Goal: Information Seeking & Learning: Find specific fact

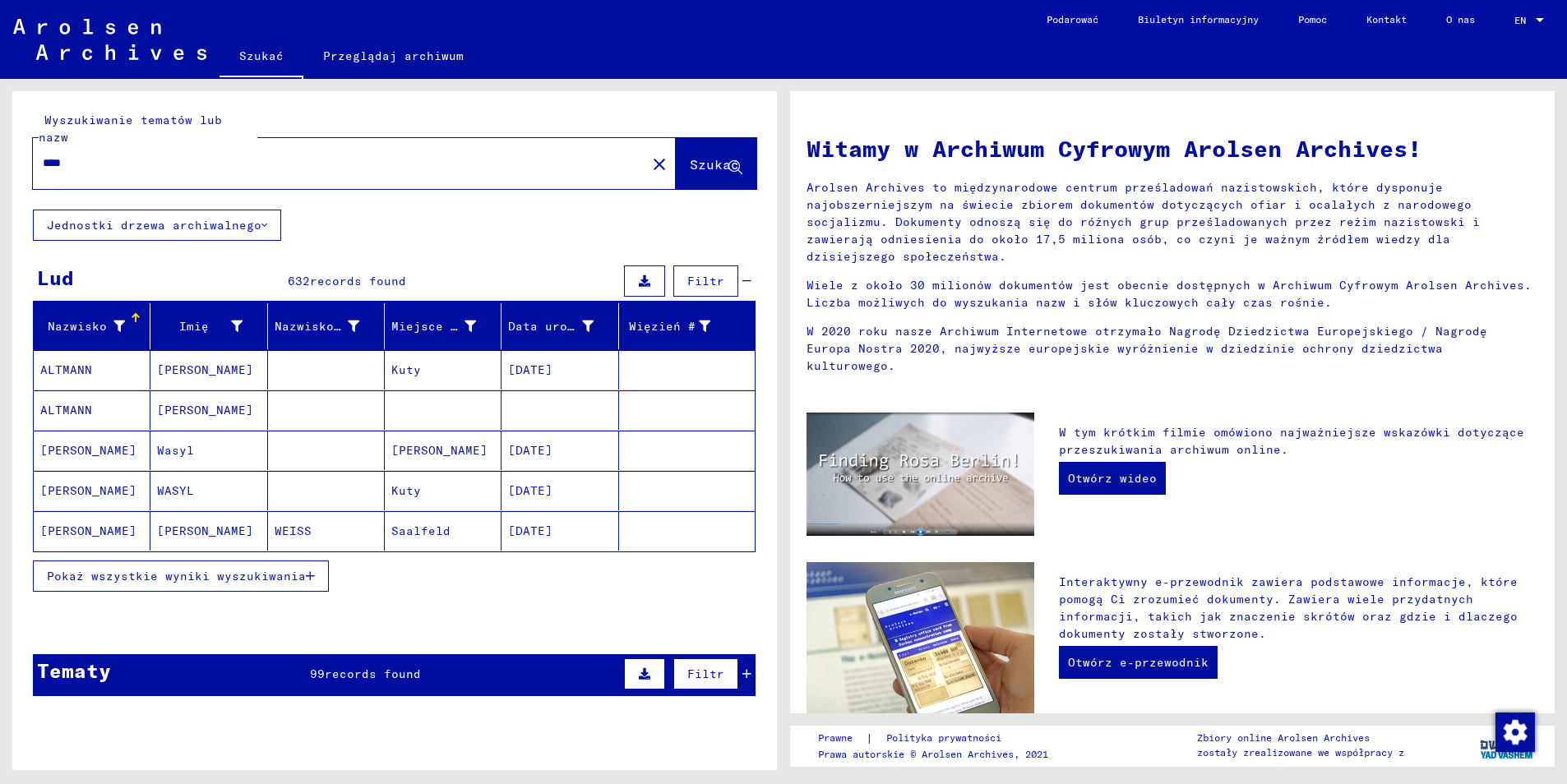
drag, startPoint x: 65, startPoint y: 145, endPoint x: 15, endPoint y: 140, distance: 50.2
click at [15, 140] on div "Wyszukiwanie tematów lub nazw **** close Szukać" at bounding box center [395, 151] width 764 height 118
paste input "*****"
type input "*********"
click at [728, 161] on icon at bounding box center [734, 167] width 14 height 14
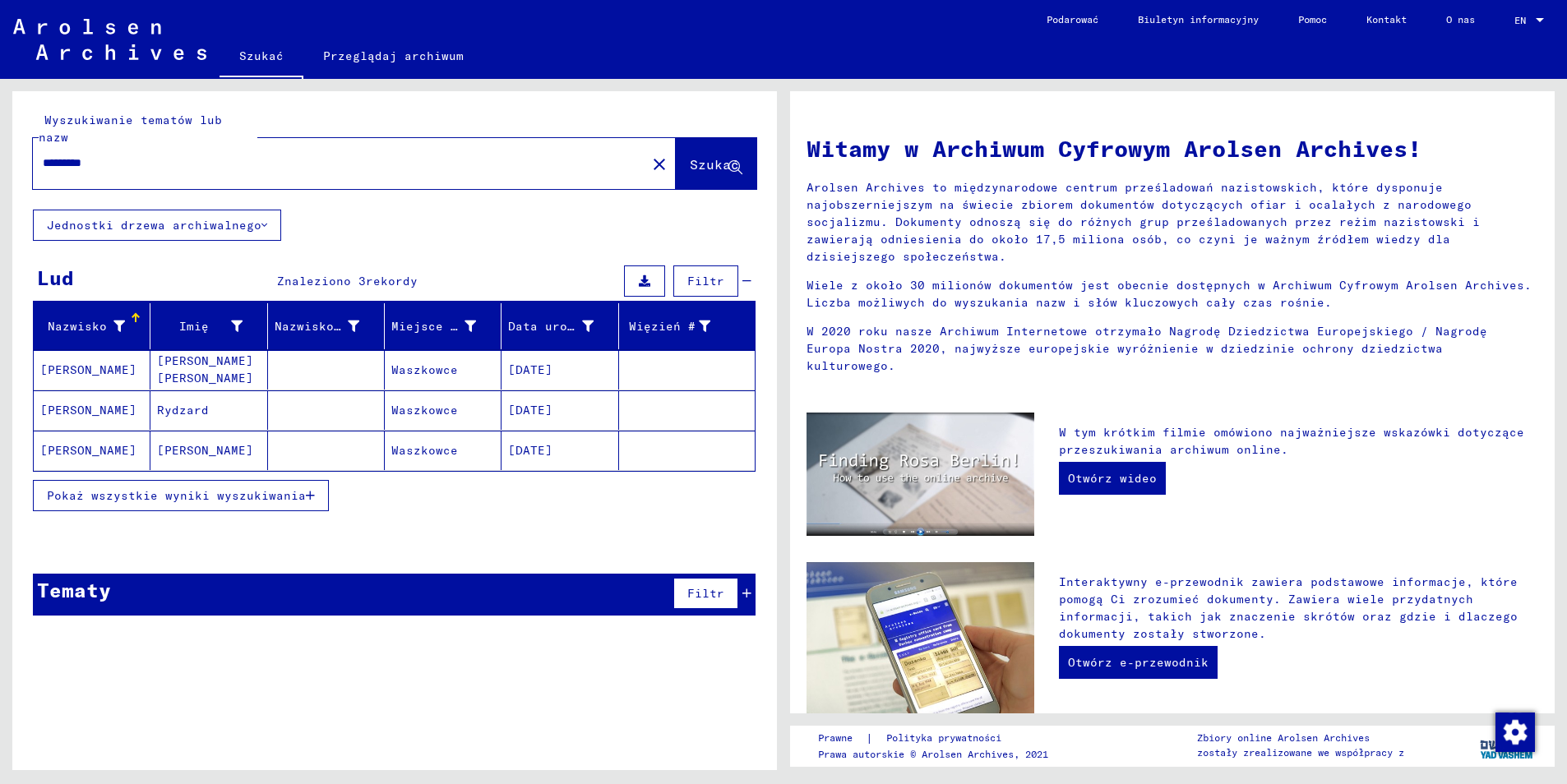
click at [172, 488] on span "Pokaż wszystkie wyniki wyszukiwania" at bounding box center [176, 495] width 259 height 15
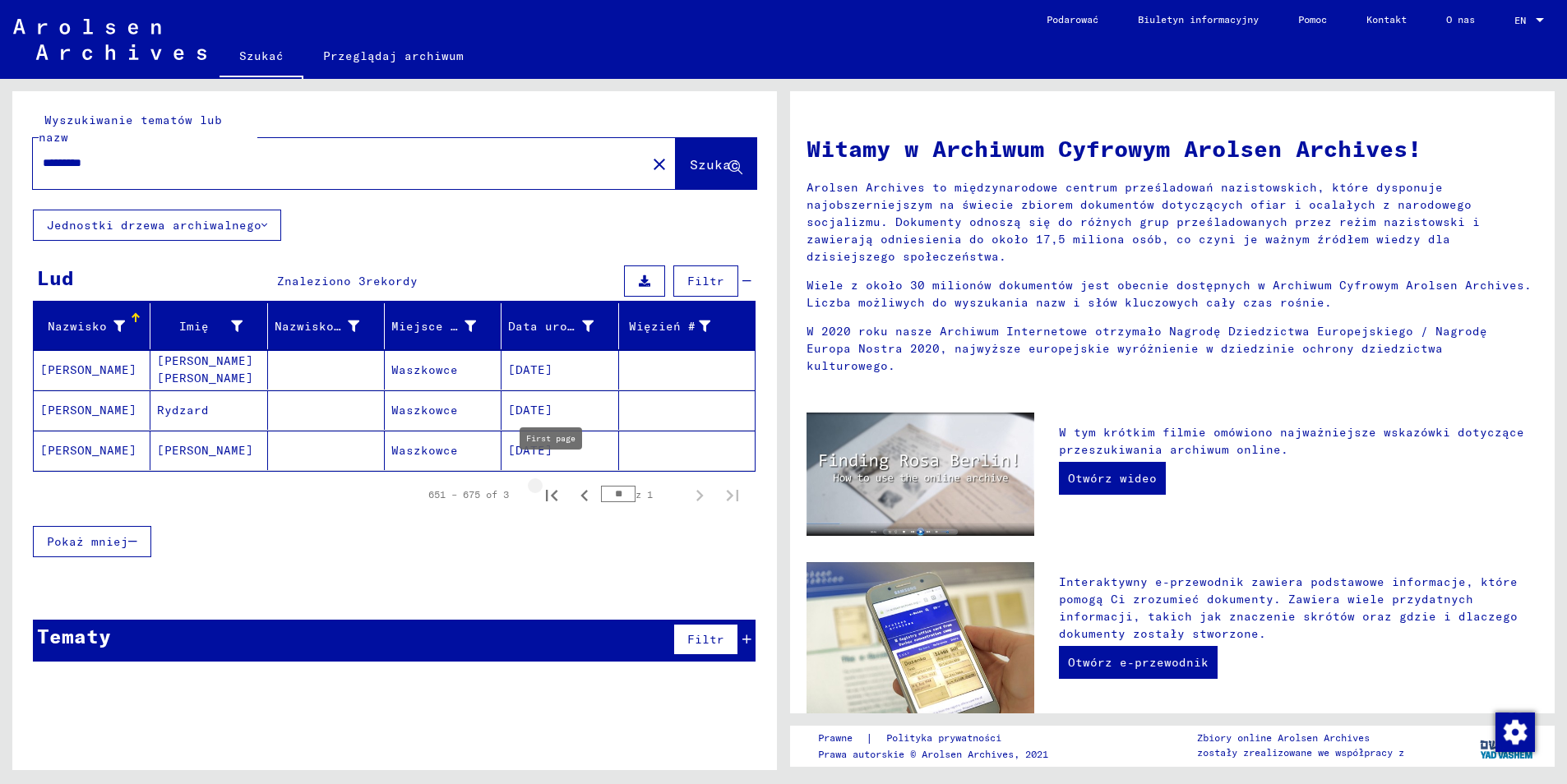
click at [551, 484] on icon "Pierwsza strona" at bounding box center [551, 495] width 23 height 23
type input "*"
click at [89, 352] on mat-cell "[PERSON_NAME]" at bounding box center [92, 369] width 117 height 39
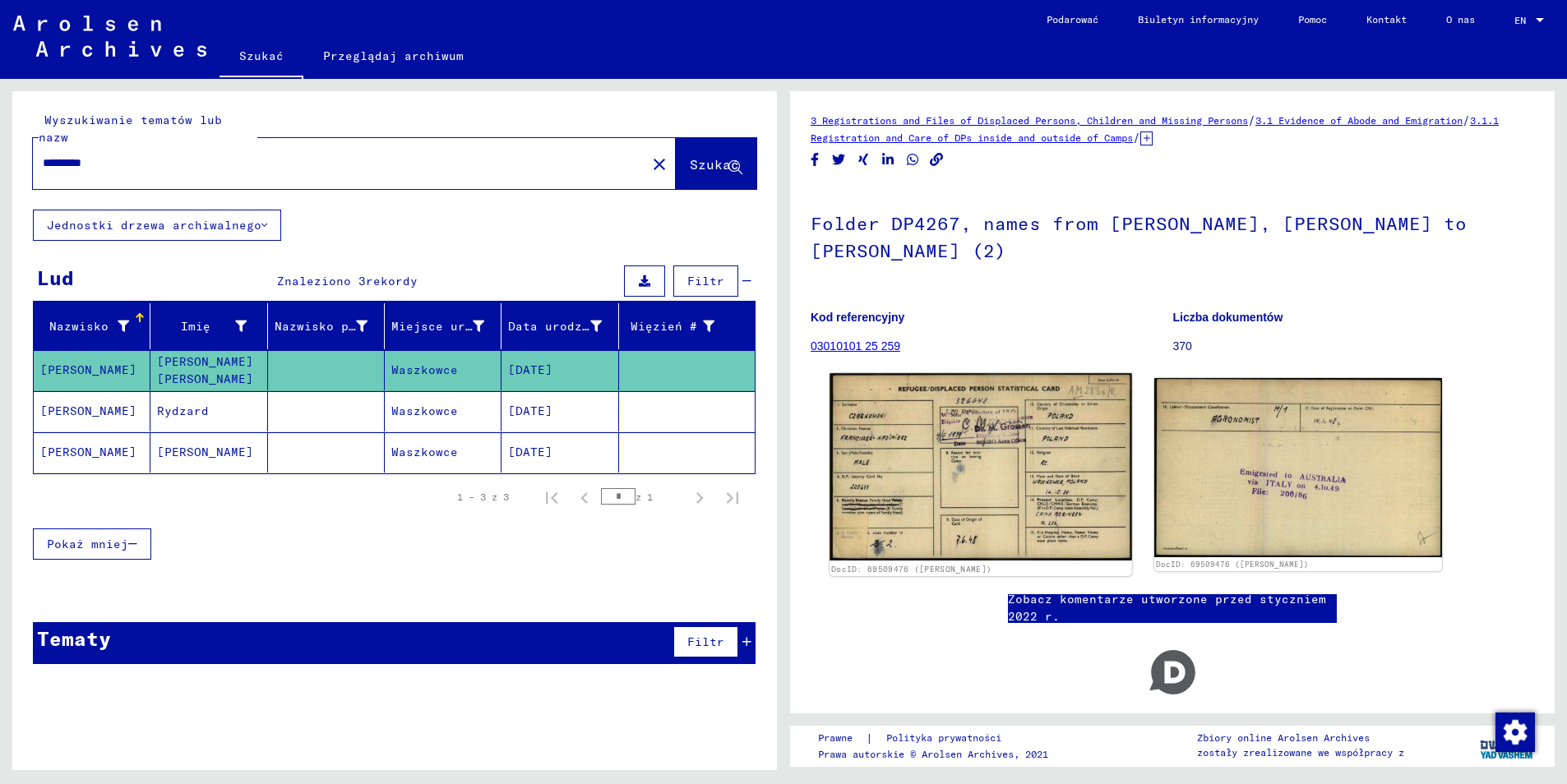
click at [958, 474] on img at bounding box center [981, 466] width 302 height 187
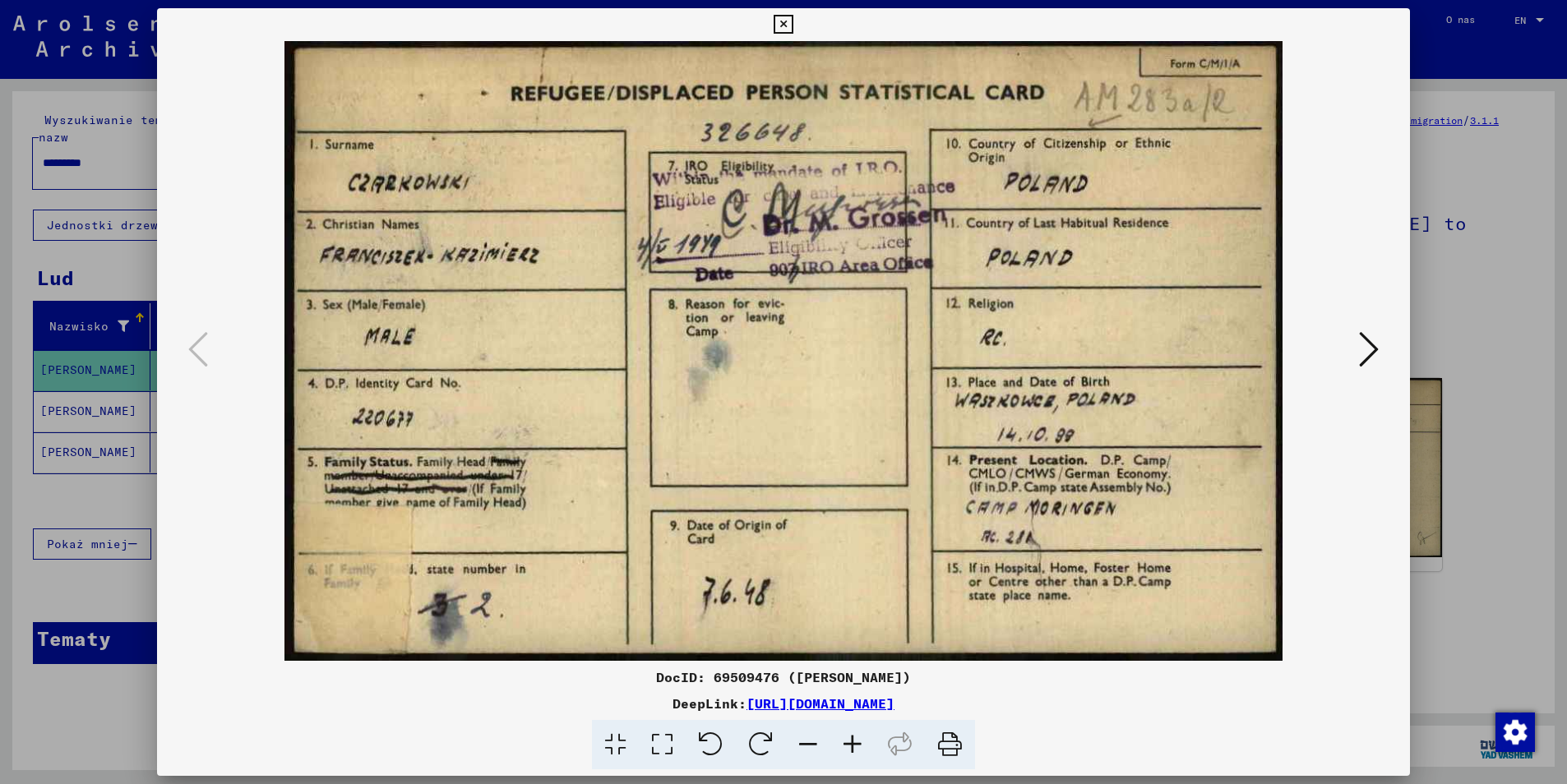
click at [780, 26] on icon at bounding box center [783, 24] width 19 height 20
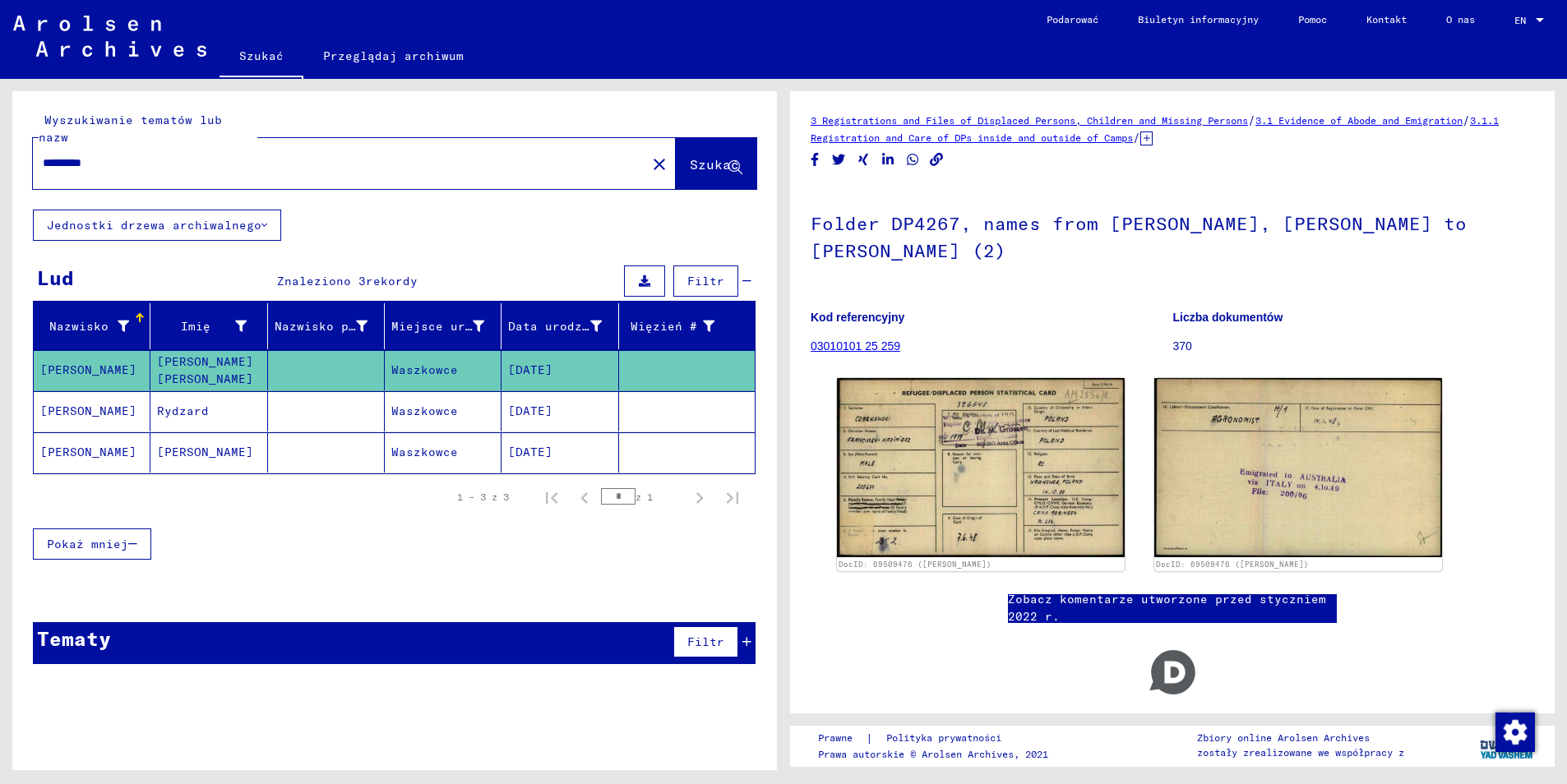
click at [113, 405] on mat-cell "[PERSON_NAME]" at bounding box center [92, 411] width 117 height 40
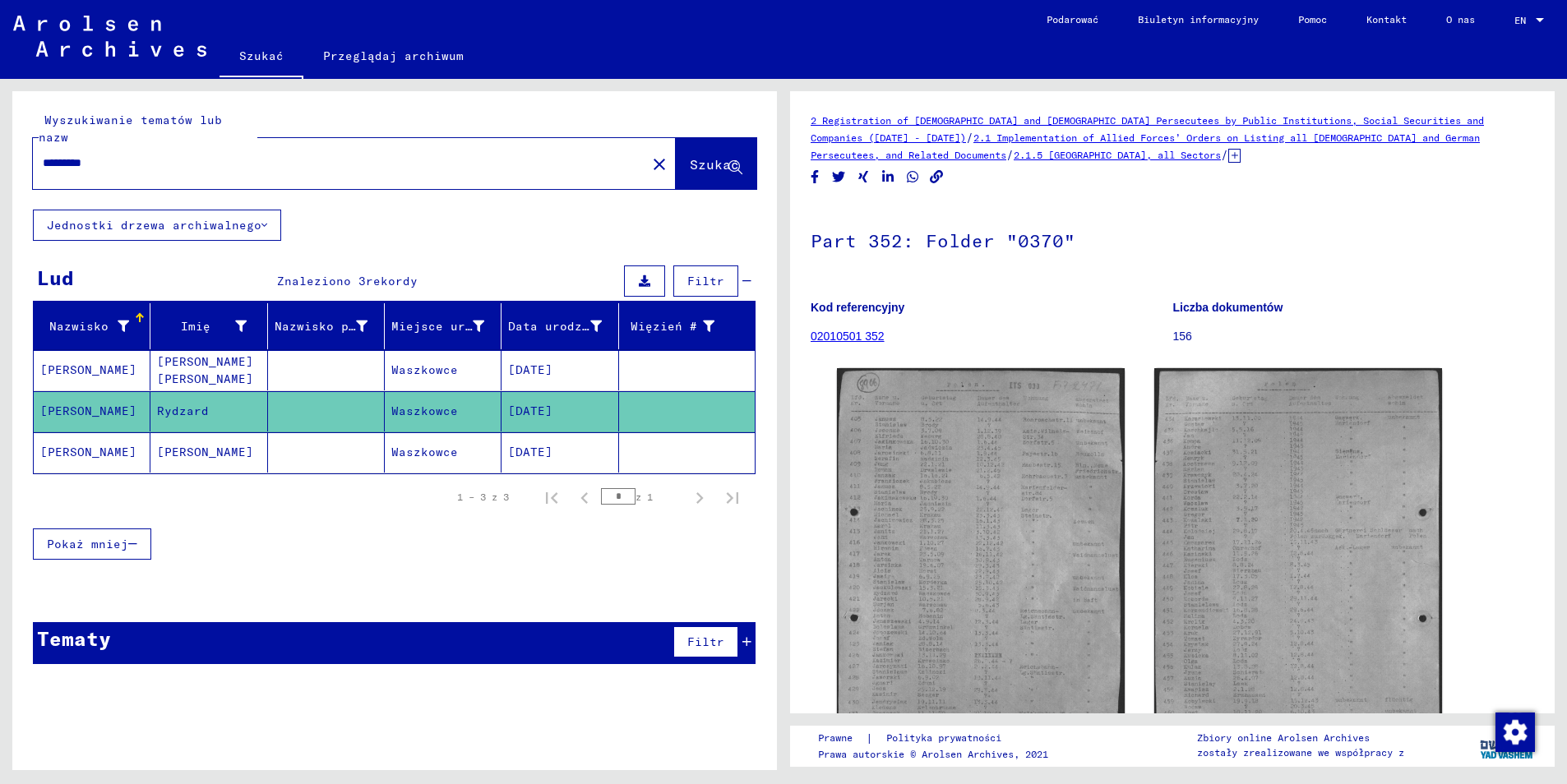
click at [65, 433] on mat-cell "[PERSON_NAME]" at bounding box center [92, 452] width 117 height 40
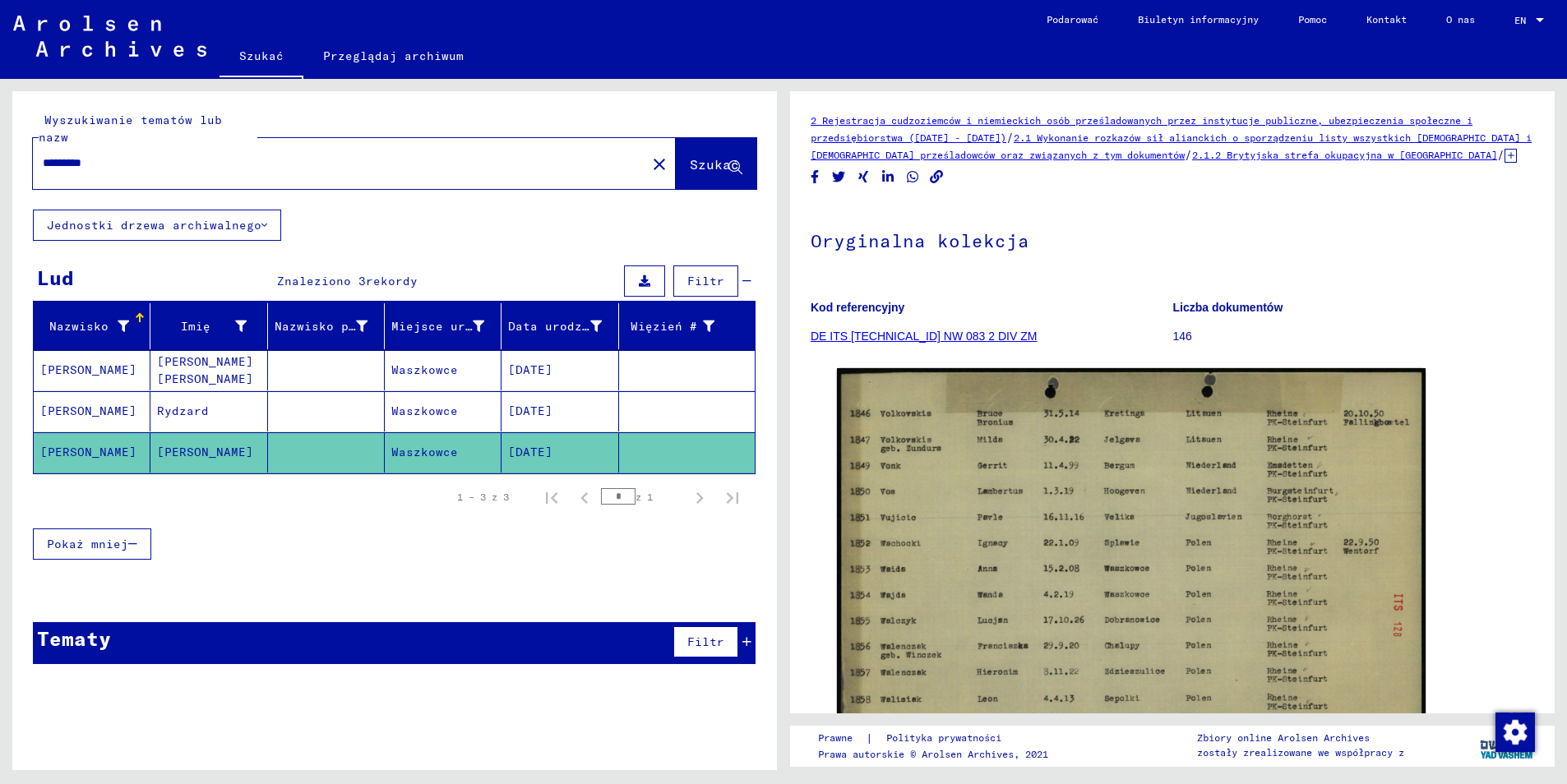
drag, startPoint x: 123, startPoint y: 145, endPoint x: 16, endPoint y: 152, distance: 107.2
click at [16, 152] on div "Wyszukiwanie tematów lub nazw ********* close Szukać" at bounding box center [395, 151] width 764 height 118
paste input "text"
type input "*******"
click at [710, 138] on button "Szukać" at bounding box center [715, 163] width 81 height 51
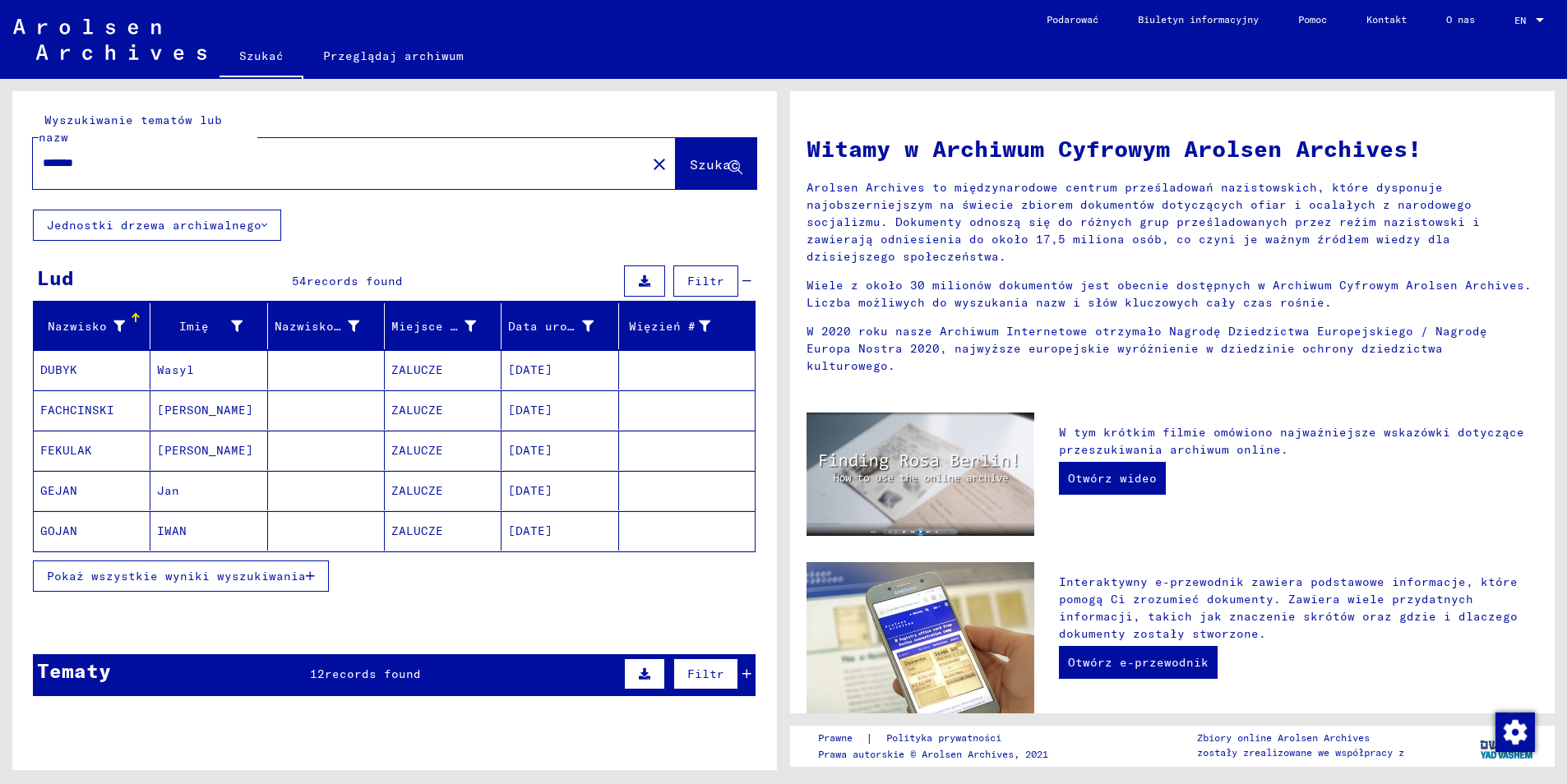
click at [258, 569] on span "Pokaż wszystkie wyniki wyszukiwania" at bounding box center [176, 576] width 259 height 15
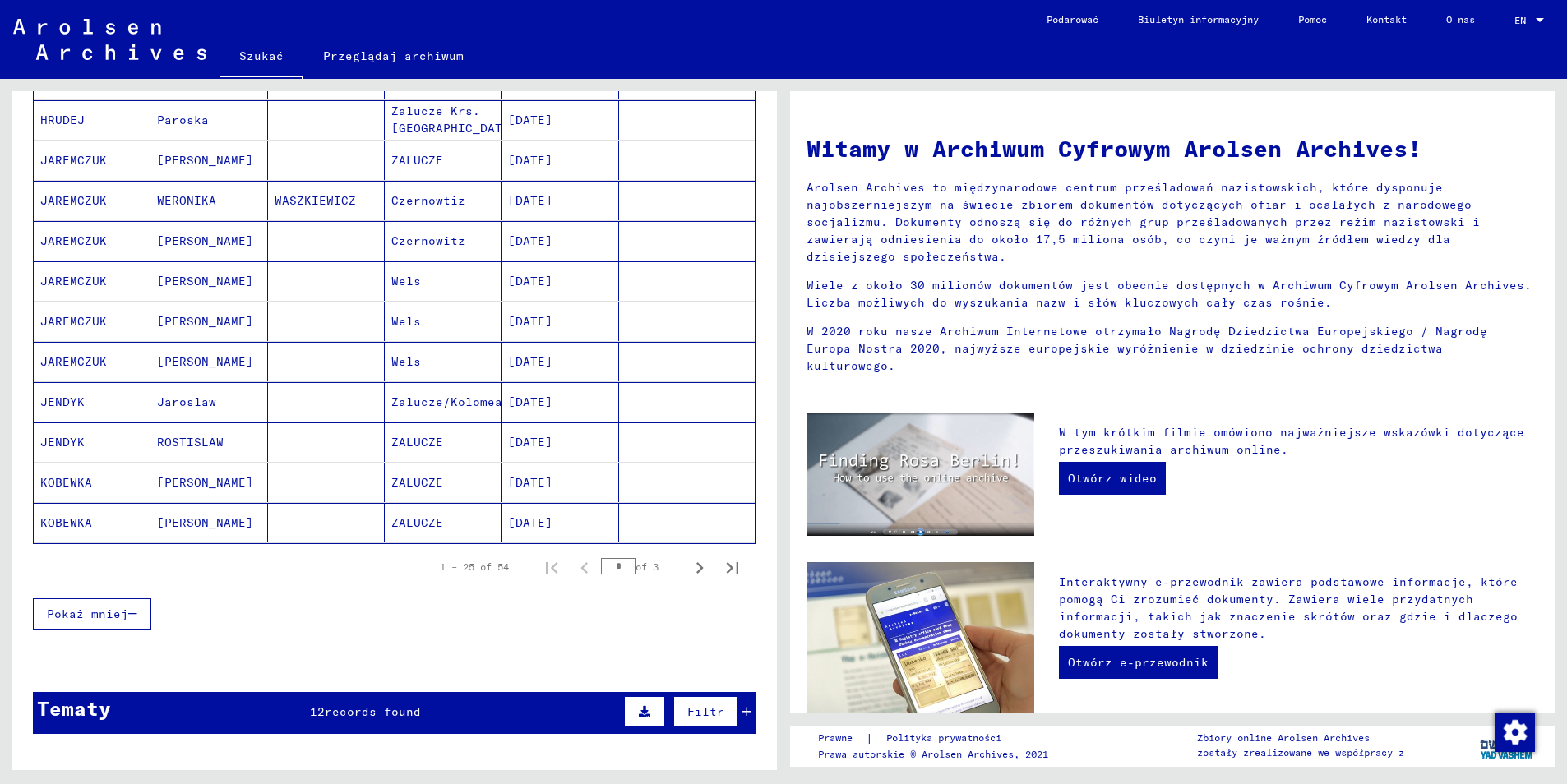
scroll to position [822, 0]
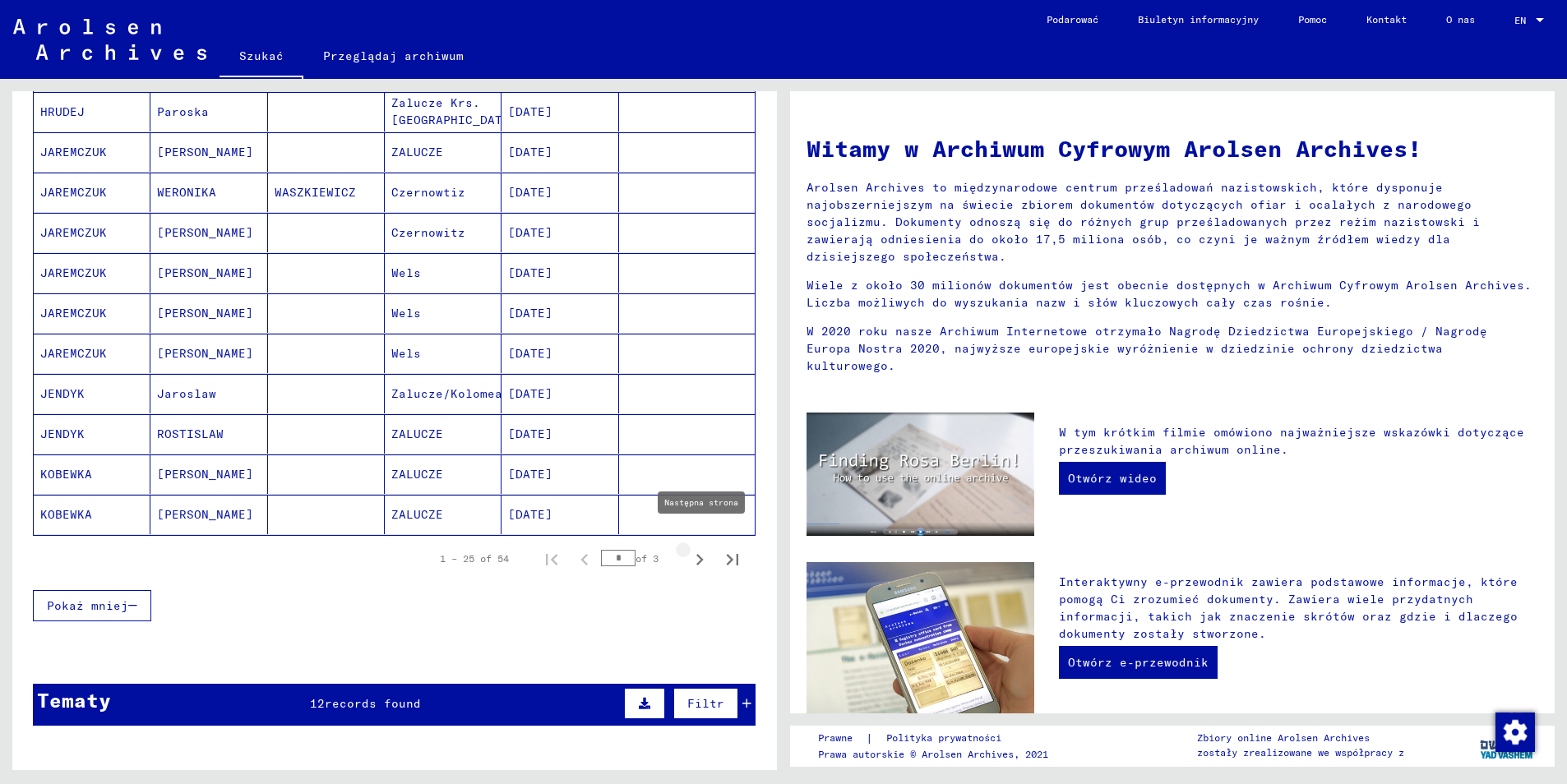
click at [688, 548] on icon "Następna strona" at bounding box center [699, 559] width 23 height 23
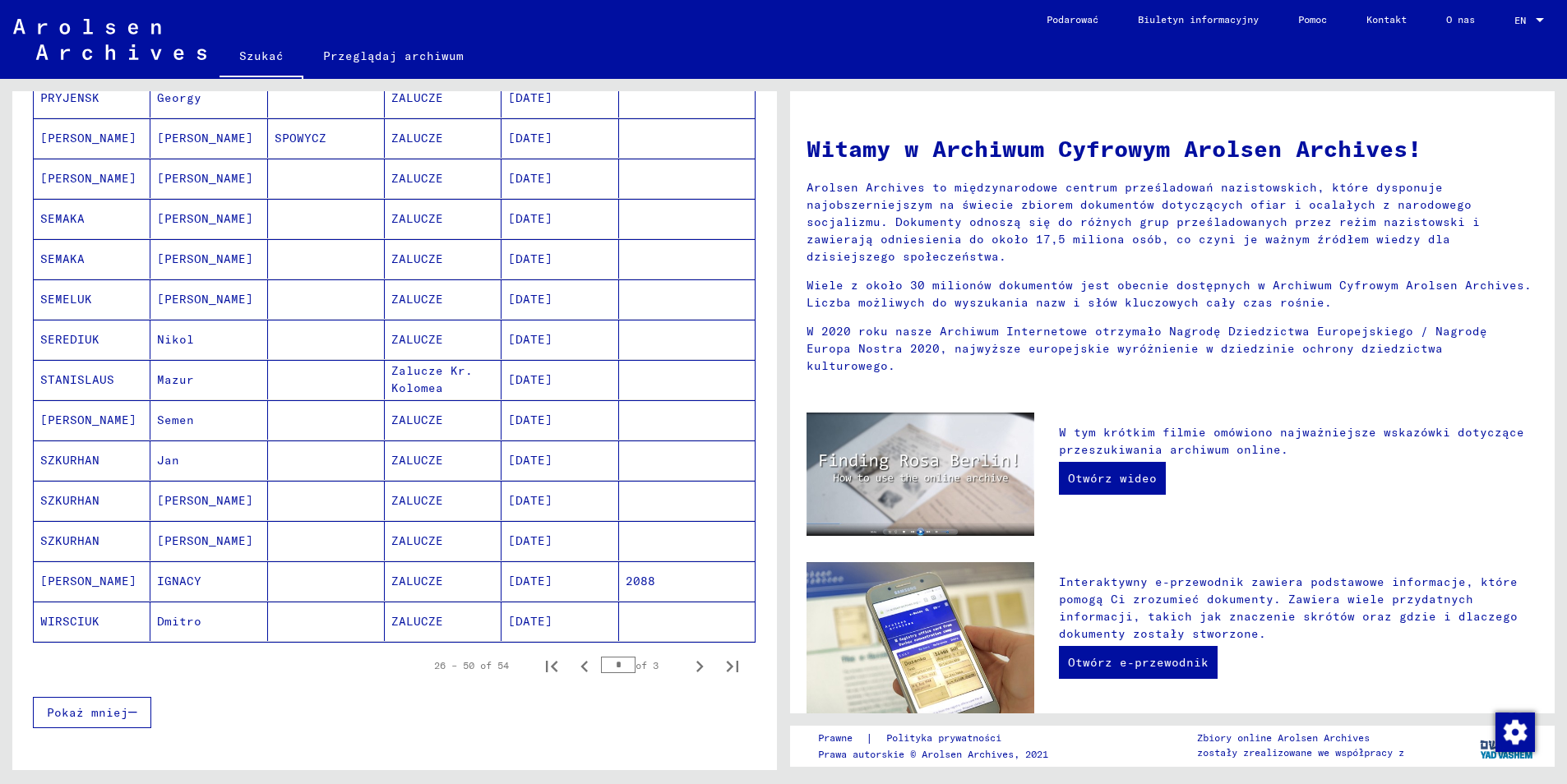
scroll to position [740, 0]
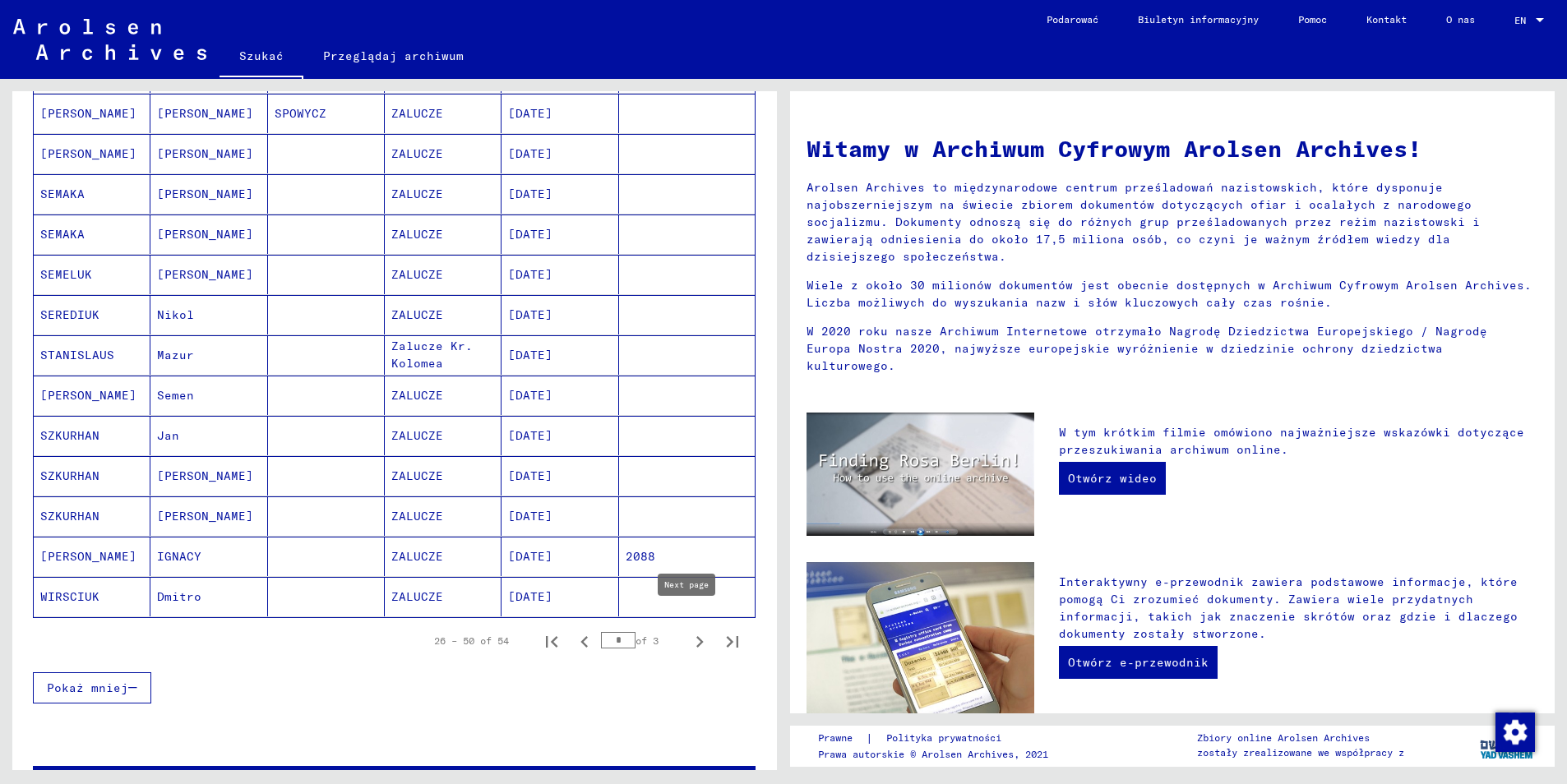
click at [693, 631] on icon "Następna strona" at bounding box center [699, 642] width 23 height 23
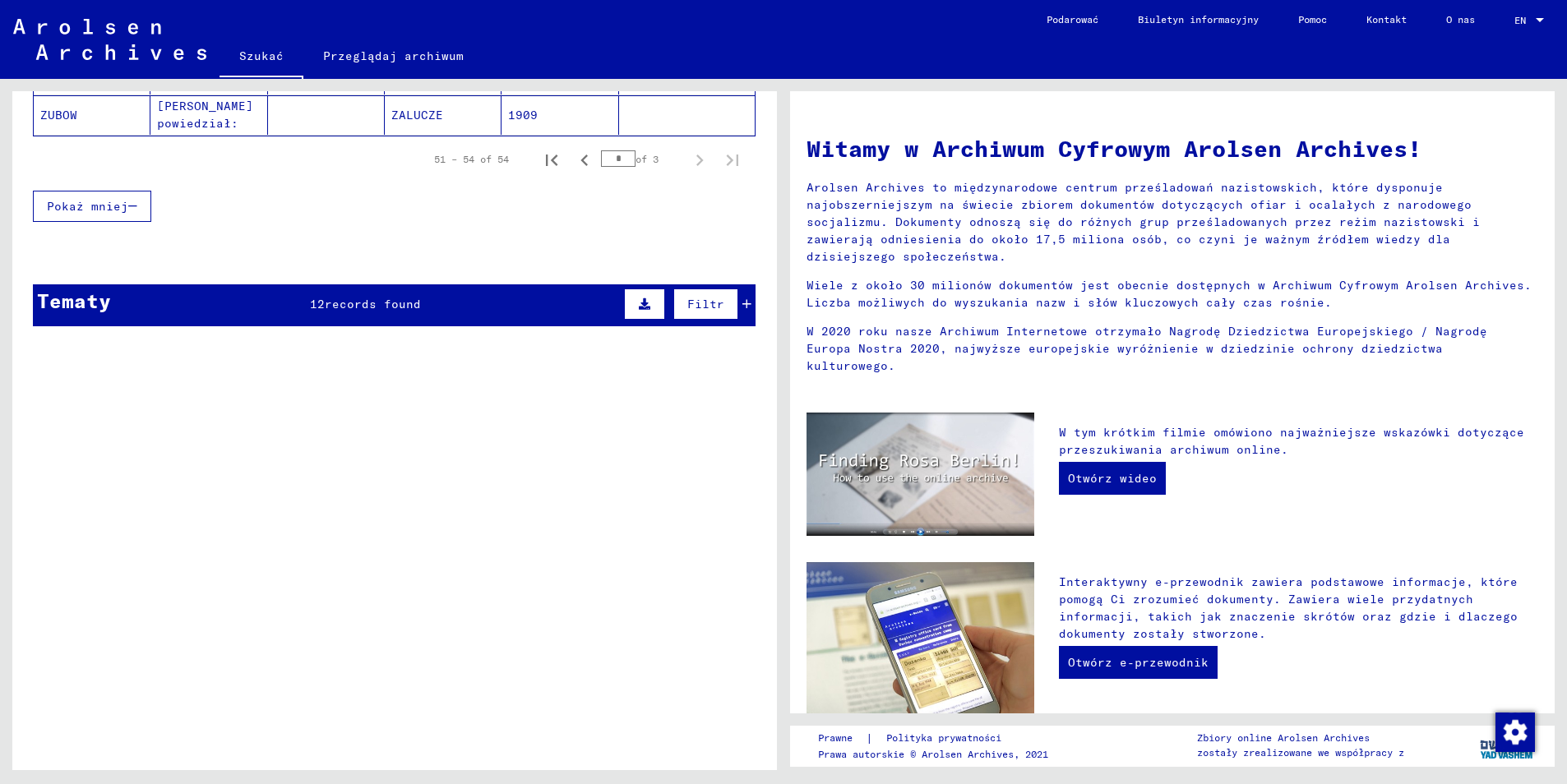
scroll to position [358, 0]
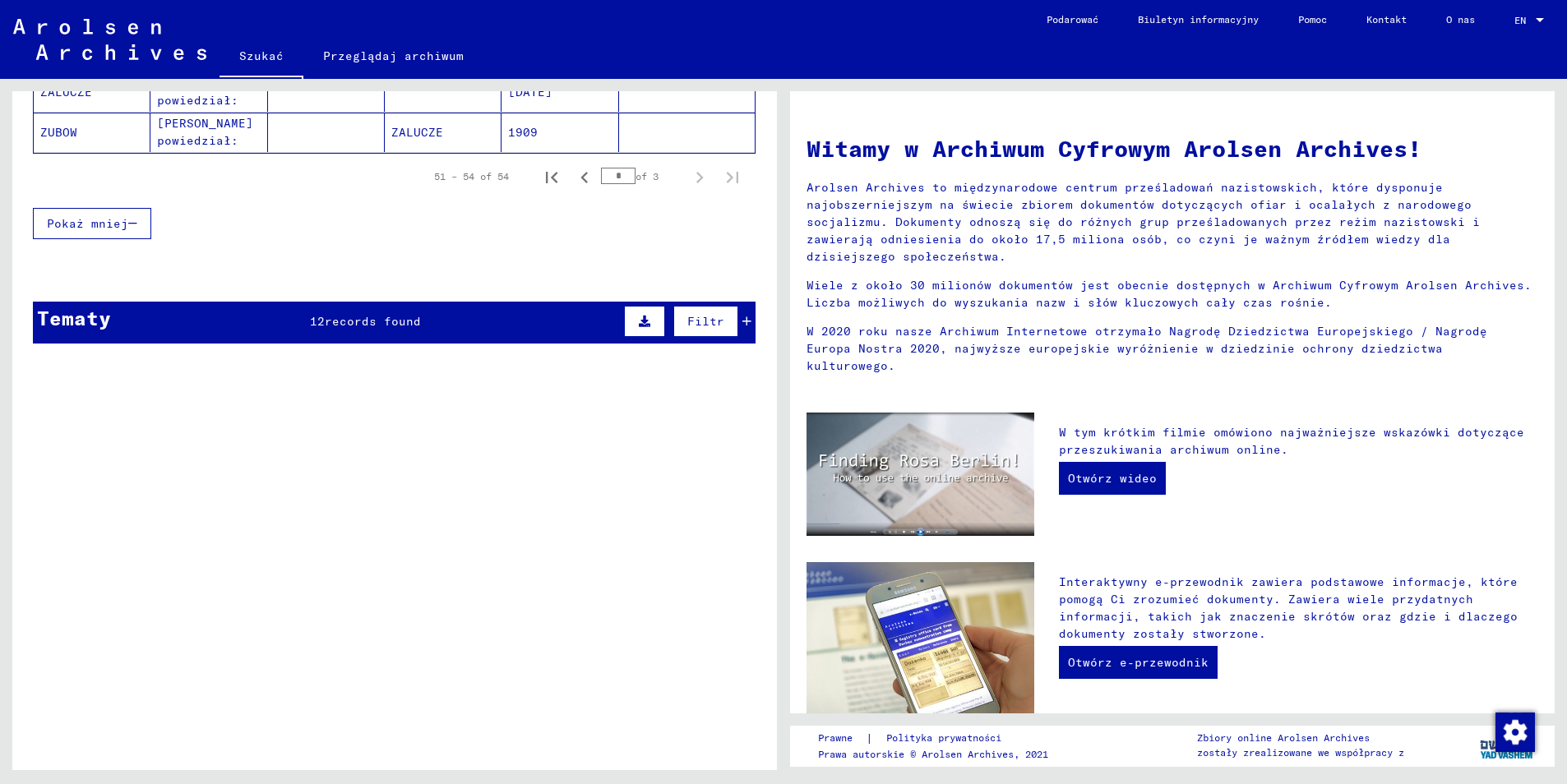
click at [62, 120] on mat-cell "ZUBOW" at bounding box center [92, 132] width 117 height 39
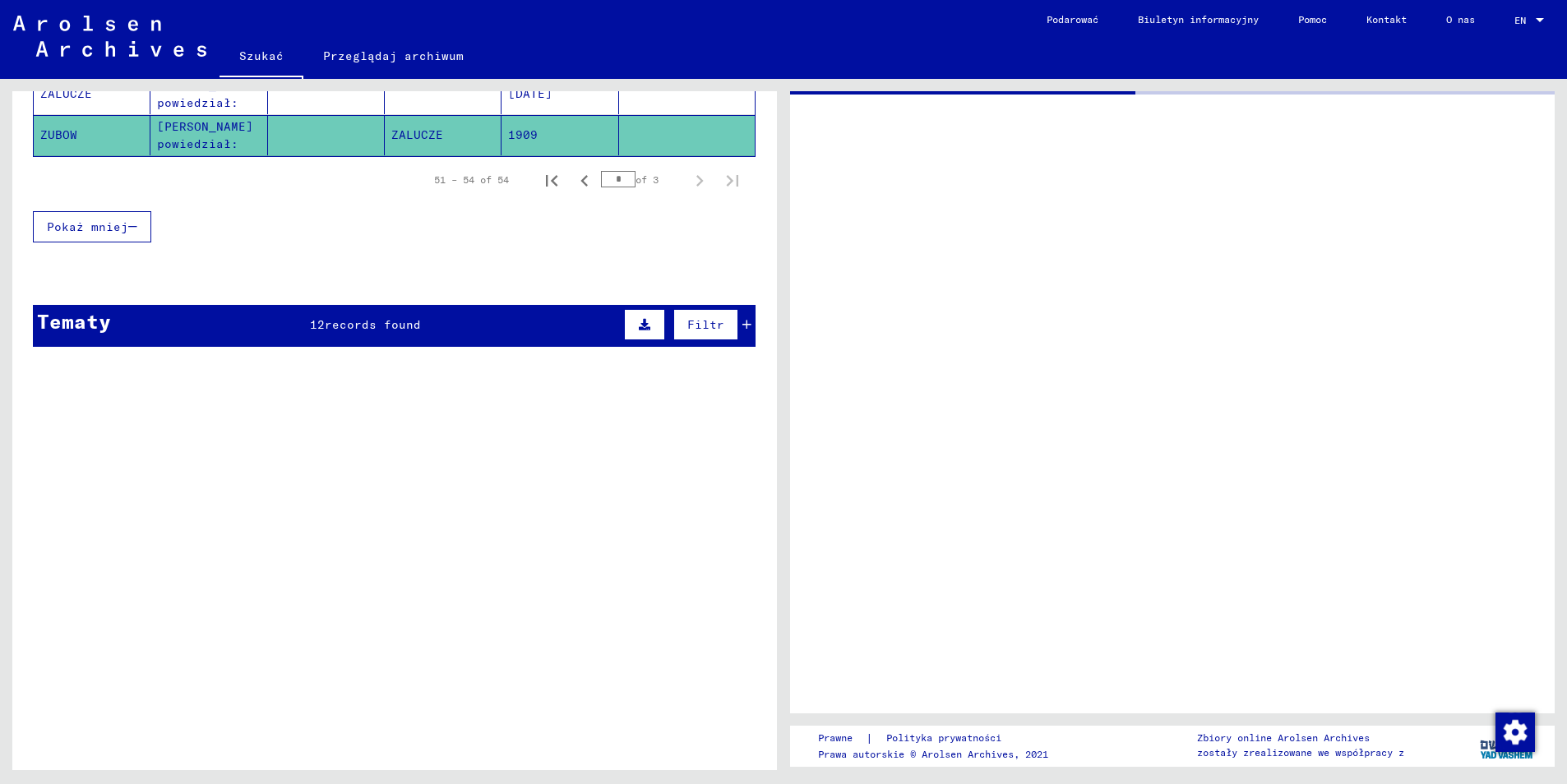
scroll to position [361, 0]
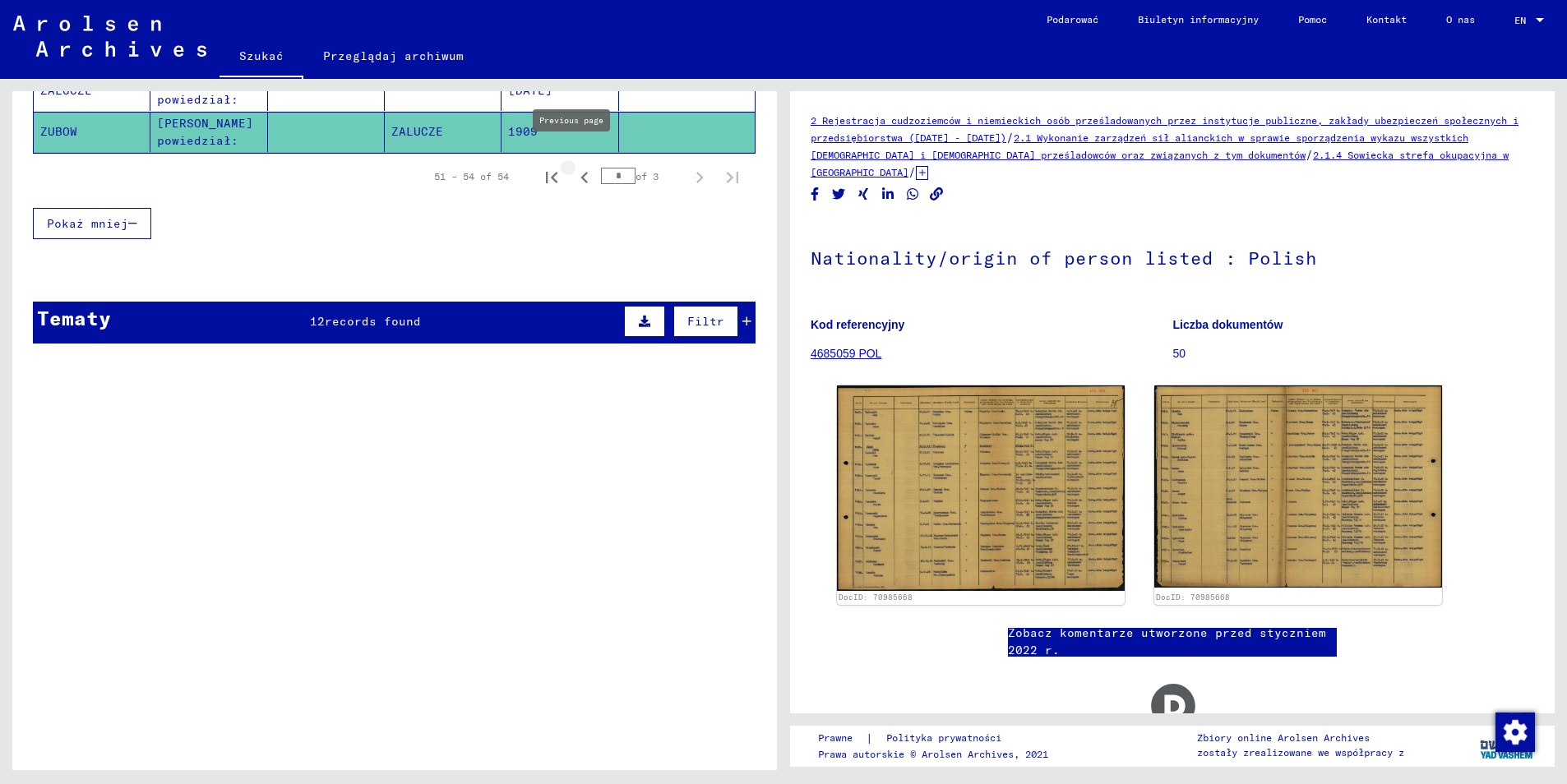
click at [573, 166] on icon "Poprzednia strona" at bounding box center [584, 177] width 23 height 23
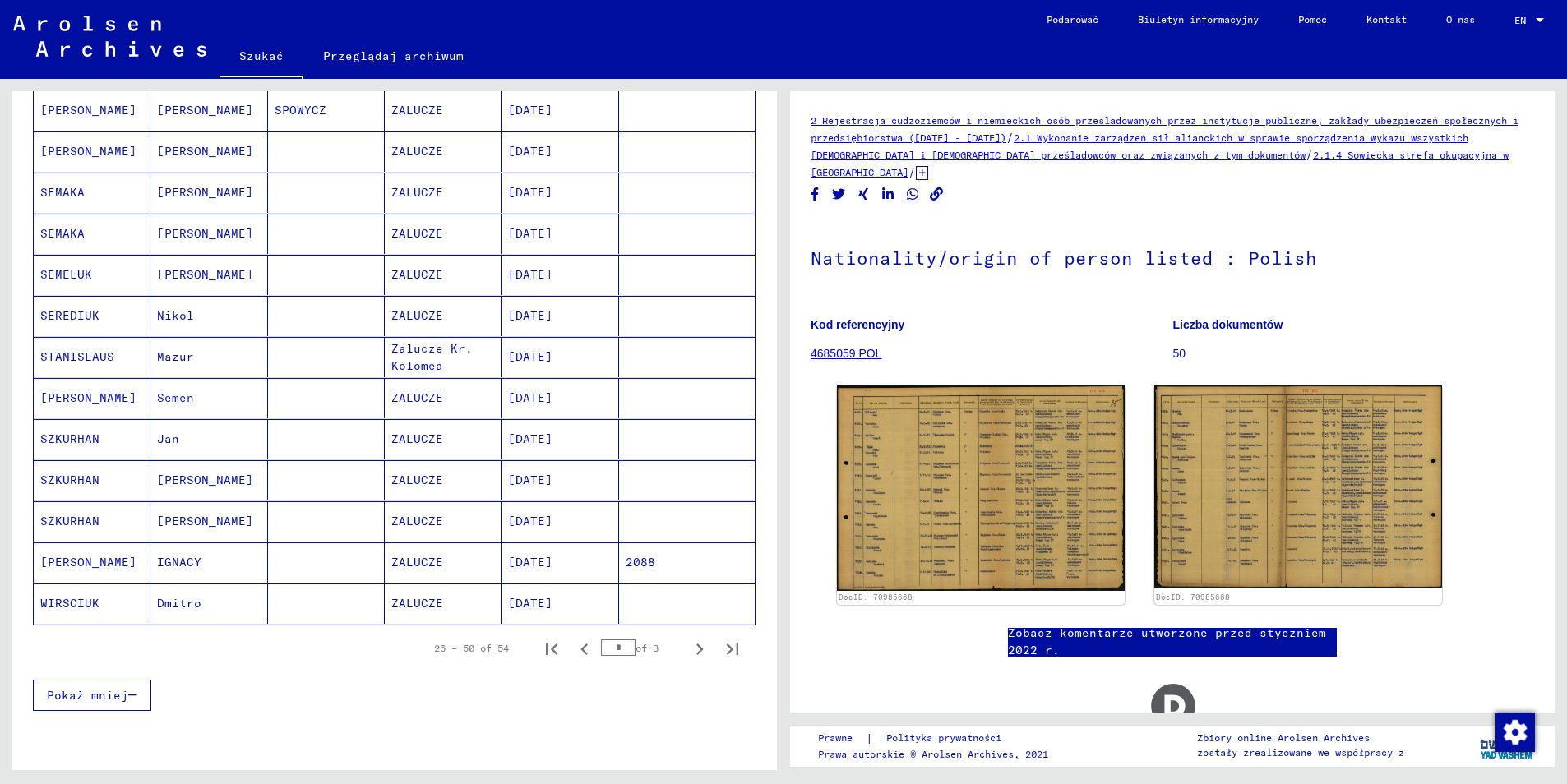
scroll to position [772, 0]
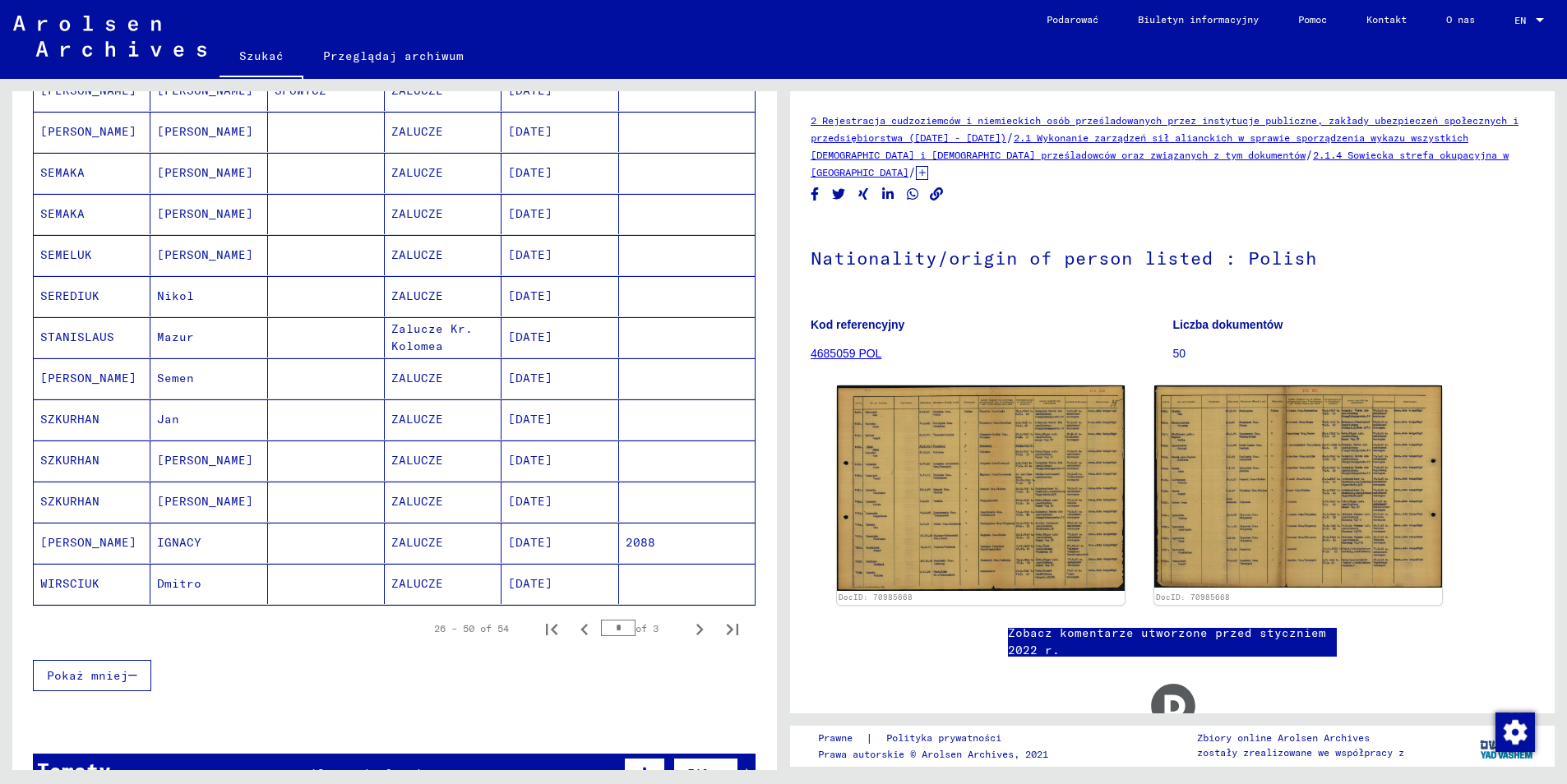
click at [77, 577] on mat-cell "WIRSCIUK" at bounding box center [92, 583] width 117 height 40
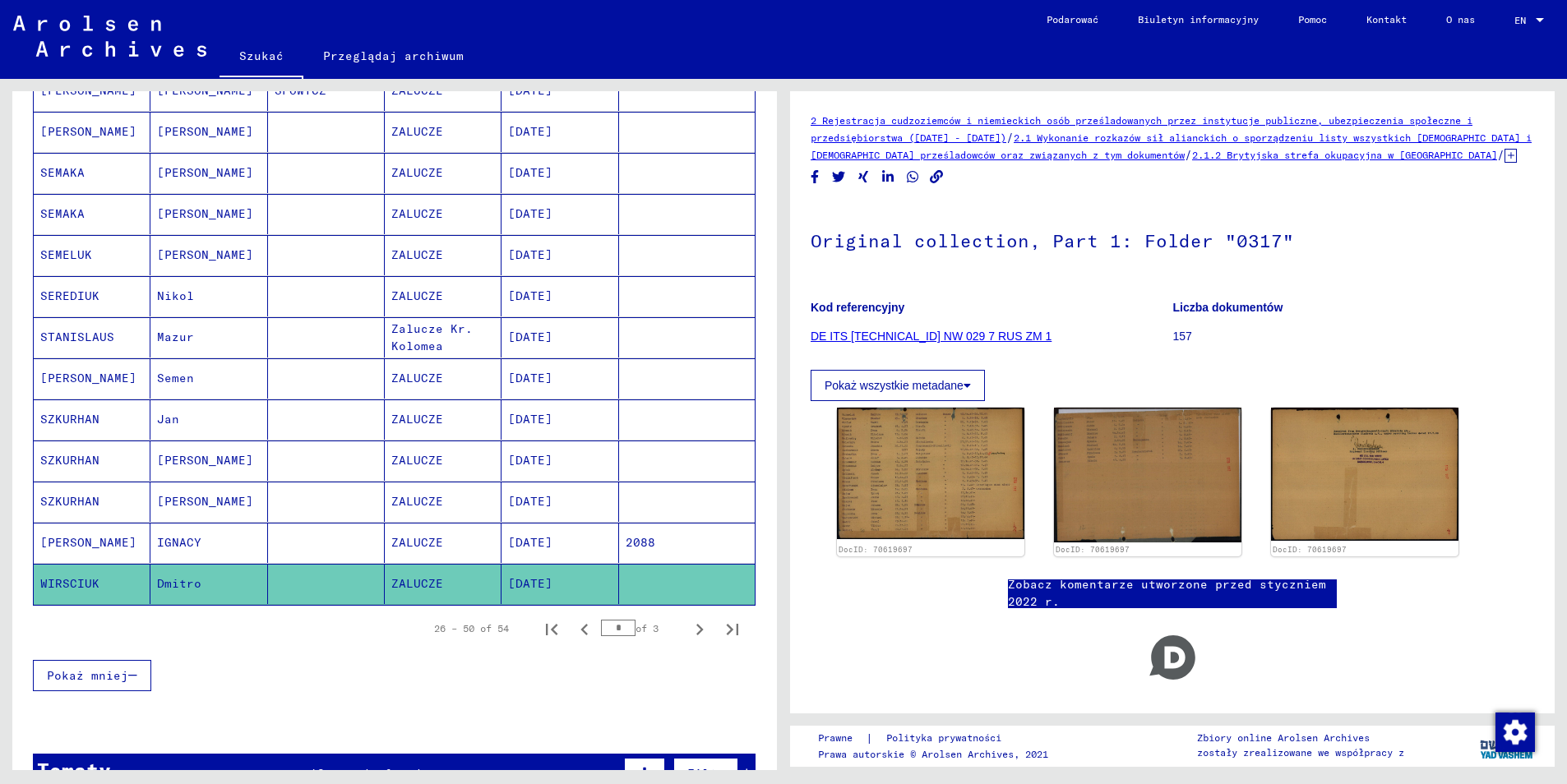
click at [75, 531] on mat-cell "[PERSON_NAME]" at bounding box center [92, 543] width 117 height 40
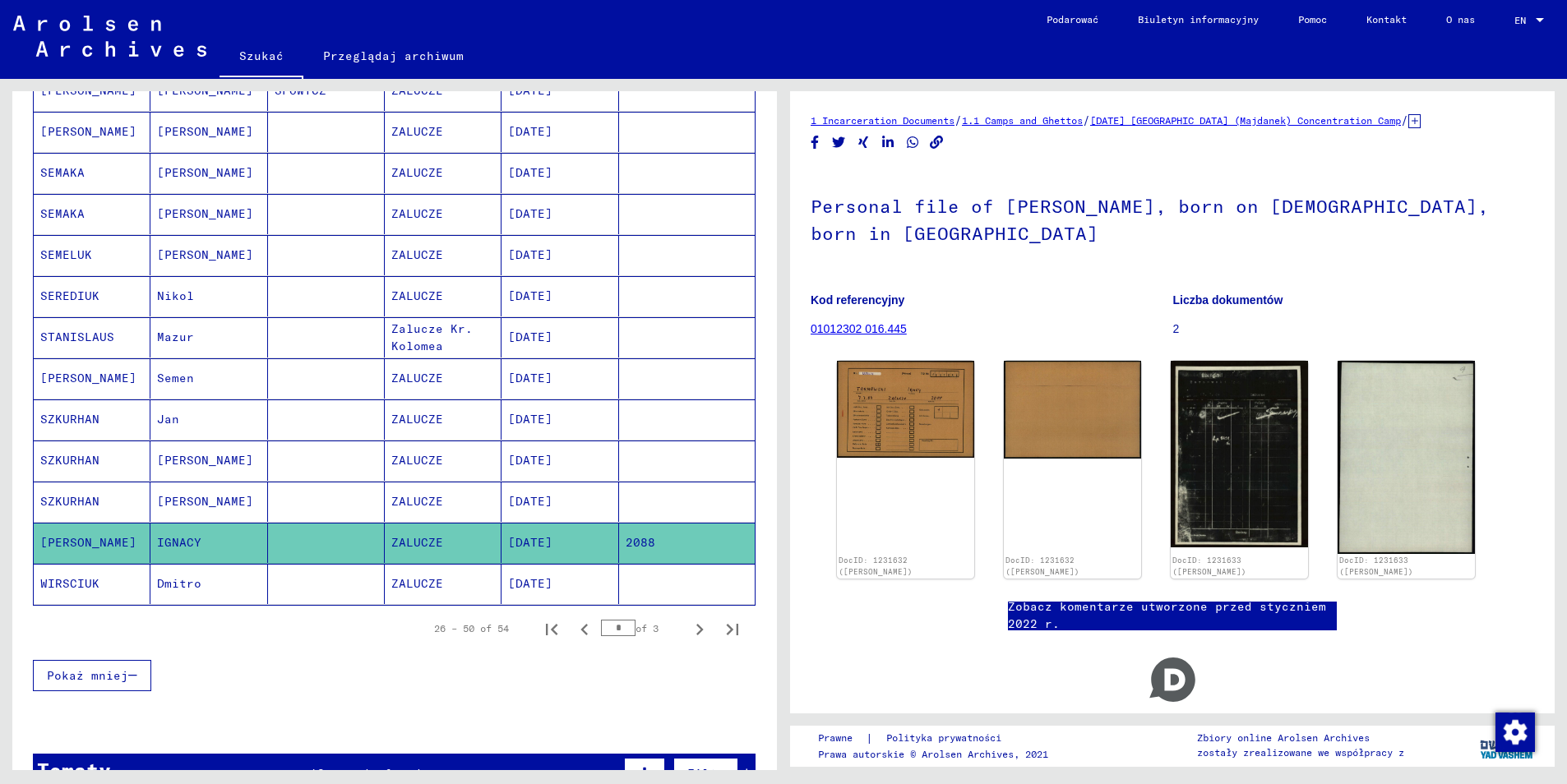
click at [100, 487] on mat-cell "SZKURHAN" at bounding box center [92, 502] width 117 height 40
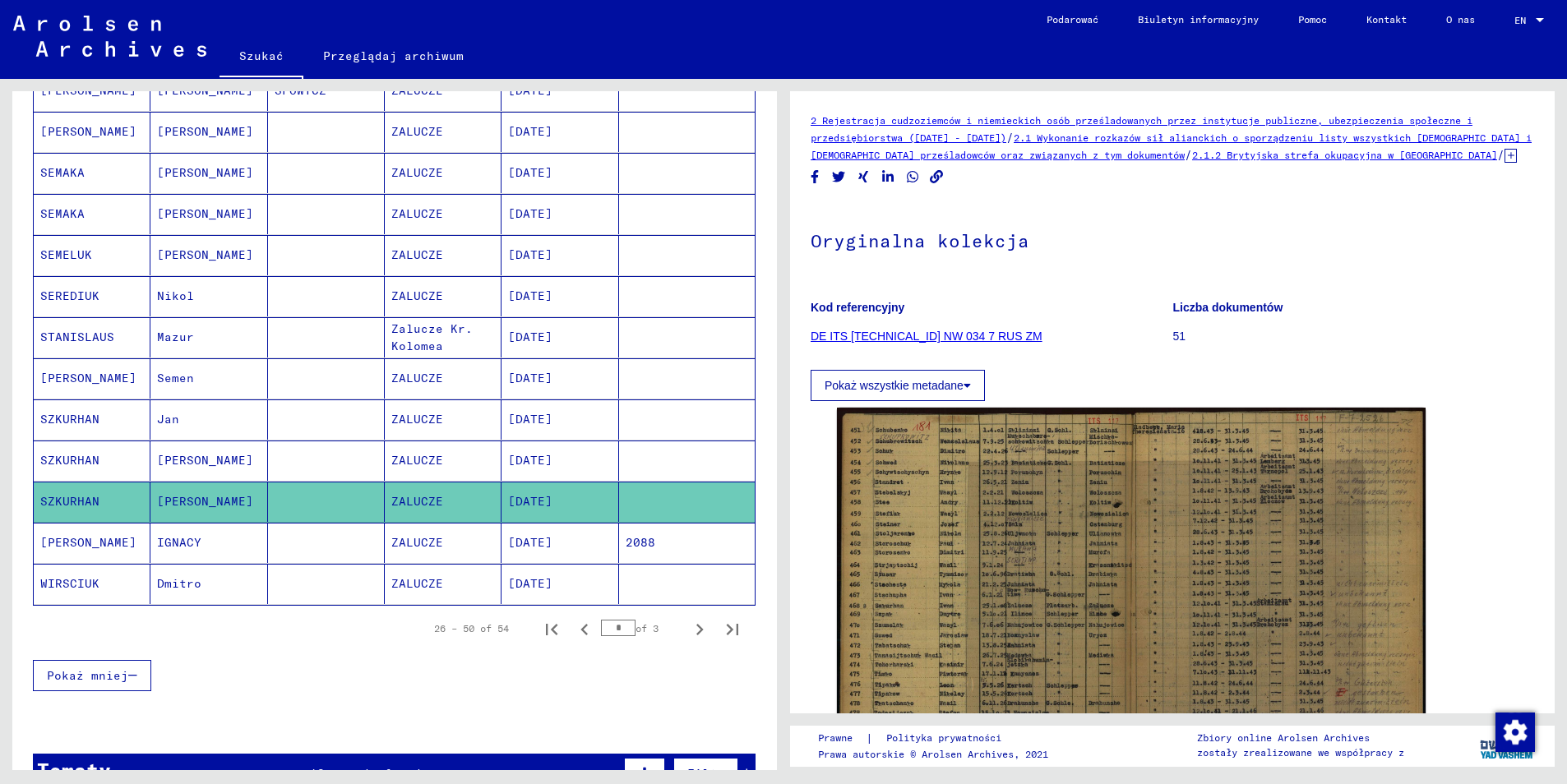
click at [92, 448] on mat-cell "SZKURHAN" at bounding box center [92, 460] width 117 height 40
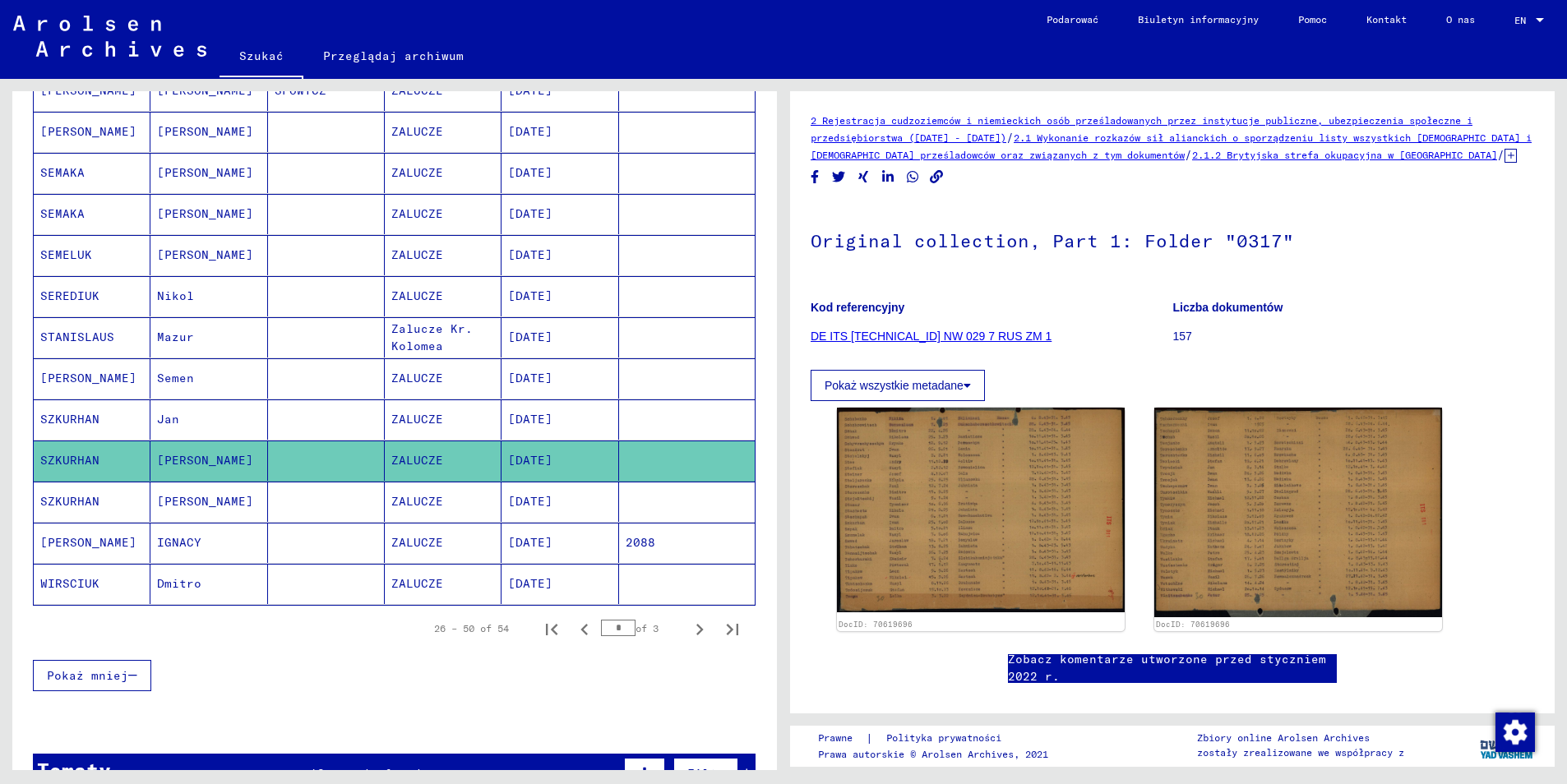
click at [91, 402] on mat-cell "SZKURHAN" at bounding box center [92, 419] width 117 height 40
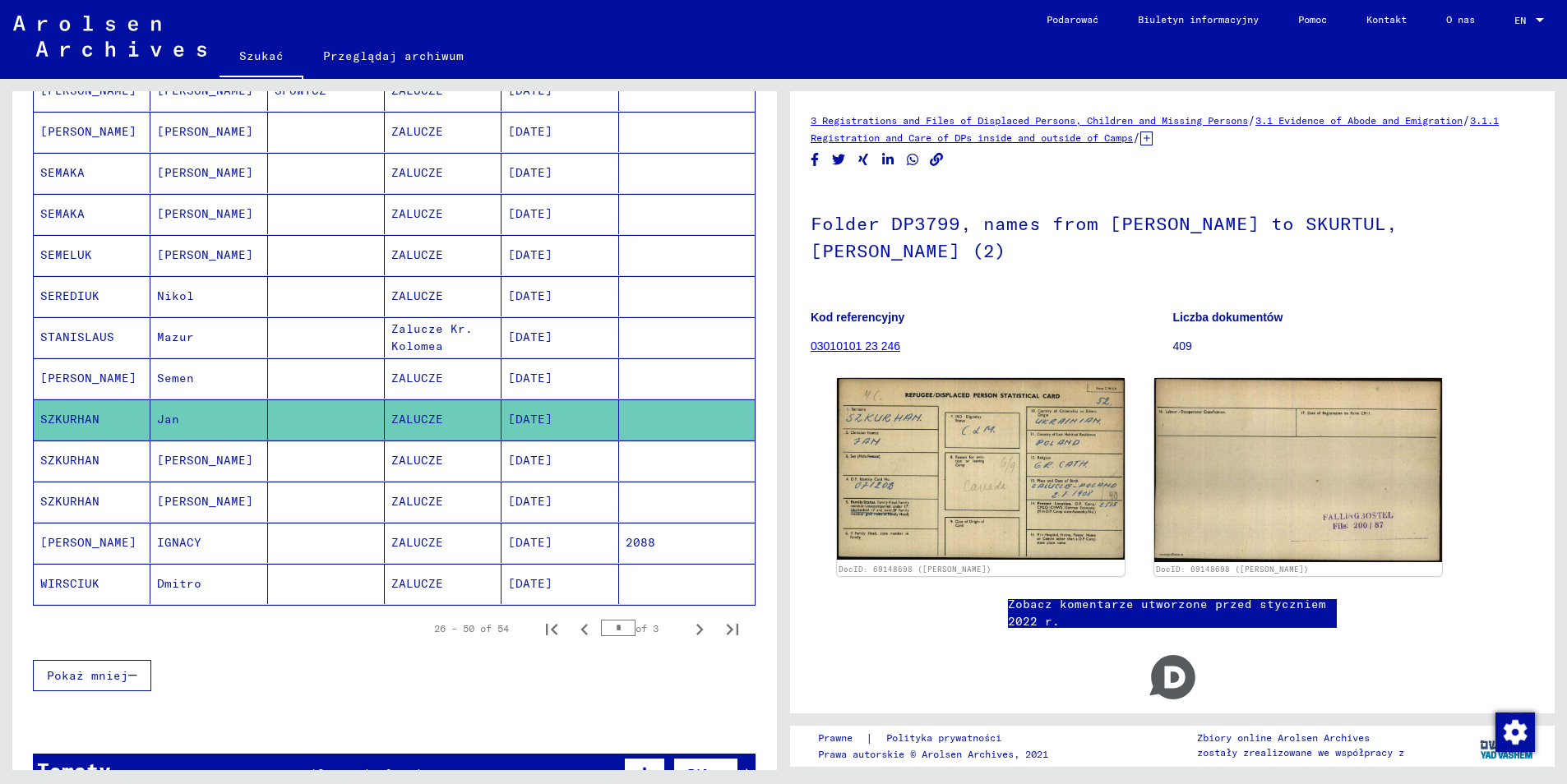
click at [84, 368] on mat-cell "[PERSON_NAME]" at bounding box center [92, 378] width 117 height 40
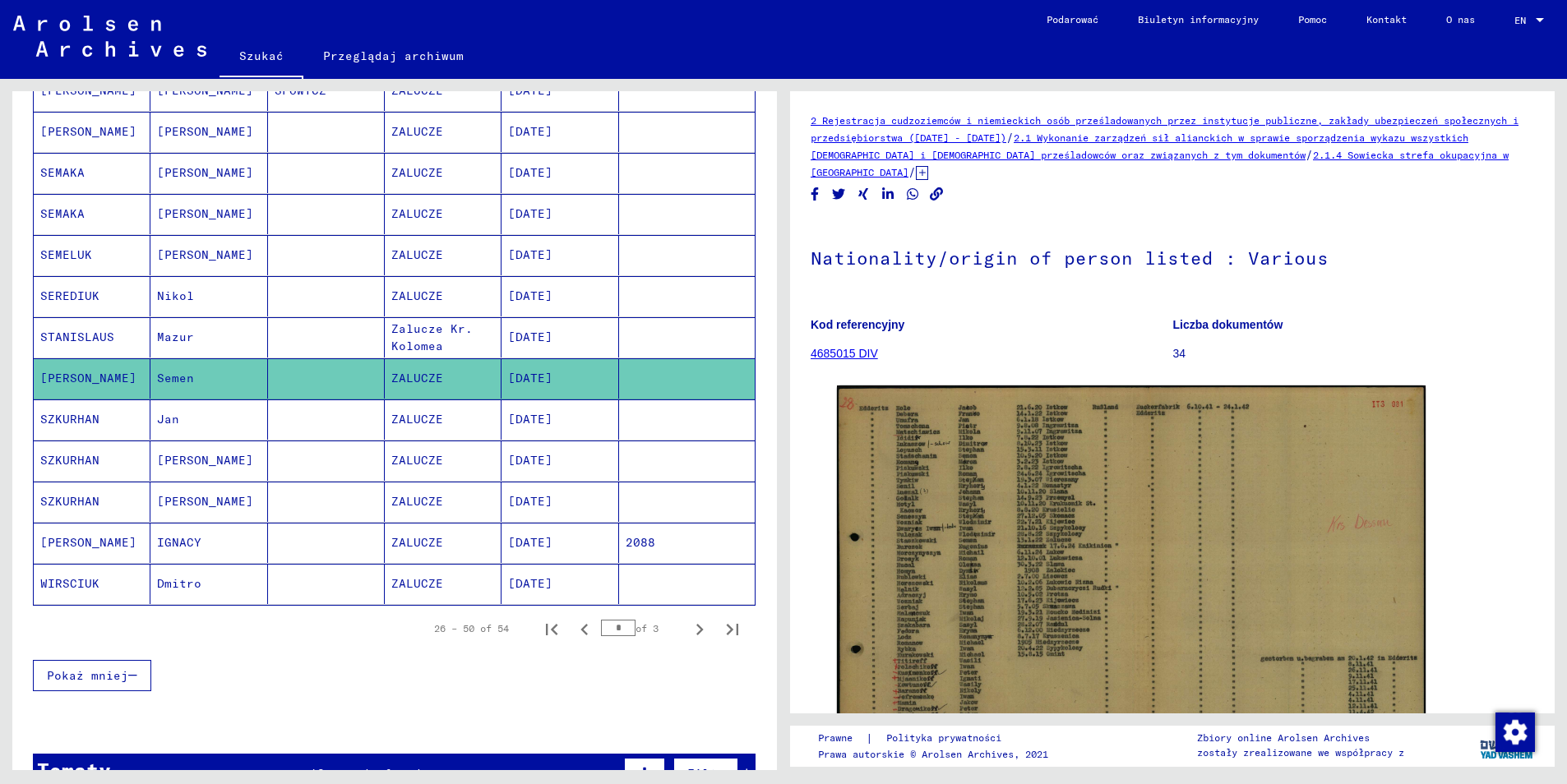
click at [74, 329] on mat-cell "STANISLAUS" at bounding box center [92, 338] width 117 height 40
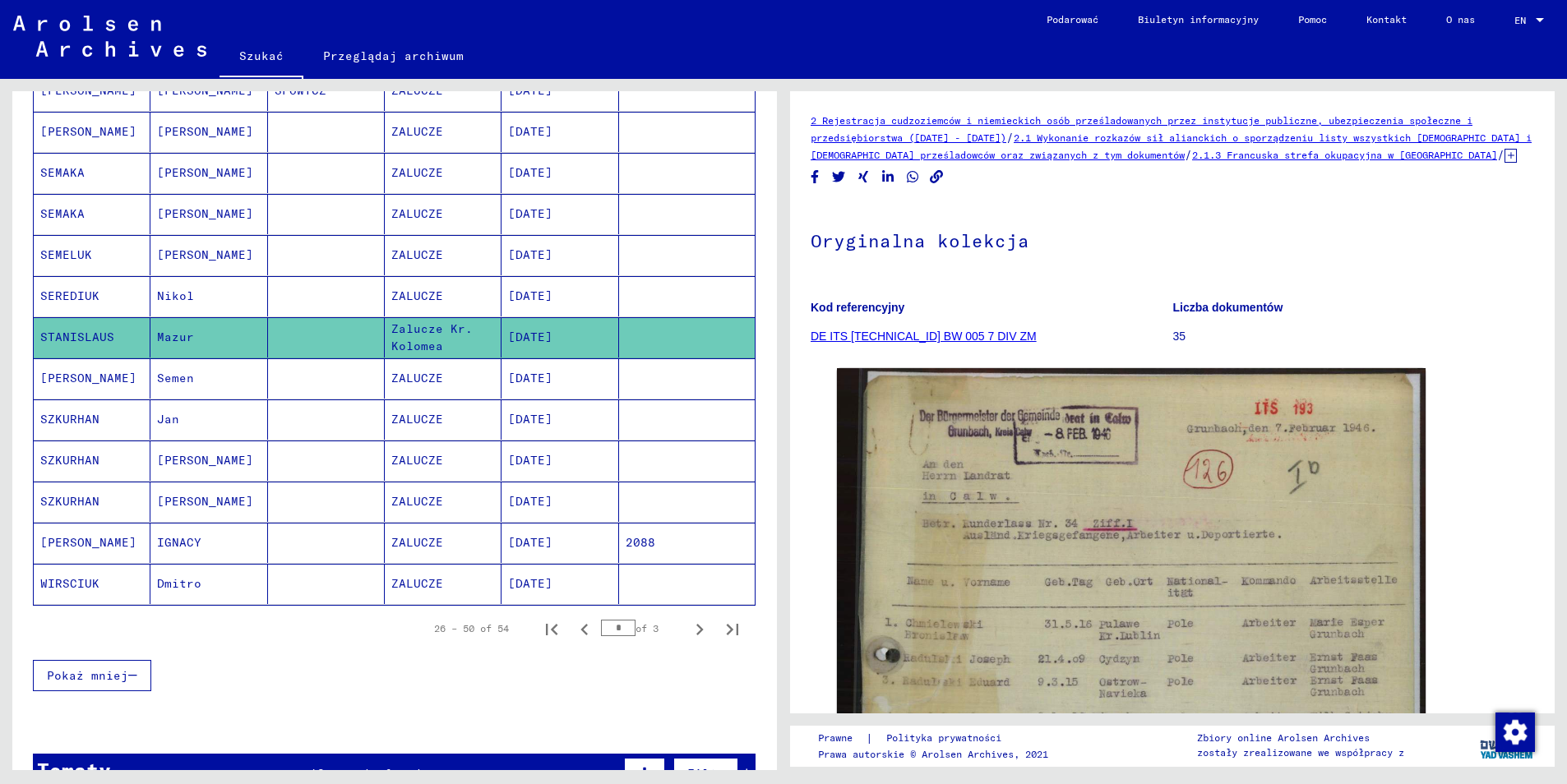
click at [83, 279] on mat-cell "SEREDIUK" at bounding box center [92, 296] width 117 height 40
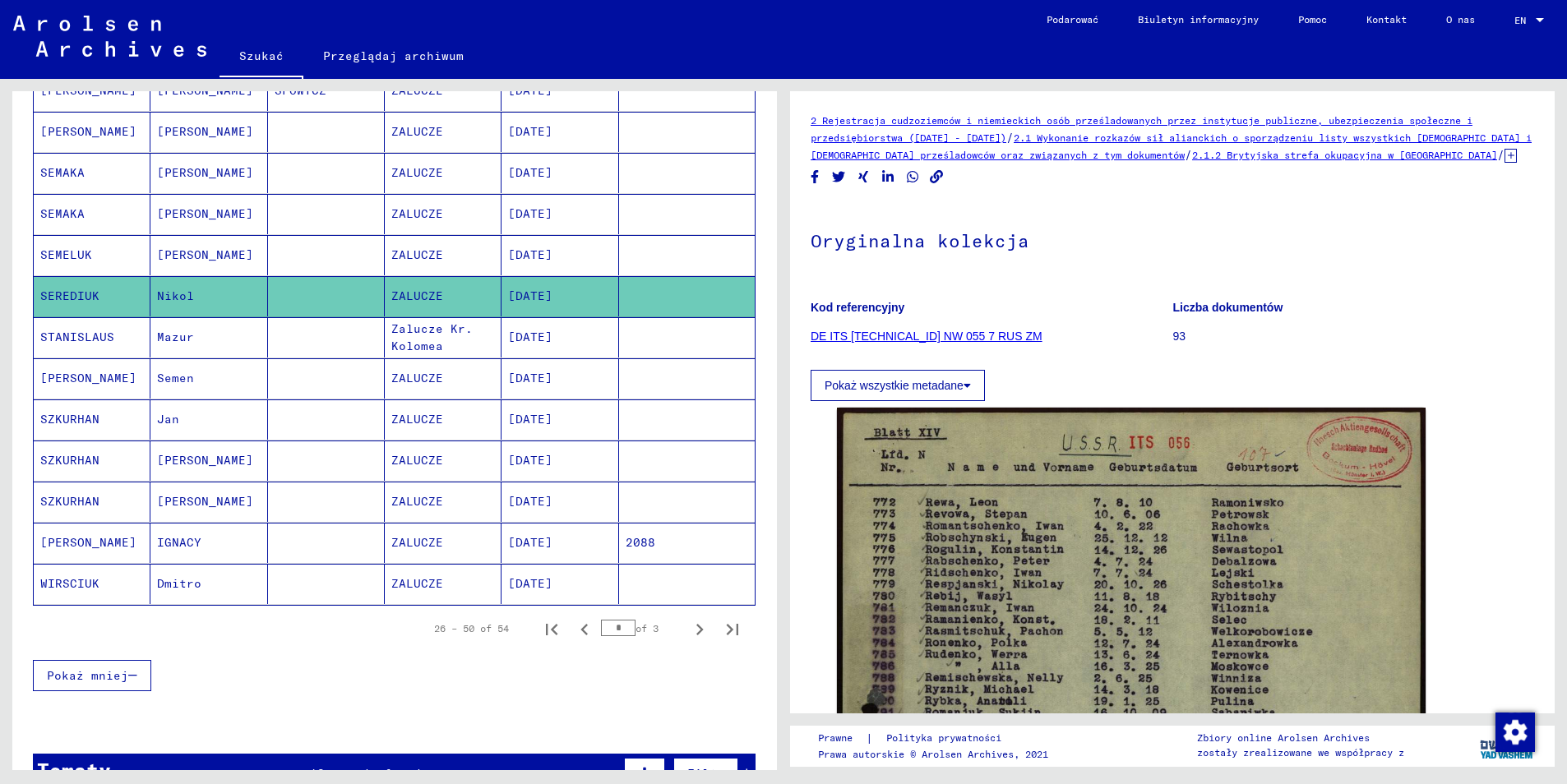
click at [83, 248] on mat-cell "SEMELUK" at bounding box center [92, 255] width 117 height 40
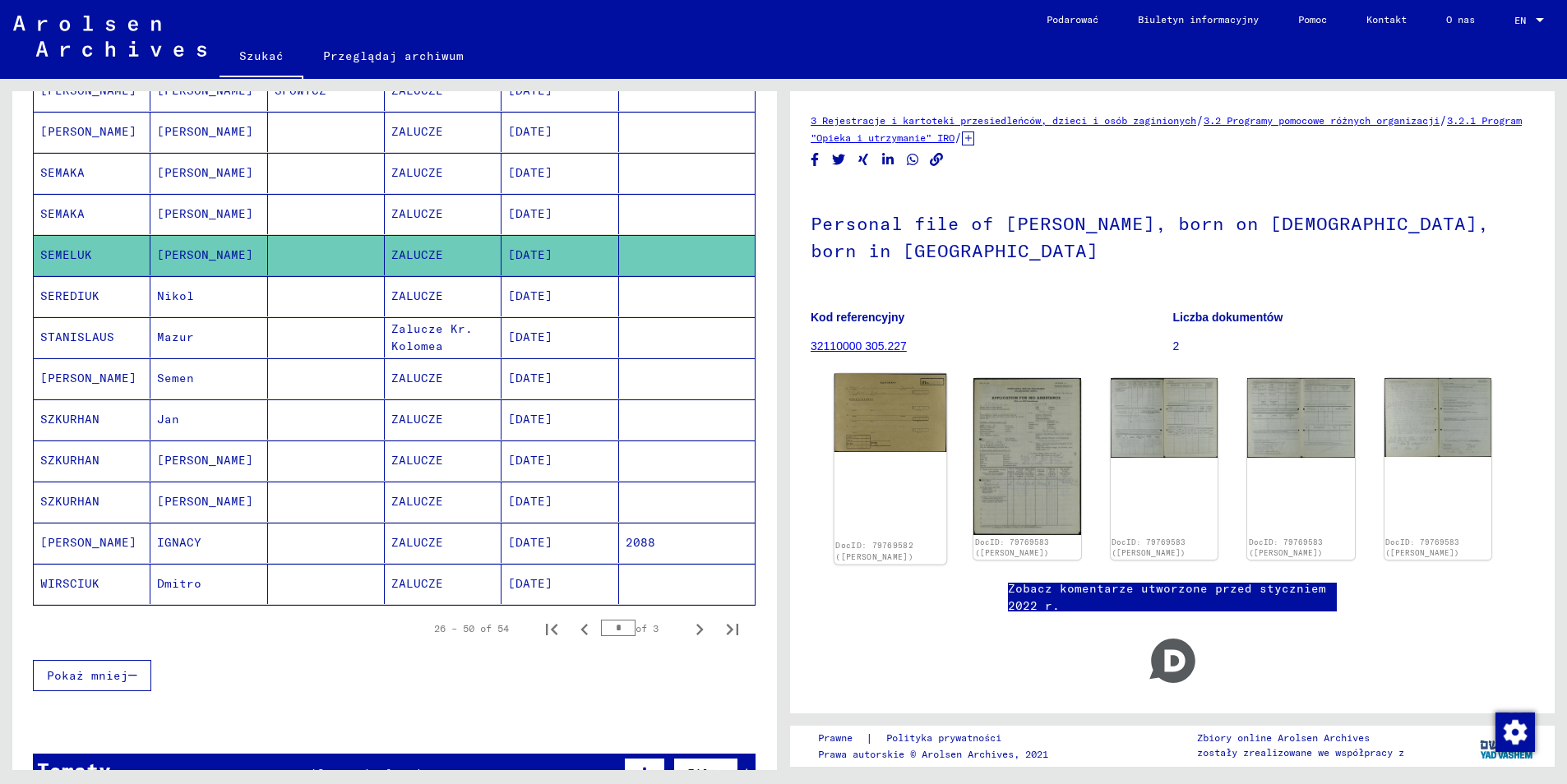
click at [924, 417] on img at bounding box center [891, 413] width 113 height 79
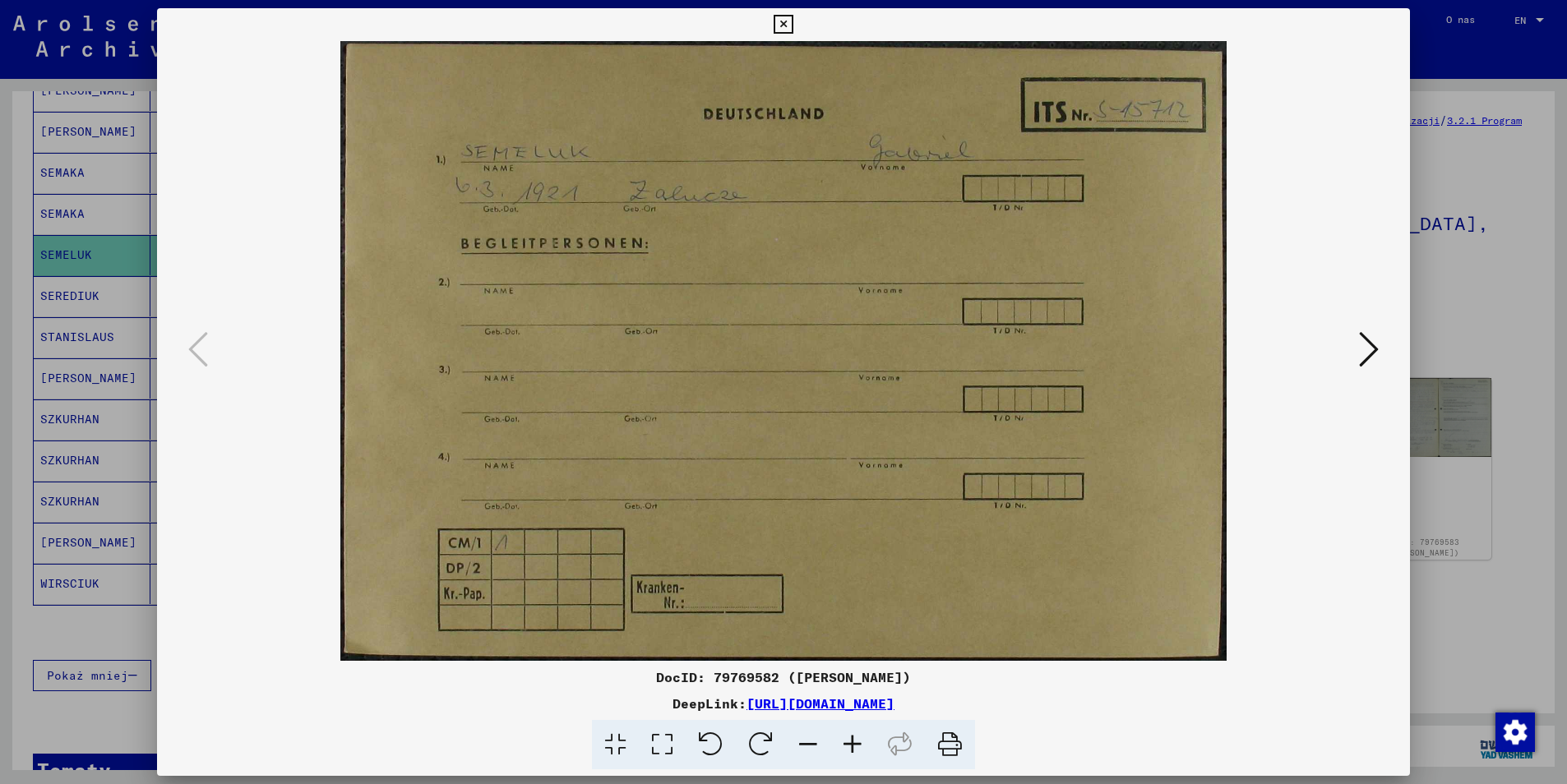
click at [1365, 357] on icon at bounding box center [1369, 348] width 20 height 39
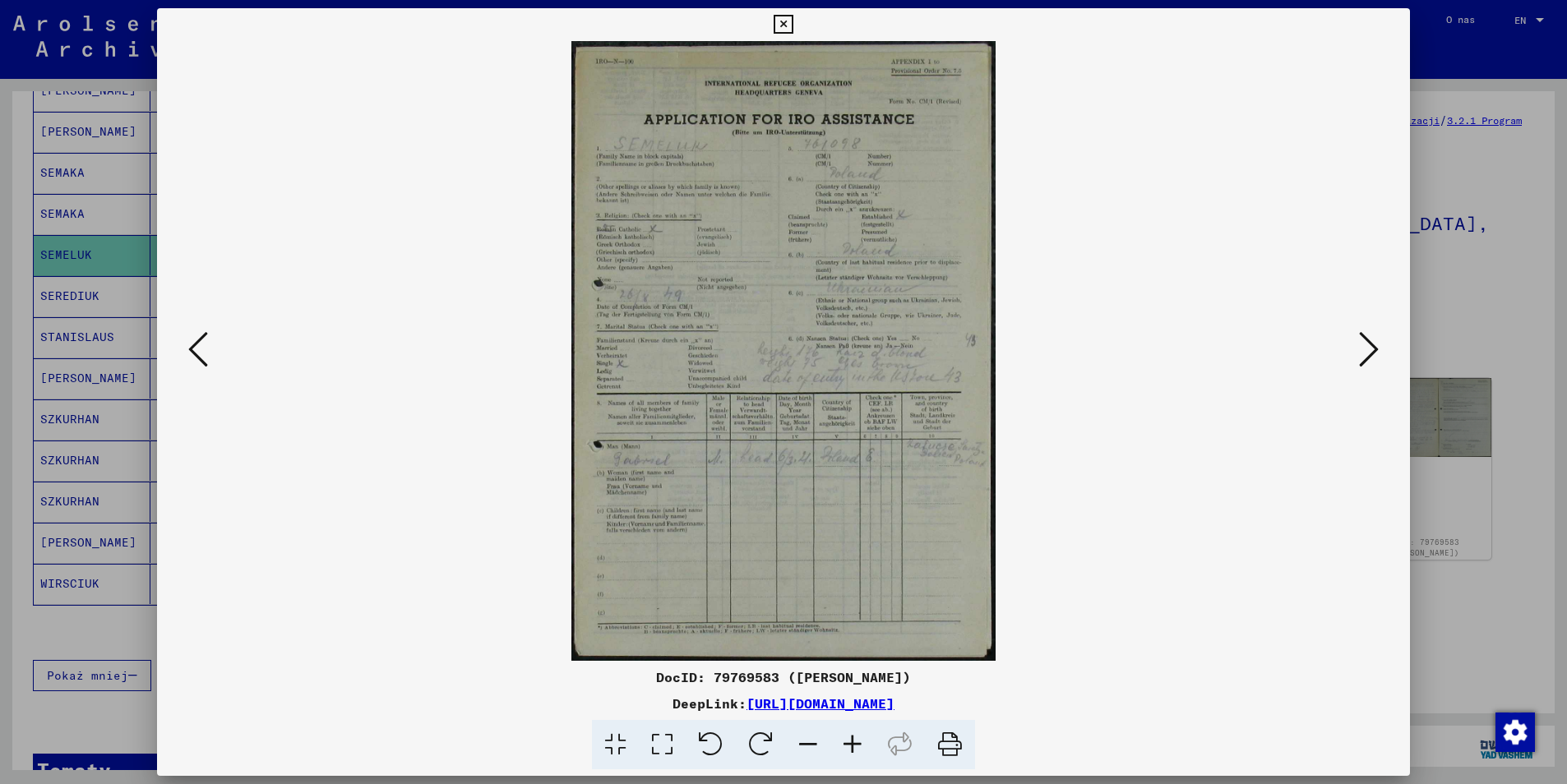
click at [1365, 357] on icon at bounding box center [1369, 348] width 20 height 39
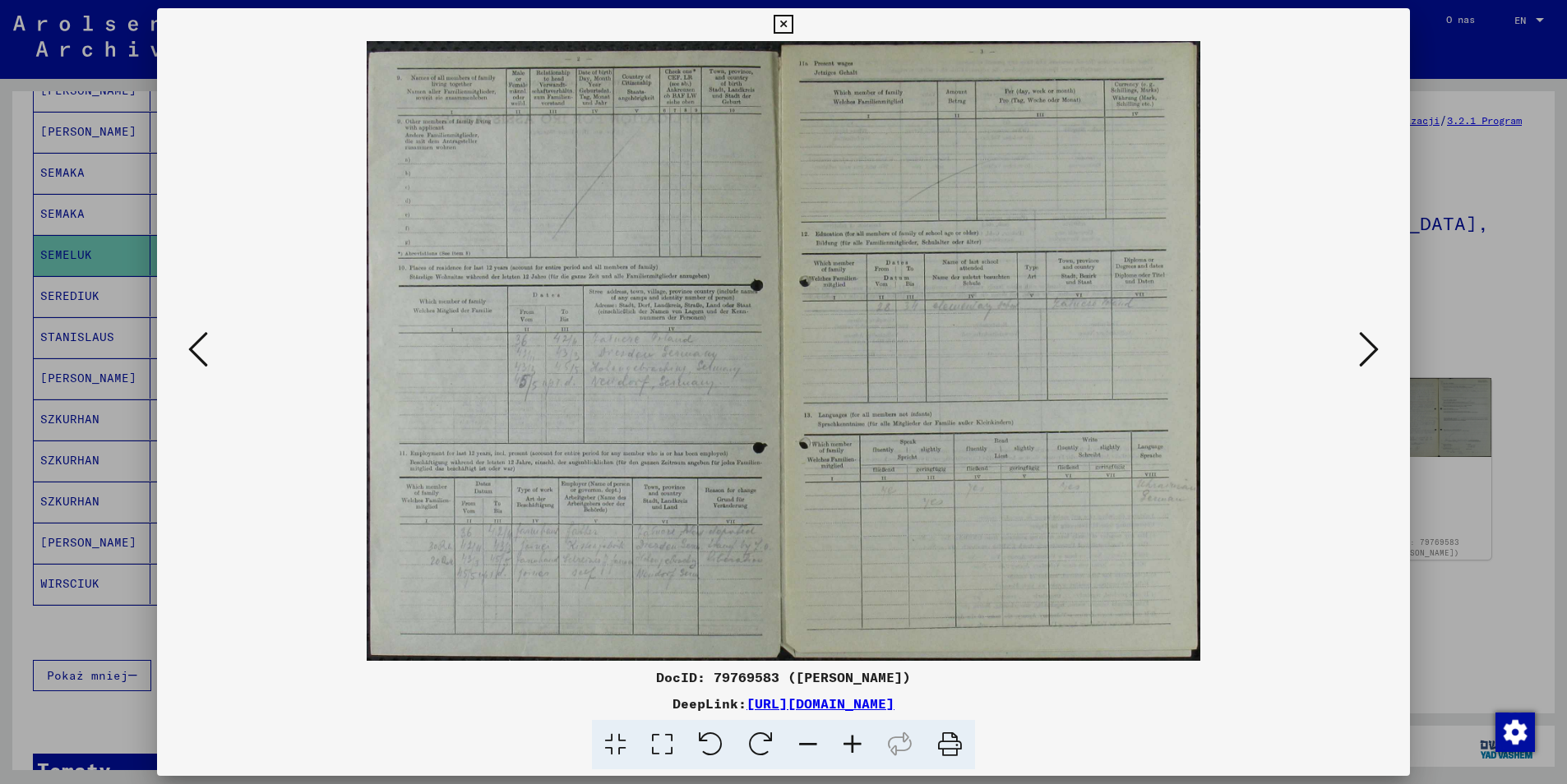
click at [1365, 357] on icon at bounding box center [1369, 348] width 20 height 39
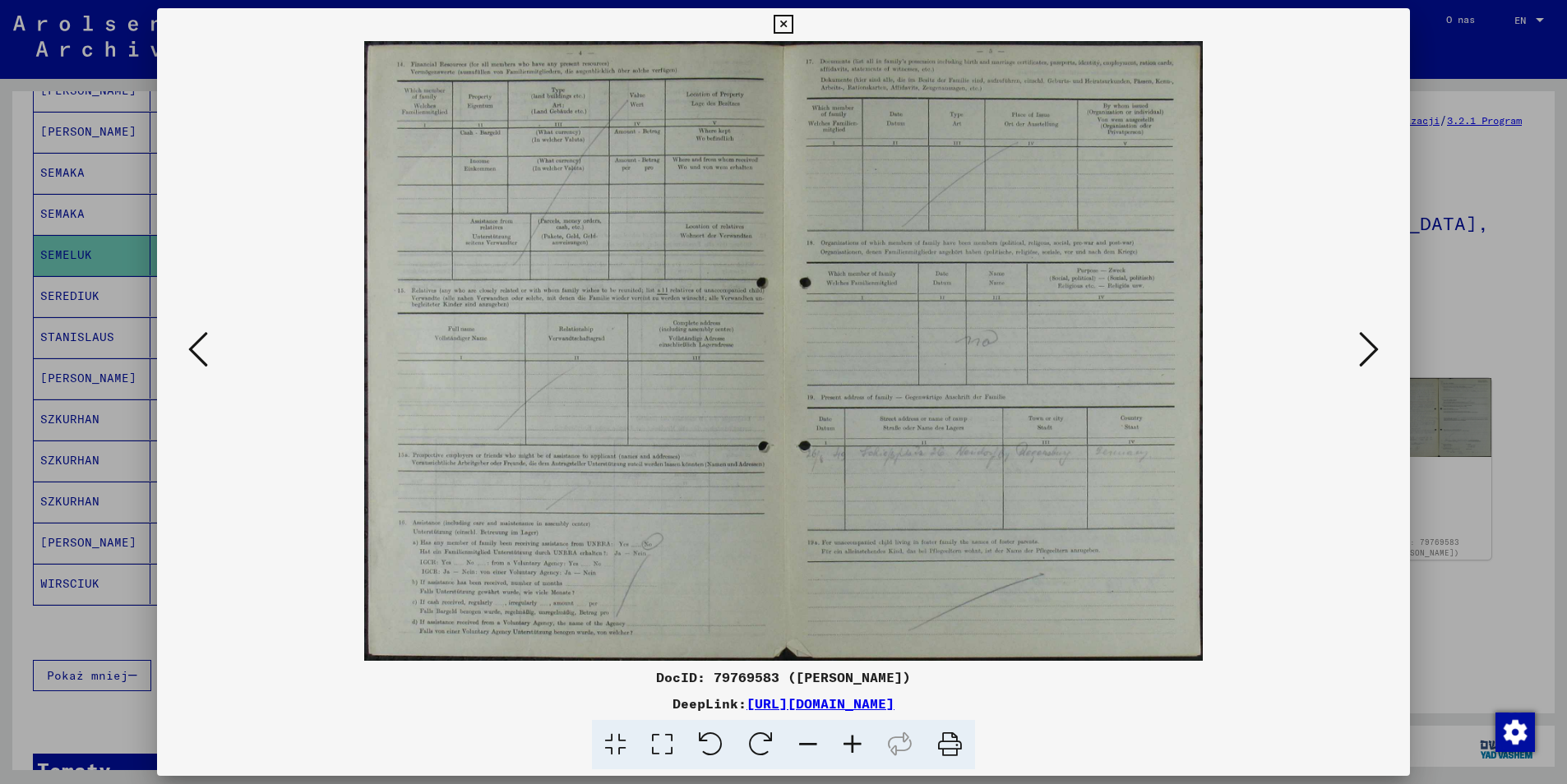
click at [1365, 357] on icon at bounding box center [1369, 348] width 20 height 39
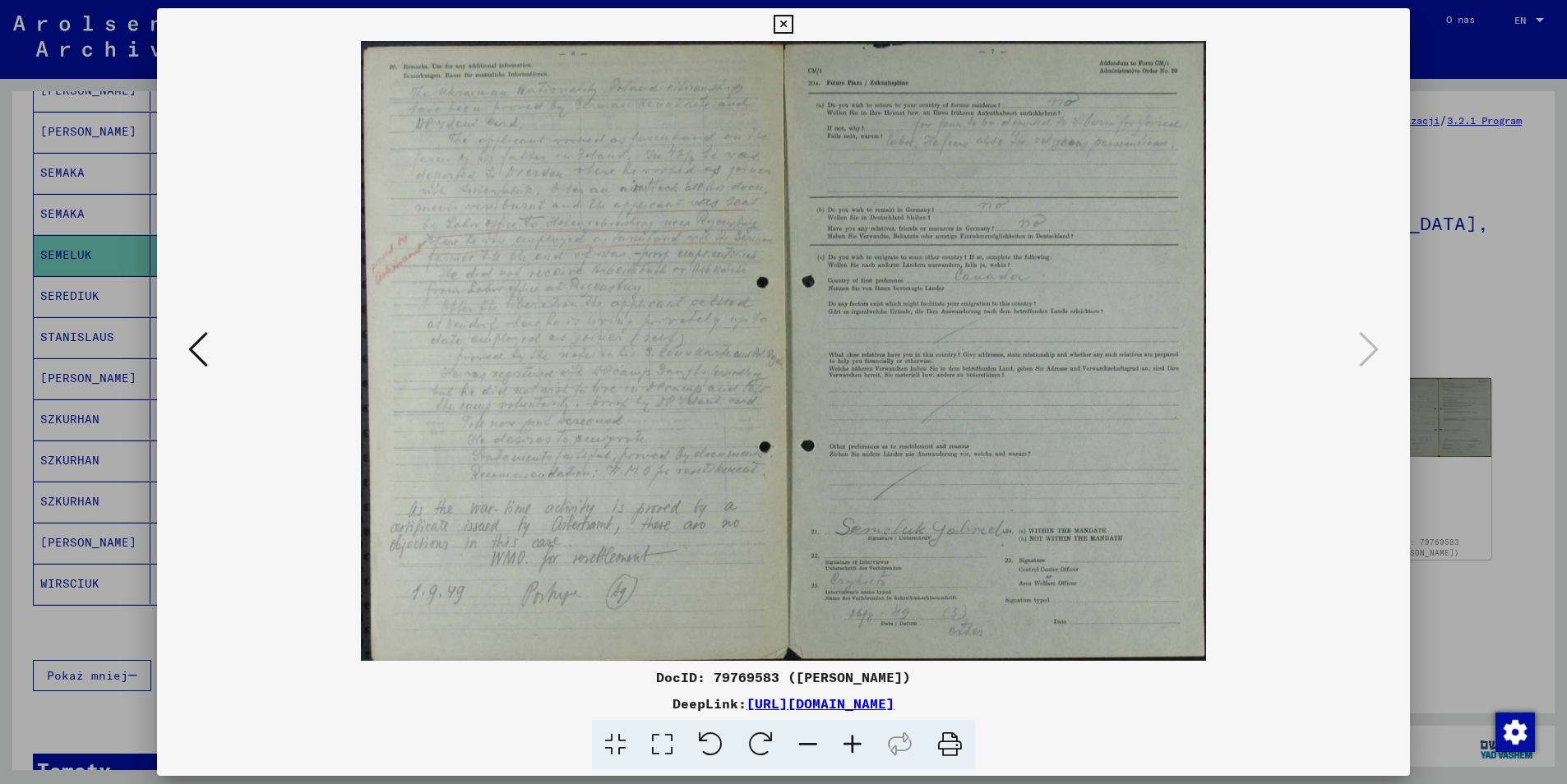
click at [783, 22] on icon at bounding box center [783, 24] width 19 height 20
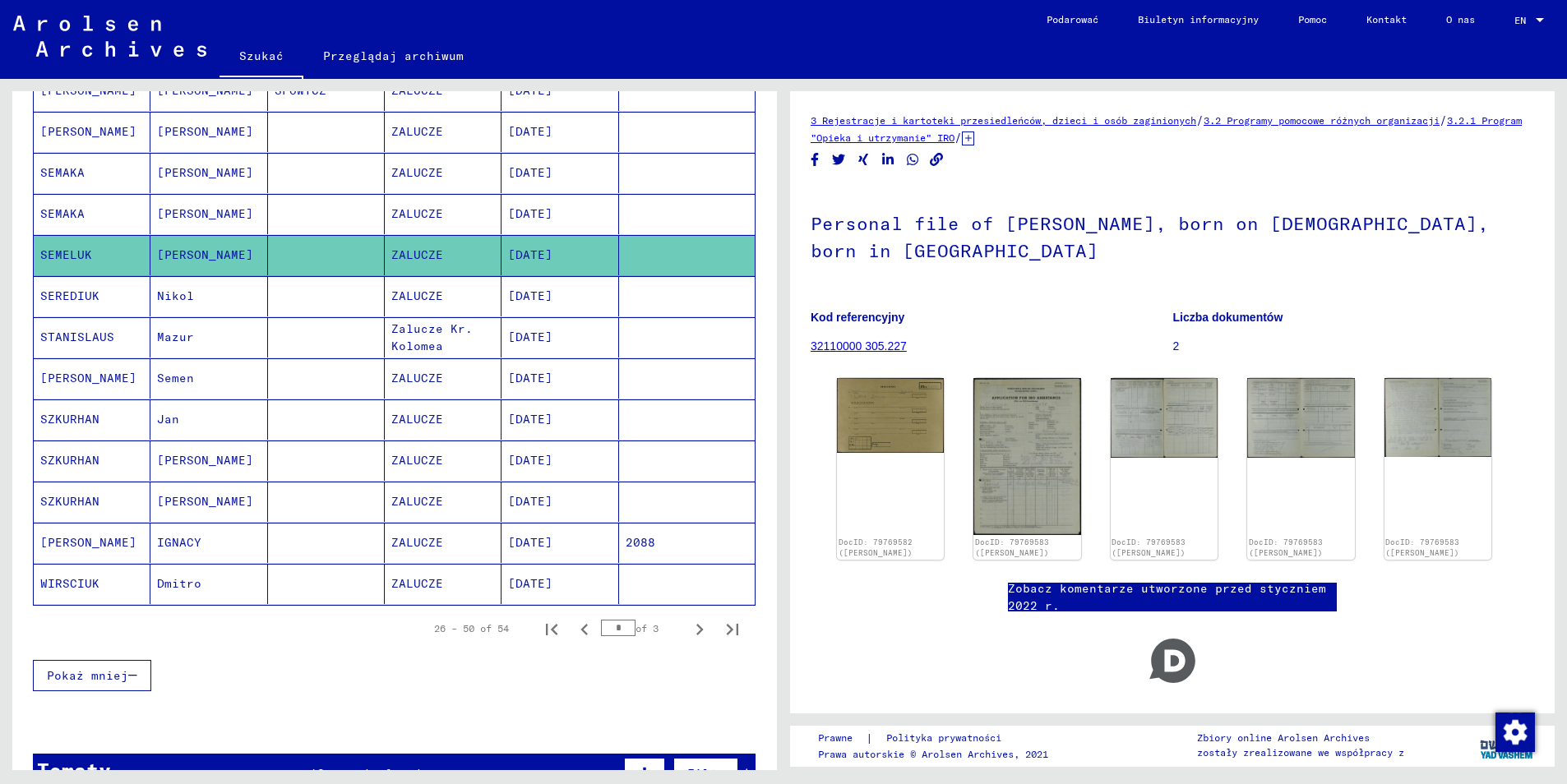
click at [67, 201] on mat-cell "SEMAKA" at bounding box center [92, 214] width 117 height 40
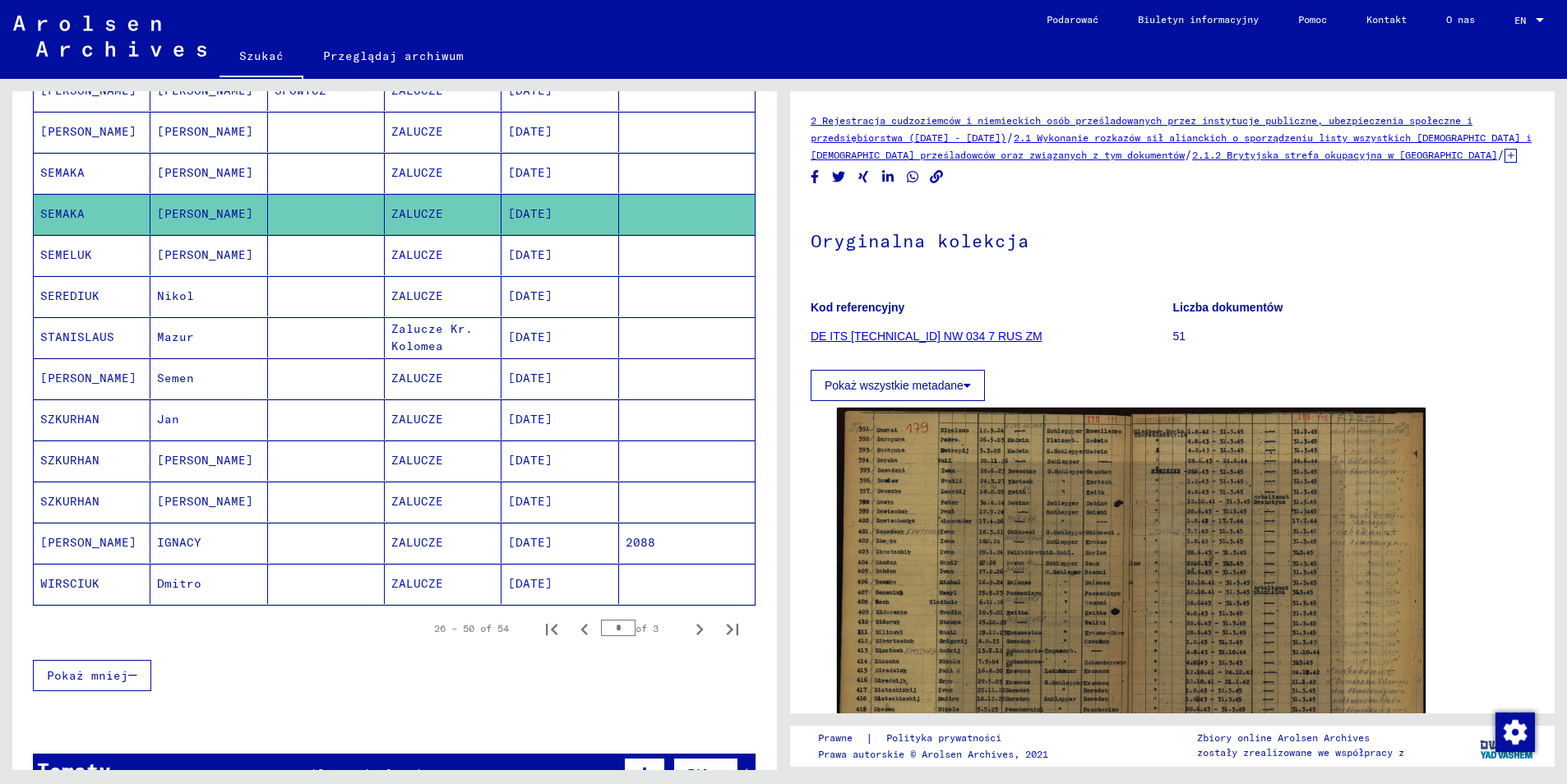
click at [98, 152] on mat-cell "SEMAKA" at bounding box center [92, 172] width 117 height 40
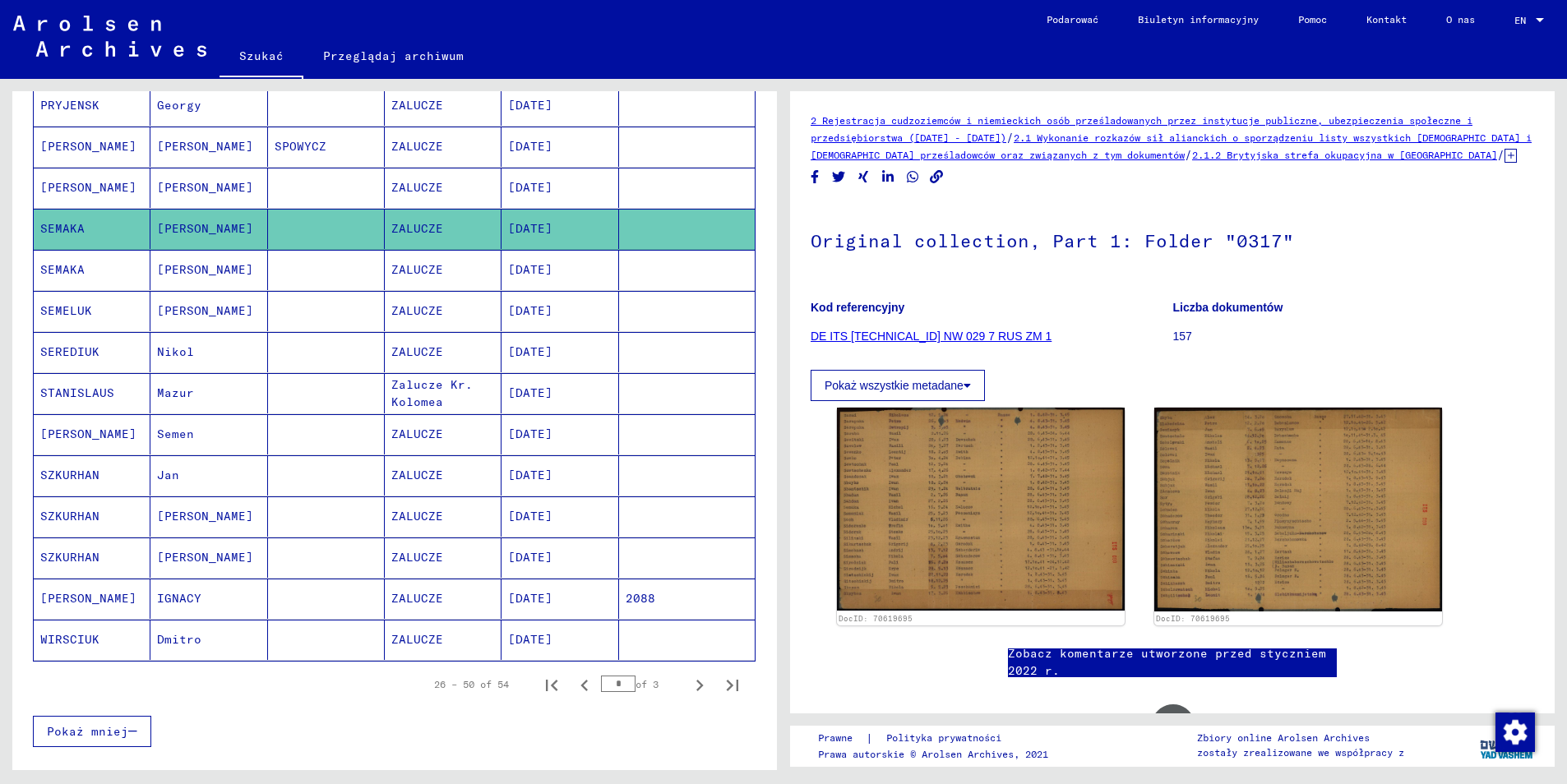
scroll to position [691, 0]
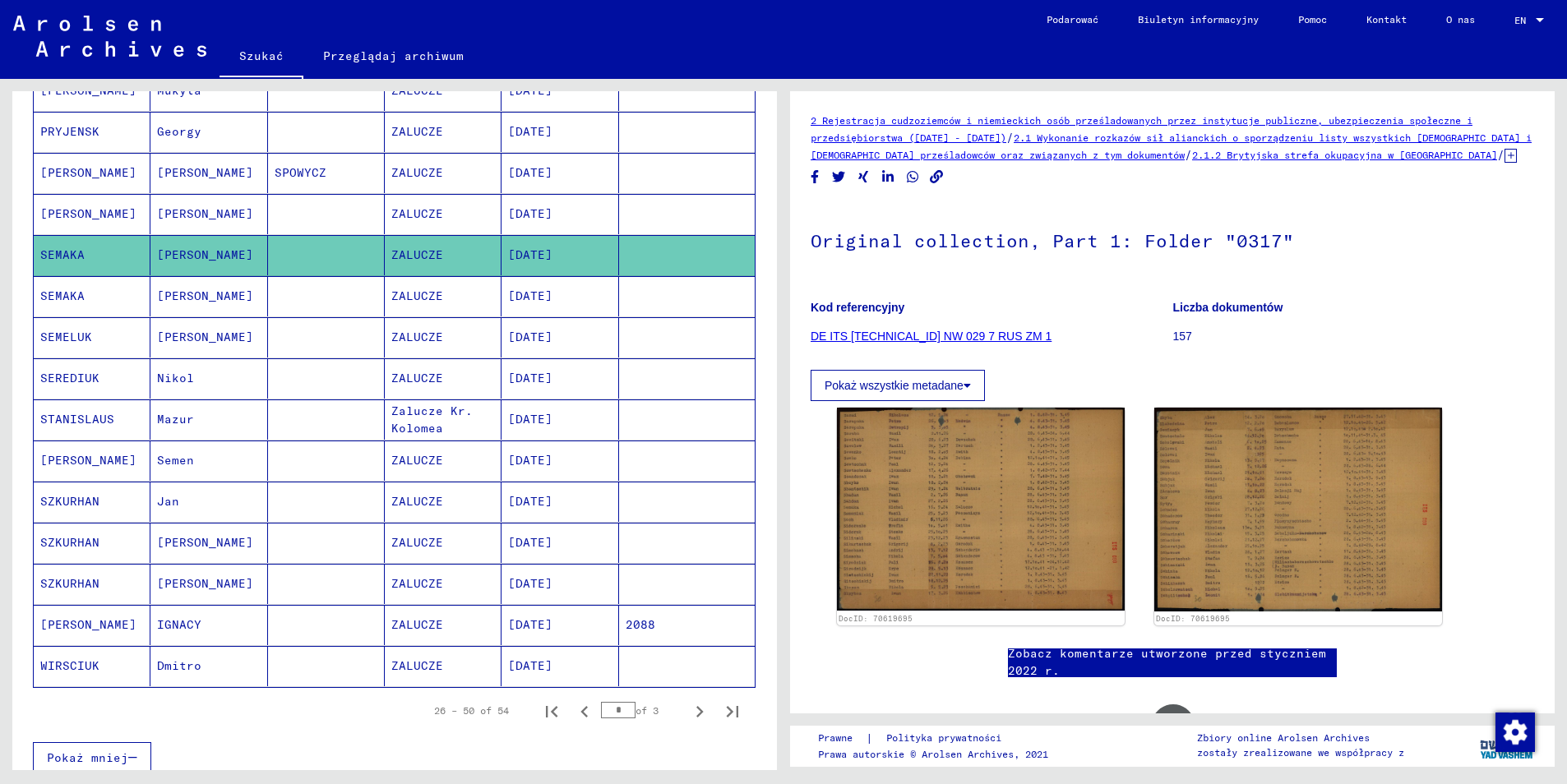
click at [86, 197] on mat-cell "[PERSON_NAME]" at bounding box center [92, 214] width 117 height 40
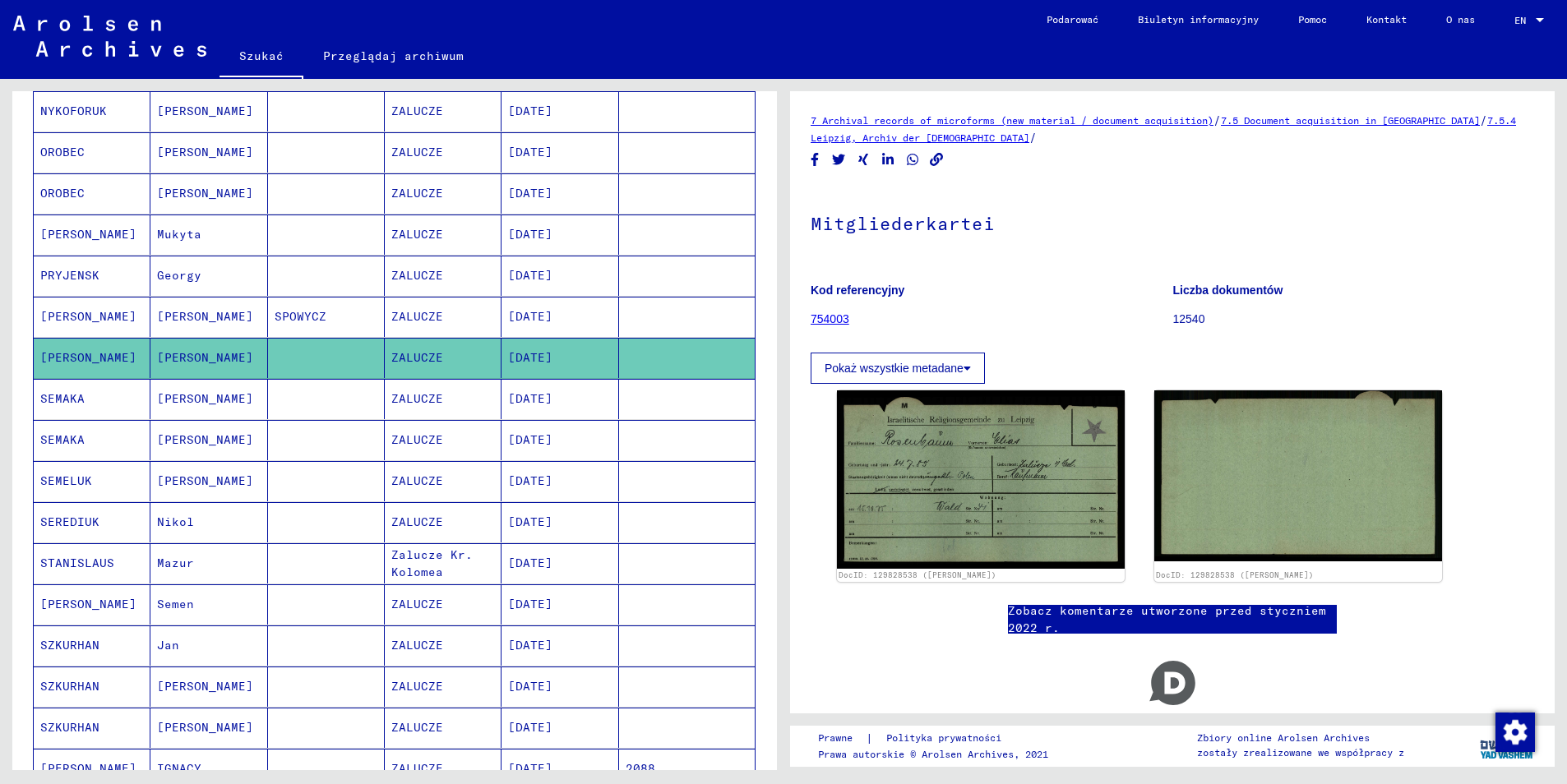
scroll to position [526, 0]
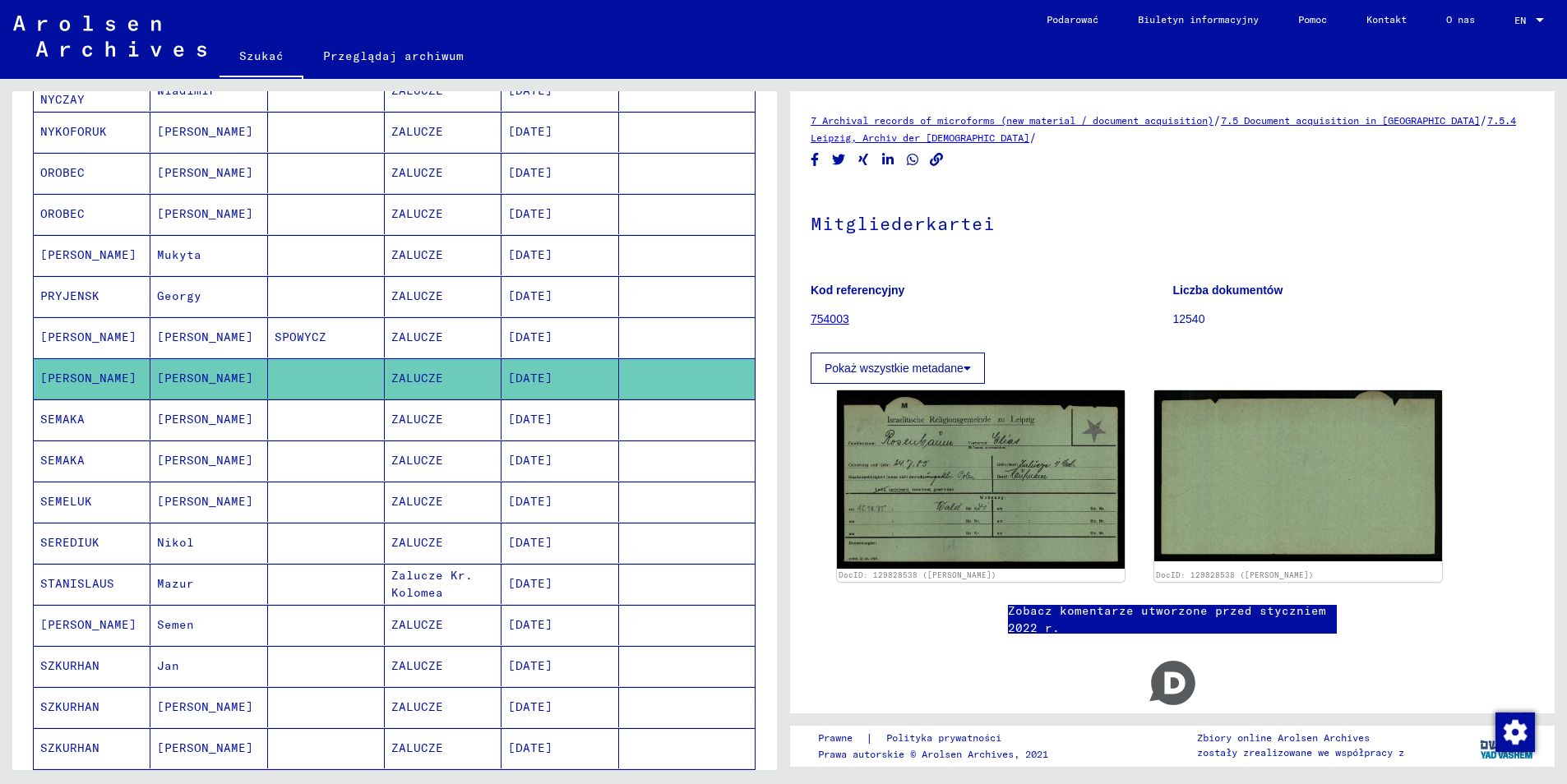
click at [103, 276] on mat-cell "PRYJENSK" at bounding box center [92, 296] width 117 height 40
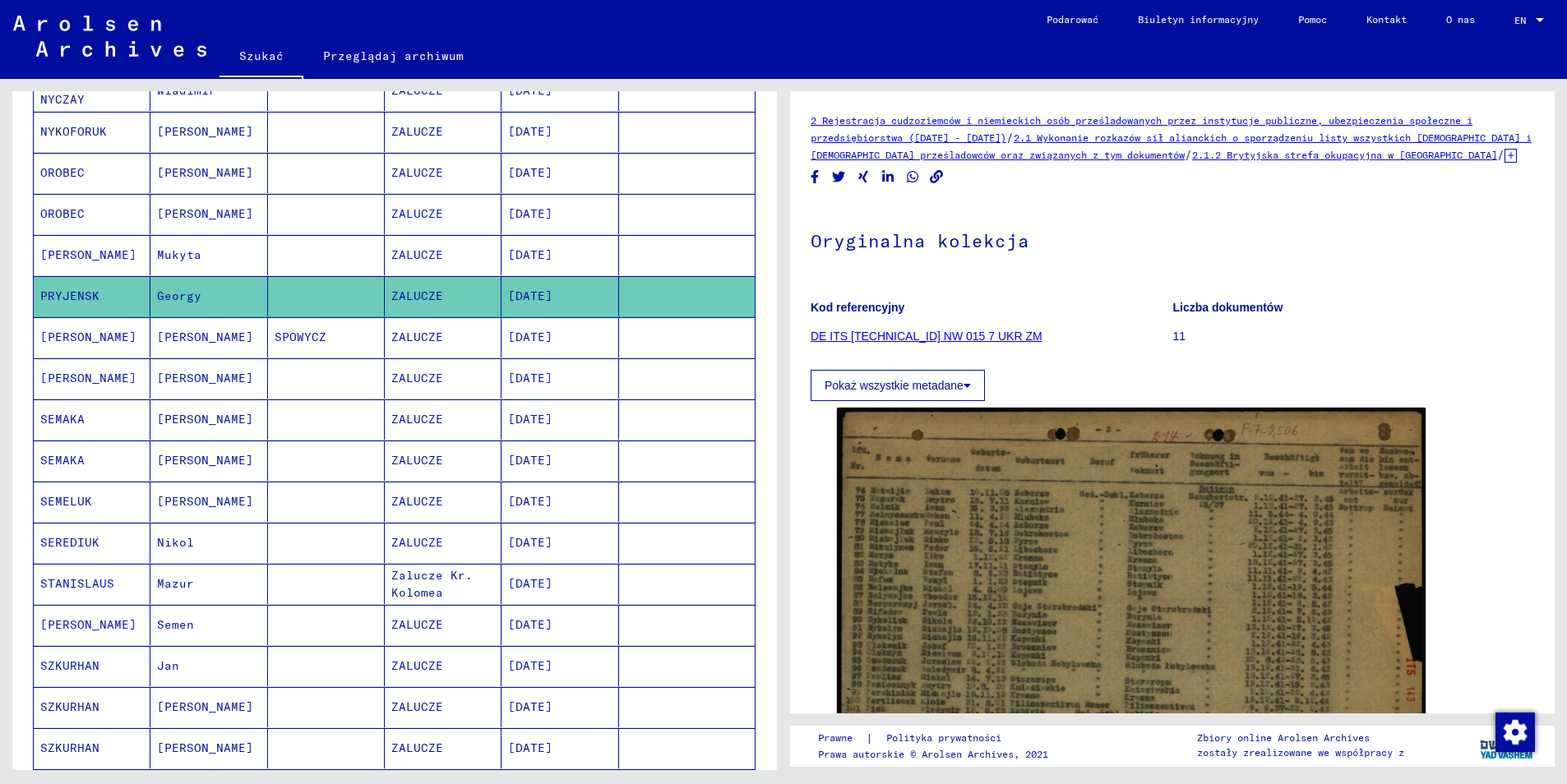
click at [93, 250] on mat-cell "[PERSON_NAME]" at bounding box center [92, 255] width 117 height 40
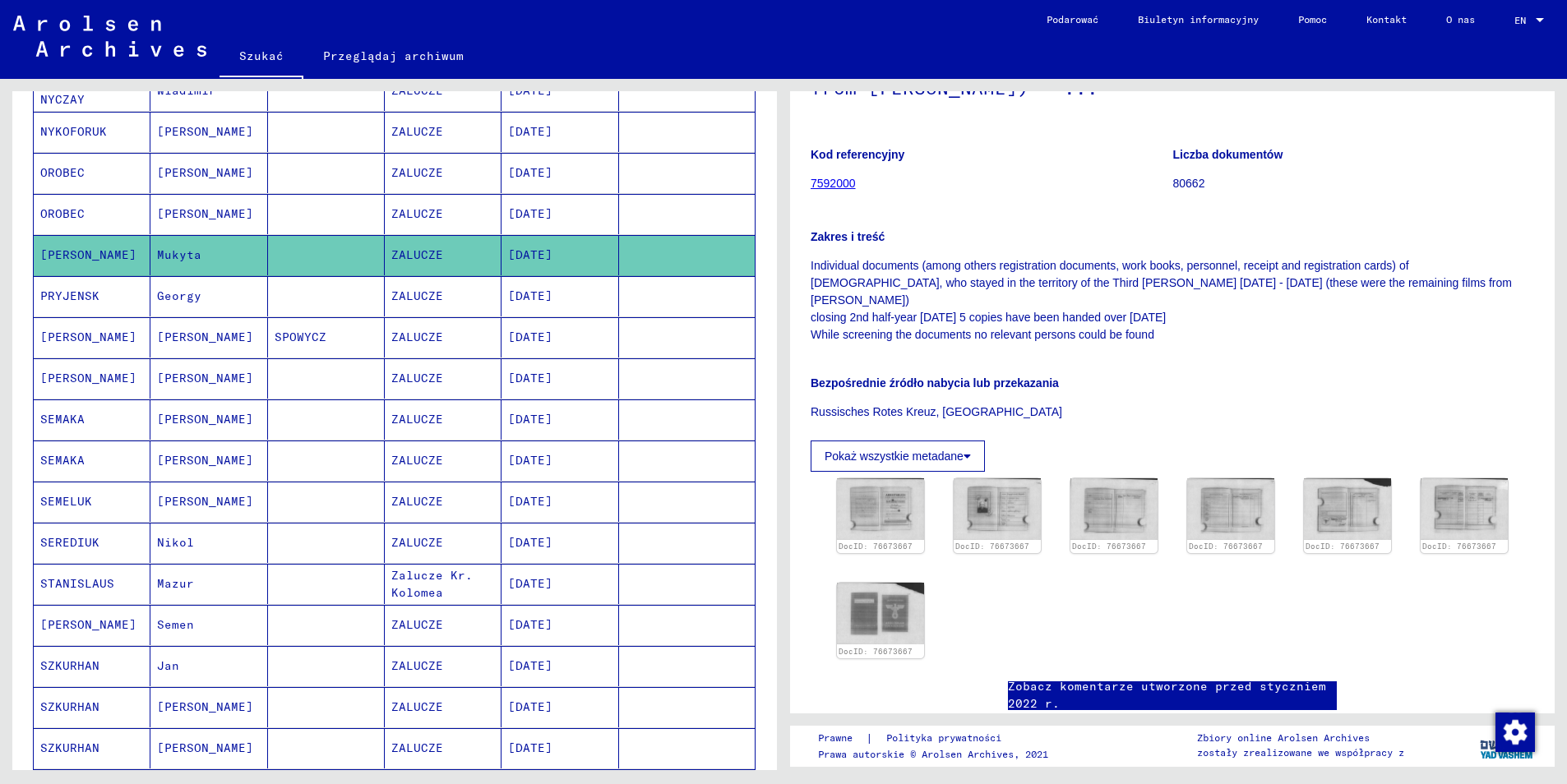
scroll to position [247, 0]
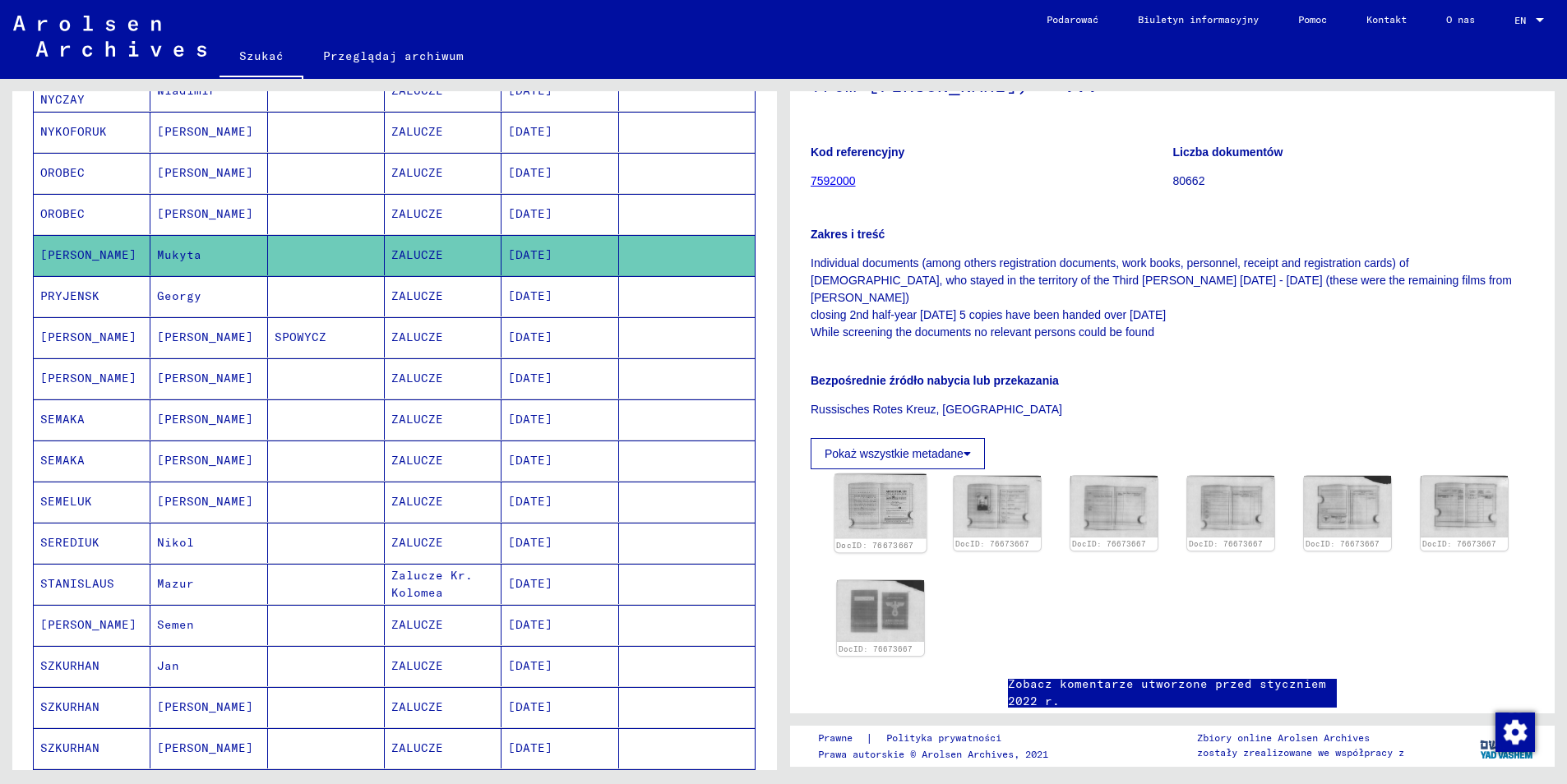
click at [910, 475] on img at bounding box center [880, 506] width 92 height 64
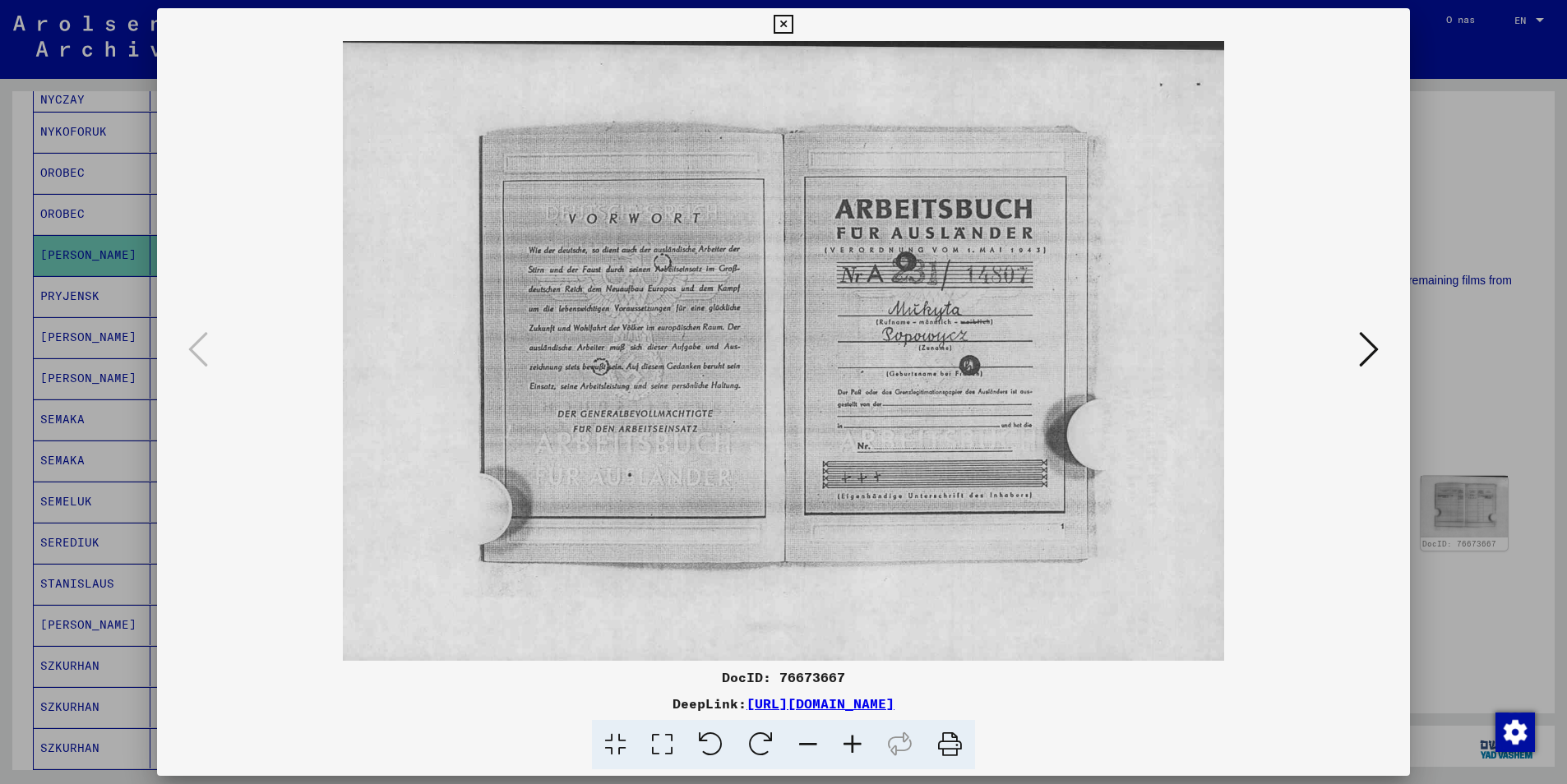
click at [1371, 353] on icon at bounding box center [1369, 348] width 20 height 39
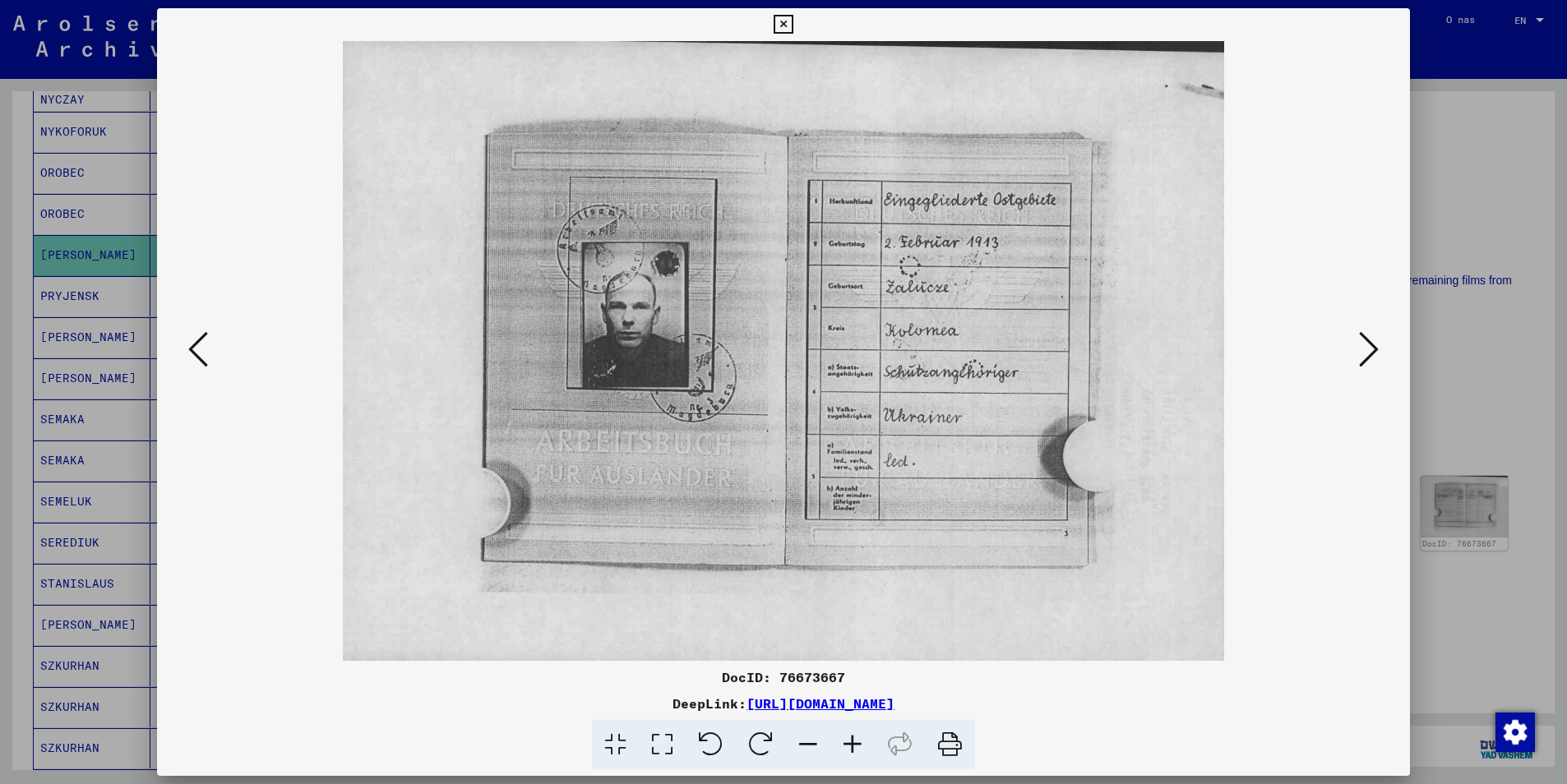
click at [1371, 353] on icon at bounding box center [1369, 348] width 20 height 39
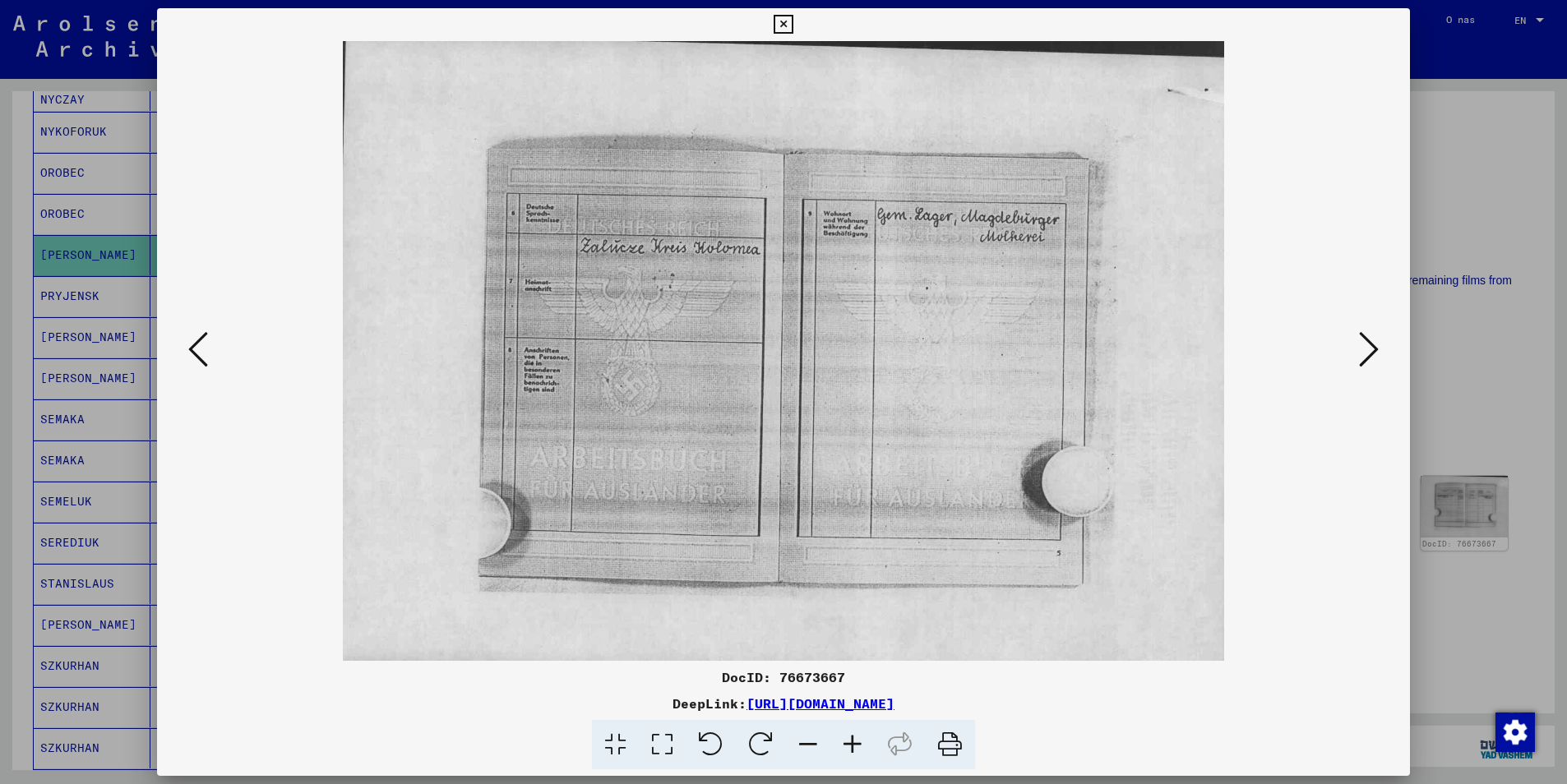
click at [1371, 353] on icon at bounding box center [1369, 348] width 20 height 39
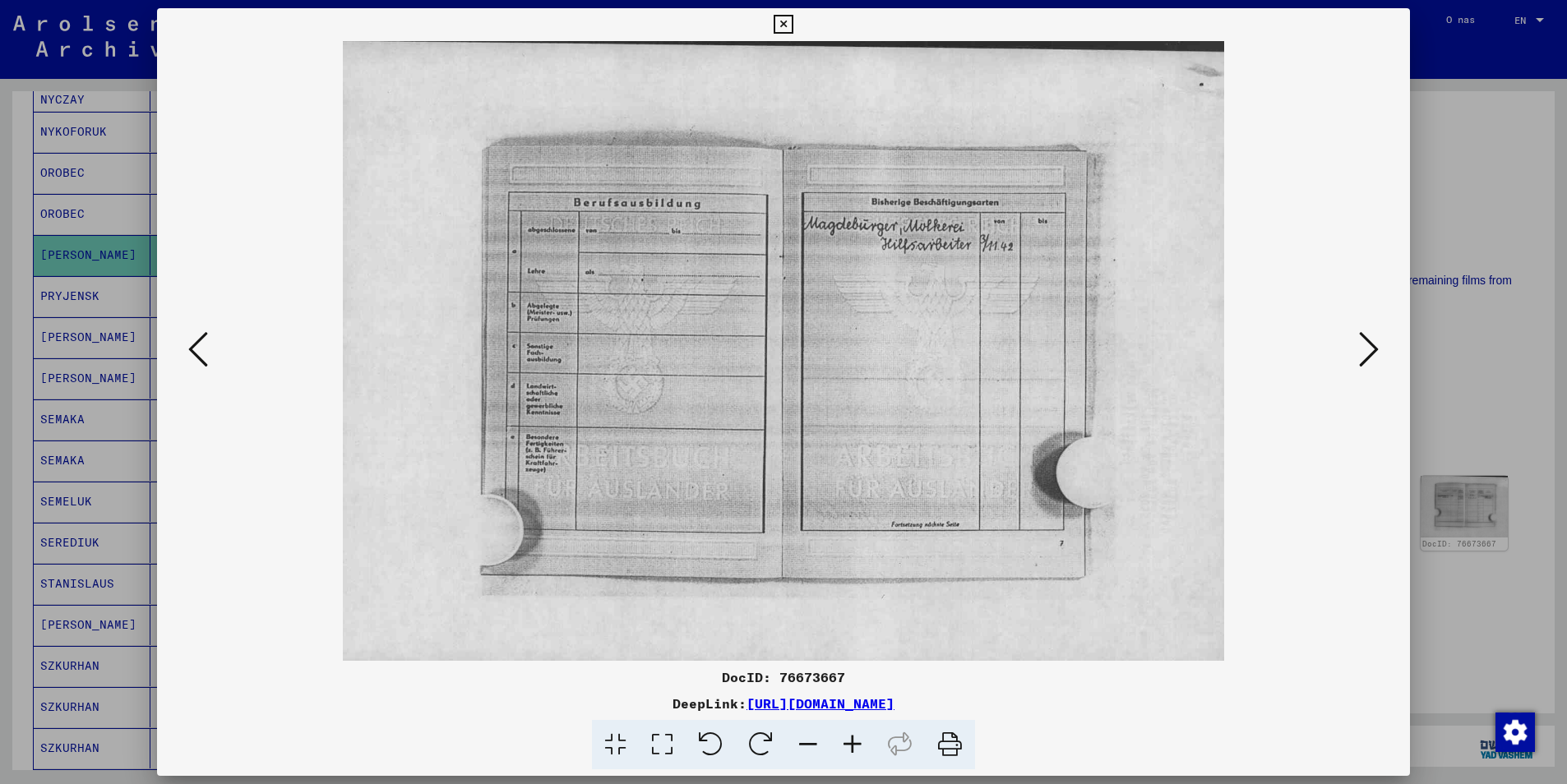
click at [1371, 353] on icon at bounding box center [1369, 348] width 20 height 39
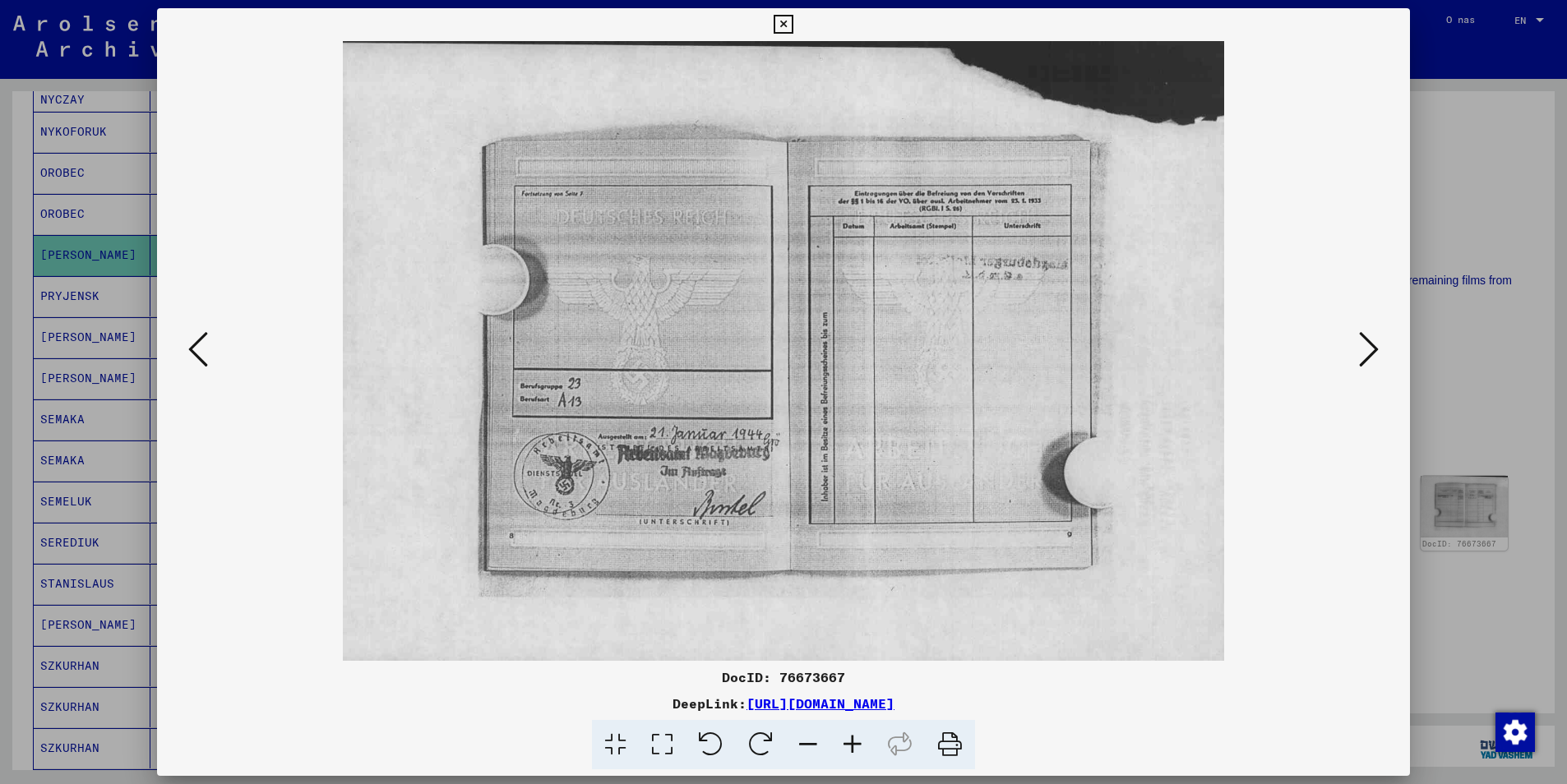
click at [1371, 353] on icon at bounding box center [1369, 348] width 20 height 39
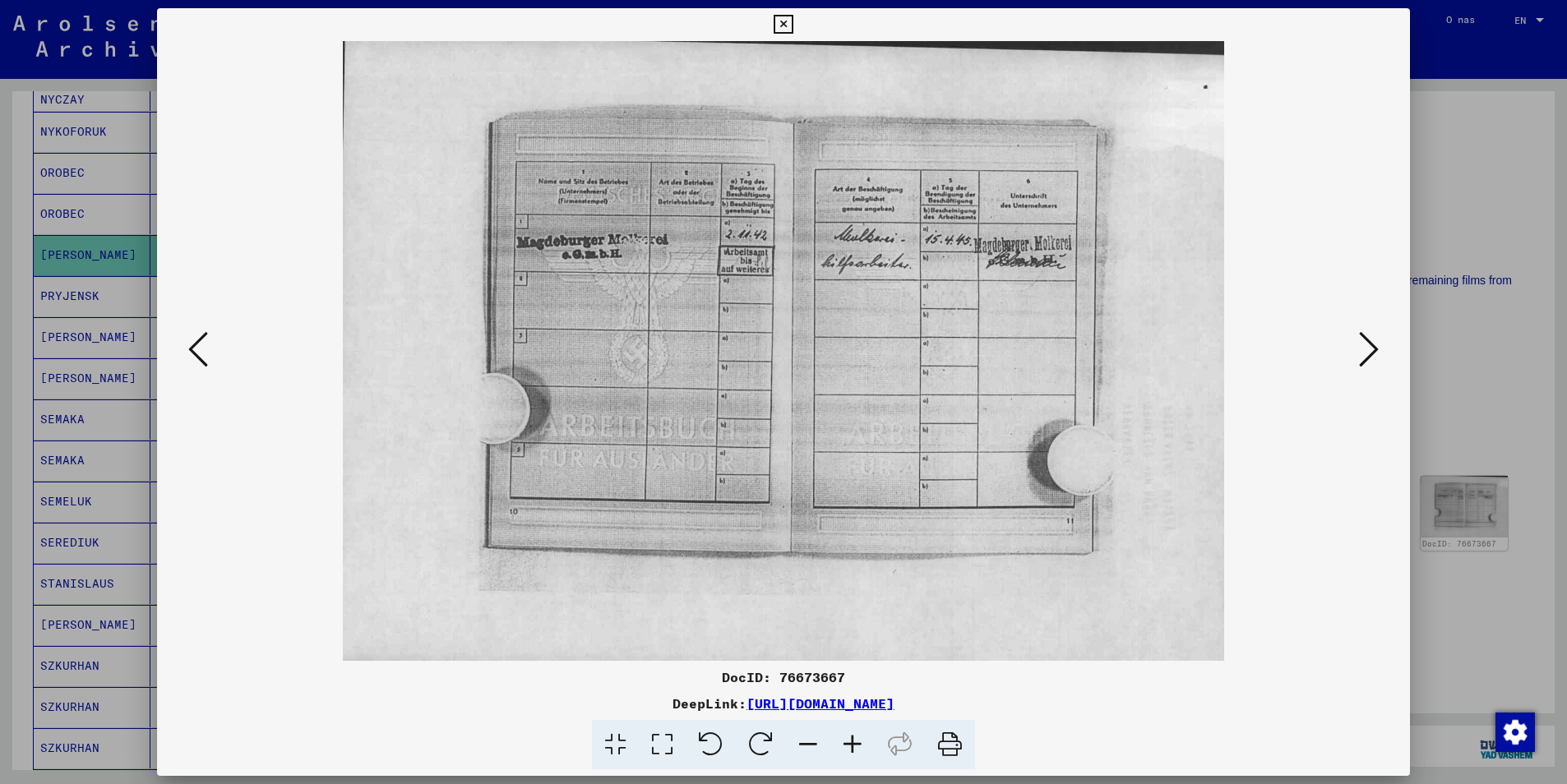
click at [1371, 353] on icon at bounding box center [1369, 348] width 20 height 39
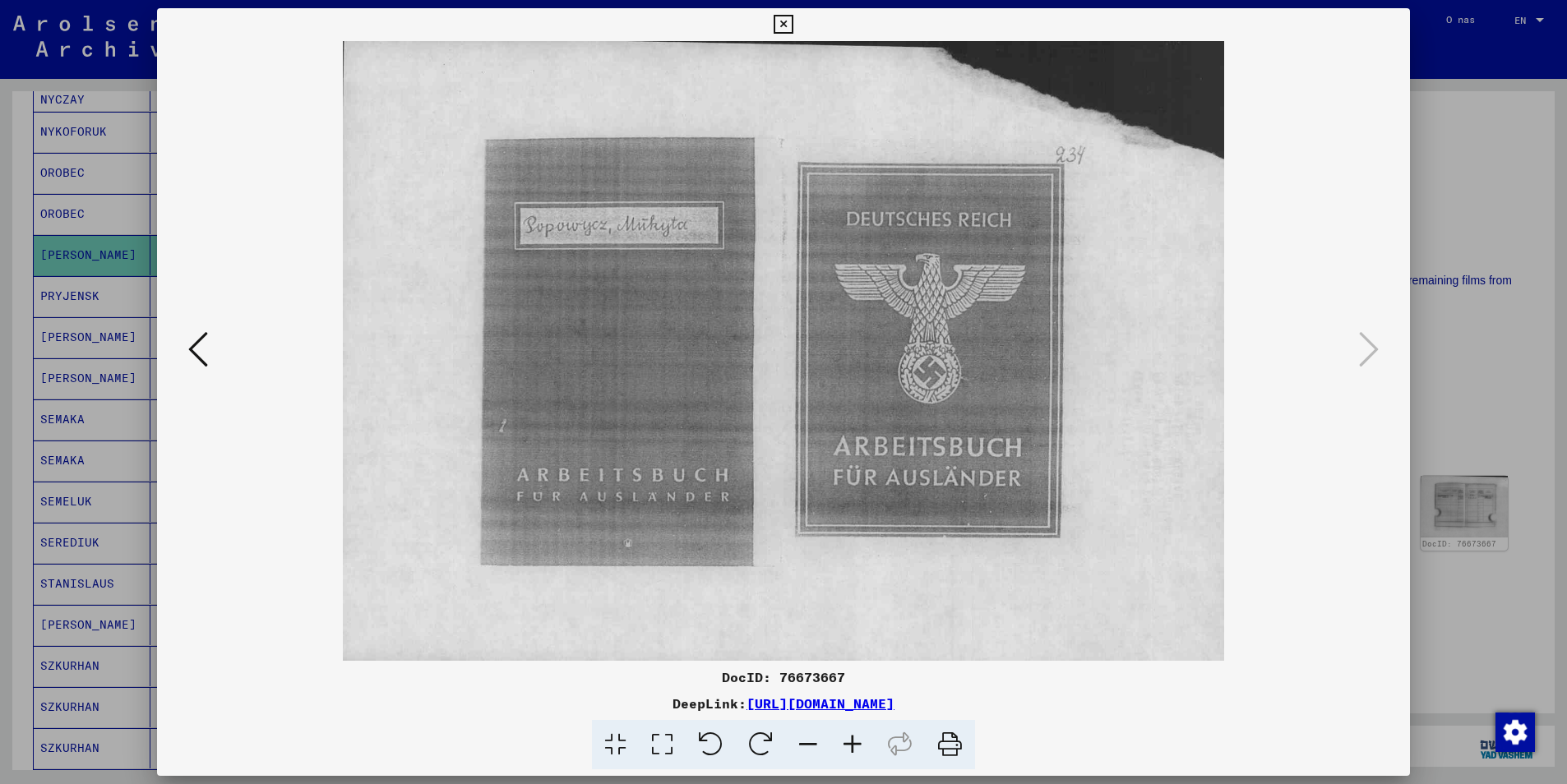
click at [783, 18] on icon at bounding box center [783, 24] width 19 height 20
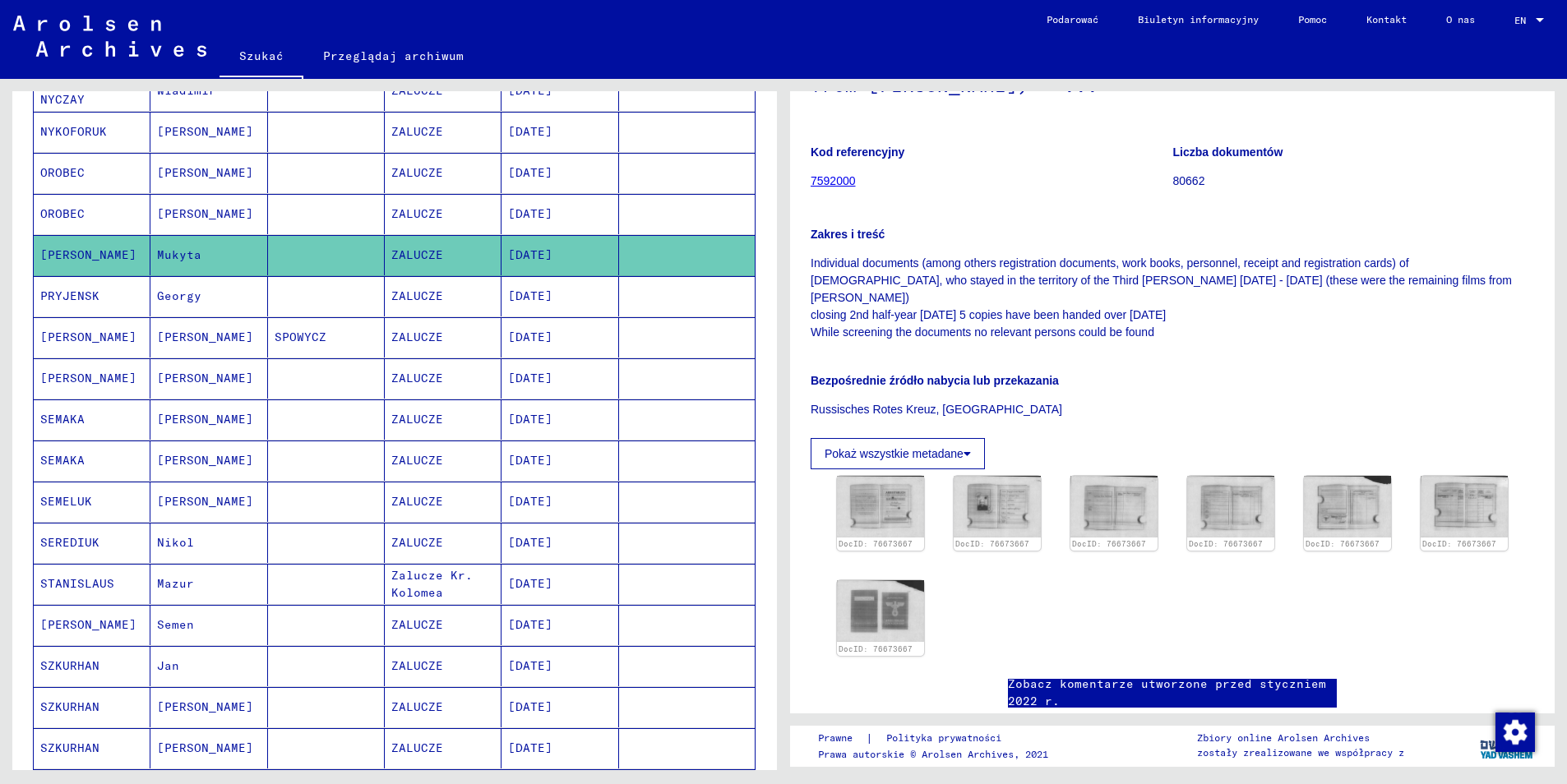
click at [92, 194] on mat-cell "OROBEC" at bounding box center [92, 214] width 117 height 40
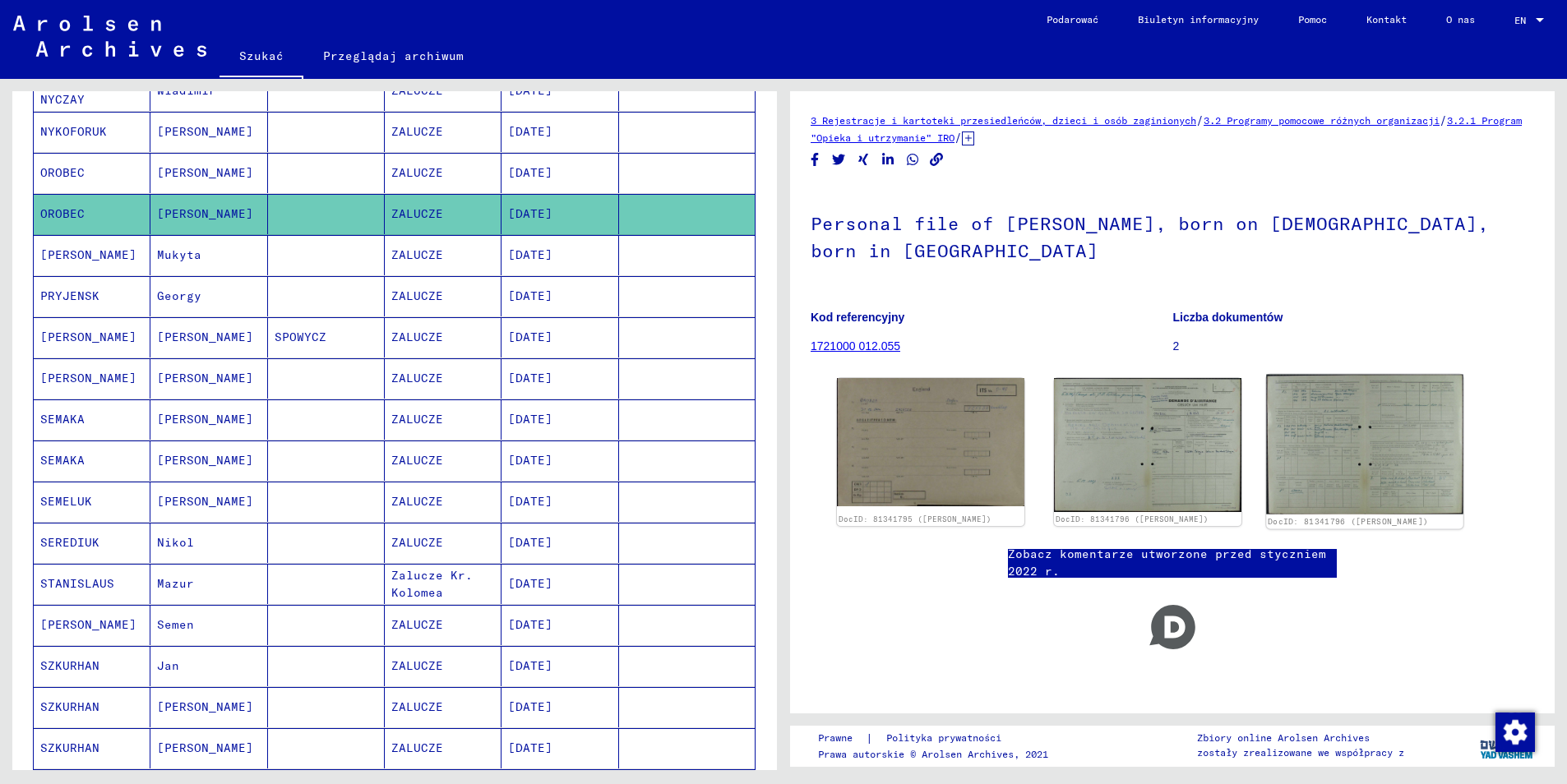
click at [1361, 453] on img at bounding box center [1365, 445] width 196 height 140
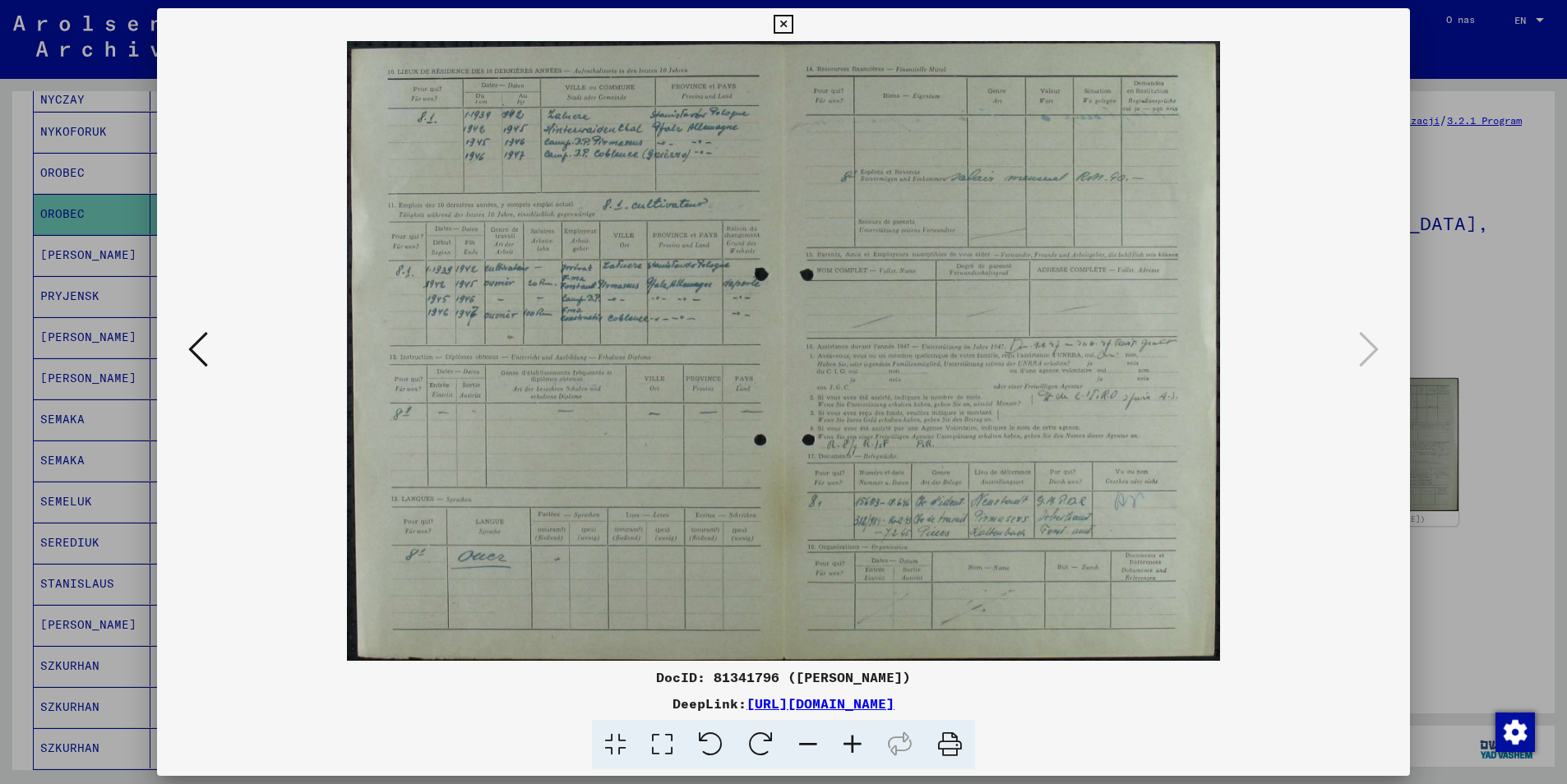
click at [217, 356] on img at bounding box center [784, 350] width 1142 height 620
click at [195, 356] on icon at bounding box center [198, 348] width 20 height 39
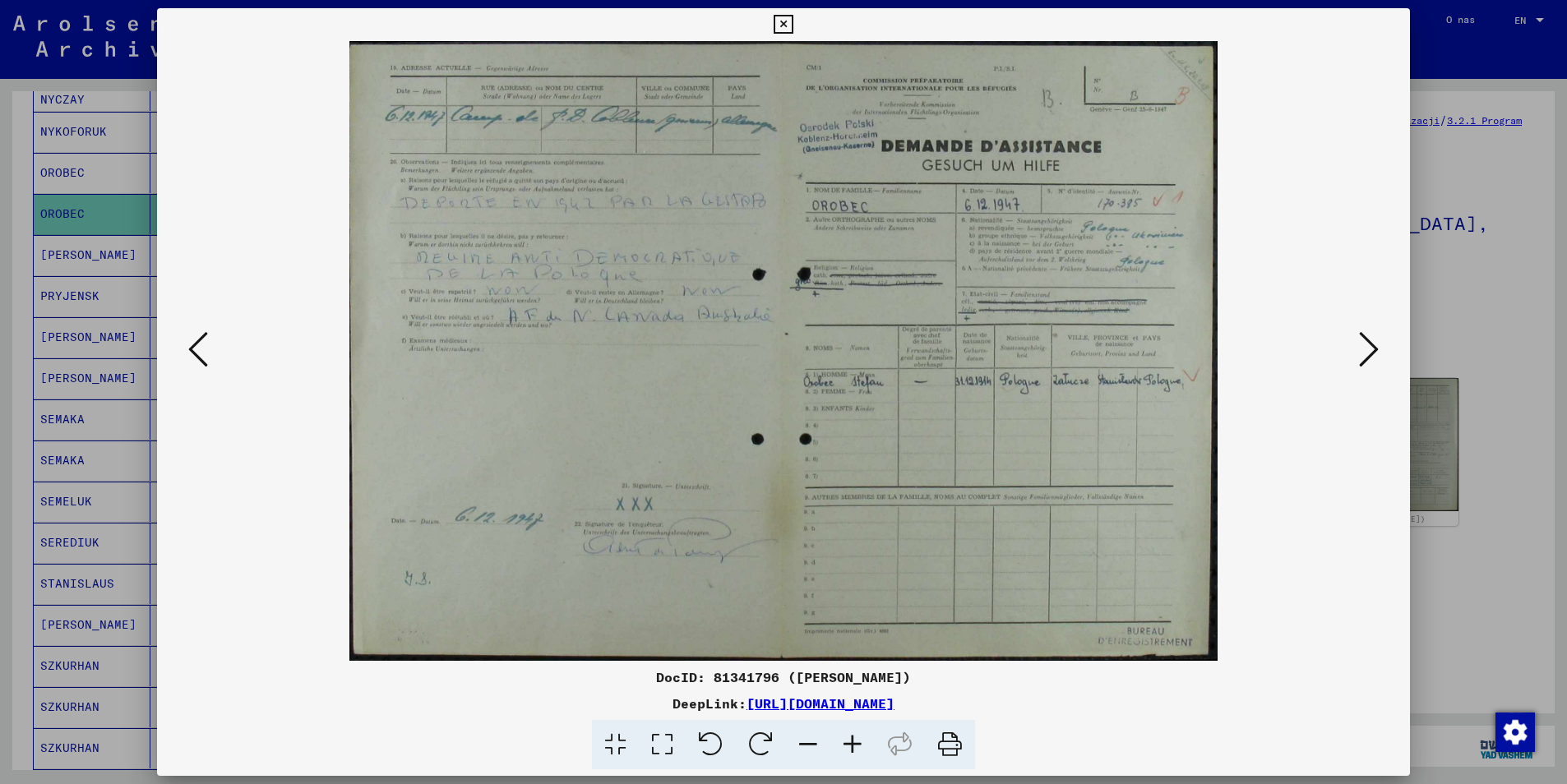
click at [195, 356] on icon at bounding box center [198, 348] width 20 height 39
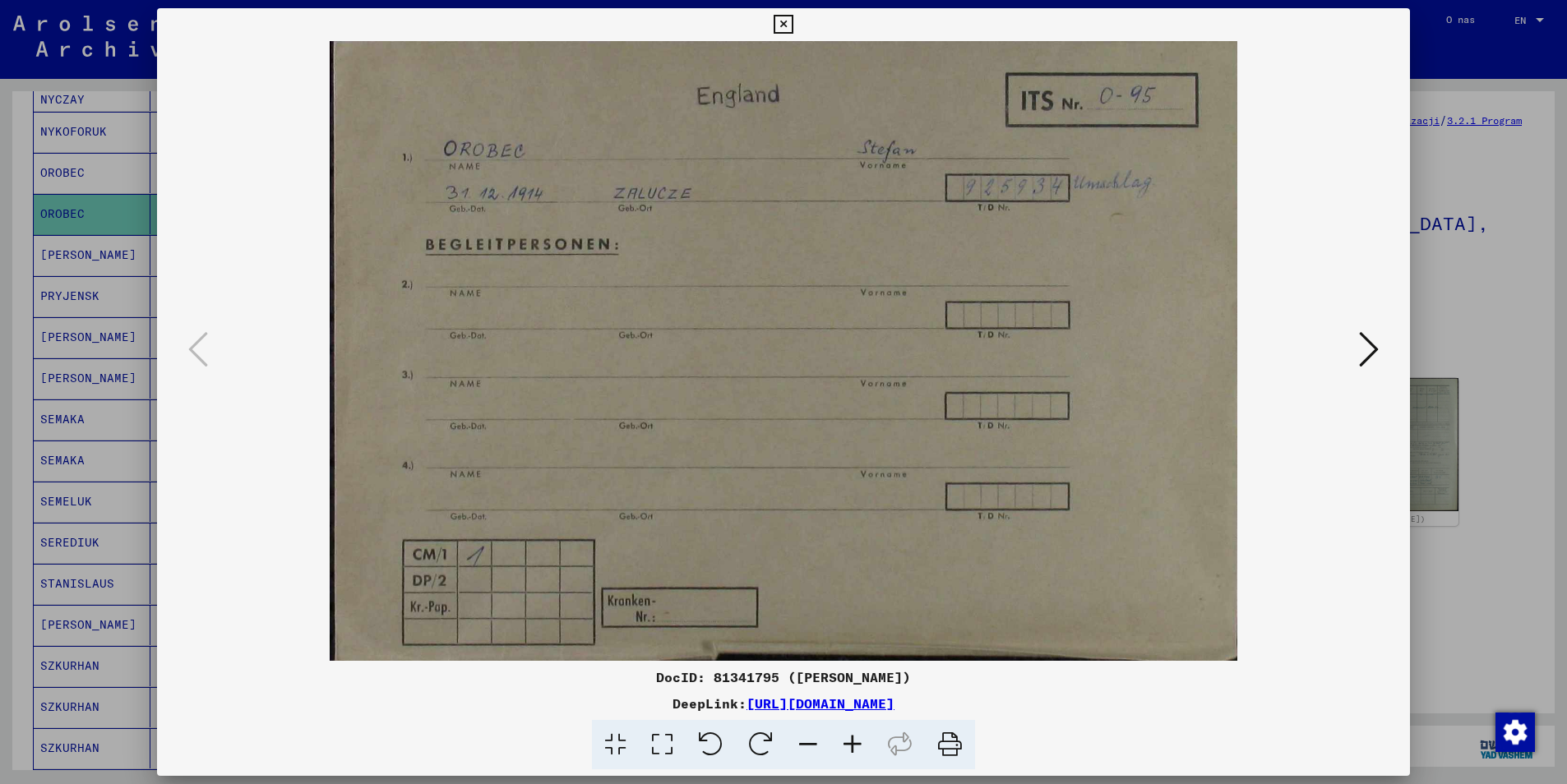
click at [780, 16] on icon at bounding box center [783, 24] width 19 height 20
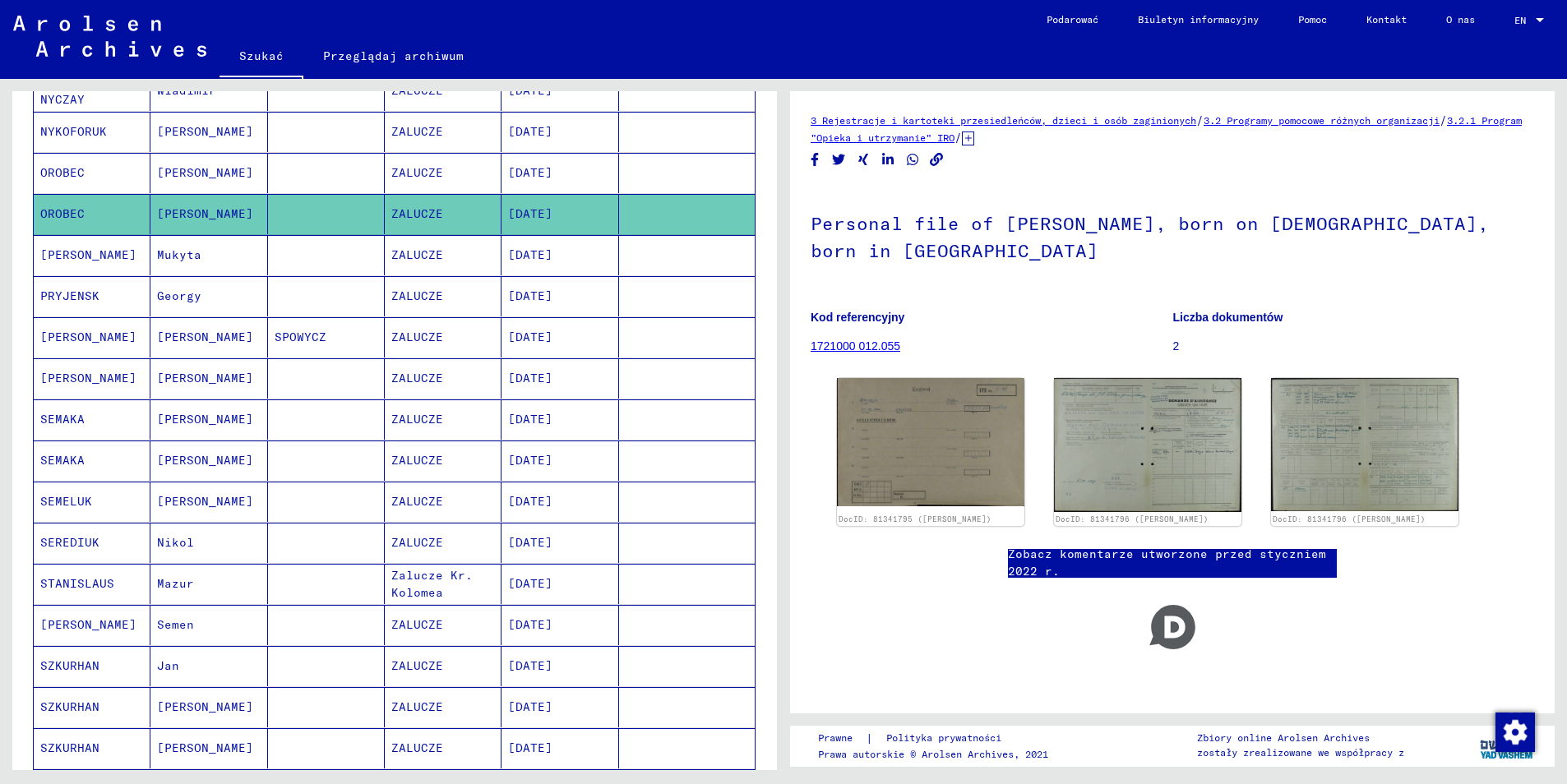
click at [100, 156] on mat-cell "OROBEC" at bounding box center [92, 172] width 117 height 40
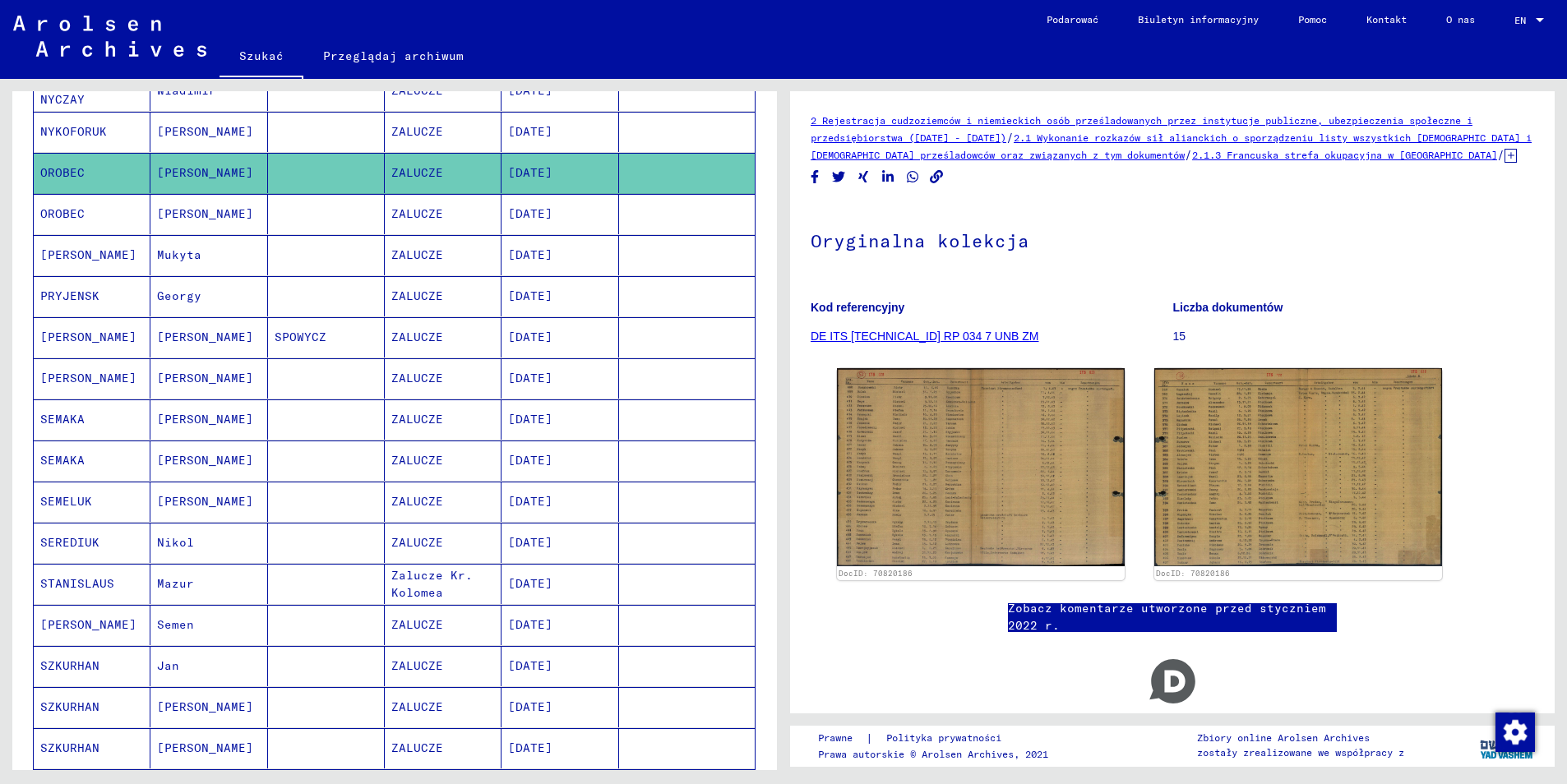
click at [96, 124] on mat-cell "NYKOFORUK" at bounding box center [92, 132] width 117 height 40
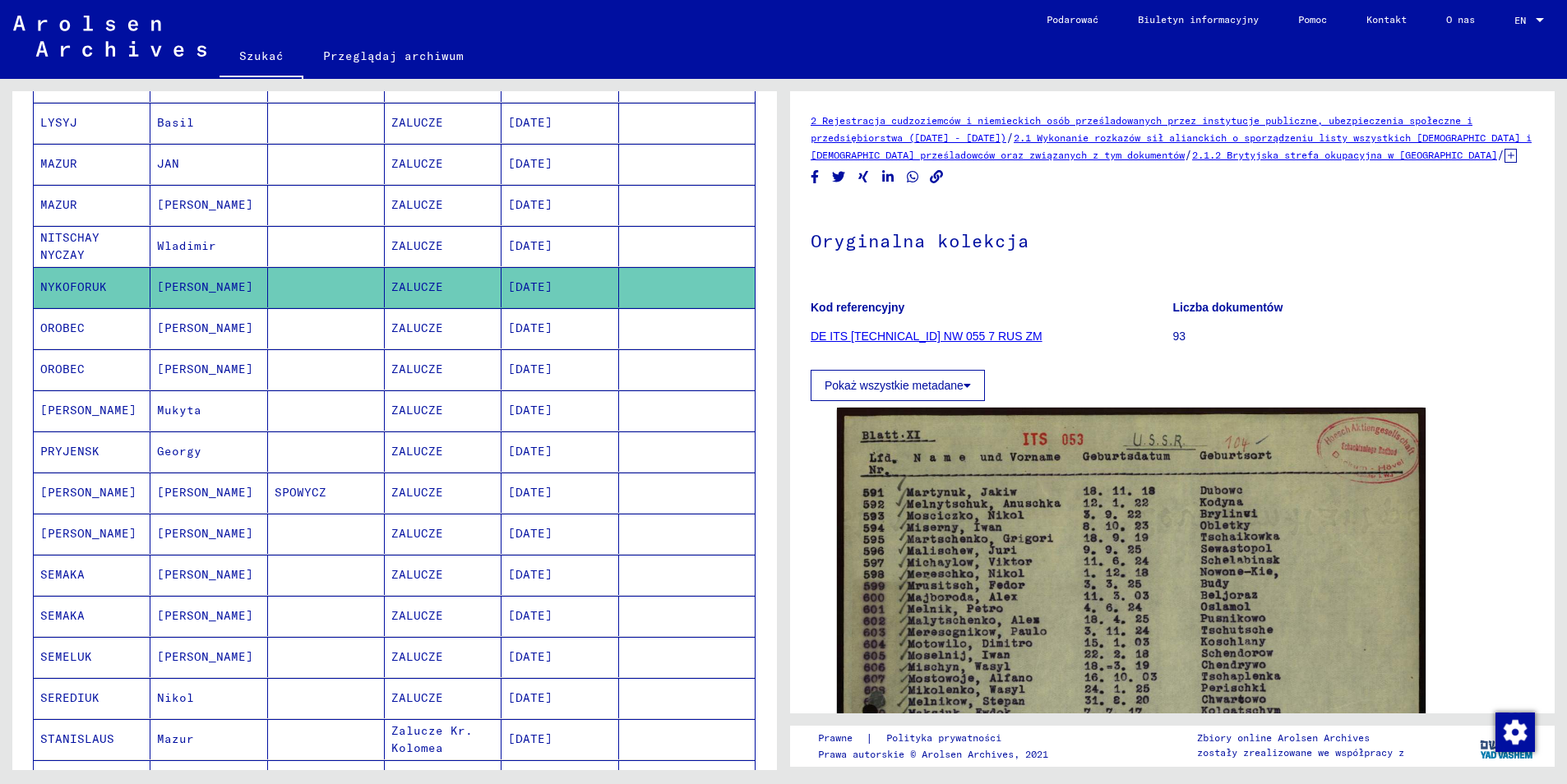
scroll to position [279, 0]
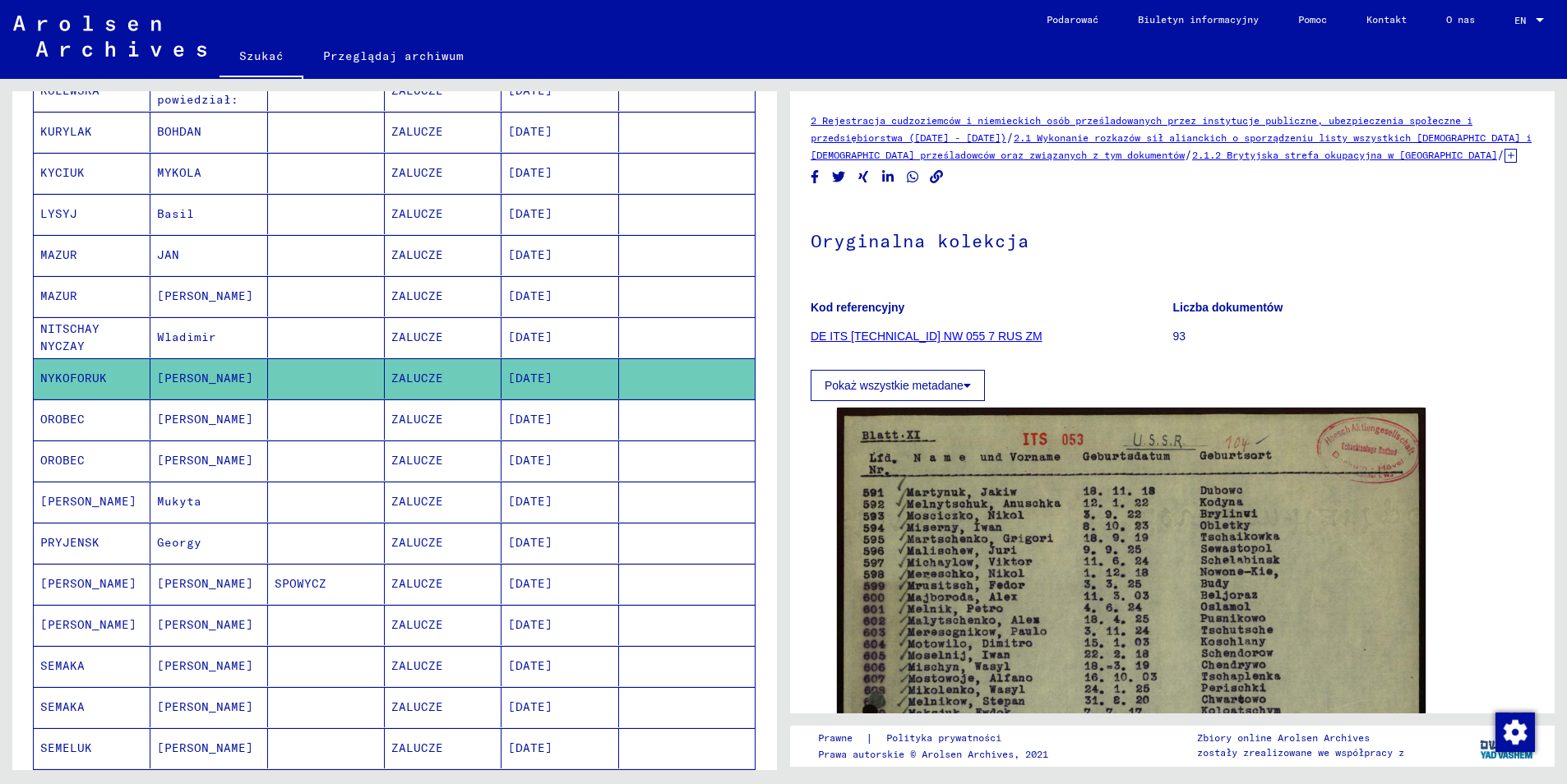
click at [123, 321] on mat-cell "NITSCHAY NYCZAY" at bounding box center [92, 338] width 117 height 40
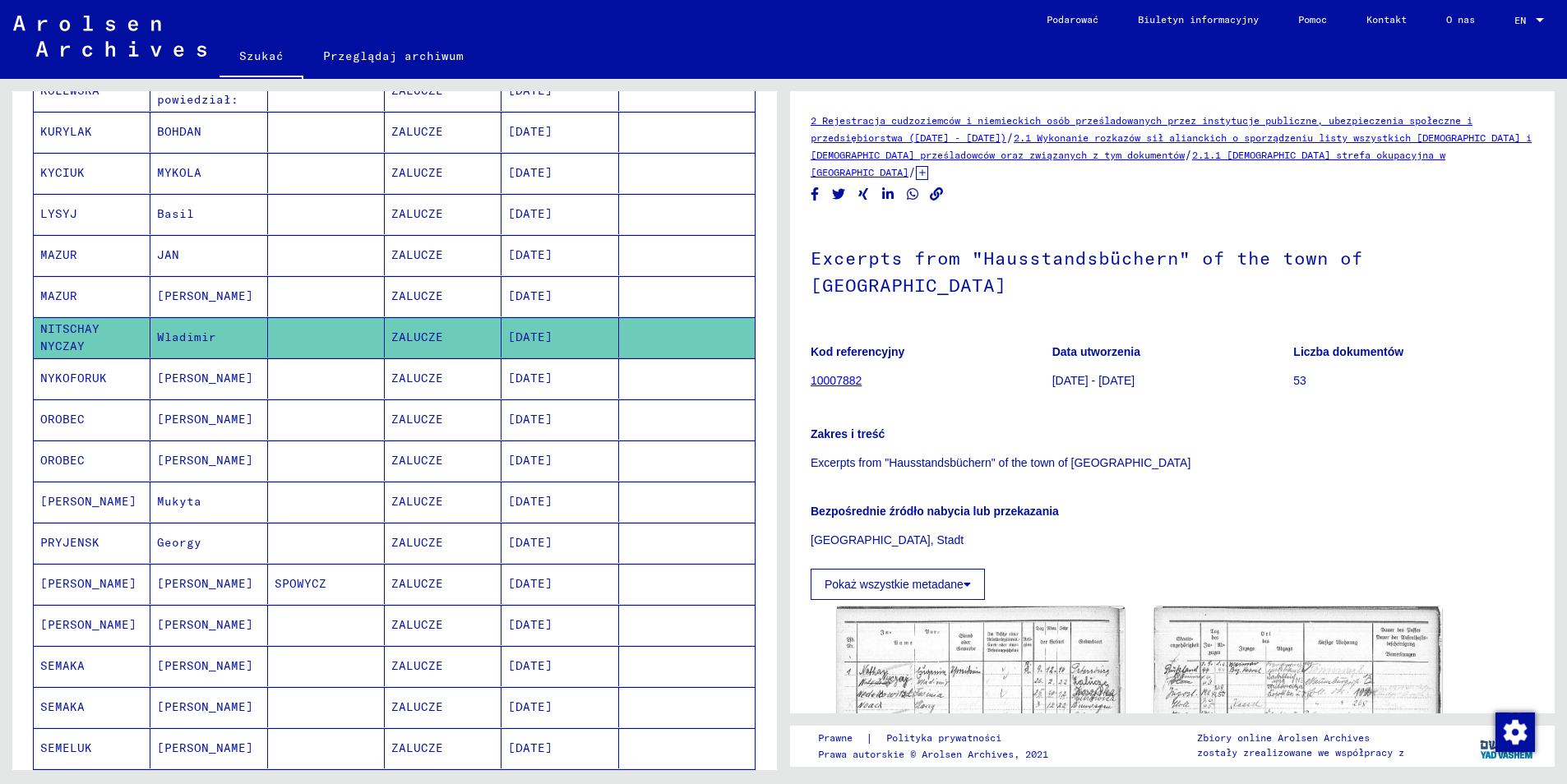
click at [98, 194] on mat-cell "LYSYJ" at bounding box center [92, 214] width 117 height 40
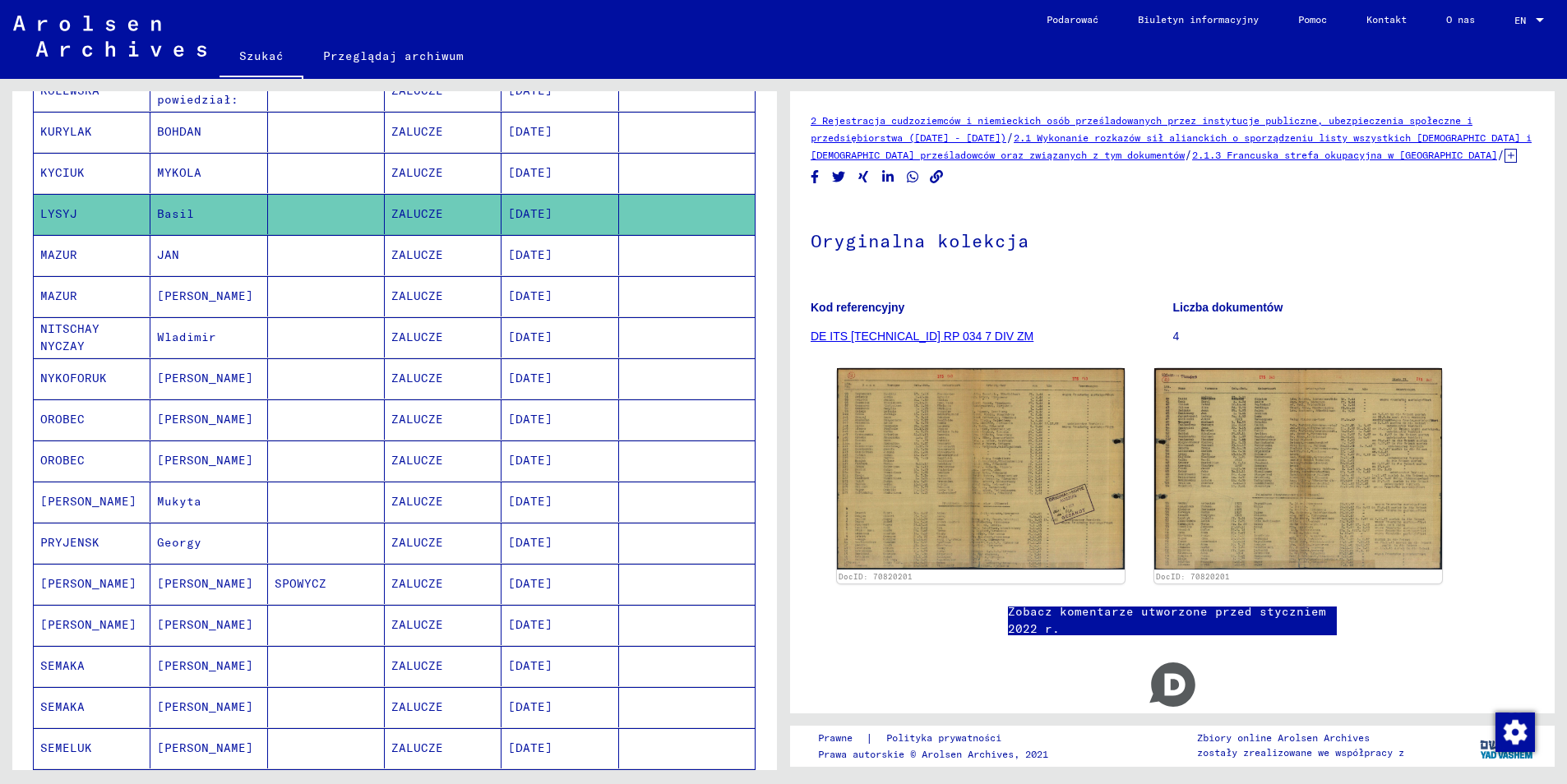
click at [106, 152] on mat-cell "KYCIUK" at bounding box center [92, 172] width 117 height 40
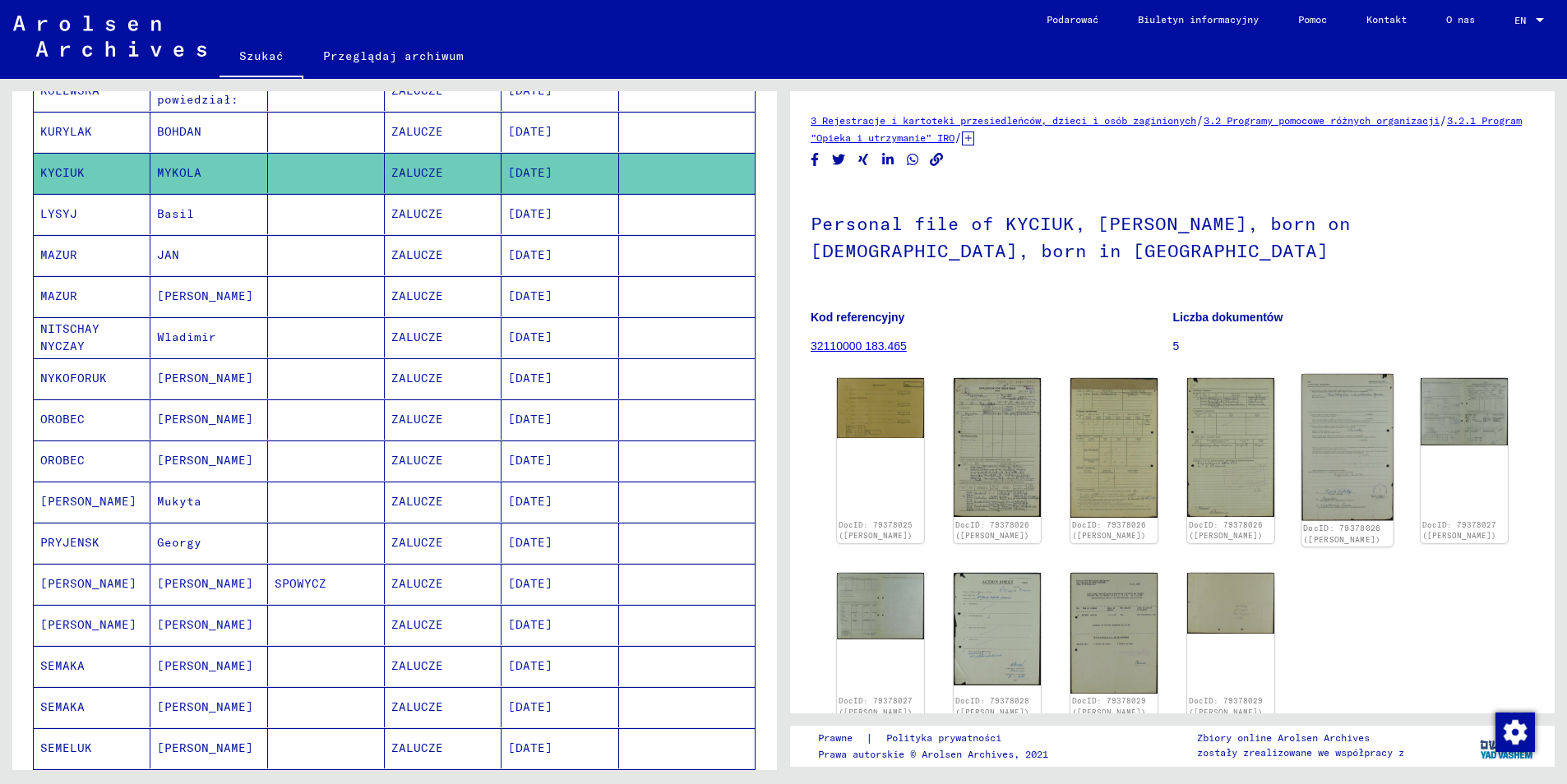
click at [1331, 449] on img at bounding box center [1347, 447] width 92 height 147
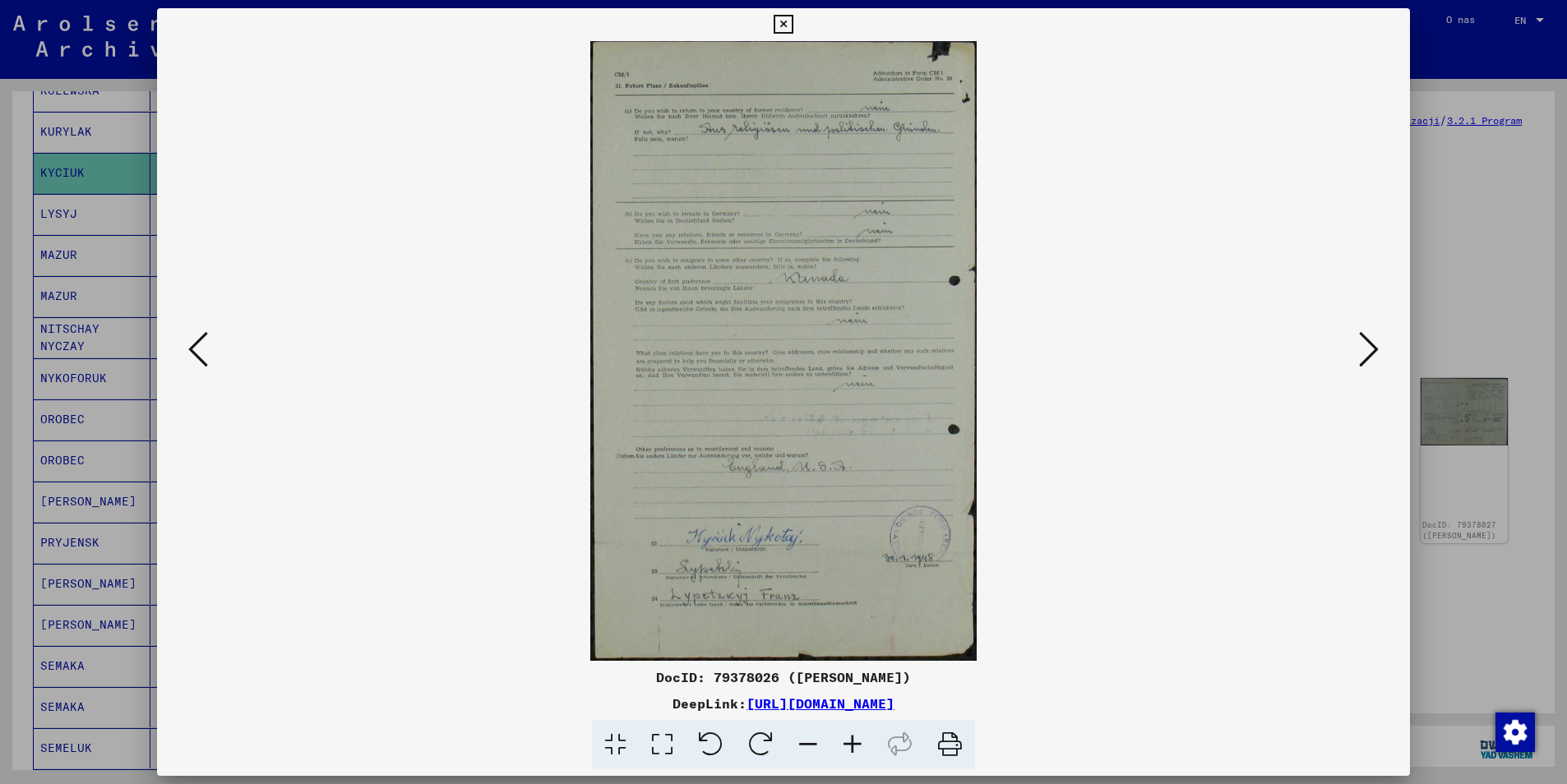
click at [780, 26] on icon at bounding box center [783, 24] width 19 height 20
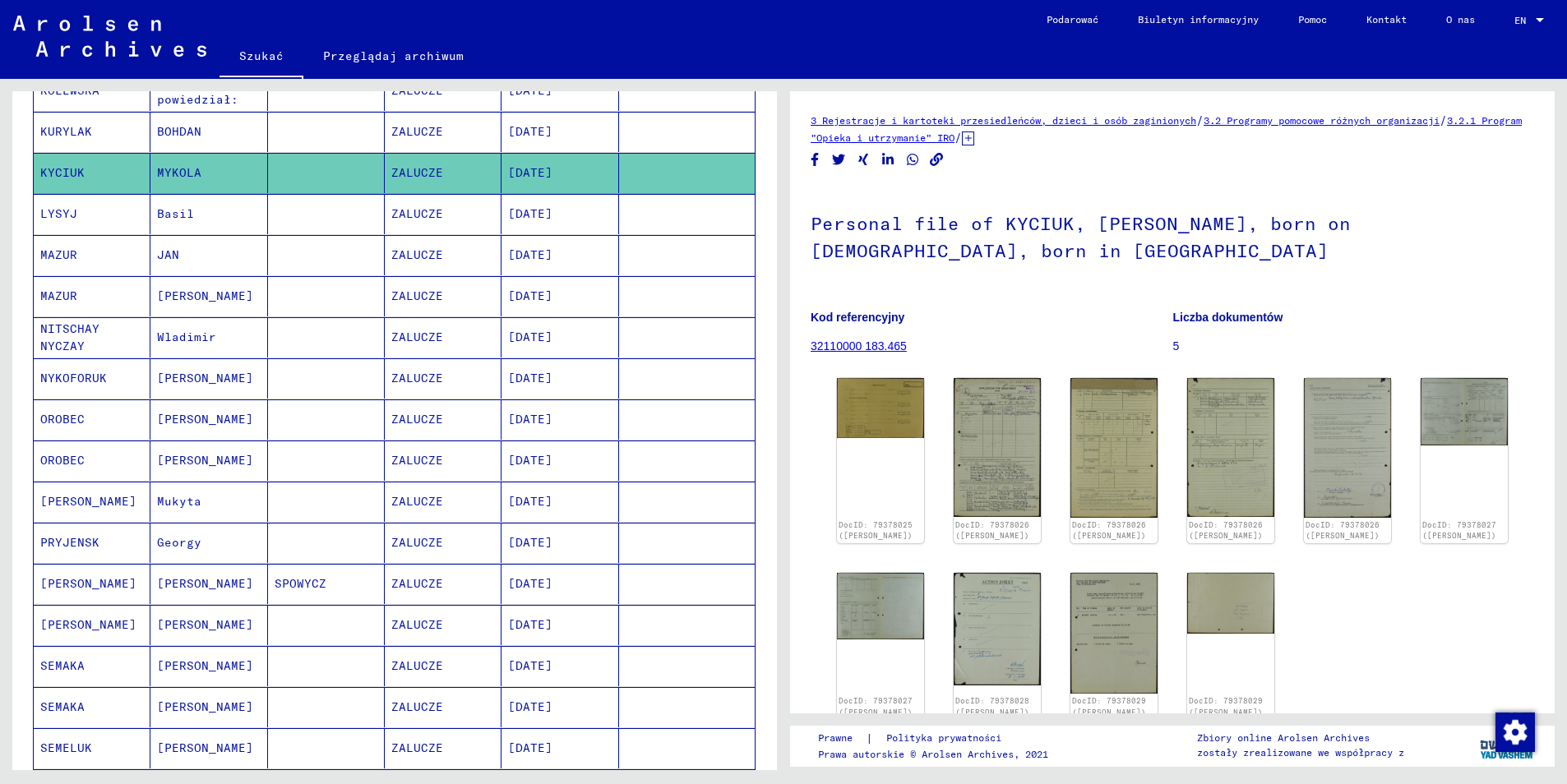
click at [65, 128] on mat-cell "KURYLAK" at bounding box center [92, 132] width 117 height 40
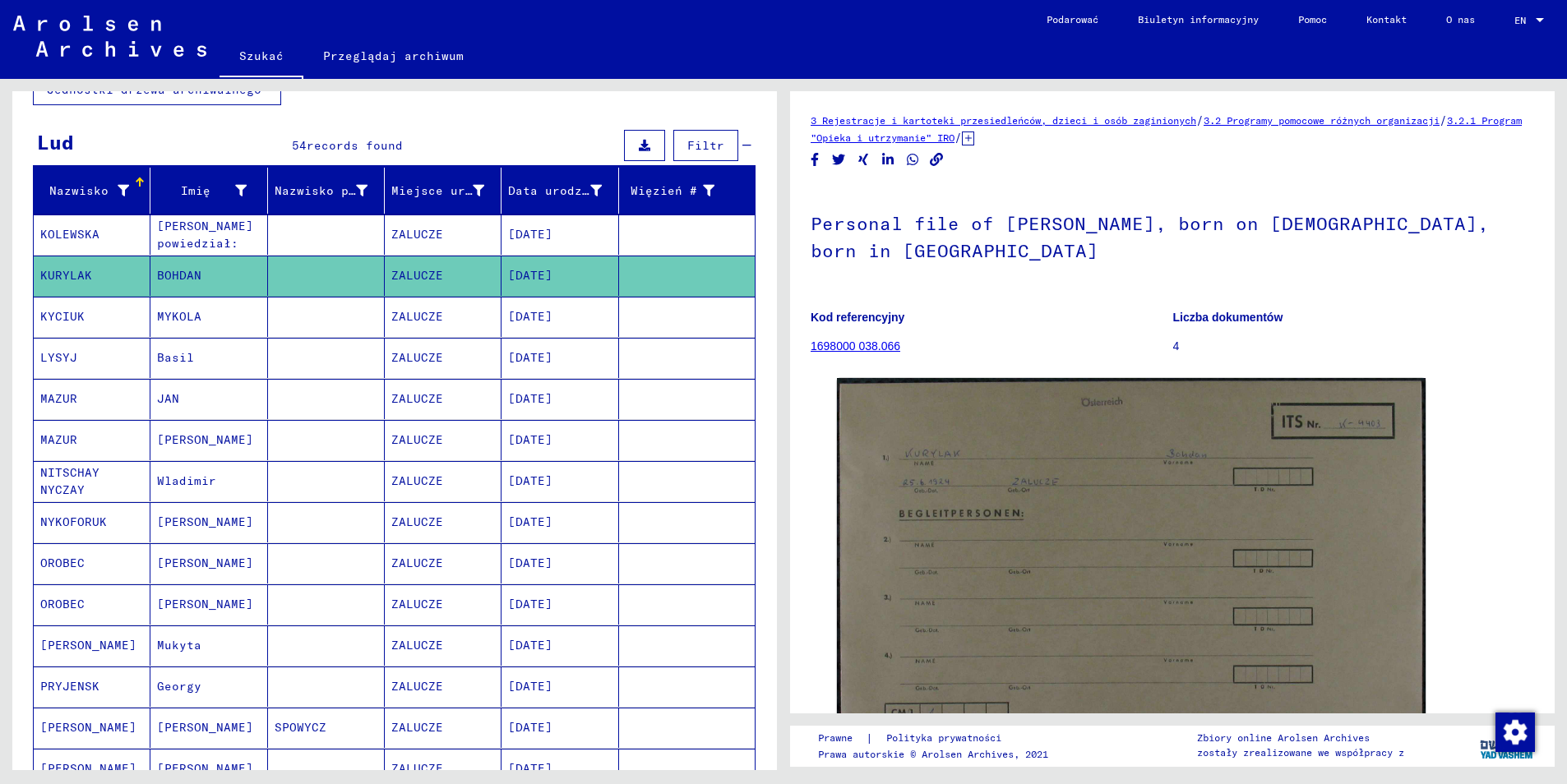
scroll to position [115, 0]
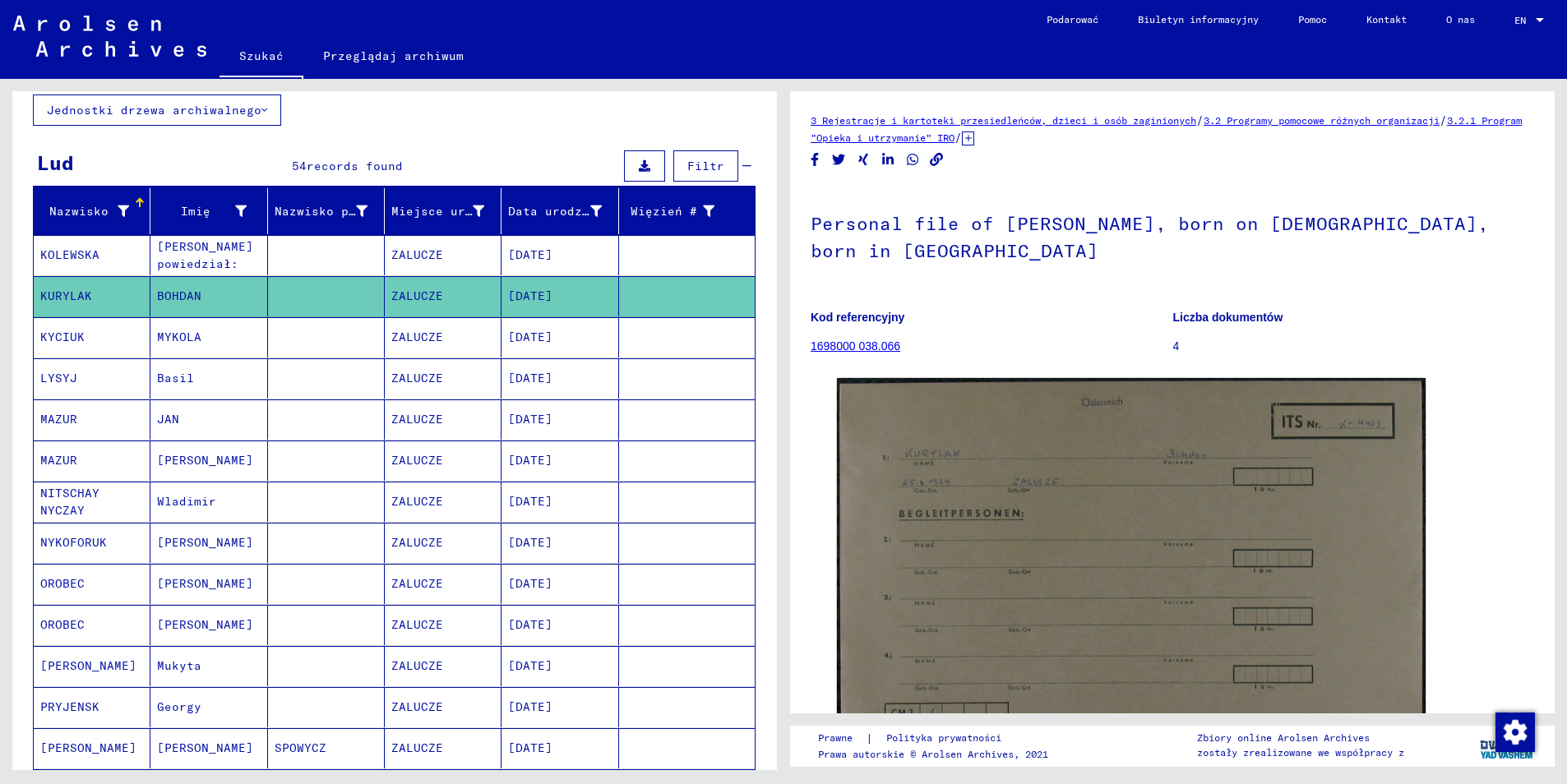
click at [78, 239] on mat-cell "KOLEWSKA" at bounding box center [92, 255] width 117 height 40
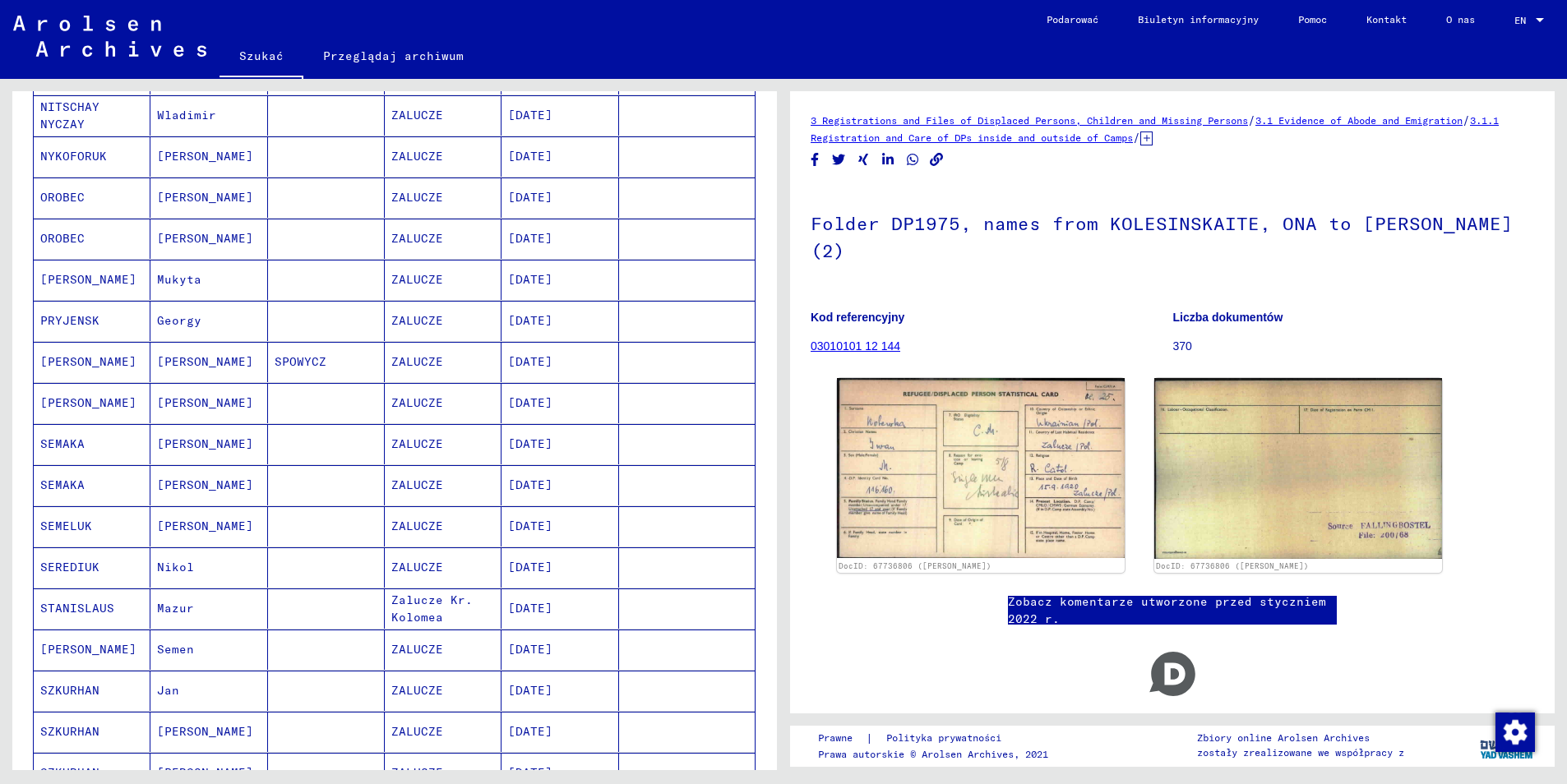
scroll to position [855, 0]
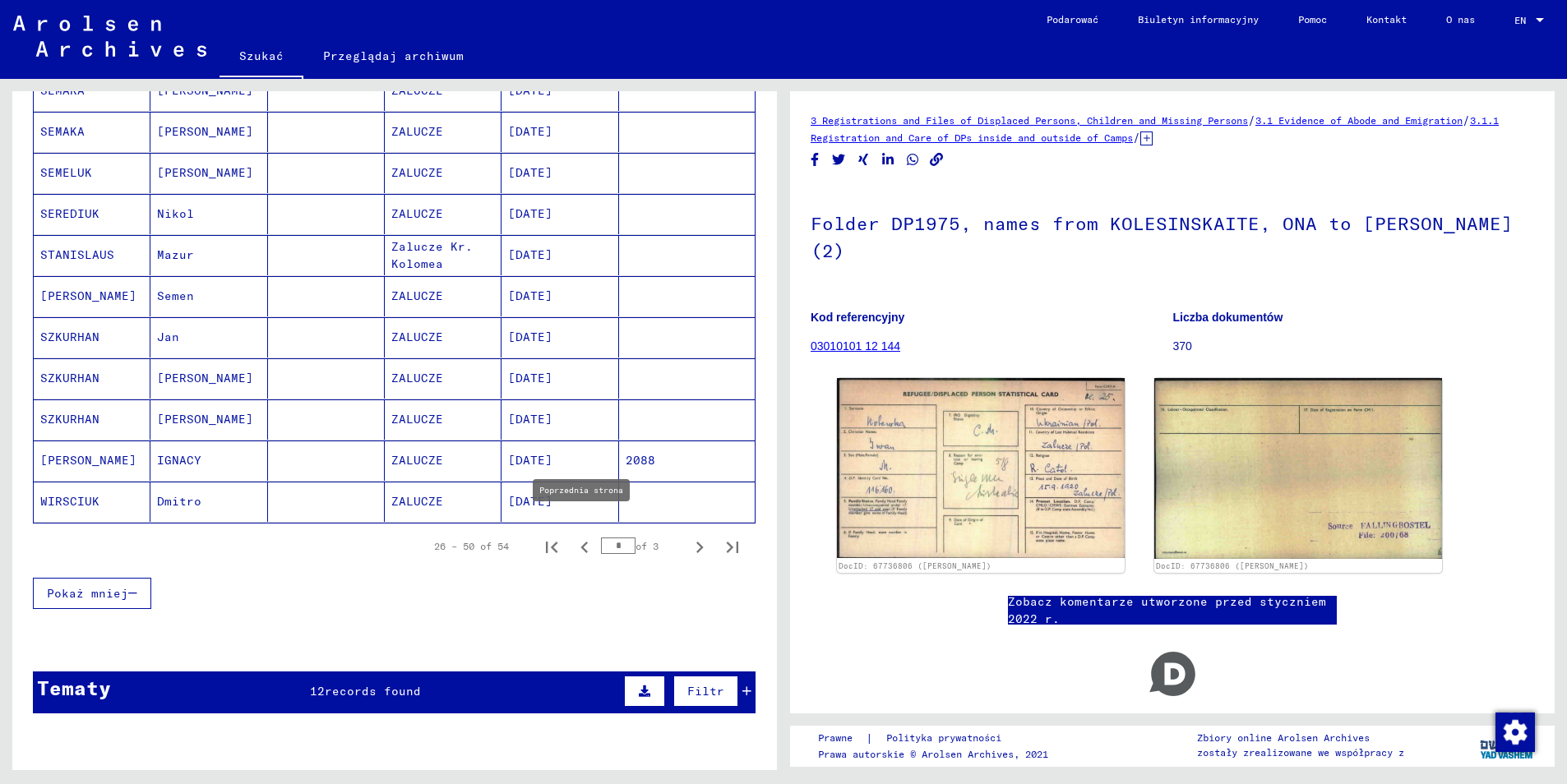
click at [573, 535] on icon "Poprzednia strona" at bounding box center [584, 546] width 23 height 23
type input "*"
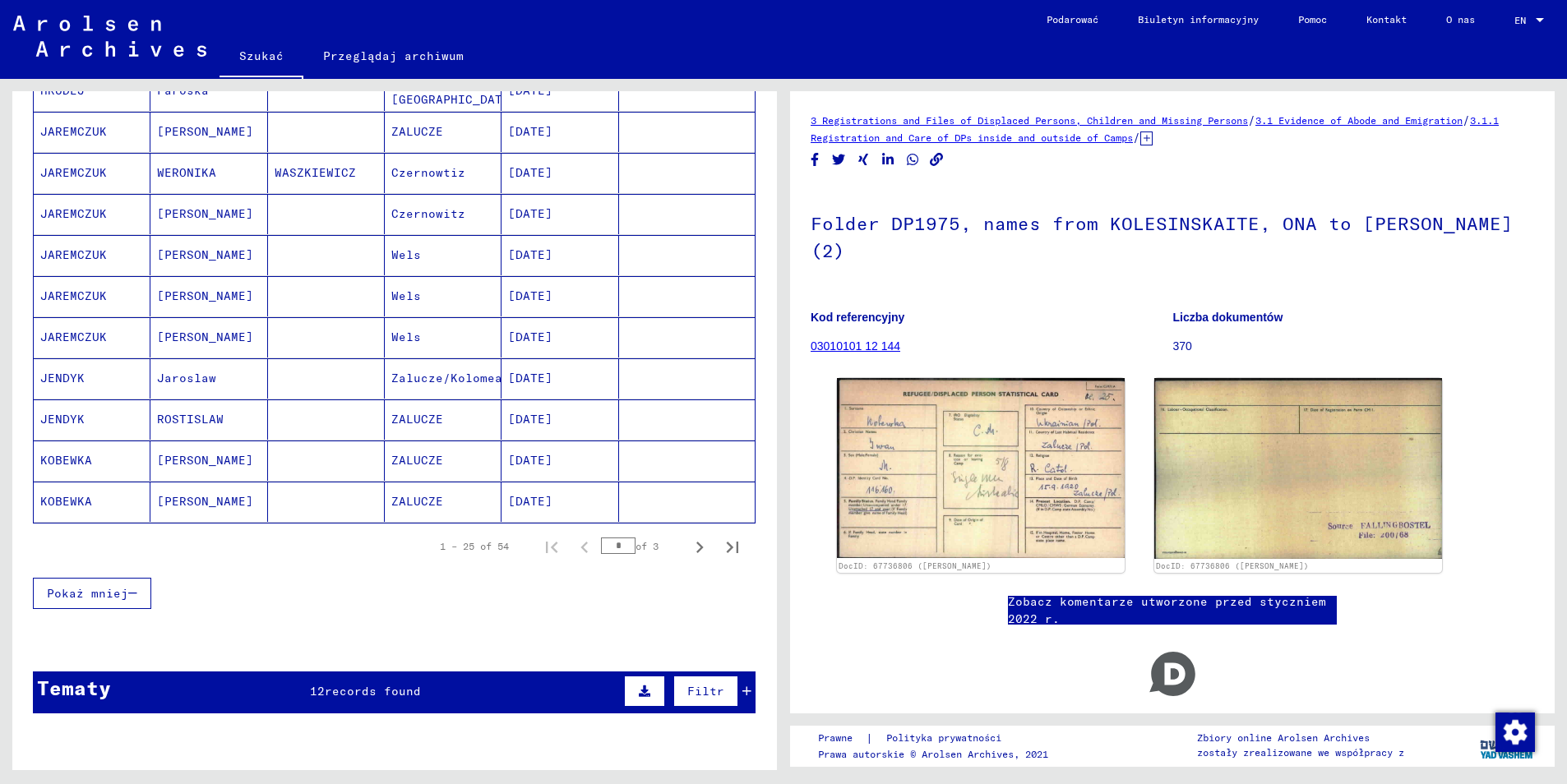
click at [102, 485] on mat-cell "KOBEWKA" at bounding box center [92, 502] width 117 height 40
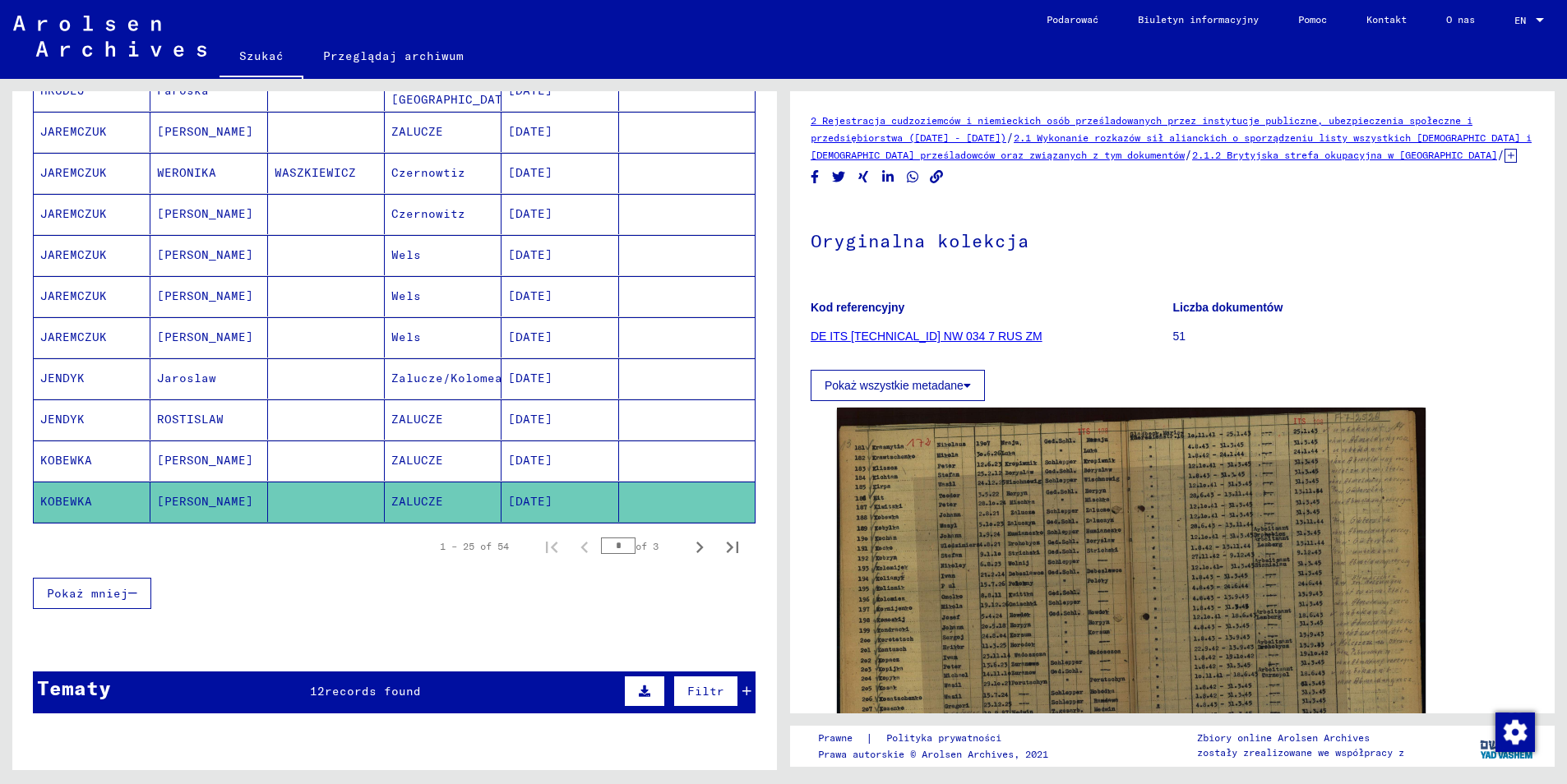
click at [94, 442] on mat-cell "KOBEWKA" at bounding box center [92, 460] width 117 height 40
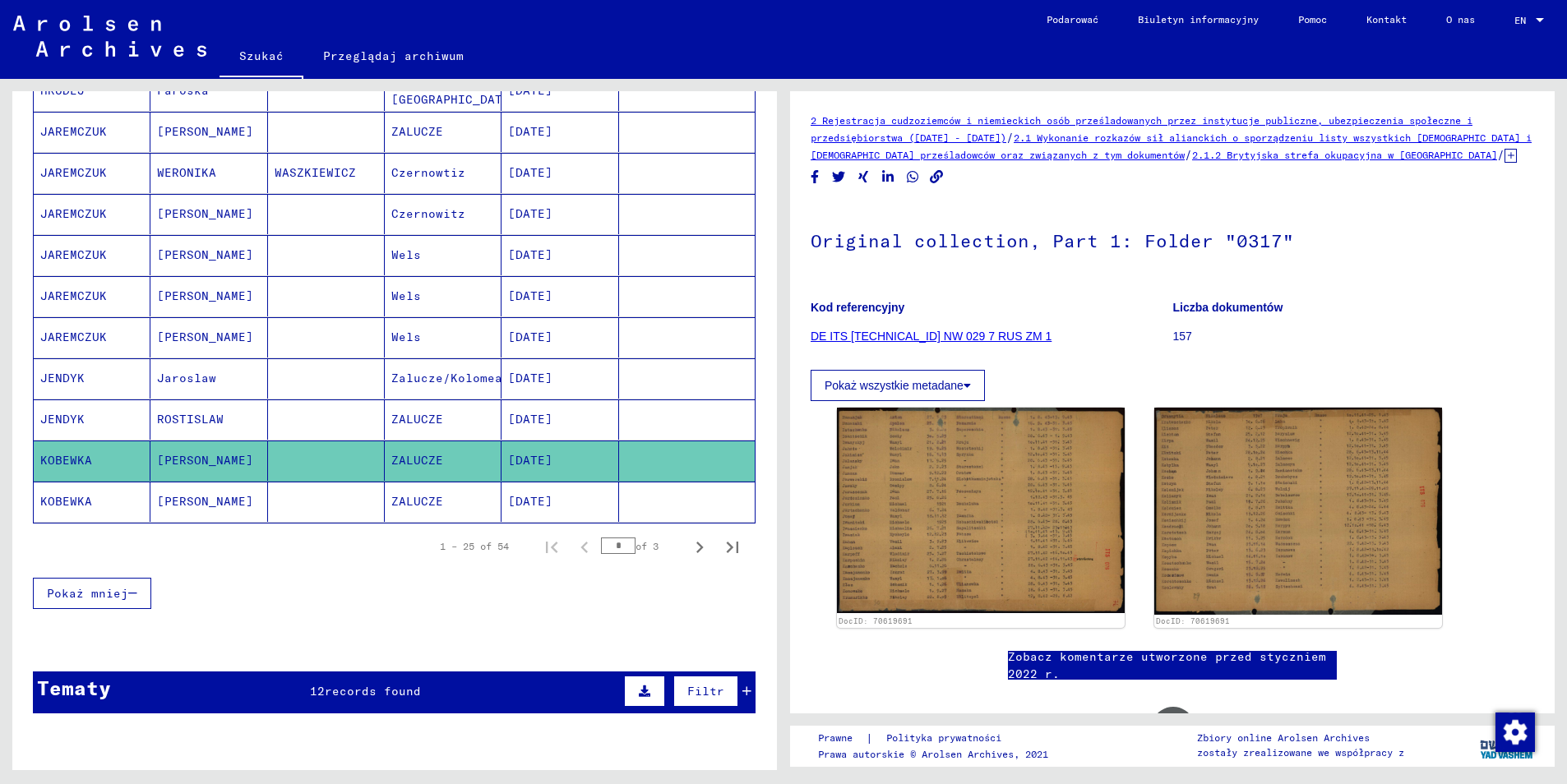
click at [74, 400] on mat-cell "JENDYK" at bounding box center [92, 419] width 117 height 40
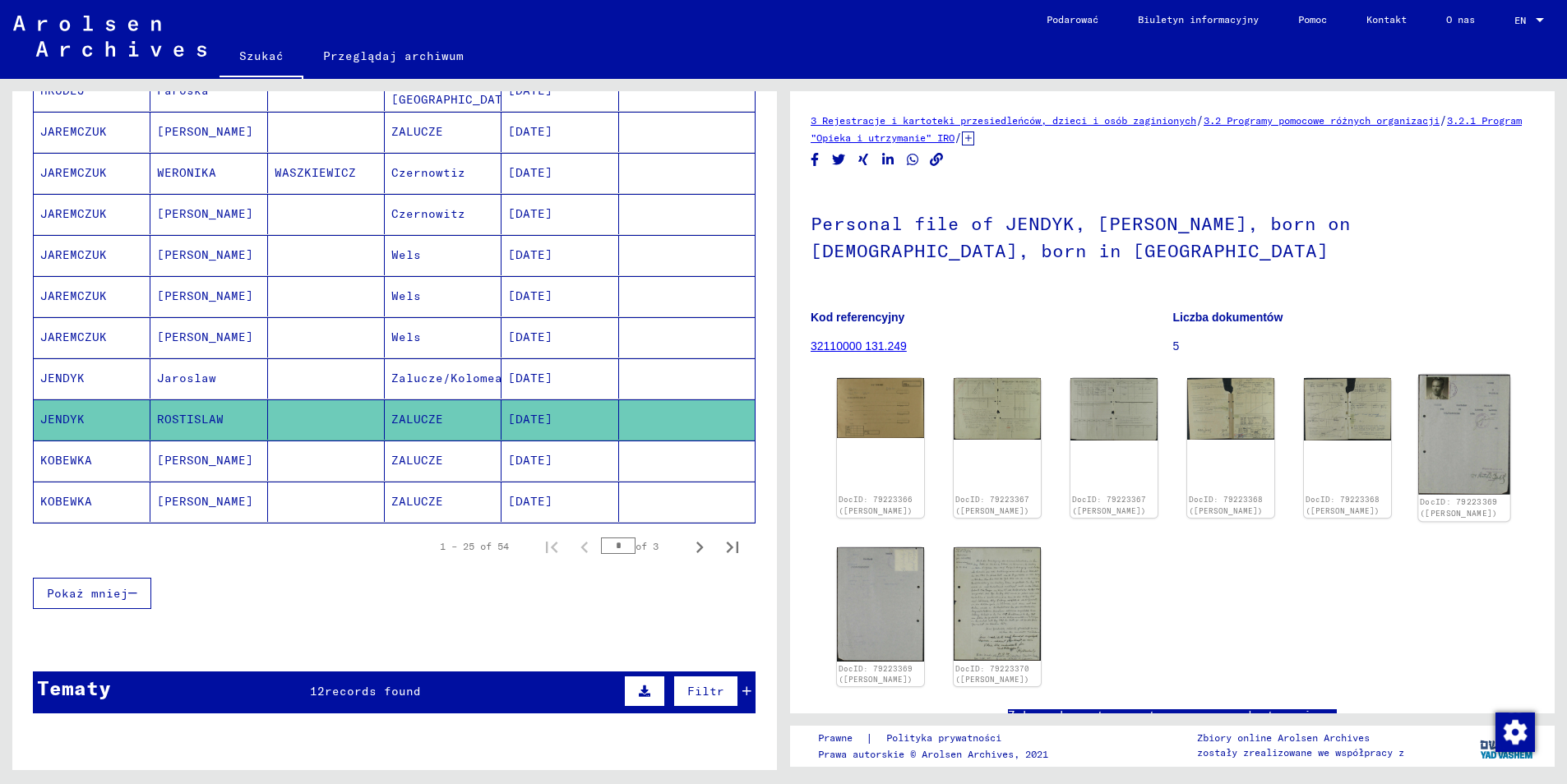
click at [1444, 406] on img at bounding box center [1464, 435] width 92 height 120
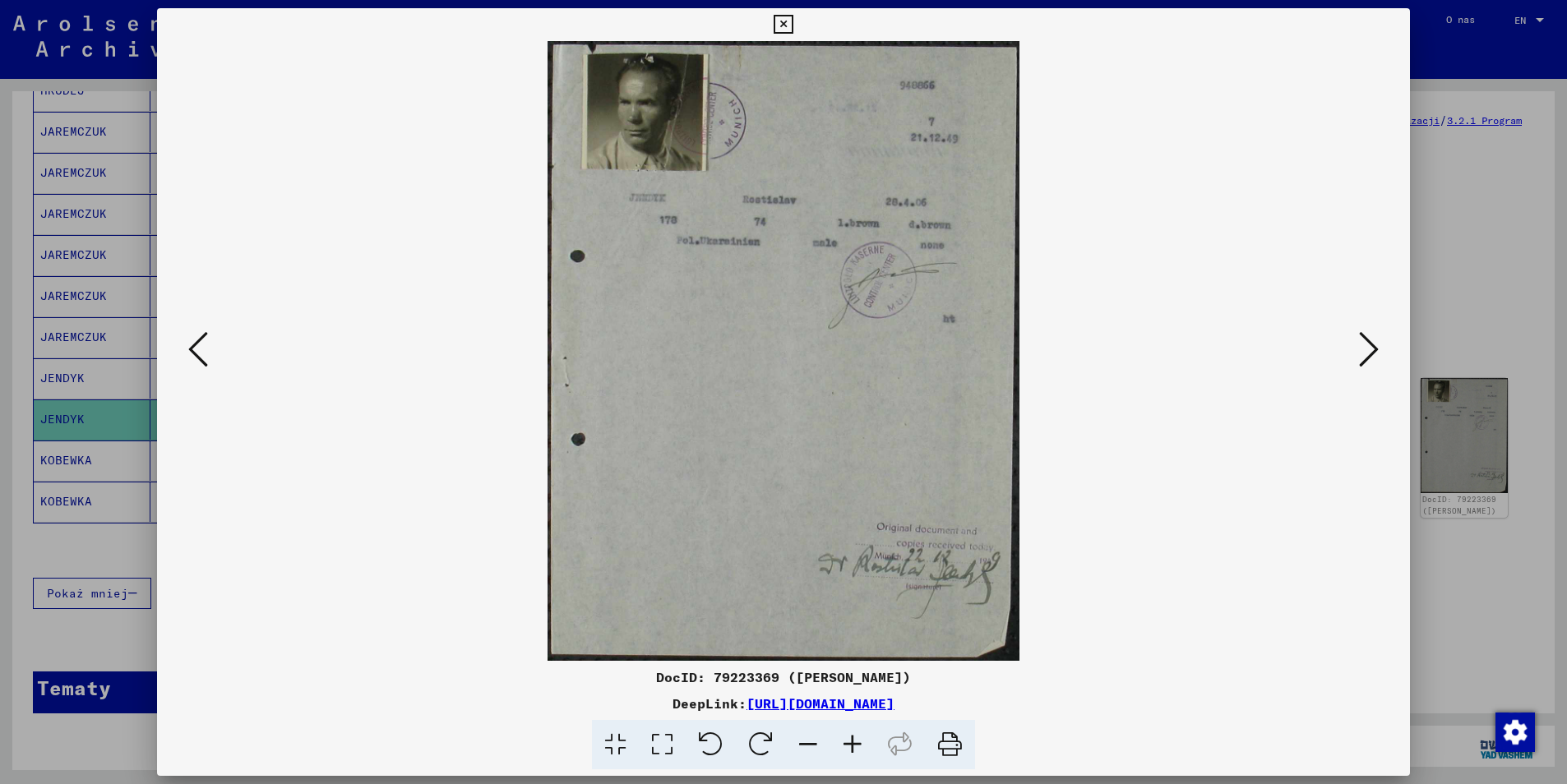
click at [777, 30] on icon at bounding box center [783, 24] width 19 height 20
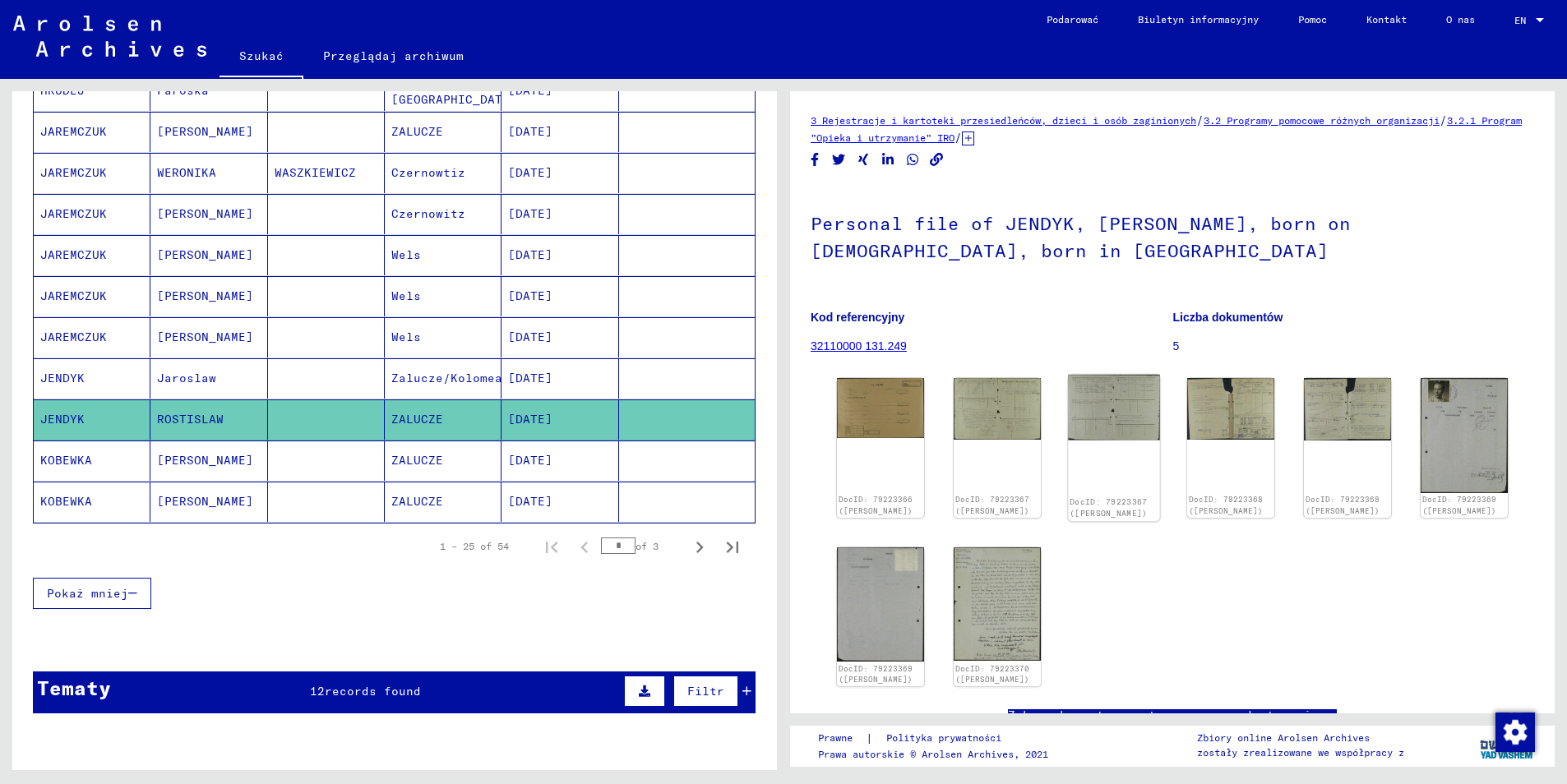
click at [1103, 429] on img at bounding box center [1113, 407] width 92 height 65
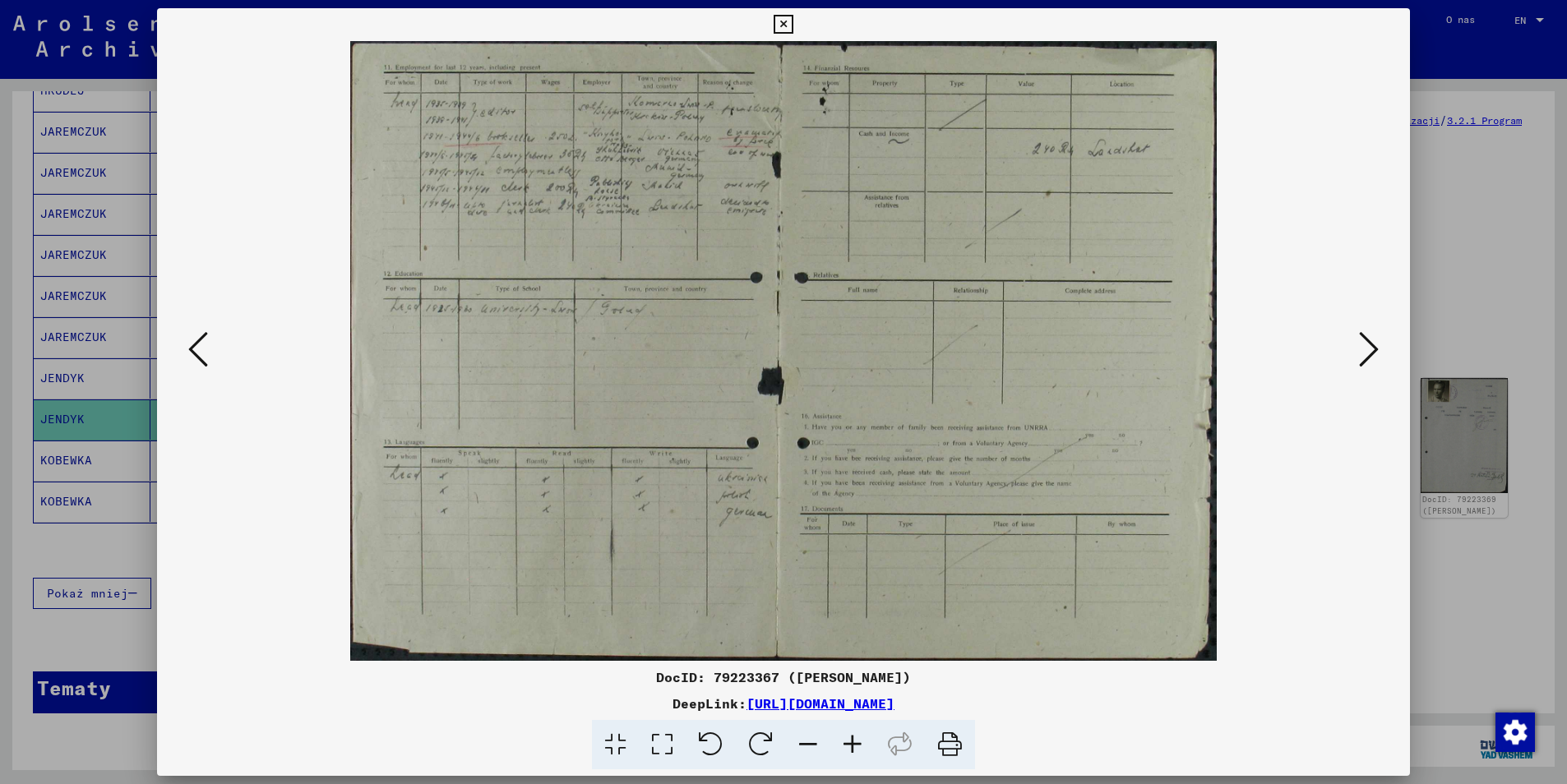
click at [1367, 357] on icon at bounding box center [1369, 348] width 20 height 39
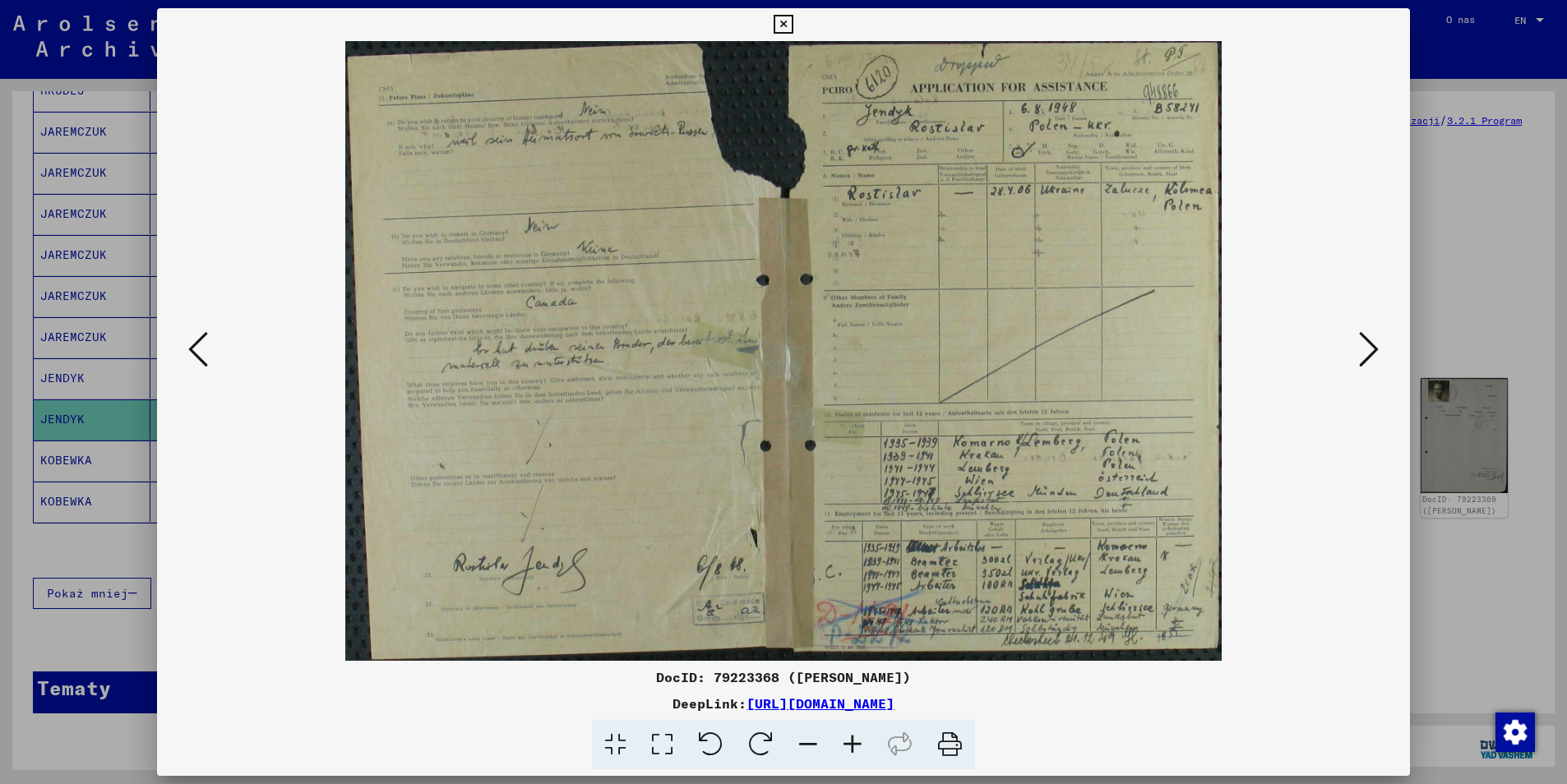
click at [1367, 357] on icon at bounding box center [1369, 348] width 20 height 39
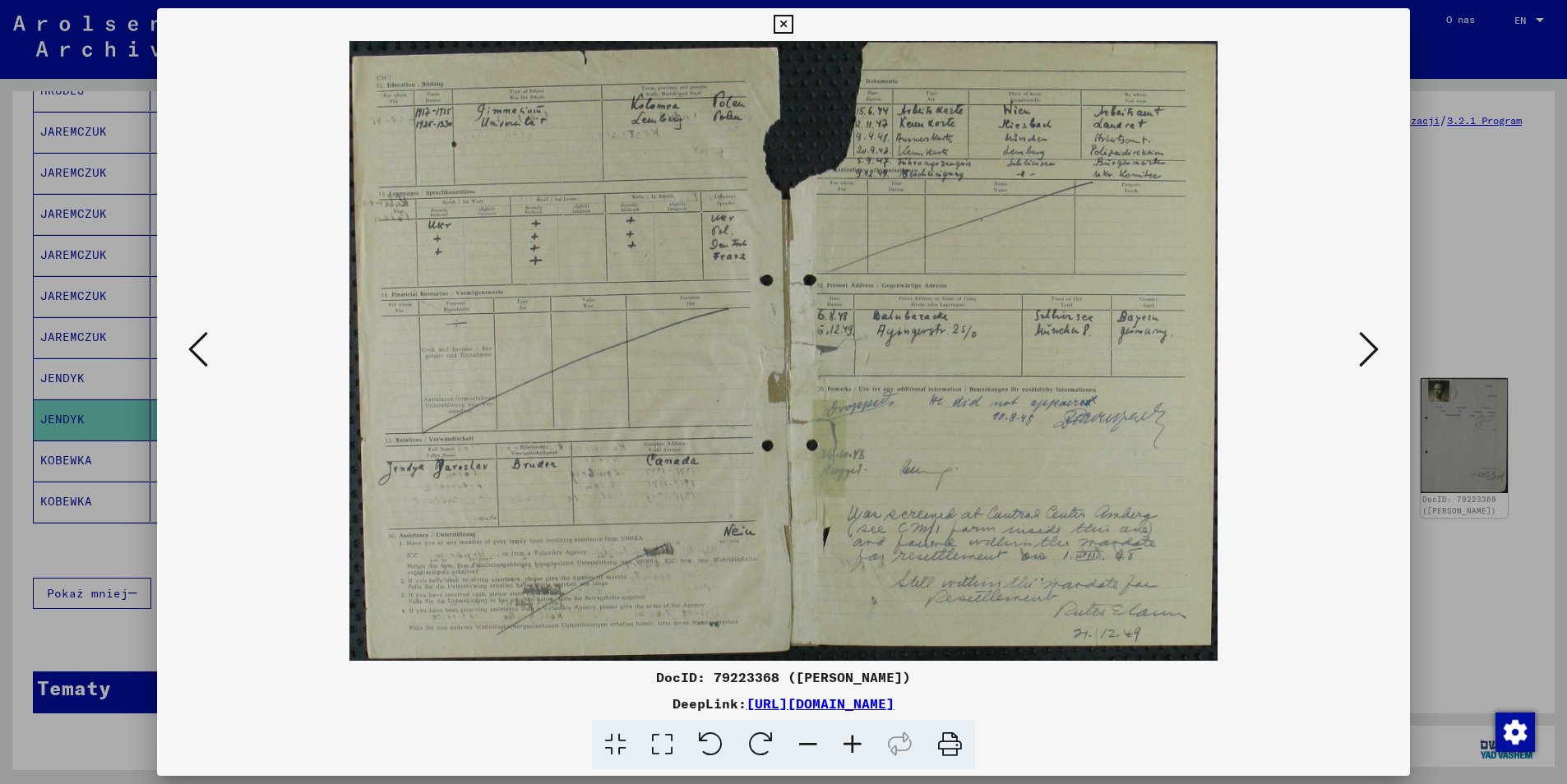
click at [1367, 357] on icon at bounding box center [1369, 348] width 20 height 39
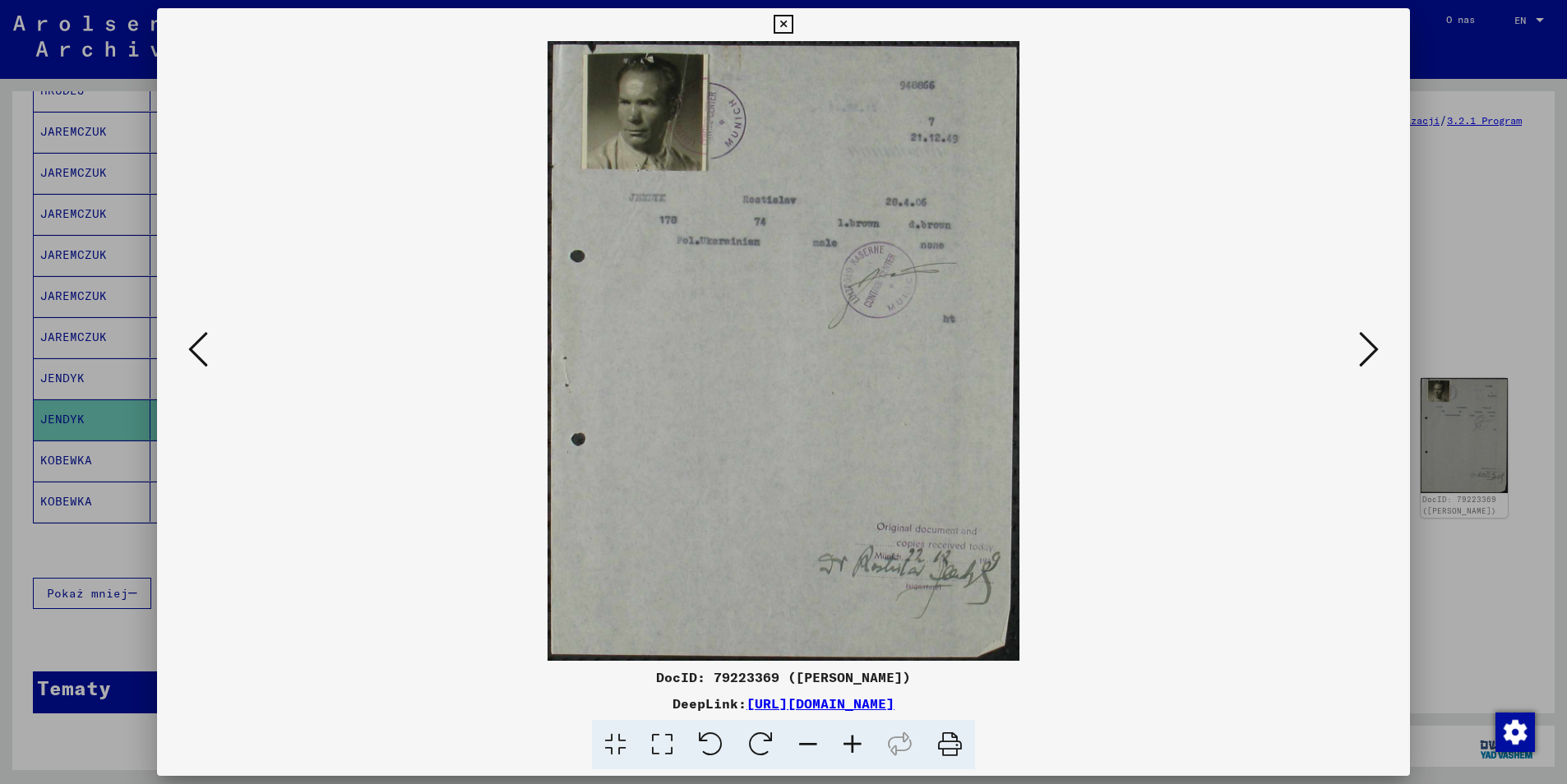
click at [1367, 357] on icon at bounding box center [1369, 348] width 20 height 39
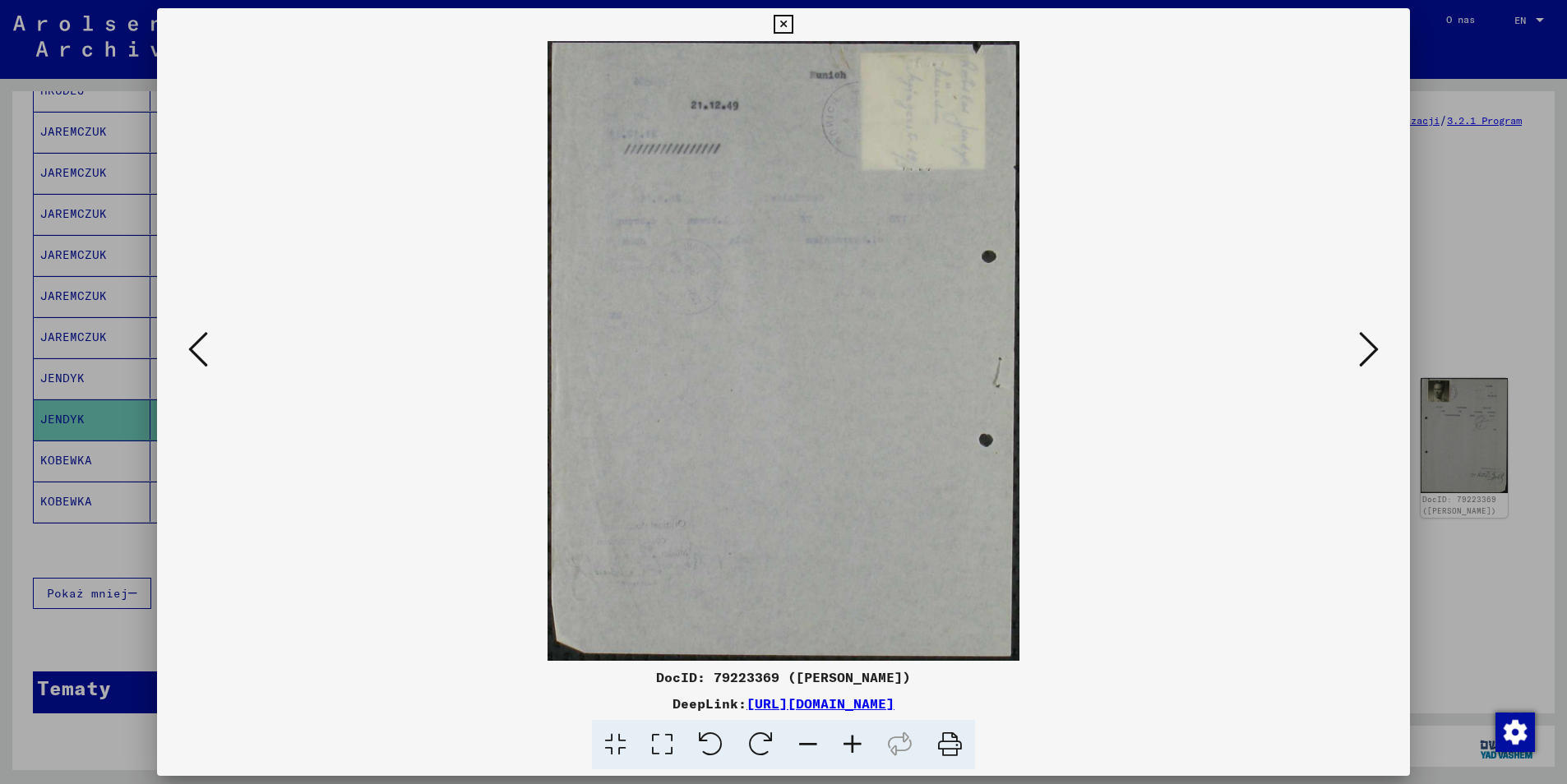
click at [1367, 357] on icon at bounding box center [1369, 348] width 20 height 39
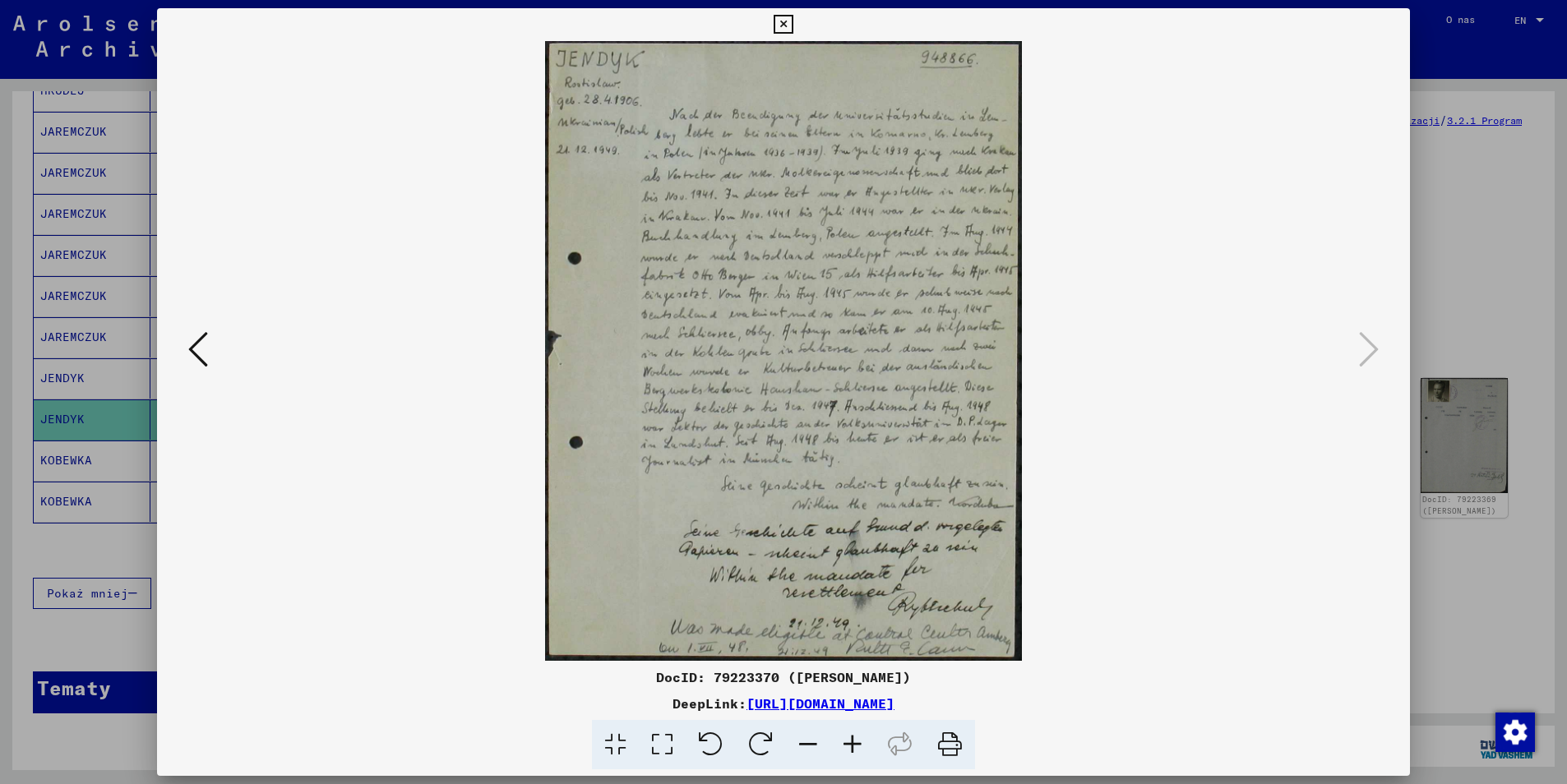
click at [784, 24] on icon at bounding box center [783, 24] width 19 height 20
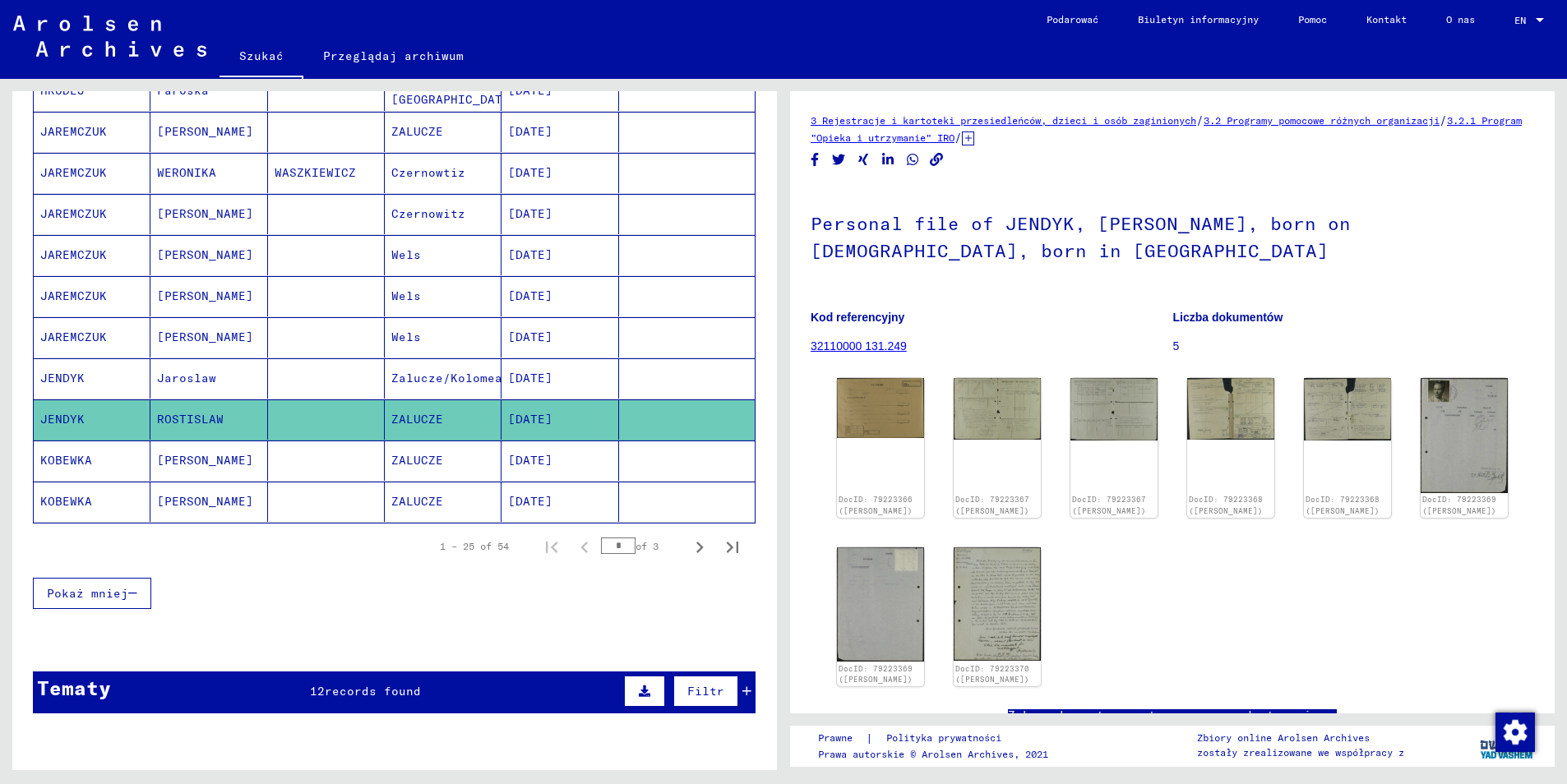
scroll to position [772, 0]
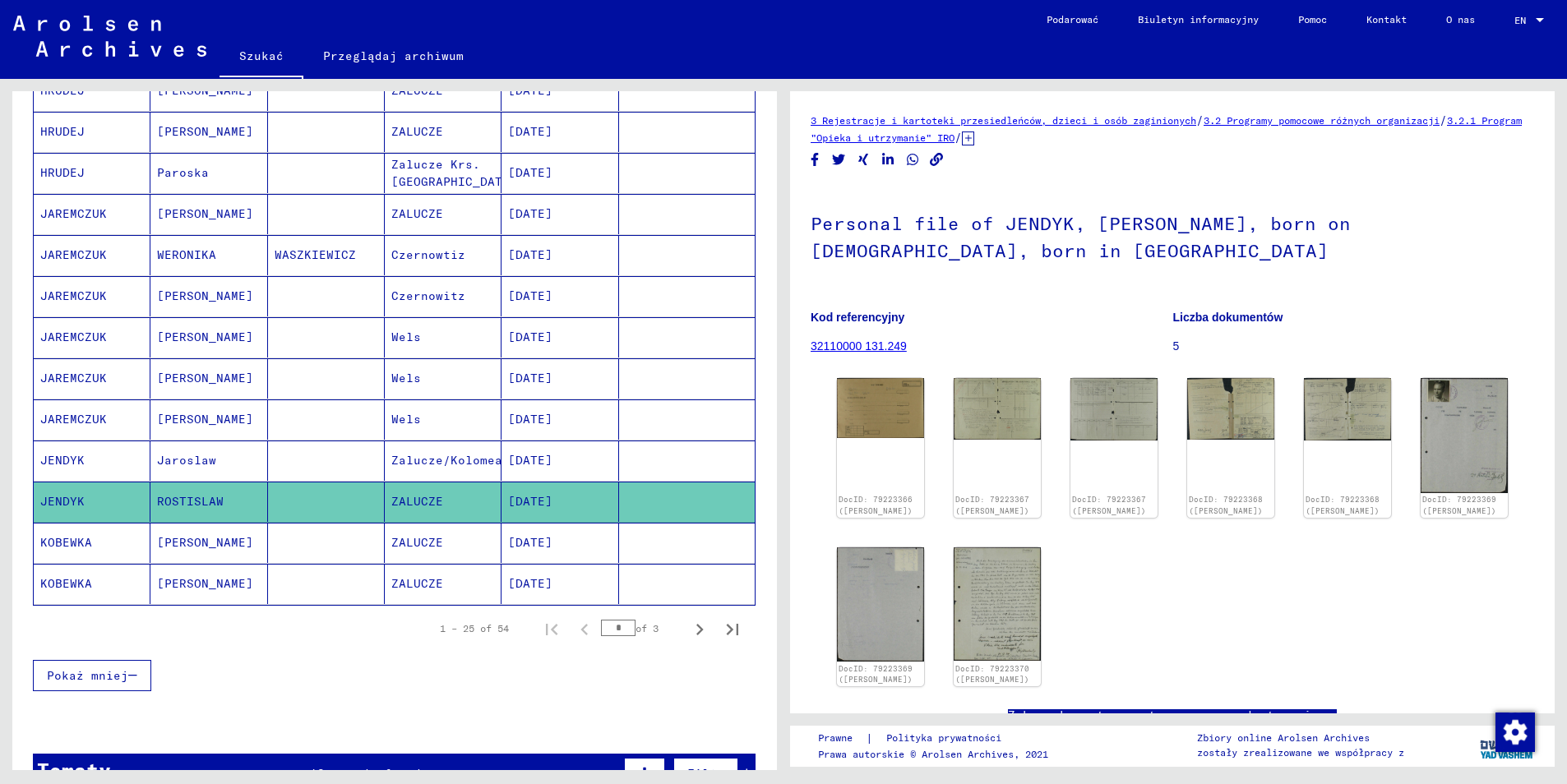
click at [94, 407] on mat-cell "JAREMCZUK" at bounding box center [92, 419] width 117 height 40
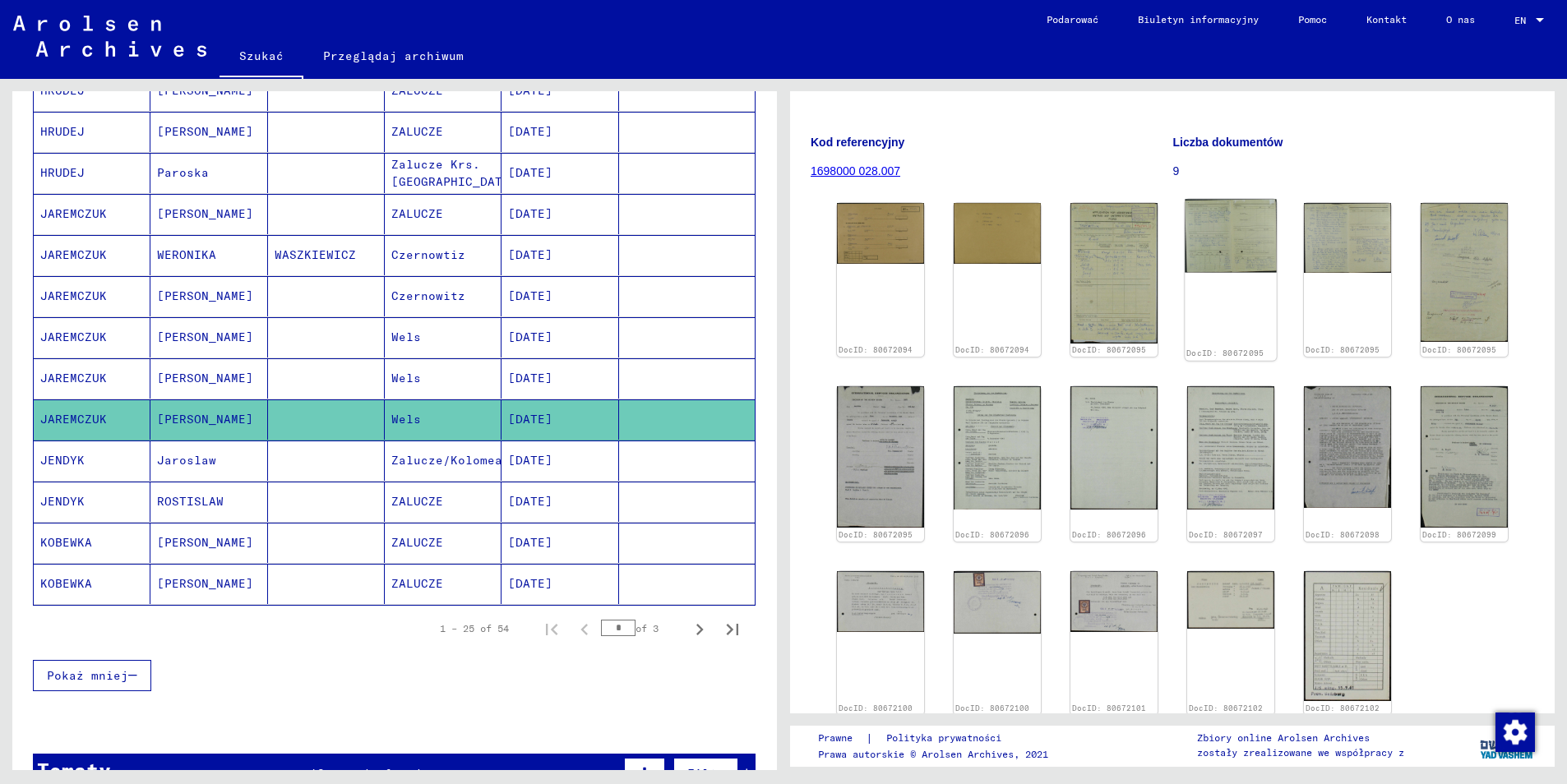
scroll to position [247, 0]
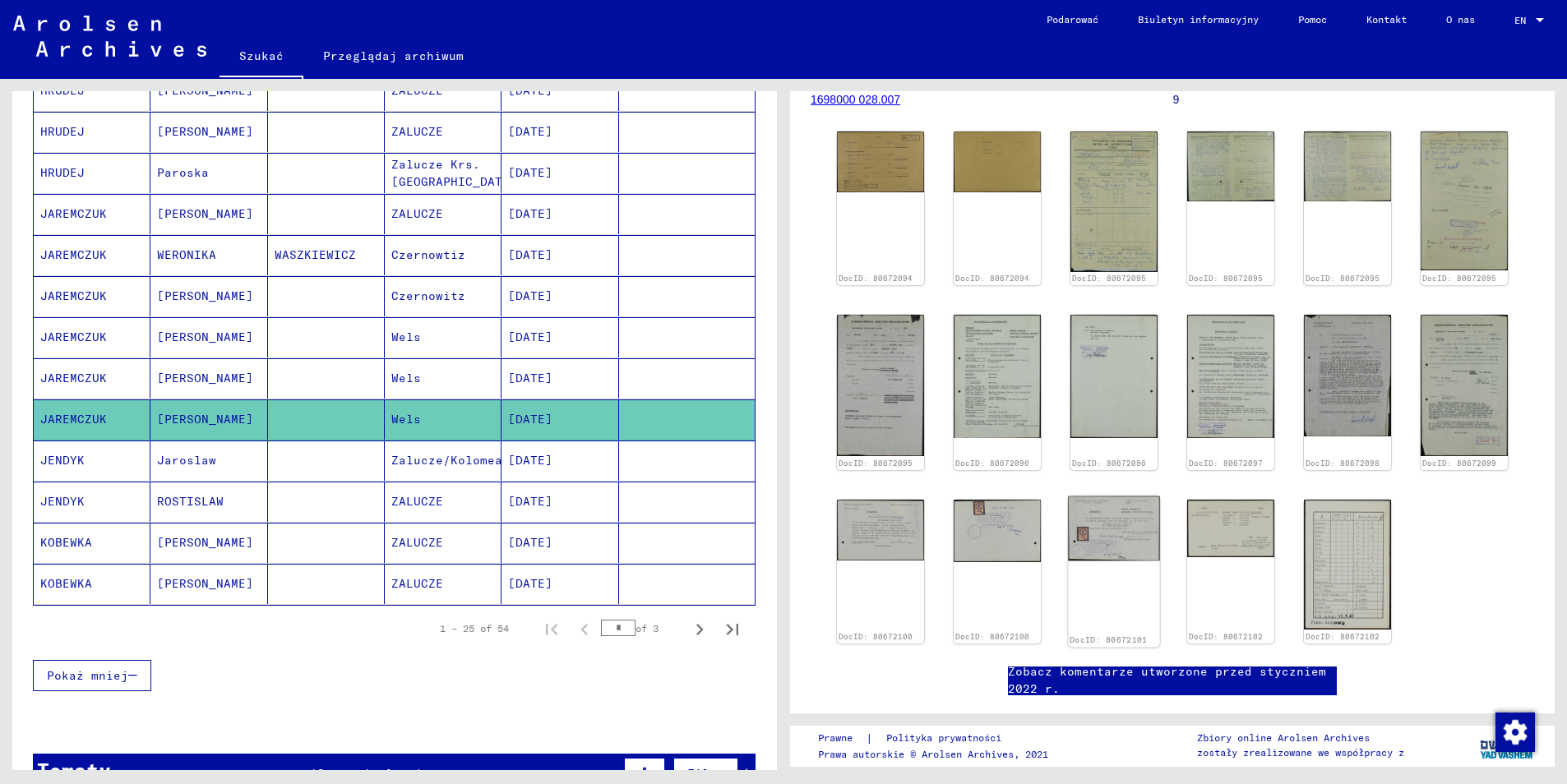
click at [1094, 530] on img at bounding box center [1113, 527] width 92 height 64
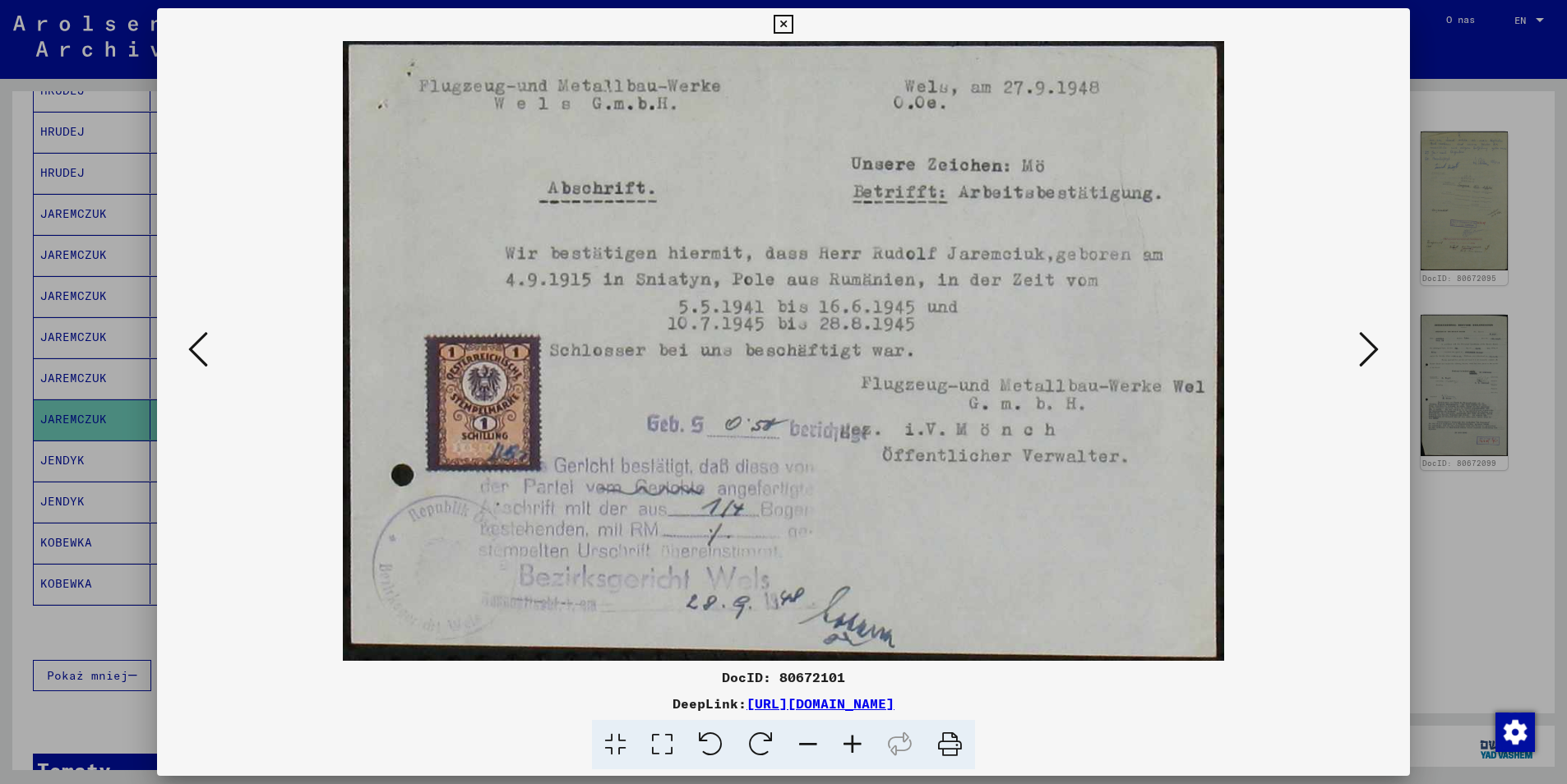
click at [784, 25] on icon at bounding box center [783, 24] width 19 height 20
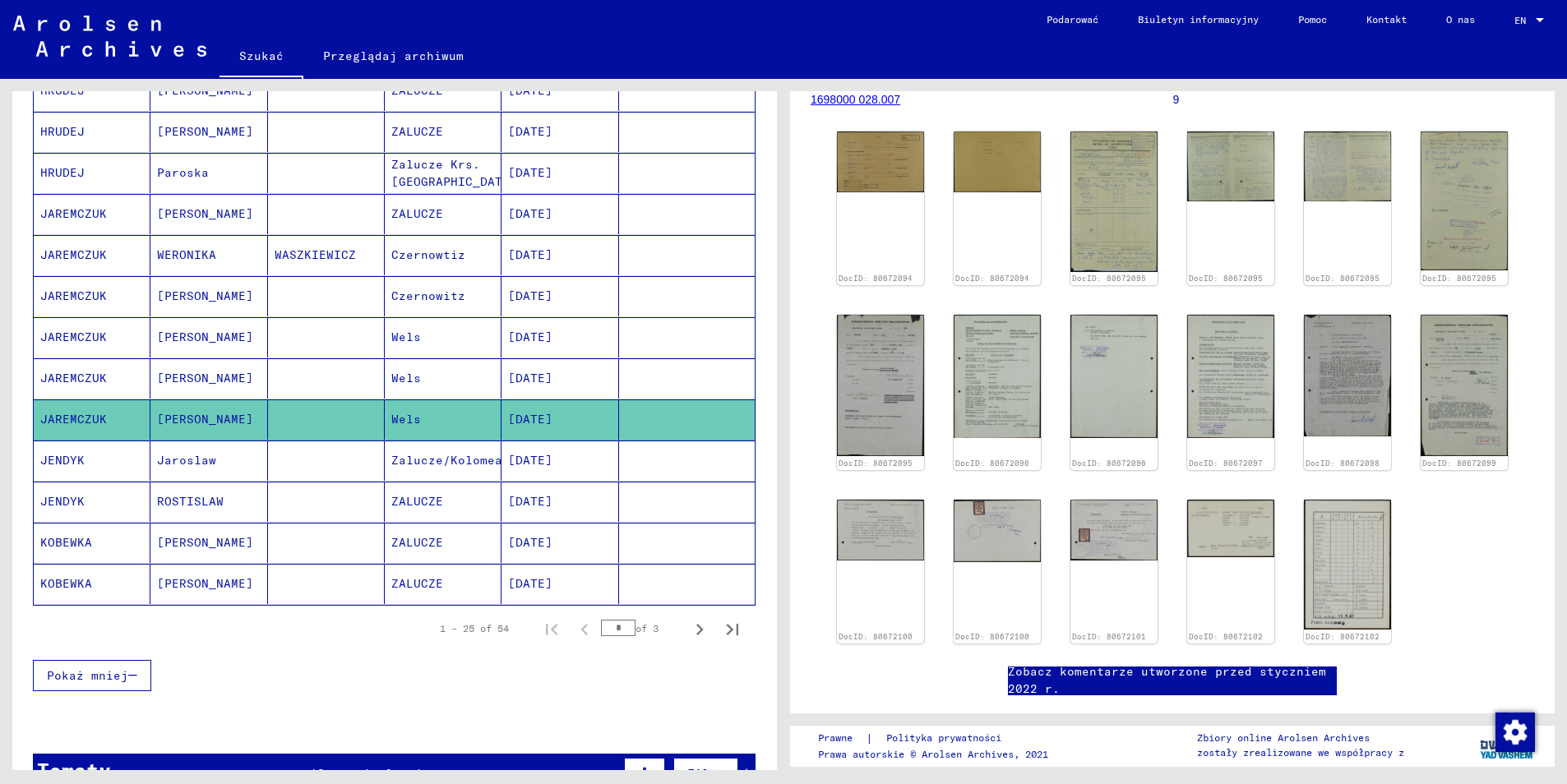
click at [102, 235] on mat-cell "JAREMCZUK" at bounding box center [92, 255] width 117 height 40
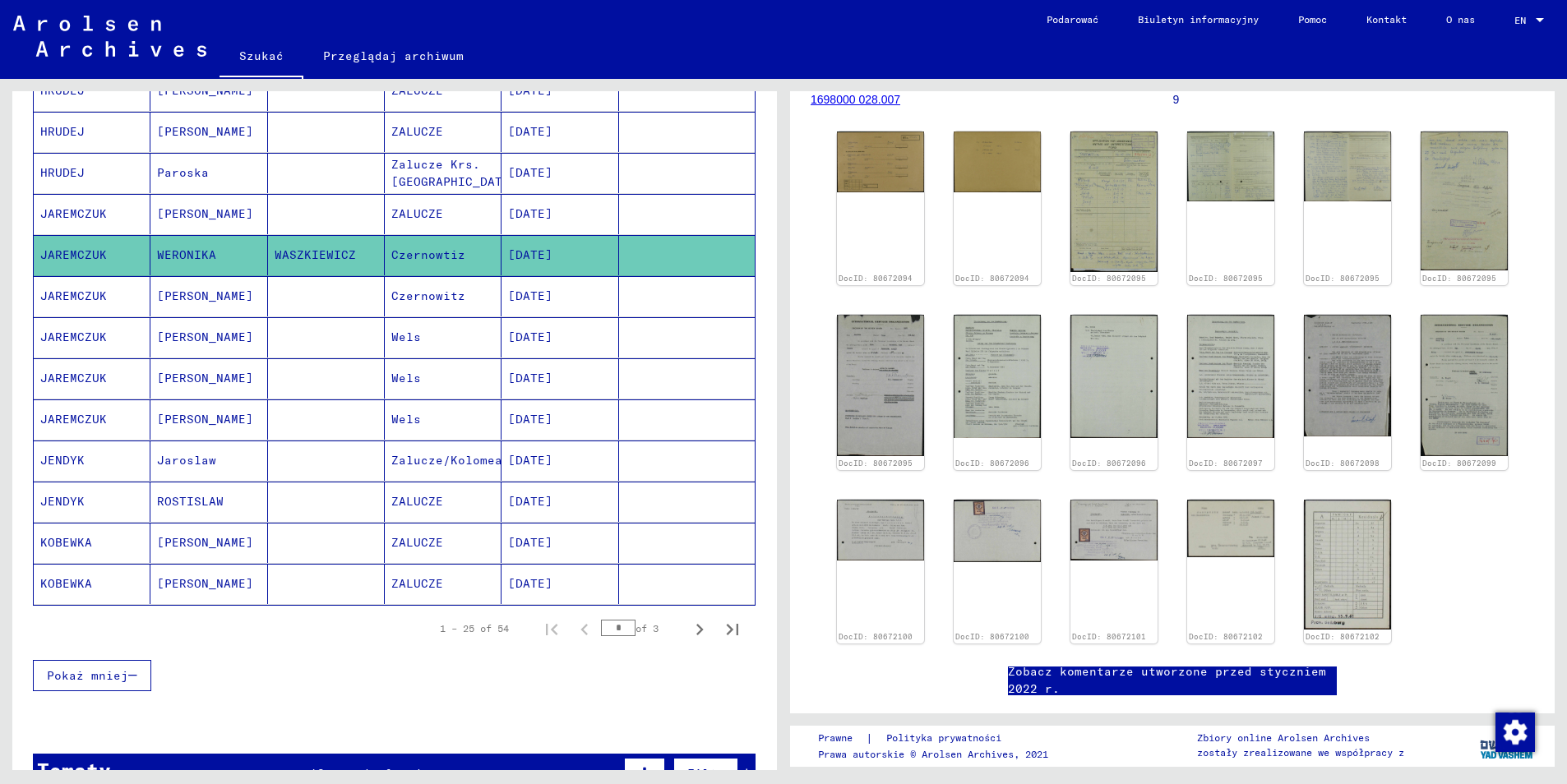
click at [91, 200] on mat-cell "JAREMCZUK" at bounding box center [92, 214] width 117 height 40
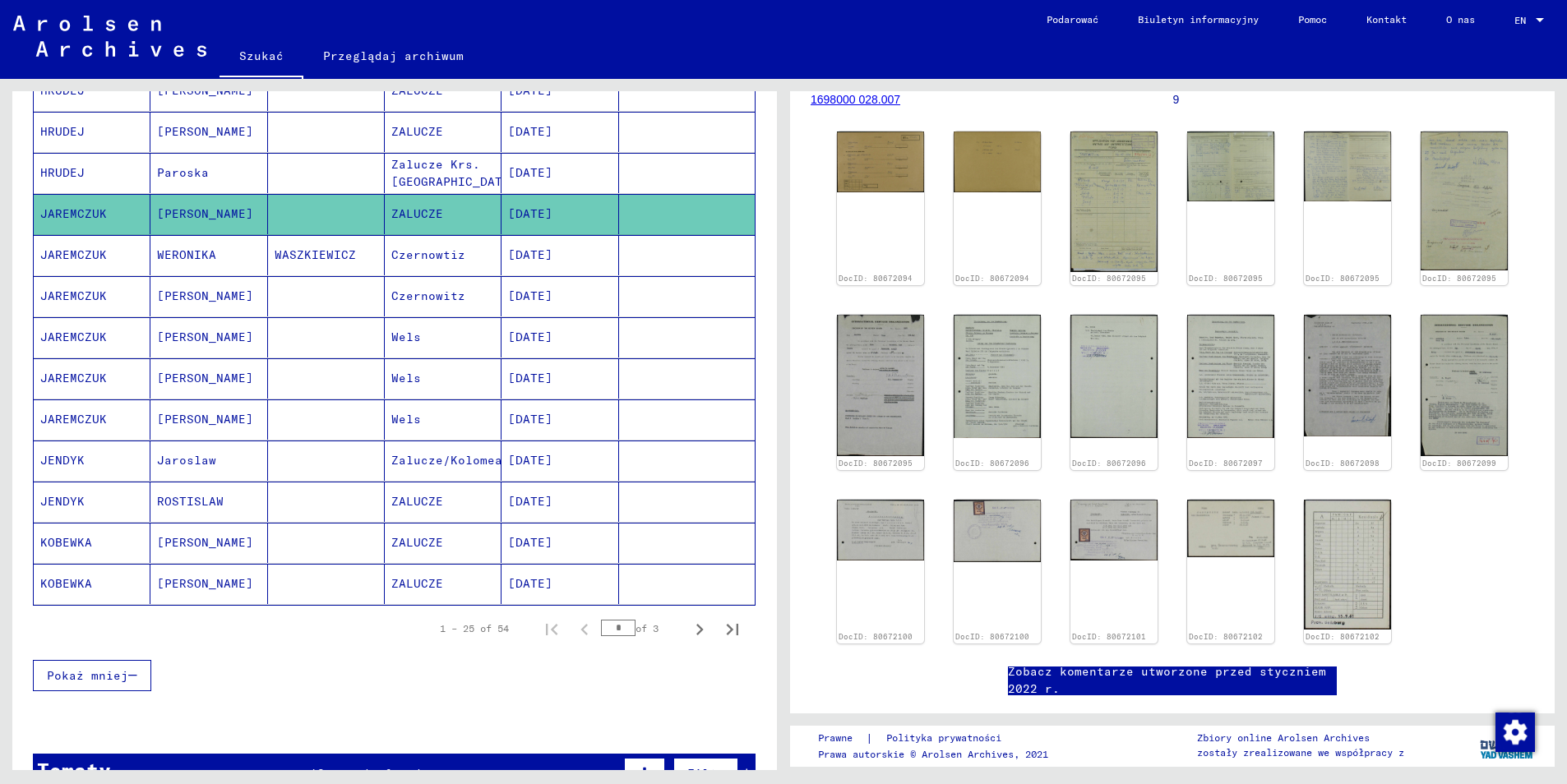
click at [113, 169] on mat-cell "HRUDEJ" at bounding box center [92, 172] width 117 height 40
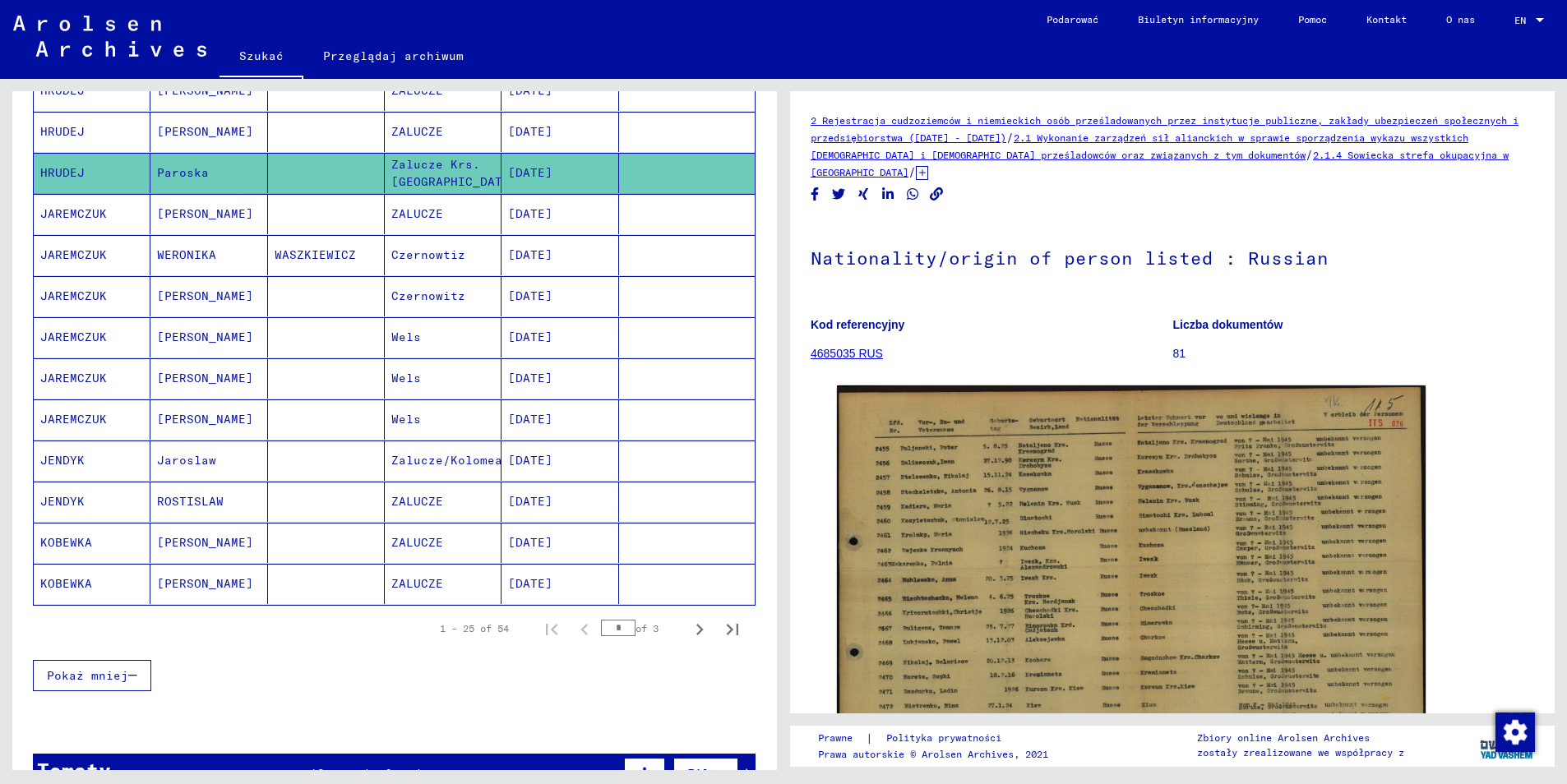
click at [74, 112] on mat-cell "HRUDEJ" at bounding box center [92, 132] width 117 height 40
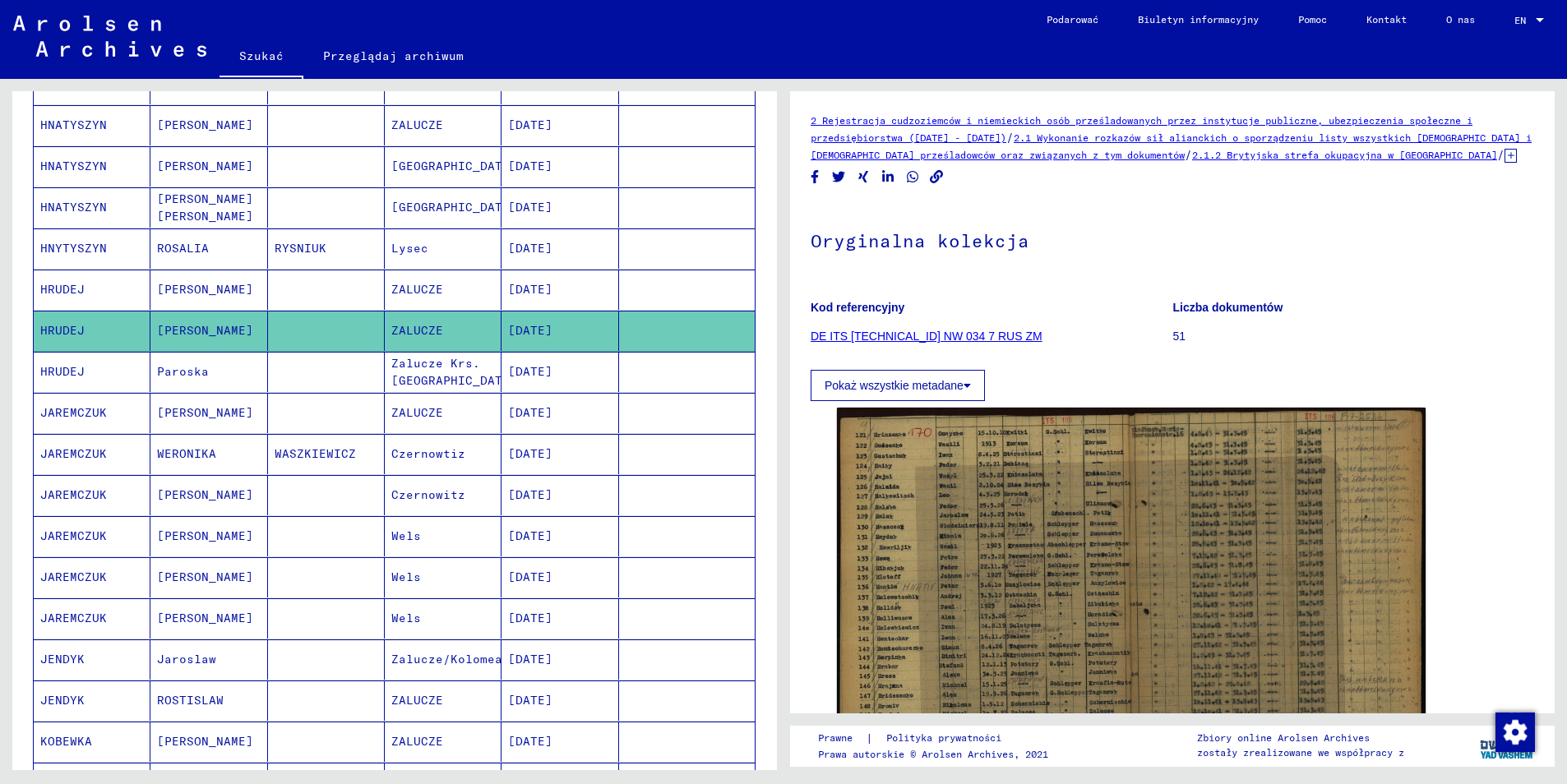
scroll to position [526, 0]
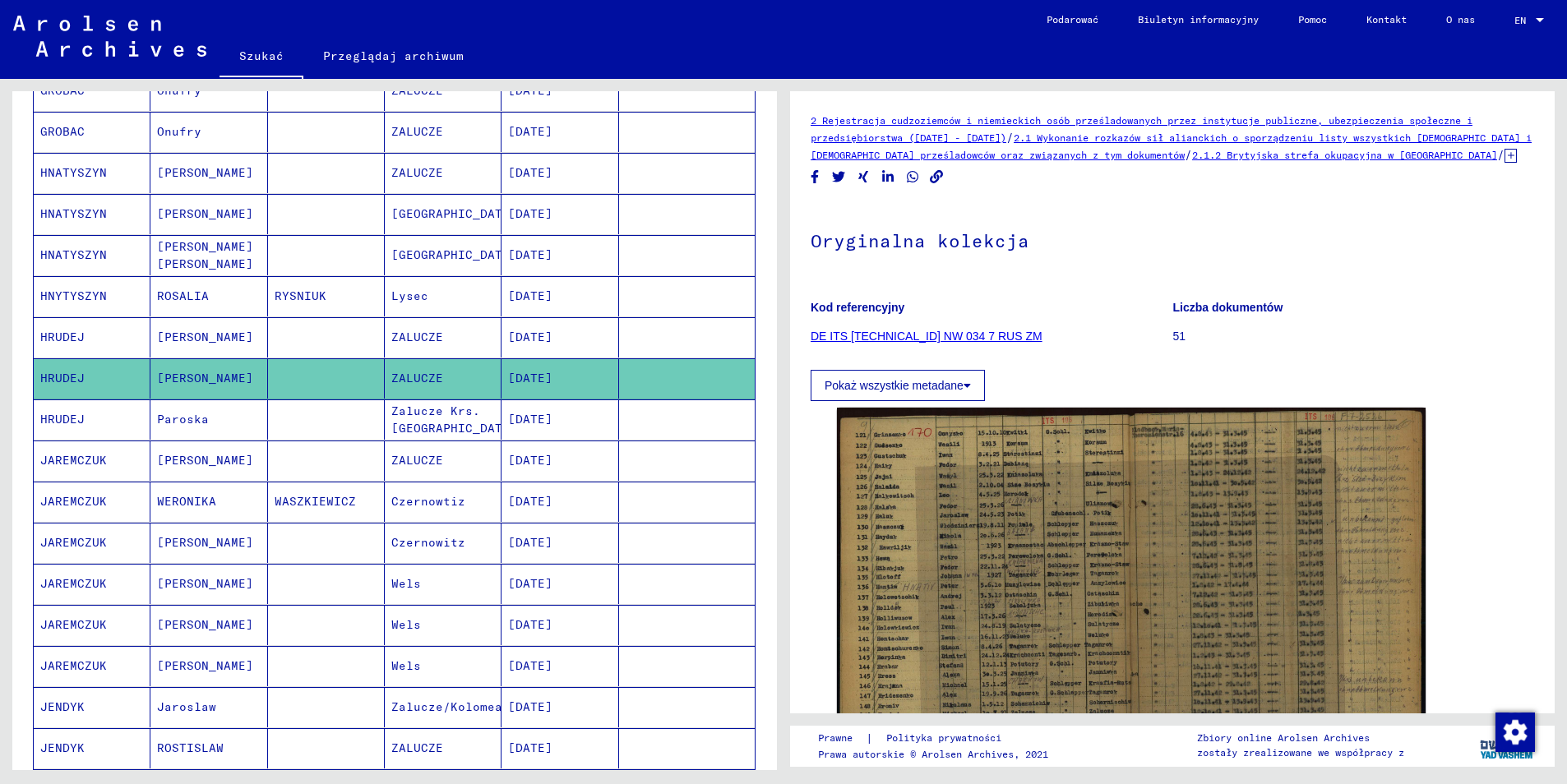
click at [92, 318] on mat-cell "HRUDEJ" at bounding box center [92, 338] width 117 height 40
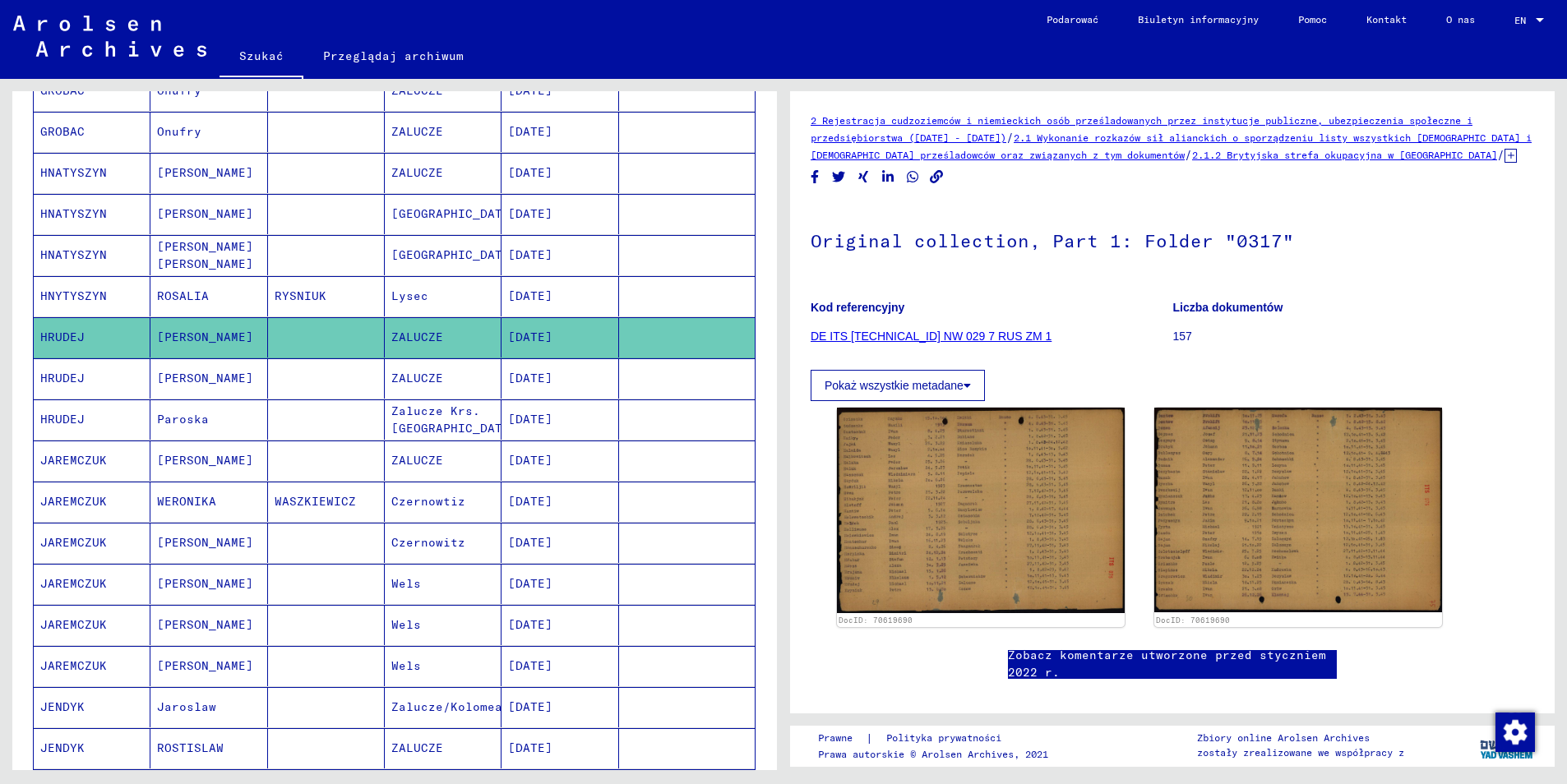
click at [89, 287] on mat-cell "HNYTYSZYN" at bounding box center [92, 296] width 117 height 40
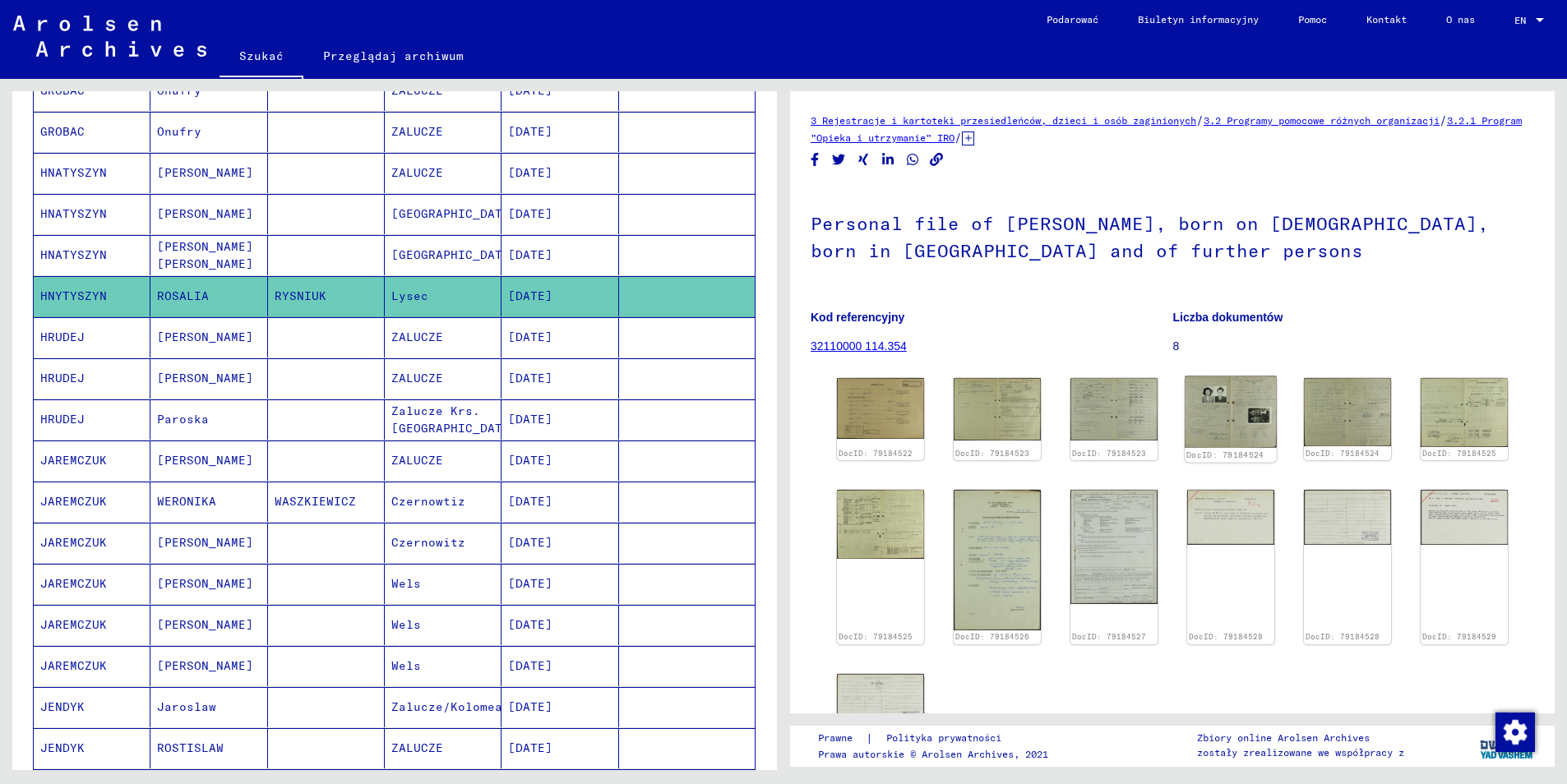
click at [1228, 426] on img at bounding box center [1230, 413] width 92 height 73
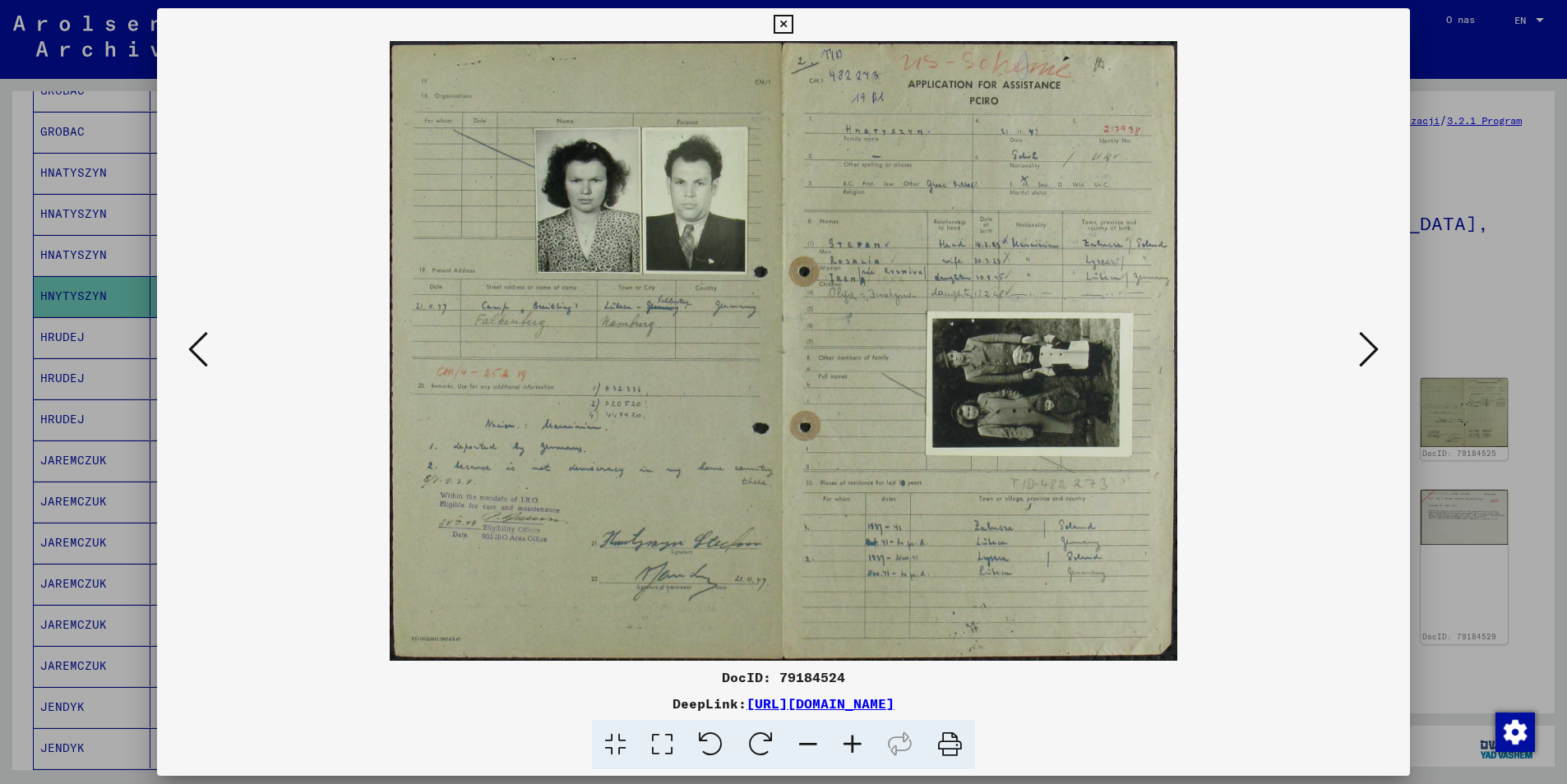
click at [784, 23] on icon at bounding box center [783, 24] width 19 height 20
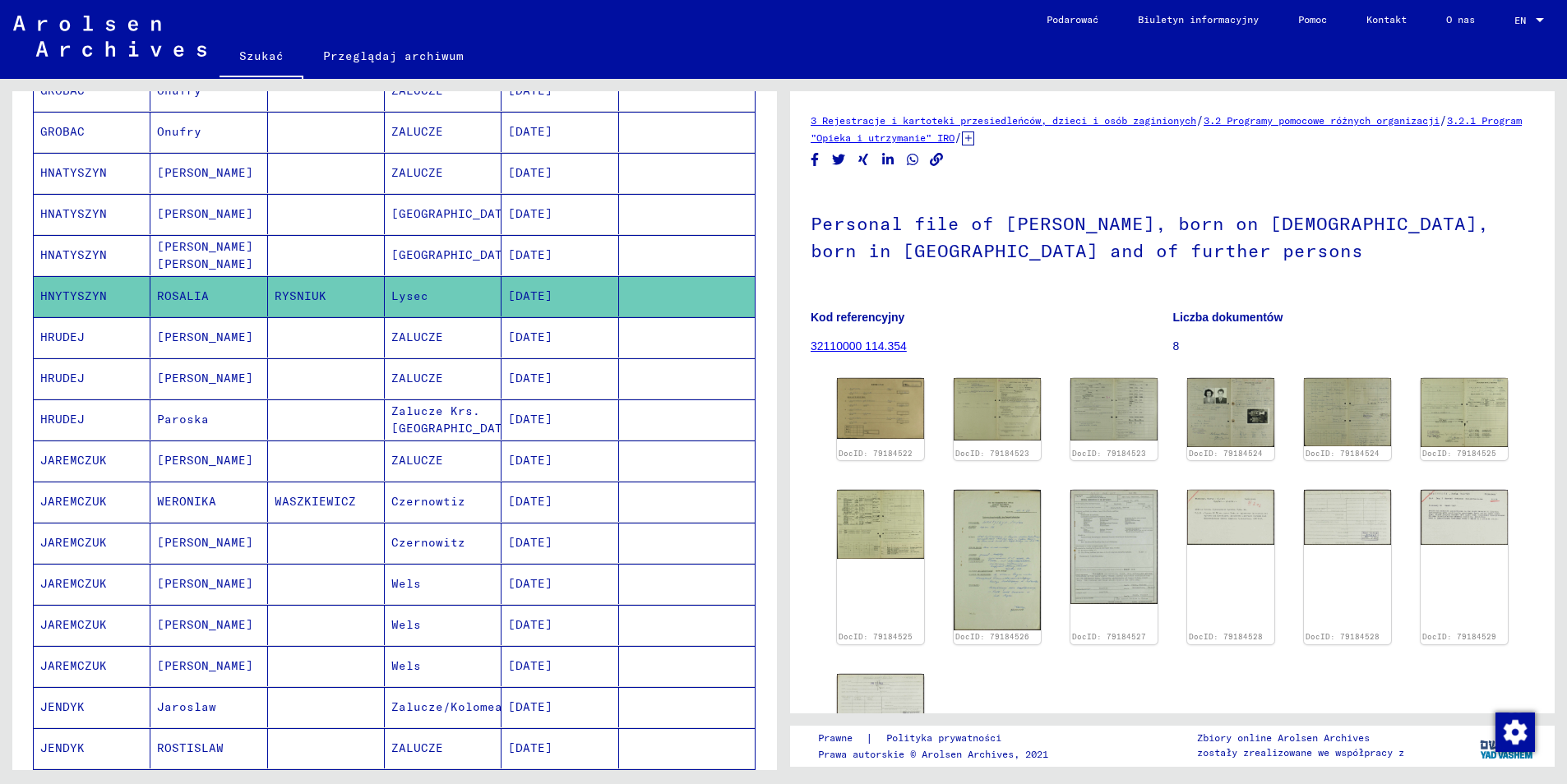
click at [100, 235] on mat-cell "HNATYSZYN" at bounding box center [92, 255] width 117 height 40
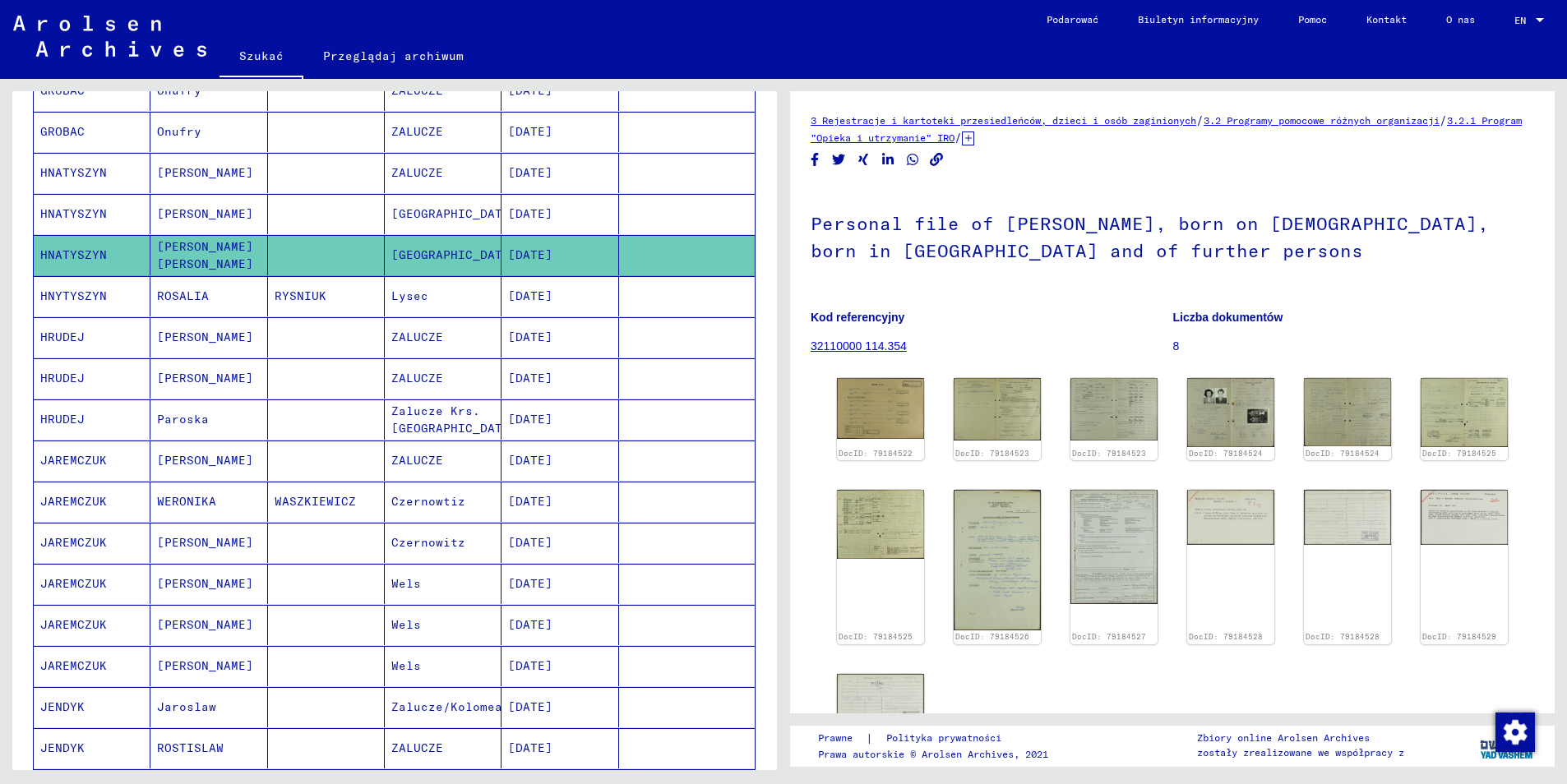
click at [100, 201] on mat-cell "HNATYSZYN" at bounding box center [92, 214] width 117 height 40
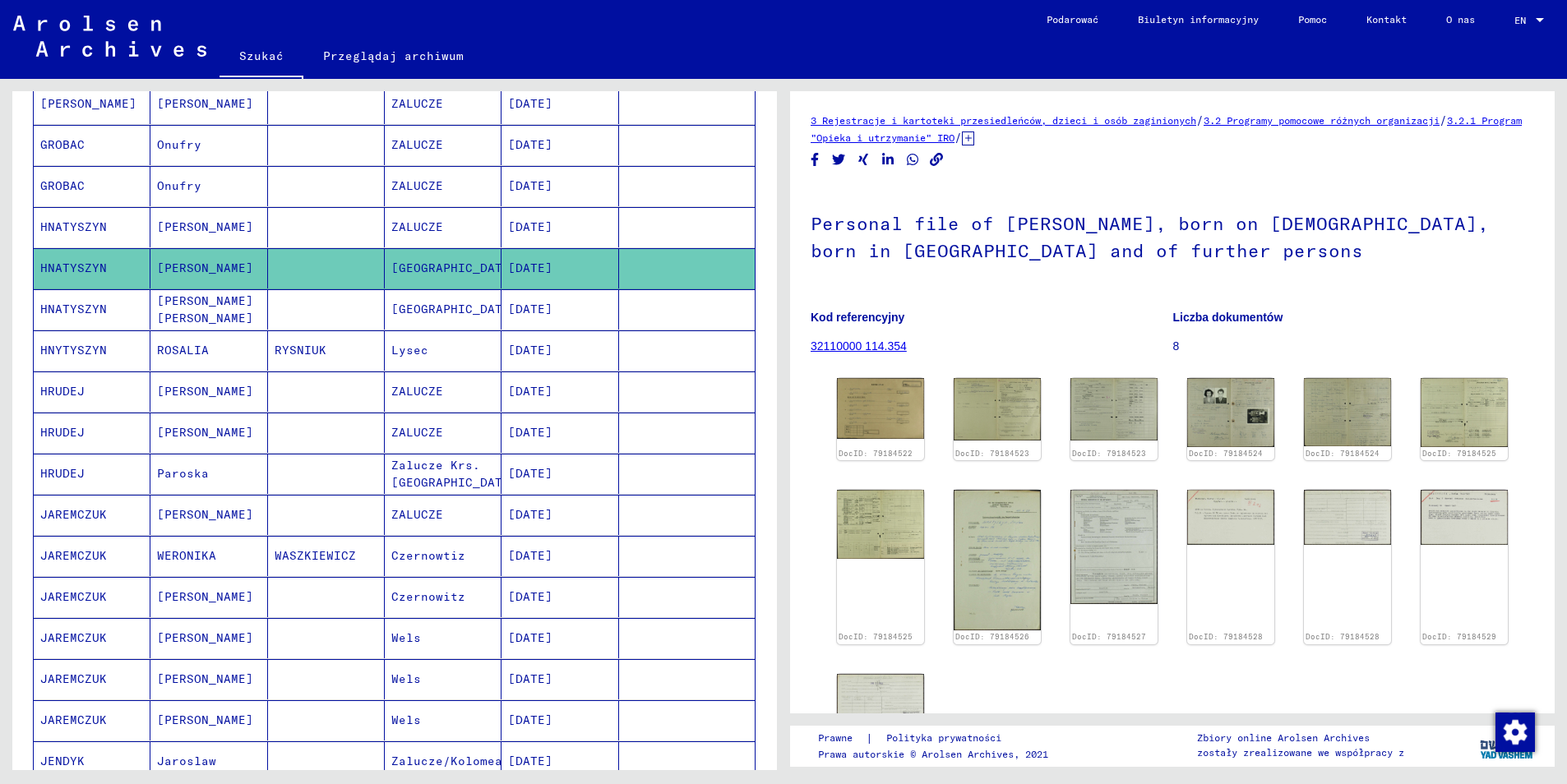
scroll to position [444, 0]
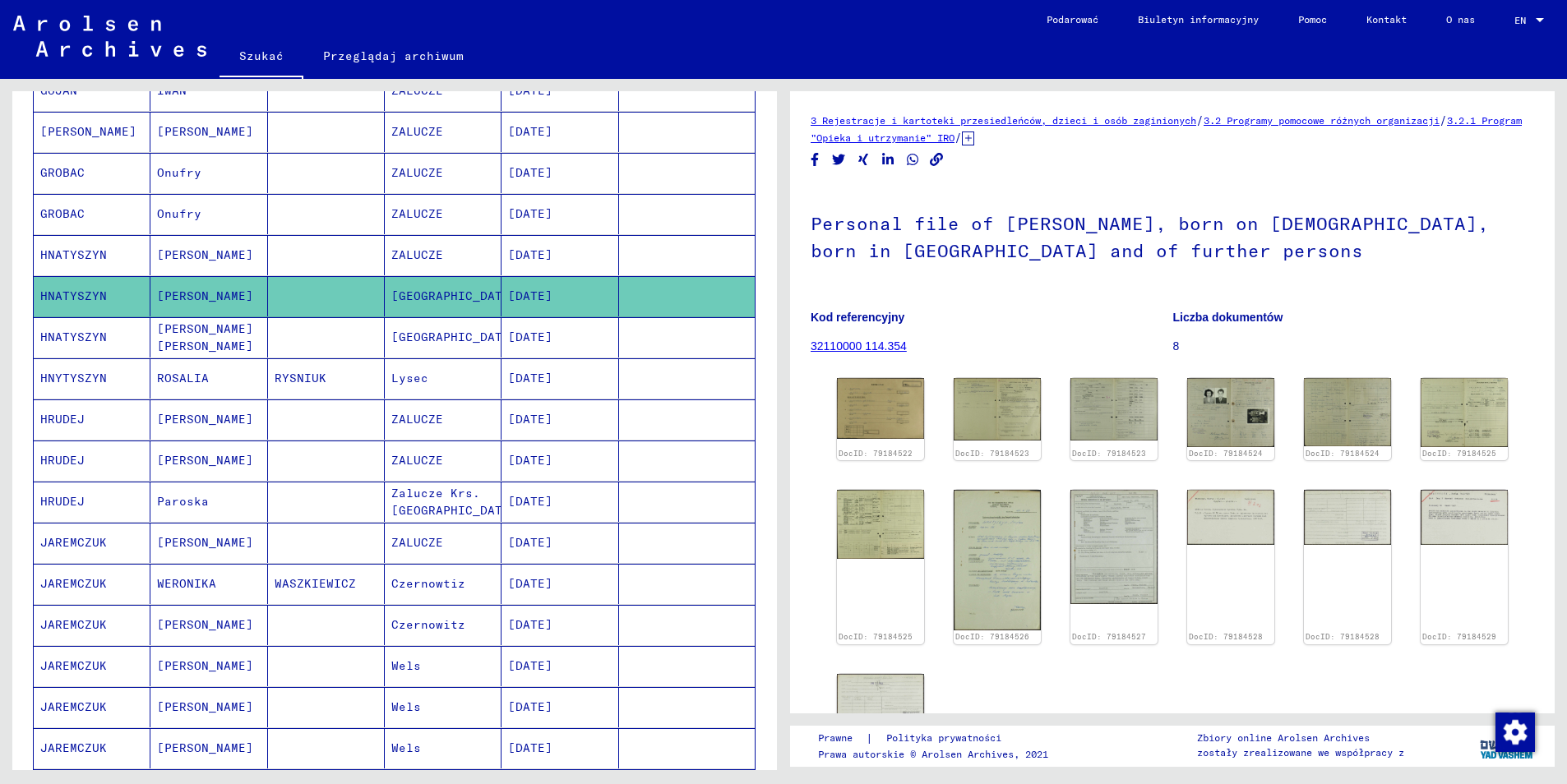
click at [104, 235] on mat-cell "HNATYSZYN" at bounding box center [92, 255] width 117 height 40
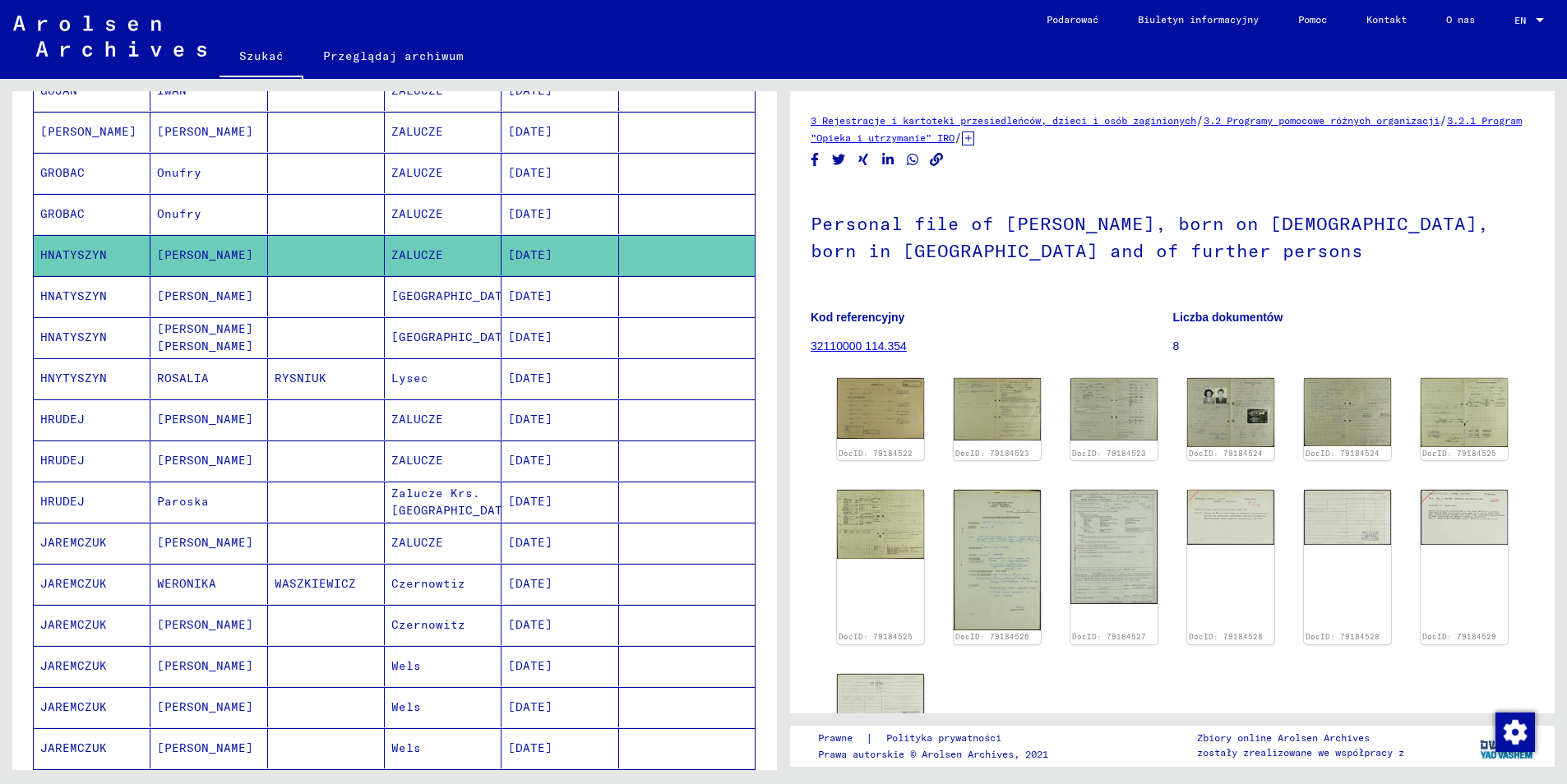
click at [88, 194] on mat-cell "GROBAC" at bounding box center [92, 214] width 117 height 40
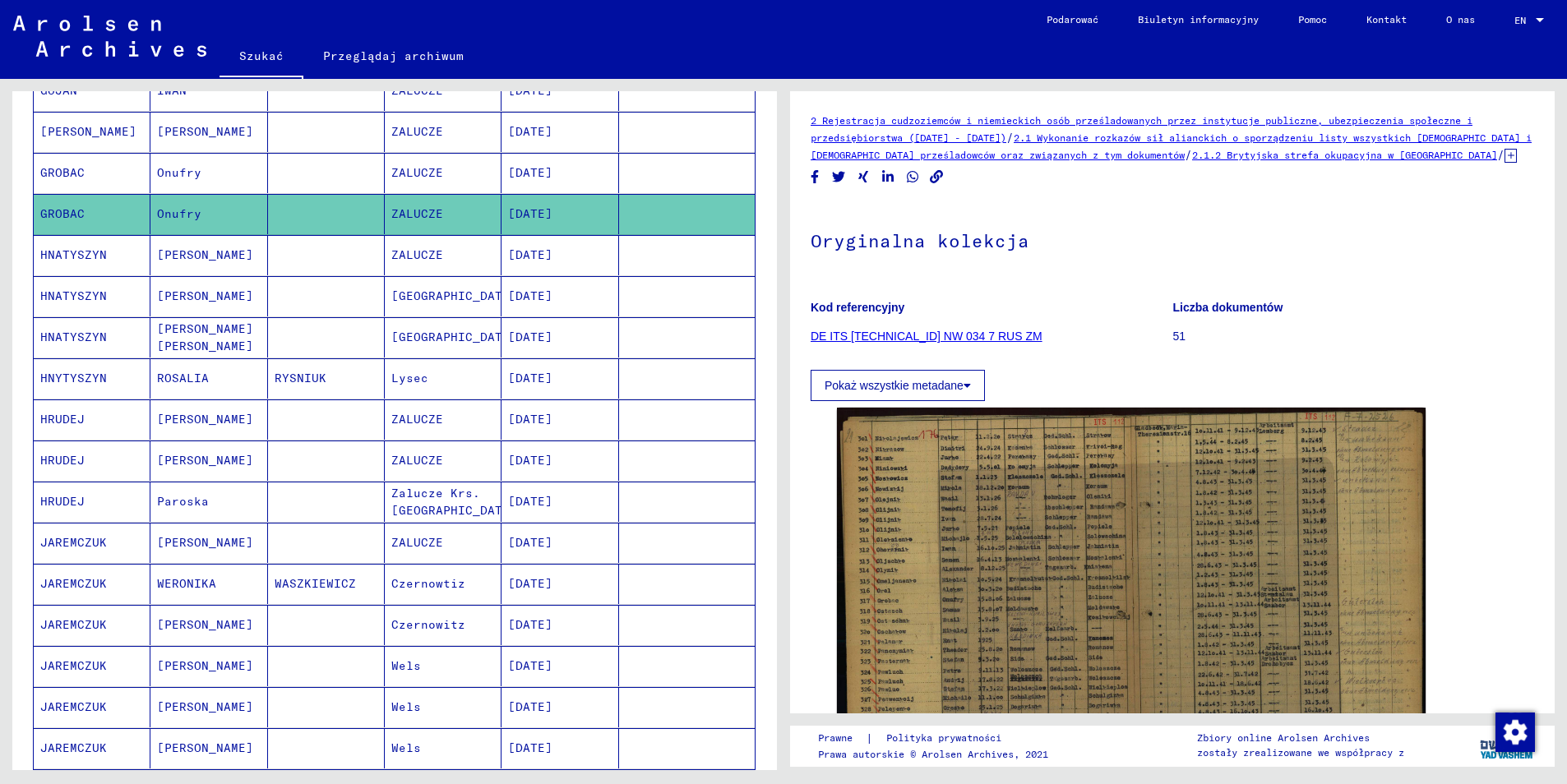
click at [81, 154] on mat-cell "GROBAC" at bounding box center [92, 172] width 117 height 40
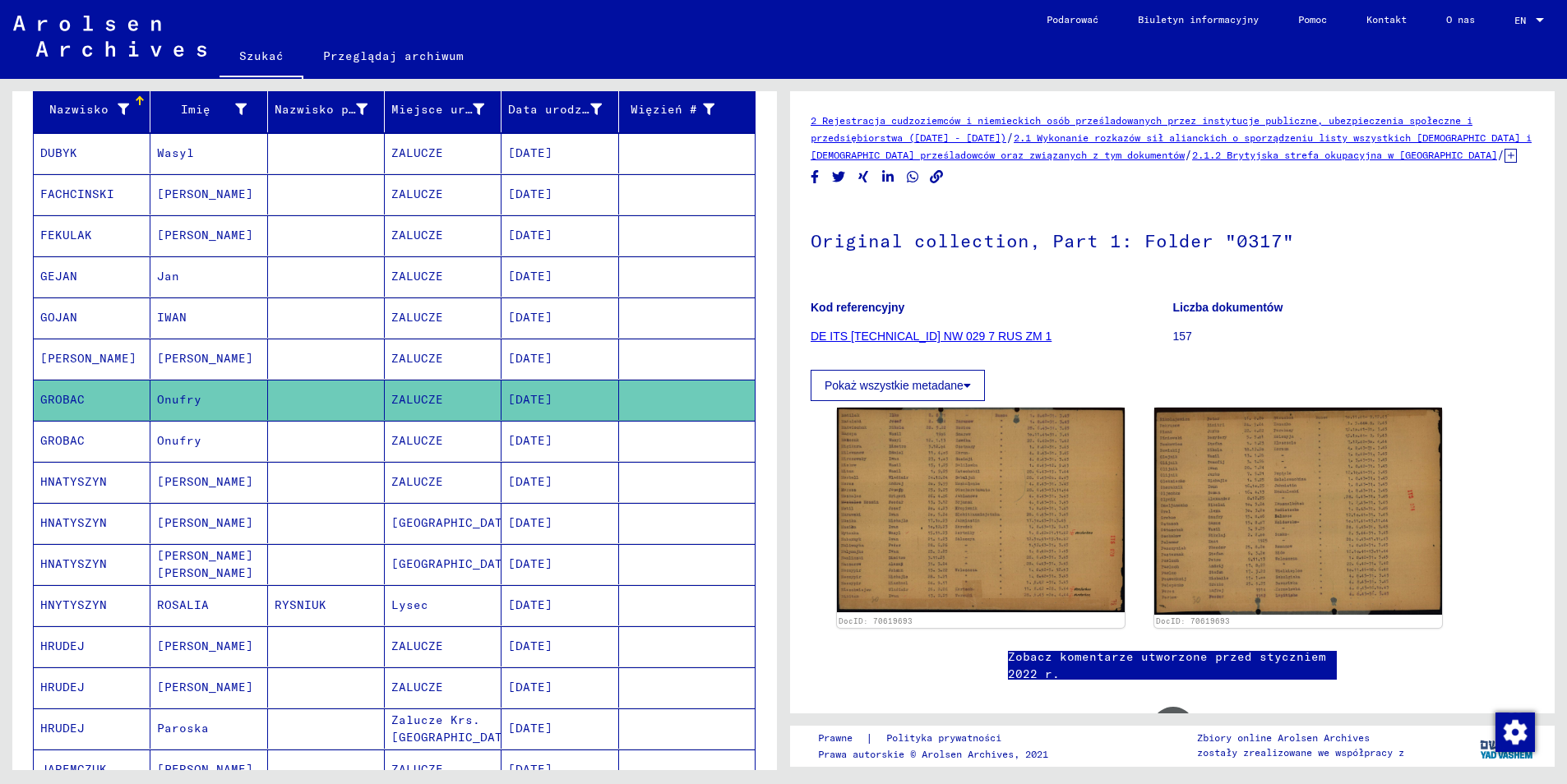
scroll to position [197, 0]
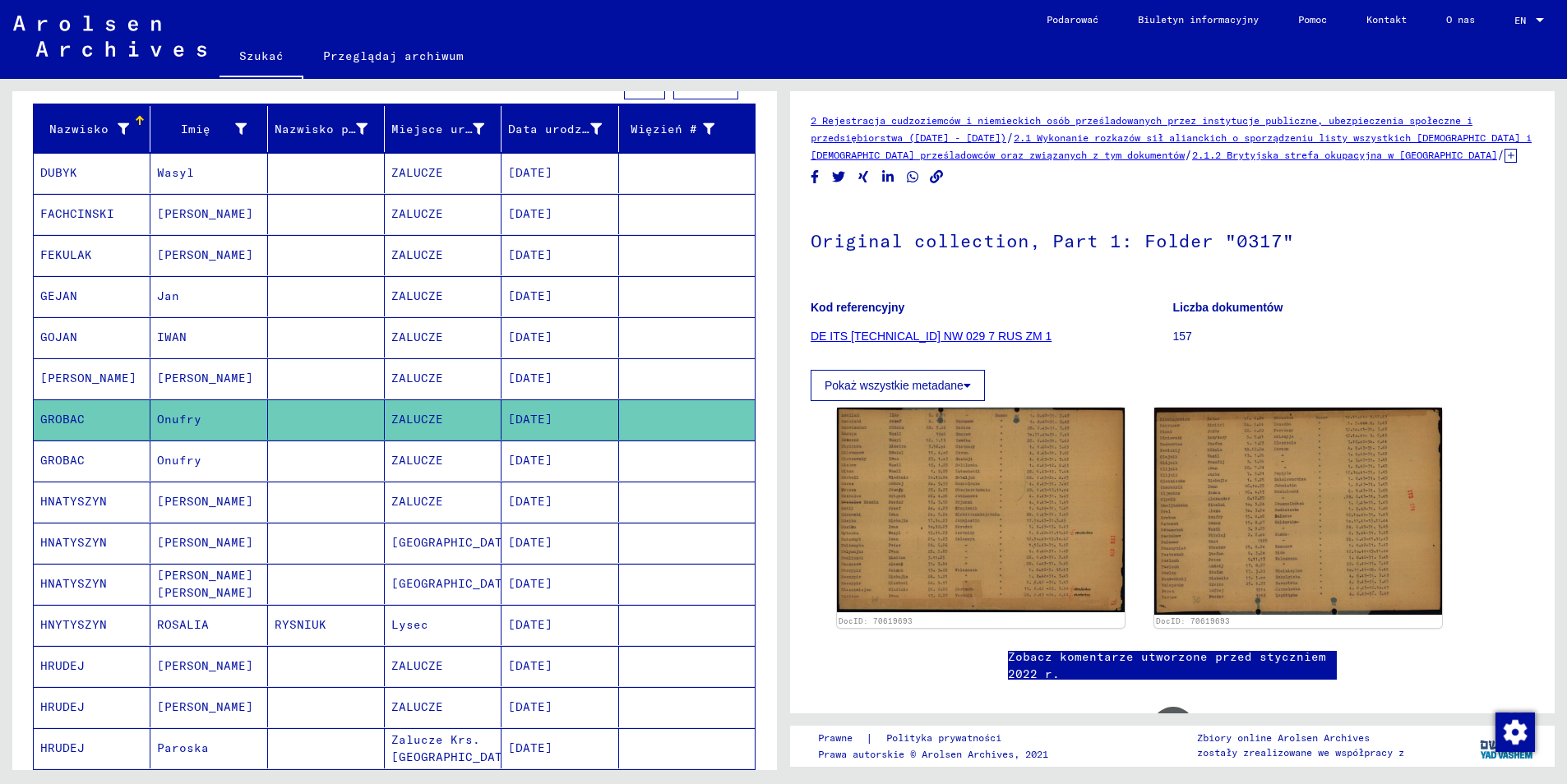
click at [119, 358] on mat-cell "[PERSON_NAME]" at bounding box center [92, 378] width 117 height 40
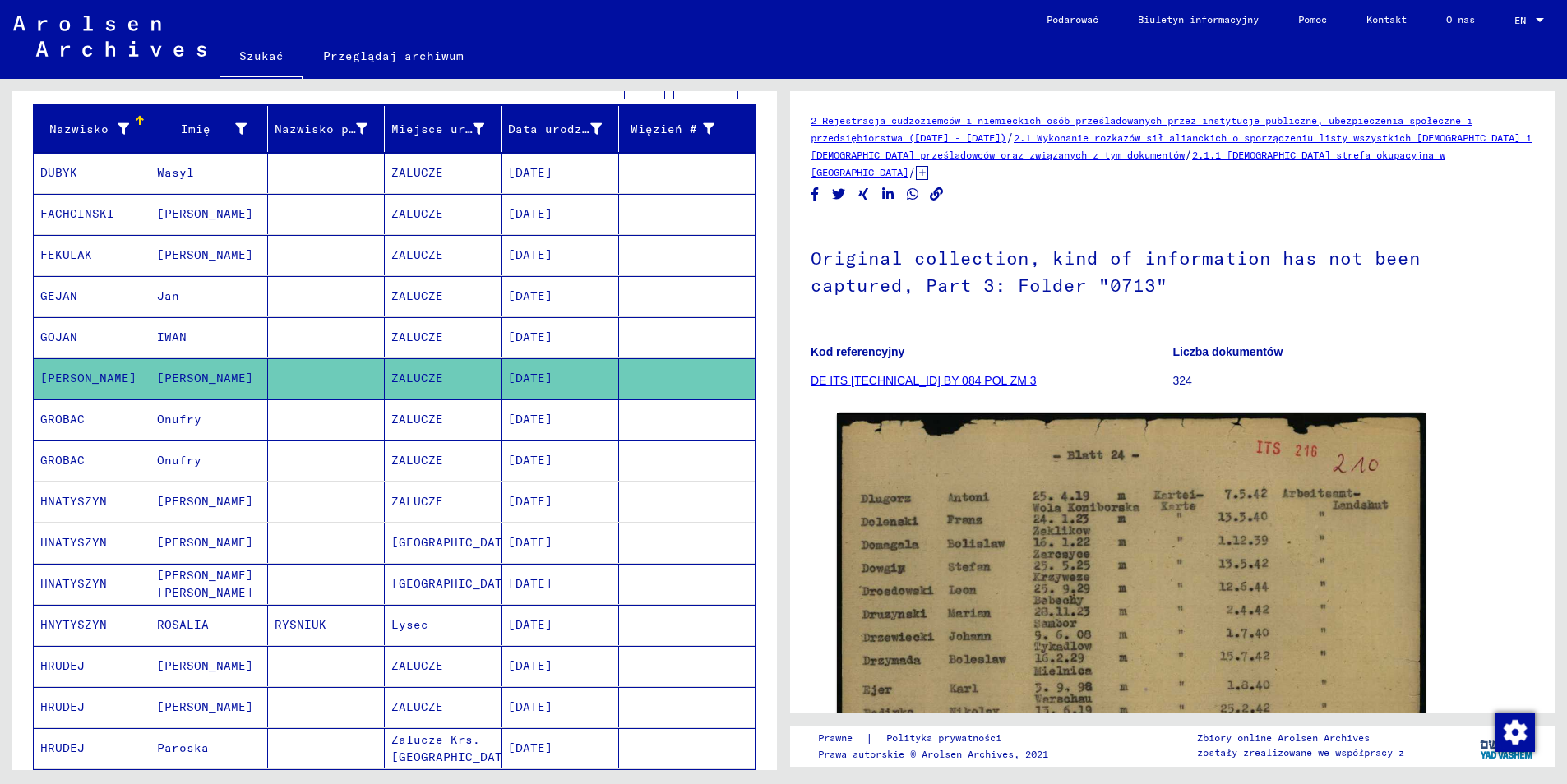
click at [85, 276] on mat-cell "GEJAN" at bounding box center [92, 296] width 117 height 40
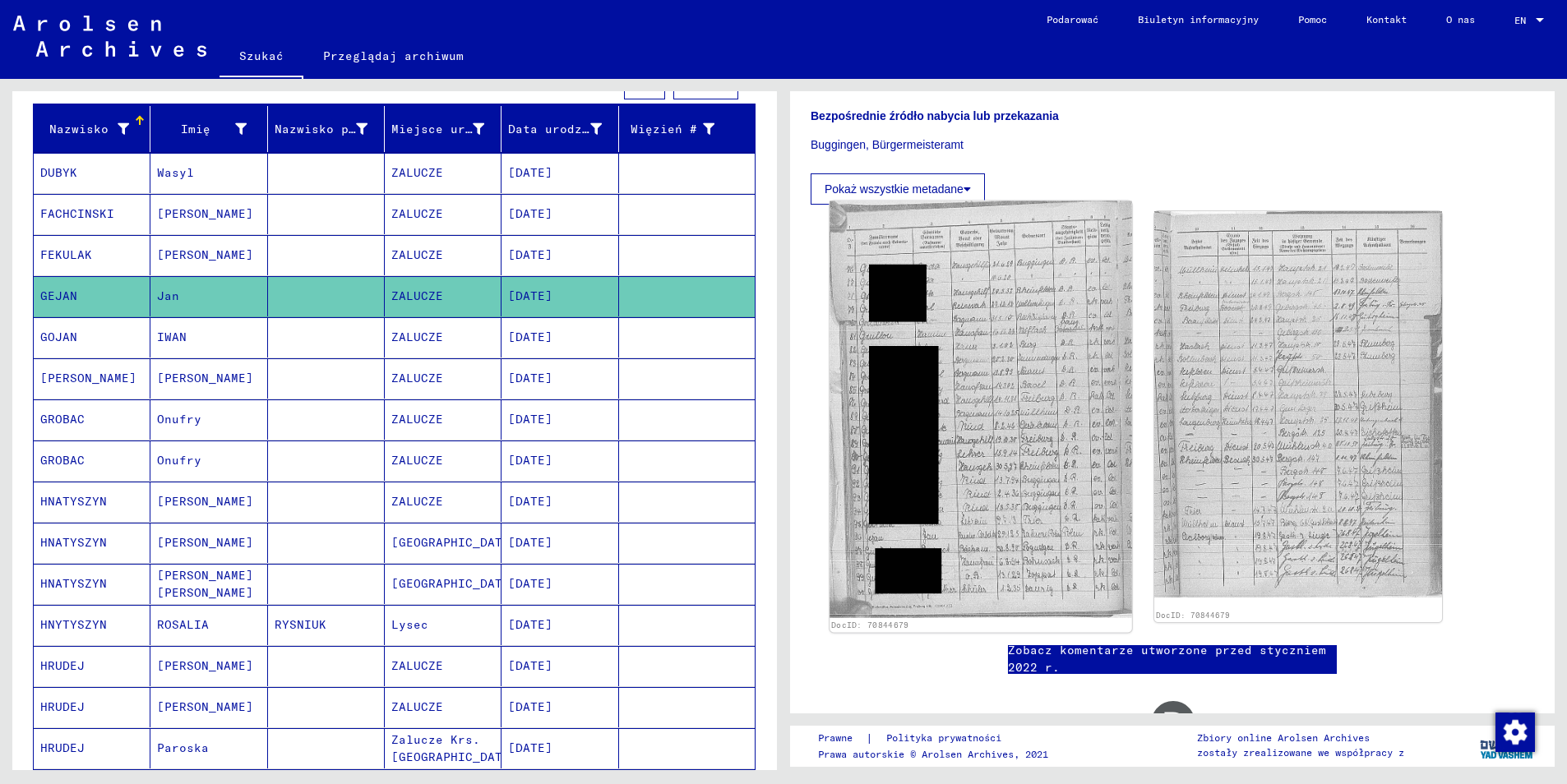
scroll to position [450, 0]
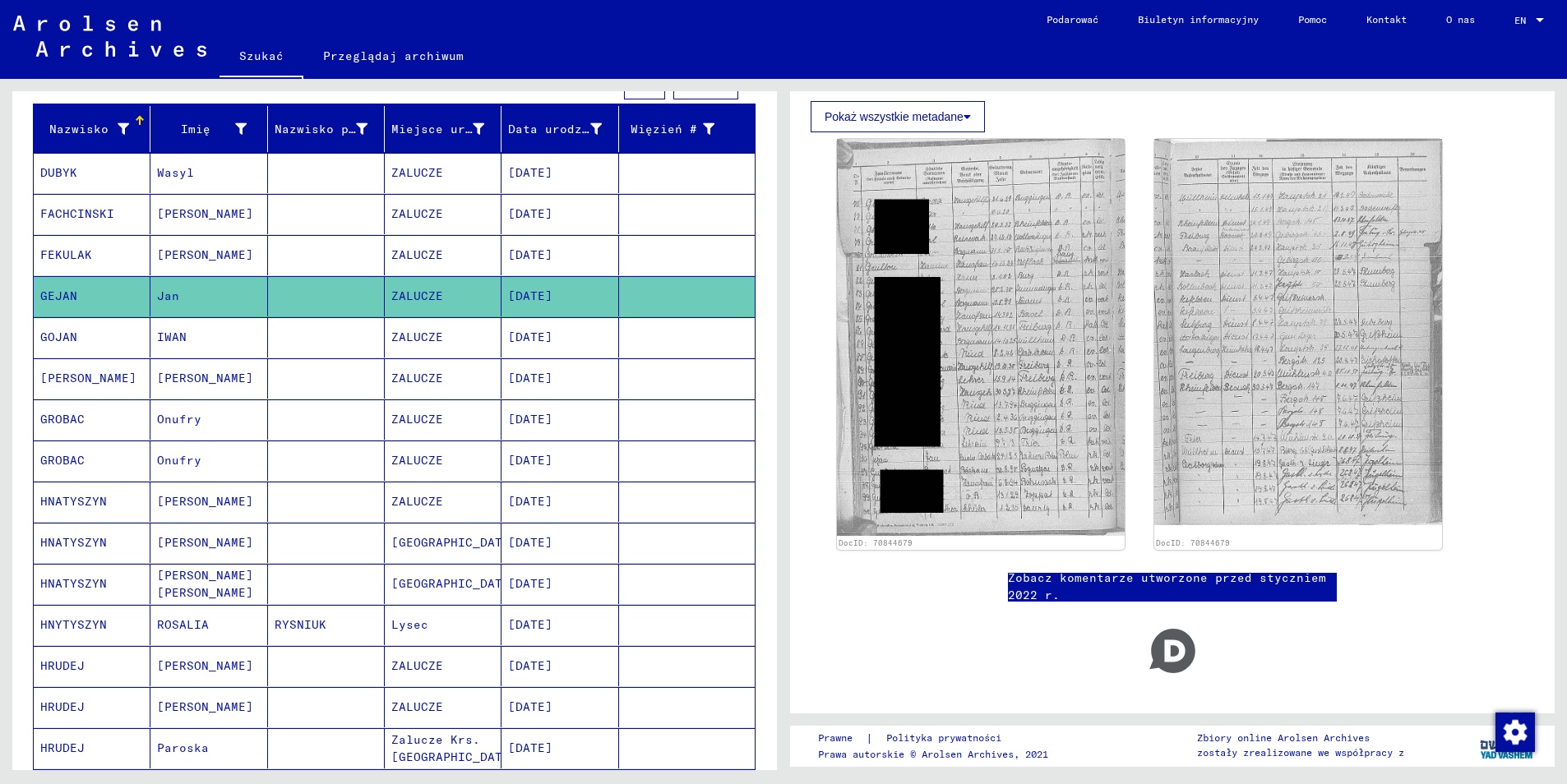
click at [64, 235] on mat-cell "FEKULAK" at bounding box center [92, 255] width 117 height 40
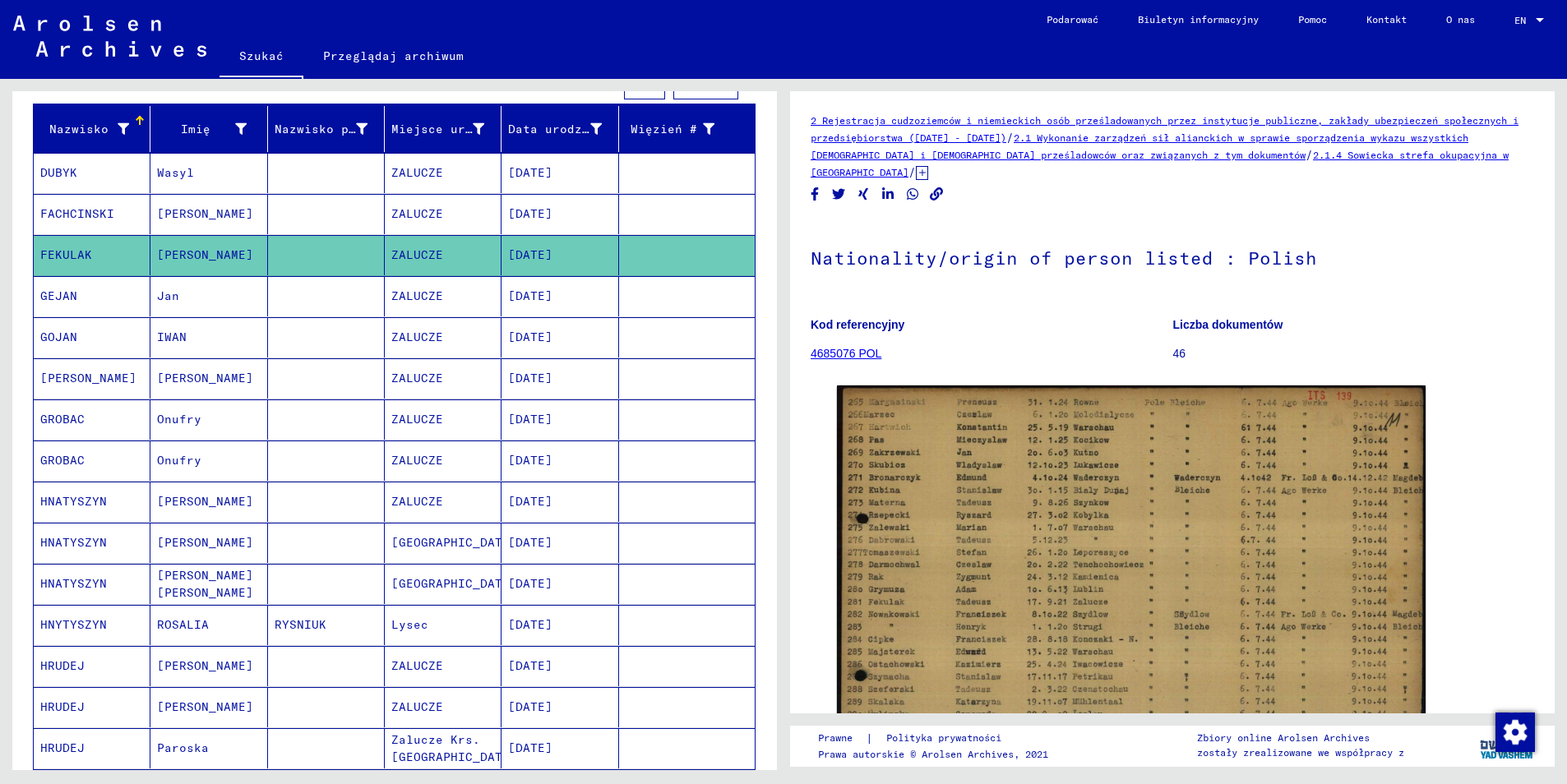
click at [69, 194] on mat-cell "FACHCINSKI" at bounding box center [92, 214] width 117 height 40
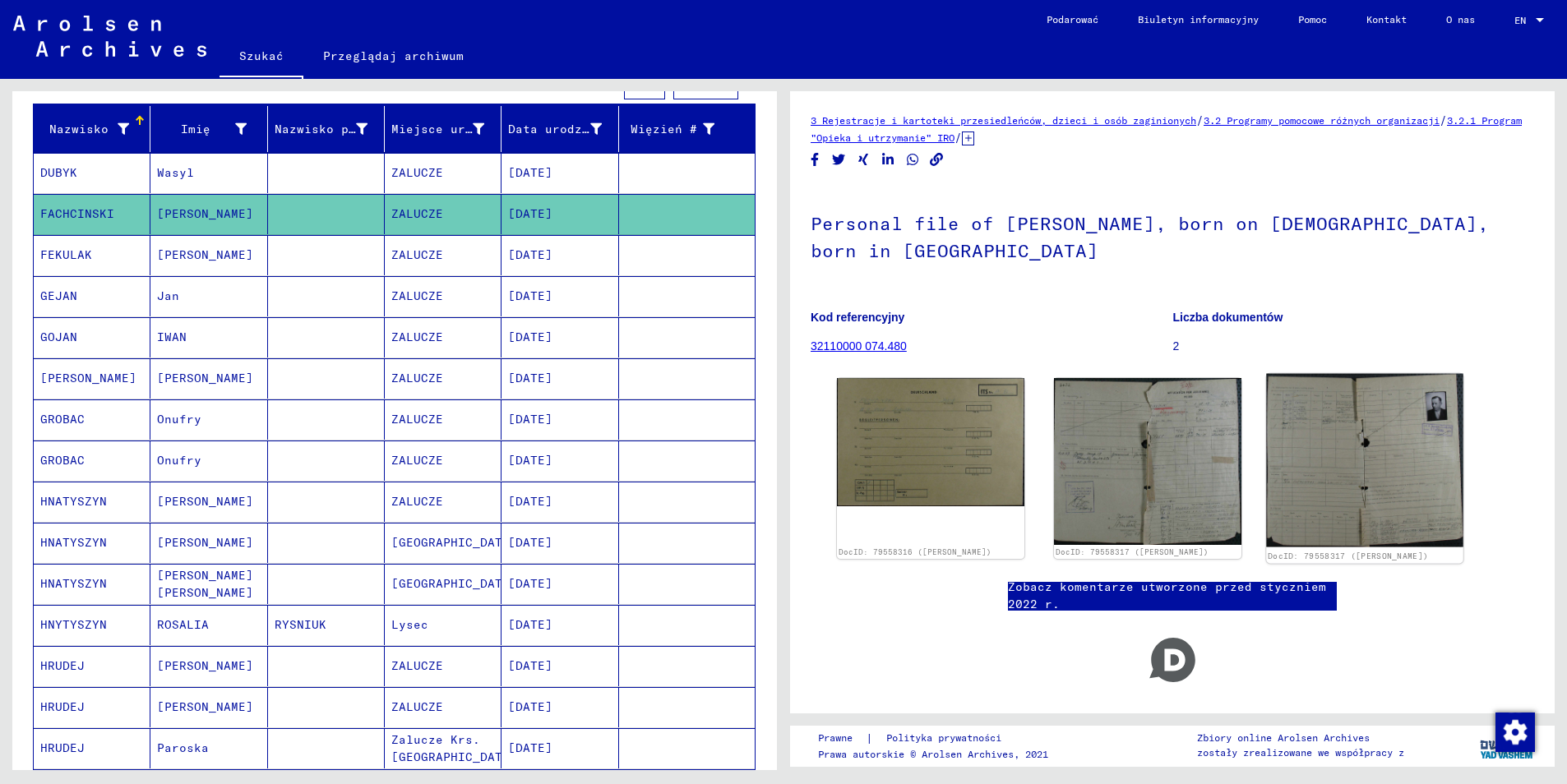
click at [1375, 453] on img at bounding box center [1365, 460] width 196 height 173
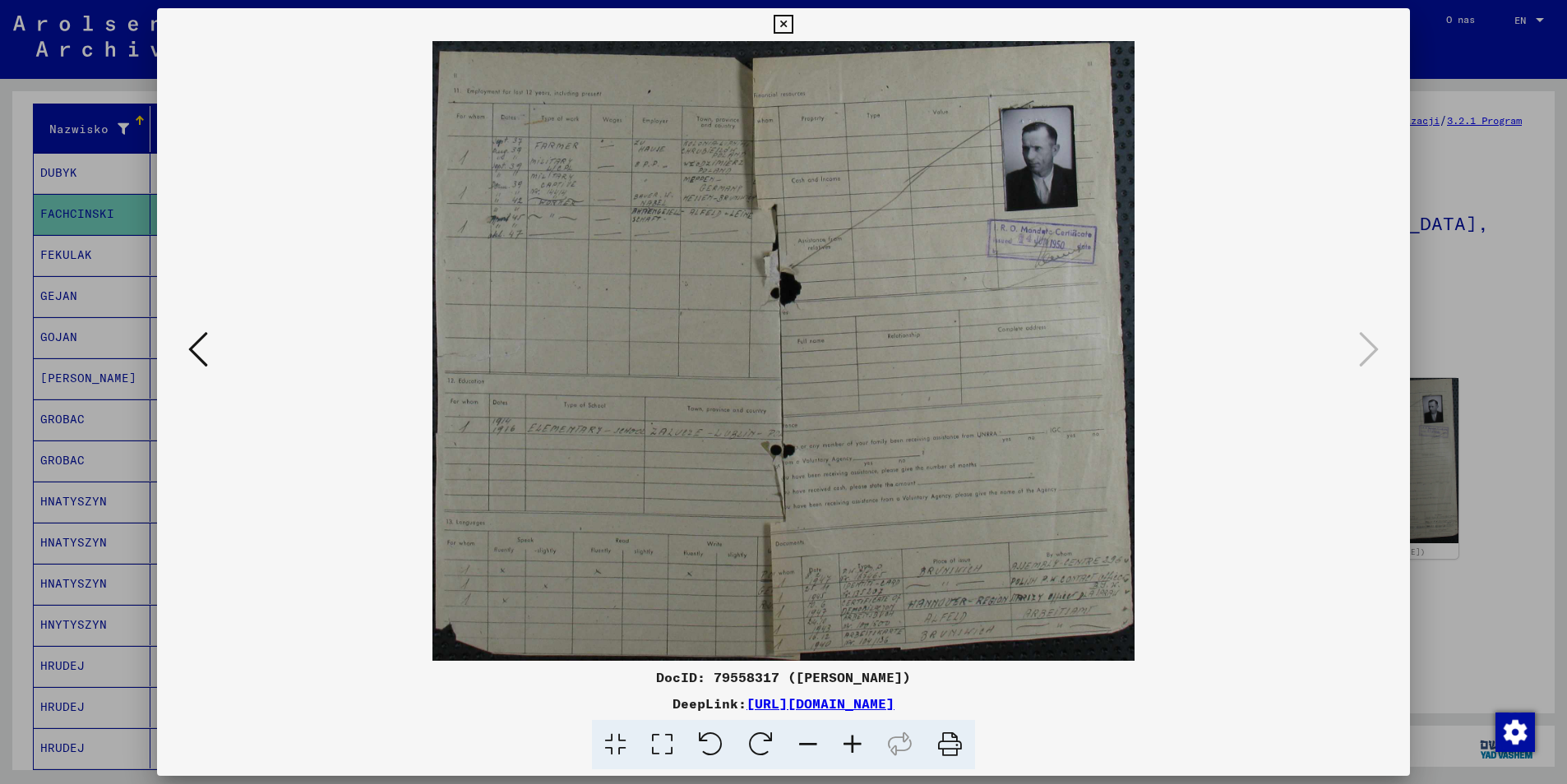
click at [208, 350] on button at bounding box center [198, 350] width 30 height 47
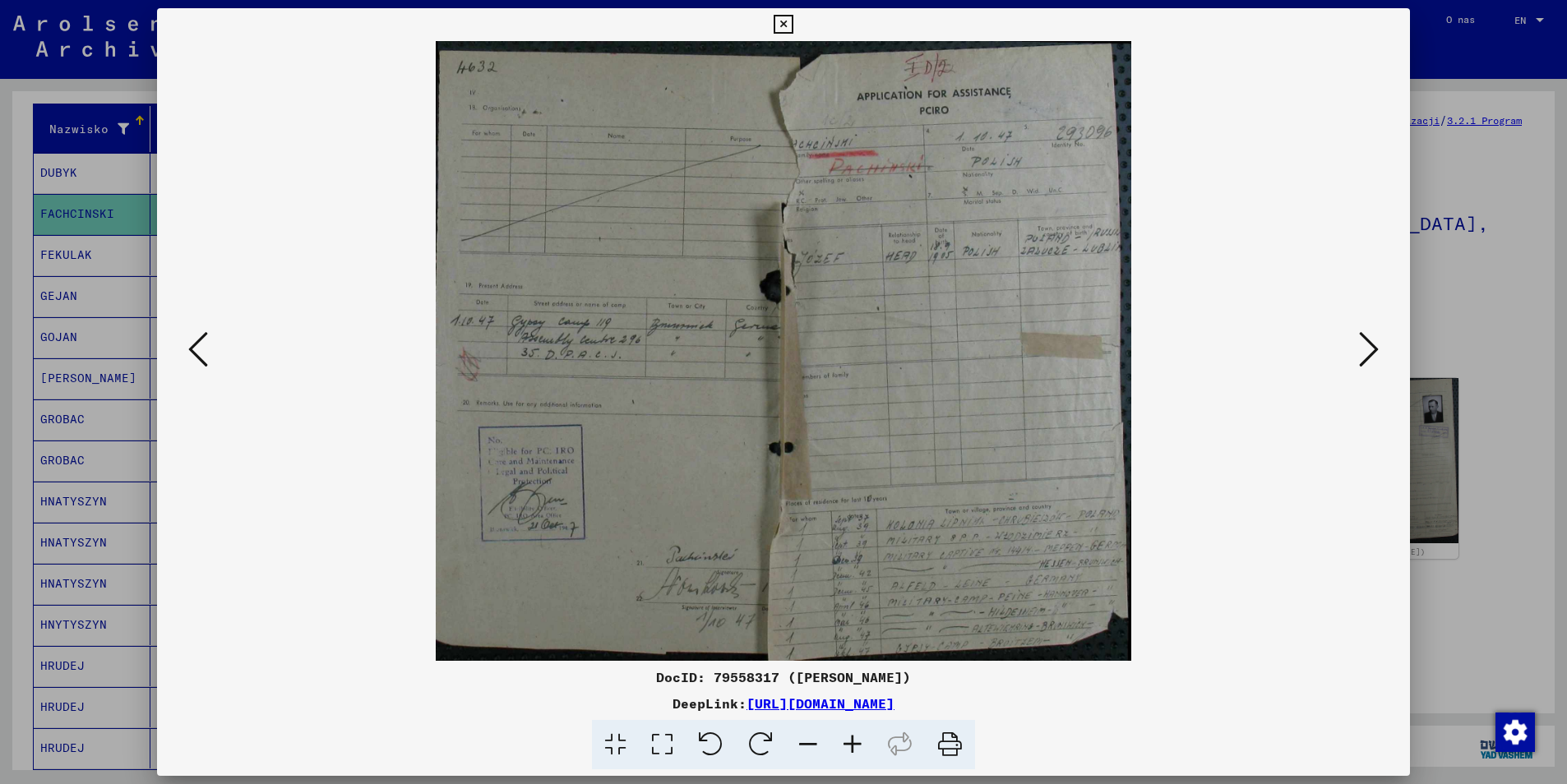
click at [208, 350] on button at bounding box center [198, 350] width 30 height 47
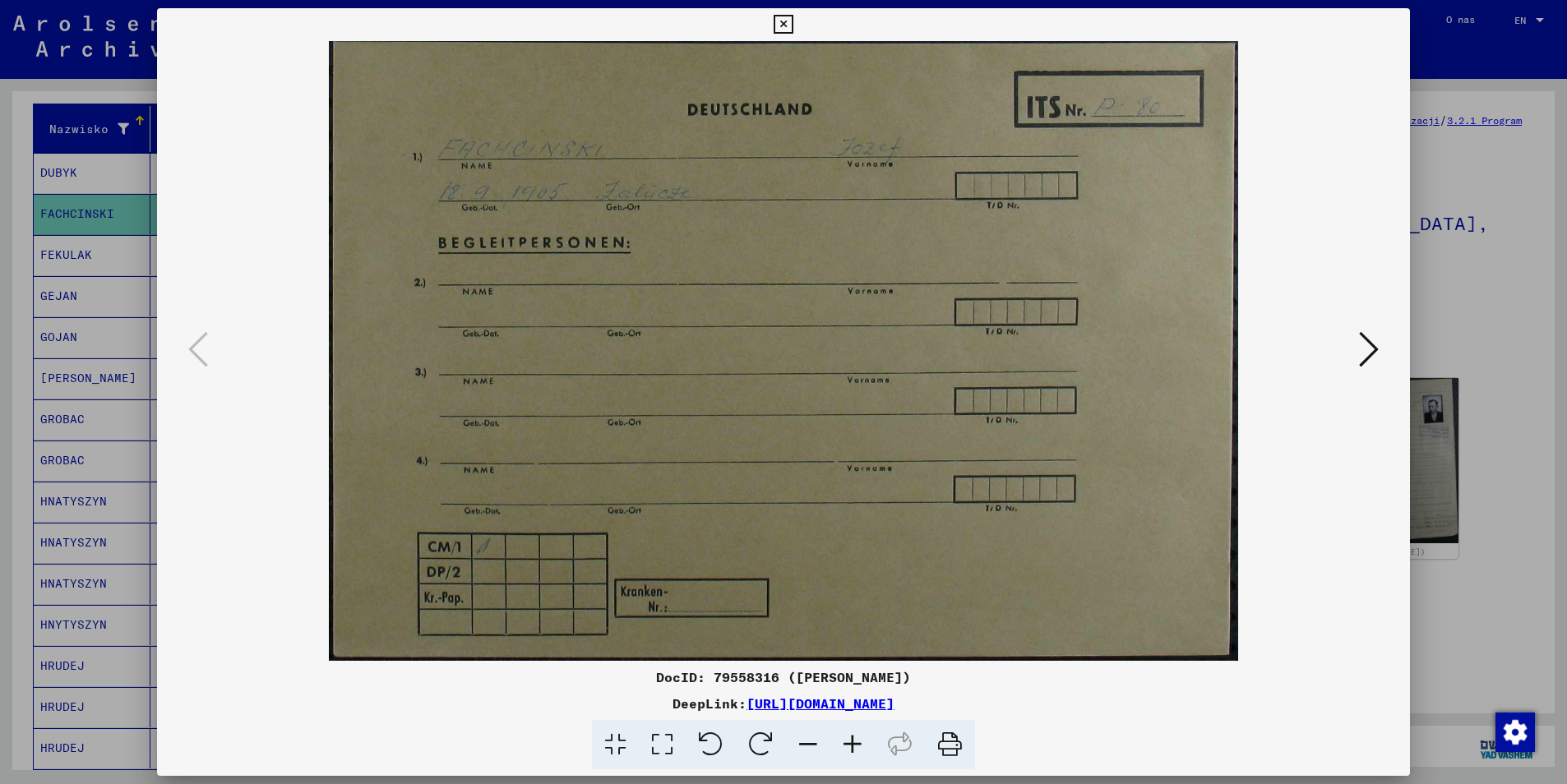
click at [783, 26] on icon at bounding box center [783, 24] width 19 height 20
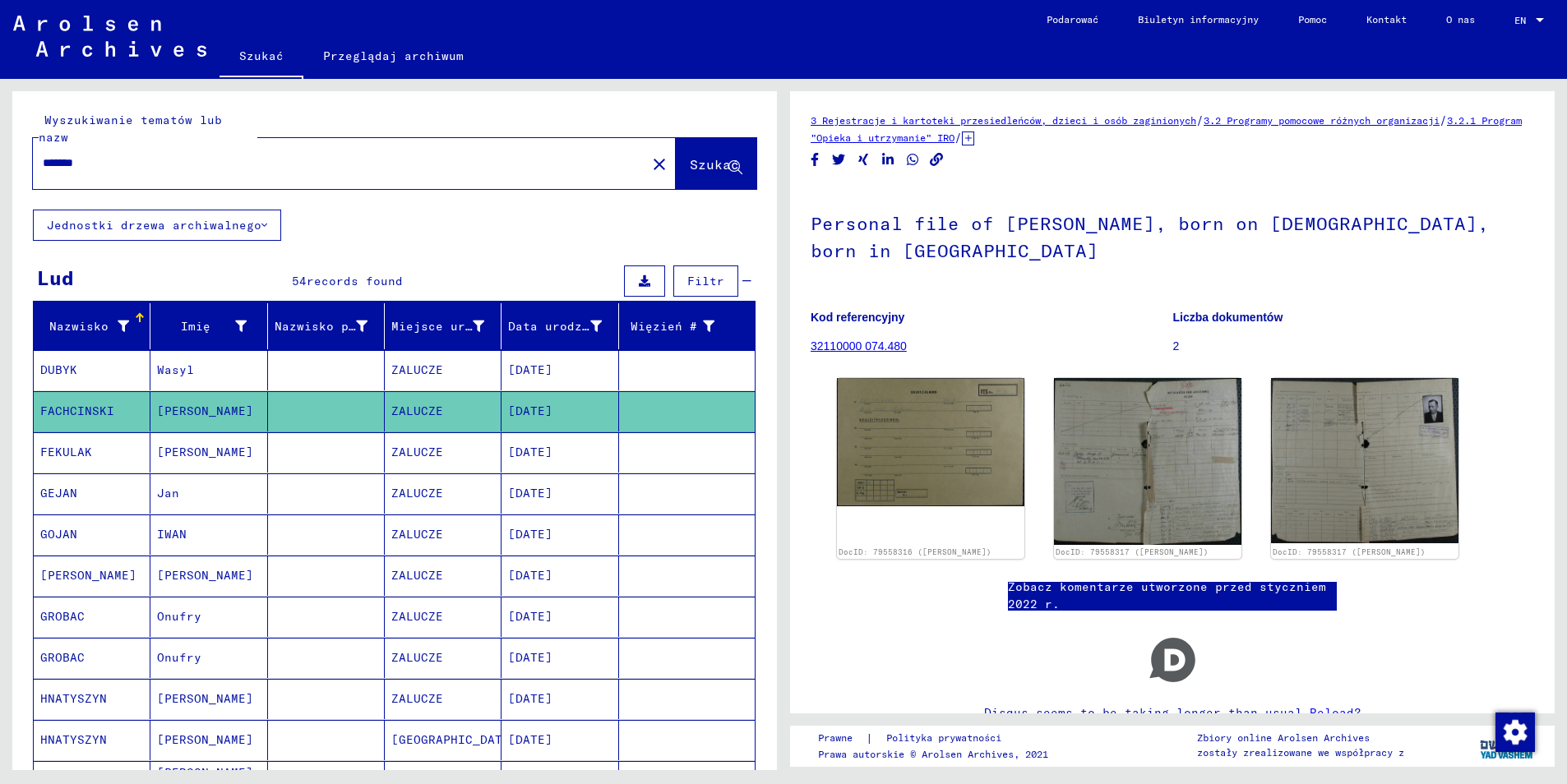
drag, startPoint x: 103, startPoint y: 150, endPoint x: 44, endPoint y: 156, distance: 59.3
click at [44, 156] on div "*******" at bounding box center [334, 162] width 604 height 37
paste input "text"
type input "******"
click at [693, 158] on button "Szukać" at bounding box center [715, 163] width 81 height 51
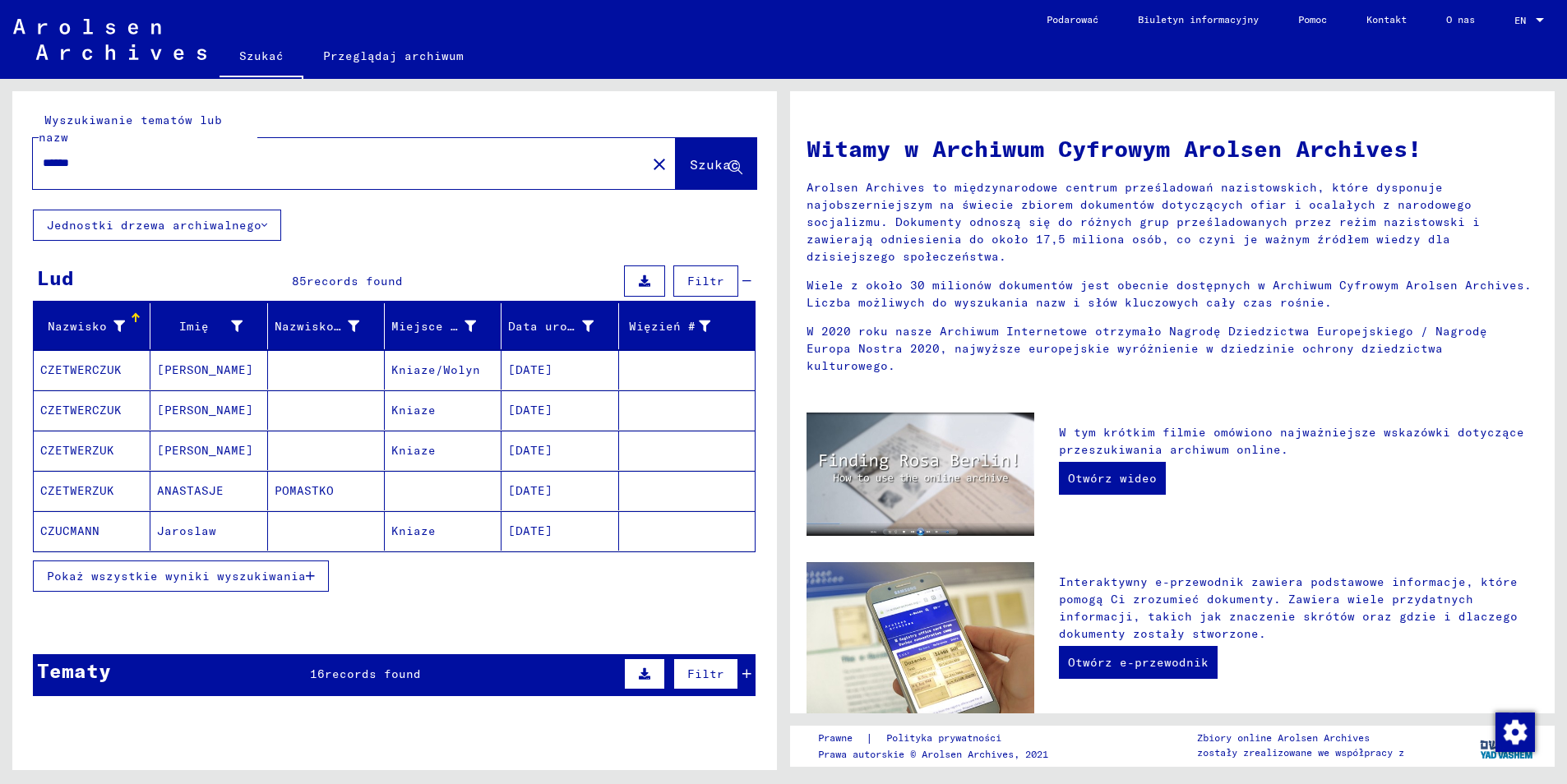
click at [143, 567] on button "Pokaż wszystkie wyniki wyszukiwania" at bounding box center [181, 576] width 296 height 31
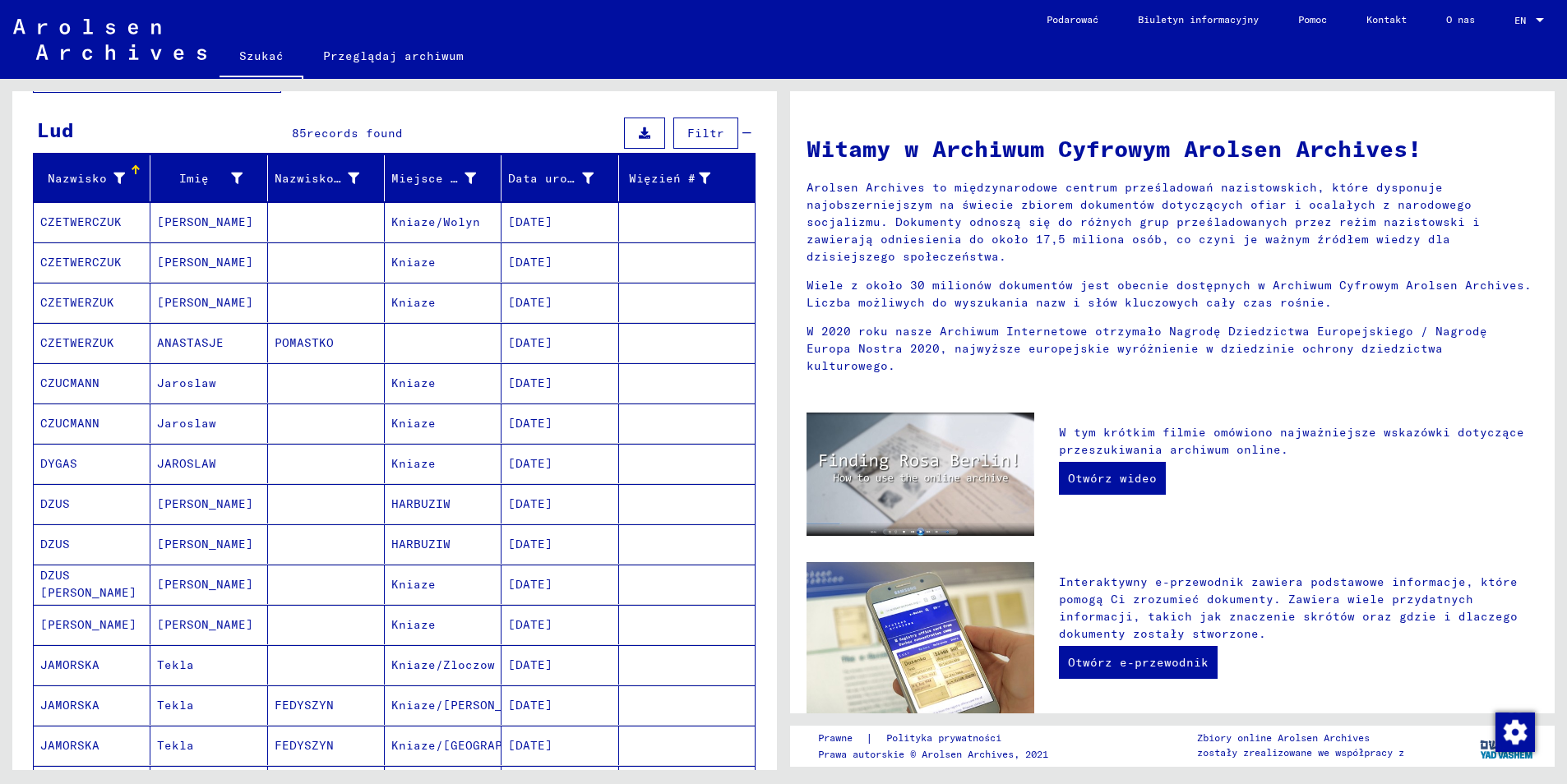
scroll to position [164, 0]
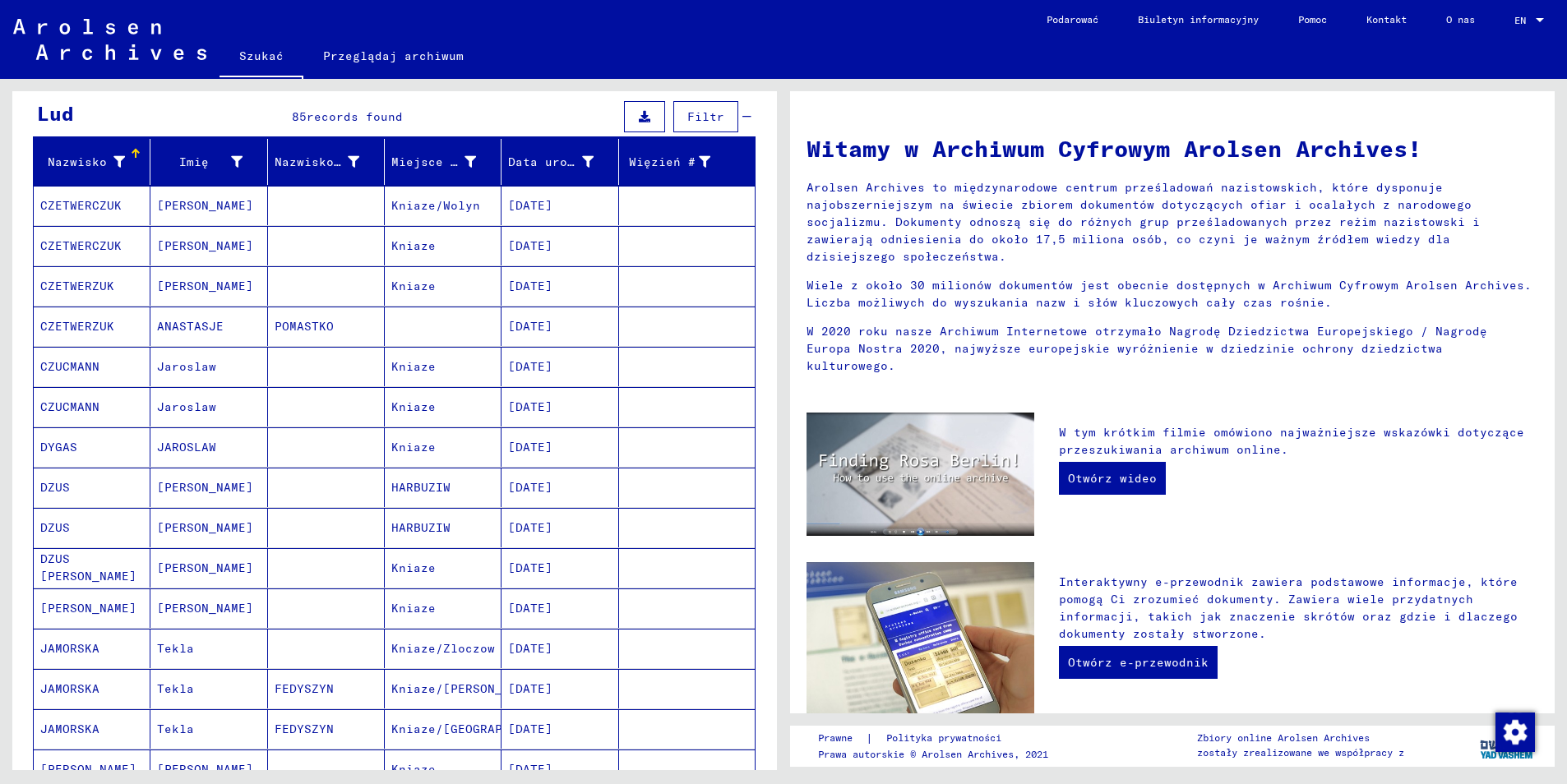
click at [91, 188] on mat-cell "CZETWERCZUK" at bounding box center [92, 205] width 117 height 39
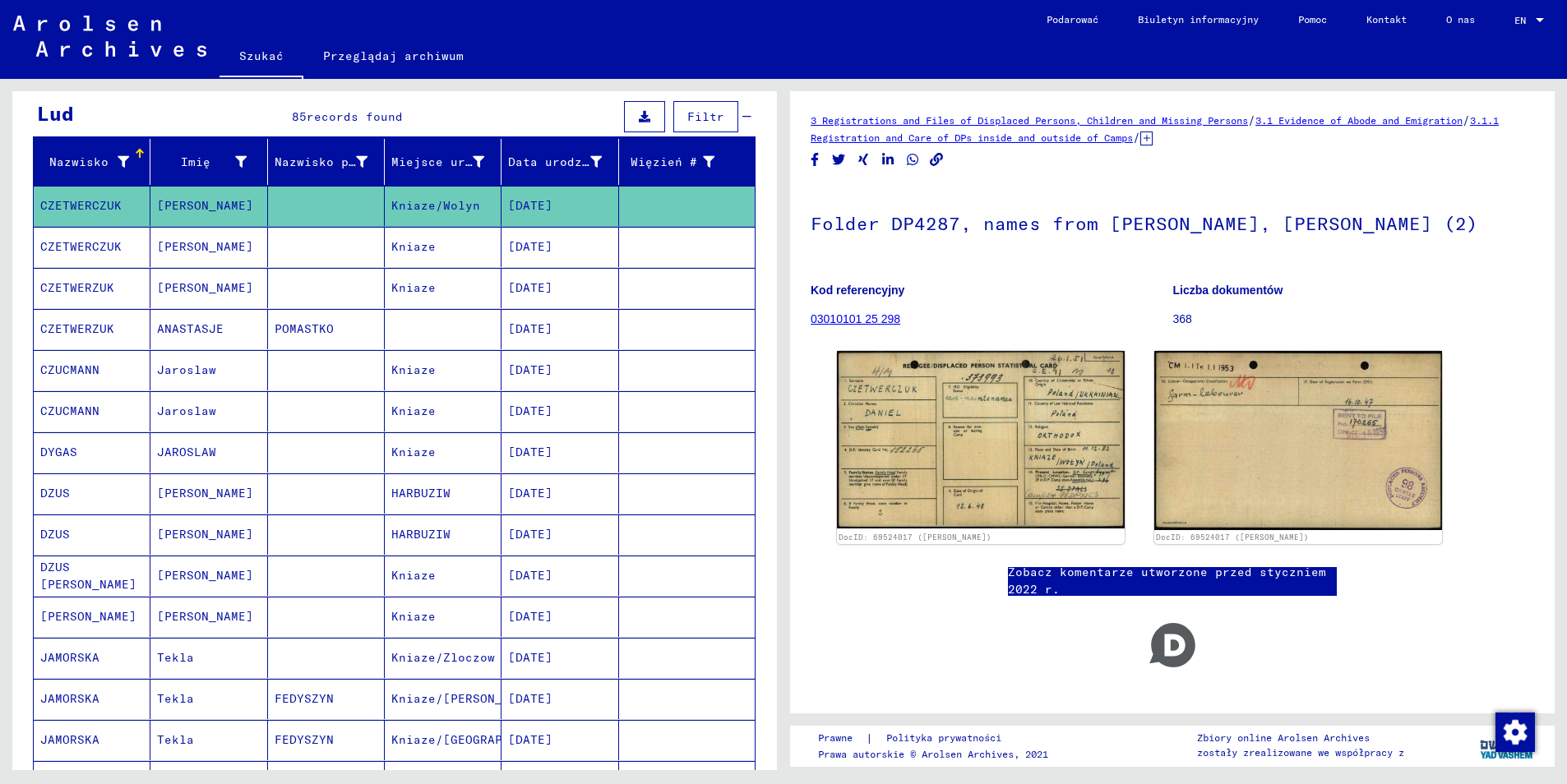
click at [90, 281] on mat-cell "CZETWERZUK" at bounding box center [92, 288] width 117 height 40
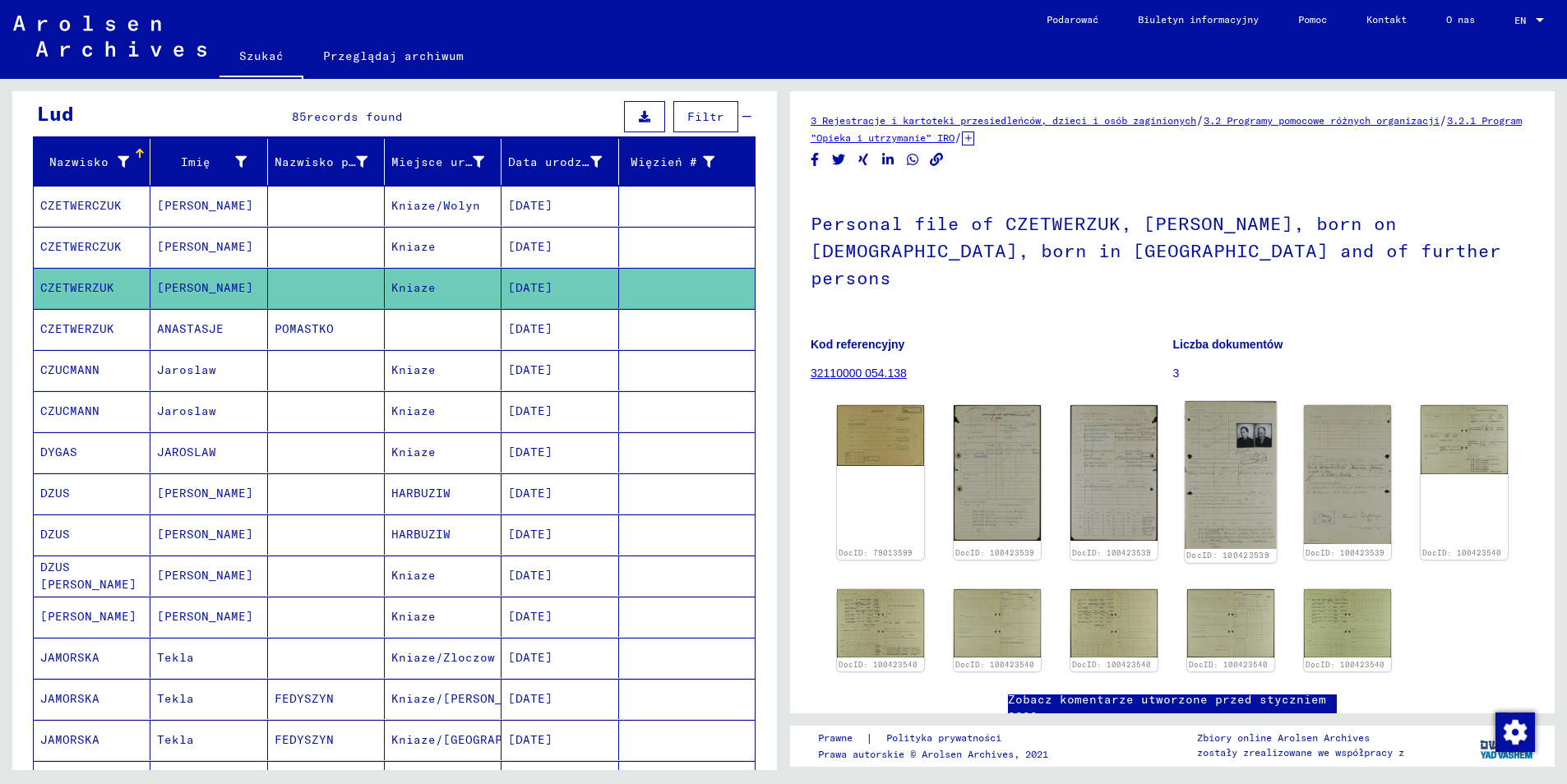
click at [1228, 422] on img at bounding box center [1230, 475] width 92 height 147
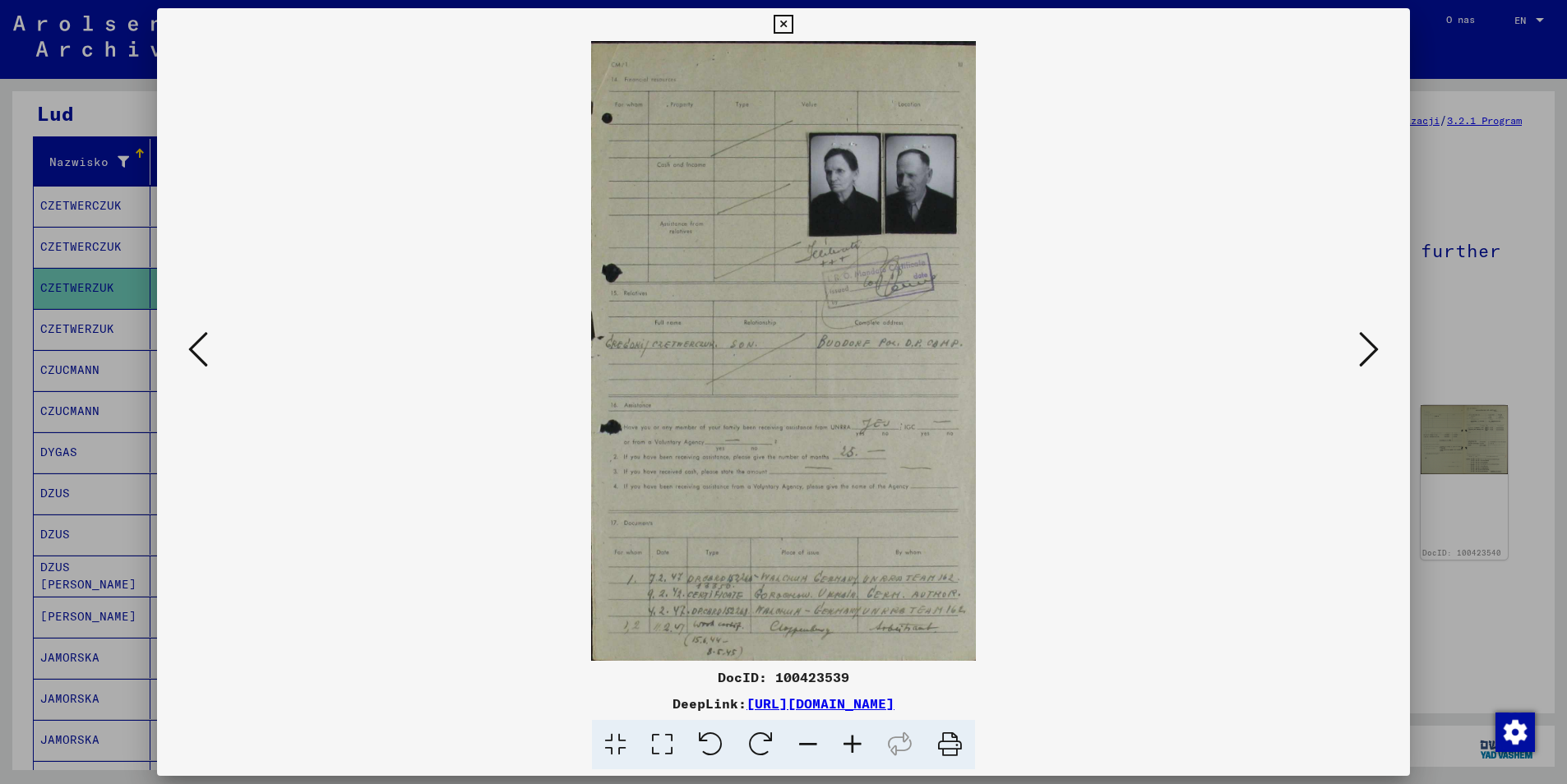
click at [1355, 351] on button at bounding box center [1369, 350] width 30 height 47
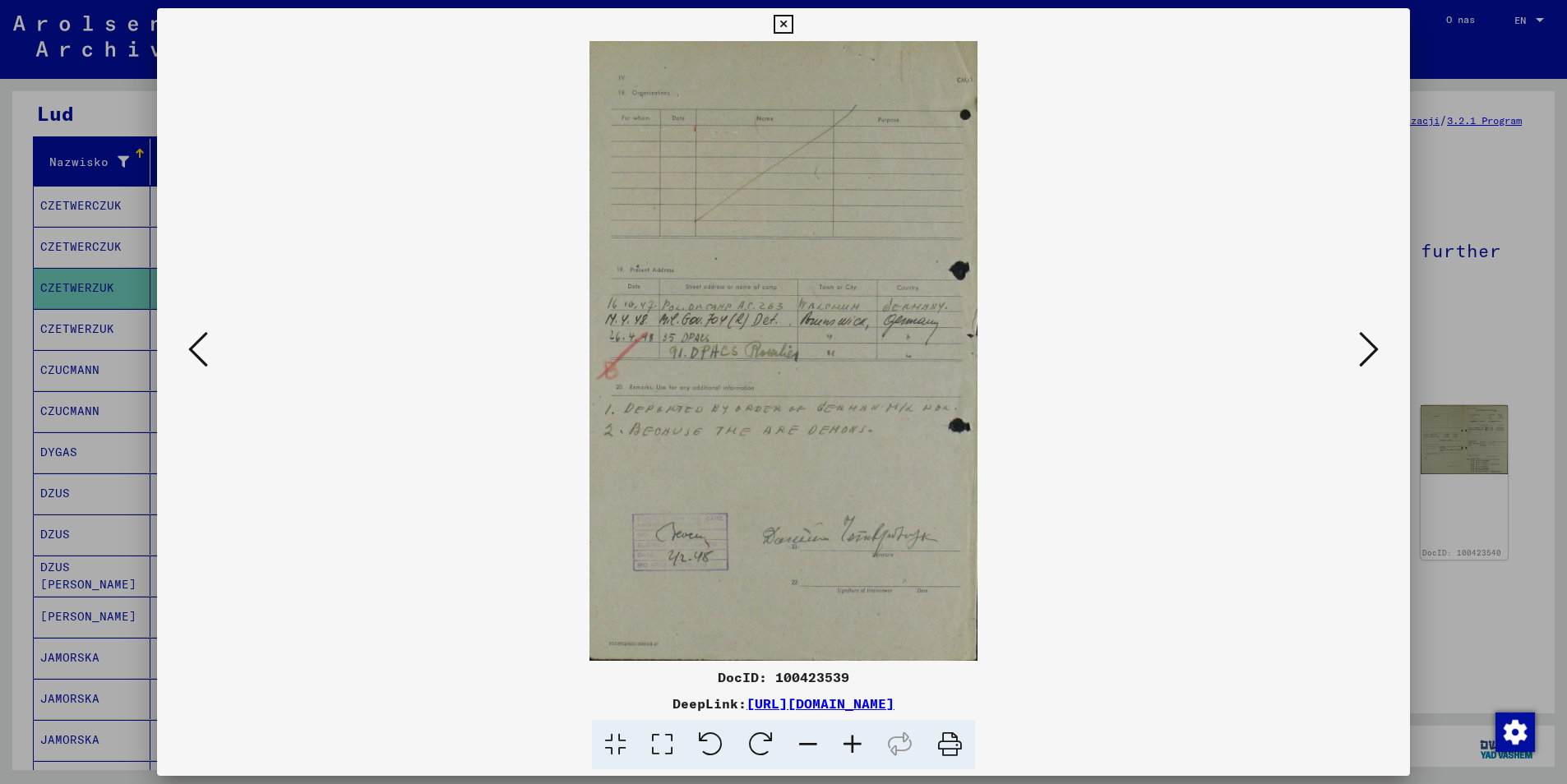
click at [1355, 351] on button at bounding box center [1369, 350] width 30 height 47
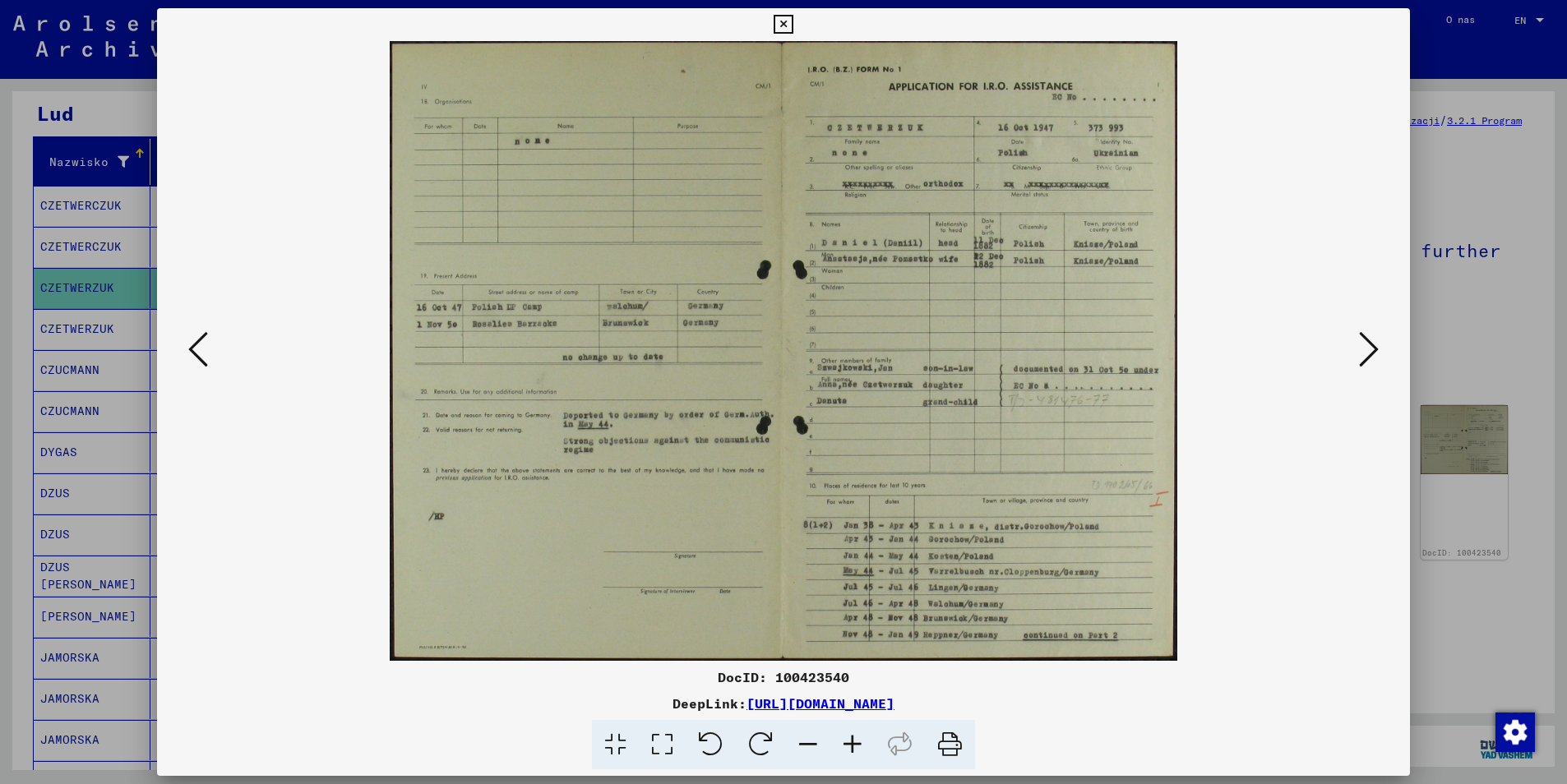
click at [1347, 354] on img at bounding box center [784, 350] width 1142 height 620
click at [1371, 358] on icon at bounding box center [1369, 348] width 20 height 39
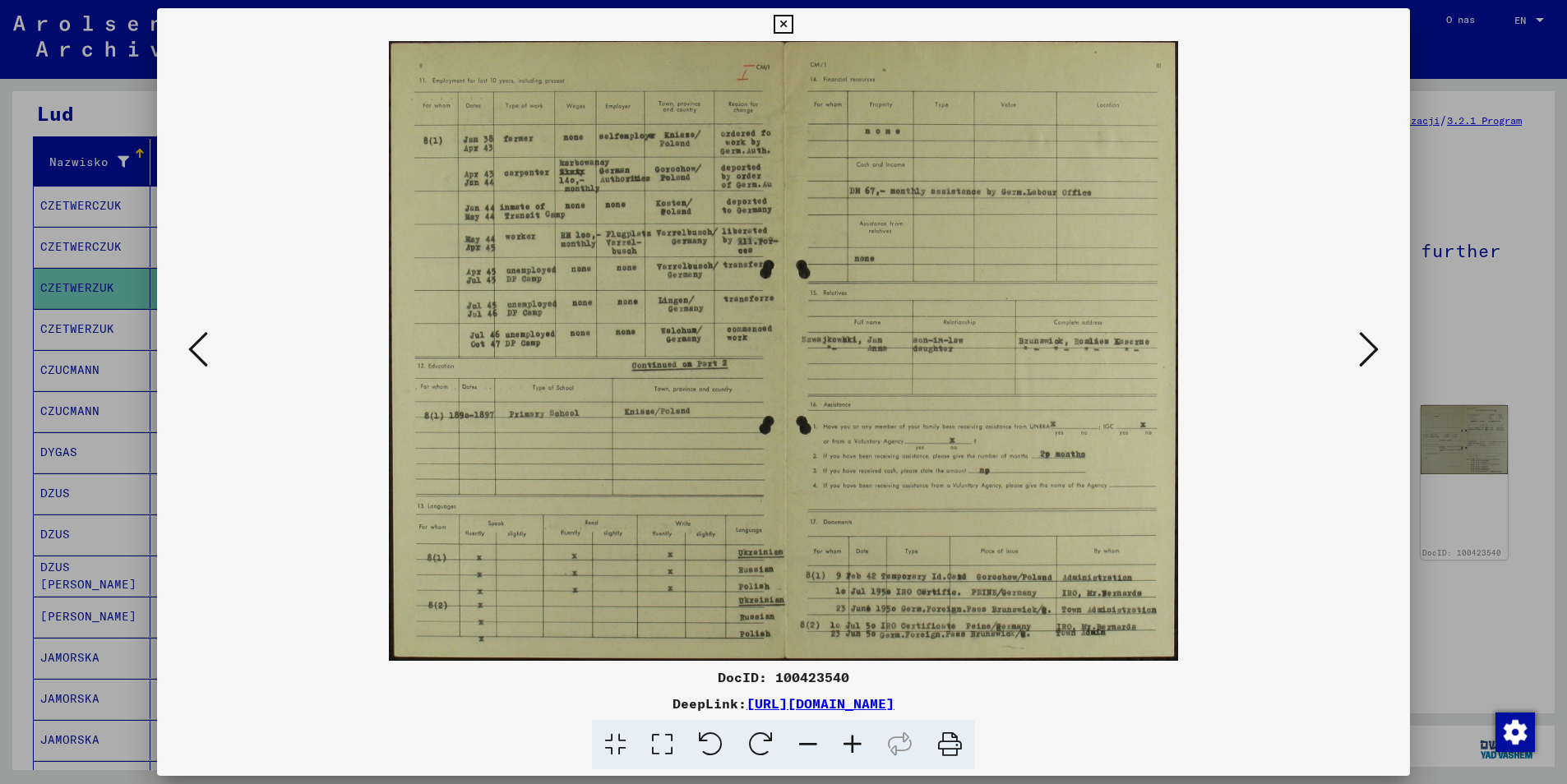
click at [1371, 358] on icon at bounding box center [1369, 348] width 20 height 39
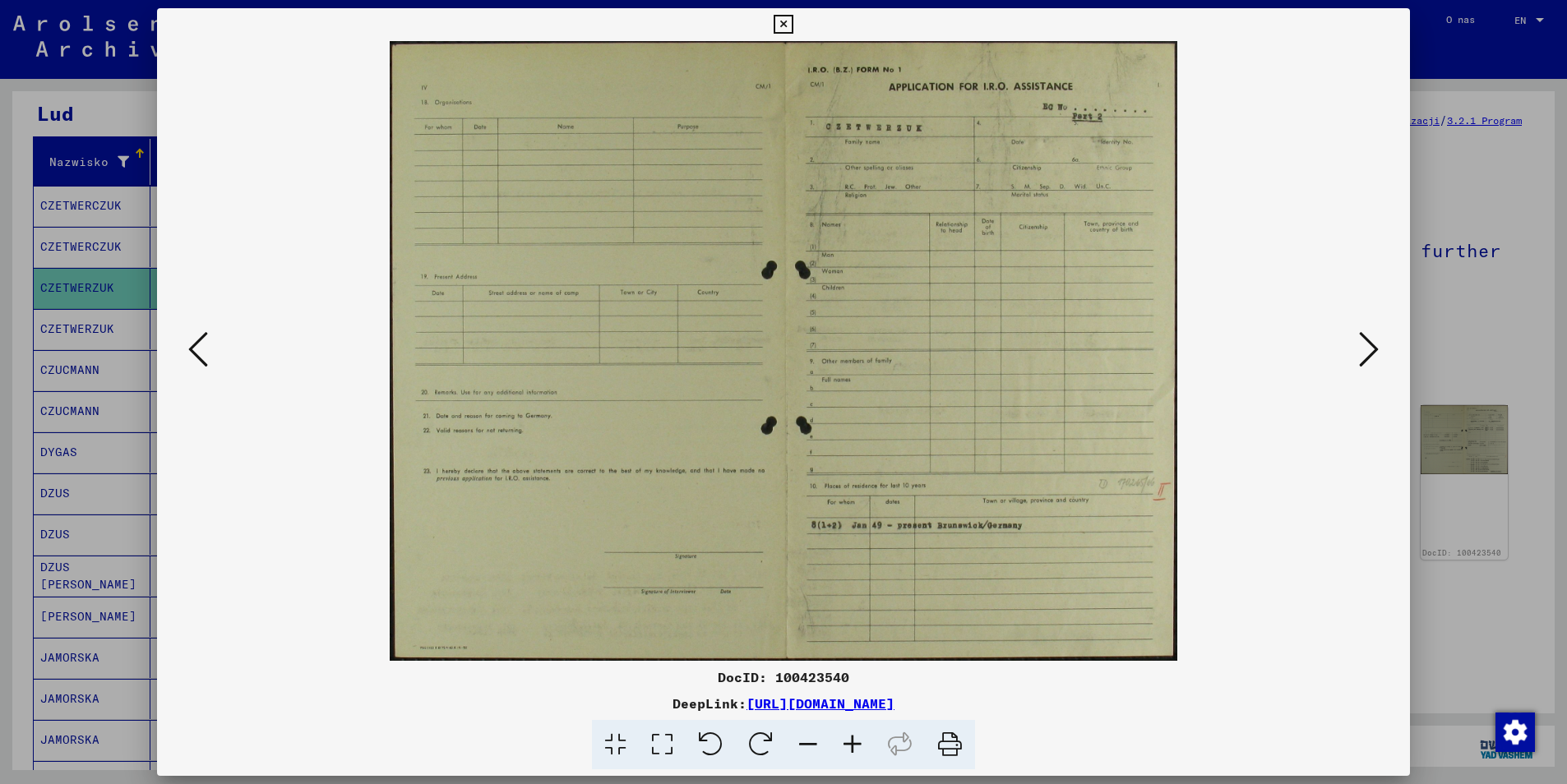
click at [1371, 358] on icon at bounding box center [1369, 348] width 20 height 39
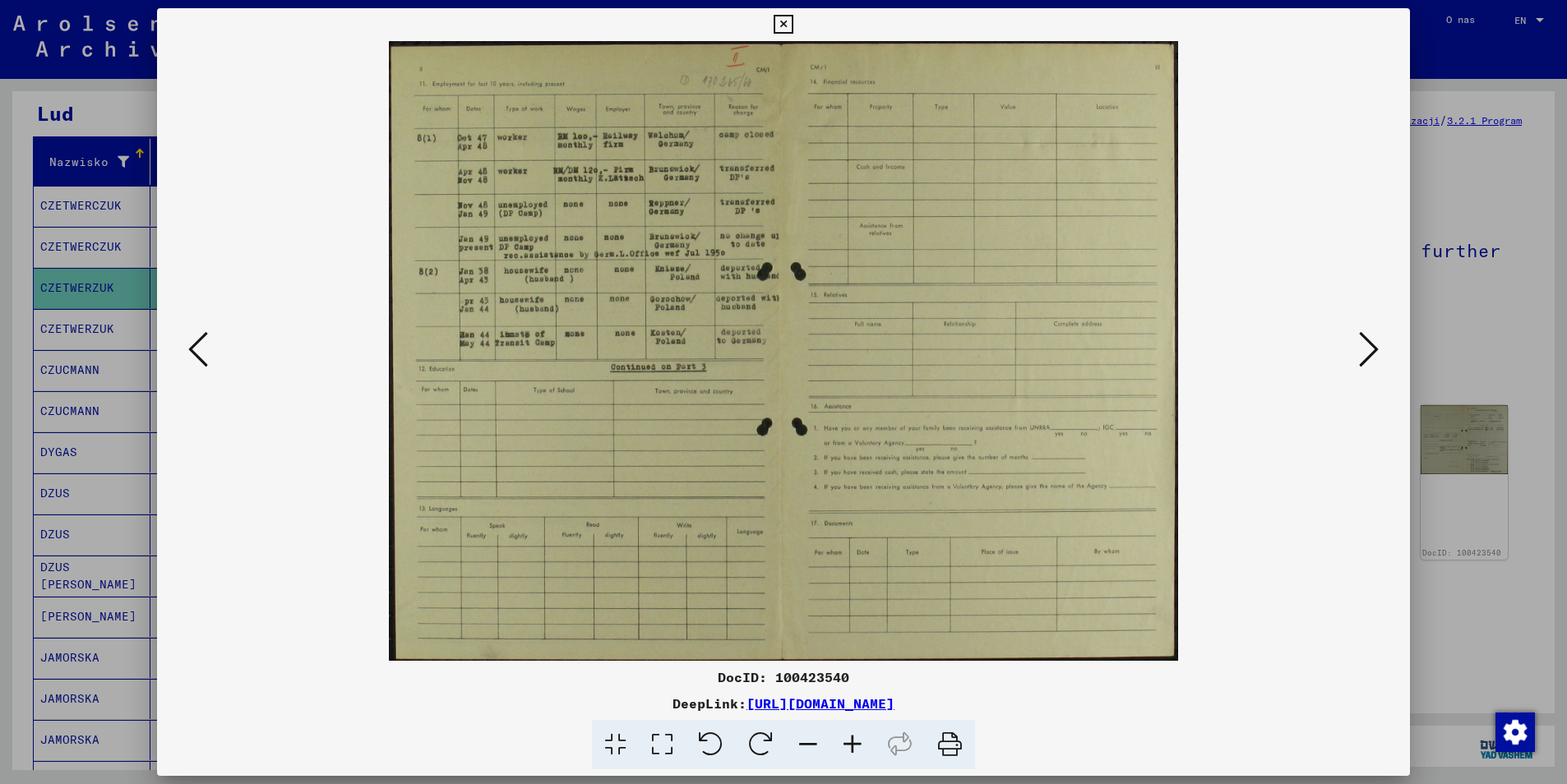
click at [1371, 358] on icon at bounding box center [1369, 348] width 20 height 39
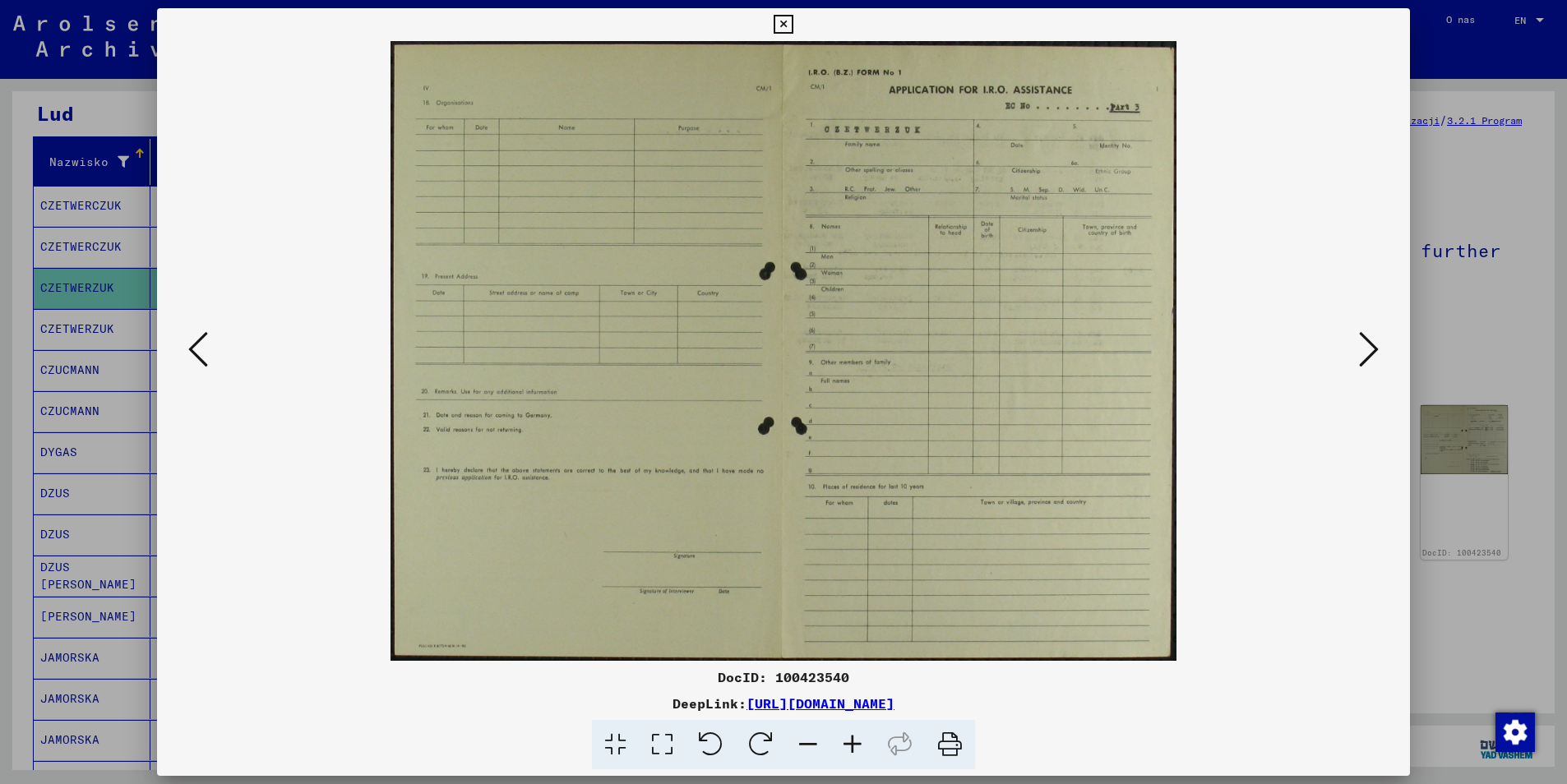
click at [1371, 358] on icon at bounding box center [1369, 348] width 20 height 39
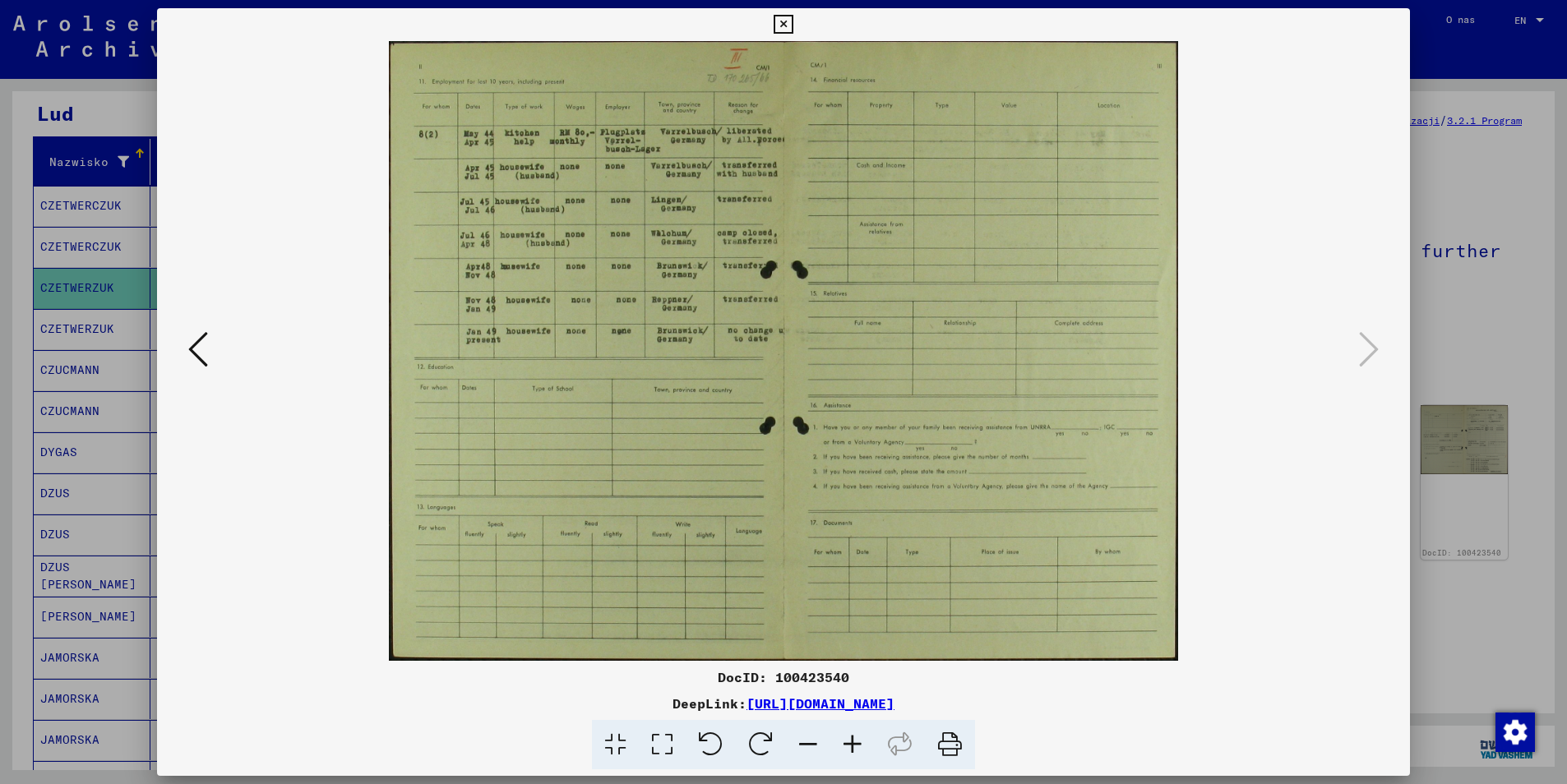
click at [857, 743] on icon at bounding box center [852, 744] width 44 height 50
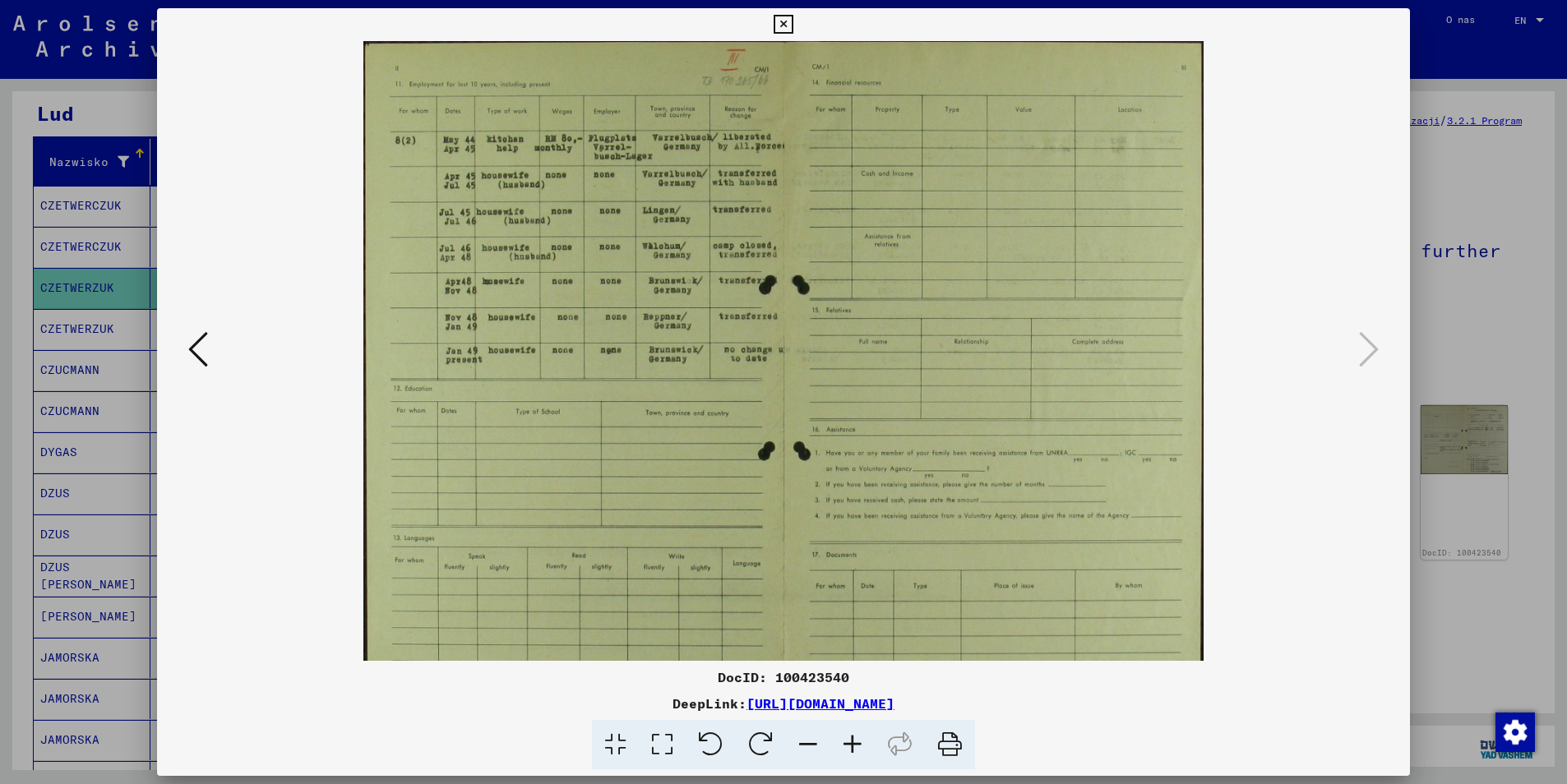
click at [855, 743] on icon at bounding box center [852, 744] width 44 height 50
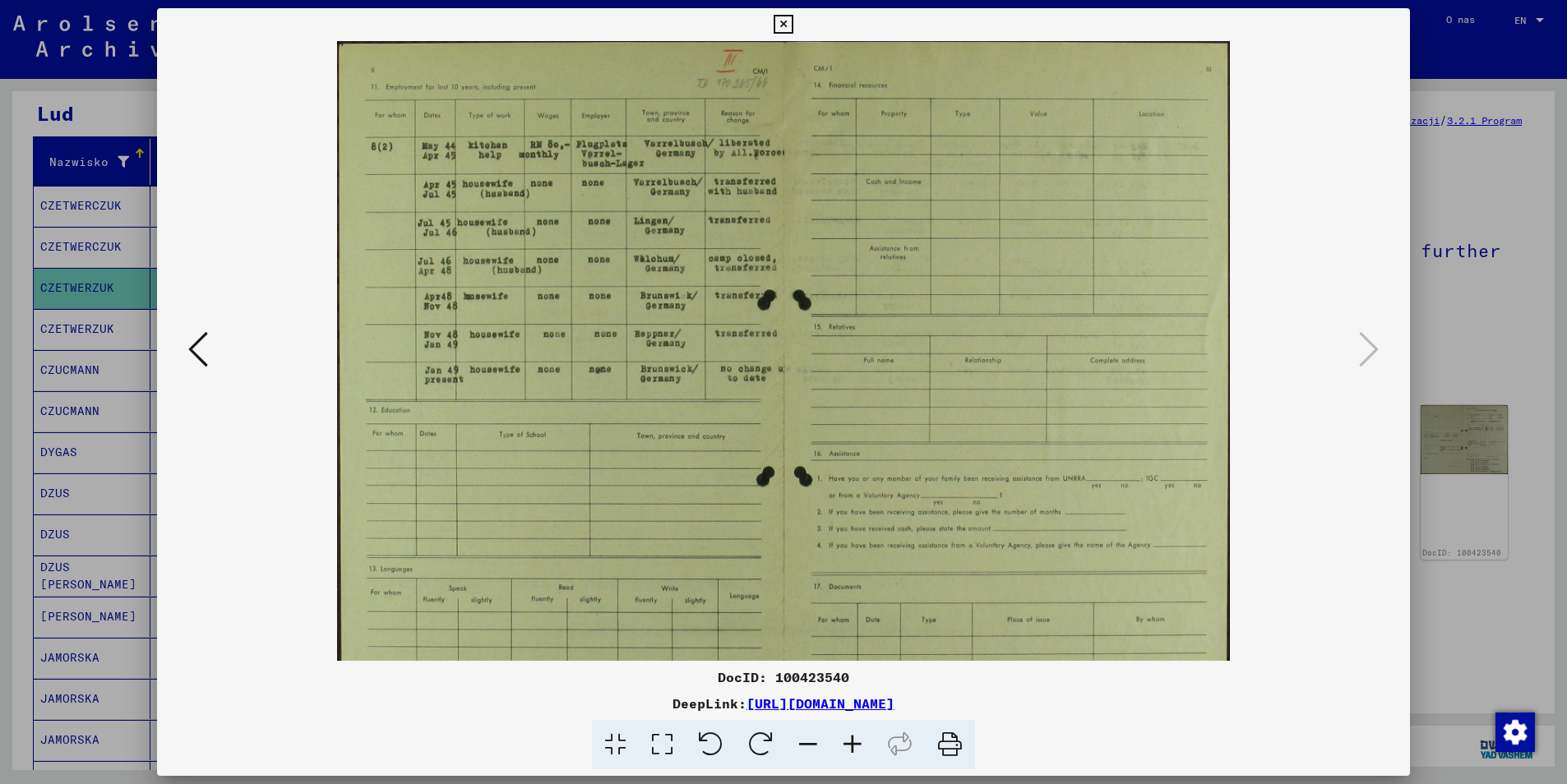
click at [854, 744] on icon at bounding box center [852, 744] width 44 height 50
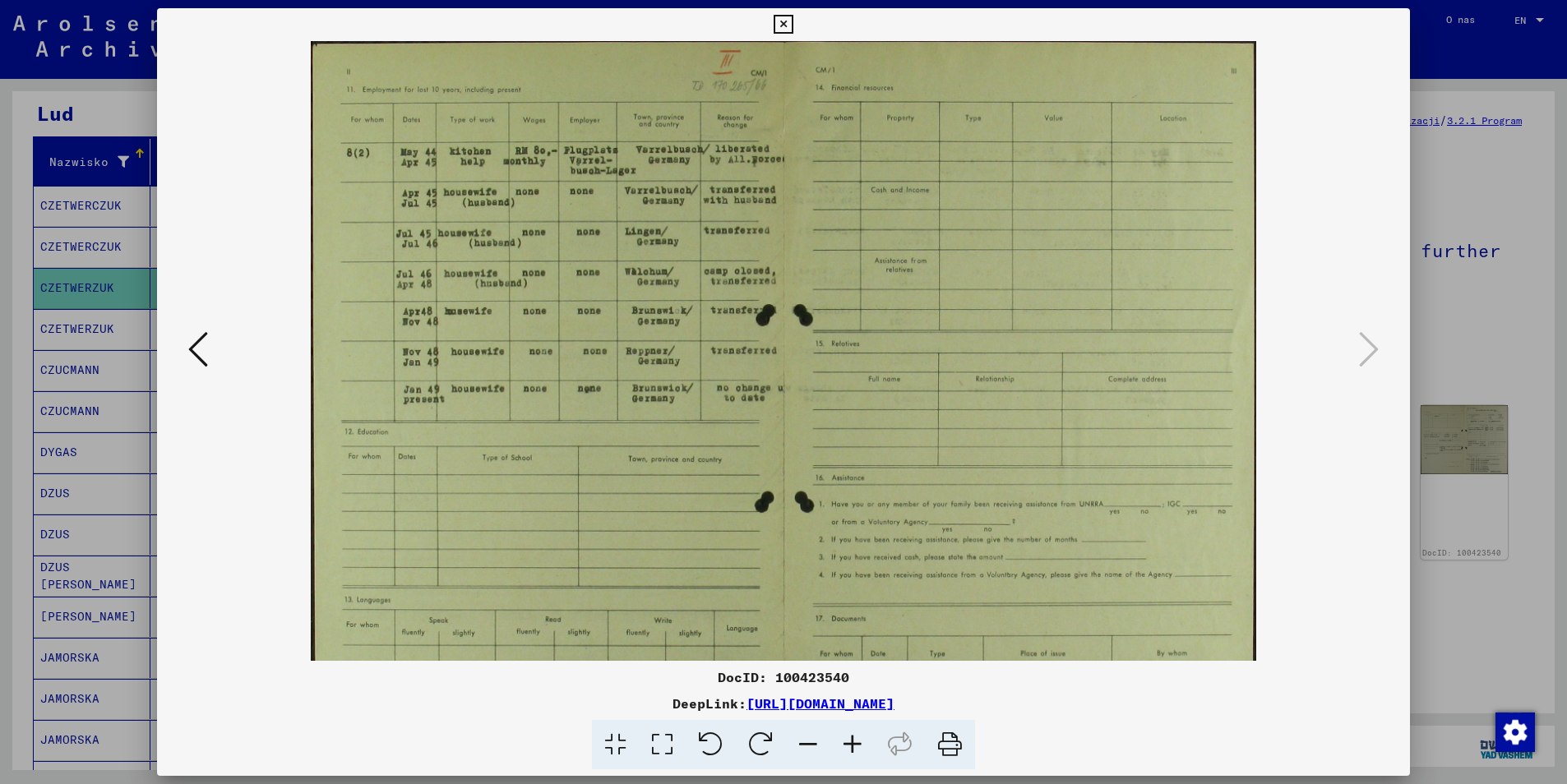
click at [853, 744] on icon at bounding box center [852, 744] width 44 height 50
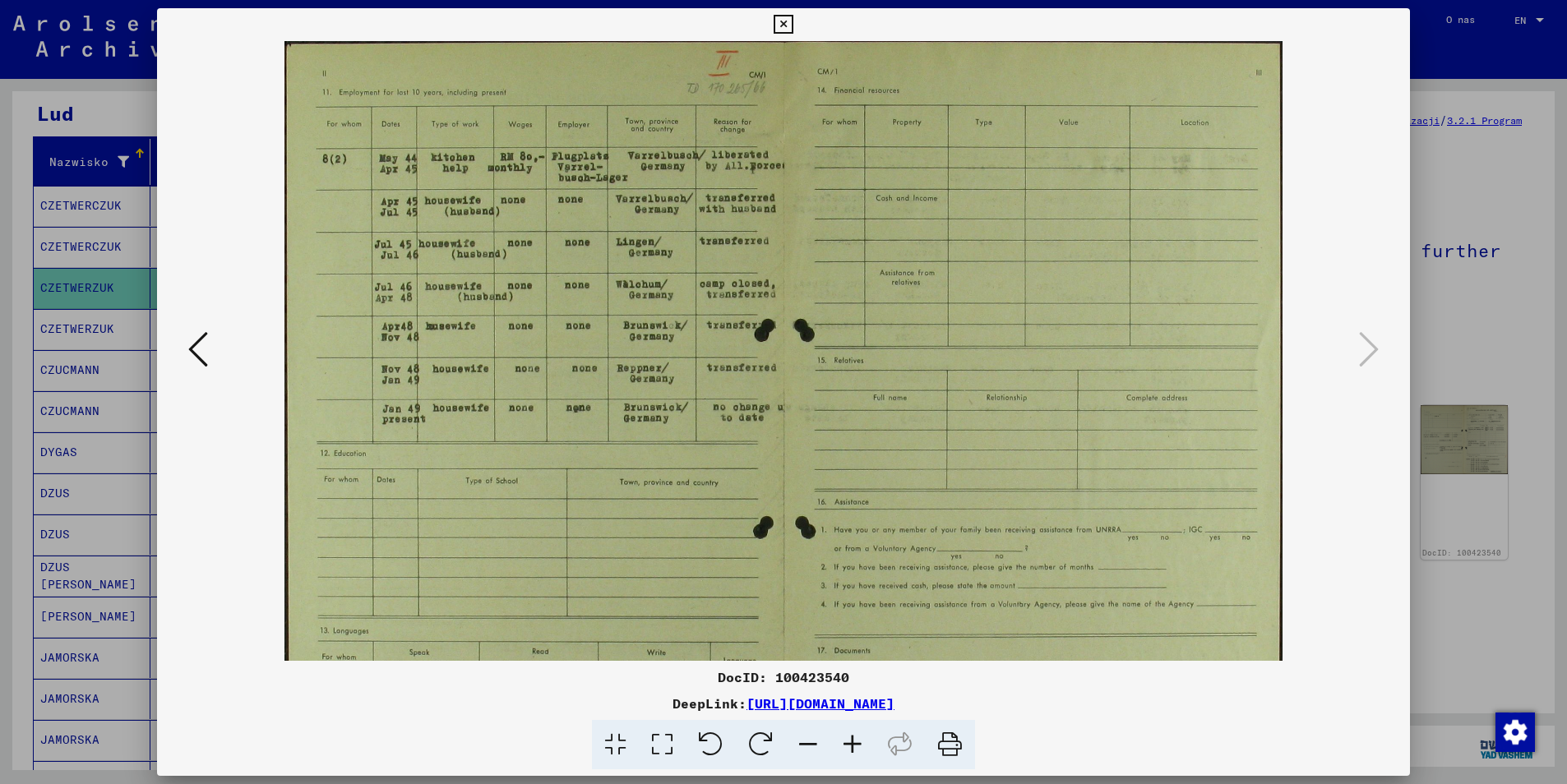
click at [853, 744] on icon at bounding box center [852, 744] width 44 height 50
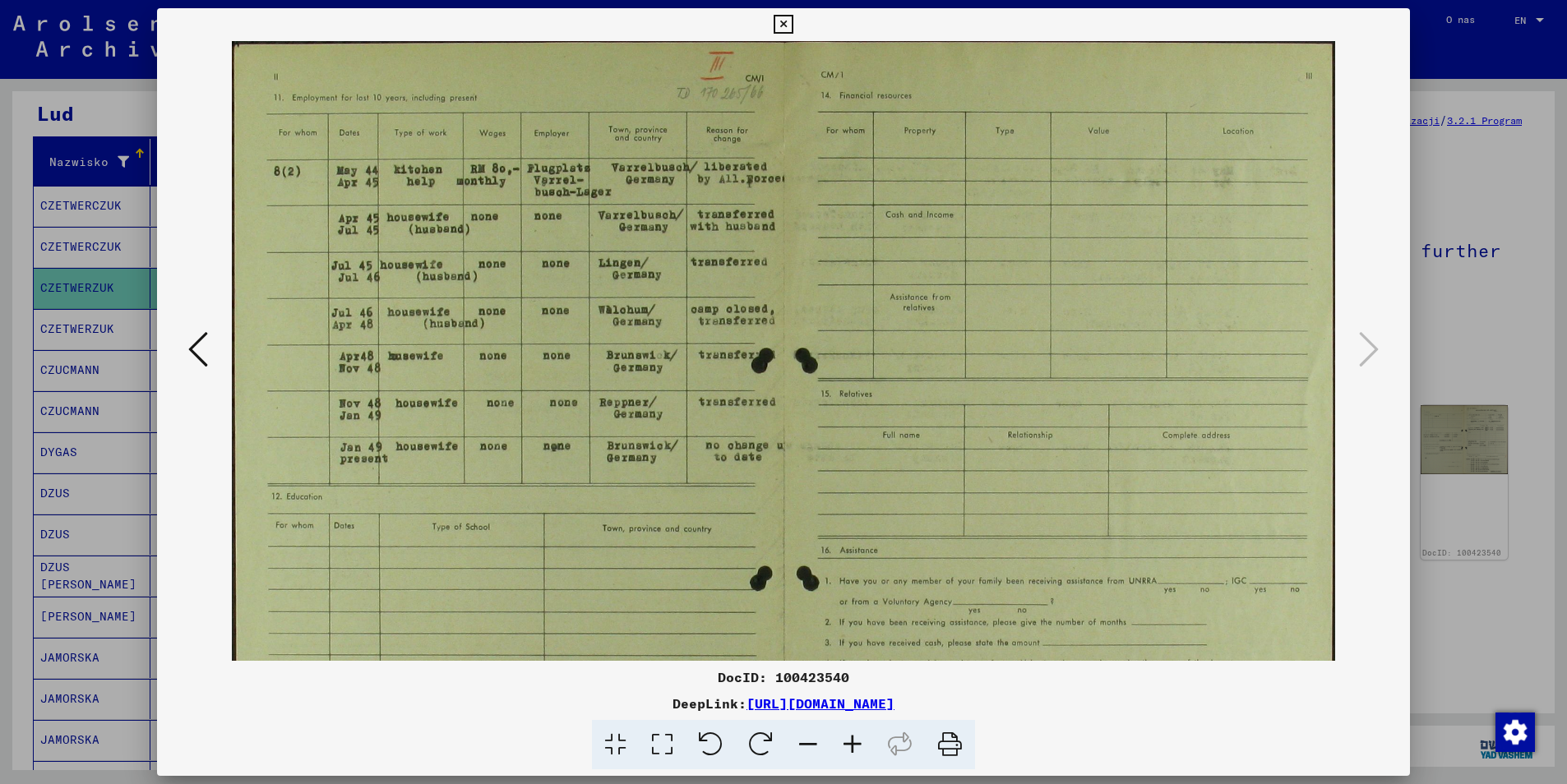
click at [852, 744] on icon at bounding box center [852, 744] width 44 height 50
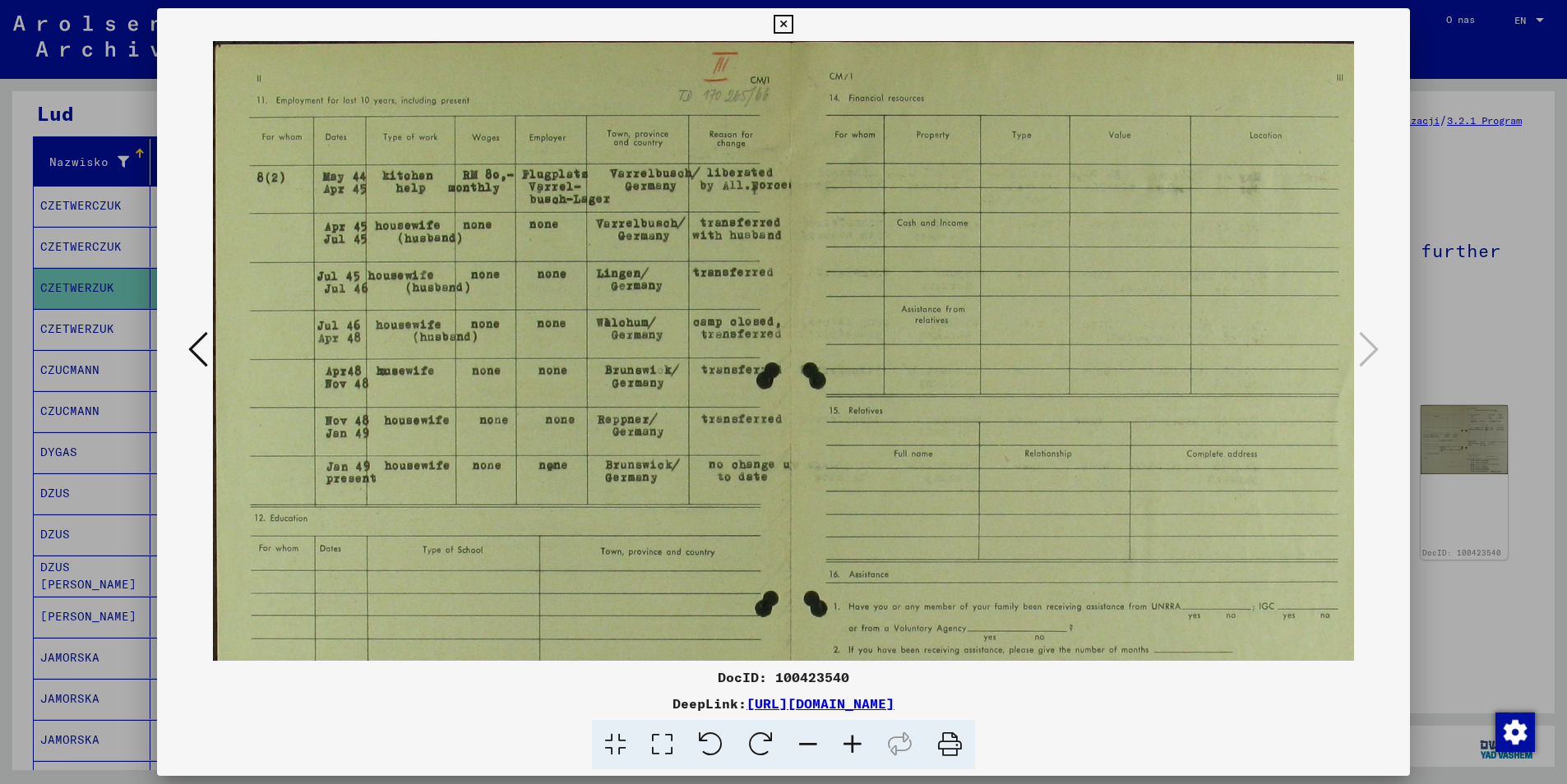
click at [852, 744] on icon at bounding box center [852, 744] width 44 height 50
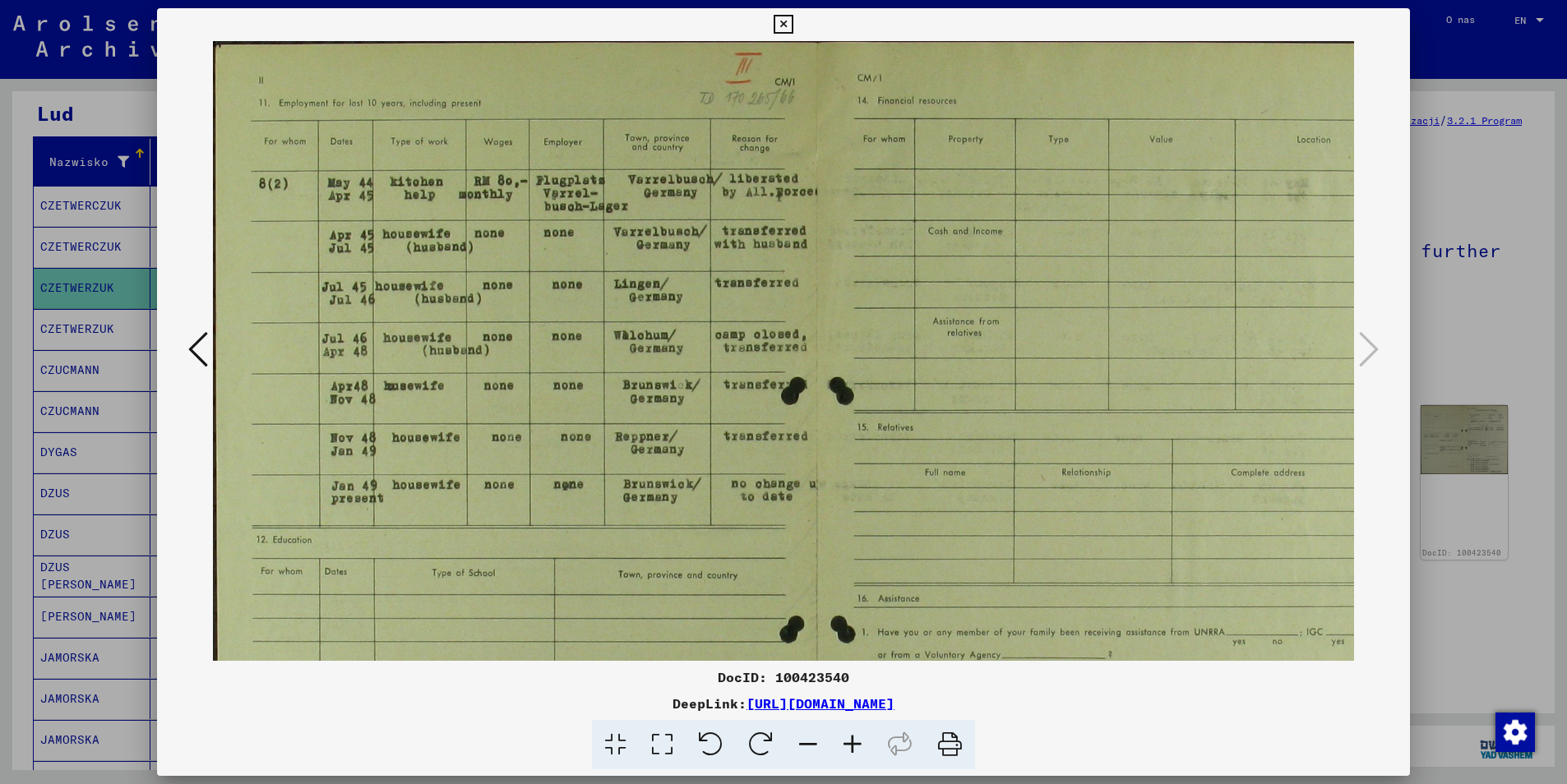
click at [852, 744] on icon at bounding box center [852, 744] width 44 height 50
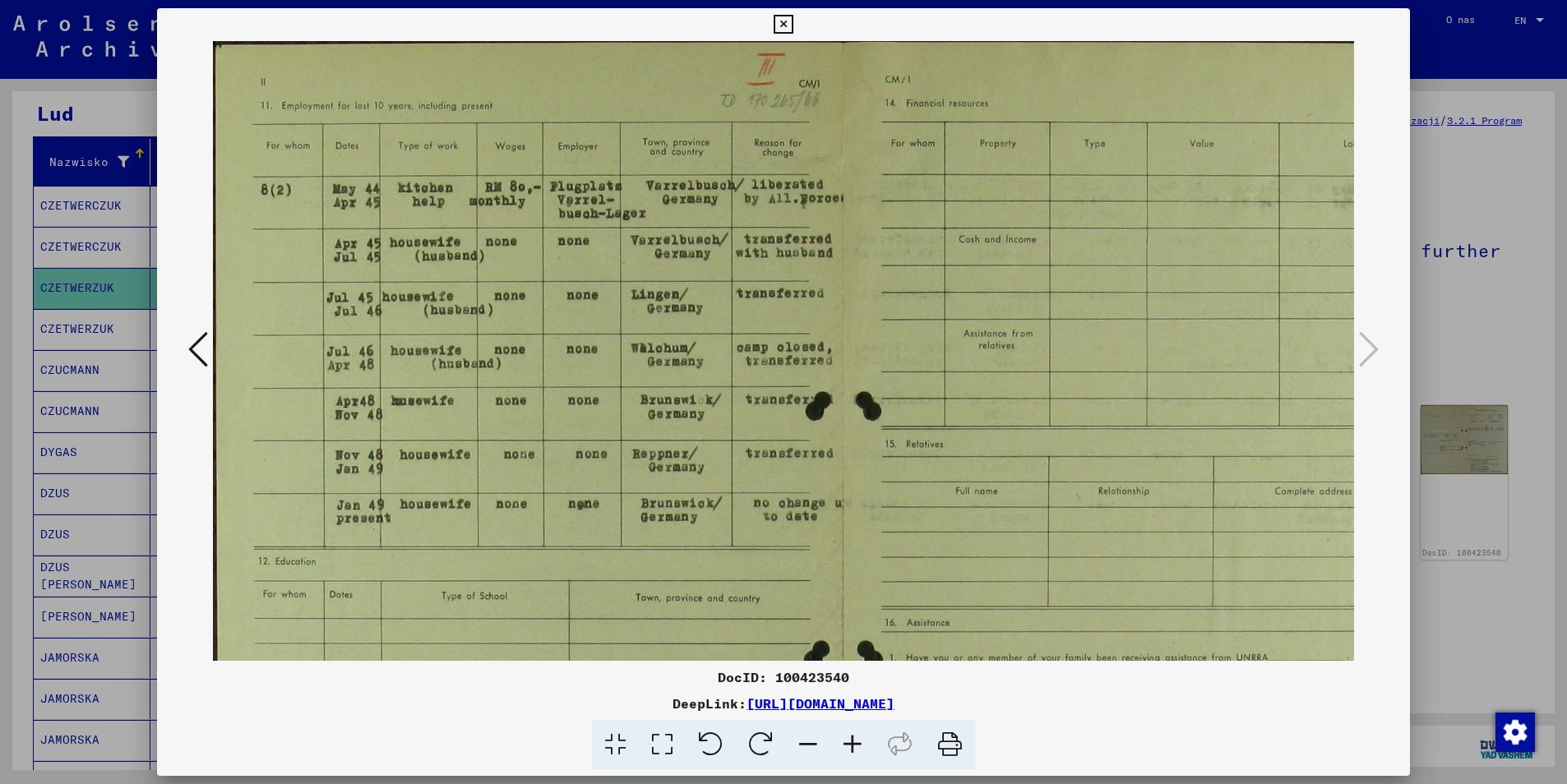
click at [852, 744] on icon at bounding box center [852, 744] width 44 height 50
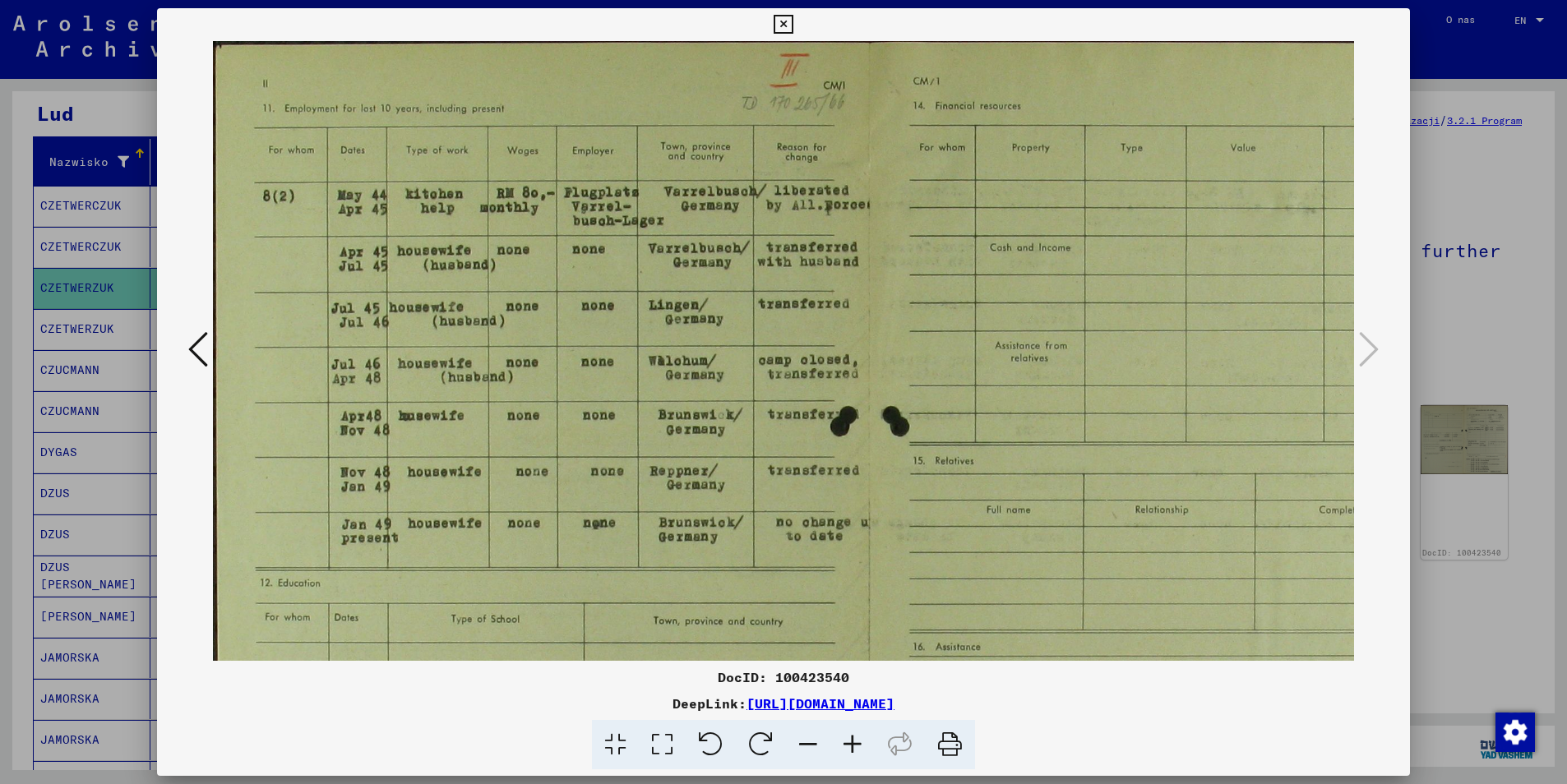
click at [852, 744] on icon at bounding box center [852, 744] width 44 height 50
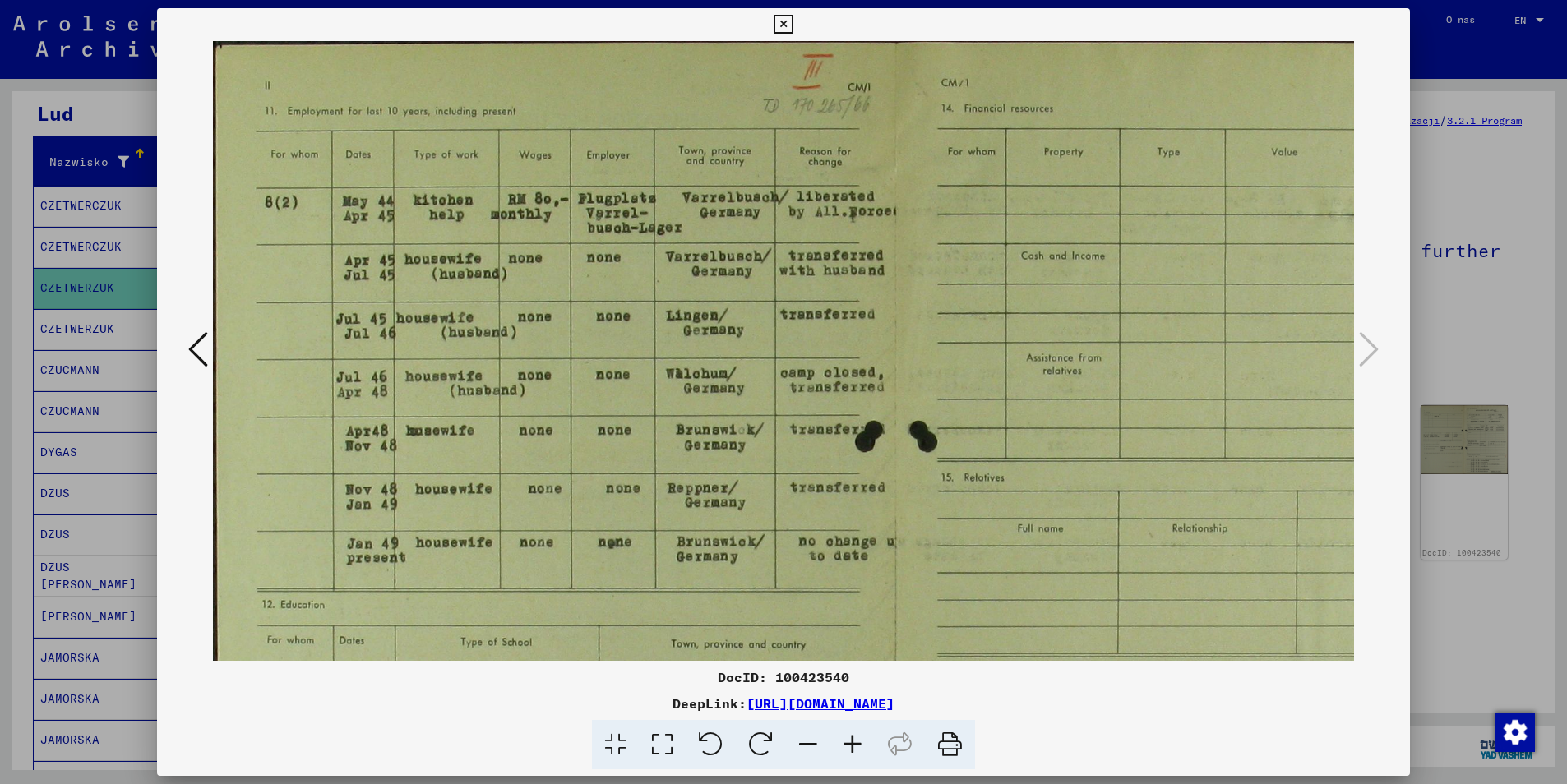
click at [852, 744] on icon at bounding box center [852, 744] width 44 height 50
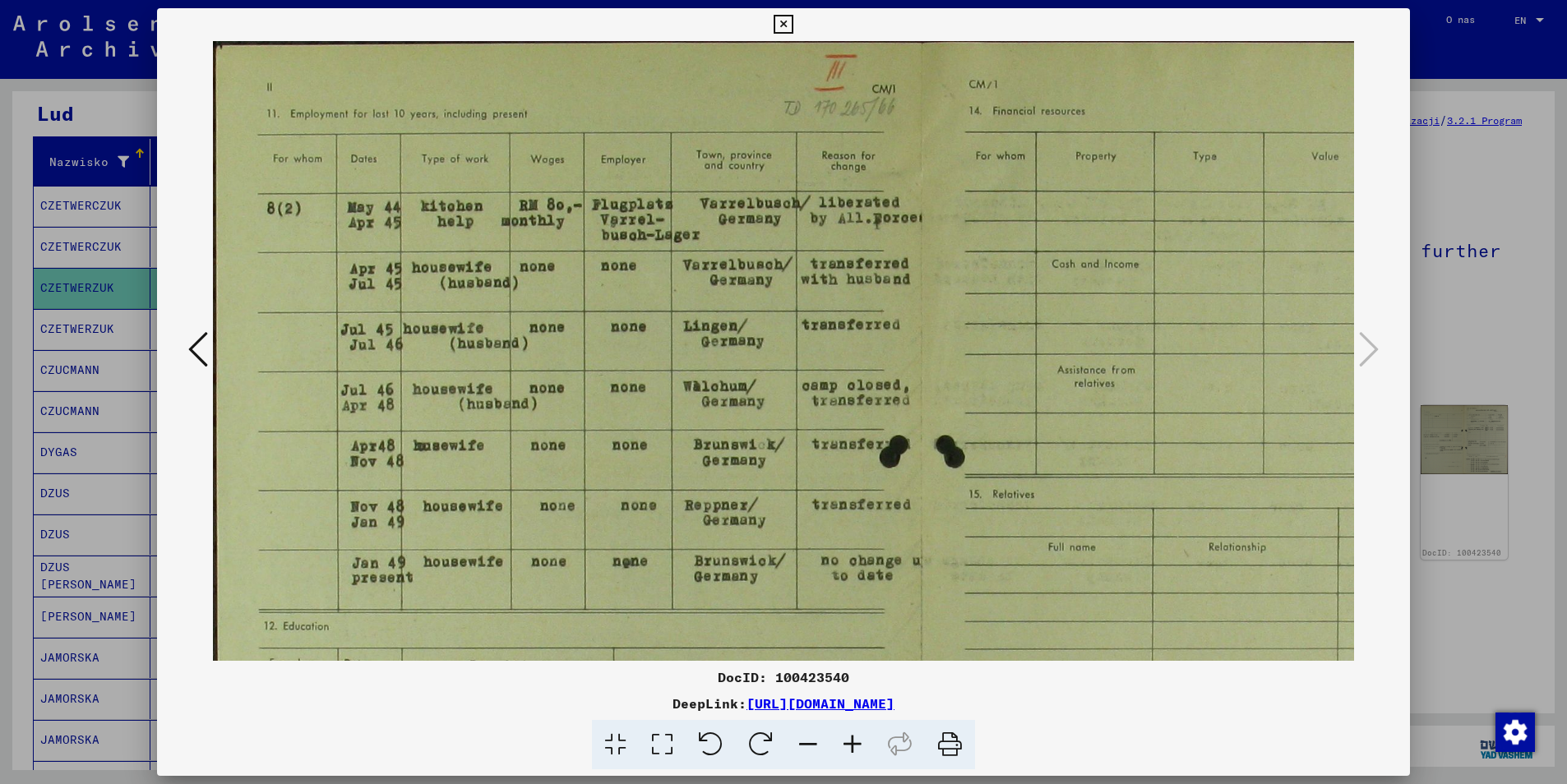
click at [852, 744] on icon at bounding box center [852, 744] width 44 height 50
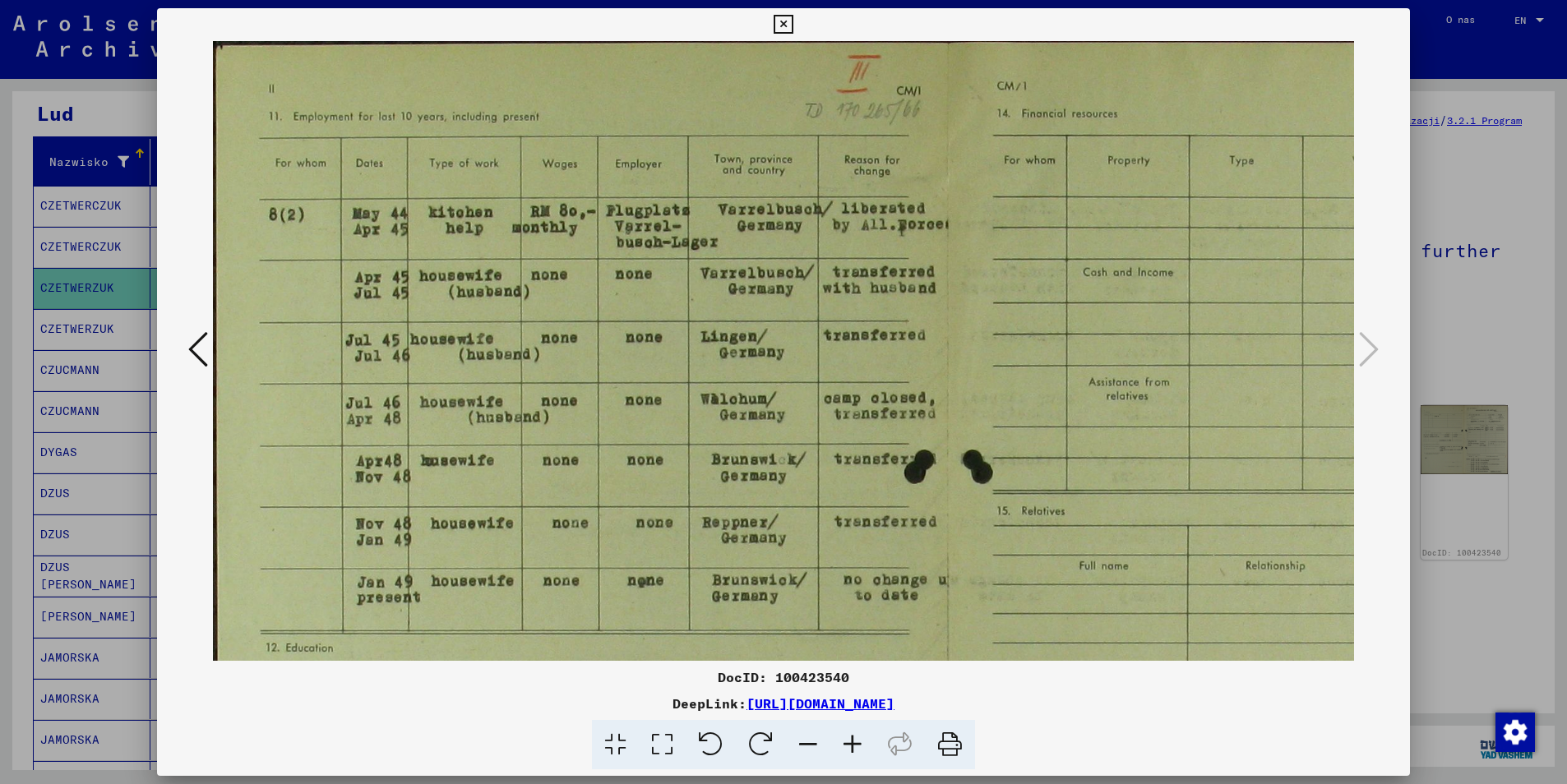
click at [852, 744] on icon at bounding box center [852, 744] width 44 height 50
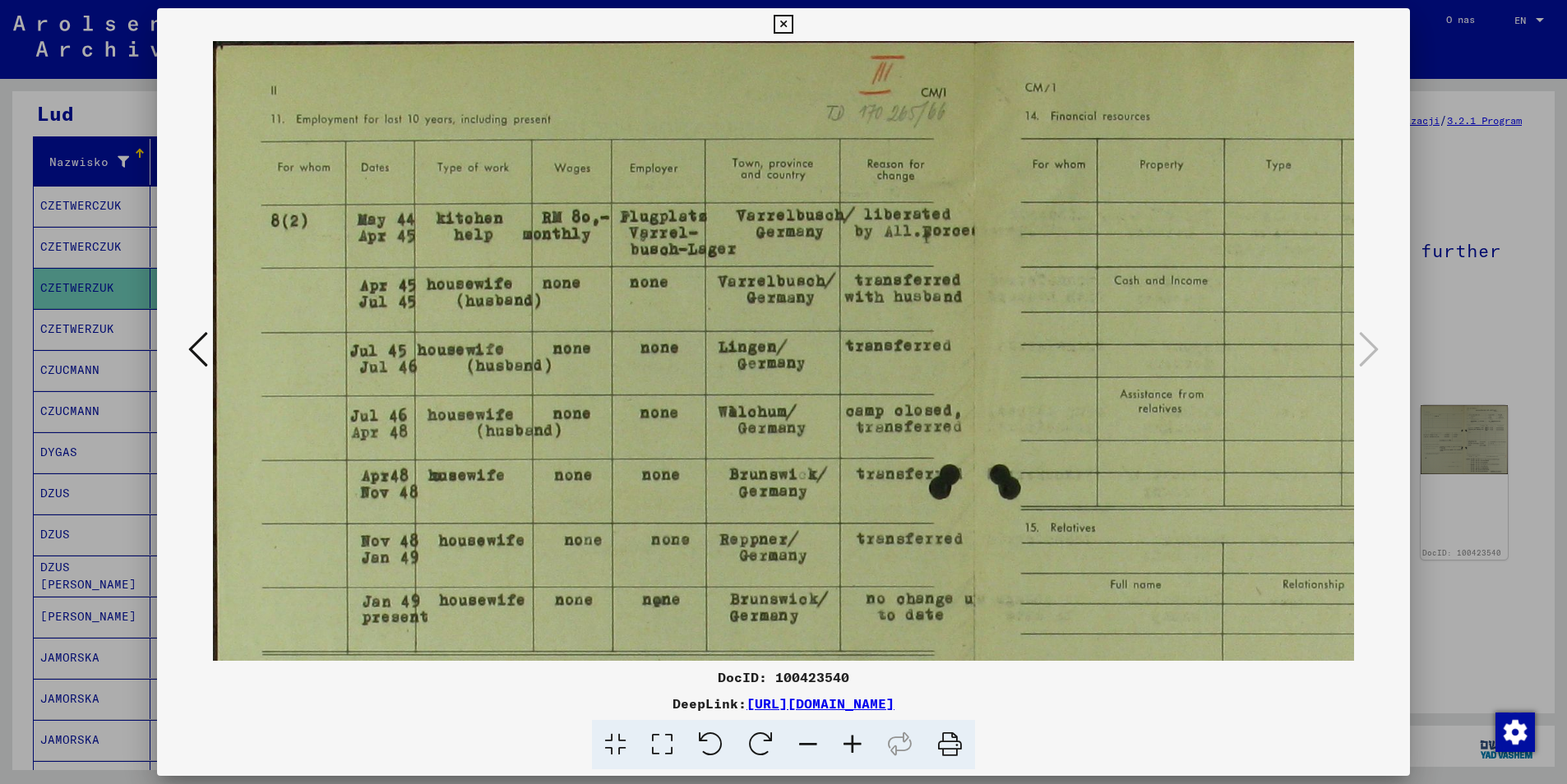
click at [852, 744] on icon at bounding box center [852, 744] width 44 height 50
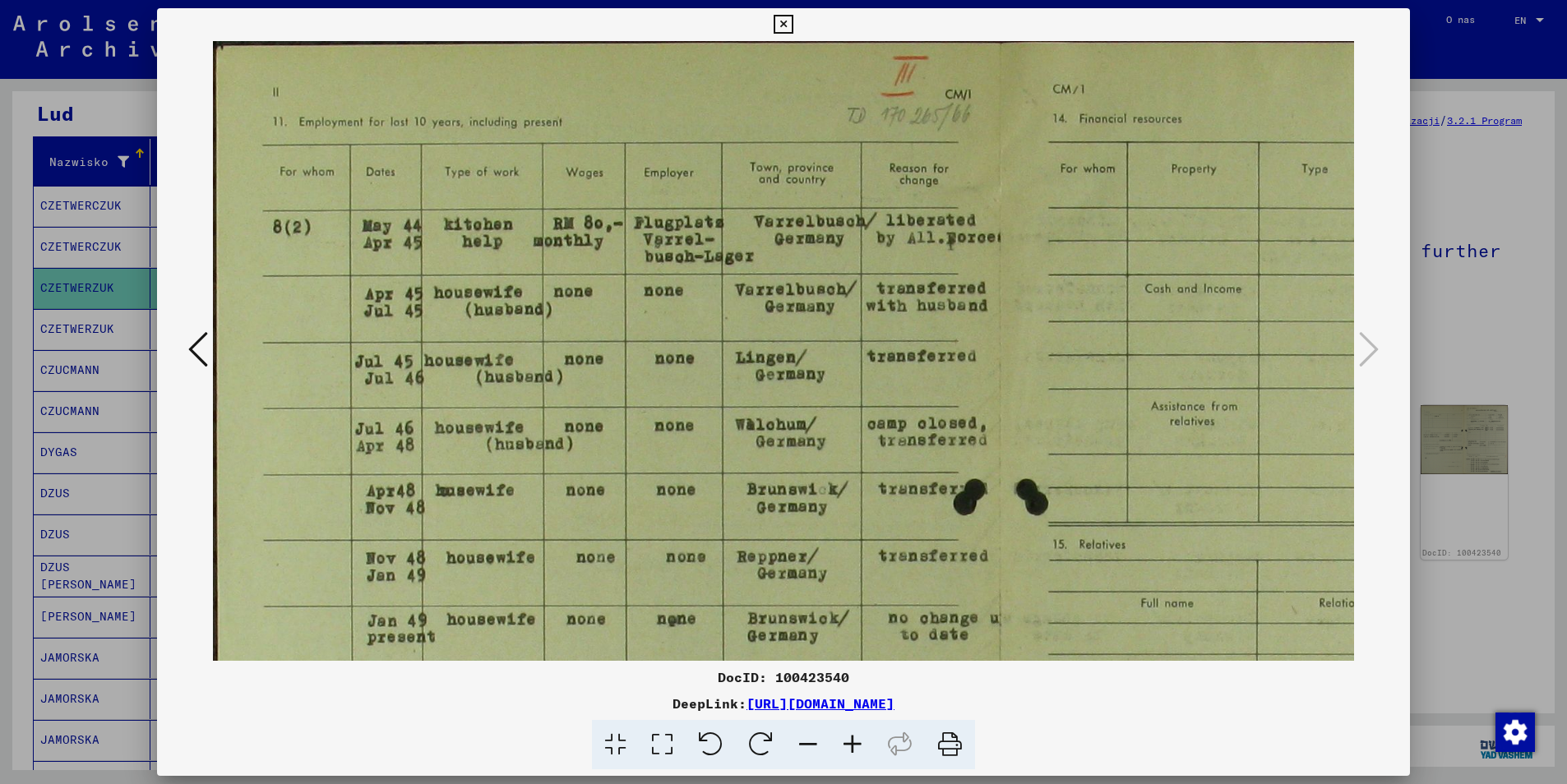
click at [852, 744] on icon at bounding box center [852, 744] width 44 height 50
click at [192, 344] on icon at bounding box center [198, 348] width 20 height 39
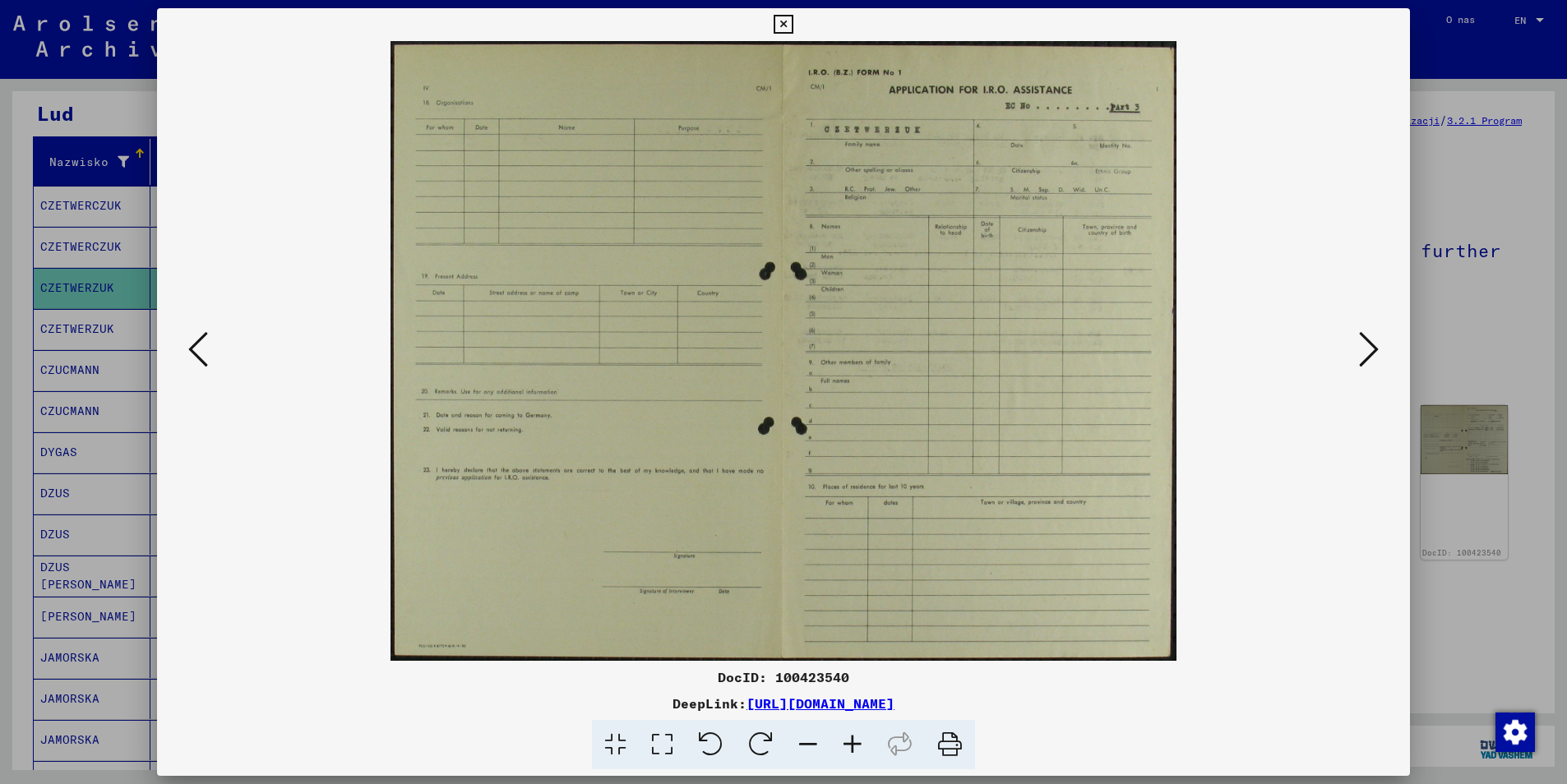
click at [192, 344] on icon at bounding box center [198, 348] width 20 height 39
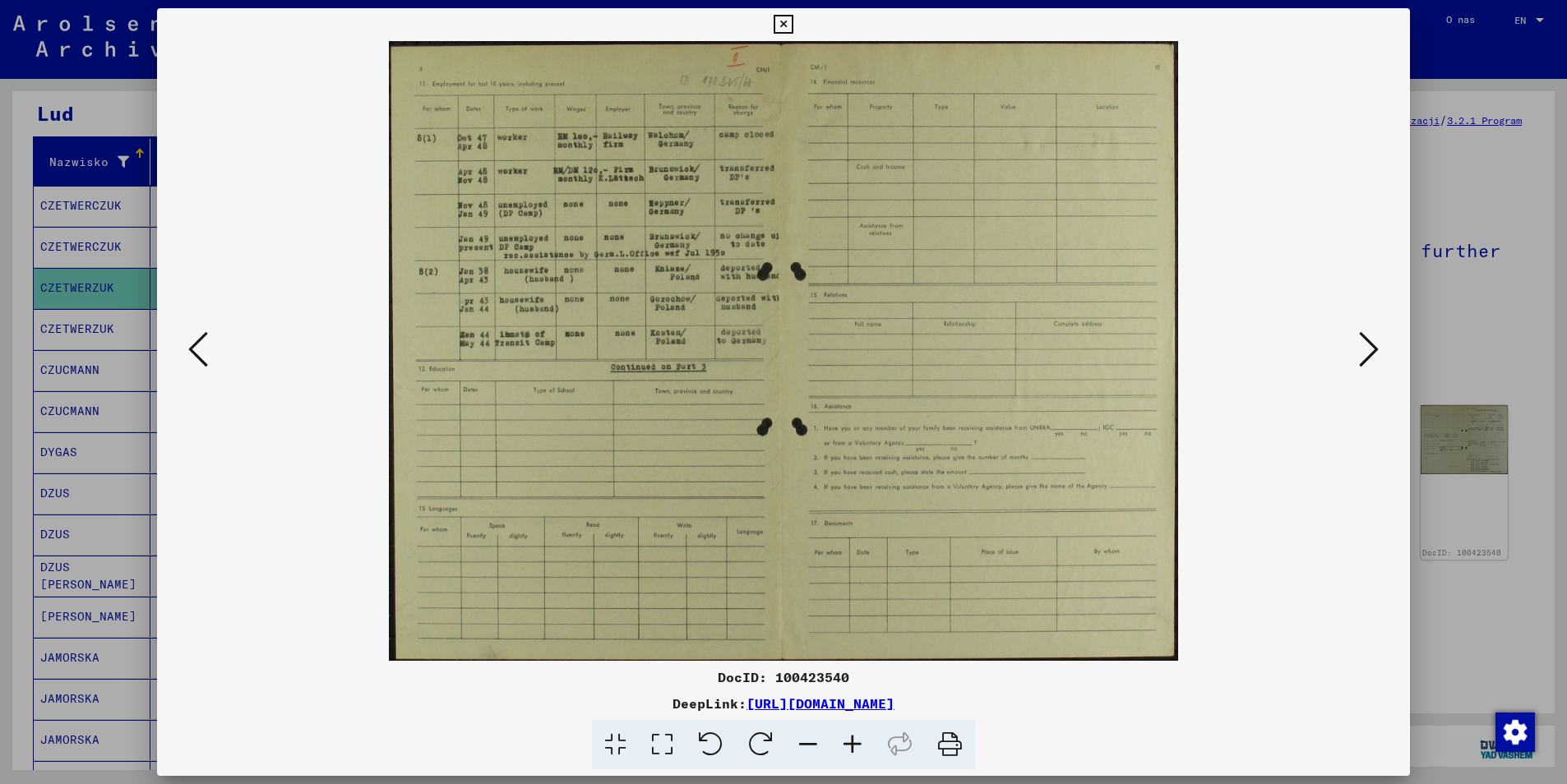
click at [192, 344] on icon at bounding box center [198, 348] width 20 height 39
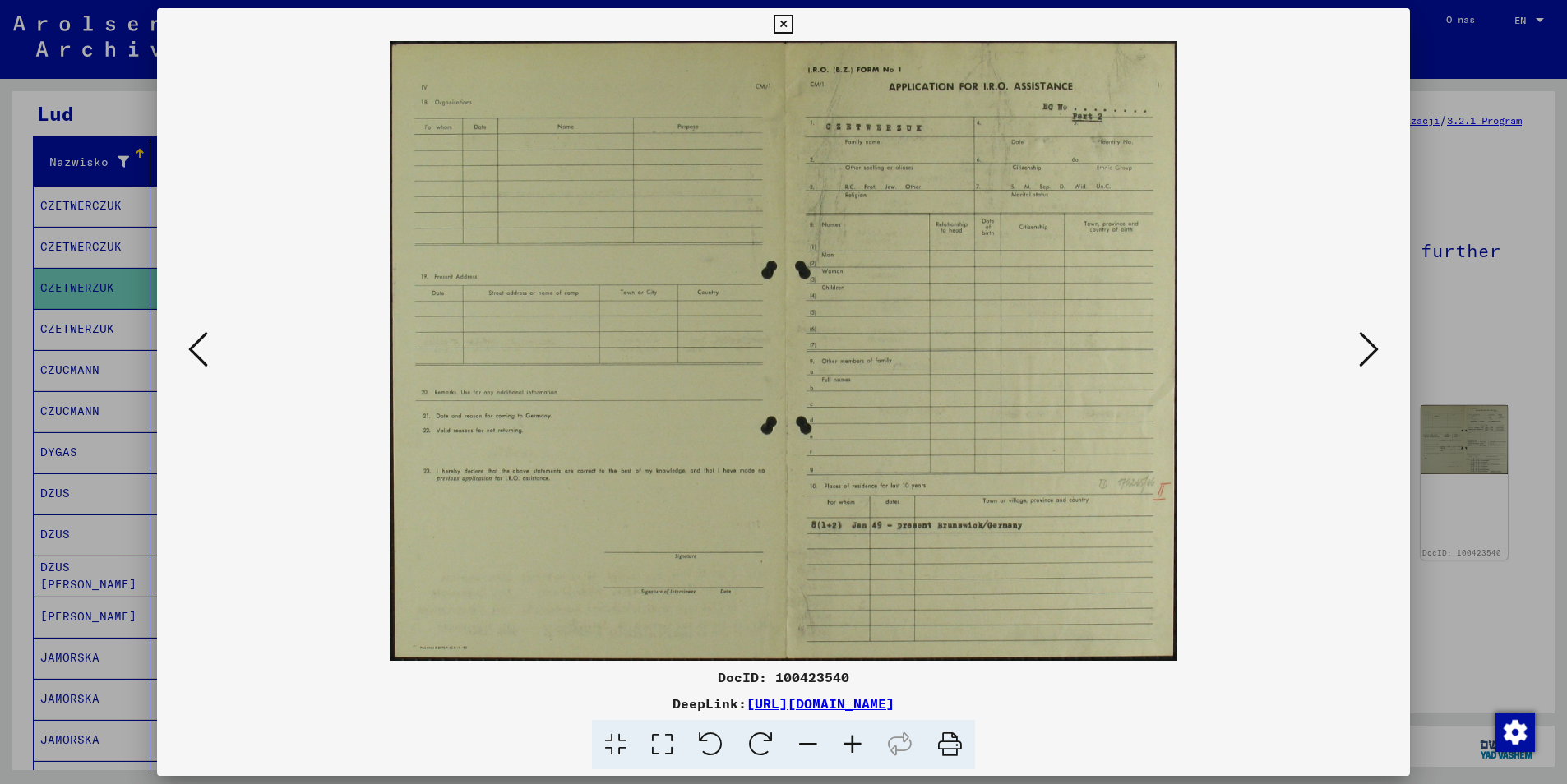
click at [193, 344] on icon at bounding box center [198, 348] width 20 height 39
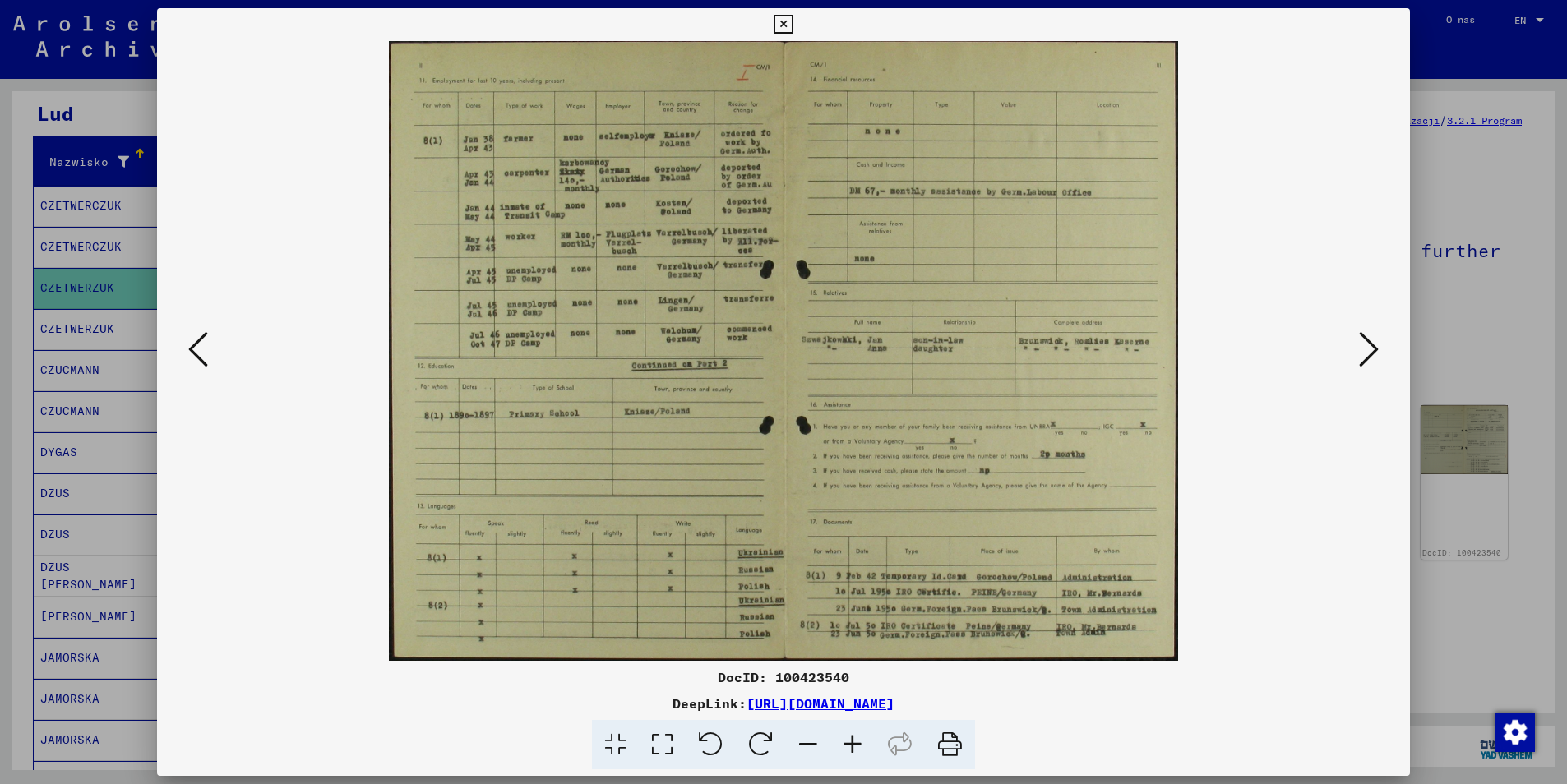
click at [193, 344] on icon at bounding box center [198, 348] width 20 height 39
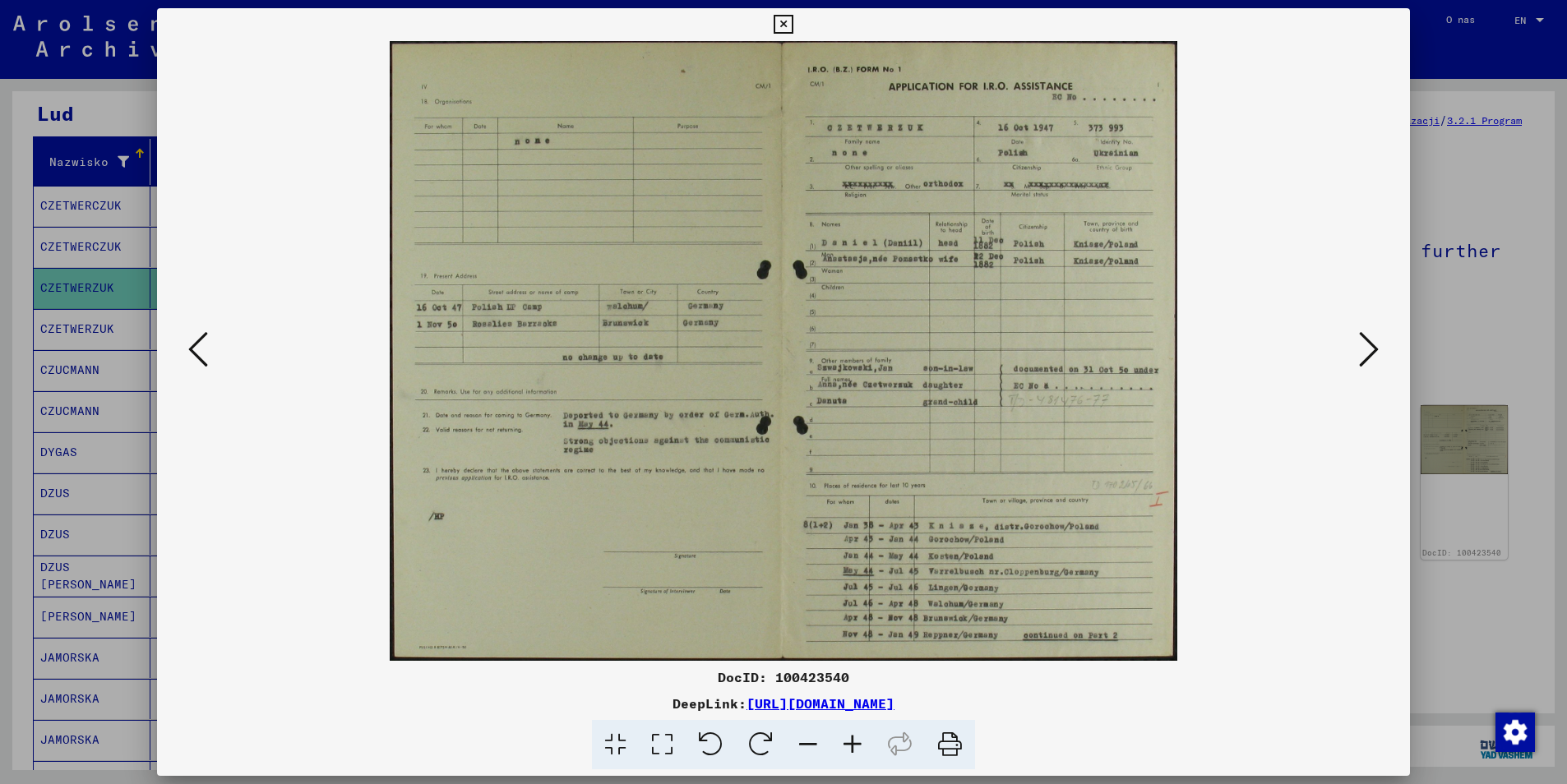
click at [193, 344] on icon at bounding box center [198, 348] width 20 height 39
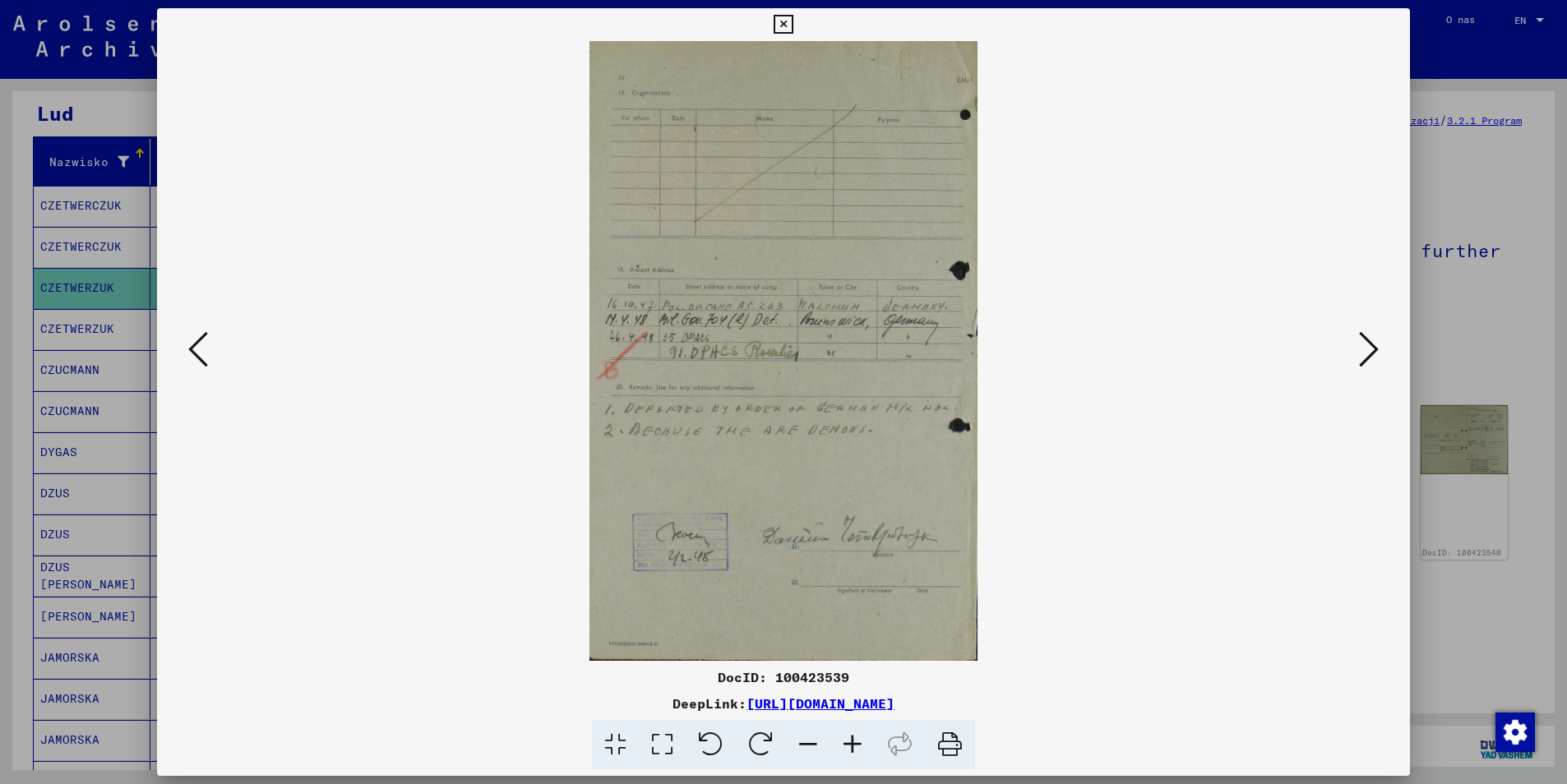
click at [193, 344] on icon at bounding box center [198, 348] width 20 height 39
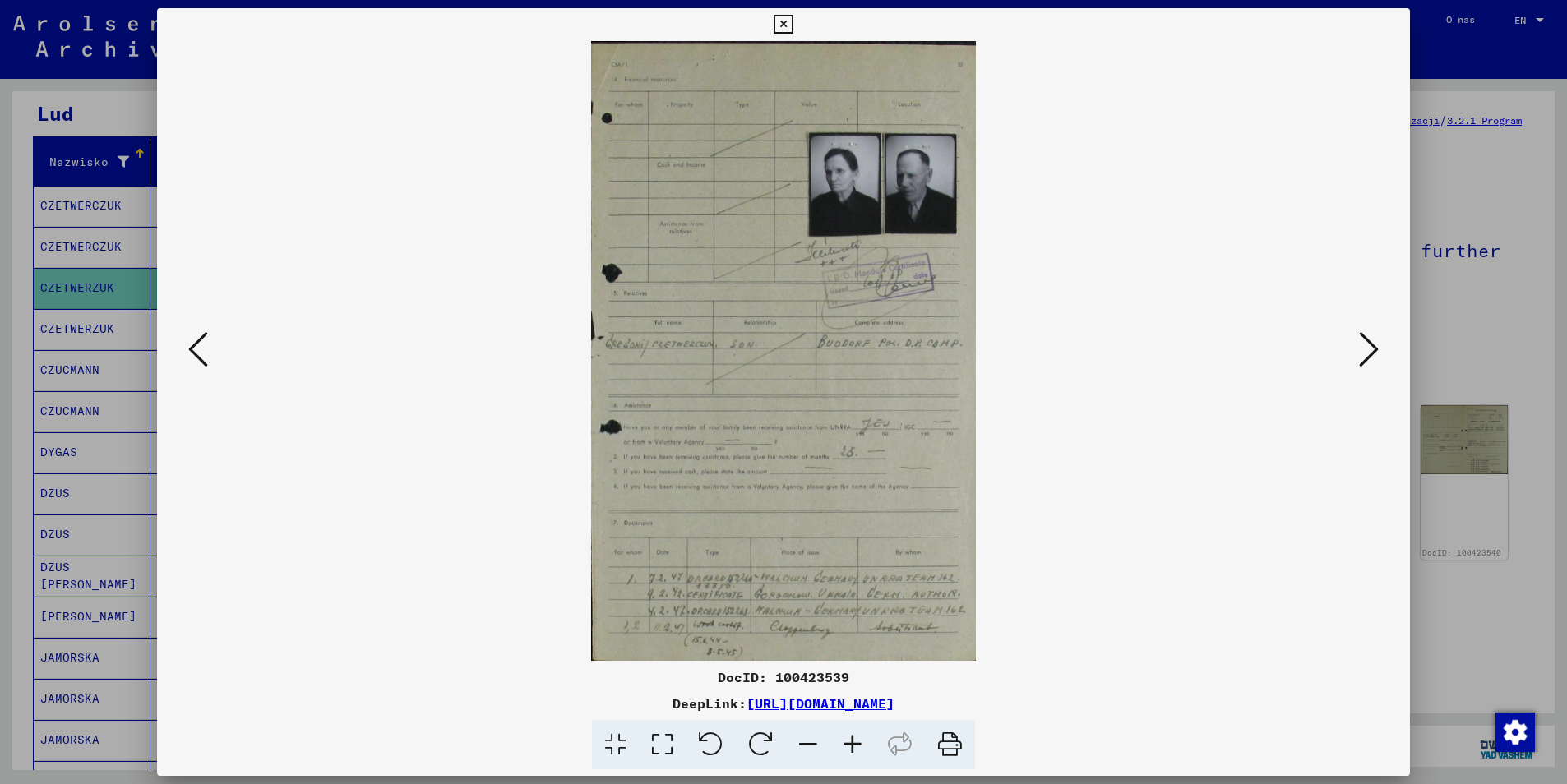
click at [193, 344] on icon at bounding box center [198, 348] width 20 height 39
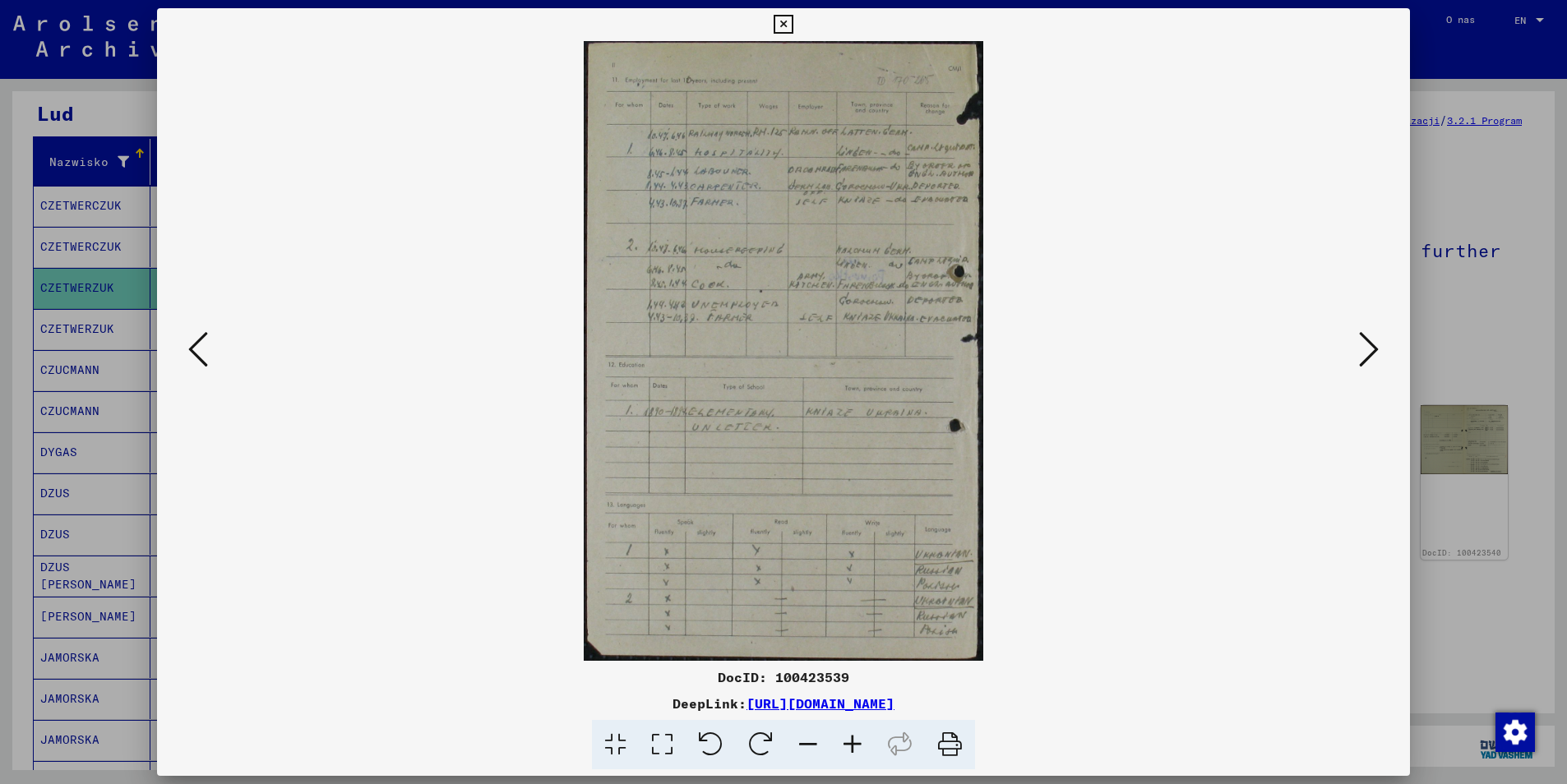
click at [193, 344] on icon at bounding box center [198, 348] width 20 height 39
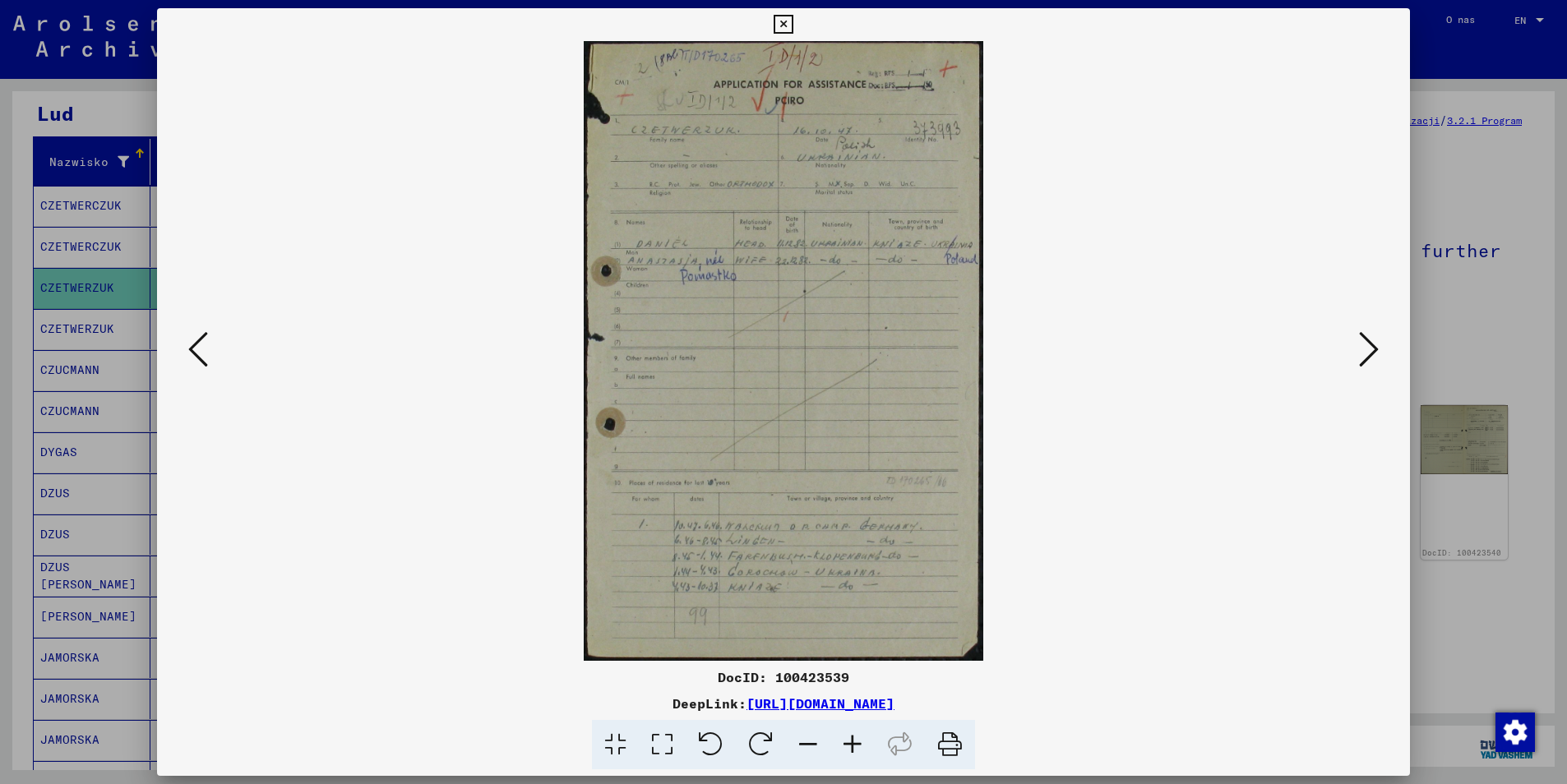
click at [193, 344] on icon at bounding box center [198, 348] width 20 height 39
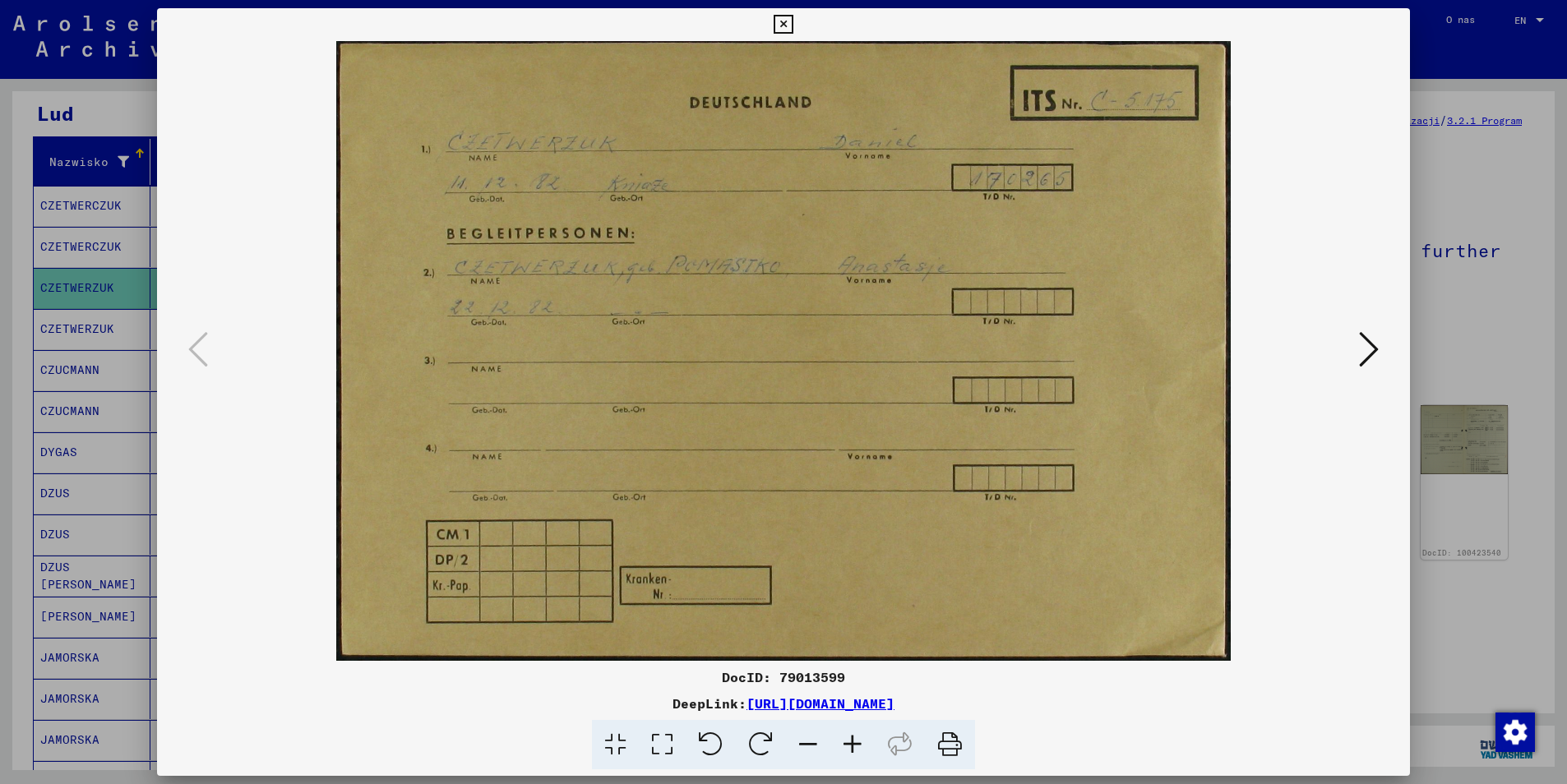
click at [784, 25] on icon at bounding box center [783, 24] width 19 height 20
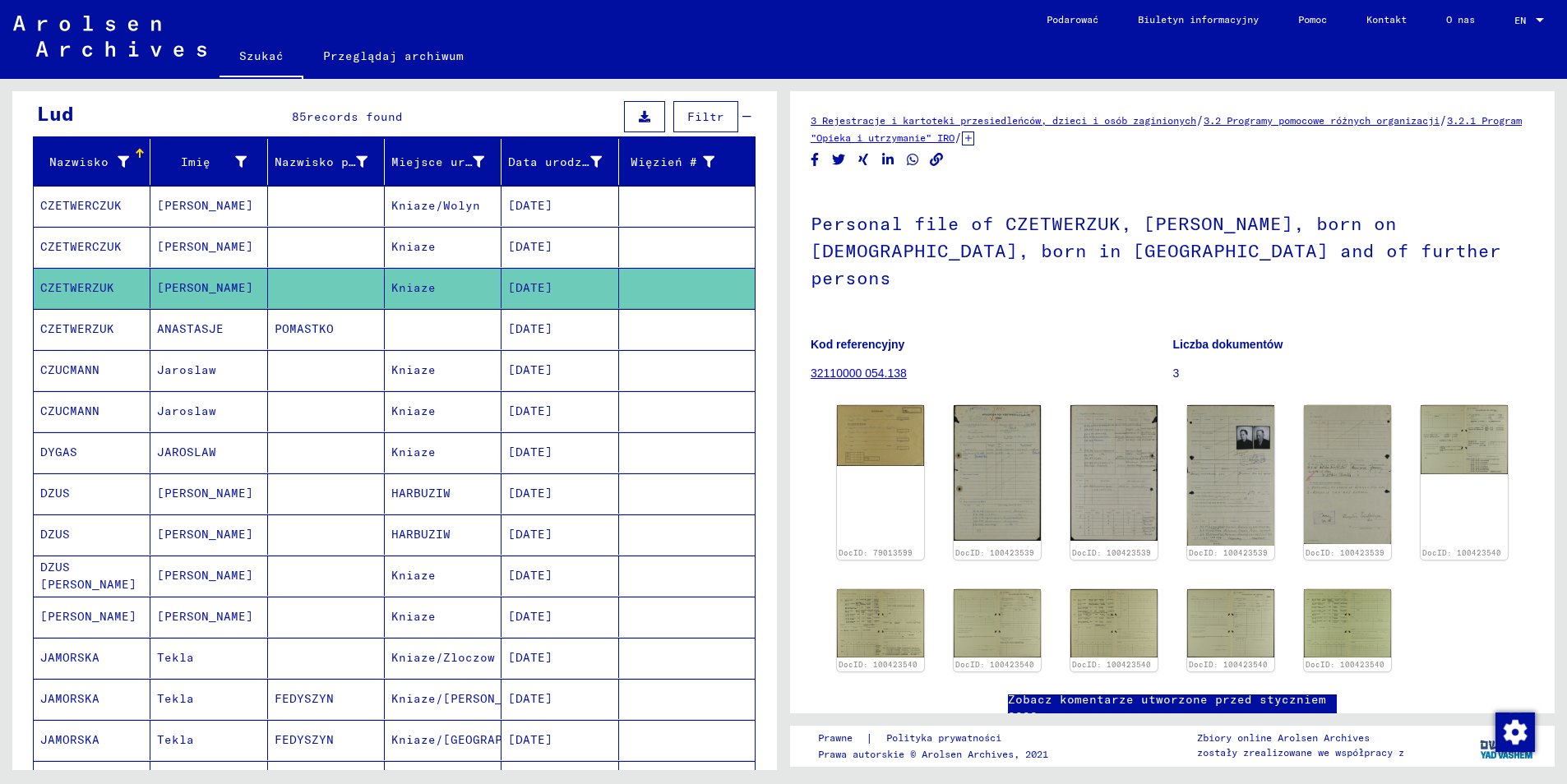
scroll to position [247, 0]
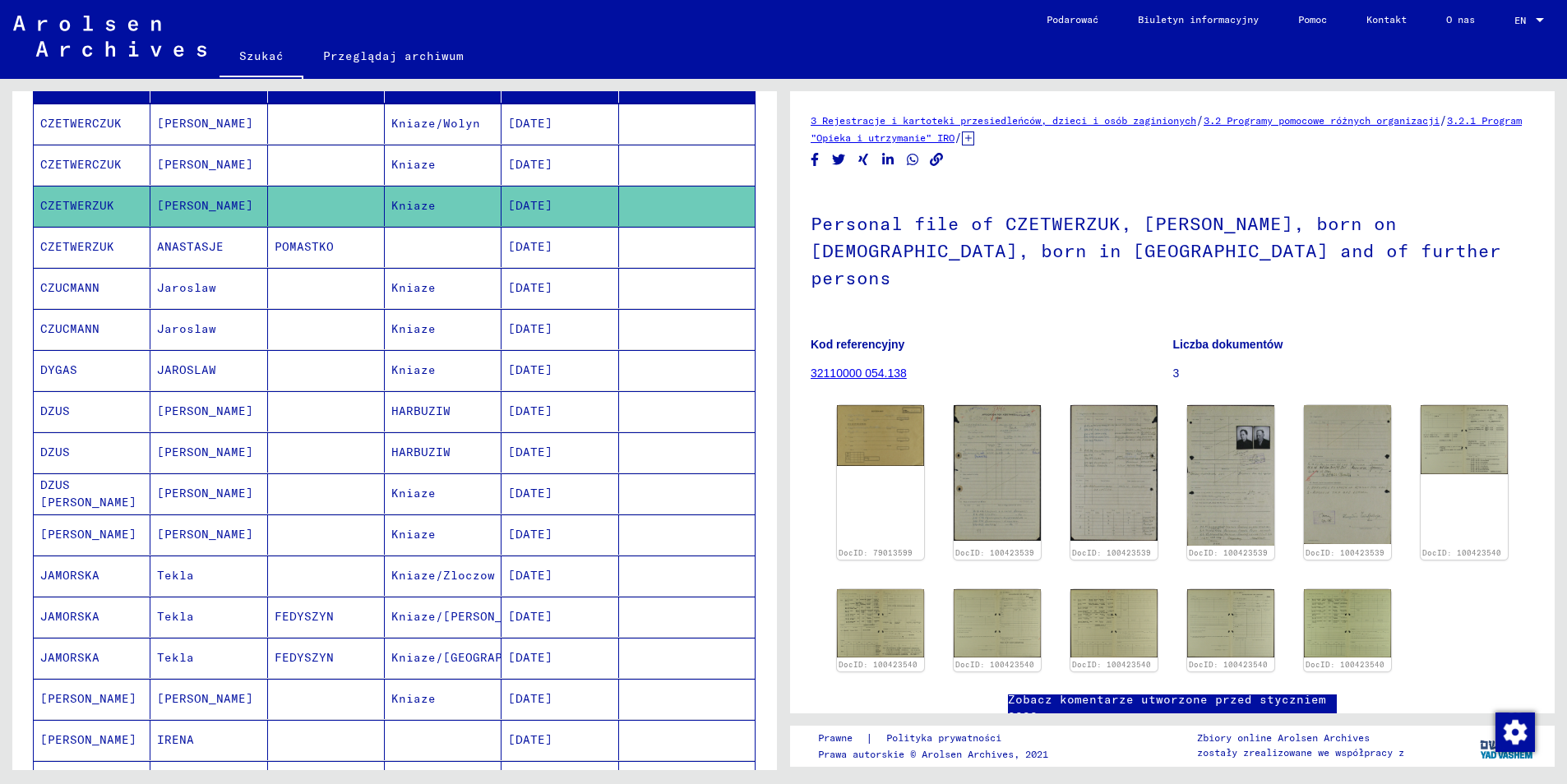
click at [110, 269] on mat-cell "CZUCMANN" at bounding box center [92, 288] width 117 height 40
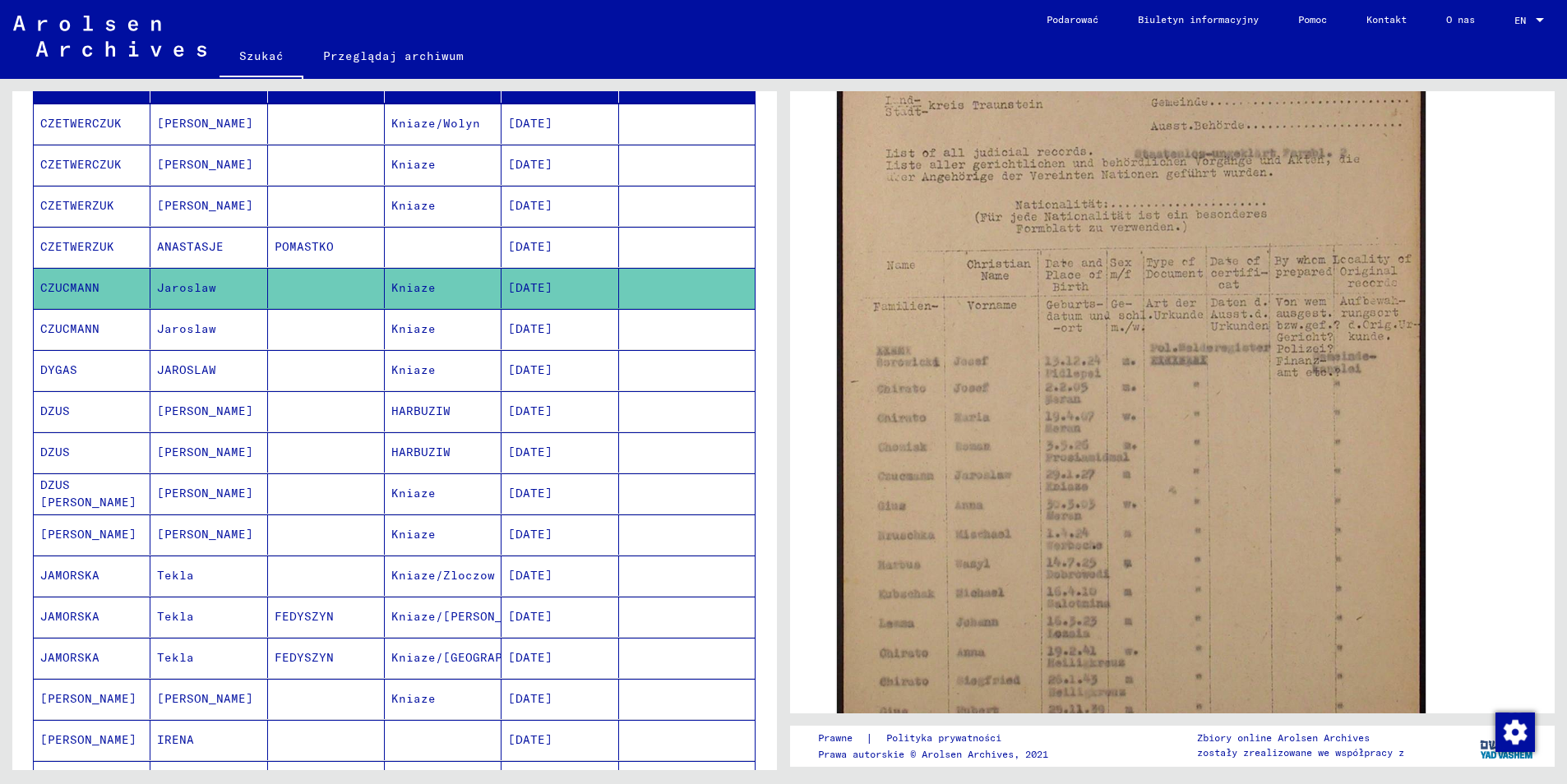
scroll to position [657, 0]
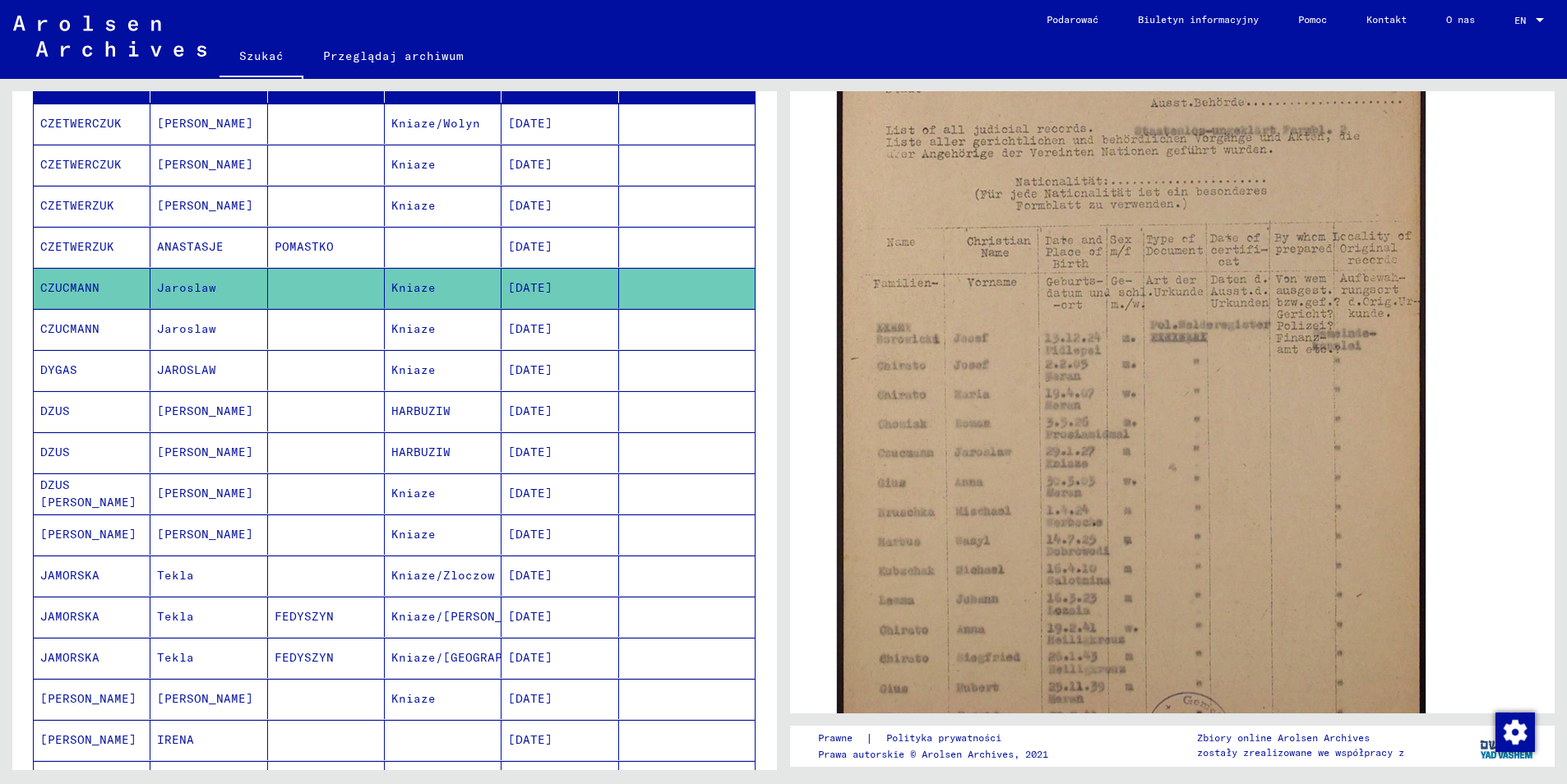
click at [62, 310] on mat-cell "CZUCMANN" at bounding box center [92, 329] width 117 height 40
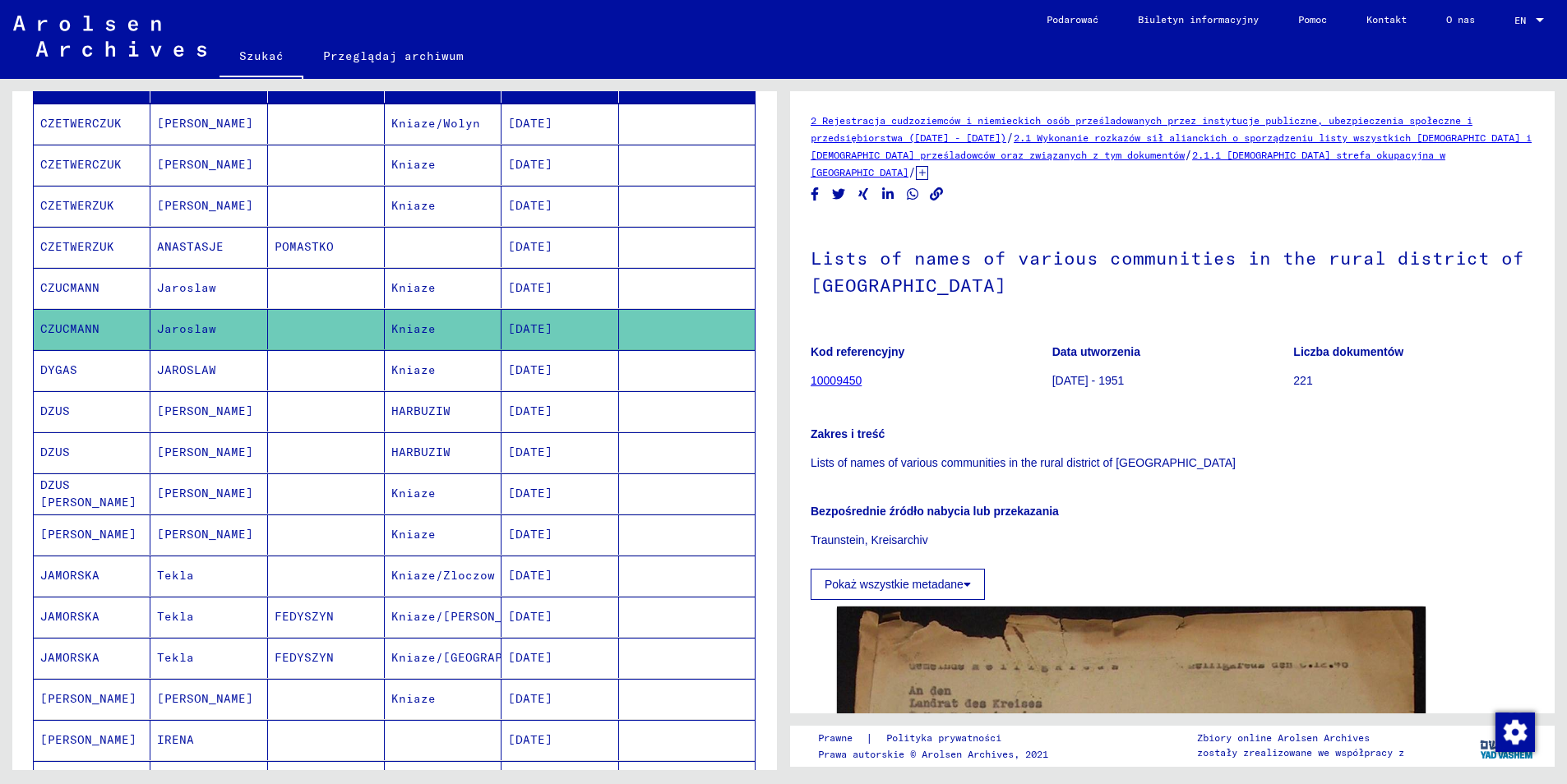
click at [90, 350] on mat-cell "DYGAS" at bounding box center [92, 370] width 117 height 40
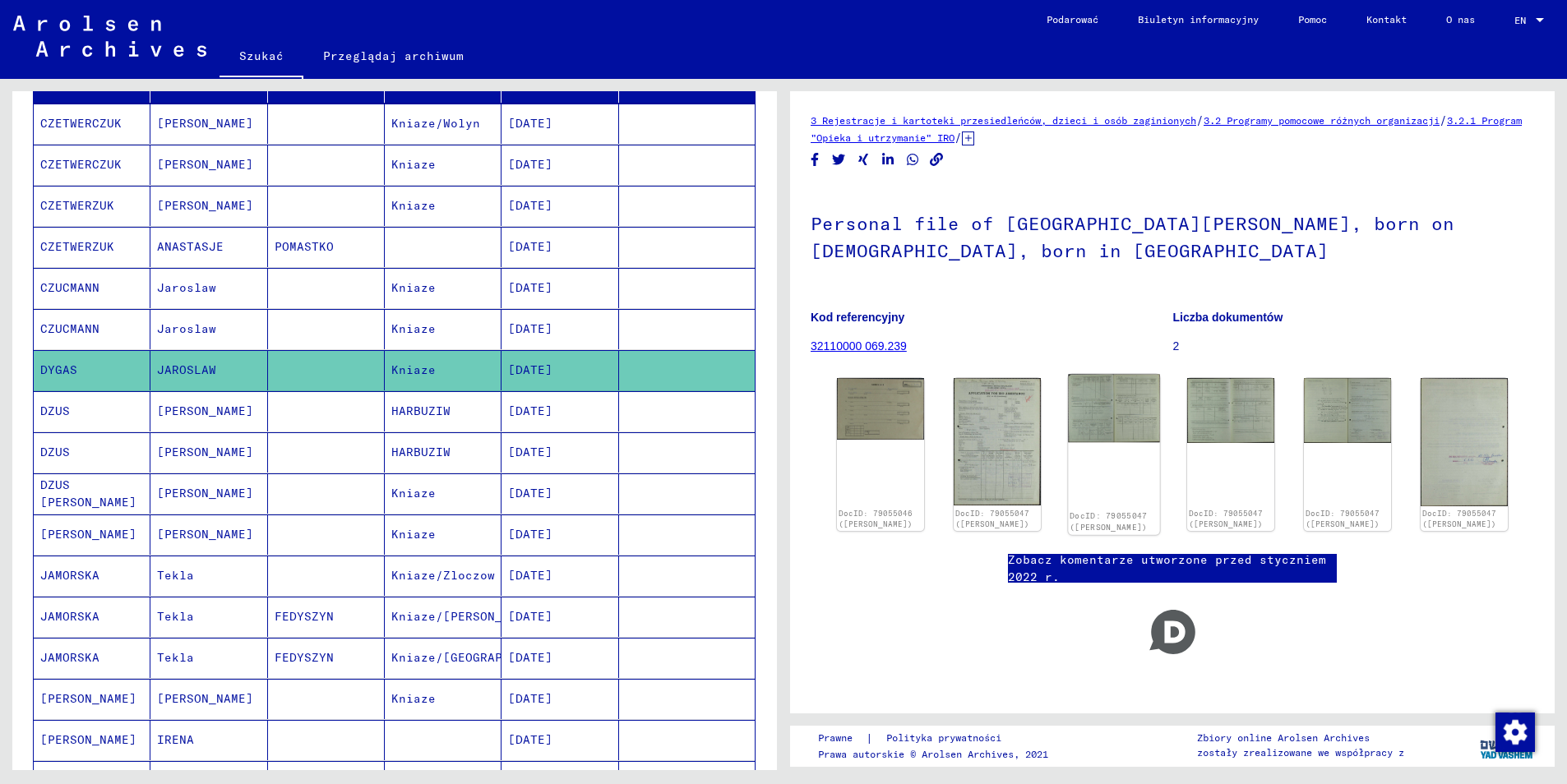
click at [1130, 412] on img at bounding box center [1113, 408] width 92 height 67
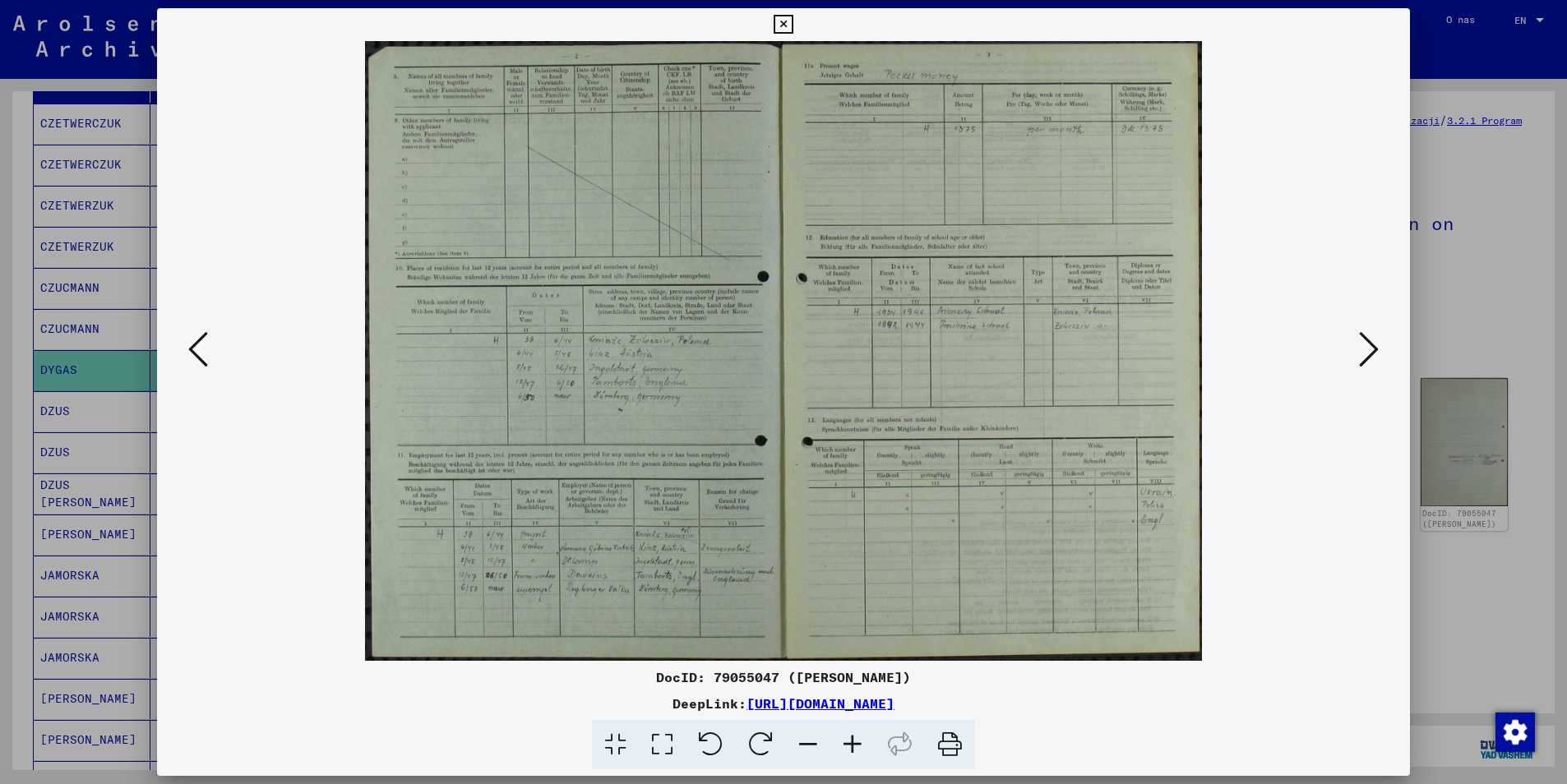
click at [1372, 357] on icon at bounding box center [1369, 348] width 20 height 39
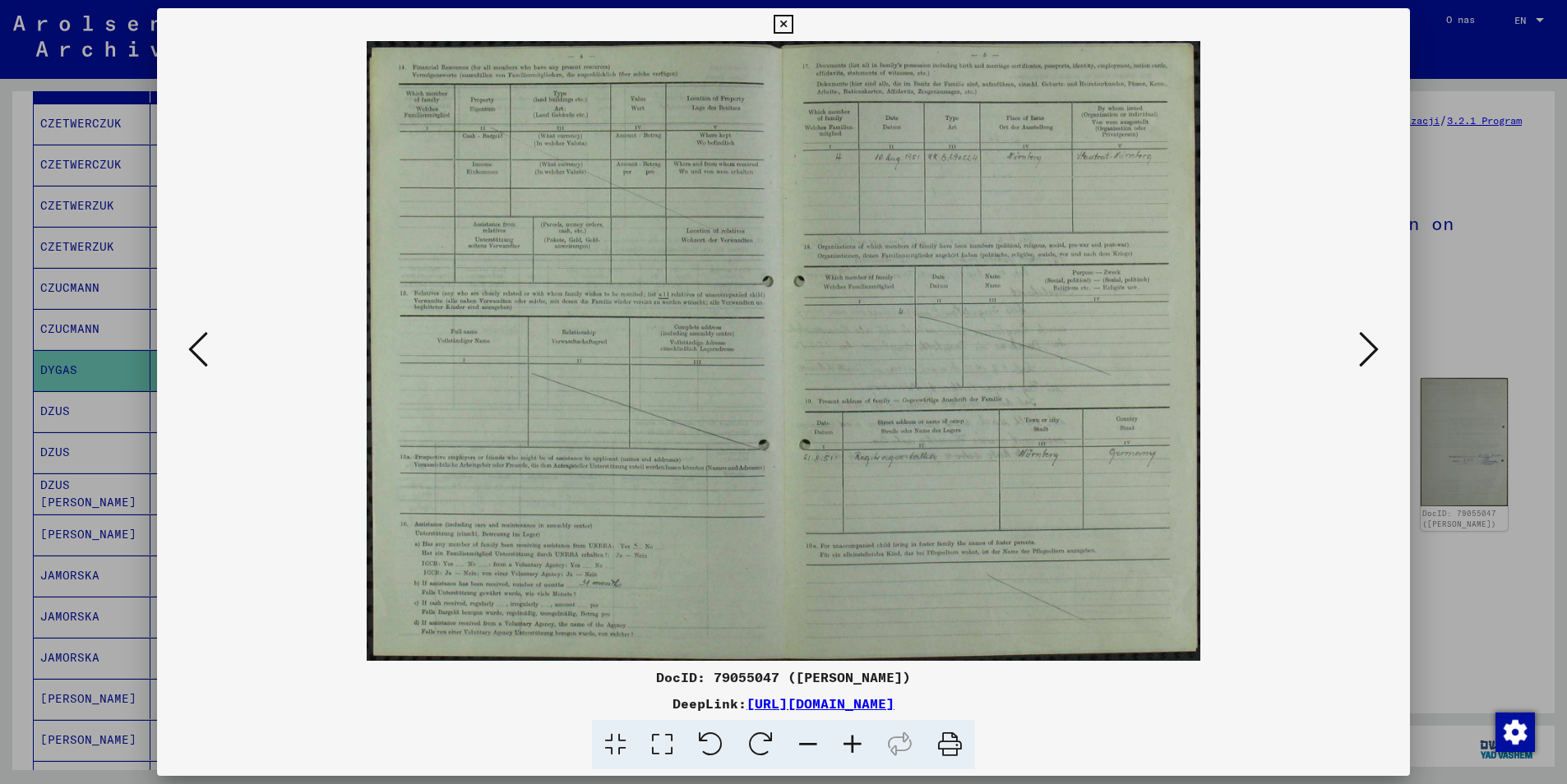
click at [1372, 357] on icon at bounding box center [1369, 348] width 20 height 39
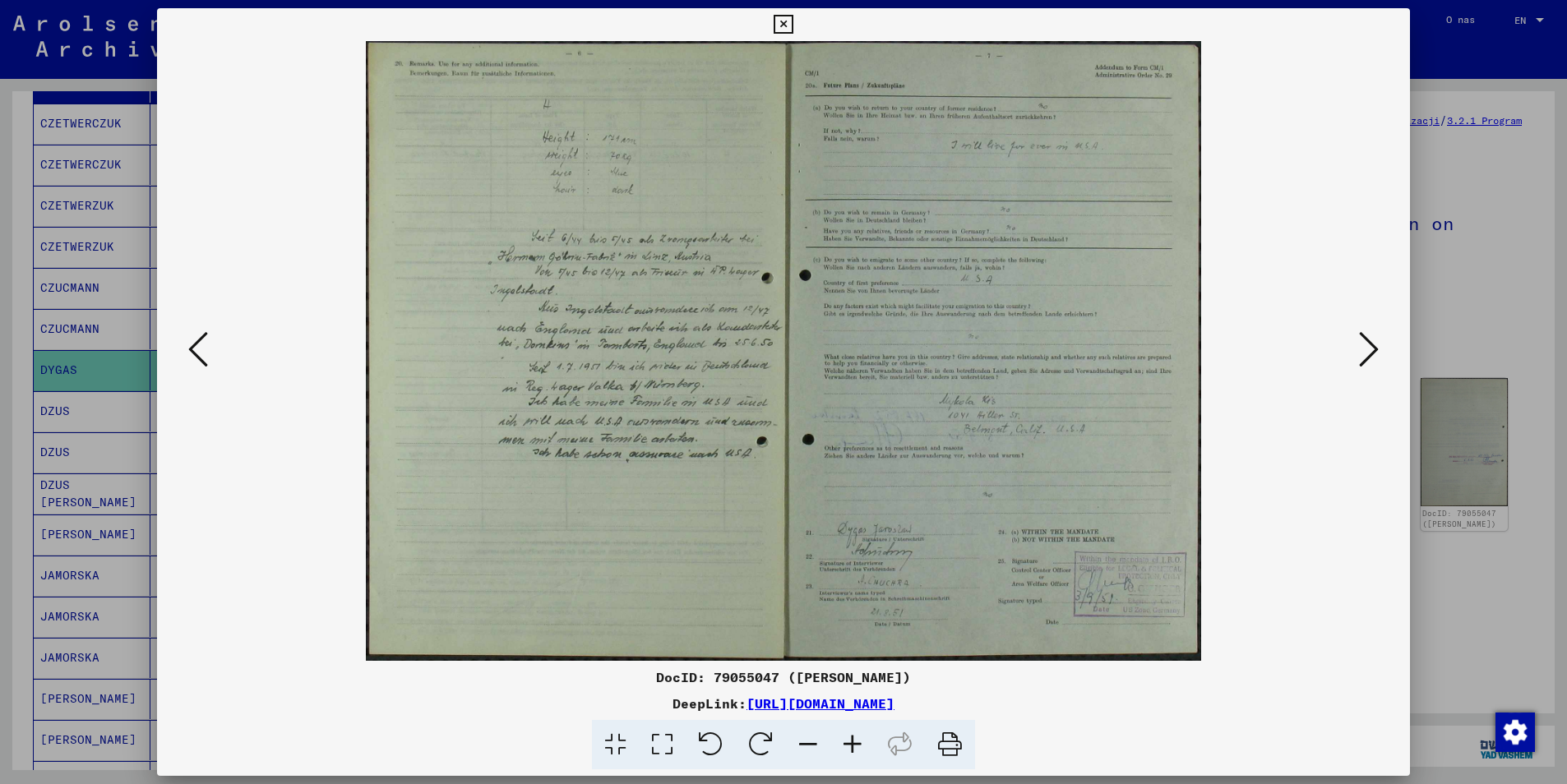
click at [1372, 357] on icon at bounding box center [1369, 348] width 20 height 39
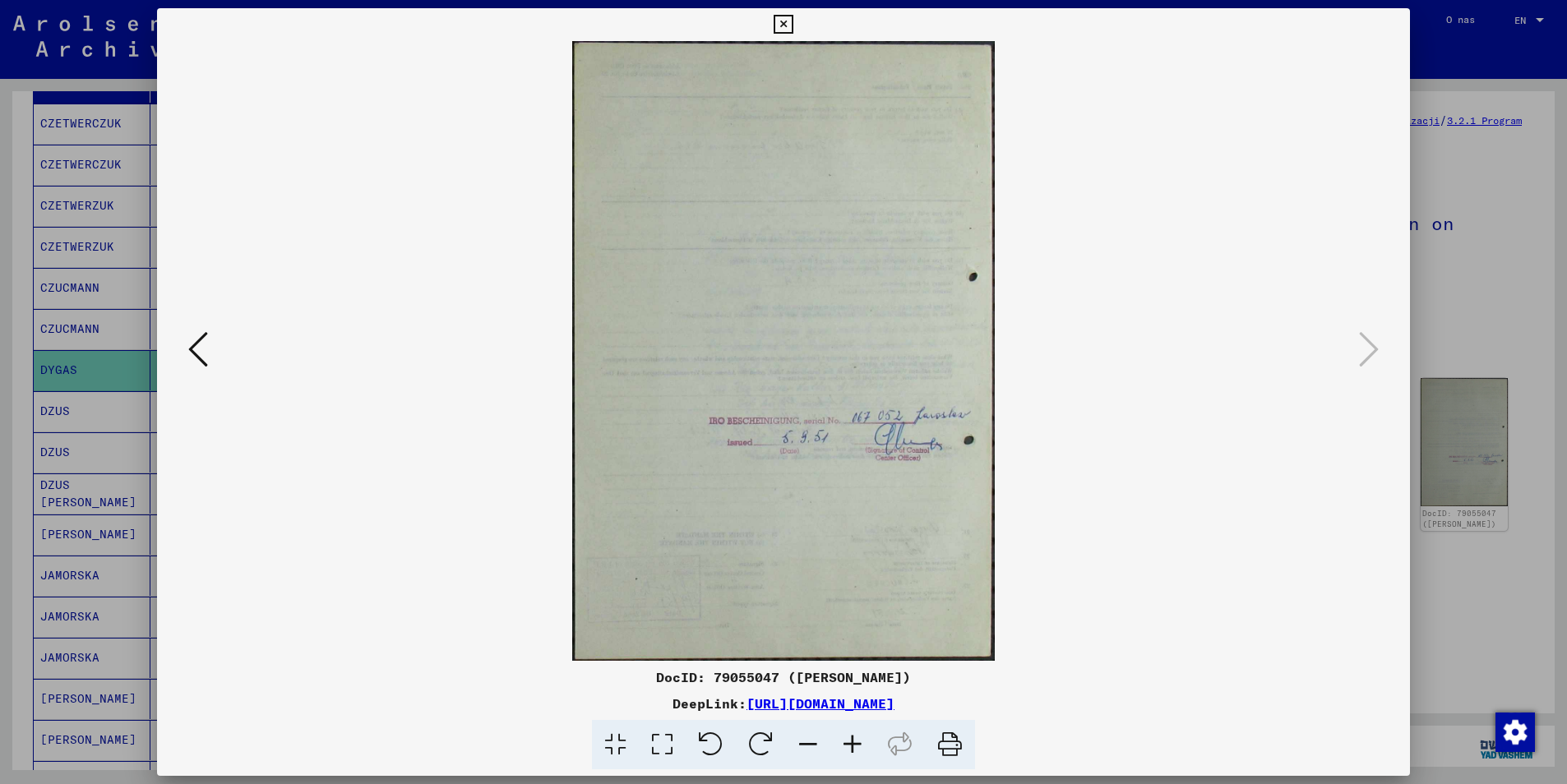
click at [787, 24] on icon at bounding box center [783, 24] width 19 height 20
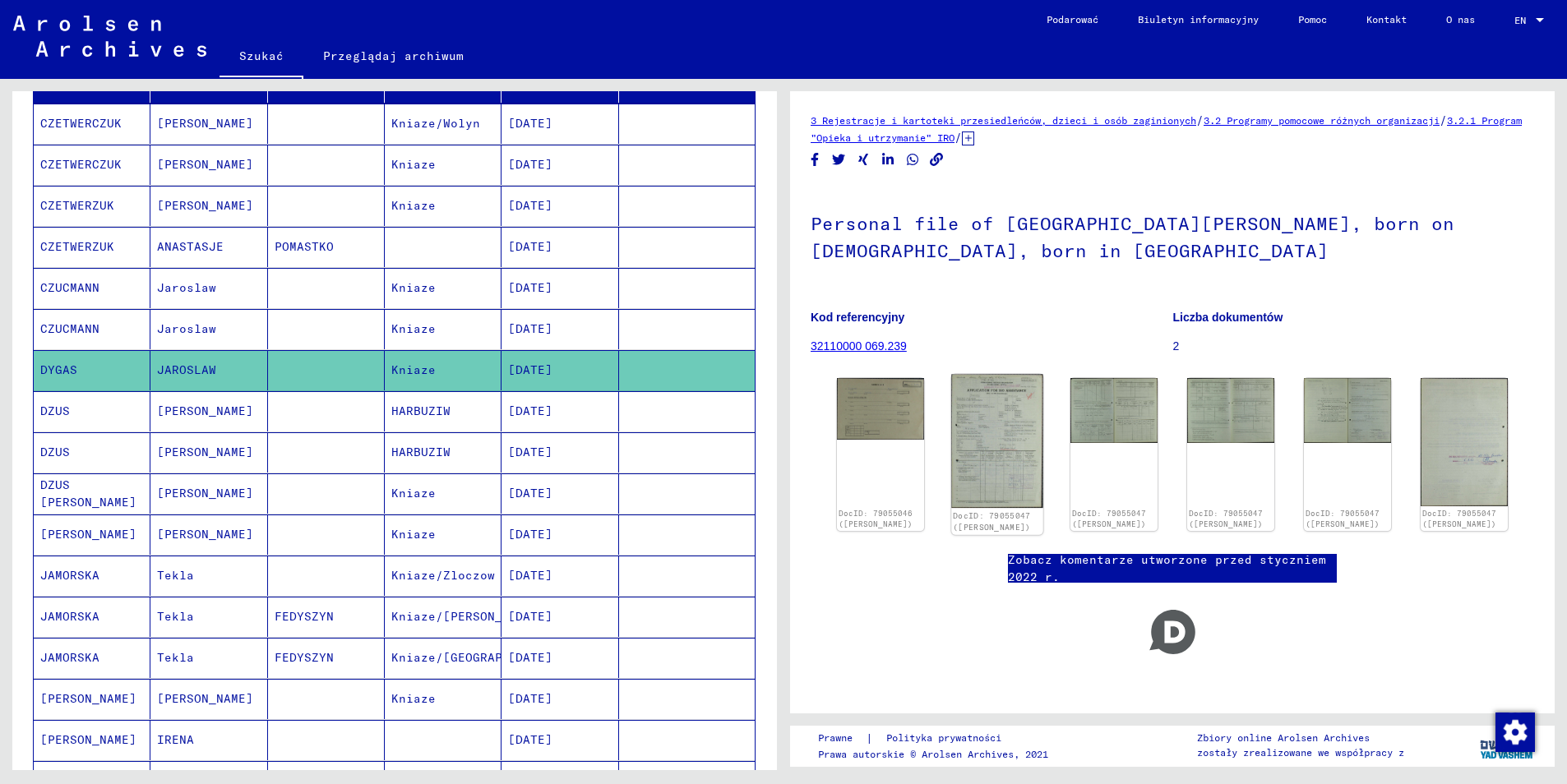
click at [1013, 450] on img at bounding box center [997, 441] width 92 height 133
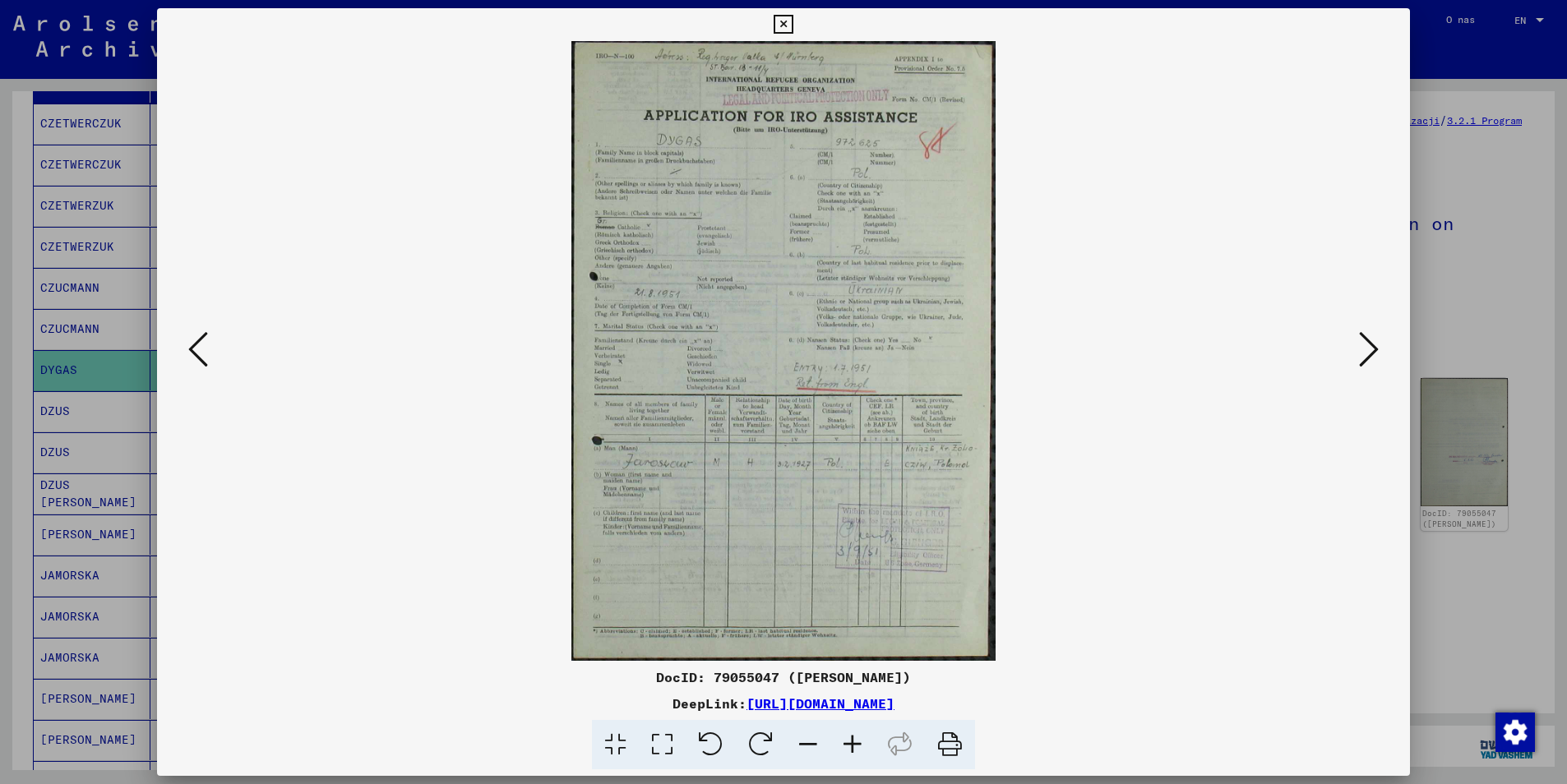
click at [796, 24] on button at bounding box center [784, 24] width 29 height 33
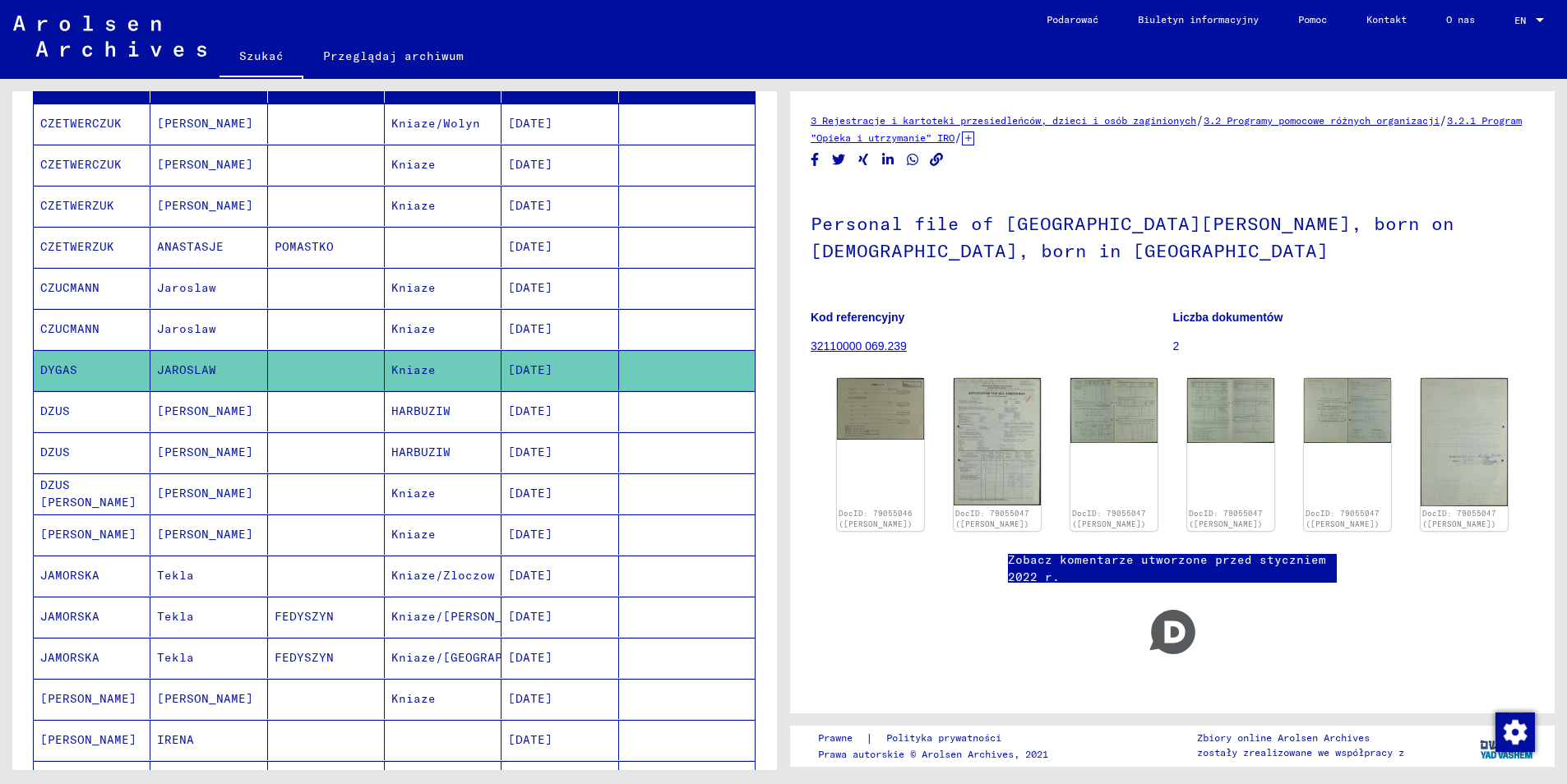
click at [74, 399] on mat-cell "DZUS" at bounding box center [92, 411] width 117 height 40
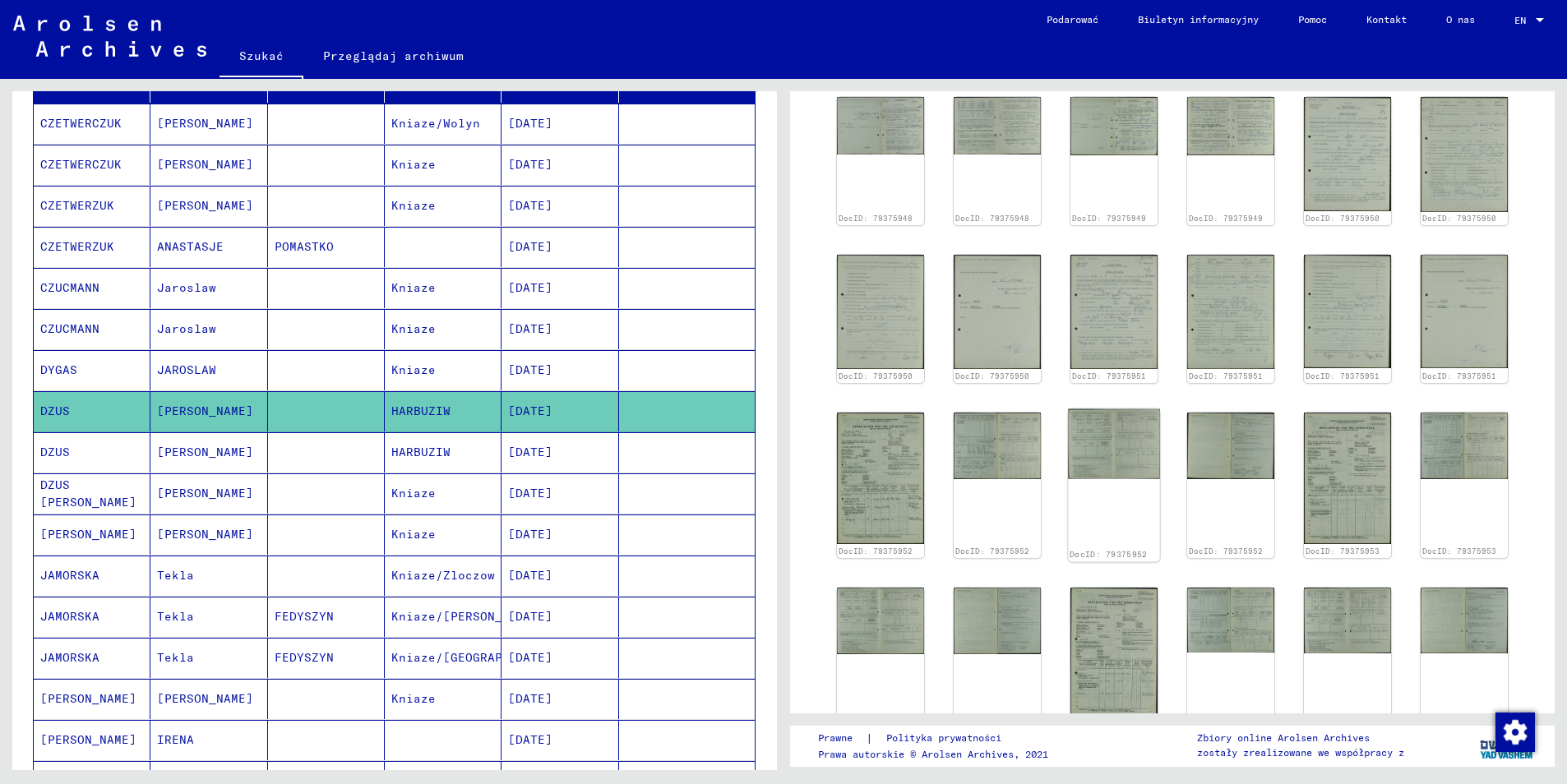
scroll to position [411, 0]
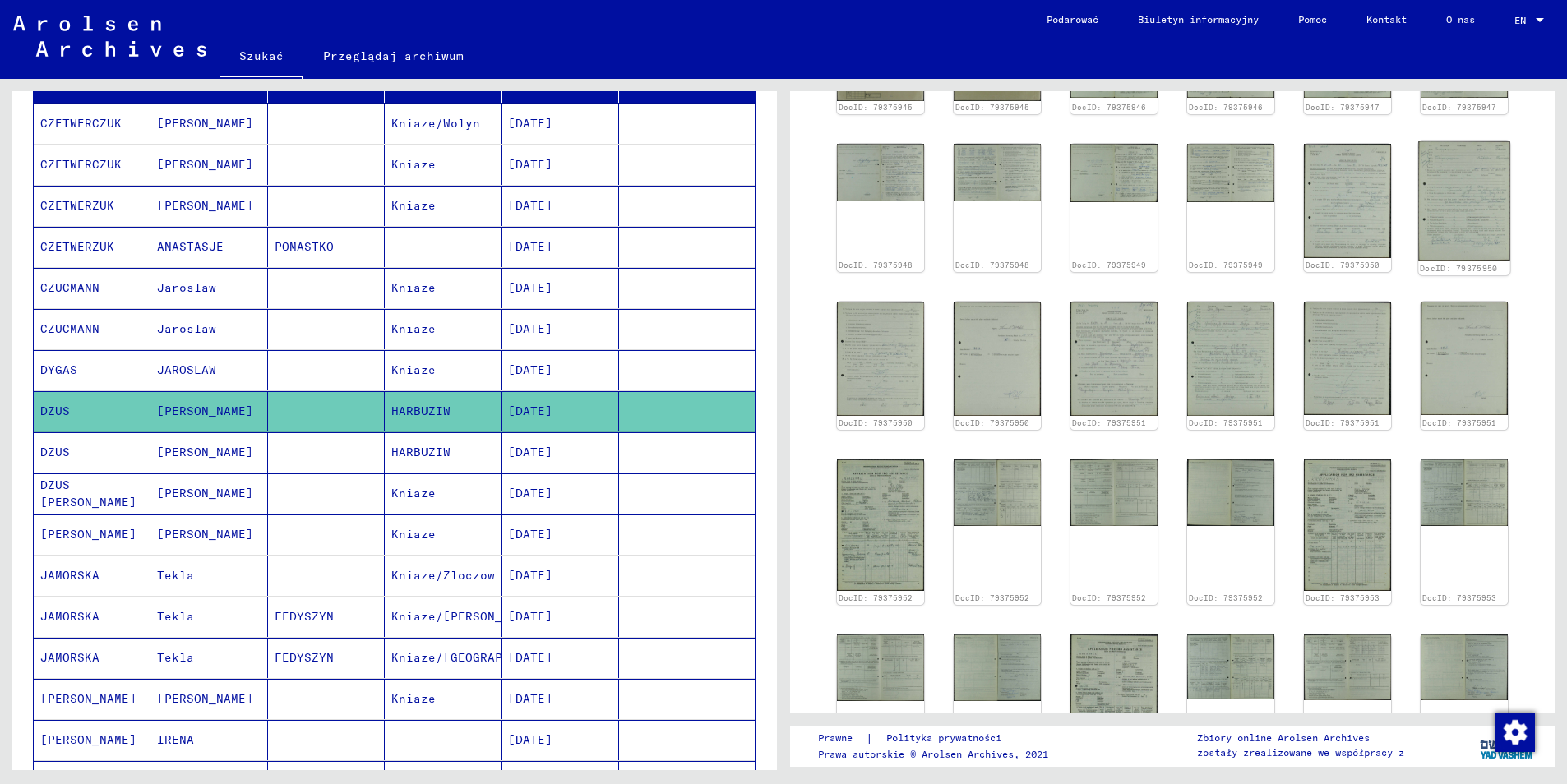
click at [1443, 185] on img at bounding box center [1464, 201] width 92 height 120
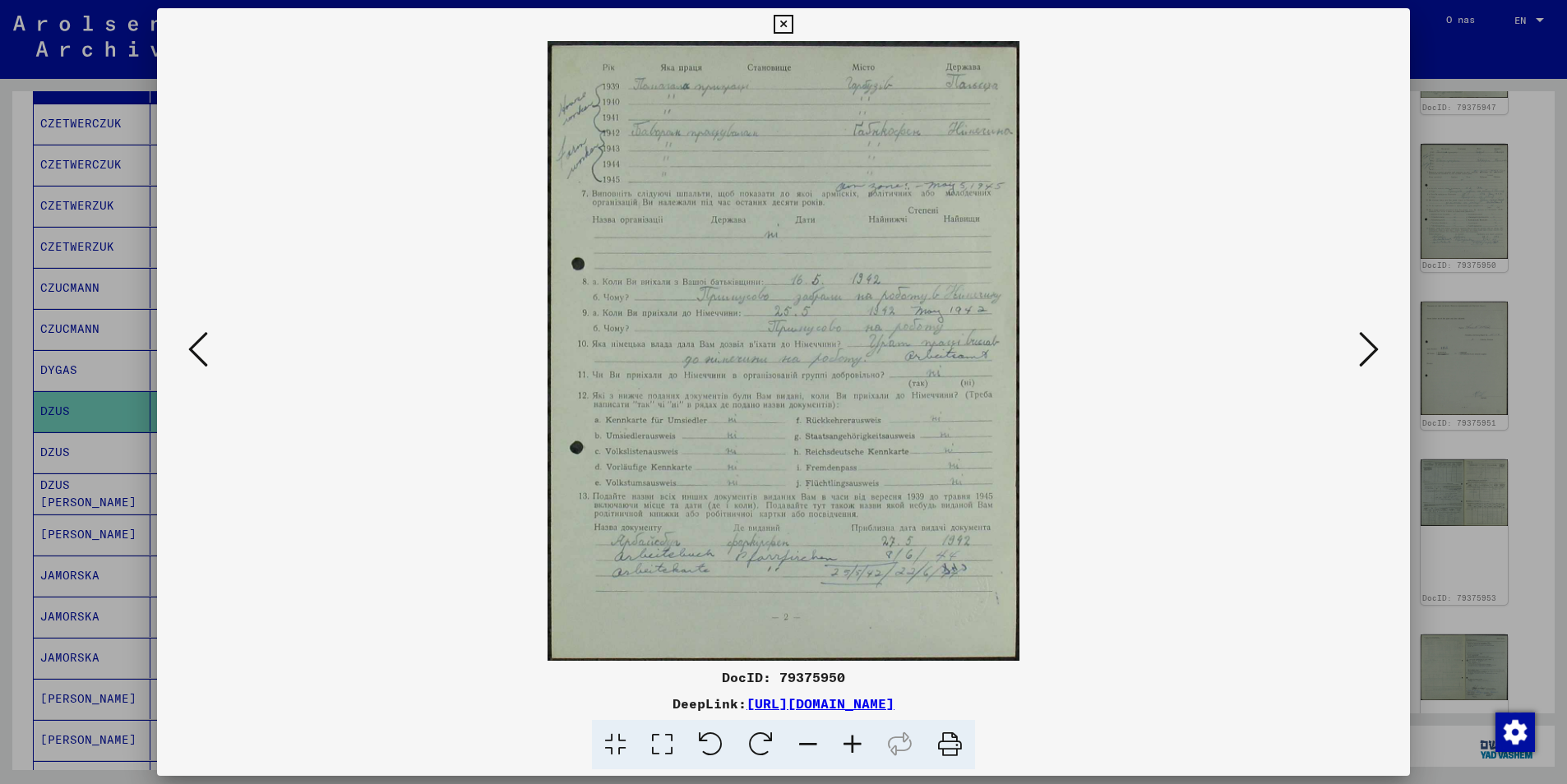
click at [849, 742] on icon at bounding box center [852, 744] width 44 height 50
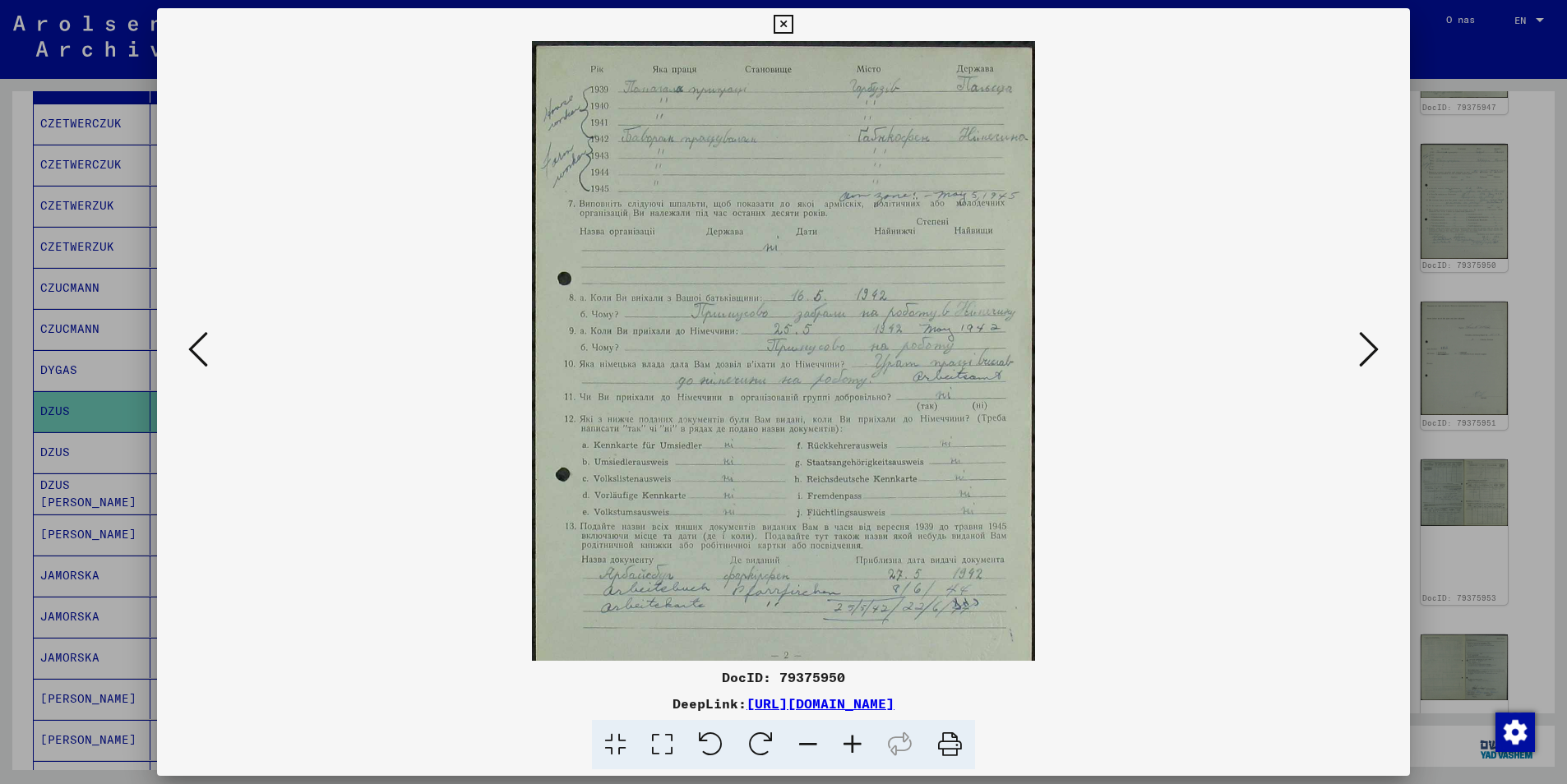
click at [849, 742] on icon at bounding box center [852, 744] width 44 height 50
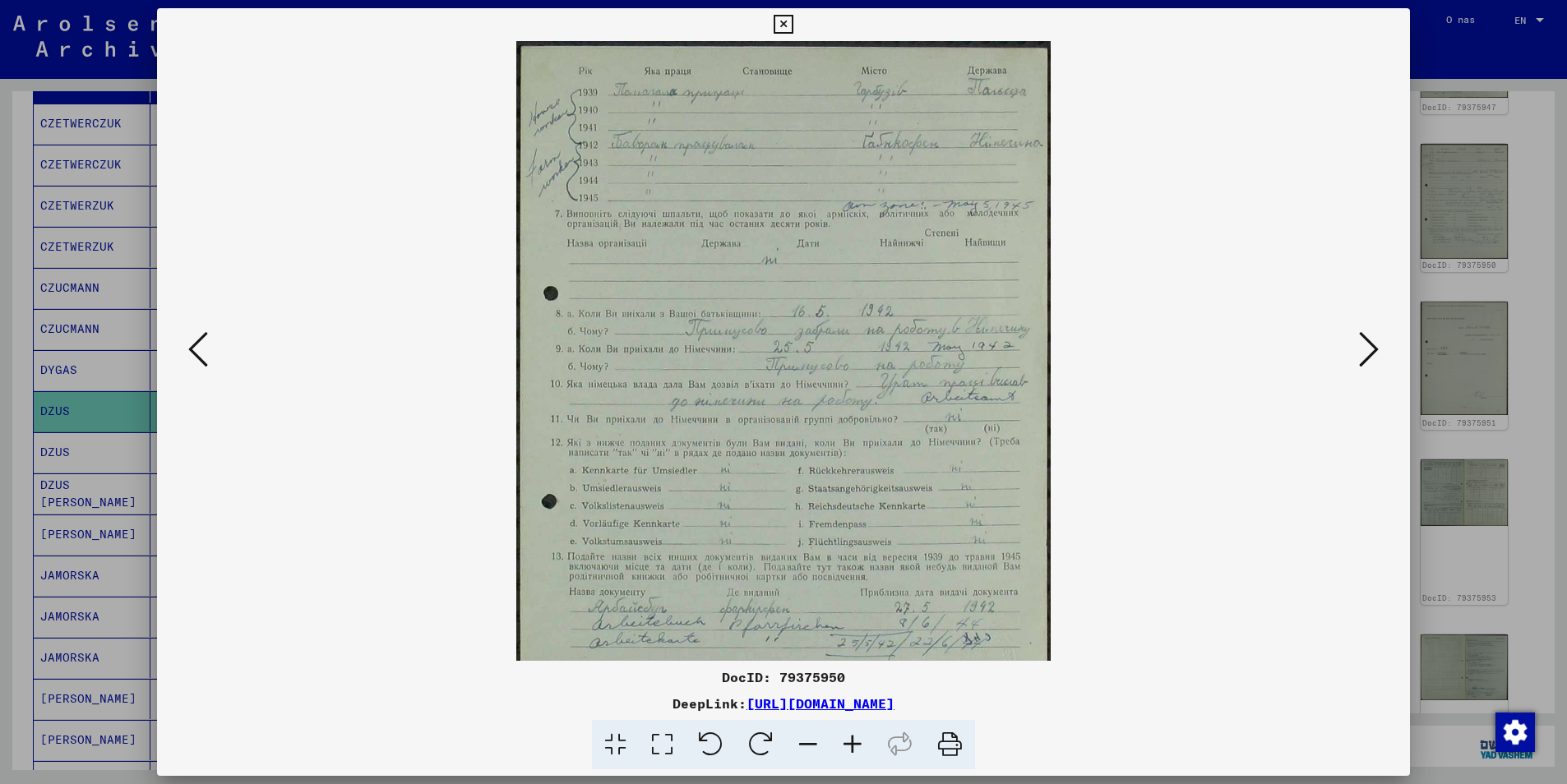
click at [849, 743] on icon at bounding box center [852, 744] width 44 height 50
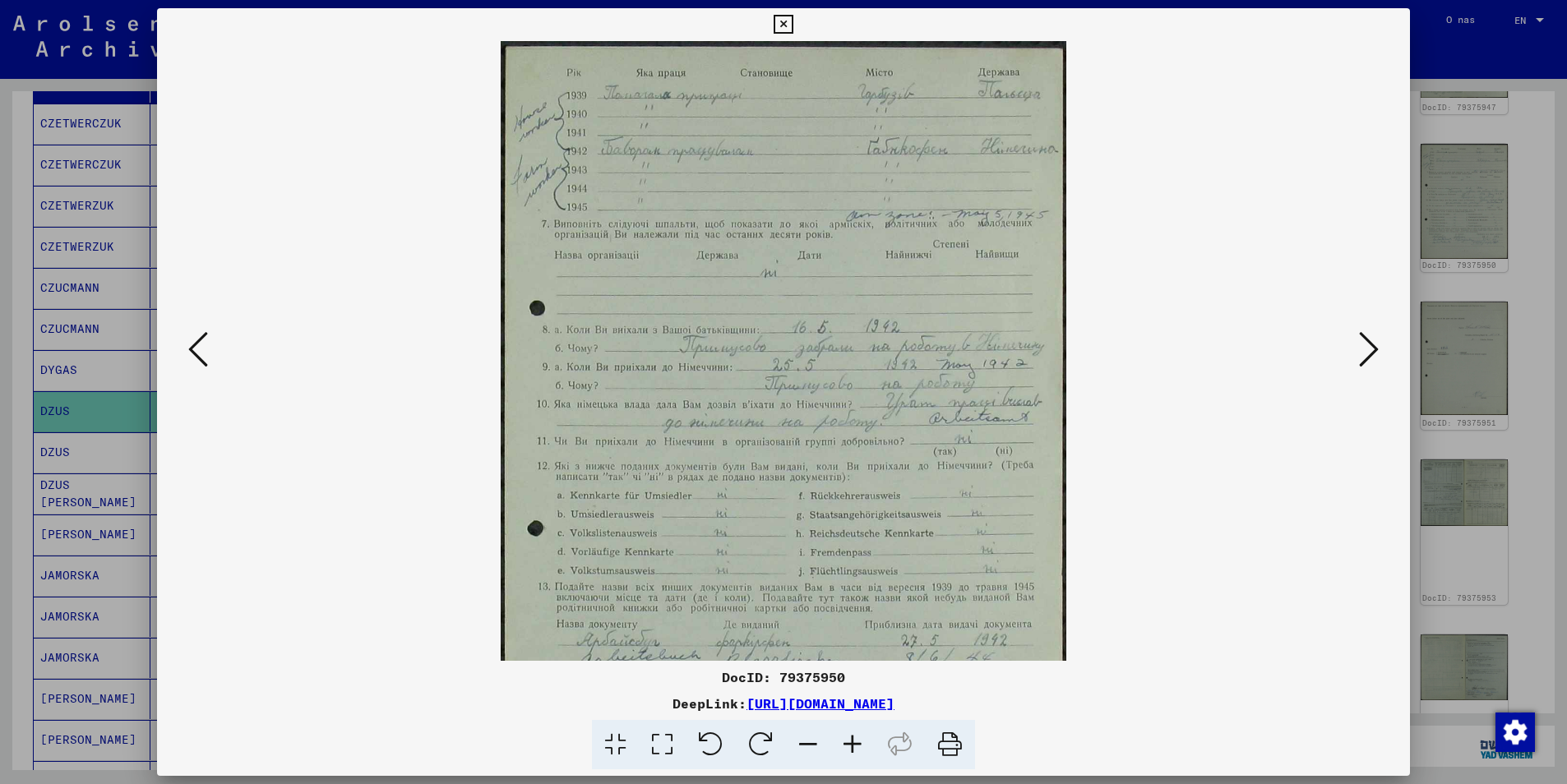
click at [849, 743] on icon at bounding box center [852, 744] width 44 height 50
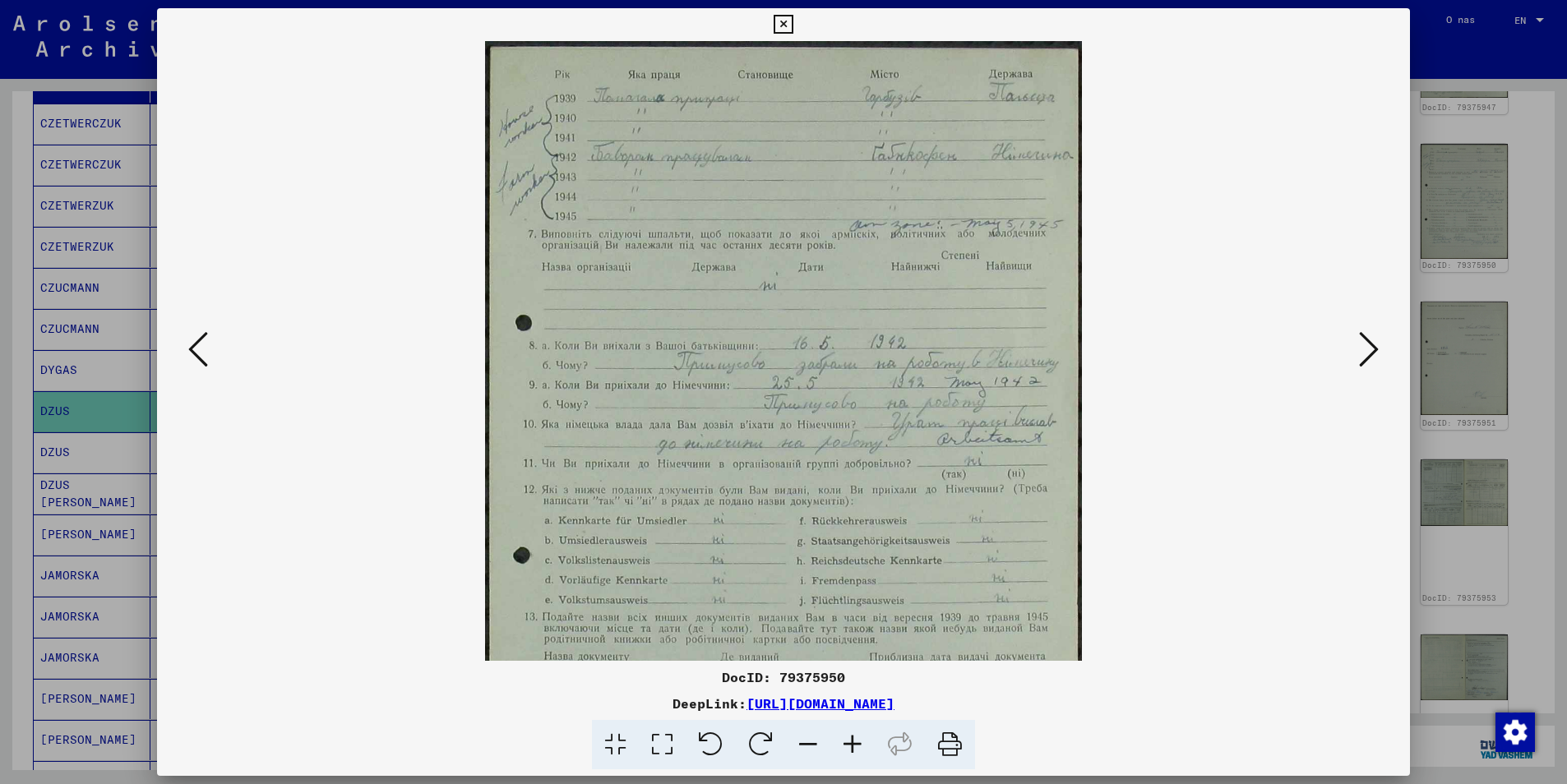
click at [849, 743] on icon at bounding box center [852, 744] width 44 height 50
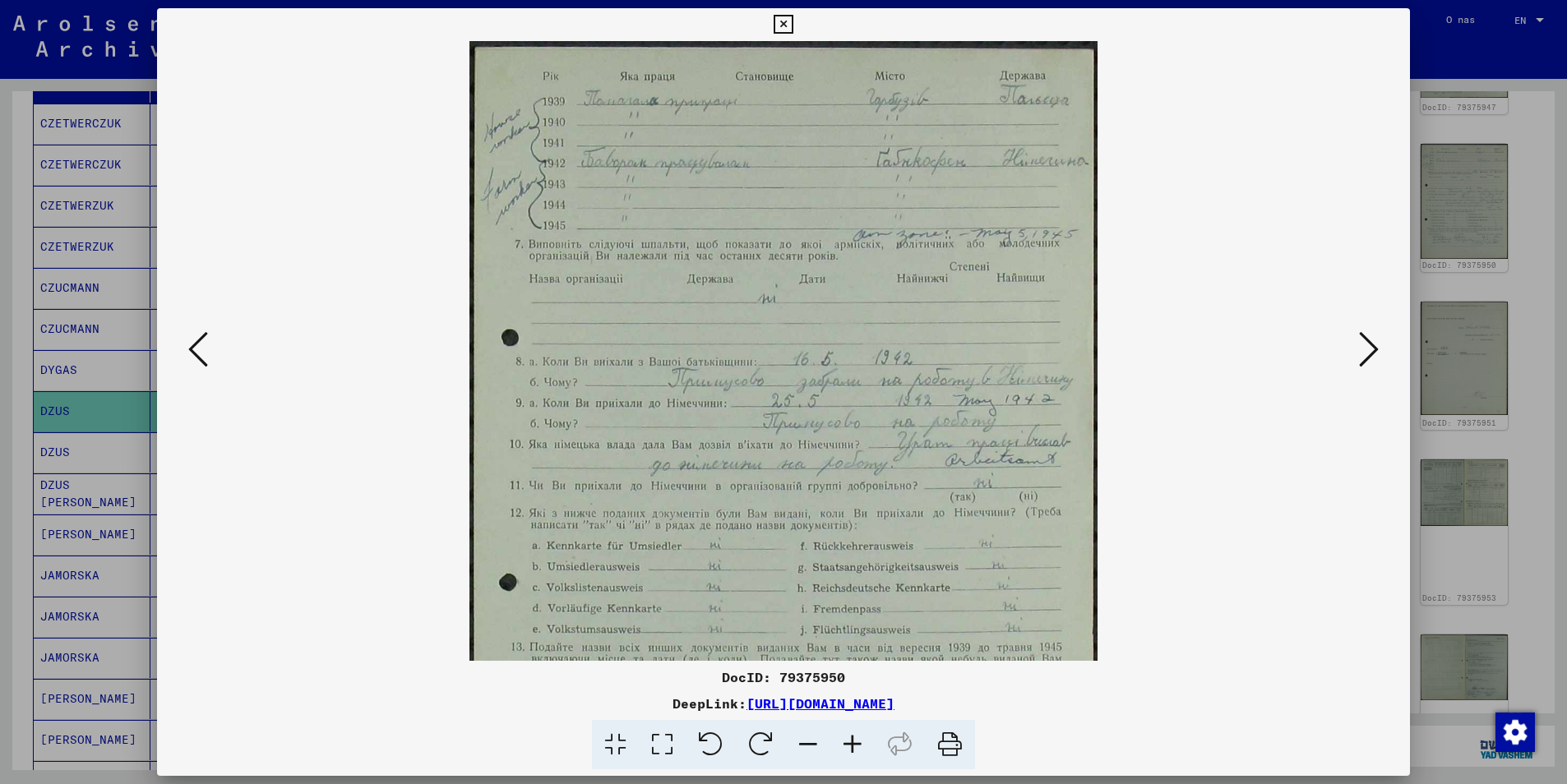
click at [849, 743] on icon at bounding box center [852, 744] width 44 height 50
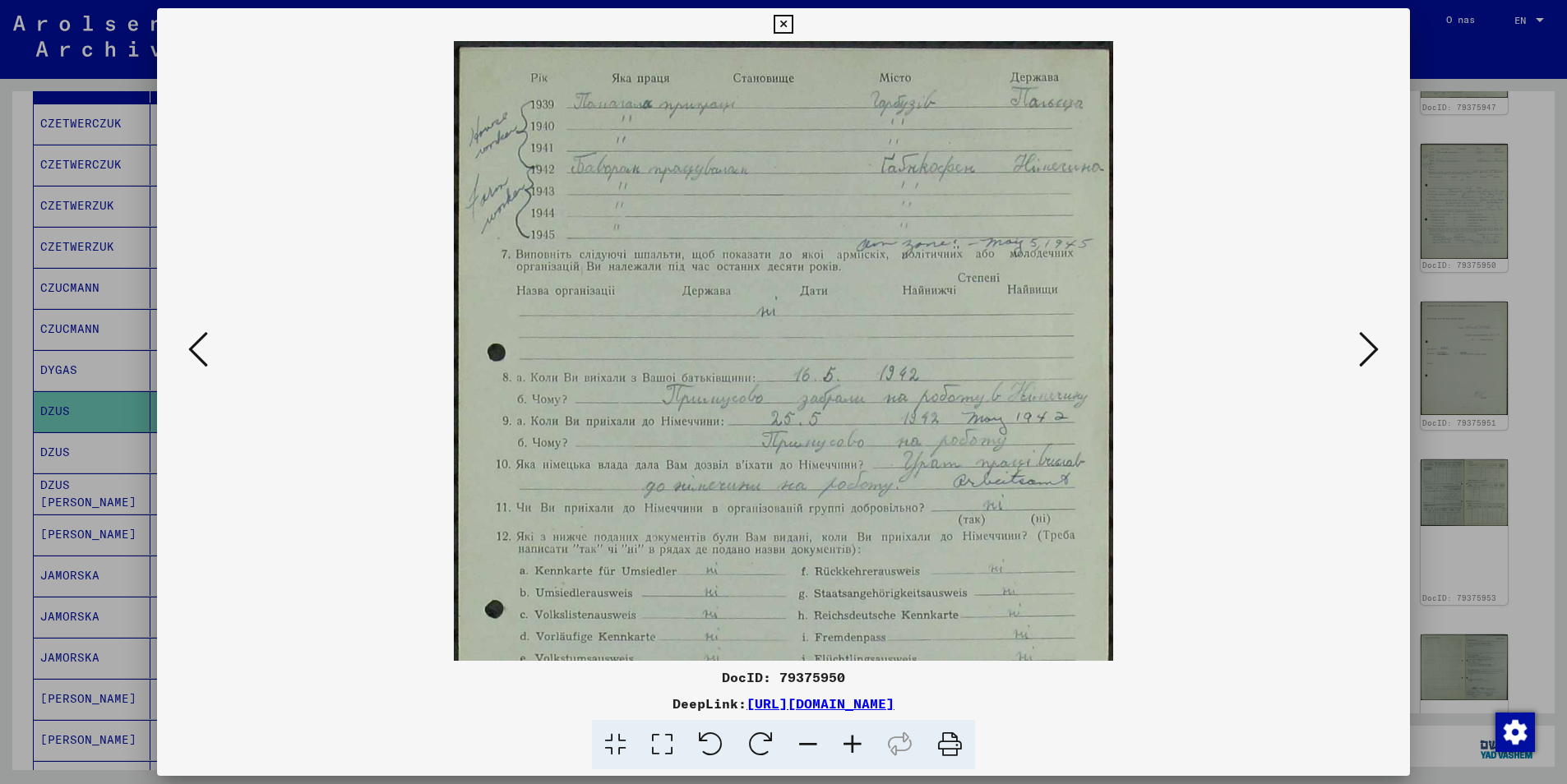
click at [849, 743] on icon at bounding box center [852, 744] width 44 height 50
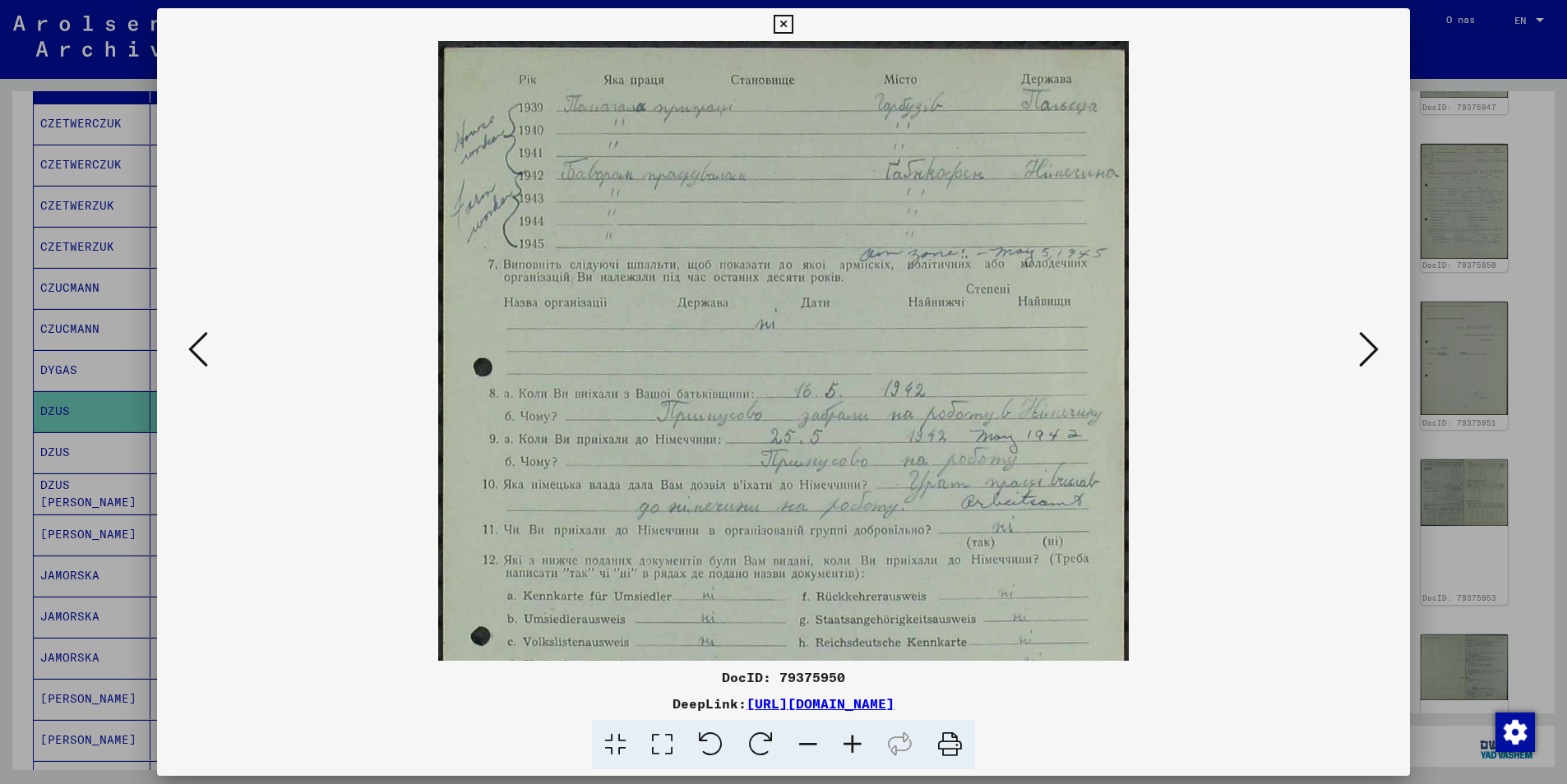
click at [848, 743] on icon at bounding box center [852, 744] width 44 height 50
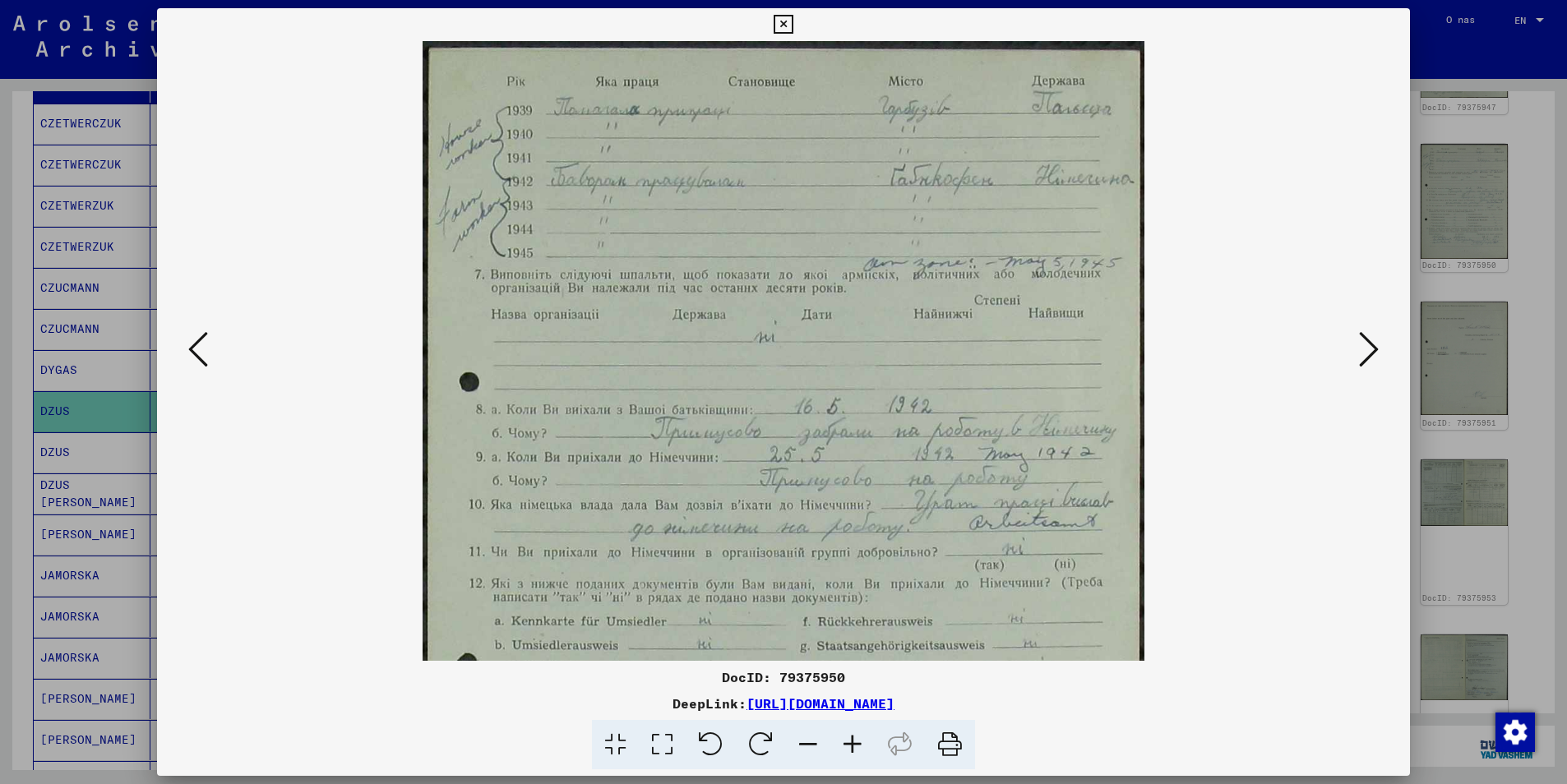
click at [848, 743] on icon at bounding box center [852, 744] width 44 height 50
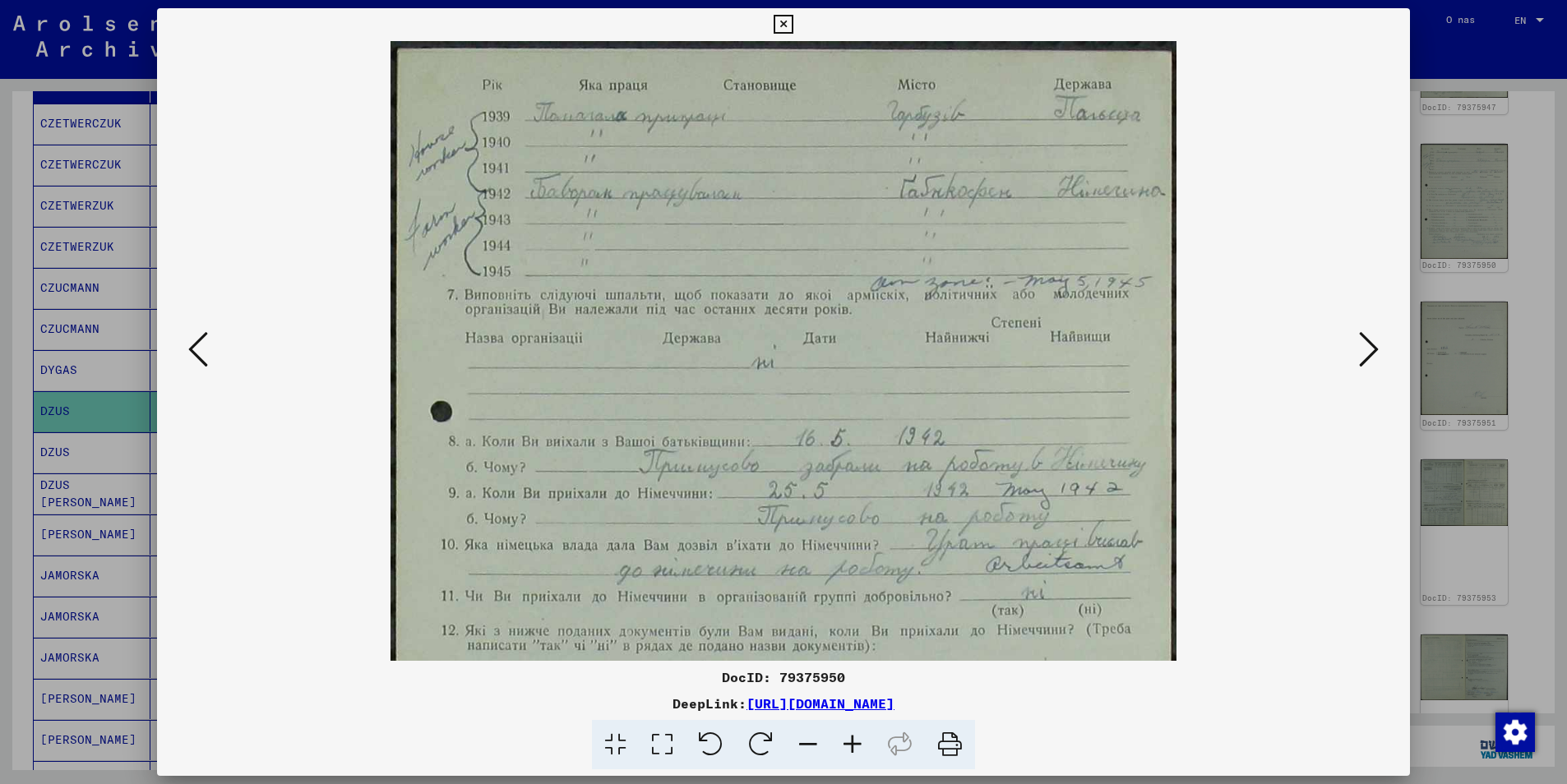
click at [848, 743] on icon at bounding box center [852, 744] width 44 height 50
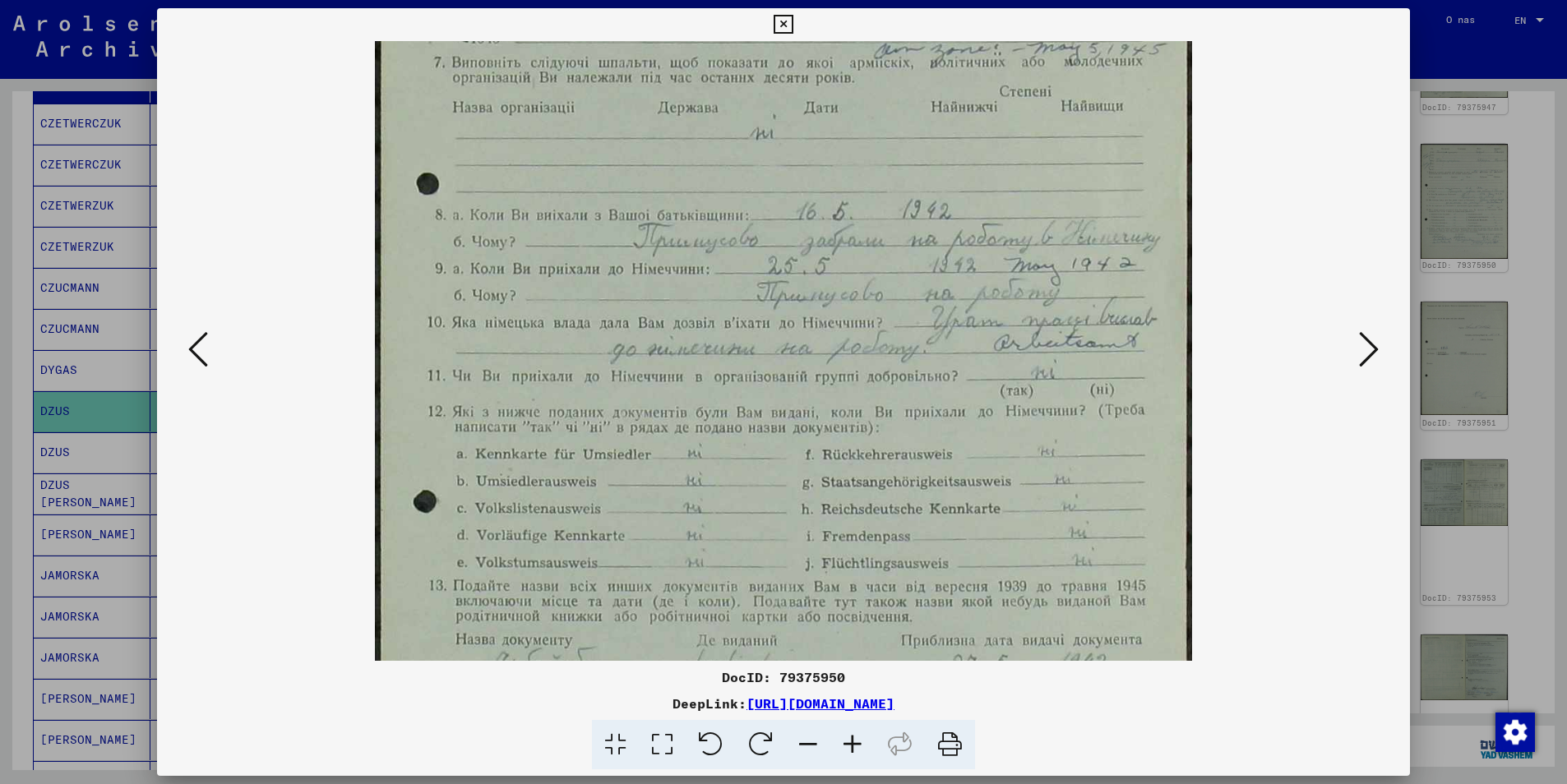
scroll to position [243, 0]
drag, startPoint x: 910, startPoint y: 459, endPoint x: 902, endPoint y: 216, distance: 243.1
click at [902, 216] on img at bounding box center [783, 333] width 816 height 1072
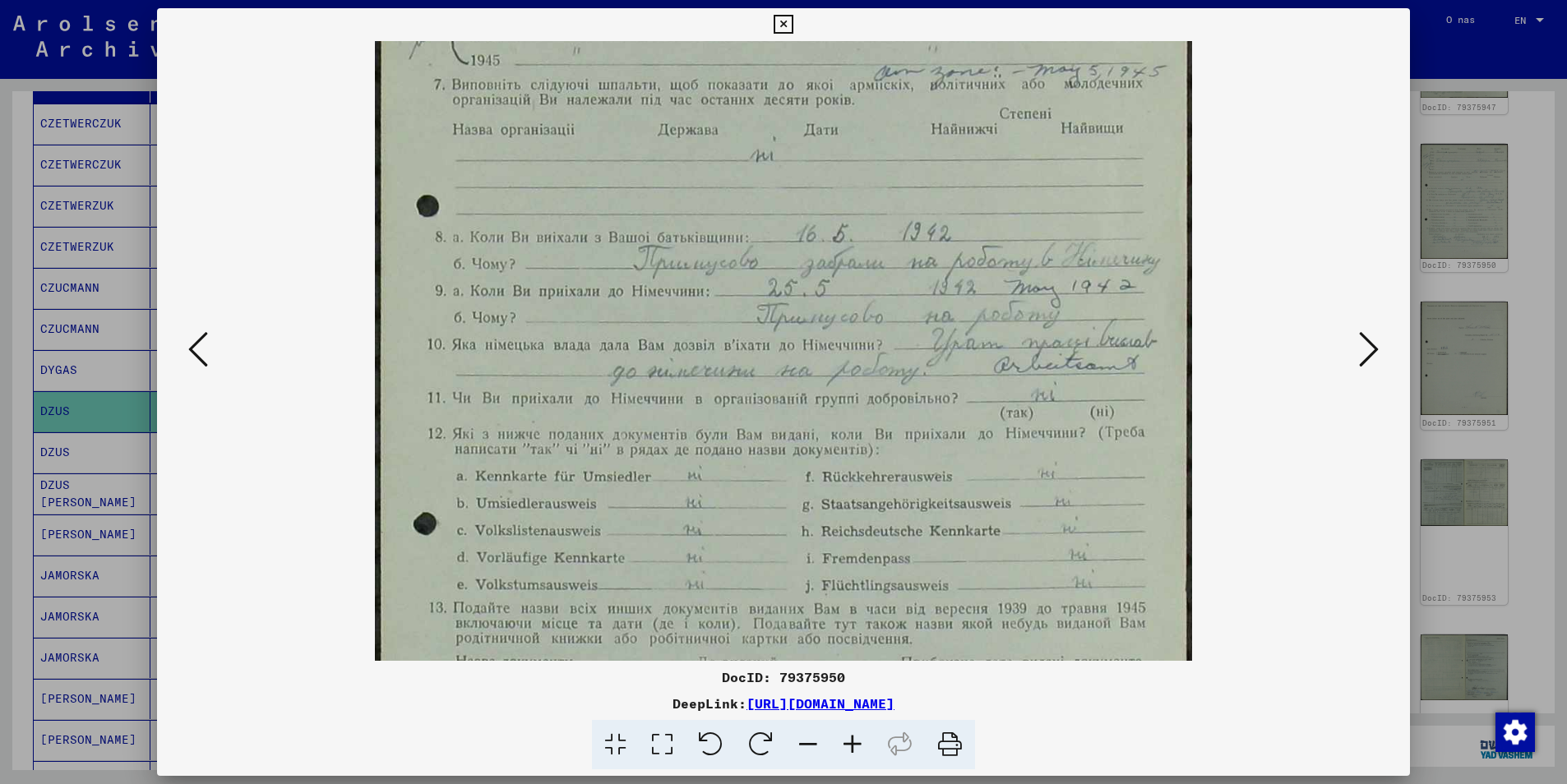
scroll to position [220, 0]
drag, startPoint x: 980, startPoint y: 399, endPoint x: 963, endPoint y: 423, distance: 29.4
click at [963, 423] on img at bounding box center [783, 357] width 816 height 1072
click at [786, 24] on icon at bounding box center [783, 24] width 19 height 20
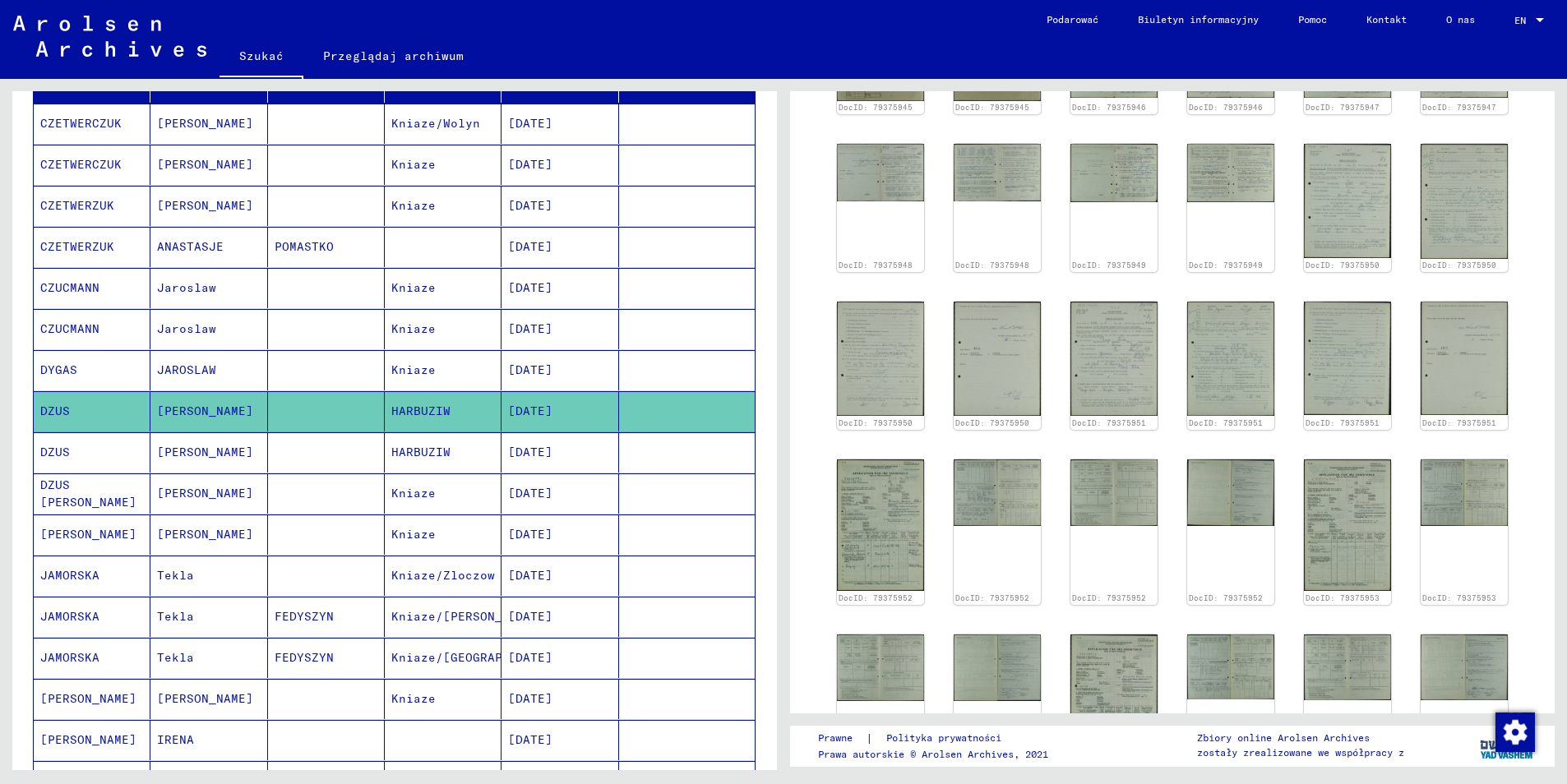
click at [117, 474] on mat-cell "DZUS [PERSON_NAME]" at bounding box center [92, 494] width 117 height 40
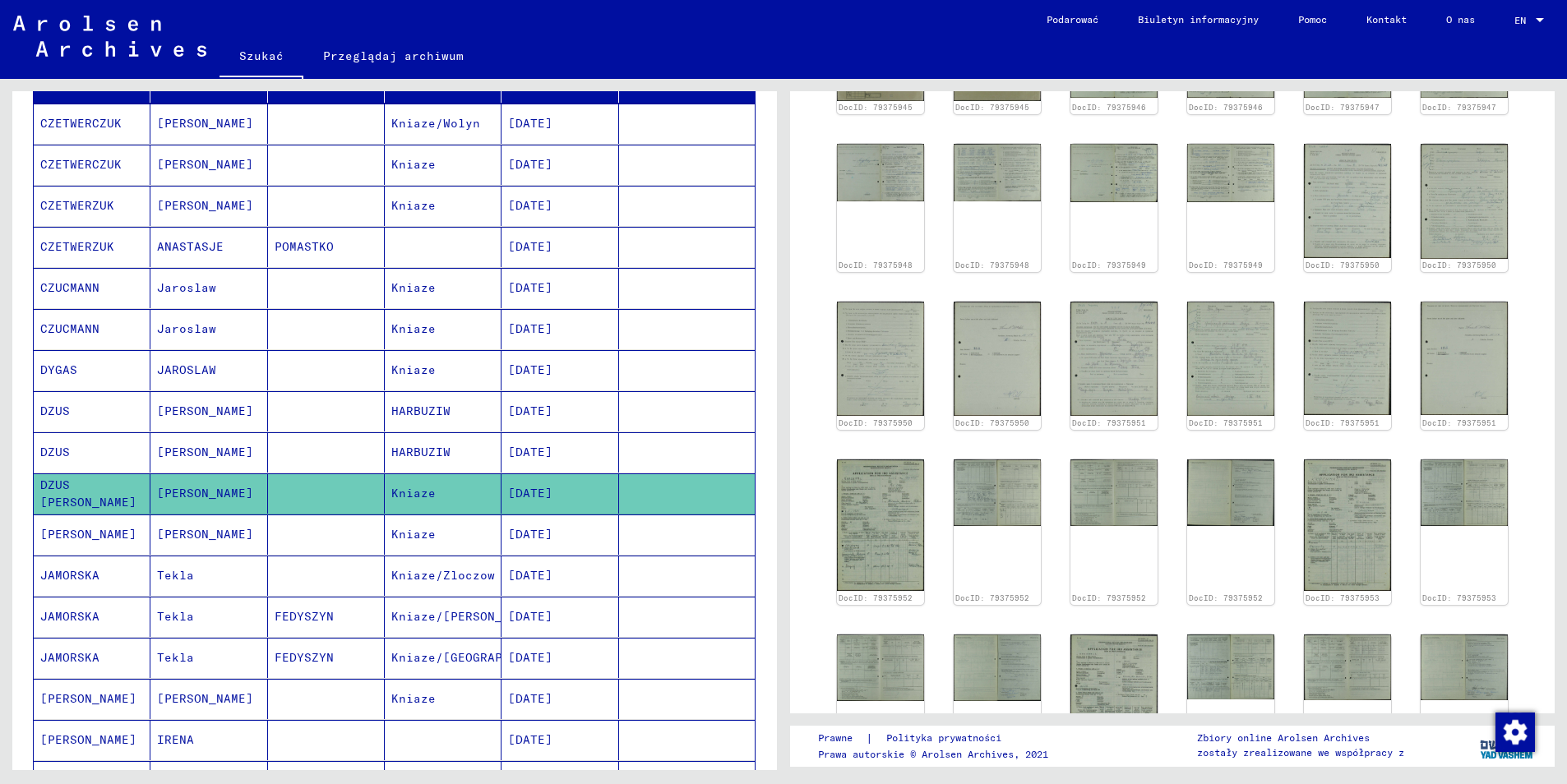
click at [103, 525] on mat-cell "[PERSON_NAME]" at bounding box center [92, 534] width 117 height 40
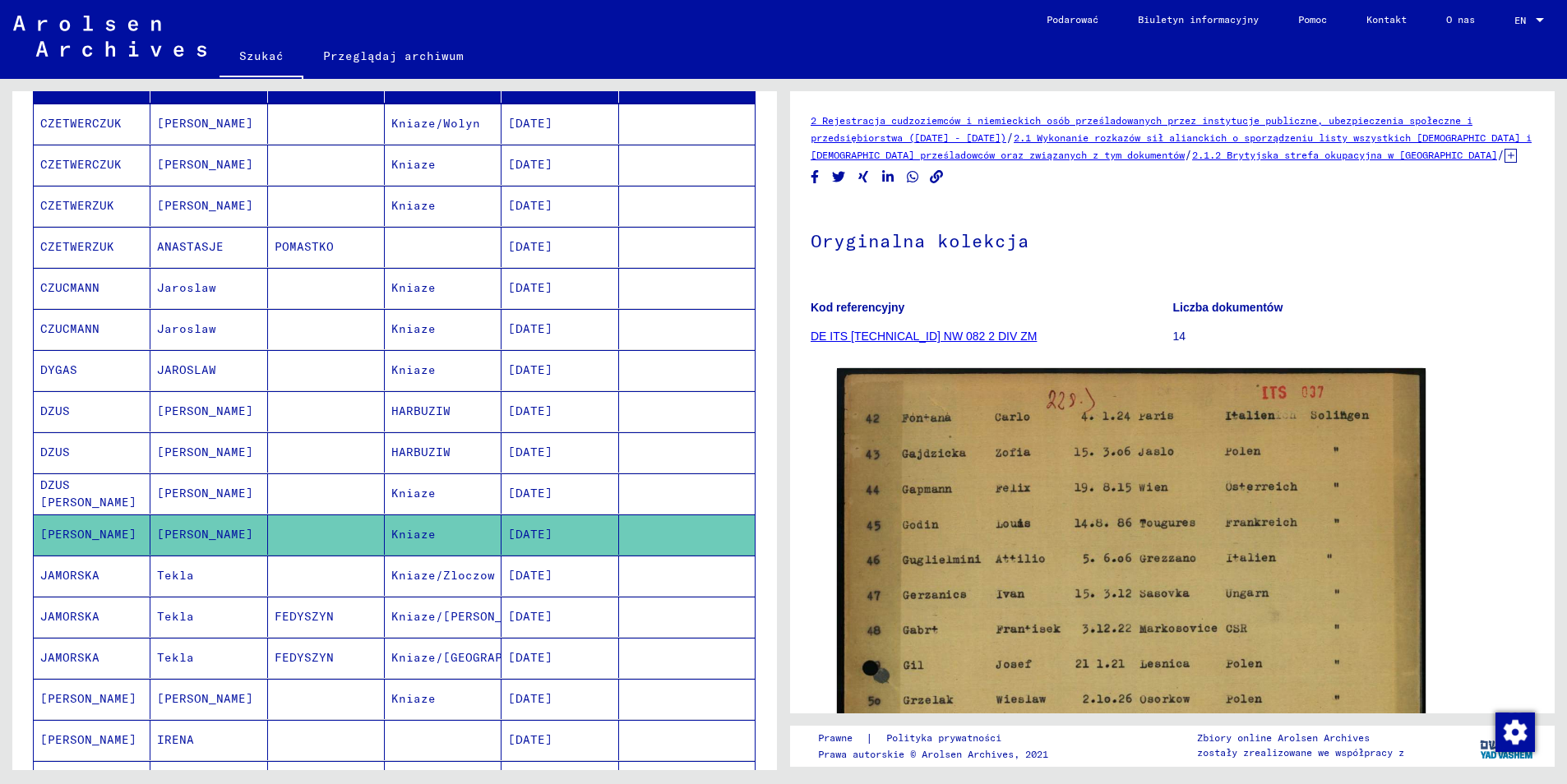
click at [86, 555] on mat-cell "JAMORSKA" at bounding box center [92, 575] width 117 height 40
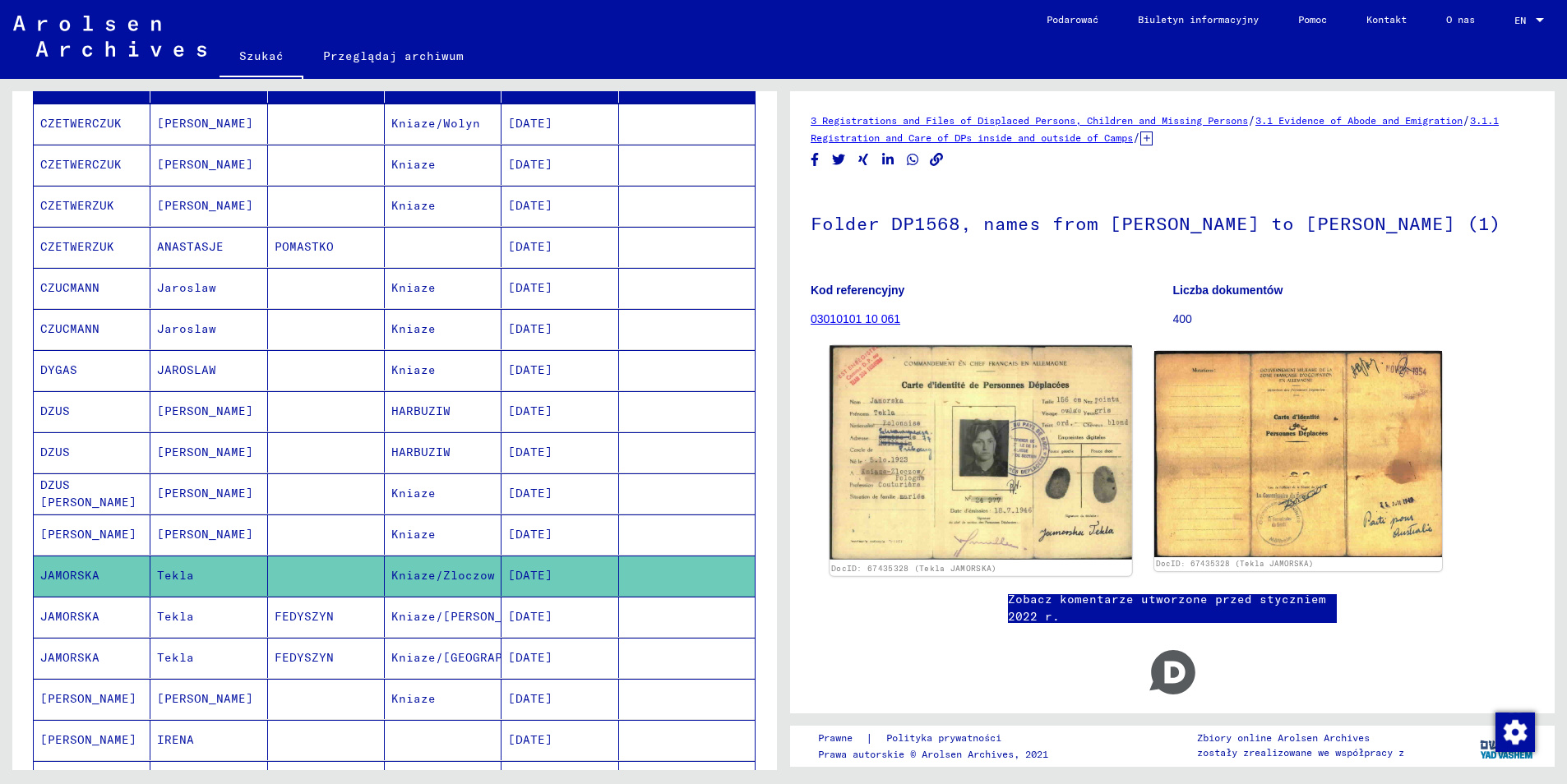
click at [947, 439] on img at bounding box center [981, 453] width 302 height 214
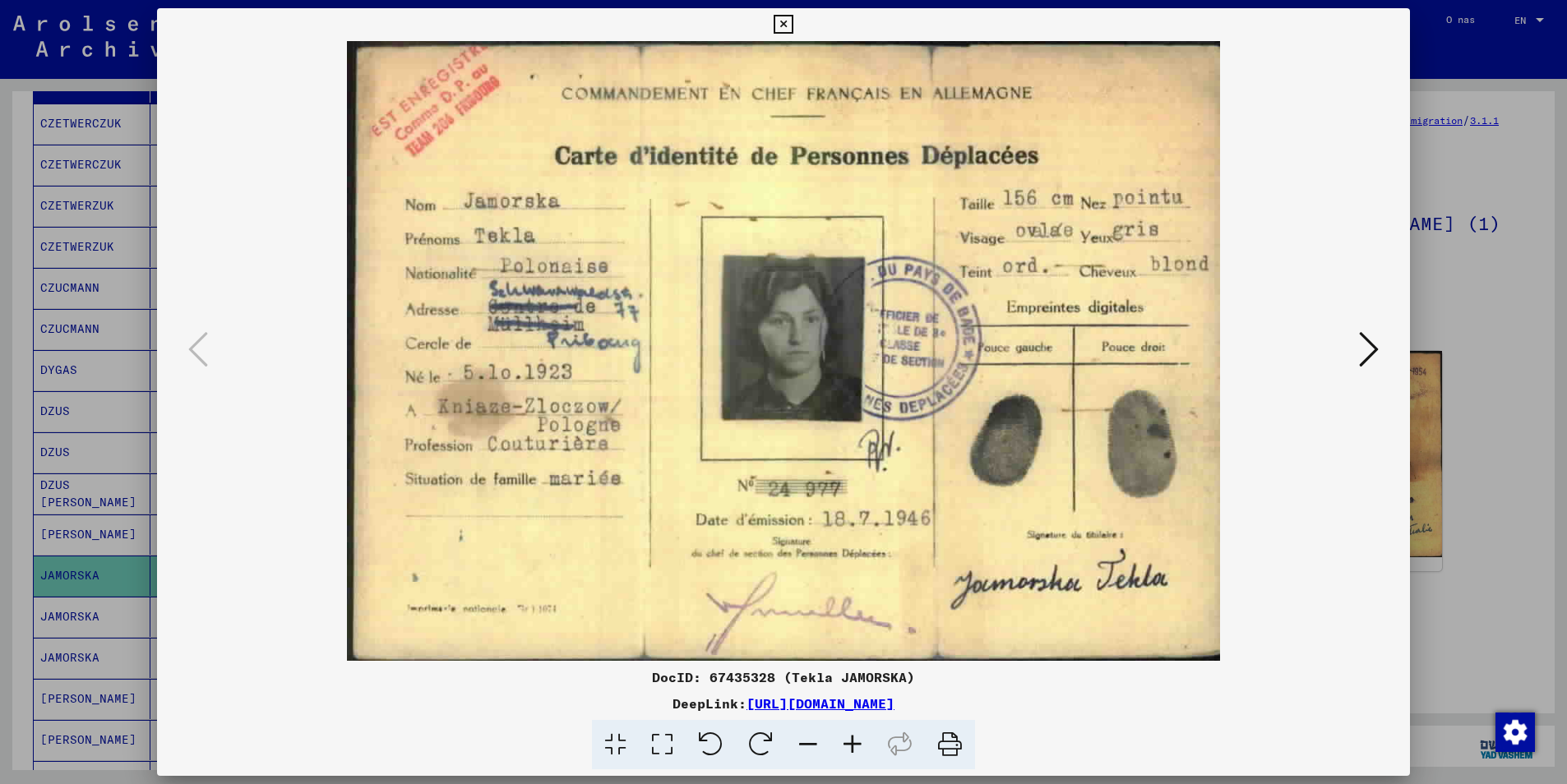
click at [788, 18] on icon at bounding box center [783, 24] width 19 height 20
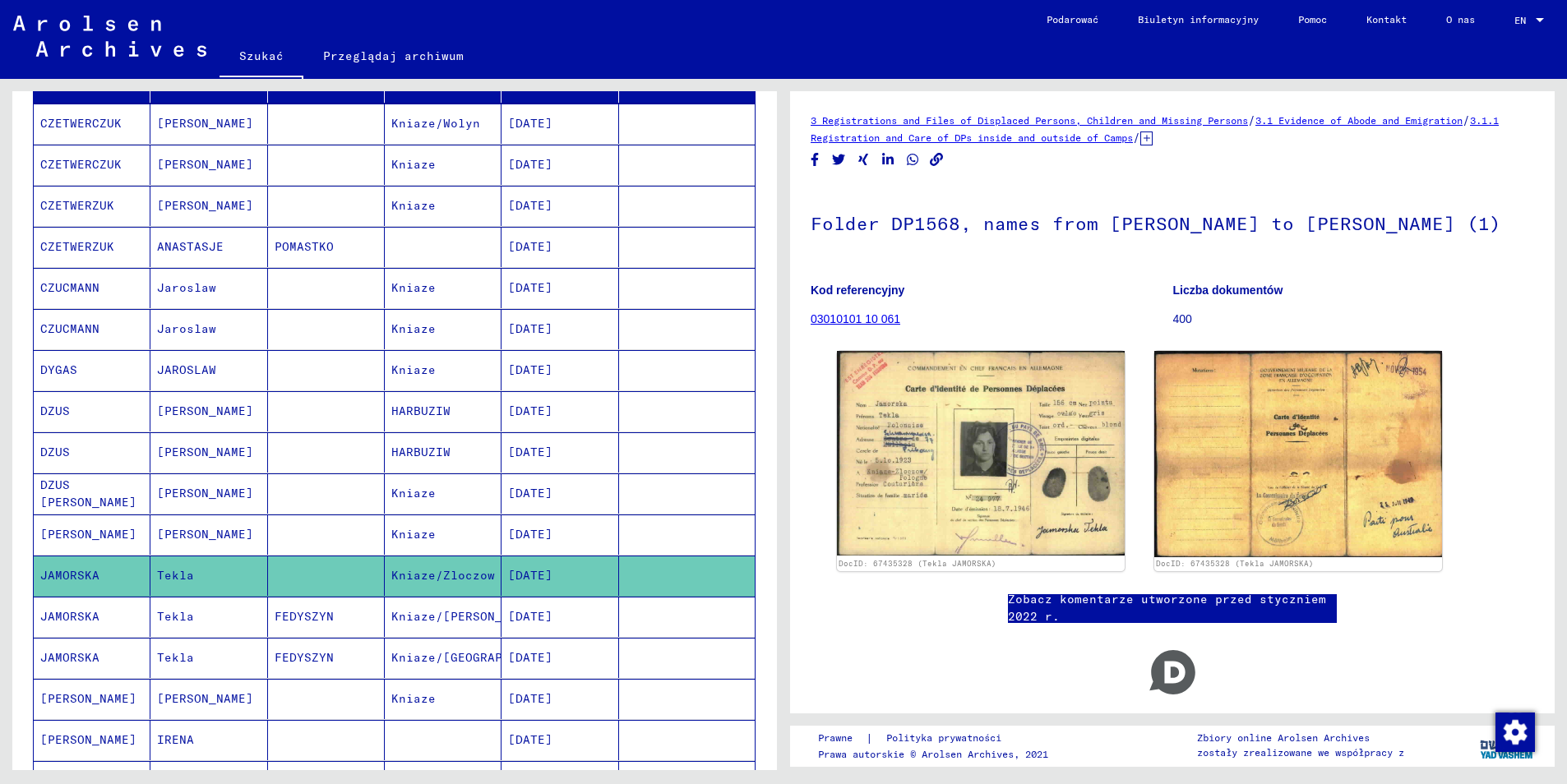
click at [117, 604] on mat-cell "JAMORSKA" at bounding box center [92, 616] width 117 height 40
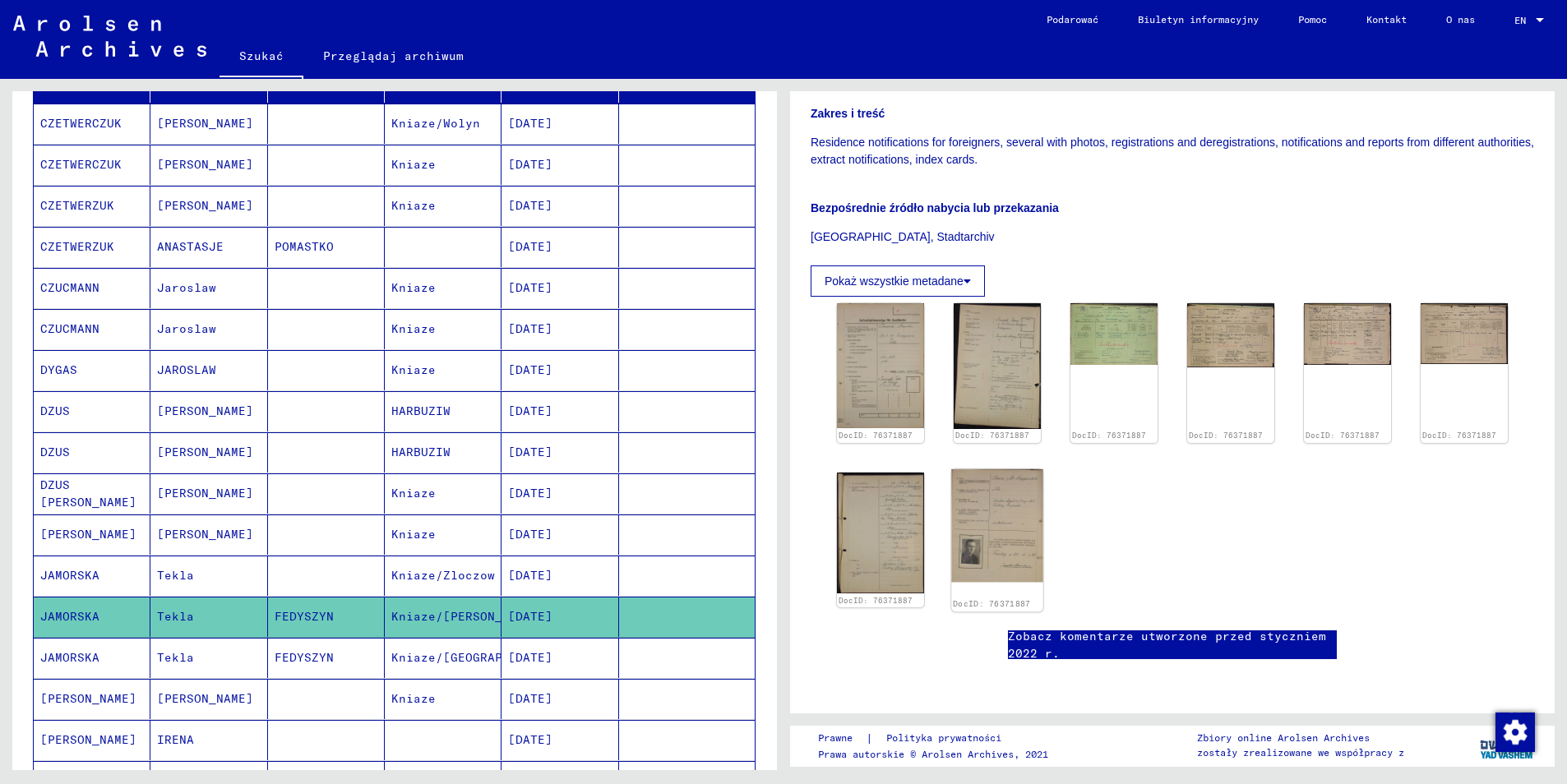
scroll to position [328, 0]
click at [981, 514] on img at bounding box center [997, 524] width 92 height 113
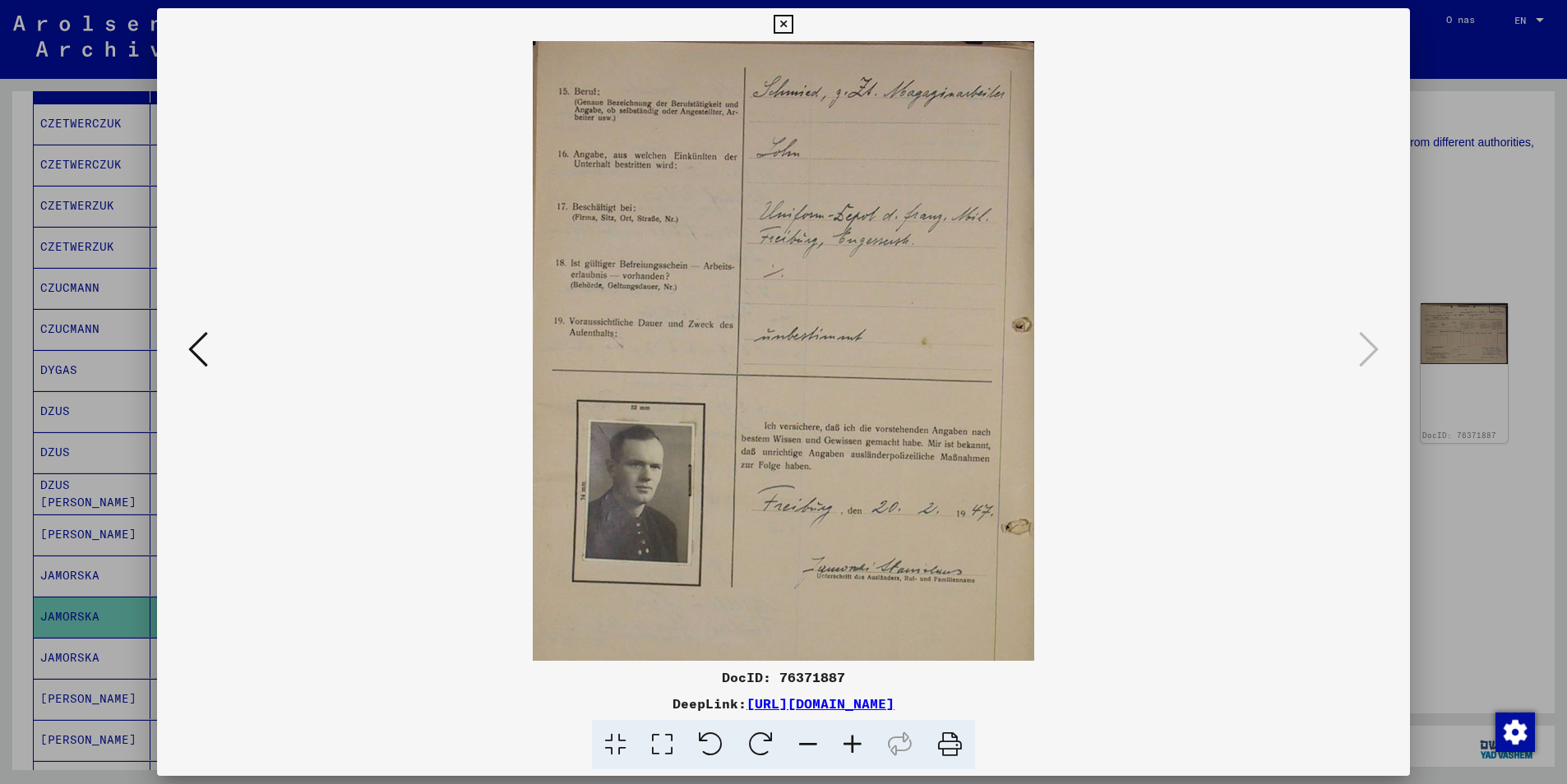
click at [212, 365] on button at bounding box center [198, 350] width 30 height 47
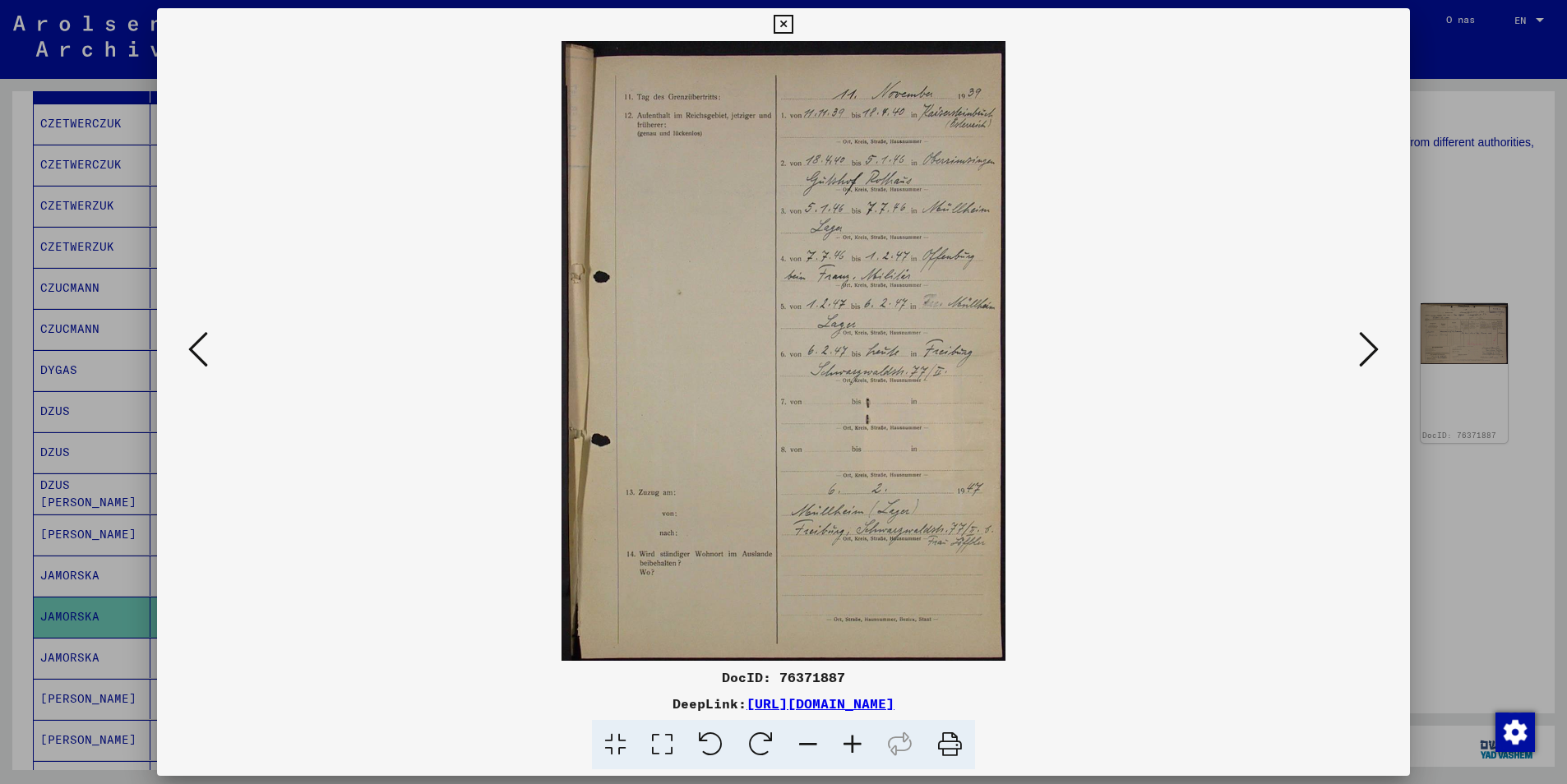
click at [212, 365] on button at bounding box center [198, 350] width 30 height 47
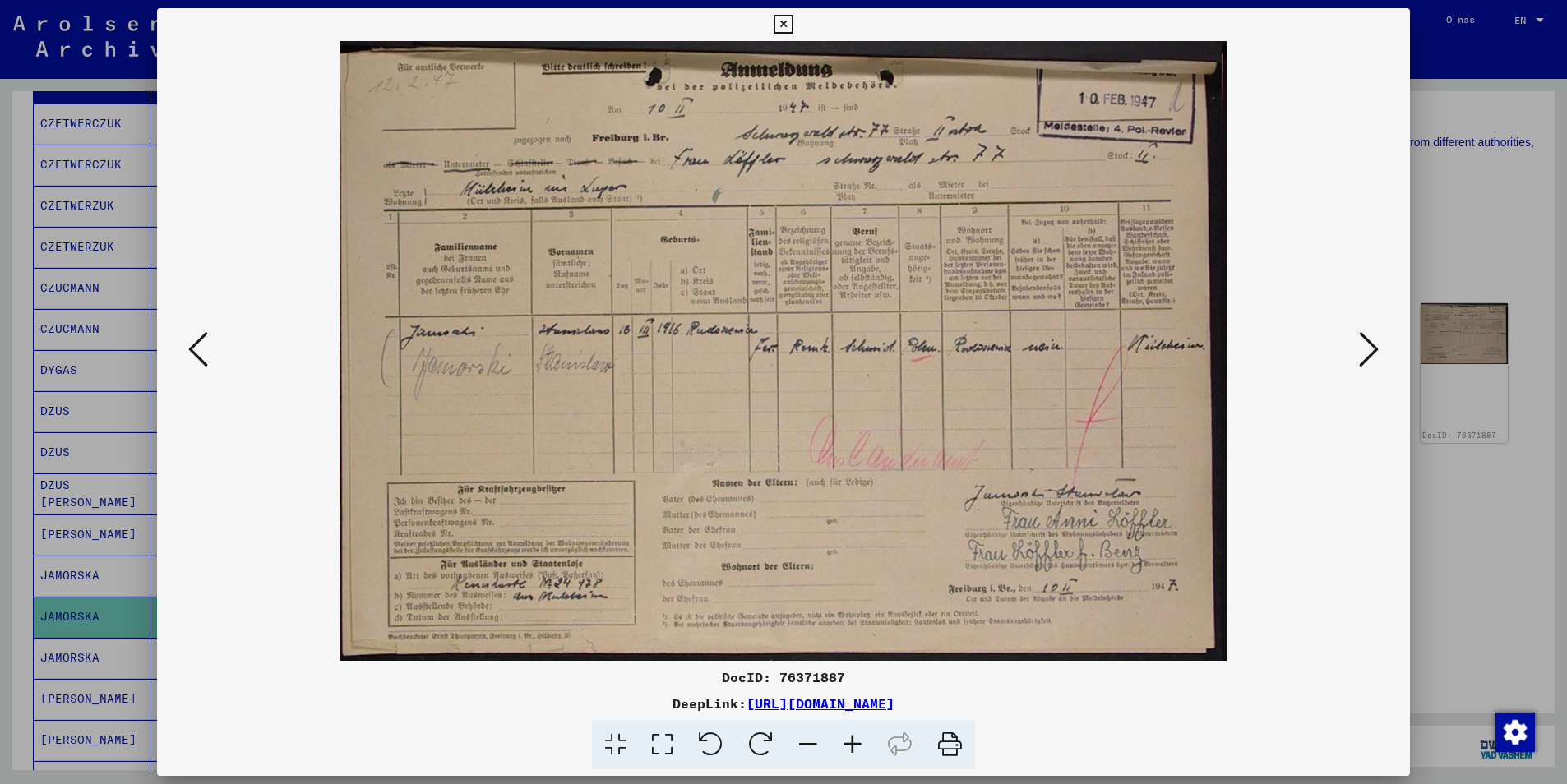
click at [212, 365] on button at bounding box center [198, 350] width 30 height 47
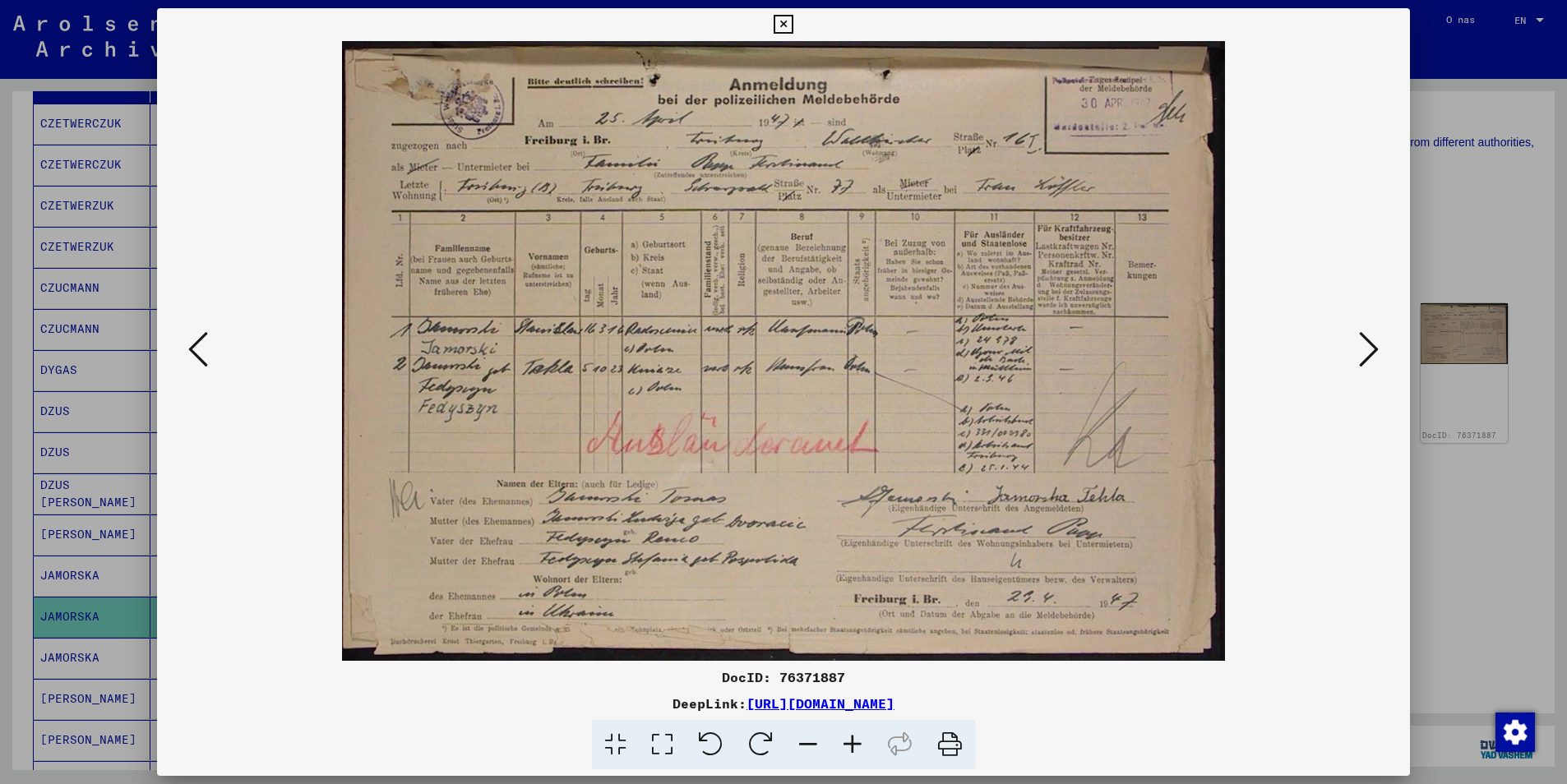
click at [212, 365] on button at bounding box center [198, 350] width 30 height 47
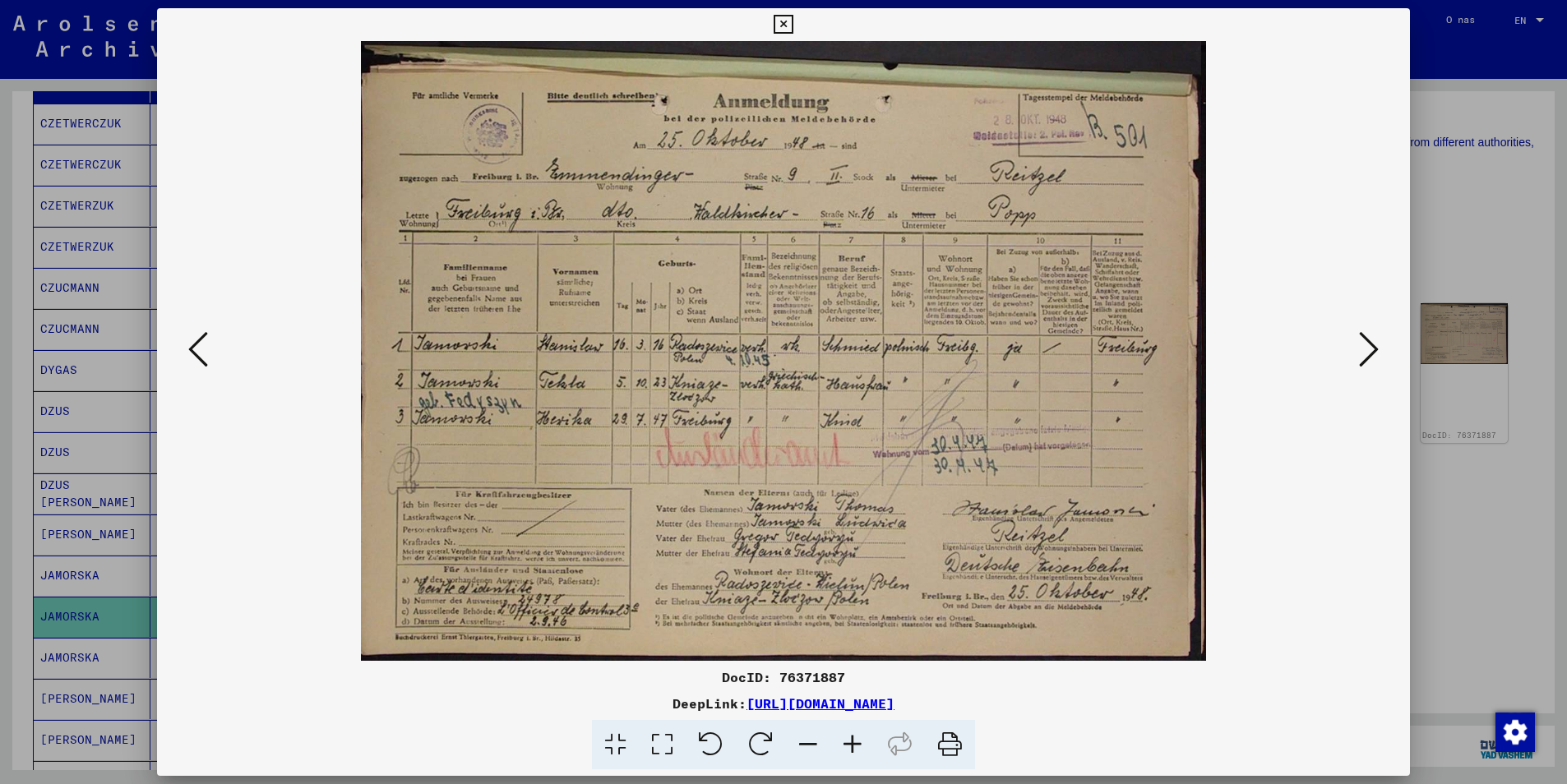
click at [212, 365] on button at bounding box center [198, 350] width 30 height 47
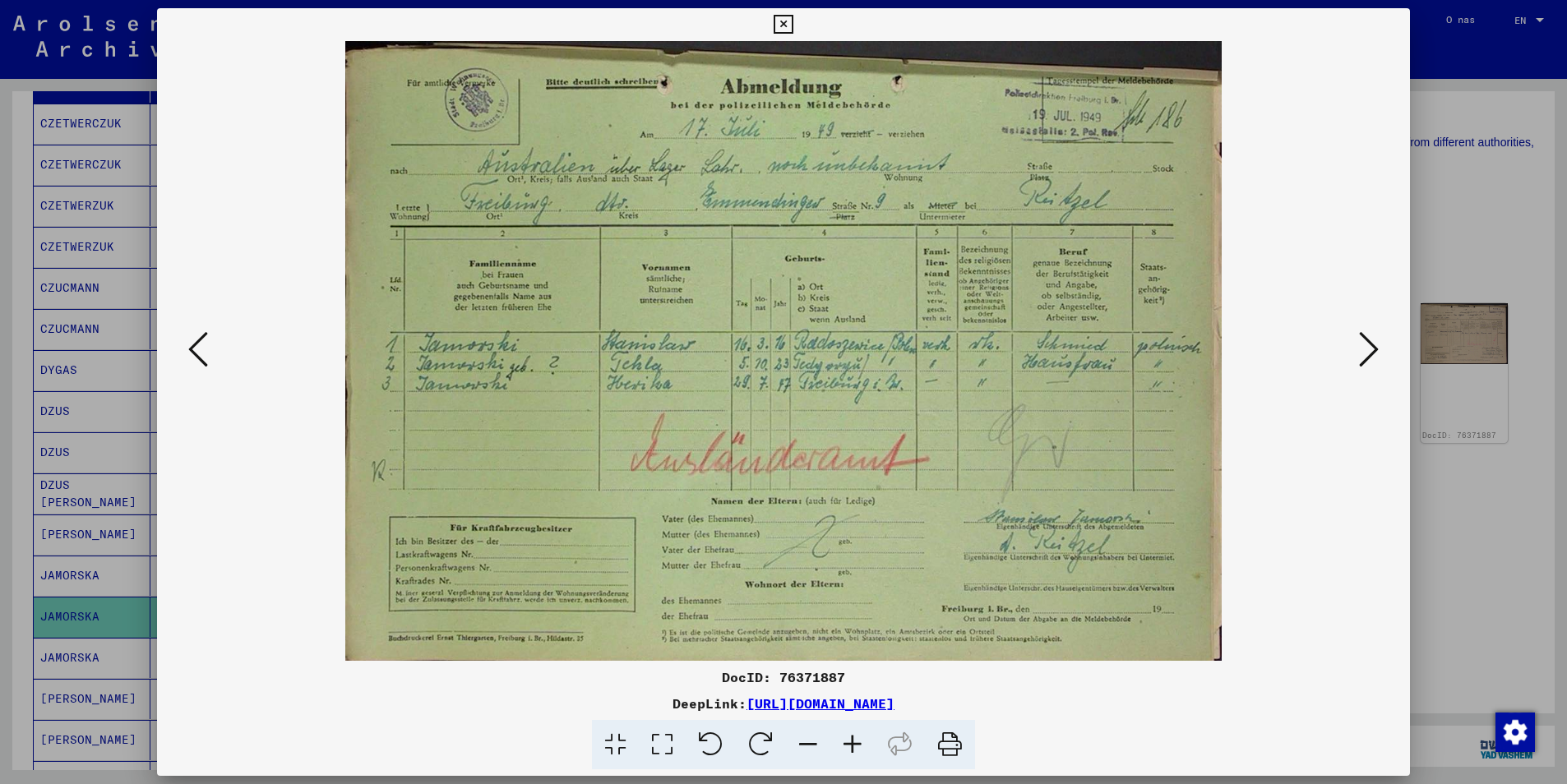
click at [212, 365] on button at bounding box center [198, 350] width 30 height 47
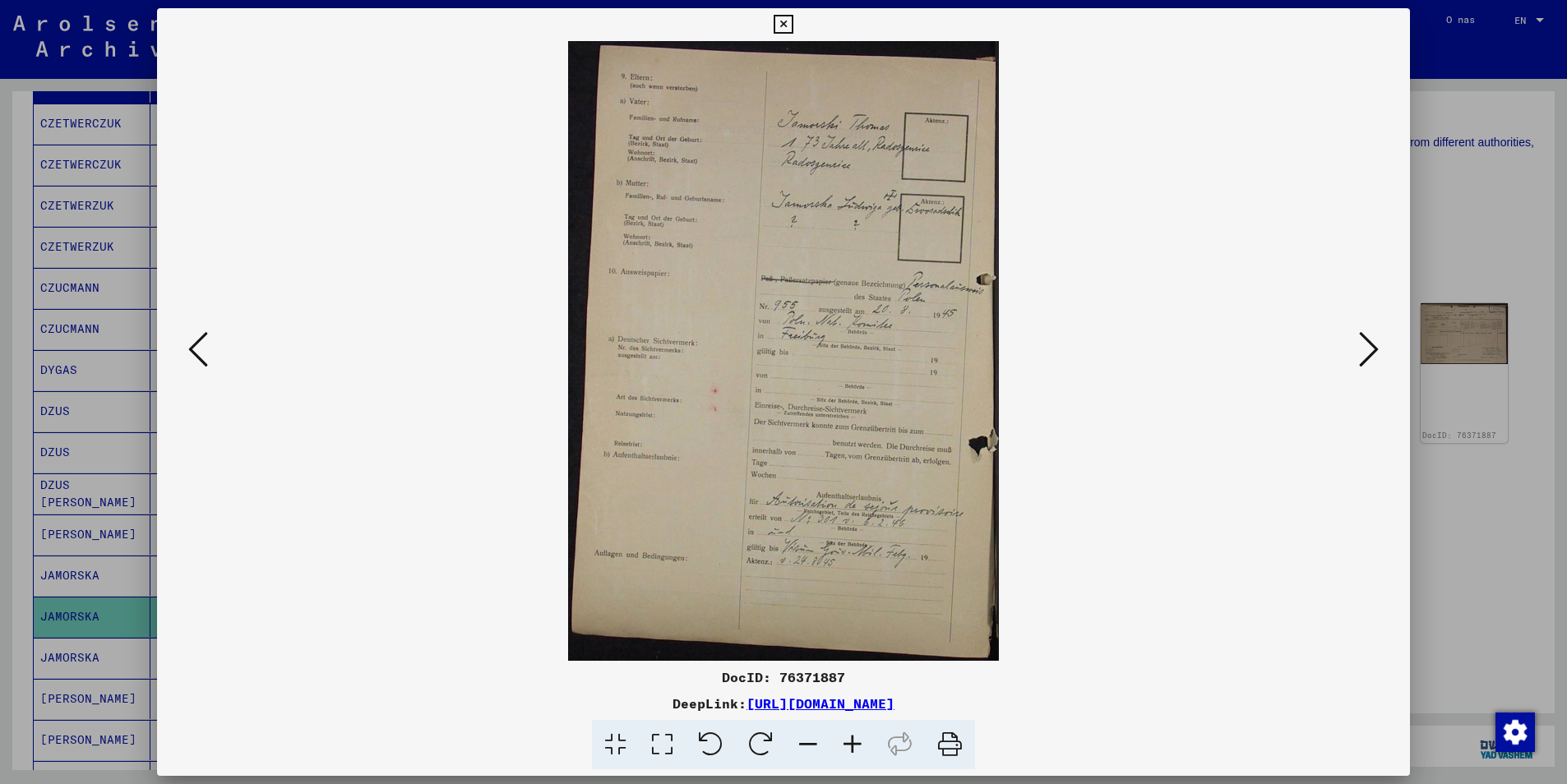
click at [212, 365] on button at bounding box center [198, 350] width 30 height 47
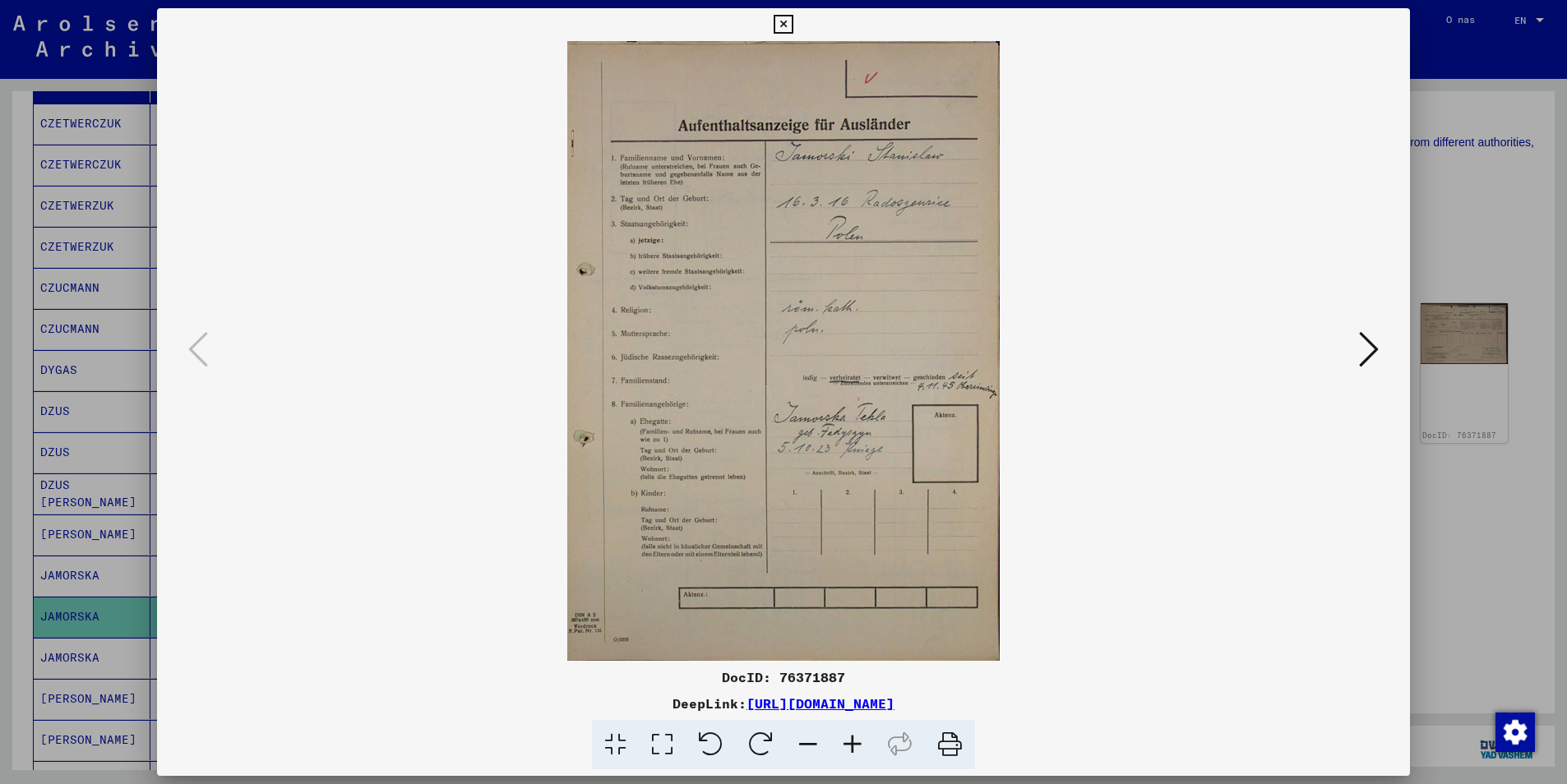
click at [784, 30] on icon at bounding box center [783, 24] width 19 height 20
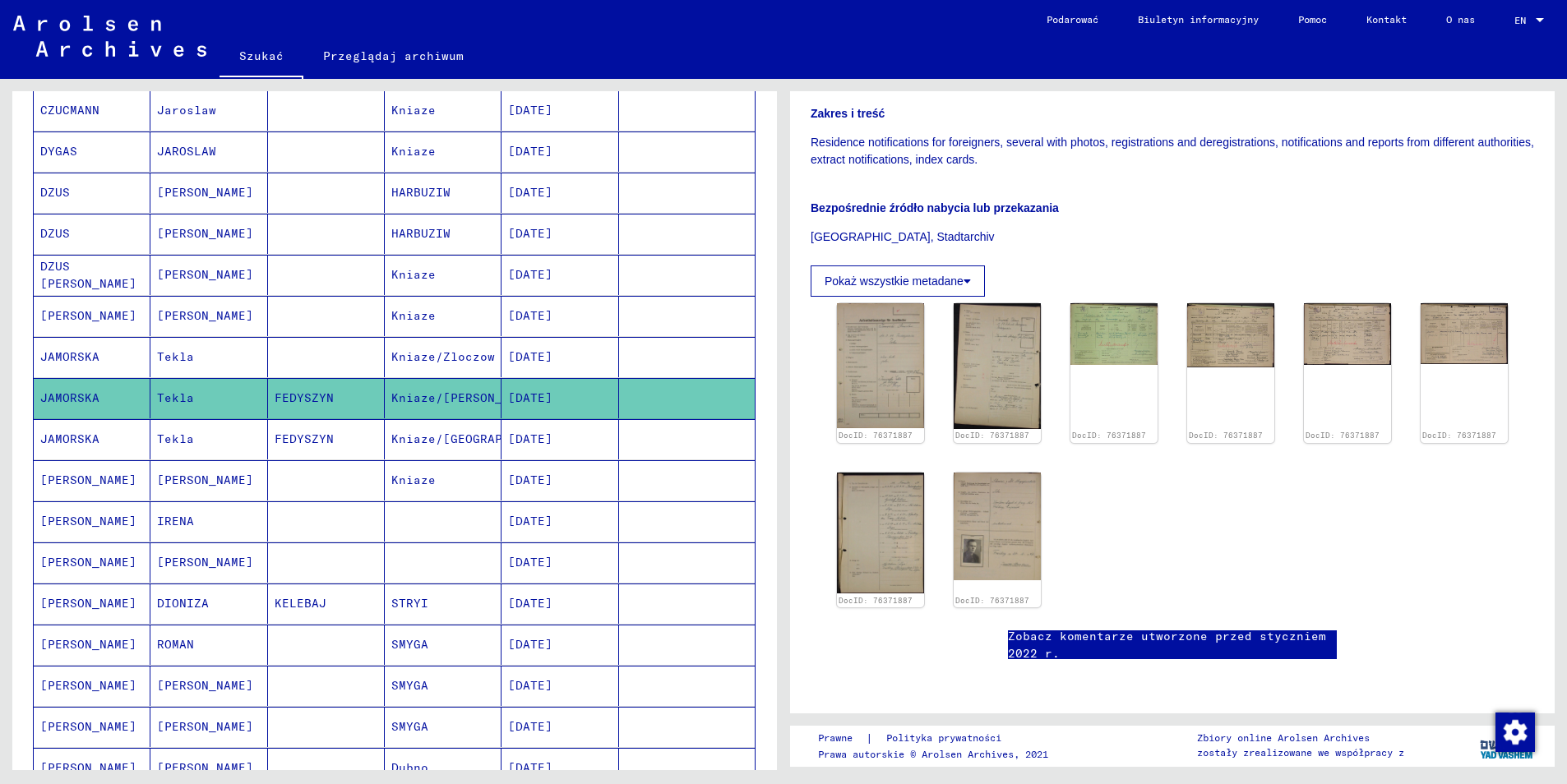
scroll to position [493, 0]
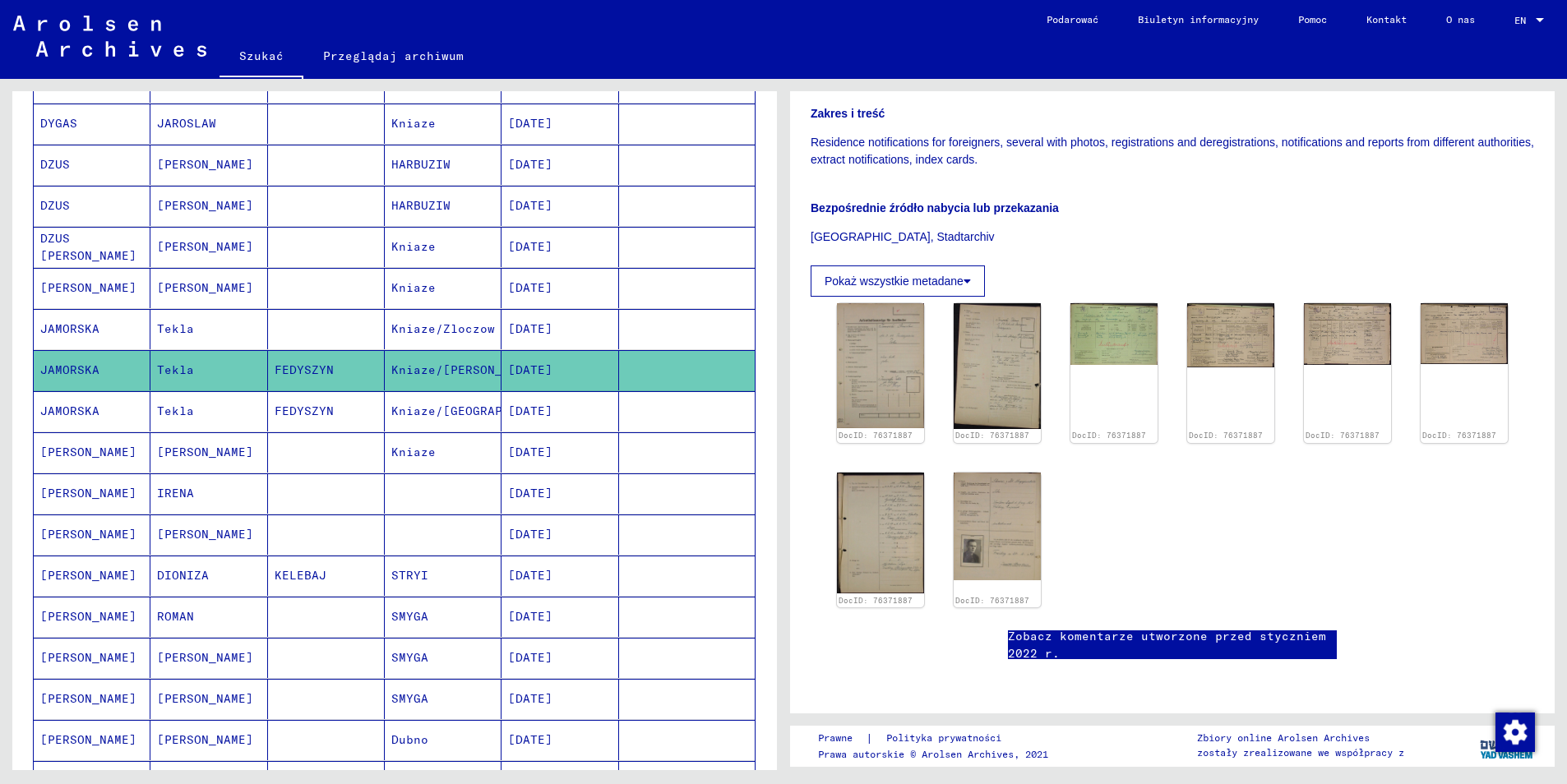
click at [70, 439] on mat-cell "[PERSON_NAME]" at bounding box center [92, 452] width 117 height 40
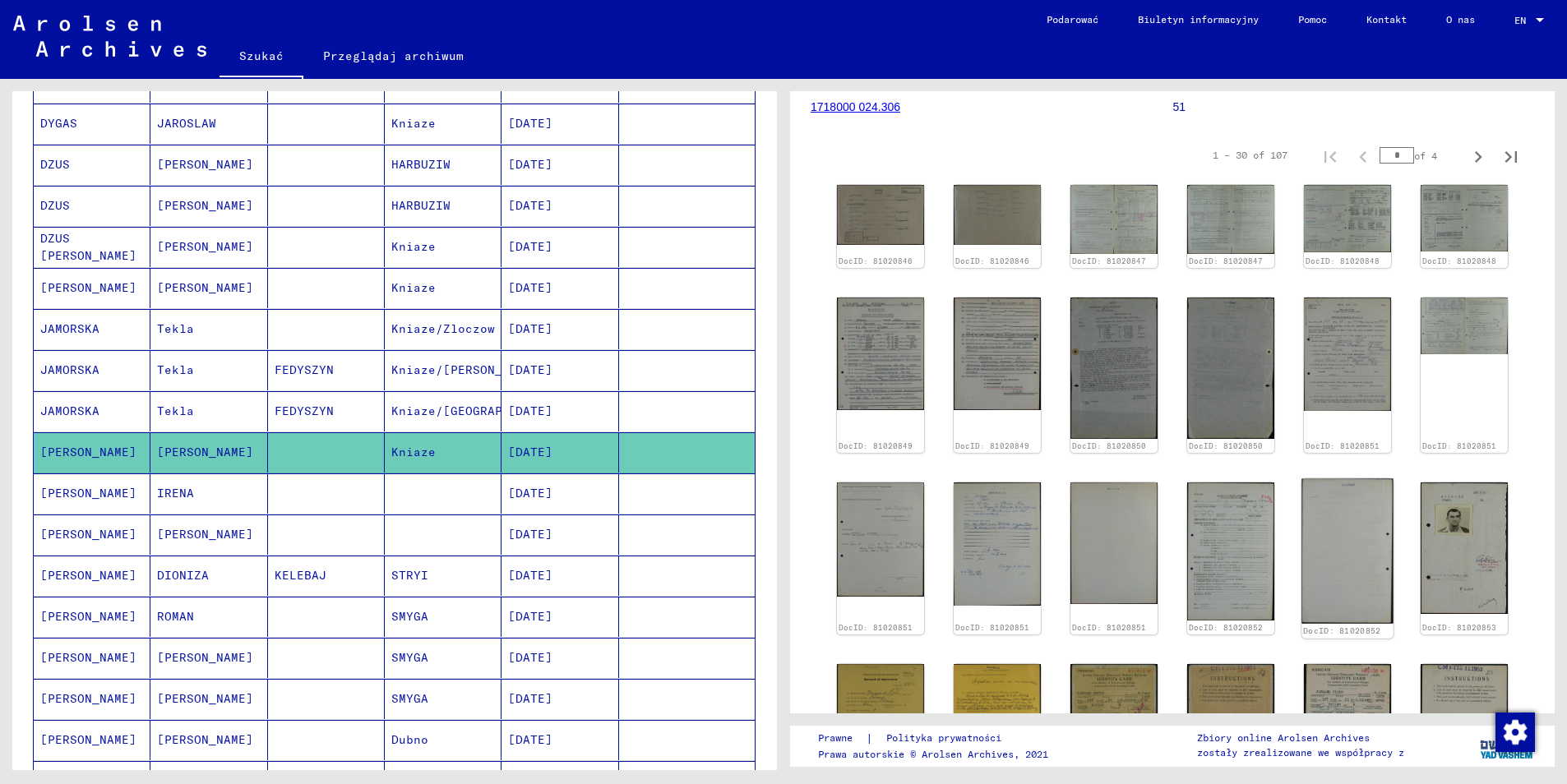
scroll to position [328, 0]
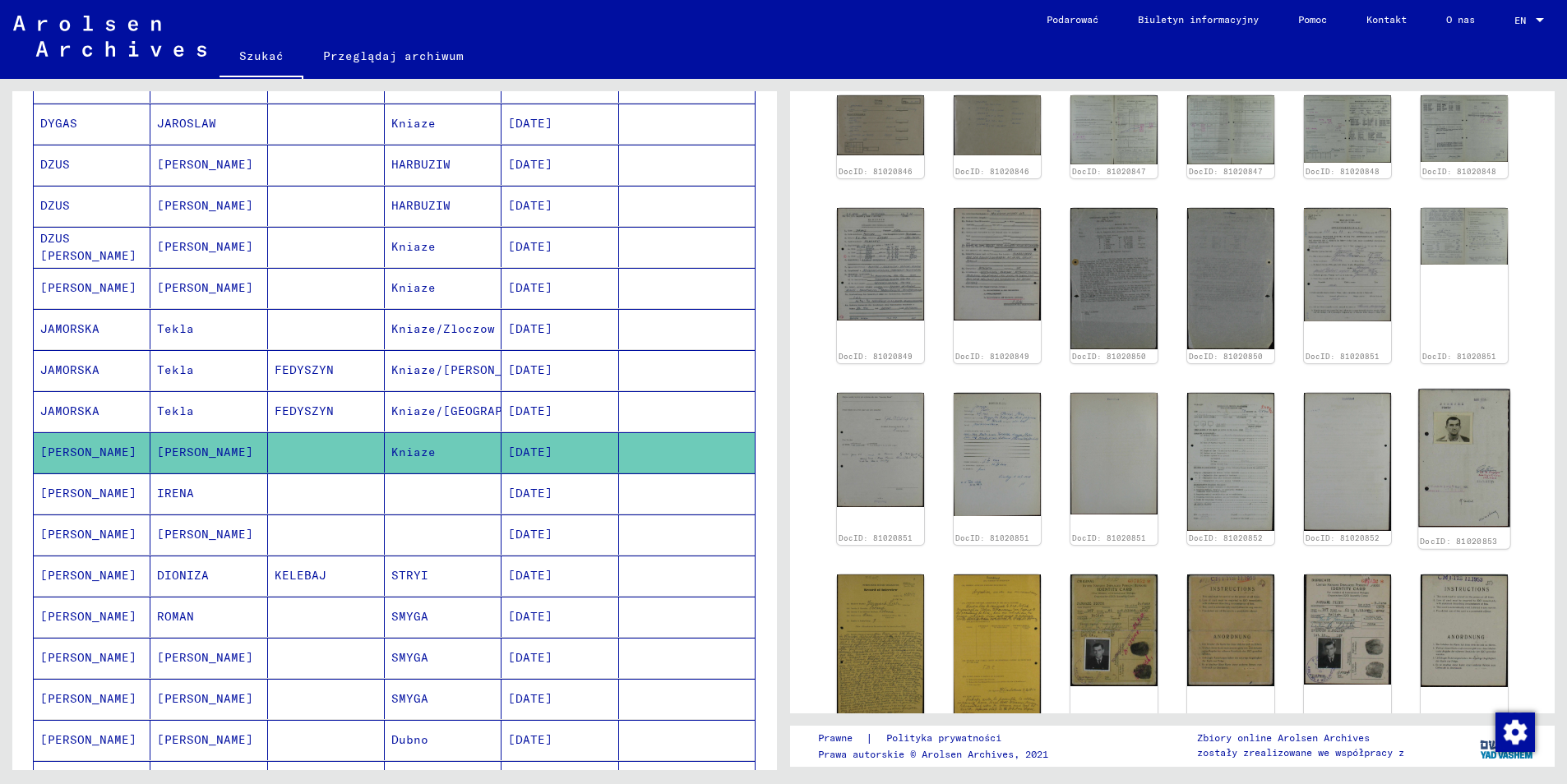
click at [1461, 448] on img at bounding box center [1464, 457] width 92 height 138
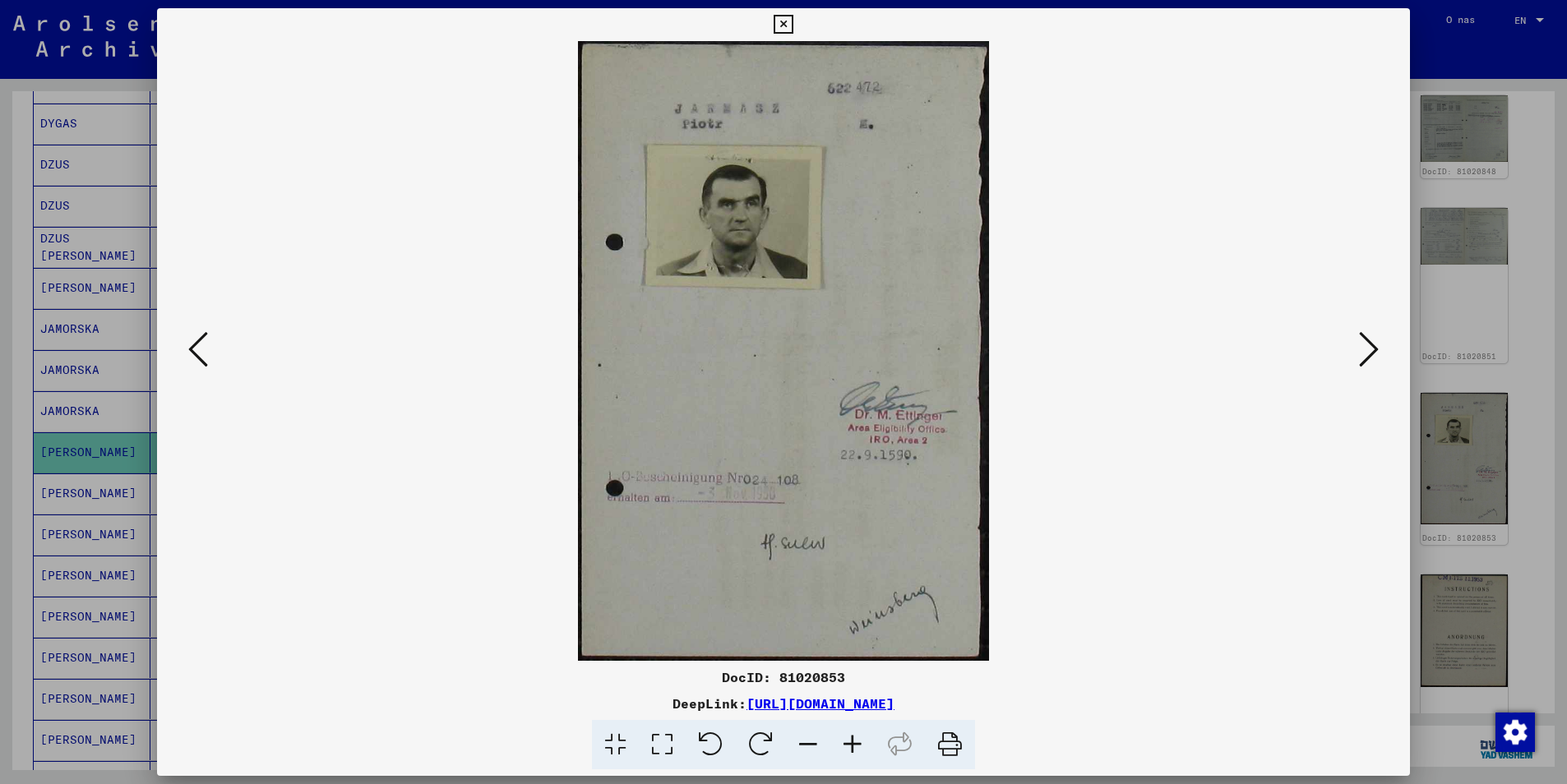
click at [1362, 353] on icon at bounding box center [1369, 348] width 20 height 39
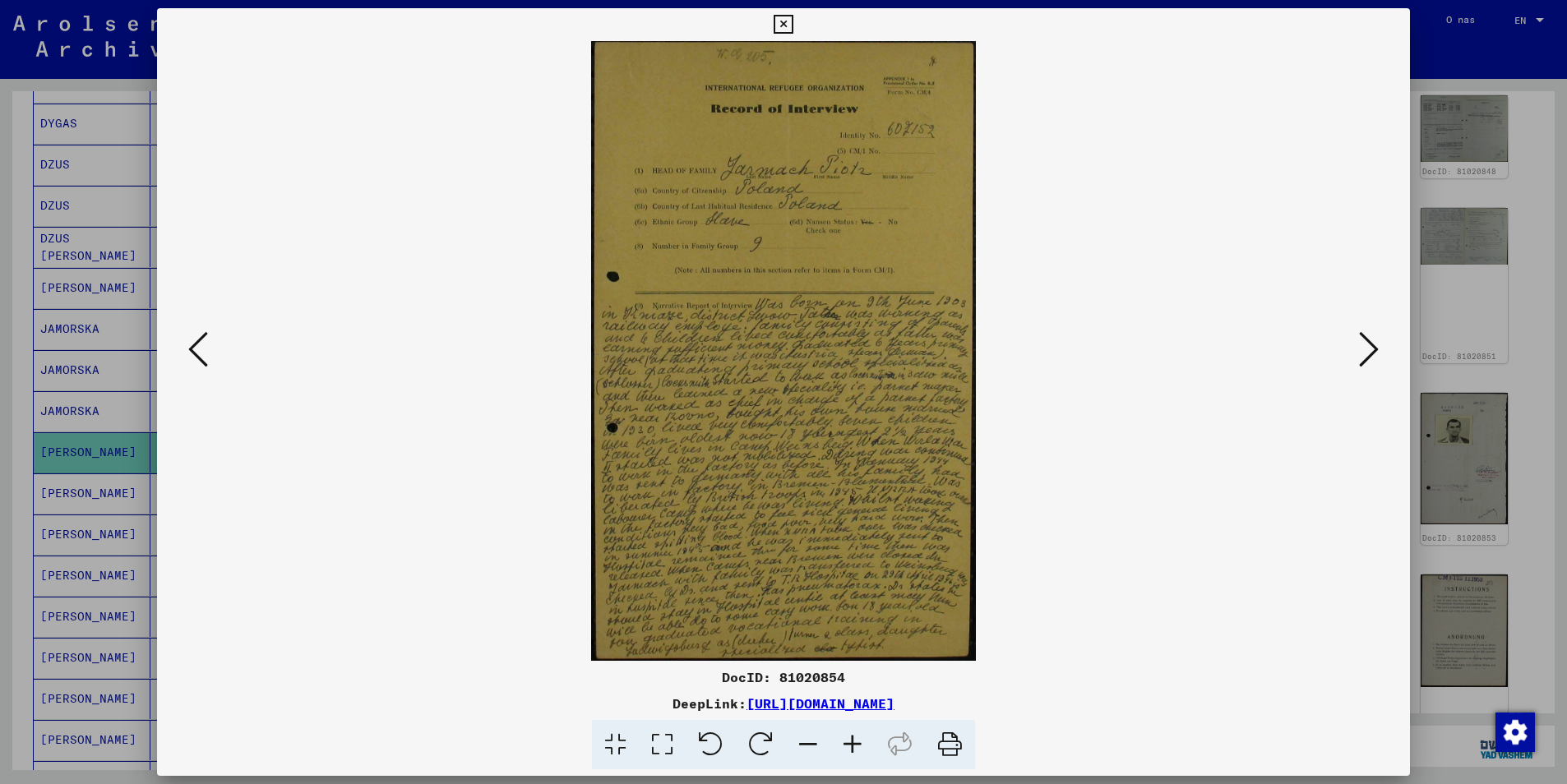
click at [1362, 353] on icon at bounding box center [1369, 348] width 20 height 39
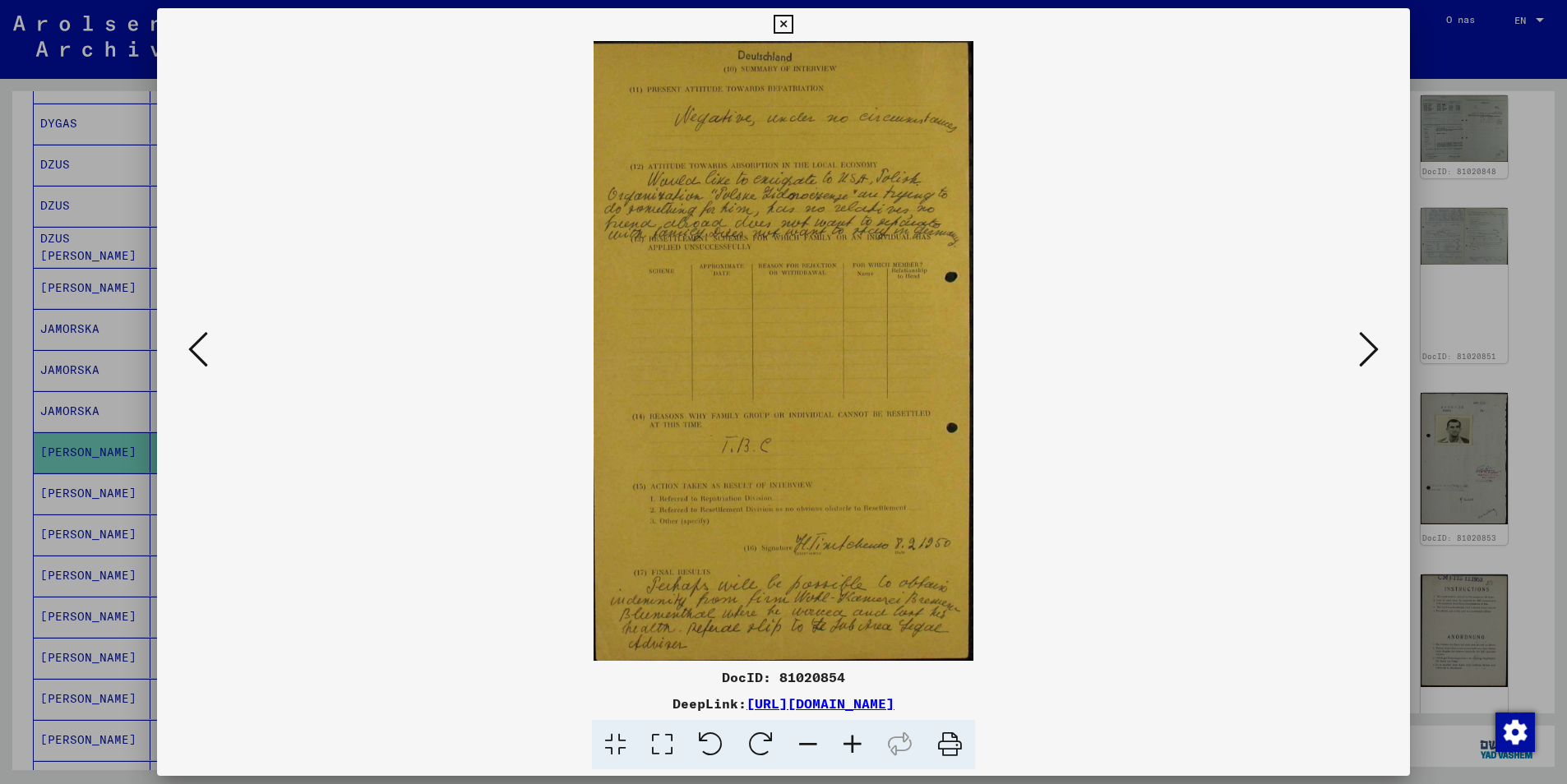
click at [1362, 353] on icon at bounding box center [1369, 348] width 20 height 39
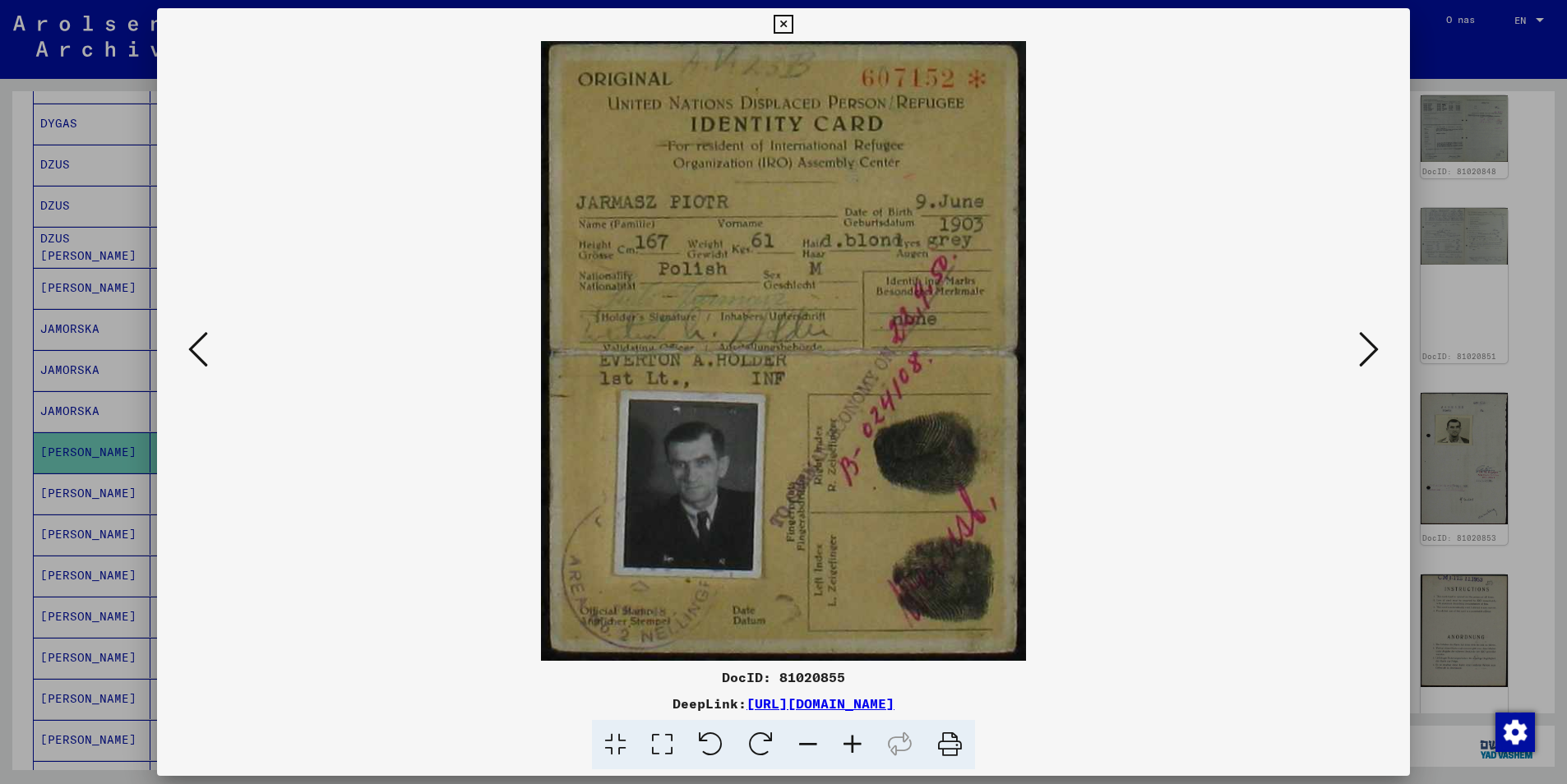
click at [1362, 353] on icon at bounding box center [1369, 348] width 20 height 39
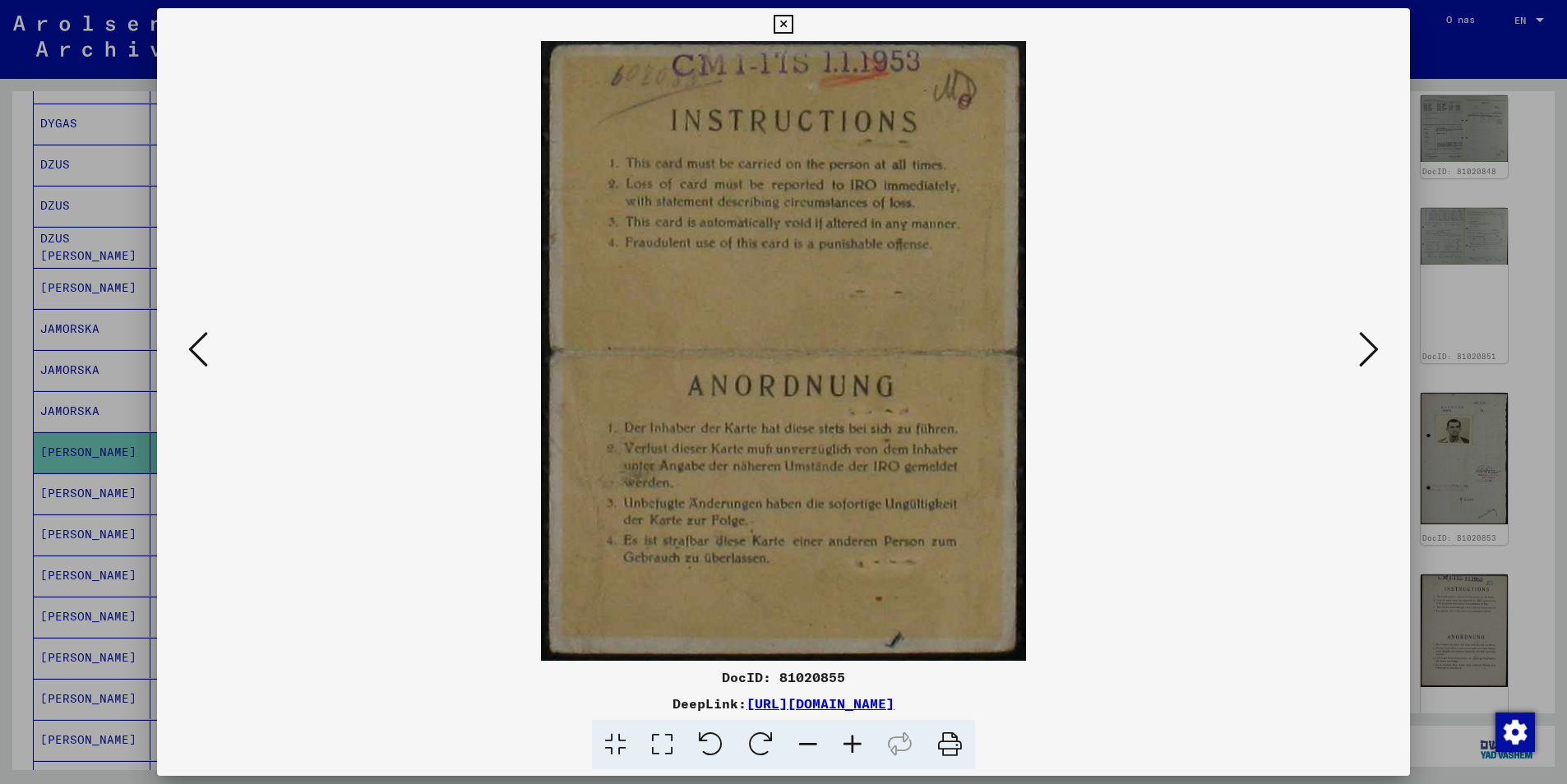
click at [1362, 353] on icon at bounding box center [1369, 348] width 20 height 39
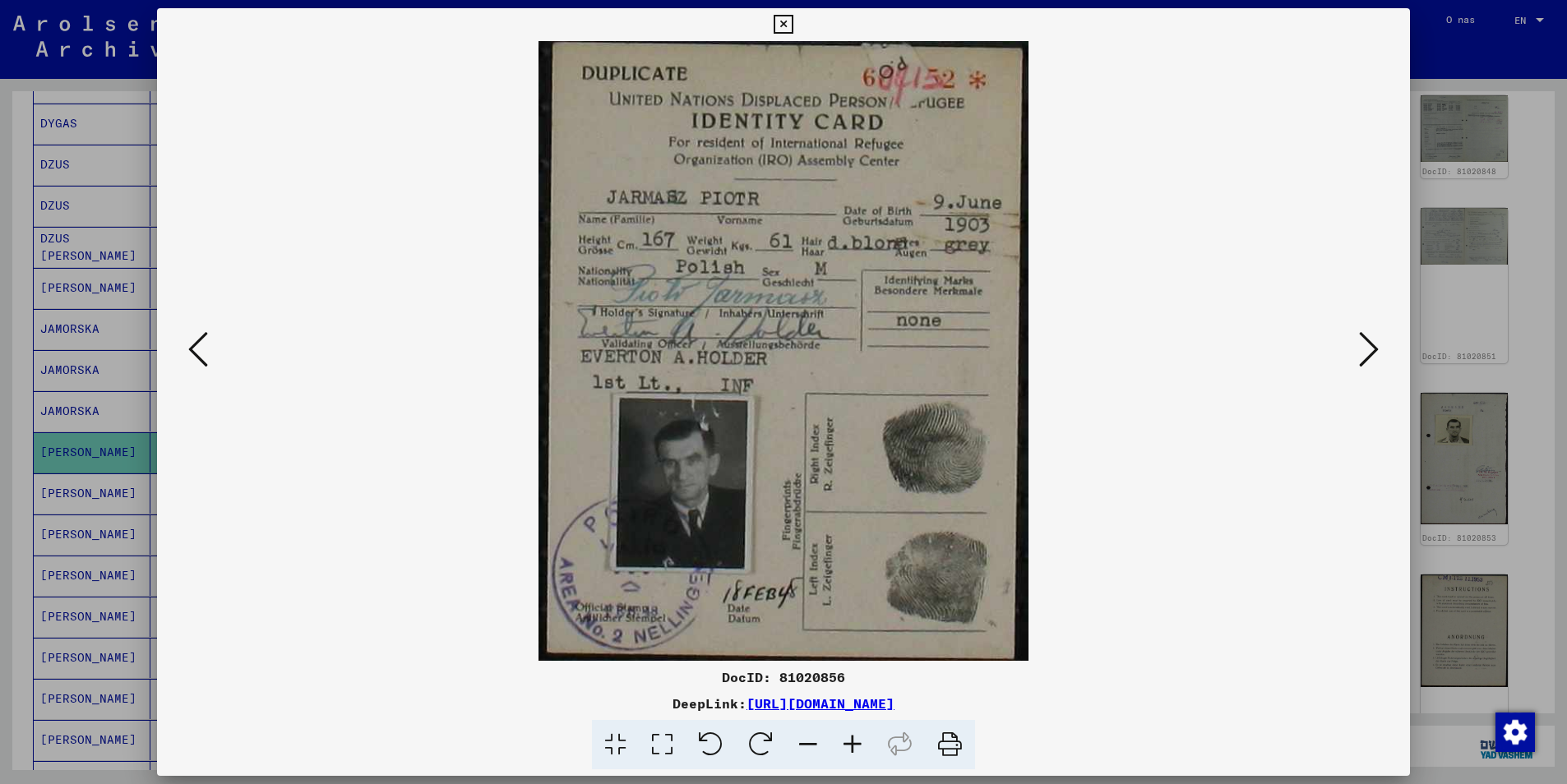
click at [1362, 353] on icon at bounding box center [1369, 348] width 20 height 39
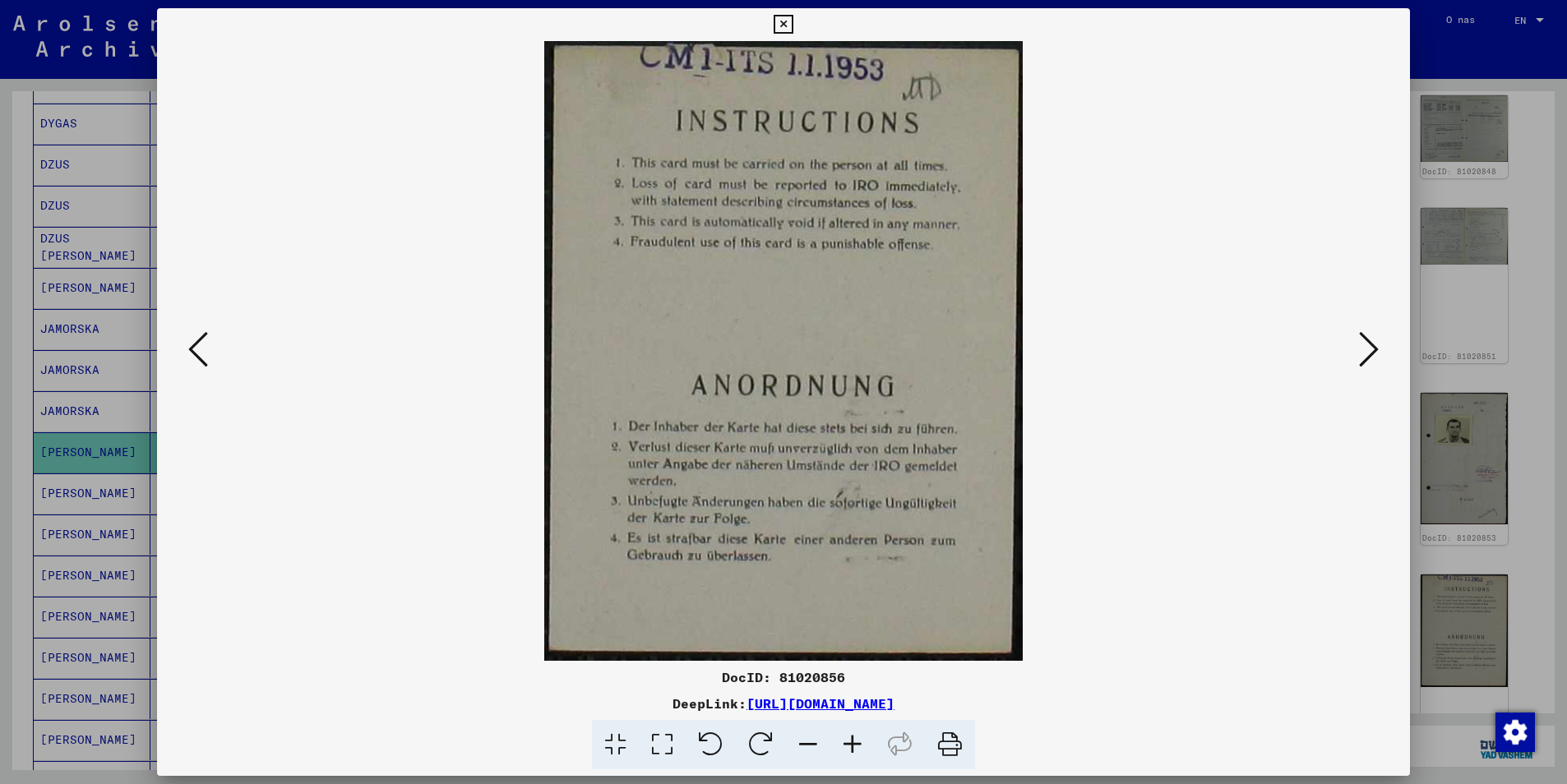
click at [1362, 353] on icon at bounding box center [1369, 348] width 20 height 39
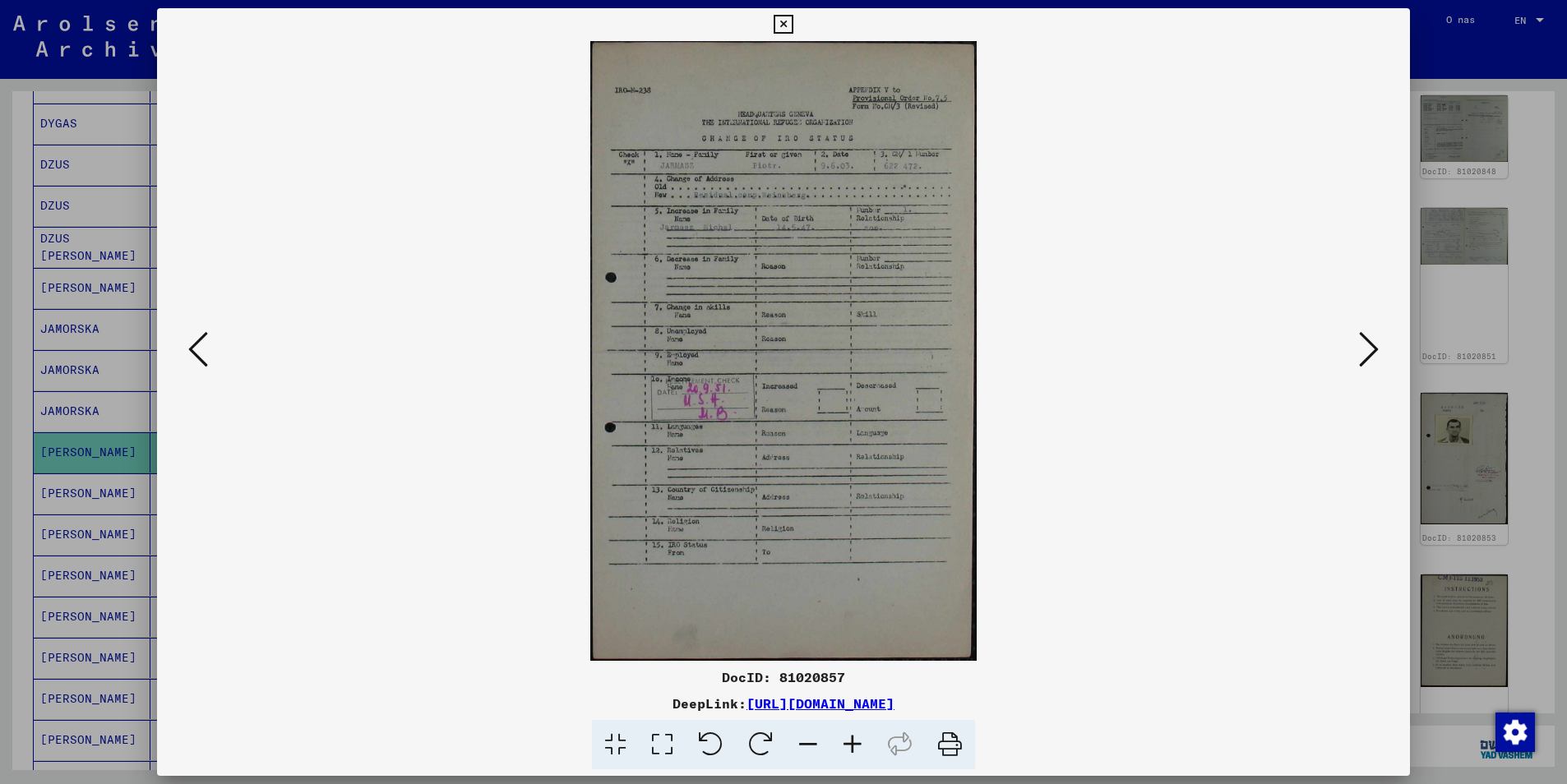
click at [1362, 353] on icon at bounding box center [1369, 348] width 20 height 39
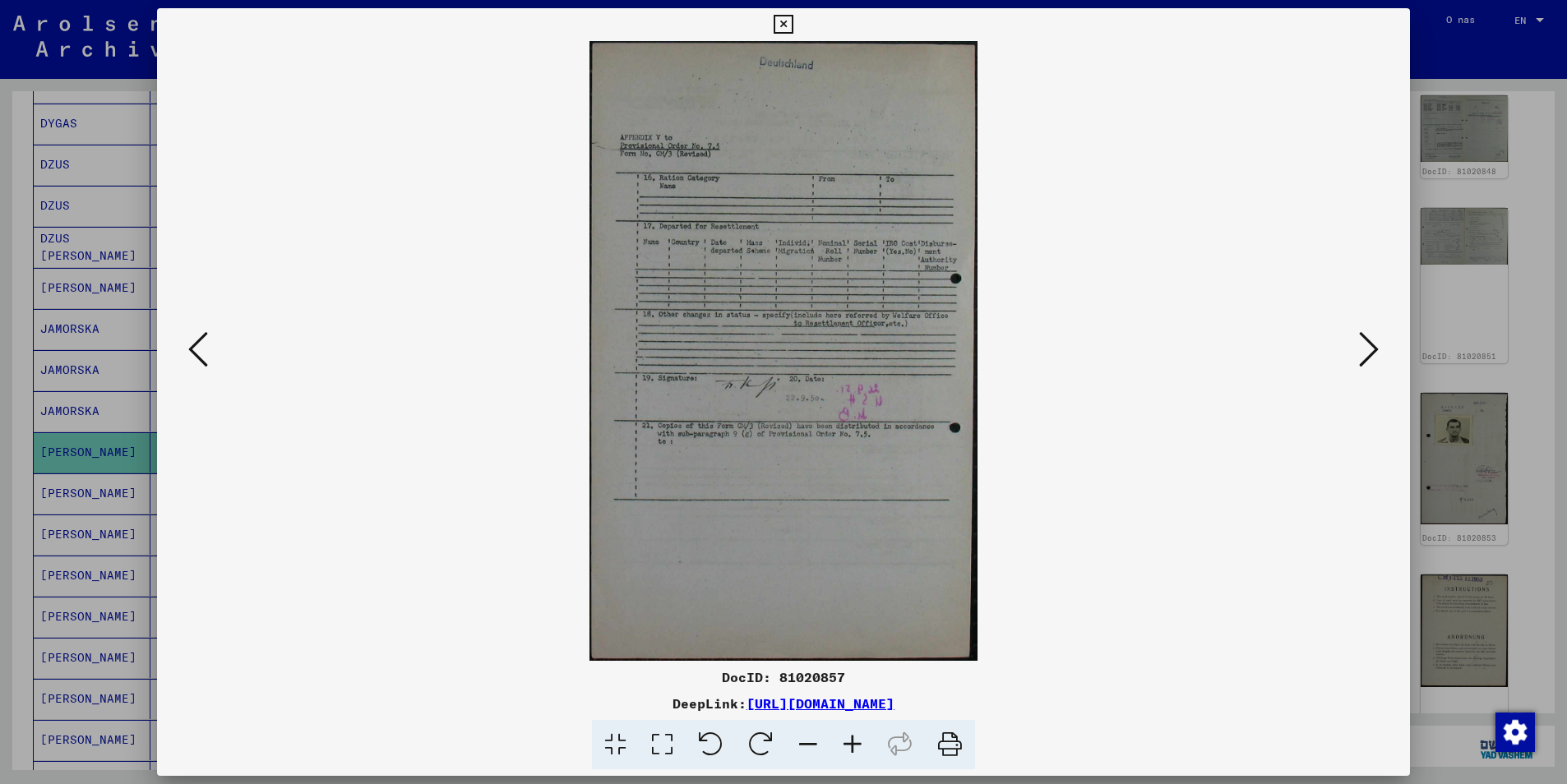
click at [1362, 353] on icon at bounding box center [1369, 348] width 20 height 39
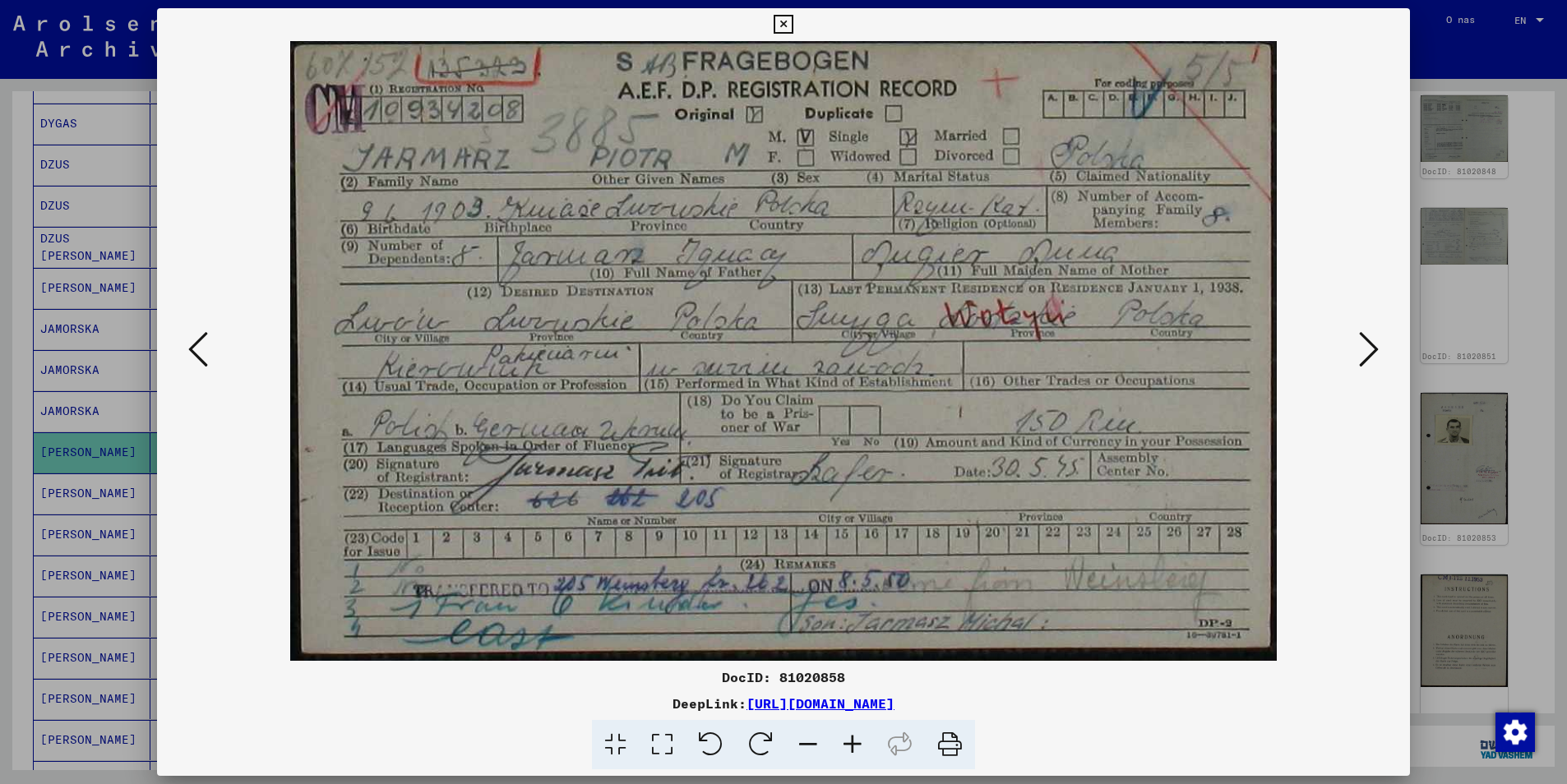
click at [1362, 353] on icon at bounding box center [1369, 348] width 20 height 39
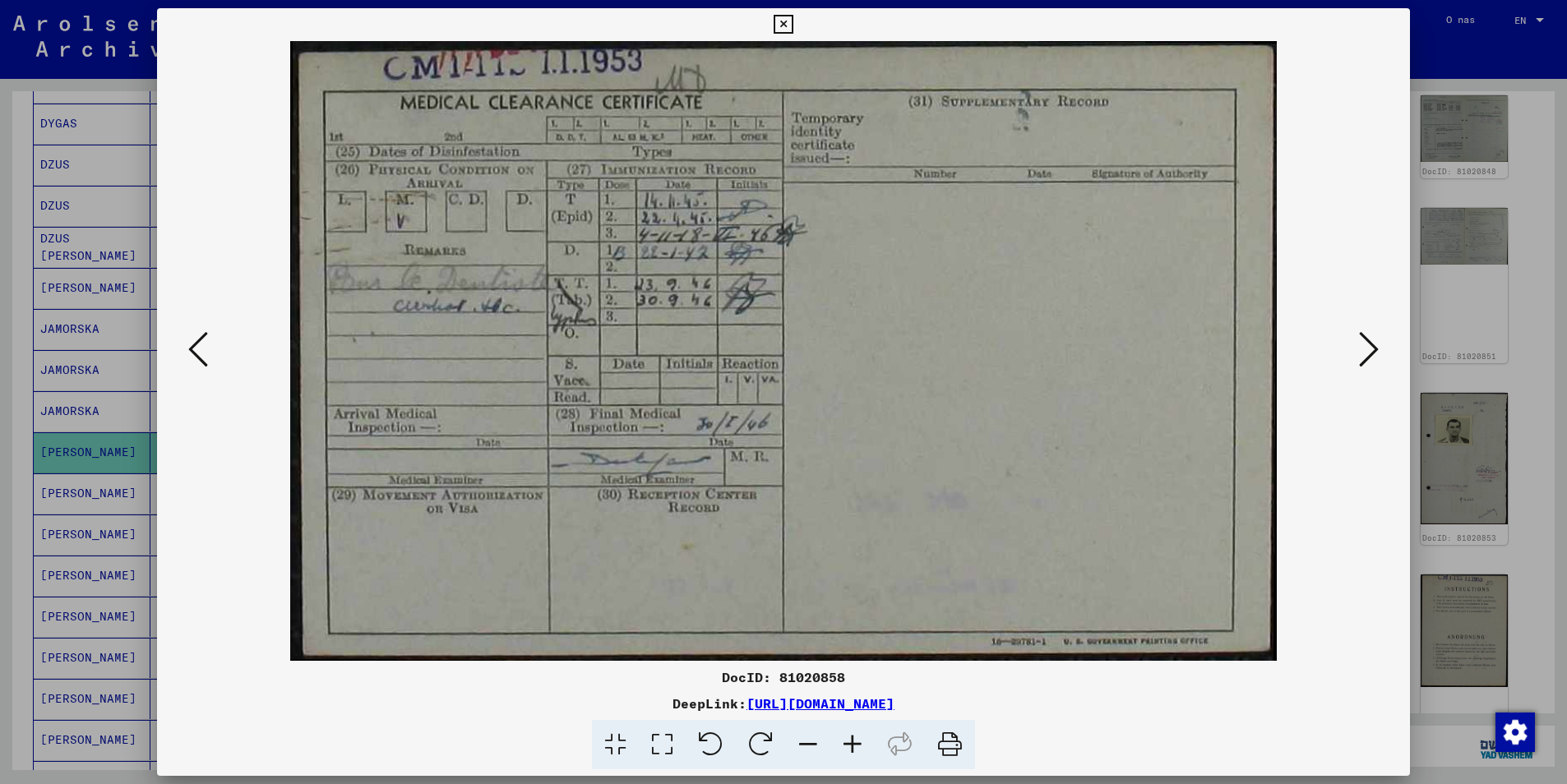
click at [196, 351] on icon at bounding box center [198, 348] width 20 height 39
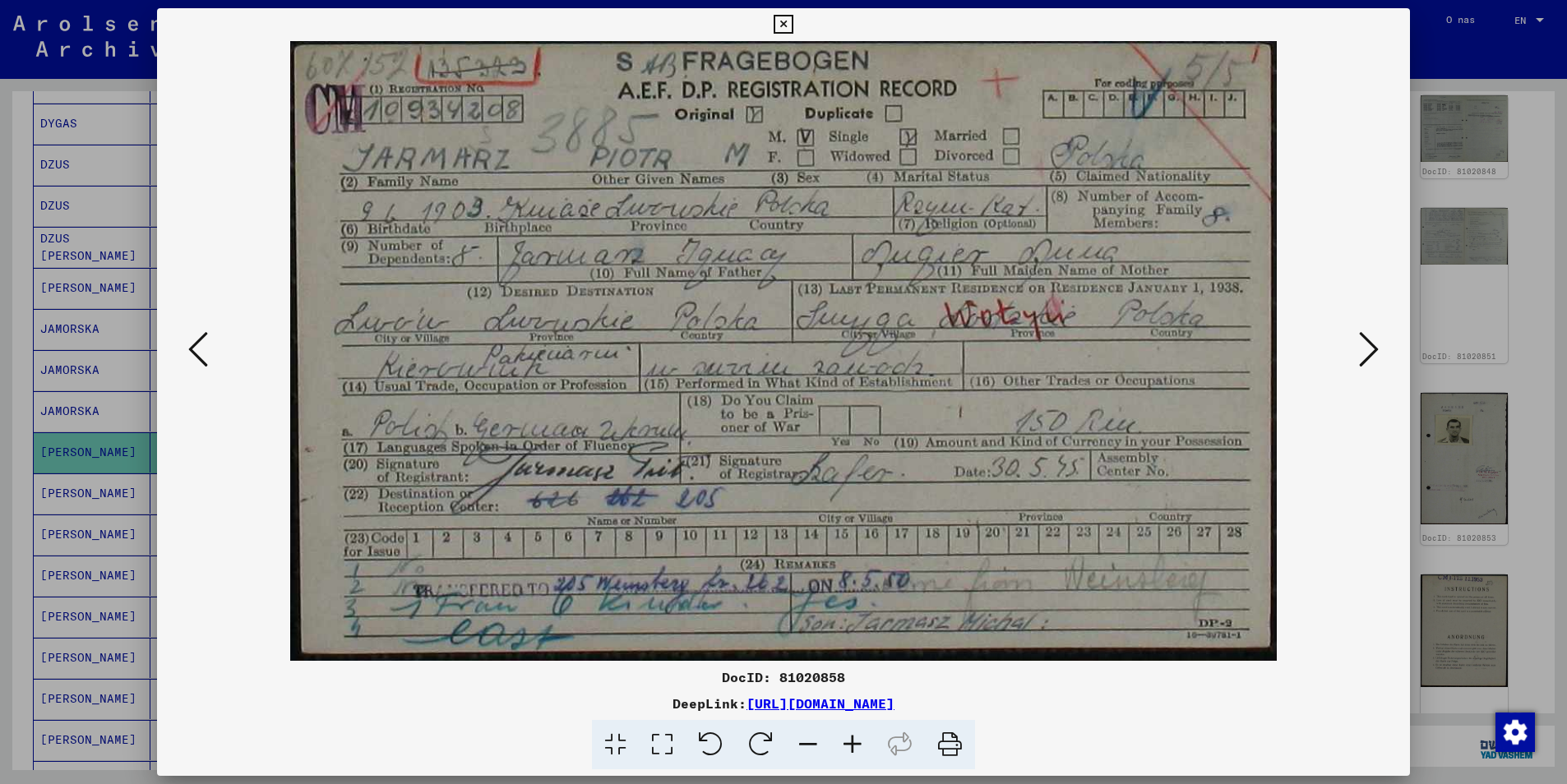
click at [782, 22] on icon at bounding box center [783, 24] width 19 height 20
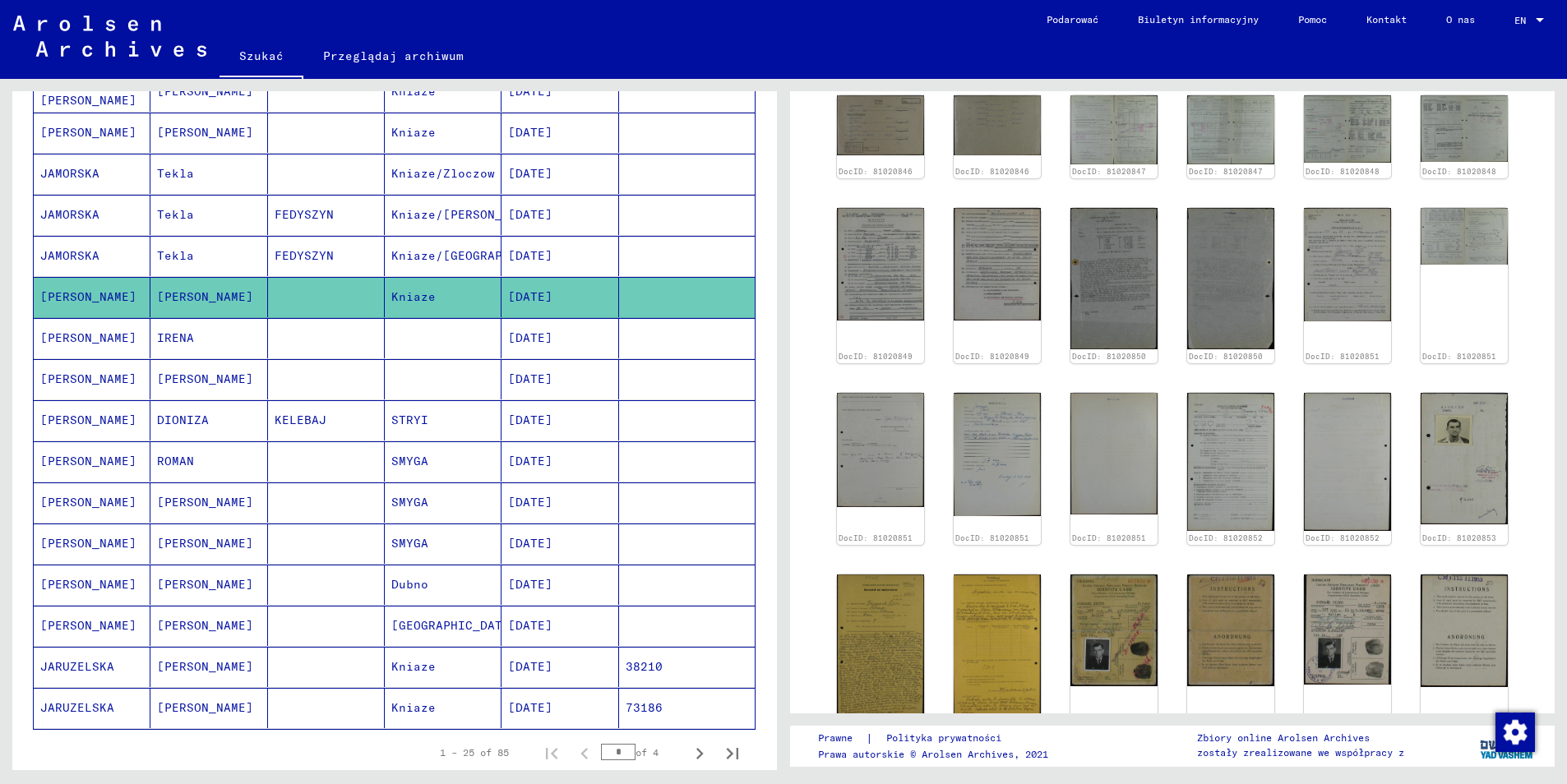
scroll to position [657, 0]
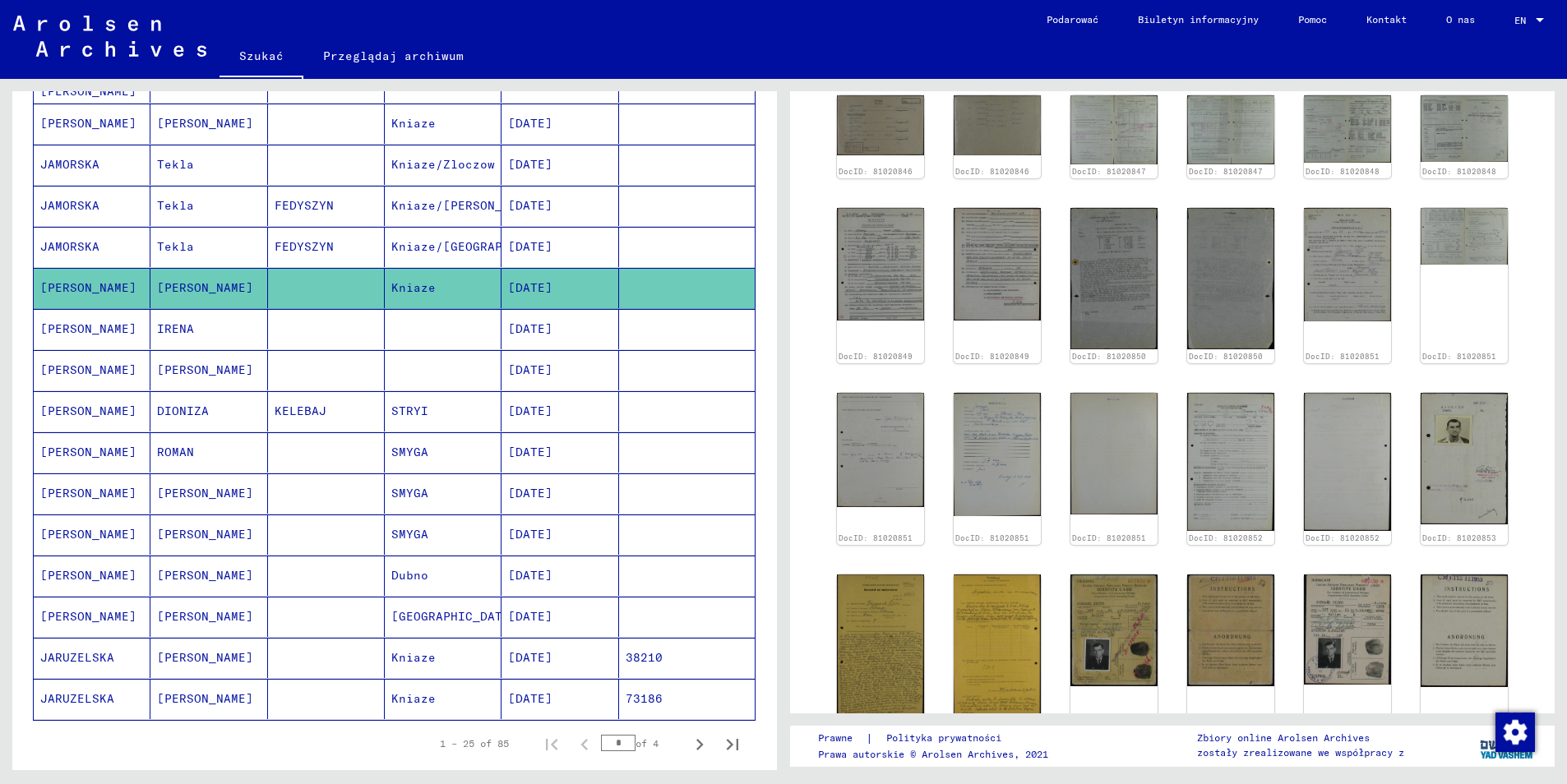
click at [69, 398] on mat-cell "[PERSON_NAME]" at bounding box center [92, 411] width 117 height 40
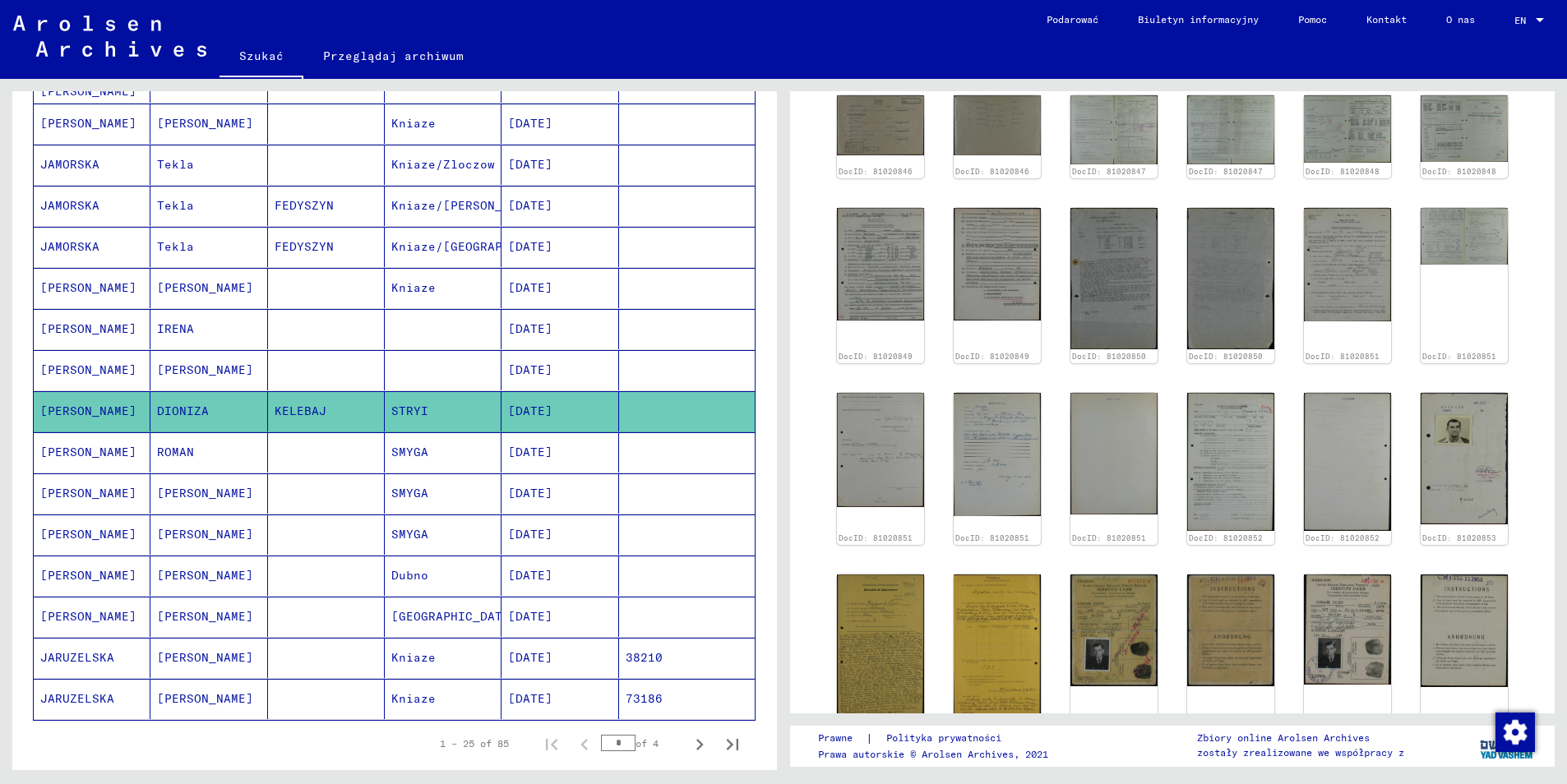
click at [69, 436] on mat-cell "[PERSON_NAME]" at bounding box center [92, 452] width 117 height 40
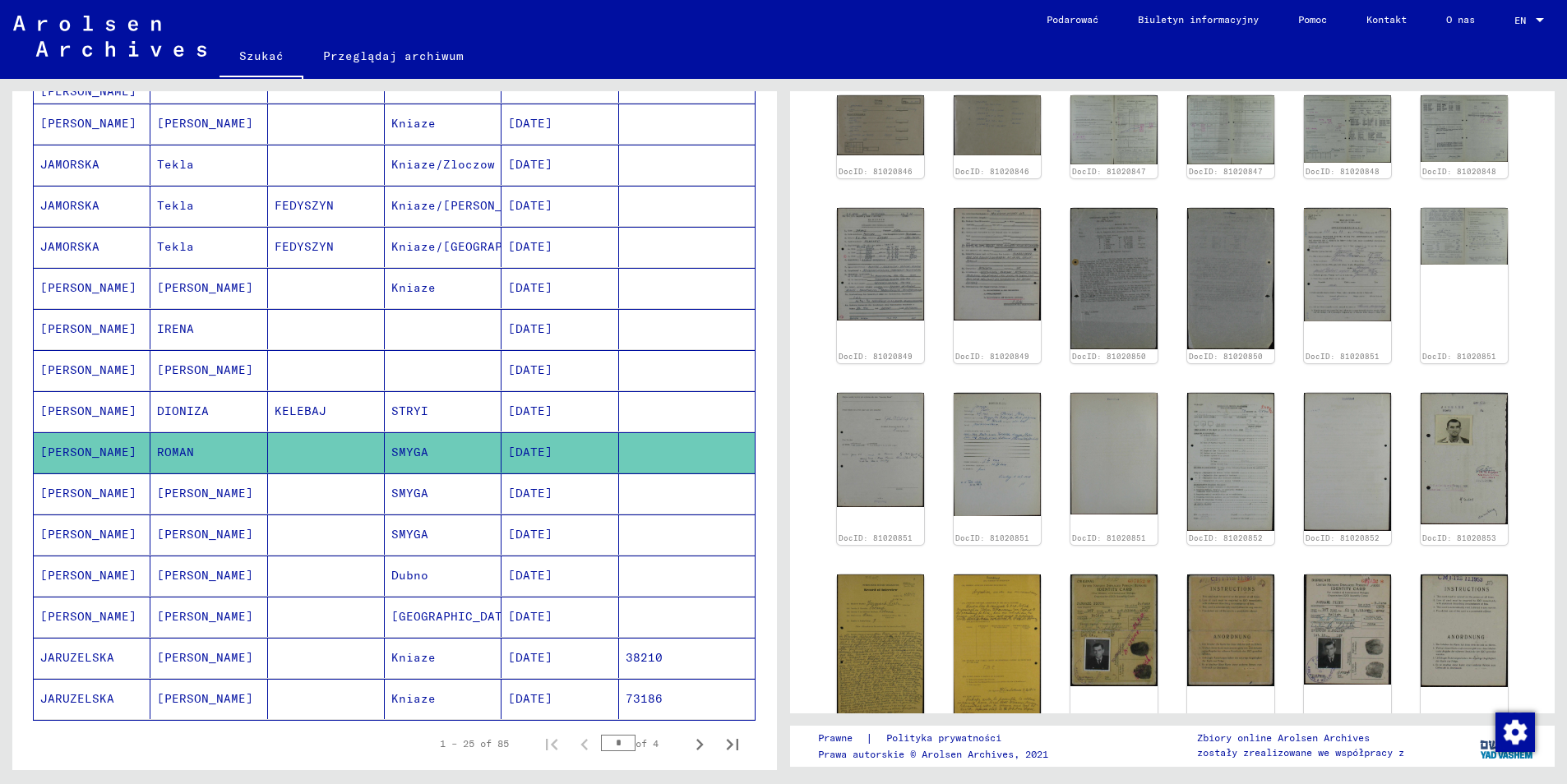
click at [77, 485] on mat-cell "[PERSON_NAME]" at bounding box center [92, 494] width 117 height 40
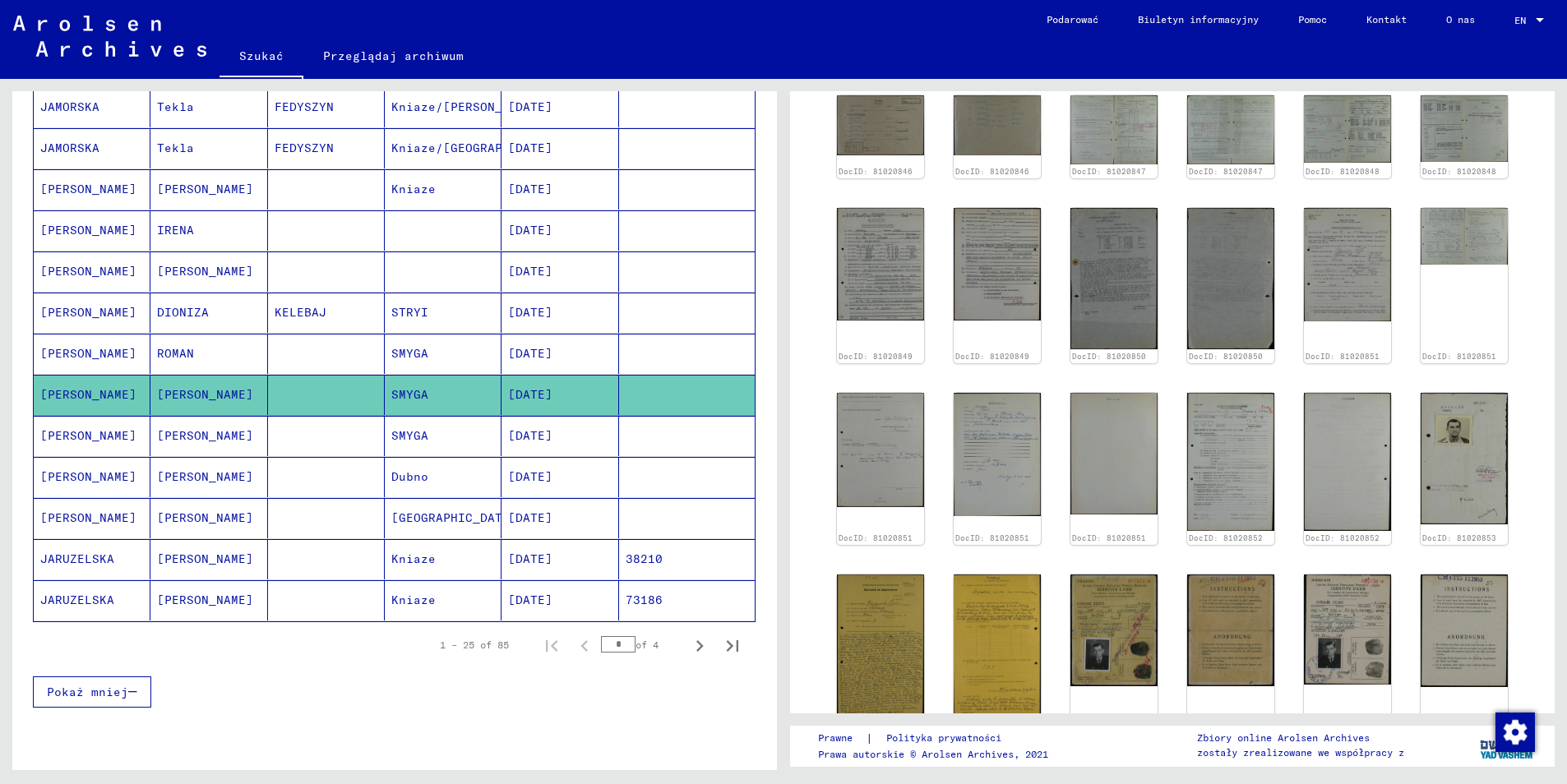
scroll to position [822, 0]
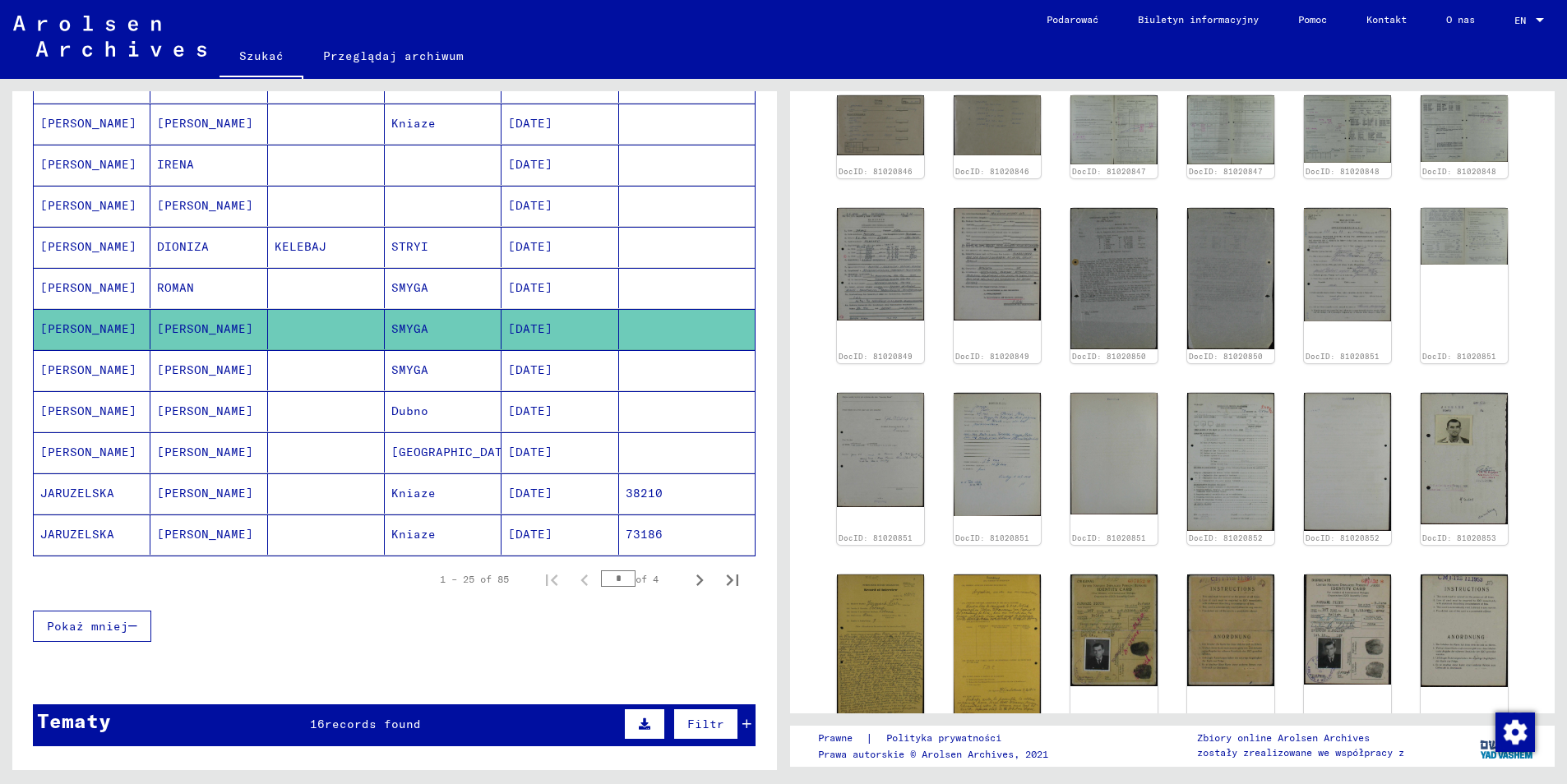
click at [93, 475] on mat-cell "JARUZELSKA" at bounding box center [92, 494] width 117 height 40
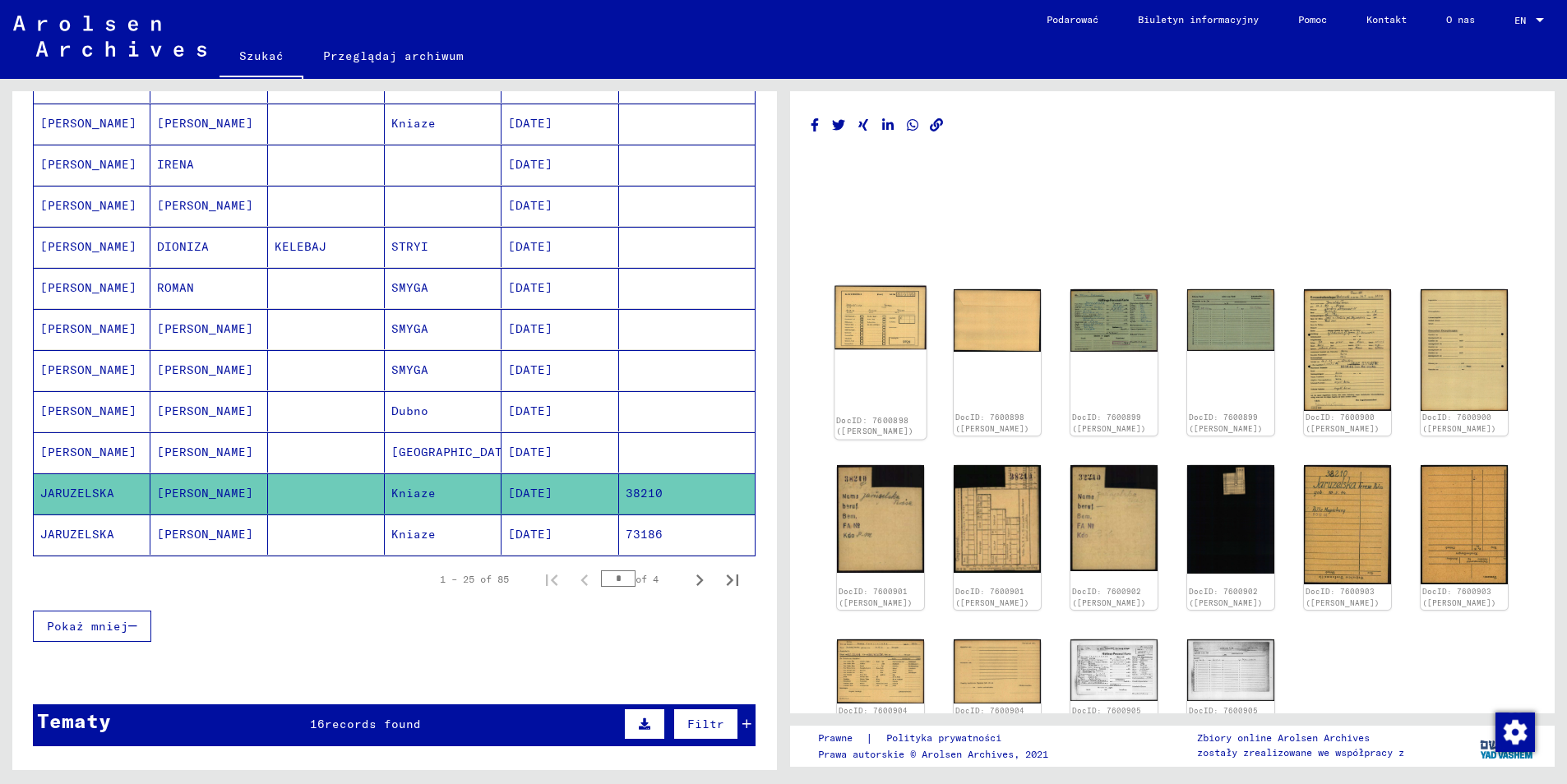
click at [891, 332] on img at bounding box center [880, 318] width 92 height 64
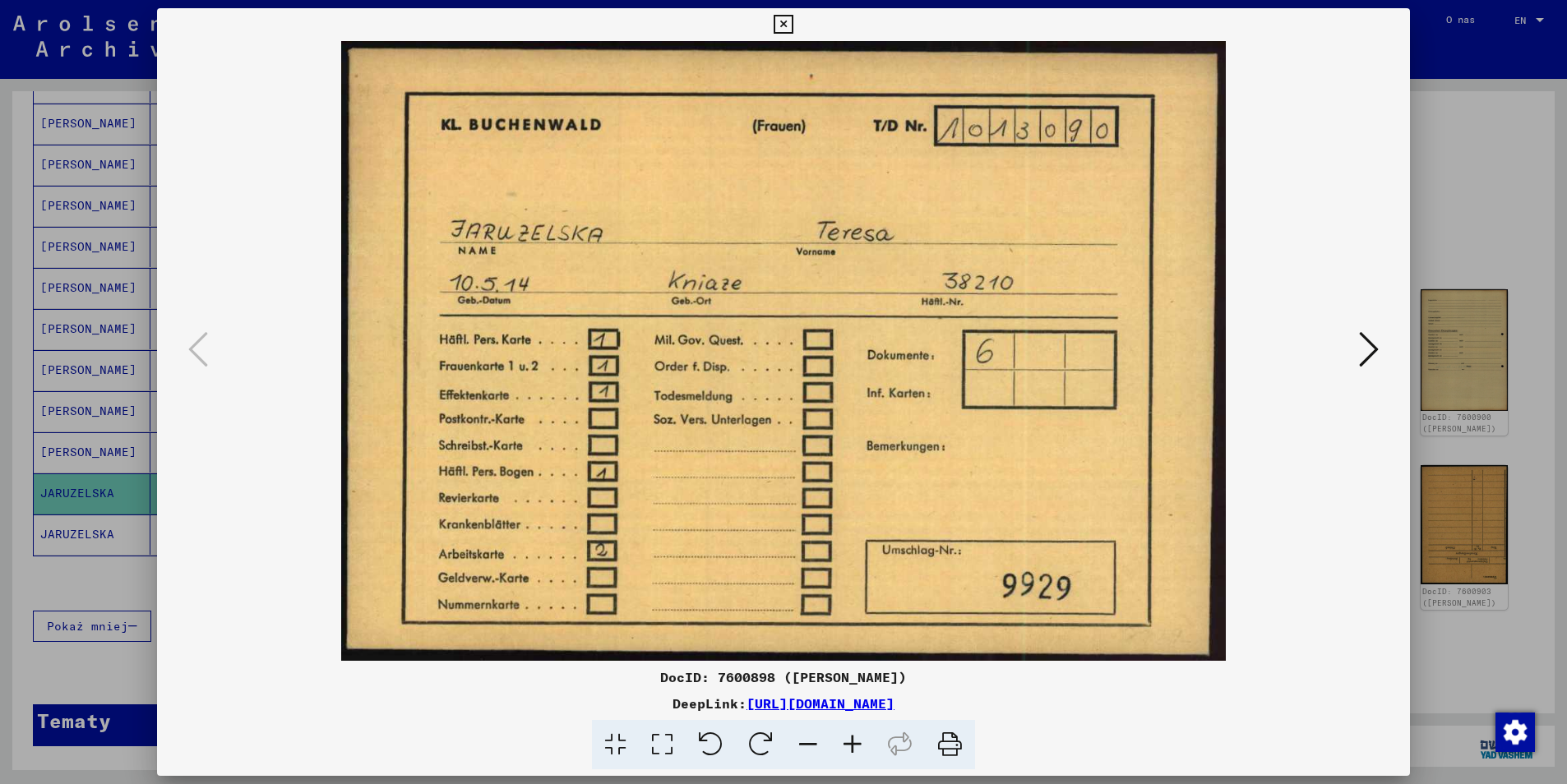
click at [1375, 352] on icon at bounding box center [1369, 348] width 20 height 39
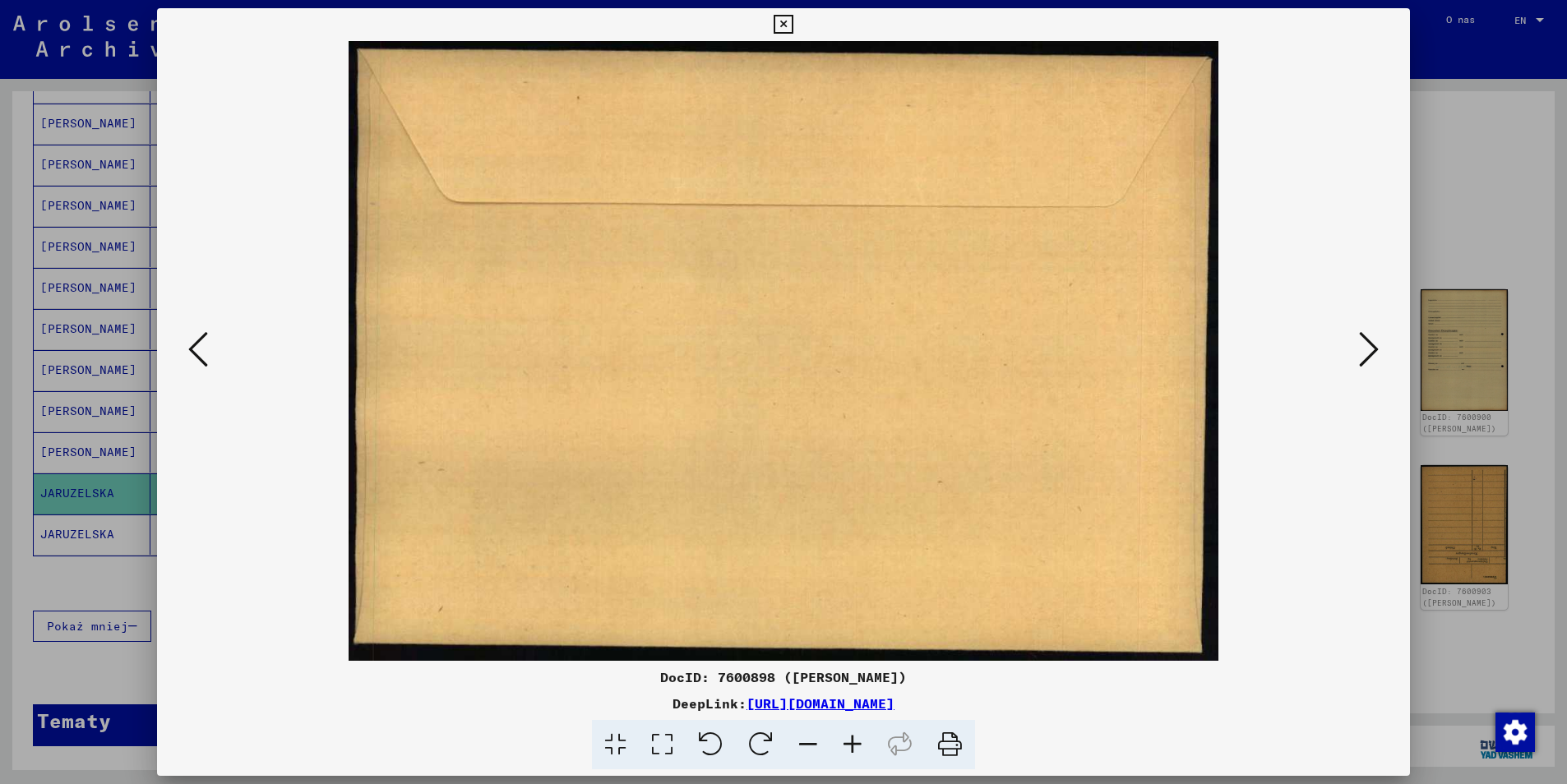
click at [1375, 352] on icon at bounding box center [1369, 348] width 20 height 39
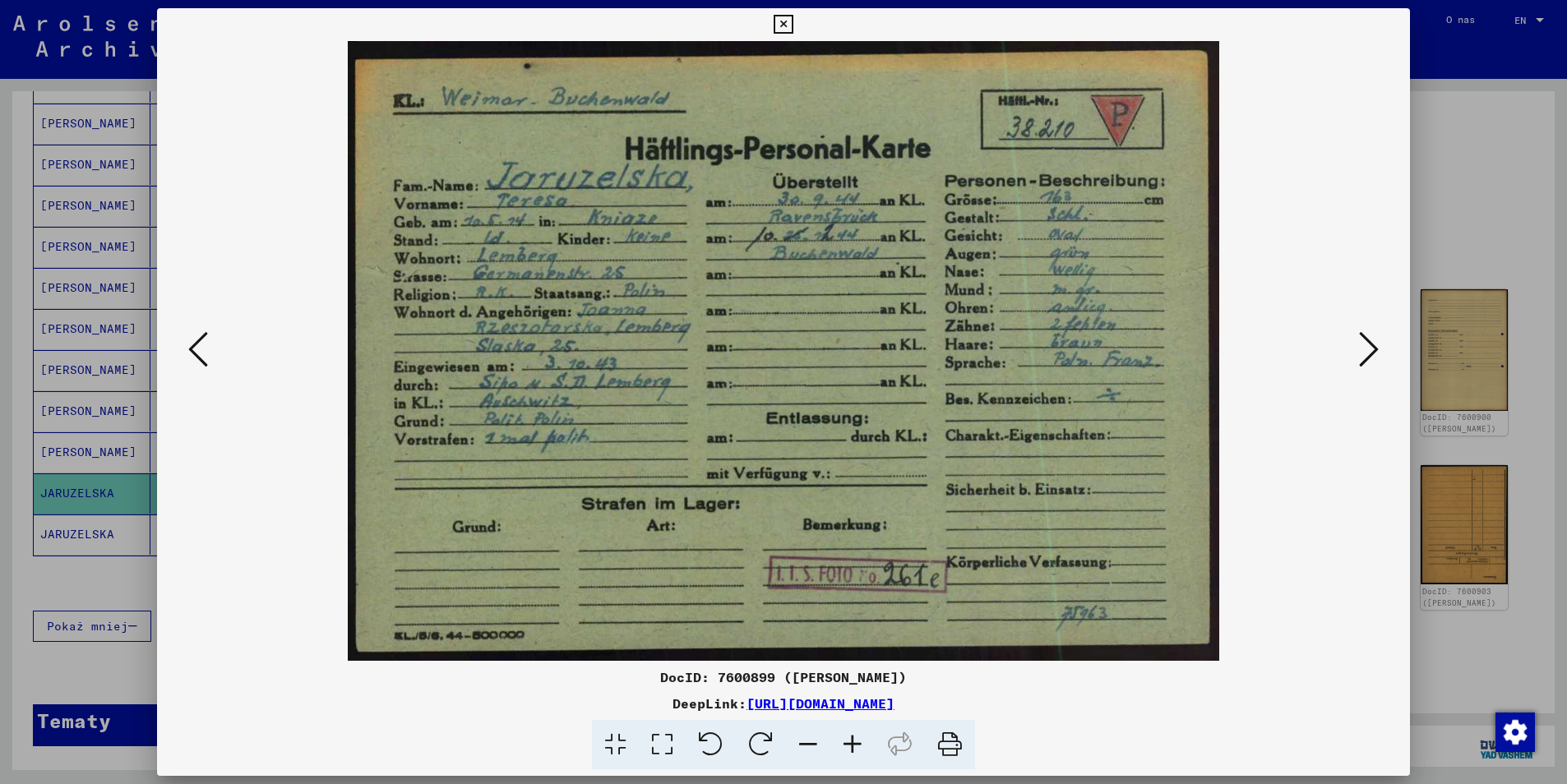
click at [1363, 348] on icon at bounding box center [1369, 348] width 20 height 39
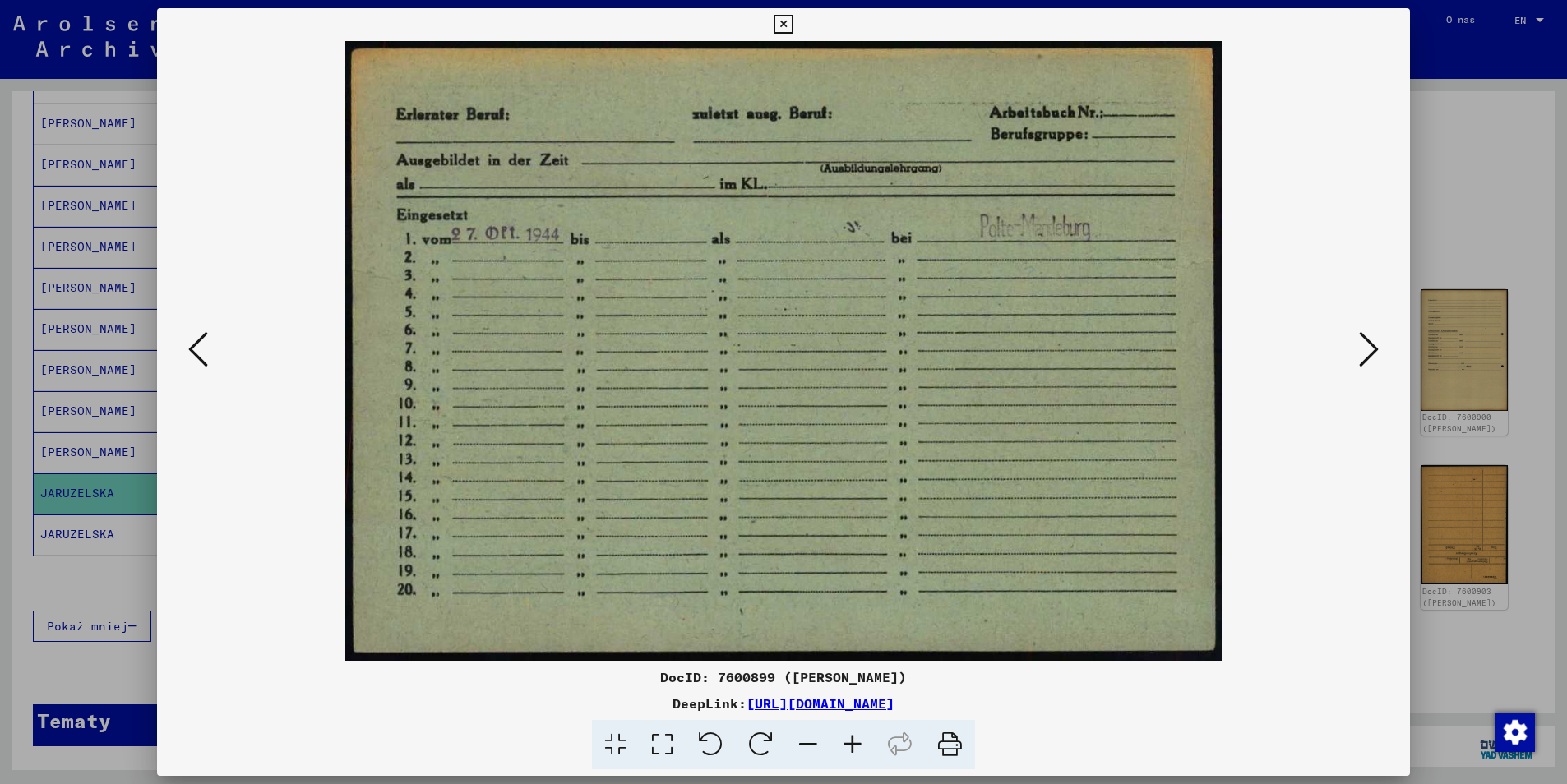
click at [1363, 348] on icon at bounding box center [1369, 348] width 20 height 39
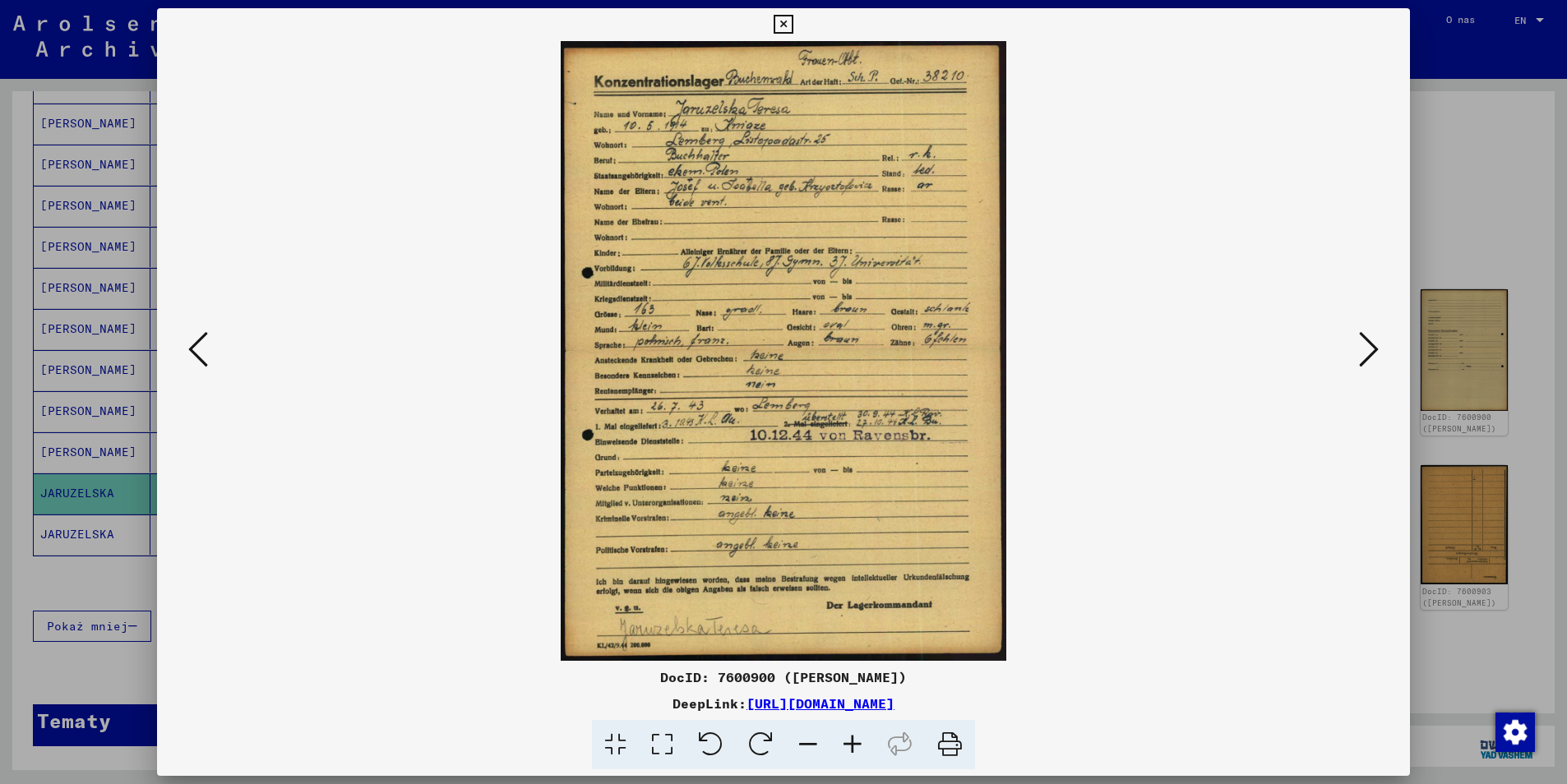
click at [854, 747] on icon at bounding box center [852, 744] width 44 height 50
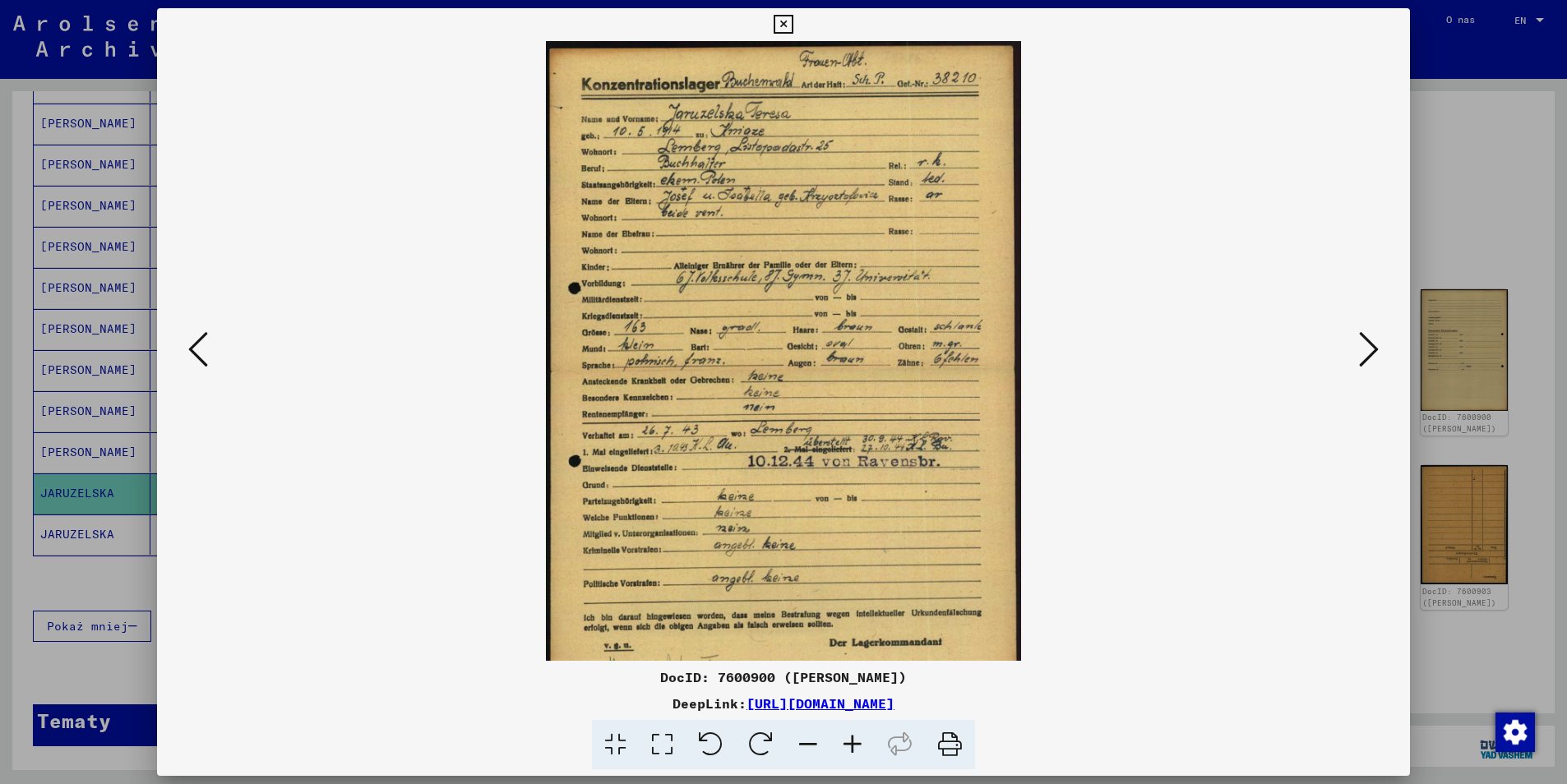
click at [854, 747] on icon at bounding box center [852, 744] width 44 height 50
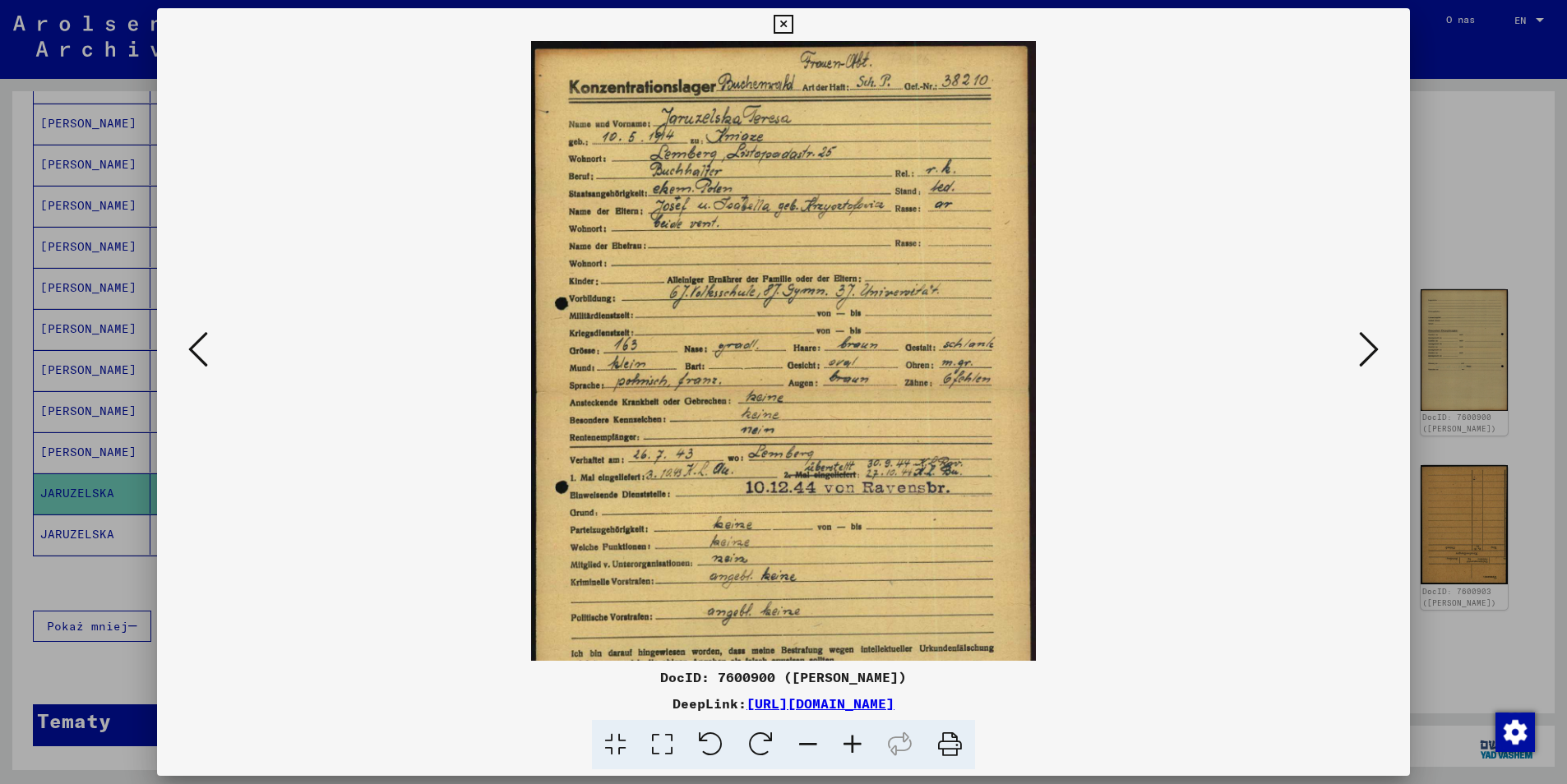
click at [854, 747] on icon at bounding box center [852, 744] width 44 height 50
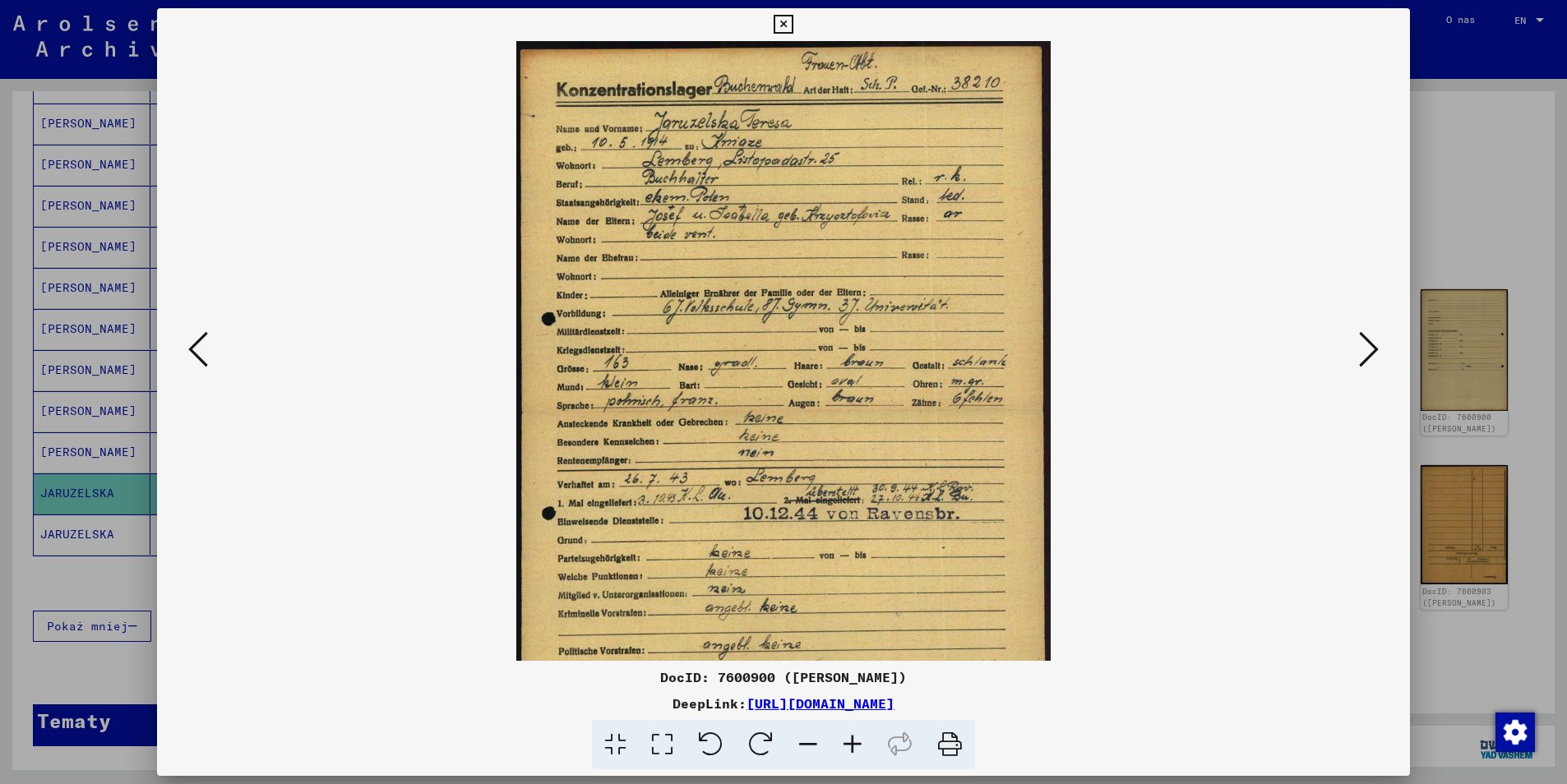
click at [854, 747] on icon at bounding box center [852, 744] width 44 height 50
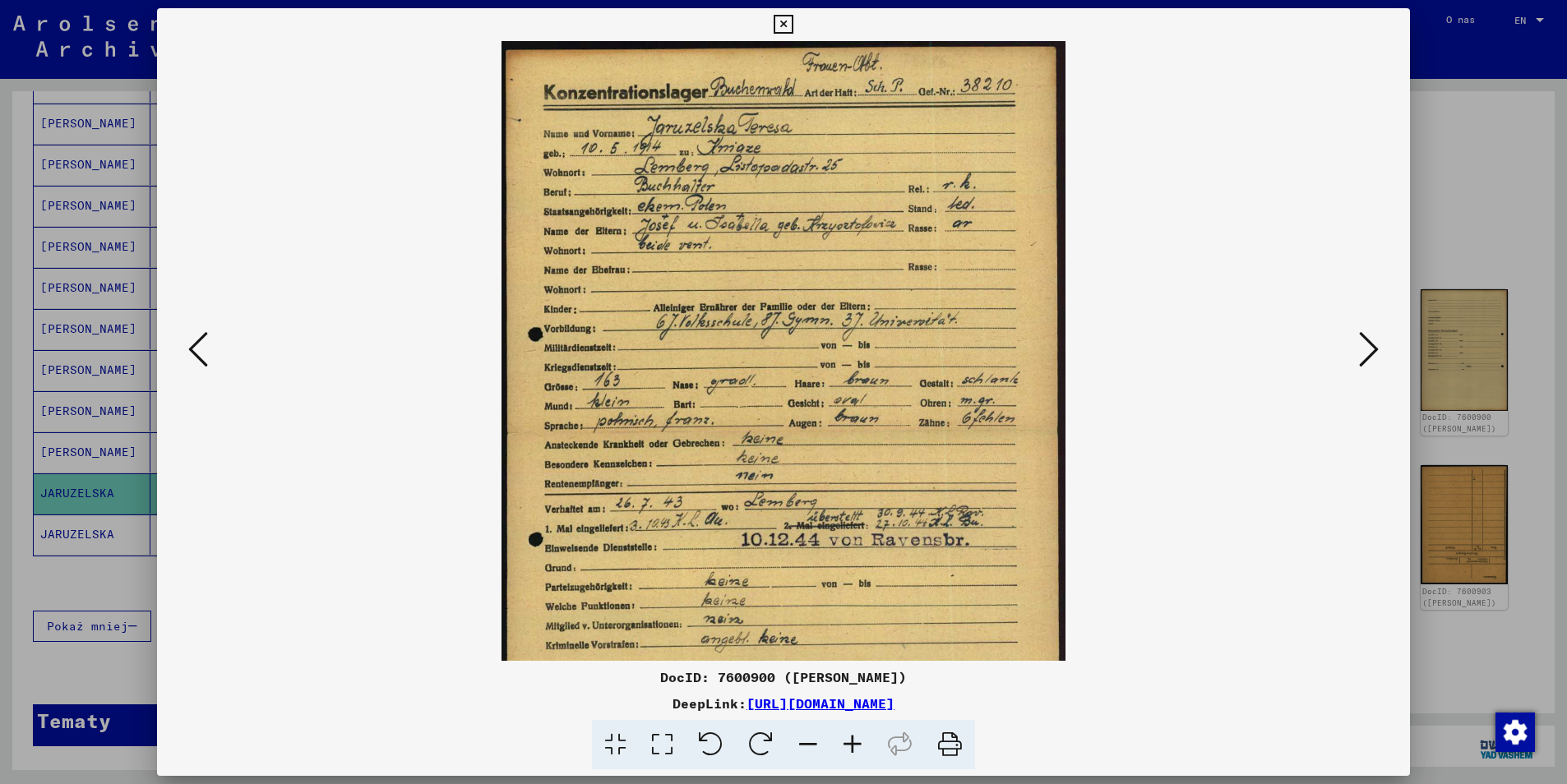
click at [854, 747] on icon at bounding box center [852, 744] width 44 height 50
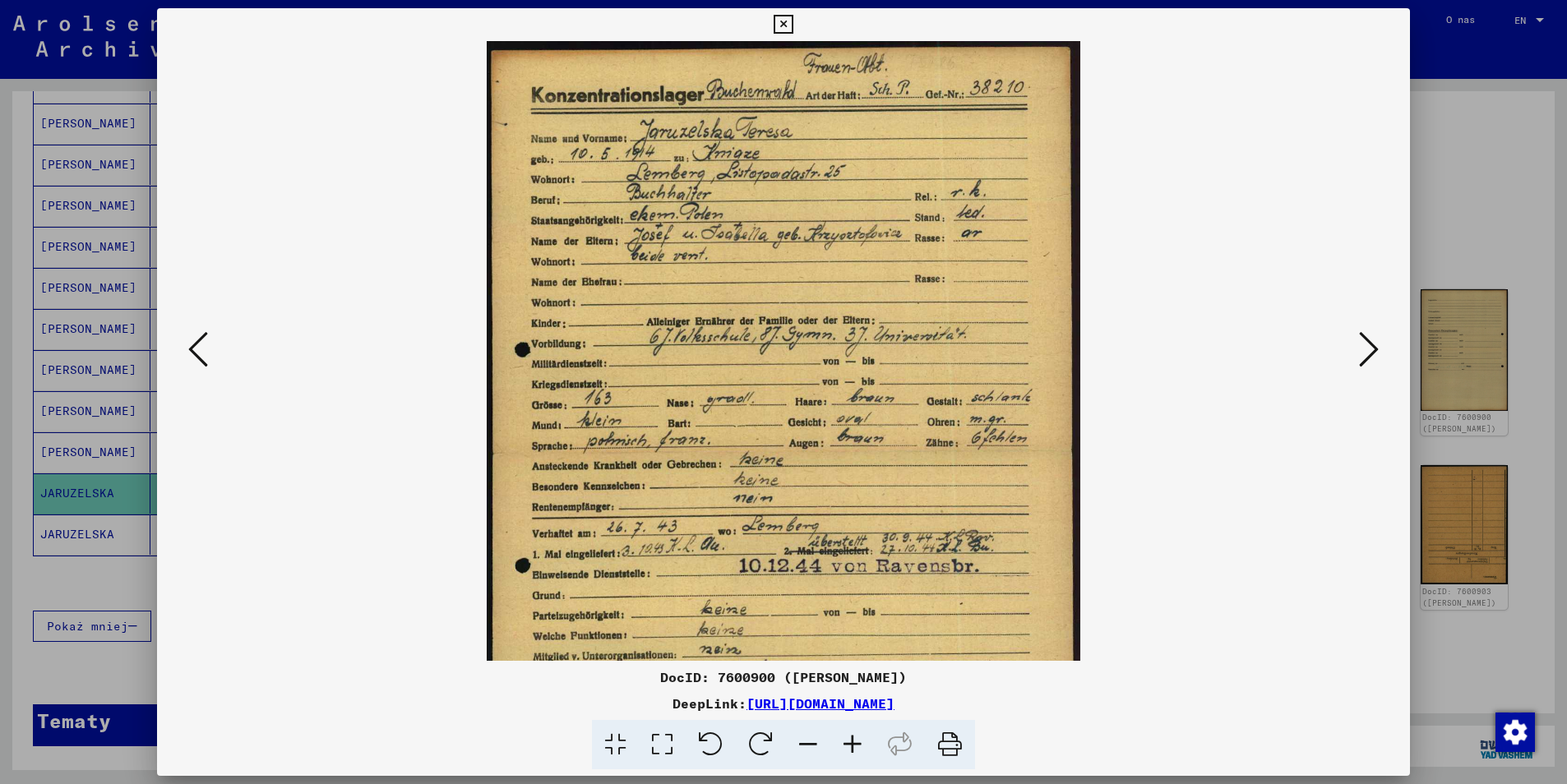
click at [854, 747] on icon at bounding box center [852, 744] width 44 height 50
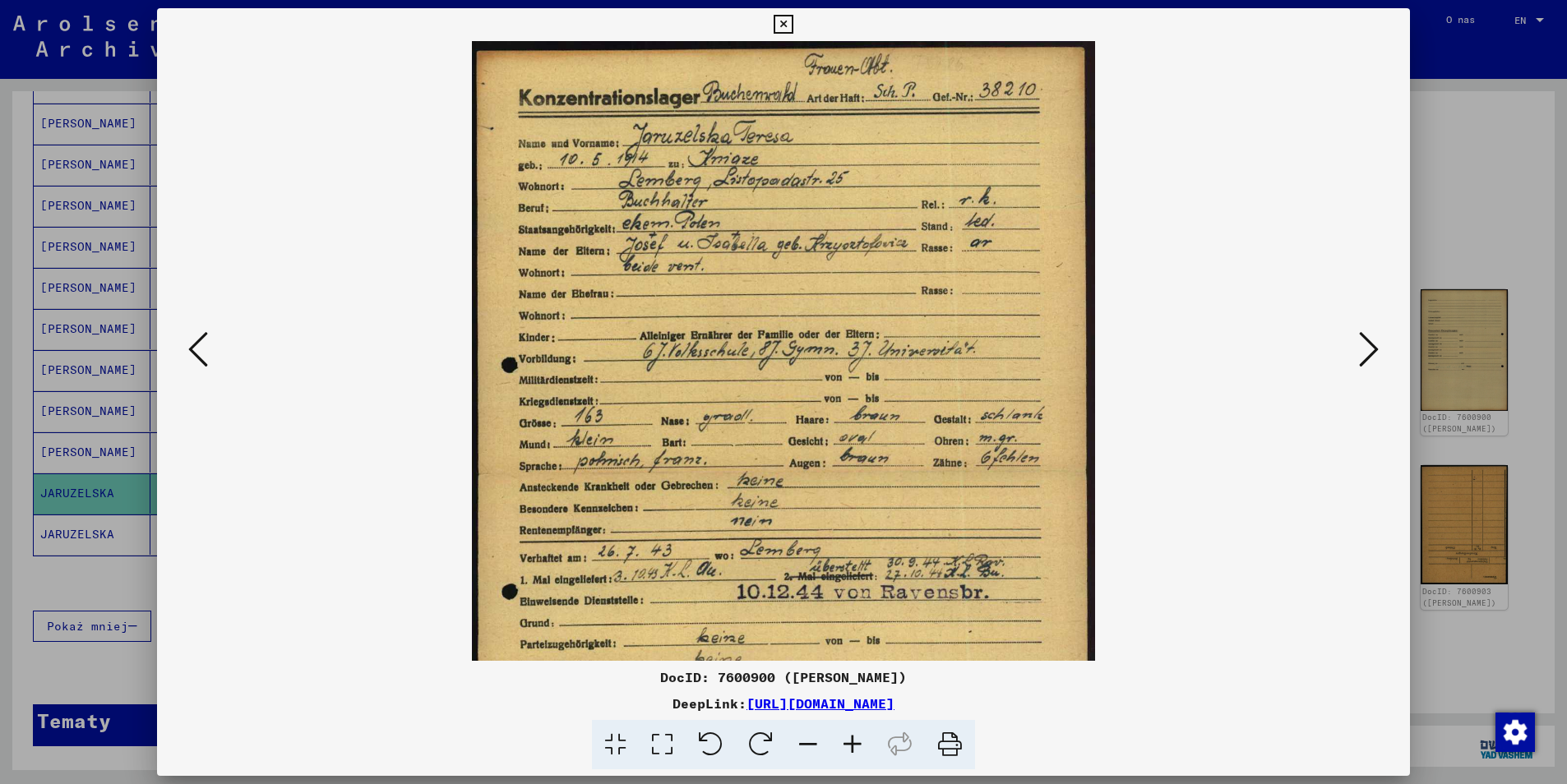
click at [854, 747] on icon at bounding box center [852, 744] width 44 height 50
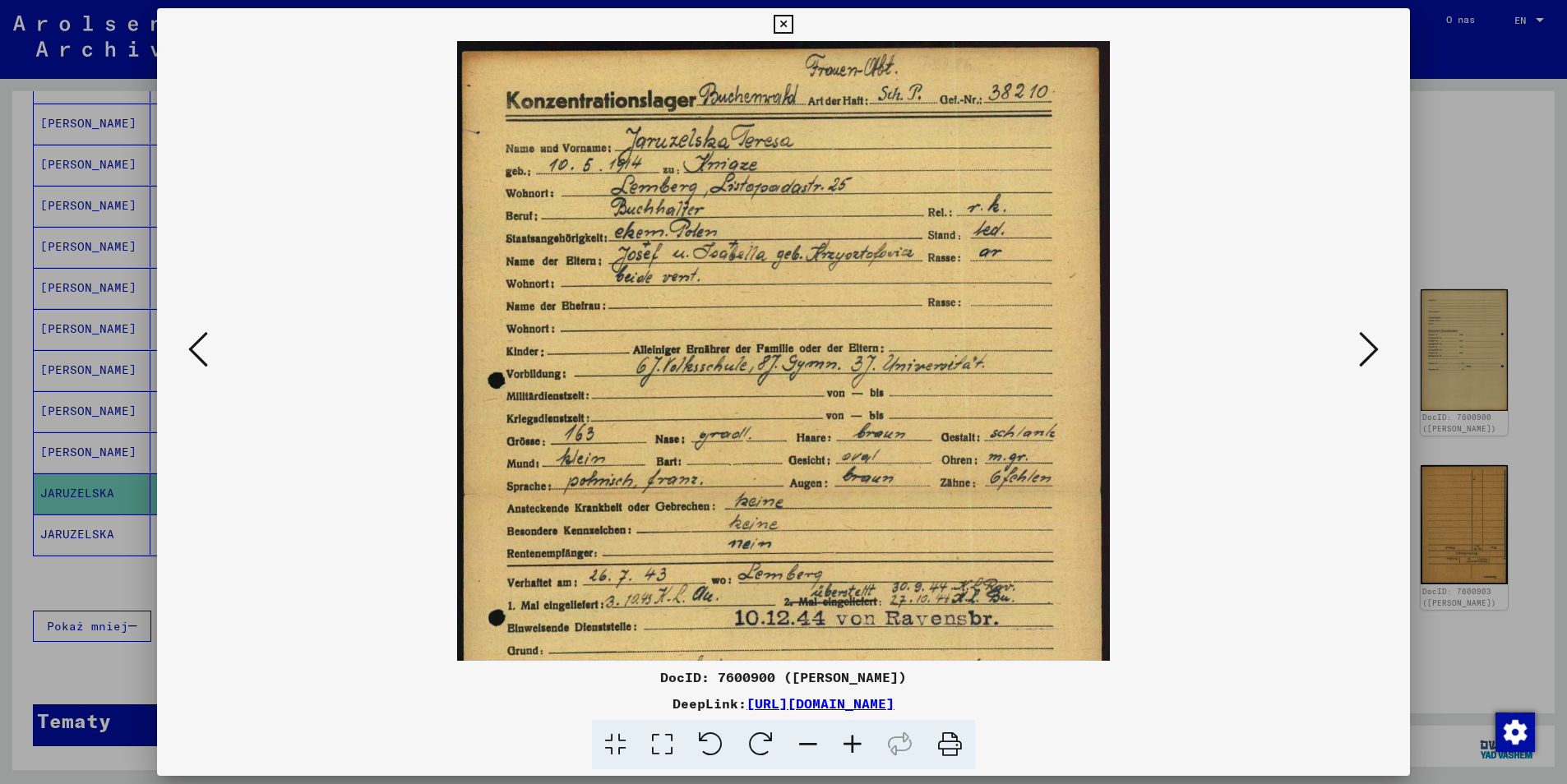
click at [854, 747] on icon at bounding box center [852, 744] width 44 height 50
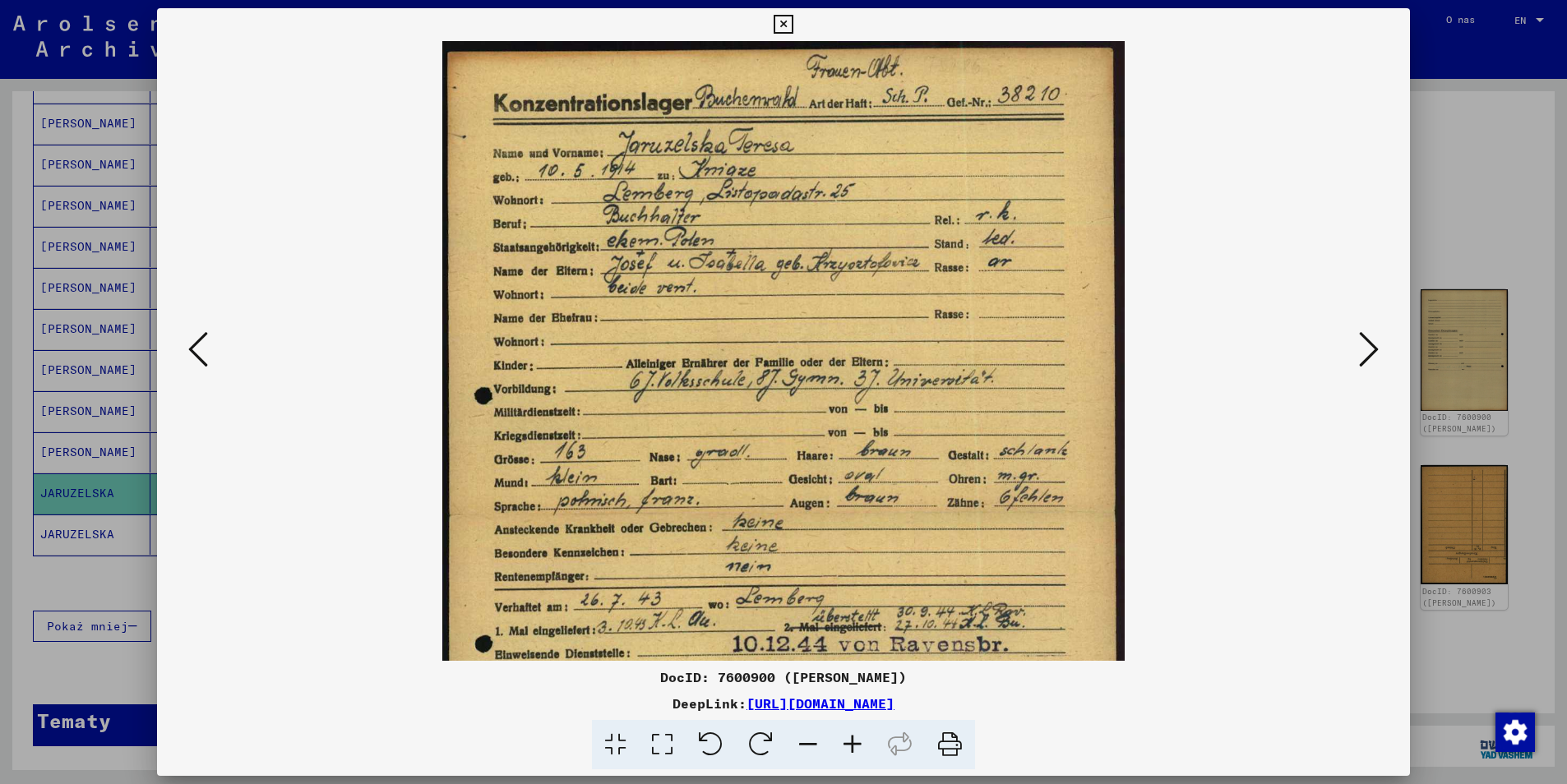
click at [854, 747] on icon at bounding box center [852, 744] width 44 height 50
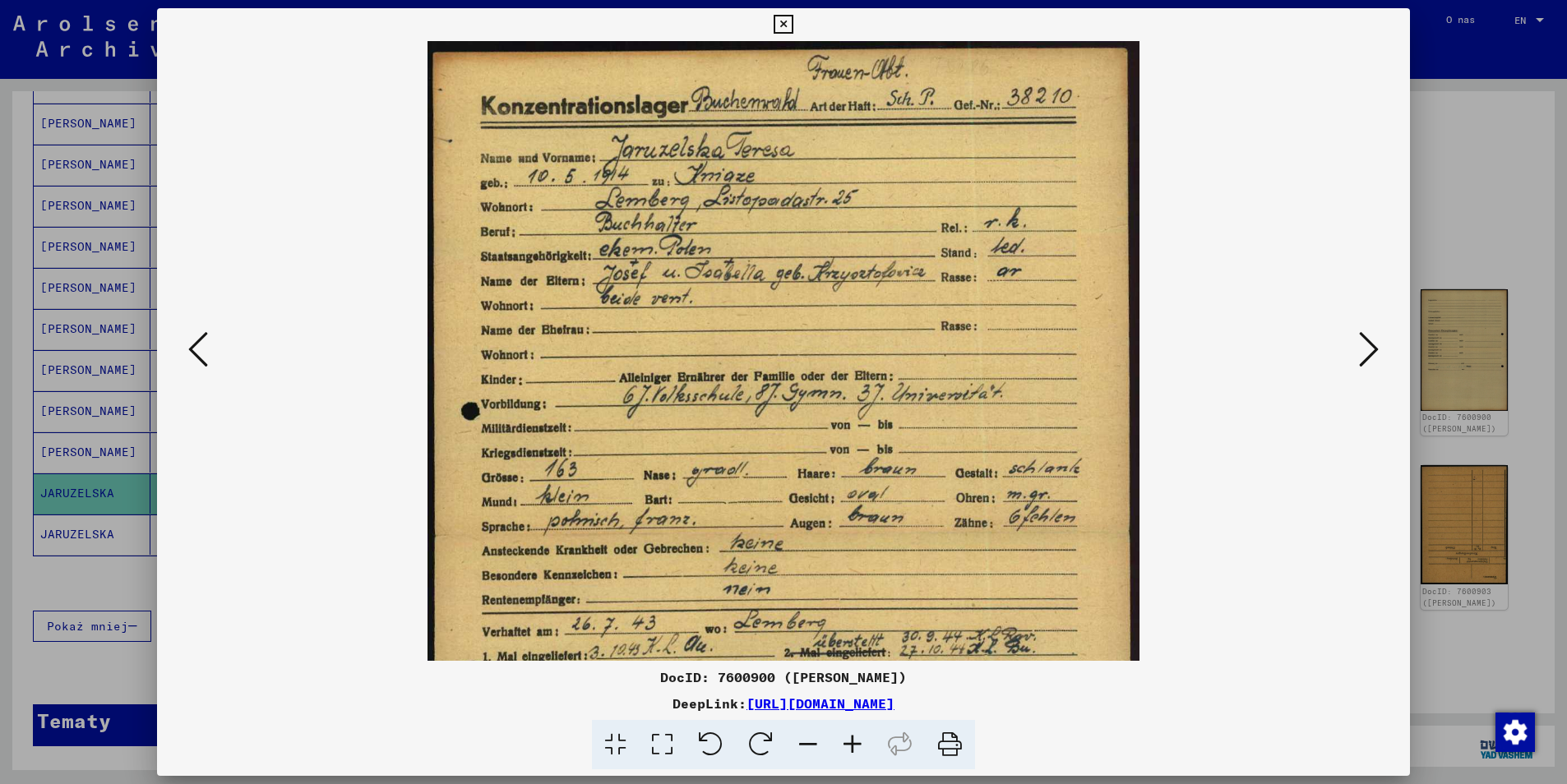
click at [854, 747] on icon at bounding box center [852, 744] width 44 height 50
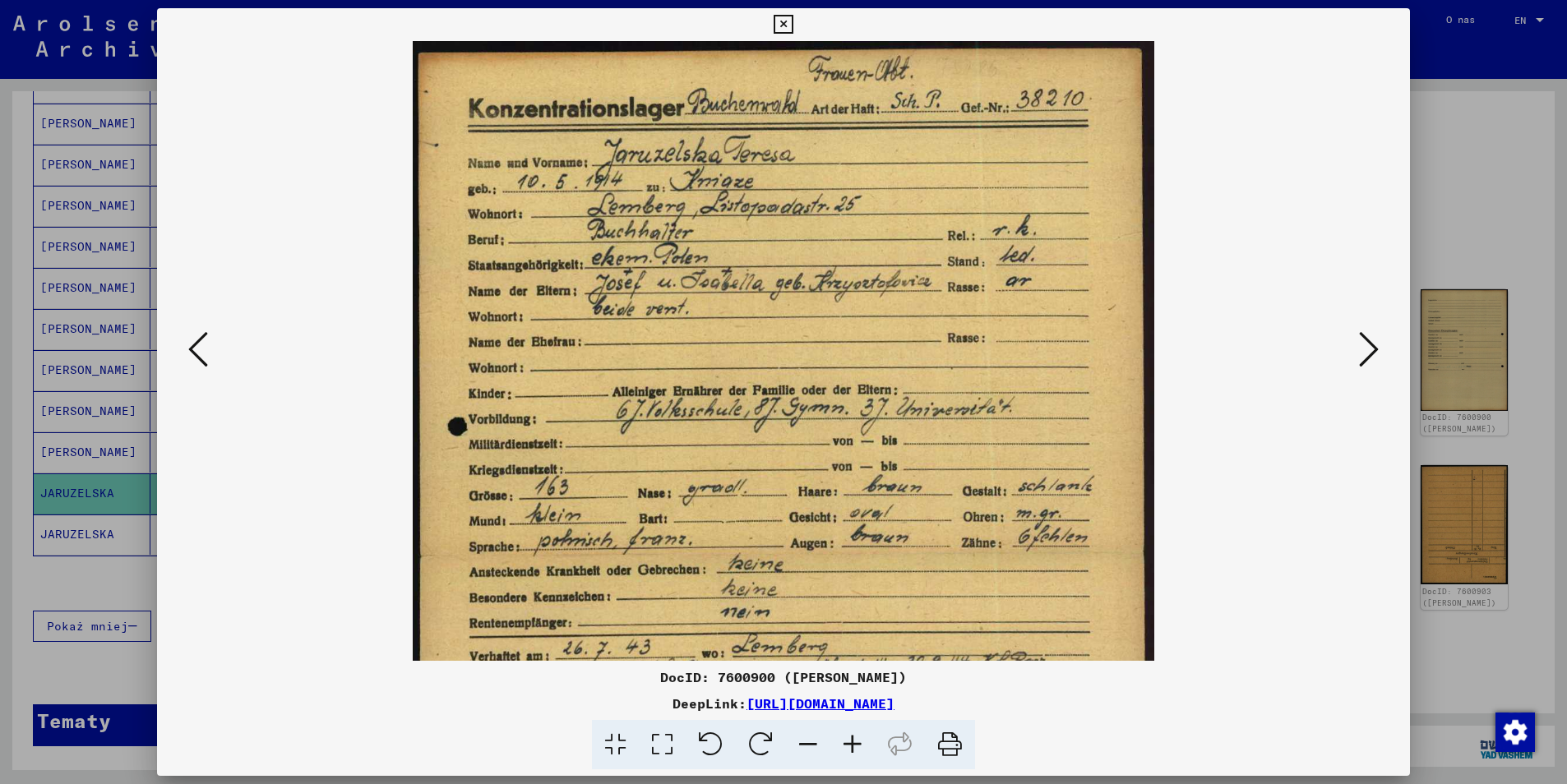
click at [854, 747] on icon at bounding box center [852, 744] width 44 height 50
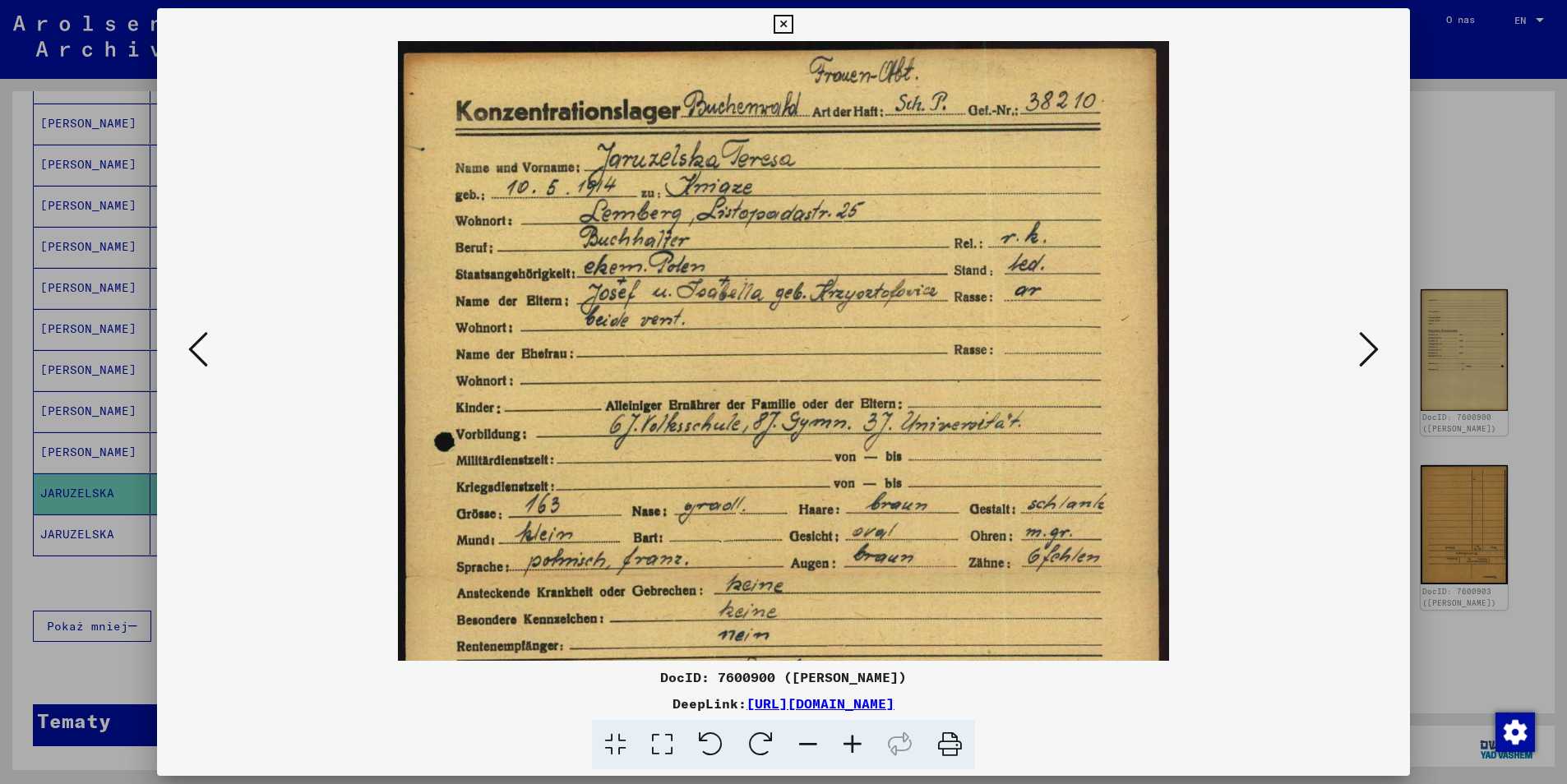
click at [854, 747] on icon at bounding box center [852, 744] width 44 height 50
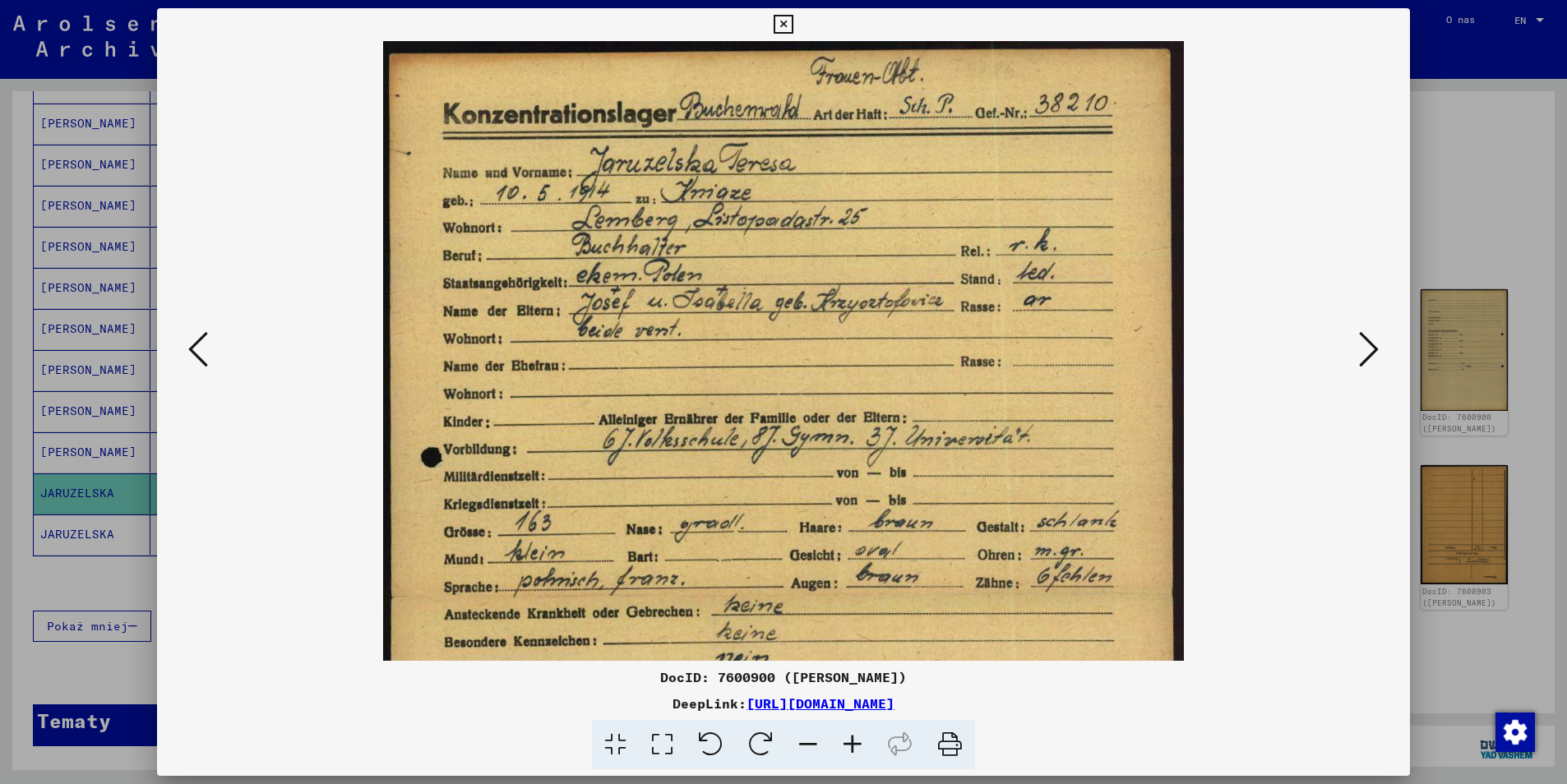
click at [854, 747] on icon at bounding box center [852, 744] width 44 height 50
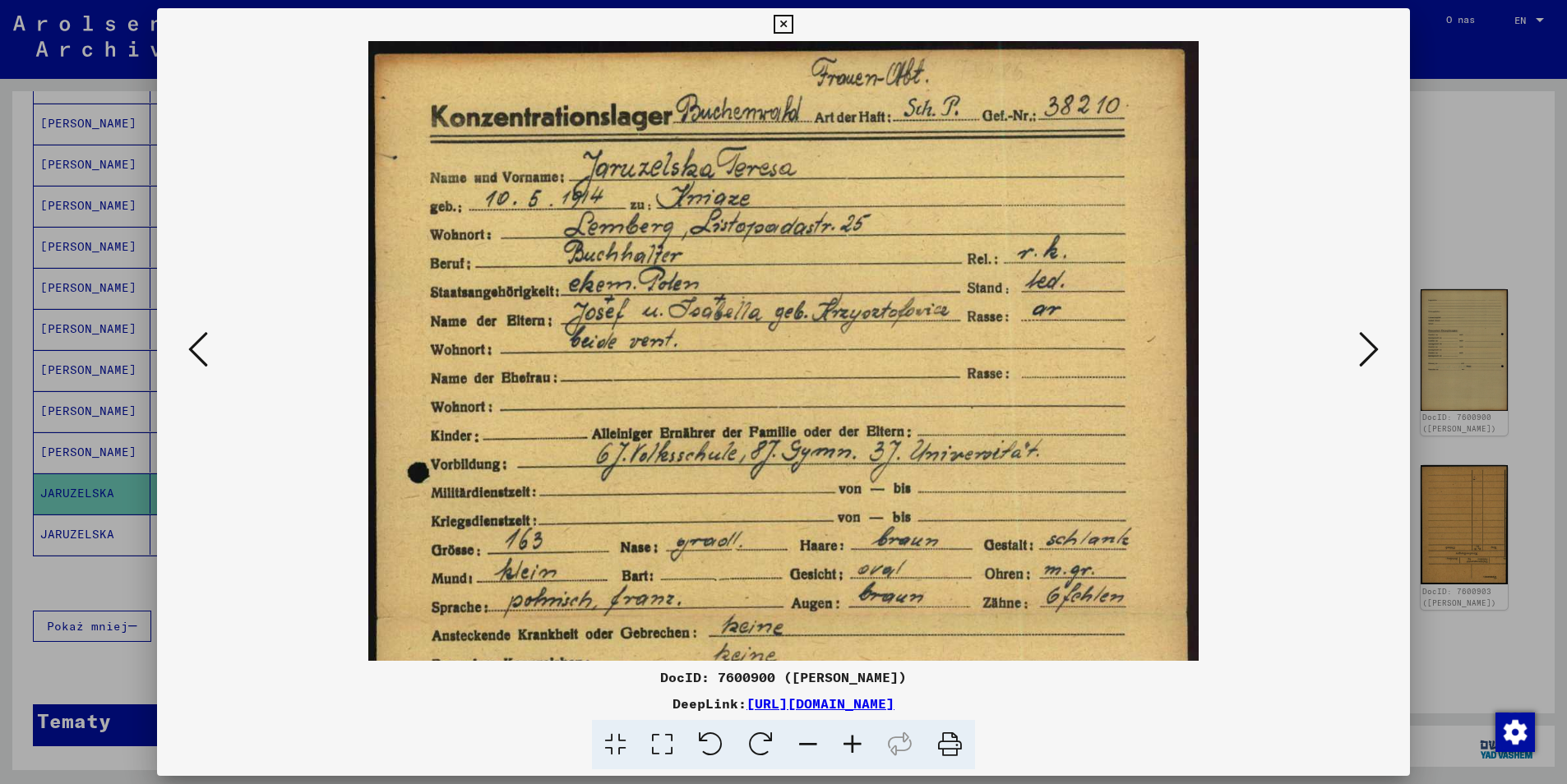
click at [854, 747] on icon at bounding box center [852, 744] width 44 height 50
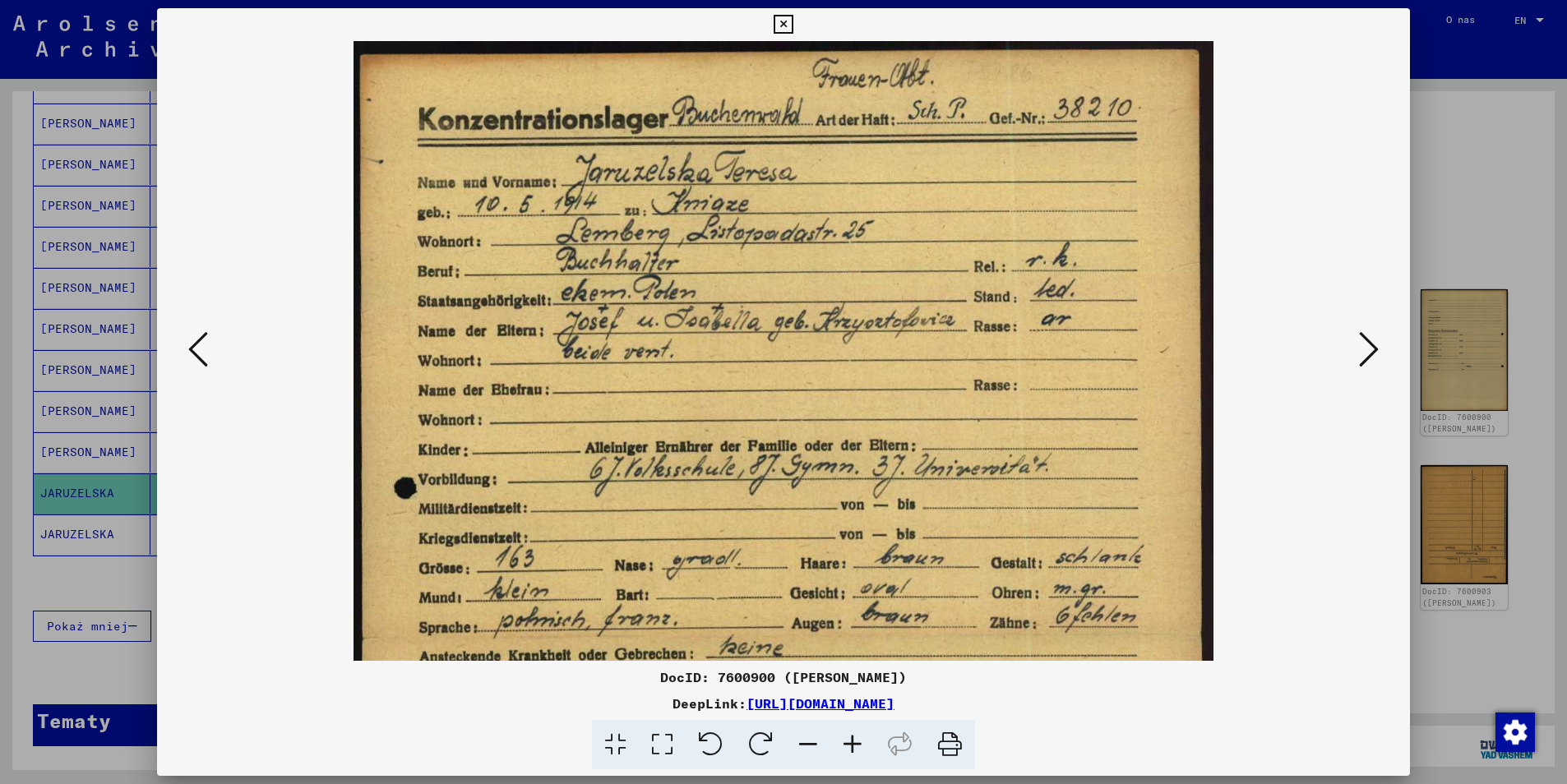
click at [854, 747] on icon at bounding box center [852, 744] width 44 height 50
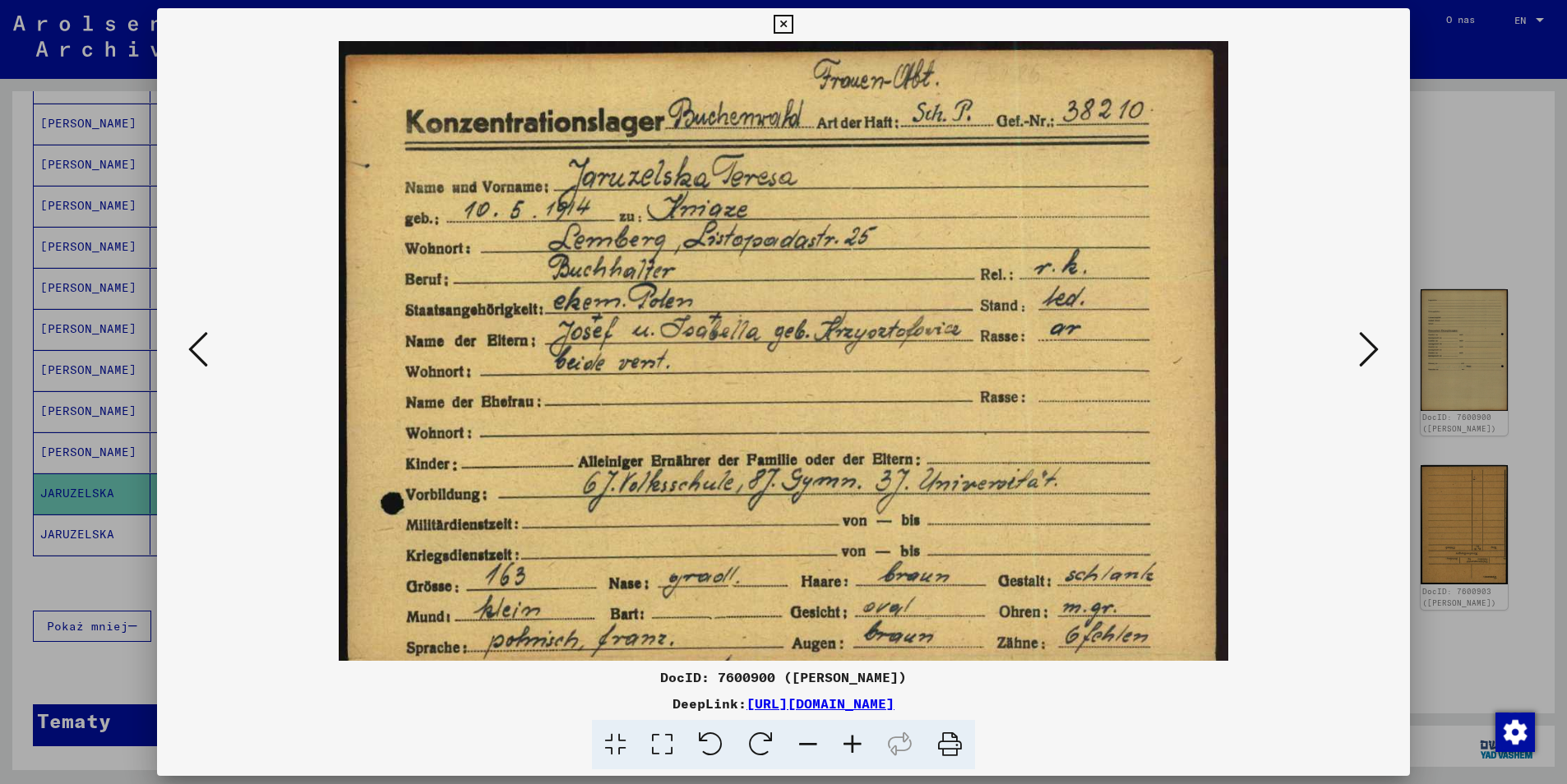
click at [854, 747] on icon at bounding box center [852, 744] width 44 height 50
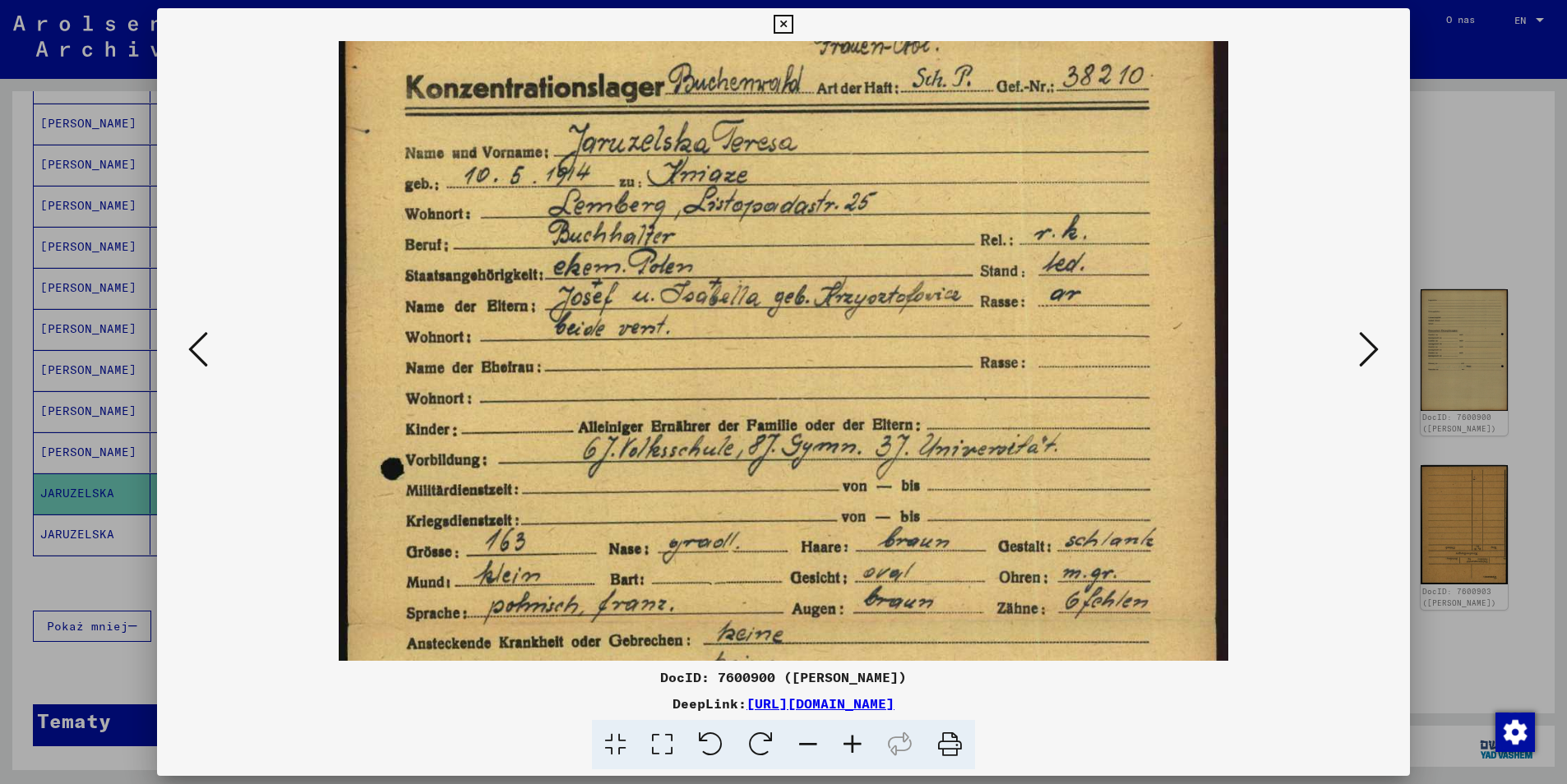
scroll to position [35, 0]
drag, startPoint x: 841, startPoint y: 368, endPoint x: 849, endPoint y: 332, distance: 36.9
click at [849, 332] on img at bounding box center [784, 623] width 890 height 1236
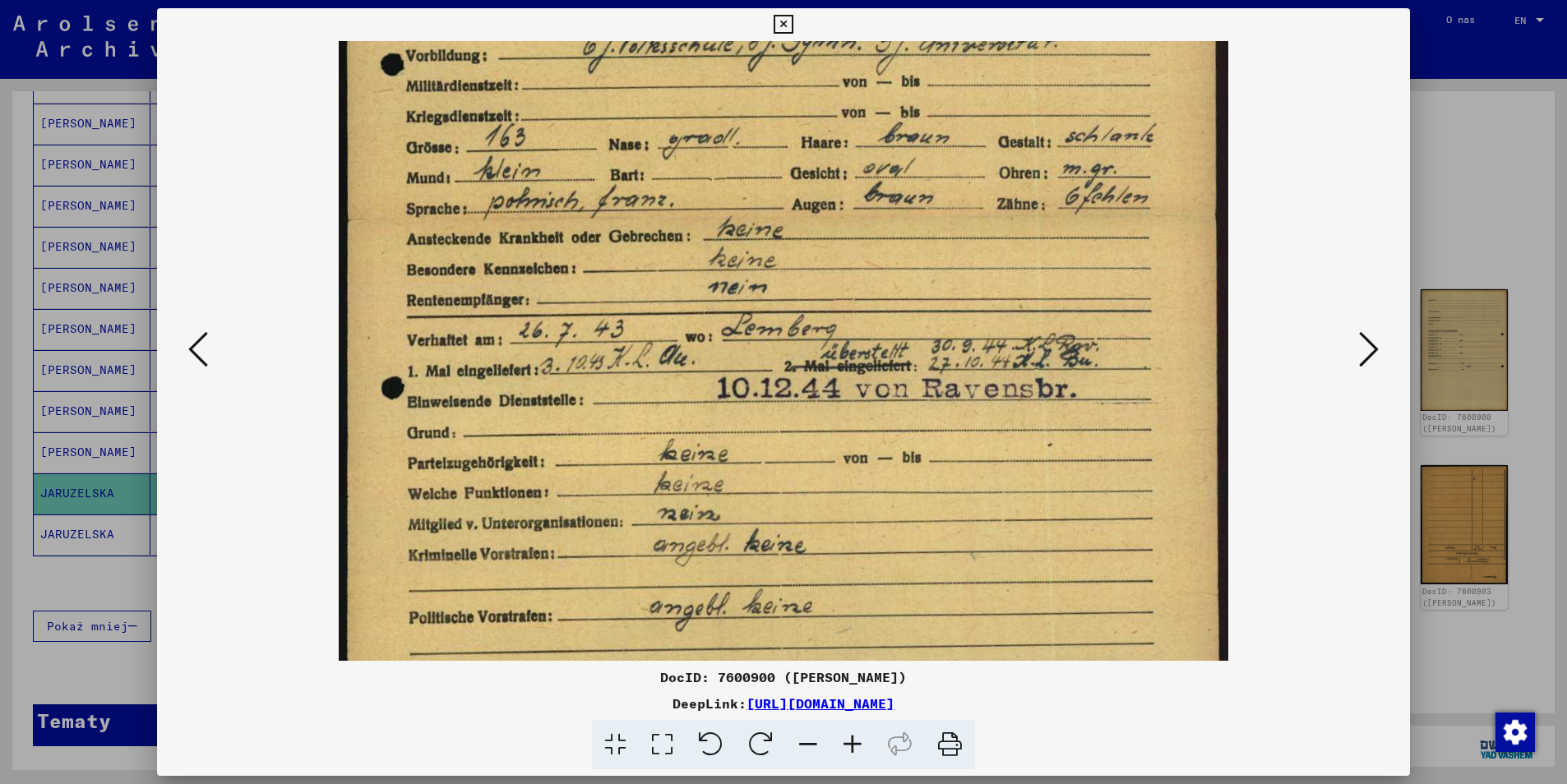
scroll to position [460, 0]
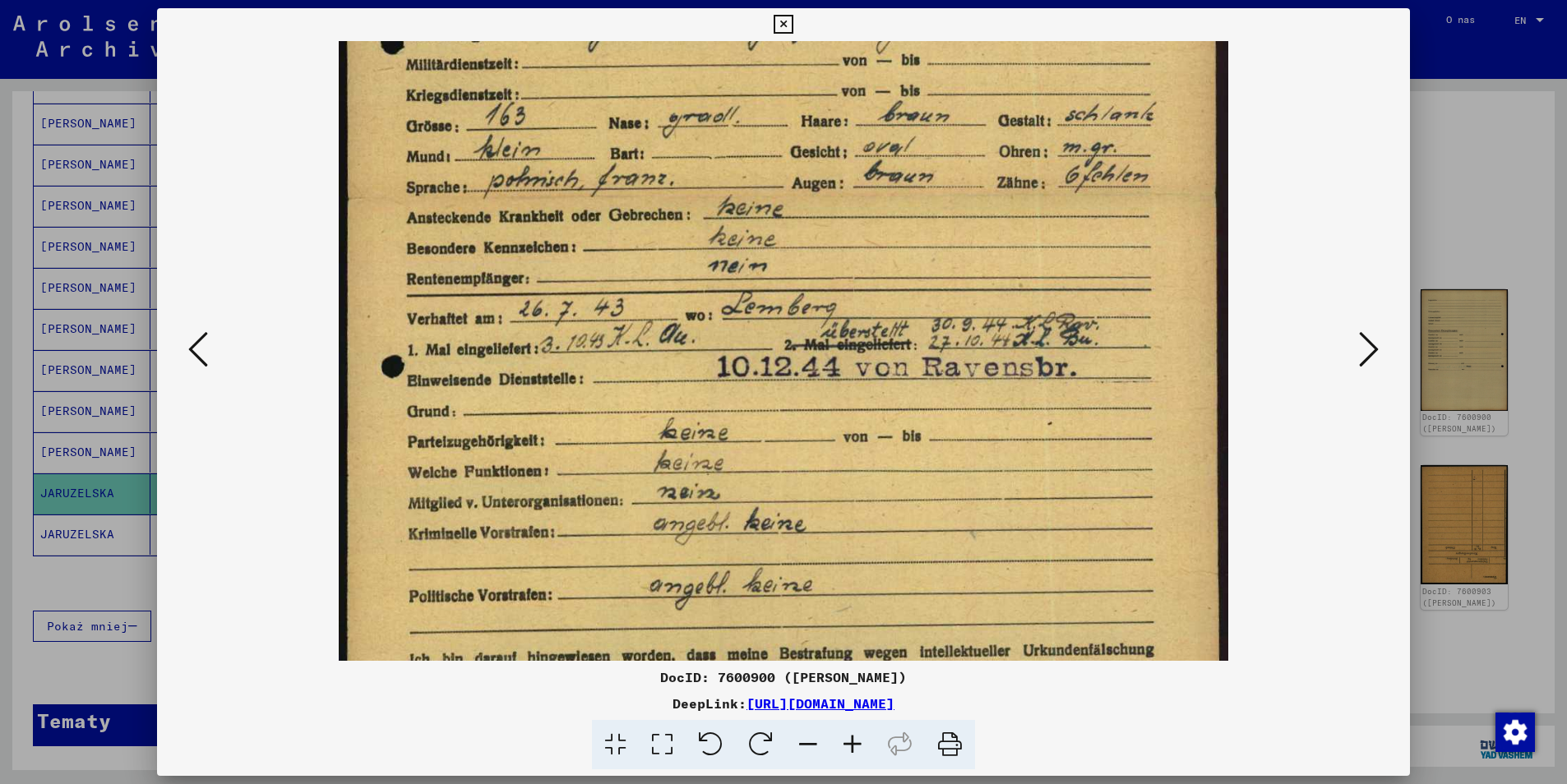
drag, startPoint x: 868, startPoint y: 352, endPoint x: 904, endPoint y: -66, distance: 419.5
click at [904, 0] on html "Search Browse archive Donate Newsletter Help Contact About Us Szukać Przeglądaj…" at bounding box center [784, 392] width 1567 height 784
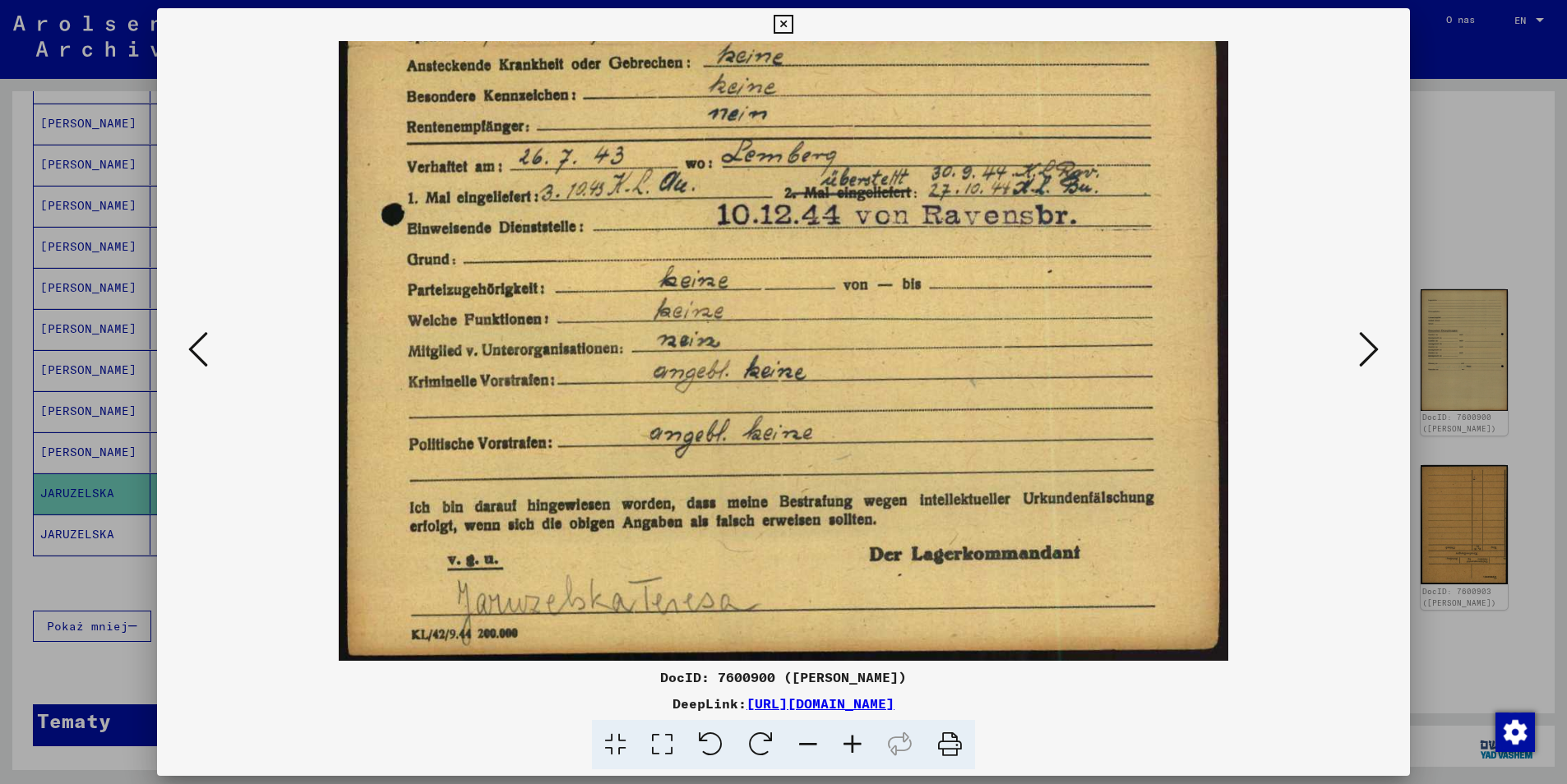
scroll to position [616, 0]
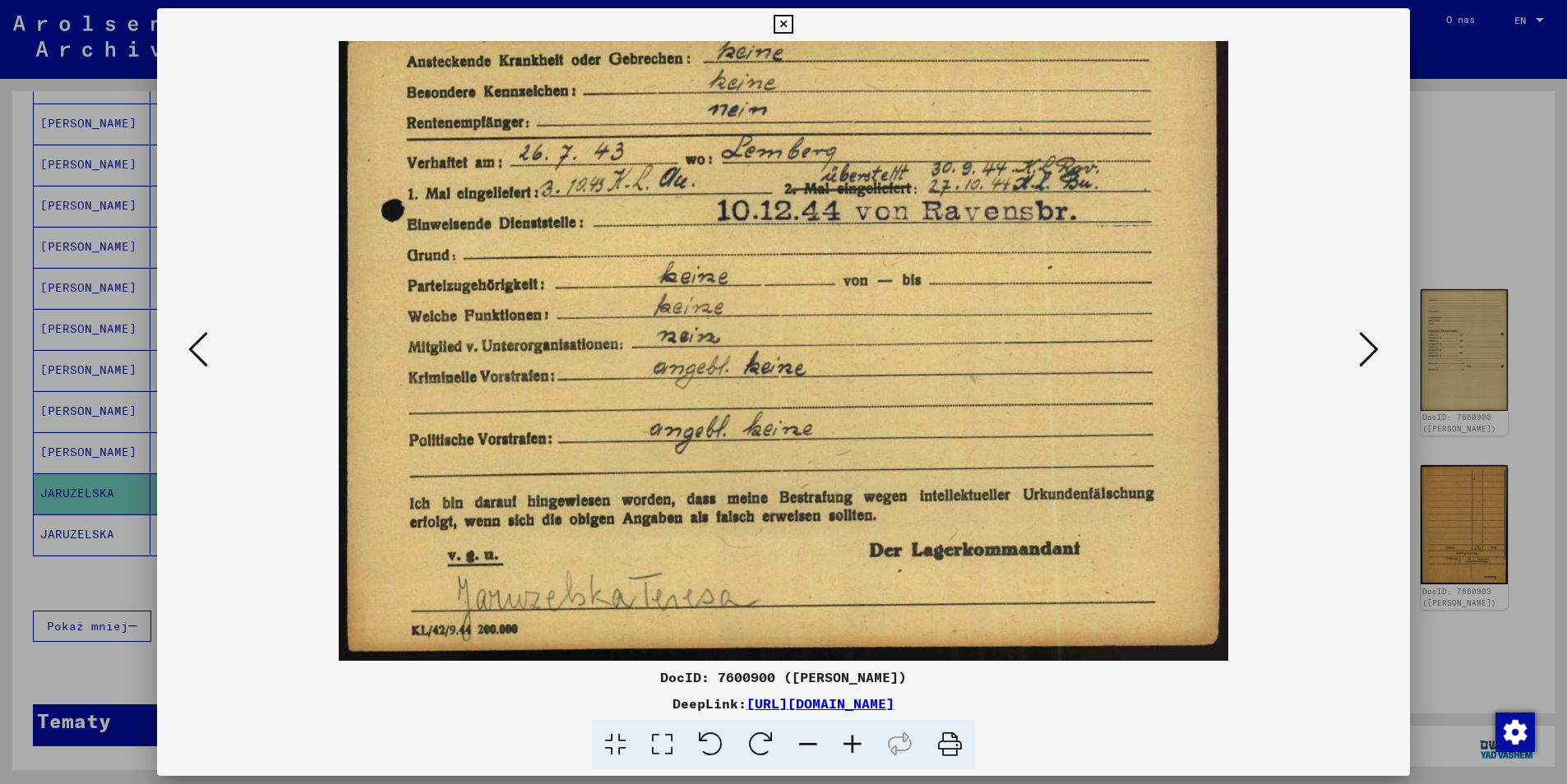
drag, startPoint x: 902, startPoint y: 274, endPoint x: 898, endPoint y: 77, distance: 197.0
click at [898, 77] on img at bounding box center [784, 43] width 890 height 1236
click at [1370, 352] on icon at bounding box center [1369, 348] width 20 height 39
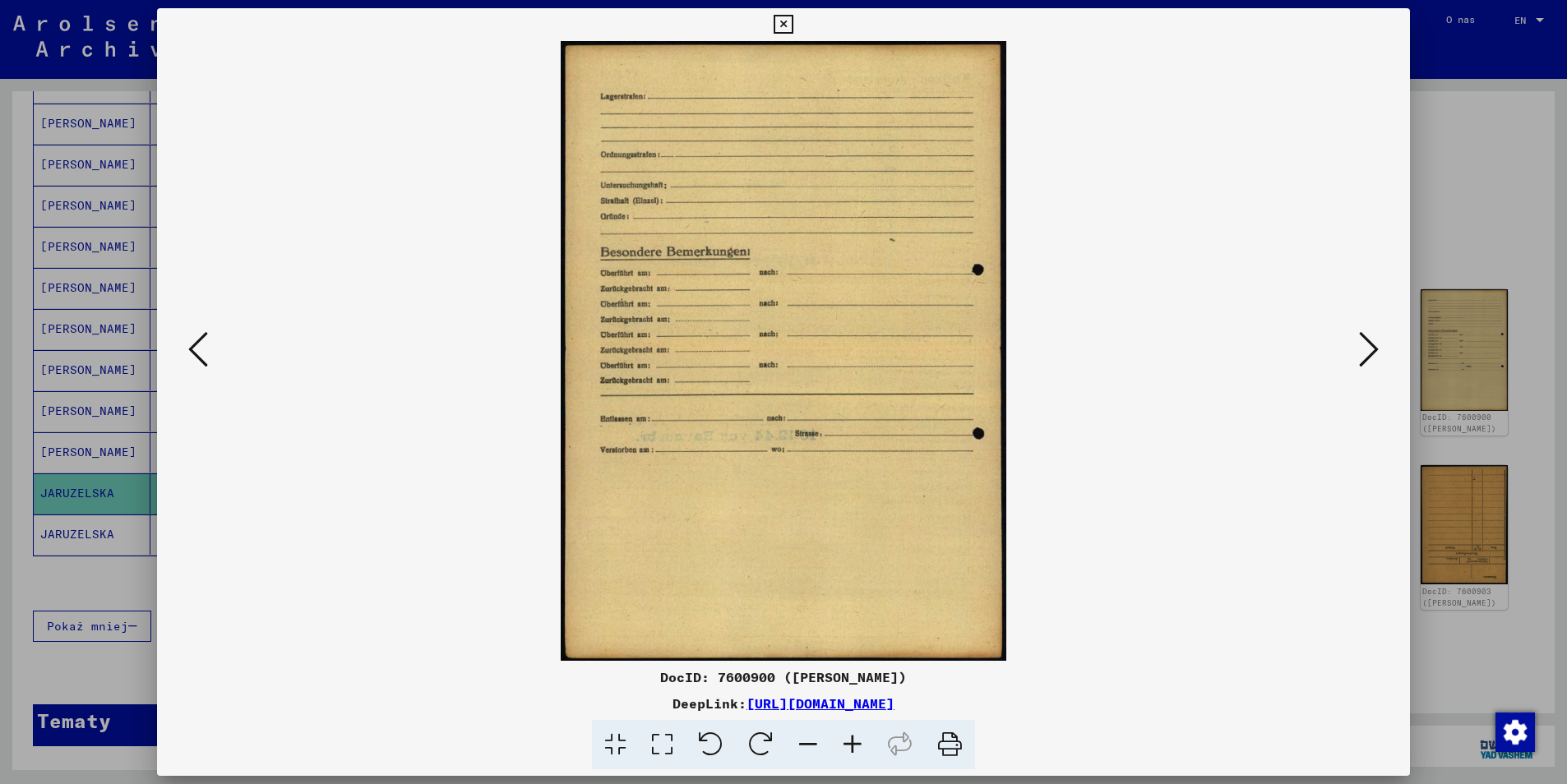
click at [1370, 352] on icon at bounding box center [1369, 348] width 20 height 39
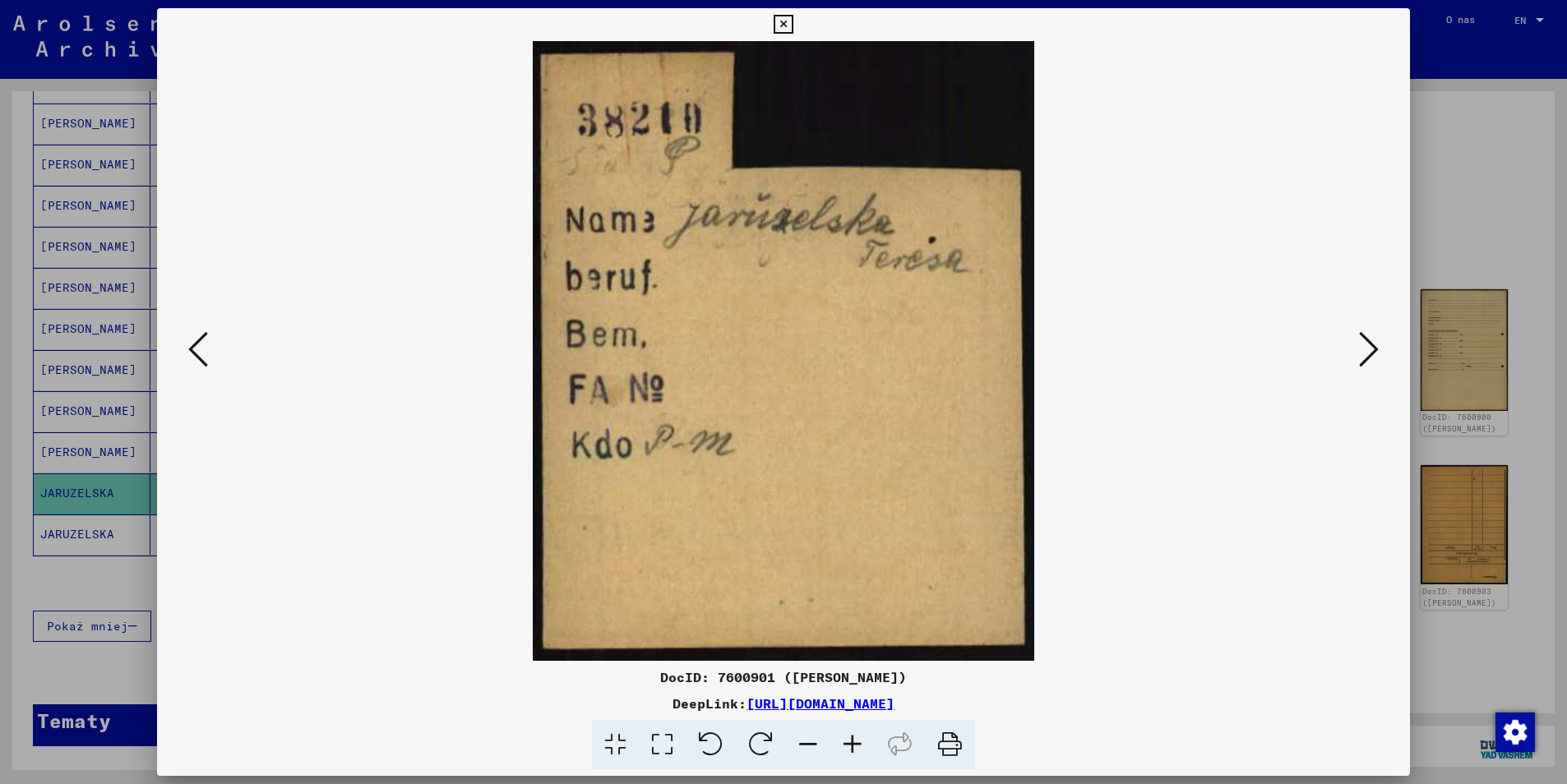
click at [1370, 352] on icon at bounding box center [1369, 348] width 20 height 39
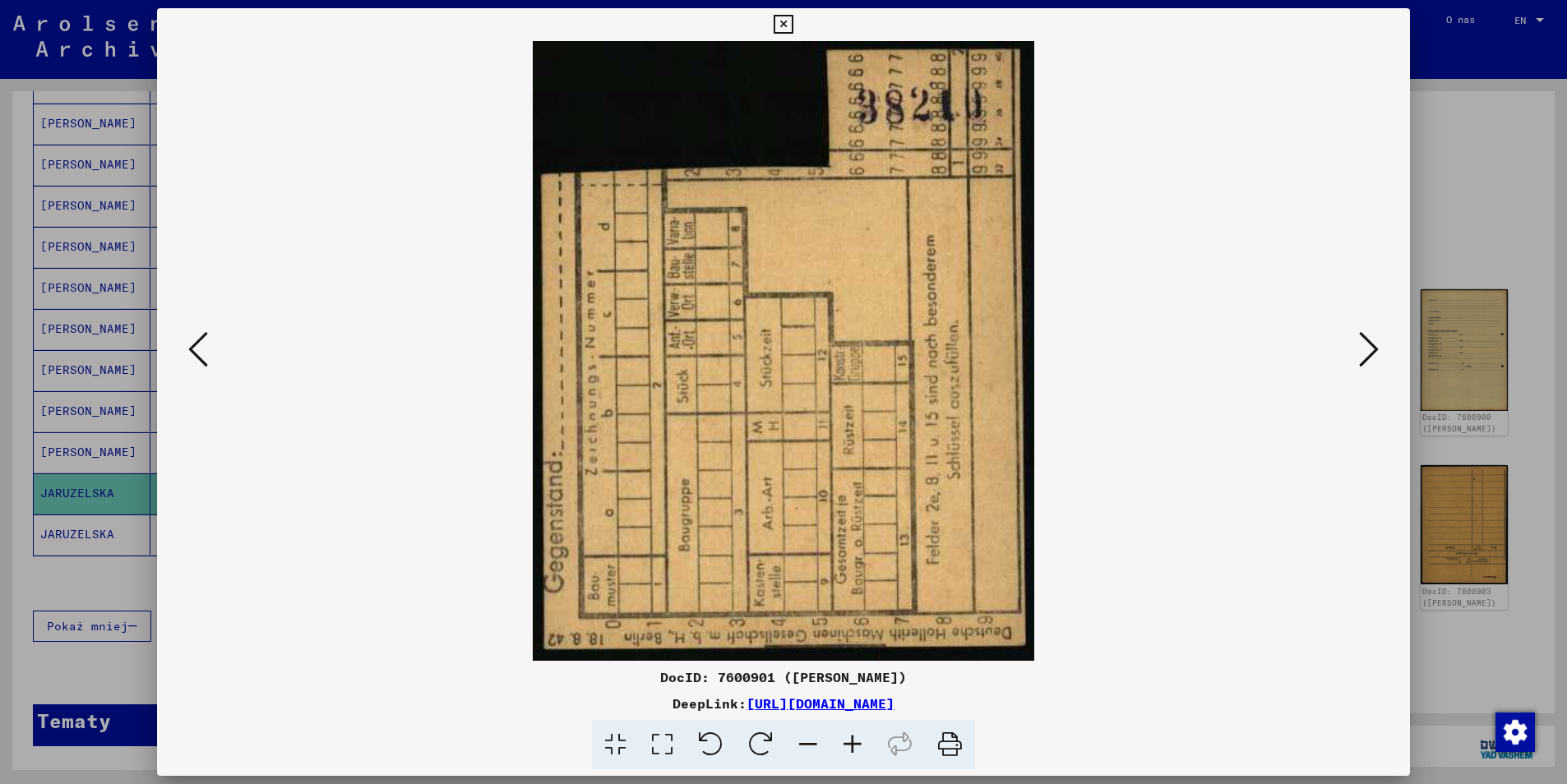
click at [1370, 352] on icon at bounding box center [1369, 348] width 20 height 39
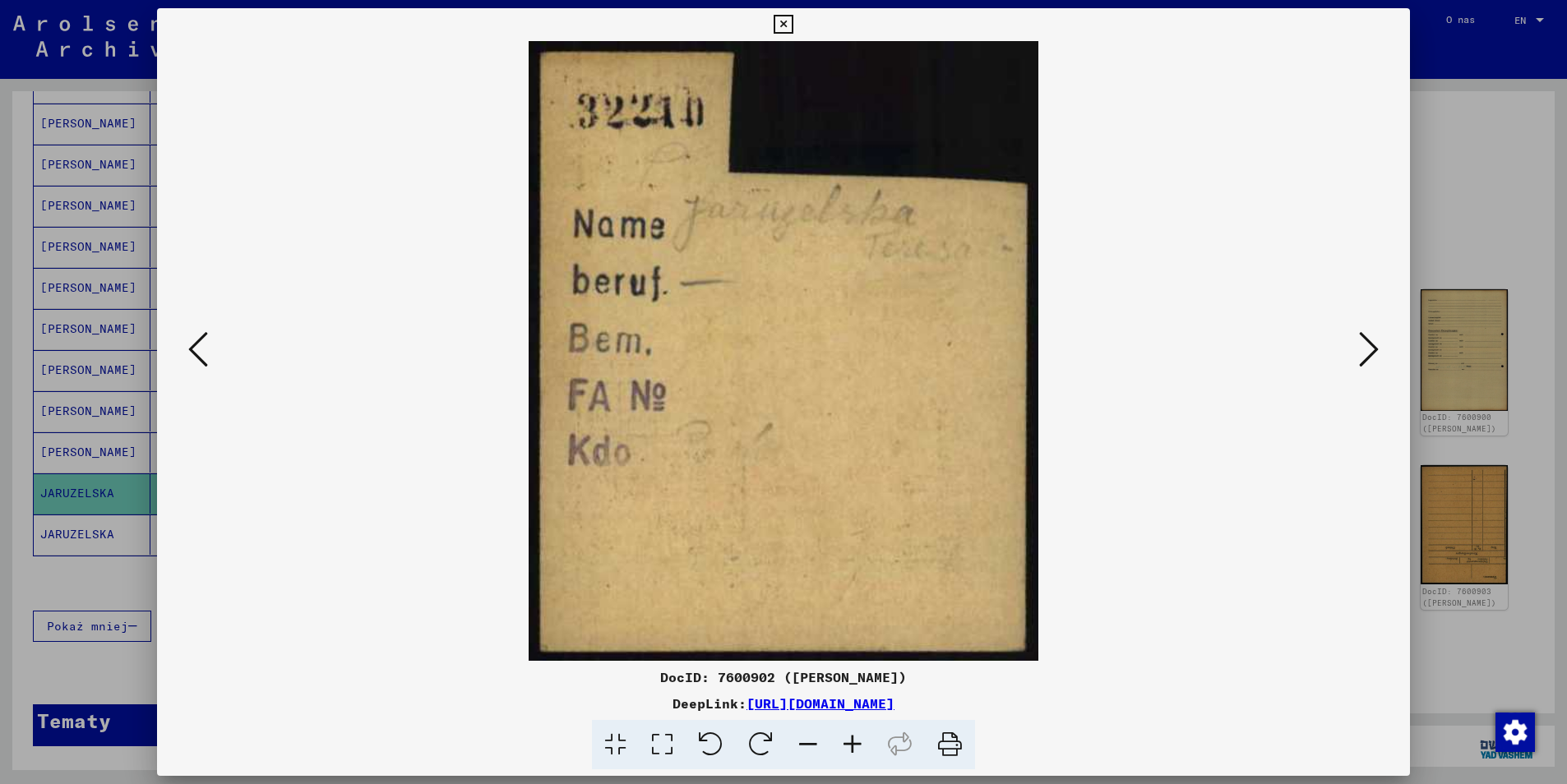
click at [1370, 352] on icon at bounding box center [1369, 348] width 20 height 39
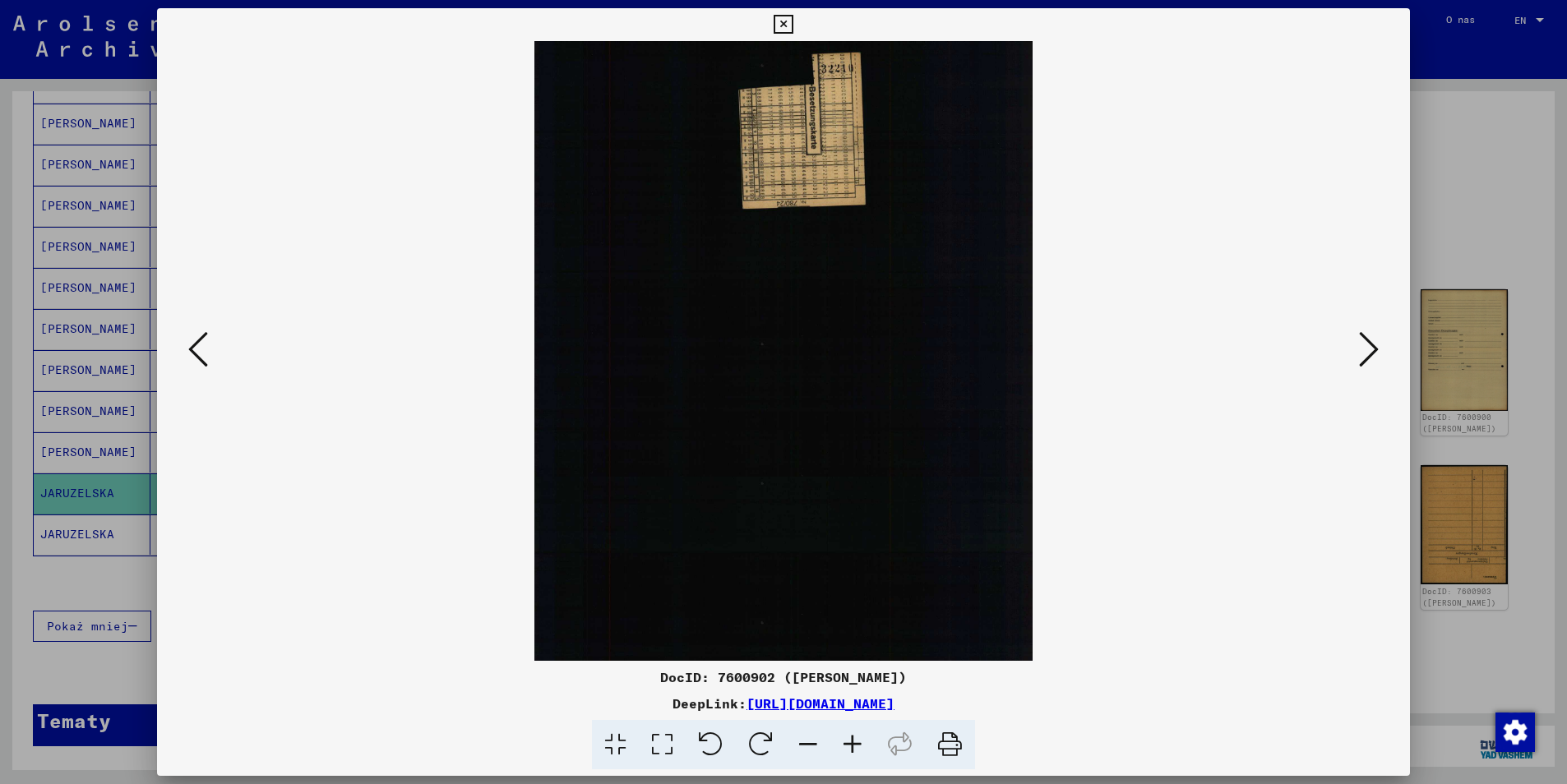
click at [1370, 352] on icon at bounding box center [1369, 348] width 20 height 39
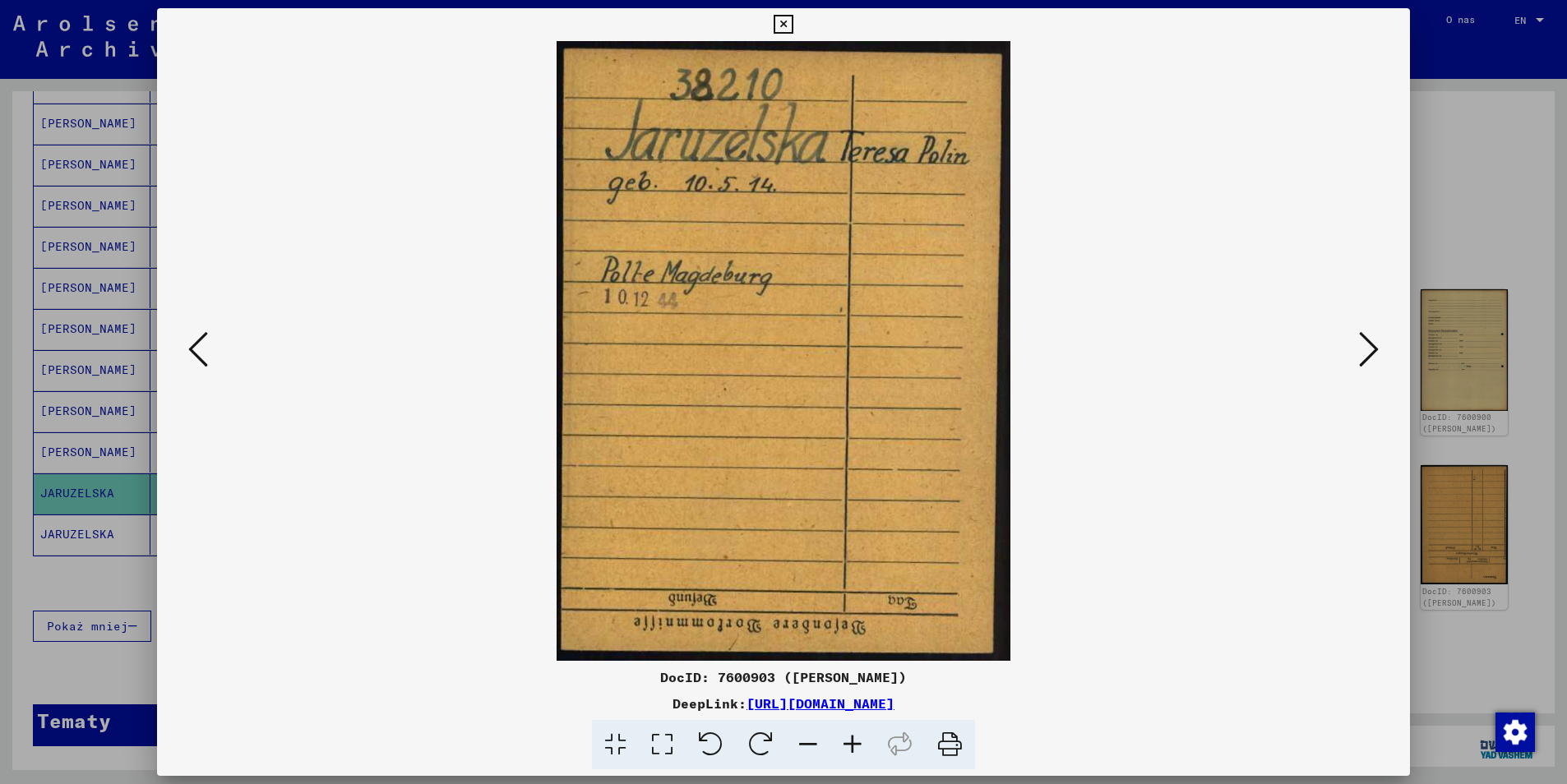
click at [1370, 352] on icon at bounding box center [1369, 348] width 20 height 39
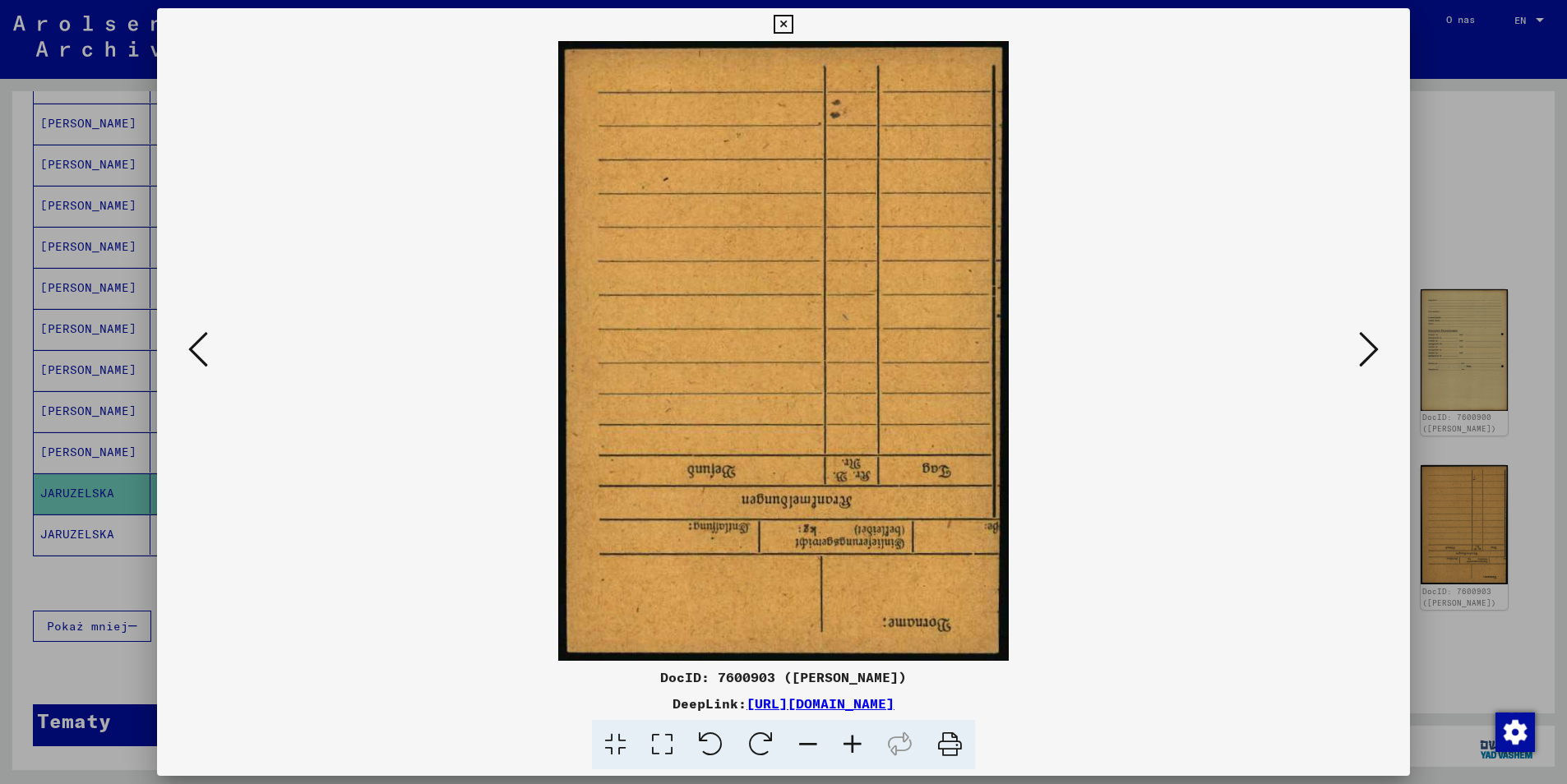
click at [1370, 352] on icon at bounding box center [1369, 348] width 20 height 39
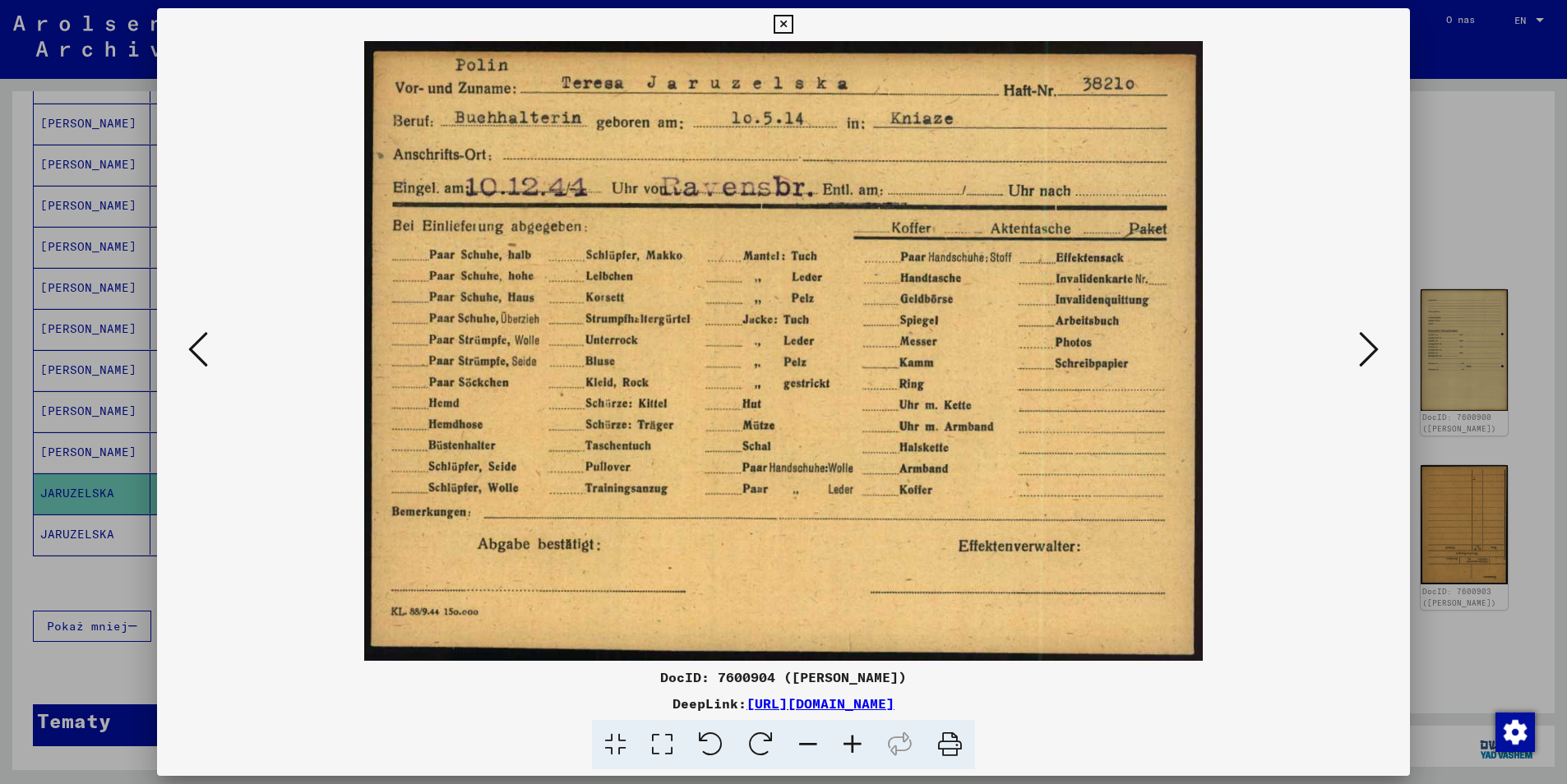
click at [1370, 352] on icon at bounding box center [1369, 348] width 20 height 39
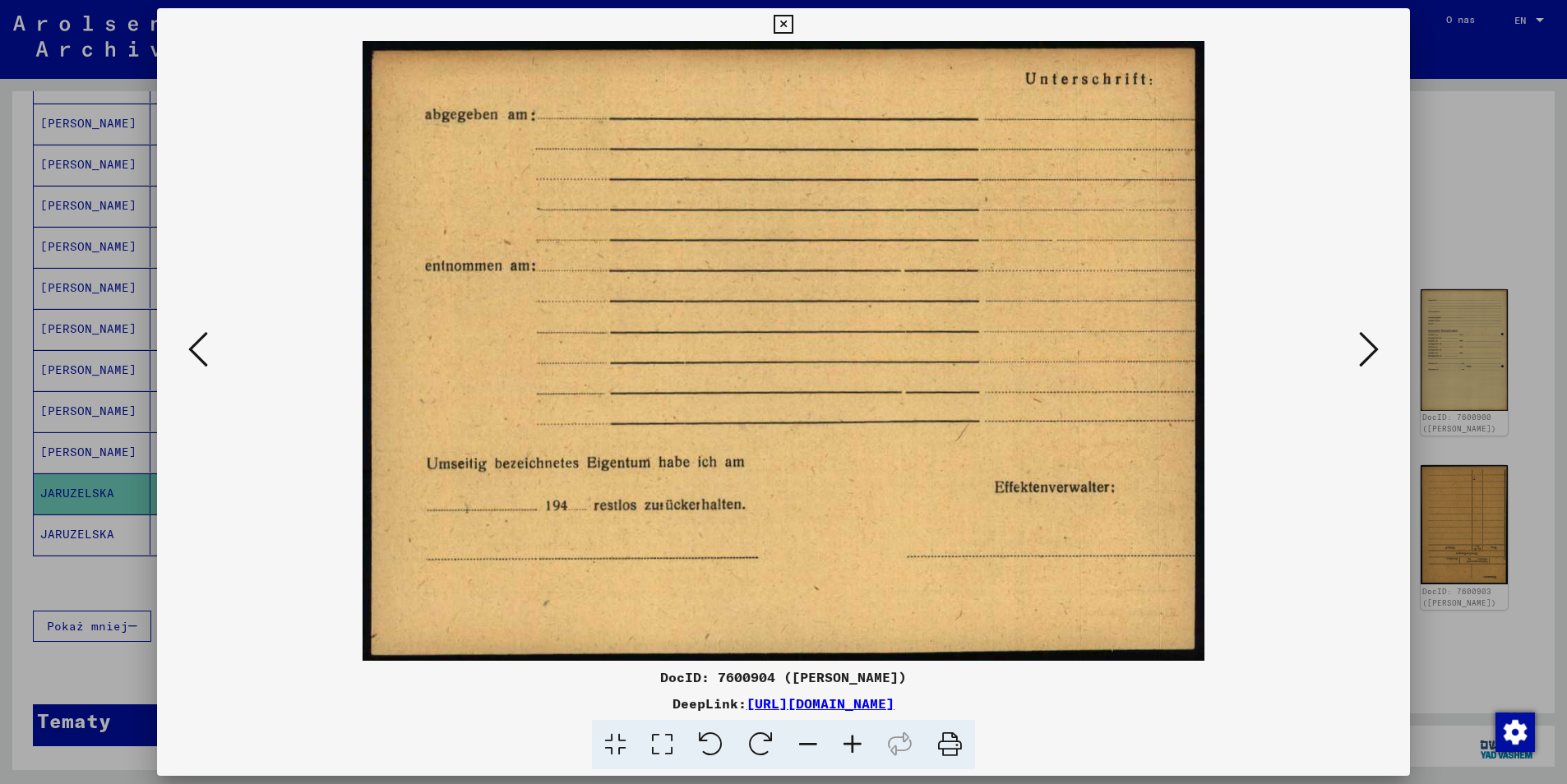
click at [1370, 352] on icon at bounding box center [1369, 348] width 20 height 39
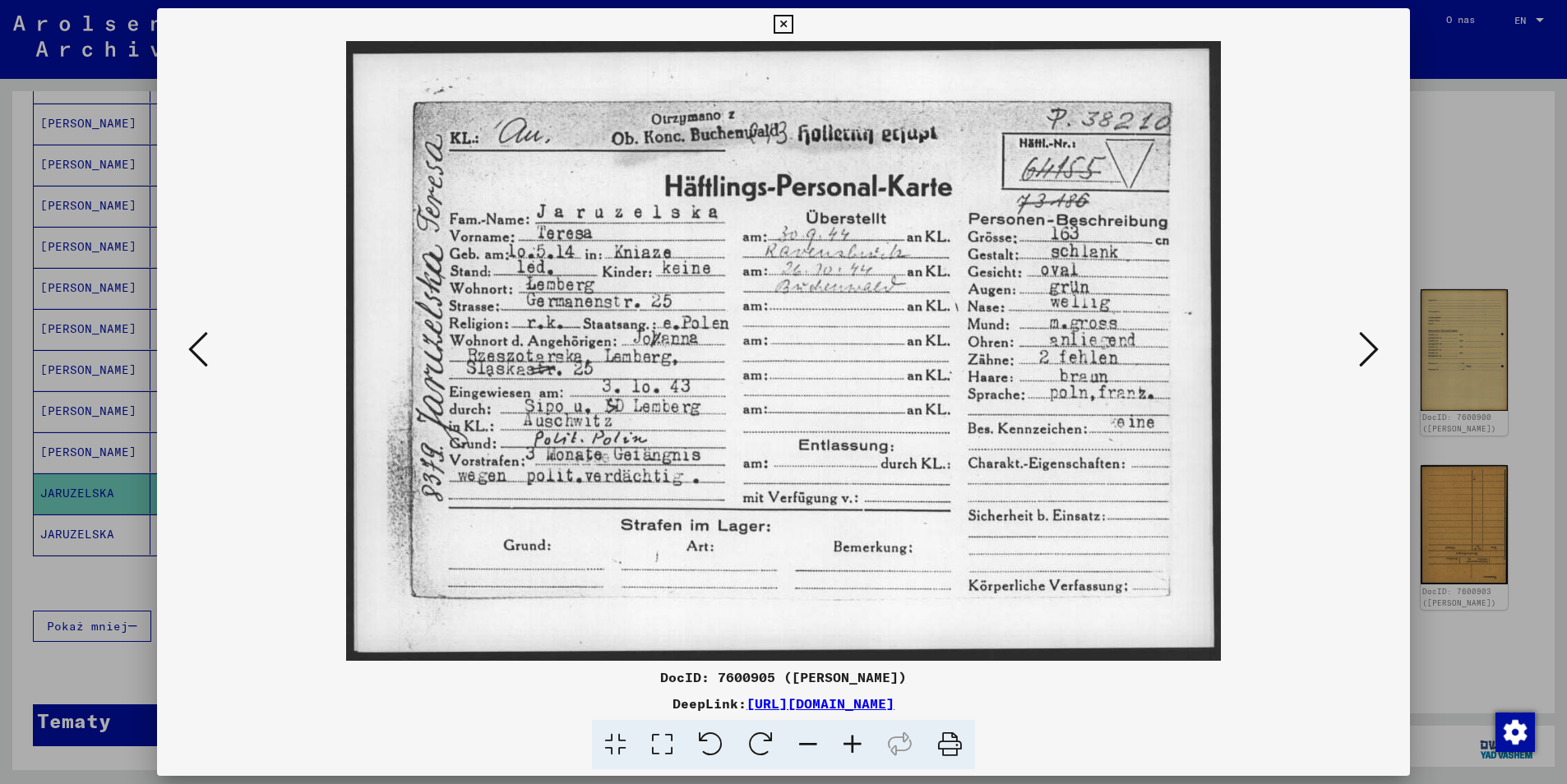
click at [1370, 358] on icon at bounding box center [1369, 348] width 20 height 39
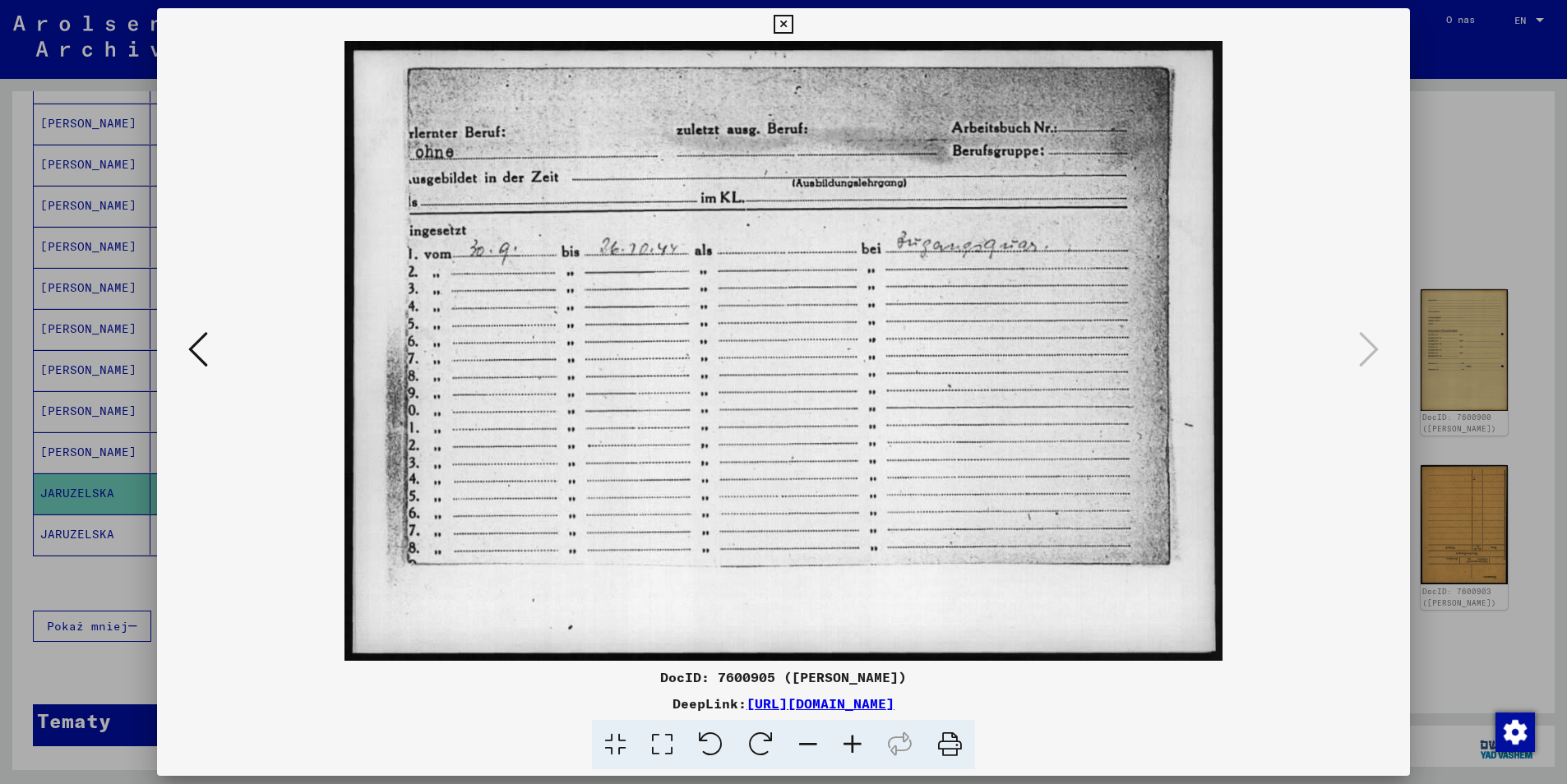
click at [780, 24] on icon at bounding box center [783, 24] width 19 height 20
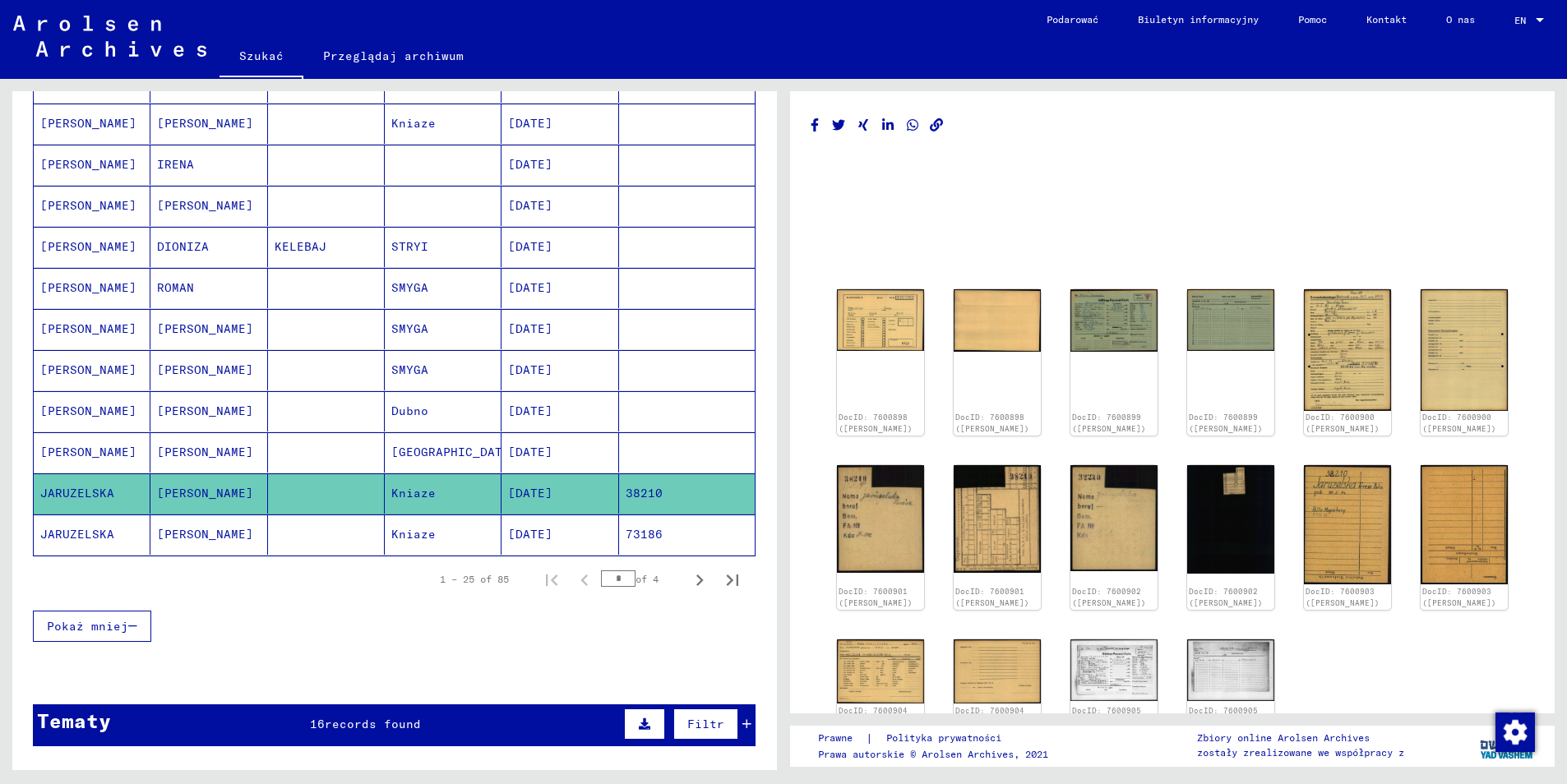
click at [103, 519] on mat-cell "JARUZELSKA" at bounding box center [92, 534] width 117 height 40
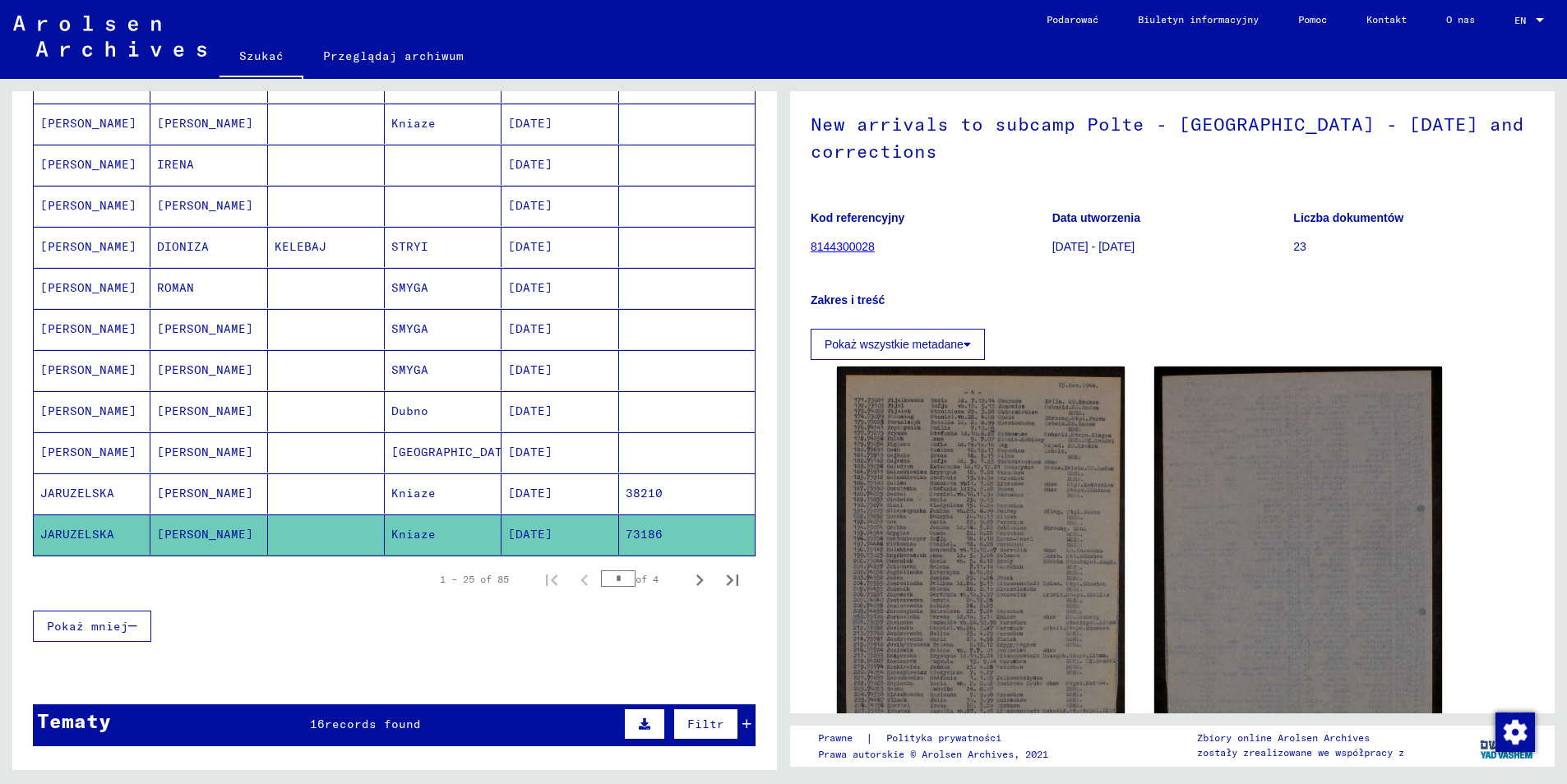
scroll to position [164, 0]
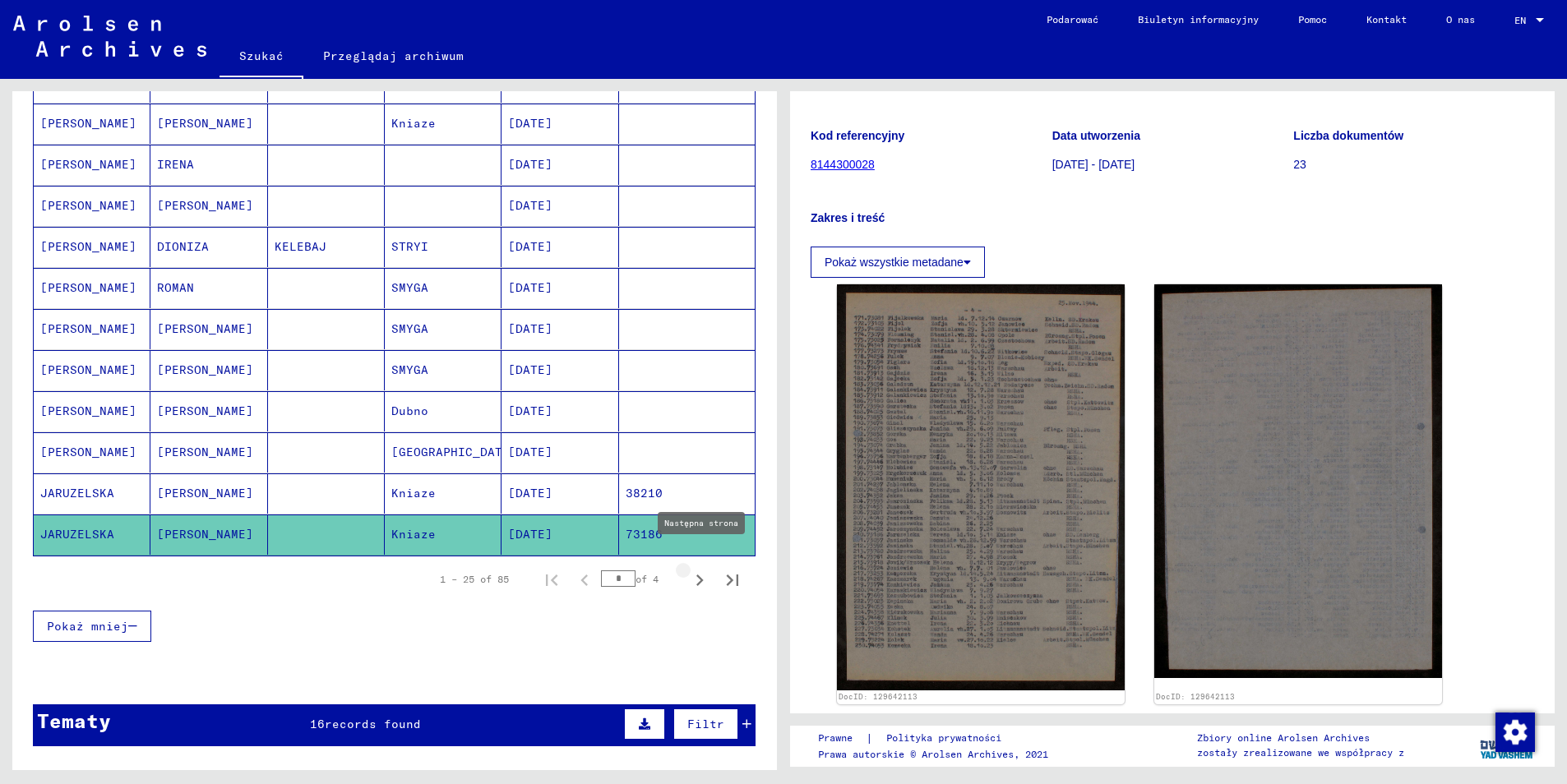
click at [693, 569] on icon "Następna strona" at bounding box center [699, 580] width 23 height 23
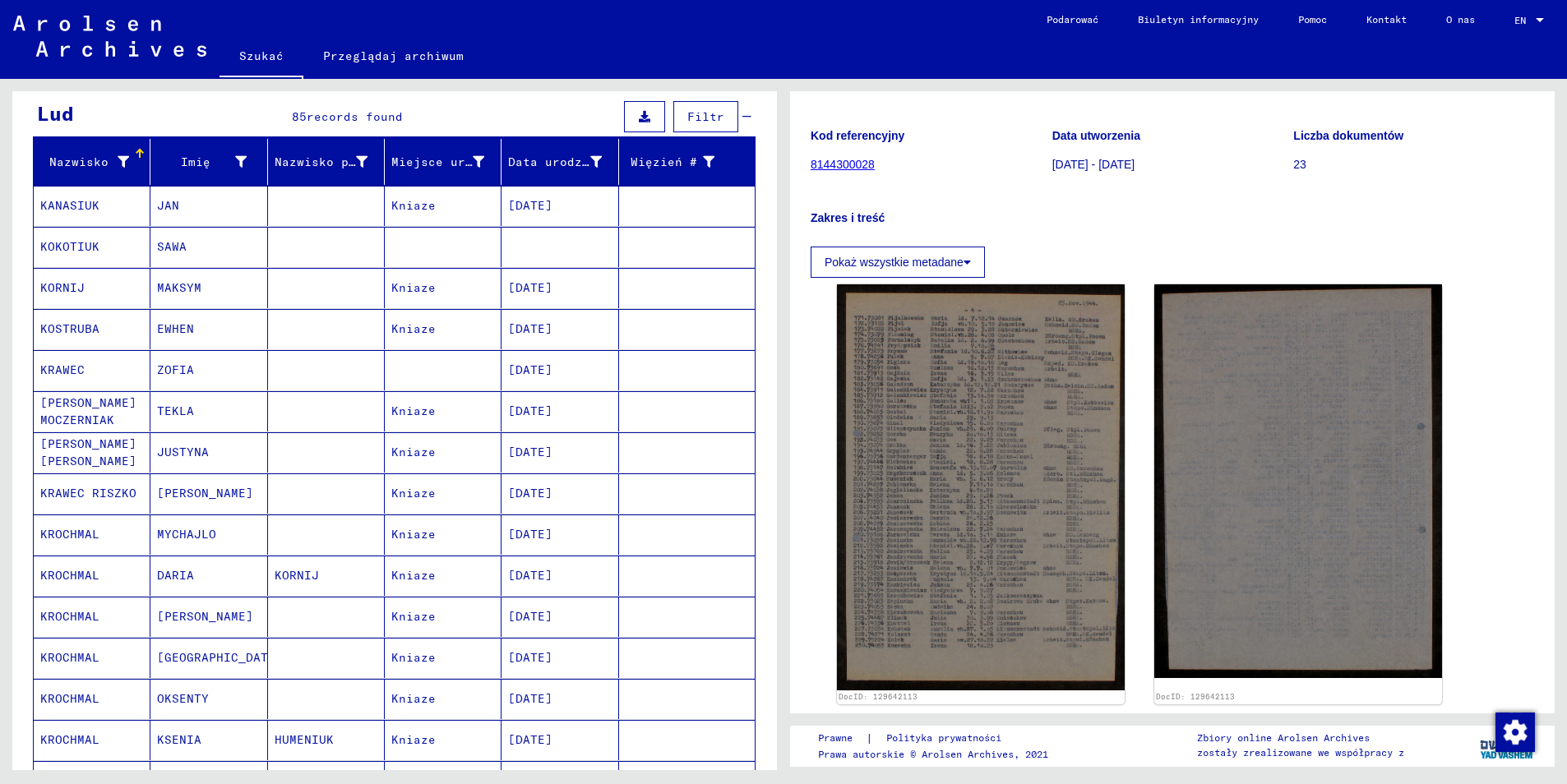
click at [85, 190] on mat-cell "KANASIUK" at bounding box center [92, 206] width 117 height 40
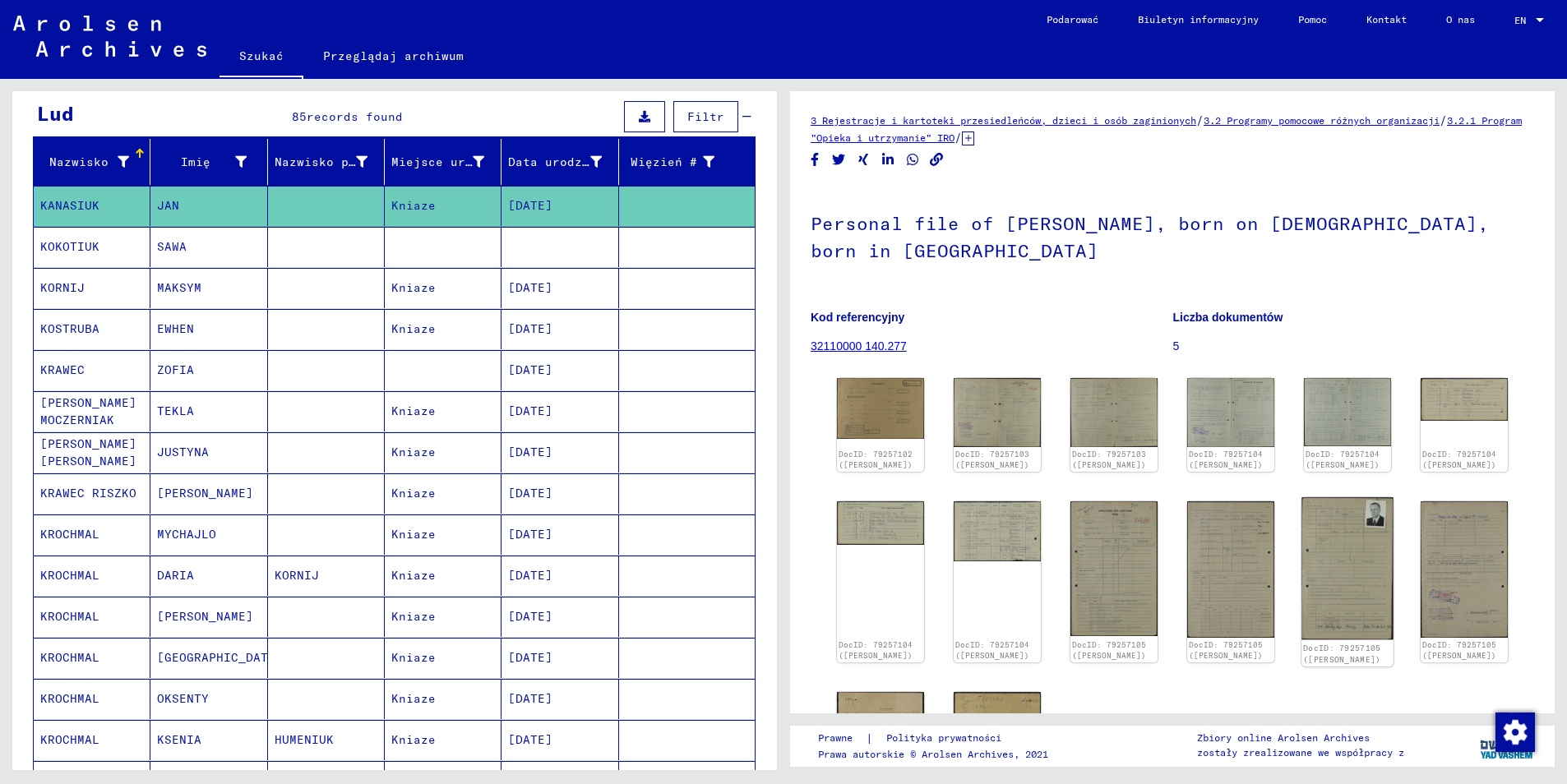
click at [1325, 546] on img at bounding box center [1347, 568] width 92 height 142
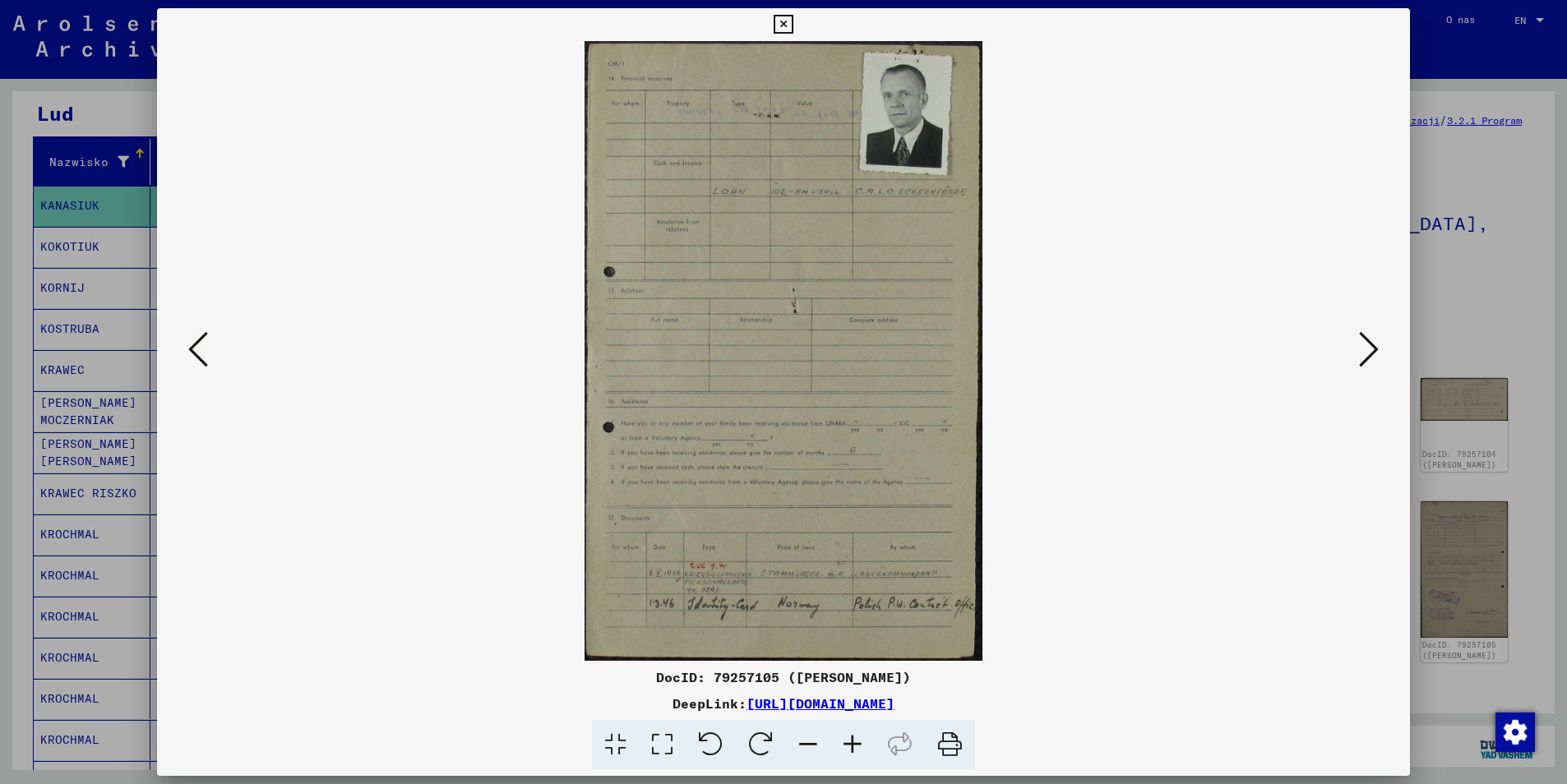
click at [780, 22] on icon at bounding box center [783, 24] width 19 height 20
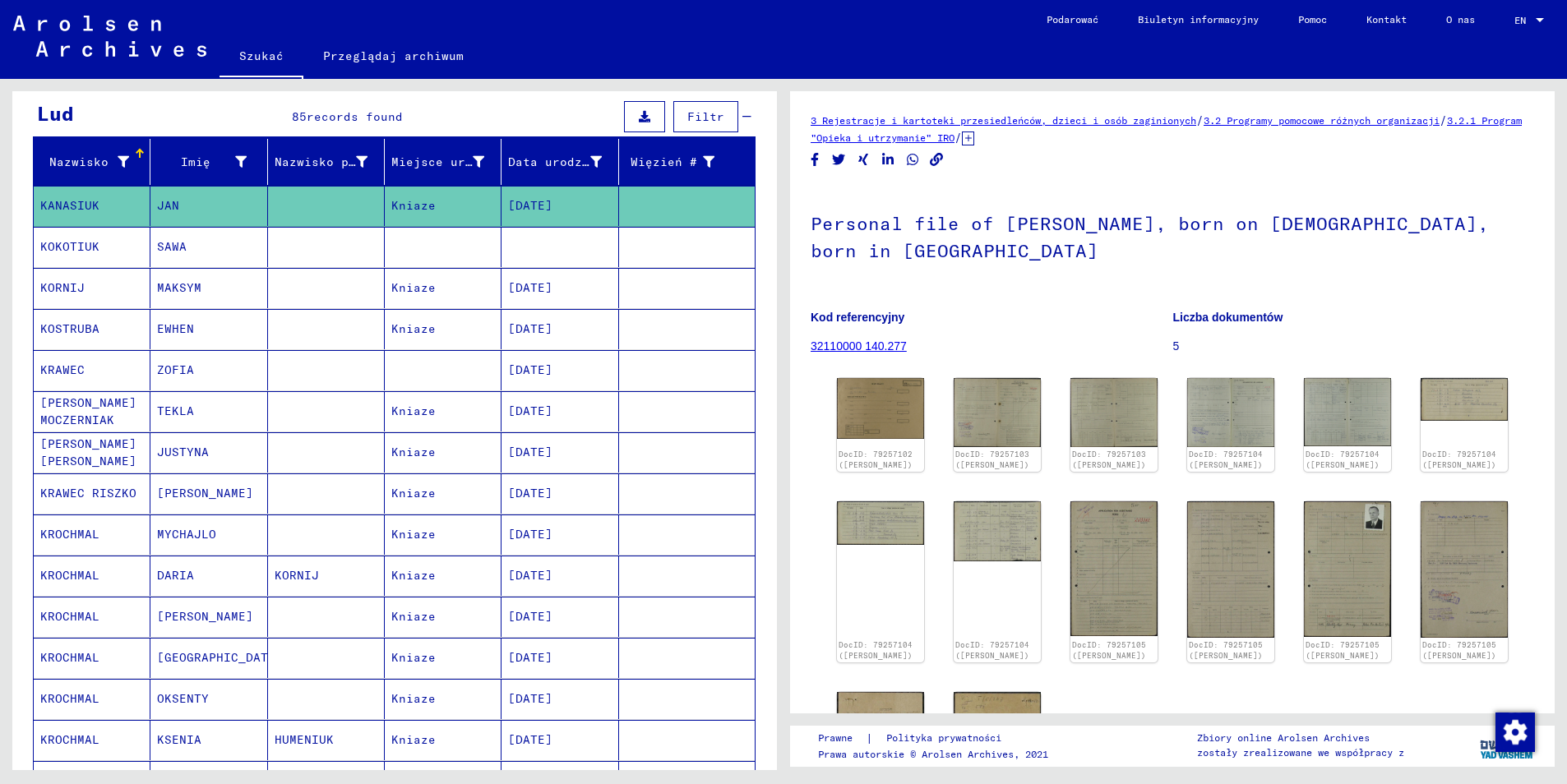
click at [88, 231] on mat-cell "KOKOTIUK" at bounding box center [92, 247] width 117 height 40
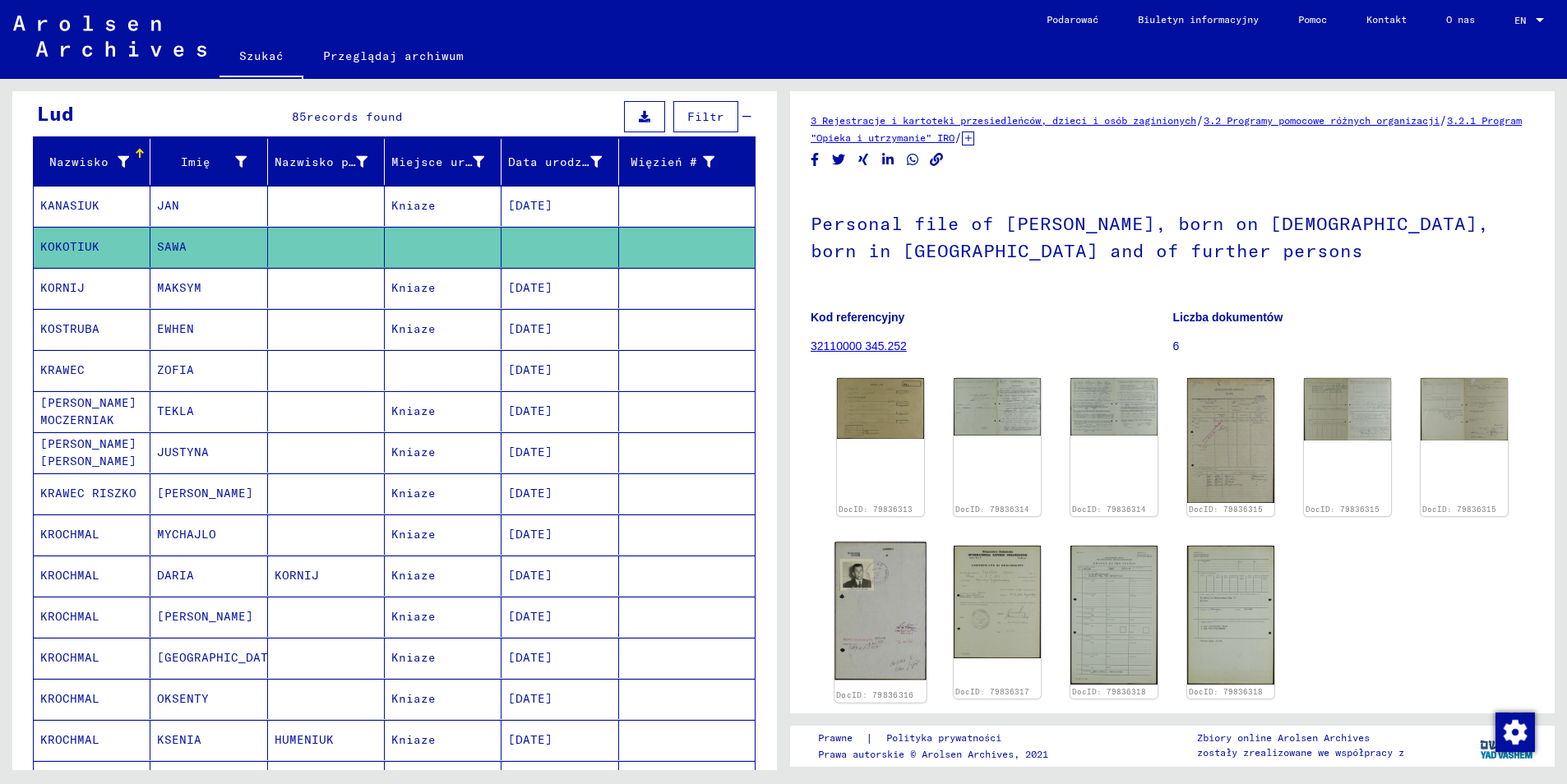
click at [896, 589] on img at bounding box center [880, 612] width 92 height 138
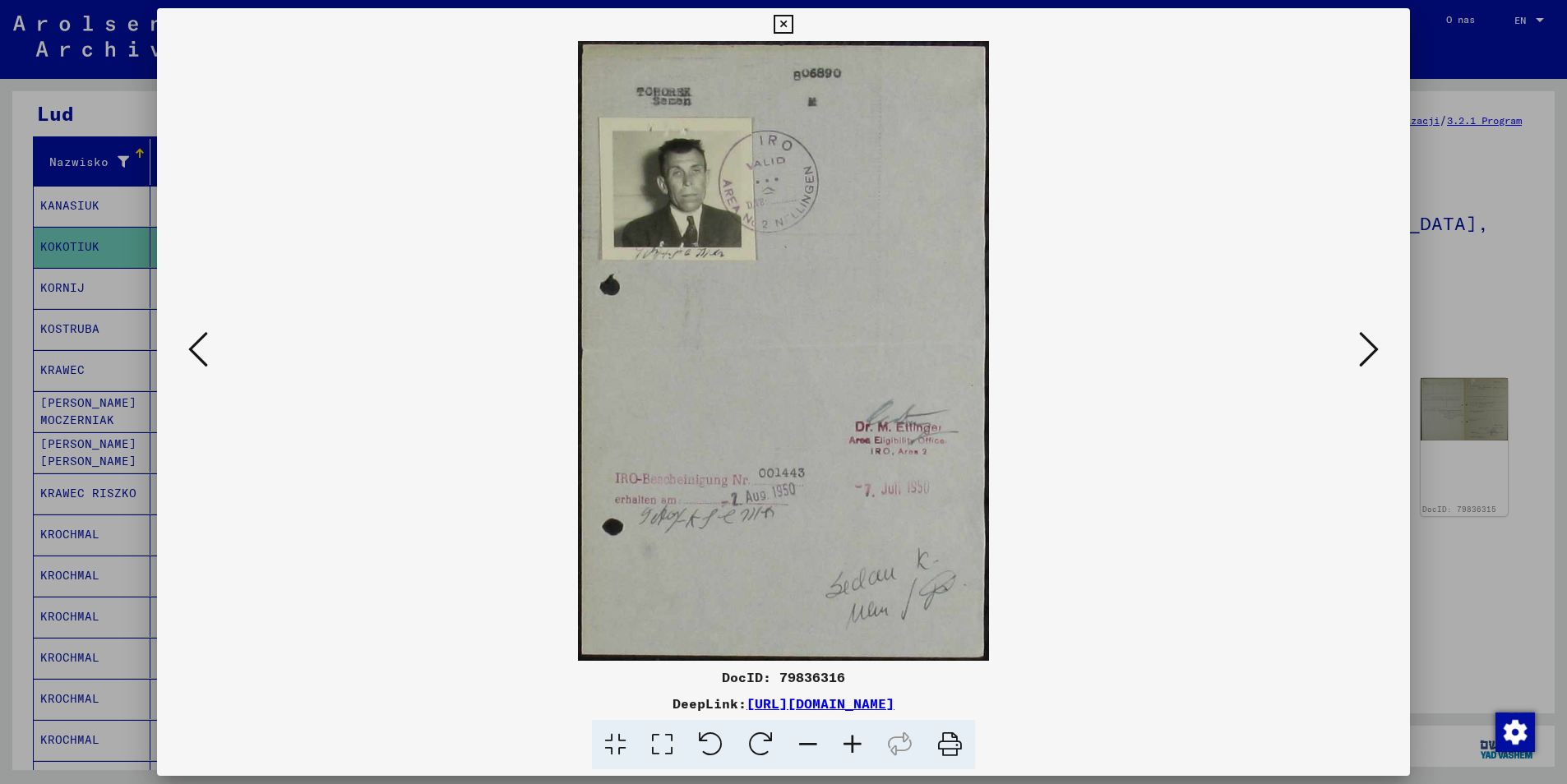
click at [774, 24] on icon at bounding box center [783, 24] width 19 height 20
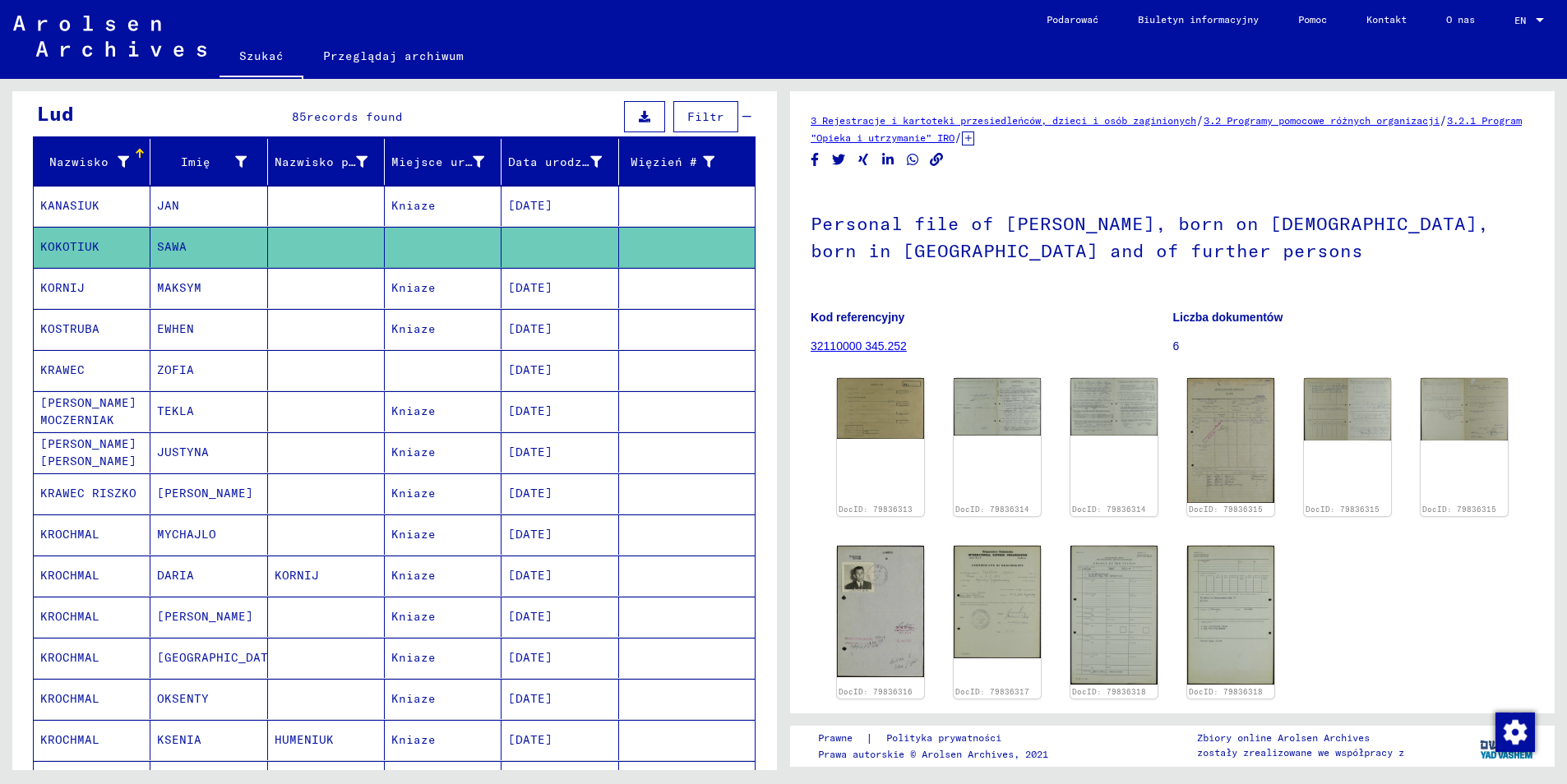
click at [58, 277] on mat-cell "KORNIJ" at bounding box center [92, 288] width 117 height 40
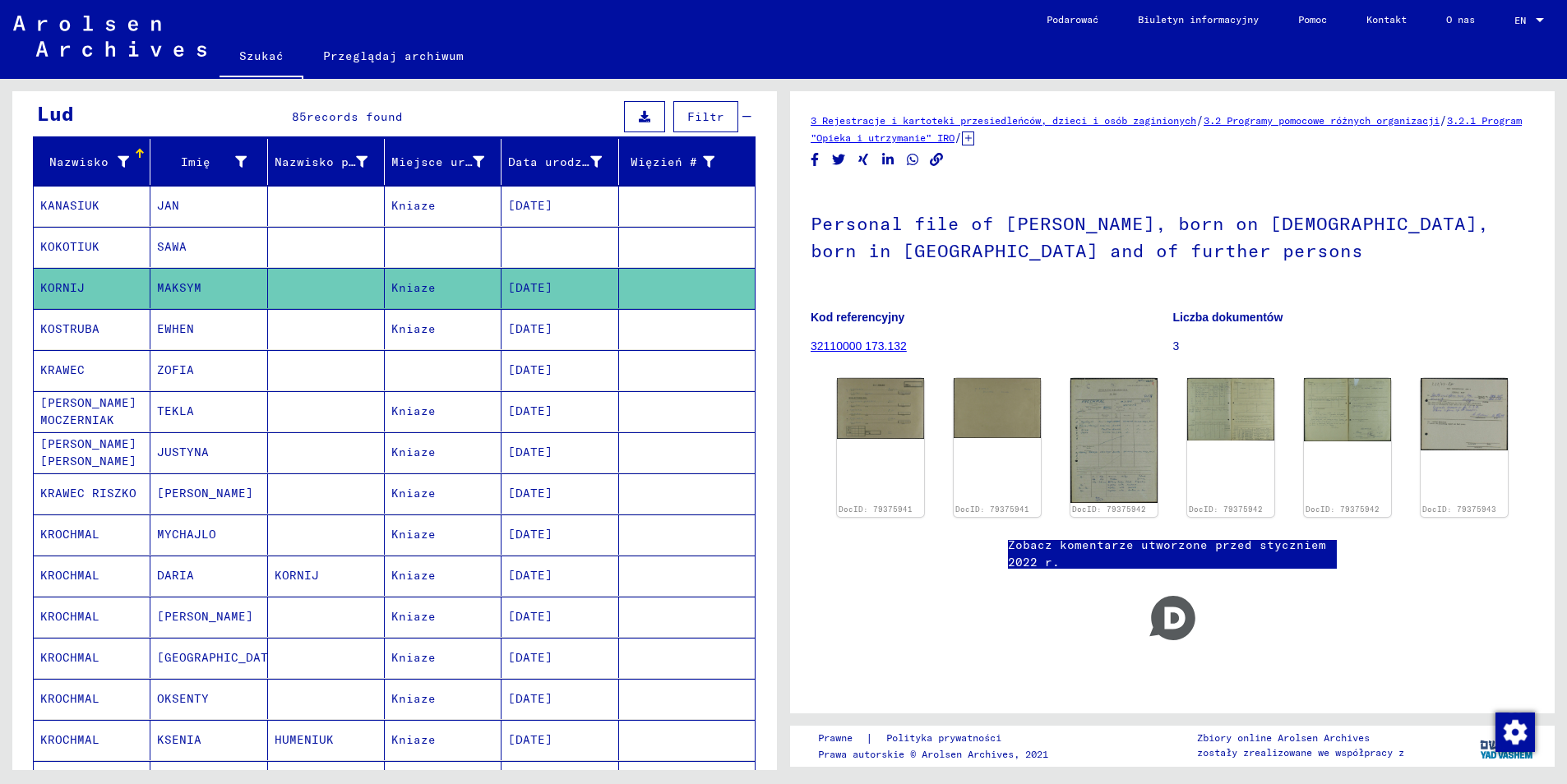
click at [96, 324] on mat-cell "KOSTRUBA" at bounding box center [92, 329] width 117 height 40
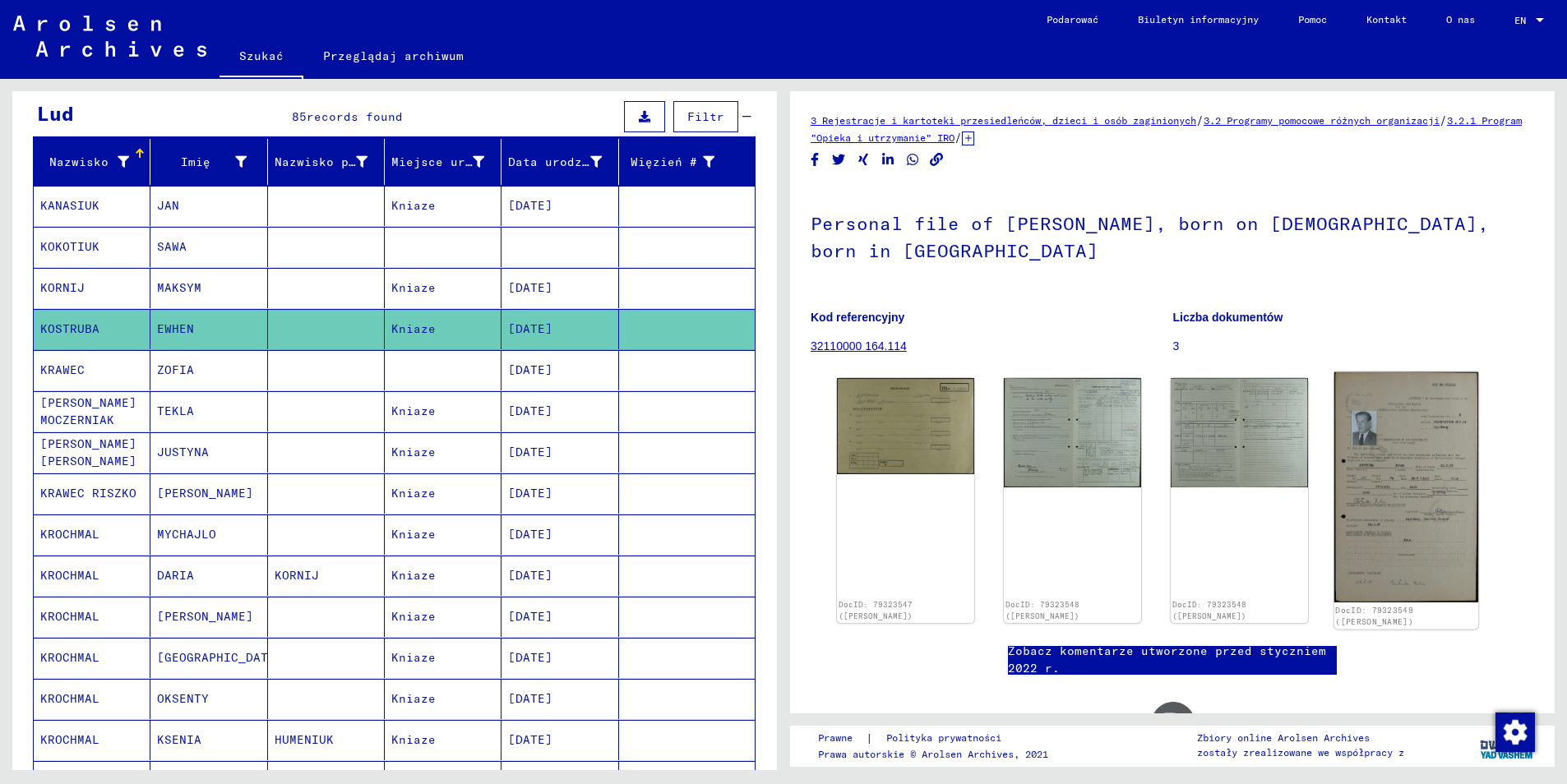
click at [1425, 451] on img at bounding box center [1406, 487] width 143 height 230
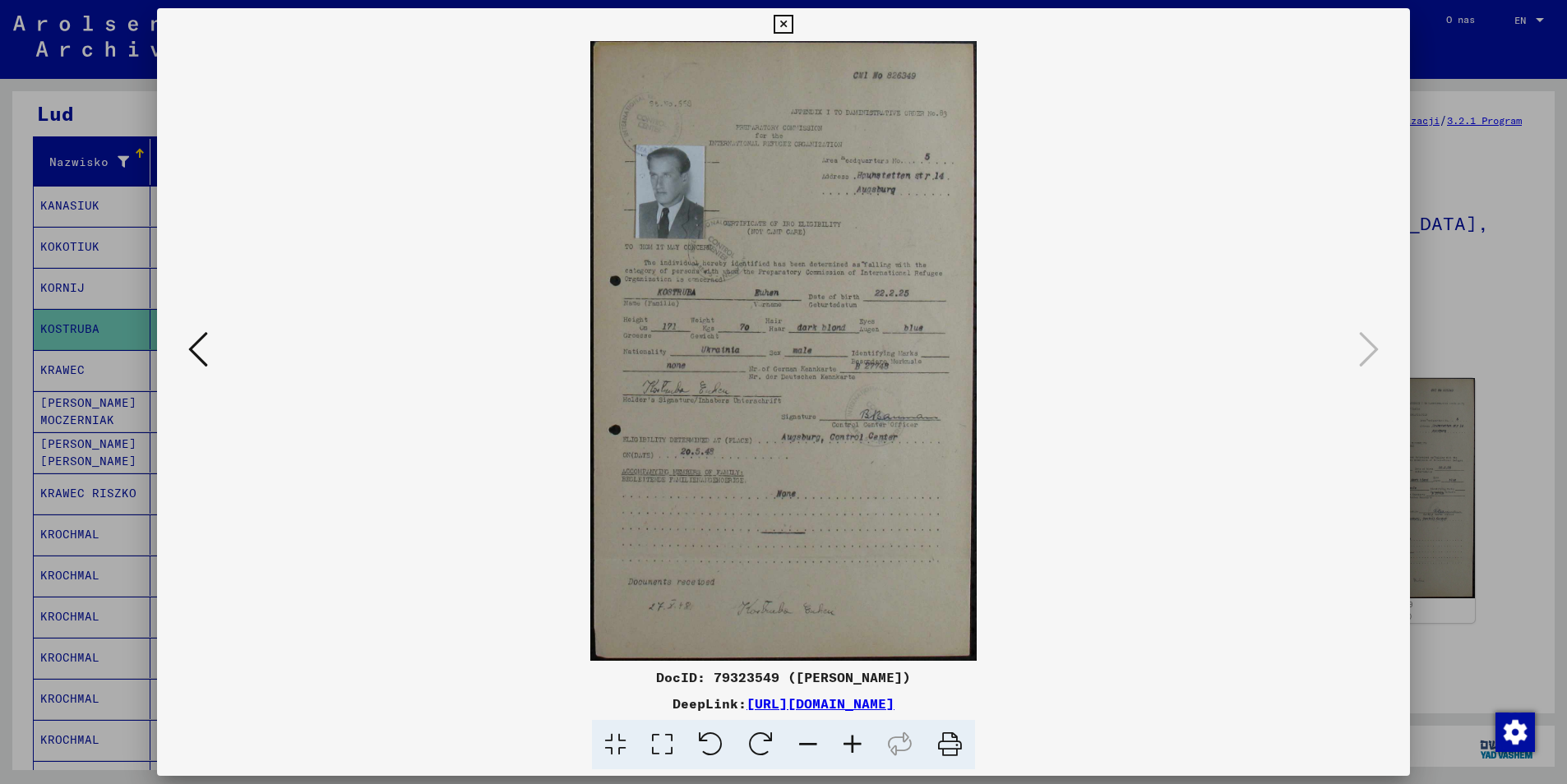
click at [858, 743] on icon at bounding box center [852, 744] width 44 height 50
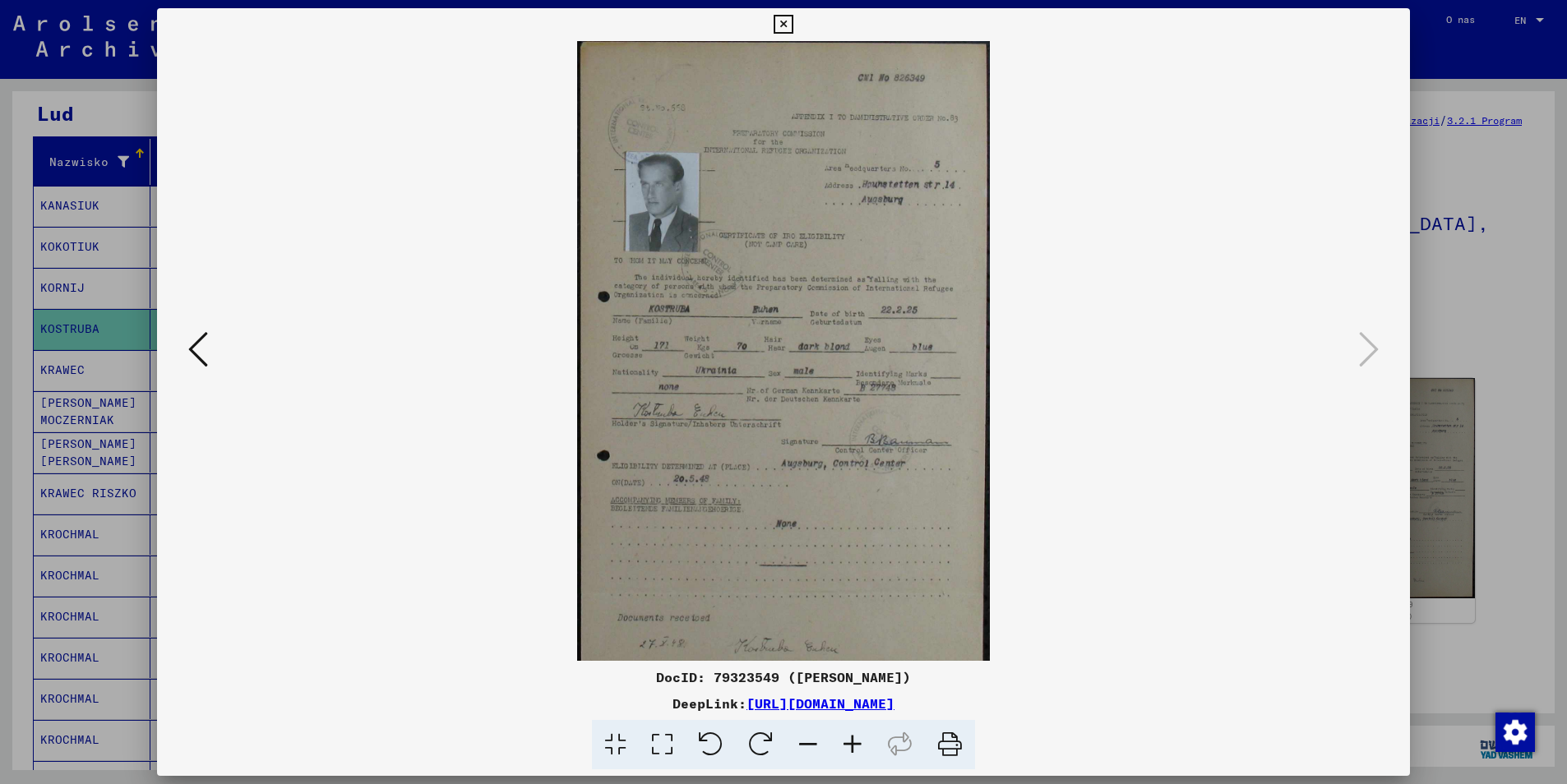
click at [858, 743] on icon at bounding box center [852, 744] width 44 height 50
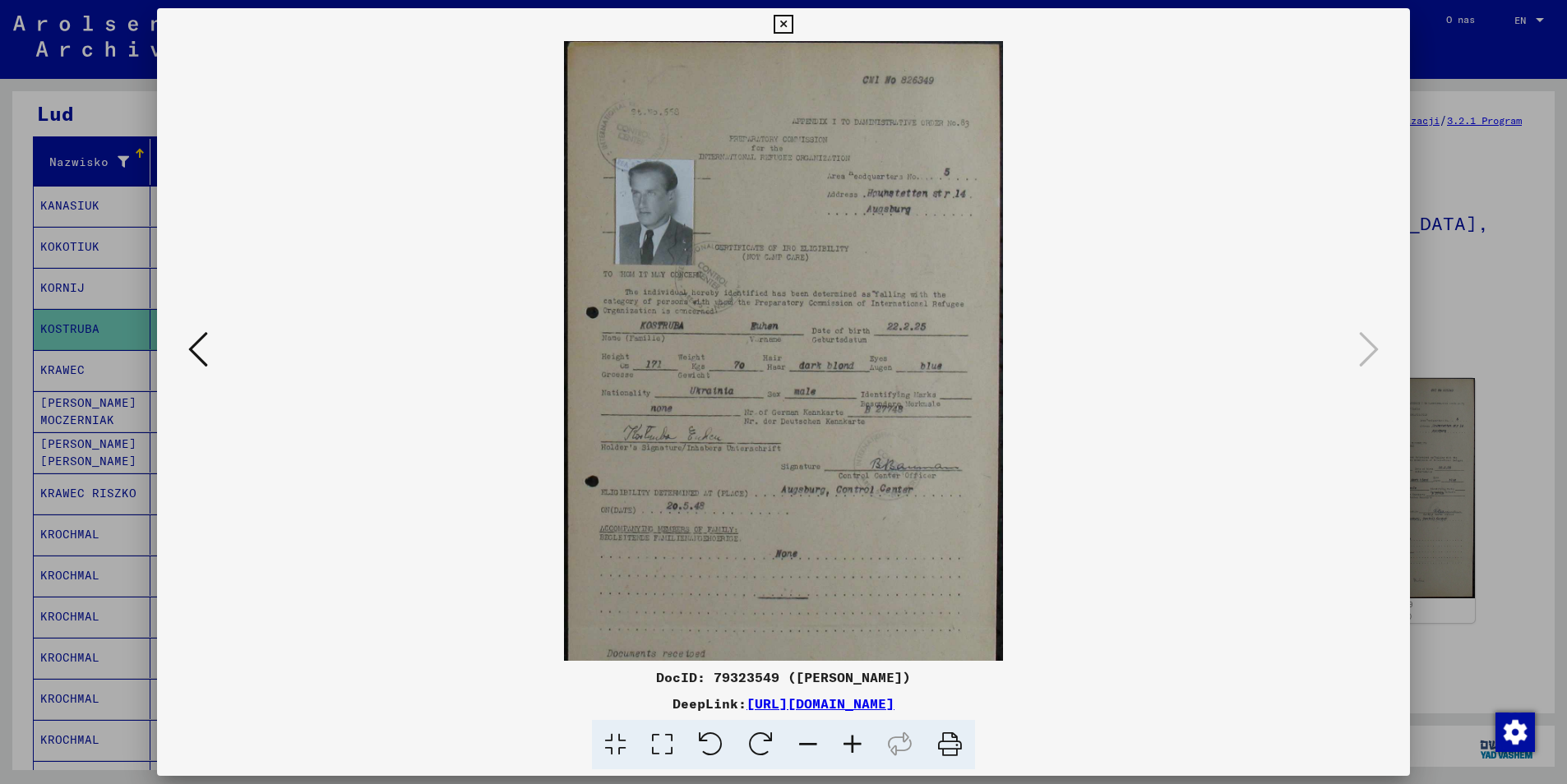
click at [858, 743] on icon at bounding box center [852, 744] width 44 height 50
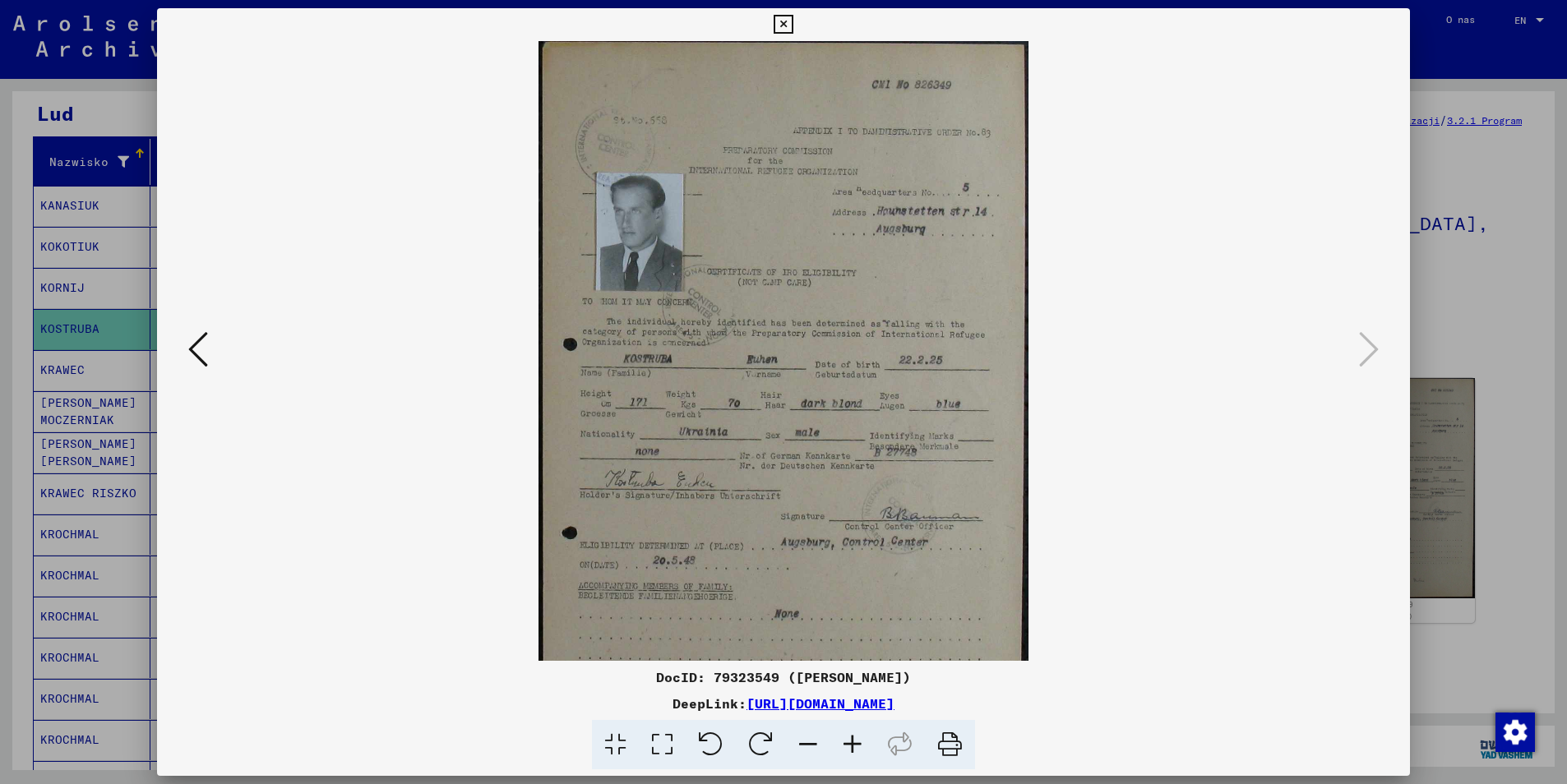
click at [858, 743] on icon at bounding box center [852, 744] width 44 height 50
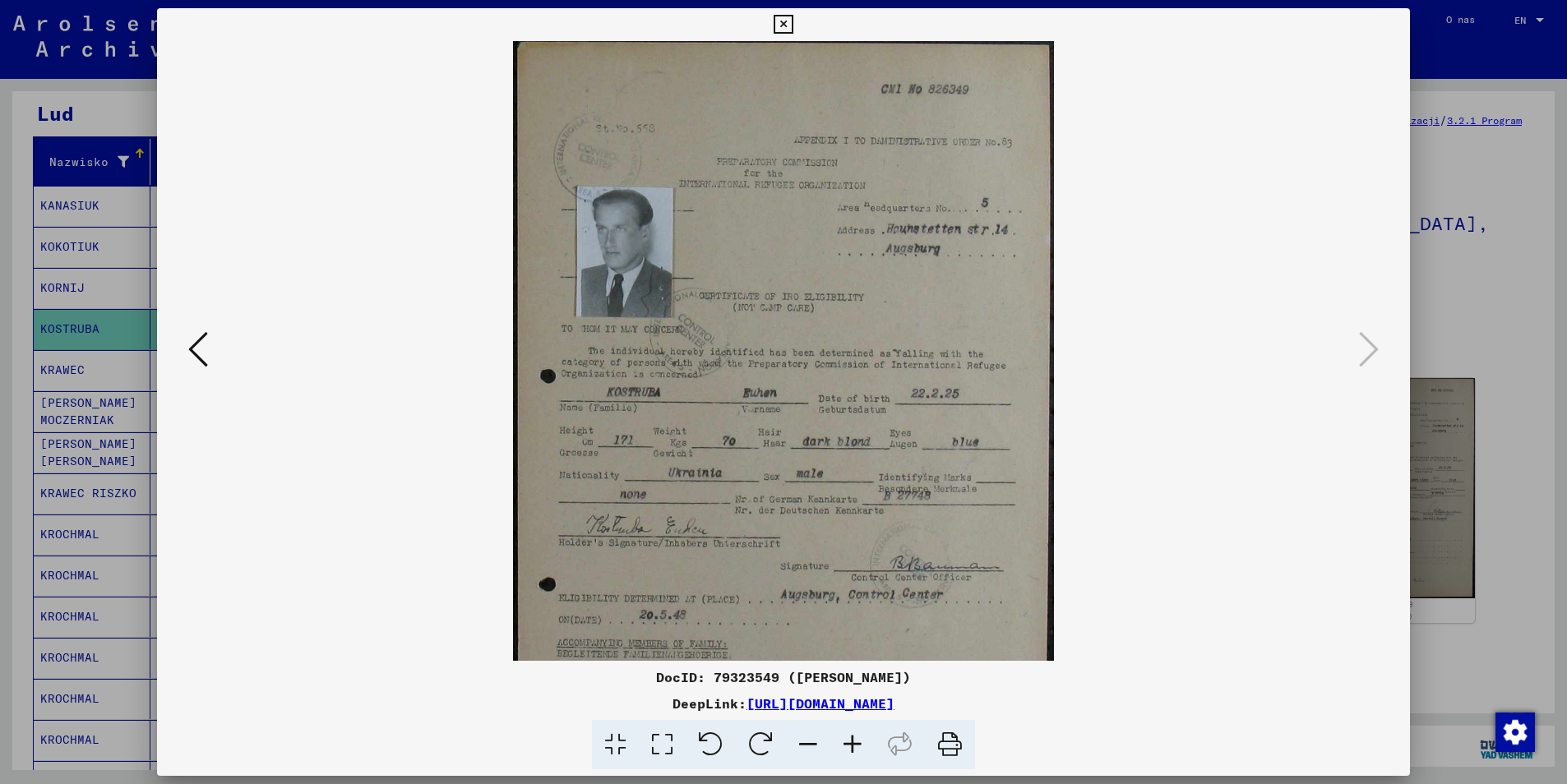
click at [858, 743] on icon at bounding box center [852, 744] width 44 height 50
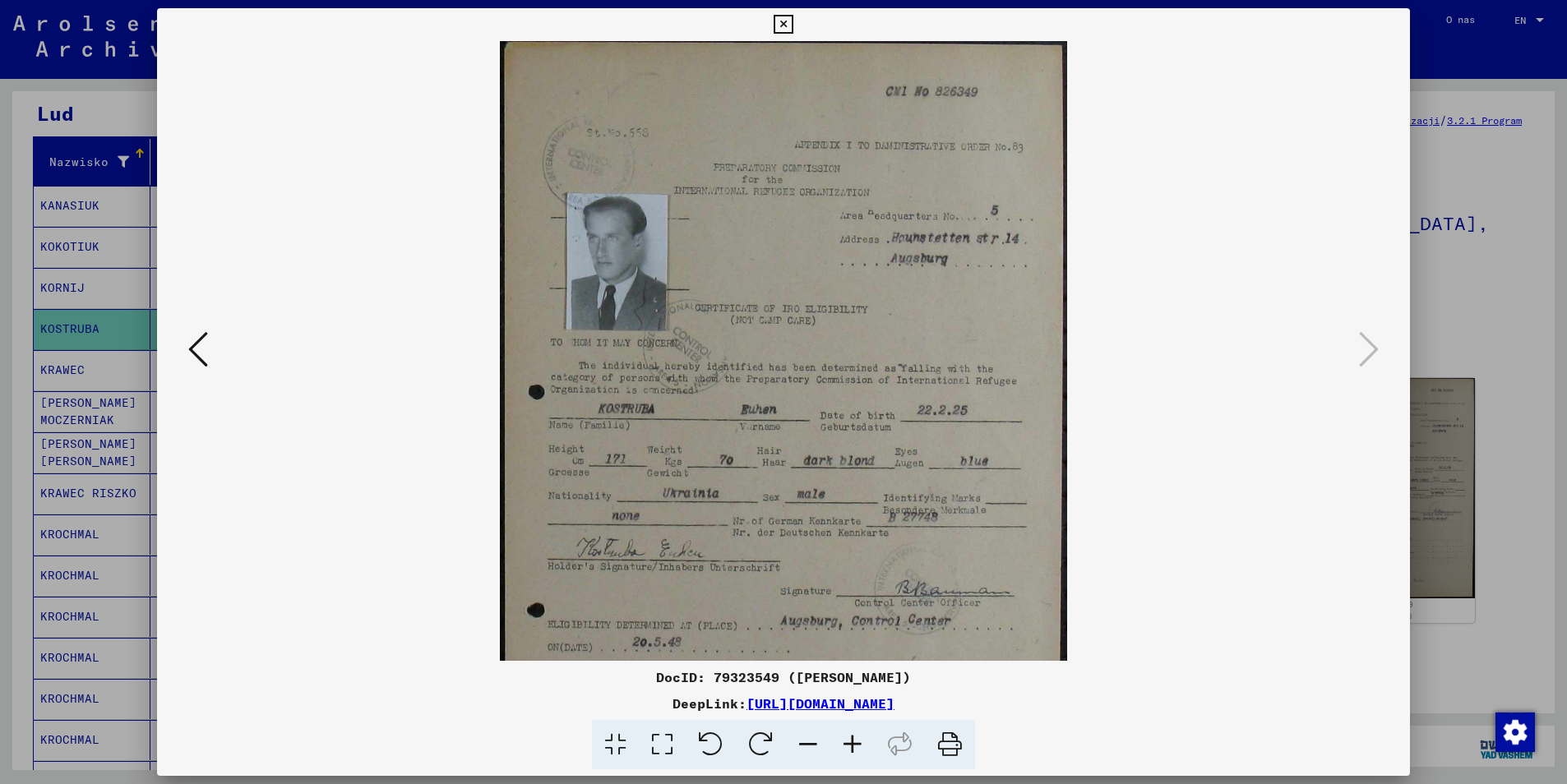
click at [858, 743] on icon at bounding box center [852, 744] width 44 height 50
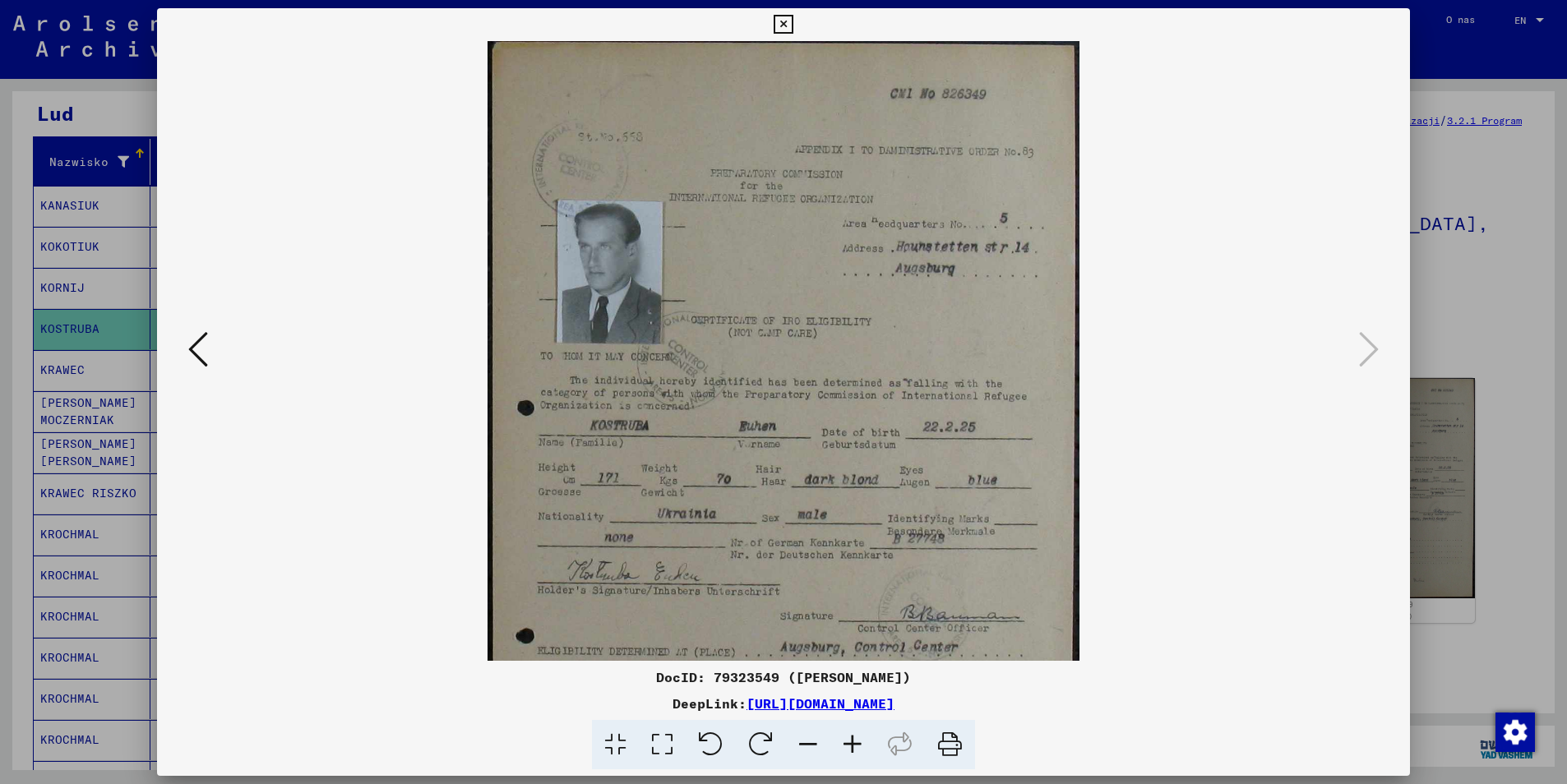
click at [858, 743] on icon at bounding box center [852, 744] width 44 height 50
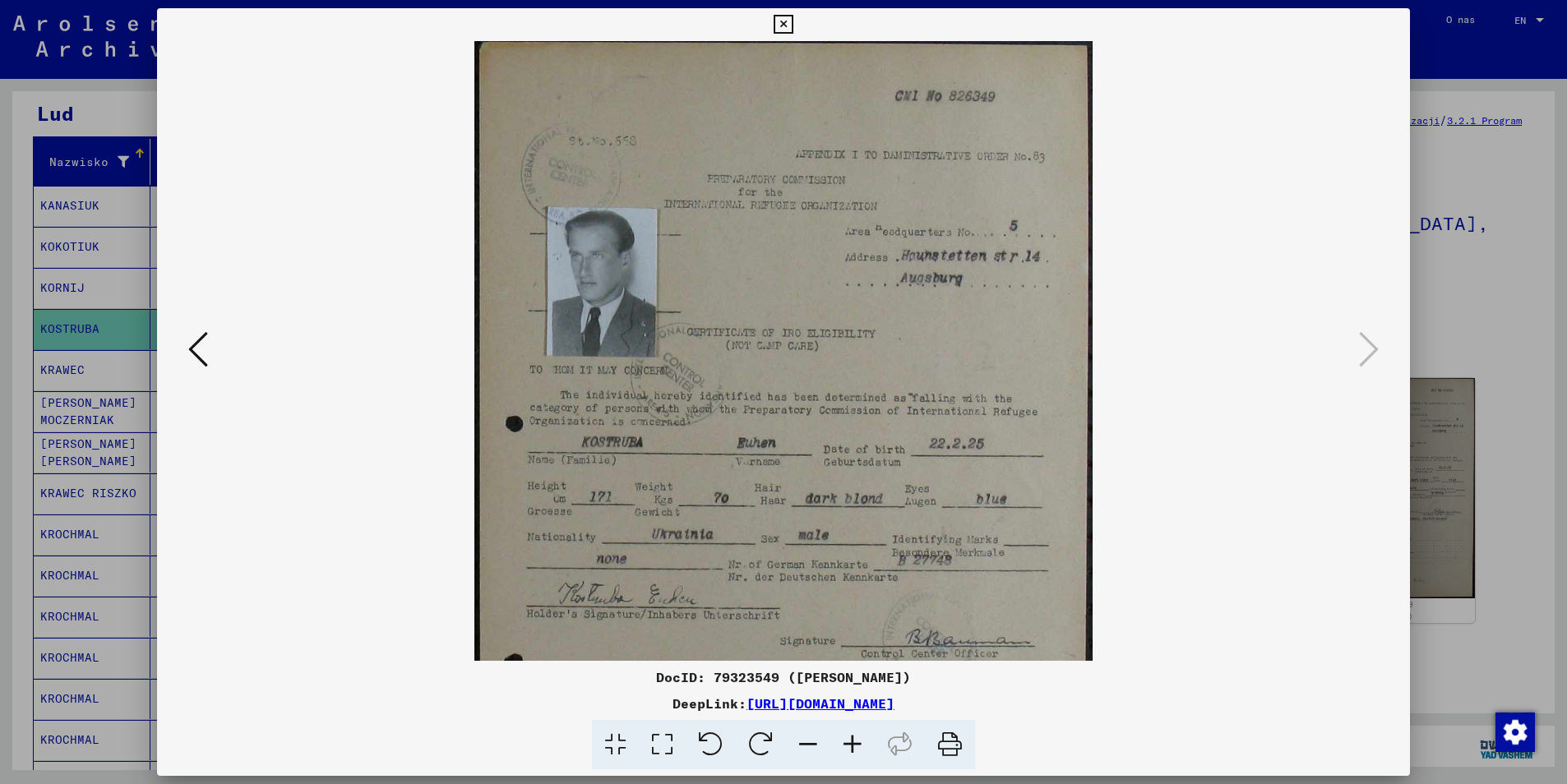
click at [858, 743] on icon at bounding box center [852, 744] width 44 height 50
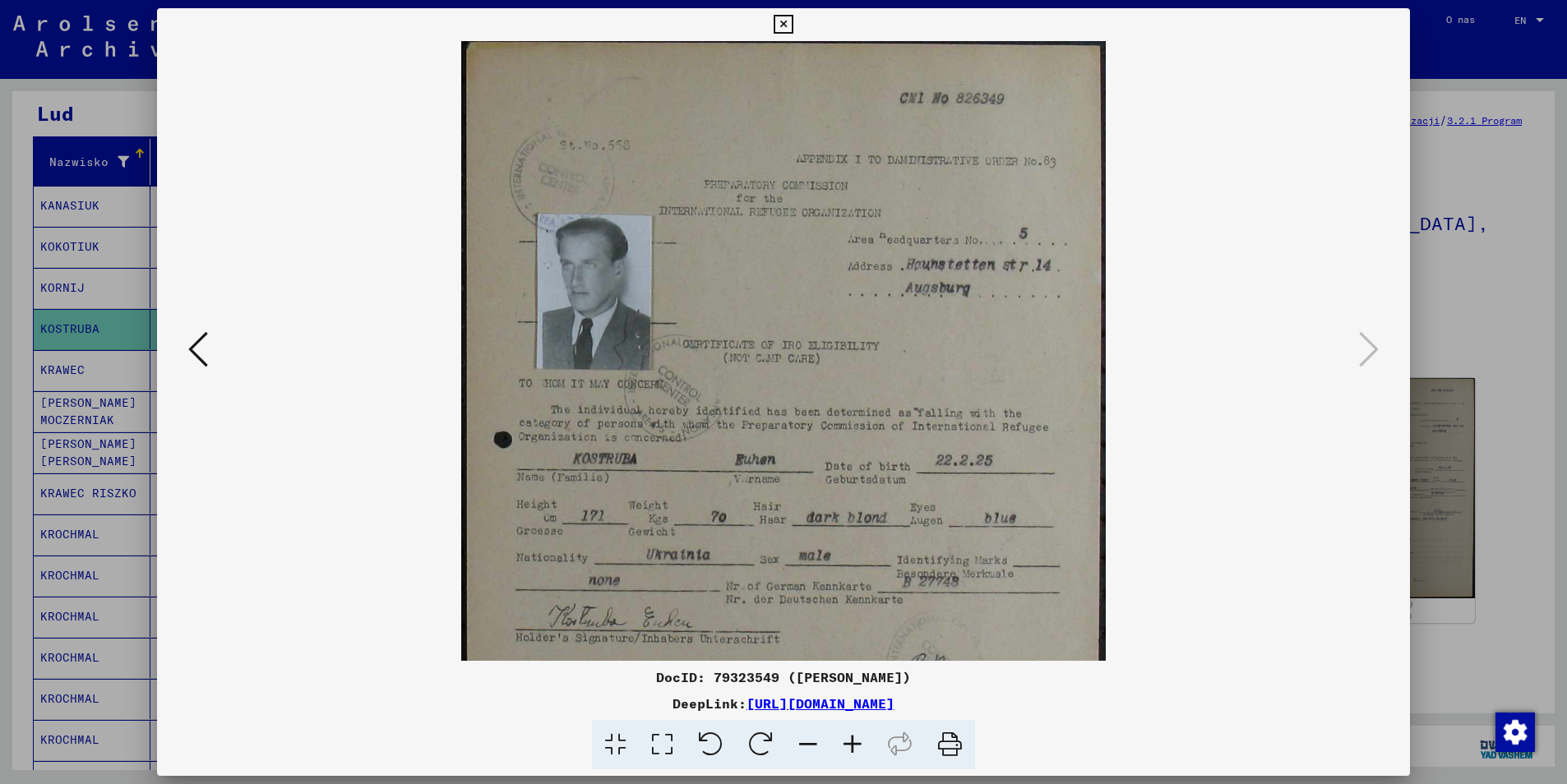
click at [858, 743] on icon at bounding box center [852, 744] width 44 height 50
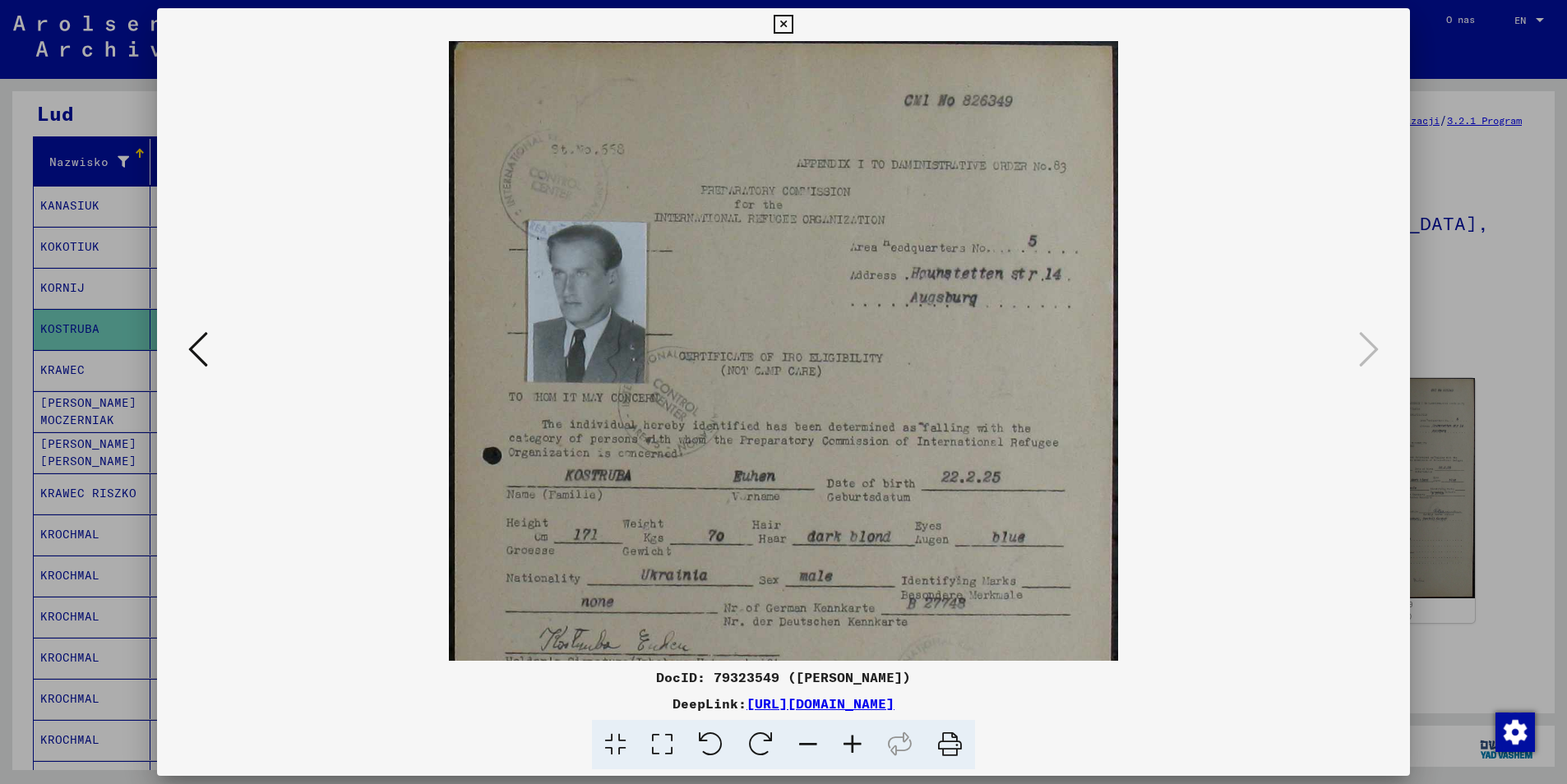
click at [858, 743] on icon at bounding box center [852, 744] width 44 height 50
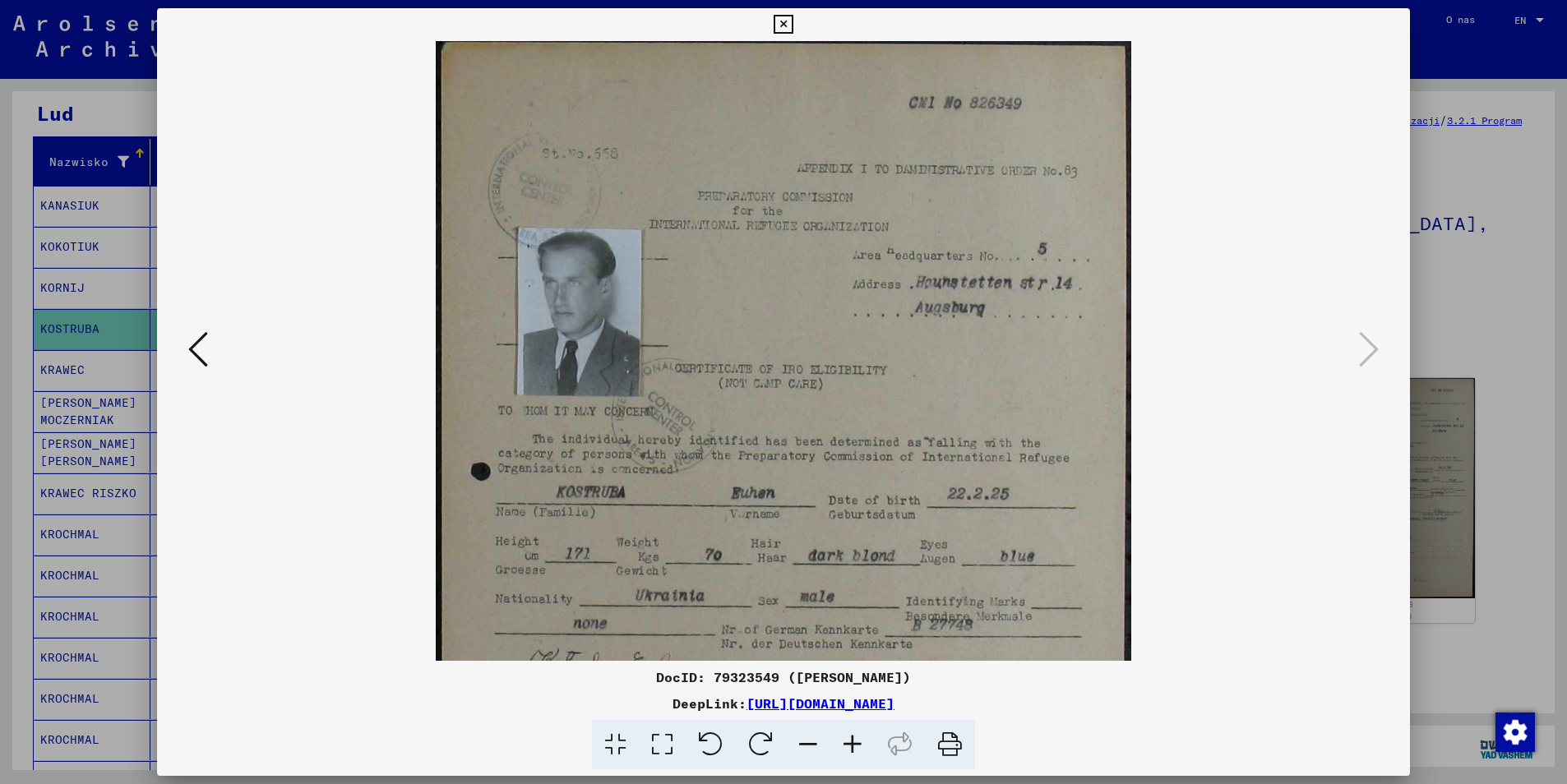
click at [858, 743] on icon at bounding box center [852, 744] width 44 height 50
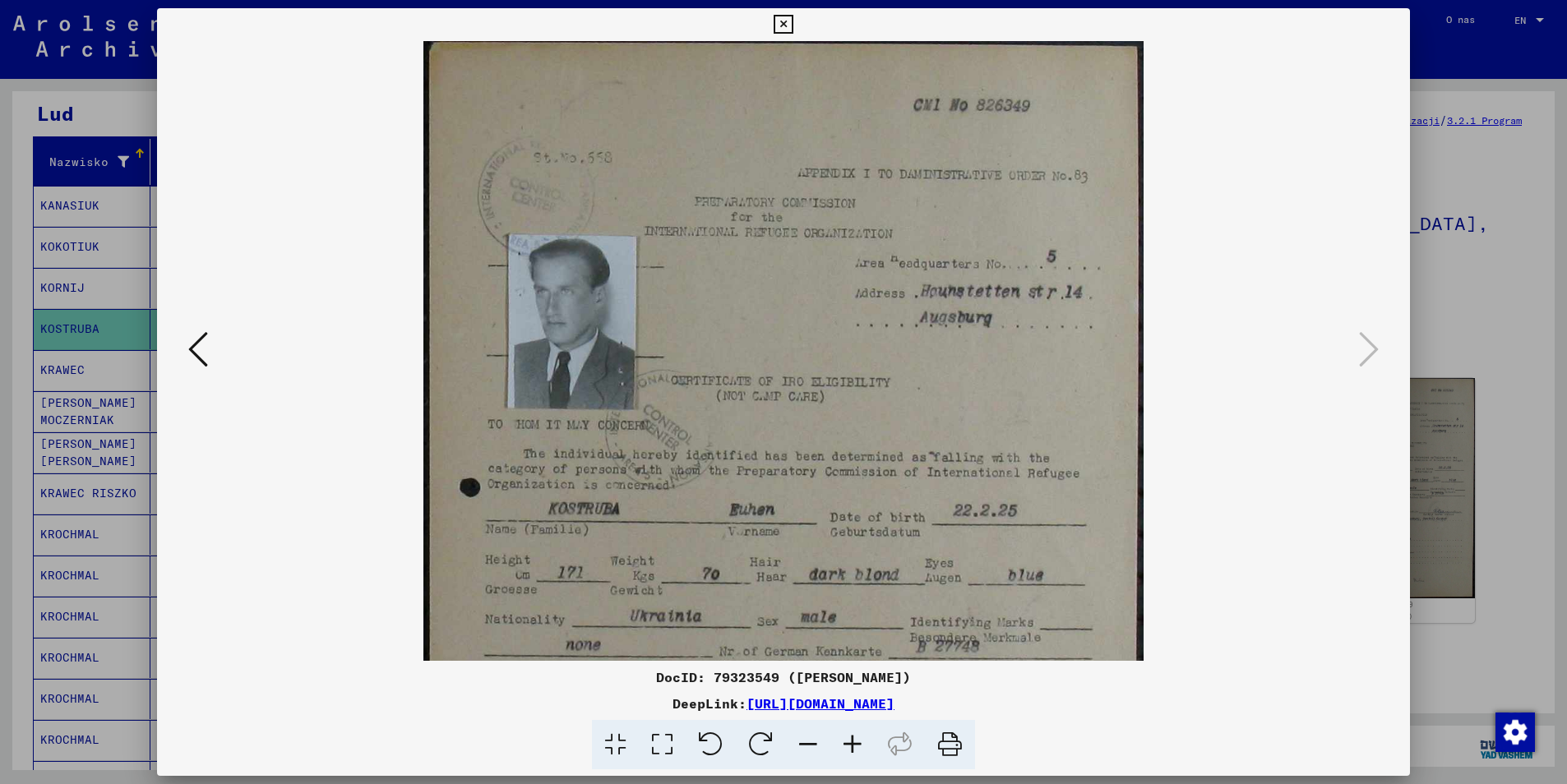
click at [858, 743] on icon at bounding box center [852, 744] width 44 height 50
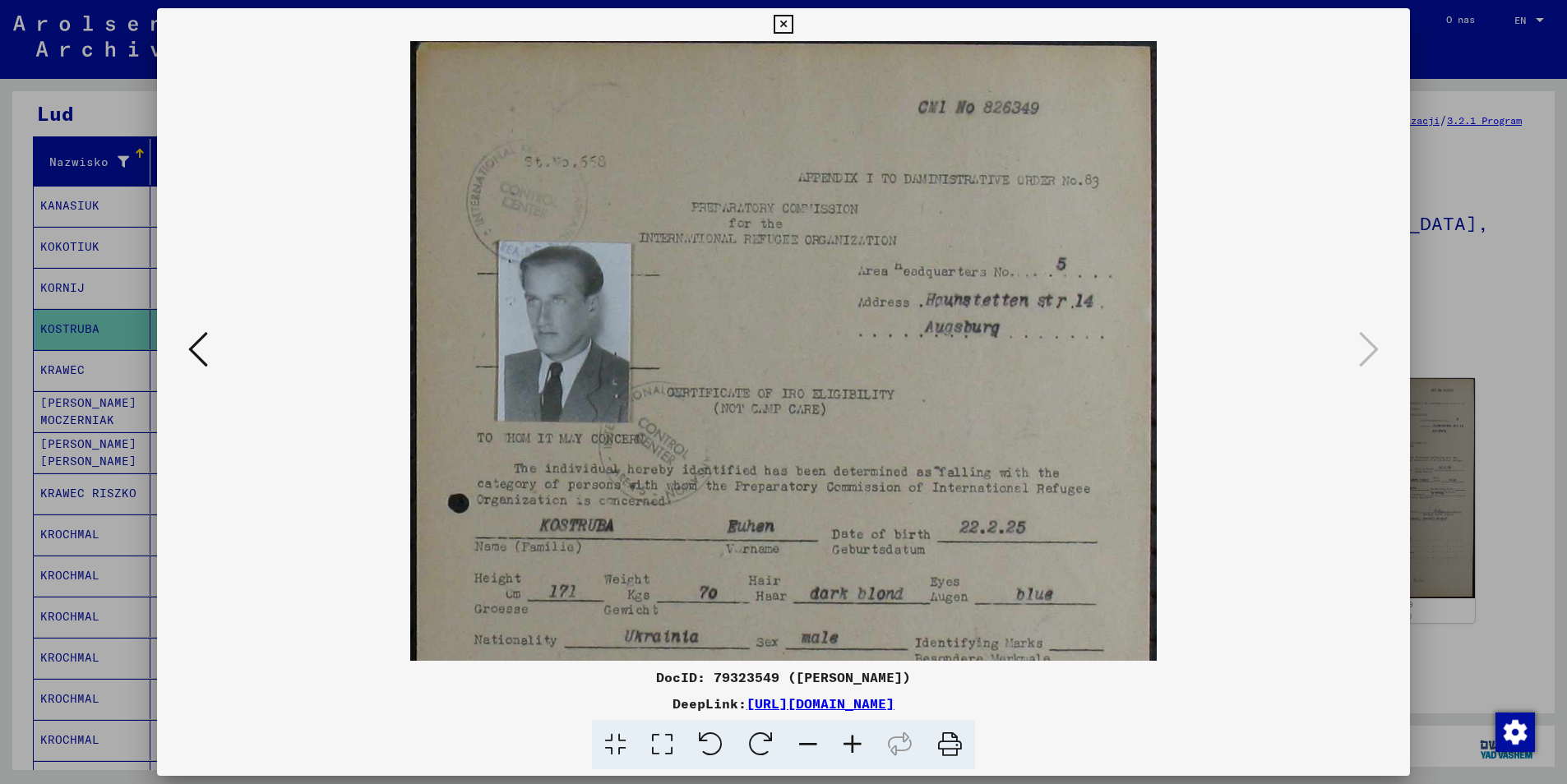
click at [858, 743] on icon at bounding box center [852, 744] width 44 height 50
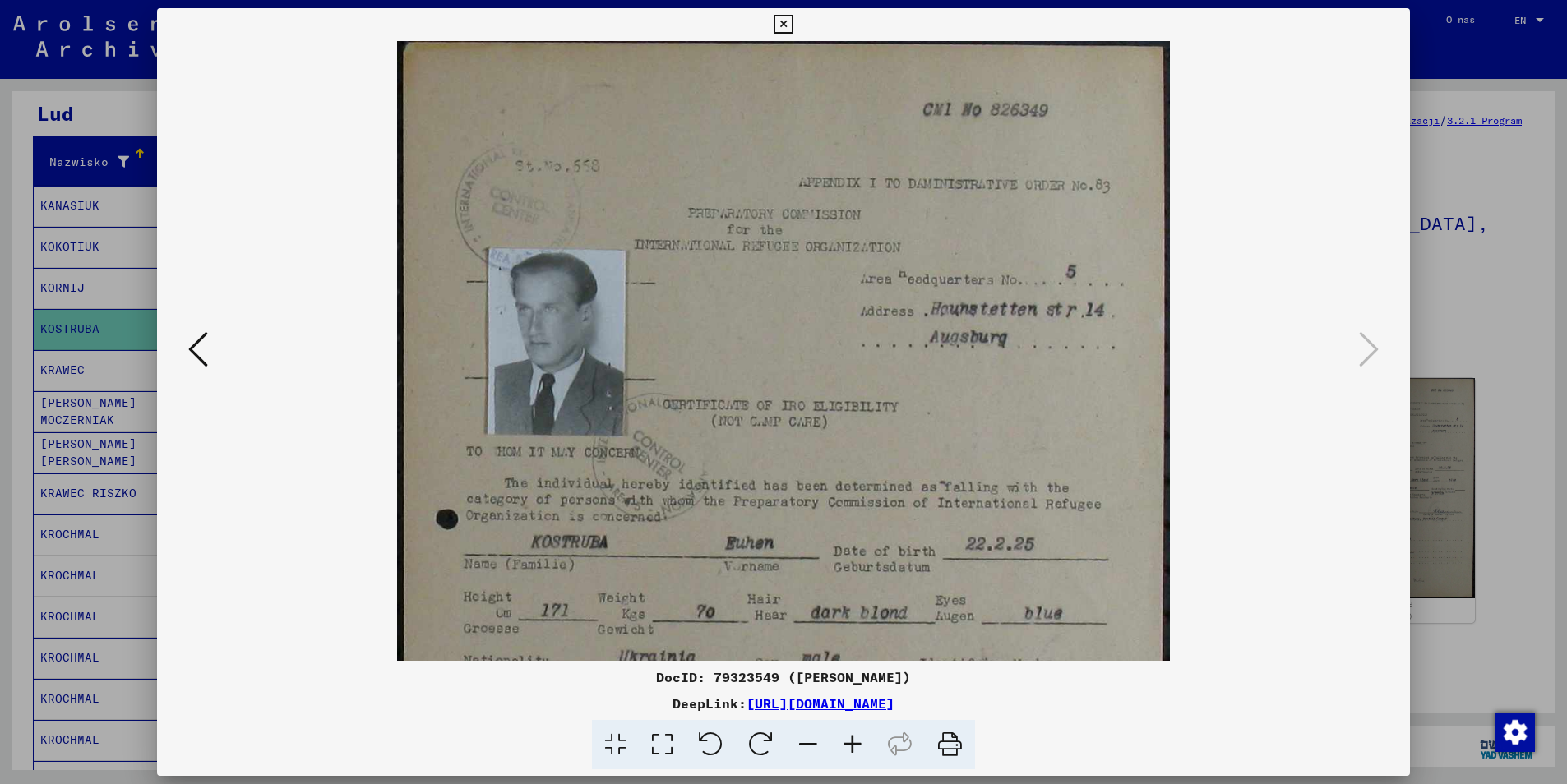
click at [858, 743] on icon at bounding box center [852, 744] width 44 height 50
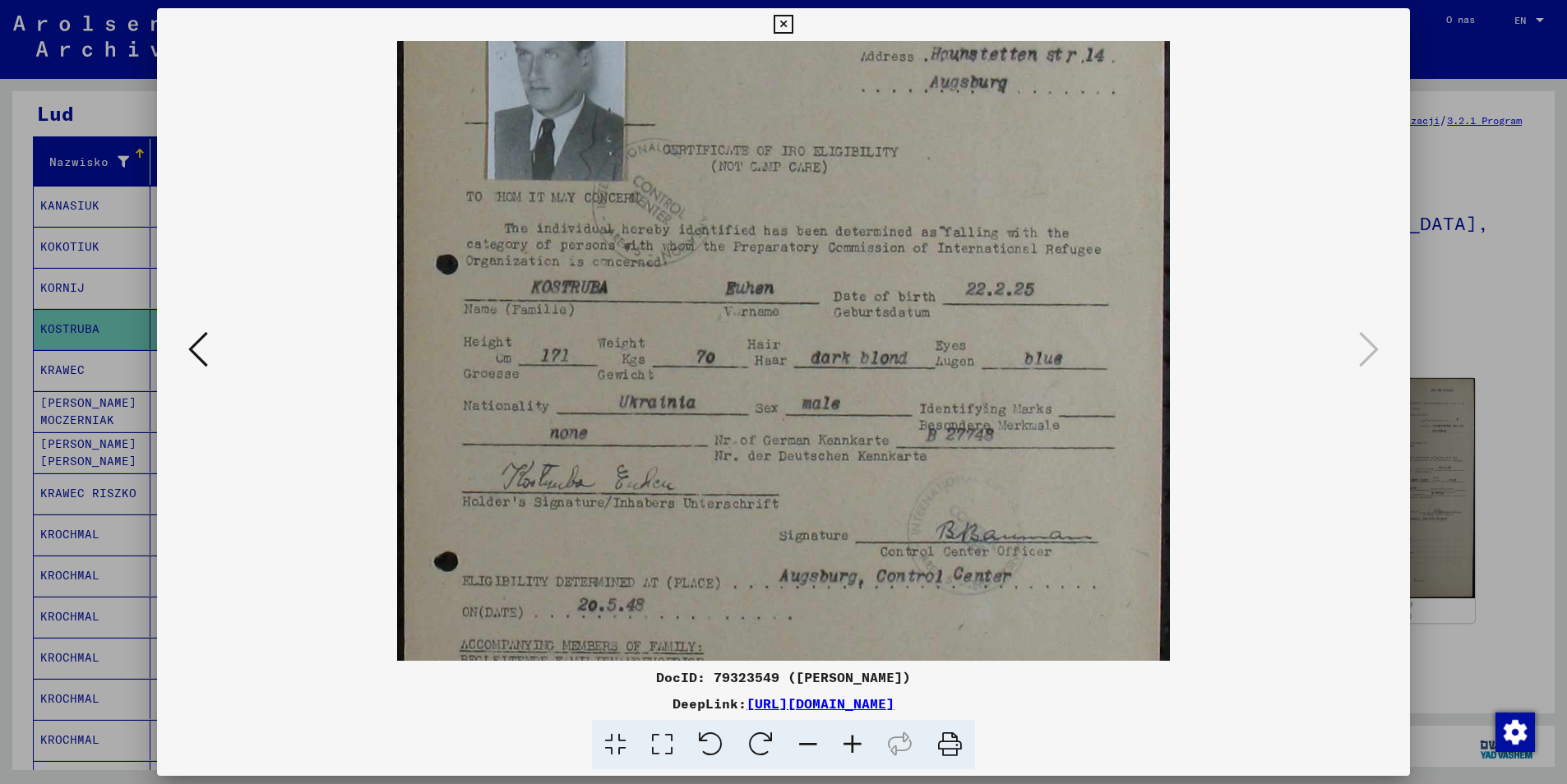
scroll to position [266, 0]
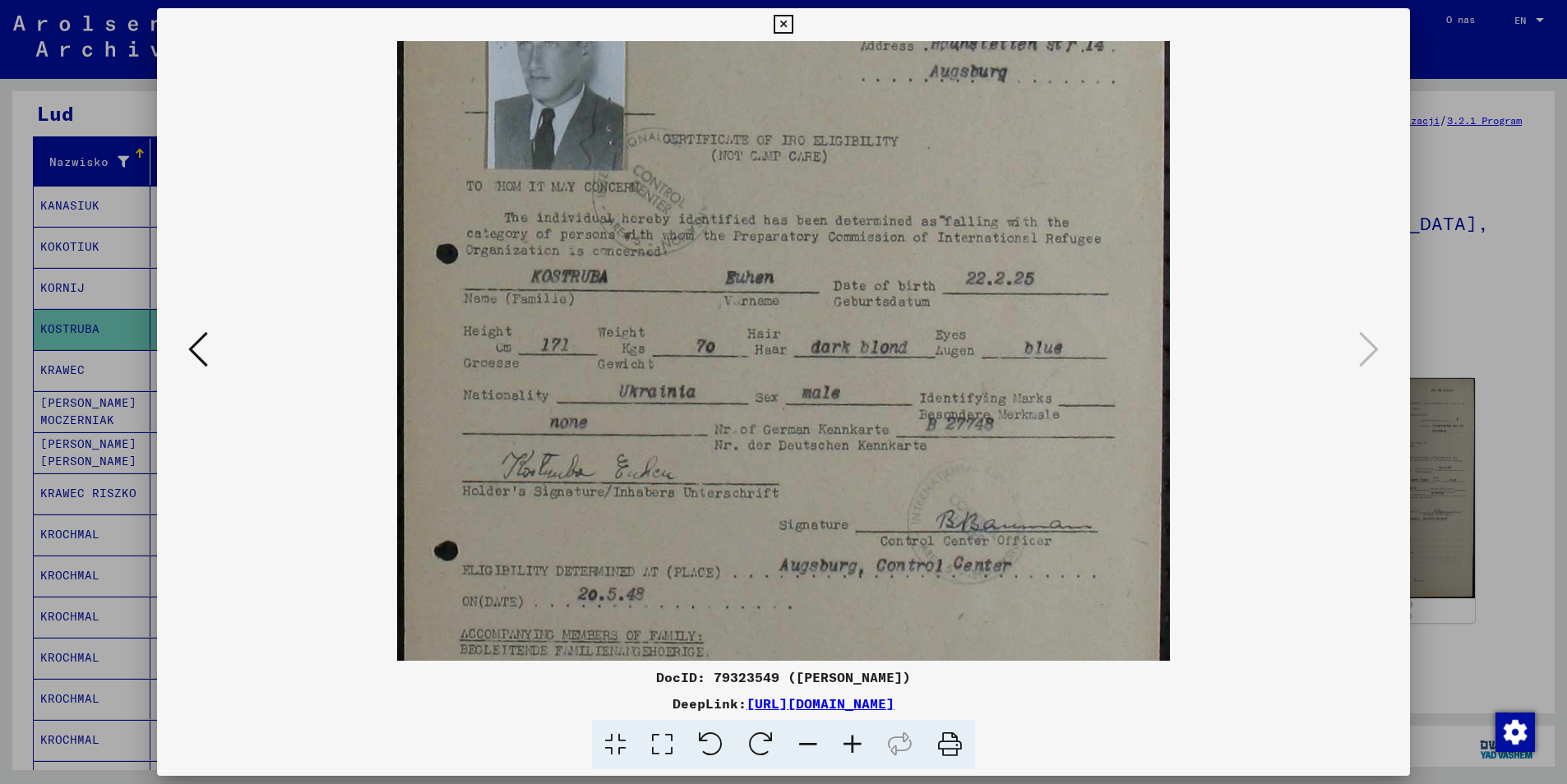
drag, startPoint x: 705, startPoint y: 460, endPoint x: 717, endPoint y: 195, distance: 265.3
click at [717, 195] on img at bounding box center [783, 394] width 772 height 1236
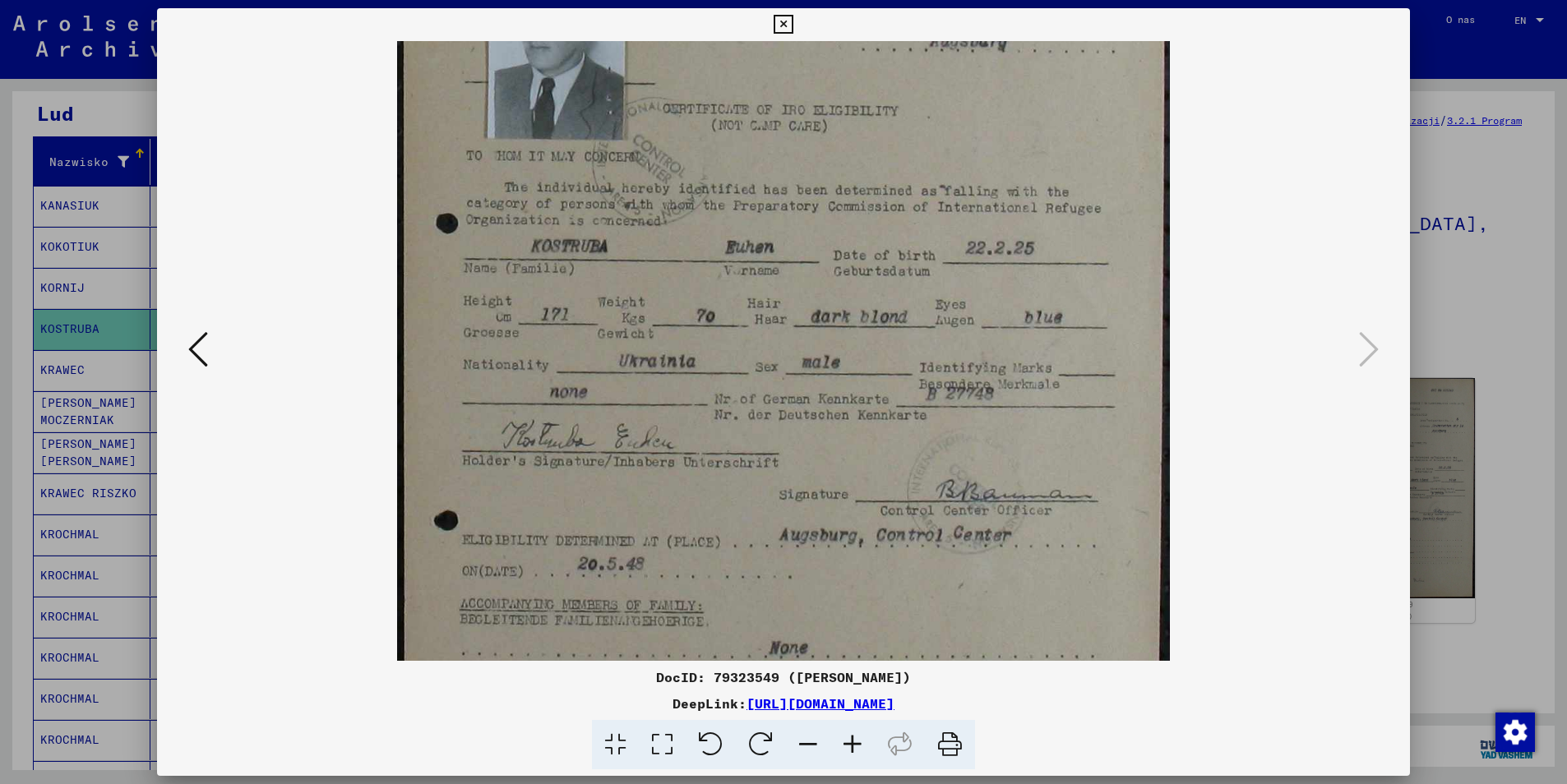
scroll to position [299, 0]
drag, startPoint x: 891, startPoint y: 408, endPoint x: 892, endPoint y: 376, distance: 32.0
click at [892, 376] on img at bounding box center [783, 361] width 772 height 1236
click at [786, 23] on icon at bounding box center [783, 24] width 19 height 20
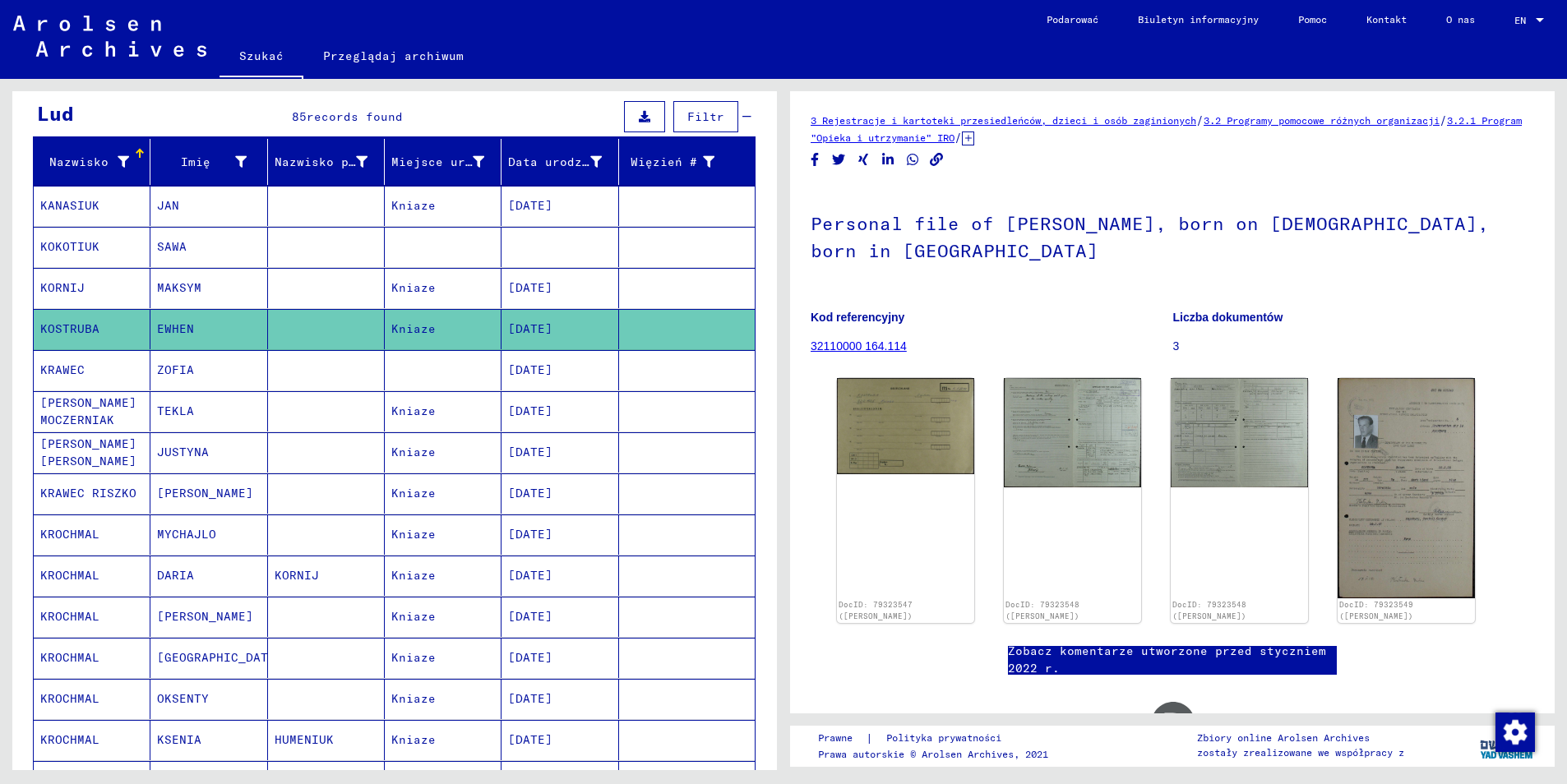
click at [95, 350] on mat-cell "KRAWEC" at bounding box center [92, 370] width 117 height 40
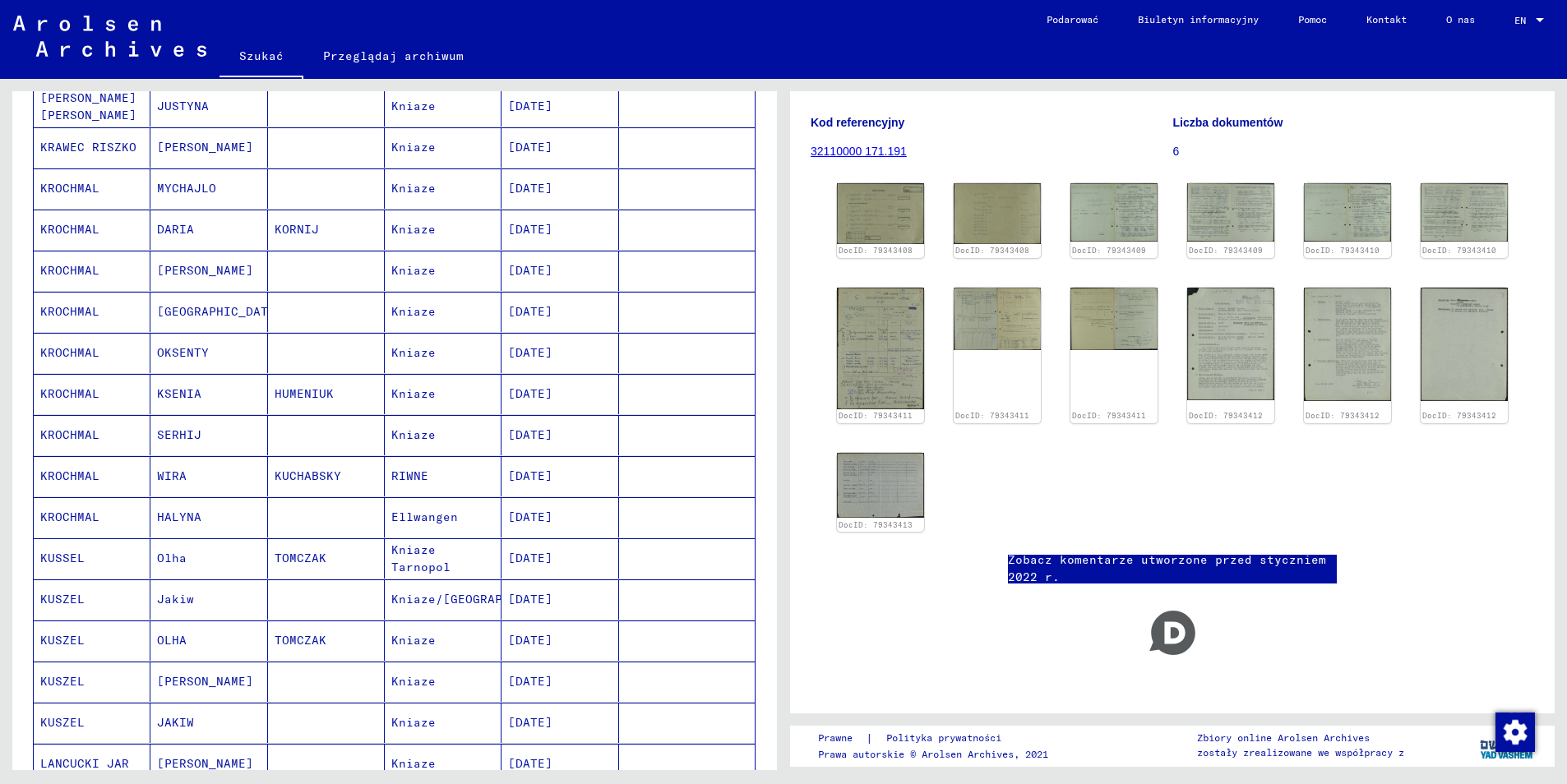
scroll to position [411, 0]
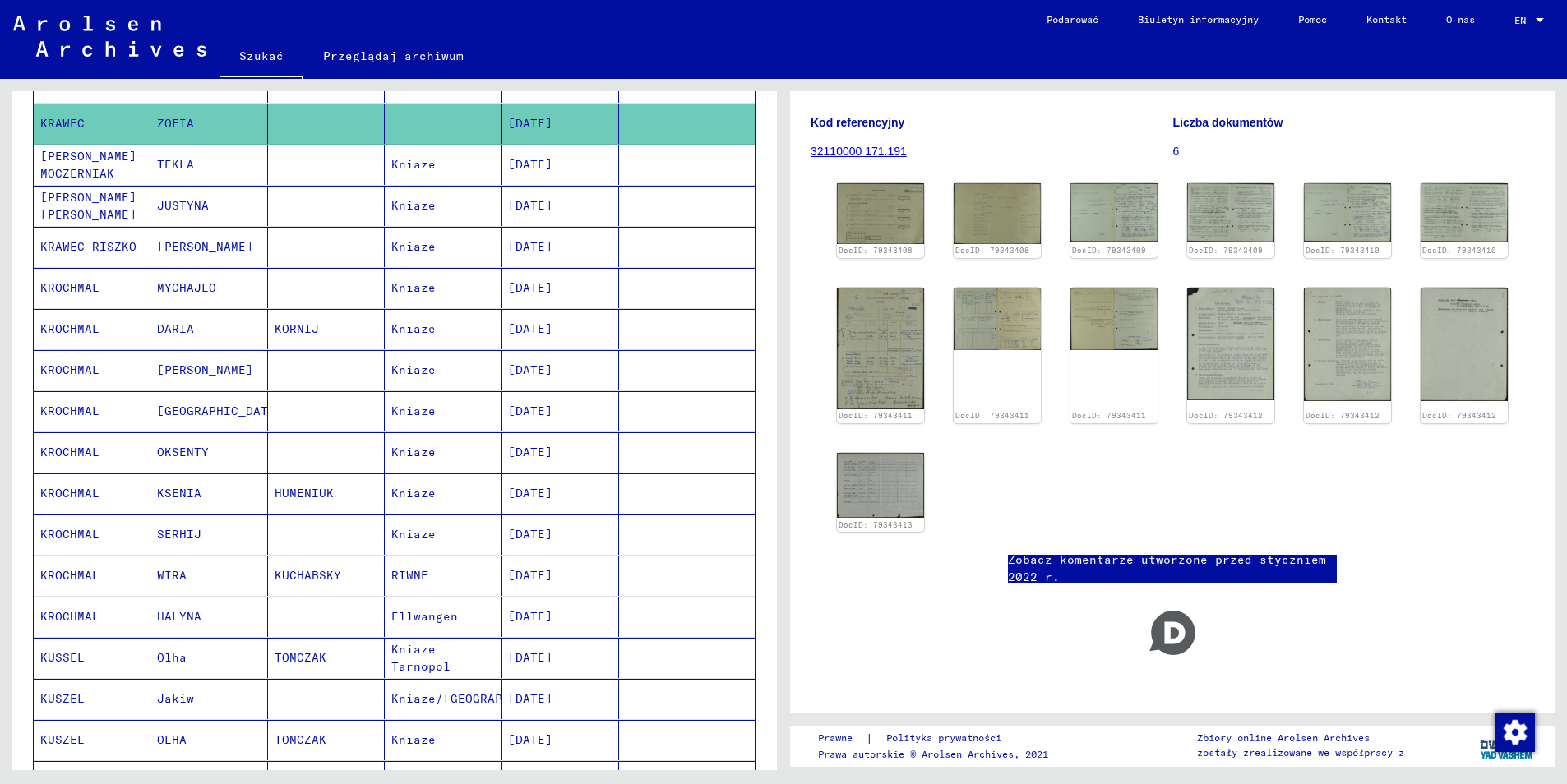
click at [87, 271] on mat-cell "KROCHMAL" at bounding box center [92, 288] width 117 height 40
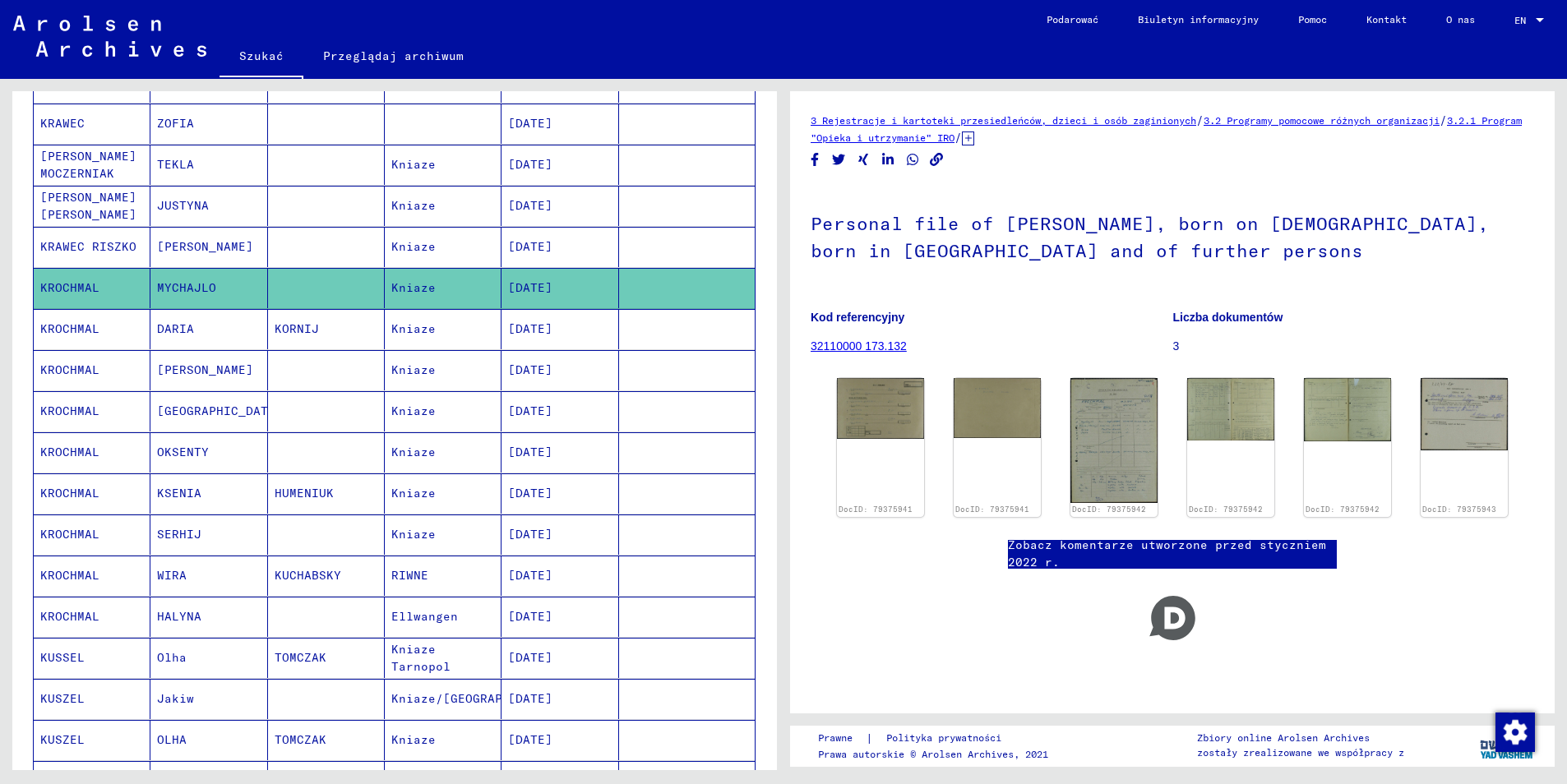
click at [89, 318] on mat-cell "KROCHMAL" at bounding box center [92, 329] width 117 height 40
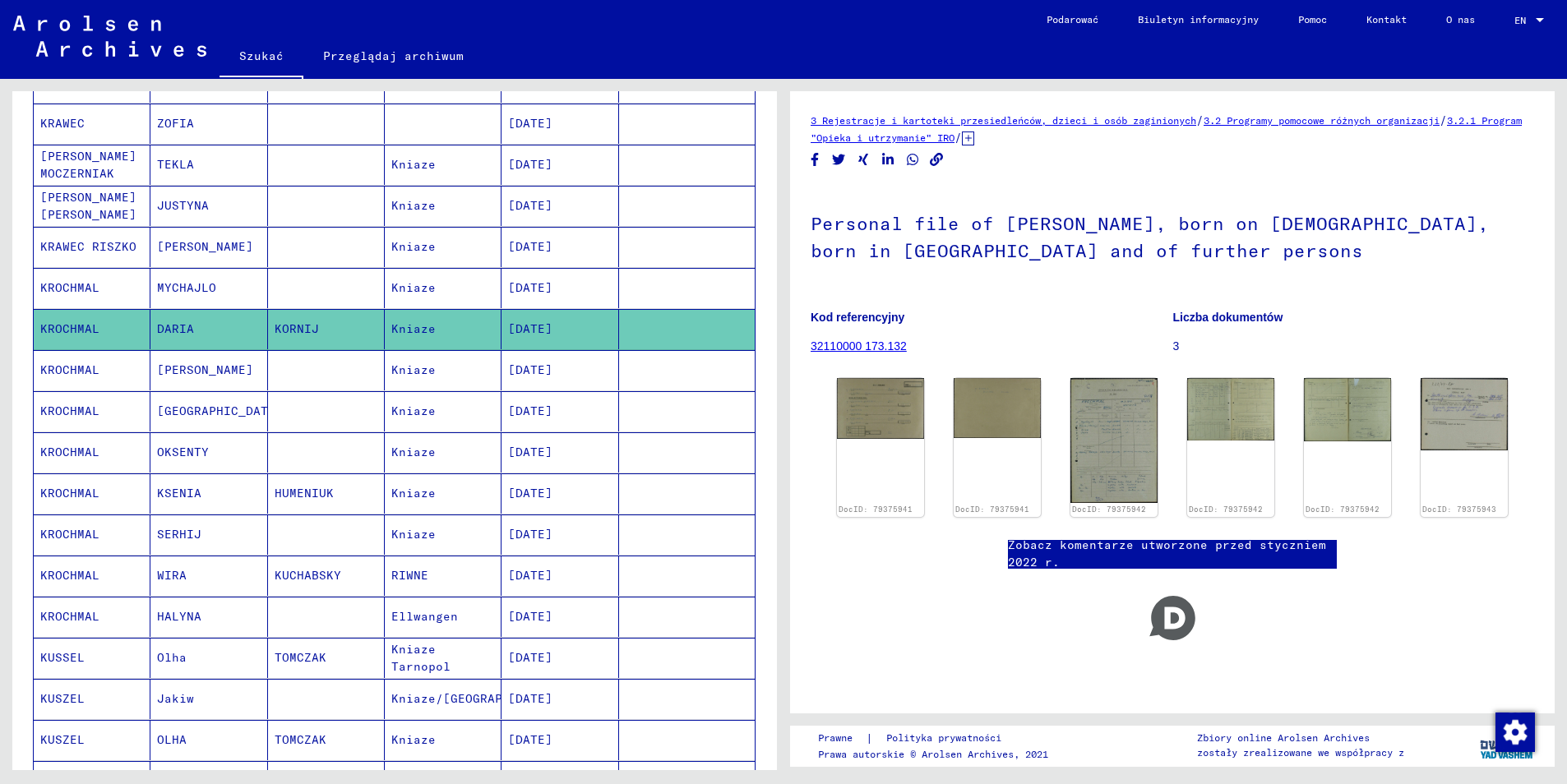
click at [71, 361] on mat-cell "KROCHMAL" at bounding box center [92, 370] width 117 height 40
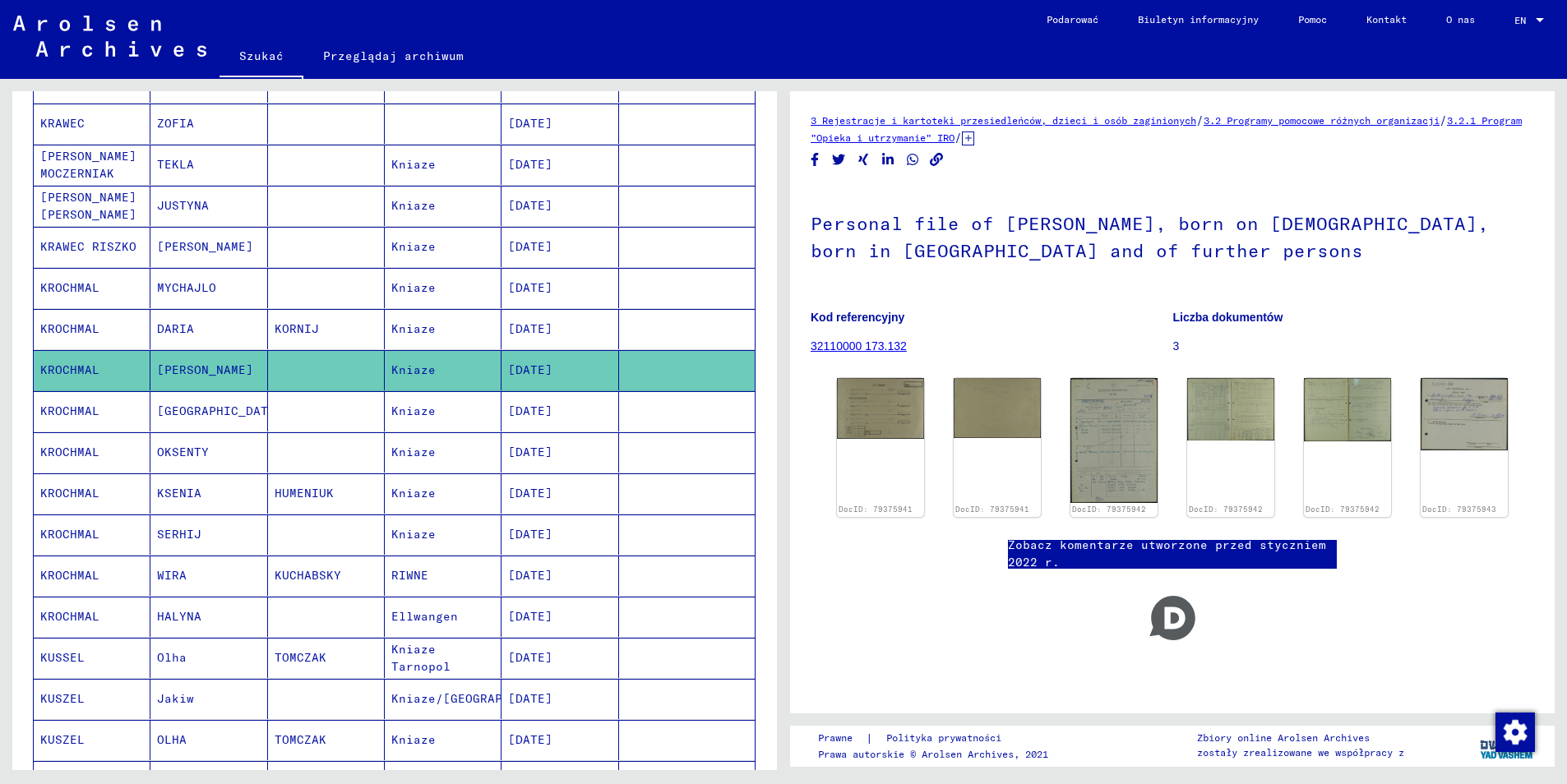
click at [74, 396] on mat-cell "KROCHMAL" at bounding box center [92, 411] width 117 height 40
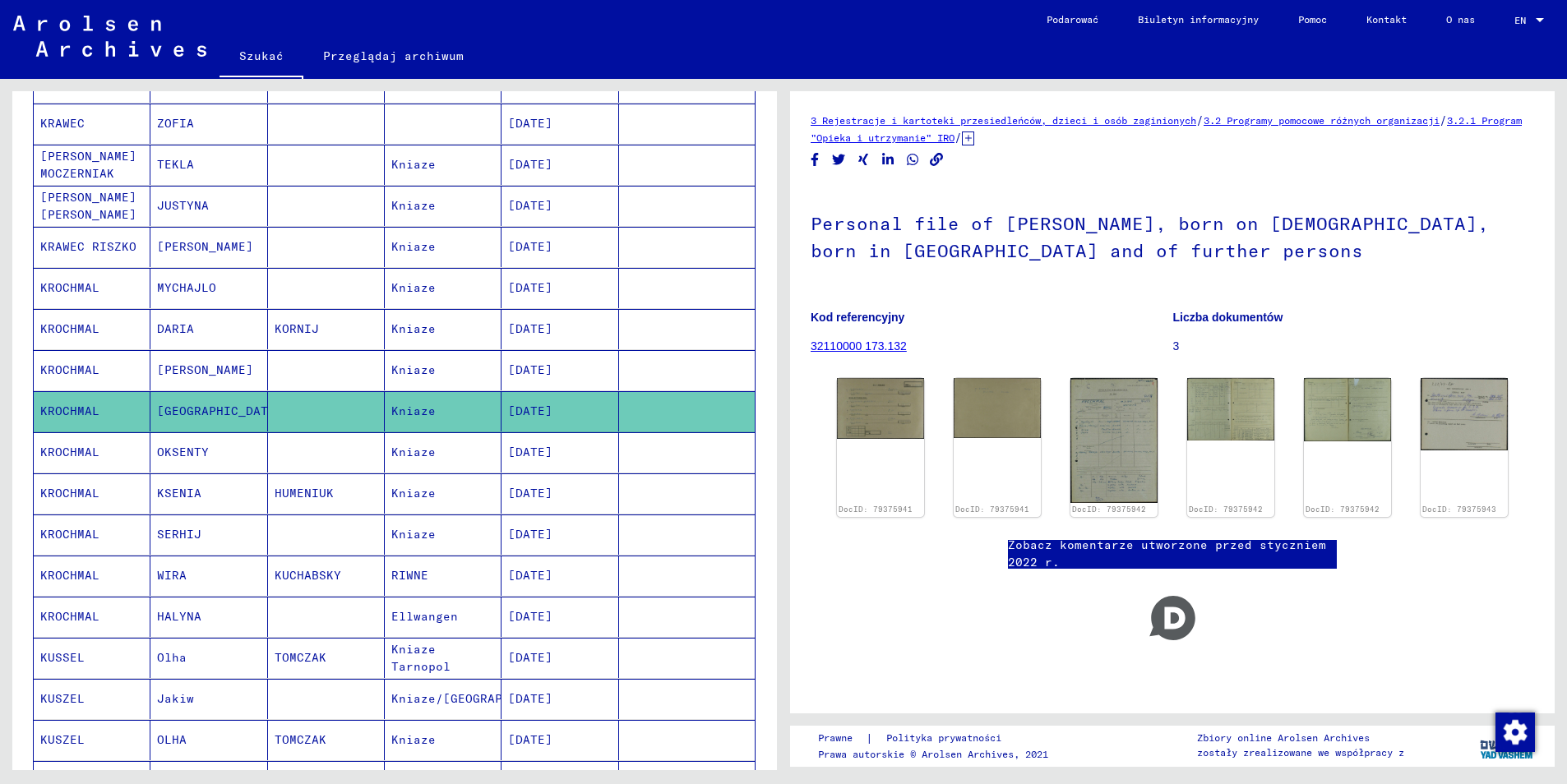
click at [78, 433] on mat-cell "KROCHMAL" at bounding box center [92, 452] width 117 height 40
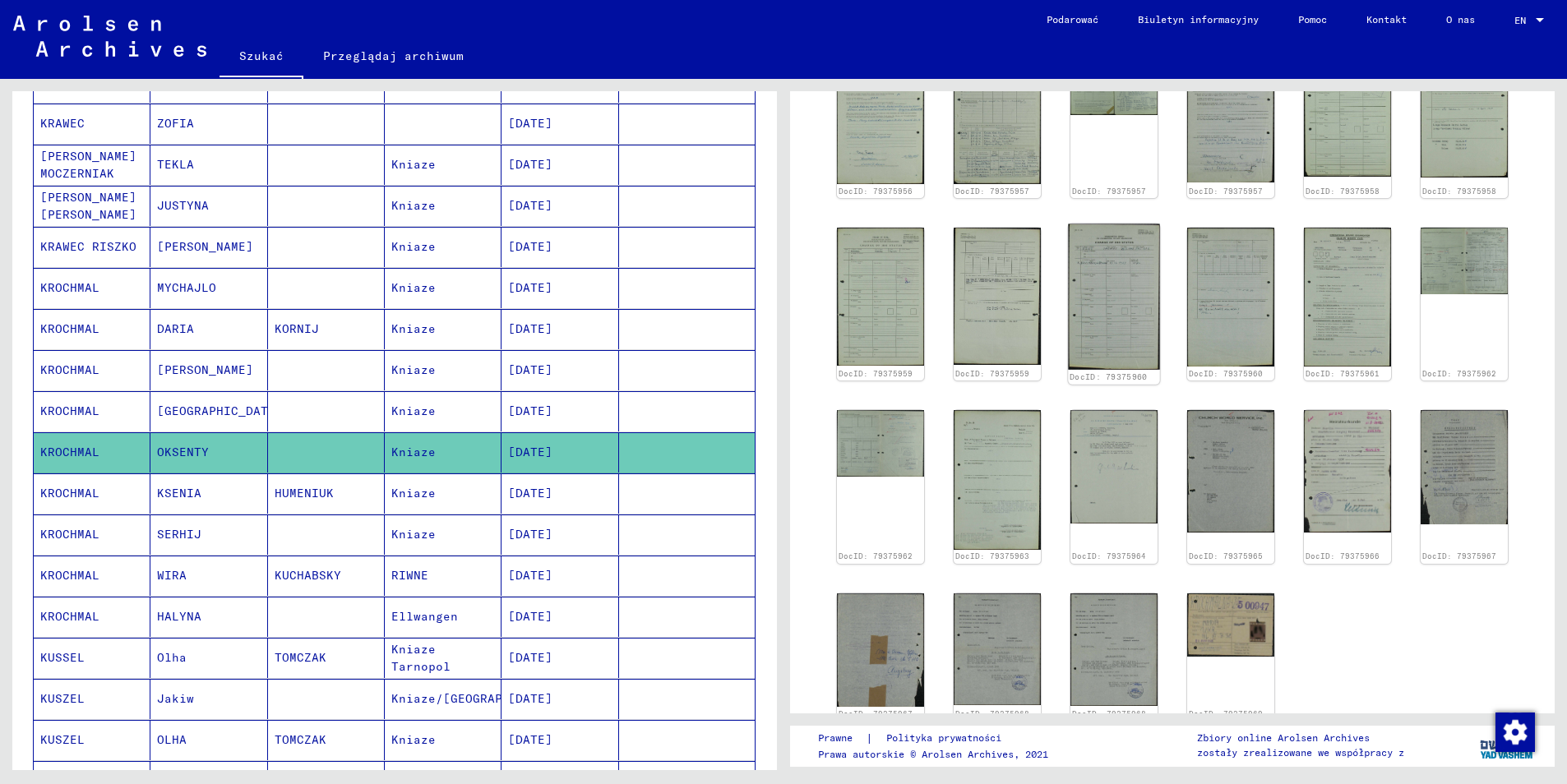
scroll to position [1397, 0]
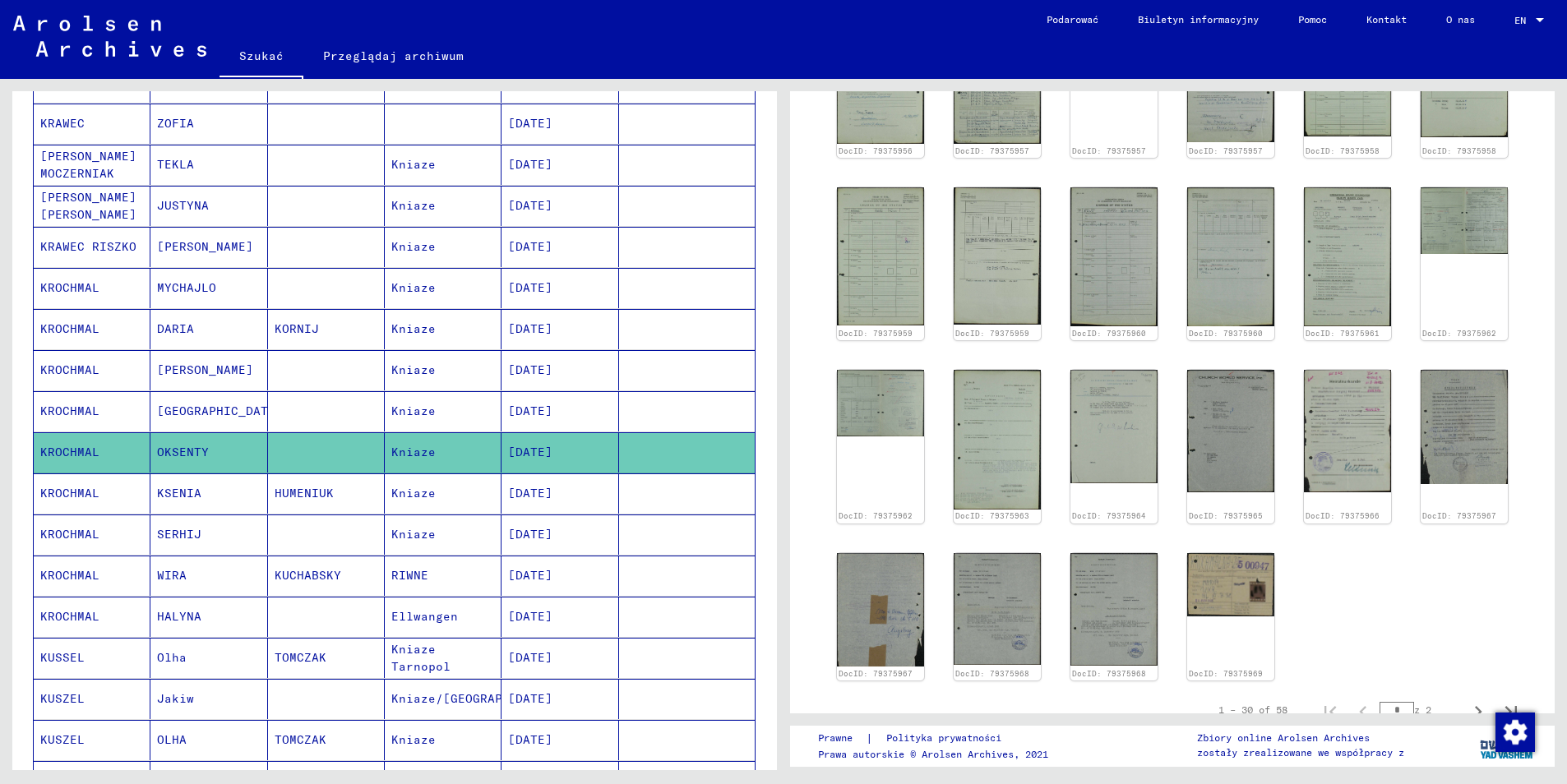
click at [75, 476] on mat-cell "KROCHMAL" at bounding box center [92, 494] width 117 height 40
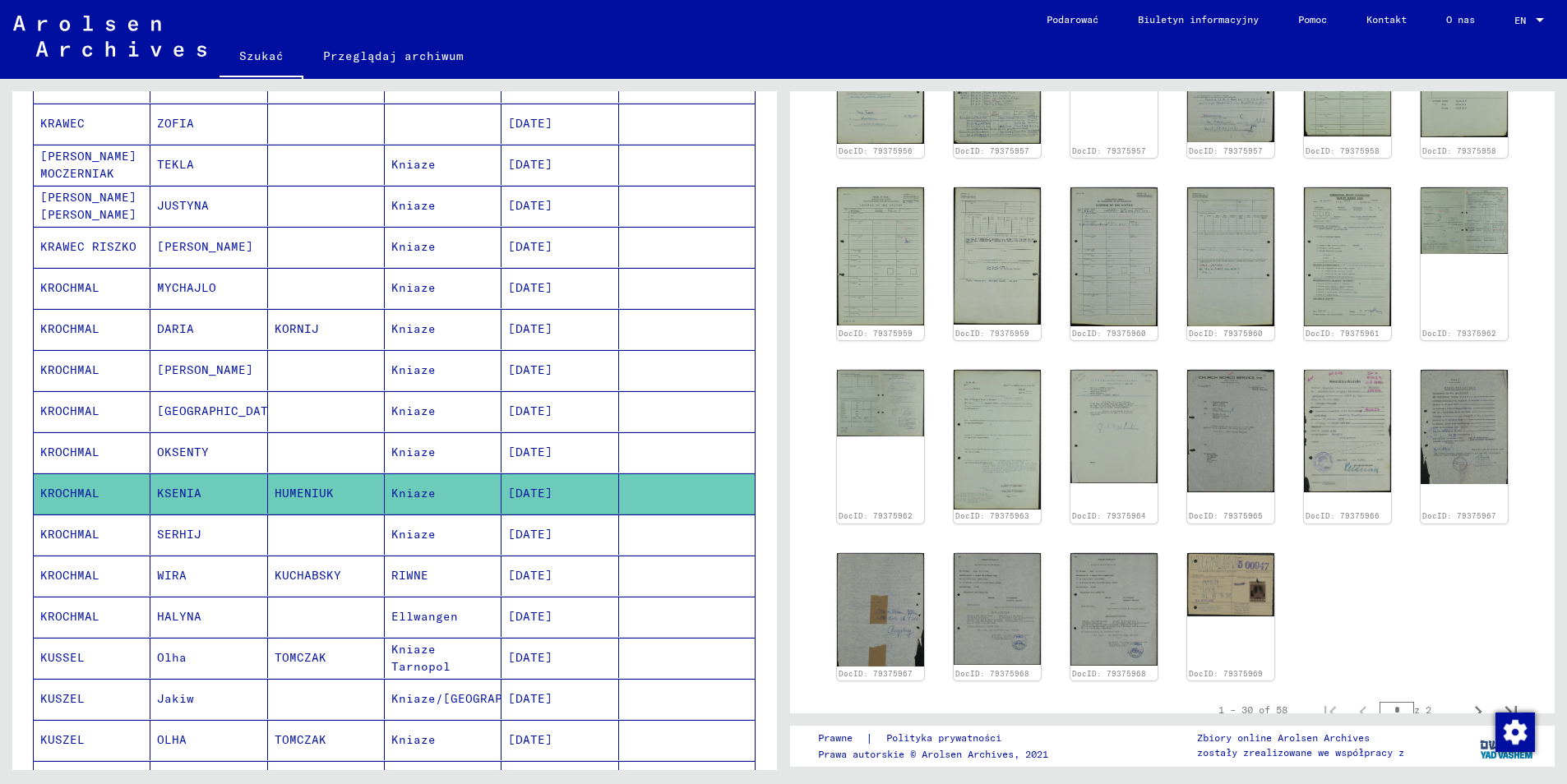
click at [81, 517] on mat-cell "KROCHMAL" at bounding box center [92, 534] width 117 height 40
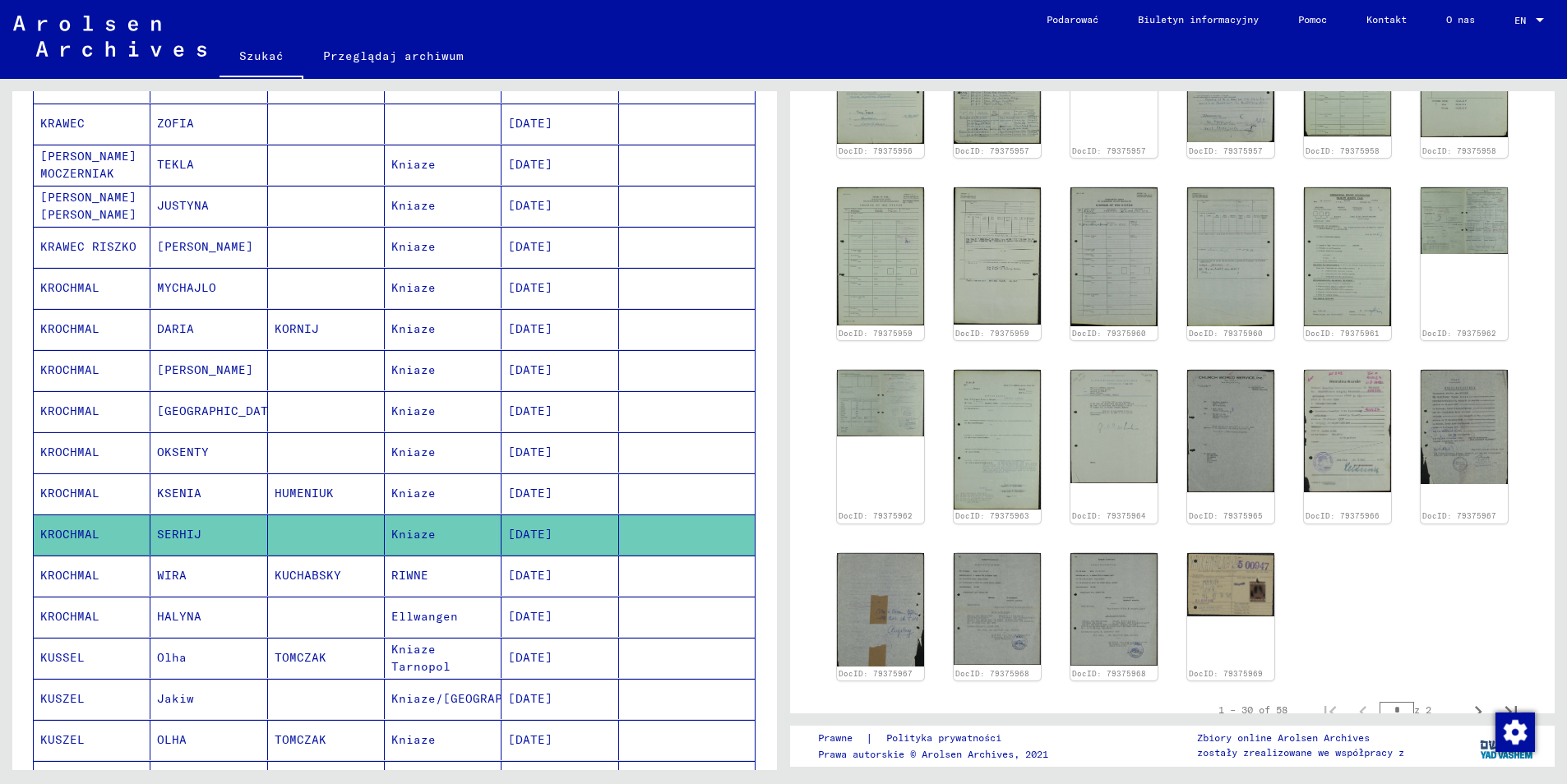
click at [84, 555] on mat-cell "KROCHMAL" at bounding box center [92, 575] width 117 height 40
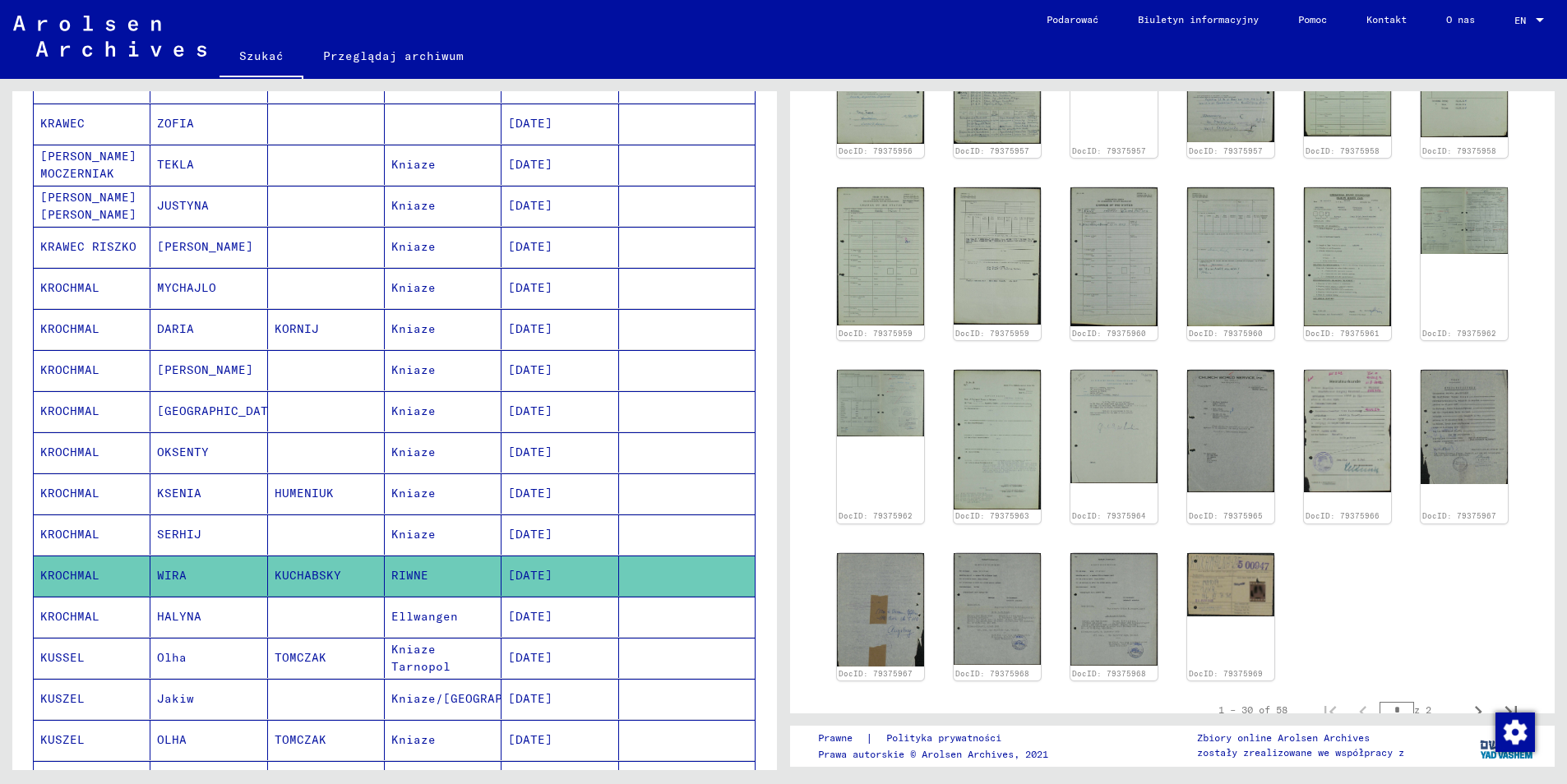
click at [89, 603] on mat-cell "KROCHMAL" at bounding box center [92, 616] width 117 height 40
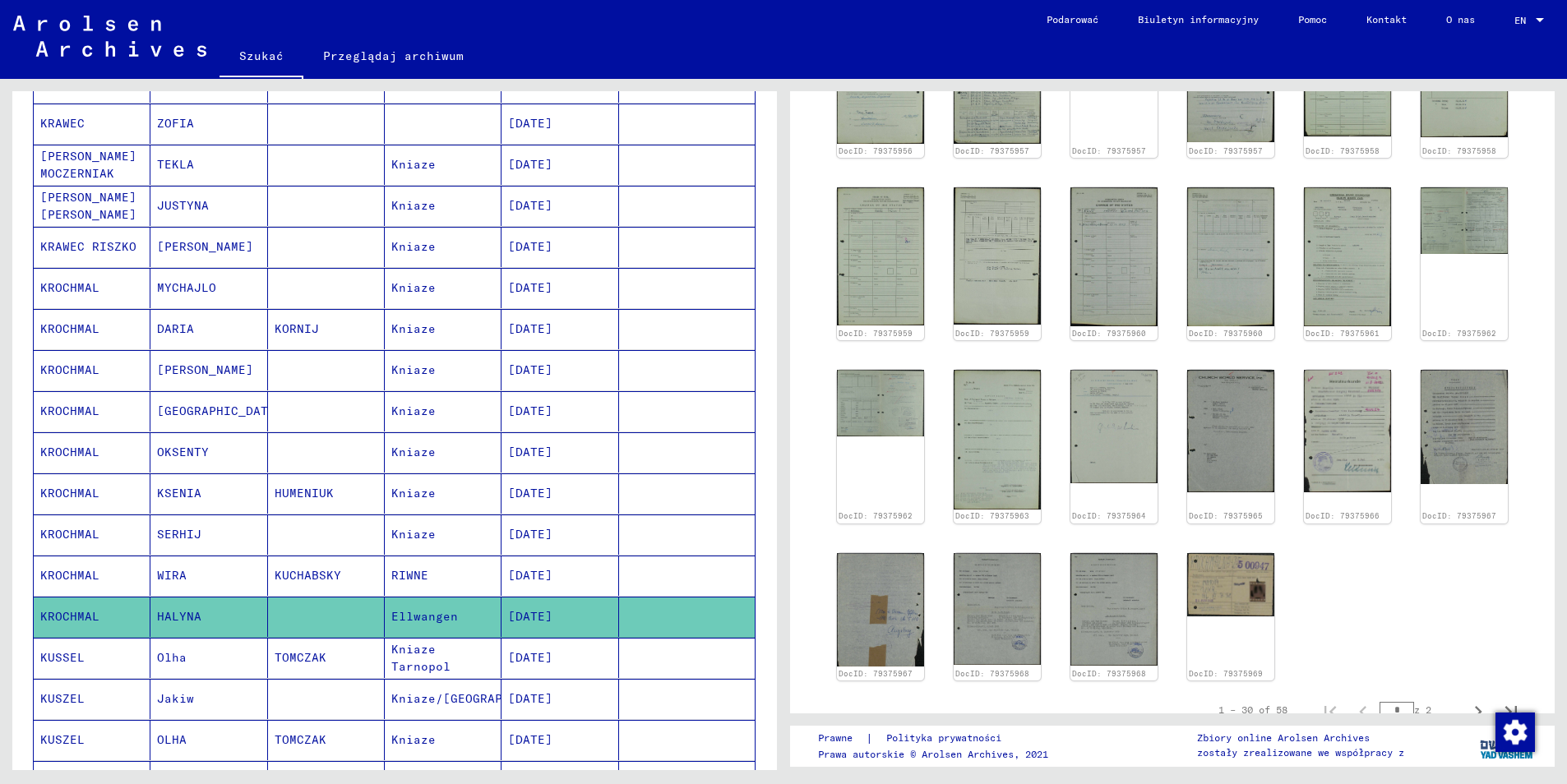
click at [89, 643] on mat-cell "KUSSEL" at bounding box center [92, 658] width 117 height 40
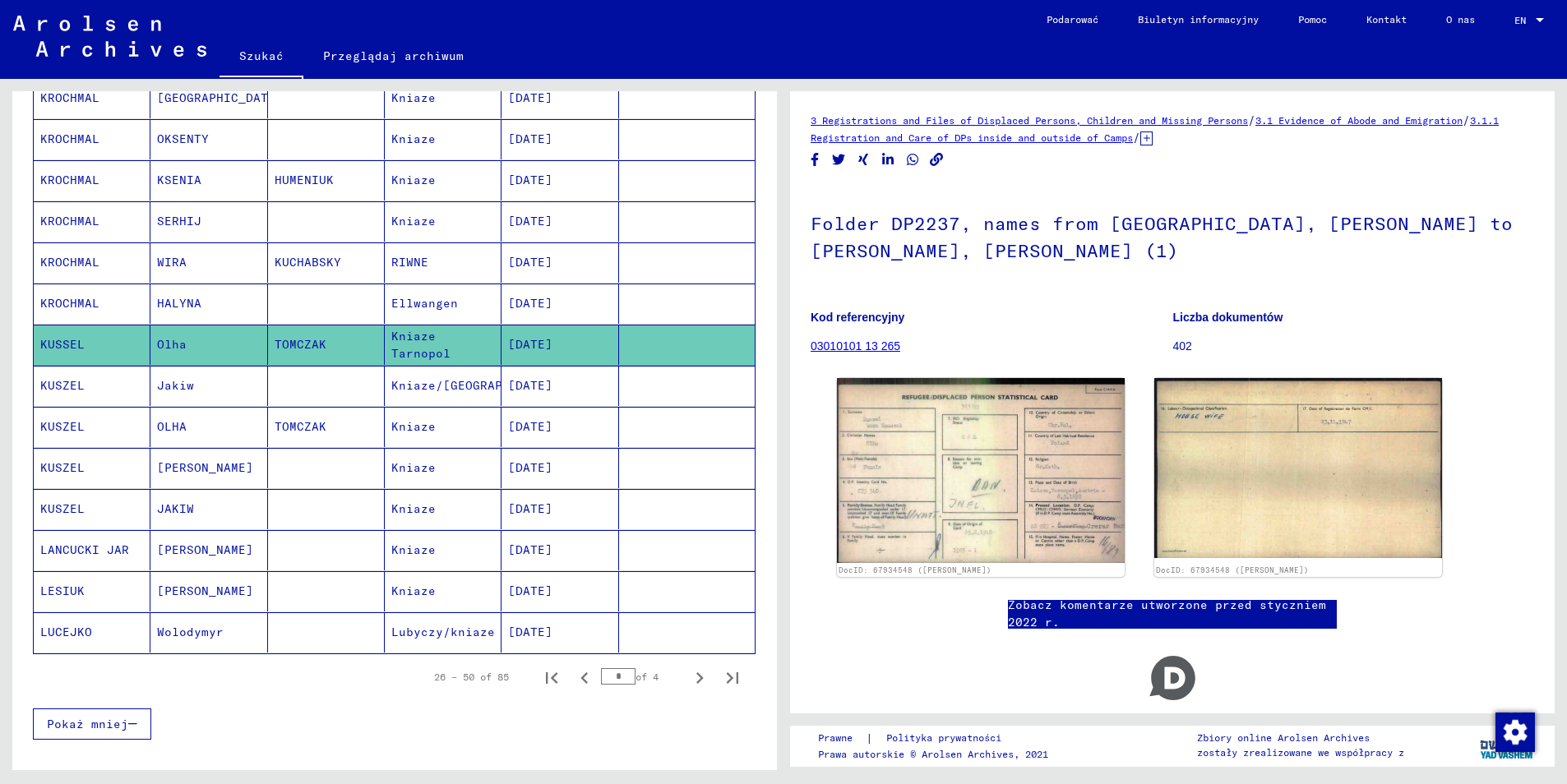
scroll to position [740, 0]
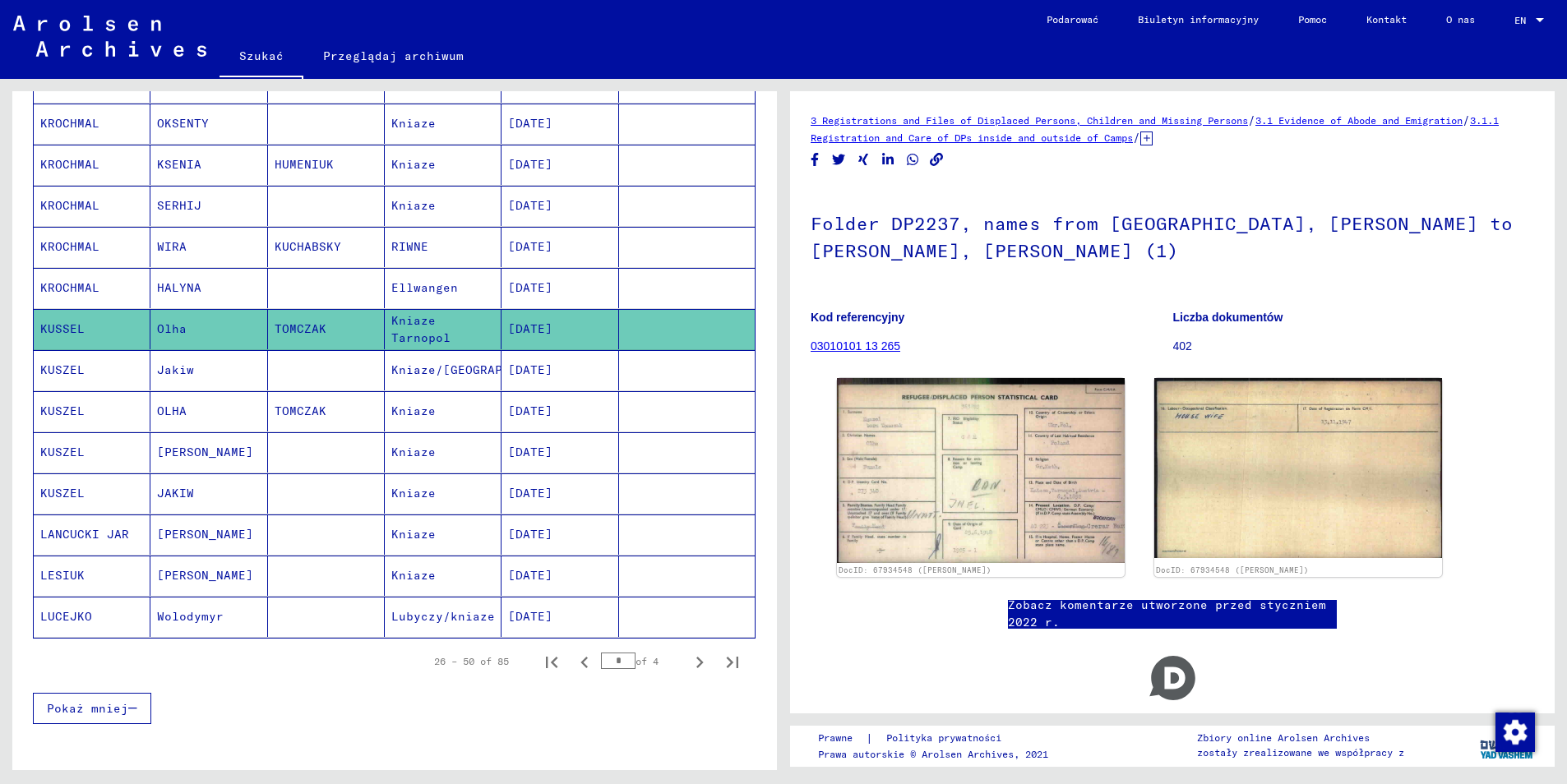
click at [79, 517] on mat-cell "LANCUCKI JAR" at bounding box center [92, 534] width 117 height 40
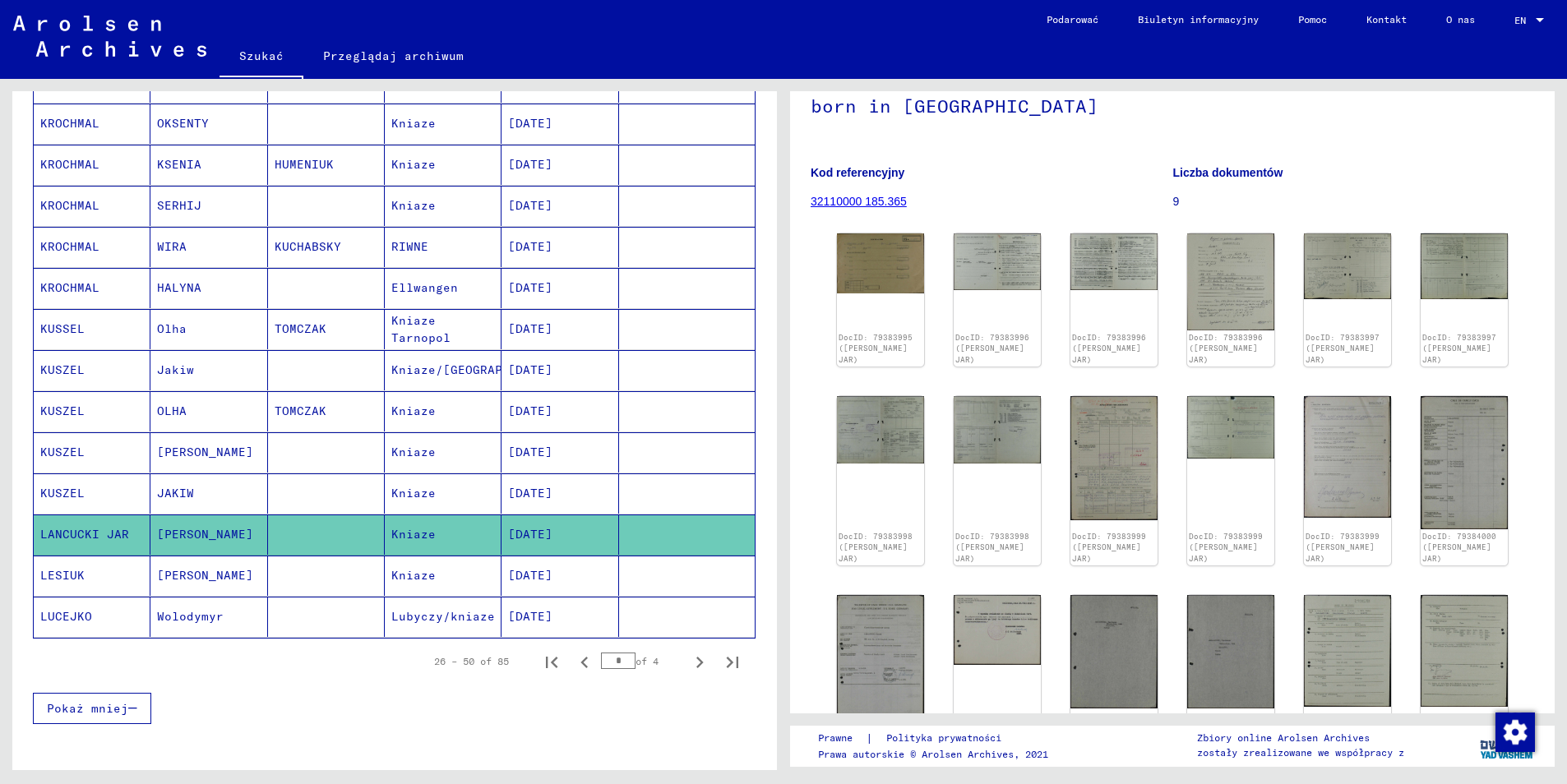
scroll to position [83, 0]
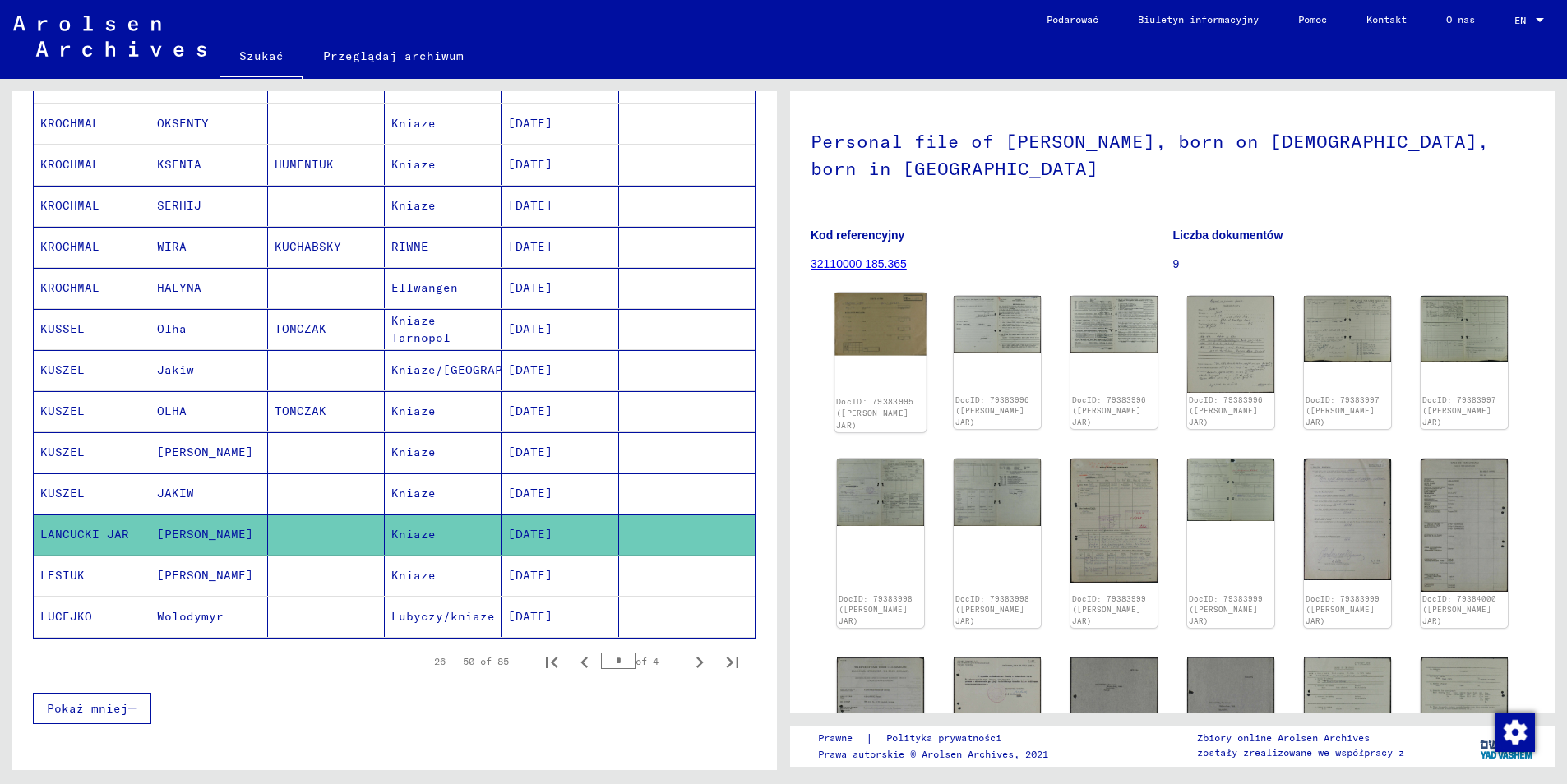
click at [888, 321] on img at bounding box center [880, 323] width 92 height 63
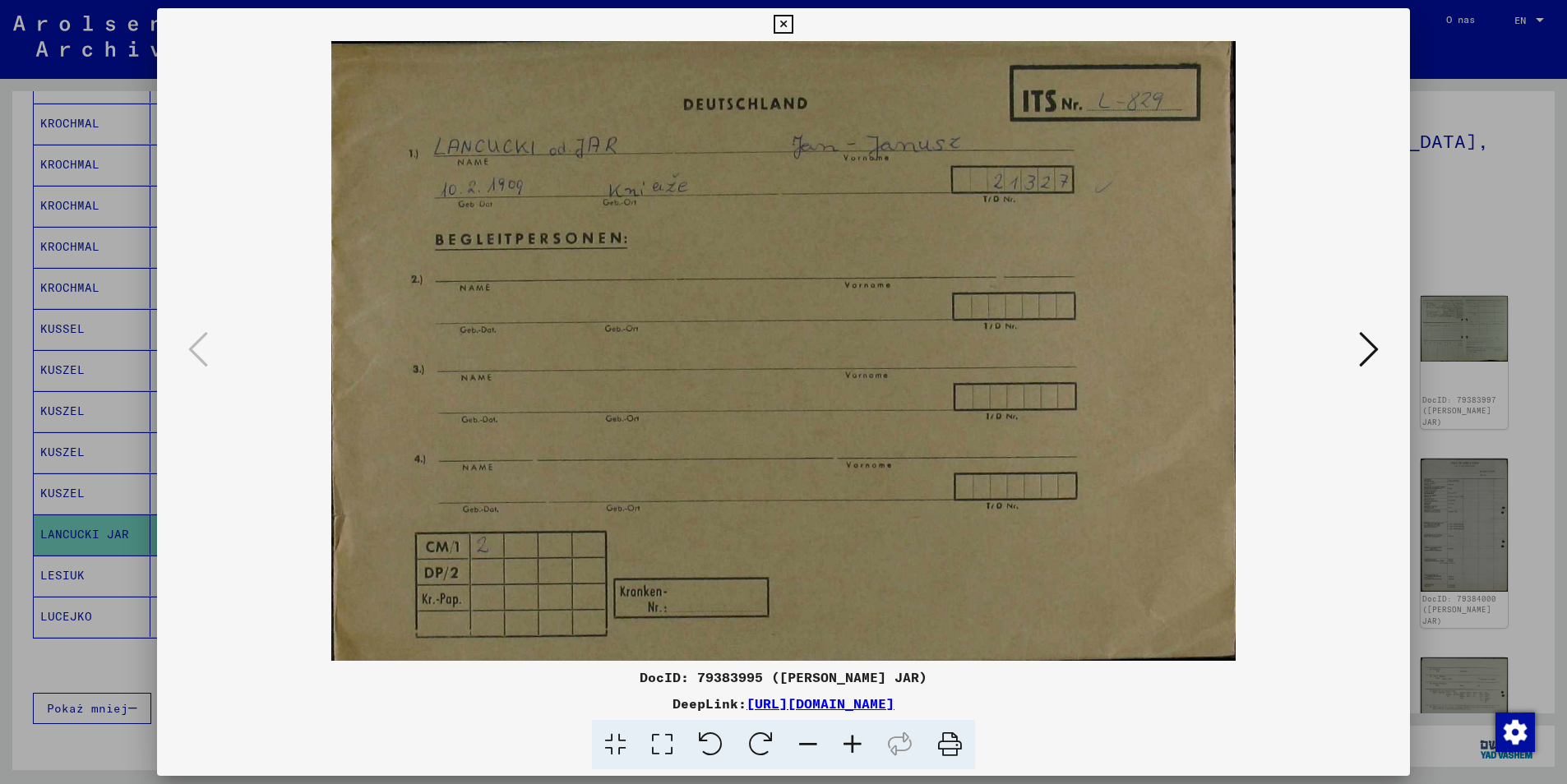
click at [1380, 358] on button at bounding box center [1369, 350] width 30 height 47
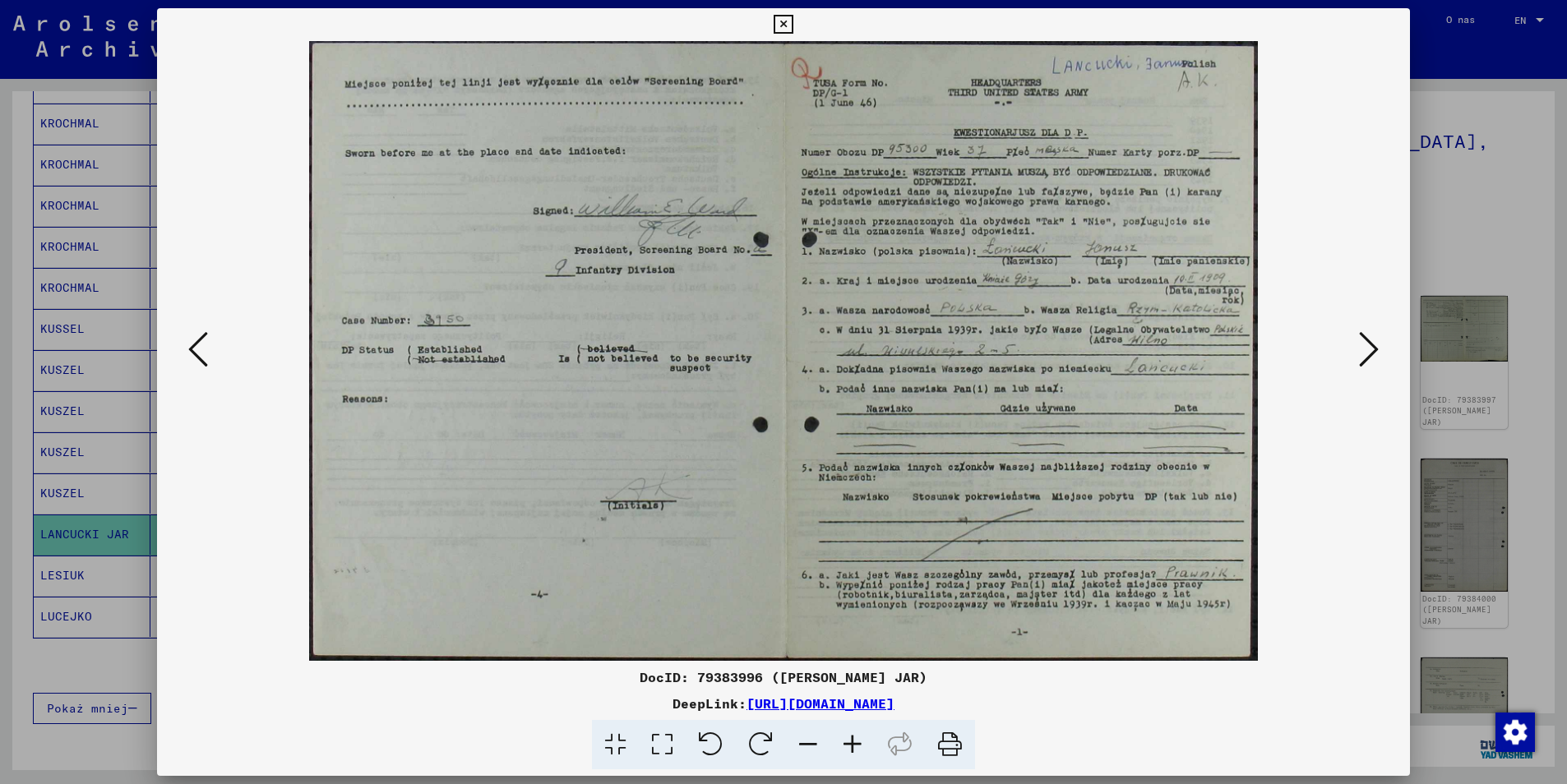
click at [1380, 358] on button at bounding box center [1369, 350] width 30 height 47
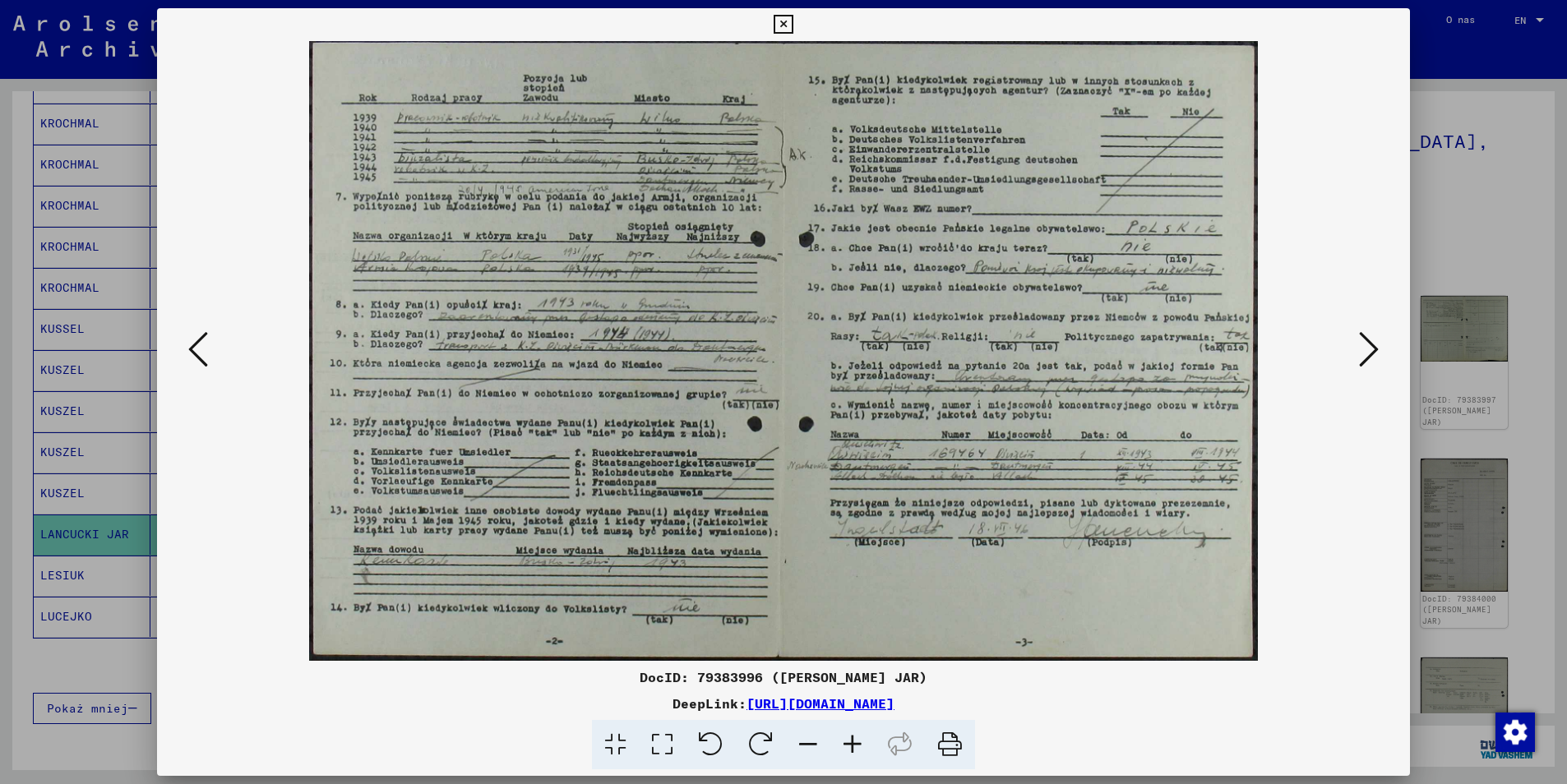
click at [864, 749] on icon at bounding box center [852, 744] width 44 height 50
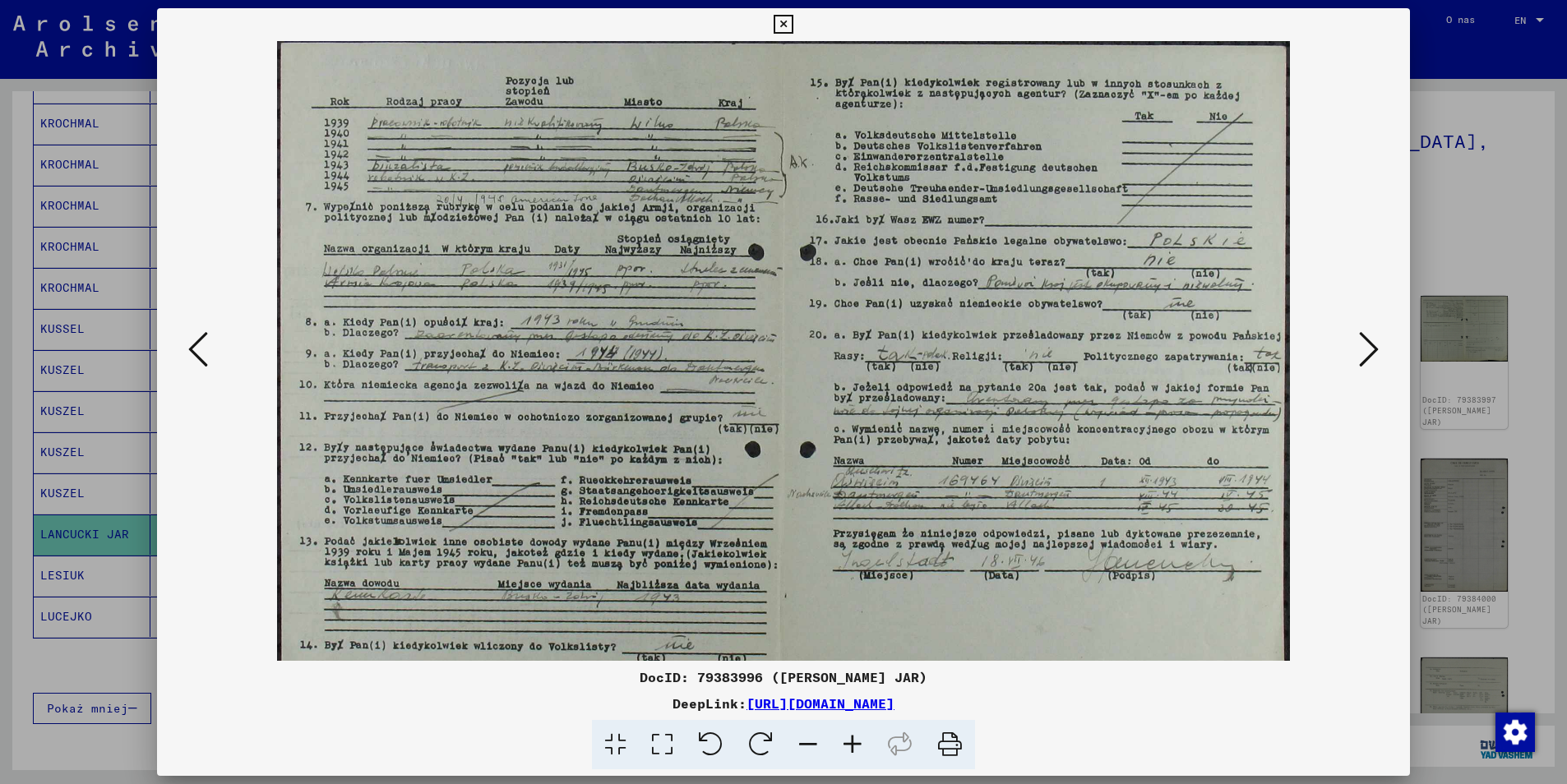
click at [865, 746] on icon at bounding box center [852, 744] width 44 height 50
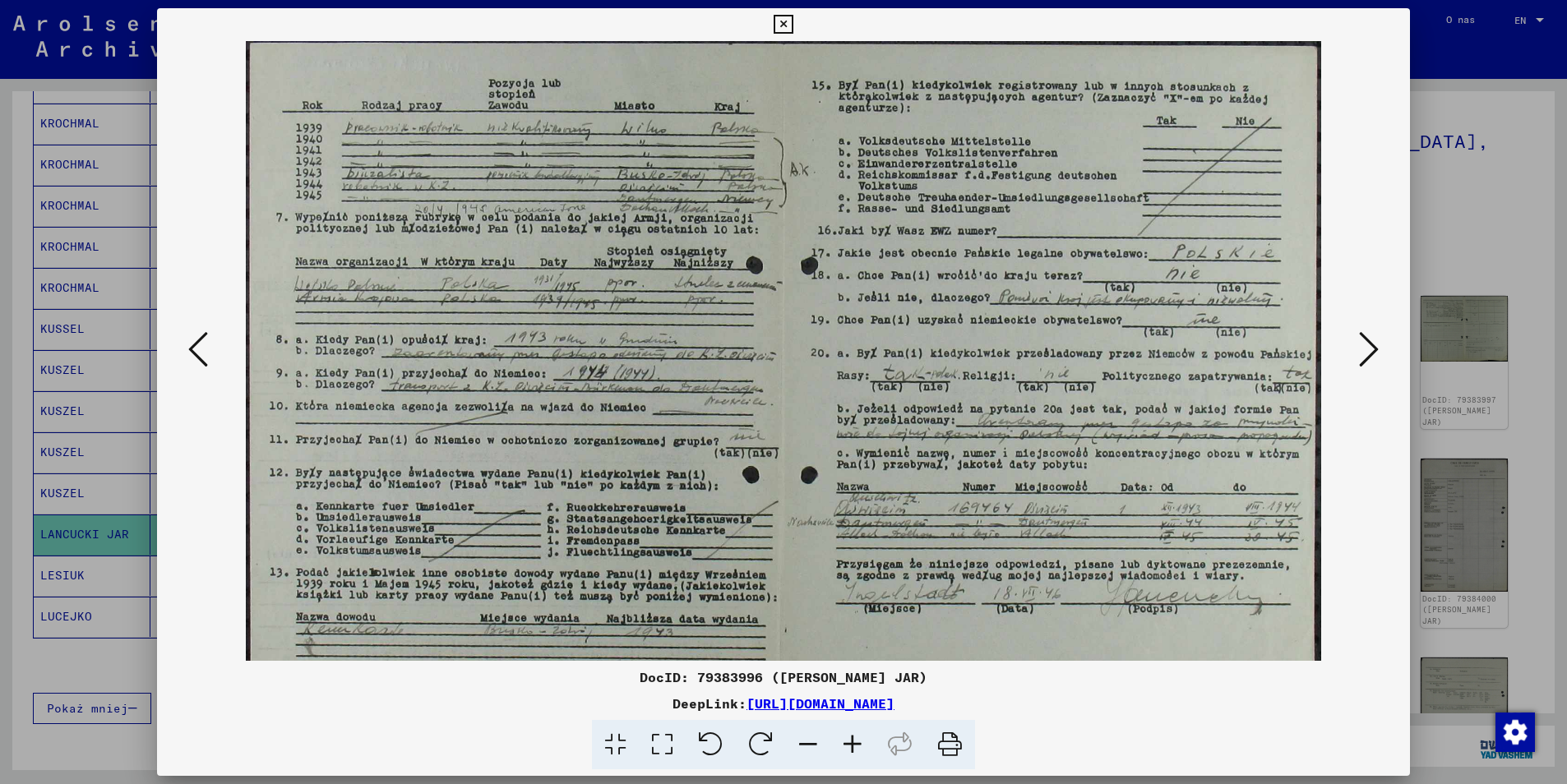
click at [865, 746] on icon at bounding box center [852, 744] width 44 height 50
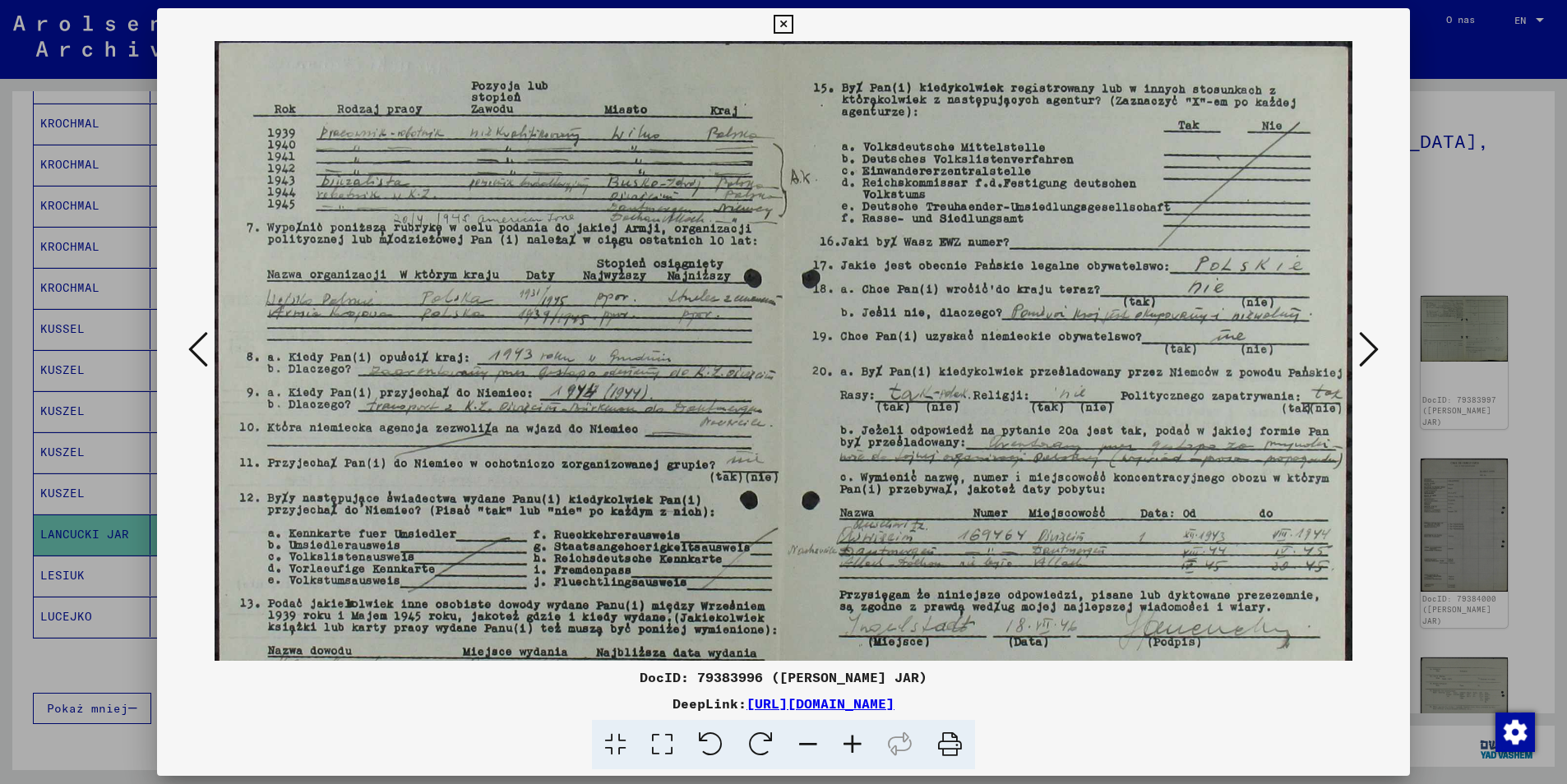
click at [865, 746] on icon at bounding box center [852, 744] width 44 height 50
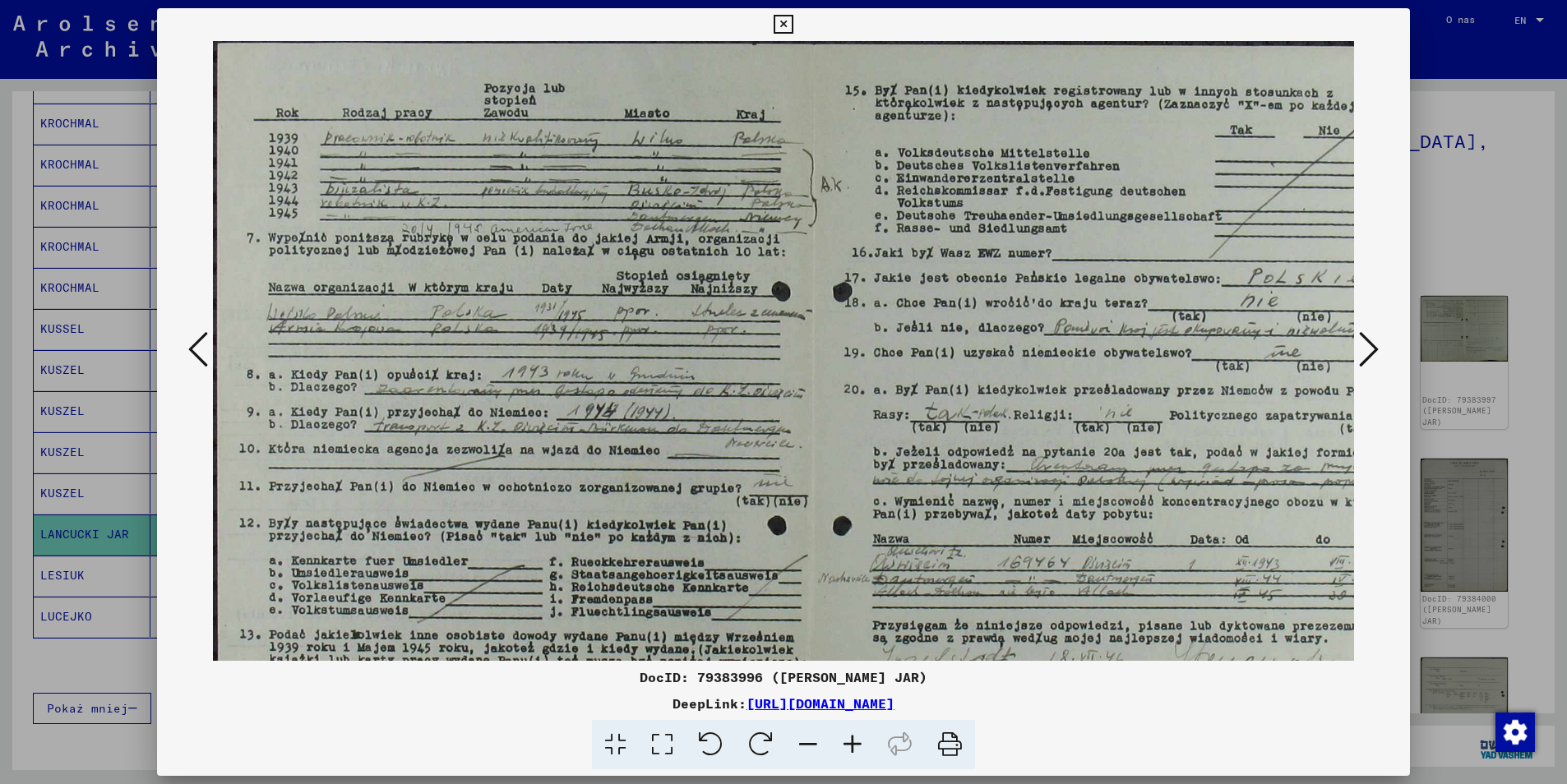
click at [865, 746] on icon at bounding box center [852, 744] width 44 height 50
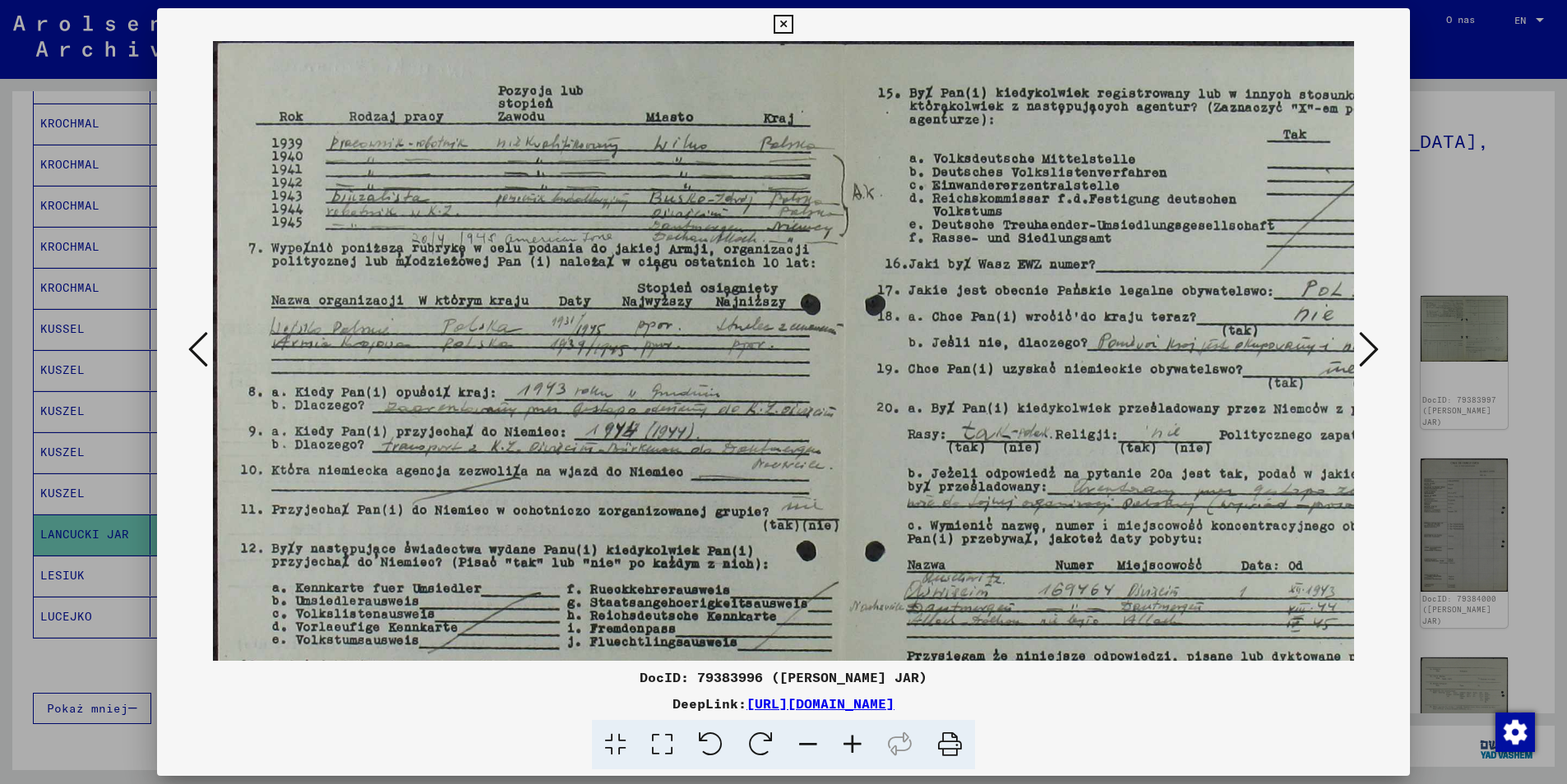
click at [865, 746] on icon at bounding box center [852, 744] width 44 height 50
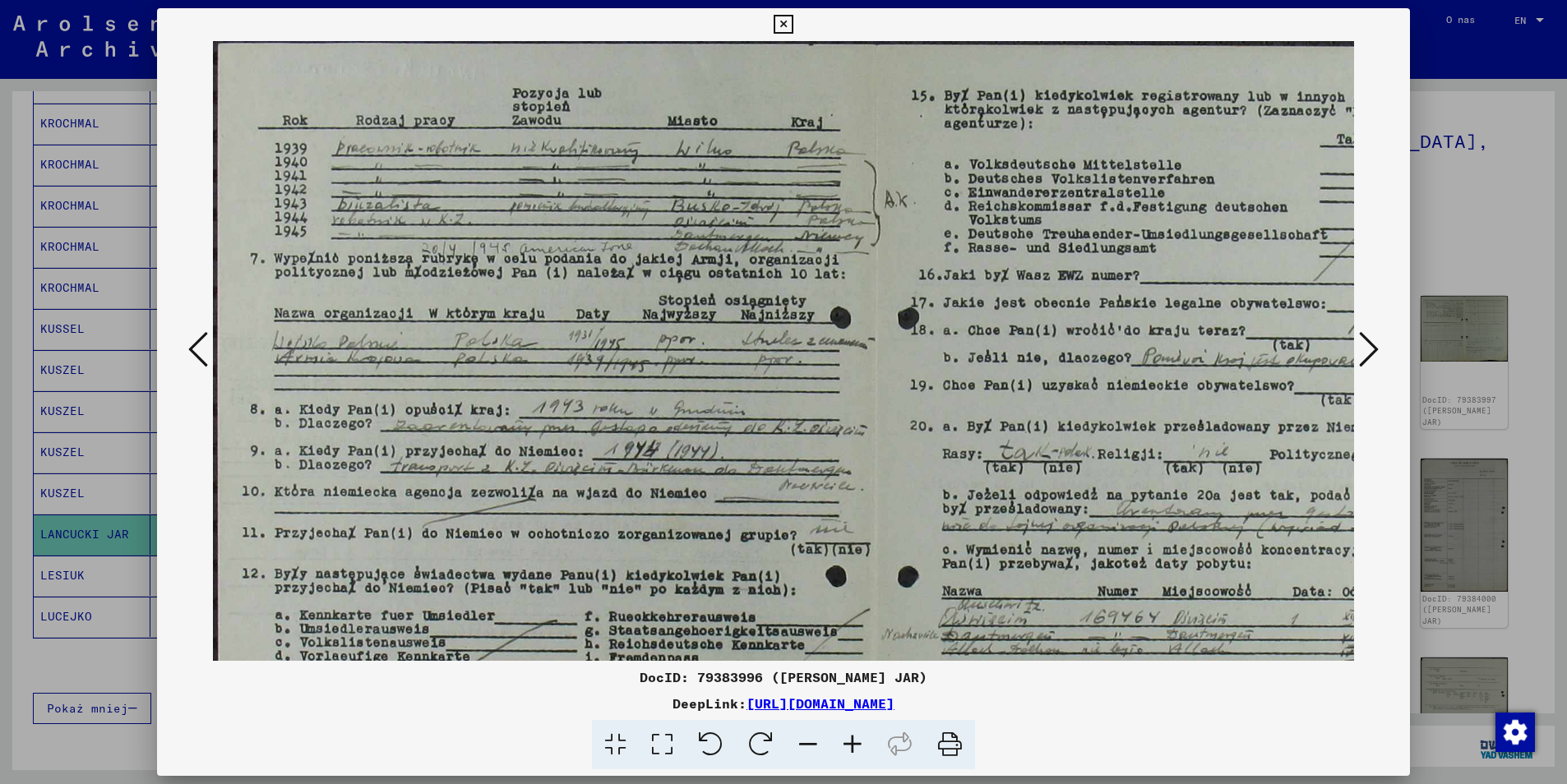
click at [865, 746] on icon at bounding box center [852, 744] width 44 height 50
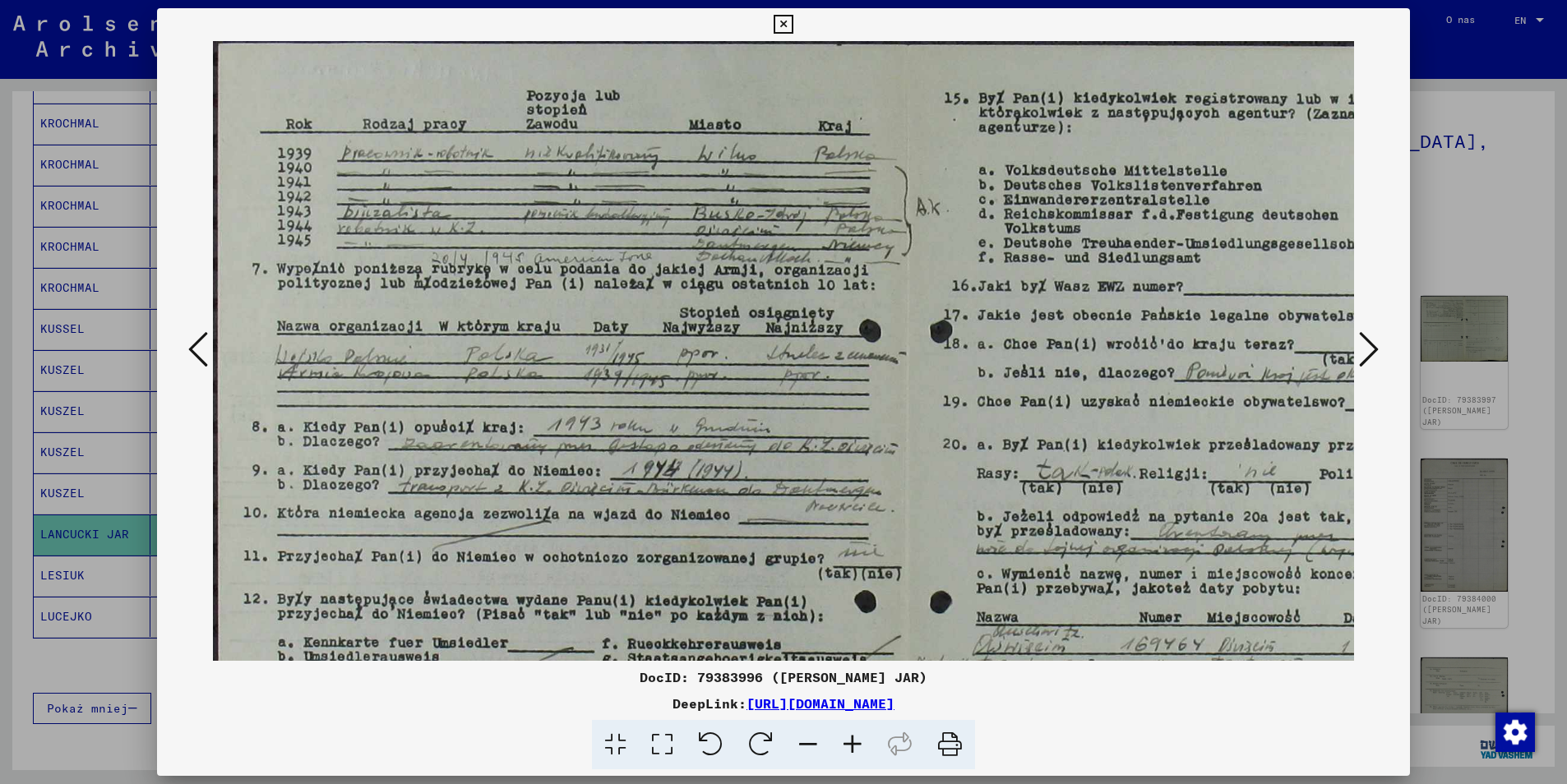
click at [865, 746] on icon at bounding box center [852, 744] width 44 height 50
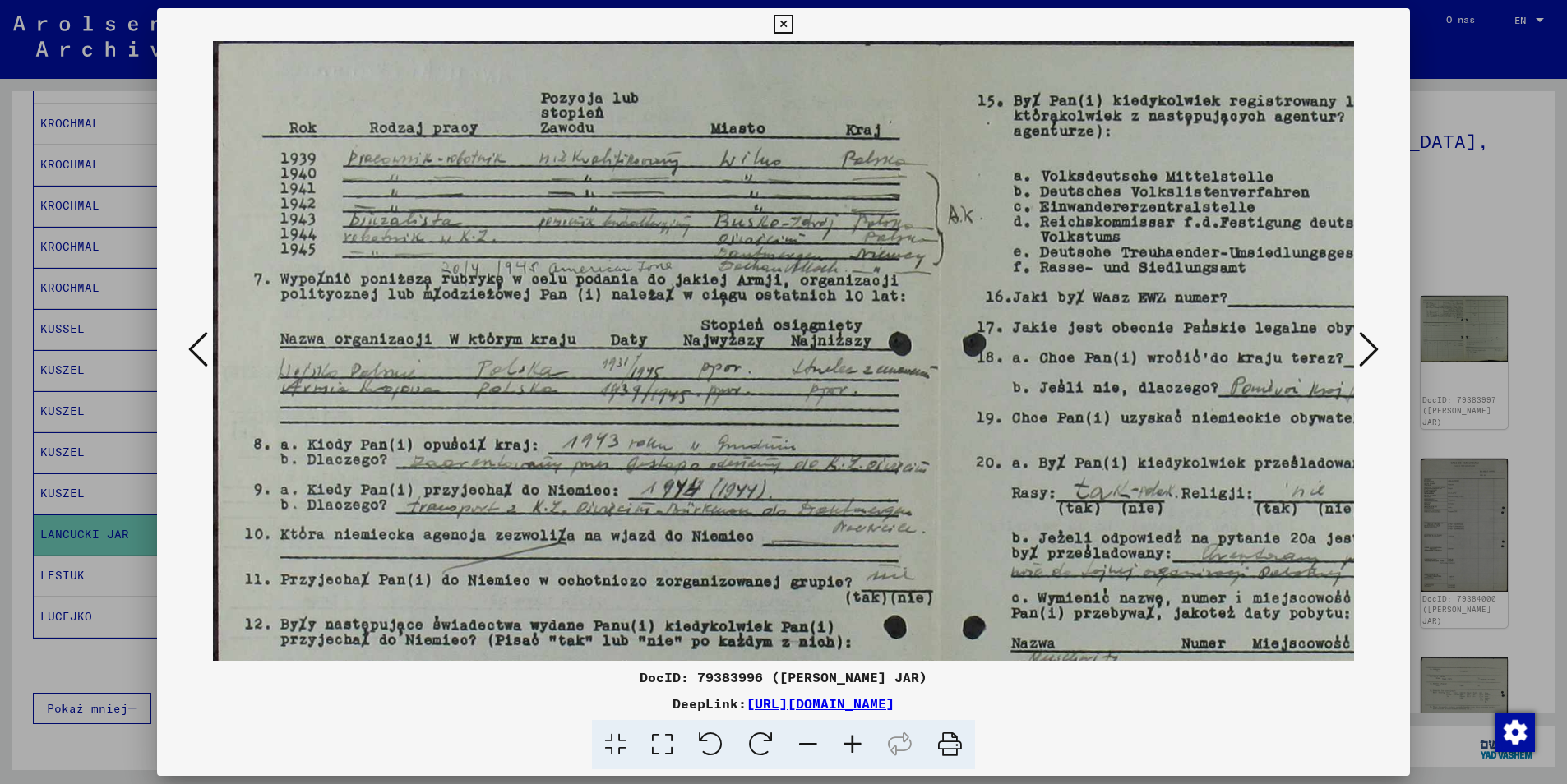
click at [865, 746] on icon at bounding box center [852, 744] width 44 height 50
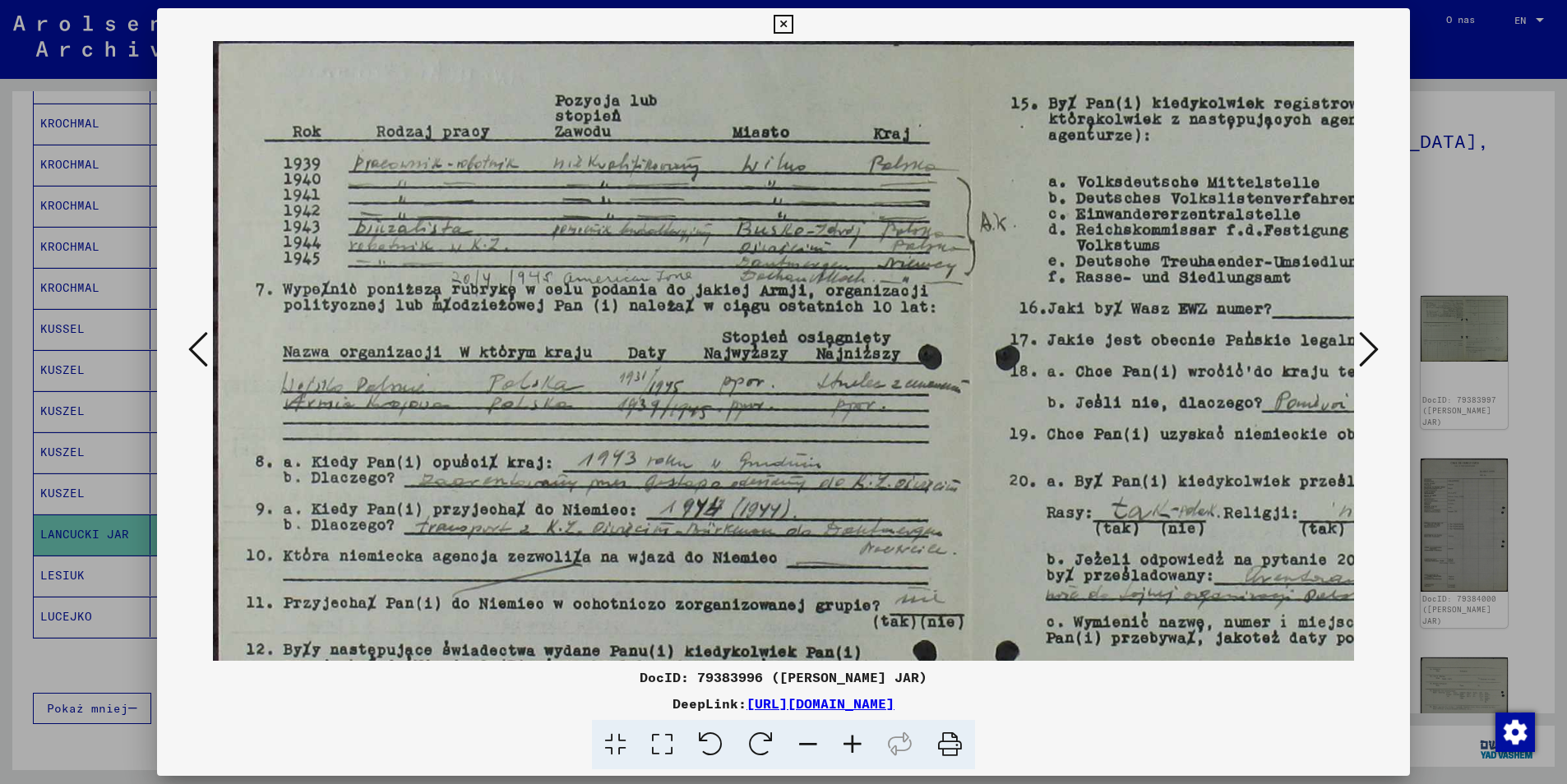
click at [865, 746] on icon at bounding box center [852, 744] width 44 height 50
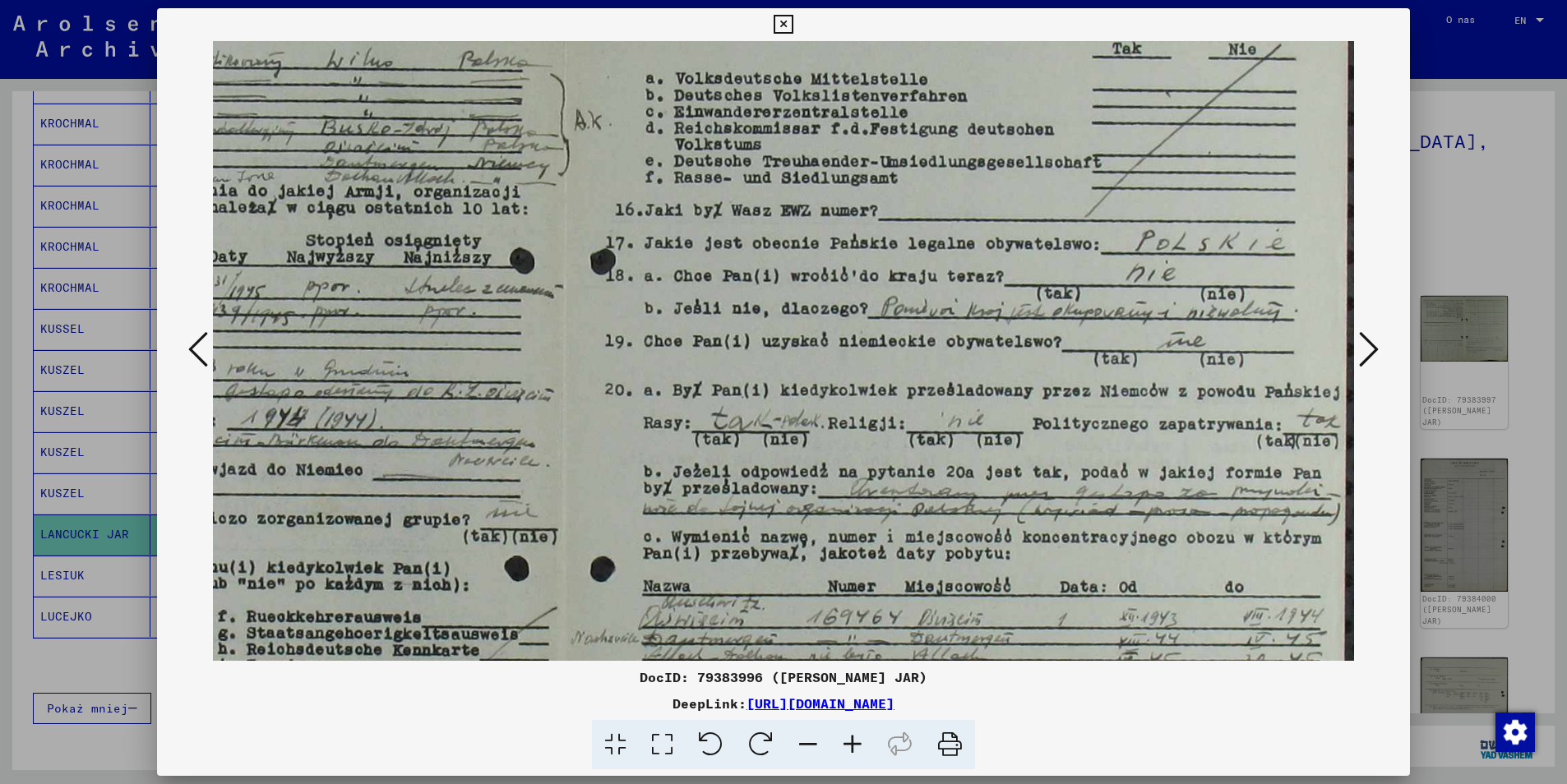
drag, startPoint x: 1159, startPoint y: 508, endPoint x: 470, endPoint y: 388, distance: 699.4
click at [414, 397] on img at bounding box center [566, 447] width 1580 height 1031
click at [851, 742] on icon at bounding box center [852, 744] width 44 height 50
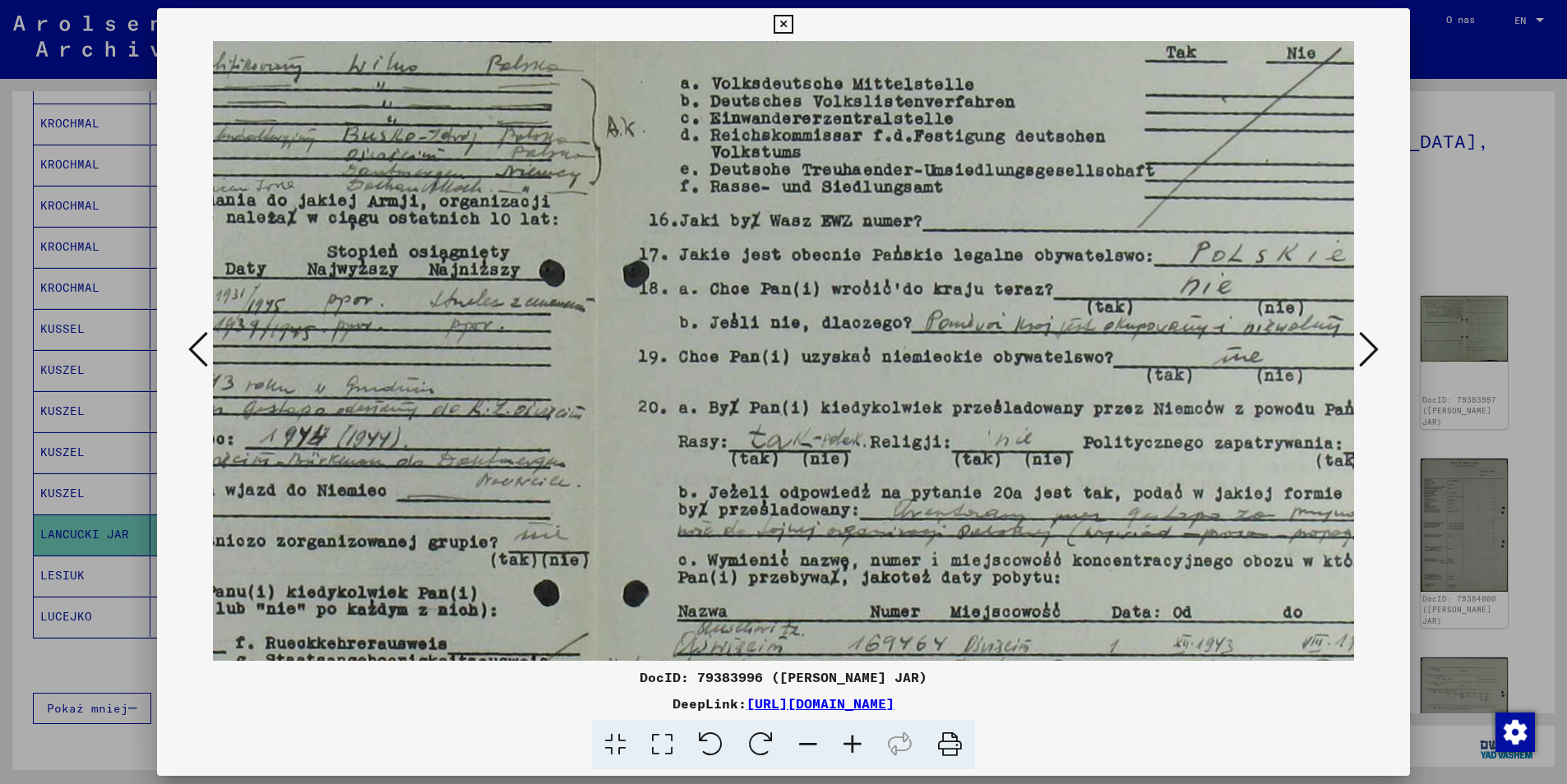
click at [851, 742] on icon at bounding box center [852, 744] width 44 height 50
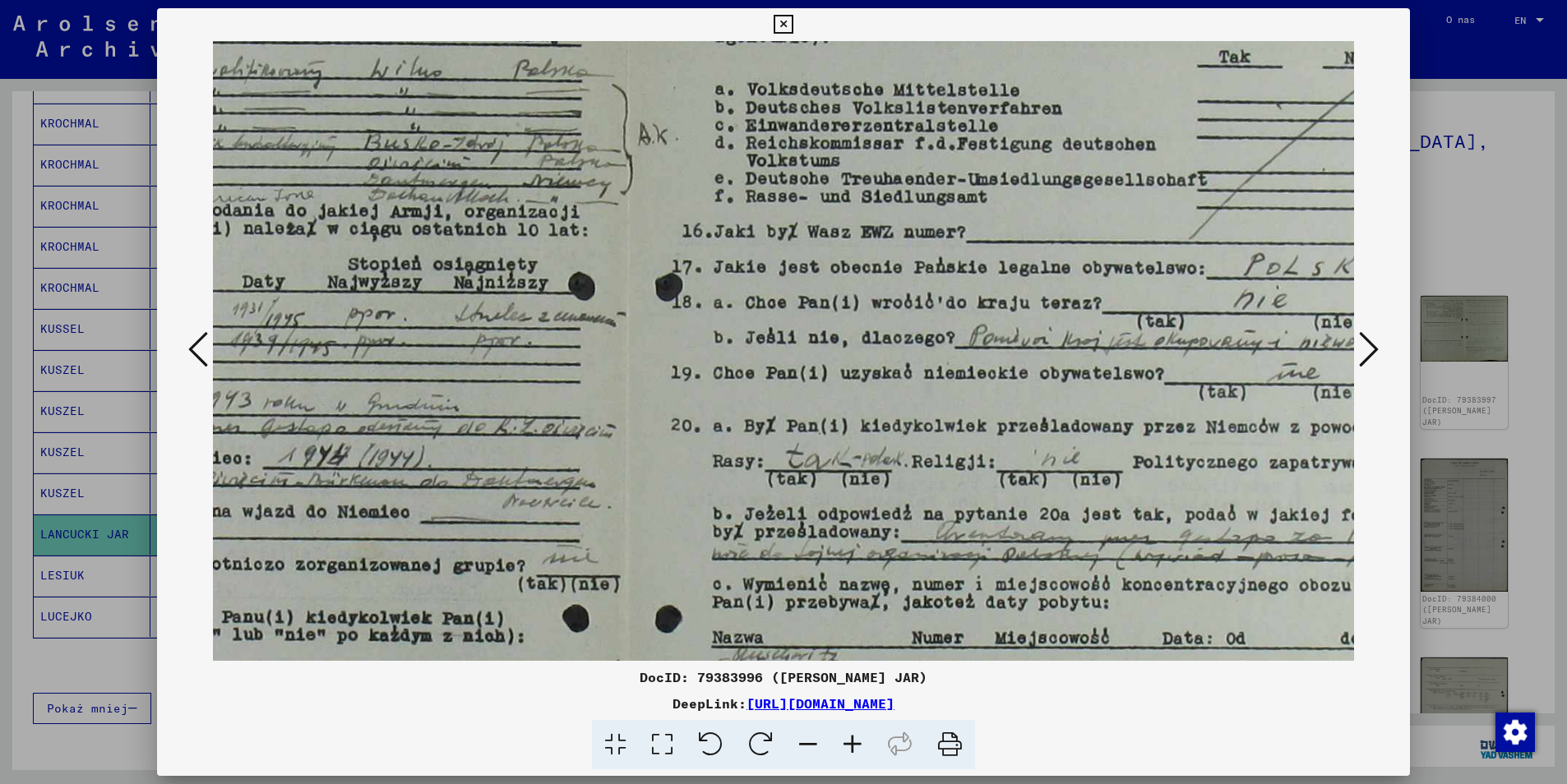
click at [851, 742] on icon at bounding box center [852, 744] width 44 height 50
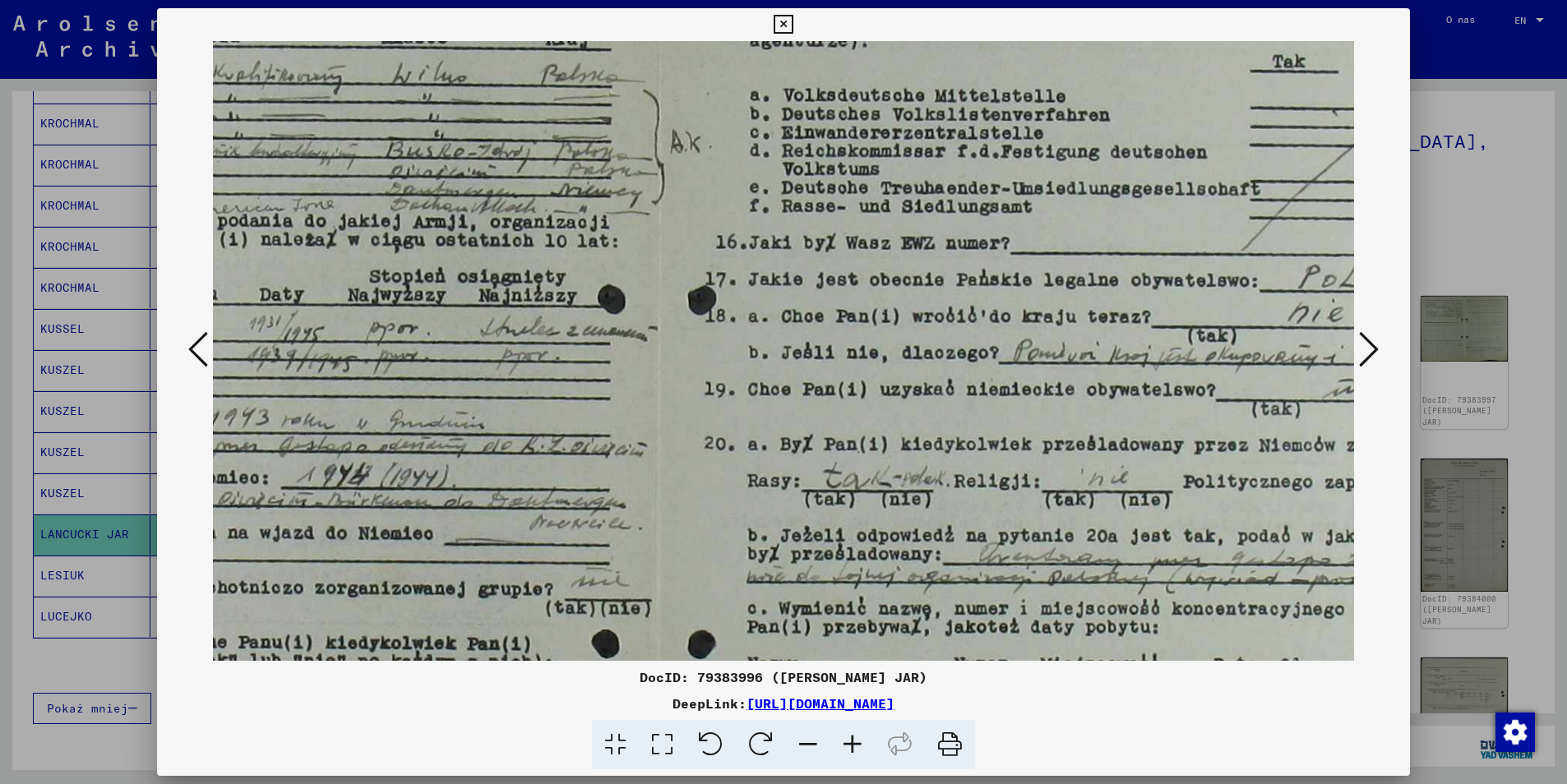
click at [851, 742] on icon at bounding box center [852, 744] width 44 height 50
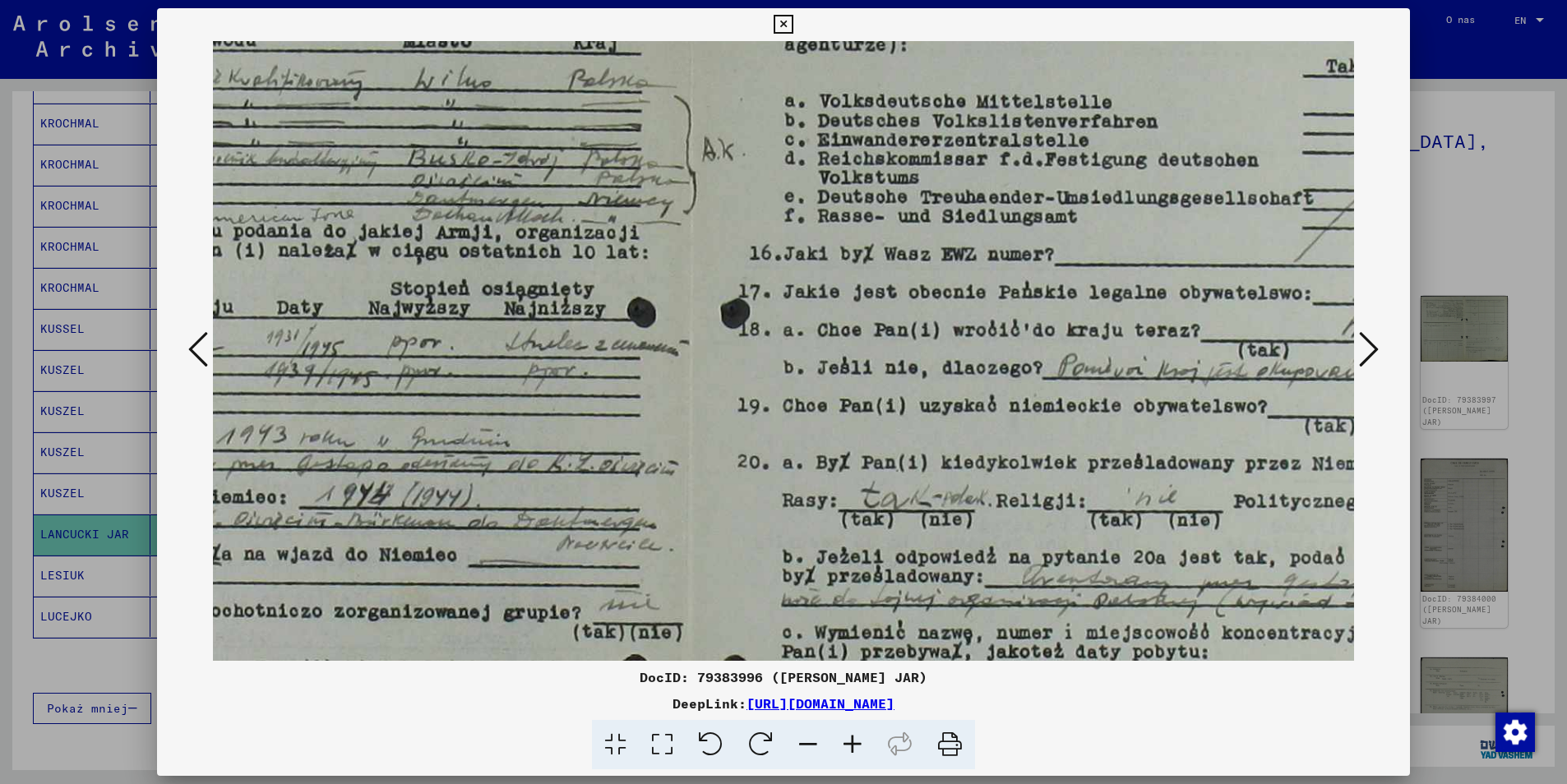
click at [851, 742] on icon at bounding box center [852, 744] width 44 height 50
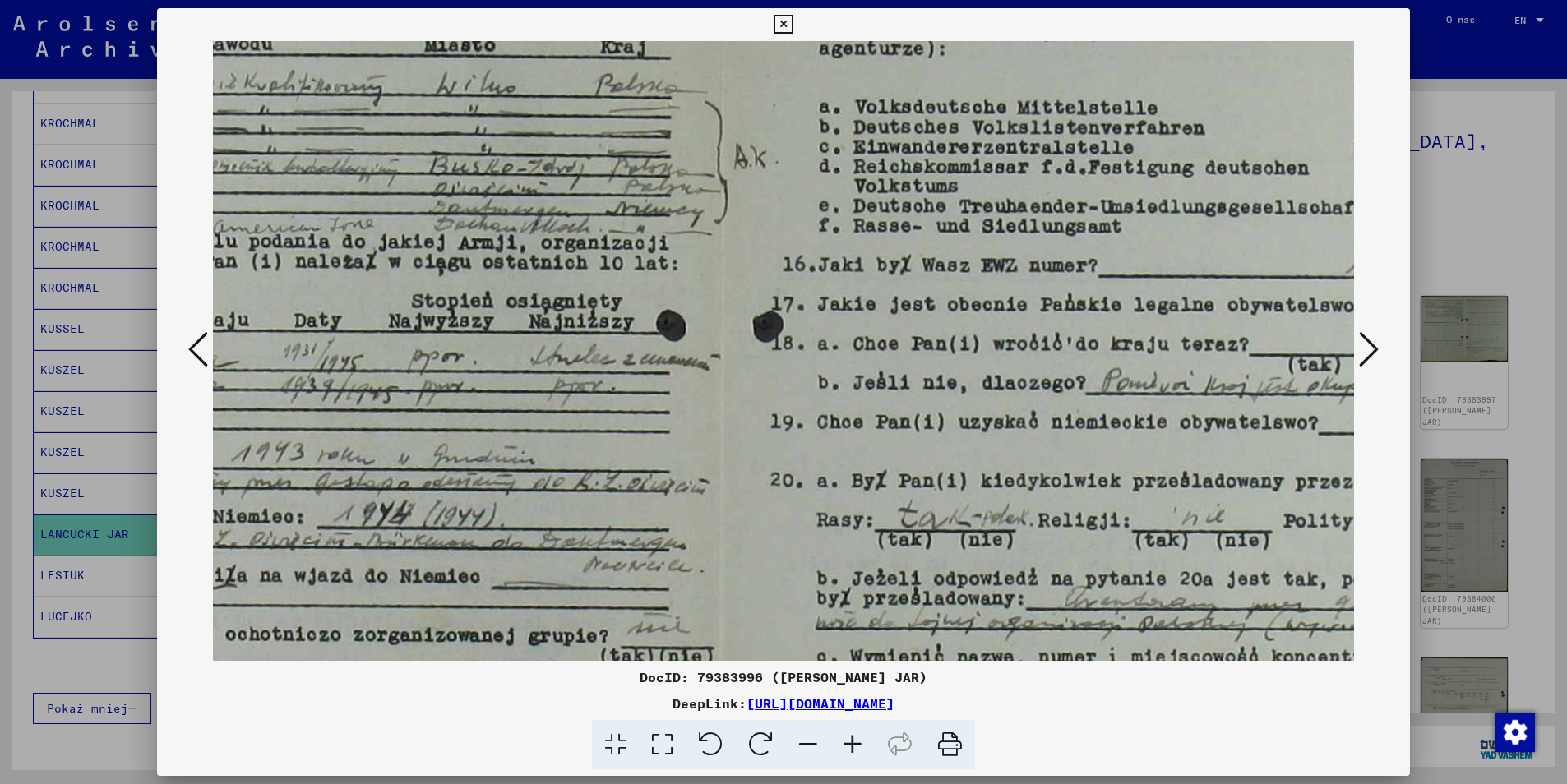
click at [851, 742] on icon at bounding box center [852, 744] width 44 height 50
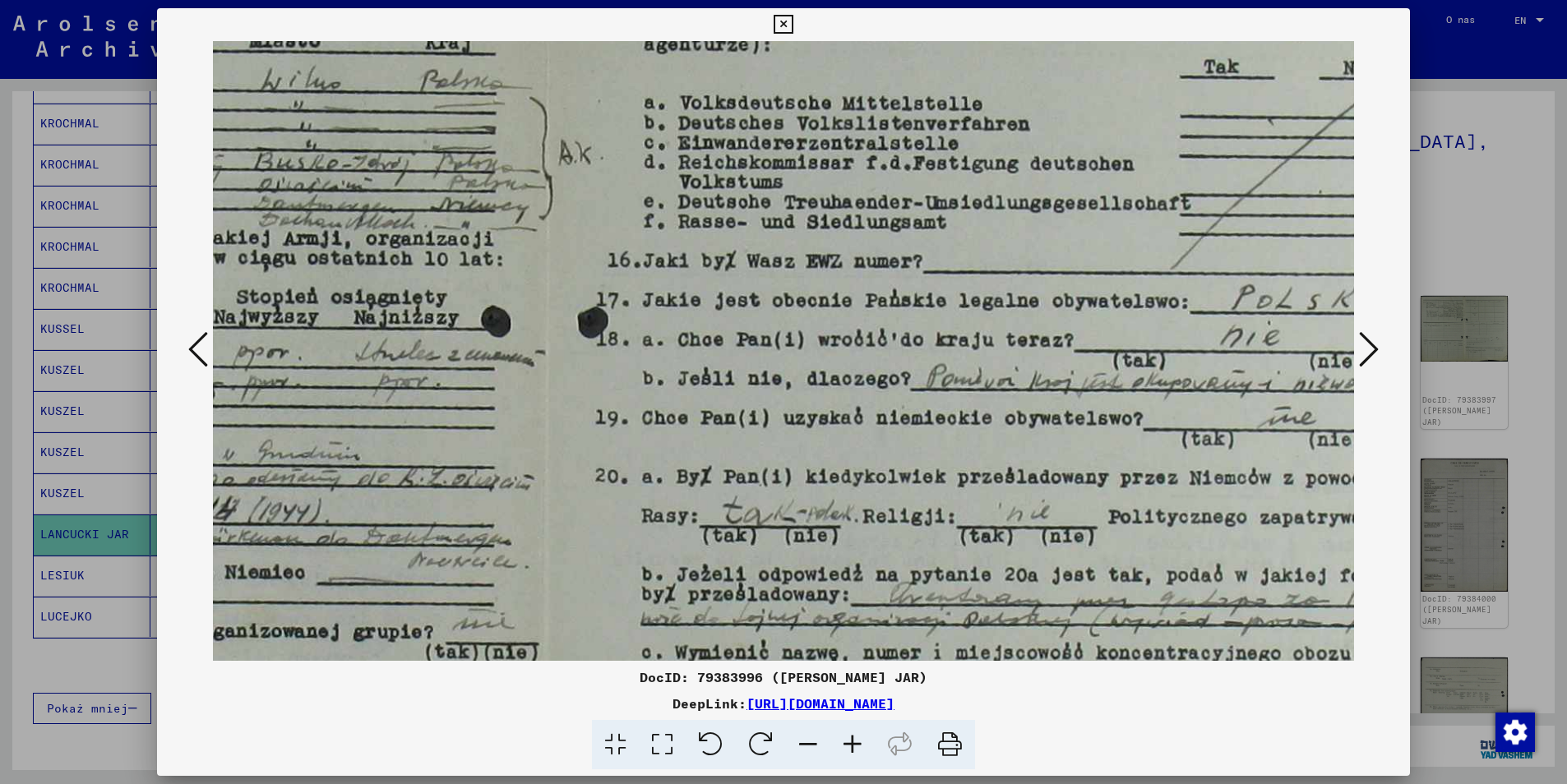
scroll to position [109, 752]
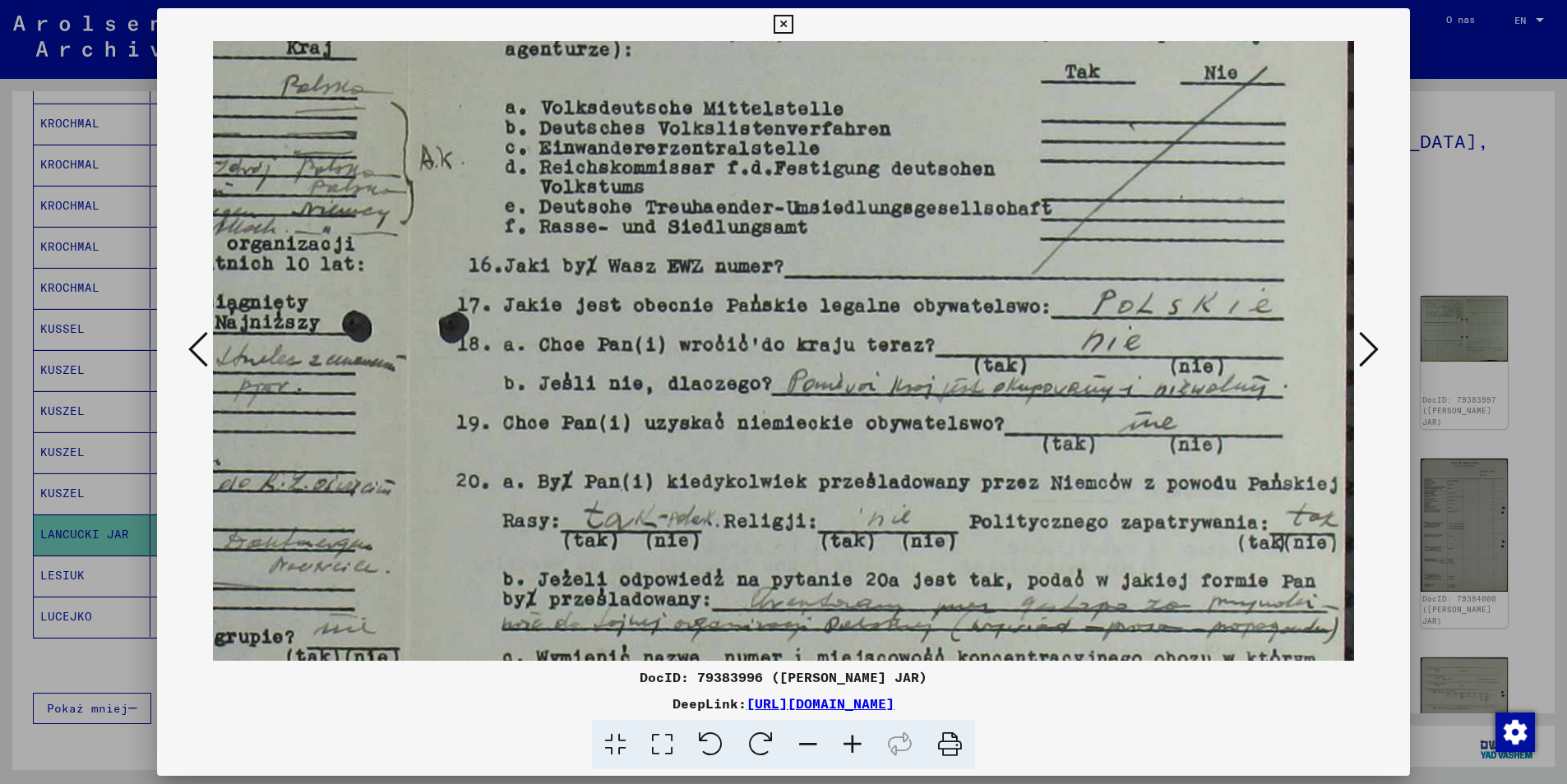
drag, startPoint x: 1246, startPoint y: 402, endPoint x: 990, endPoint y: 387, distance: 256.4
click at [886, 403] on img at bounding box center [409, 550] width 1894 height 1236
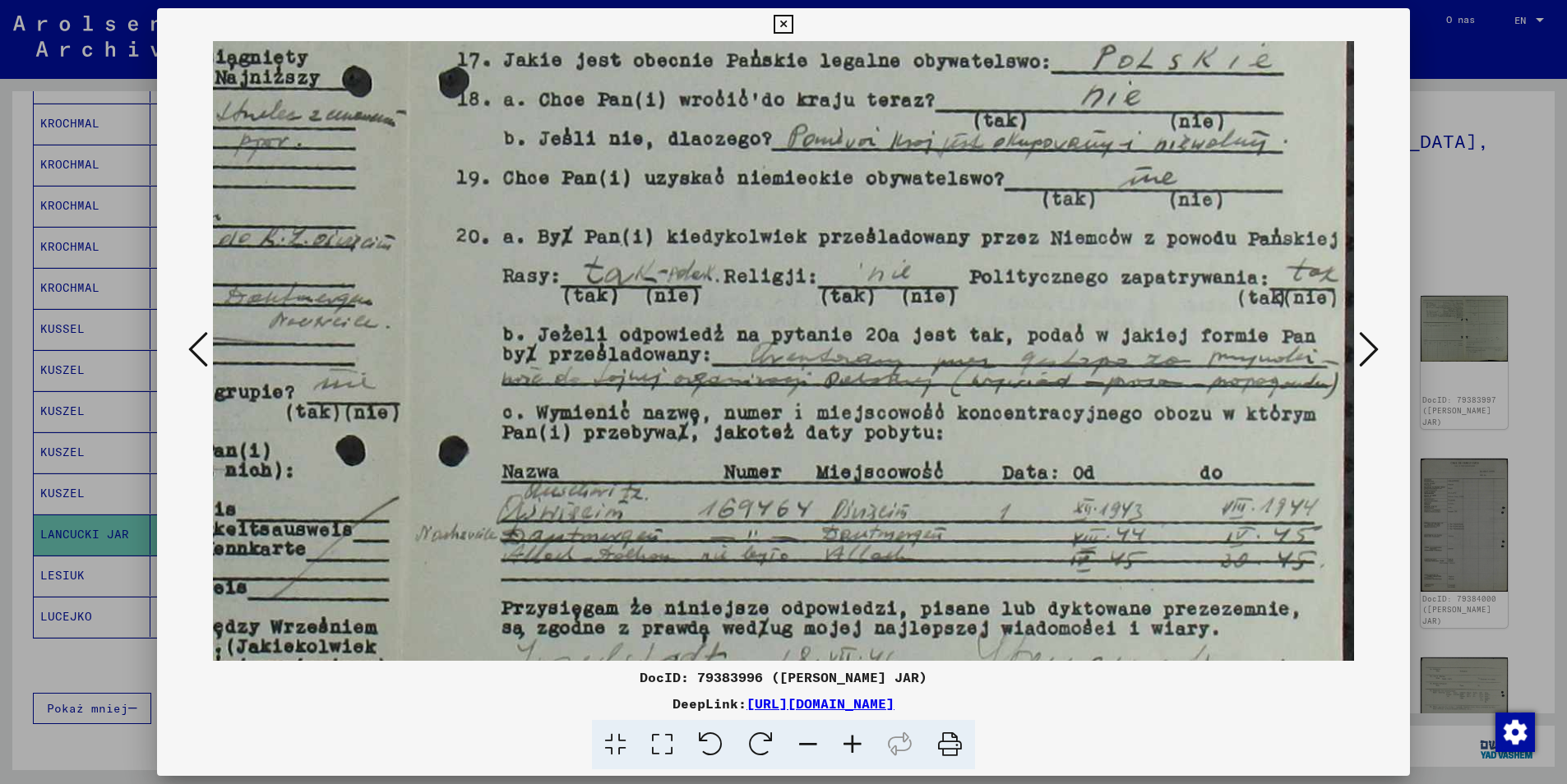
scroll to position [356, 752]
drag, startPoint x: 1195, startPoint y: 399, endPoint x: 1092, endPoint y: 152, distance: 267.6
click at [1092, 152] on img at bounding box center [409, 303] width 1894 height 1236
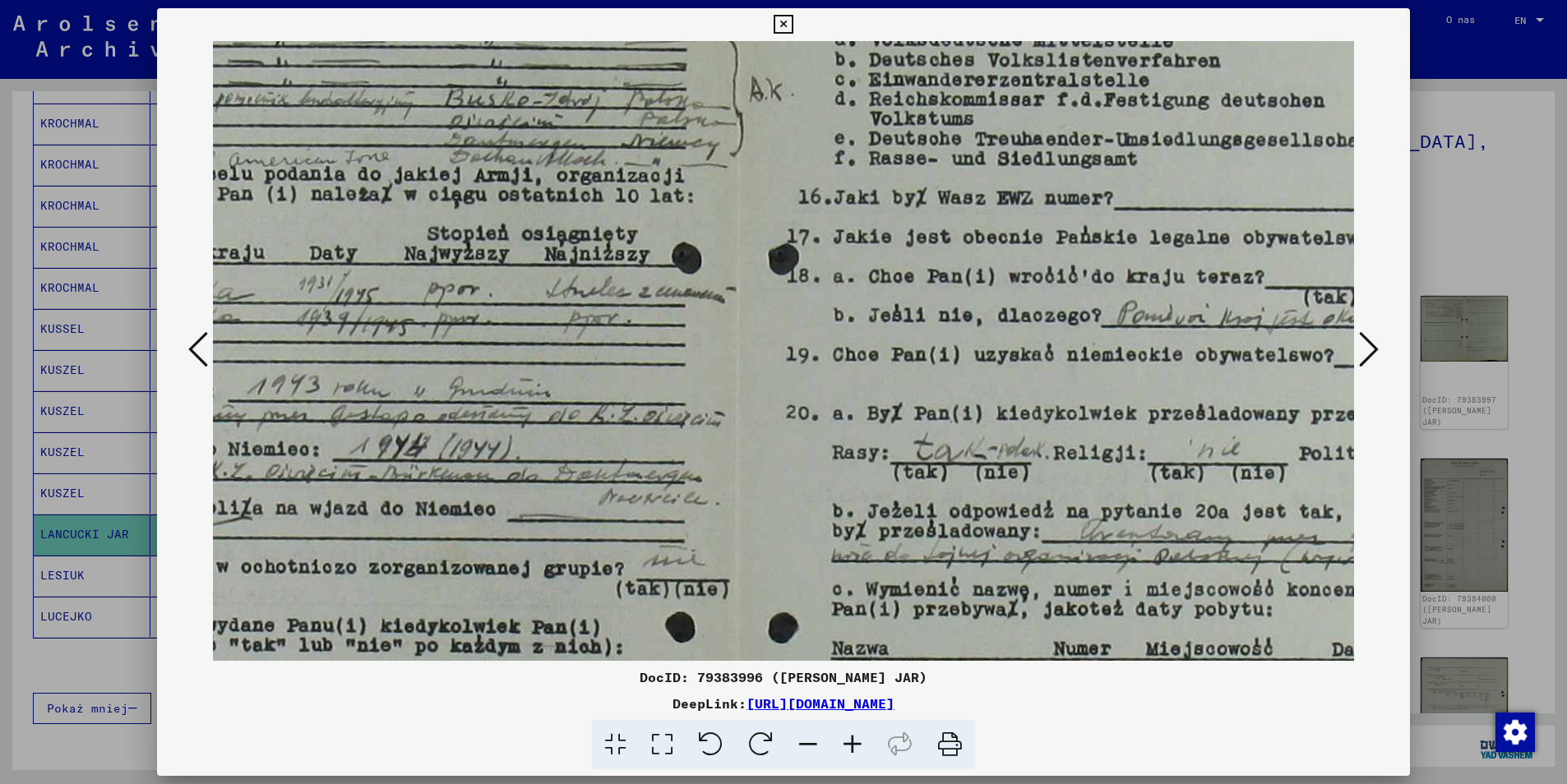
drag, startPoint x: 919, startPoint y: 431, endPoint x: 1228, endPoint y: 623, distance: 363.8
click at [1234, 625] on img at bounding box center [738, 482] width 1894 height 1236
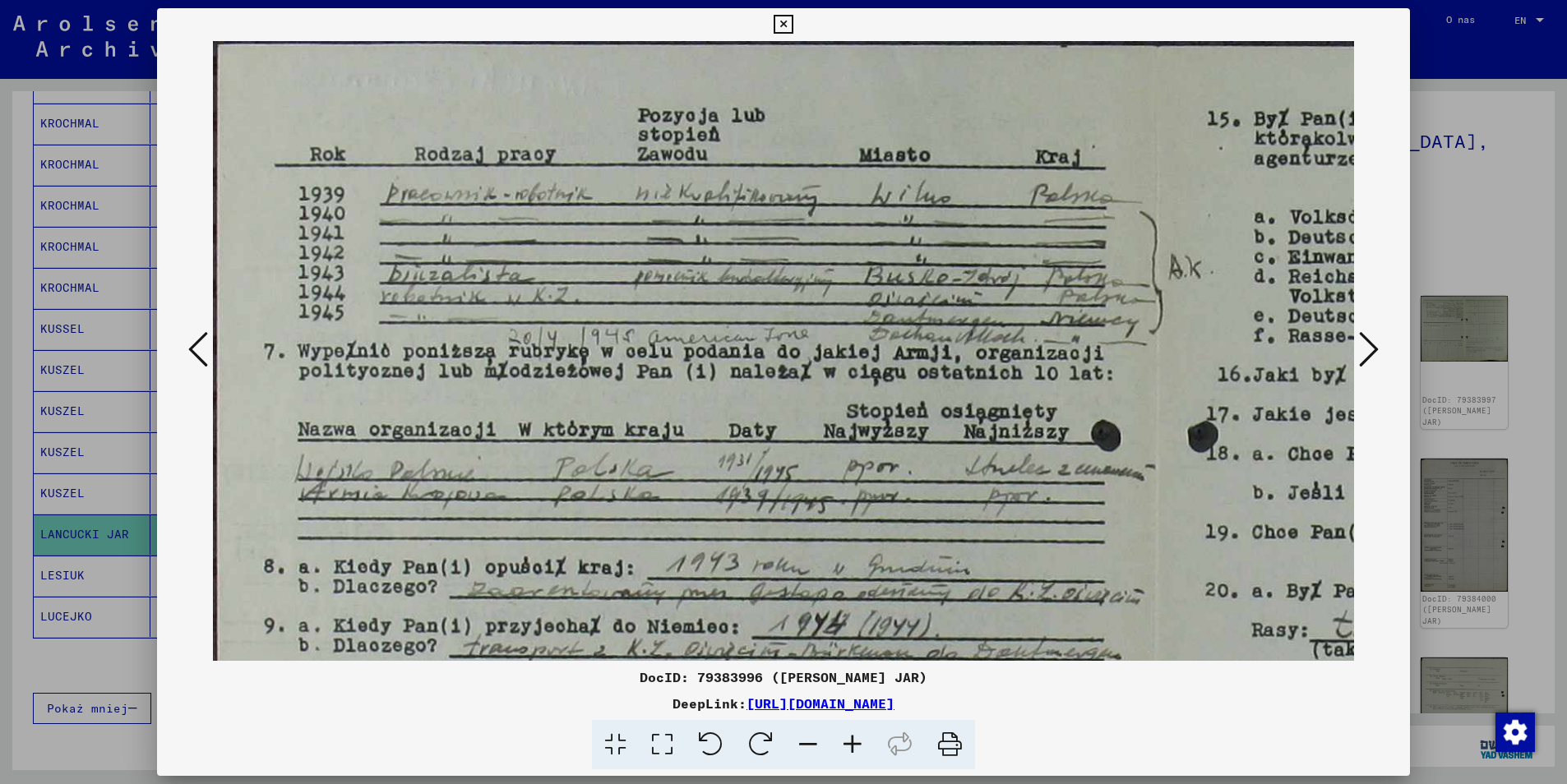
scroll to position [0, 0]
drag, startPoint x: 712, startPoint y: 235, endPoint x: 1135, endPoint y: 434, distance: 467.5
click at [1135, 434] on img at bounding box center [1160, 659] width 1894 height 1236
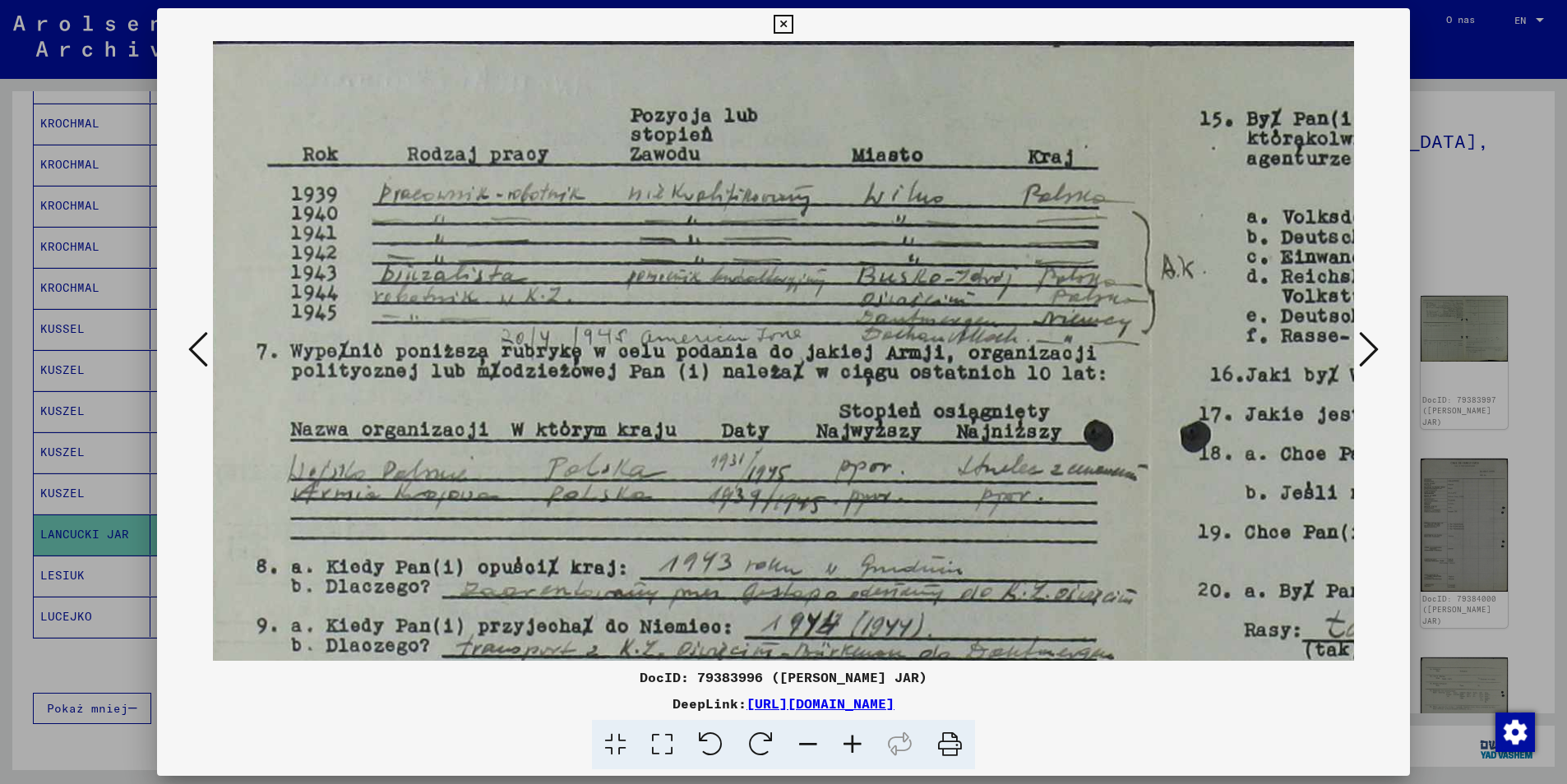
scroll to position [0, 11]
drag, startPoint x: 948, startPoint y: 439, endPoint x: 971, endPoint y: 476, distance: 43.6
click at [971, 476] on img at bounding box center [1149, 659] width 1894 height 1236
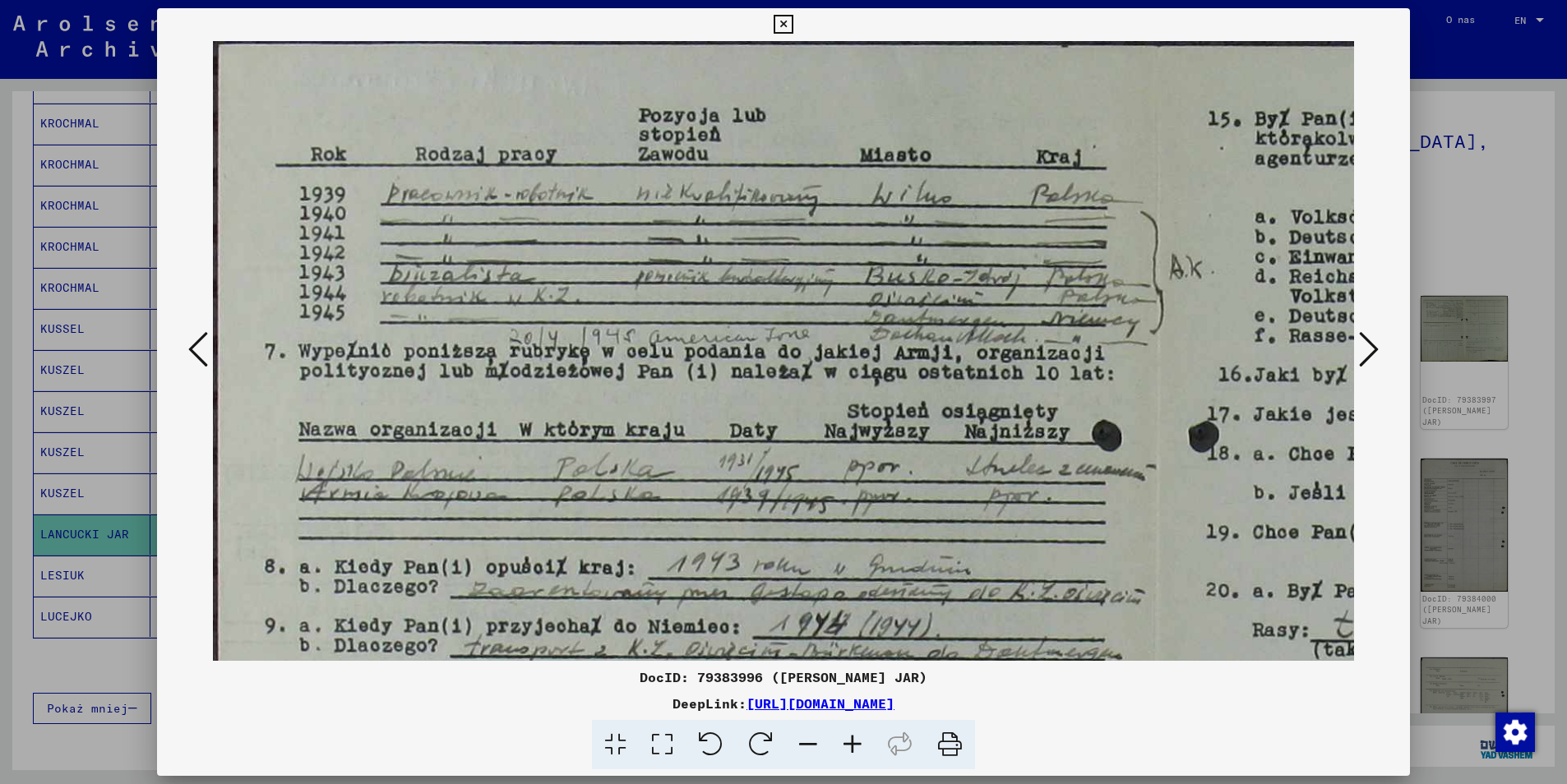
scroll to position [0, 0]
drag, startPoint x: 693, startPoint y: 284, endPoint x: 725, endPoint y: 312, distance: 42.5
click at [725, 312] on img at bounding box center [1160, 659] width 1894 height 1236
click at [785, 28] on icon at bounding box center [783, 24] width 19 height 20
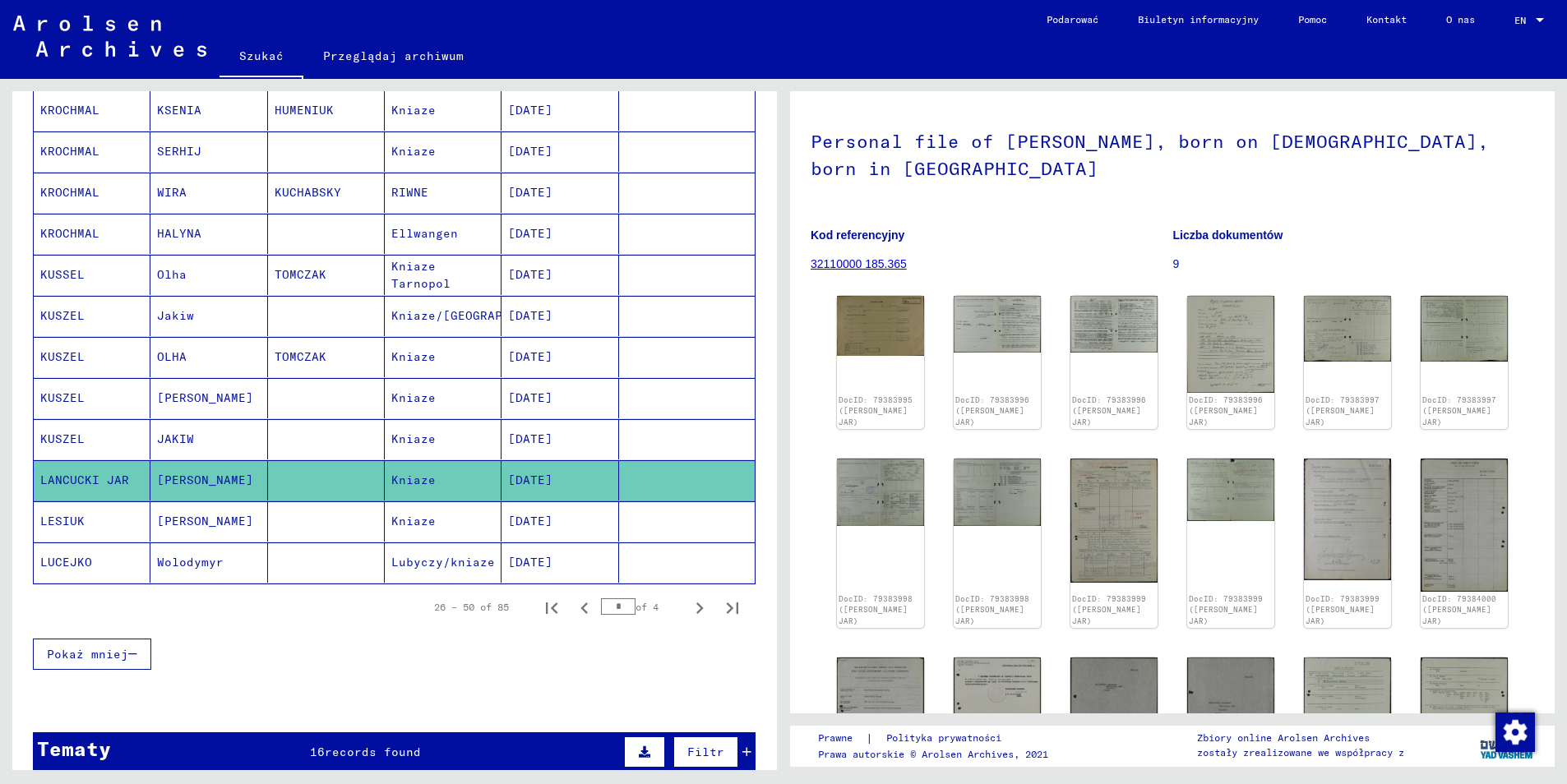
scroll to position [822, 0]
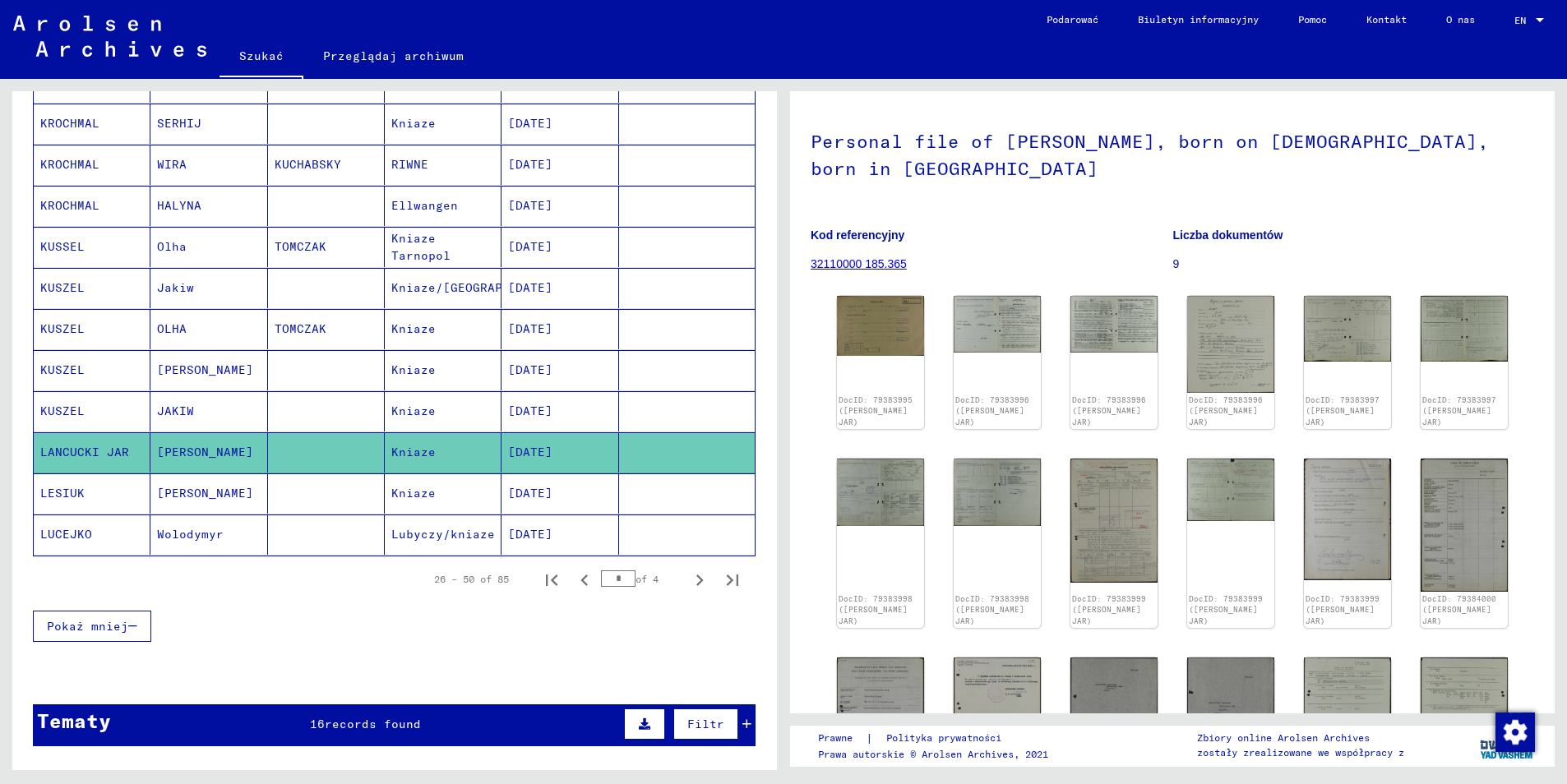
click at [56, 475] on mat-cell "LESIUK" at bounding box center [92, 494] width 117 height 40
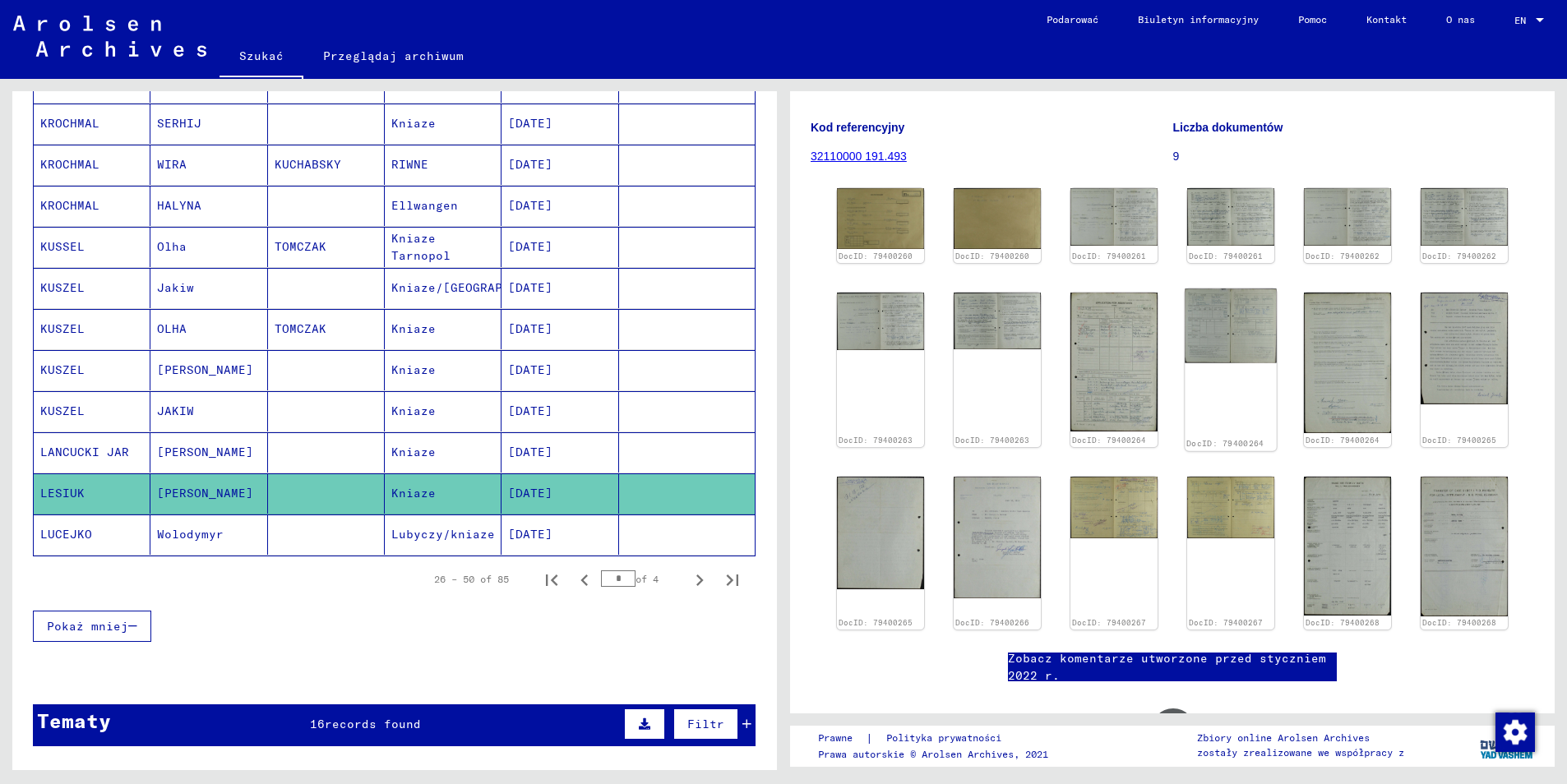
scroll to position [133, 0]
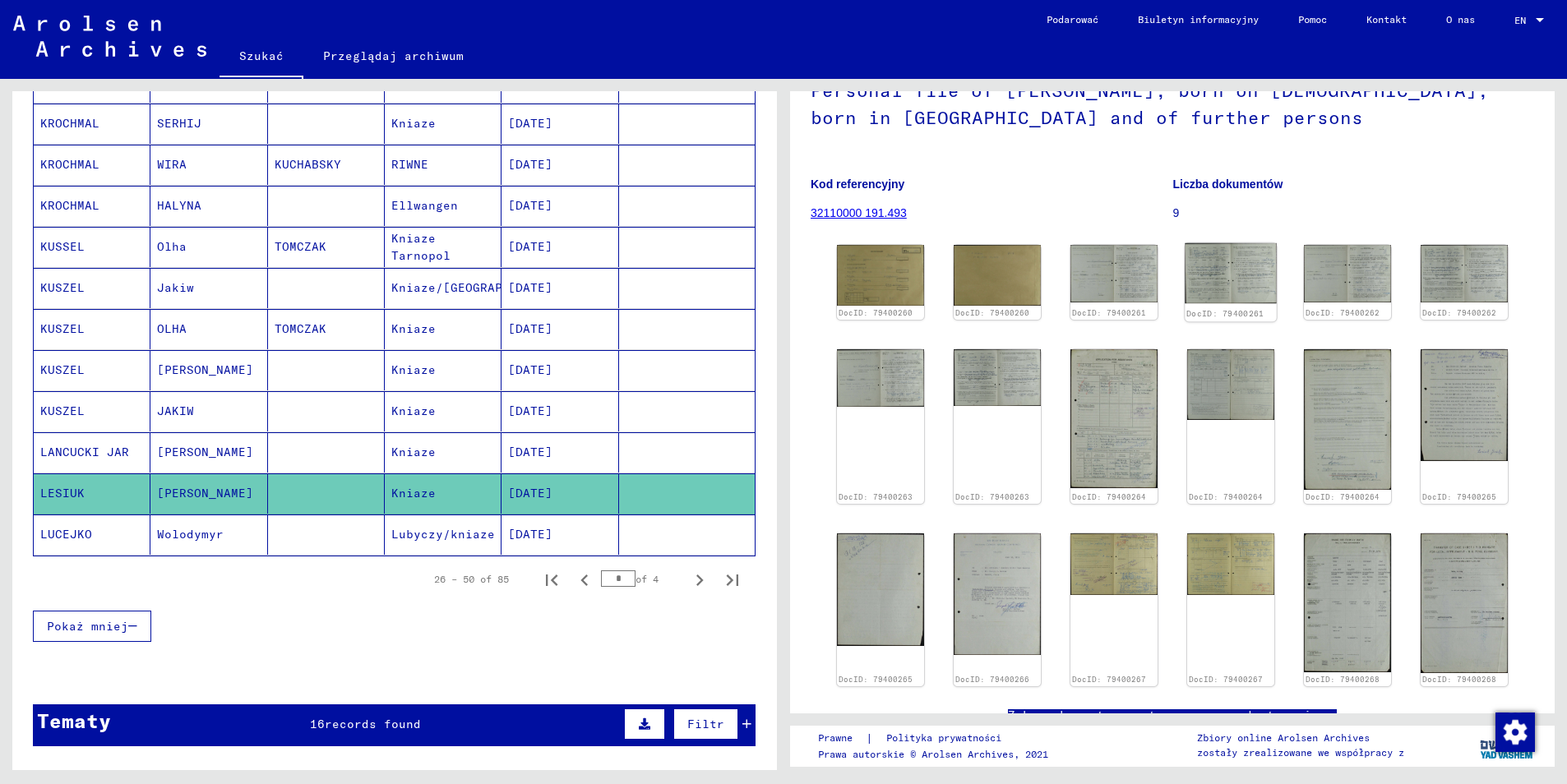
click at [1249, 284] on img at bounding box center [1230, 273] width 92 height 60
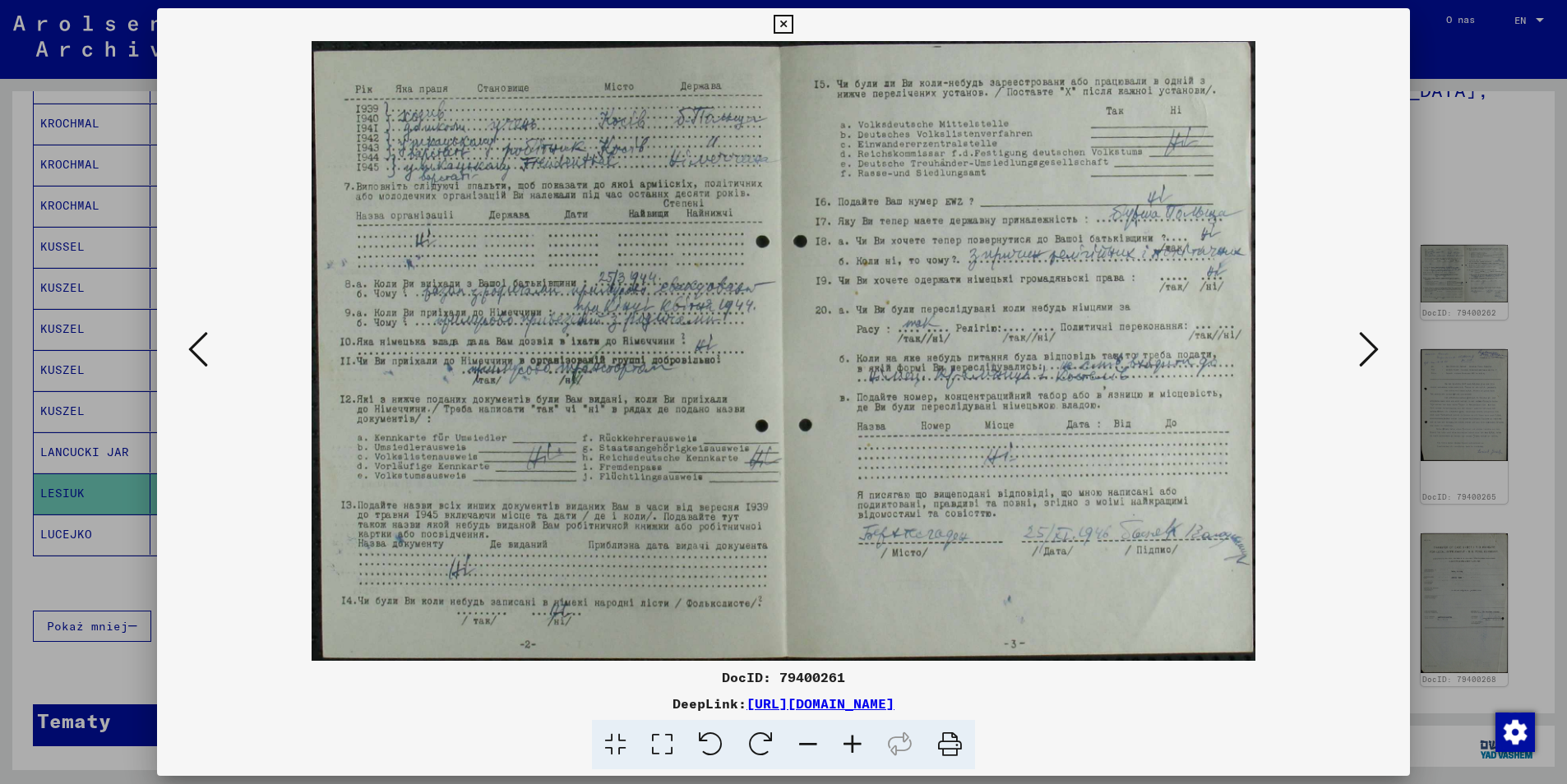
click at [847, 745] on icon at bounding box center [852, 744] width 44 height 50
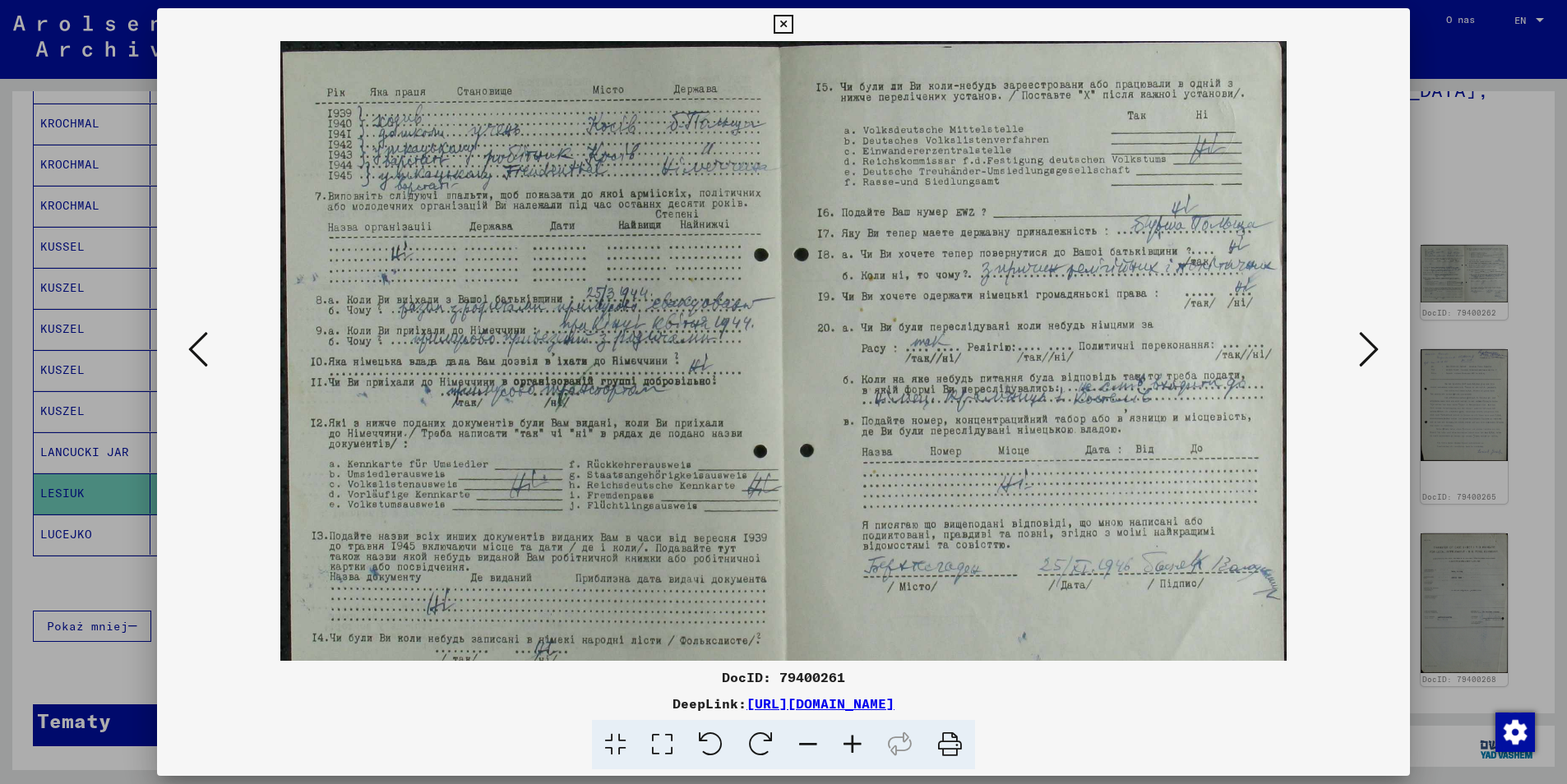
click at [847, 745] on icon at bounding box center [852, 744] width 44 height 50
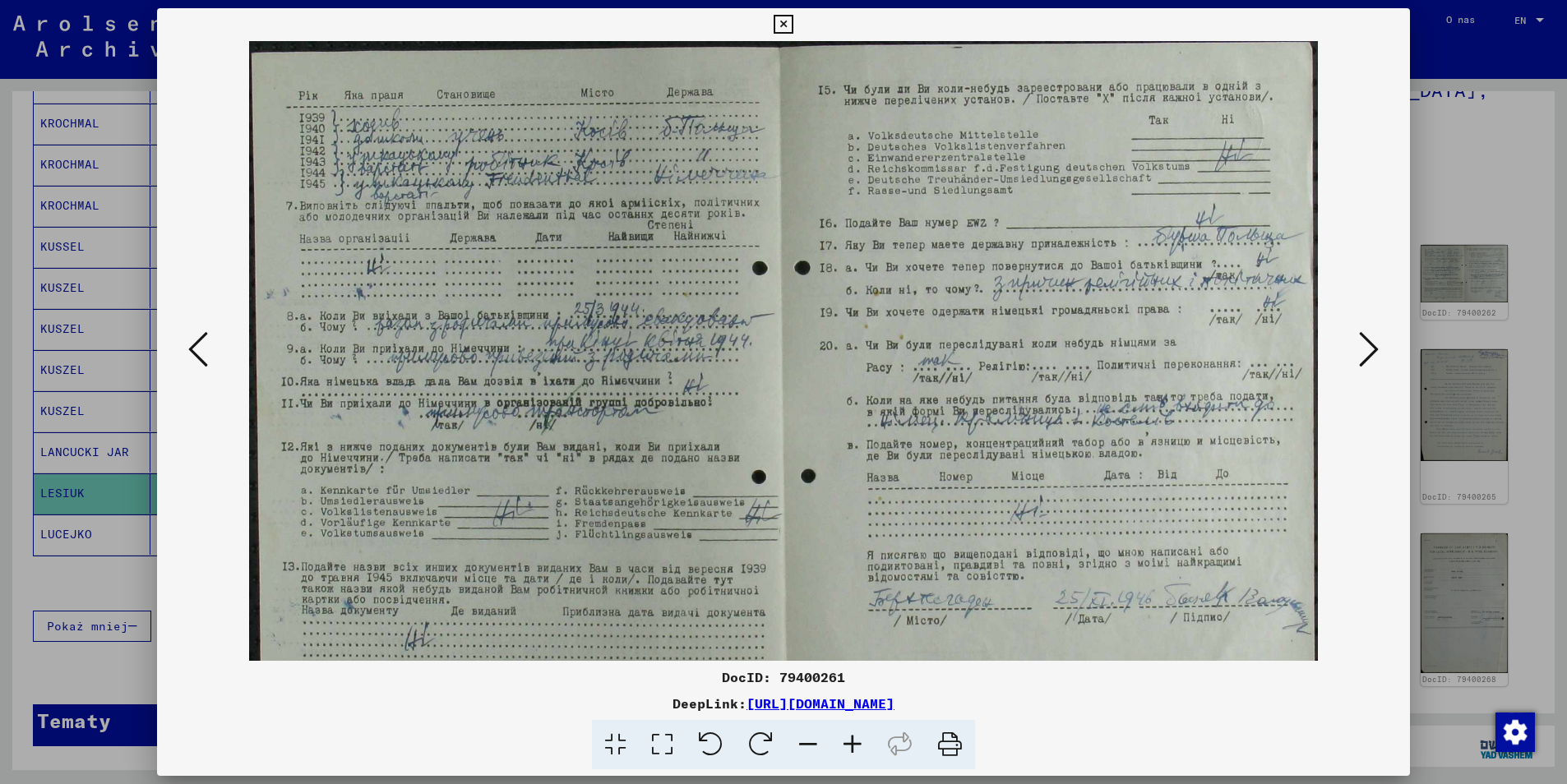
click at [847, 745] on icon at bounding box center [852, 744] width 44 height 50
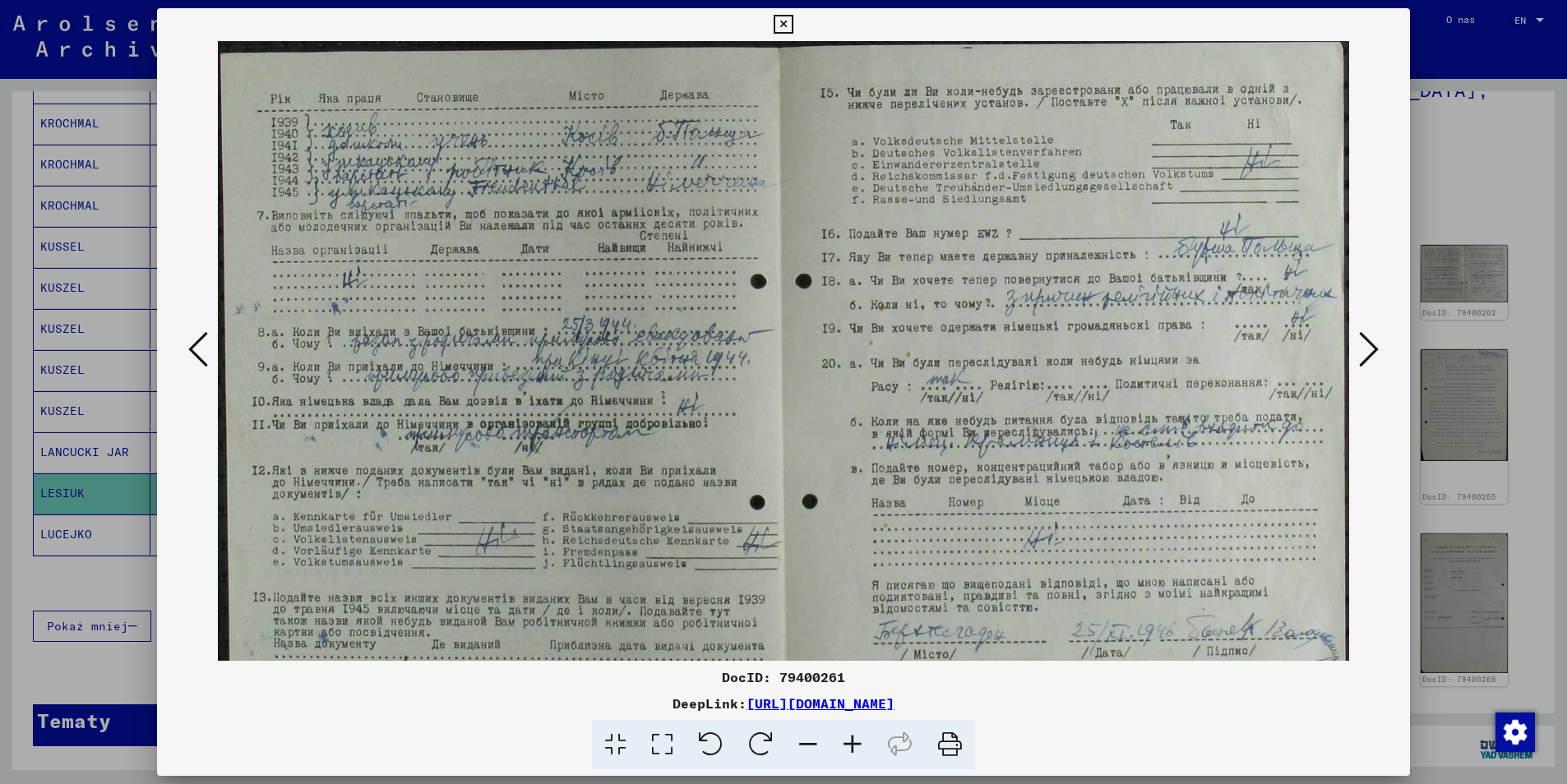
click at [847, 745] on icon at bounding box center [852, 744] width 44 height 50
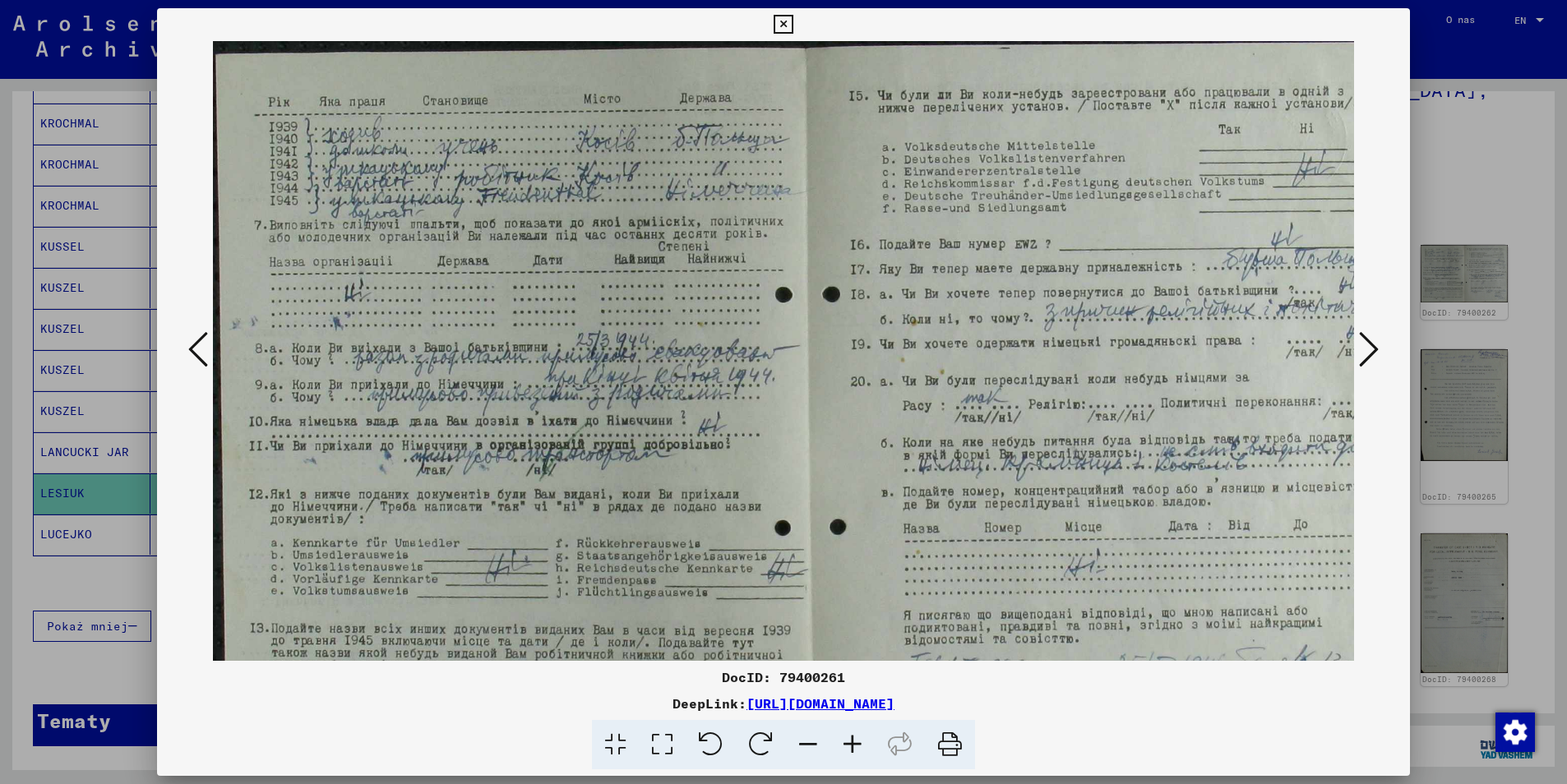
click at [847, 745] on icon at bounding box center [852, 744] width 44 height 50
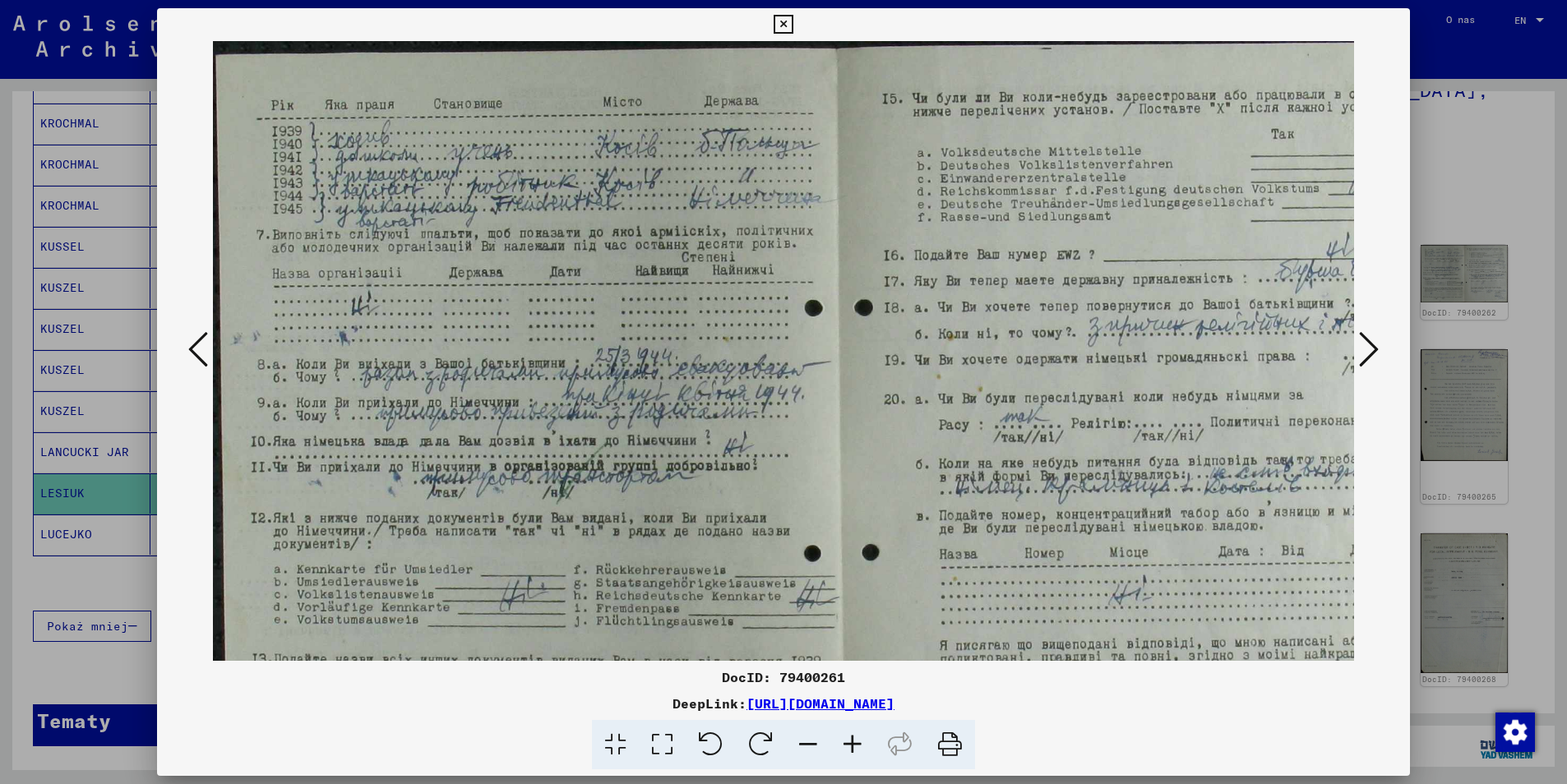
click at [847, 745] on icon at bounding box center [852, 744] width 44 height 50
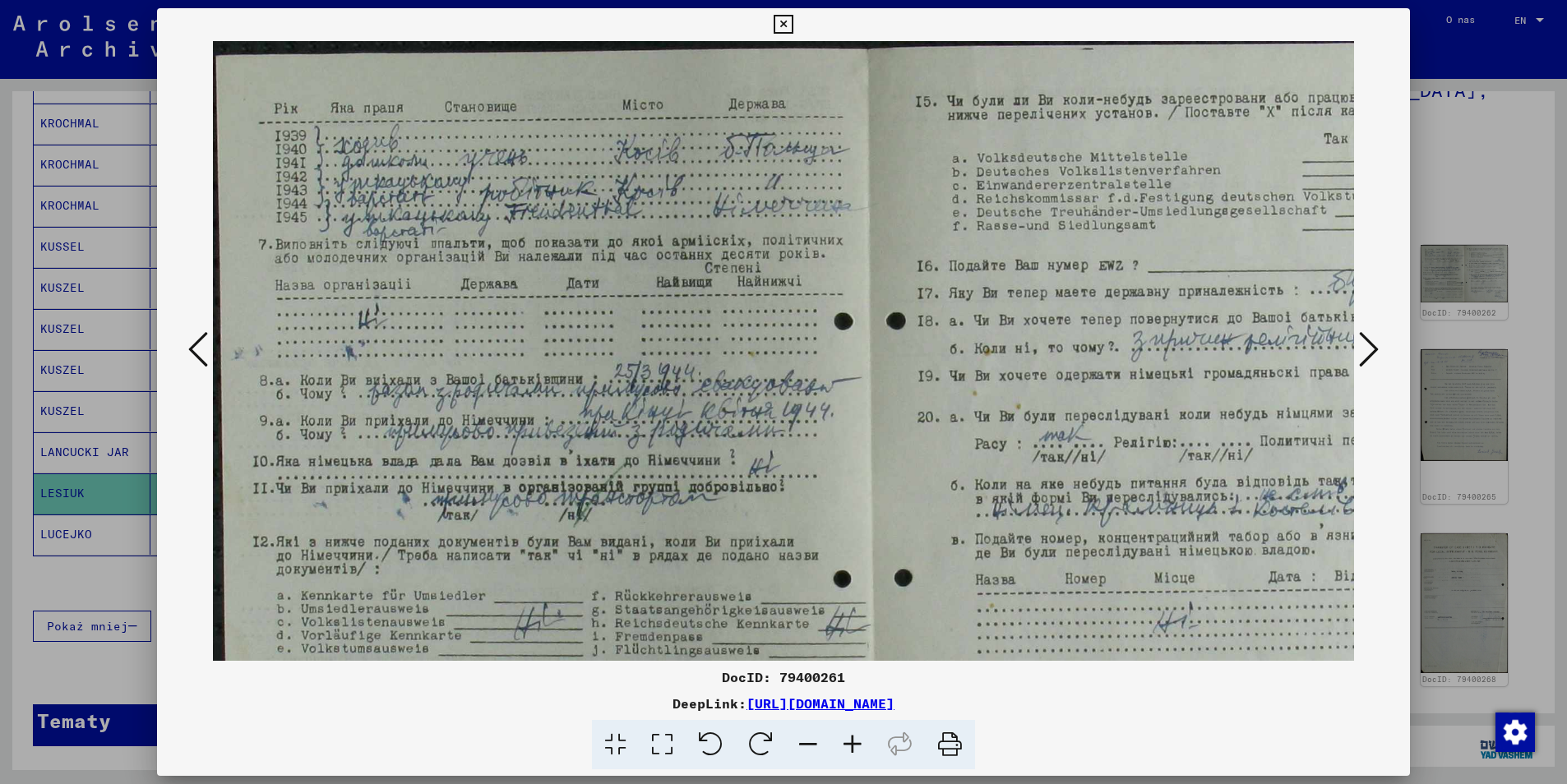
click at [847, 745] on icon at bounding box center [852, 744] width 44 height 50
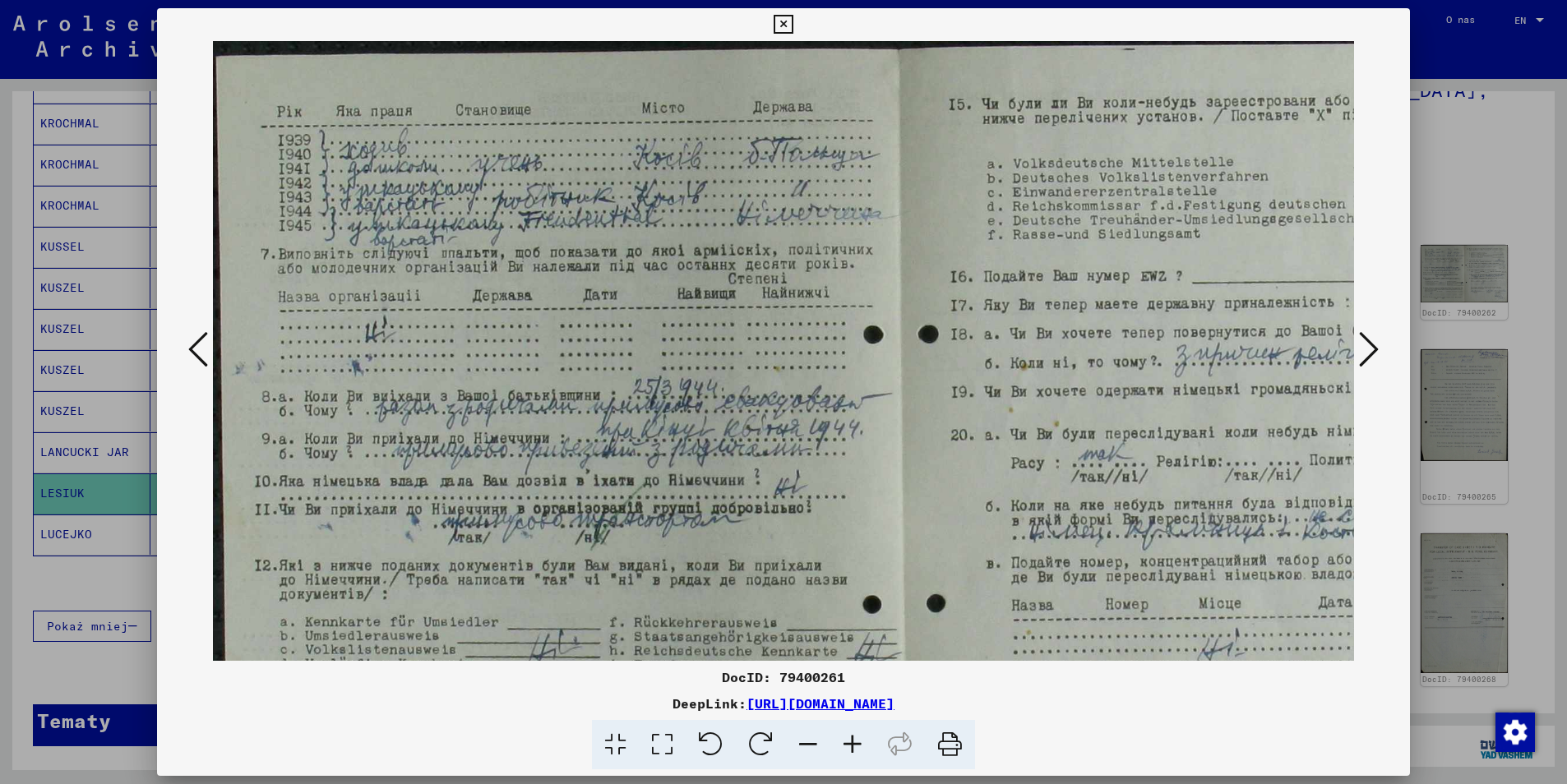
click at [849, 744] on icon at bounding box center [852, 744] width 44 height 50
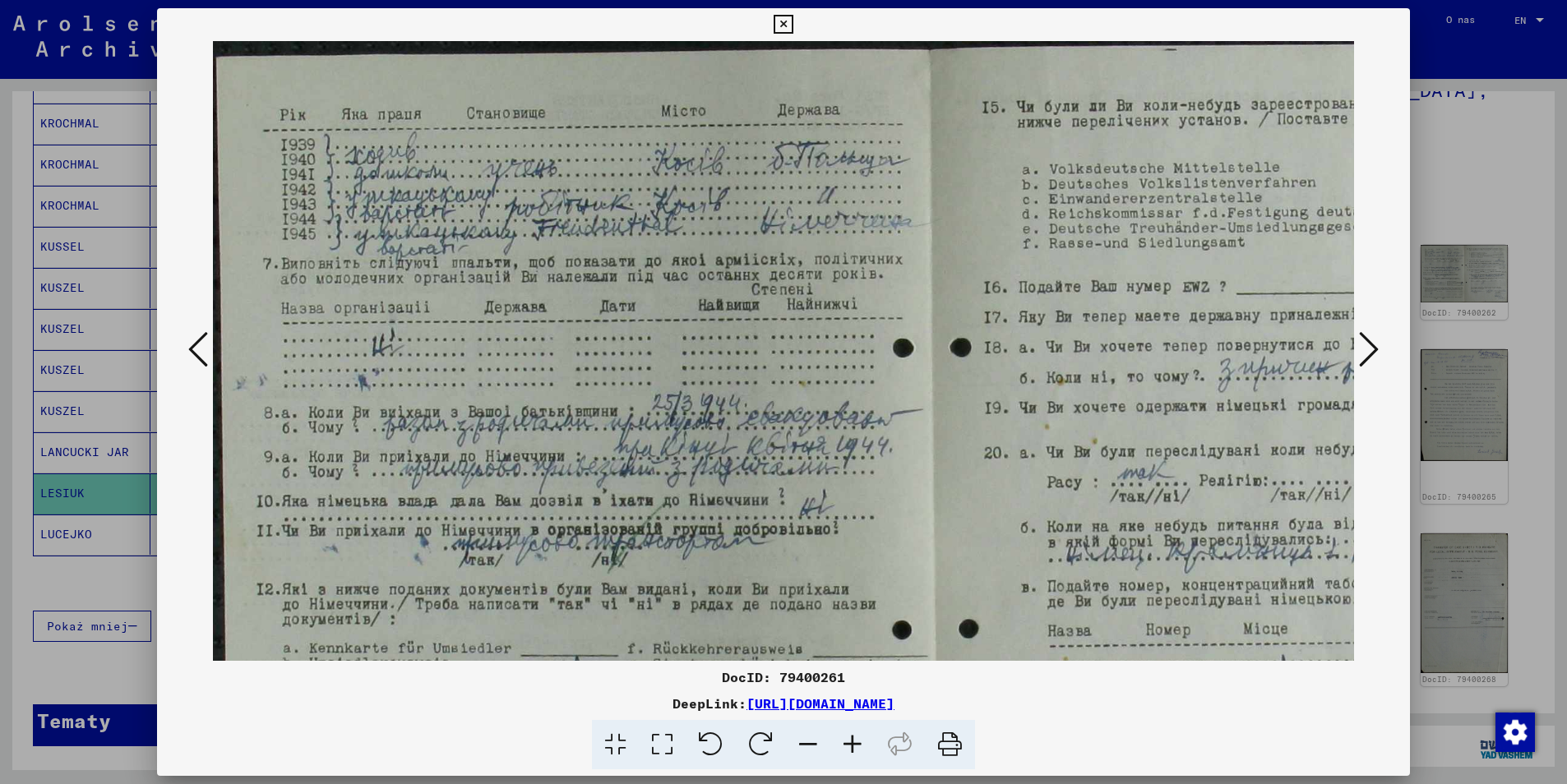
click at [849, 744] on icon at bounding box center [852, 744] width 44 height 50
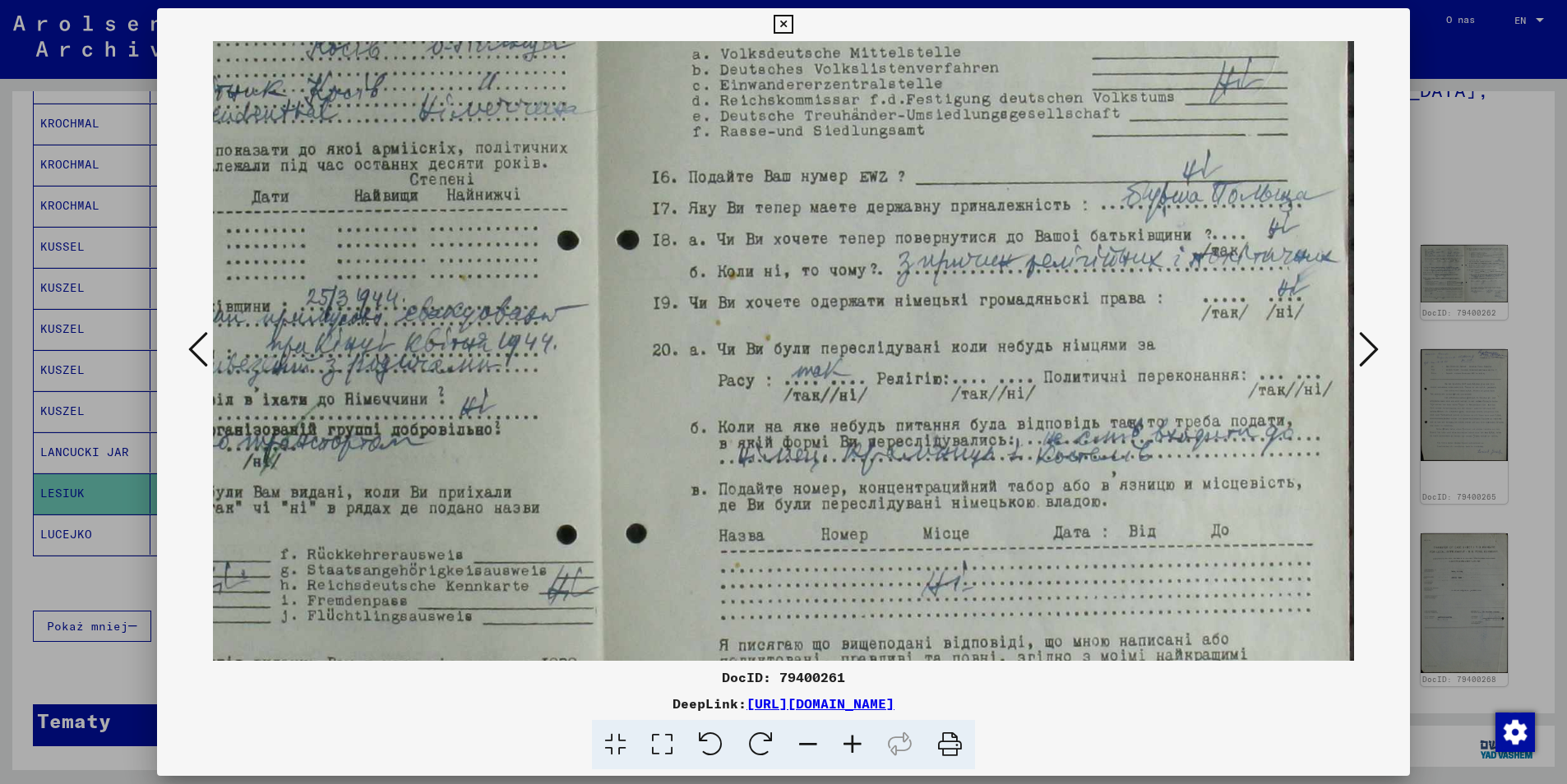
scroll to position [113, 365]
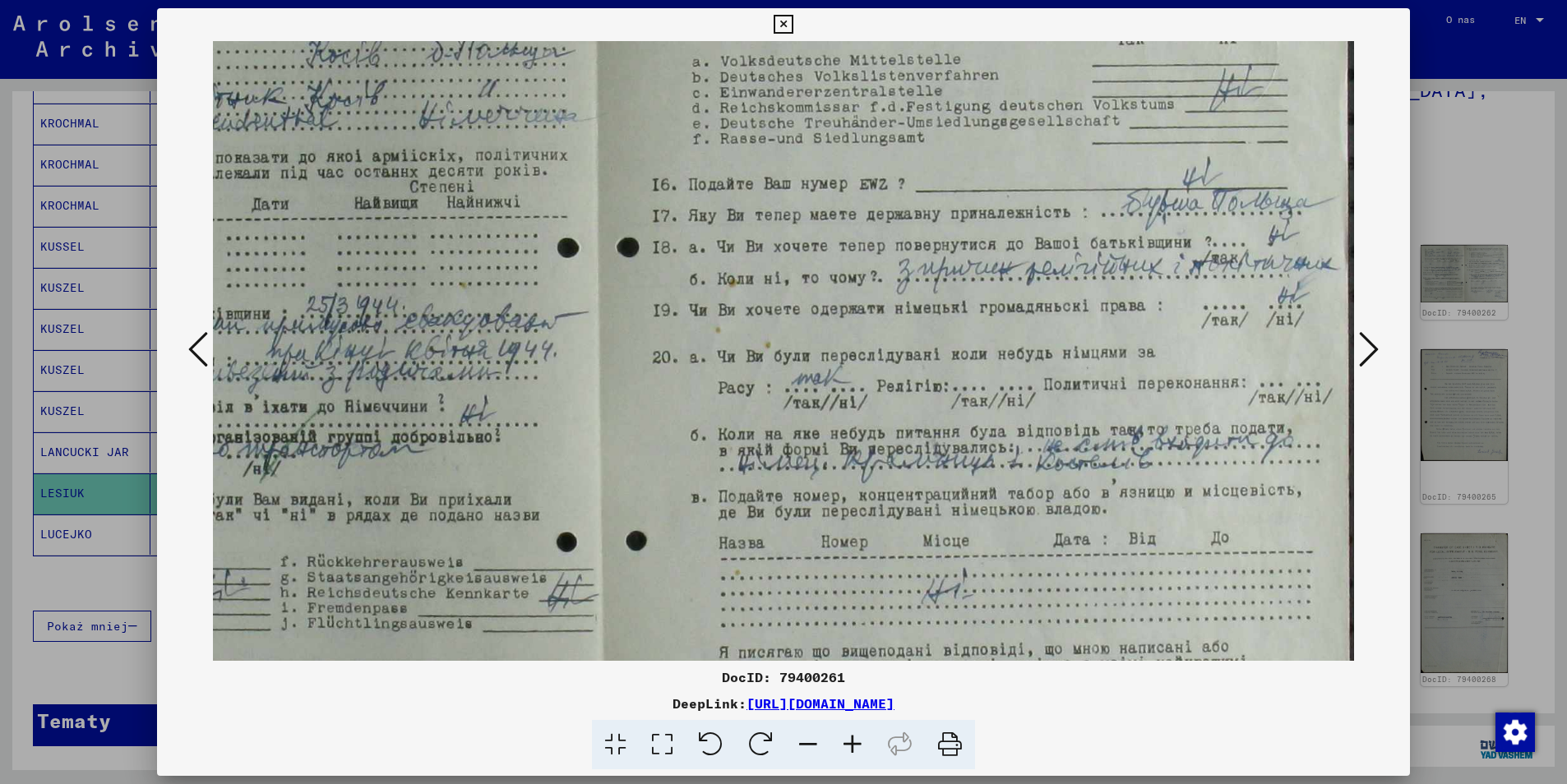
drag, startPoint x: 1148, startPoint y: 476, endPoint x: 623, endPoint y: 363, distance: 537.0
click at [623, 363] on img at bounding box center [601, 422] width 1508 height 989
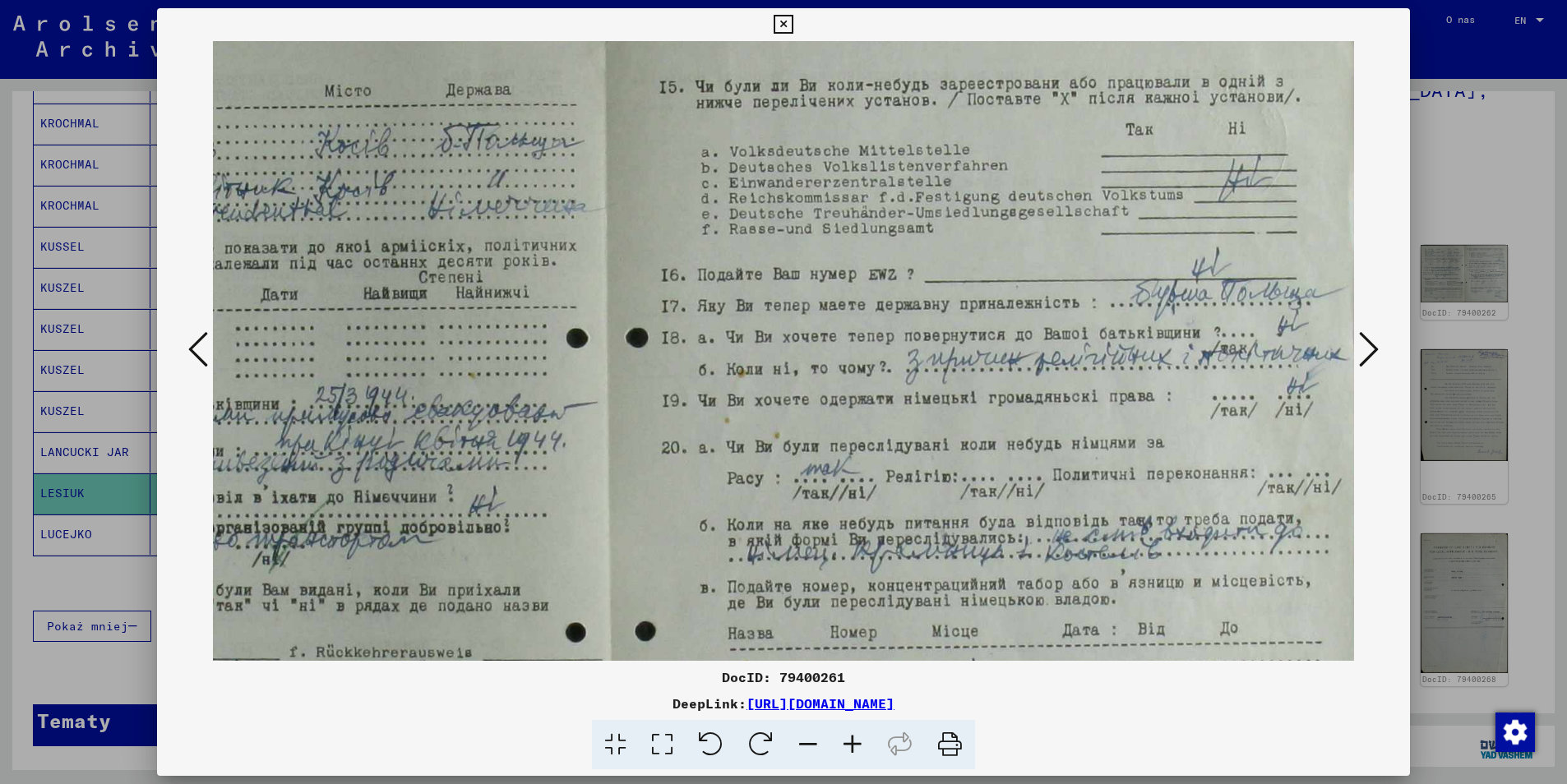
scroll to position [0, 358]
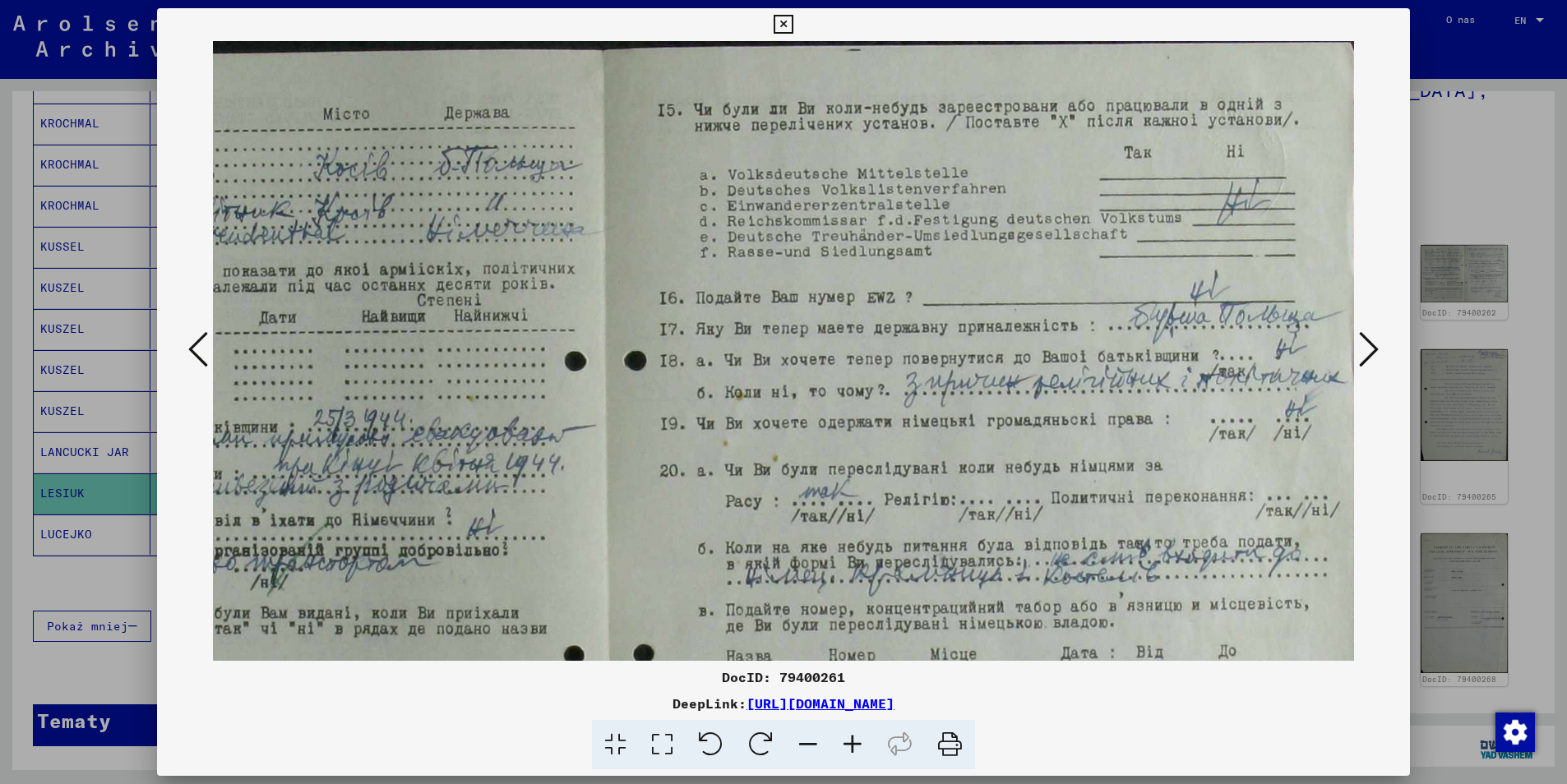
drag, startPoint x: 971, startPoint y: 275, endPoint x: 952, endPoint y: 378, distance: 104.7
click at [978, 426] on img at bounding box center [609, 535] width 1508 height 989
click at [784, 24] on icon at bounding box center [783, 24] width 19 height 20
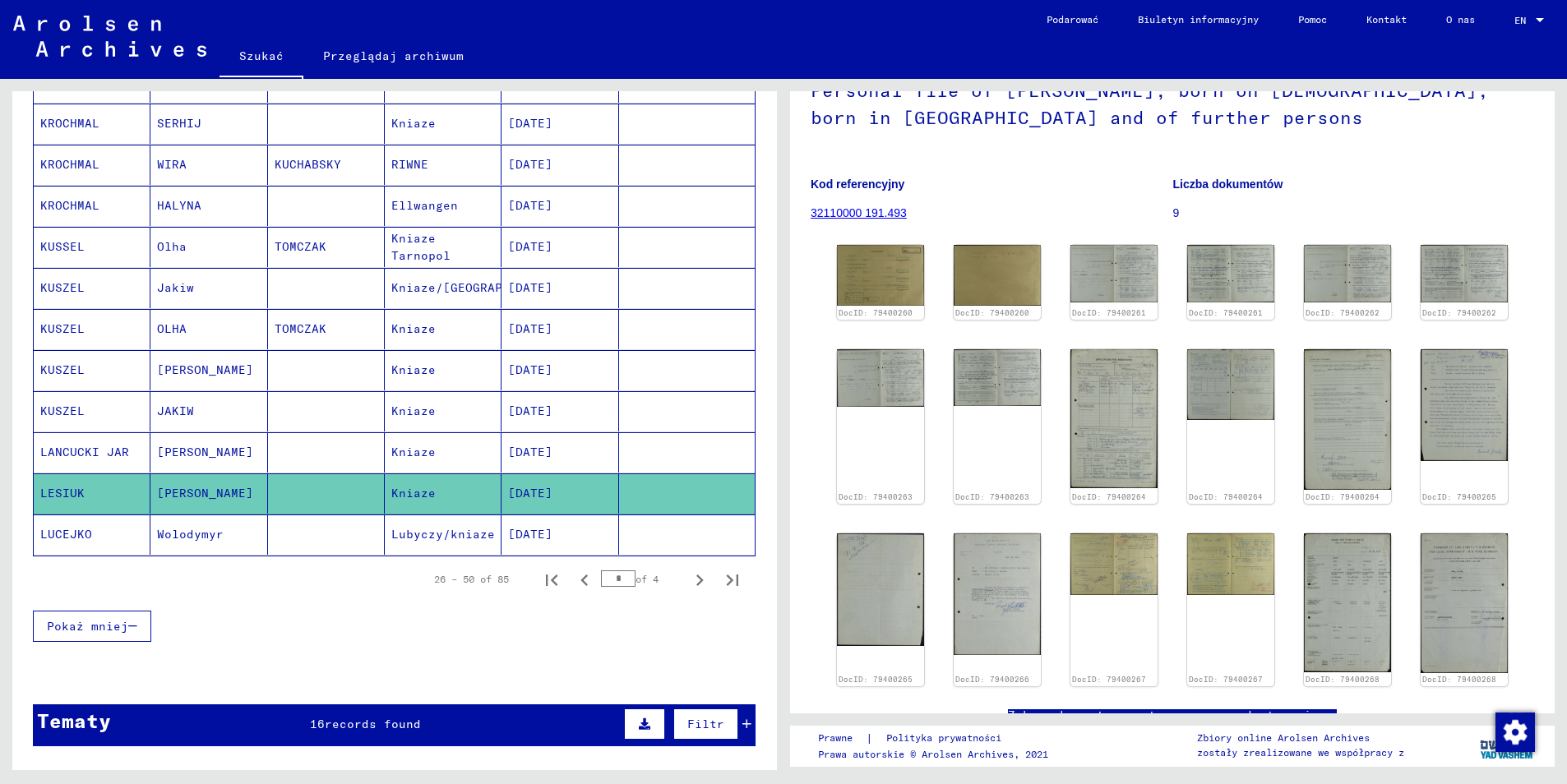
click at [64, 518] on mat-cell "LUCEJKO" at bounding box center [92, 534] width 117 height 40
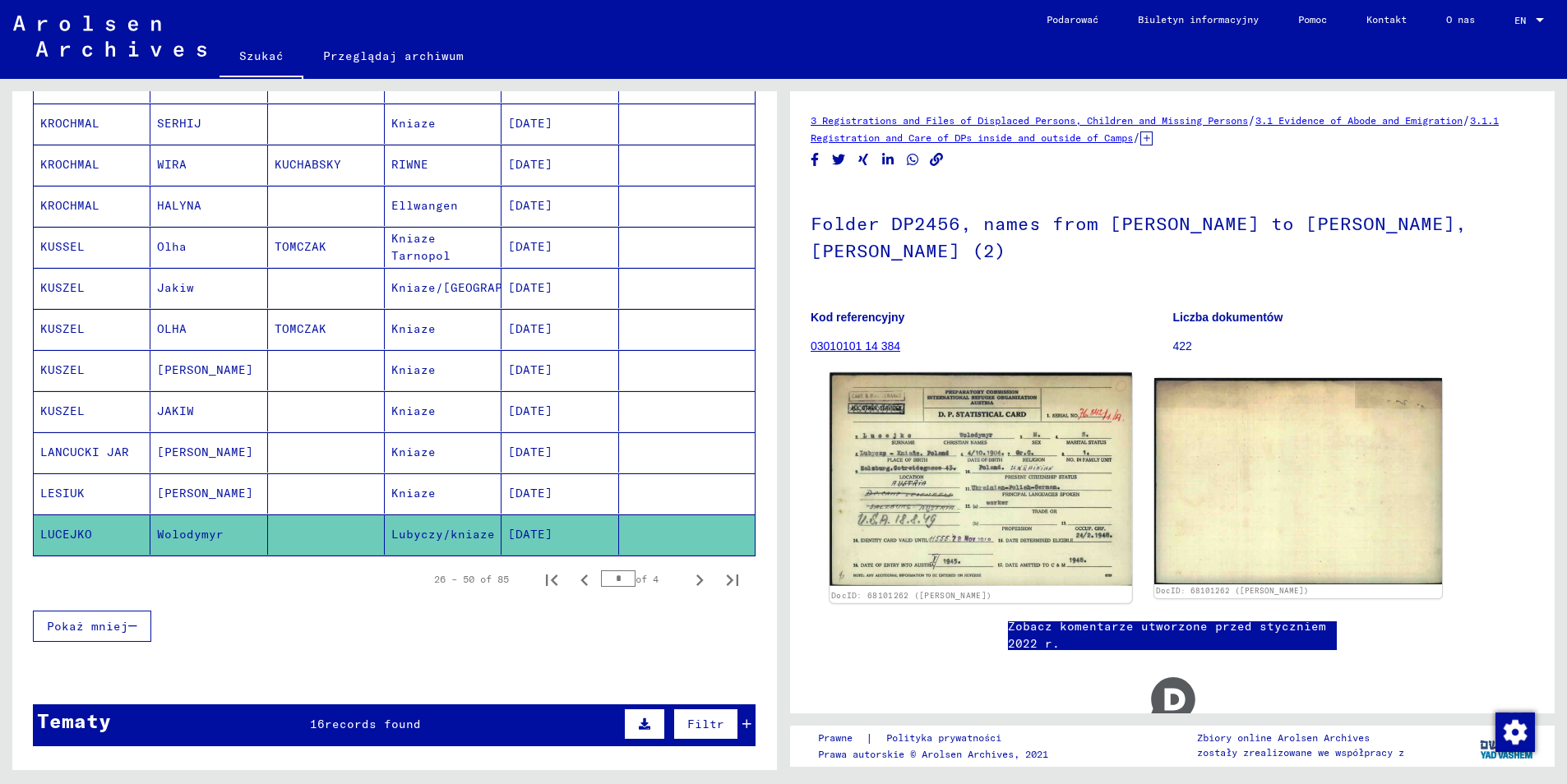
click at [980, 492] on img at bounding box center [981, 479] width 302 height 213
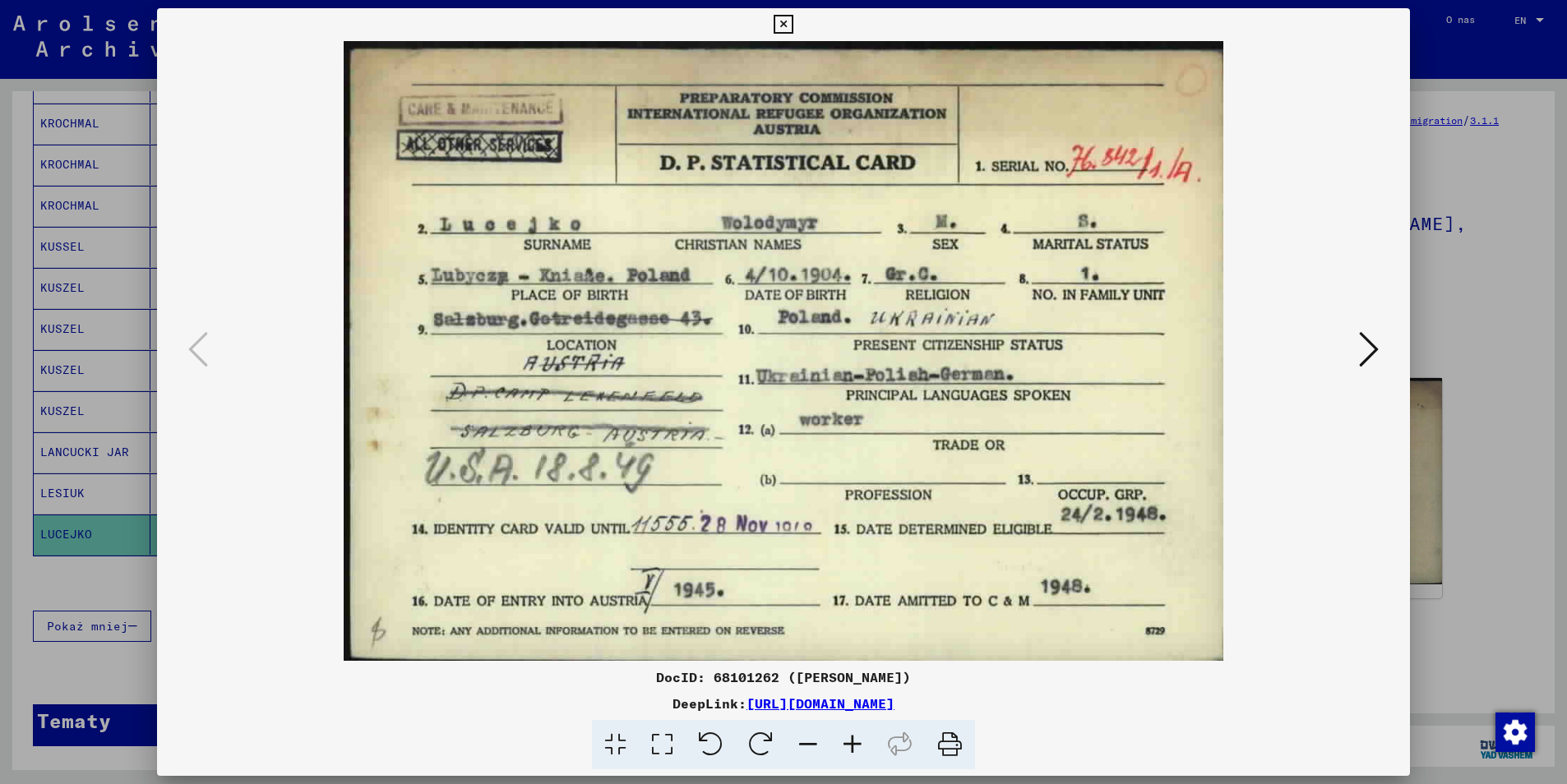
click at [784, 25] on icon at bounding box center [783, 24] width 19 height 20
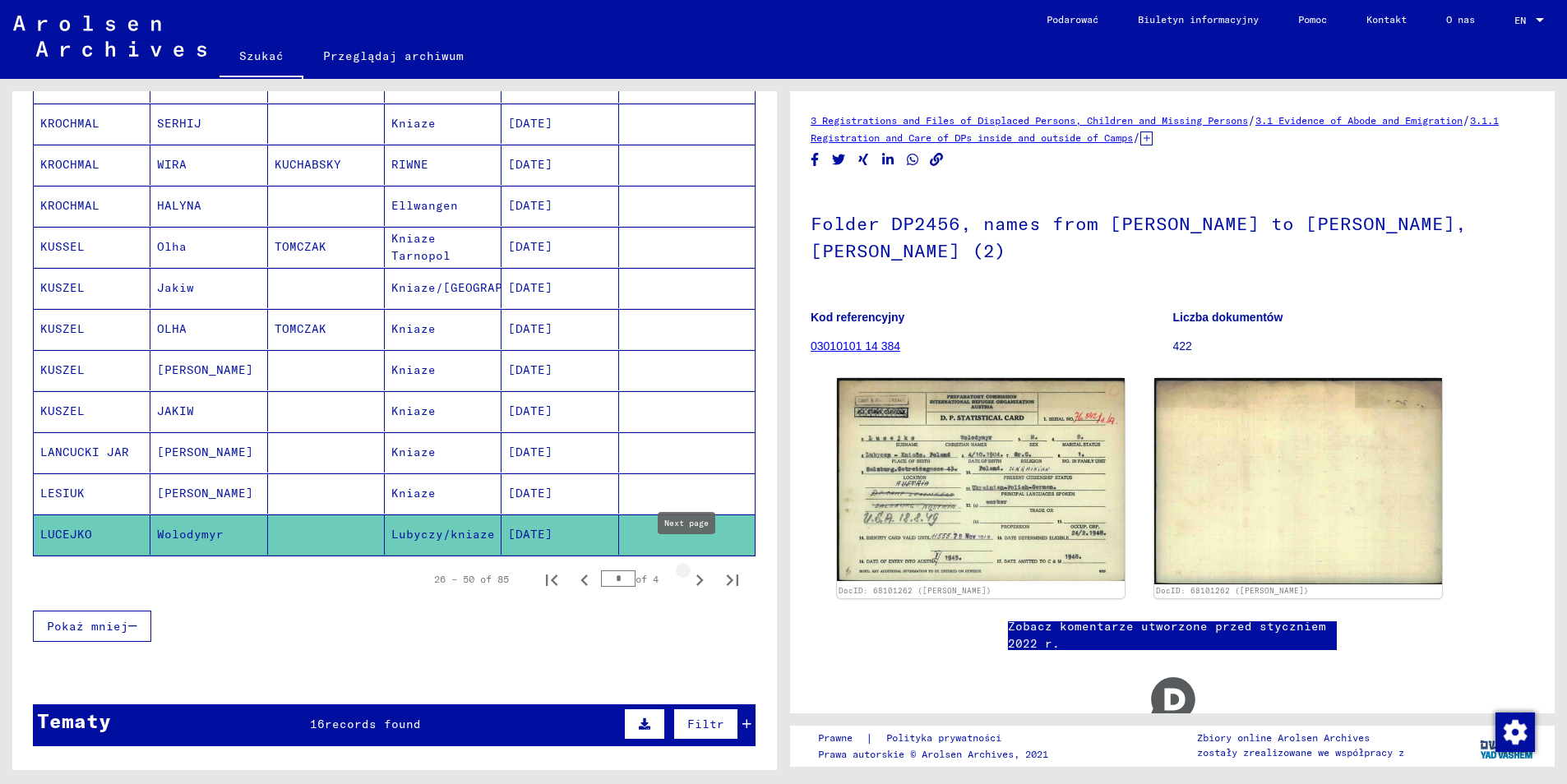
click at [696, 574] on icon "Następna strona" at bounding box center [700, 580] width 7 height 12
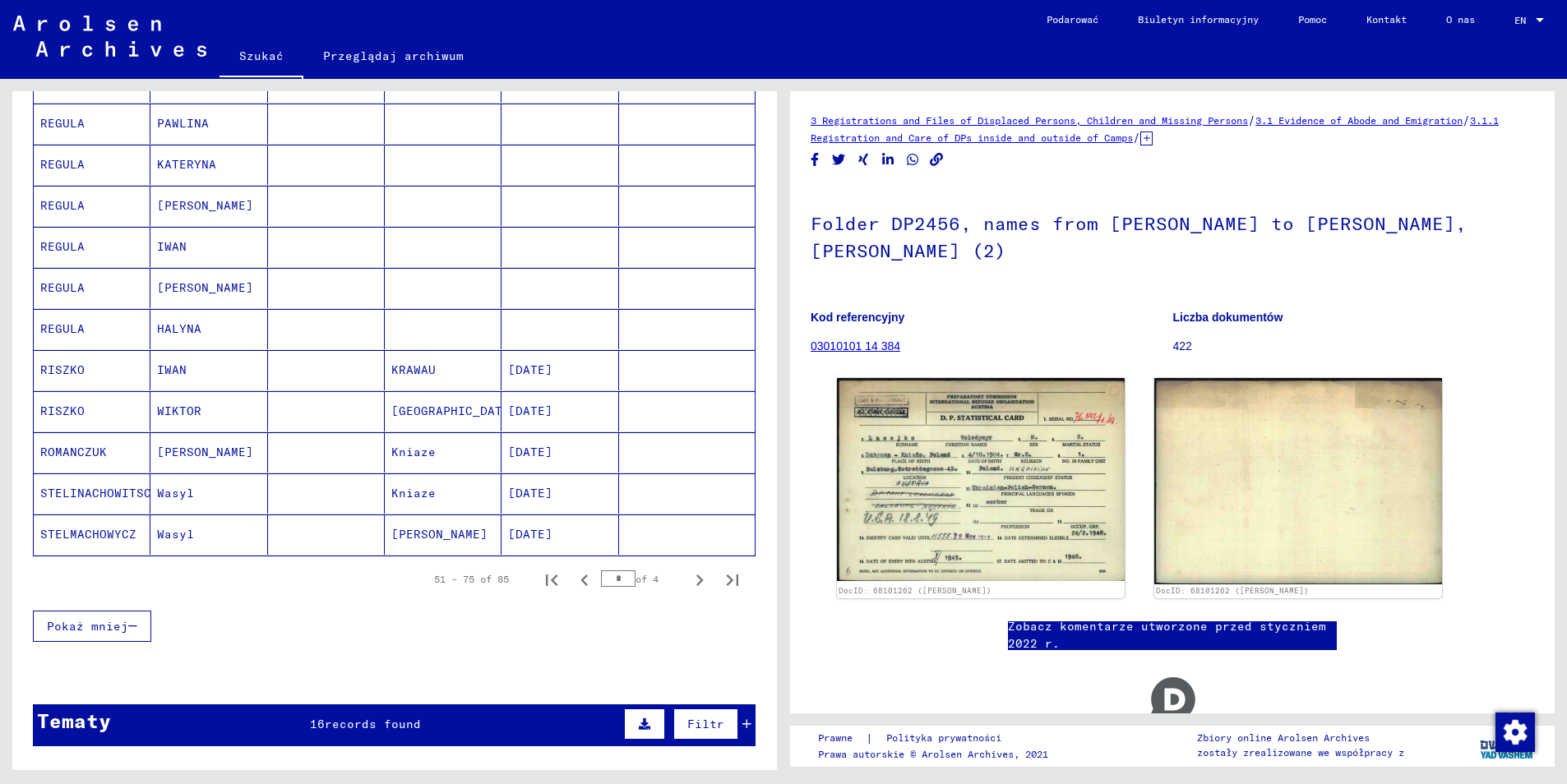
click at [100, 524] on mat-cell "STELMACHOWYCZ" at bounding box center [92, 534] width 117 height 40
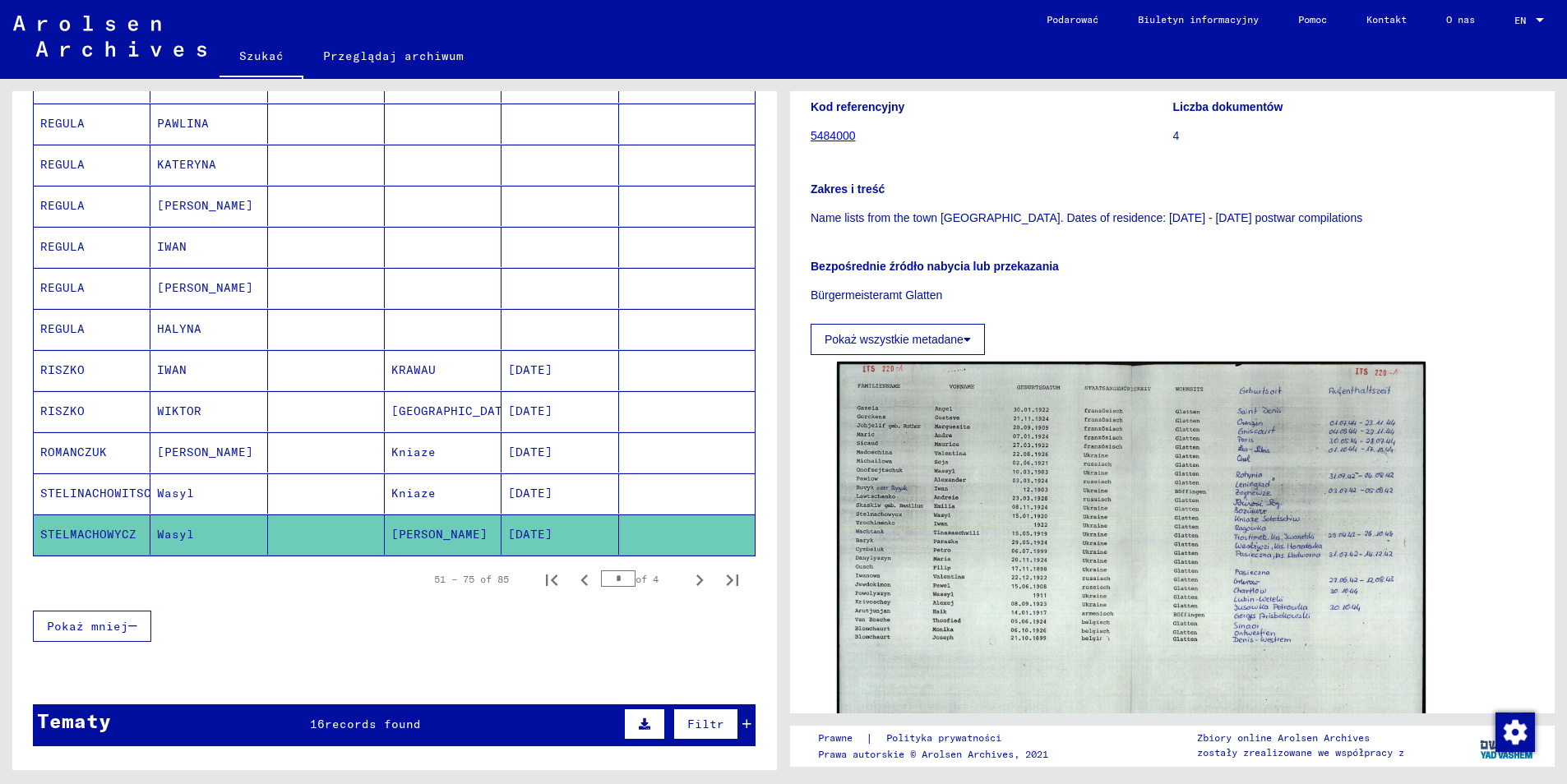
scroll to position [247, 0]
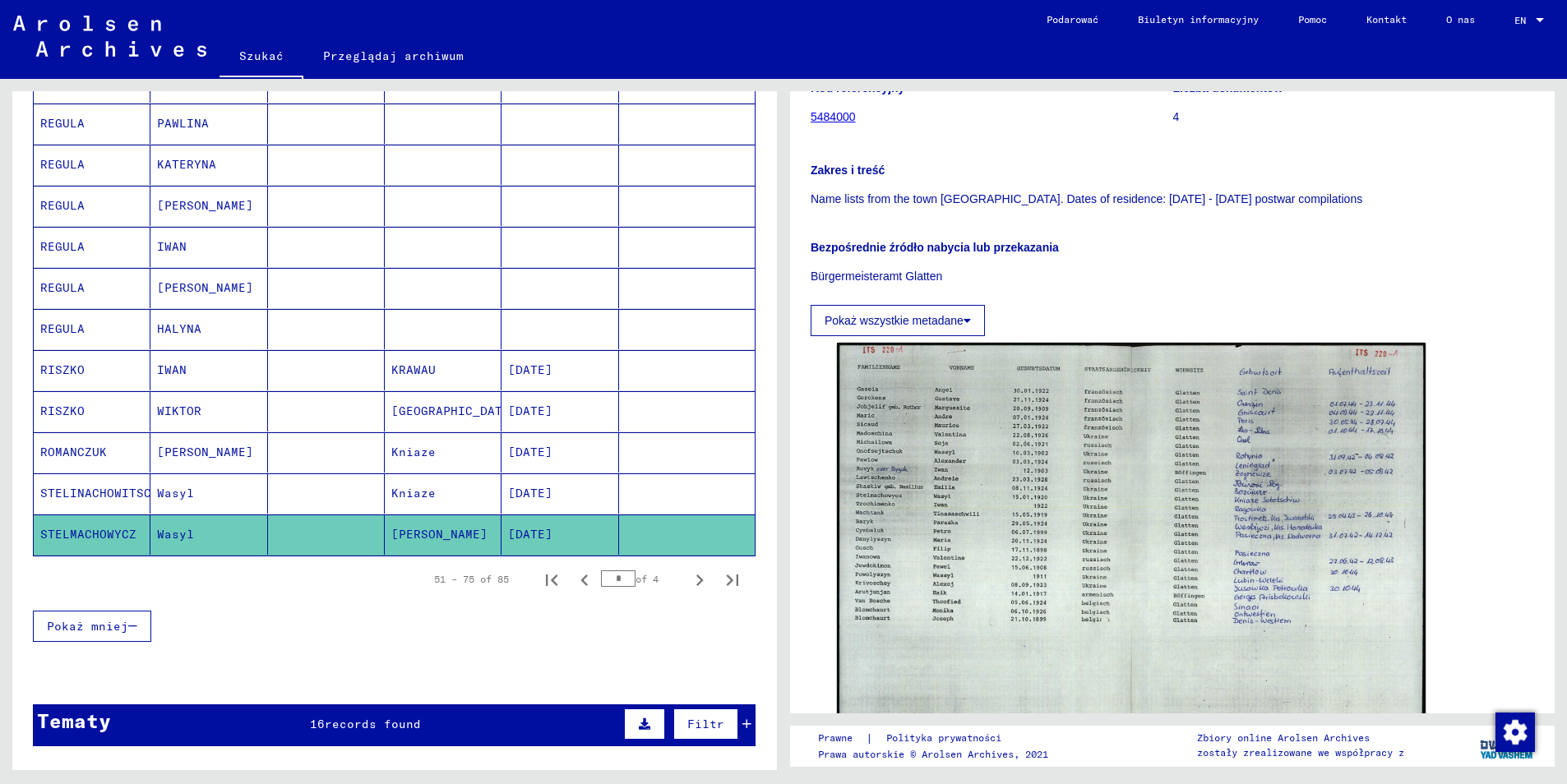
click at [121, 474] on mat-cell "STELINACHOWITSCH" at bounding box center [92, 494] width 117 height 40
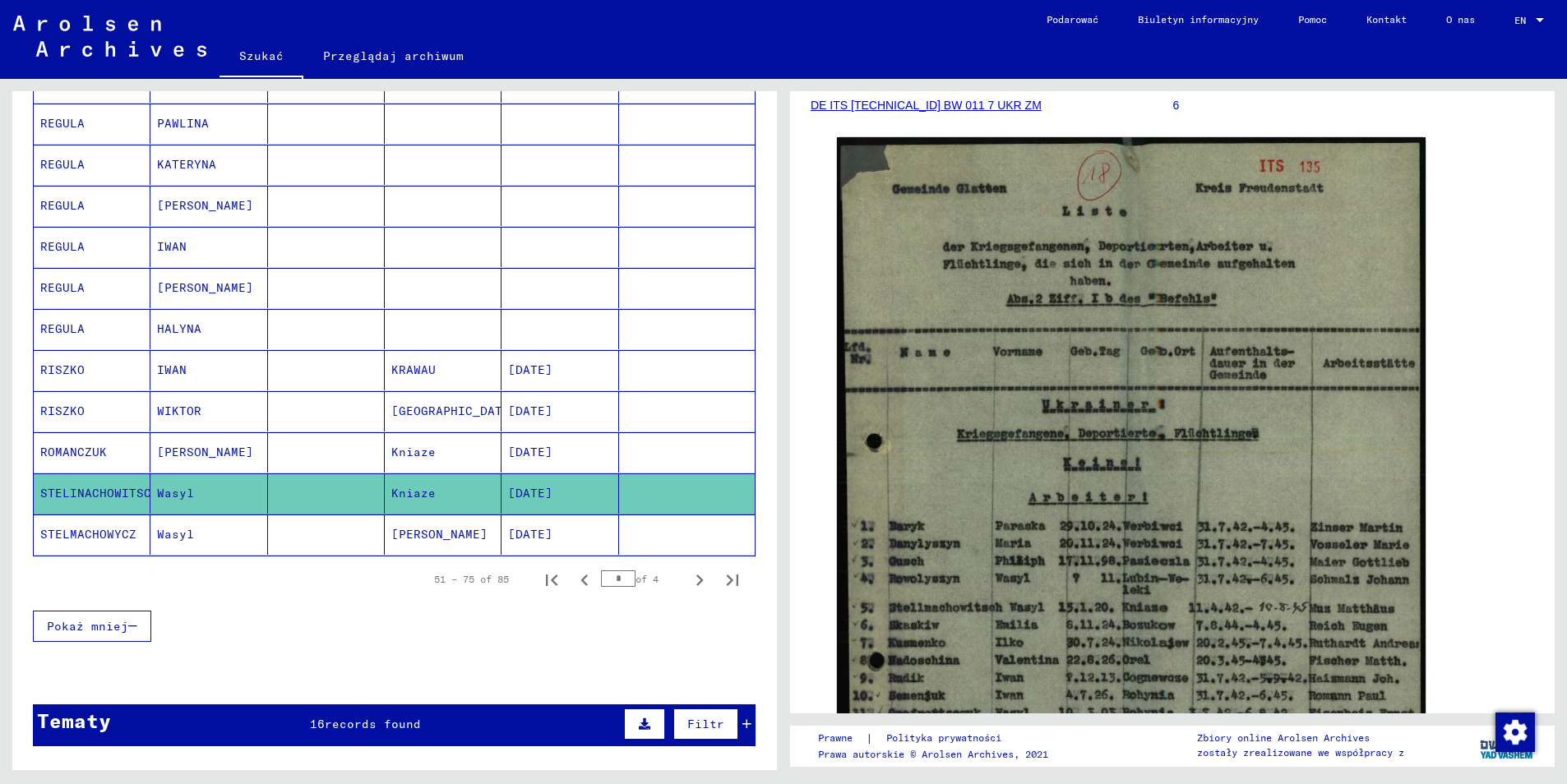
scroll to position [247, 0]
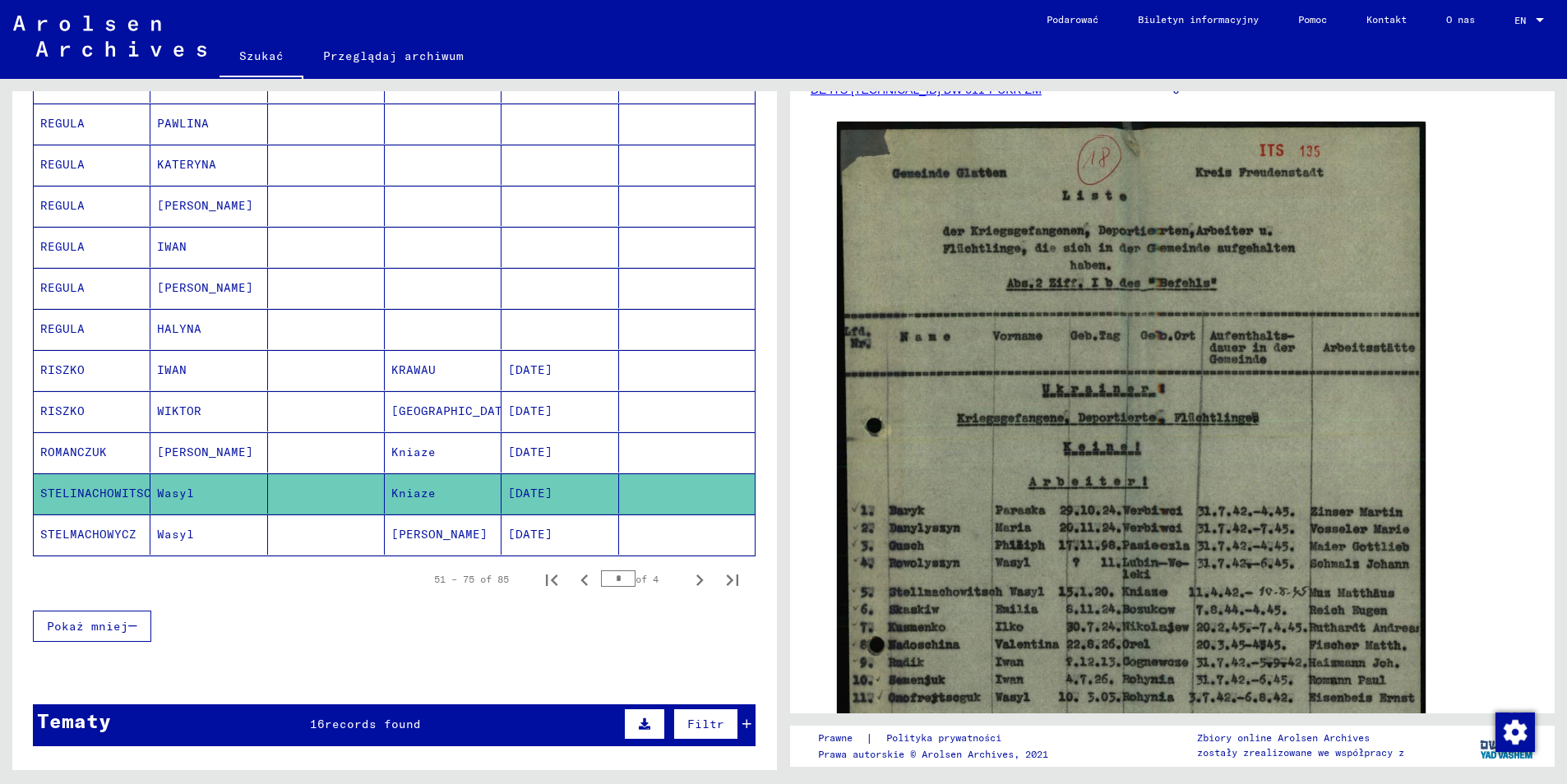
click at [74, 432] on mat-cell "ROMANCZUK" at bounding box center [92, 452] width 117 height 40
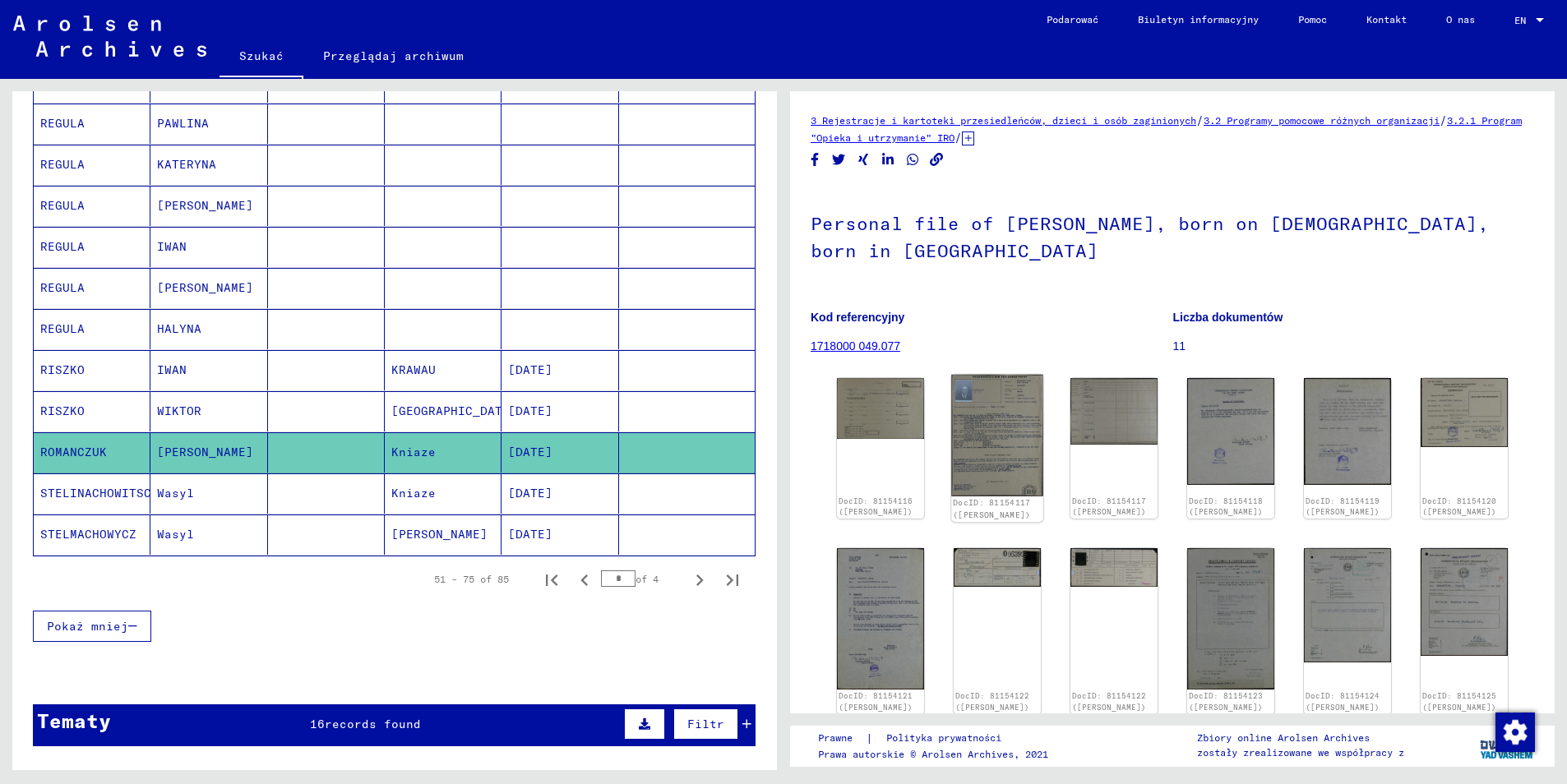
click at [967, 410] on img at bounding box center [997, 436] width 92 height 122
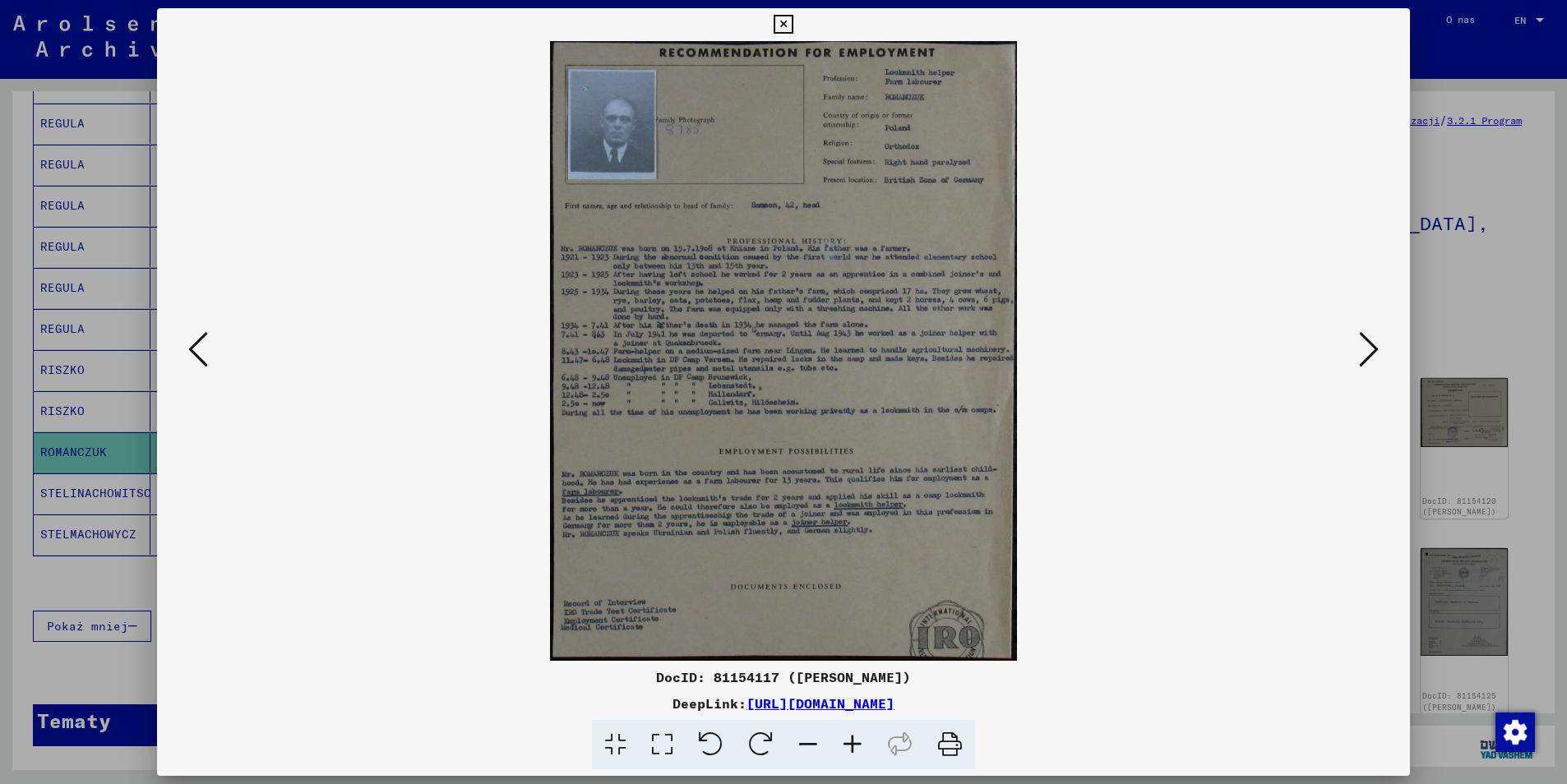
click at [1365, 344] on icon at bounding box center [1369, 348] width 20 height 39
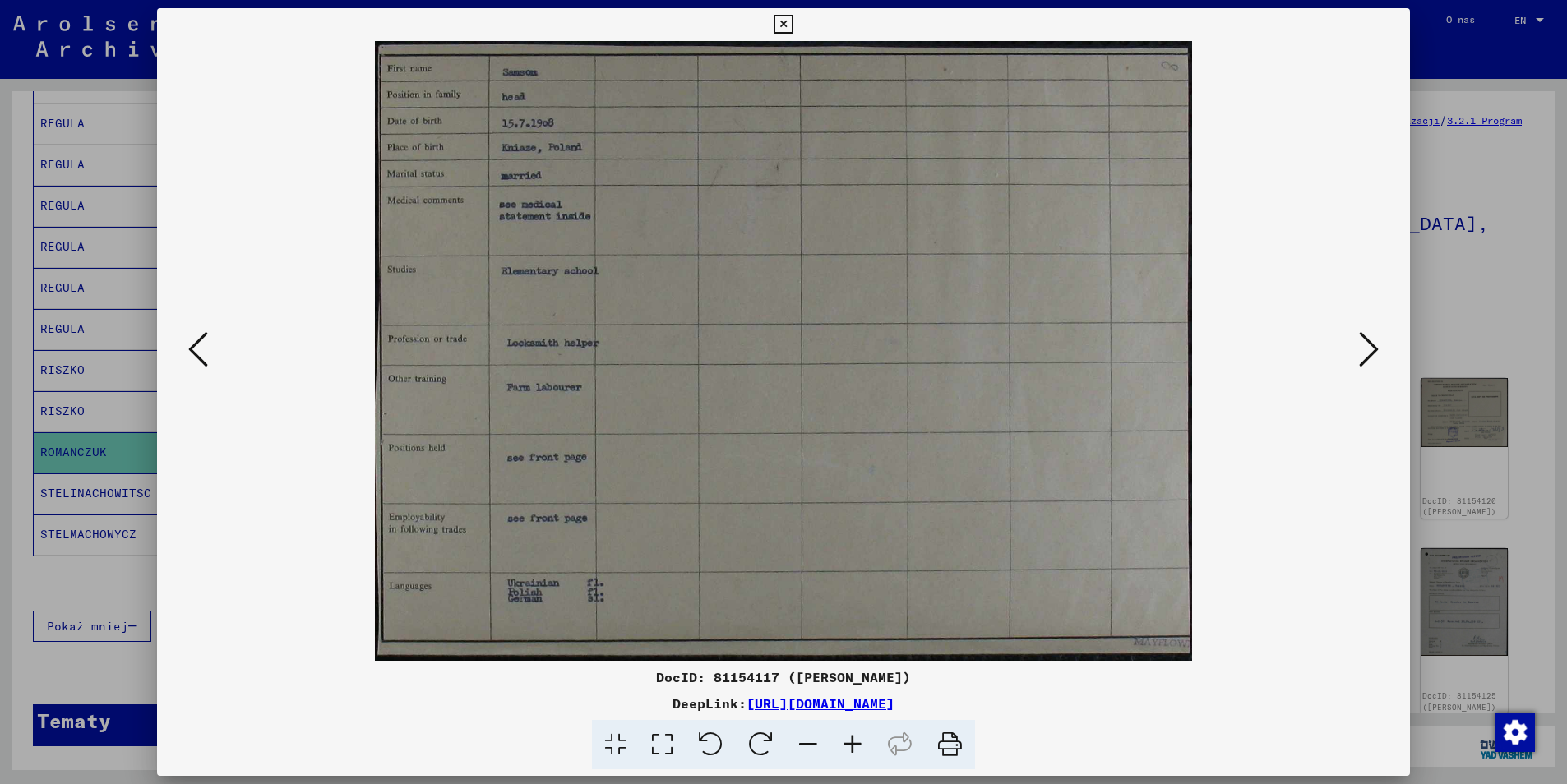
click at [1365, 344] on icon at bounding box center [1369, 348] width 20 height 39
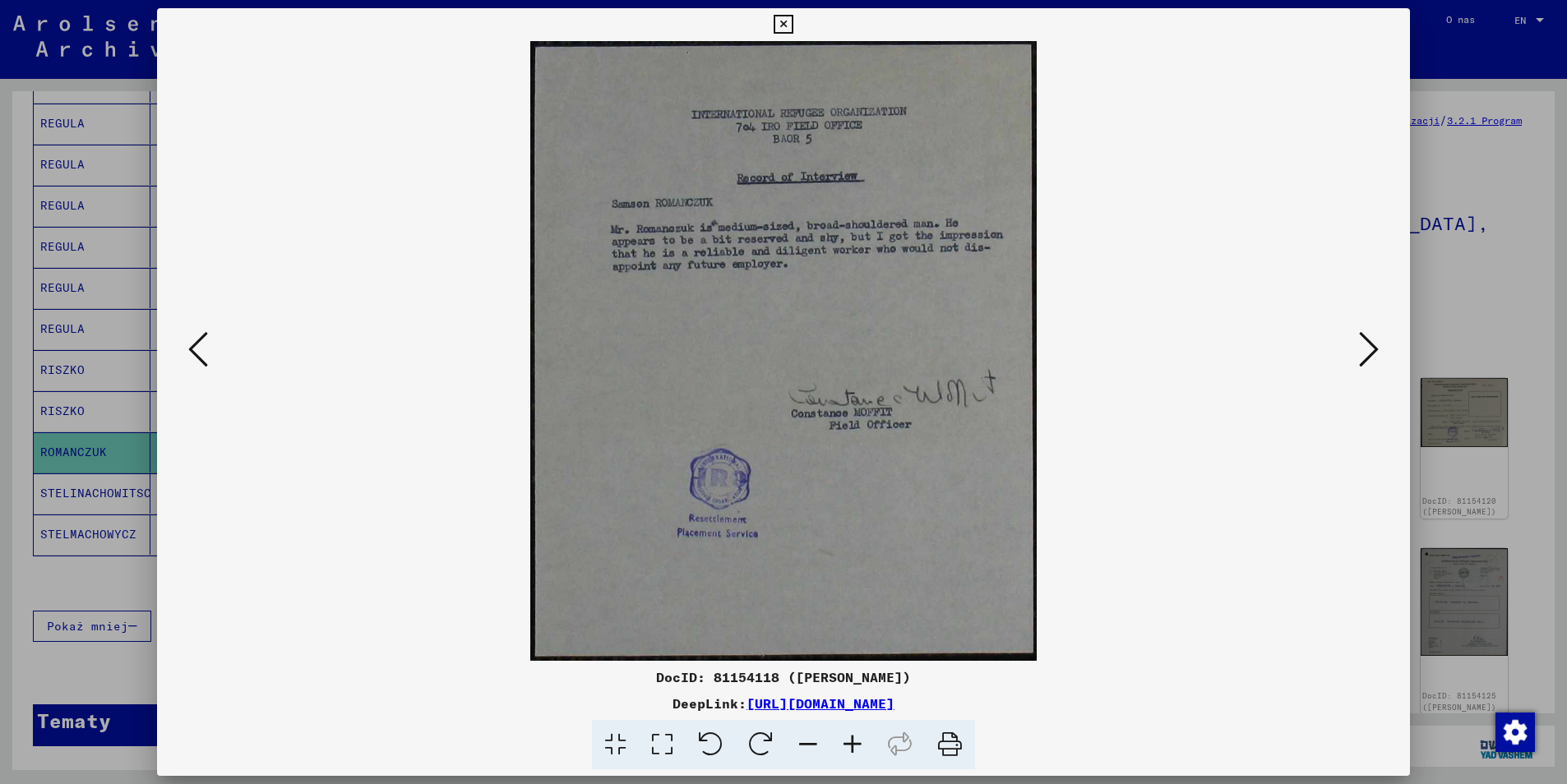
click at [1365, 344] on icon at bounding box center [1369, 348] width 20 height 39
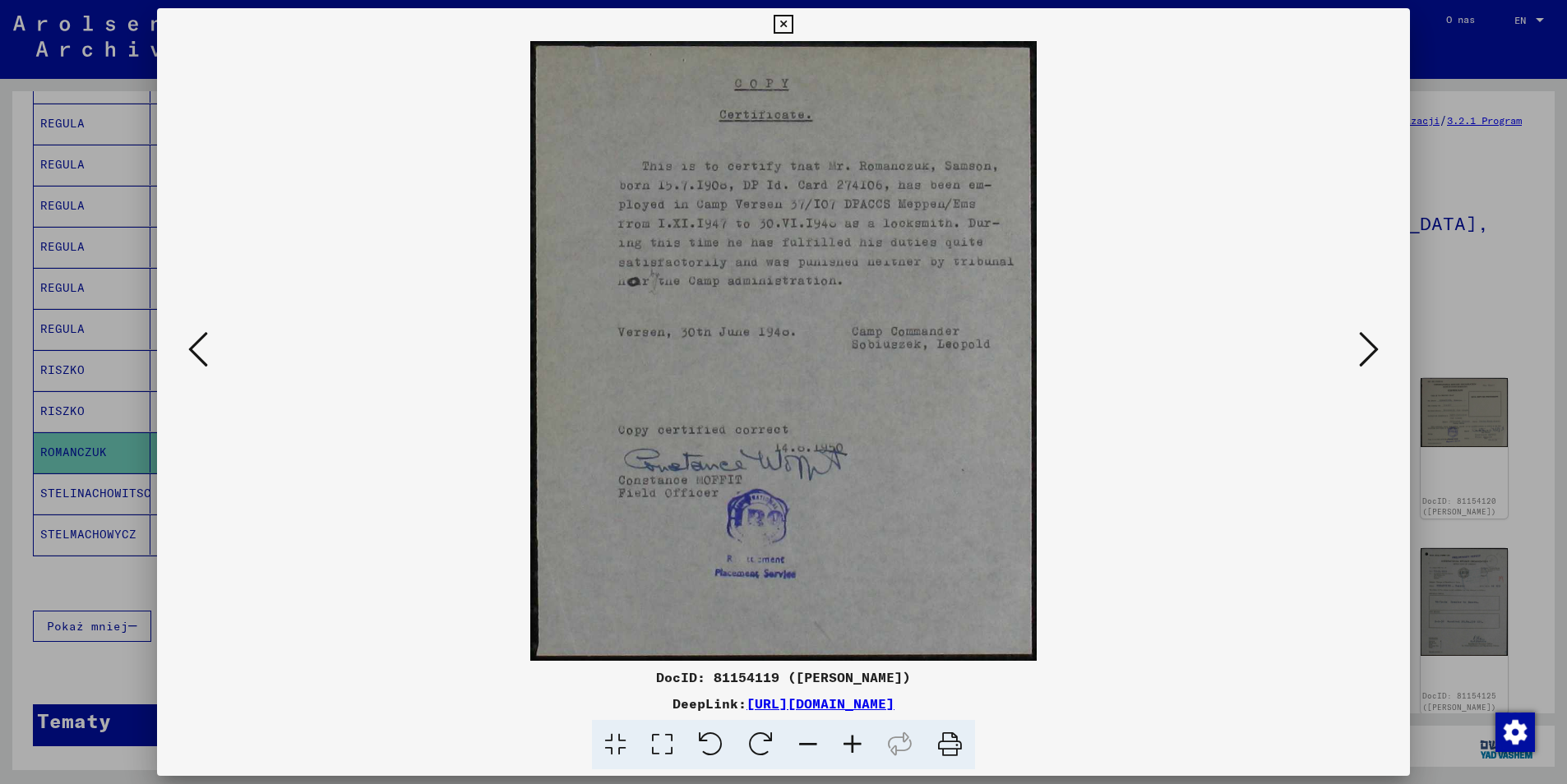
click at [1365, 344] on icon at bounding box center [1369, 348] width 20 height 39
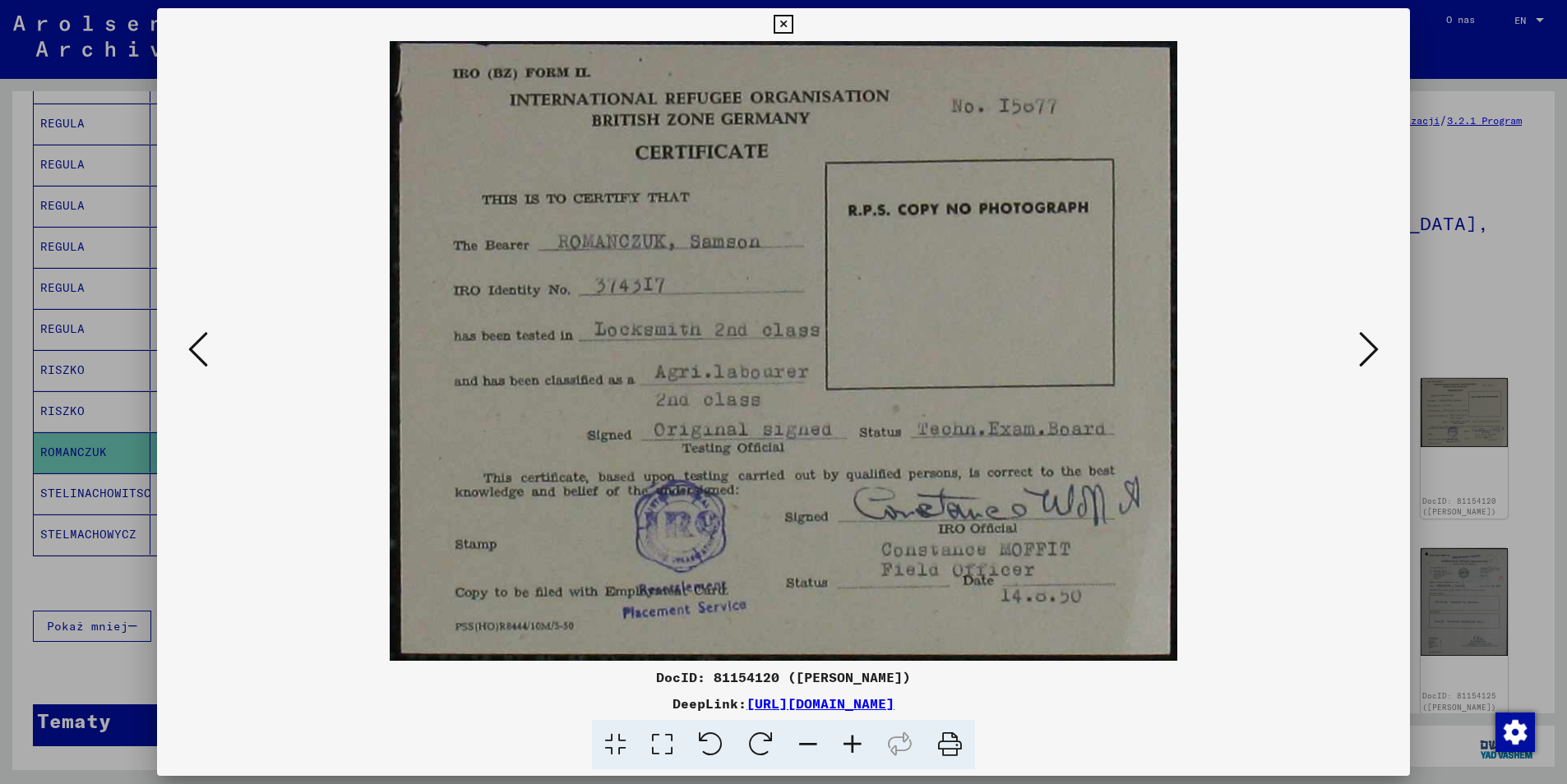
click at [1366, 344] on icon at bounding box center [1369, 348] width 20 height 39
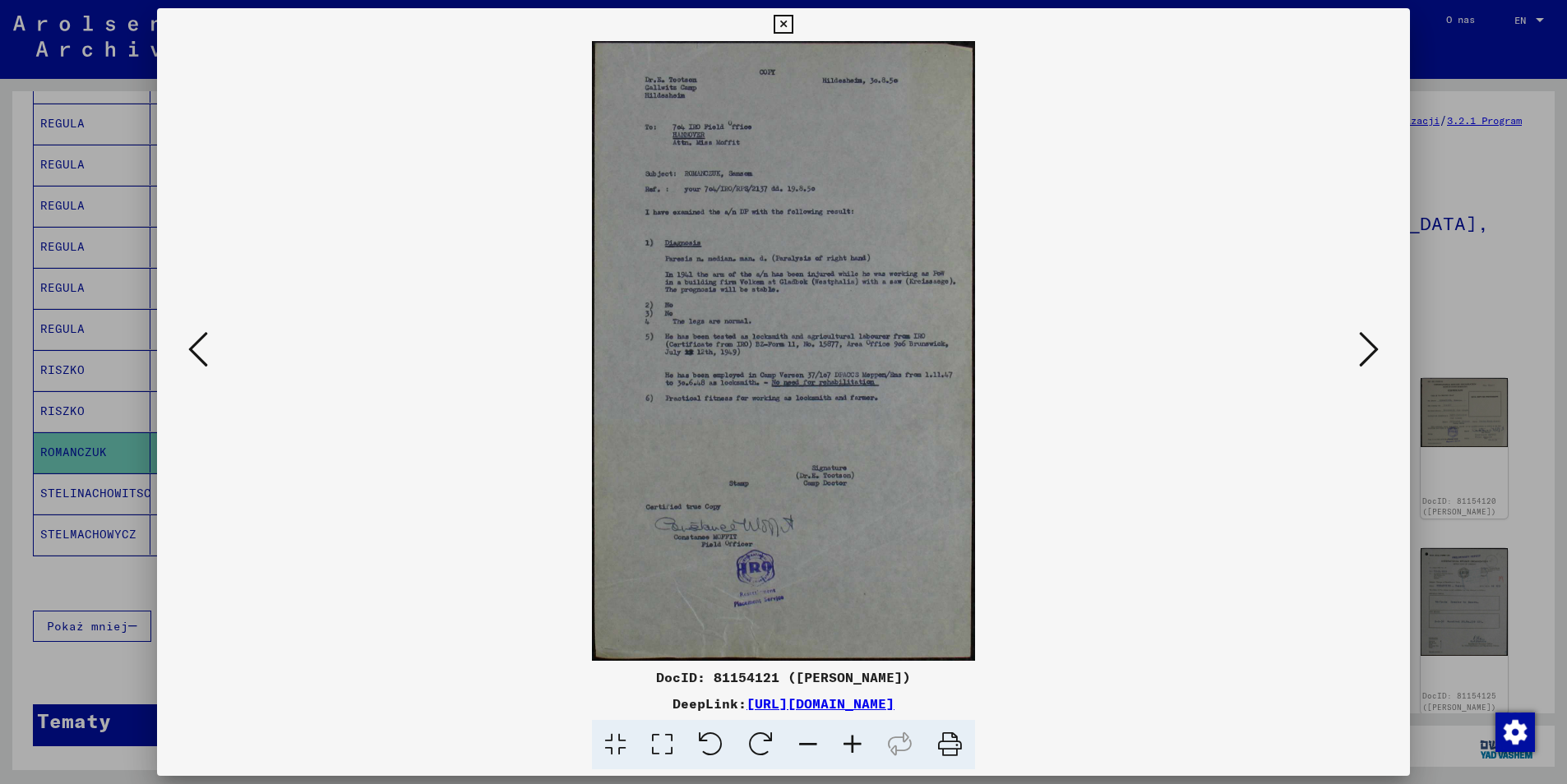
click at [1366, 344] on icon at bounding box center [1369, 348] width 20 height 39
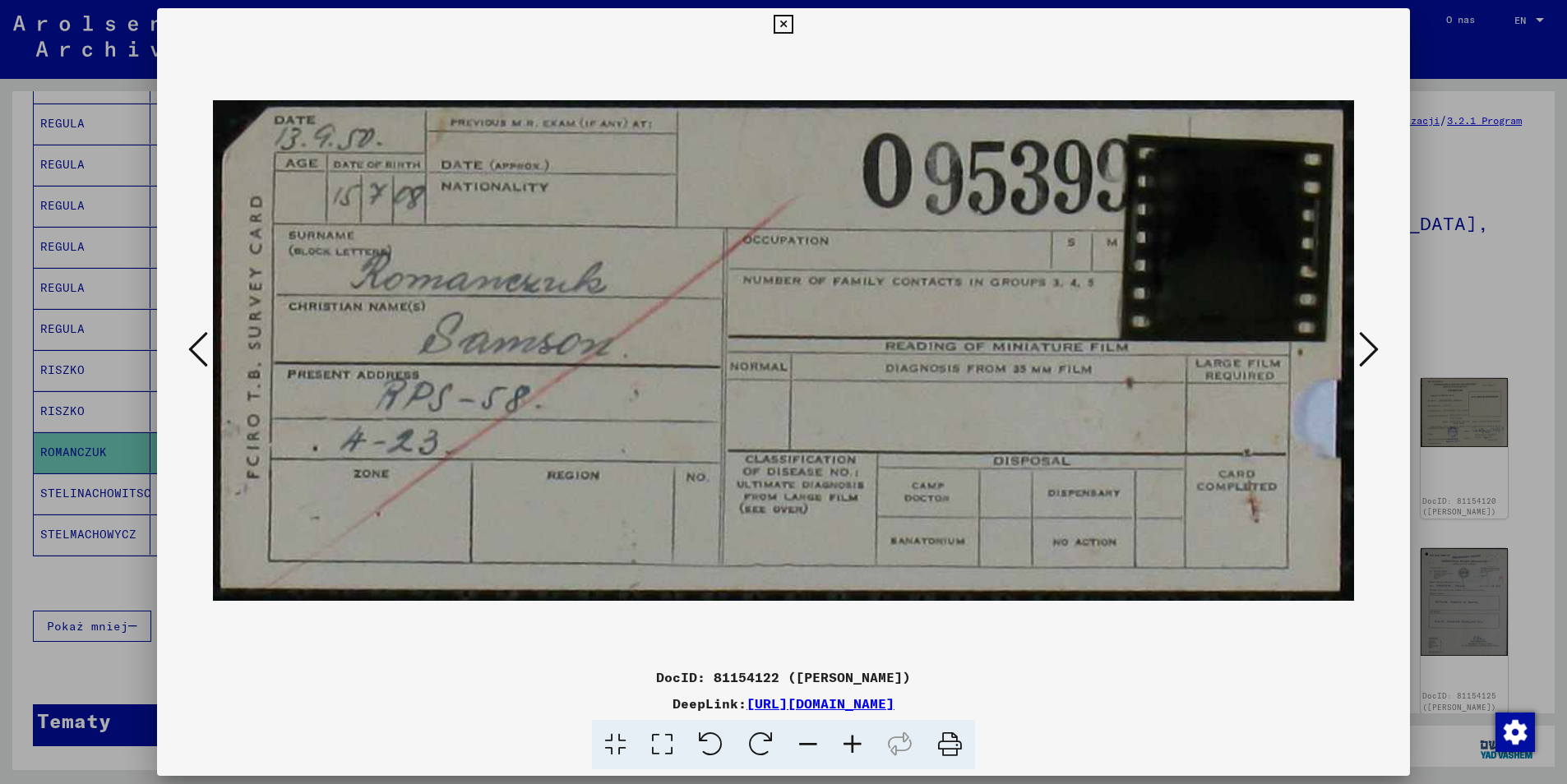
click at [1366, 344] on icon at bounding box center [1369, 348] width 20 height 39
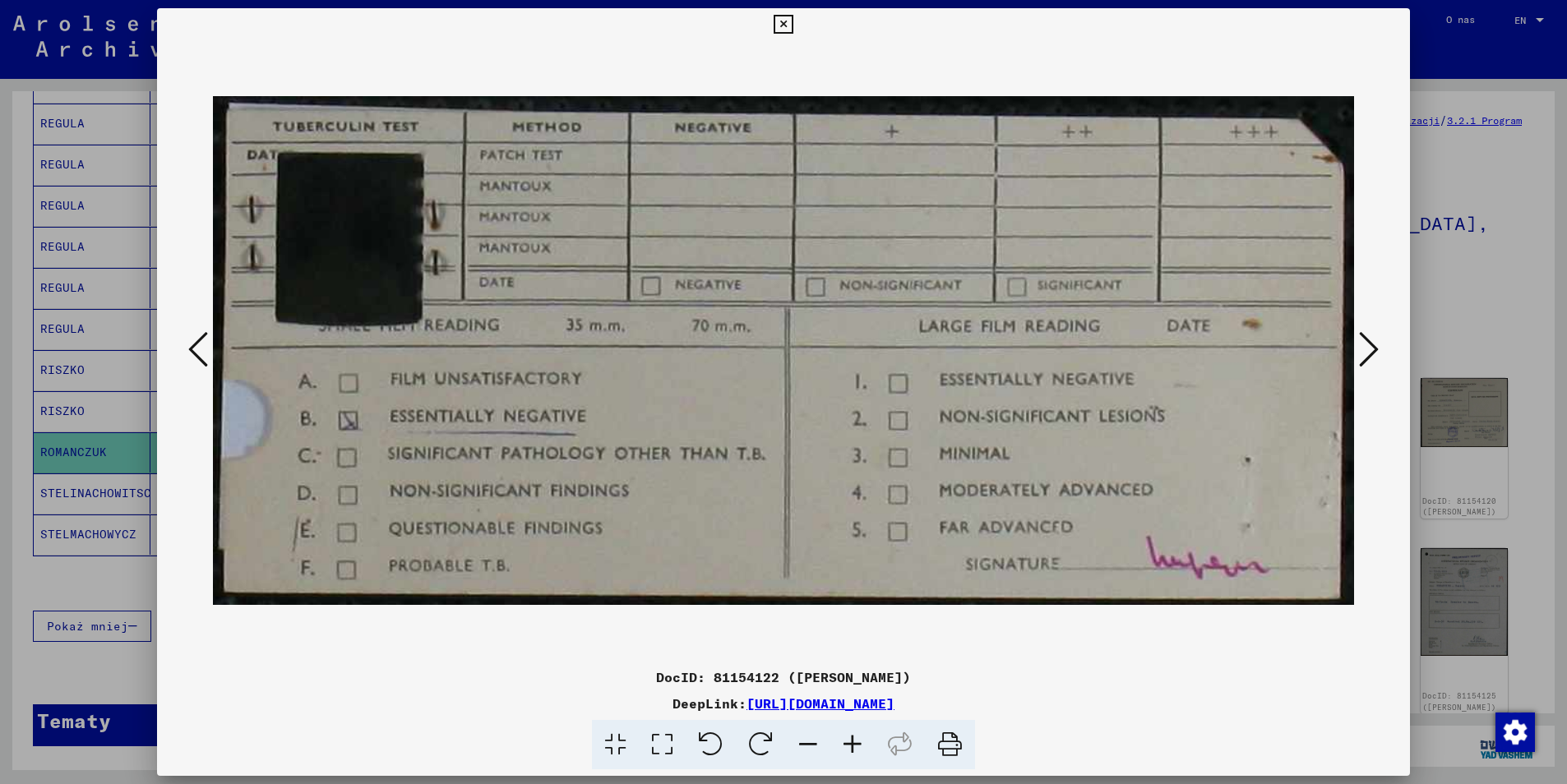
click at [1366, 344] on icon at bounding box center [1369, 348] width 20 height 39
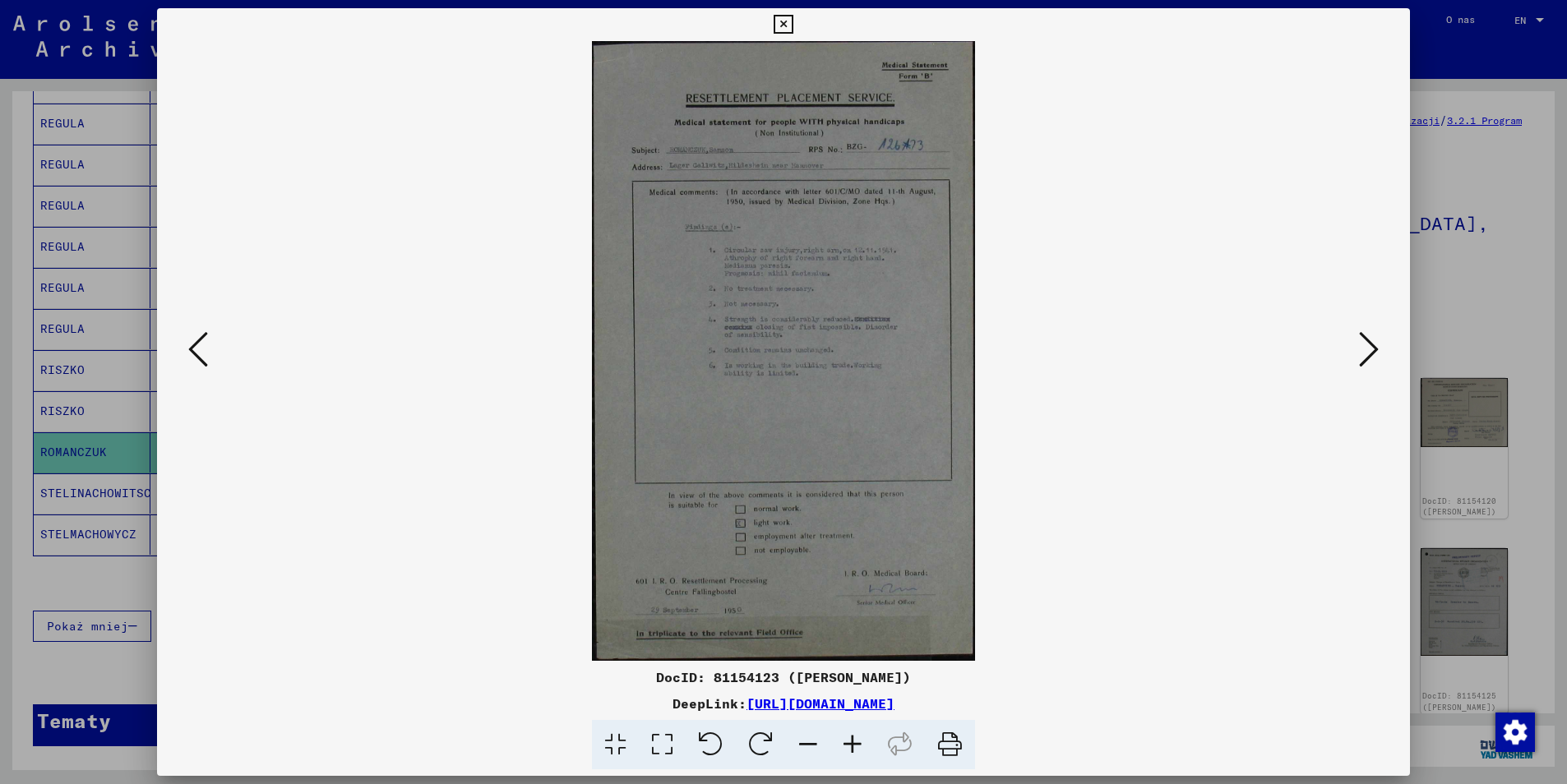
click at [1366, 344] on icon at bounding box center [1369, 348] width 20 height 39
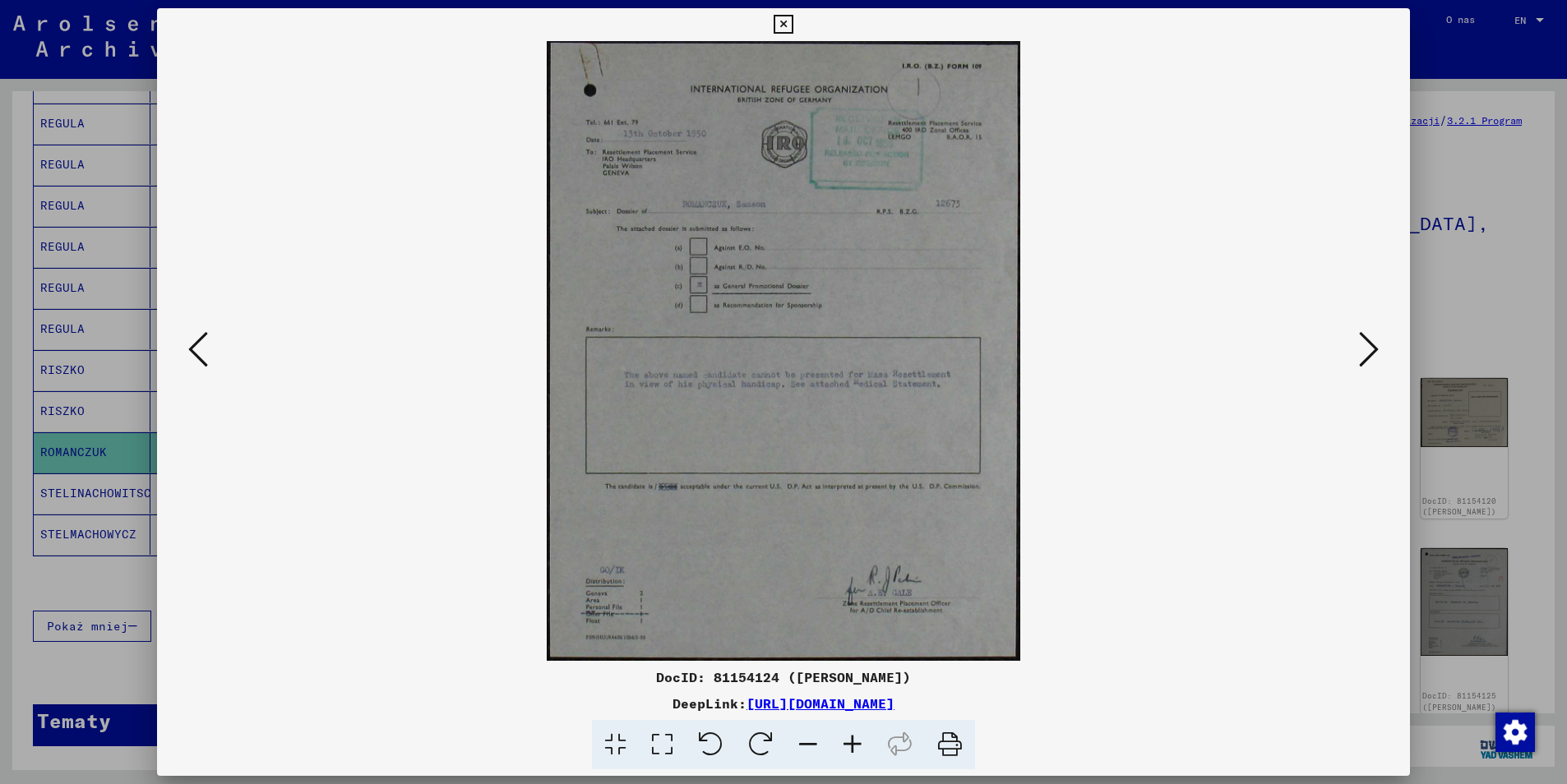
click at [1366, 344] on icon at bounding box center [1369, 348] width 20 height 39
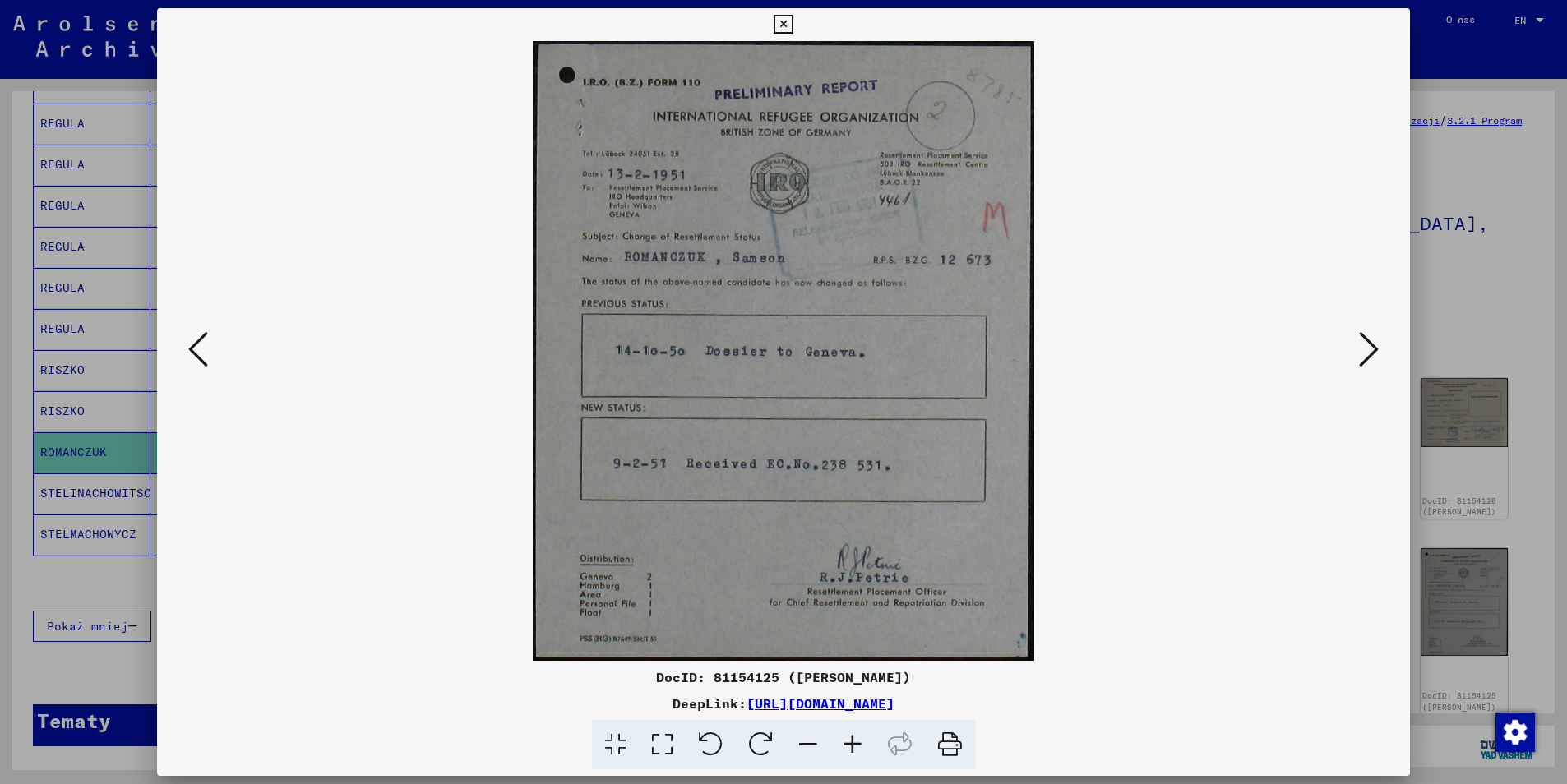
click at [1366, 344] on icon at bounding box center [1369, 348] width 20 height 39
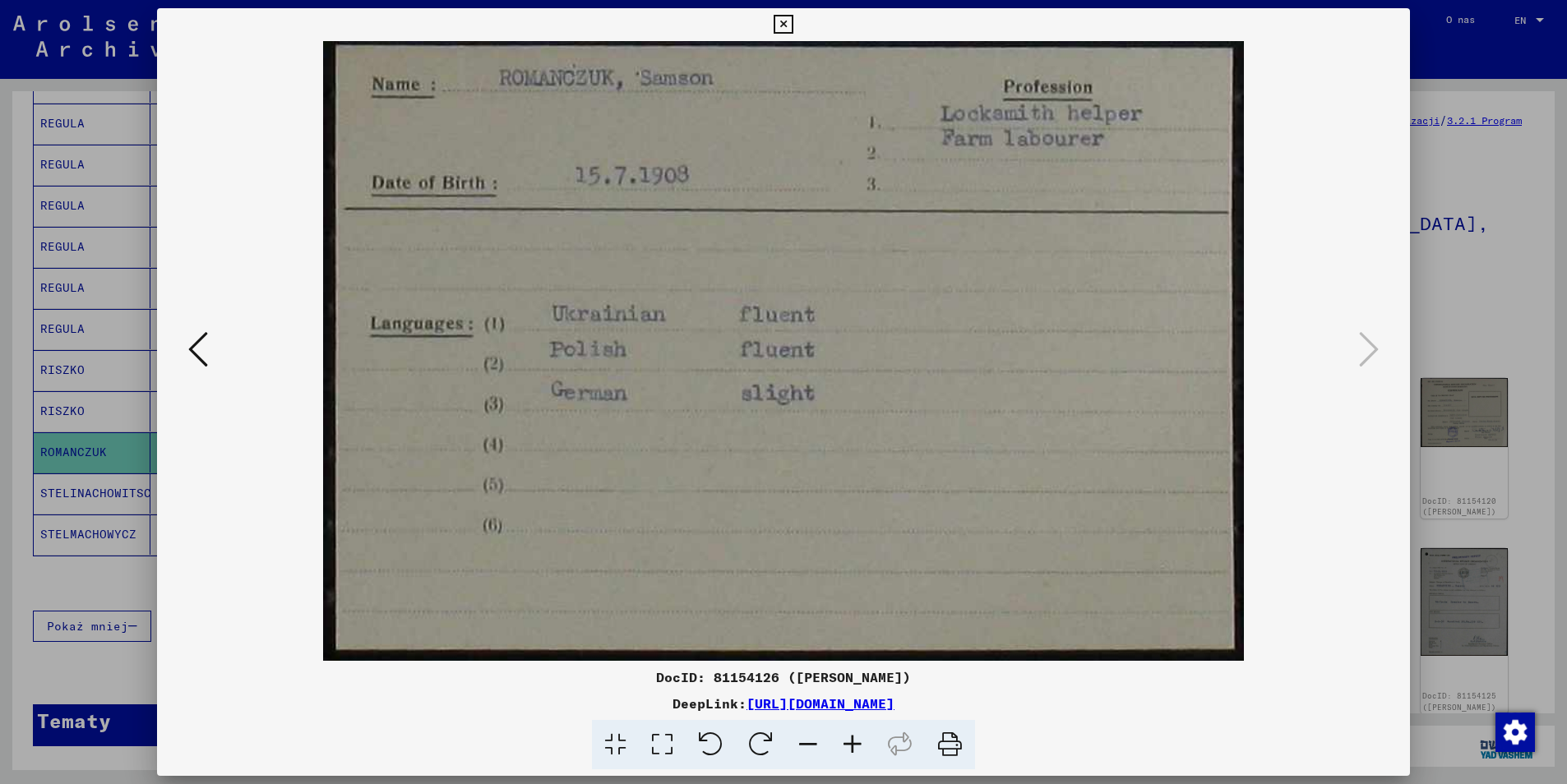
click at [783, 28] on icon at bounding box center [783, 24] width 19 height 20
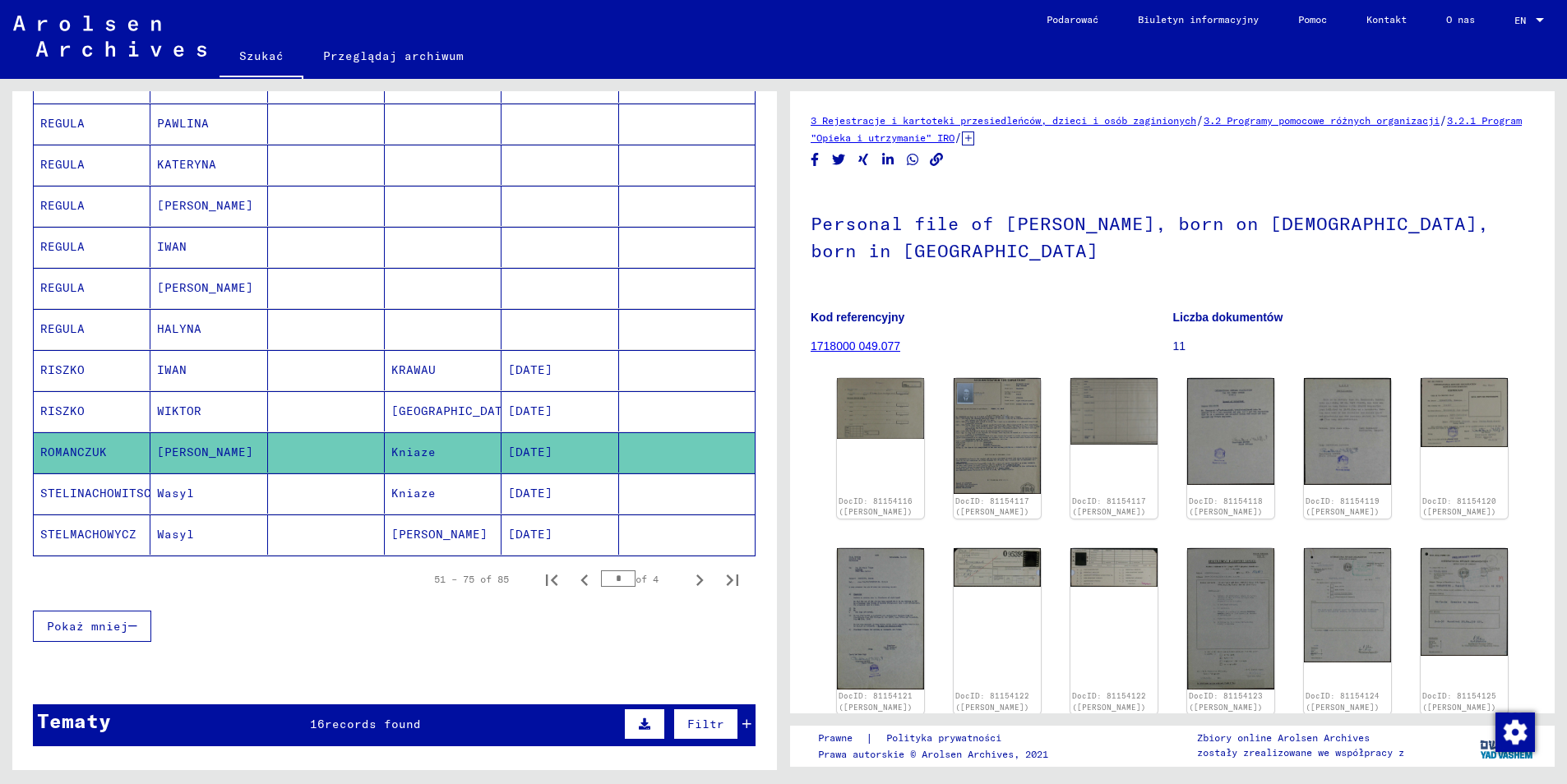
click at [53, 391] on mat-cell "RISZKO" at bounding box center [92, 411] width 117 height 40
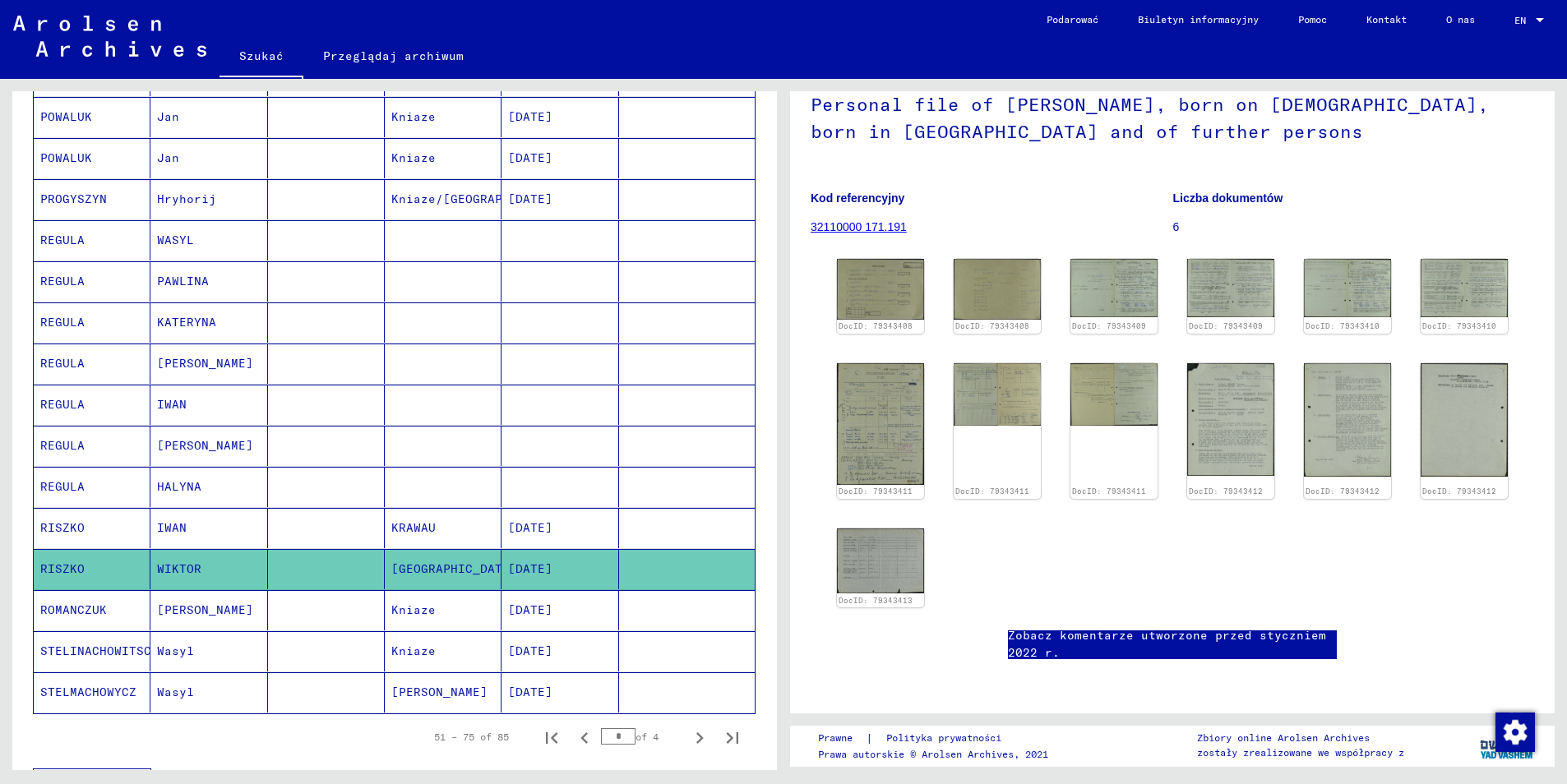
scroll to position [657, 0]
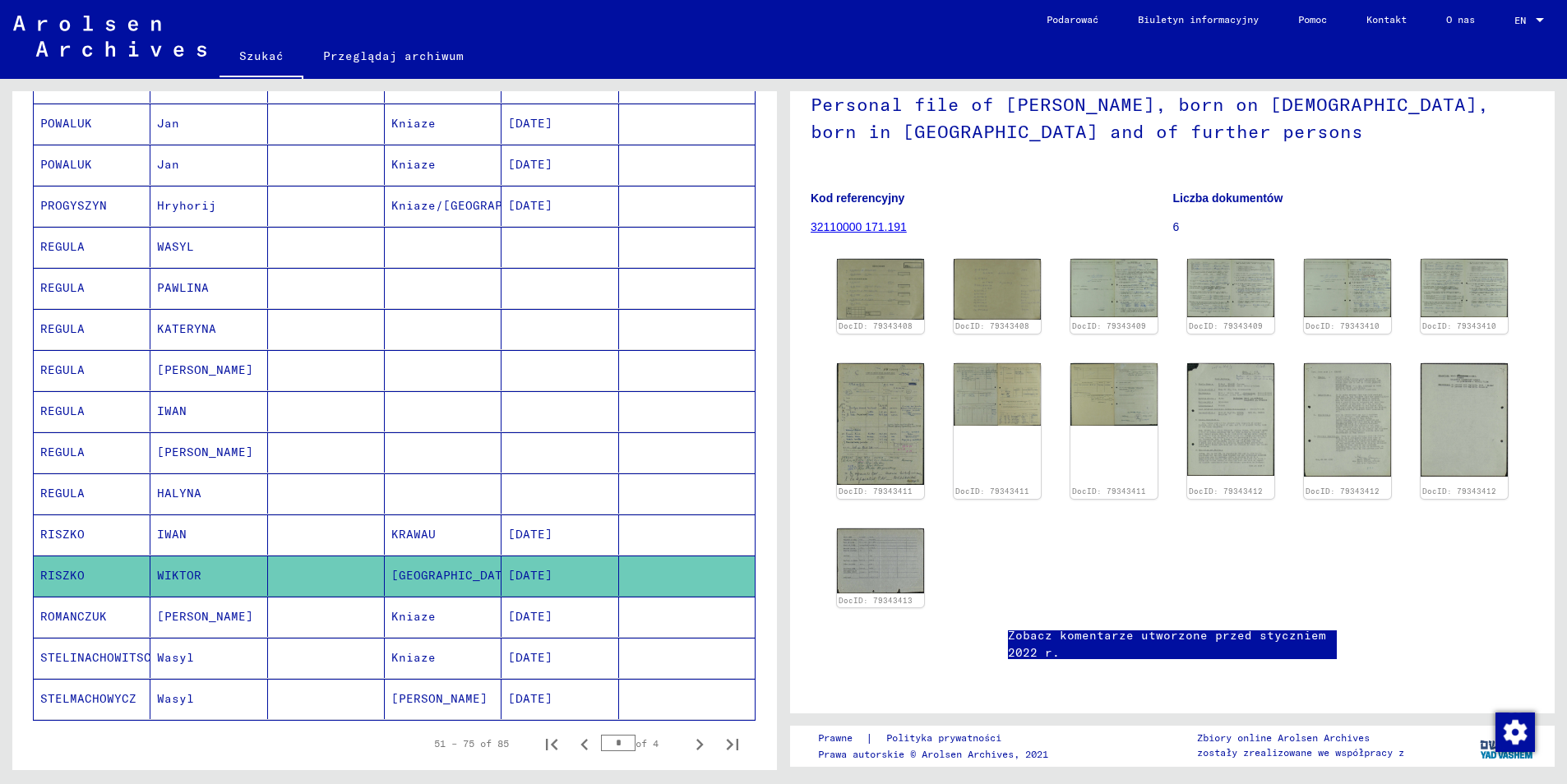
click at [61, 186] on mat-cell "PROGYSZYN" at bounding box center [92, 206] width 117 height 40
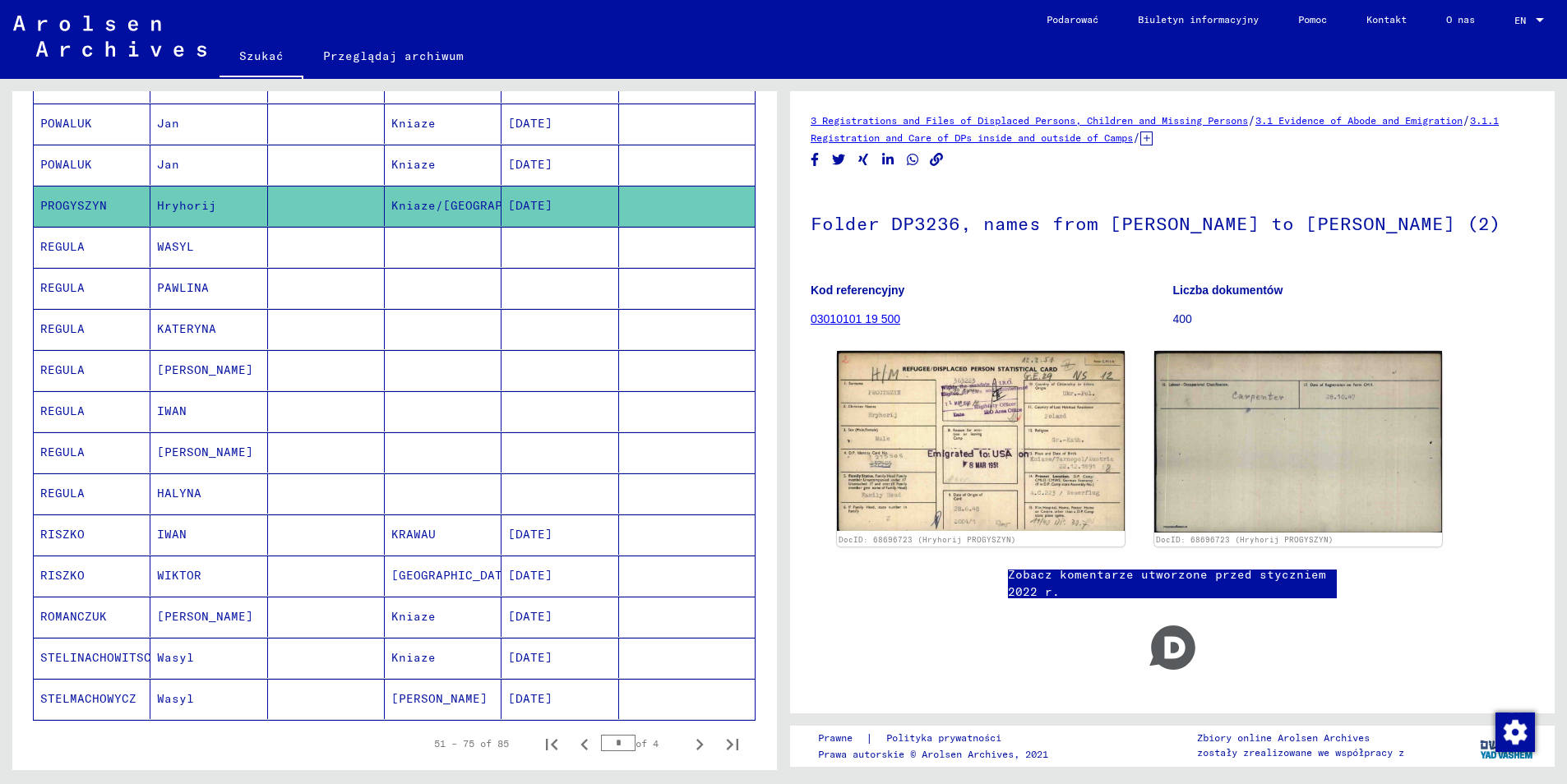
click at [64, 232] on mat-cell "REGULA" at bounding box center [92, 247] width 117 height 40
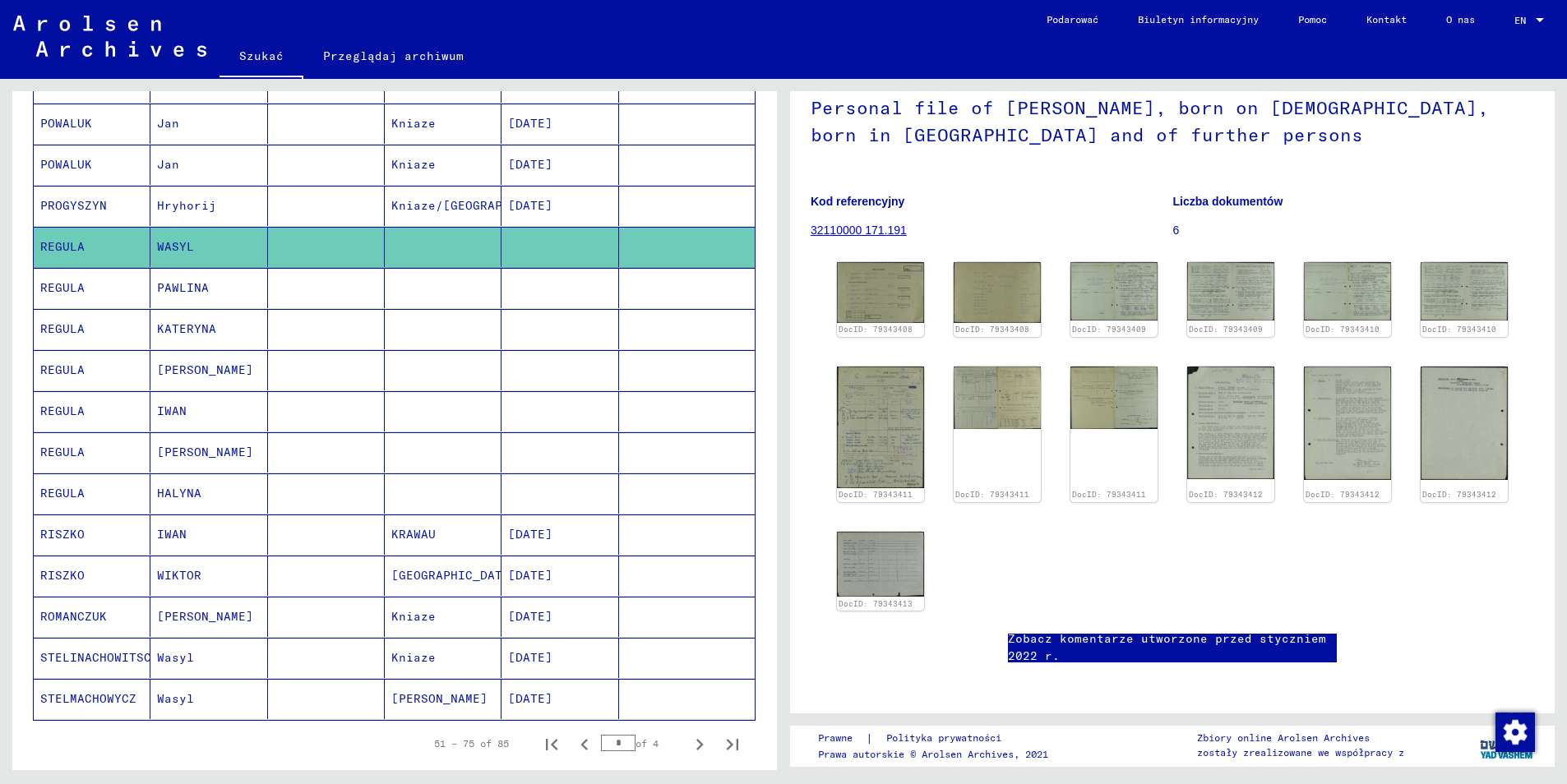
scroll to position [141, 0]
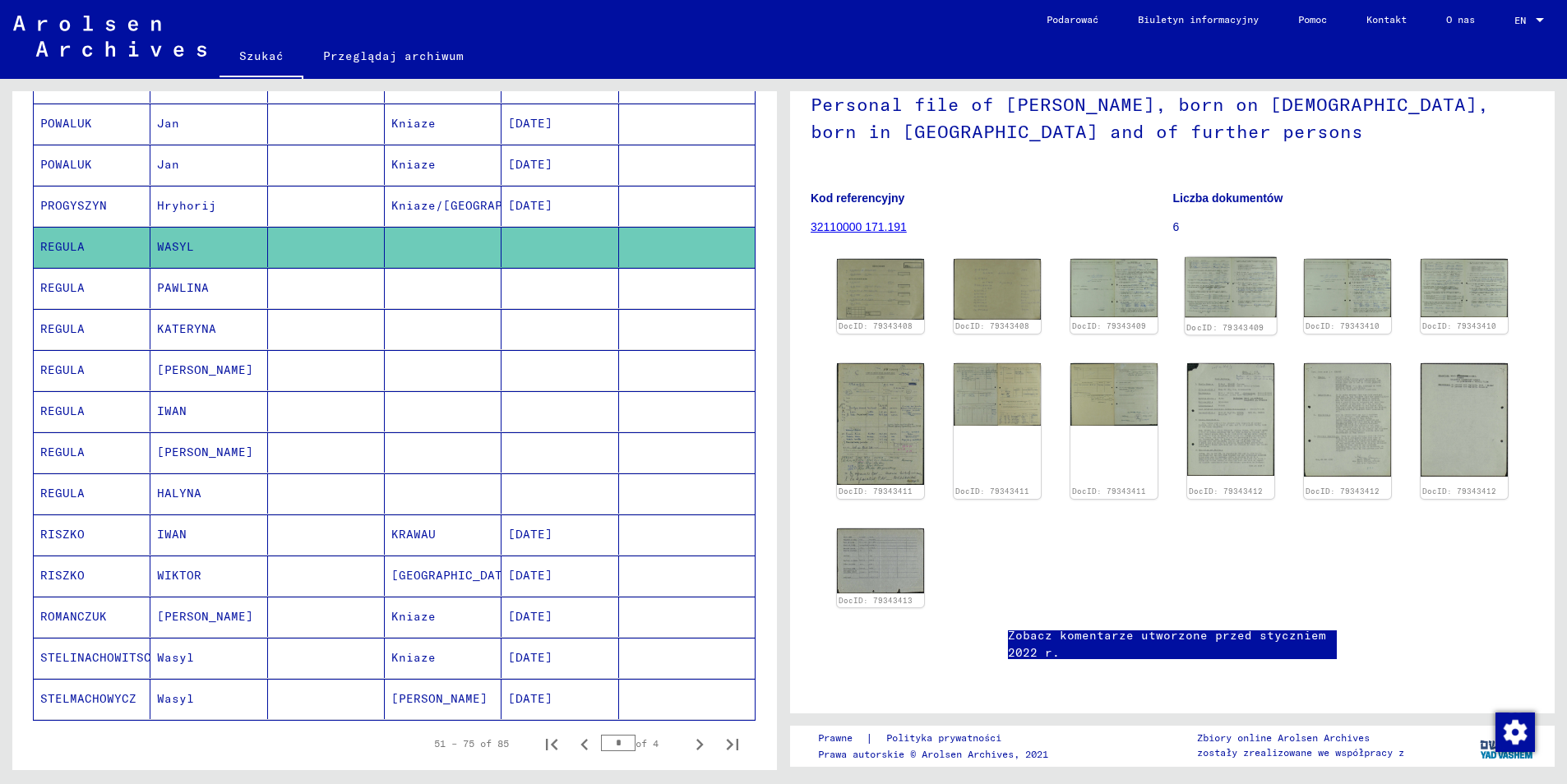
click at [1231, 279] on img at bounding box center [1230, 287] width 92 height 61
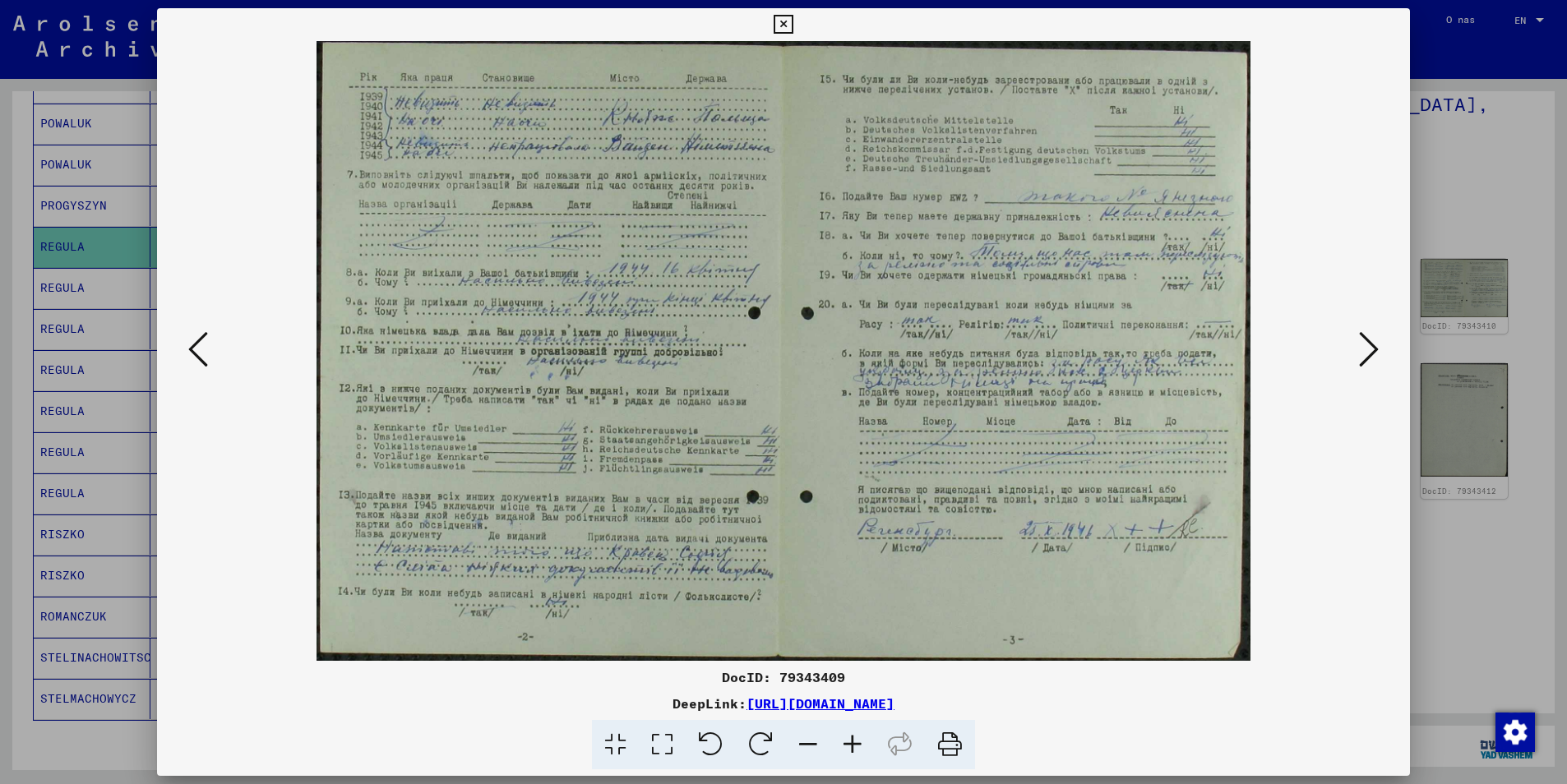
click at [766, 27] on div "DocID: 79343409 DeepLink: [URL][DOMAIN_NAME]" at bounding box center [784, 388] width 1254 height 761
click at [780, 17] on icon at bounding box center [783, 24] width 19 height 20
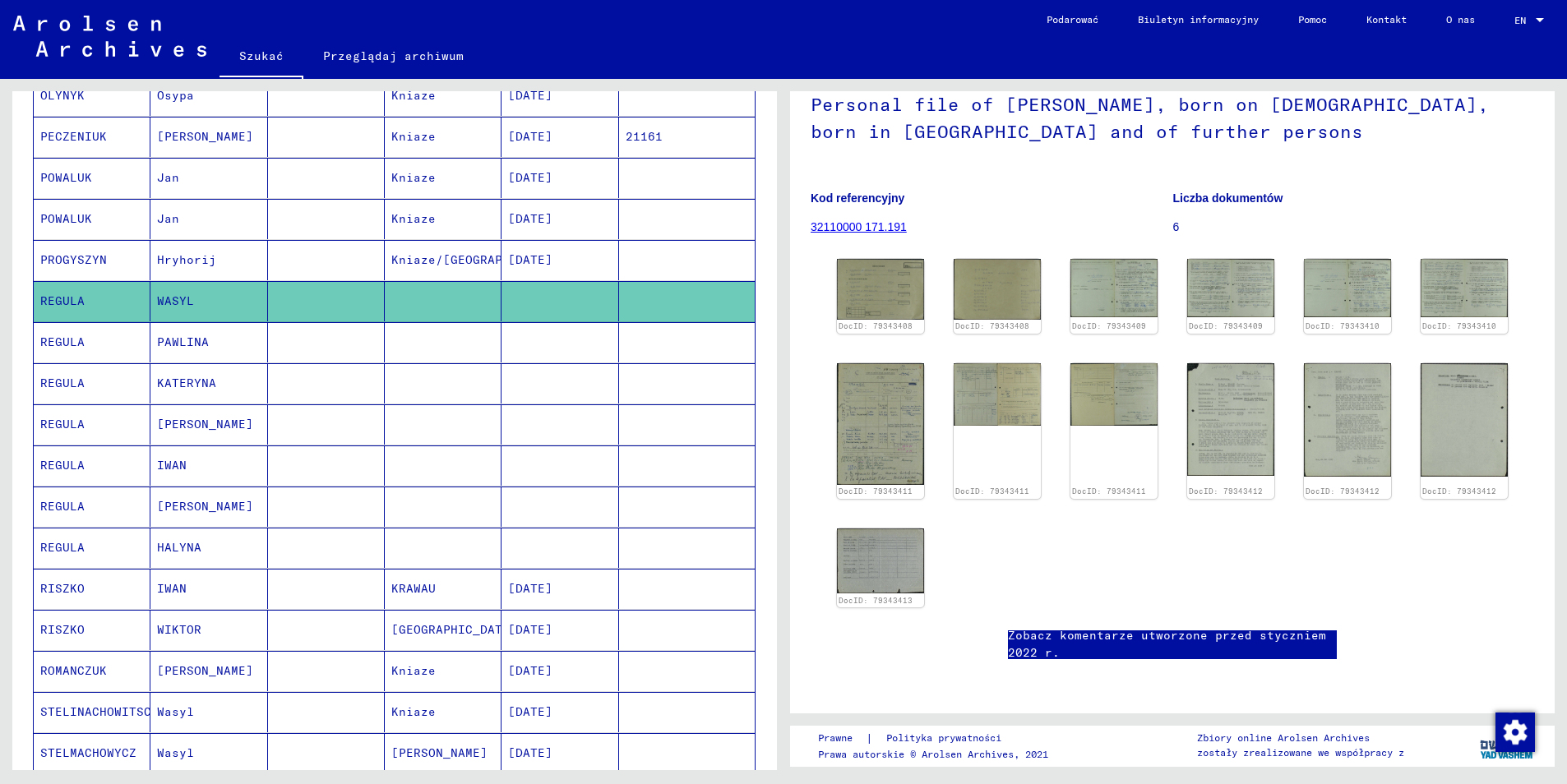
scroll to position [493, 0]
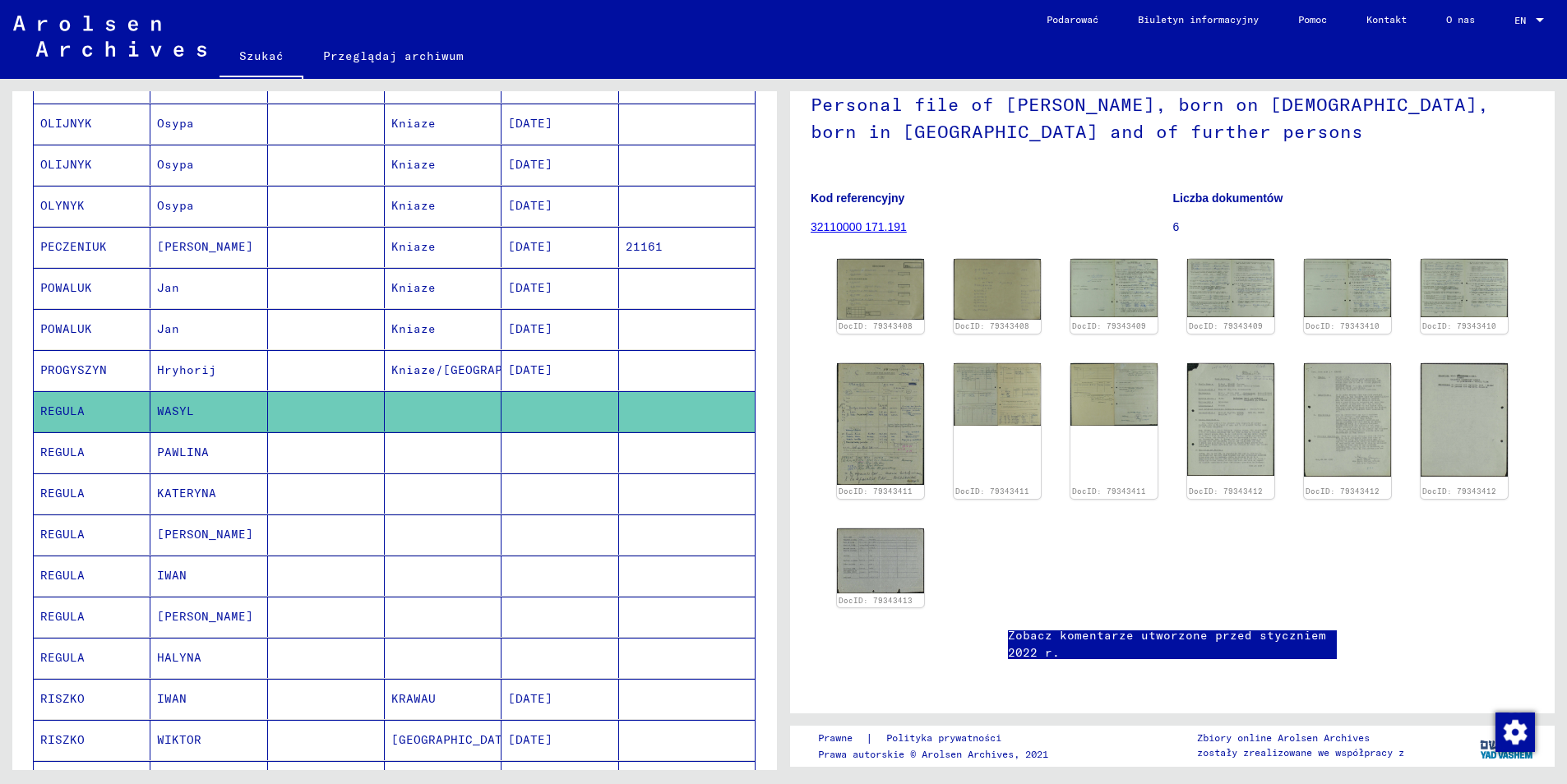
click at [73, 309] on mat-cell "POWALUK" at bounding box center [92, 329] width 117 height 40
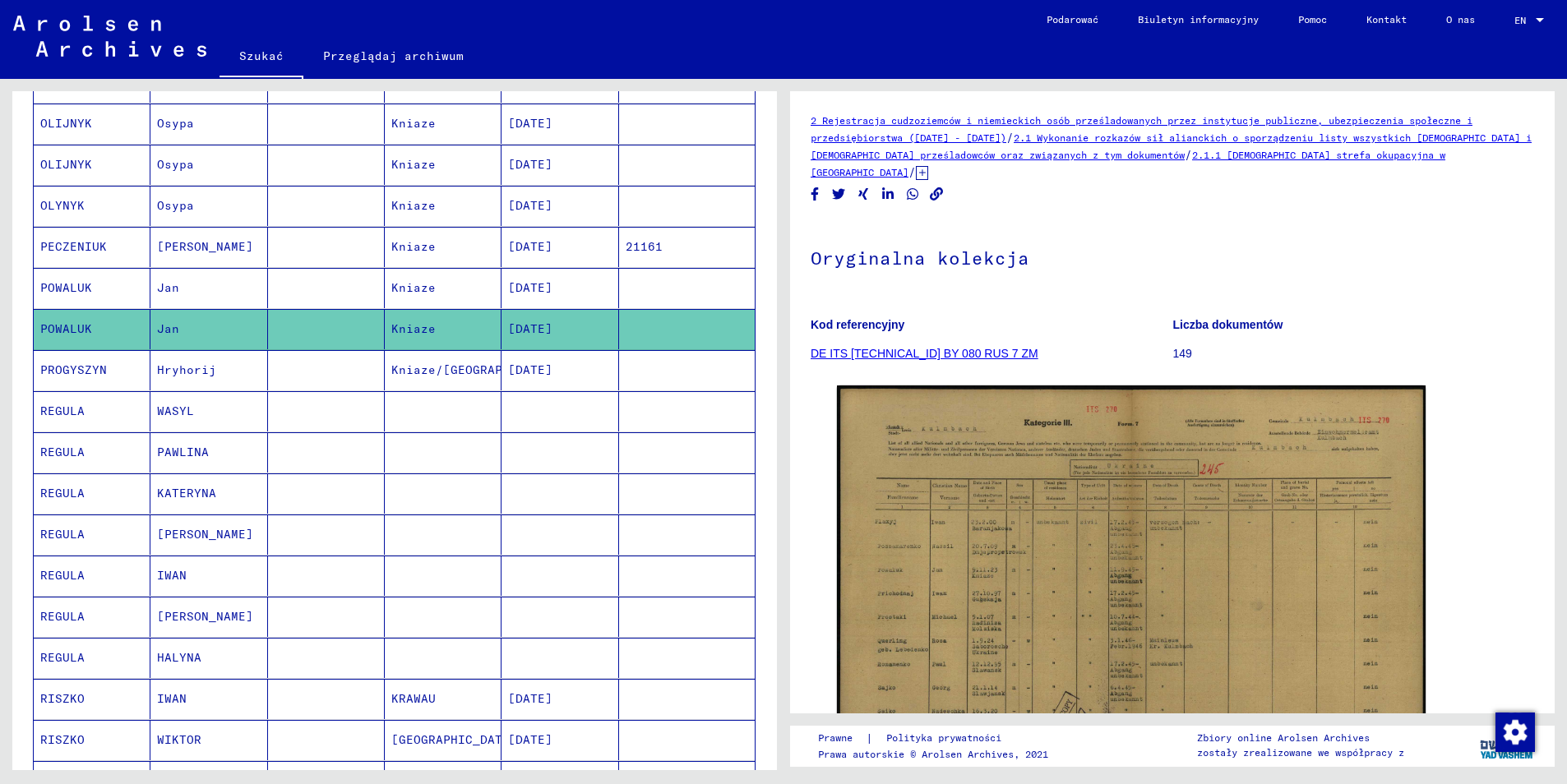
click at [77, 279] on mat-cell "POWALUK" at bounding box center [92, 288] width 117 height 40
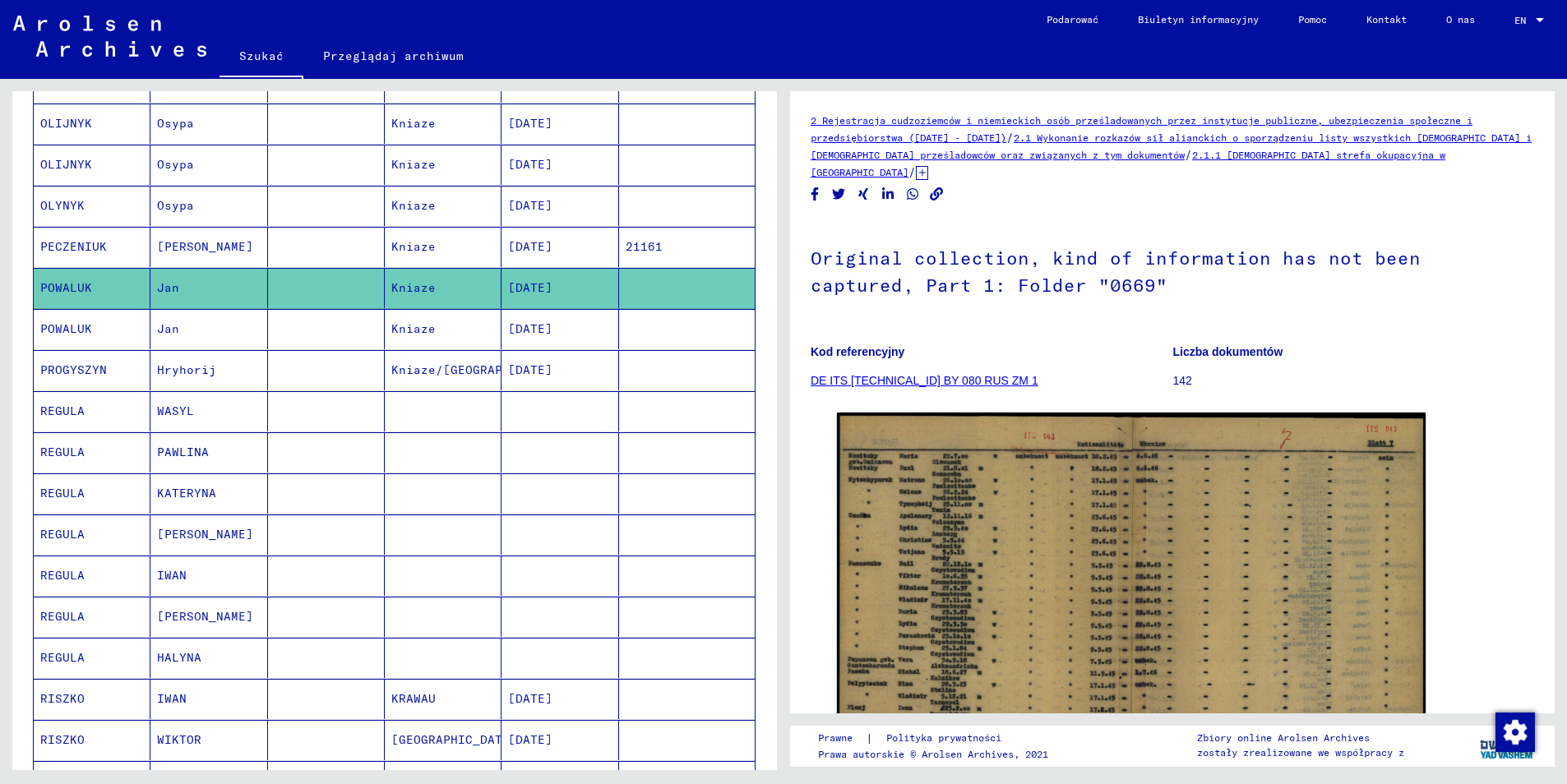
click at [82, 231] on mat-cell "PECZENIUK" at bounding box center [92, 247] width 117 height 40
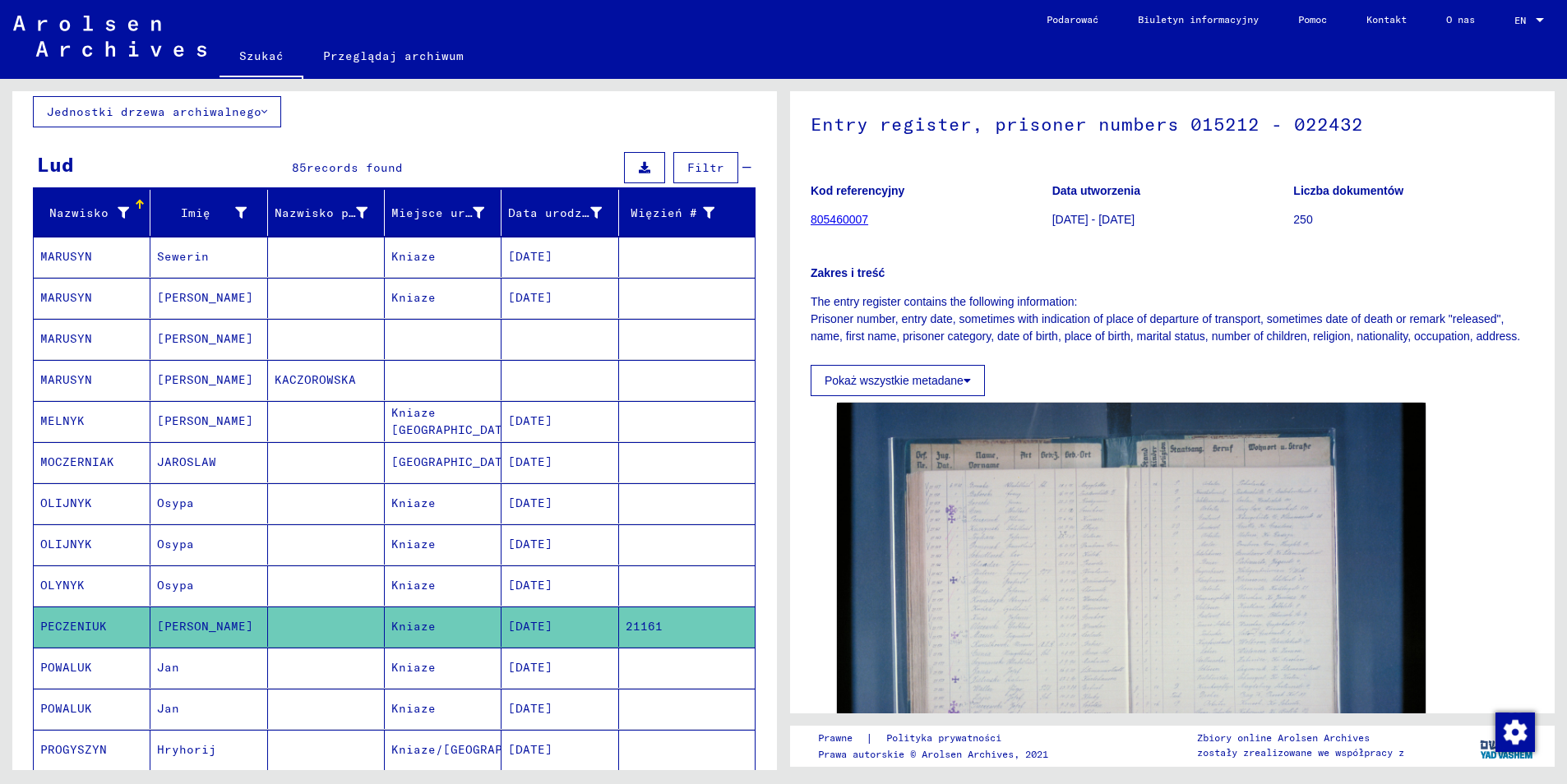
scroll to position [83, 0]
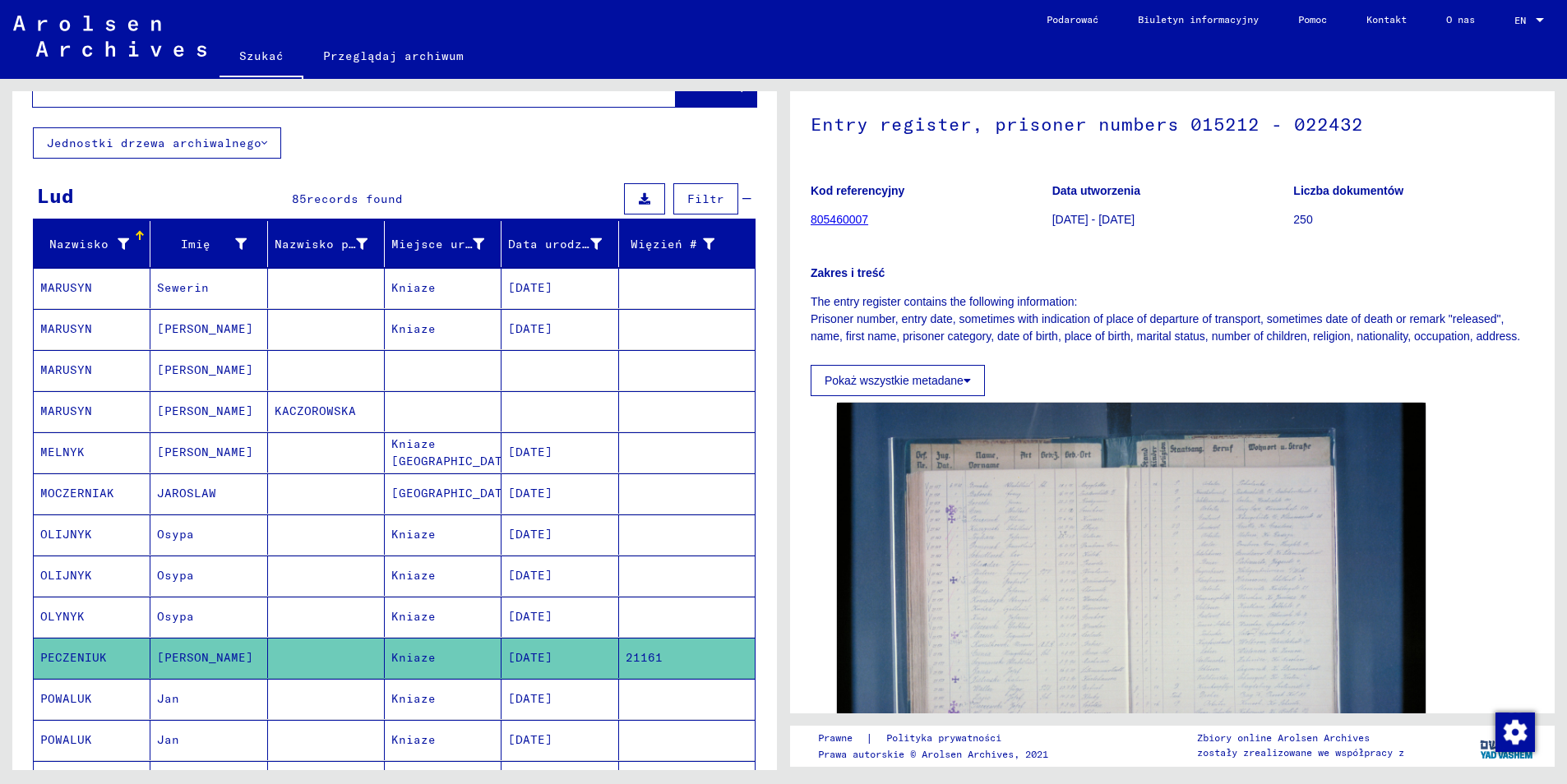
click at [94, 271] on mat-cell "MARUSYN" at bounding box center [92, 288] width 117 height 40
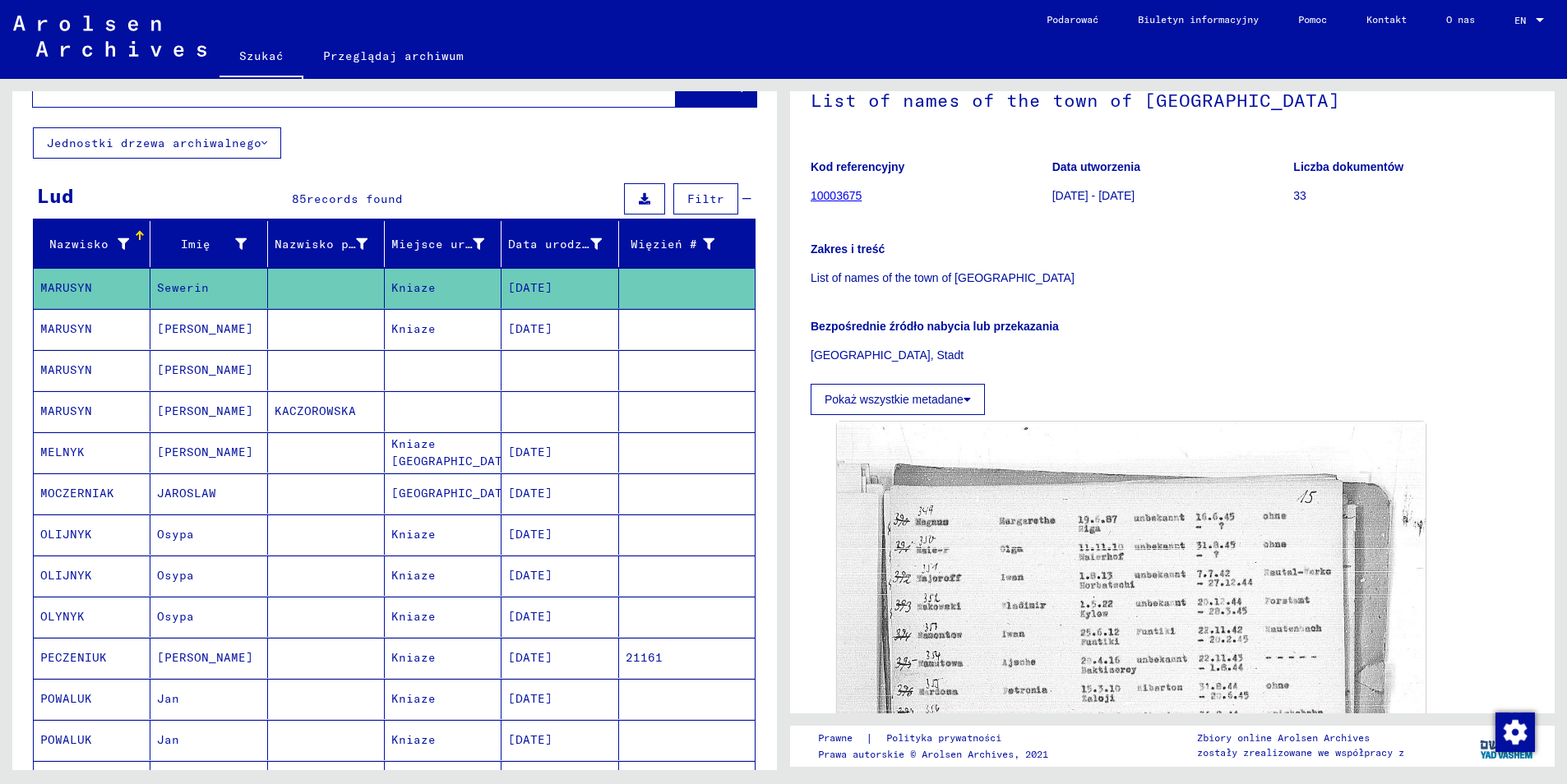
scroll to position [164, 0]
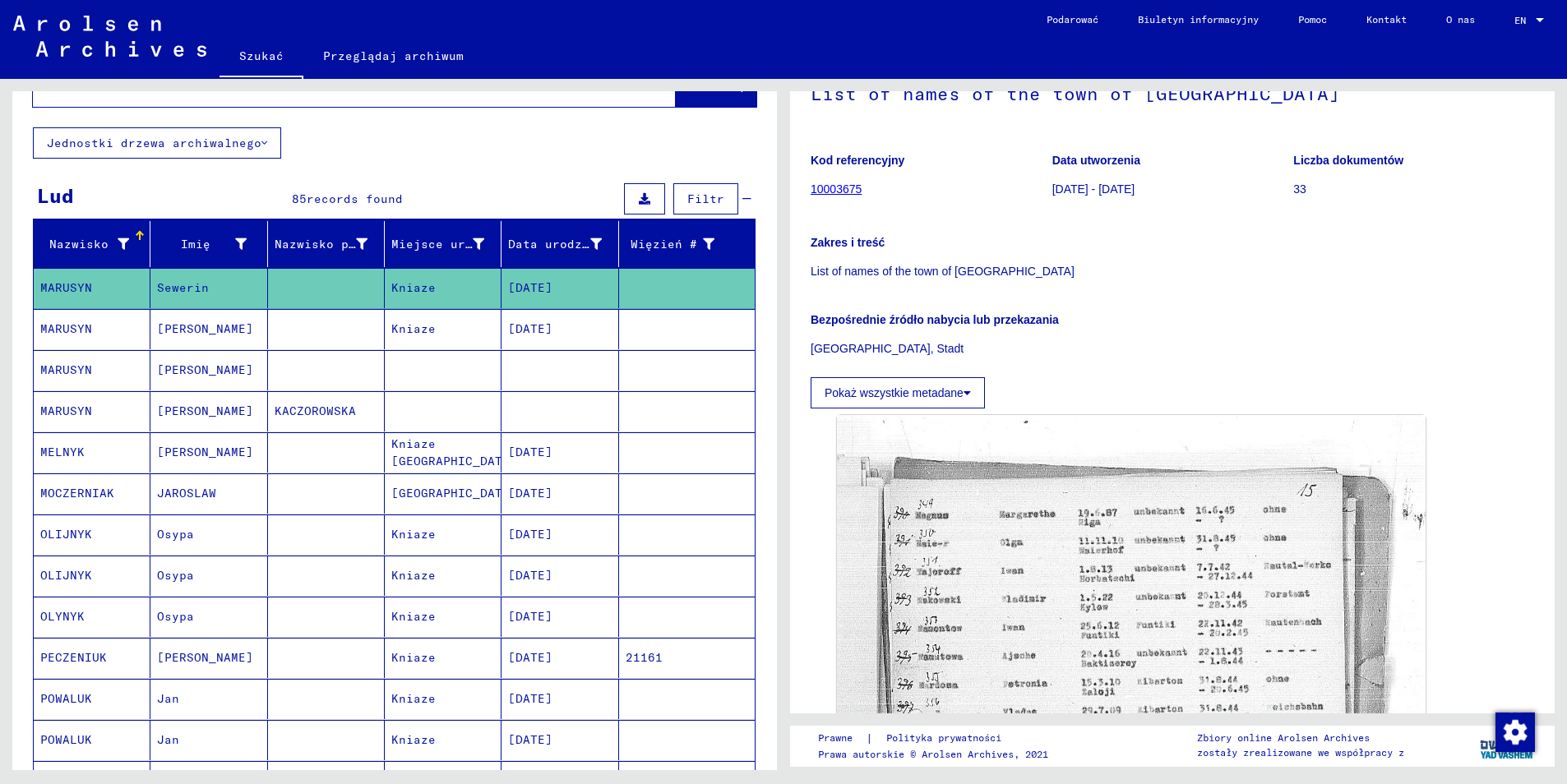
click at [70, 350] on mat-cell "MARUSYN" at bounding box center [92, 370] width 117 height 40
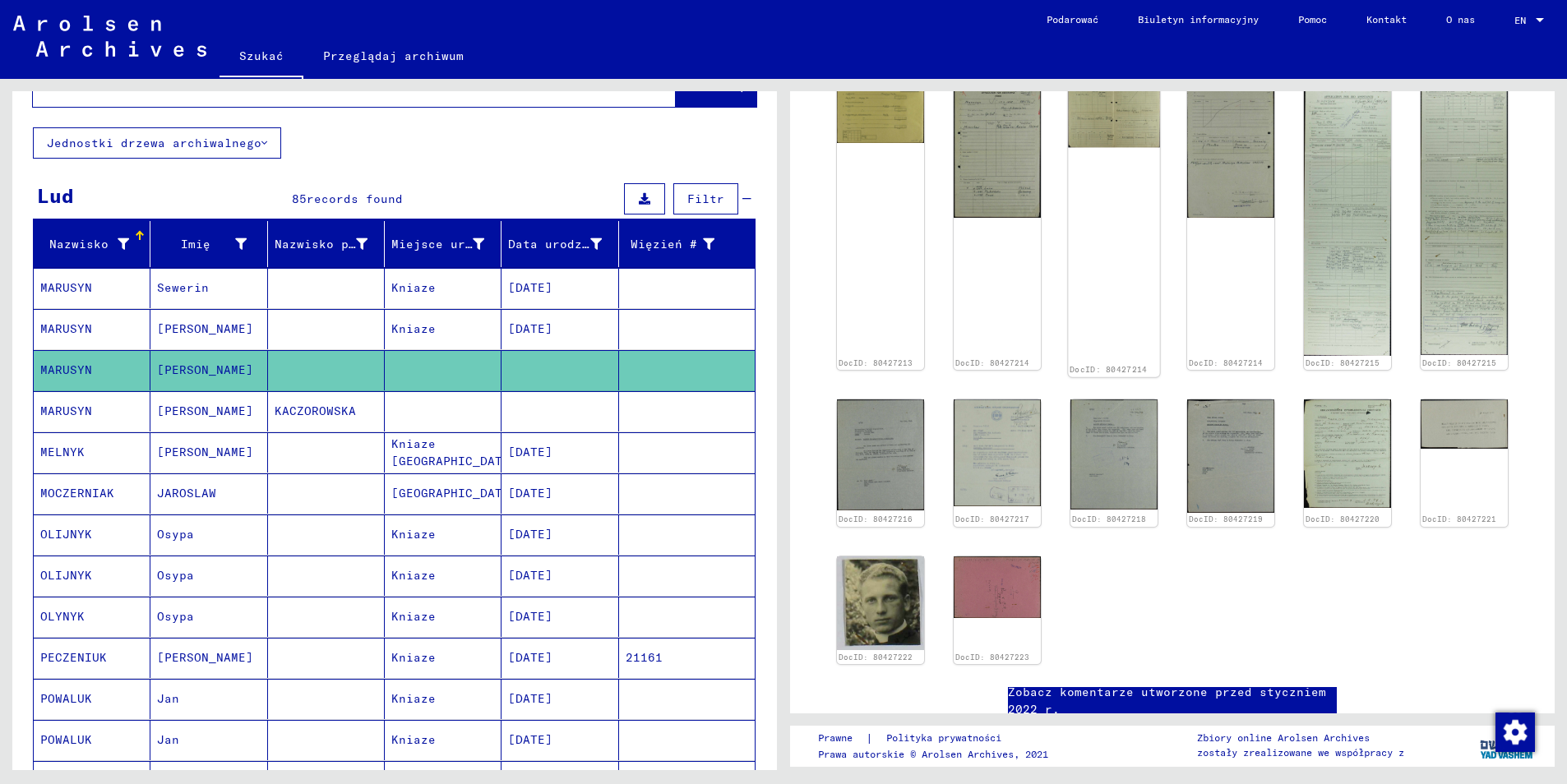
scroll to position [328, 0]
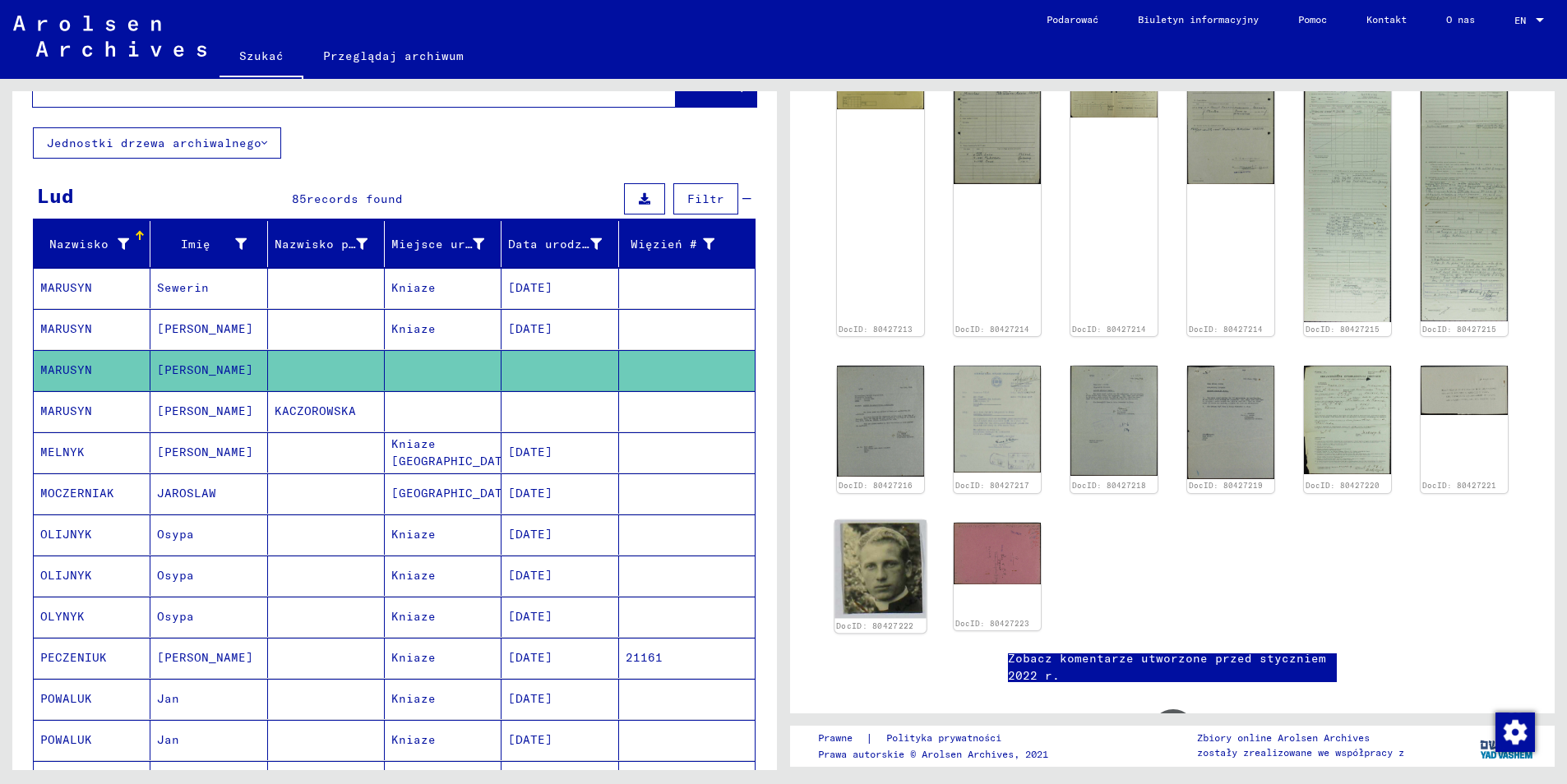
click at [900, 553] on img at bounding box center [880, 568] width 92 height 99
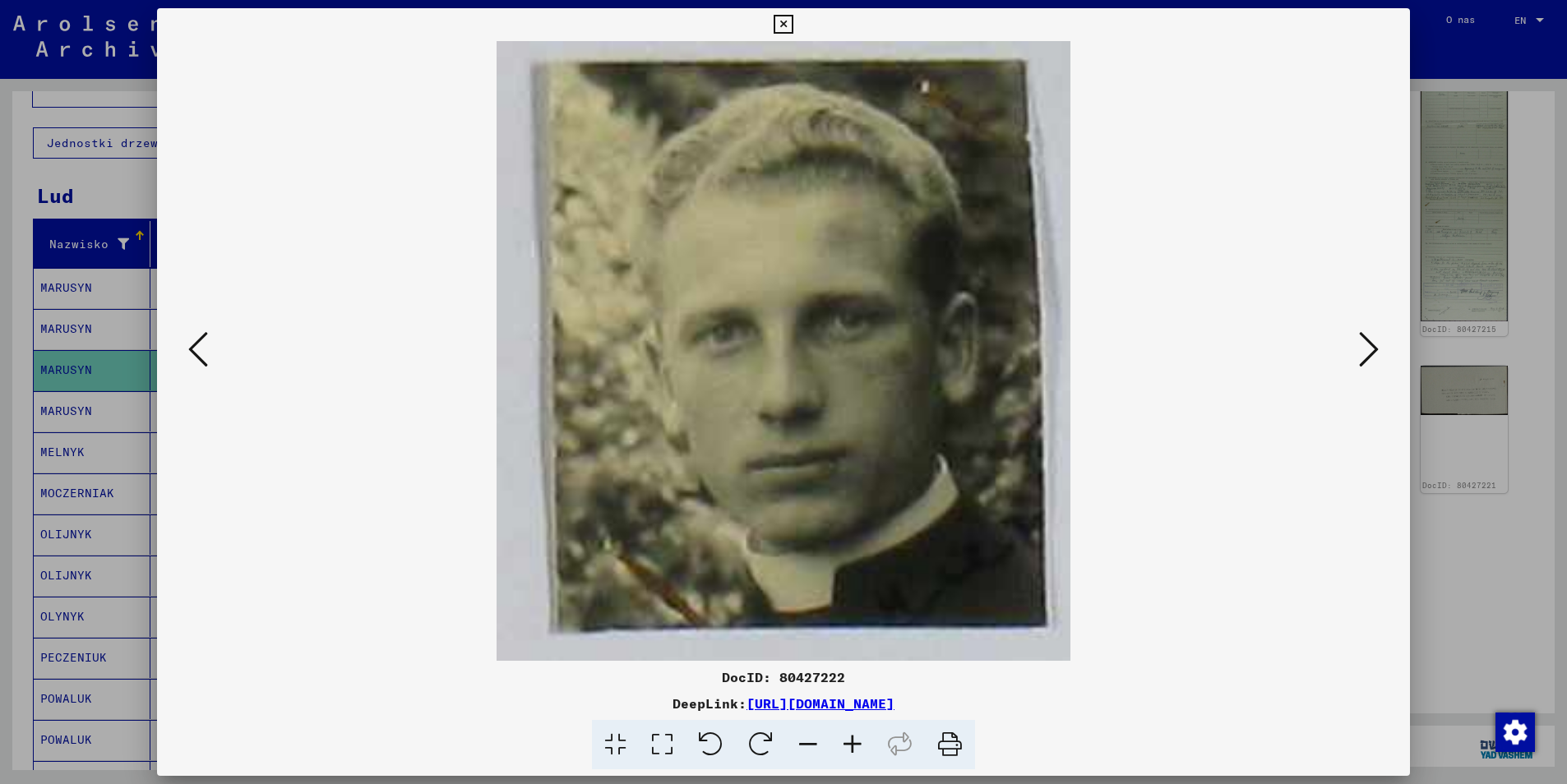
click at [788, 18] on icon at bounding box center [783, 24] width 19 height 20
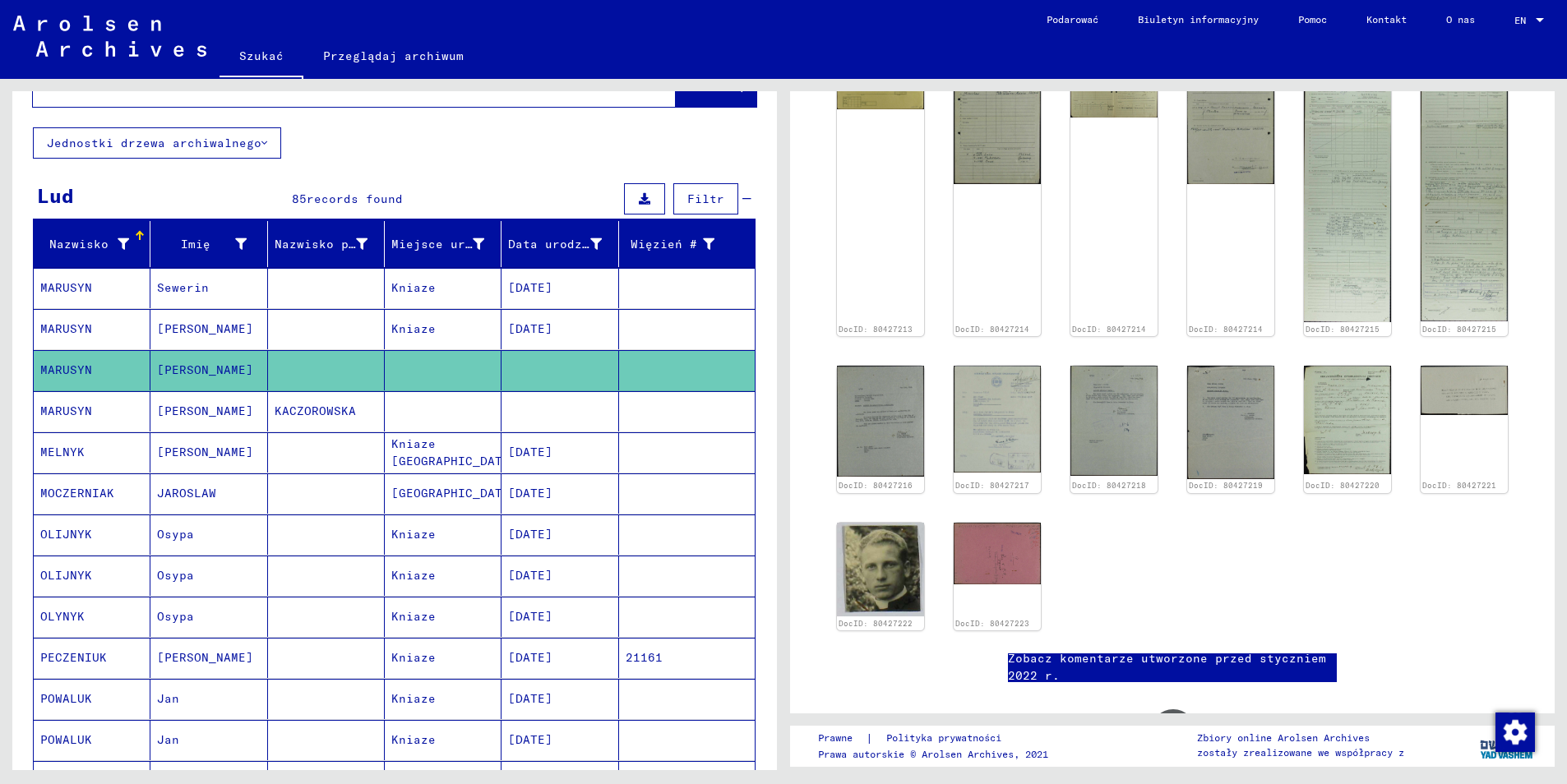
click at [100, 396] on mat-cell "MARUSYN" at bounding box center [92, 411] width 117 height 40
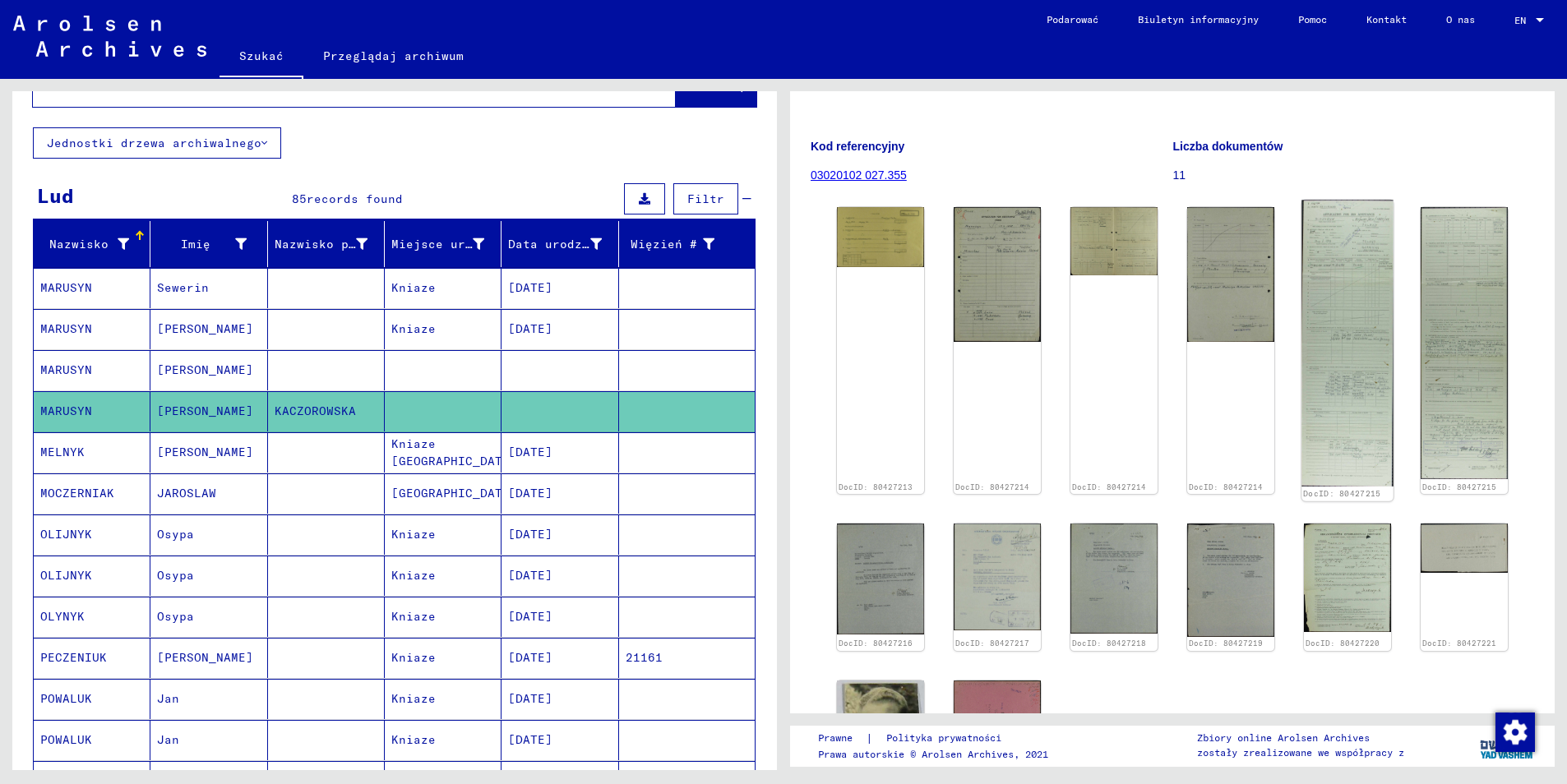
scroll to position [83, 0]
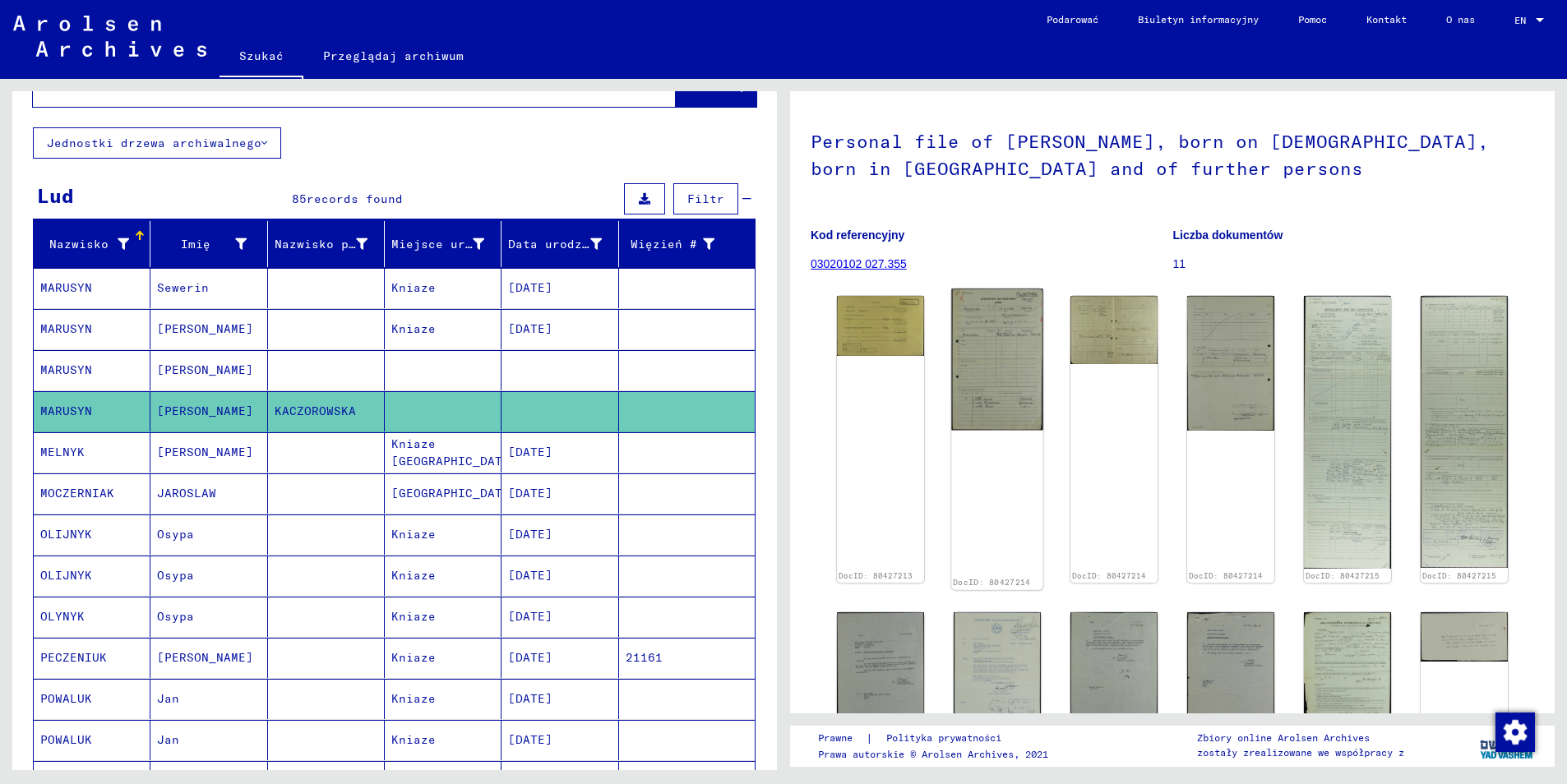
click at [1015, 360] on img at bounding box center [997, 360] width 92 height 142
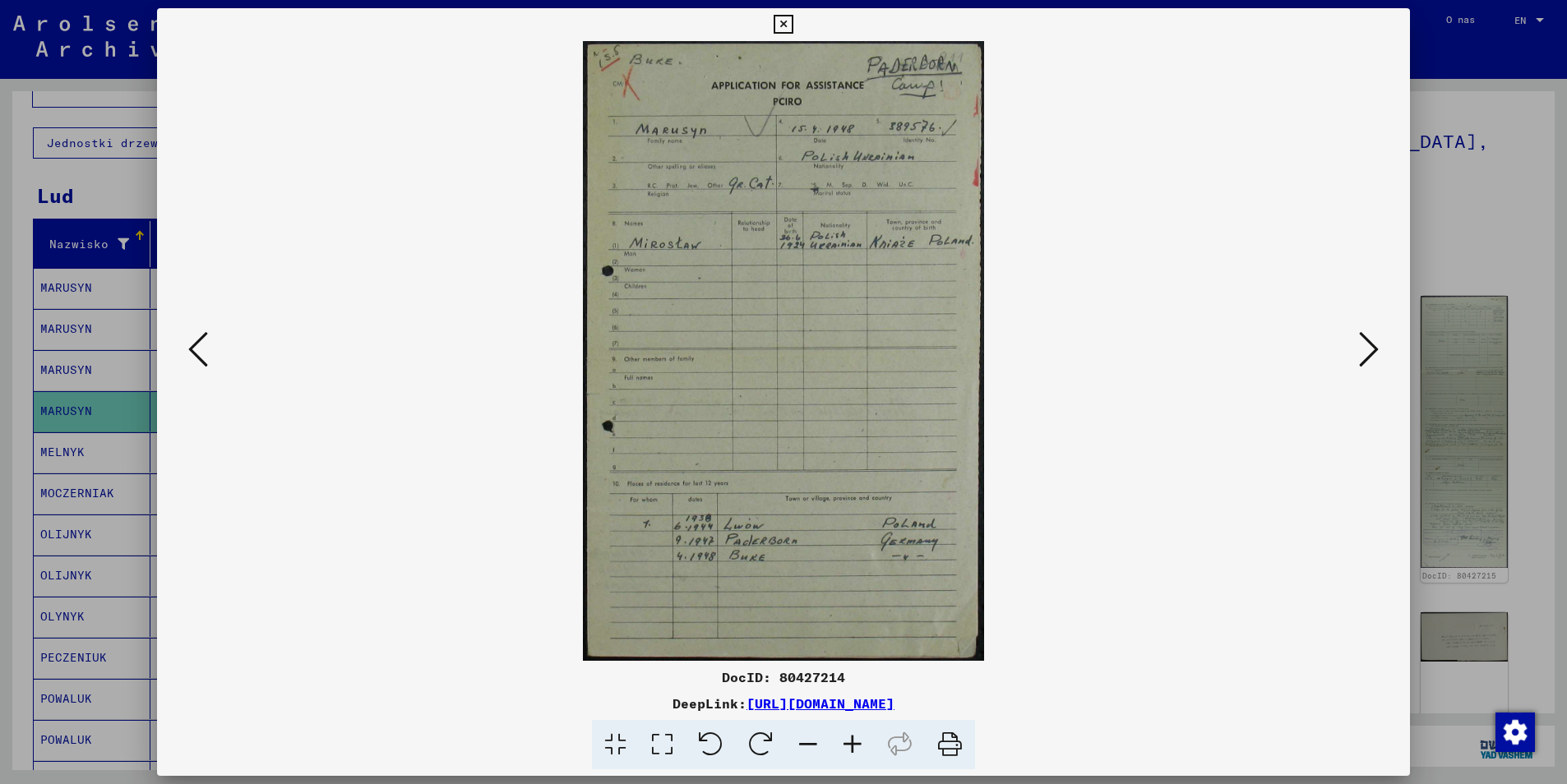
click at [204, 356] on icon at bounding box center [198, 348] width 20 height 39
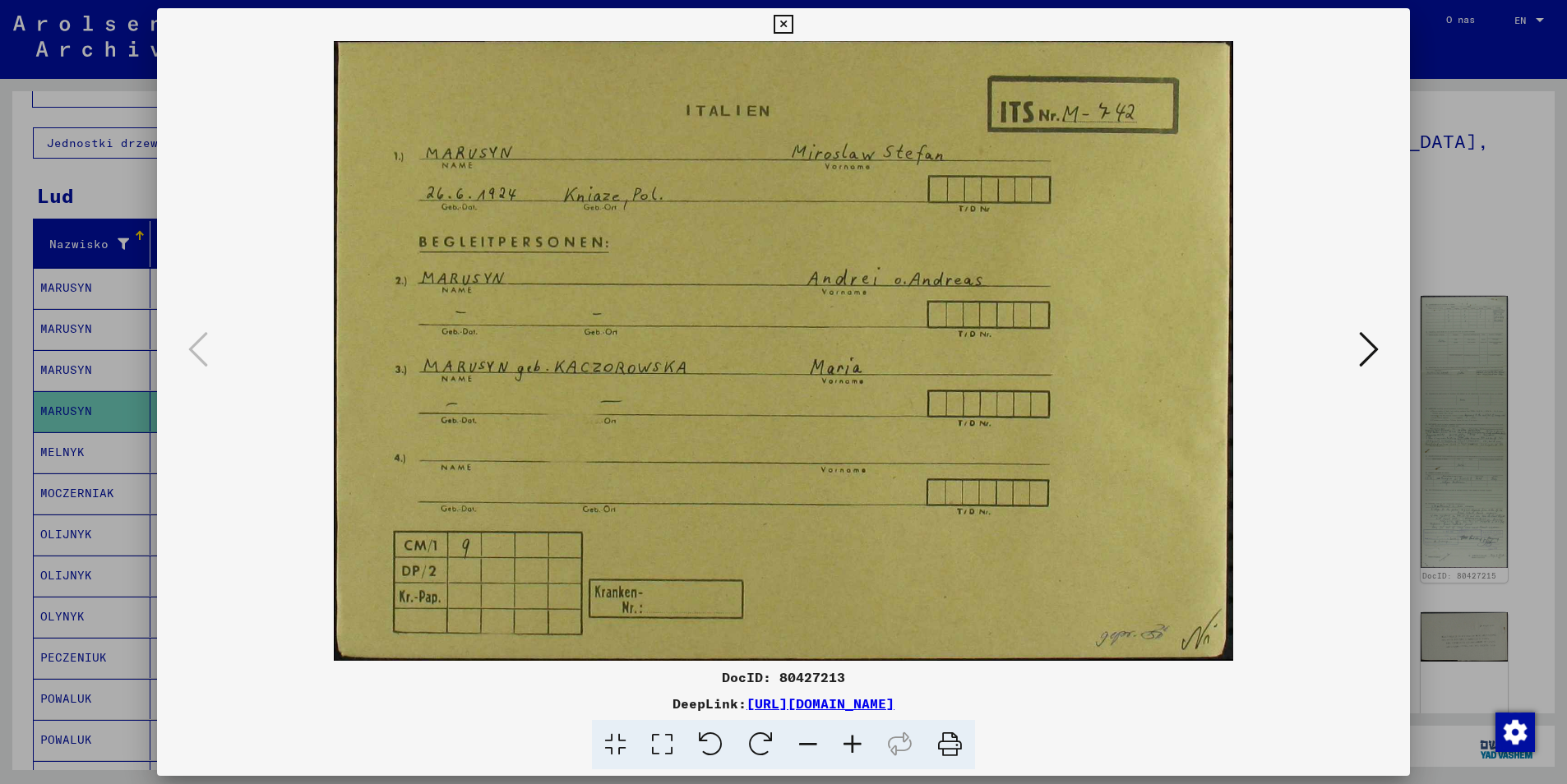
click at [1370, 348] on icon at bounding box center [1369, 348] width 20 height 39
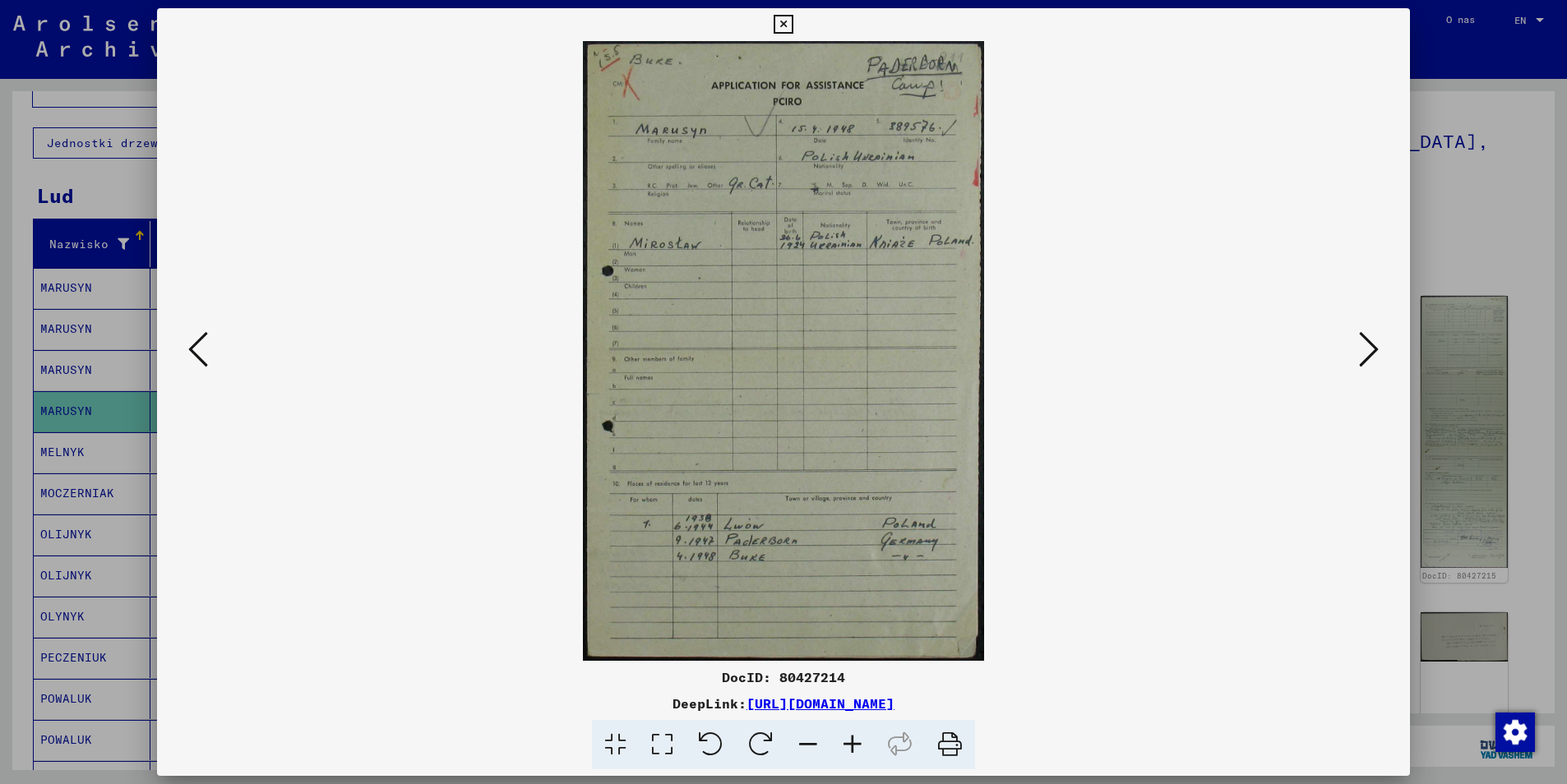
click at [1370, 348] on icon at bounding box center [1369, 348] width 20 height 39
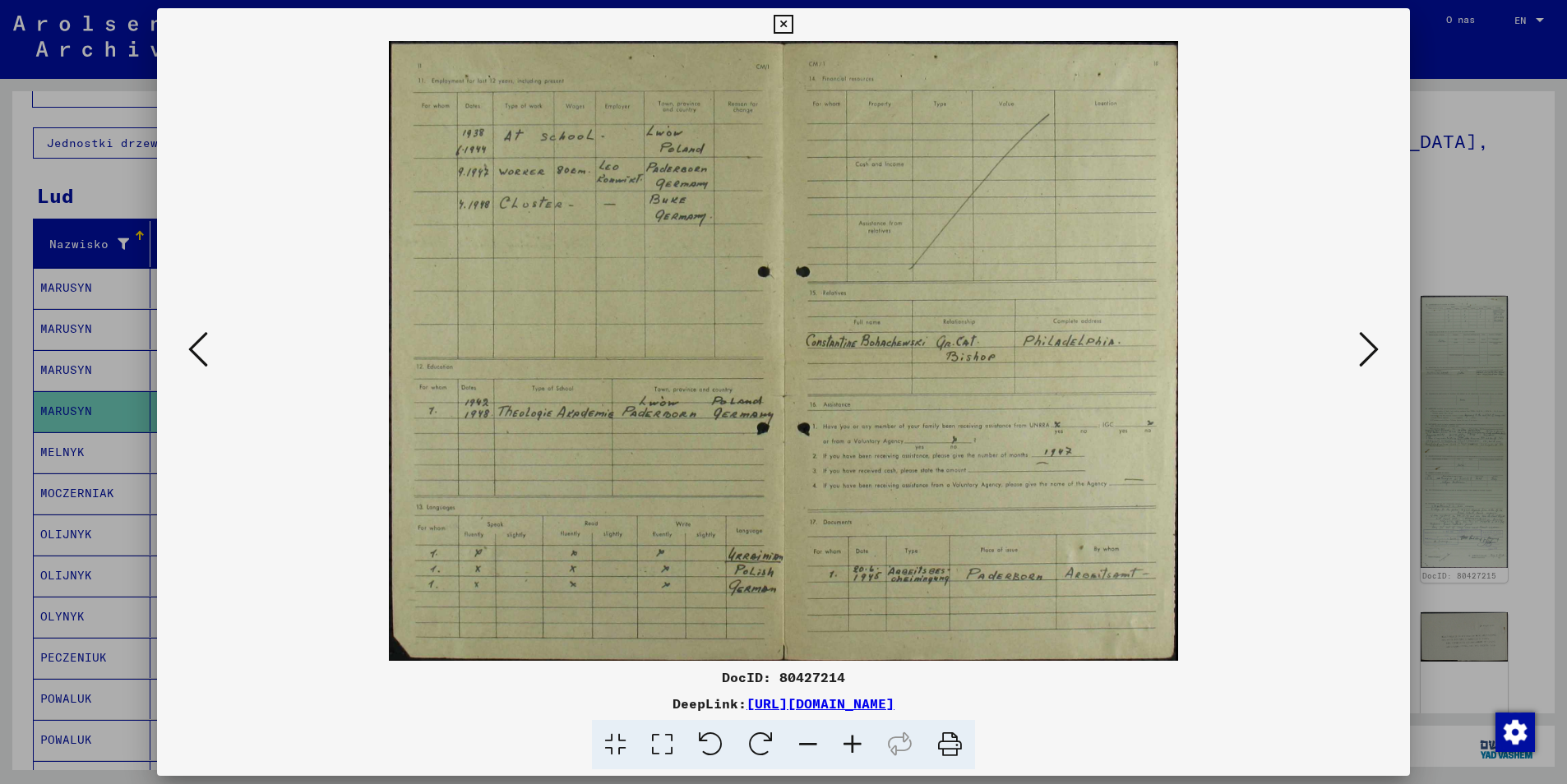
click at [853, 740] on icon at bounding box center [852, 744] width 44 height 50
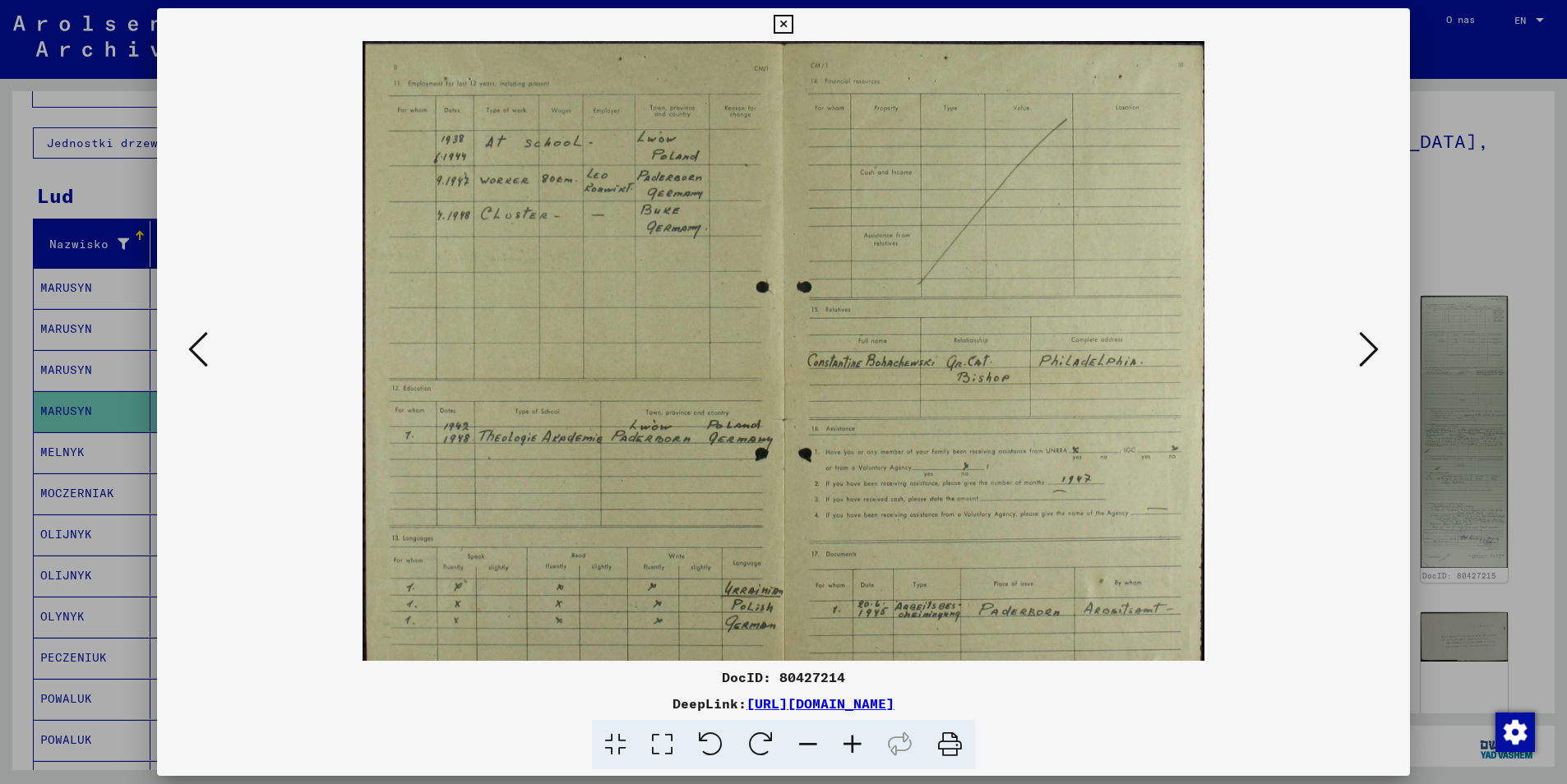
click at [854, 739] on icon at bounding box center [852, 744] width 44 height 50
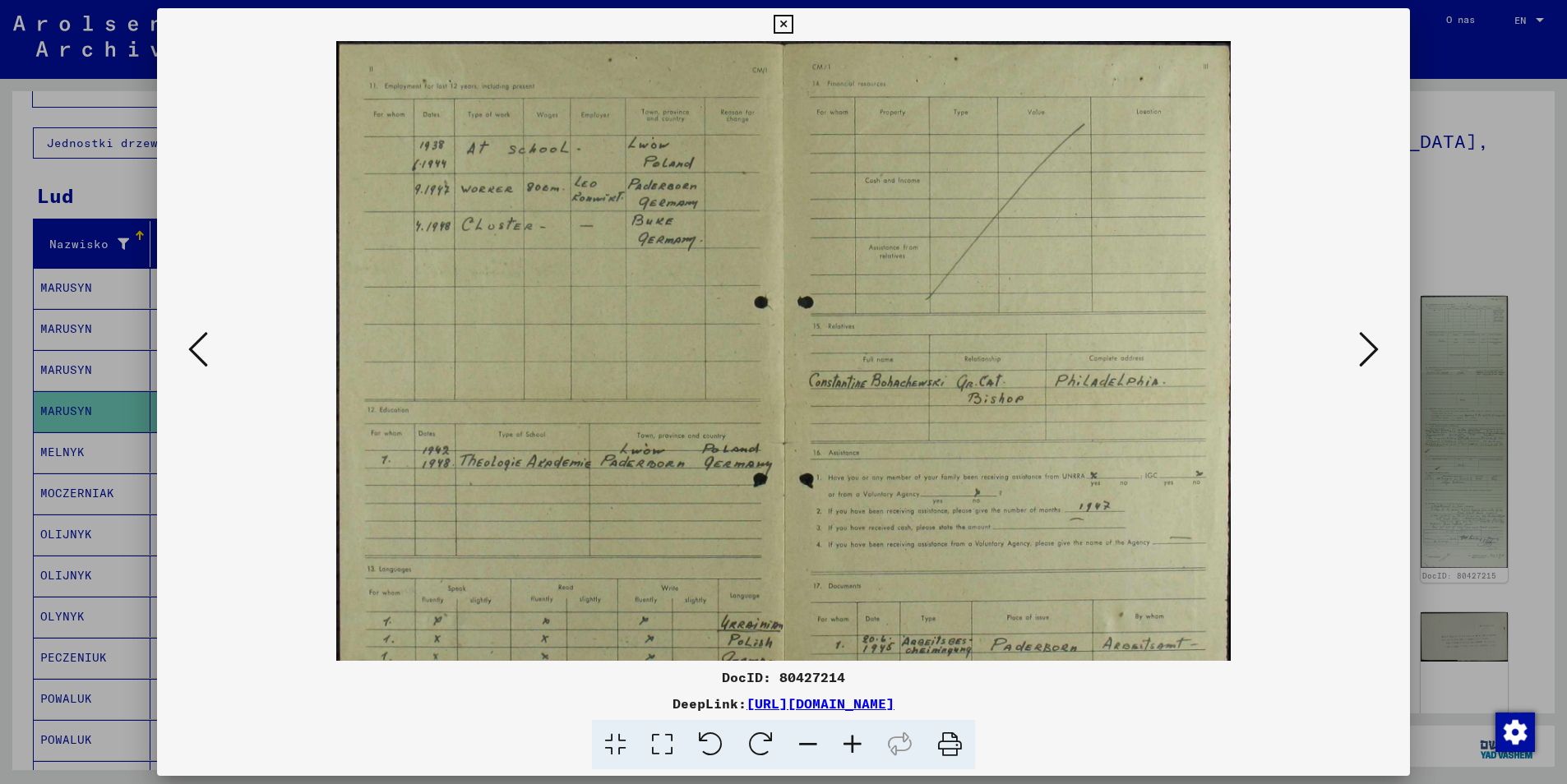
click at [854, 739] on icon at bounding box center [852, 744] width 44 height 50
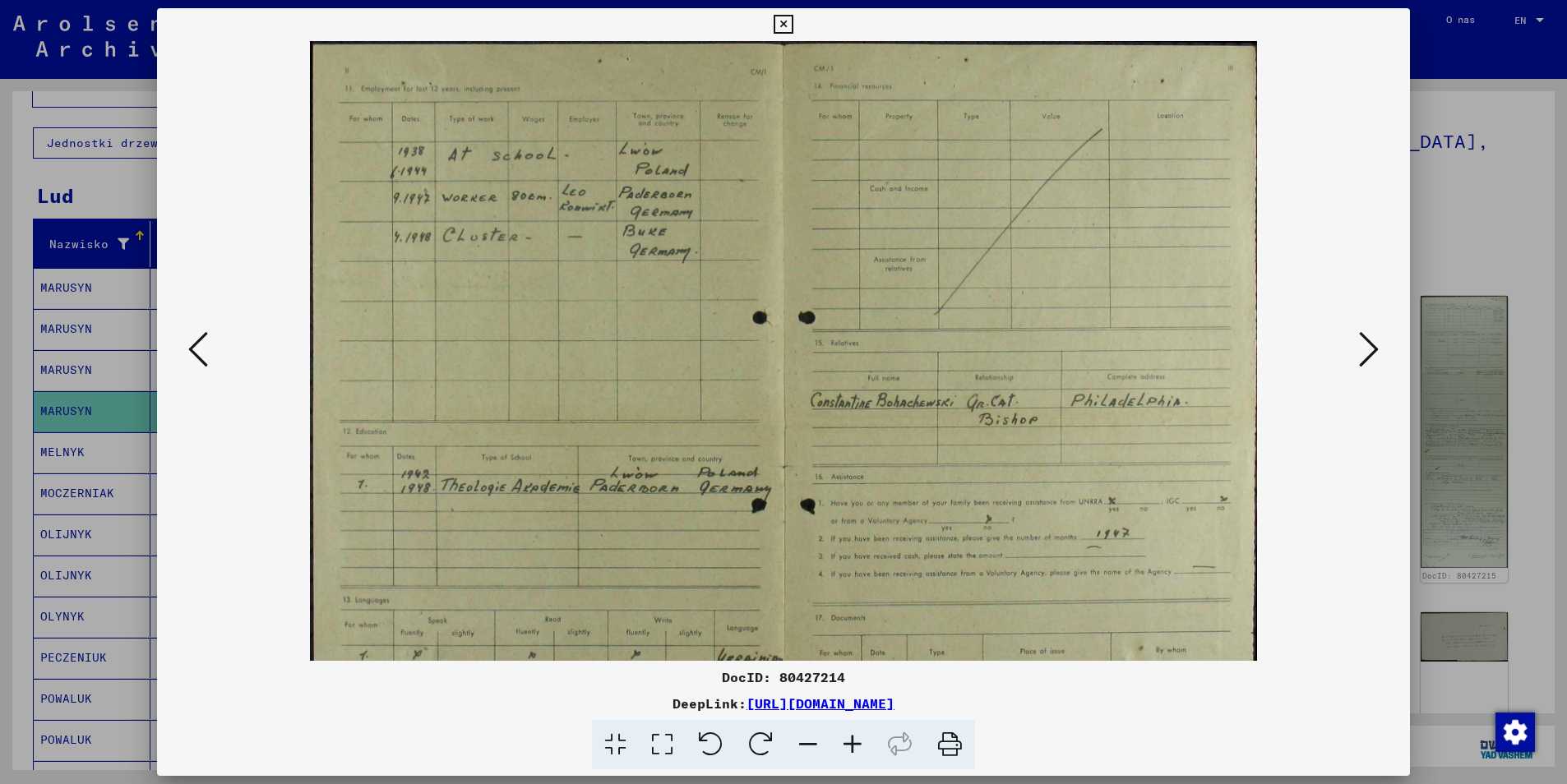
click at [854, 739] on icon at bounding box center [852, 744] width 44 height 50
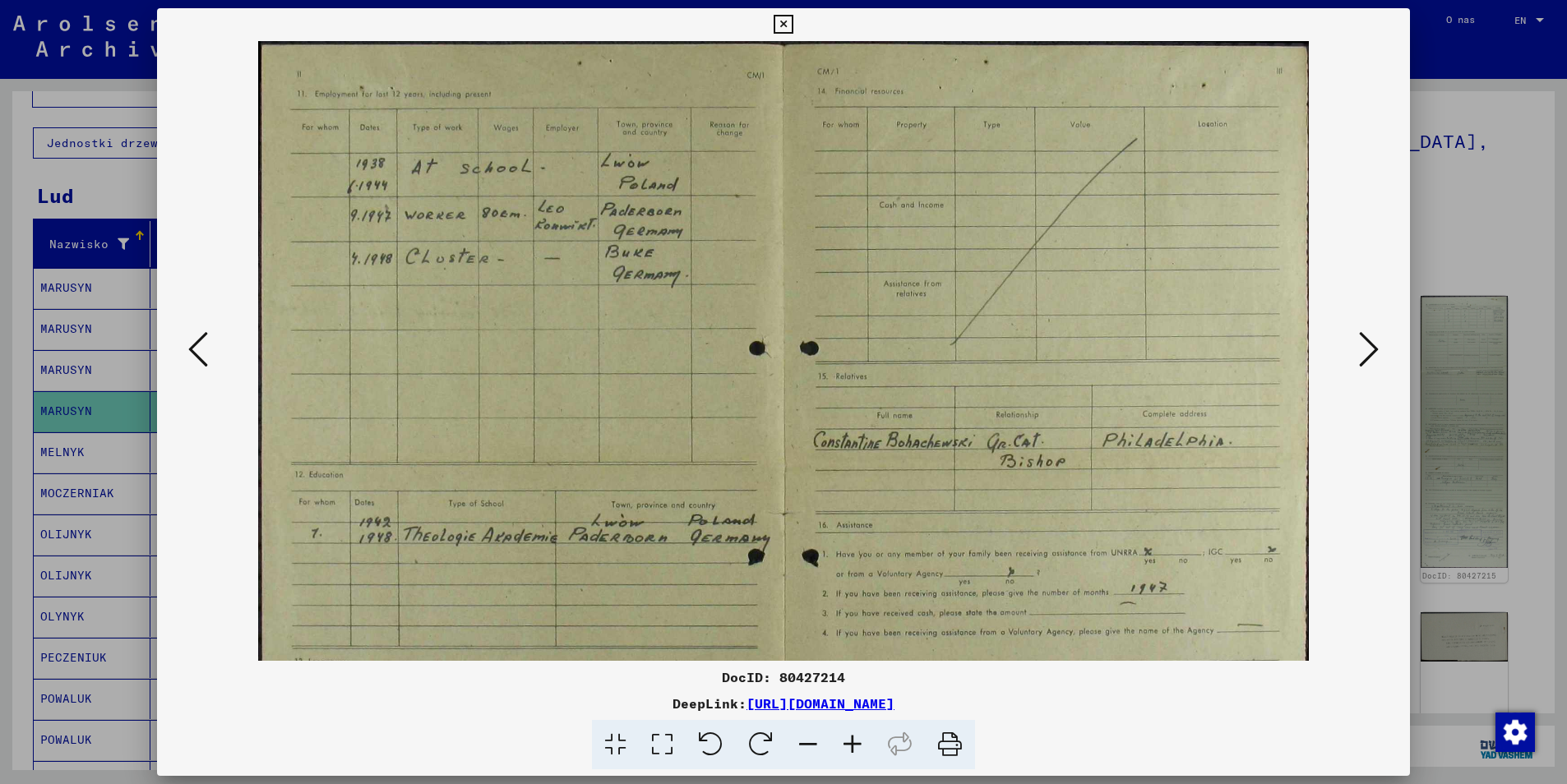
click at [854, 739] on icon at bounding box center [852, 744] width 44 height 50
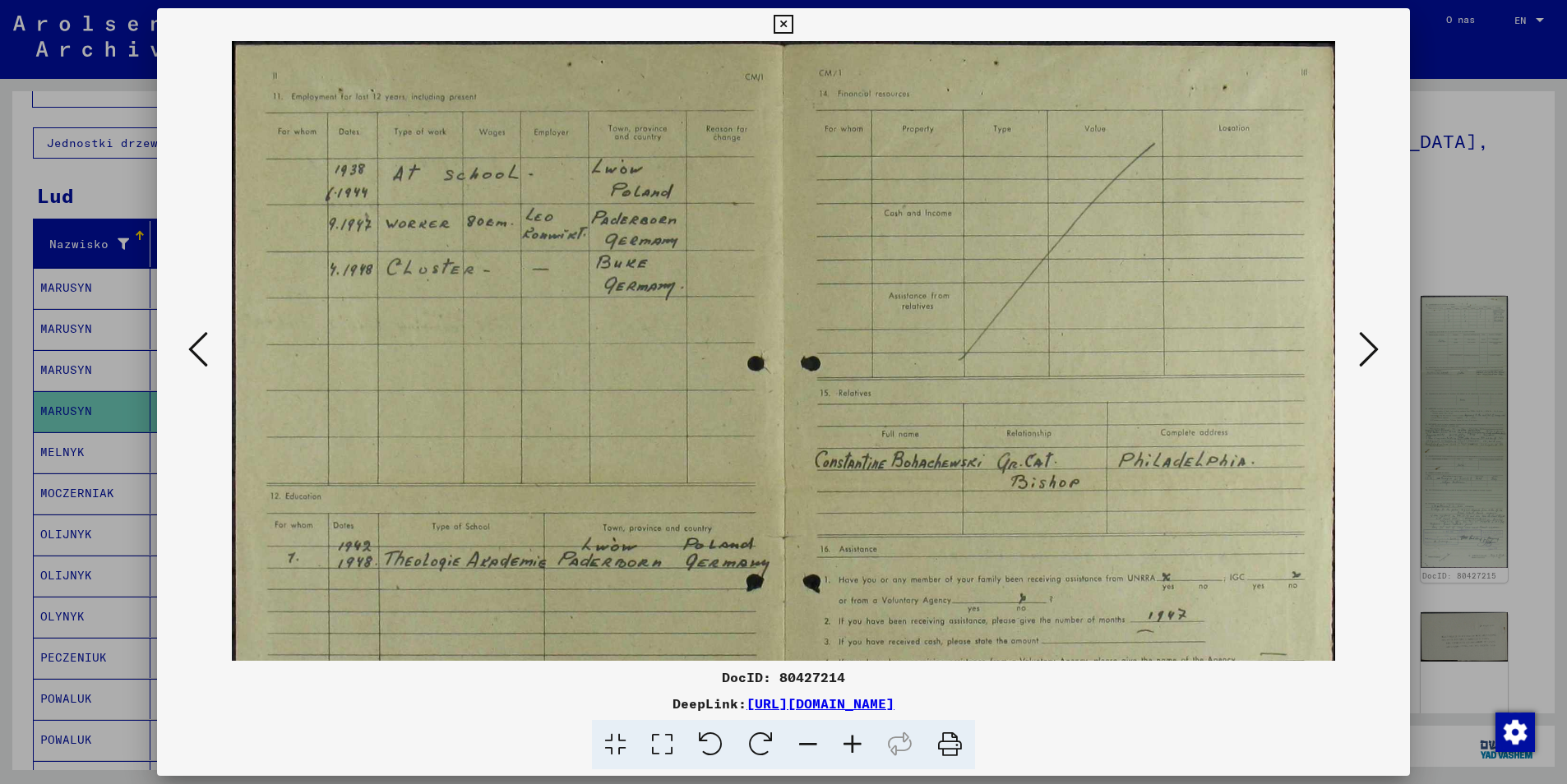
click at [854, 739] on icon at bounding box center [852, 744] width 44 height 50
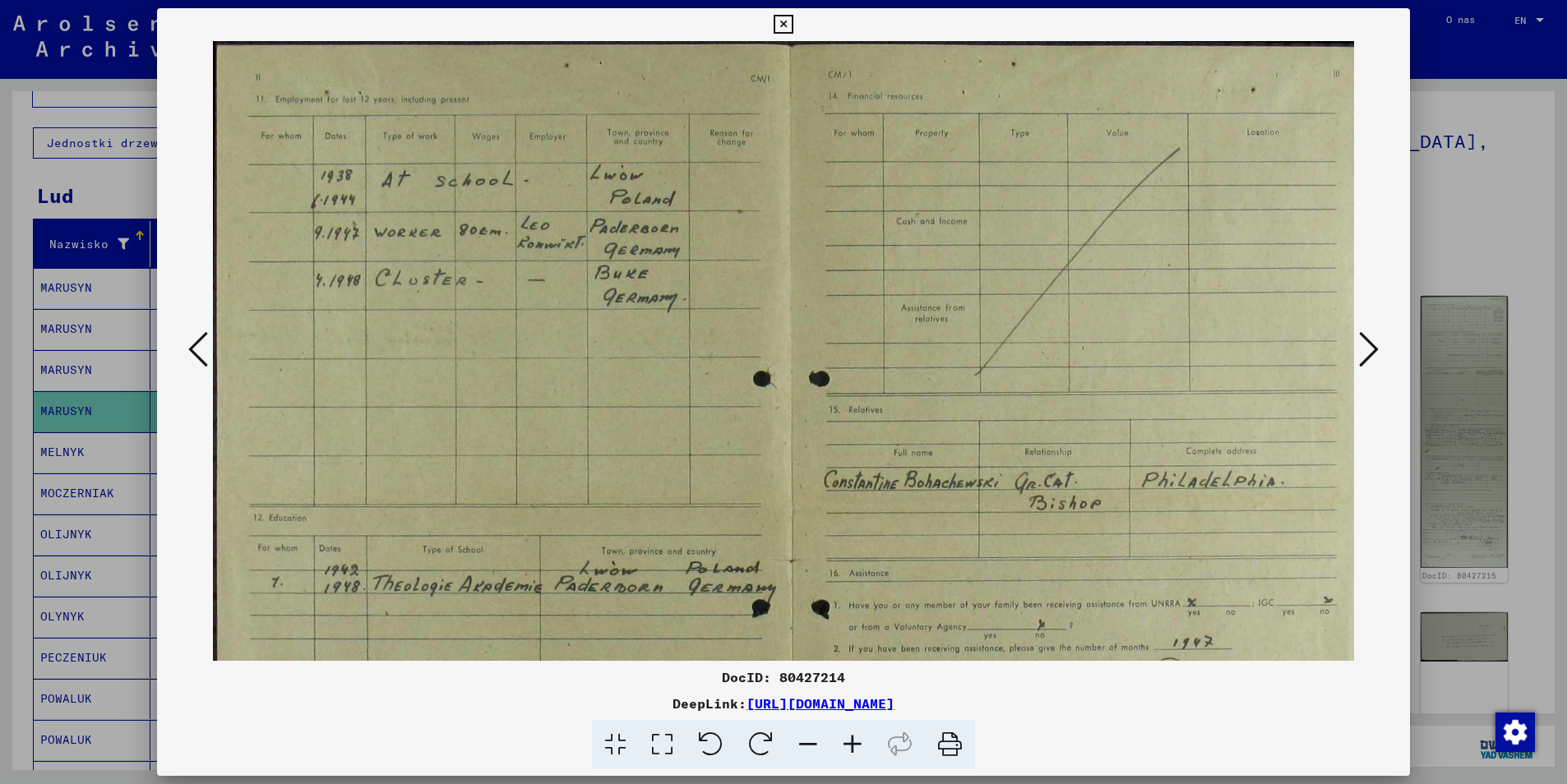
click at [854, 739] on icon at bounding box center [852, 744] width 44 height 50
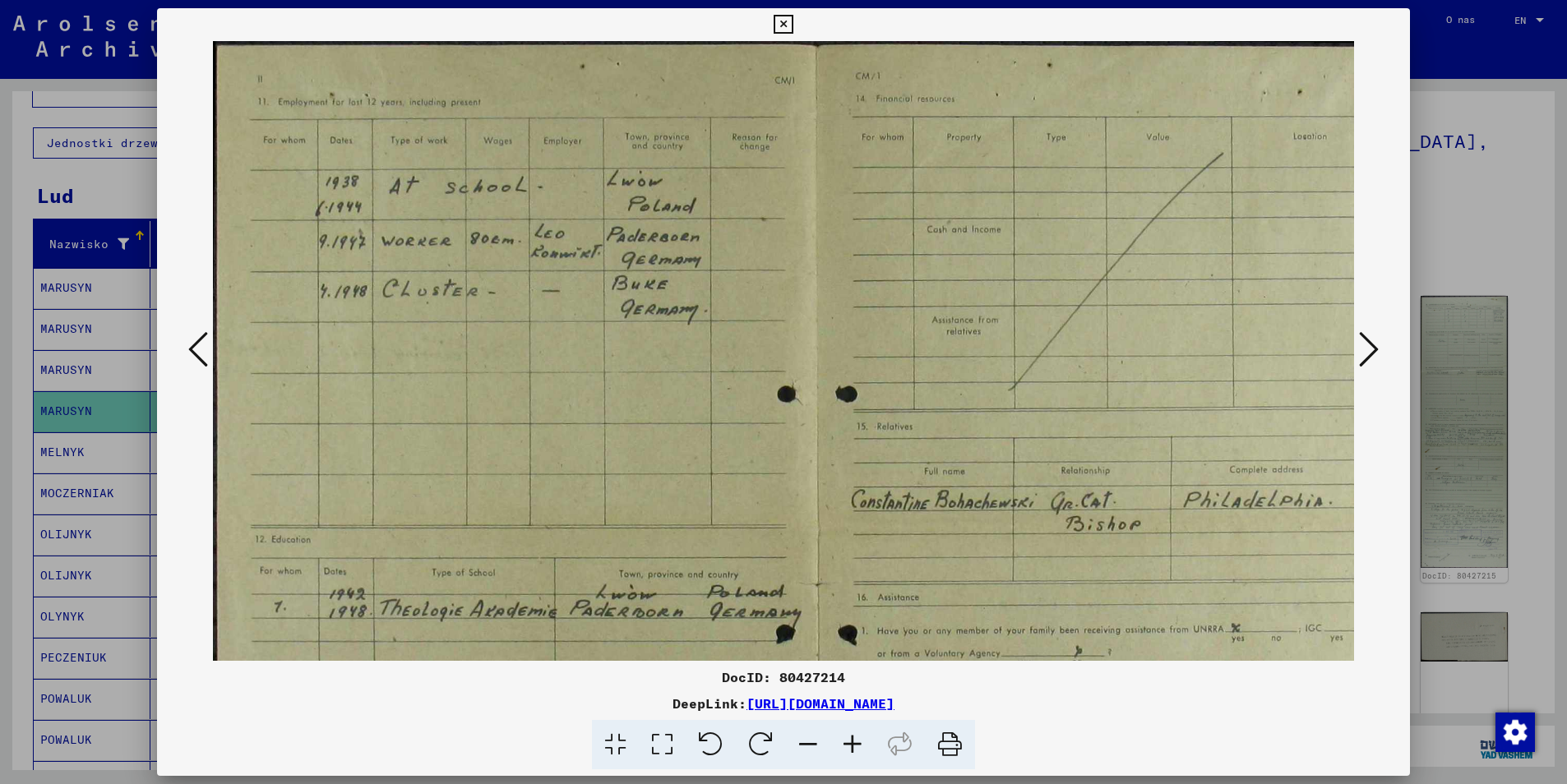
click at [854, 739] on icon at bounding box center [852, 744] width 44 height 50
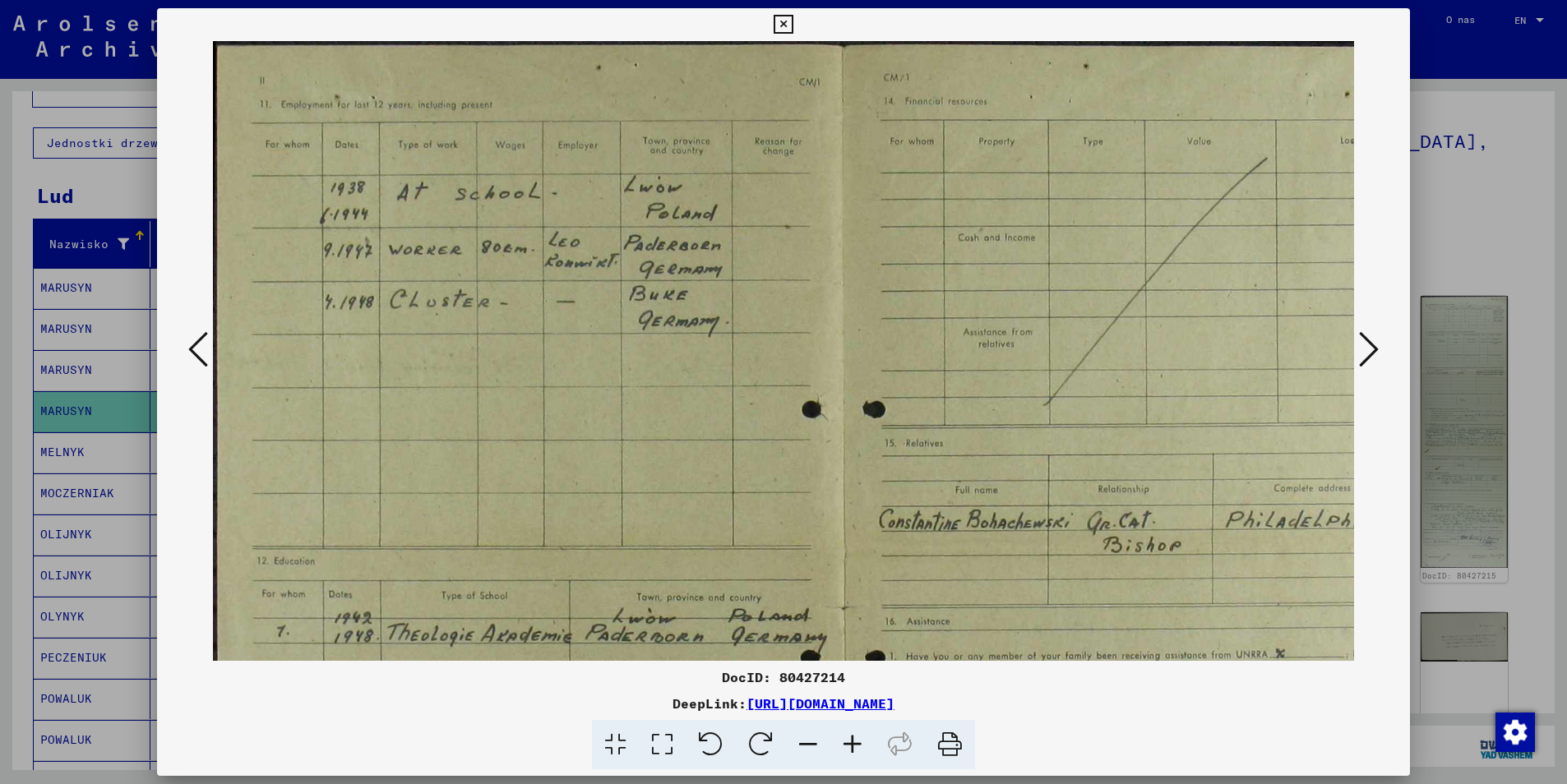
click at [854, 739] on icon at bounding box center [852, 744] width 44 height 50
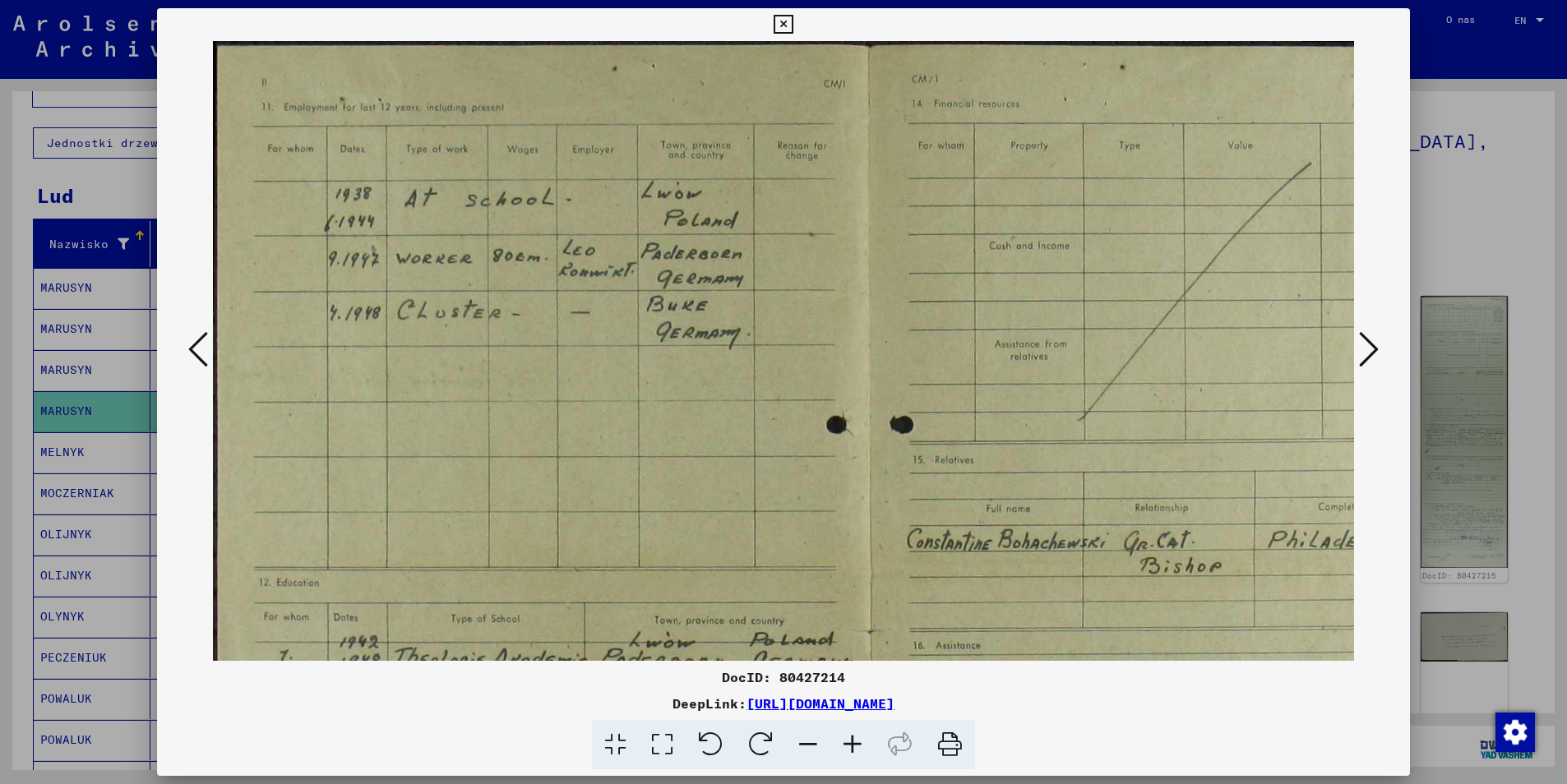
click at [854, 739] on icon at bounding box center [852, 744] width 44 height 50
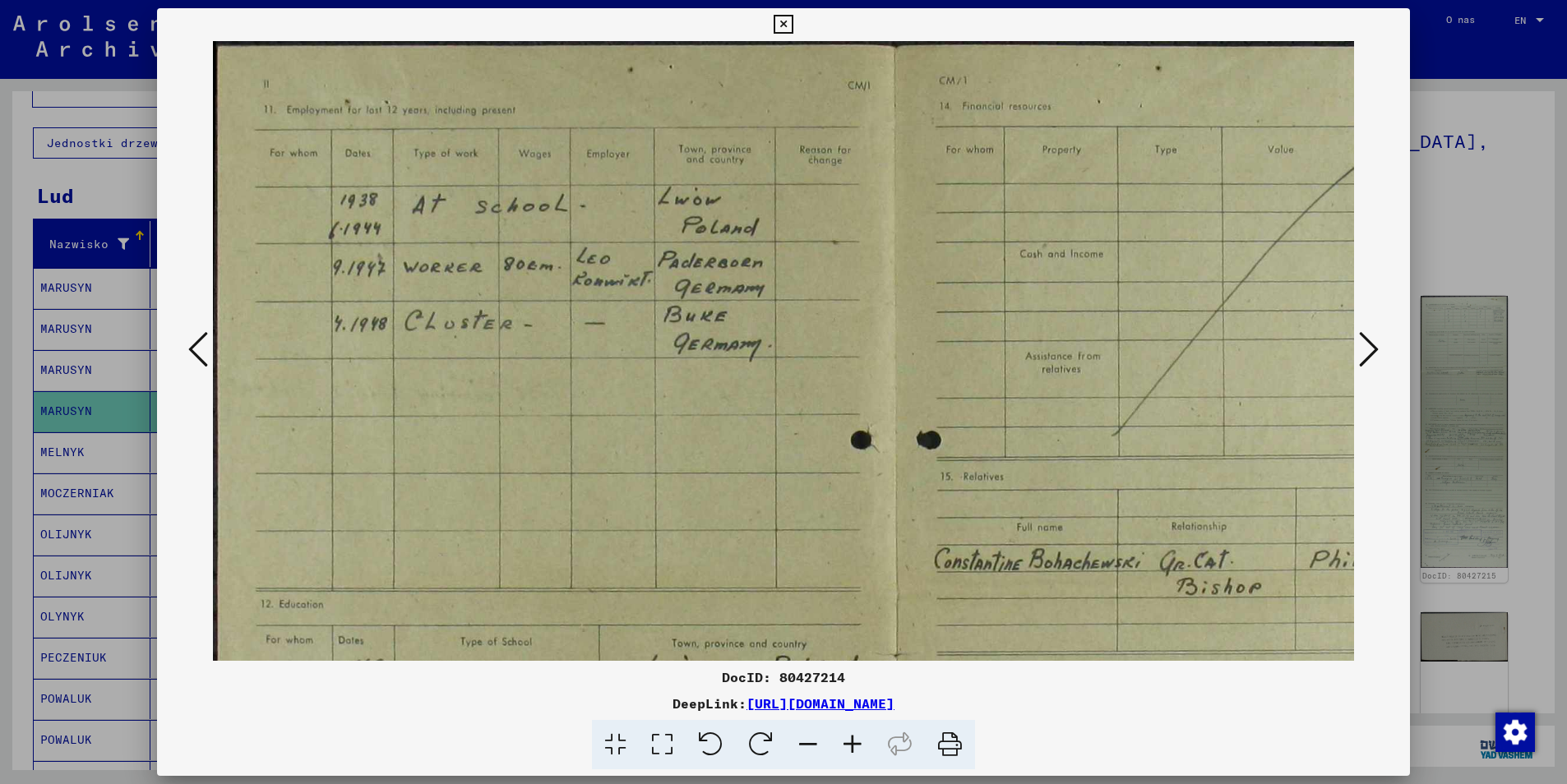
click at [854, 739] on icon at bounding box center [852, 744] width 44 height 50
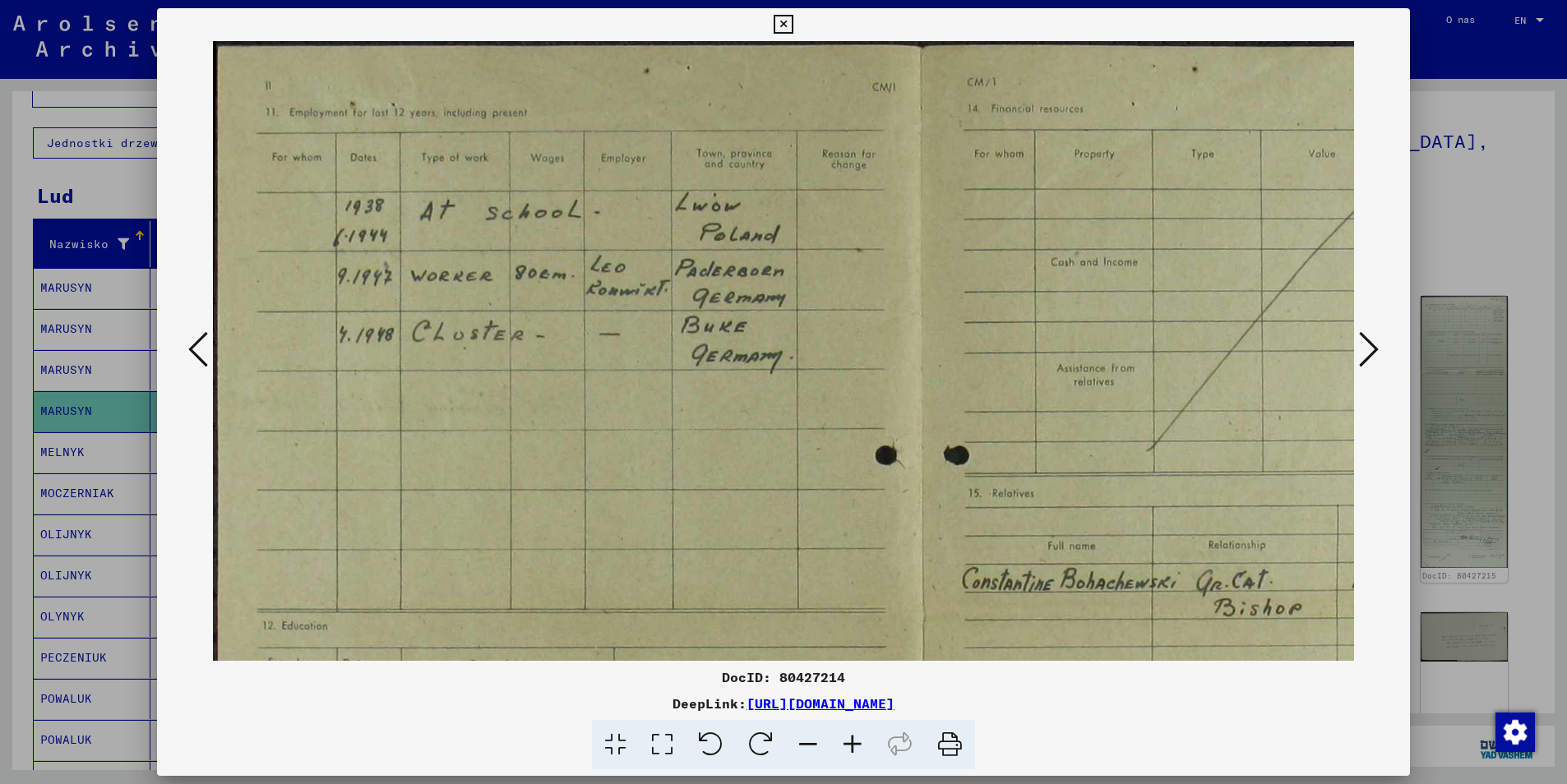
click at [854, 739] on icon at bounding box center [852, 744] width 44 height 50
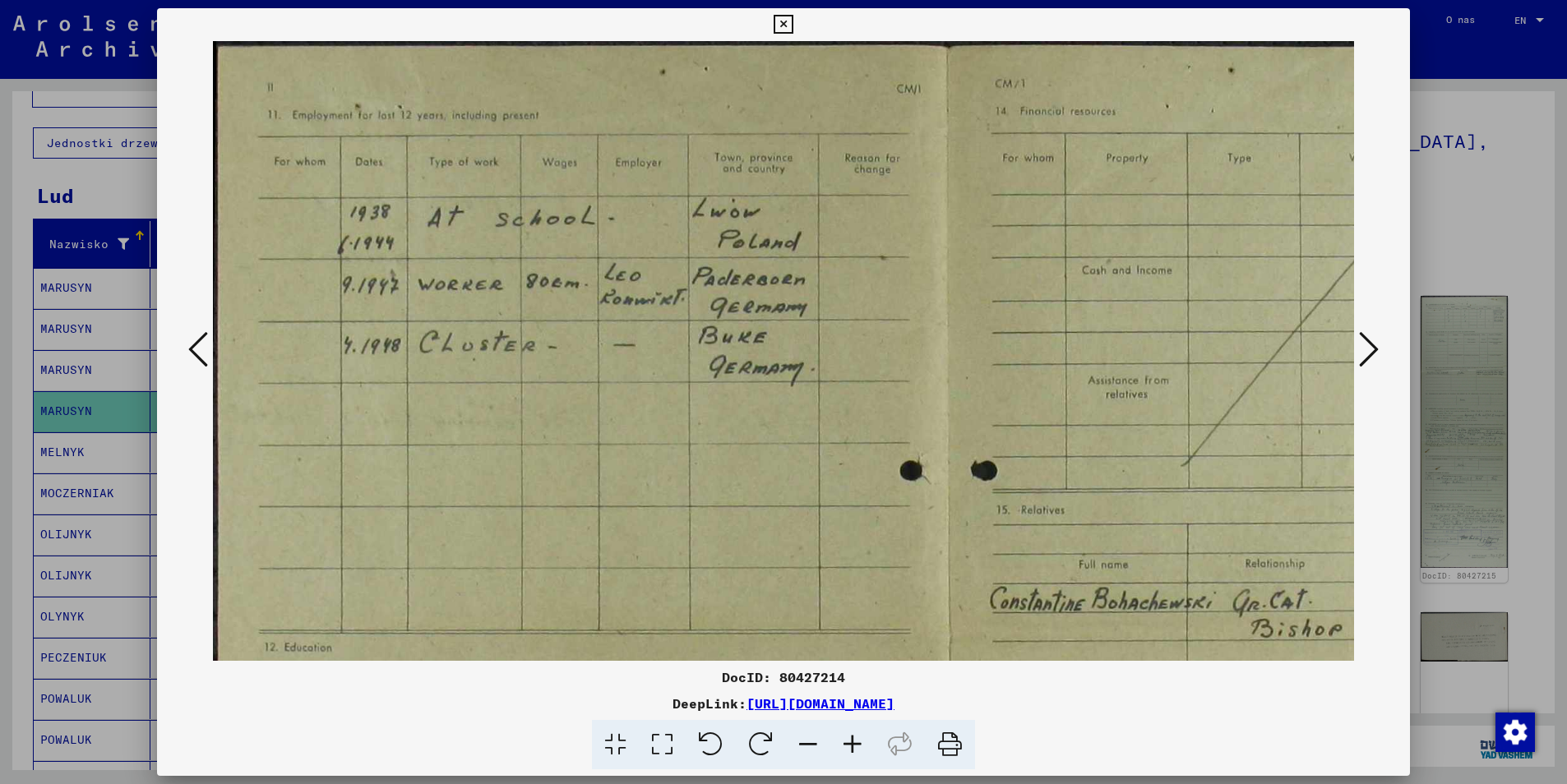
click at [854, 739] on icon at bounding box center [852, 744] width 44 height 50
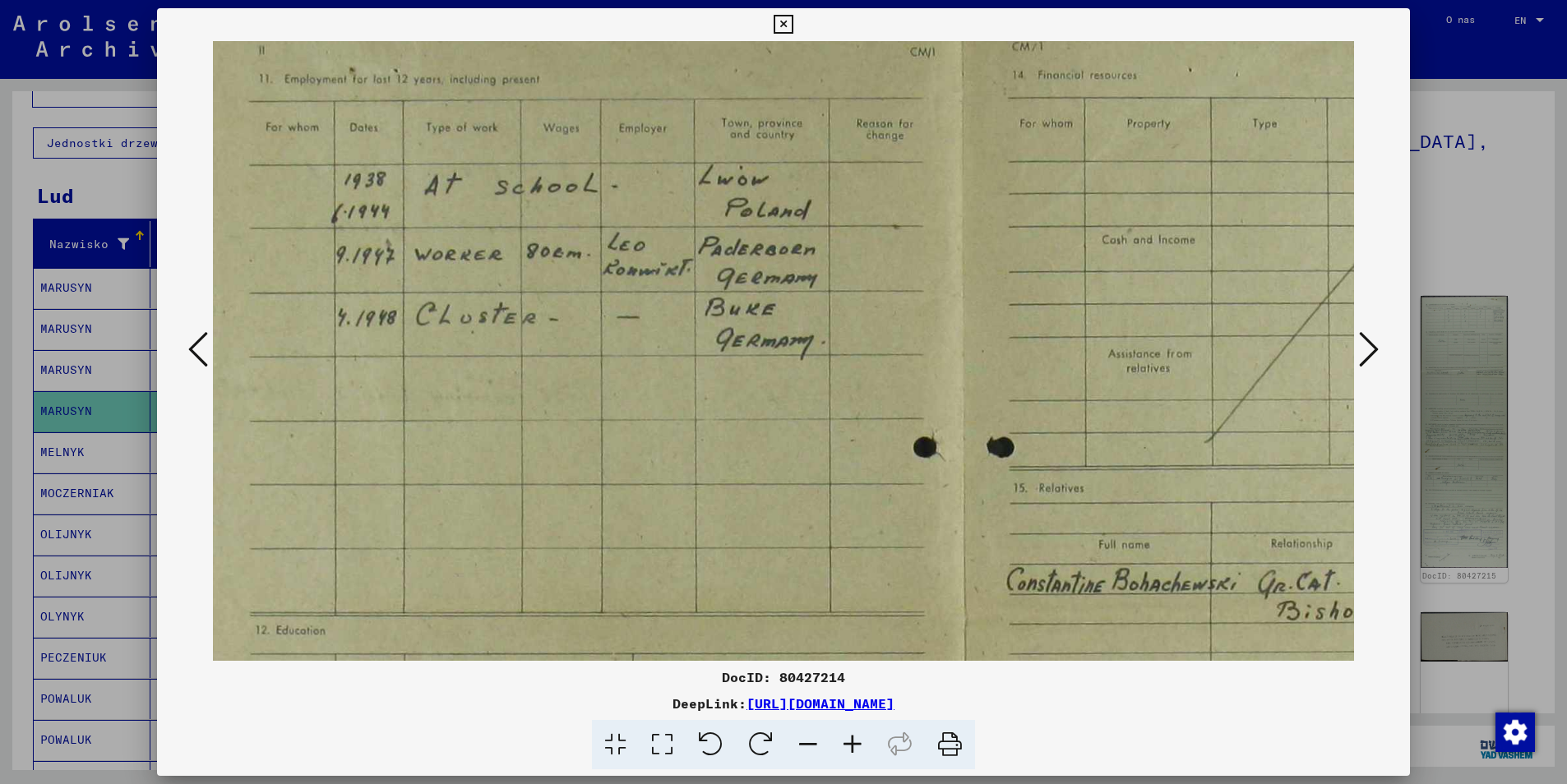
scroll to position [68, 13]
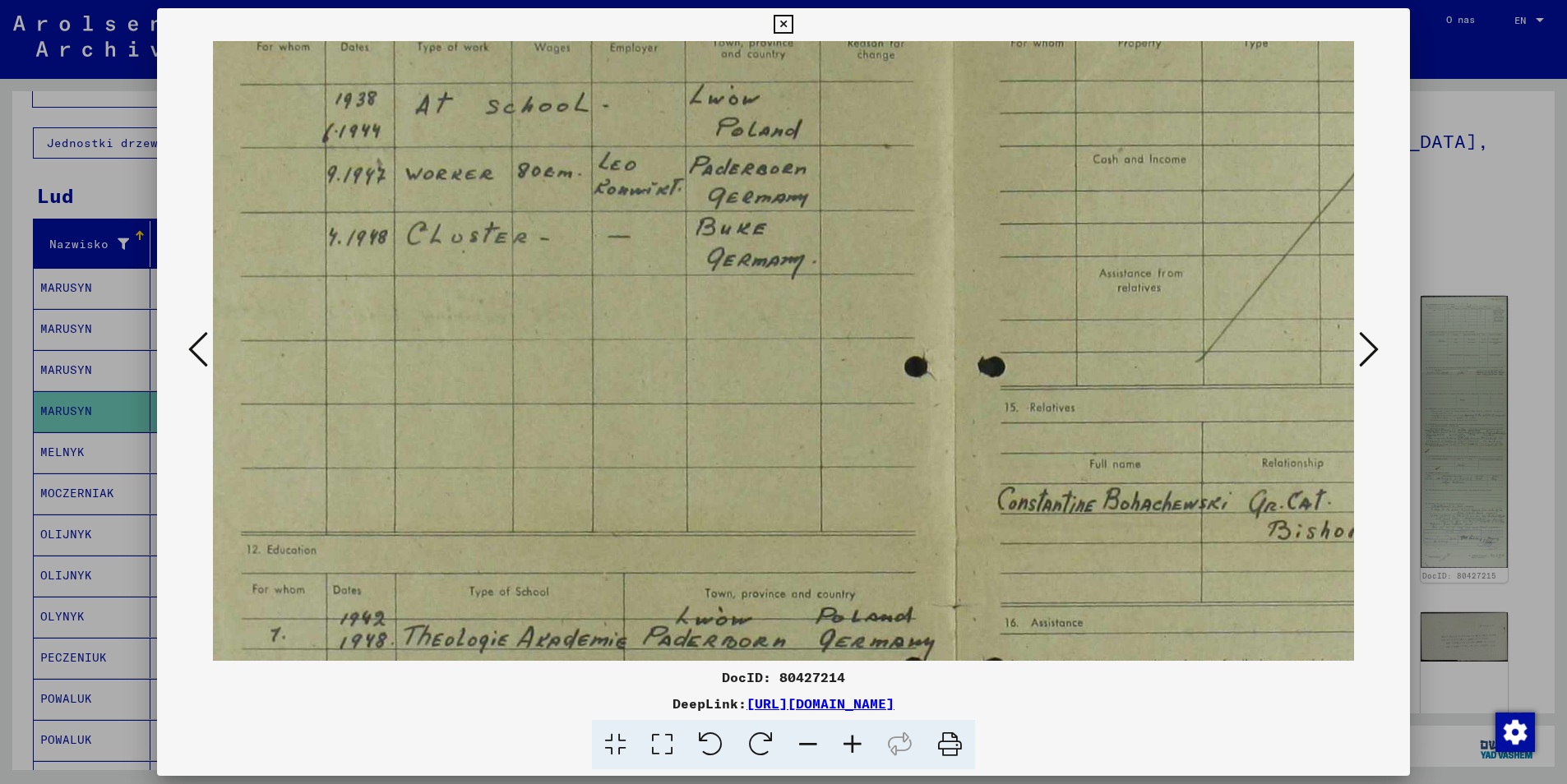
drag, startPoint x: 539, startPoint y: 315, endPoint x: 519, endPoint y: 196, distance: 120.7
click at [519, 196] on img at bounding box center [954, 519] width 1523 height 1195
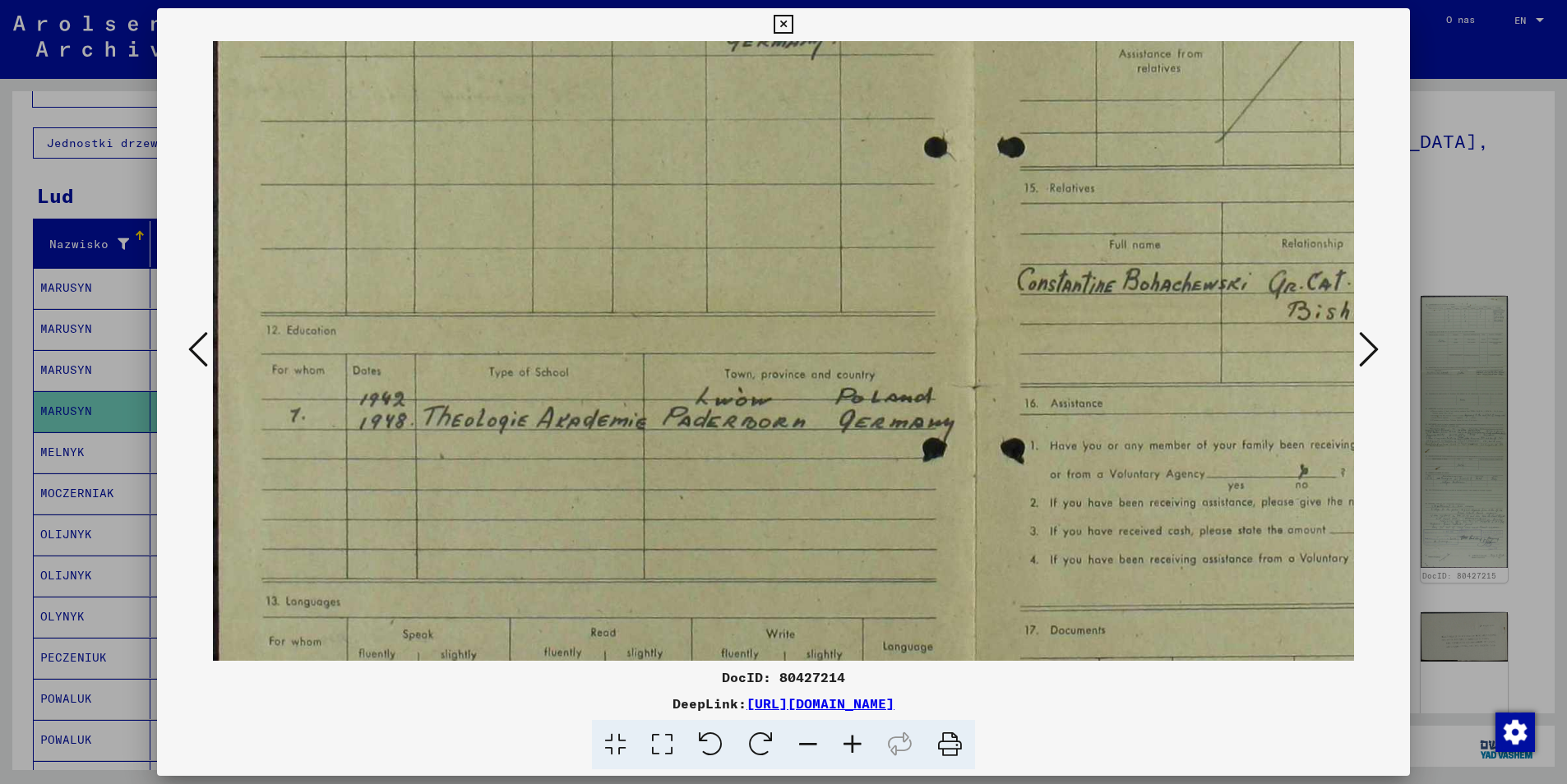
scroll to position [335, 0]
drag, startPoint x: 613, startPoint y: 466, endPoint x: 683, endPoint y: 250, distance: 227.1
click at [683, 250] on img at bounding box center [974, 303] width 1523 height 1195
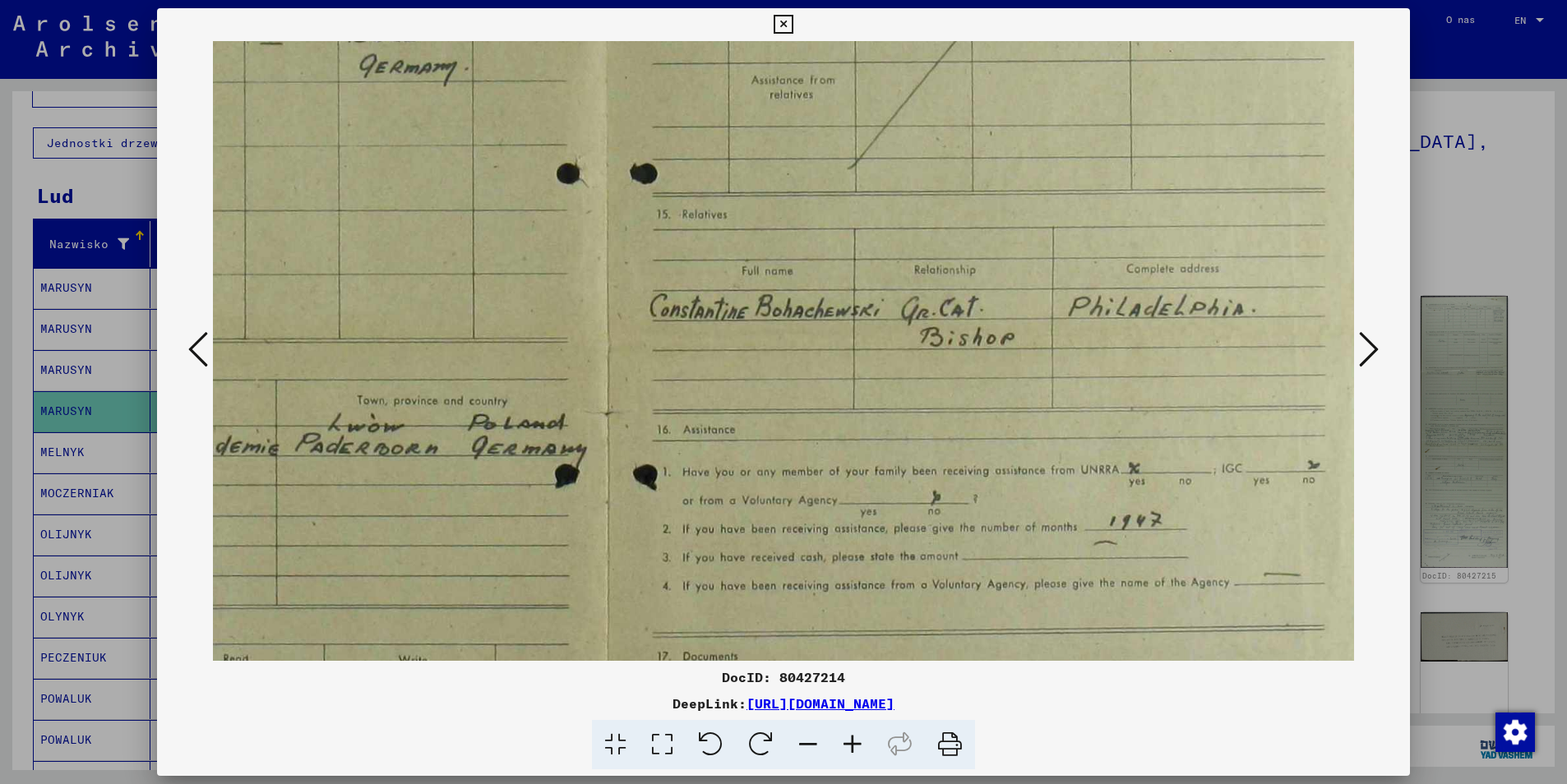
scroll to position [312, 375]
drag, startPoint x: 1015, startPoint y: 374, endPoint x: 640, endPoint y: 397, distance: 375.7
click at [640, 397] on img at bounding box center [599, 326] width 1523 height 1195
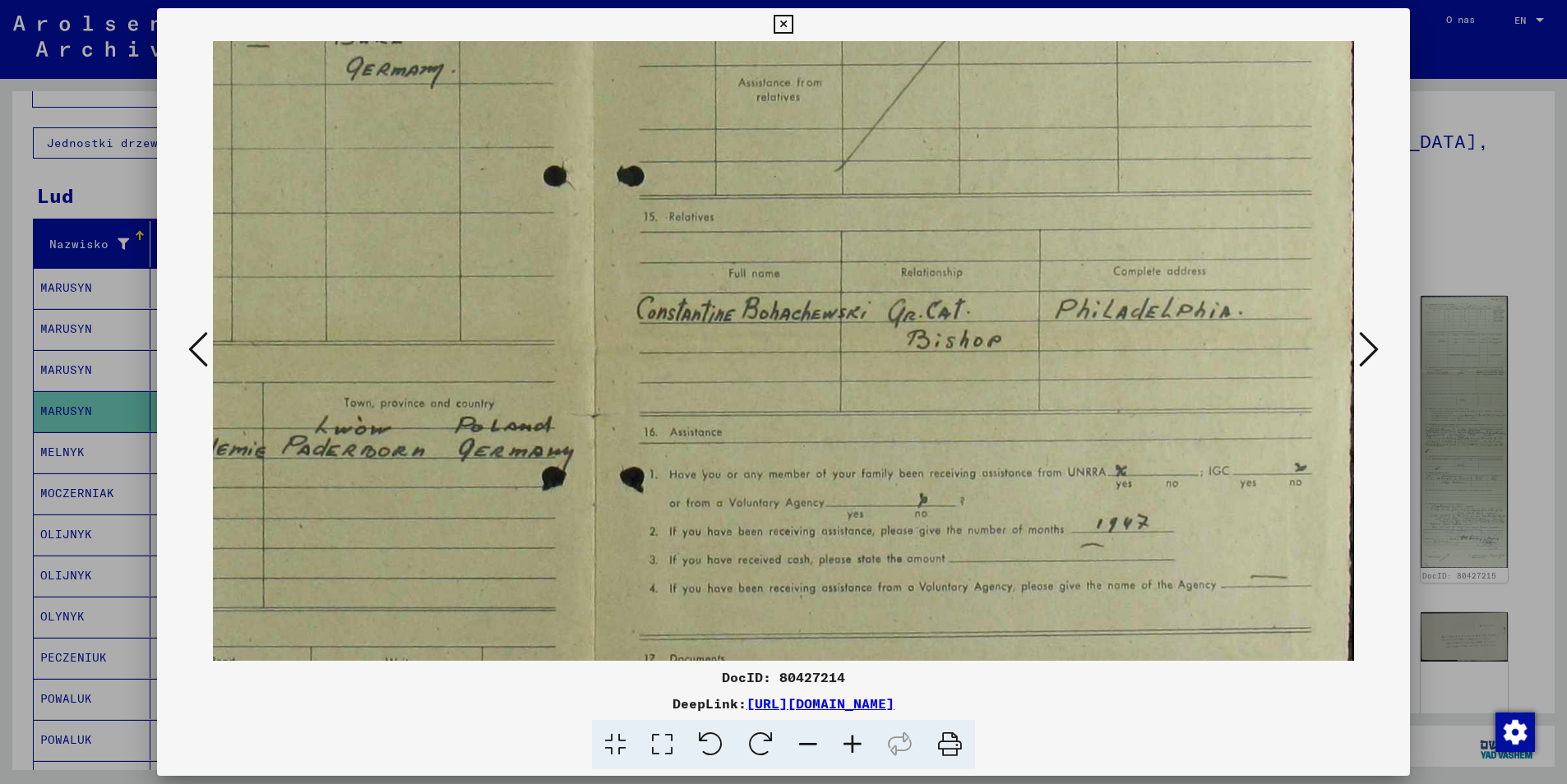
drag, startPoint x: 843, startPoint y: 339, endPoint x: 832, endPoint y: 348, distance: 14.2
click at [818, 344] on img at bounding box center [593, 328] width 1523 height 1195
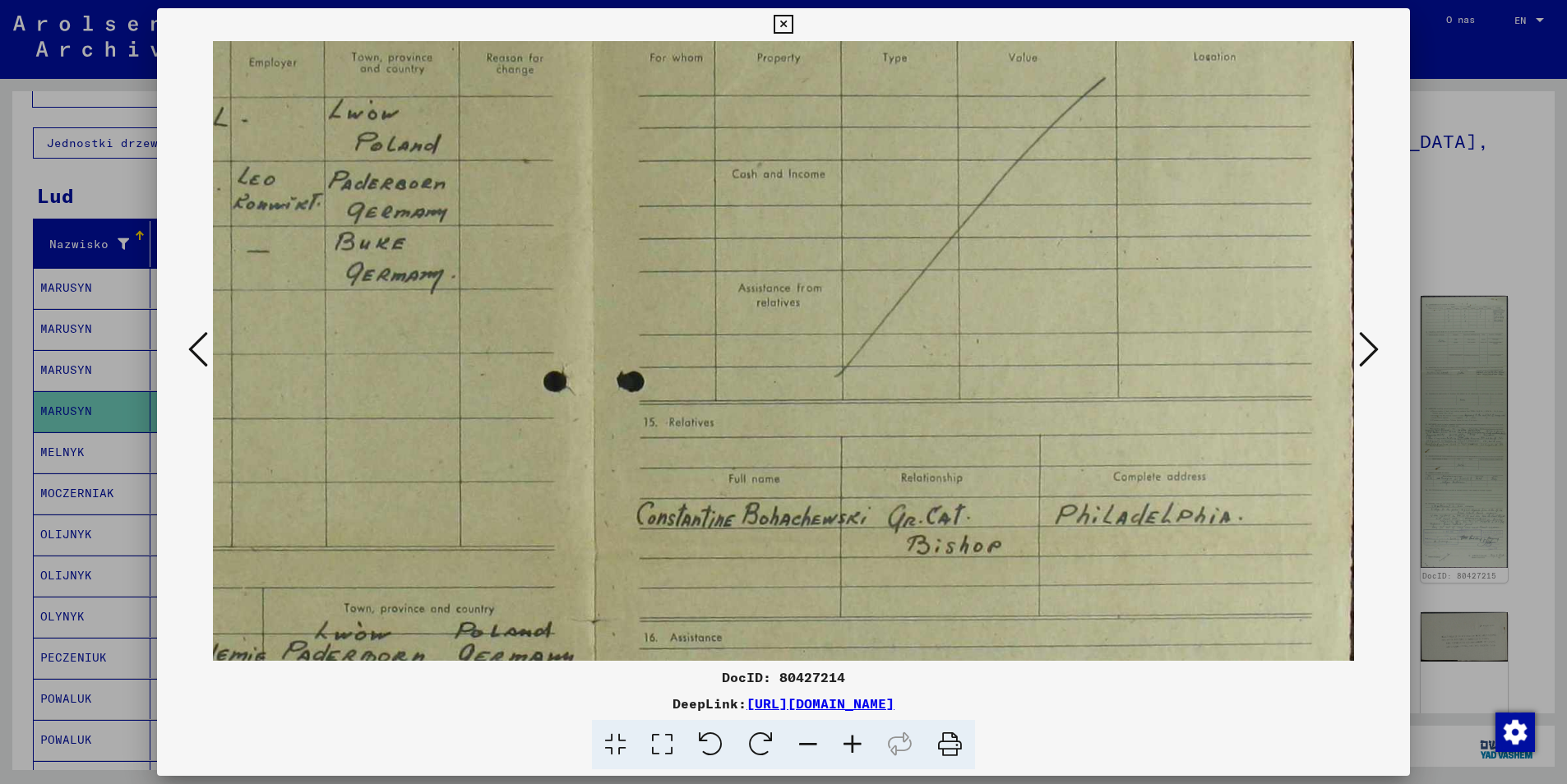
drag, startPoint x: 856, startPoint y: 383, endPoint x: 823, endPoint y: 608, distance: 227.4
click at [818, 646] on img at bounding box center [593, 534] width 1523 height 1195
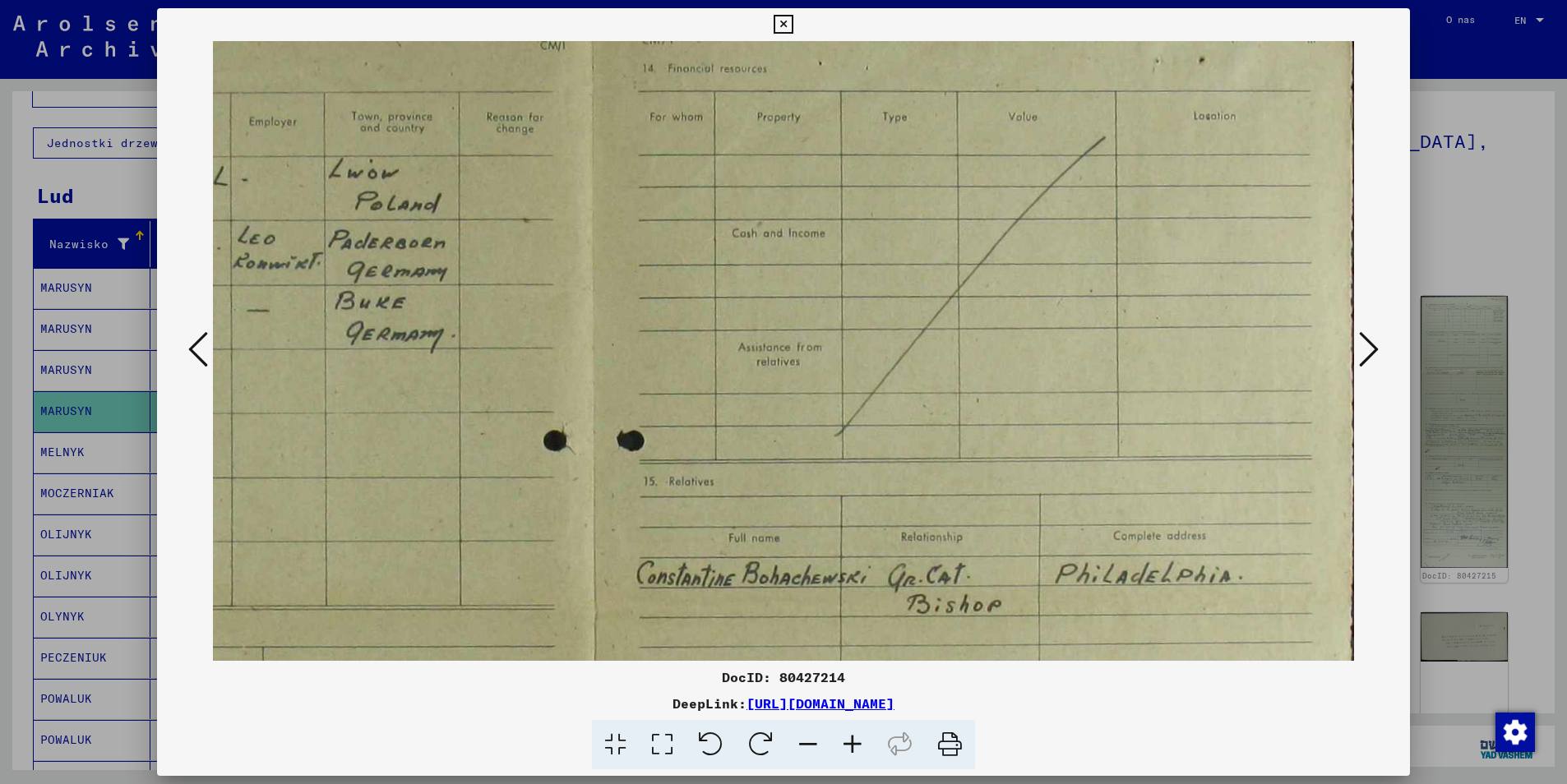
scroll to position [0, 380]
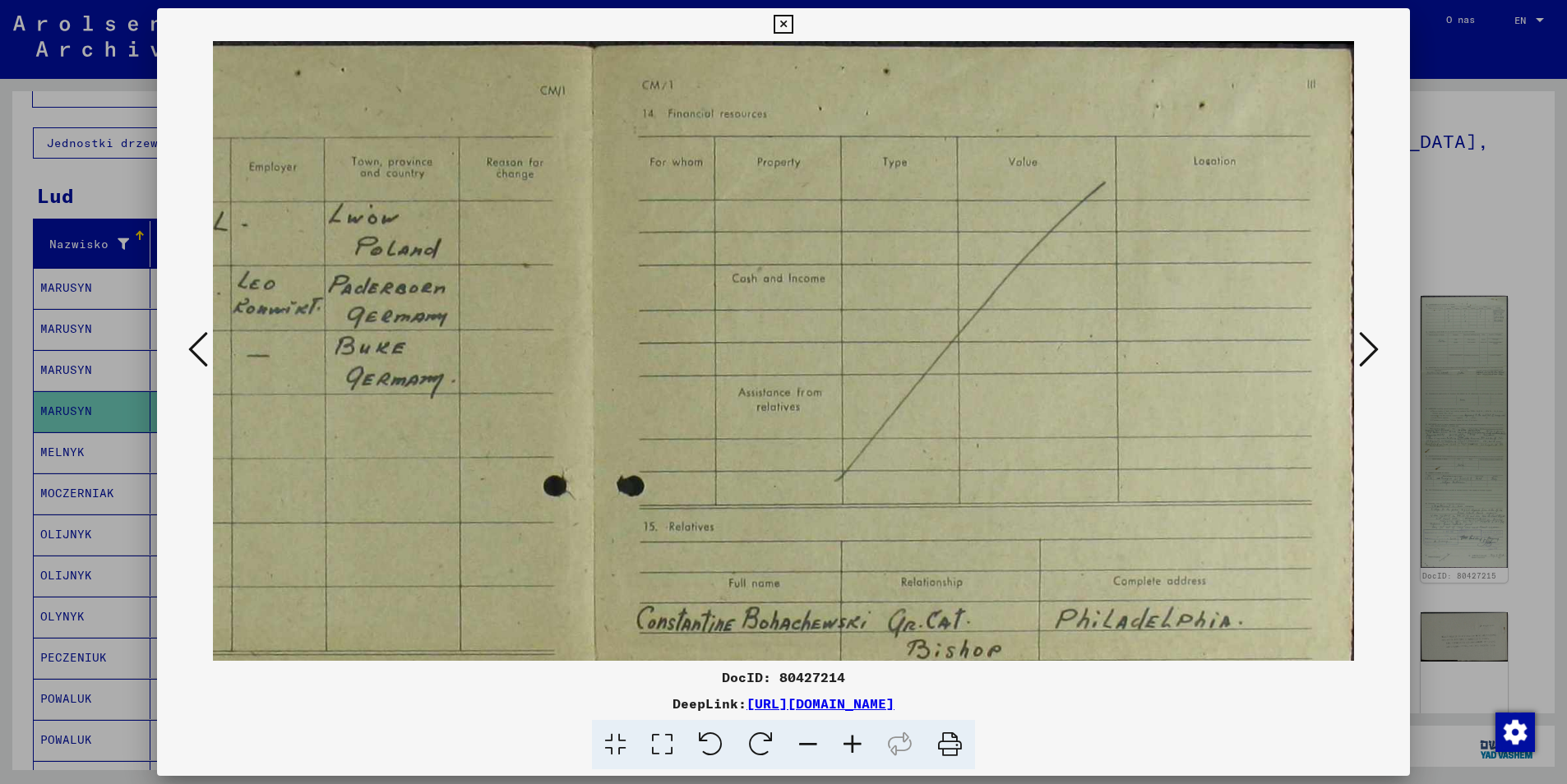
drag, startPoint x: 964, startPoint y: 186, endPoint x: 1006, endPoint y: 421, distance: 238.7
click at [912, 486] on img at bounding box center [593, 638] width 1523 height 1195
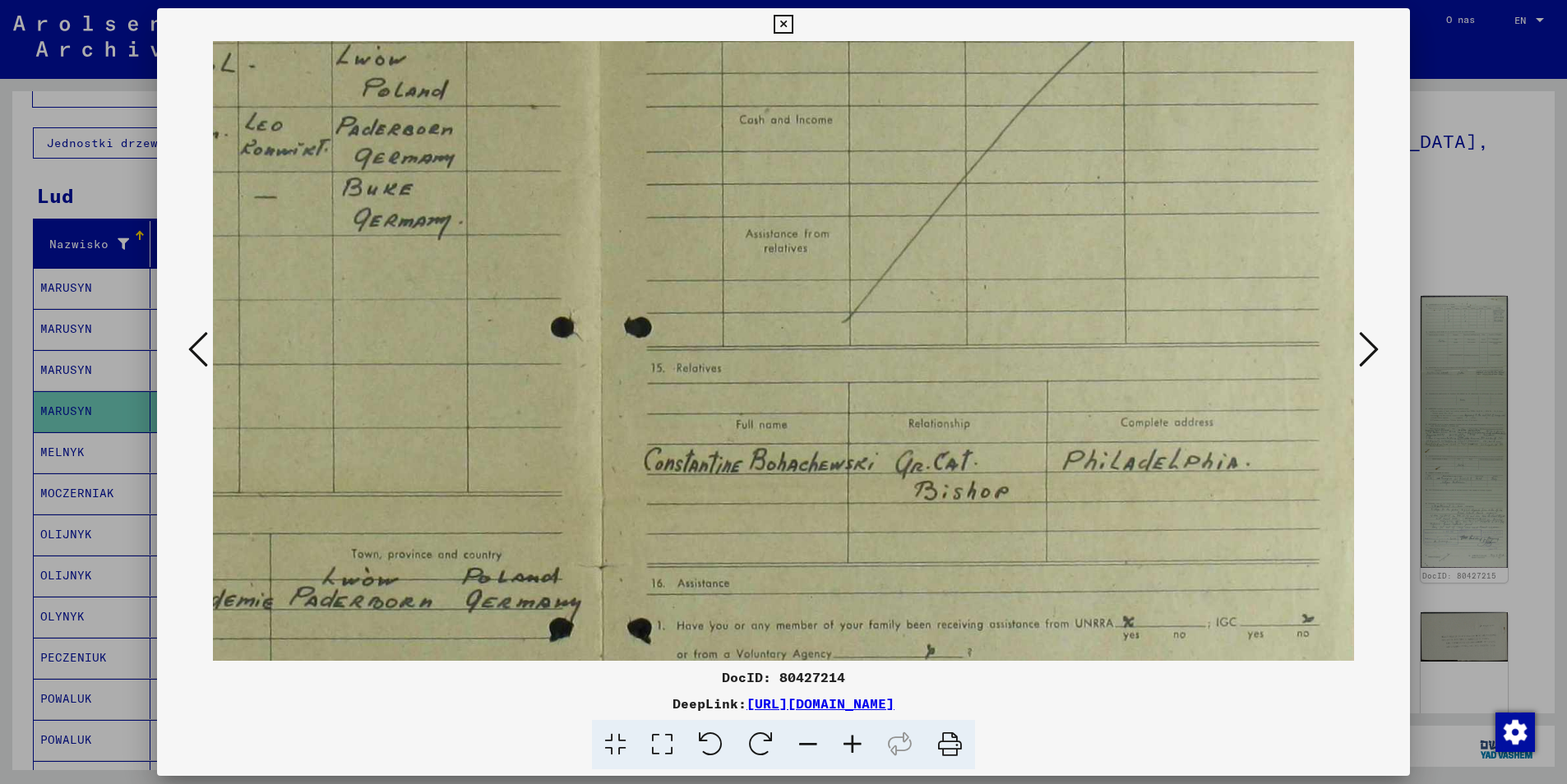
drag, startPoint x: 1066, startPoint y: 441, endPoint x: 1015, endPoint y: 42, distance: 402.2
click at [1015, 42] on img at bounding box center [600, 480] width 1523 height 1195
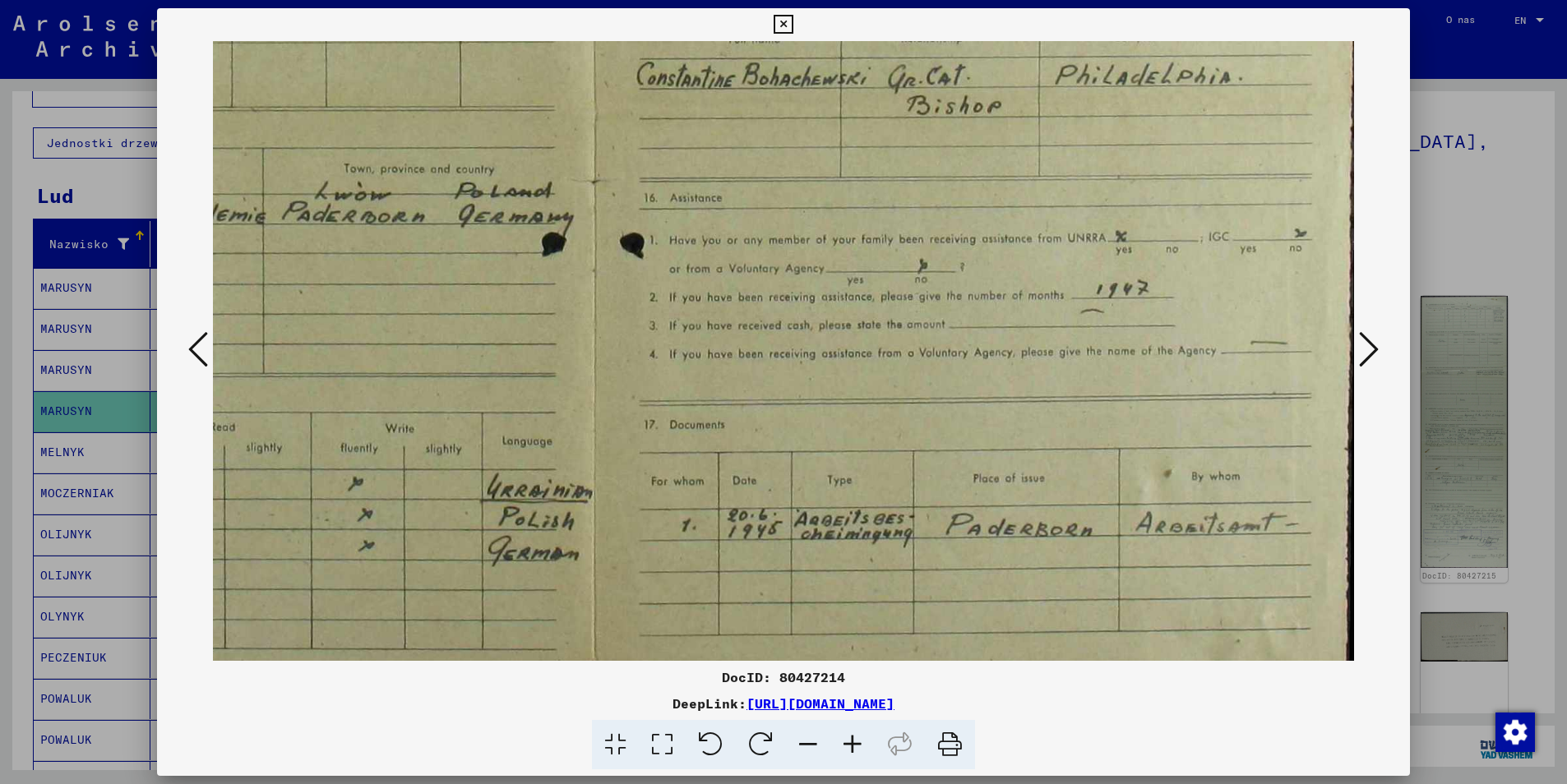
scroll to position [575, 380]
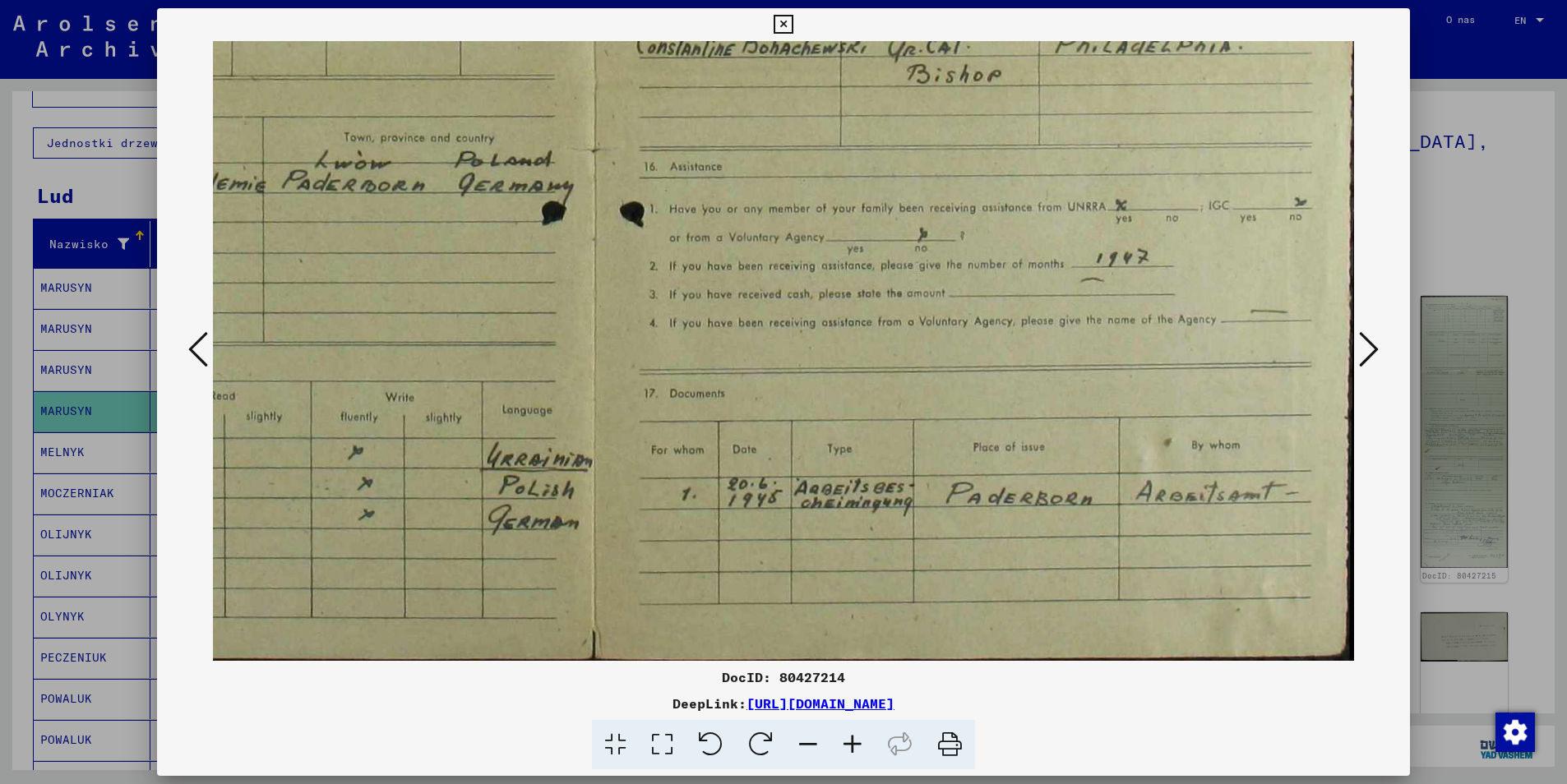
drag, startPoint x: 990, startPoint y: 384, endPoint x: 966, endPoint y: 167, distance: 218.3
click at [966, 167] on img at bounding box center [593, 63] width 1523 height 1195
drag, startPoint x: 845, startPoint y: 422, endPoint x: 822, endPoint y: 222, distance: 201.3
click at [822, 222] on img at bounding box center [593, 63] width 1523 height 1195
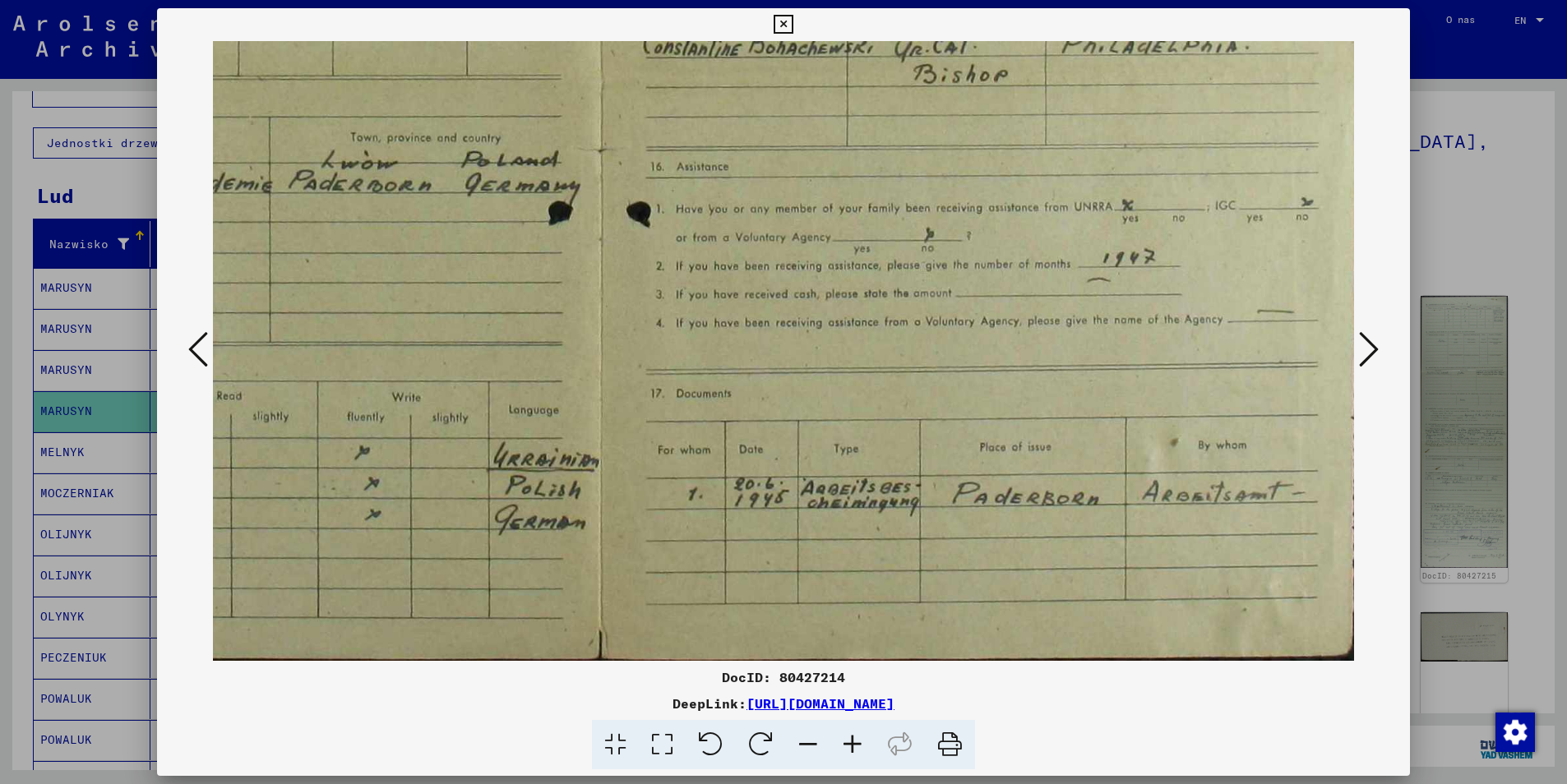
scroll to position [575, 373]
drag, startPoint x: 1067, startPoint y: 488, endPoint x: 1311, endPoint y: 439, distance: 248.9
click at [1073, 466] on img at bounding box center [600, 63] width 1523 height 1195
click at [1368, 352] on icon at bounding box center [1369, 348] width 20 height 39
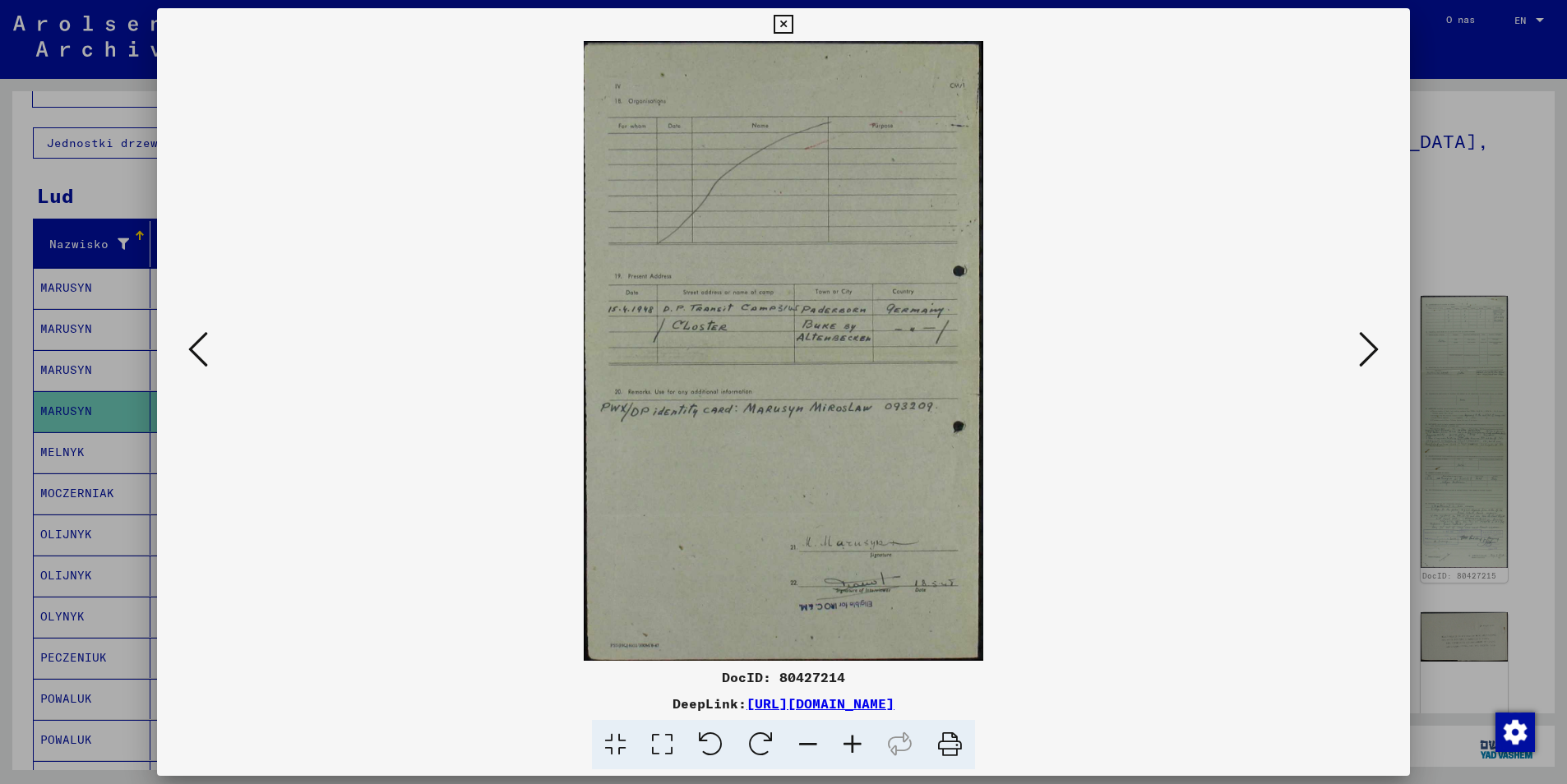
click at [1368, 352] on icon at bounding box center [1369, 348] width 20 height 39
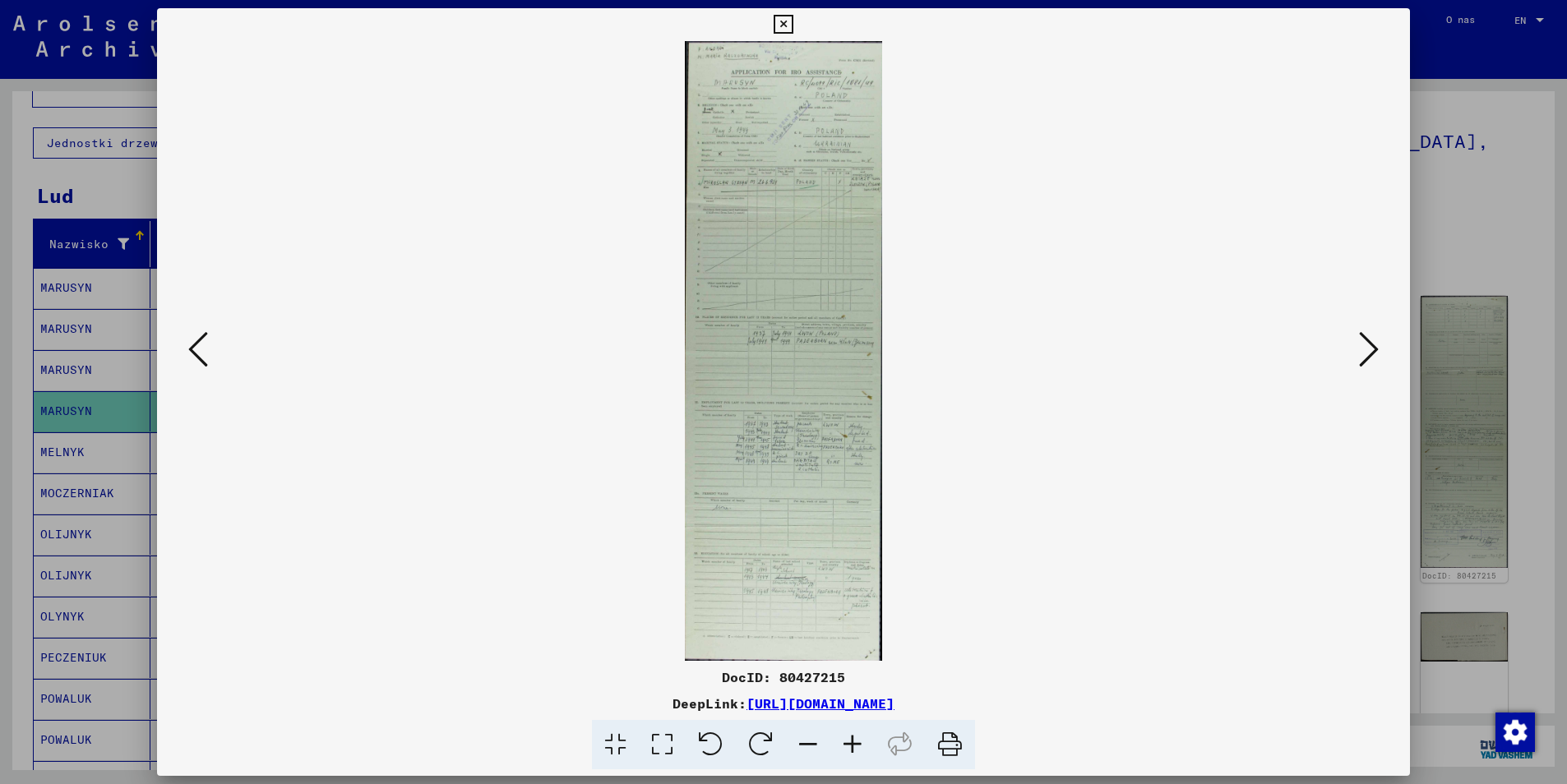
click at [788, 31] on icon at bounding box center [783, 24] width 19 height 20
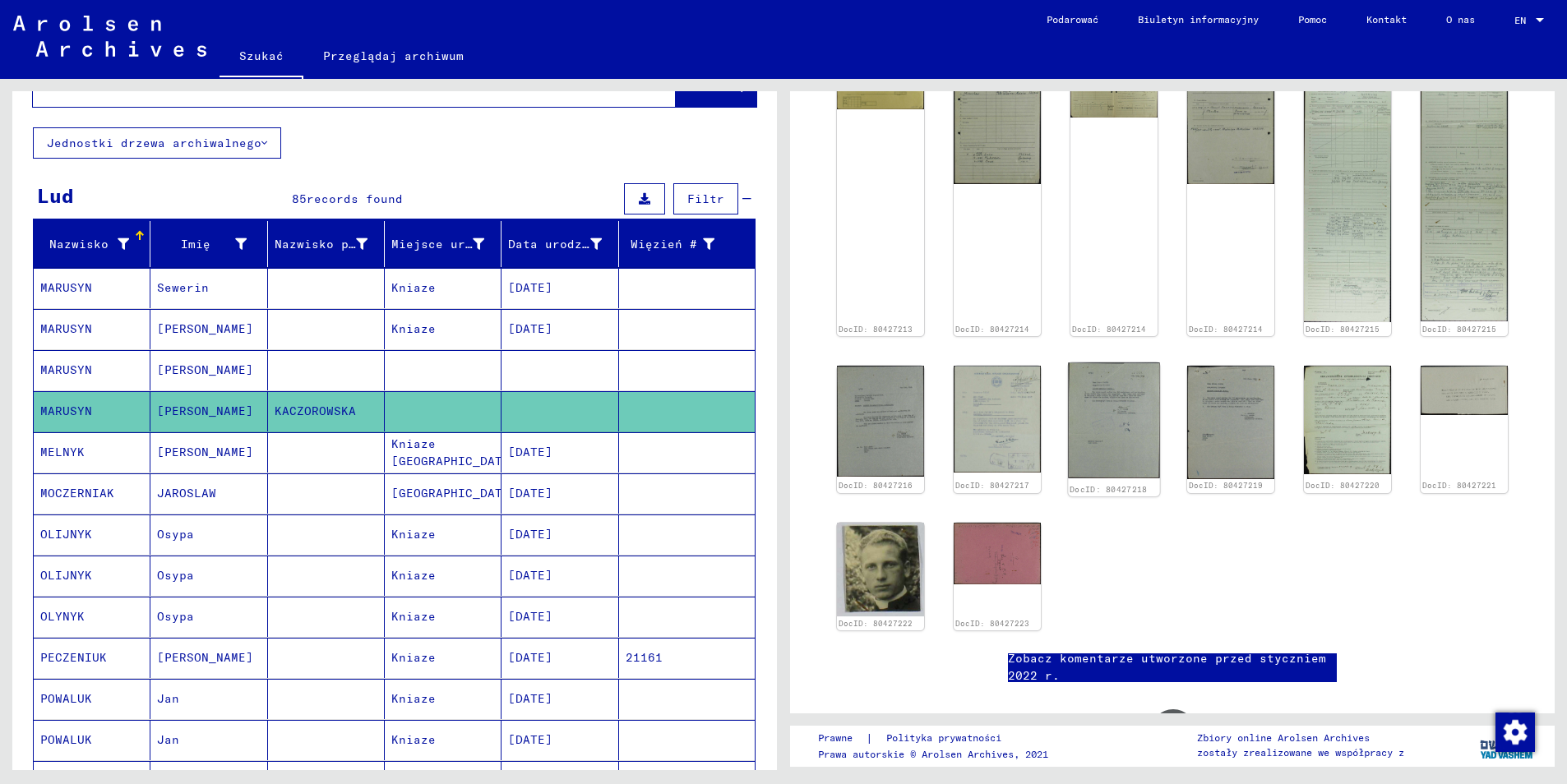
scroll to position [411, 0]
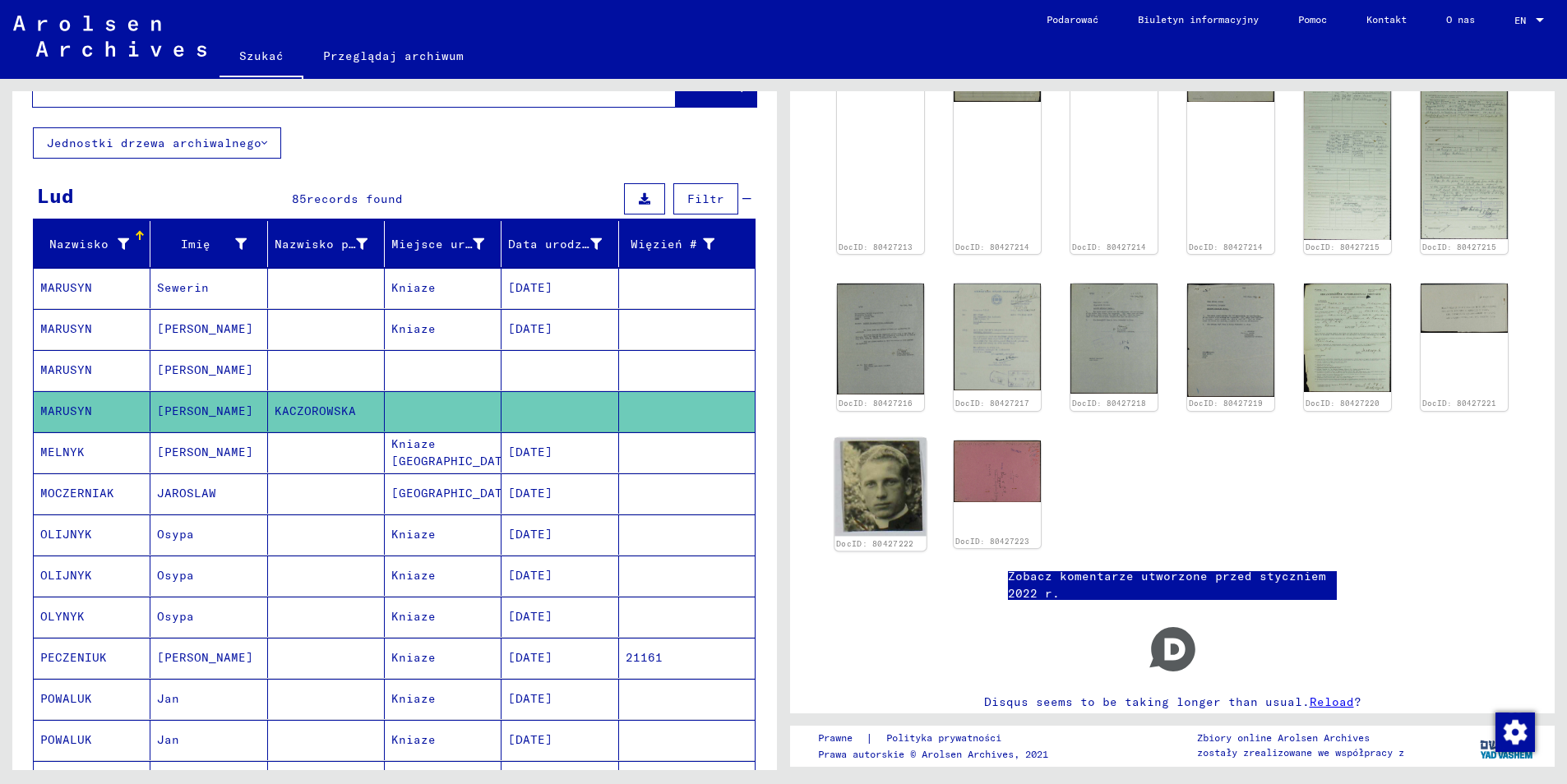
click at [866, 484] on img at bounding box center [880, 486] width 92 height 99
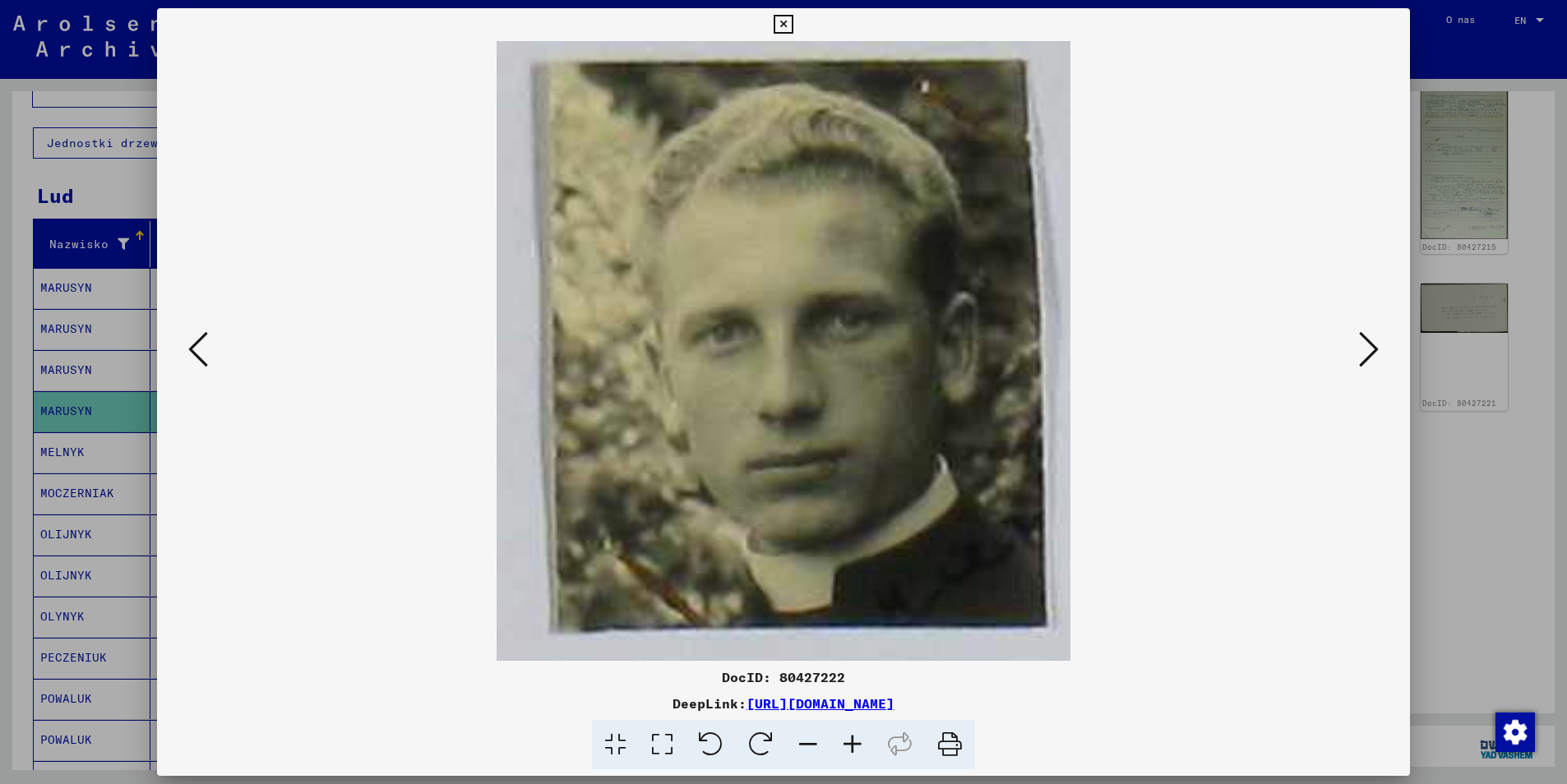
click at [785, 22] on icon at bounding box center [783, 24] width 19 height 20
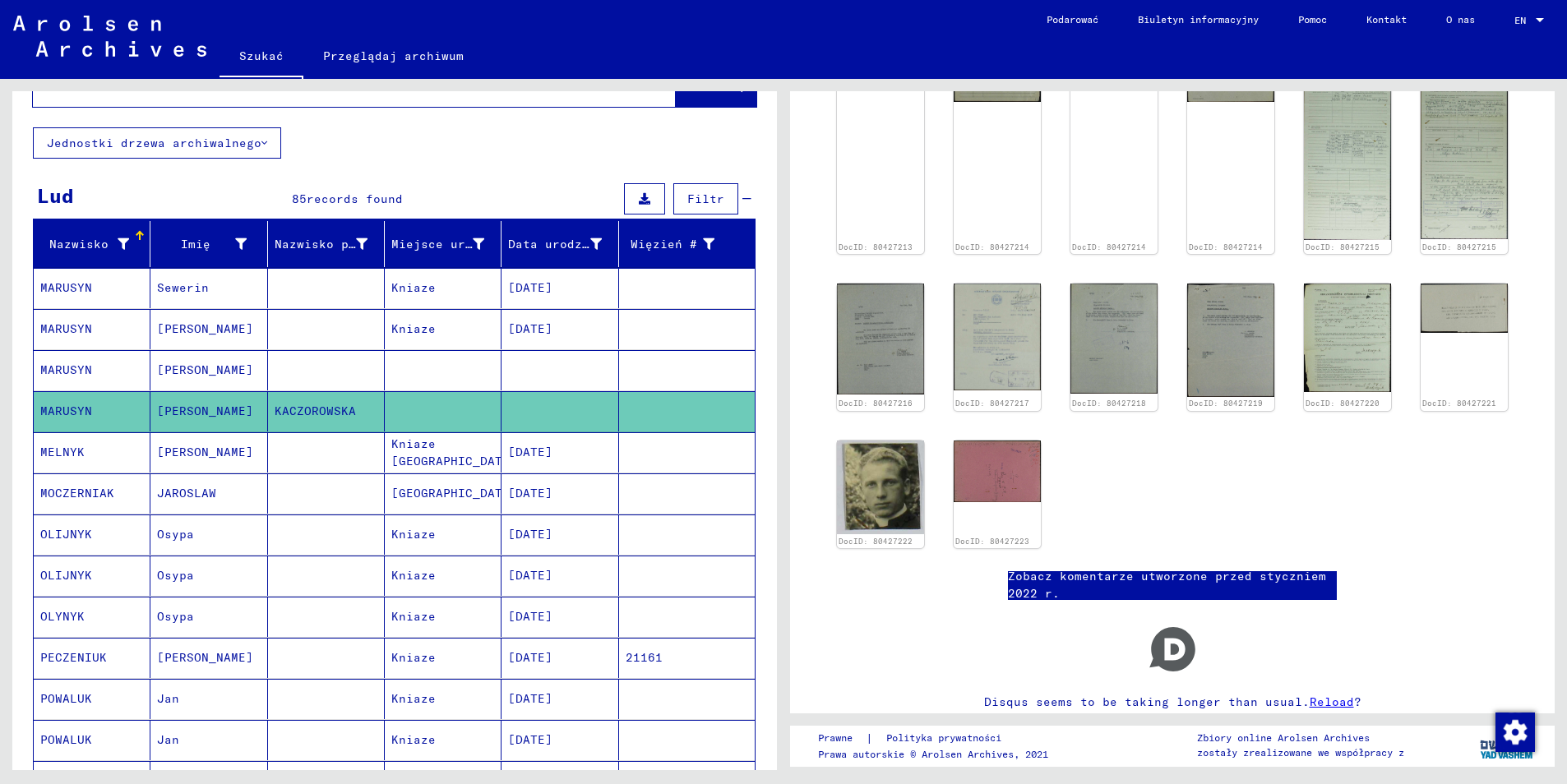
click at [101, 474] on mat-cell "MOCZERNIAK" at bounding box center [92, 494] width 117 height 40
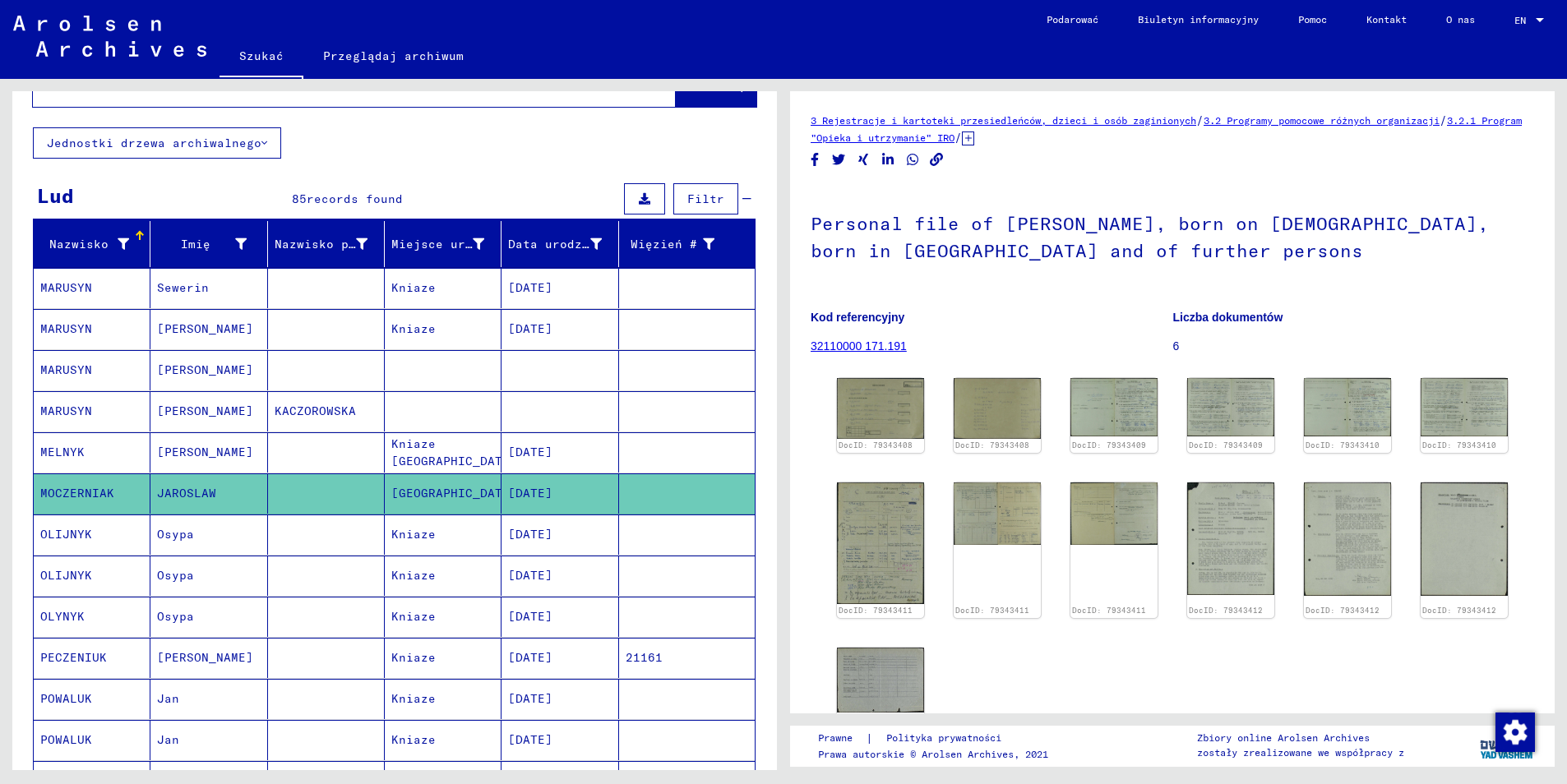
click at [97, 275] on mat-cell "MARUSYN" at bounding box center [92, 288] width 117 height 40
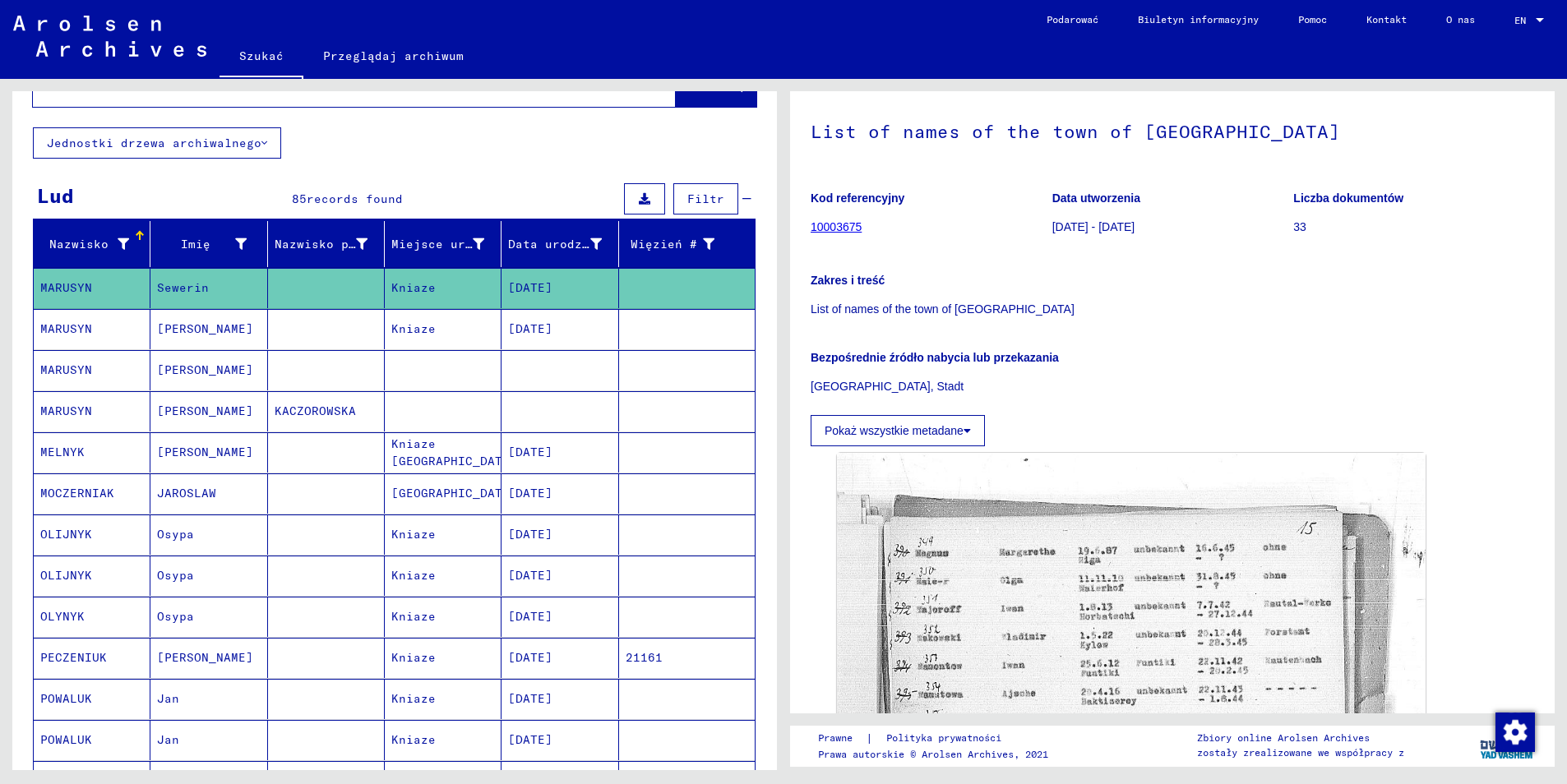
scroll to position [164, 0]
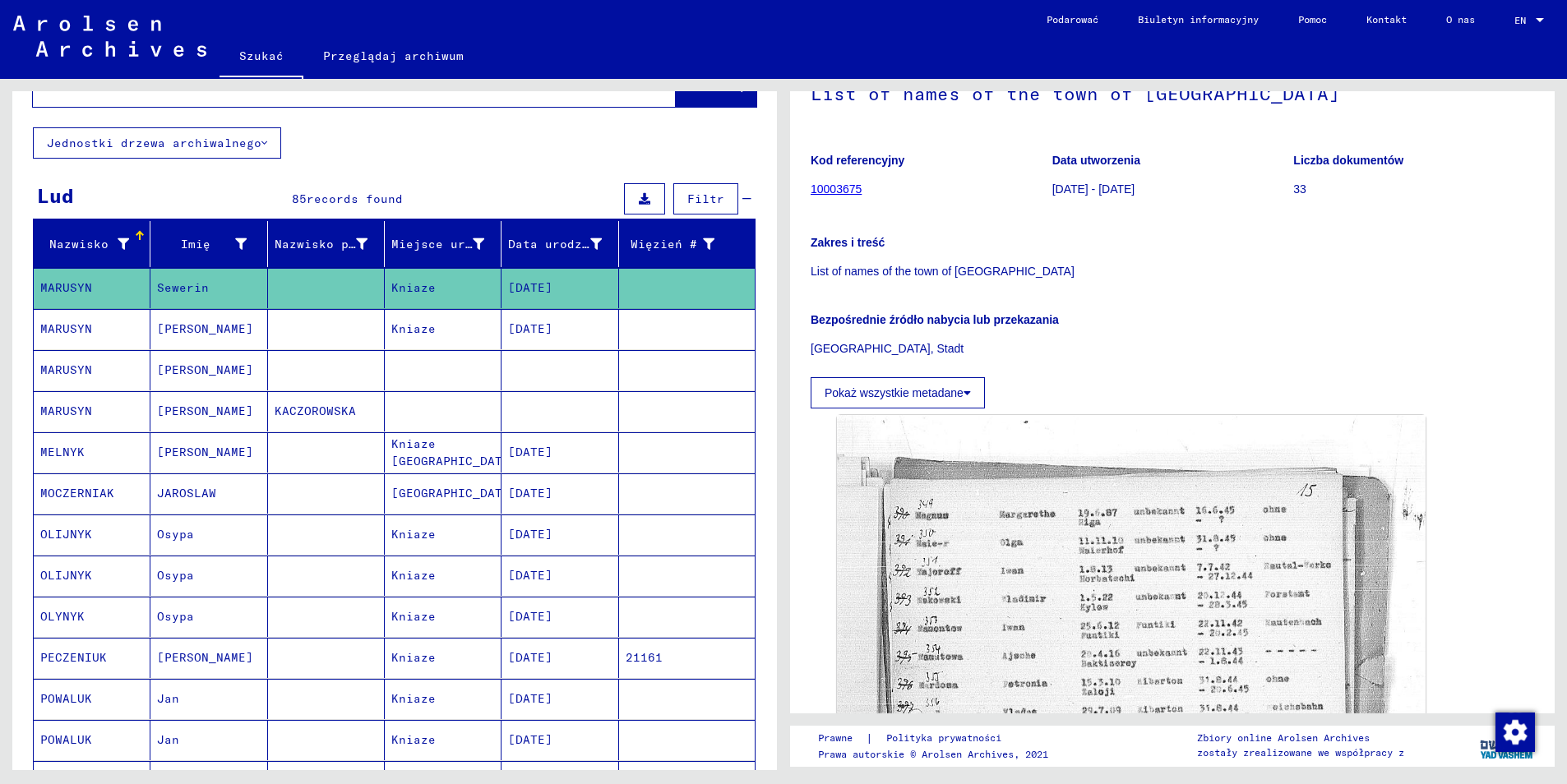
click at [77, 350] on mat-cell "MARUSYN" at bounding box center [92, 370] width 117 height 40
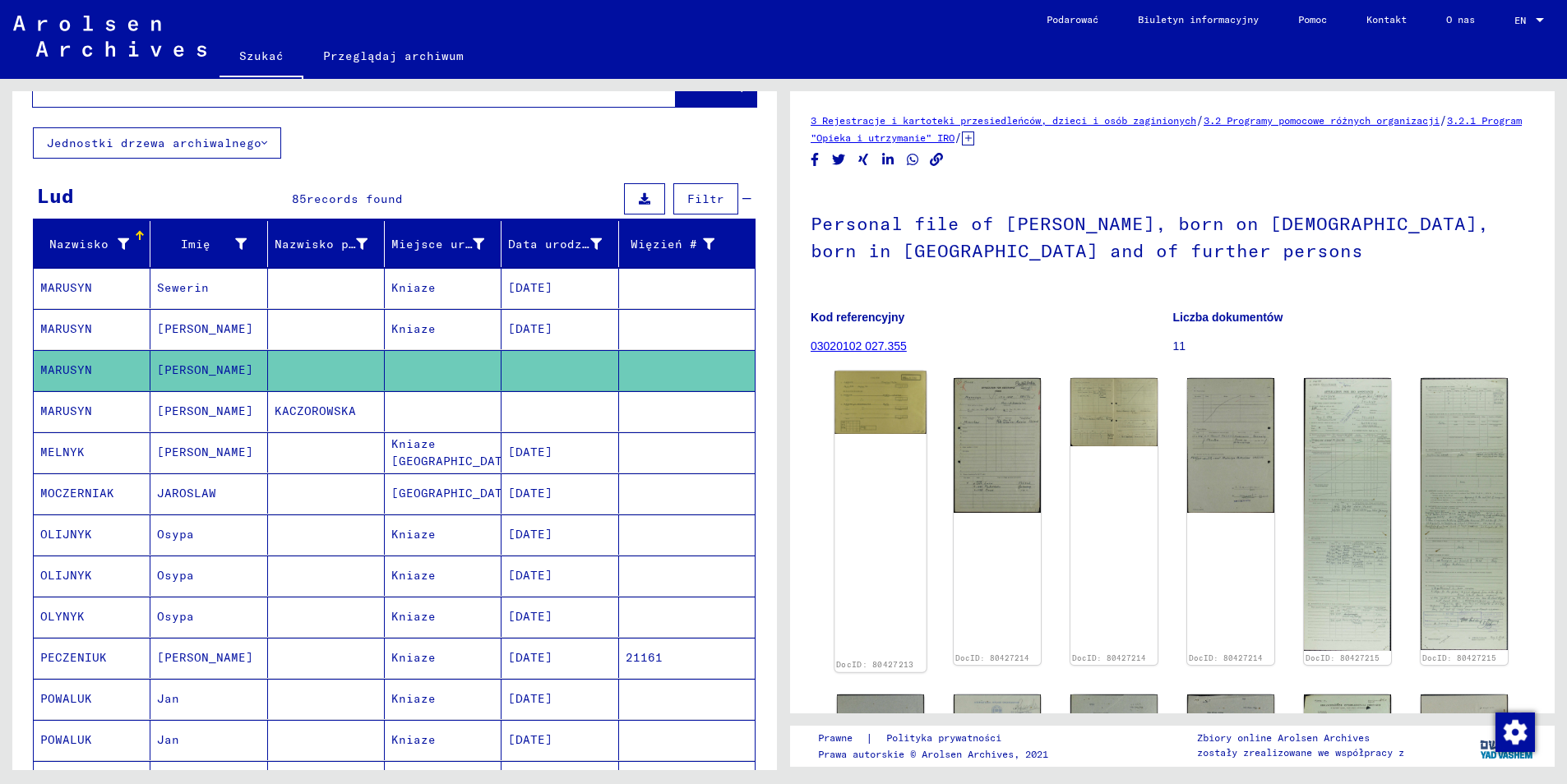
click at [882, 418] on img at bounding box center [880, 403] width 92 height 64
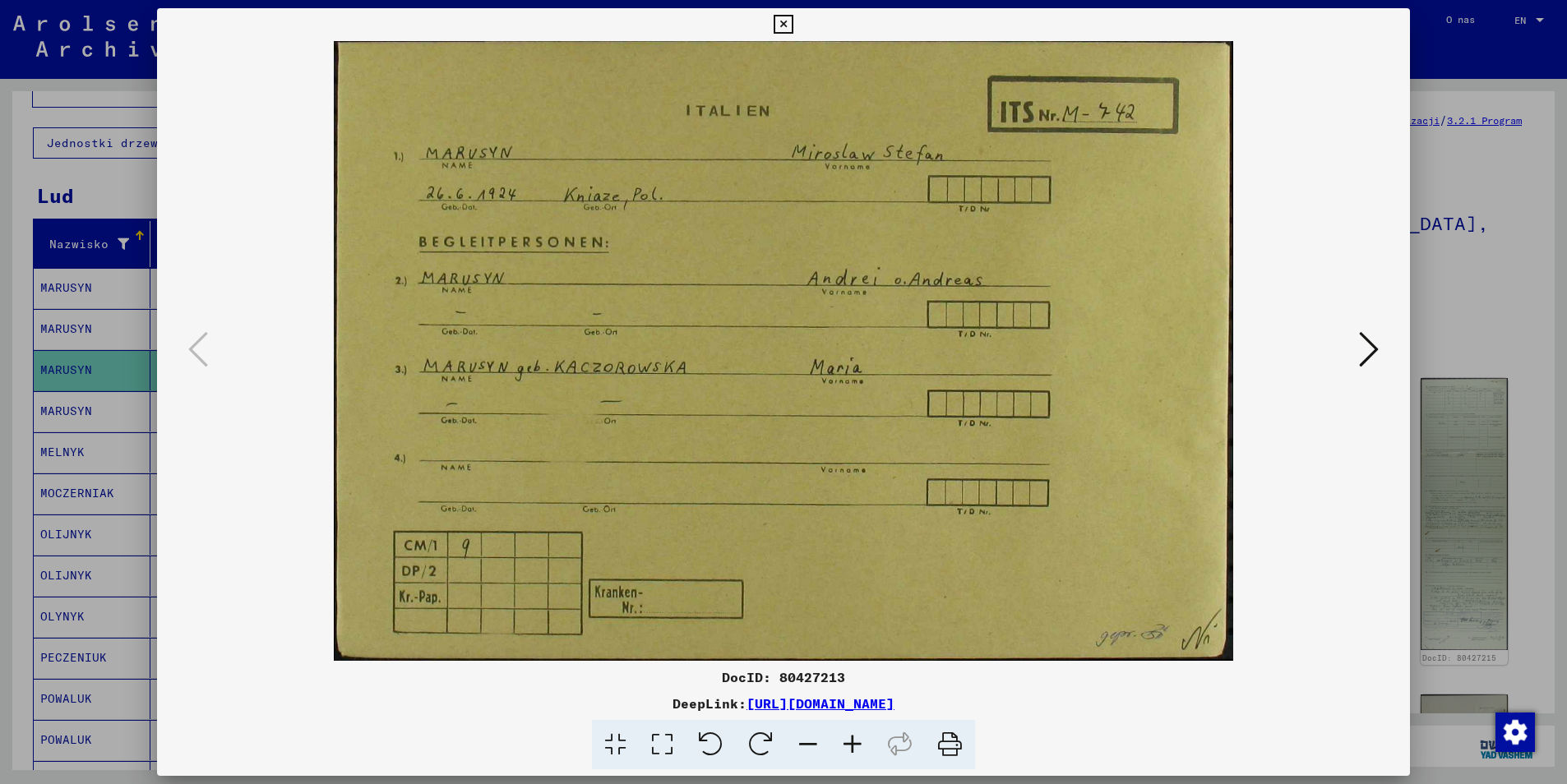
click at [778, 21] on icon at bounding box center [783, 24] width 19 height 20
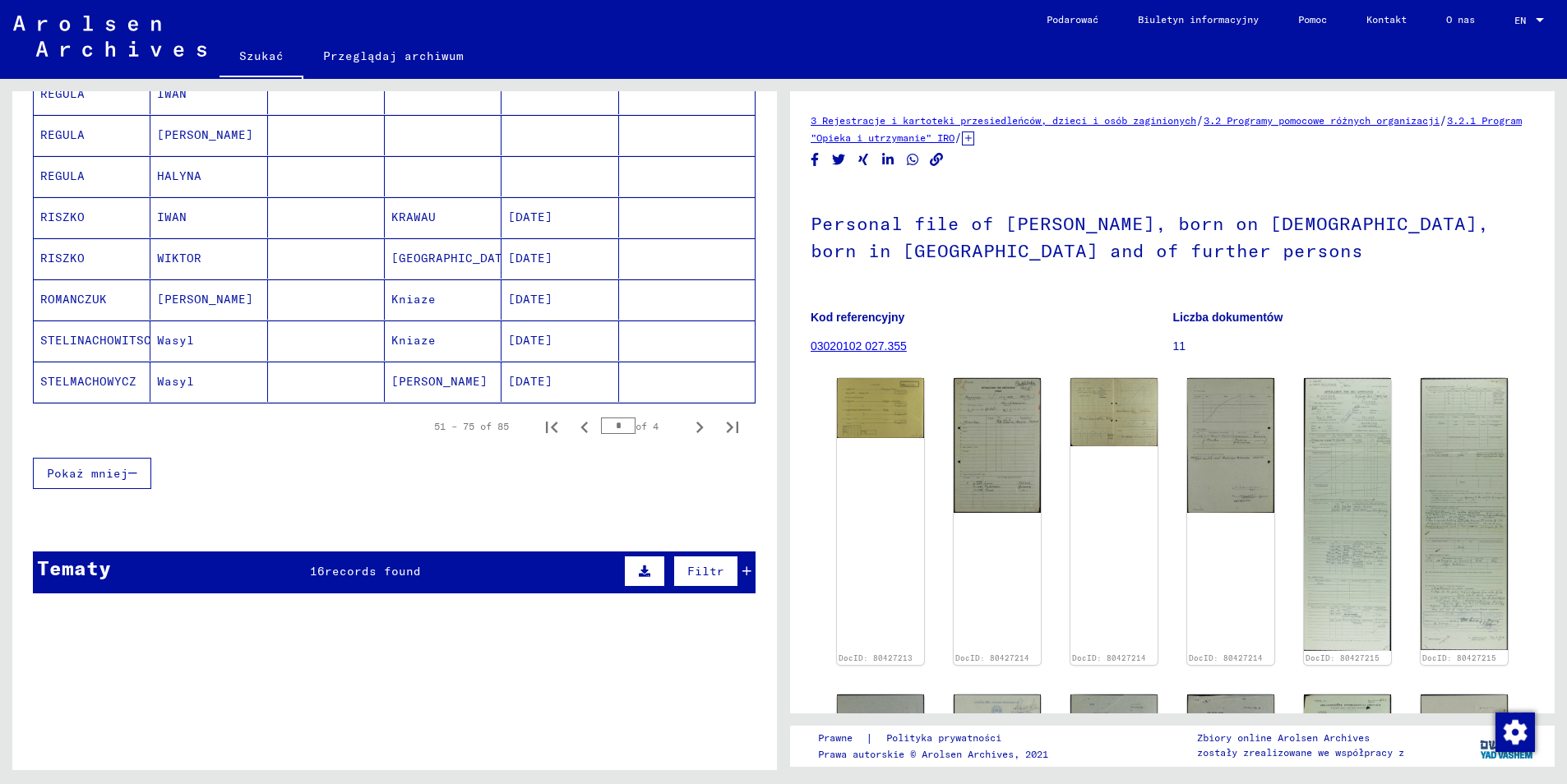
scroll to position [986, 0]
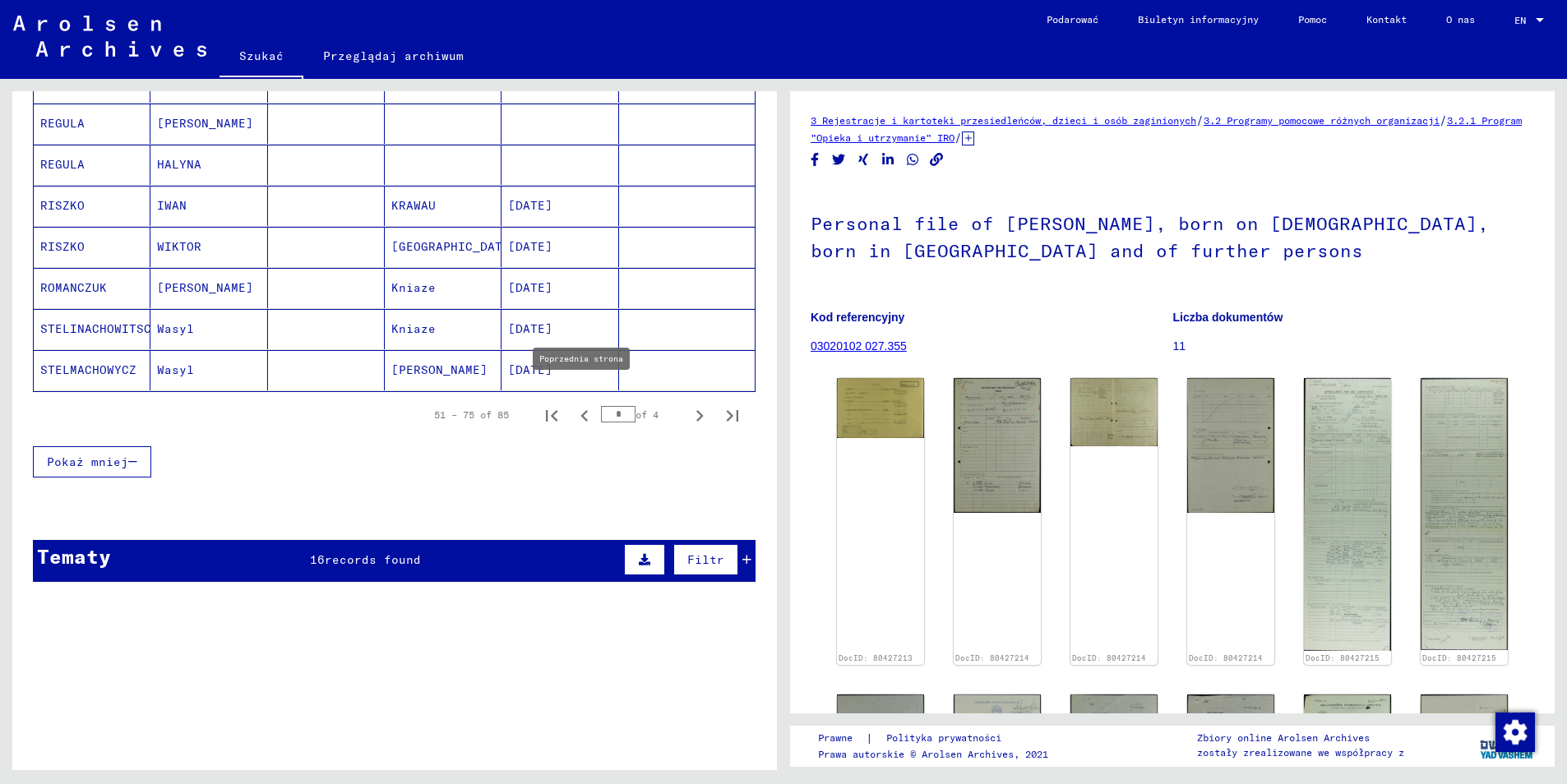
click at [580, 410] on icon "Poprzednia strona" at bounding box center [584, 416] width 7 height 12
type input "*"
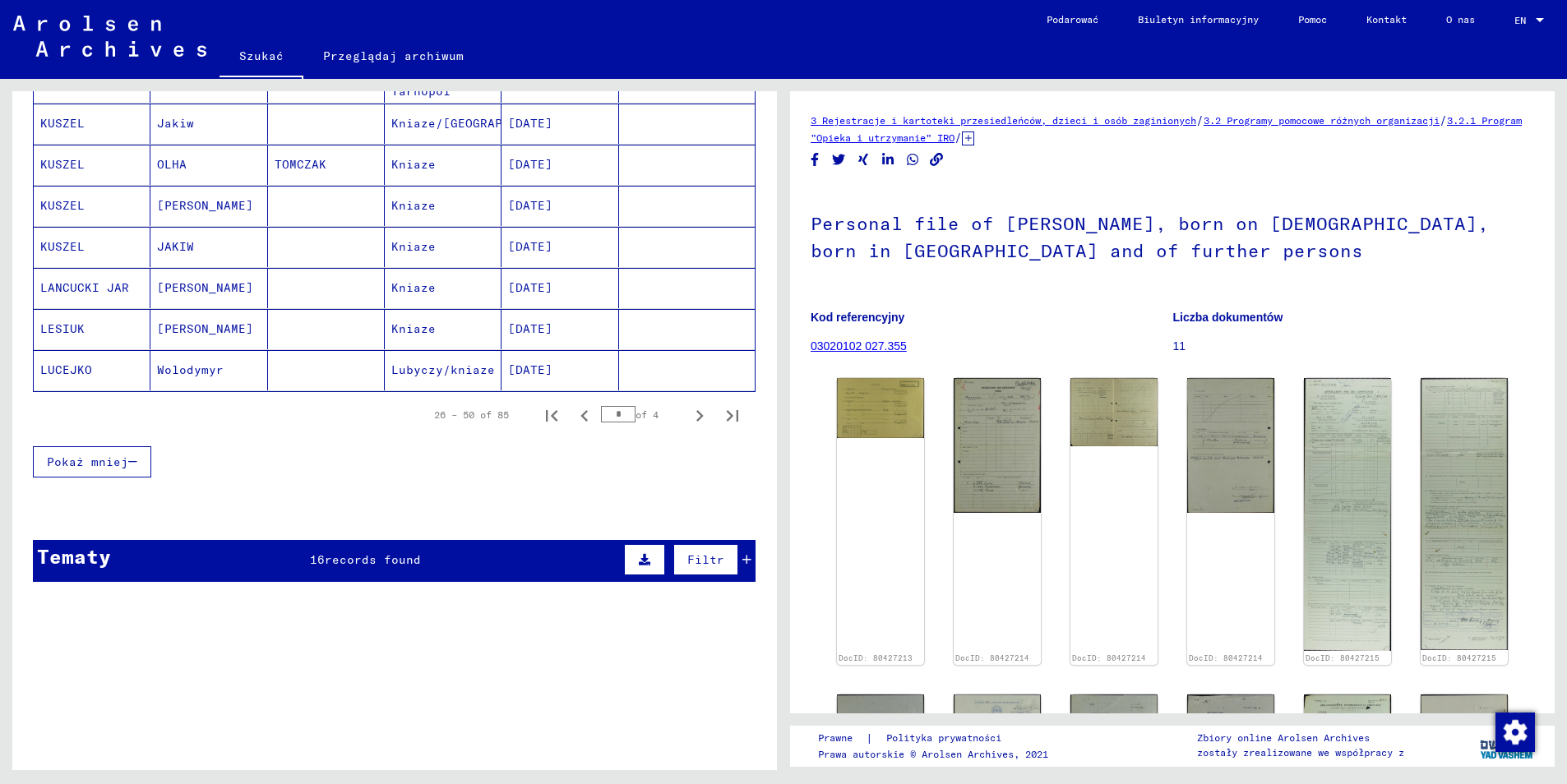
click at [57, 358] on mat-cell "LUCEJKO" at bounding box center [92, 370] width 117 height 40
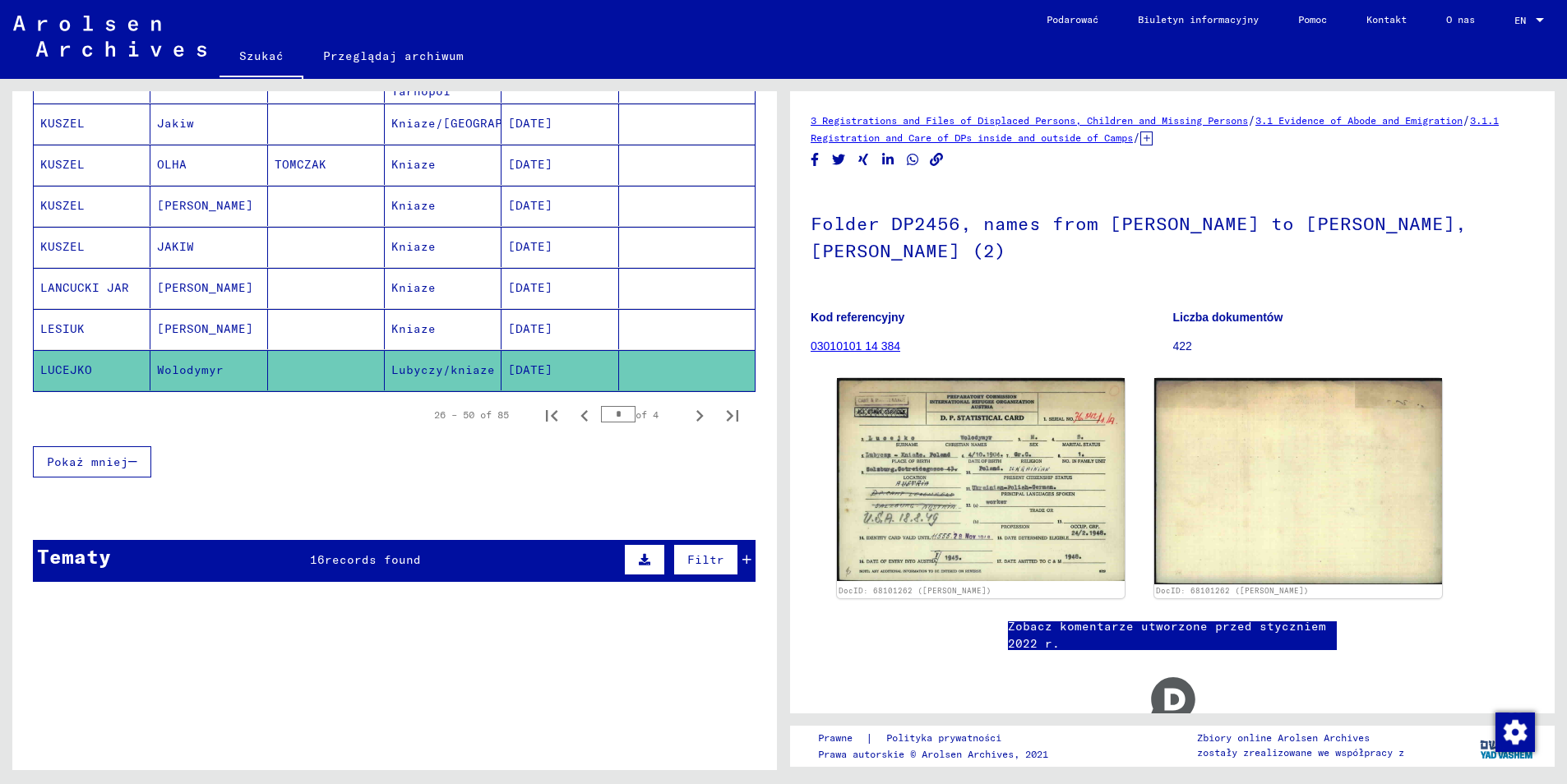
click at [77, 309] on mat-cell "LESIUK" at bounding box center [92, 329] width 117 height 40
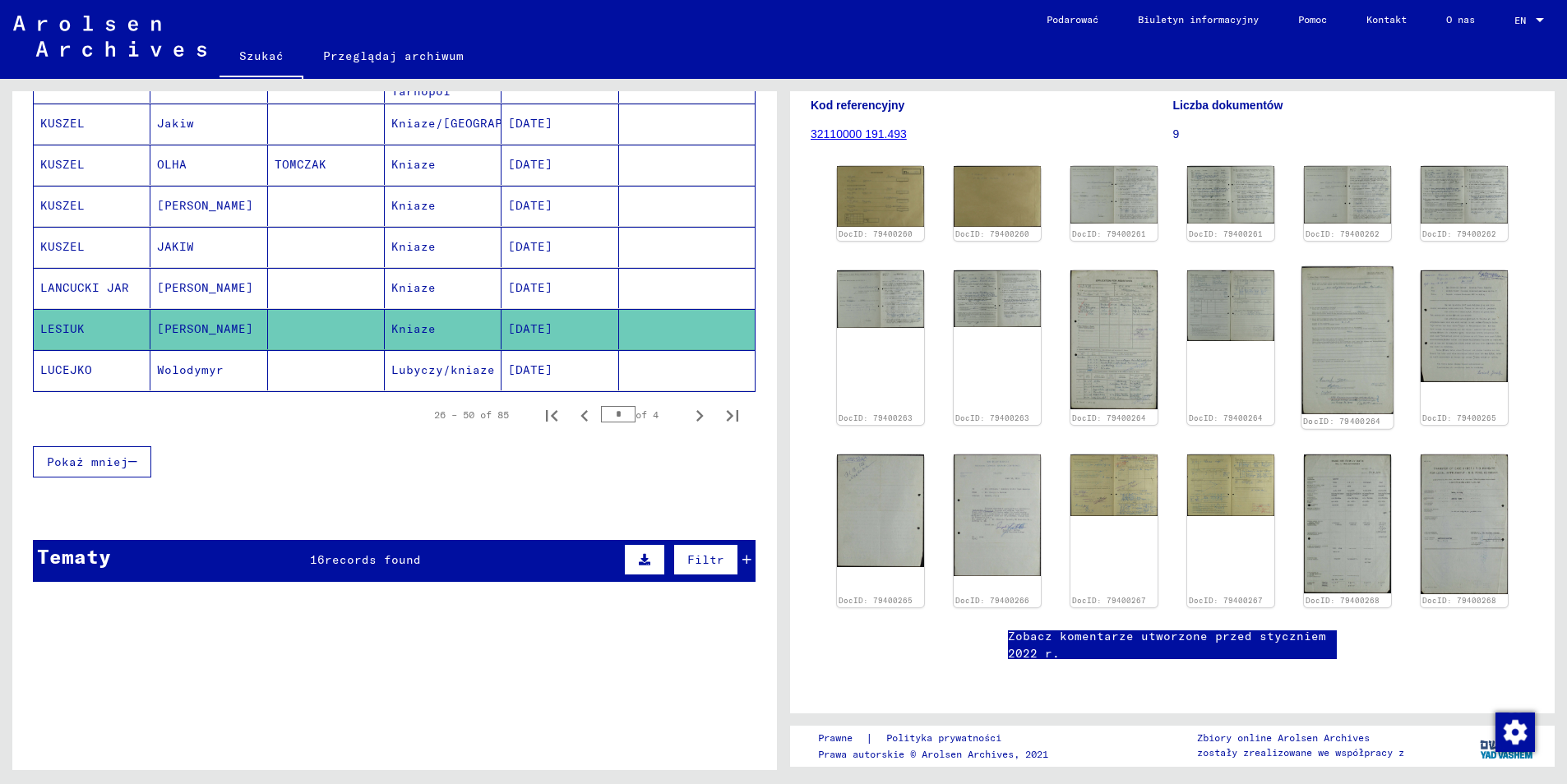
scroll to position [231, 0]
click at [102, 268] on mat-cell "LANCUCKI JAR" at bounding box center [92, 288] width 117 height 40
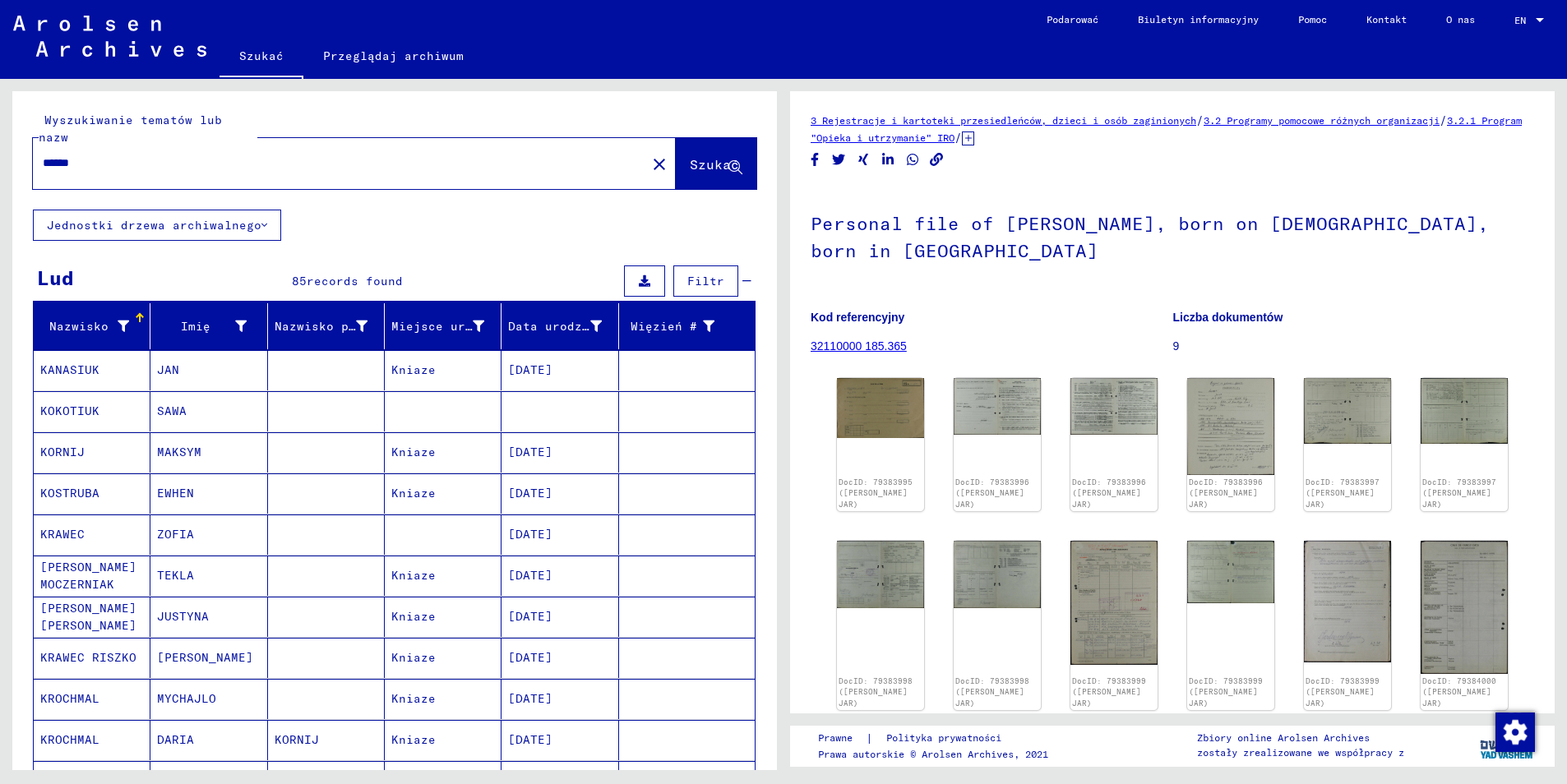
drag, startPoint x: 88, startPoint y: 143, endPoint x: 31, endPoint y: 142, distance: 57.0
click at [31, 142] on div "Wyszukiwanie tematów lub nazw ****** close Szukać" at bounding box center [395, 151] width 764 height 118
paste input "**"
type input "********"
click at [690, 156] on span "Szukać" at bounding box center [715, 164] width 49 height 16
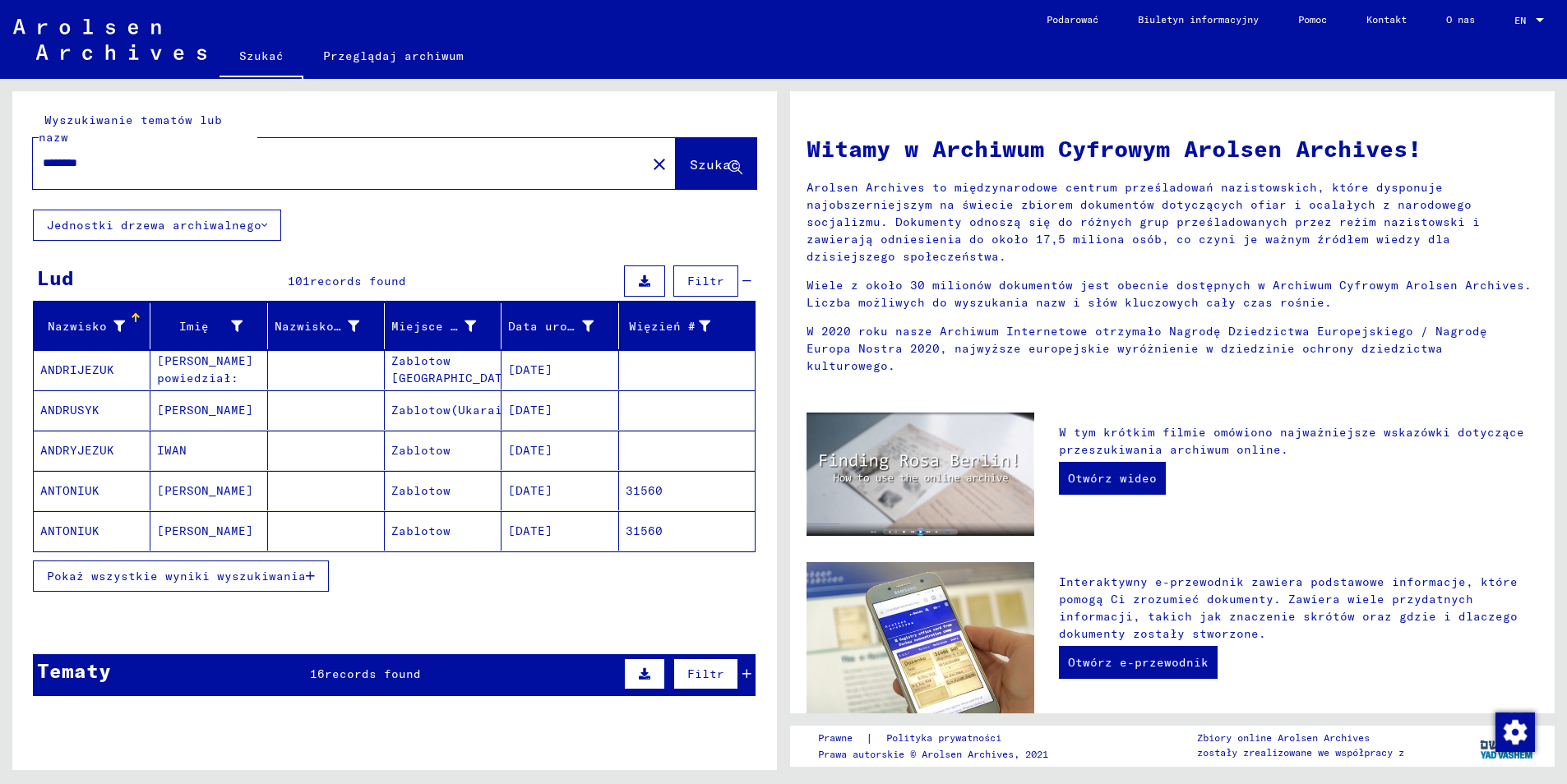
click at [192, 569] on span "Pokaż wszystkie wyniki wyszukiwania" at bounding box center [176, 576] width 259 height 15
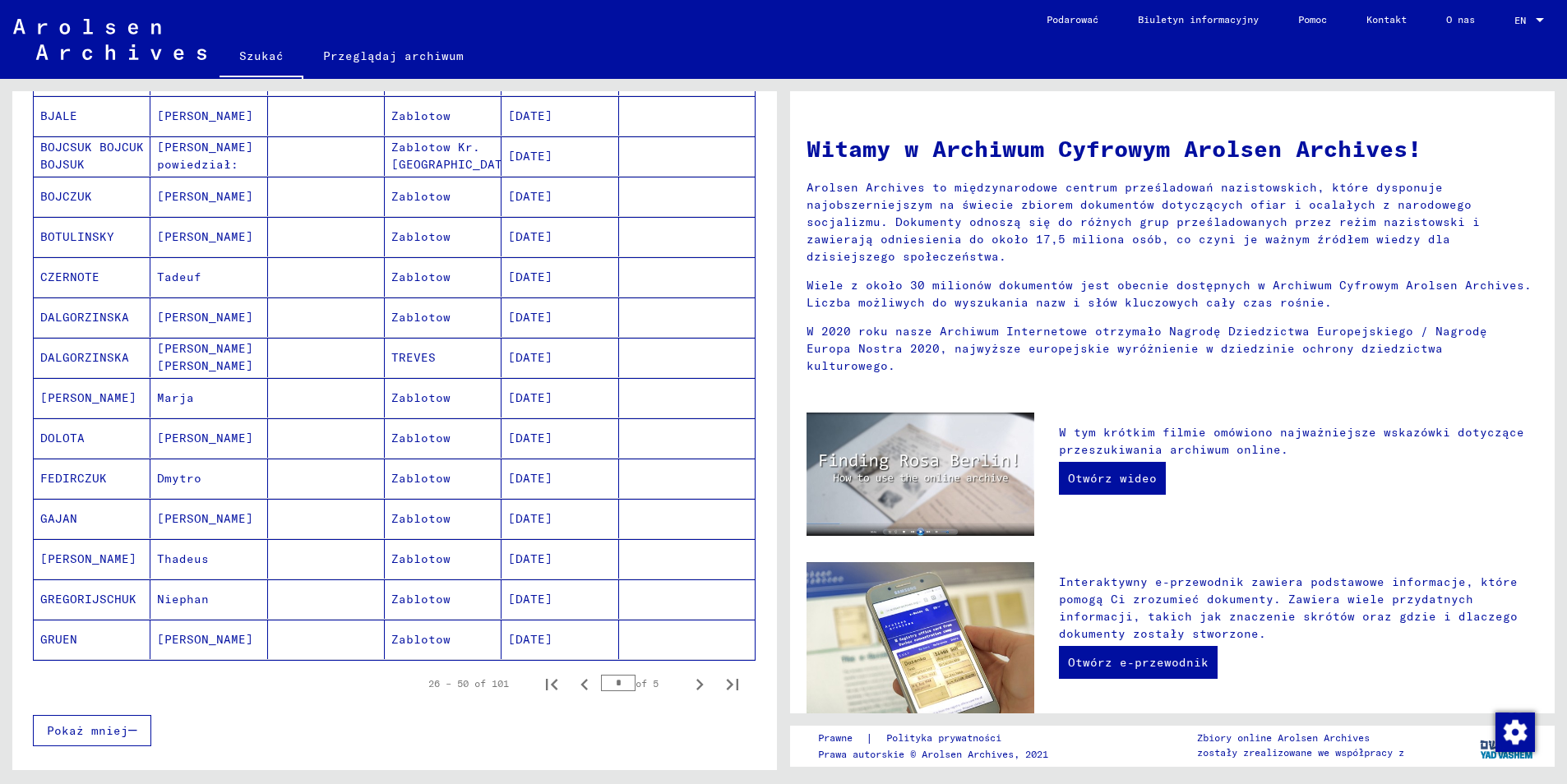
scroll to position [740, 0]
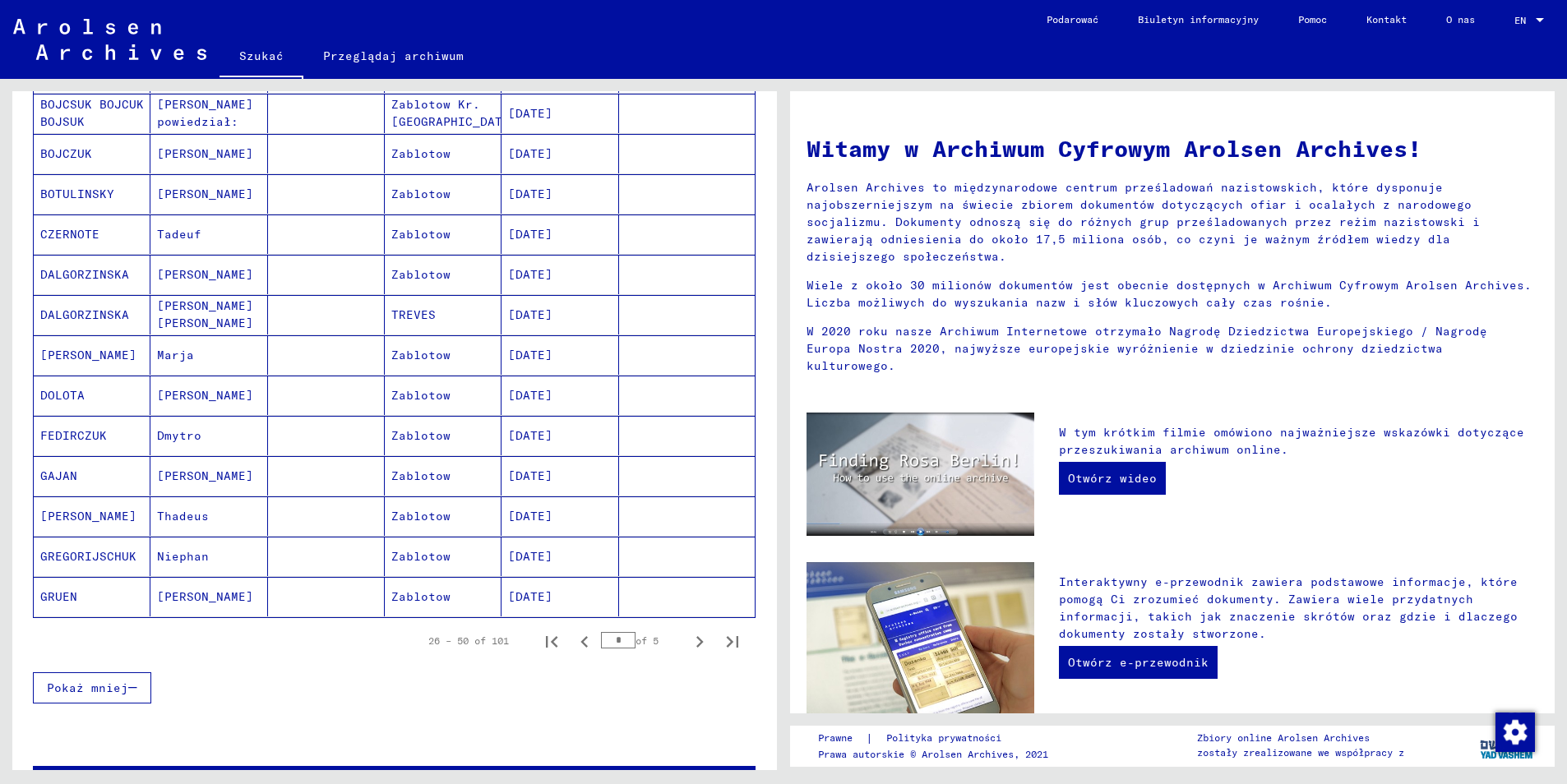
click at [97, 264] on mat-cell "DALGORZINSKA" at bounding box center [92, 274] width 117 height 39
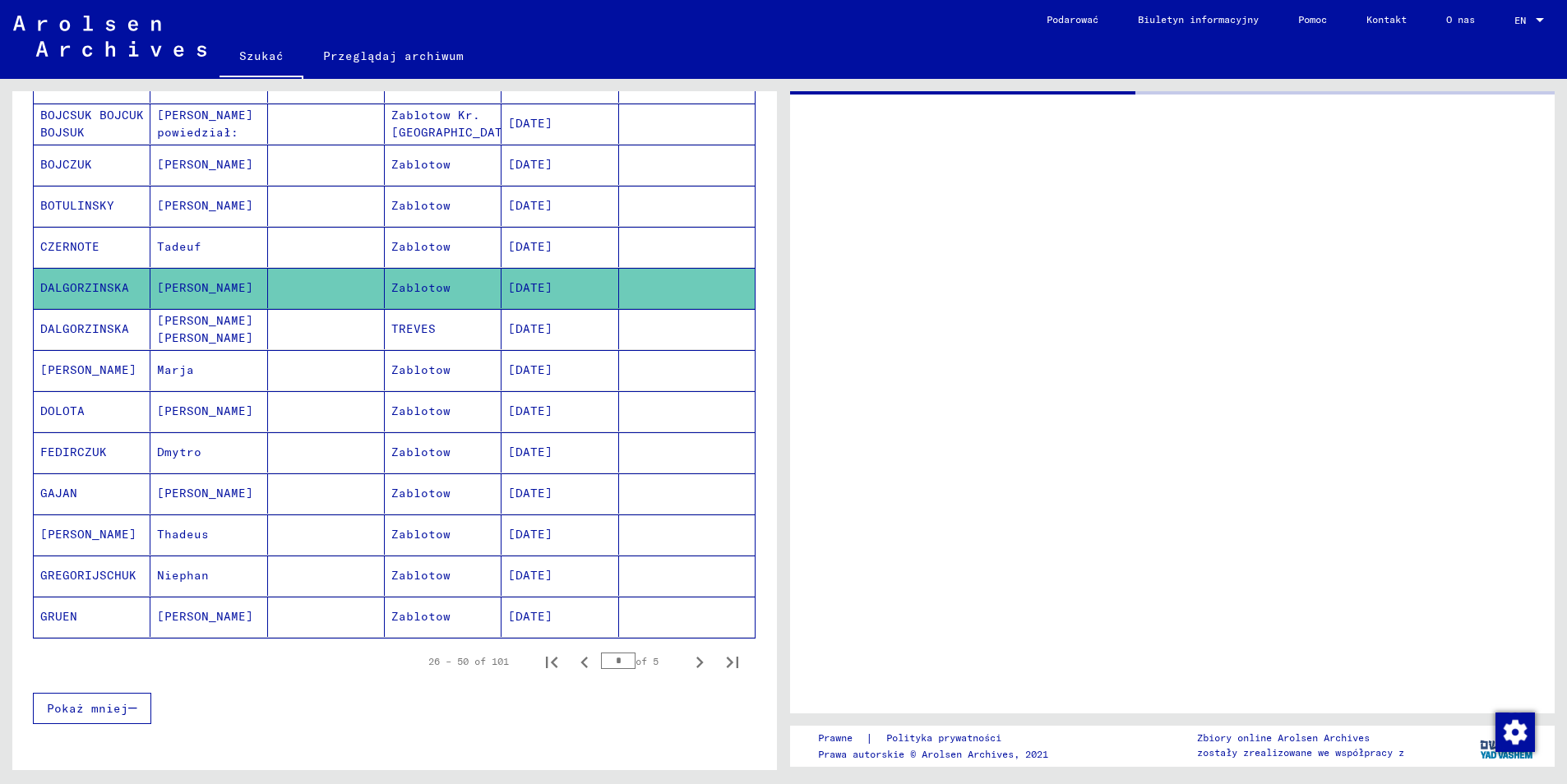
scroll to position [750, 0]
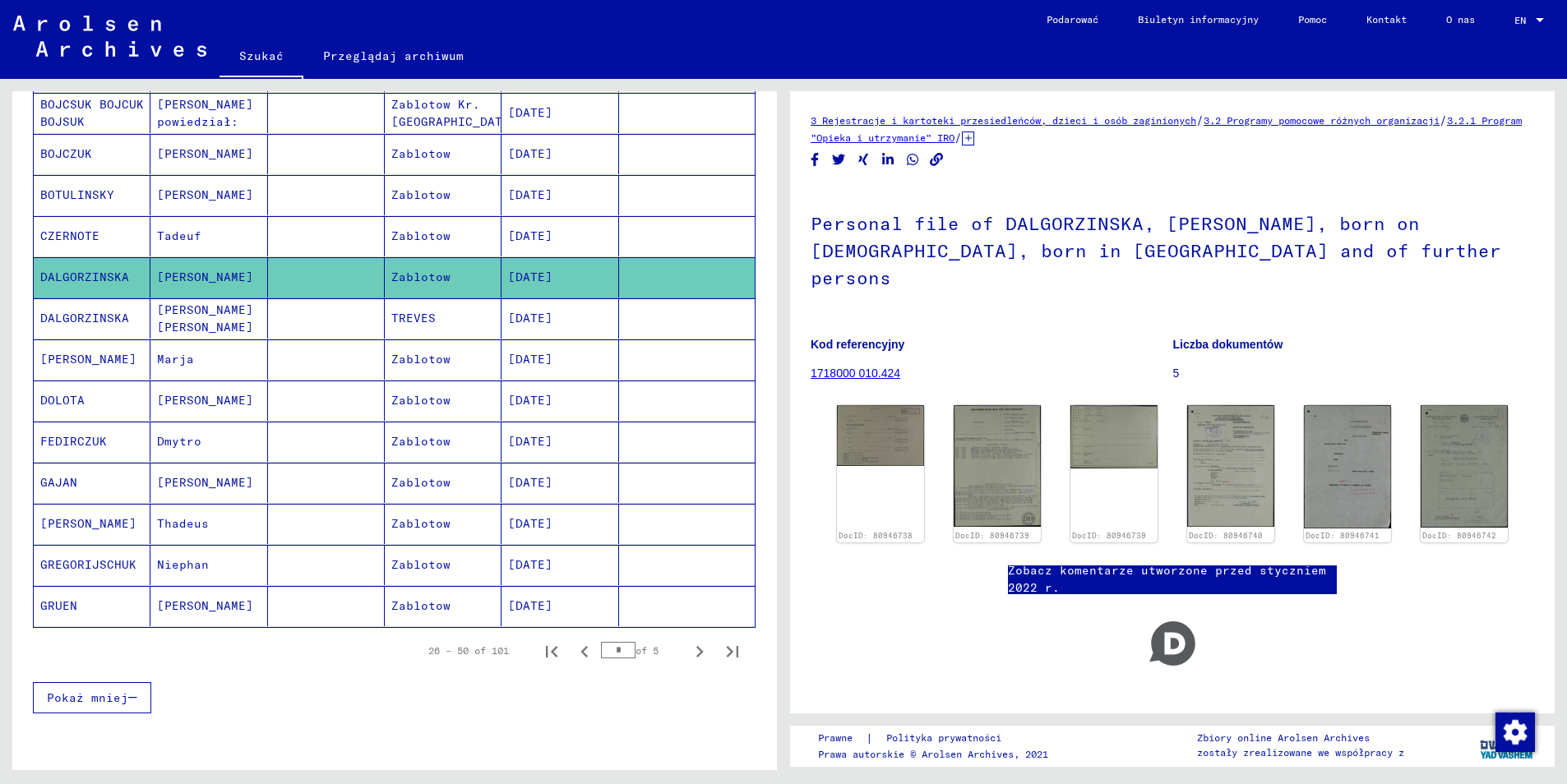
click at [71, 306] on mat-cell "DALGORZINSKA" at bounding box center [92, 318] width 117 height 40
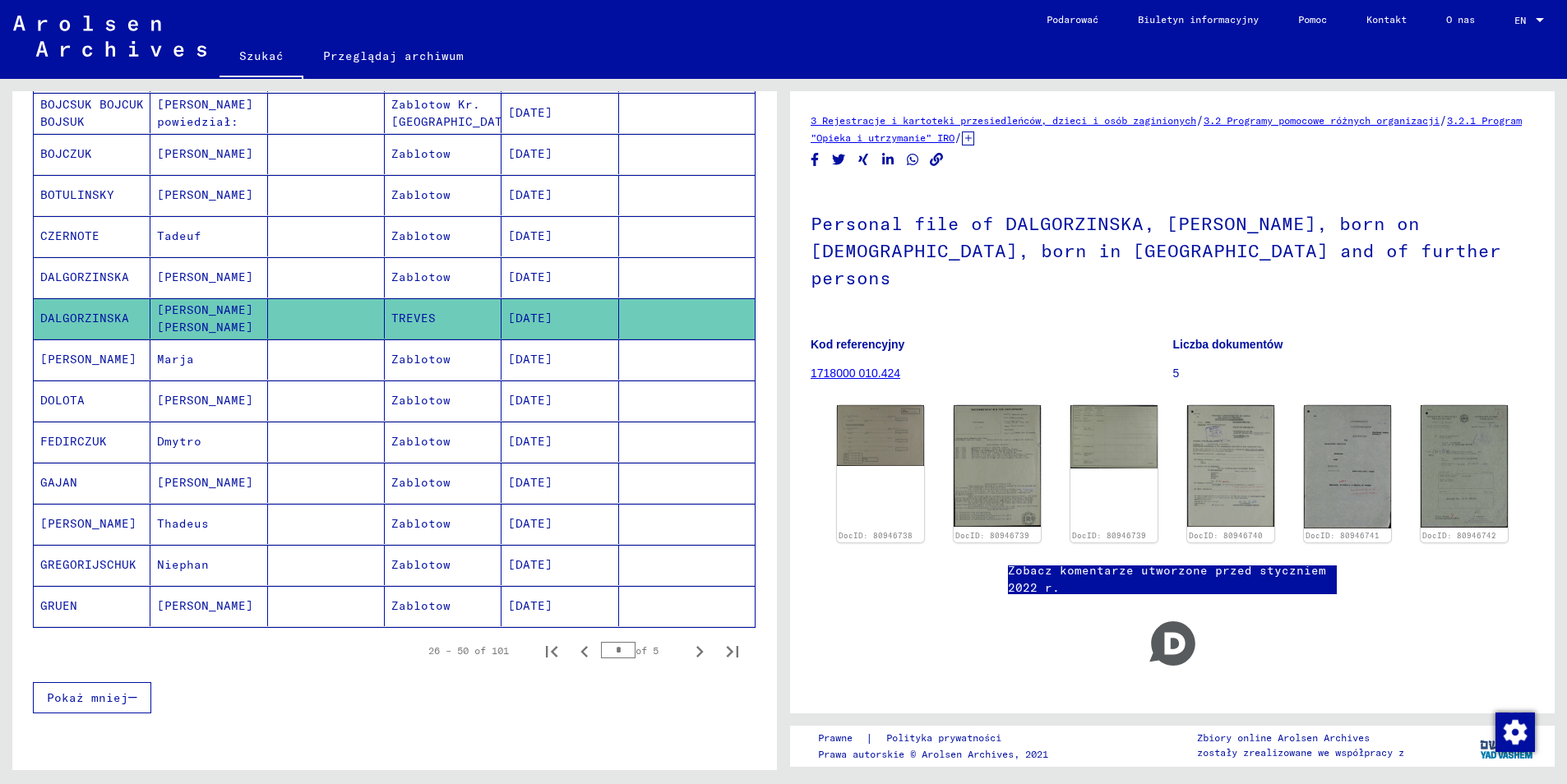
click at [75, 343] on mat-cell "[PERSON_NAME]" at bounding box center [92, 359] width 117 height 40
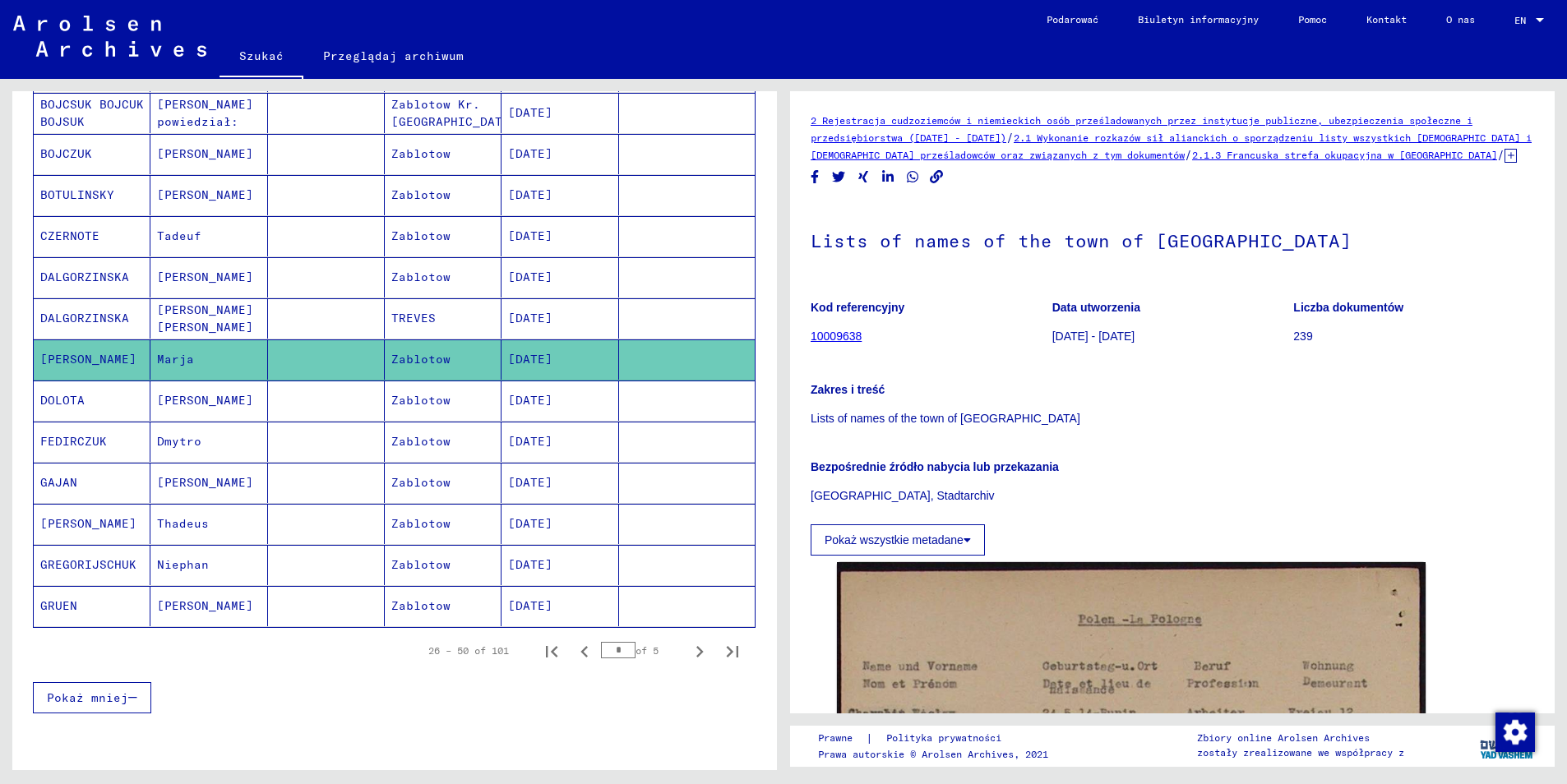
click at [64, 394] on mat-cell "DOLOTA" at bounding box center [92, 400] width 117 height 40
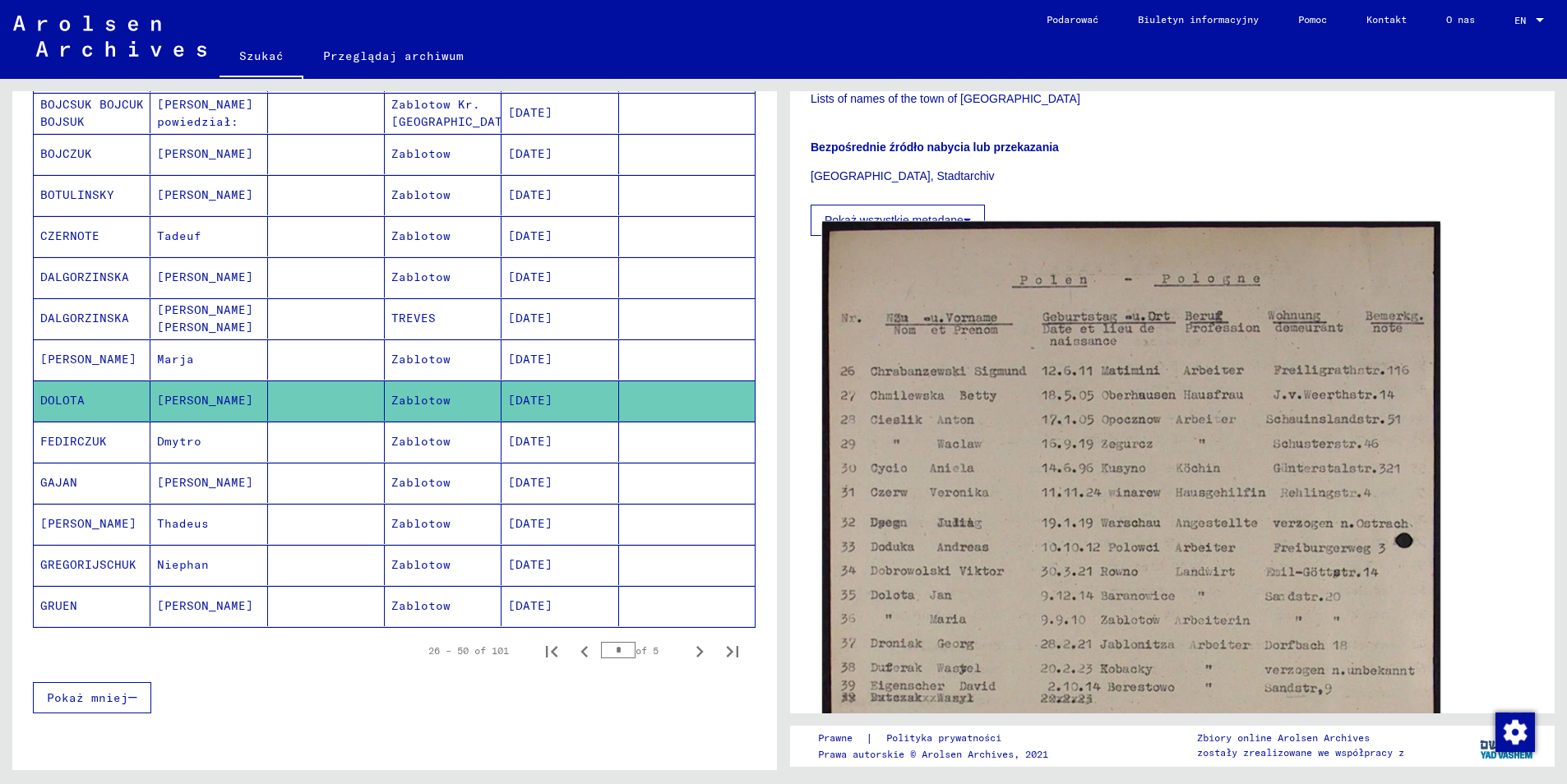
scroll to position [411, 0]
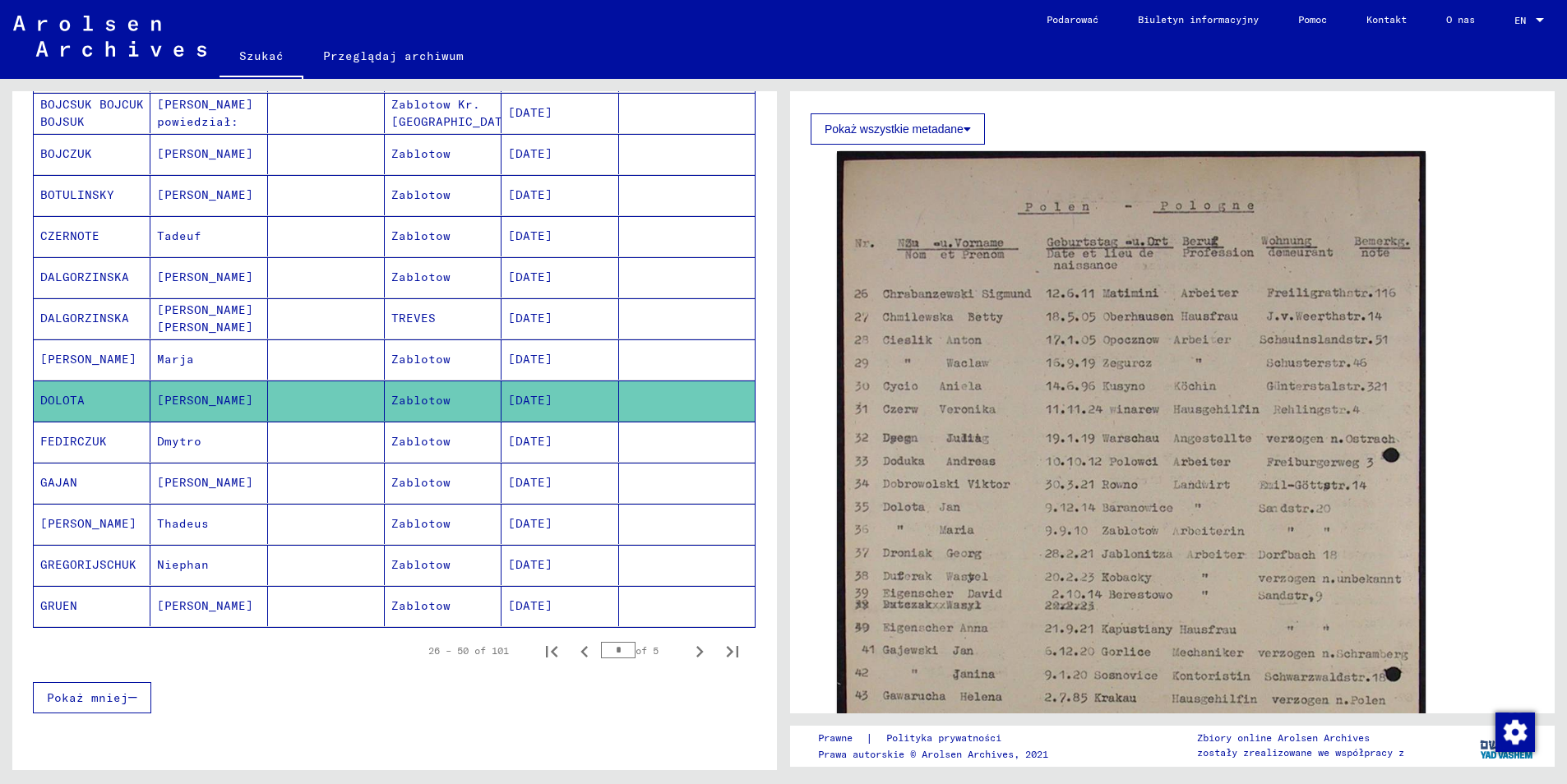
click at [109, 426] on mat-cell "FEDIRCZUK" at bounding box center [92, 442] width 117 height 40
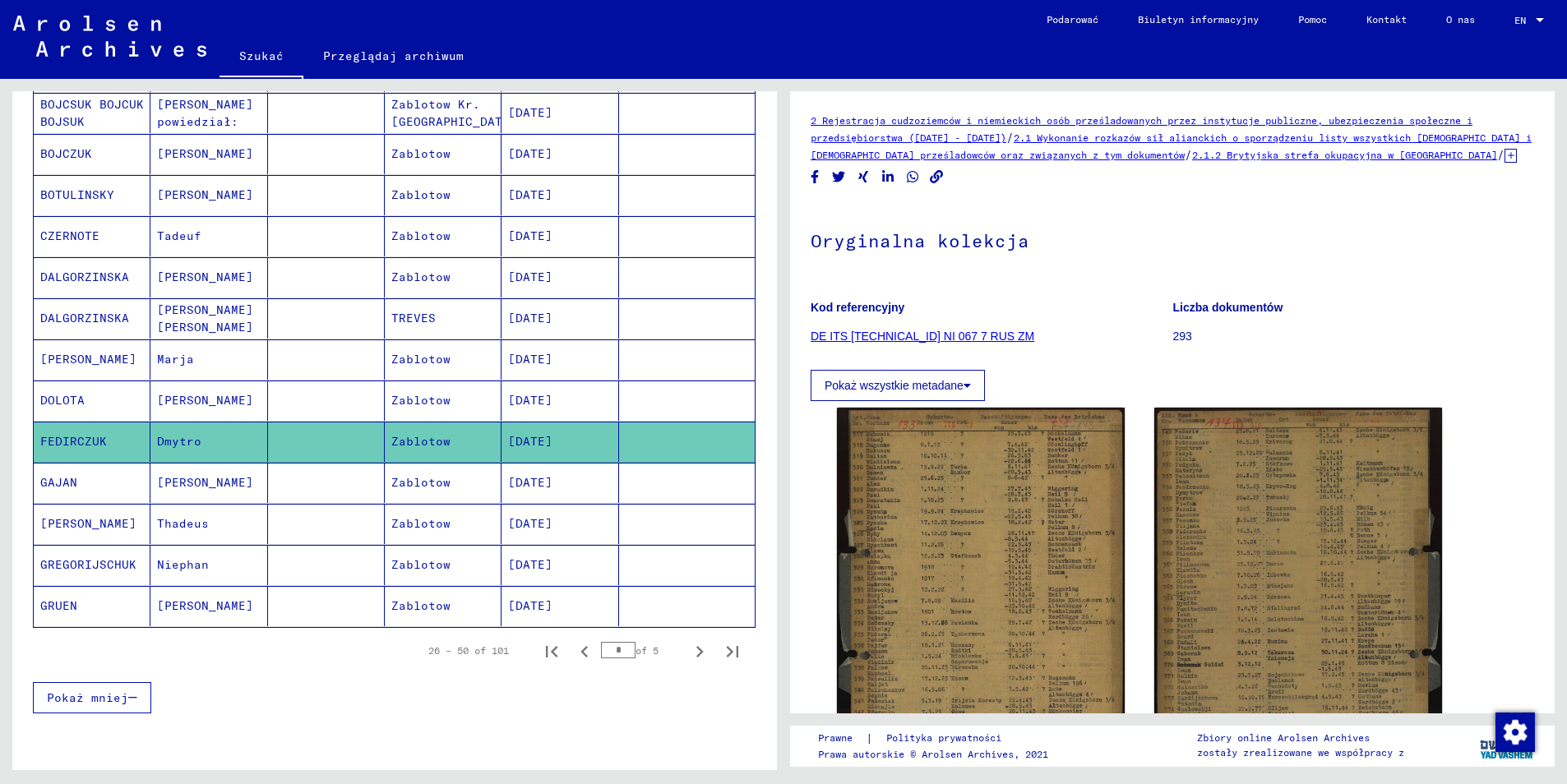
click at [86, 467] on mat-cell "GAJAN" at bounding box center [92, 483] width 117 height 40
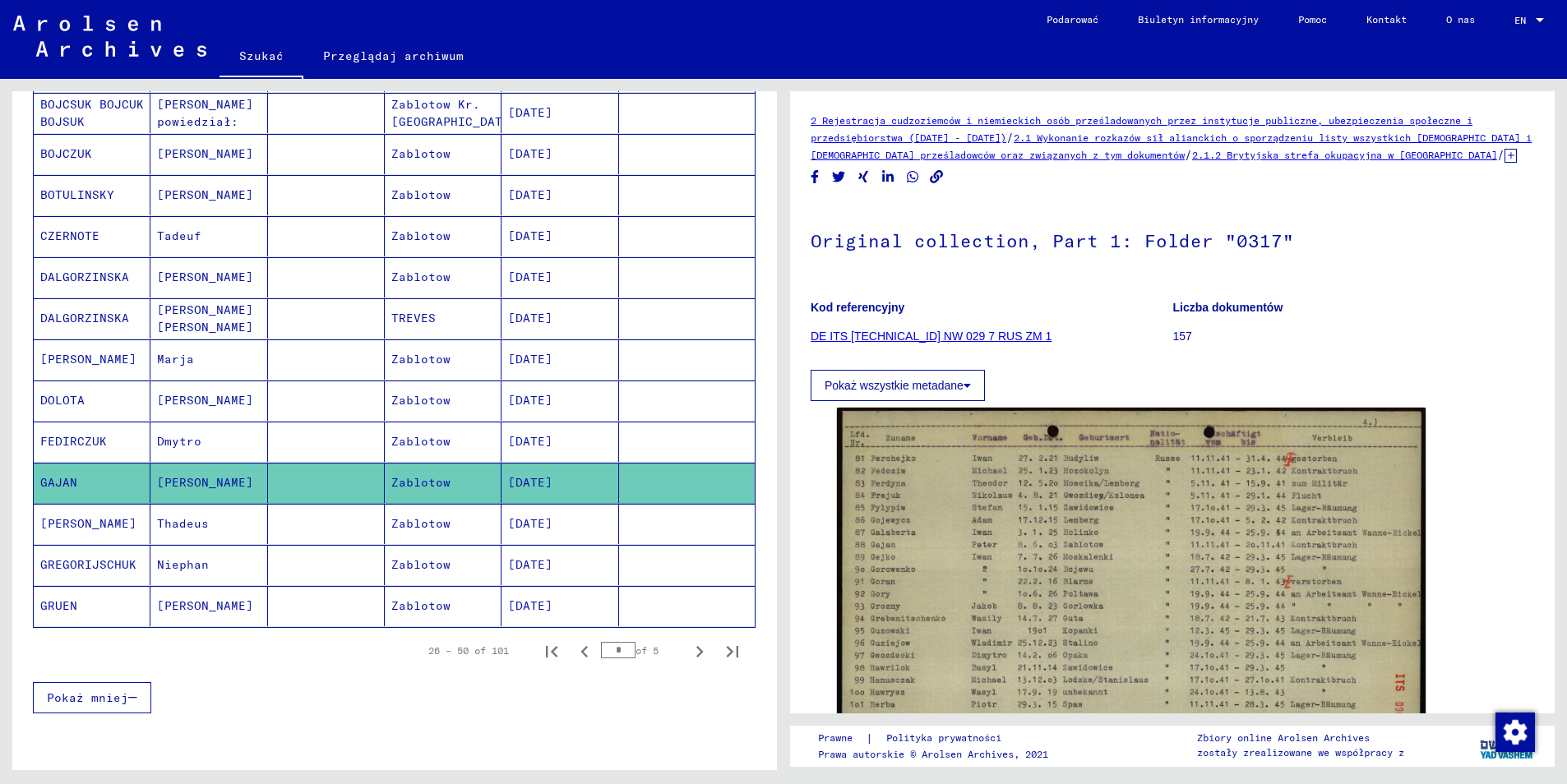
click at [90, 510] on mat-cell "[PERSON_NAME]" at bounding box center [92, 524] width 117 height 40
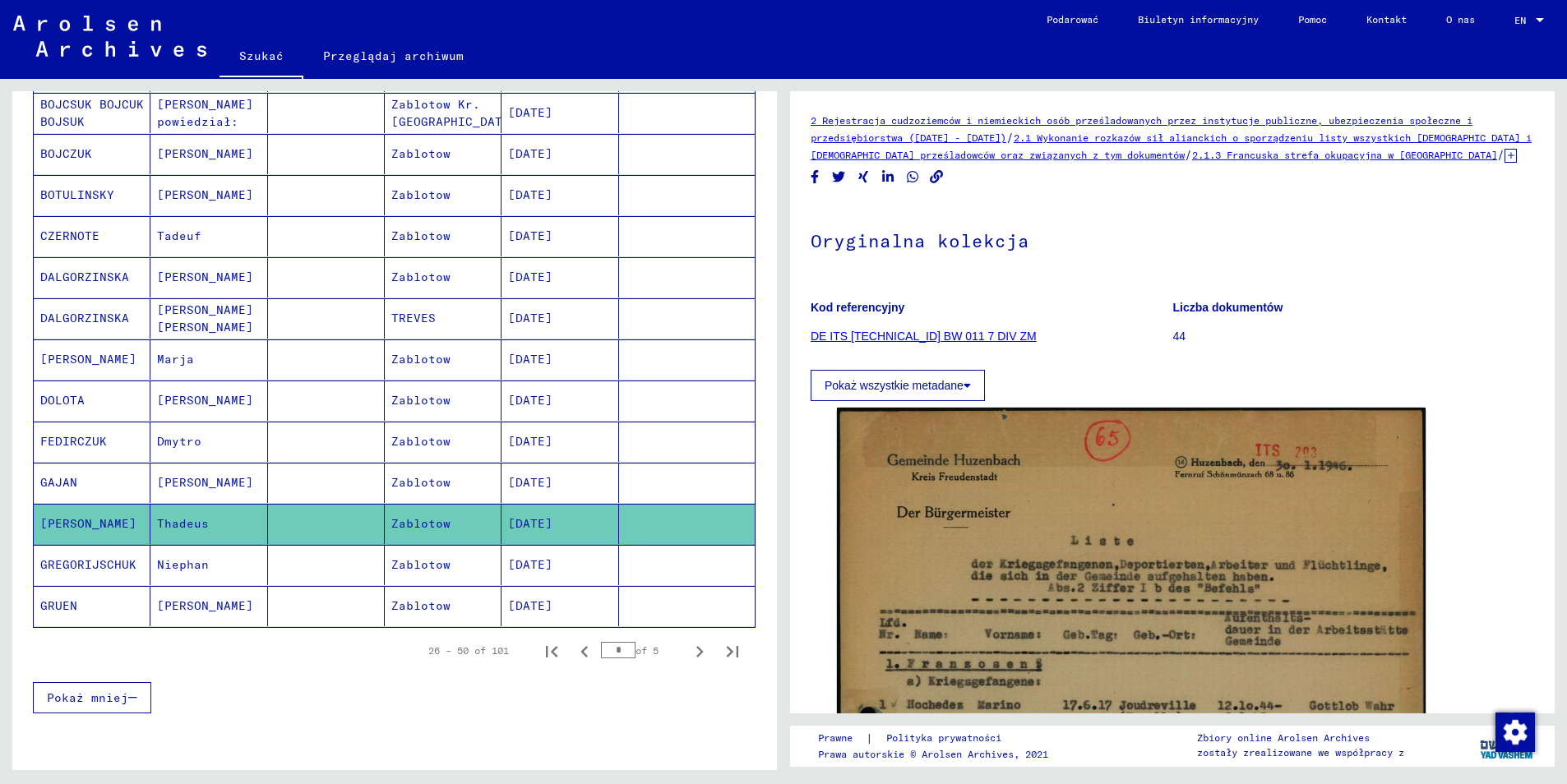
click at [87, 561] on mat-cell "GREGORIJSCHUK" at bounding box center [92, 564] width 117 height 40
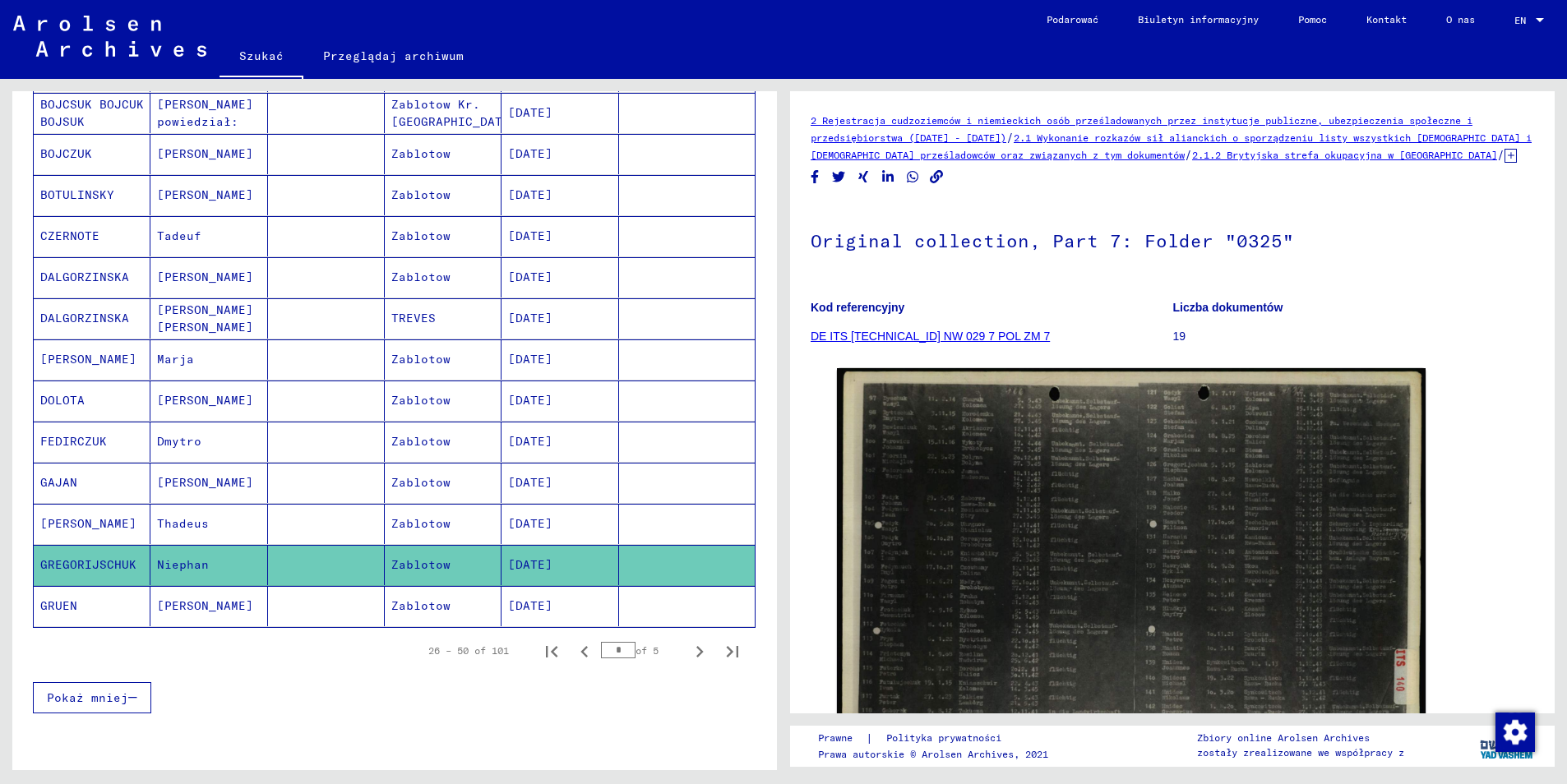
click at [86, 586] on mat-cell "GRUEN" at bounding box center [92, 606] width 117 height 40
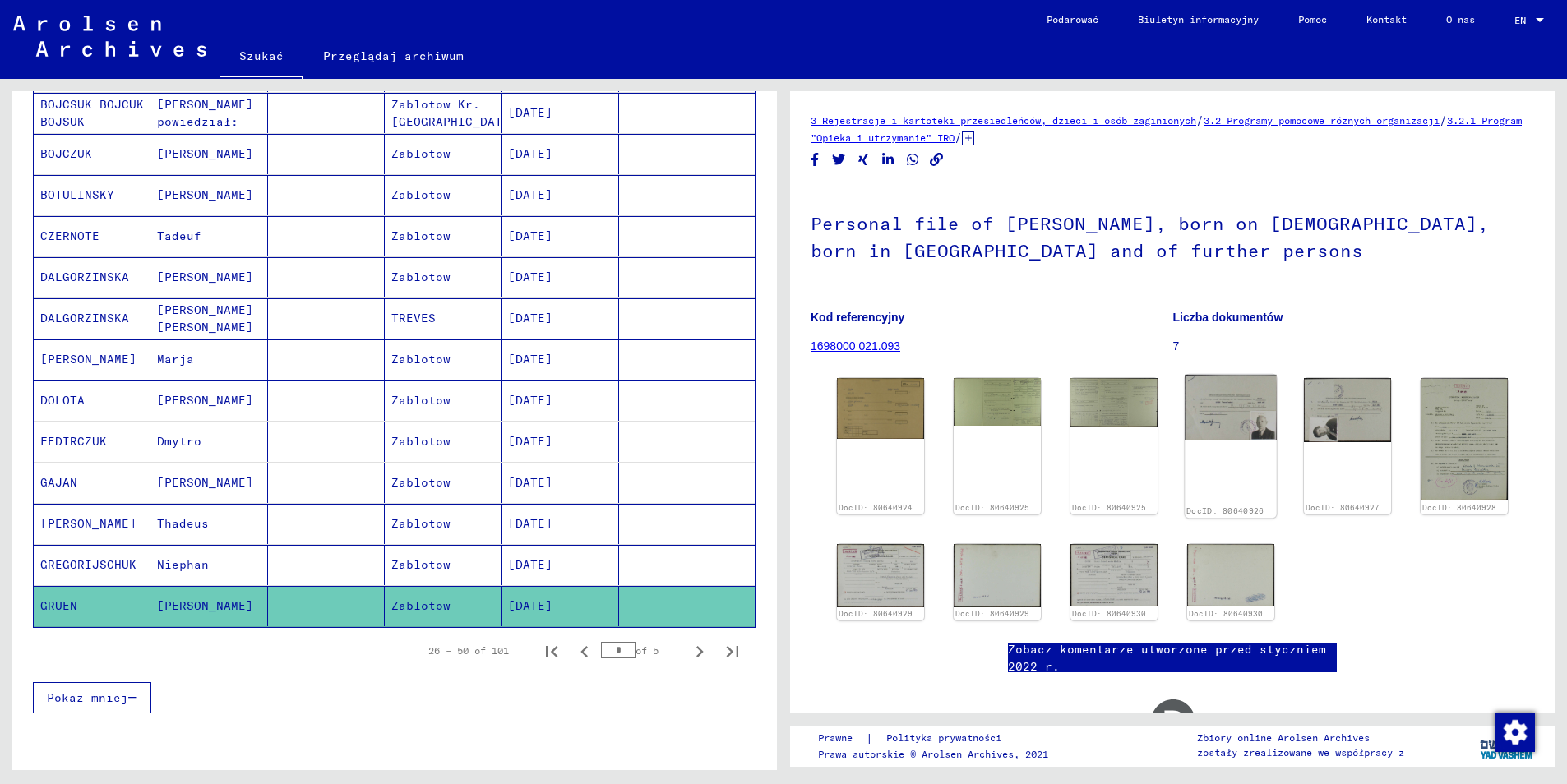
click at [1237, 427] on img at bounding box center [1230, 407] width 92 height 65
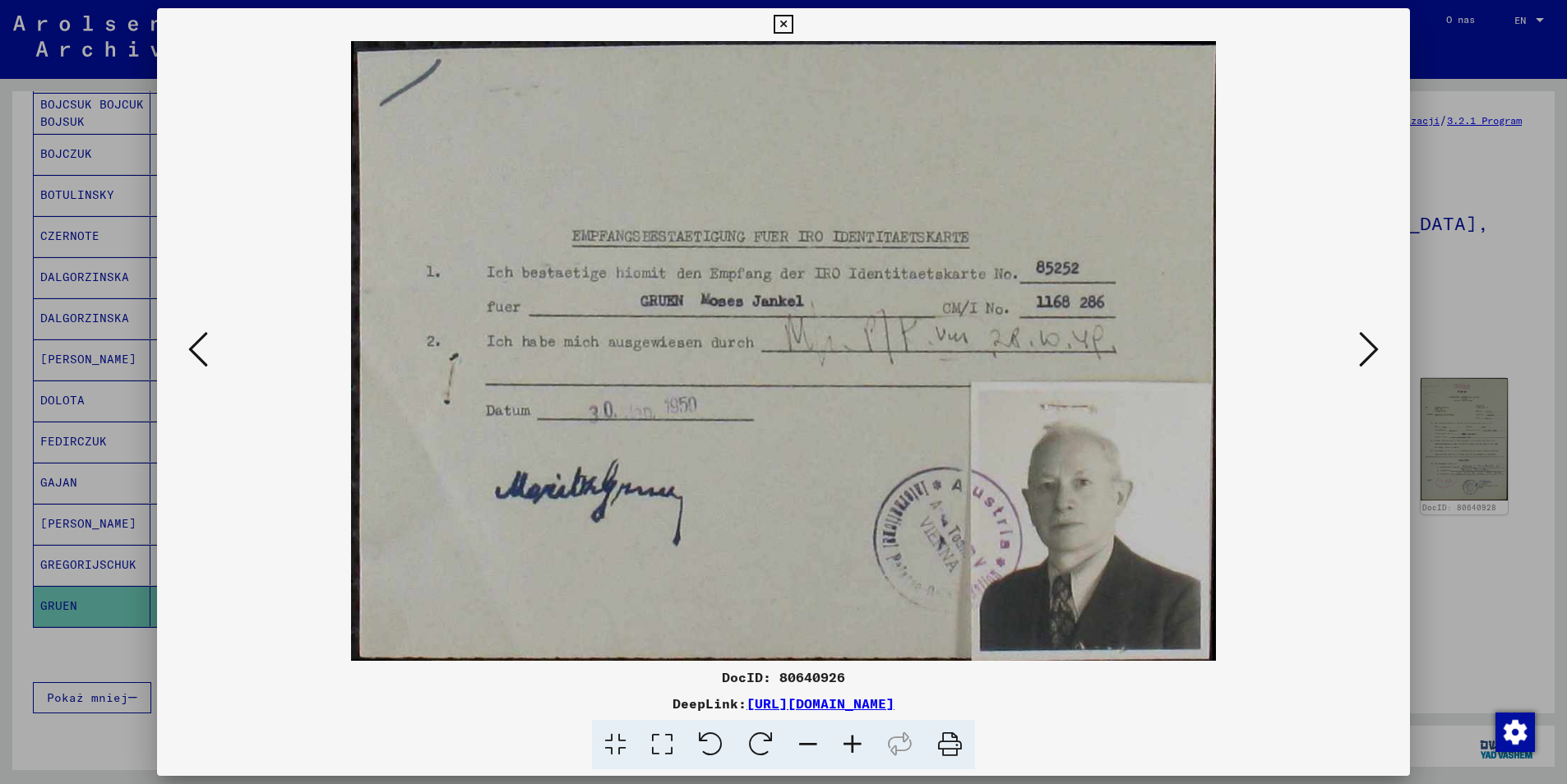
click at [1383, 350] on button at bounding box center [1369, 350] width 30 height 47
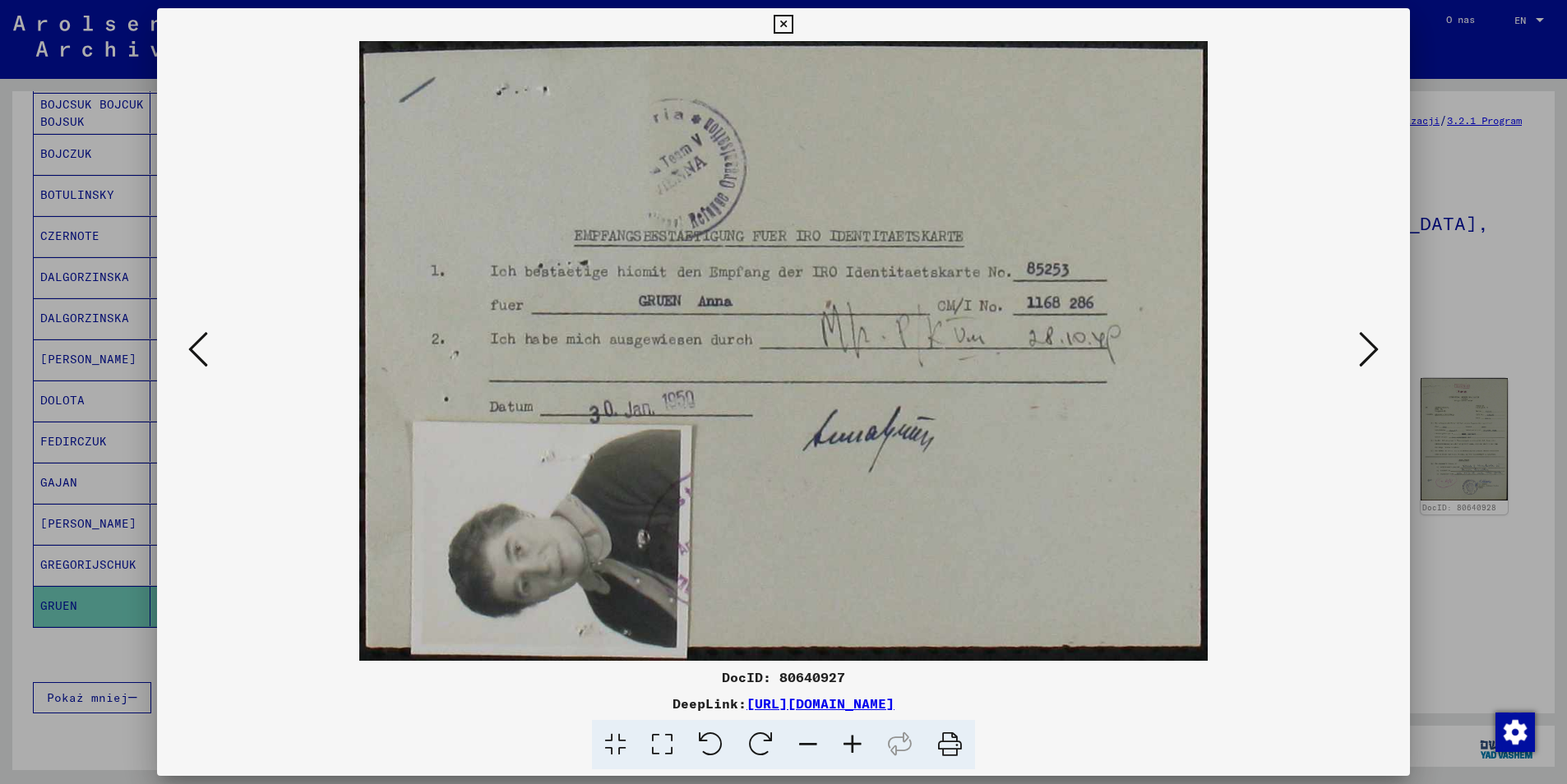
click at [1383, 350] on button at bounding box center [1369, 350] width 30 height 47
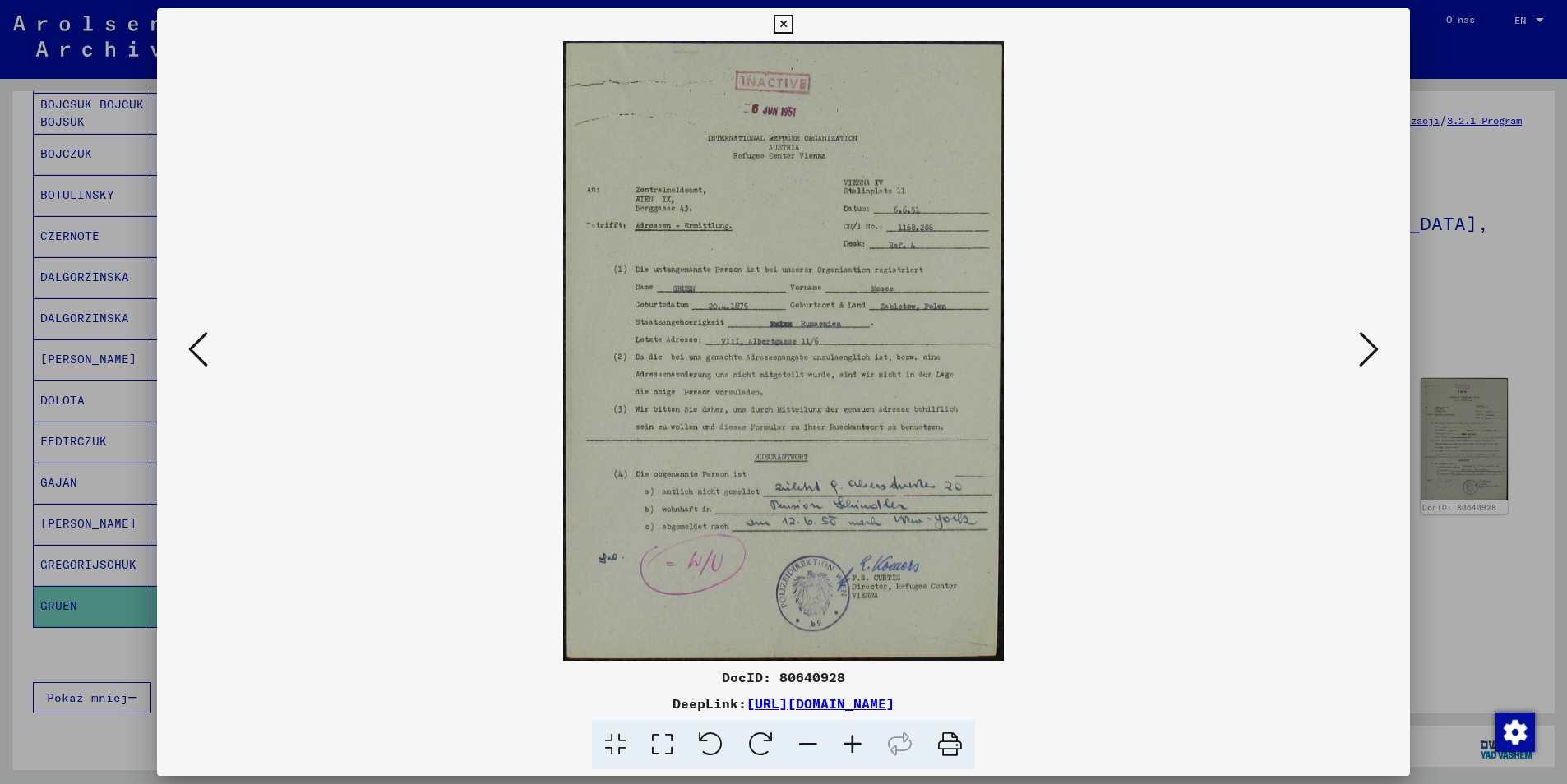
click at [784, 22] on icon at bounding box center [783, 24] width 19 height 20
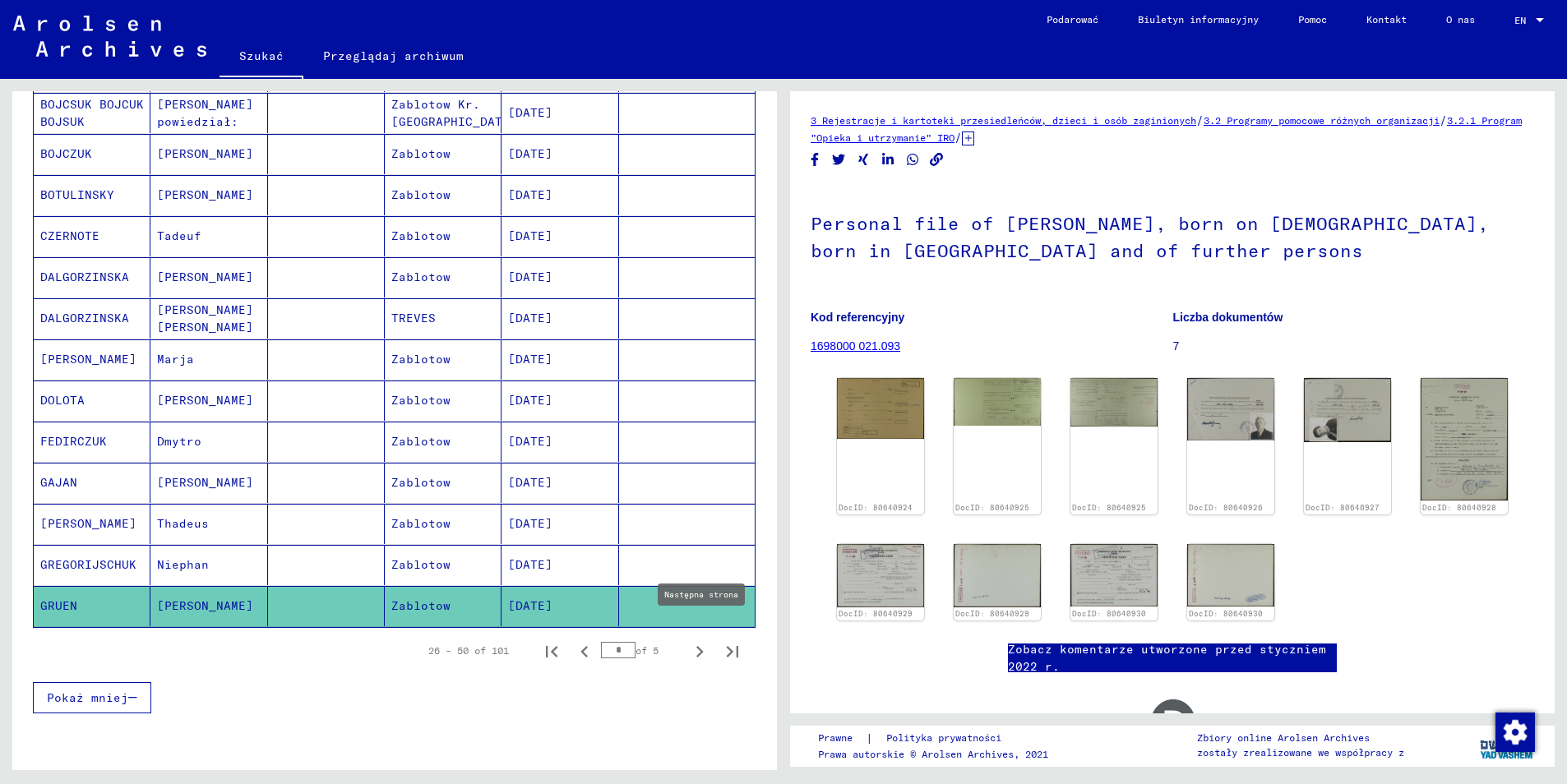
click at [688, 640] on icon "Następna strona" at bounding box center [699, 651] width 23 height 23
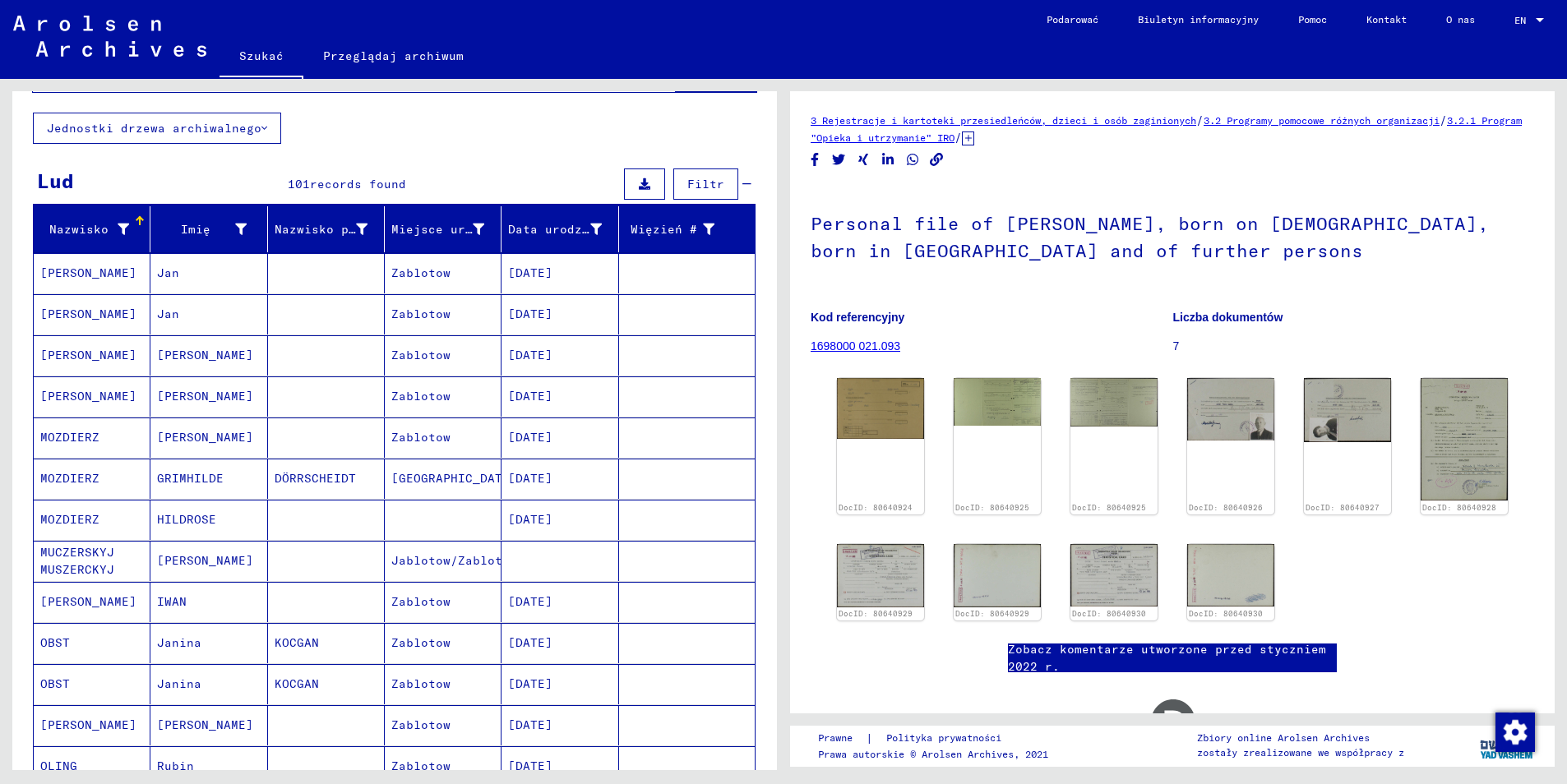
scroll to position [11, 0]
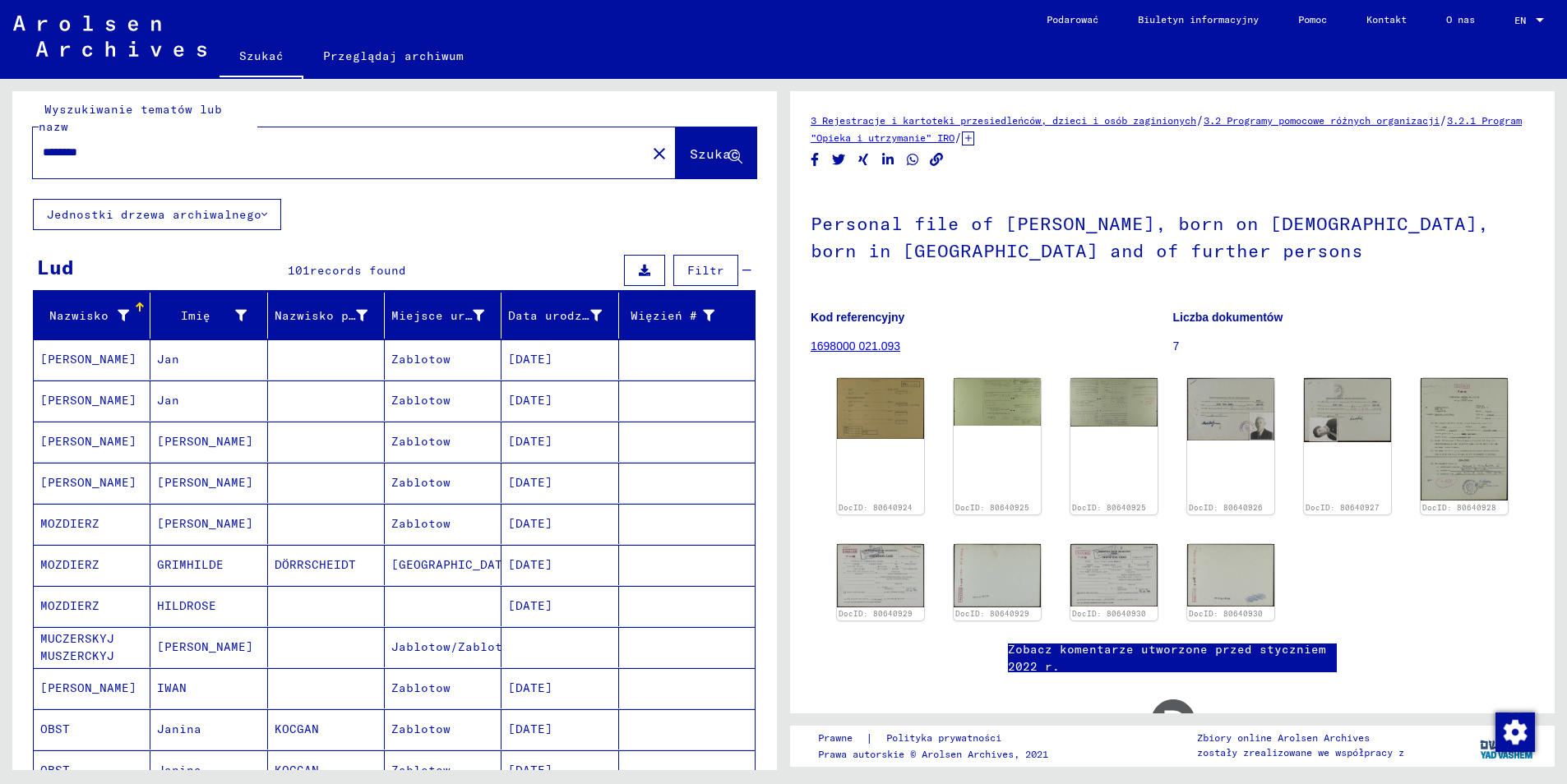
click at [87, 354] on mat-cell "[PERSON_NAME]" at bounding box center [92, 359] width 117 height 40
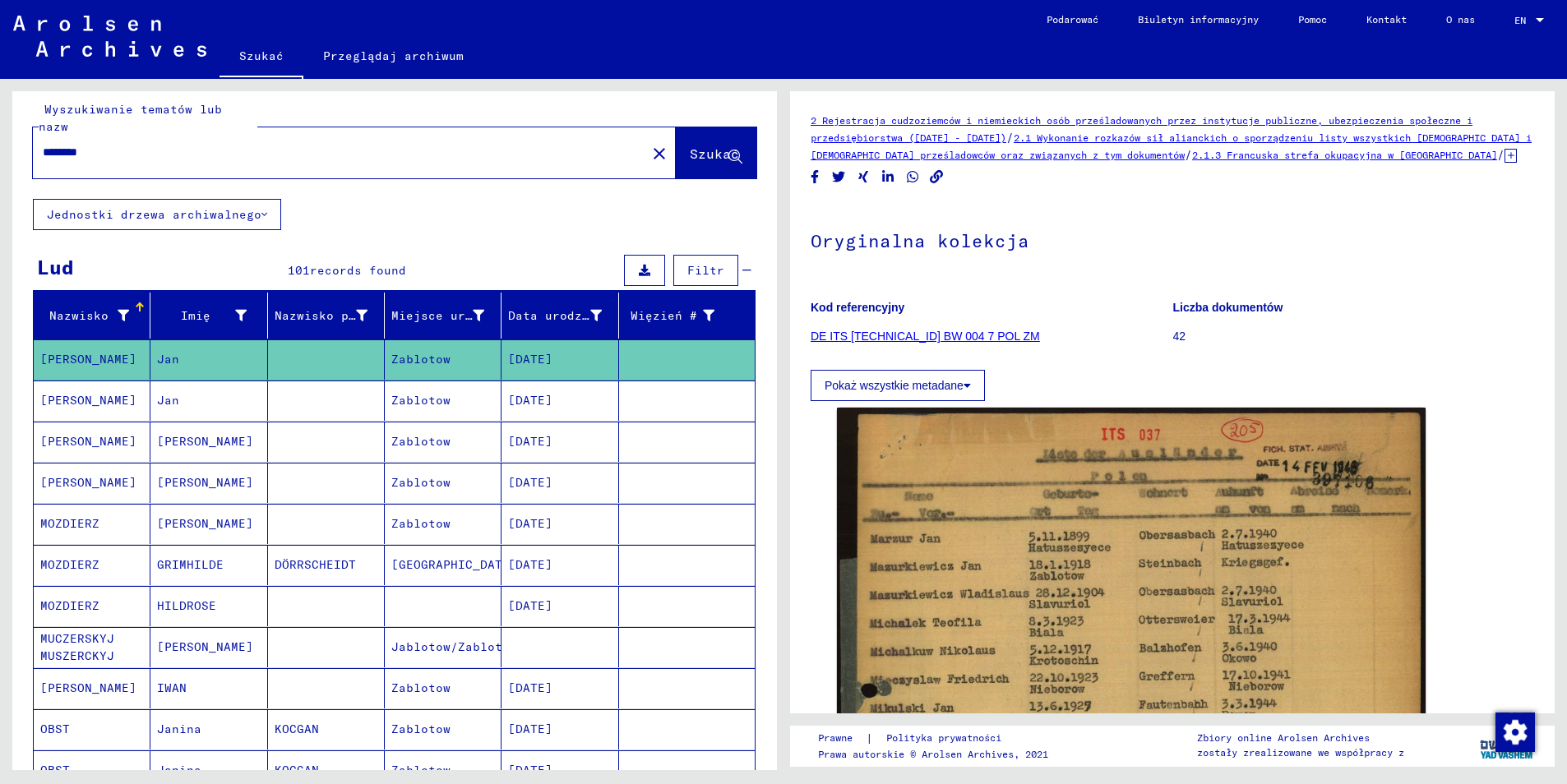
click at [85, 387] on mat-cell "[PERSON_NAME]" at bounding box center [92, 400] width 117 height 40
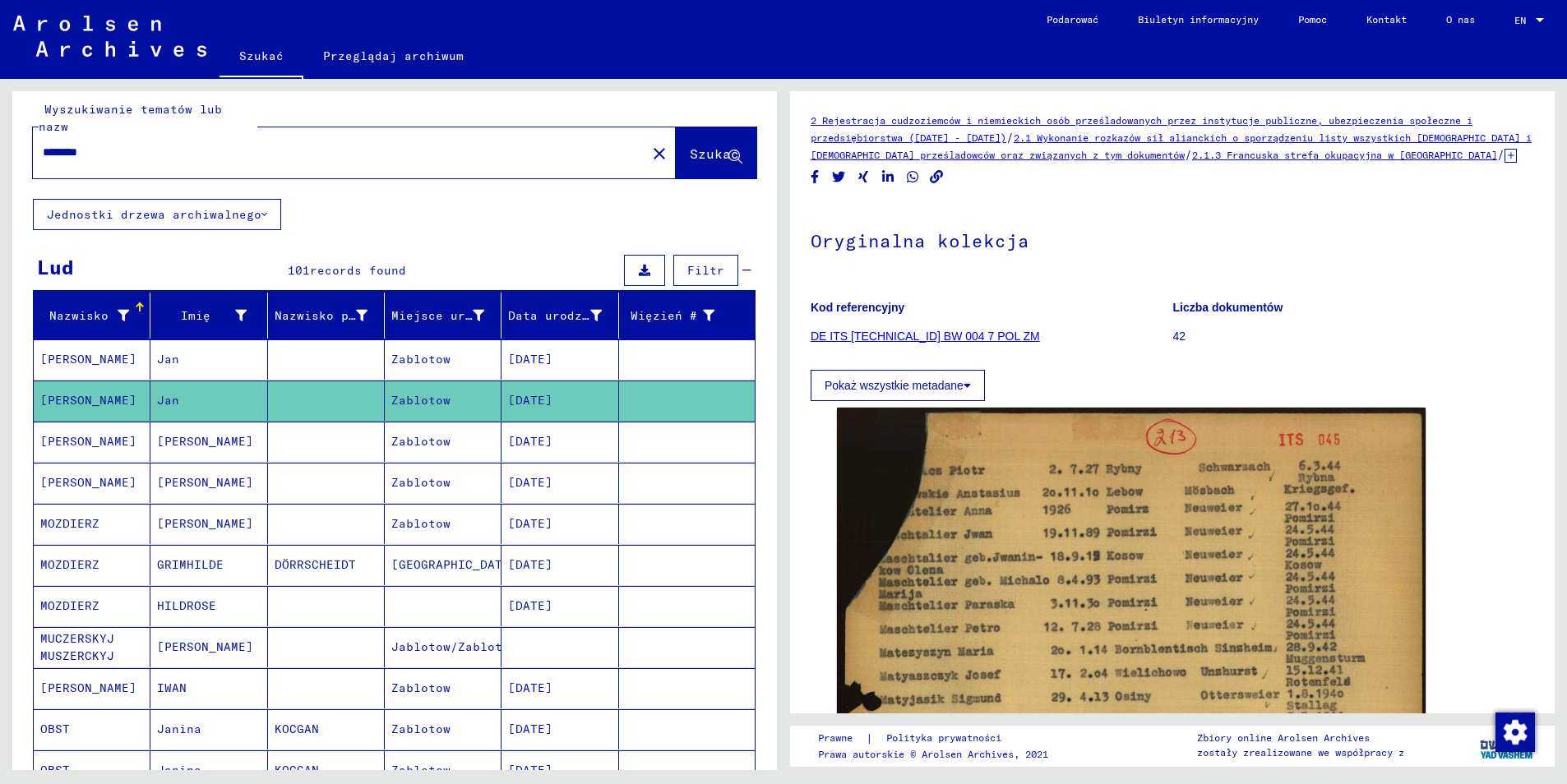
click at [89, 432] on mat-cell "[PERSON_NAME]" at bounding box center [92, 442] width 117 height 40
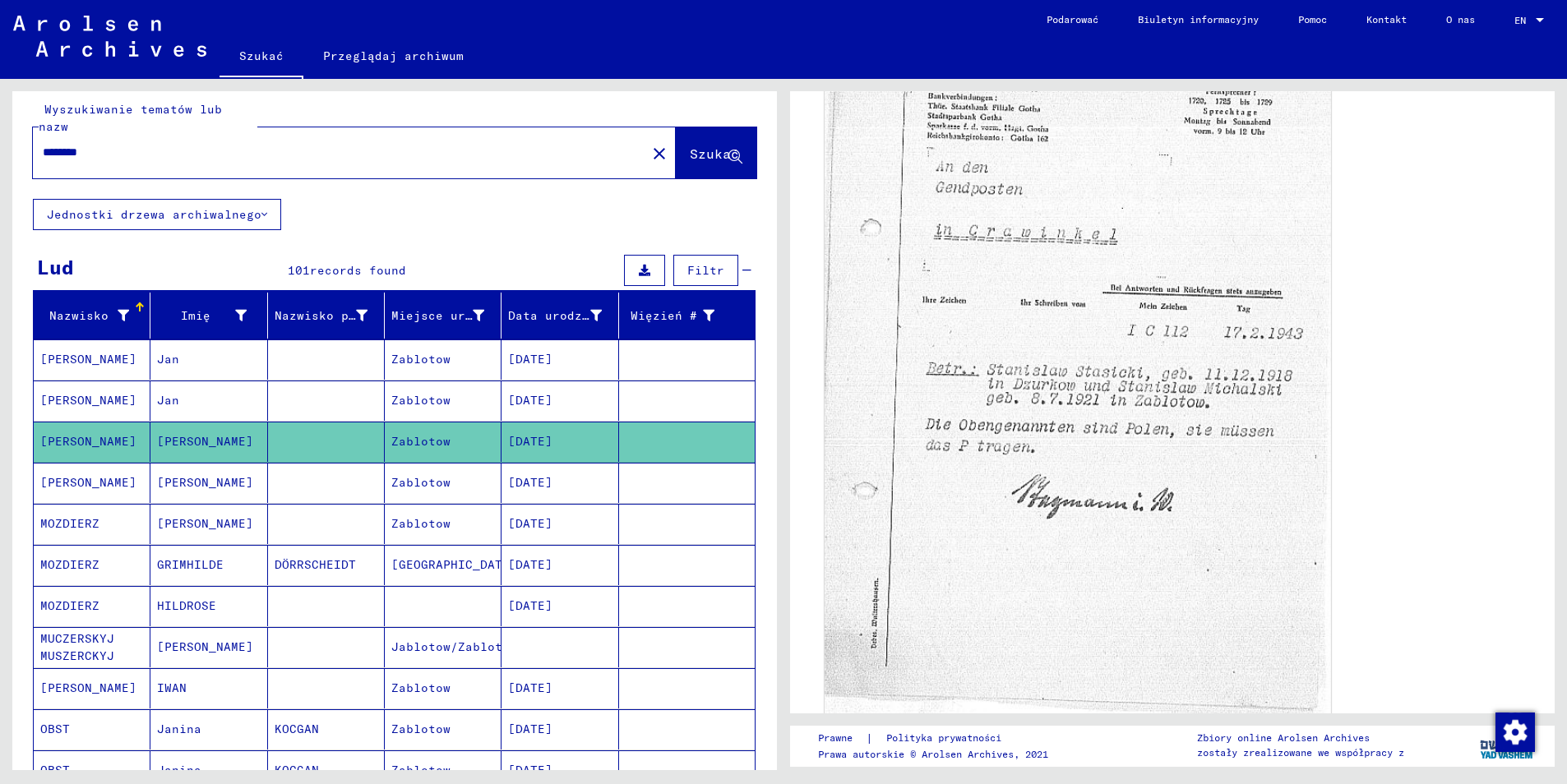
scroll to position [770, 0]
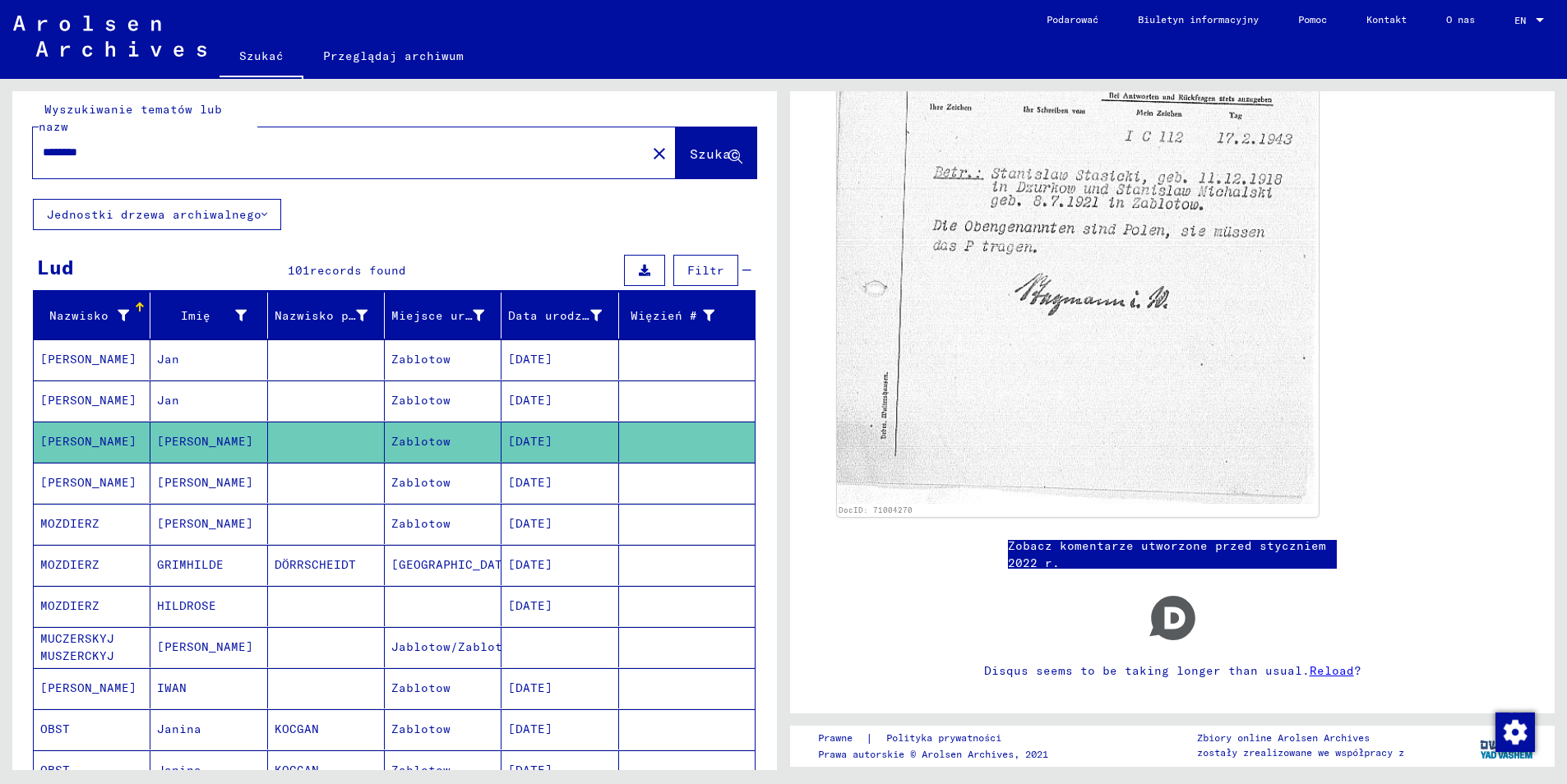
click at [78, 466] on mat-cell "[PERSON_NAME]" at bounding box center [92, 483] width 117 height 40
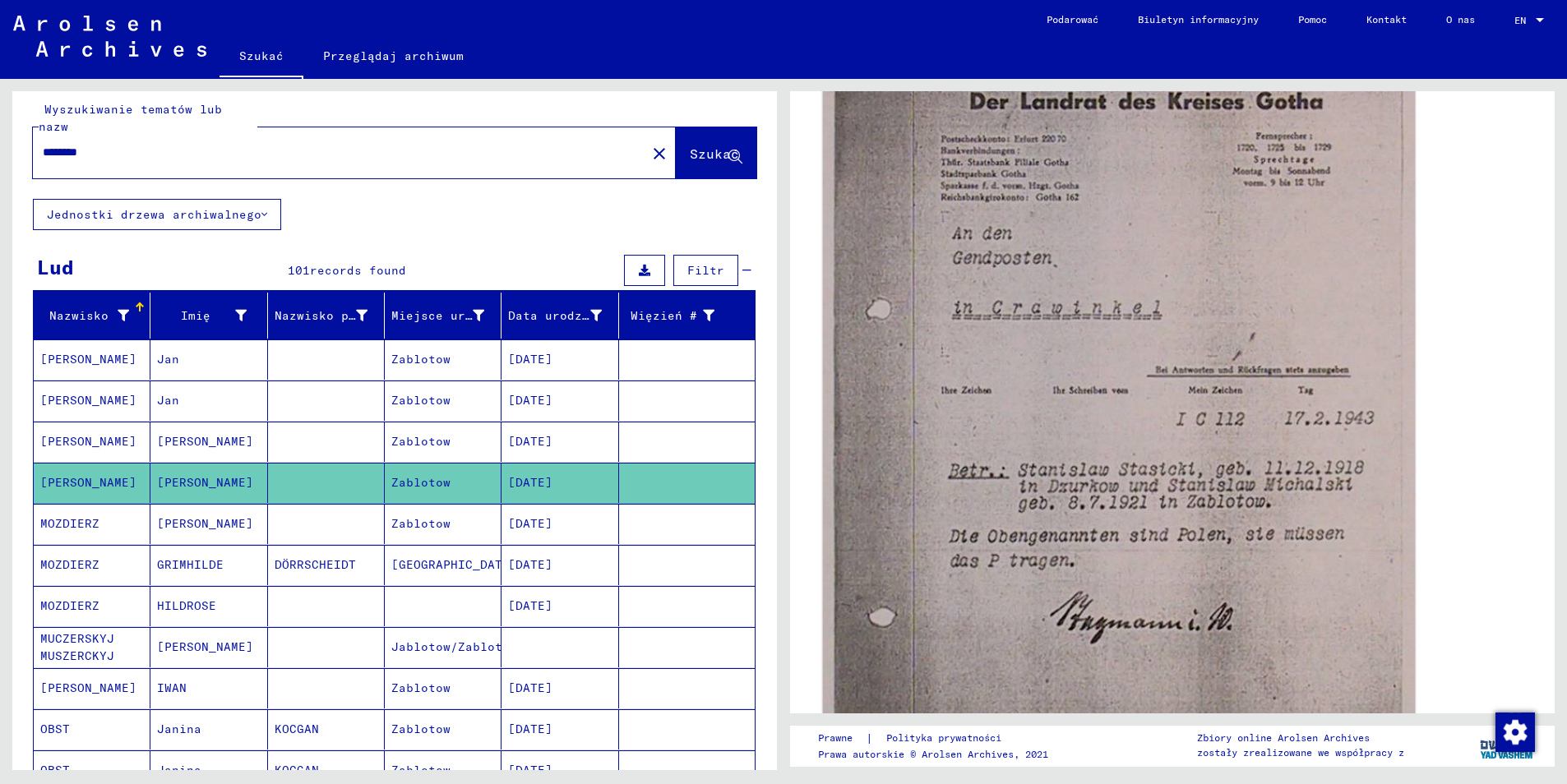
scroll to position [575, 0]
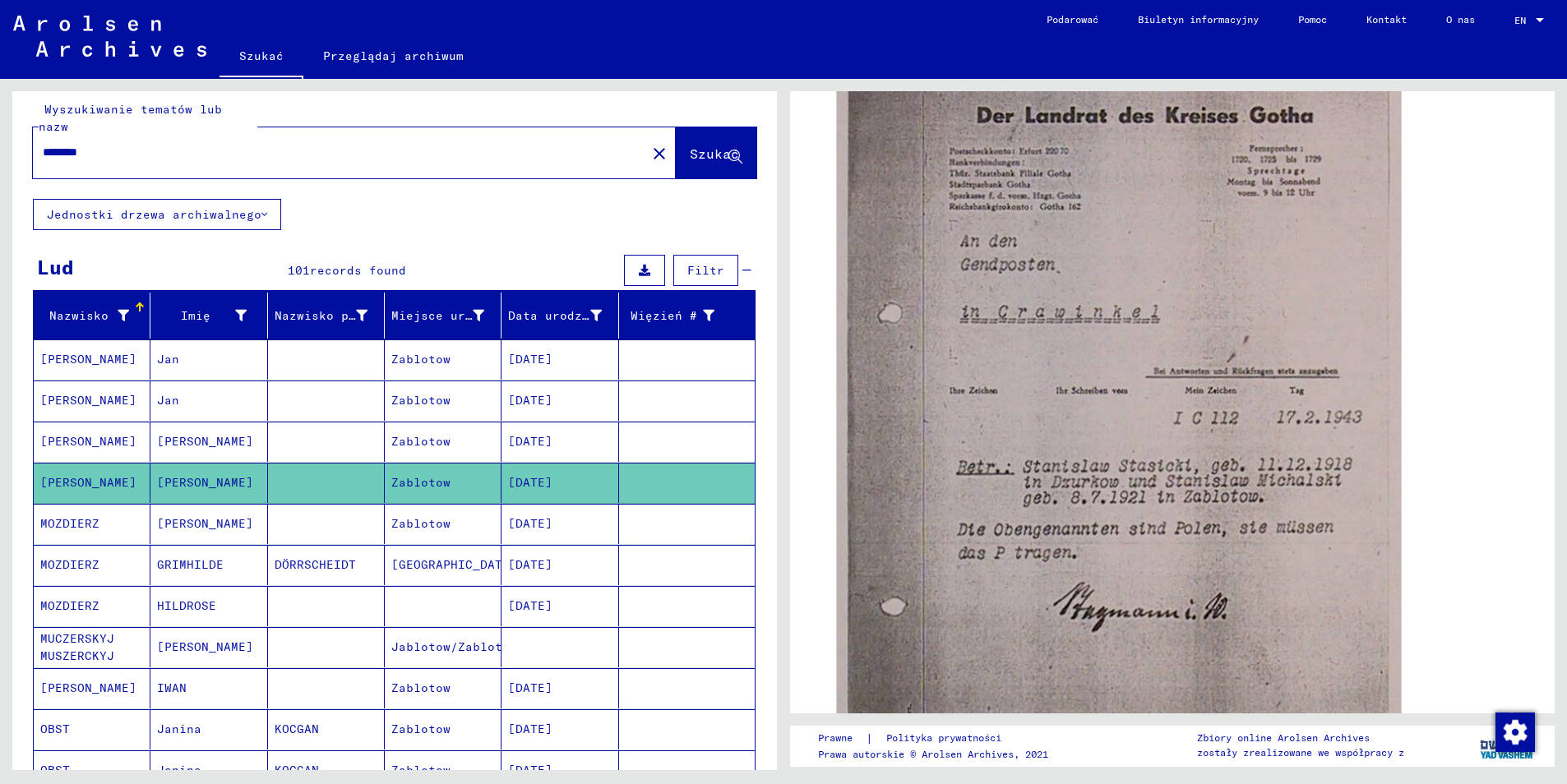
click at [68, 505] on mat-cell "MOZDIERZ" at bounding box center [92, 524] width 117 height 40
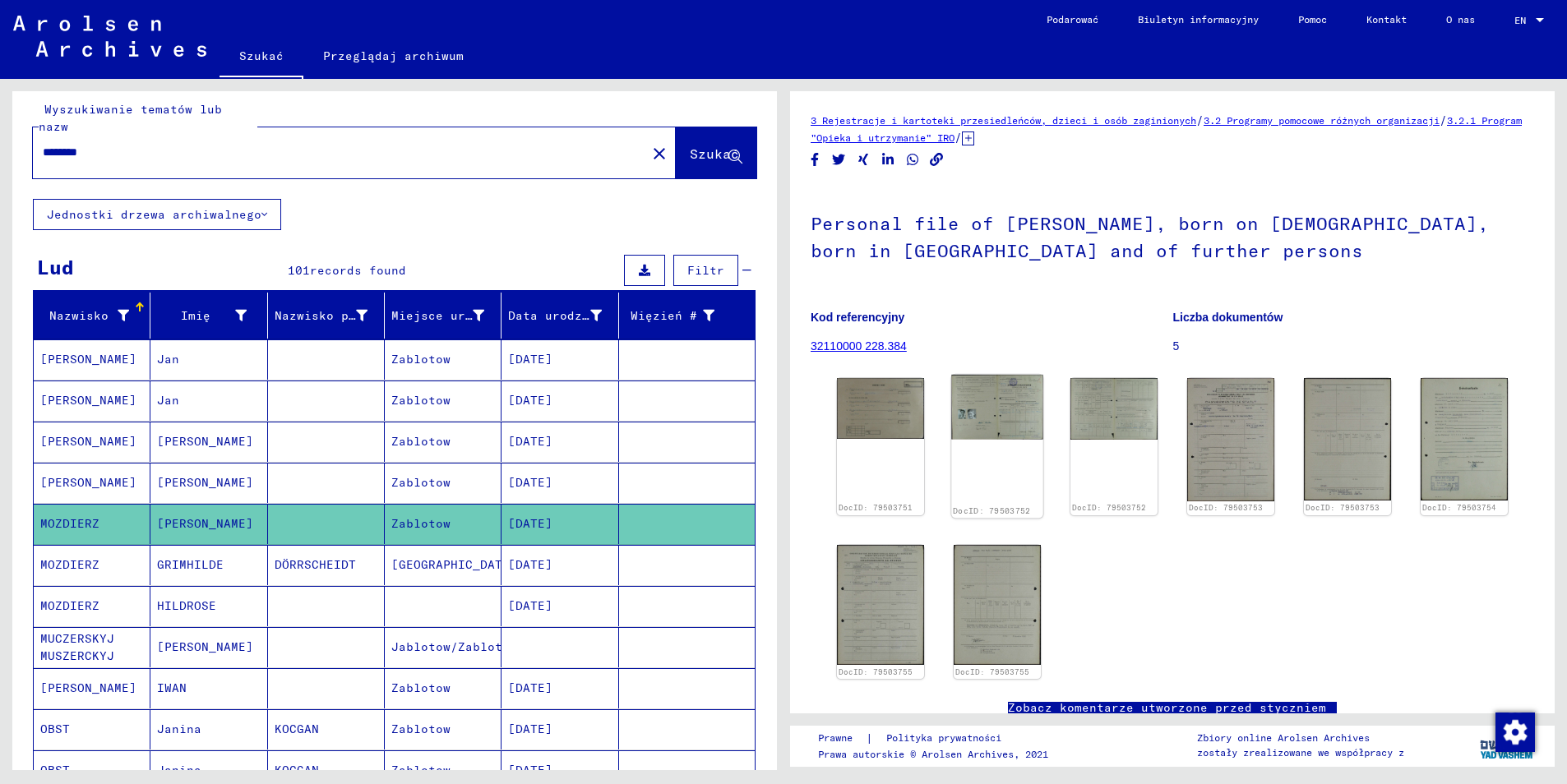
click at [981, 426] on img at bounding box center [997, 407] width 92 height 65
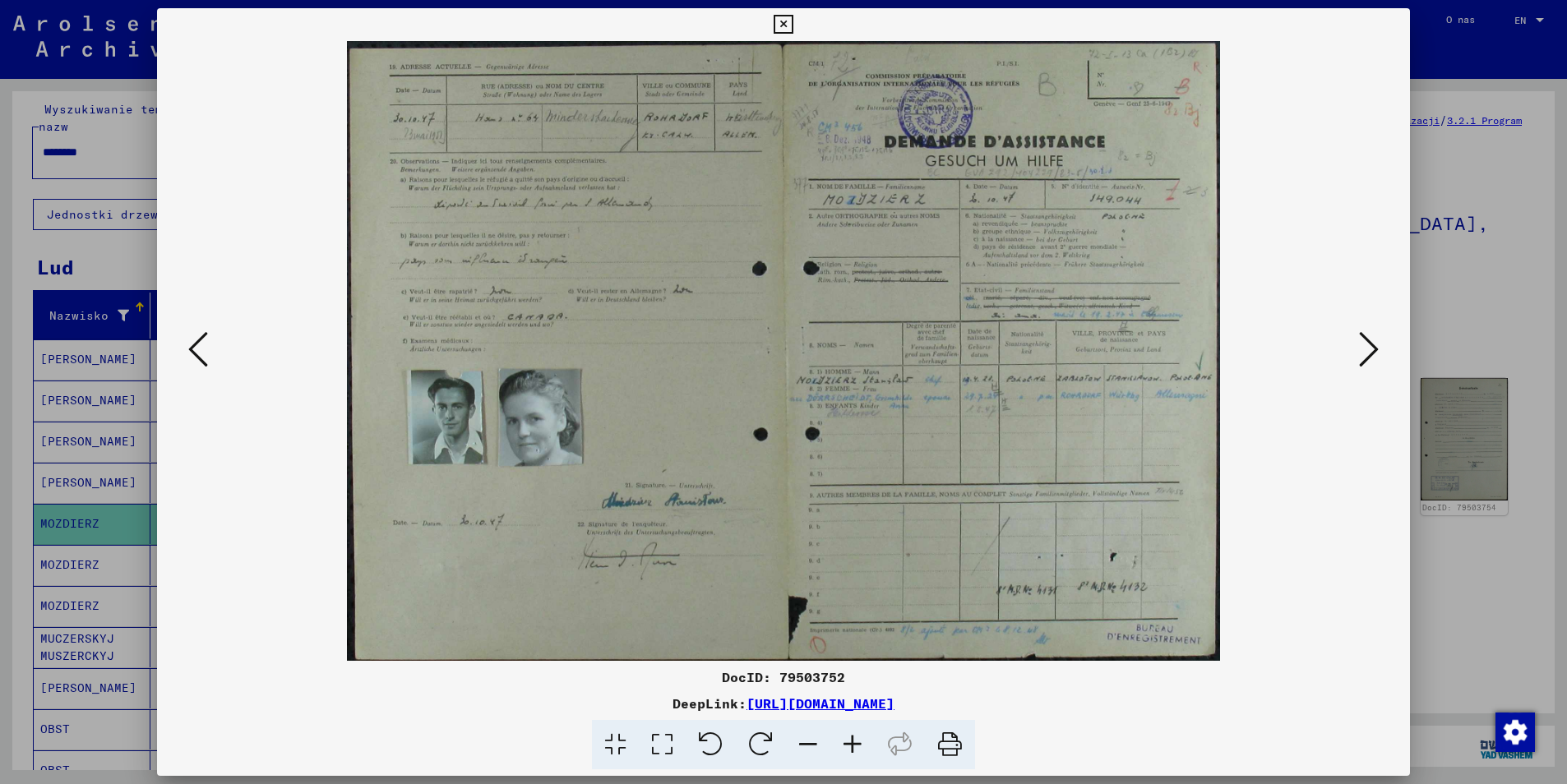
click at [858, 743] on icon at bounding box center [852, 744] width 44 height 50
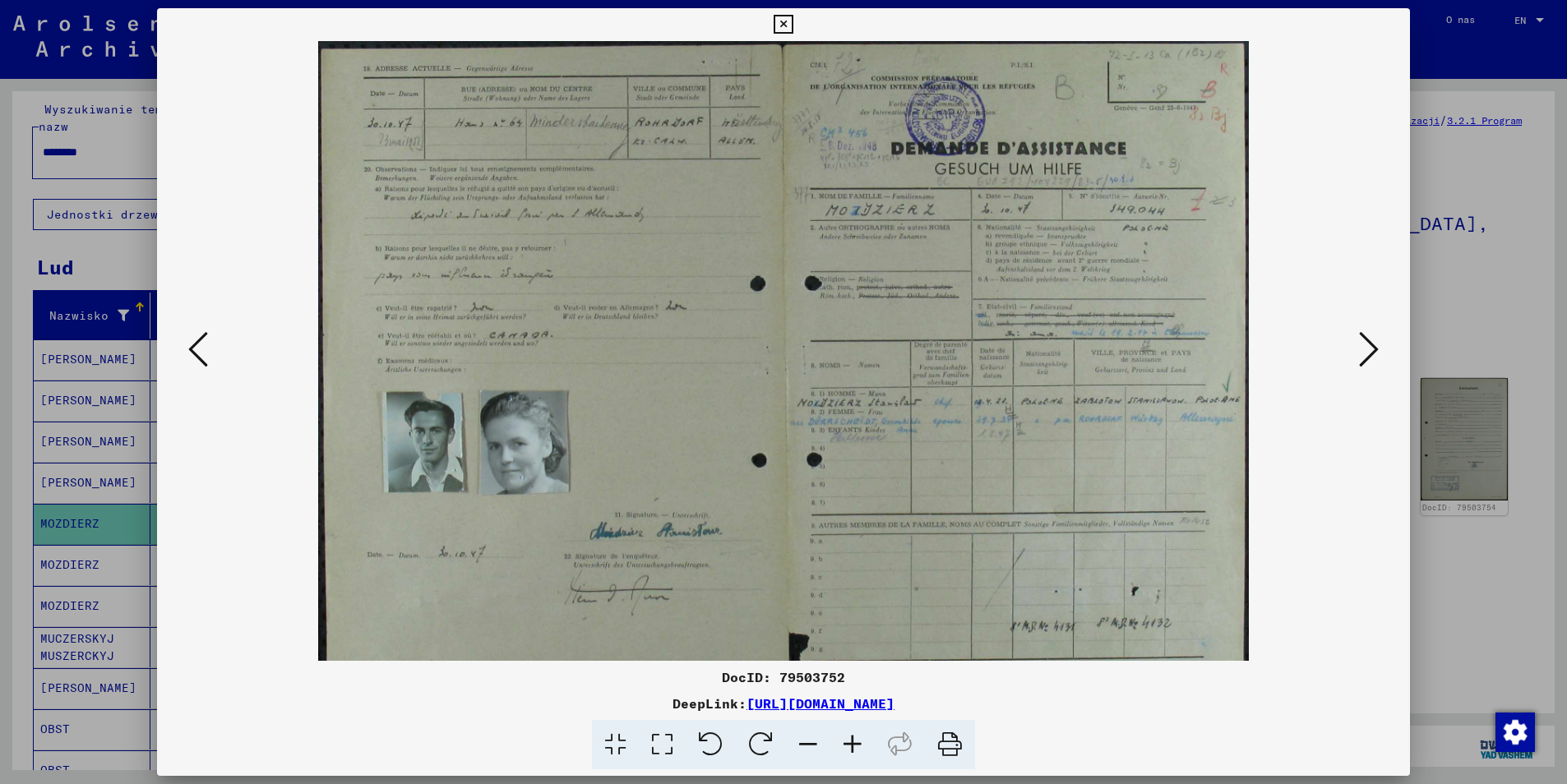
click at [859, 741] on icon at bounding box center [852, 744] width 44 height 50
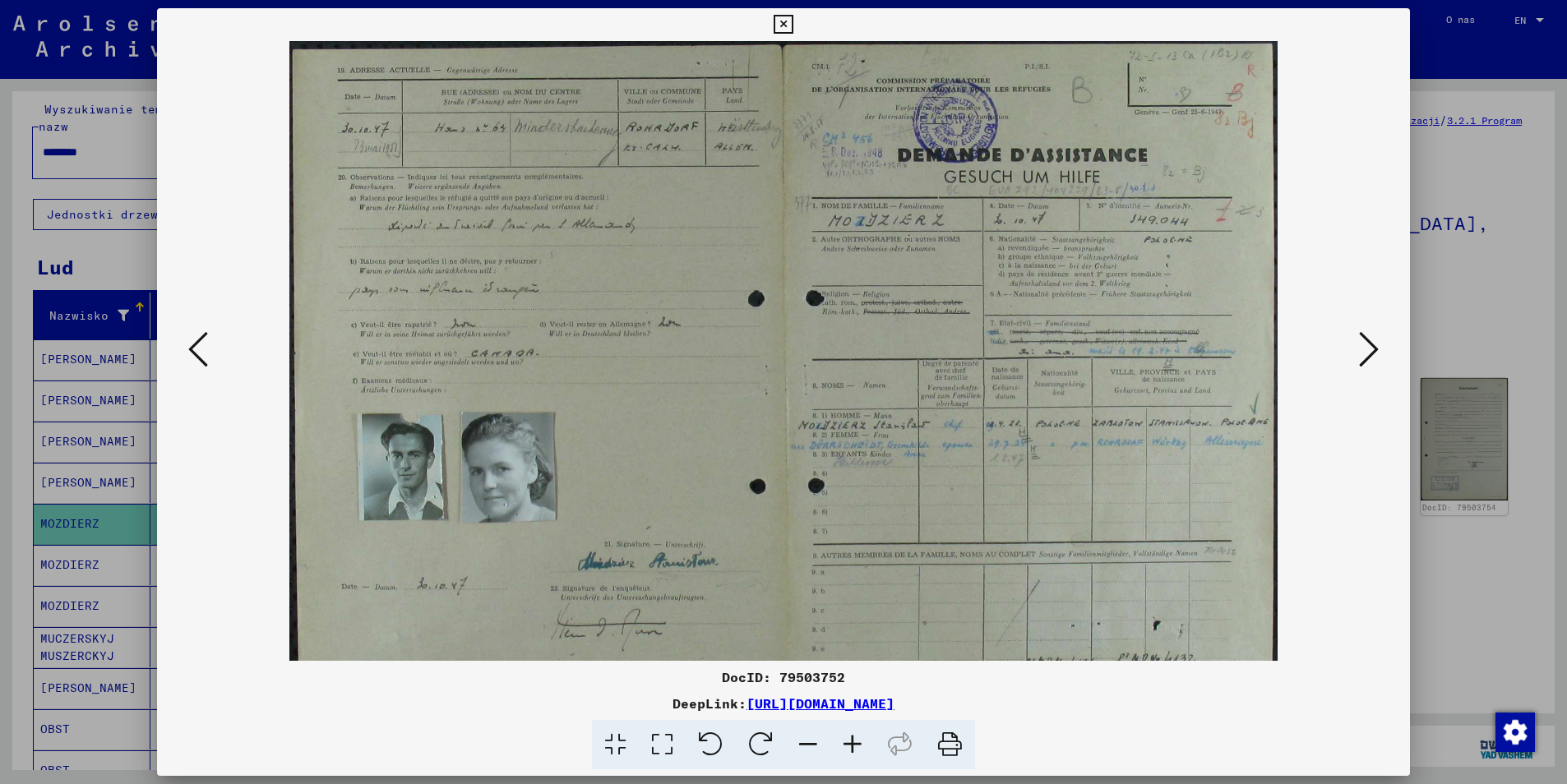
click at [859, 741] on icon at bounding box center [852, 744] width 44 height 50
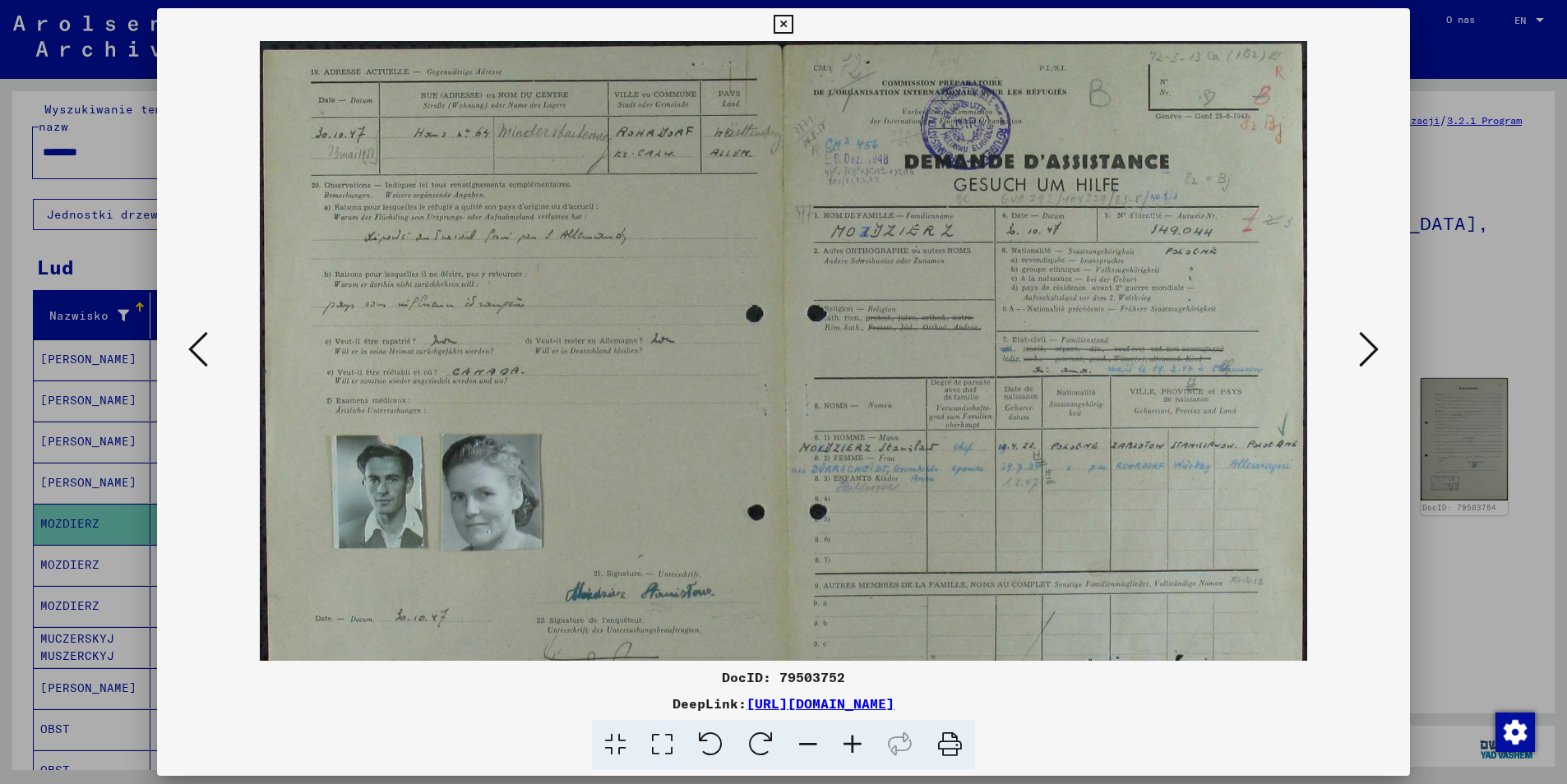
click at [859, 741] on icon at bounding box center [852, 744] width 44 height 50
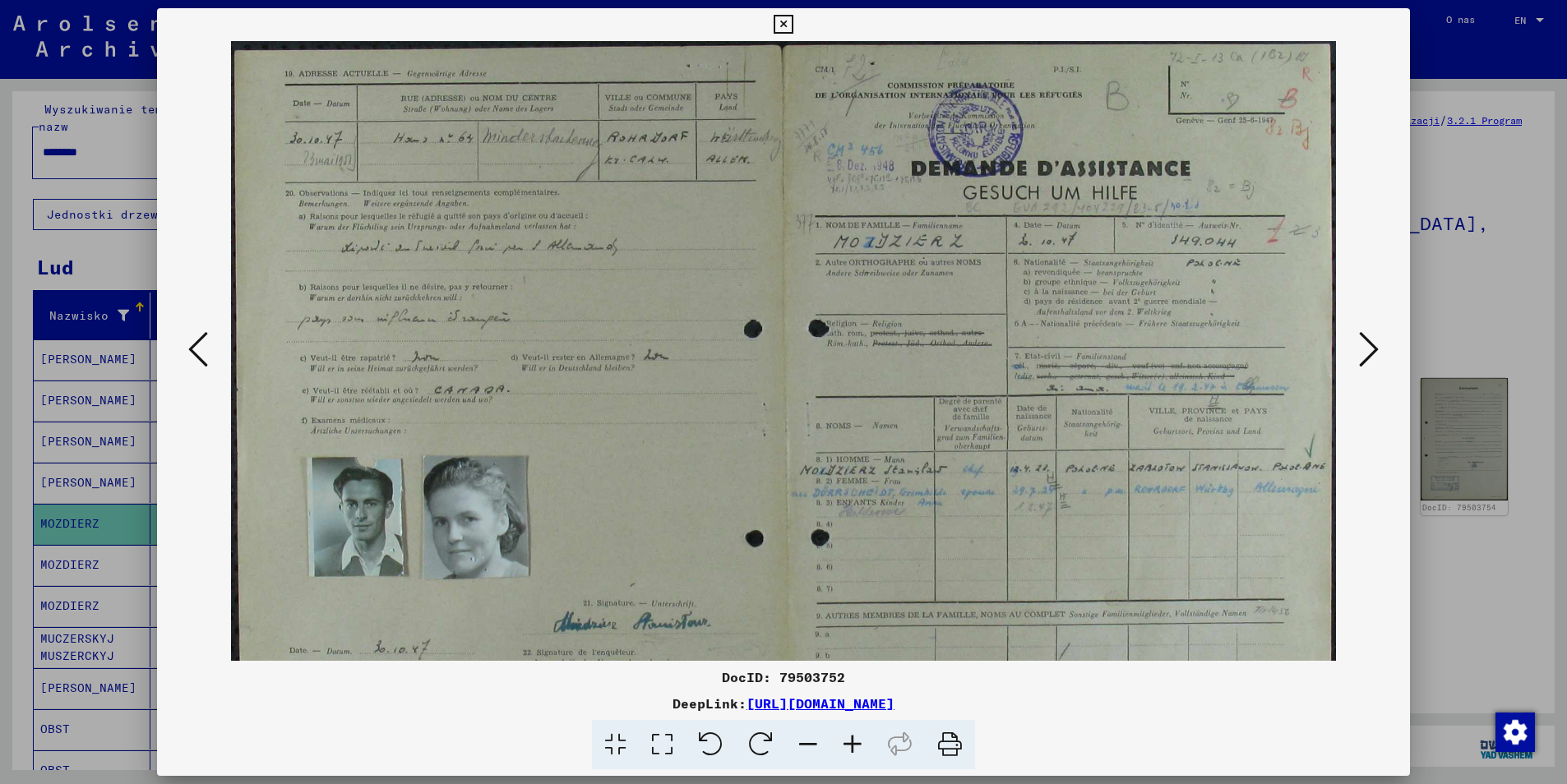
click at [859, 741] on icon at bounding box center [852, 744] width 44 height 50
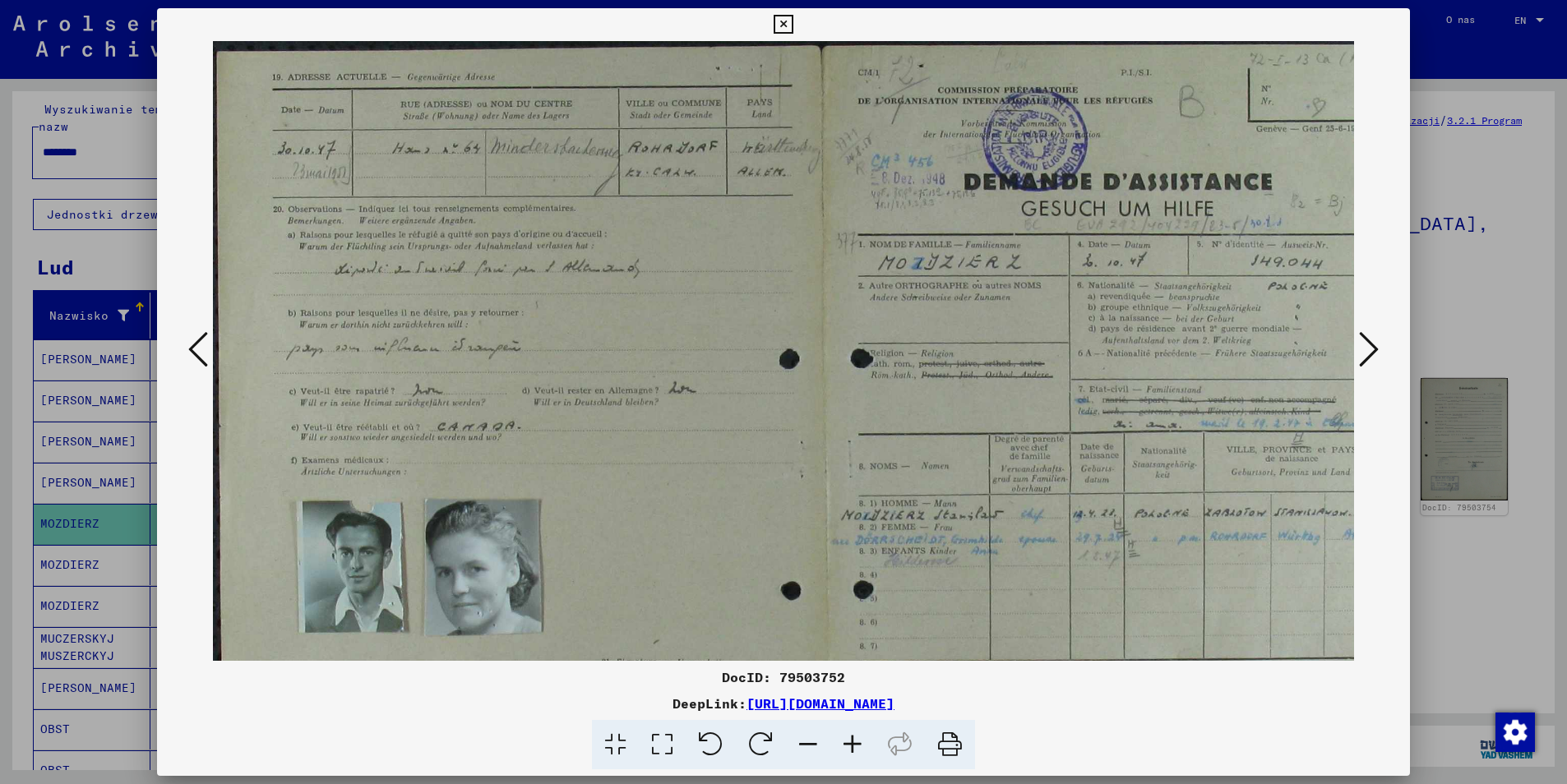
click at [859, 741] on icon at bounding box center [852, 744] width 44 height 50
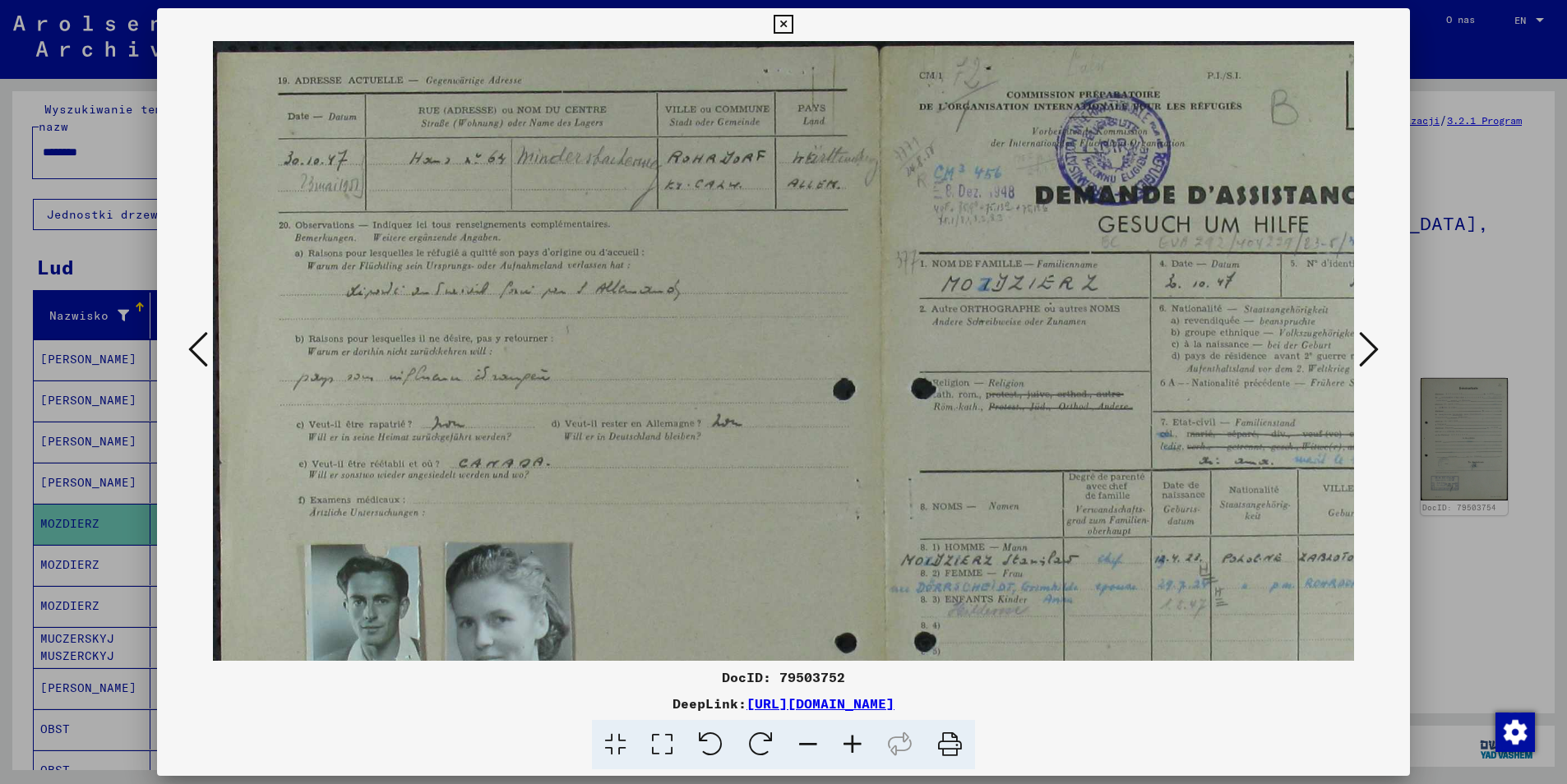
click at [859, 741] on icon at bounding box center [852, 744] width 44 height 50
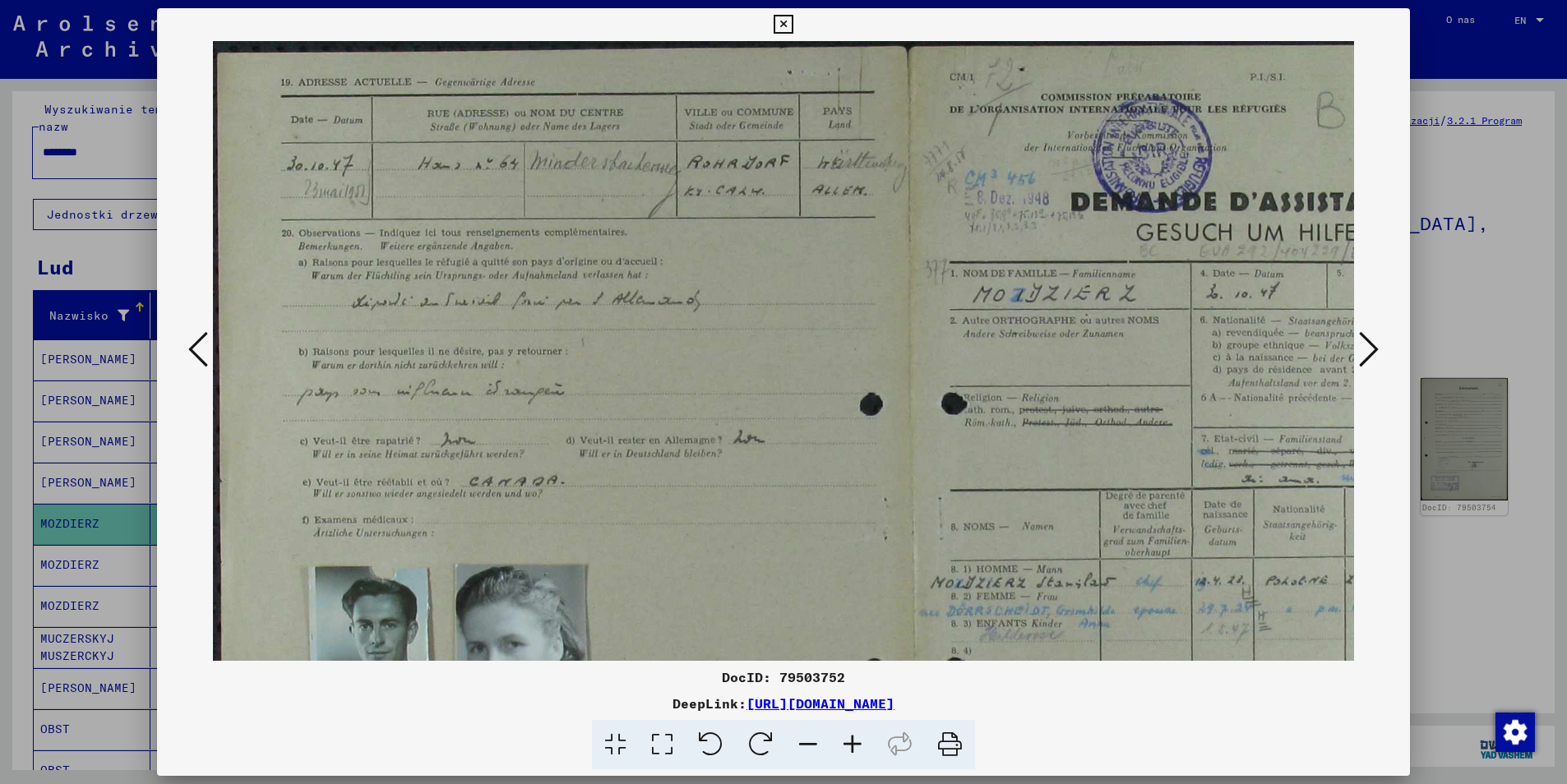
click at [859, 741] on icon at bounding box center [852, 744] width 44 height 50
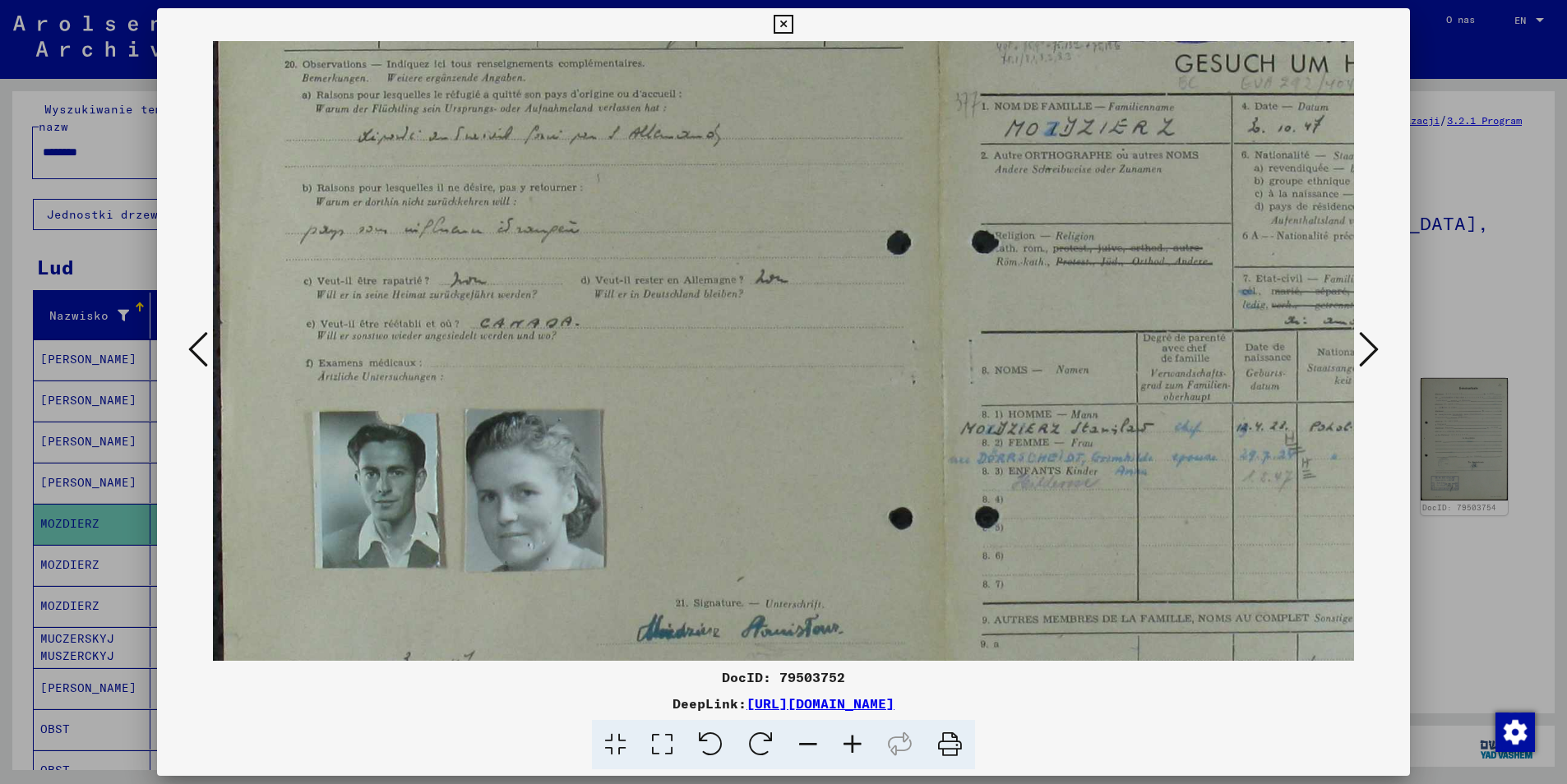
scroll to position [180, 0]
drag, startPoint x: 805, startPoint y: 352, endPoint x: 805, endPoint y: 330, distance: 22.0
click at [805, 330] on img at bounding box center [939, 377] width 1452 height 1031
click at [849, 743] on icon at bounding box center [852, 744] width 44 height 50
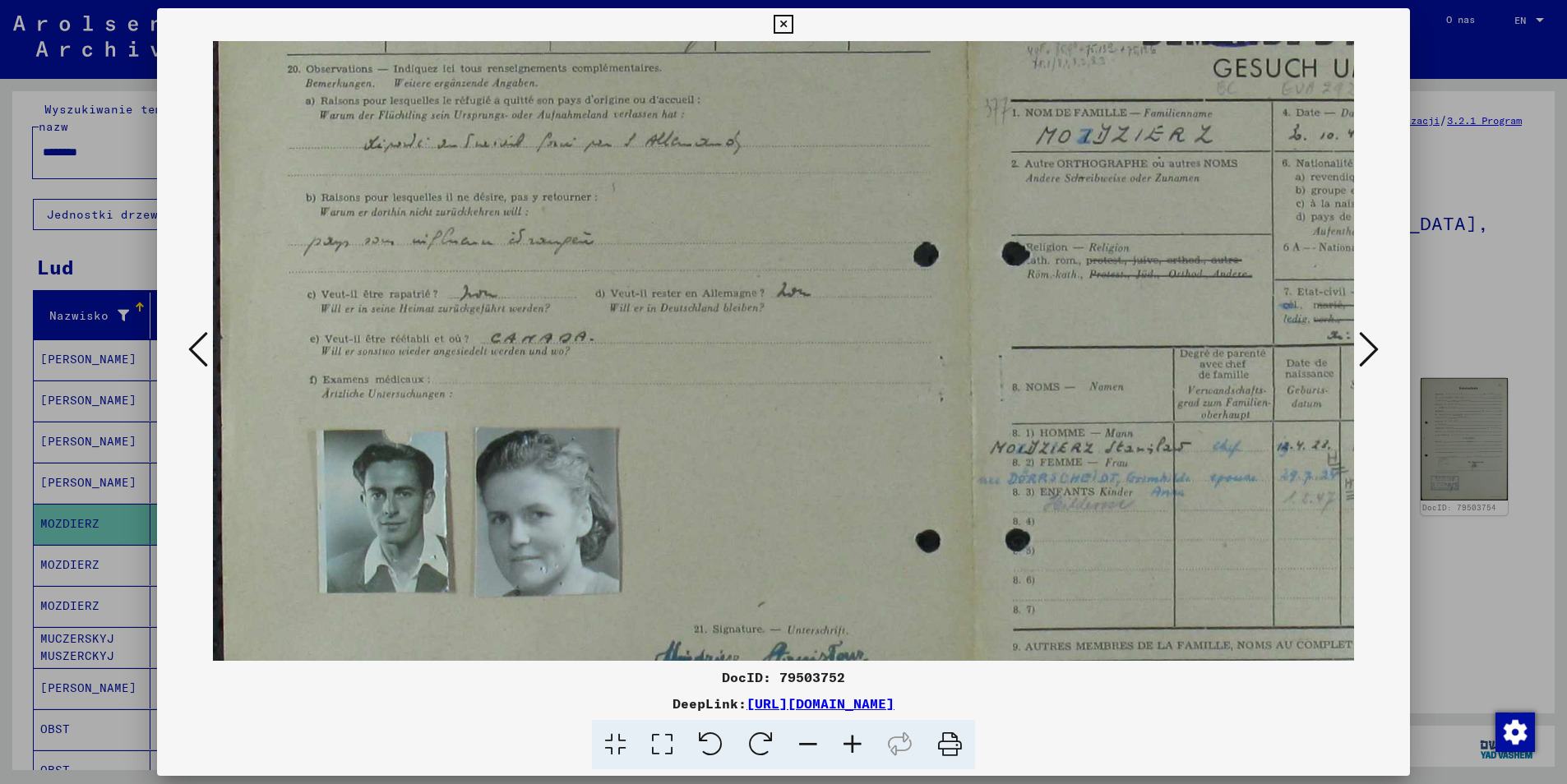
click at [849, 744] on icon at bounding box center [852, 744] width 44 height 50
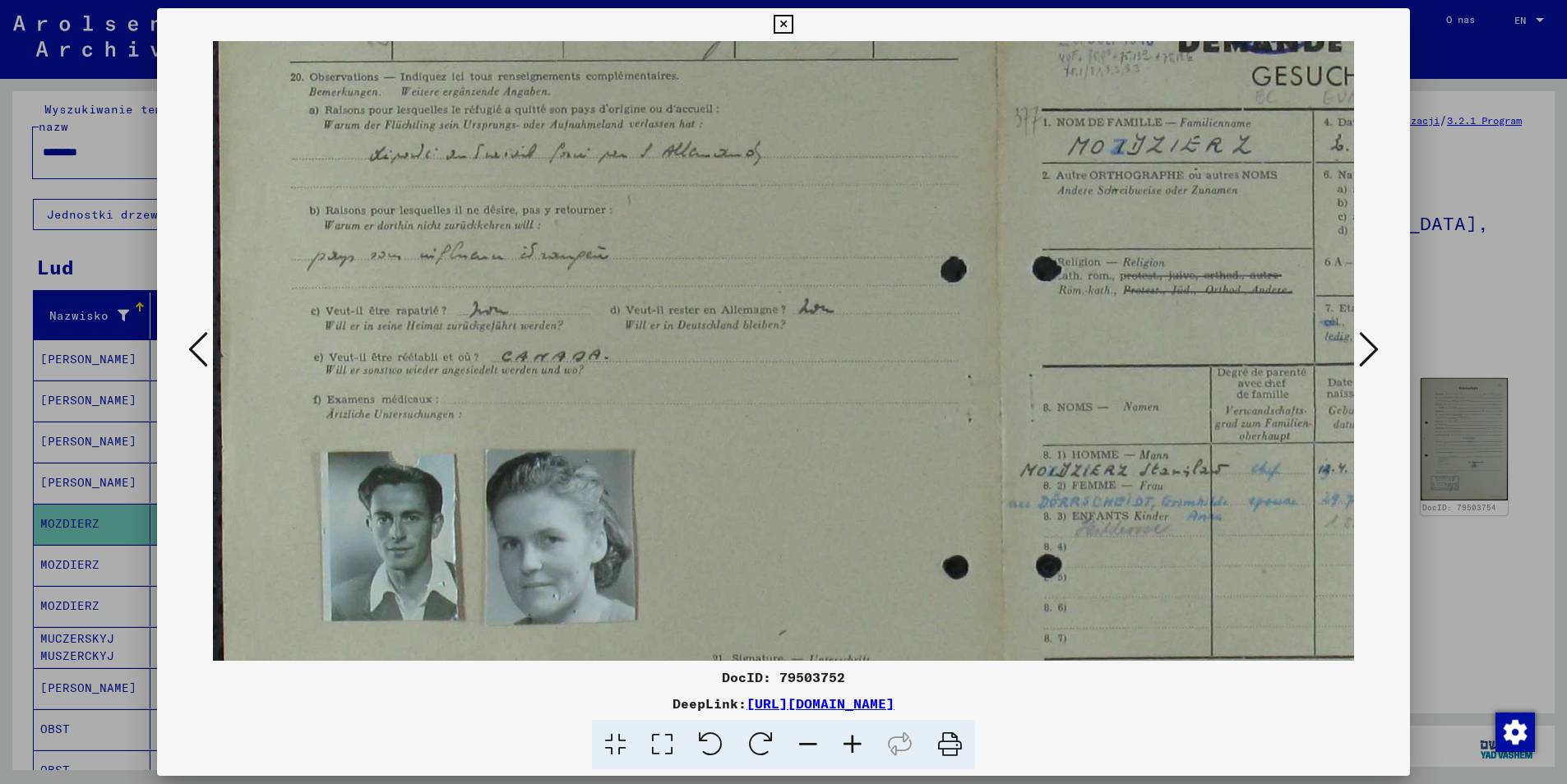
click at [849, 744] on icon at bounding box center [852, 744] width 44 height 50
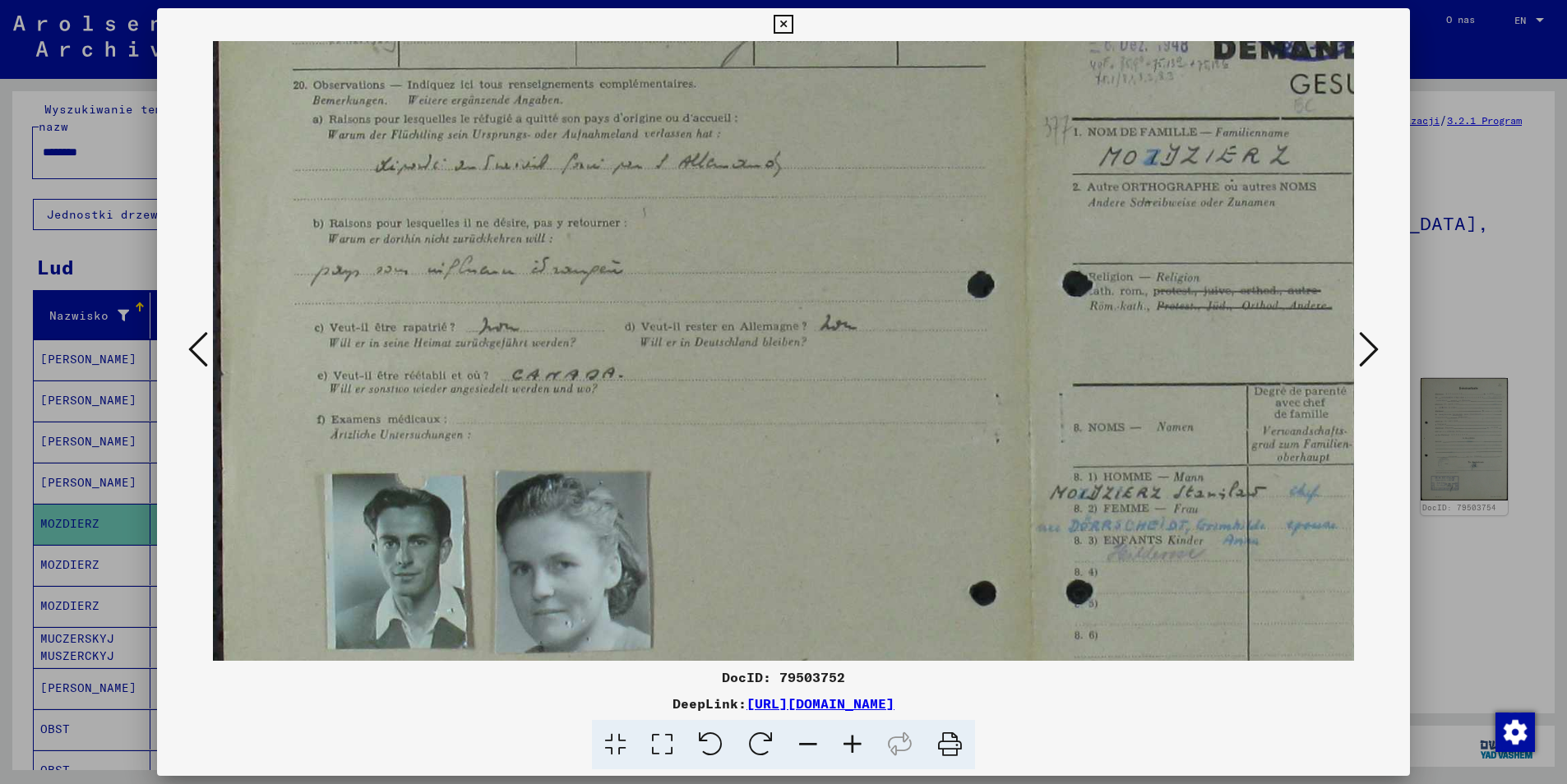
click at [849, 744] on icon at bounding box center [852, 744] width 44 height 50
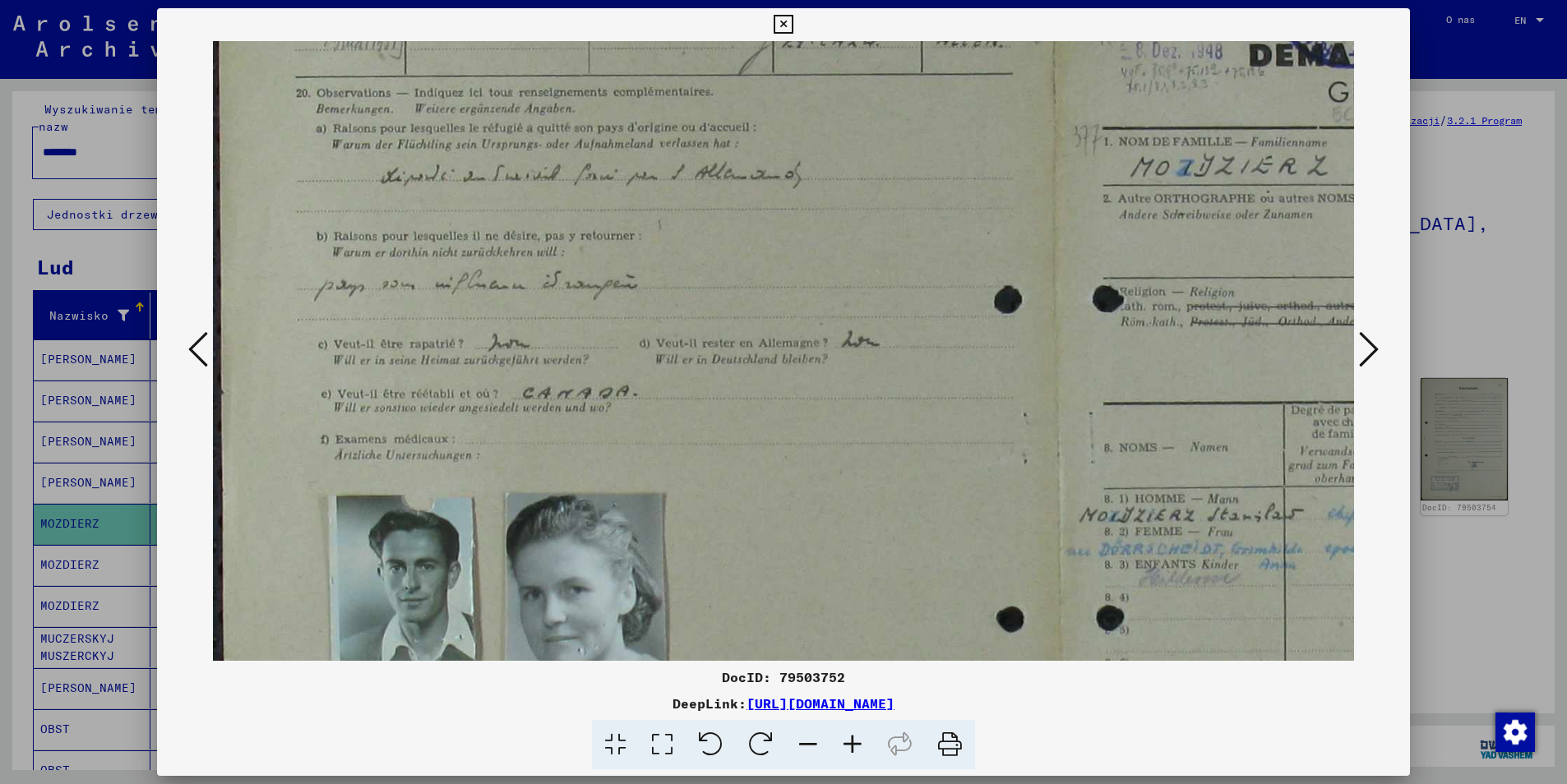
click at [851, 745] on icon at bounding box center [852, 744] width 44 height 50
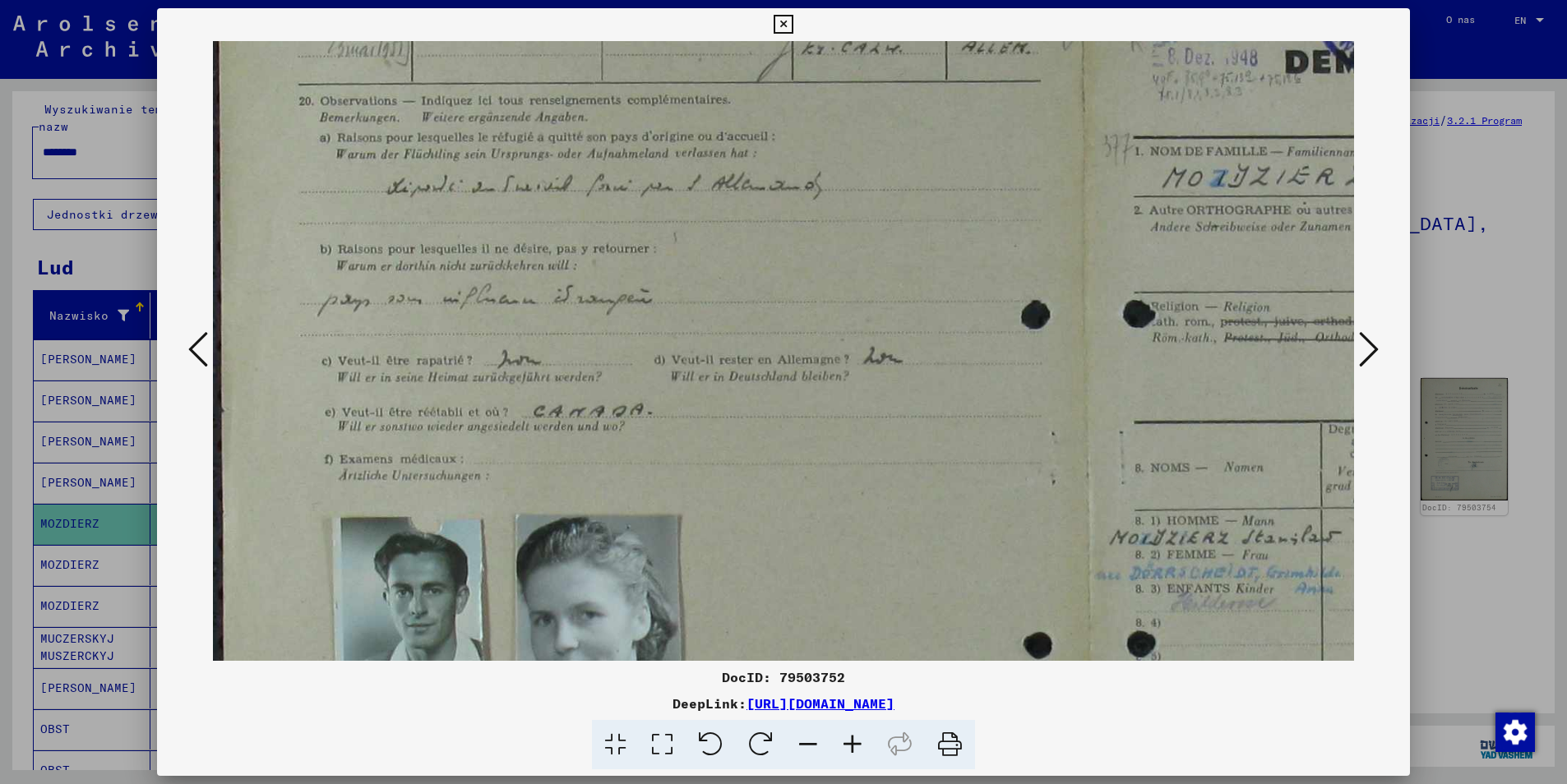
click at [851, 745] on icon at bounding box center [852, 744] width 44 height 50
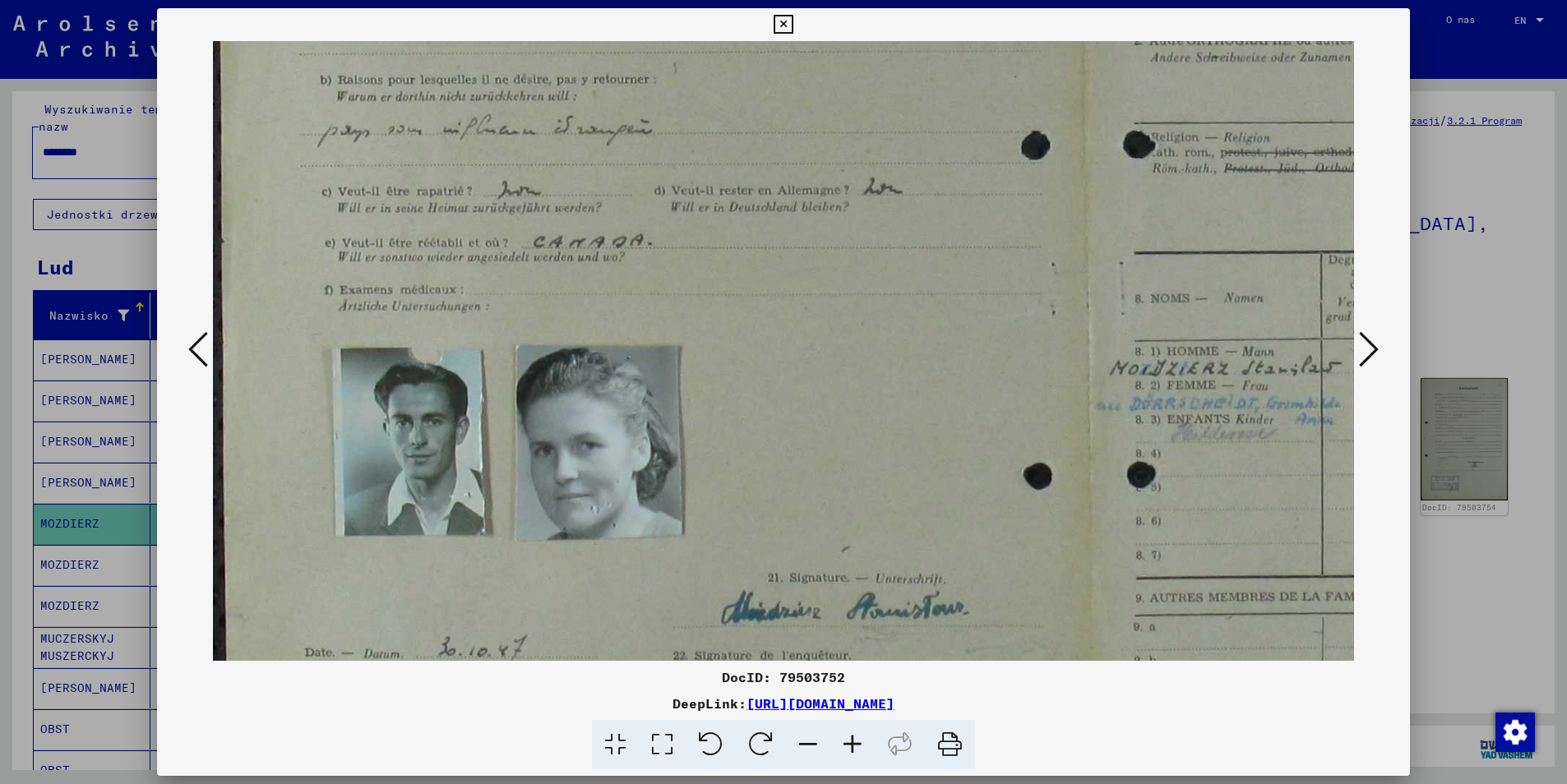
scroll to position [353, 0]
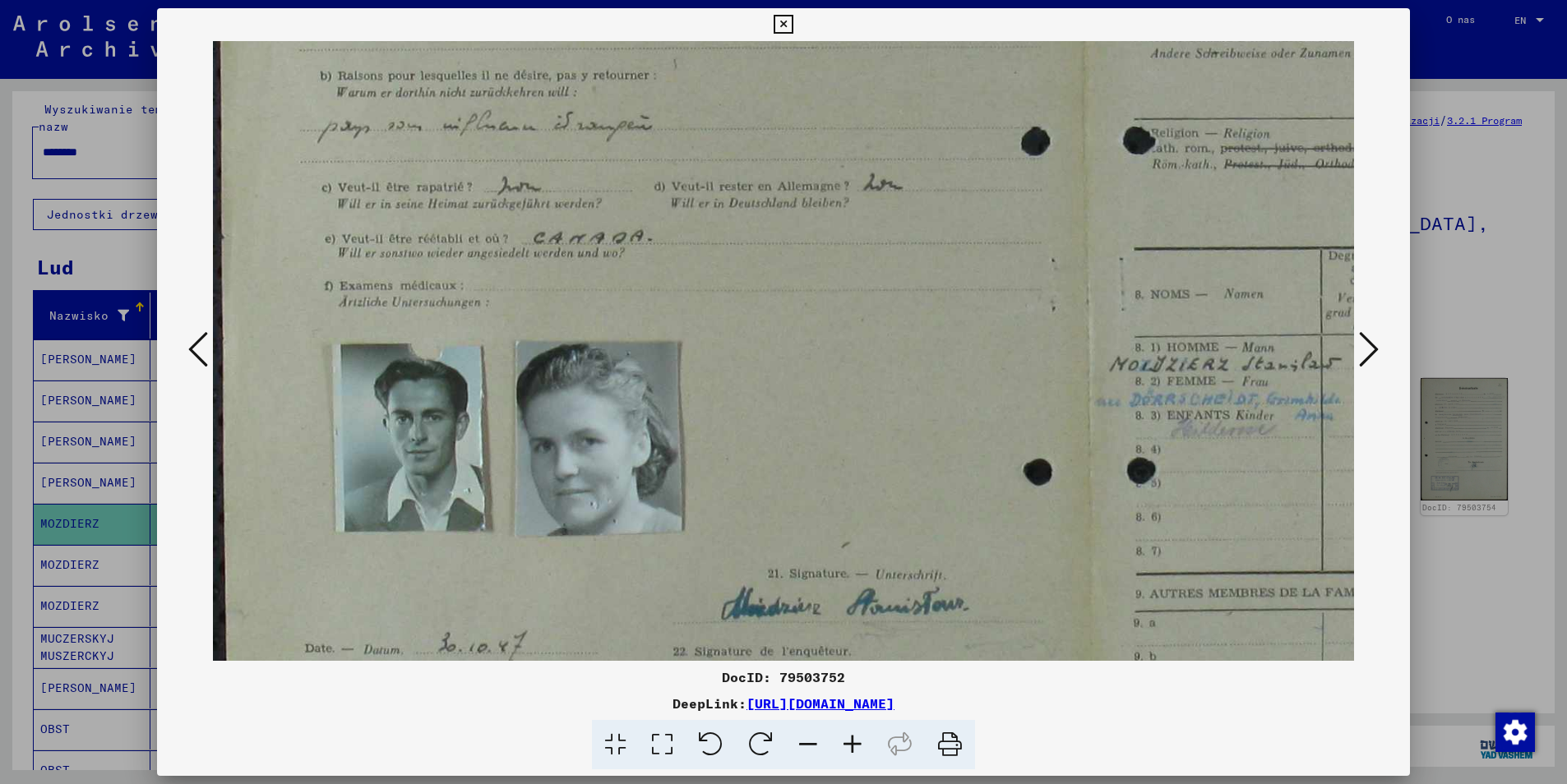
drag, startPoint x: 880, startPoint y: 491, endPoint x: 910, endPoint y: 366, distance: 128.5
click at [910, 366] on img at bounding box center [1084, 306] width 1741 height 1236
click at [780, 24] on icon at bounding box center [783, 24] width 19 height 20
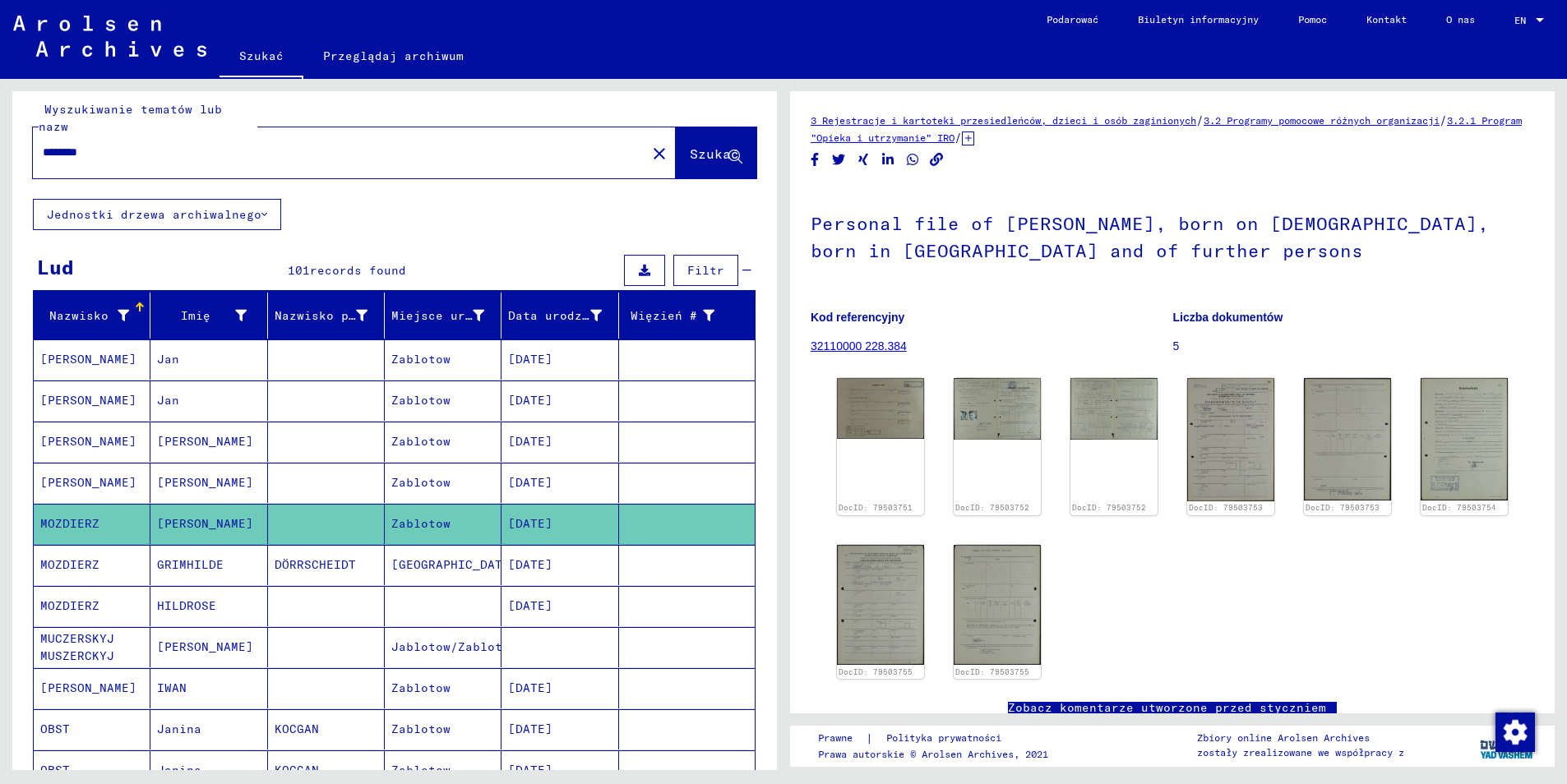
click at [76, 544] on mat-cell "MOZDIERZ" at bounding box center [92, 564] width 117 height 40
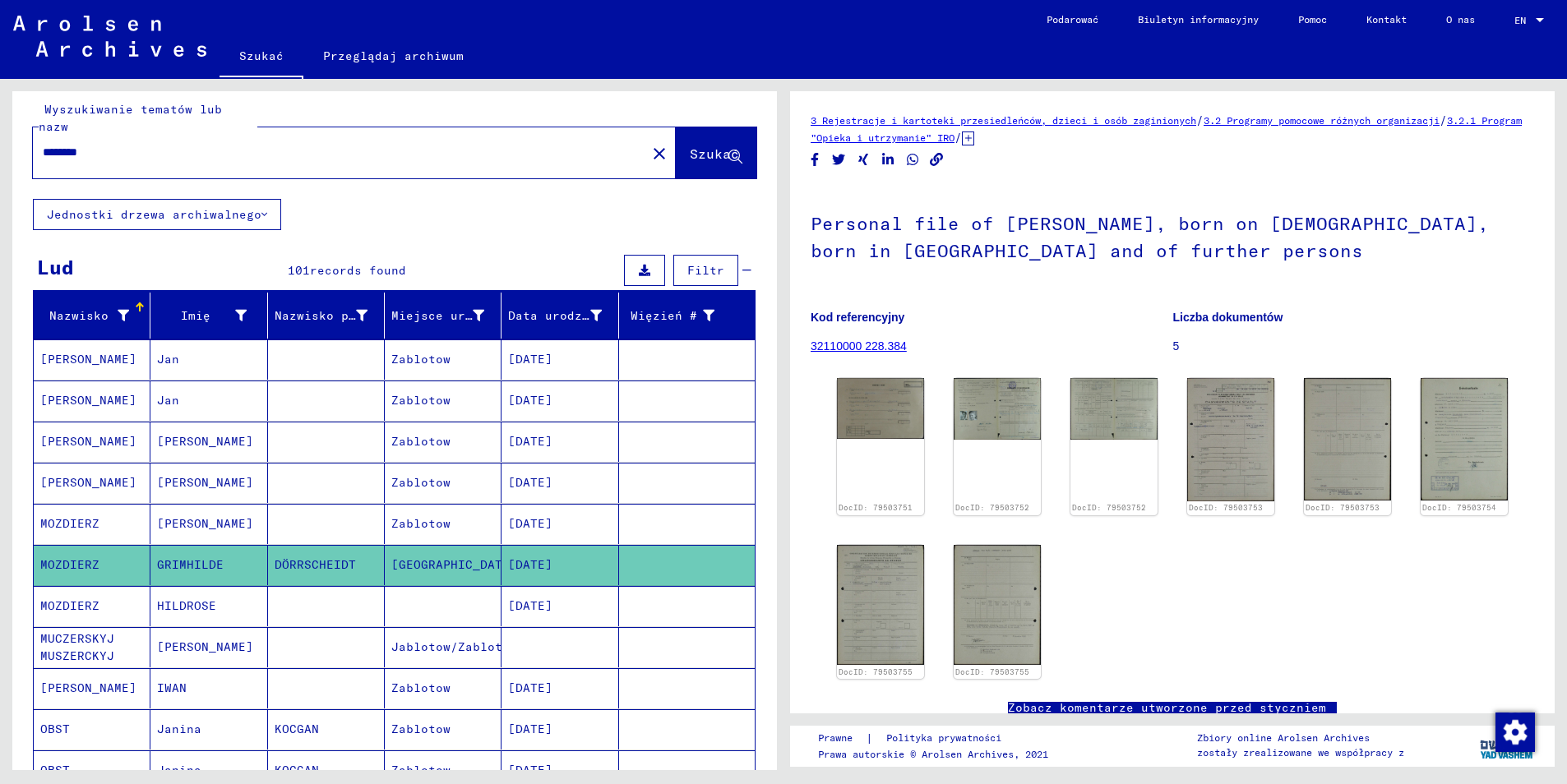
click at [76, 587] on mat-cell "MOZDIERZ" at bounding box center [92, 606] width 117 height 40
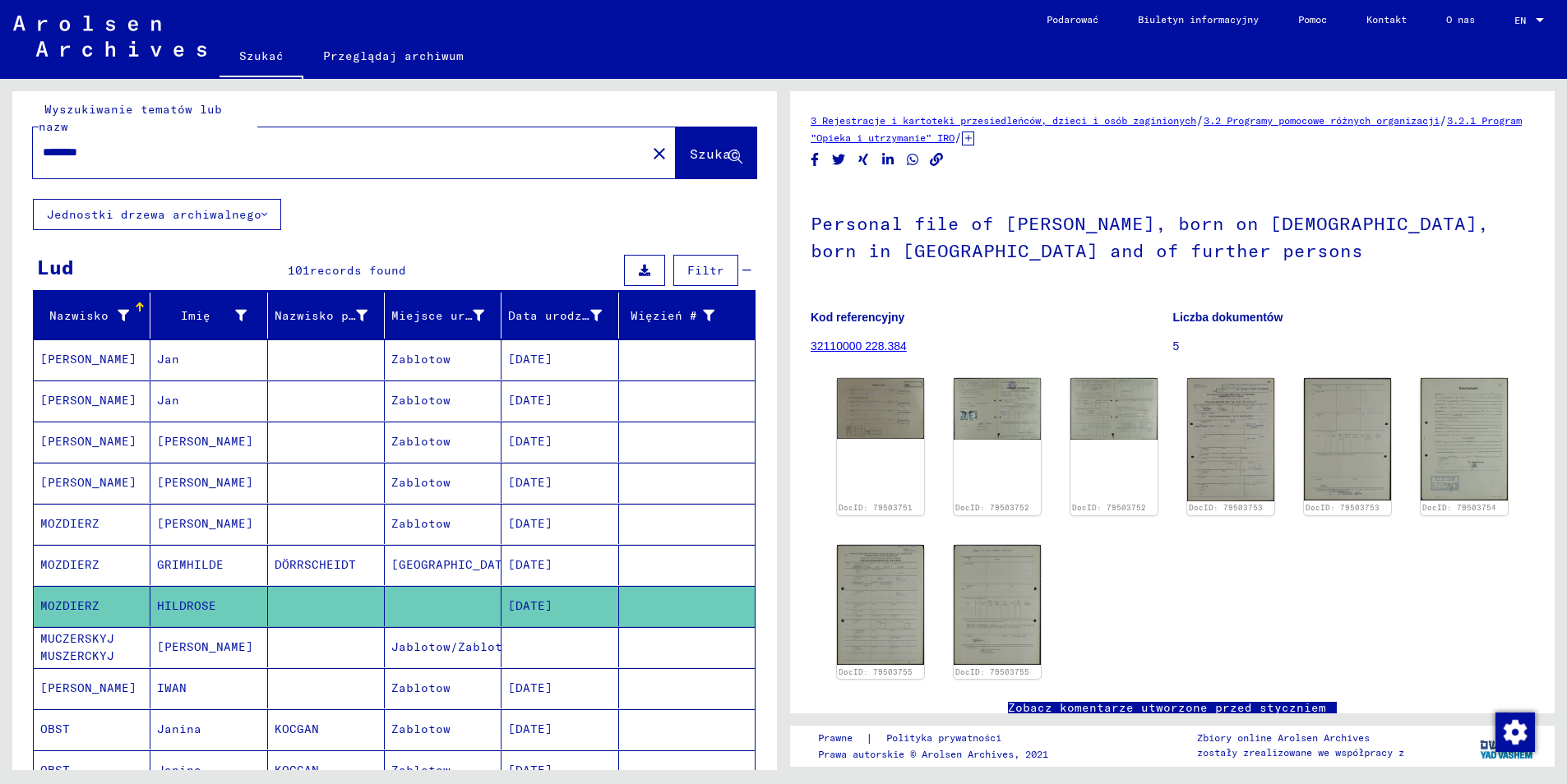
click at [72, 627] on mat-cell "MUCZERSKYJ MUSZERCKYJ" at bounding box center [92, 647] width 117 height 40
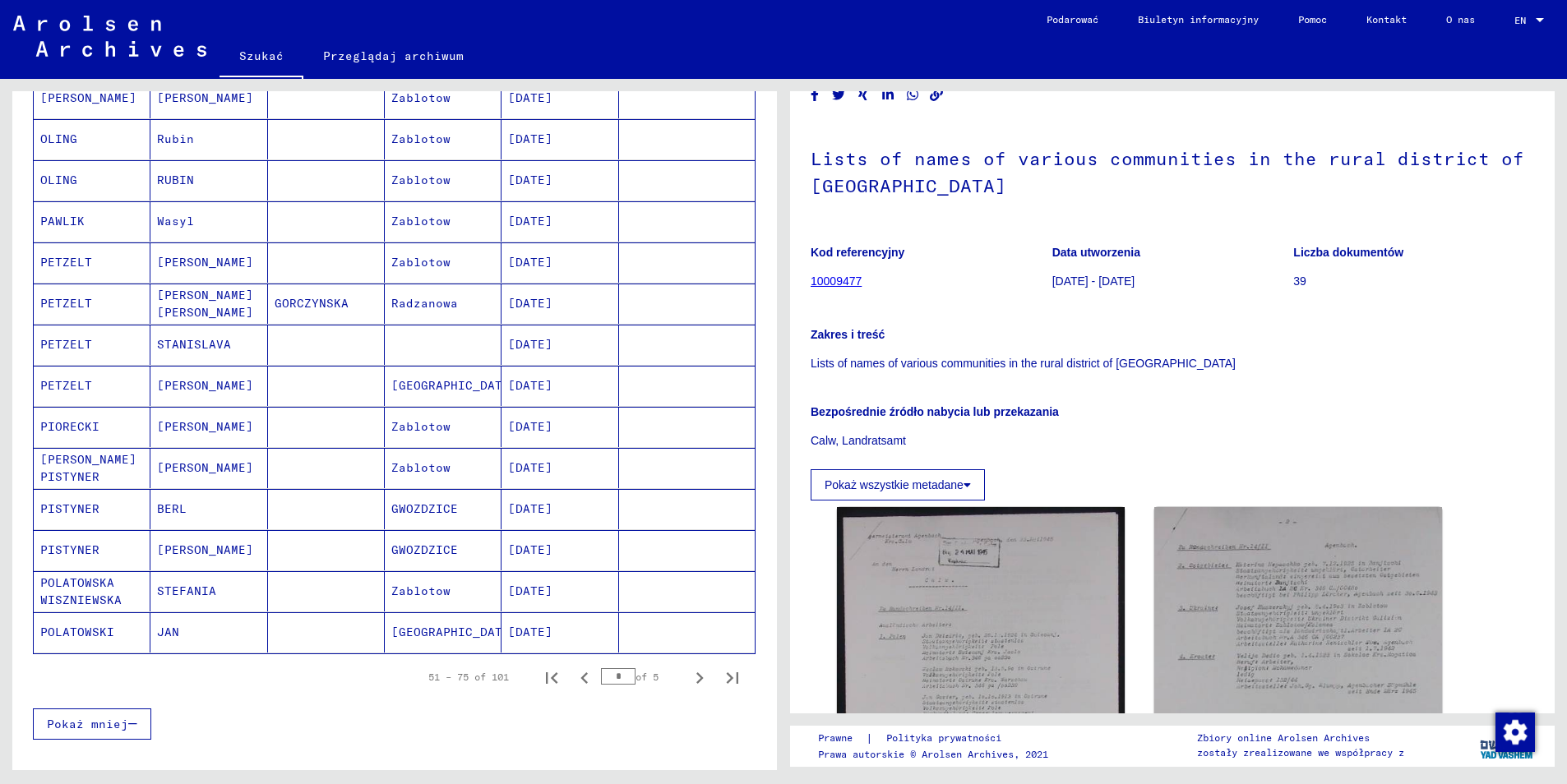
scroll to position [750, 0]
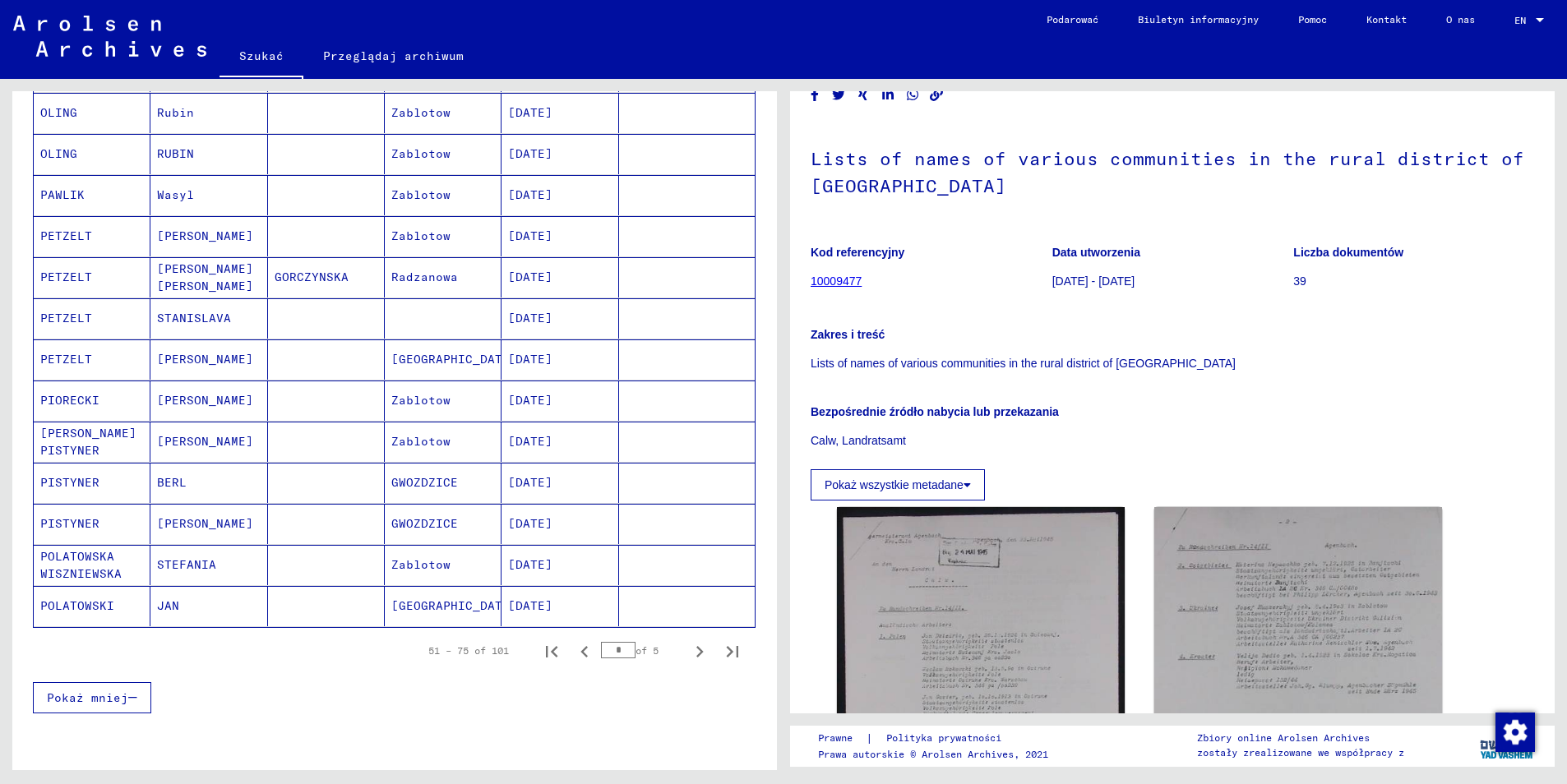
click at [79, 387] on mat-cell "PIORECKI" at bounding box center [92, 400] width 117 height 40
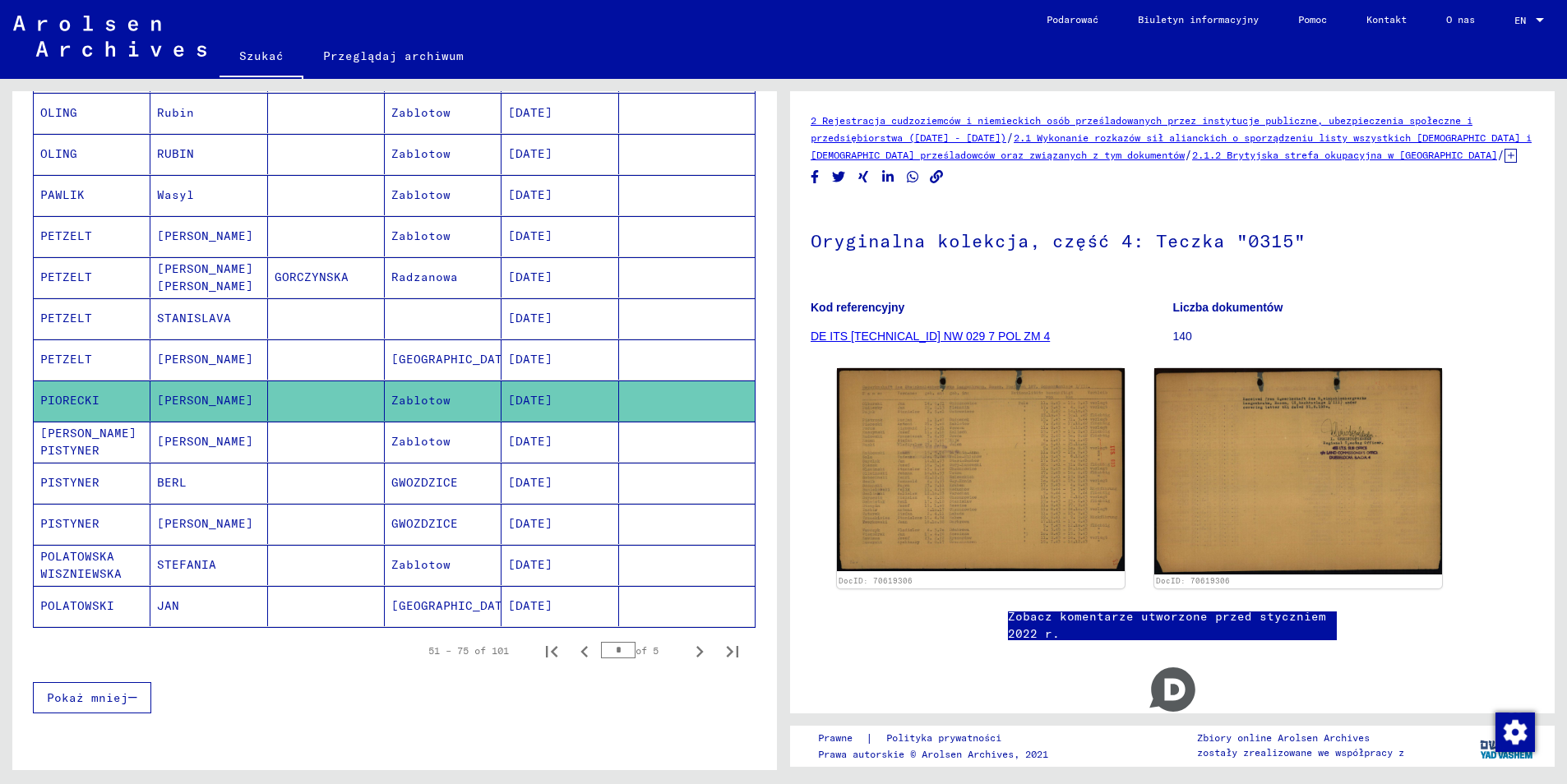
click at [85, 589] on mat-cell "POLATOWSKI" at bounding box center [92, 606] width 117 height 40
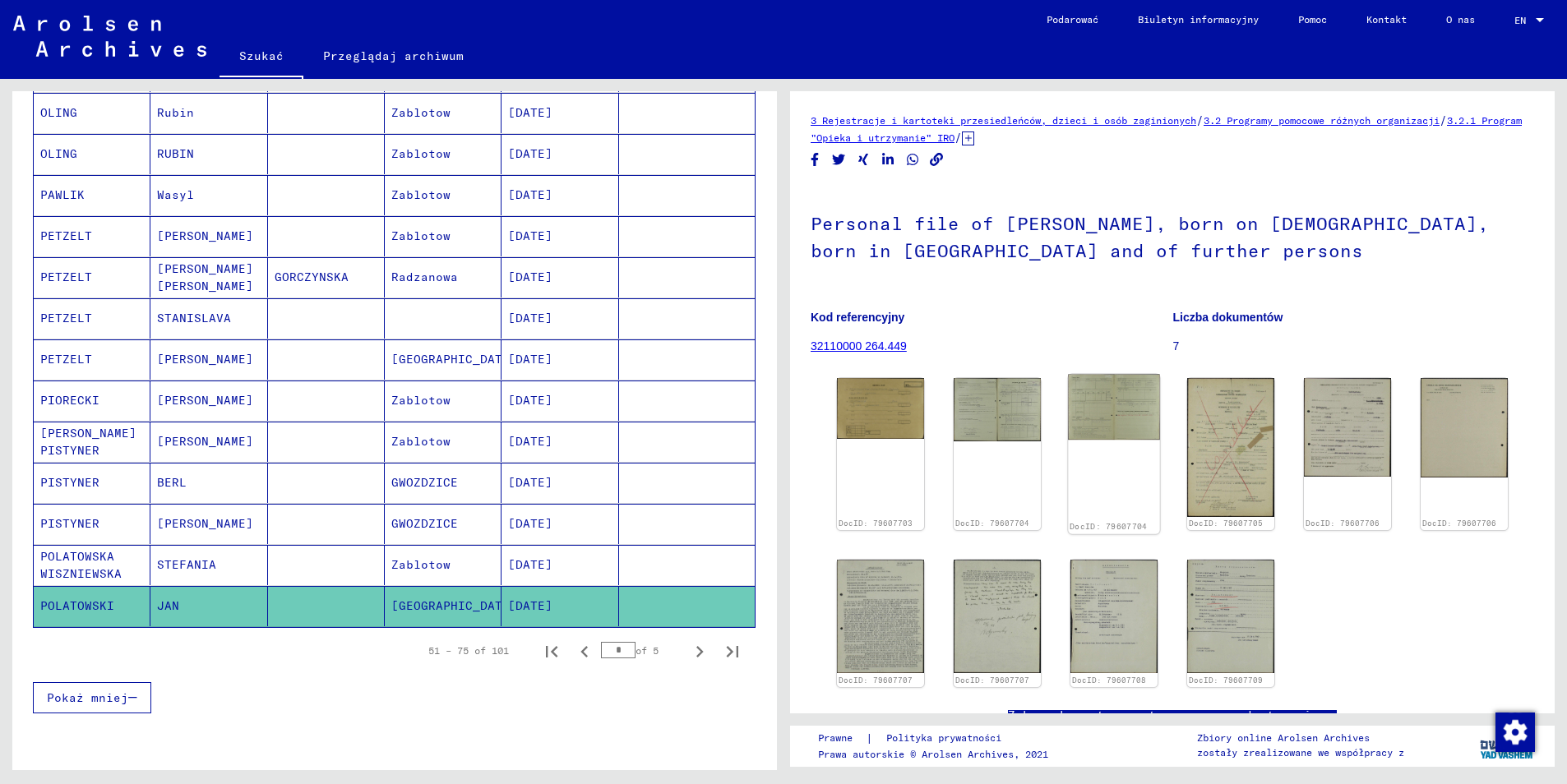
scroll to position [167, 0]
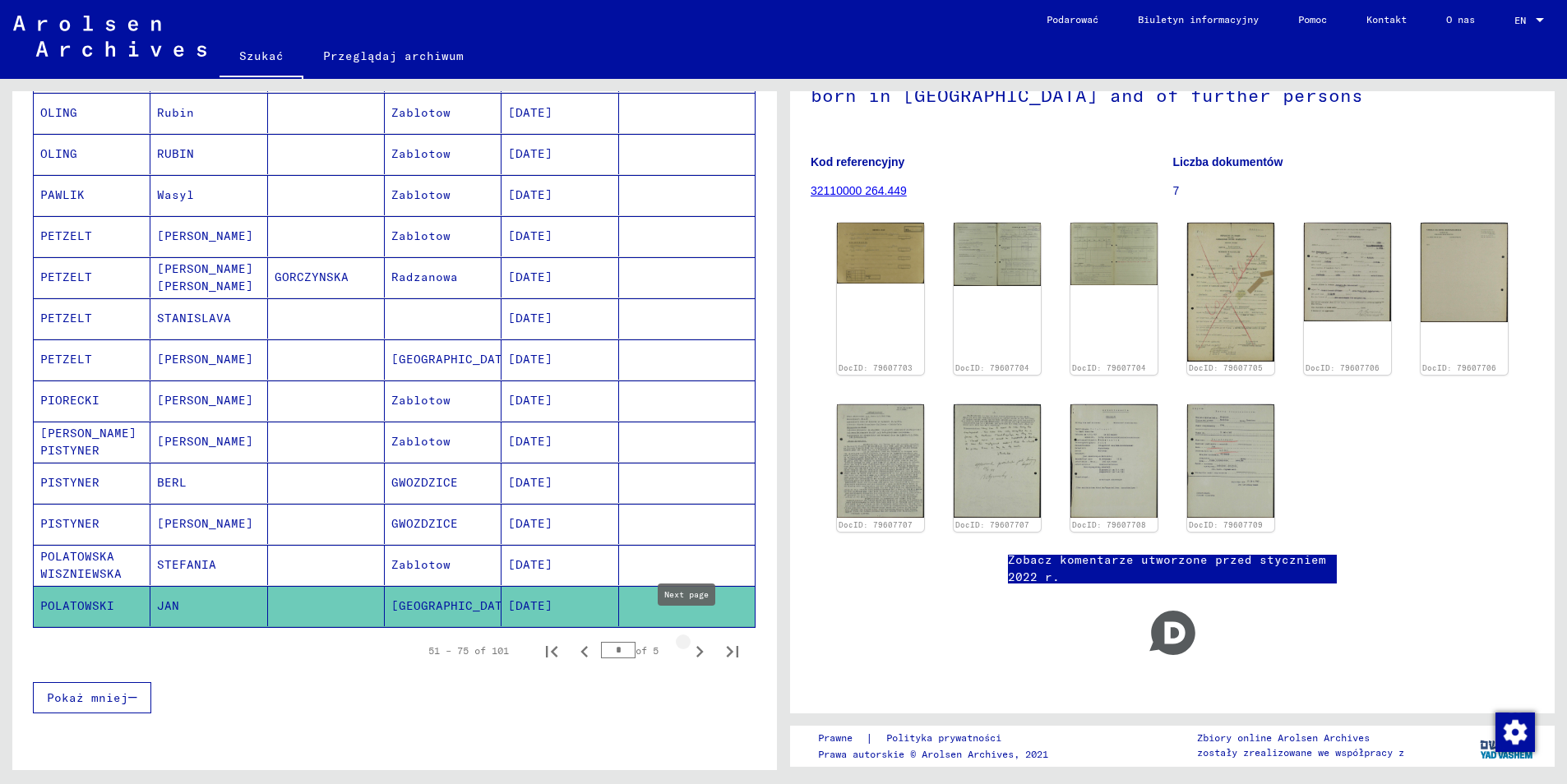
click at [696, 646] on icon "Następna strona" at bounding box center [700, 652] width 7 height 12
type input "*"
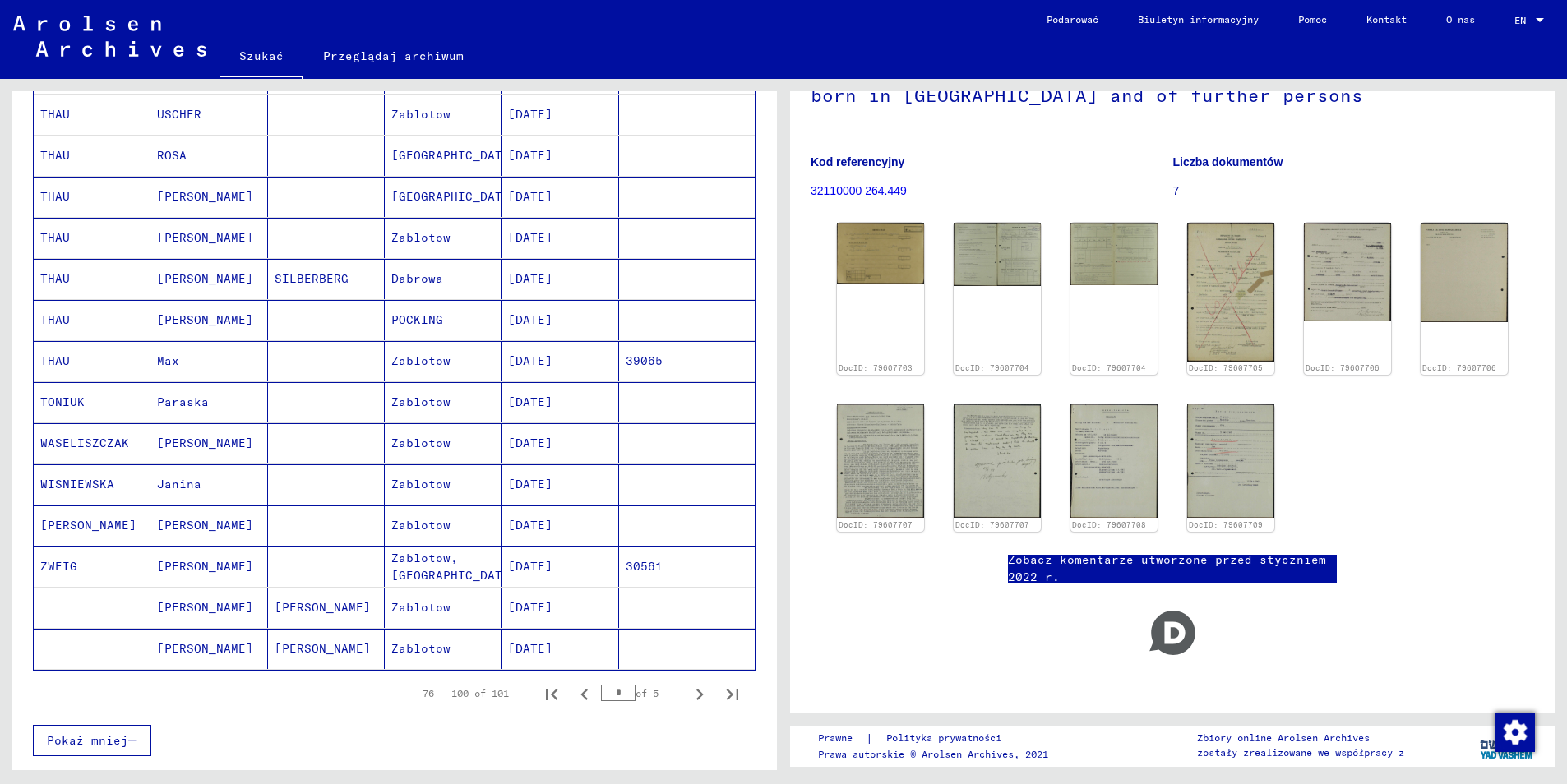
scroll to position [668, 0]
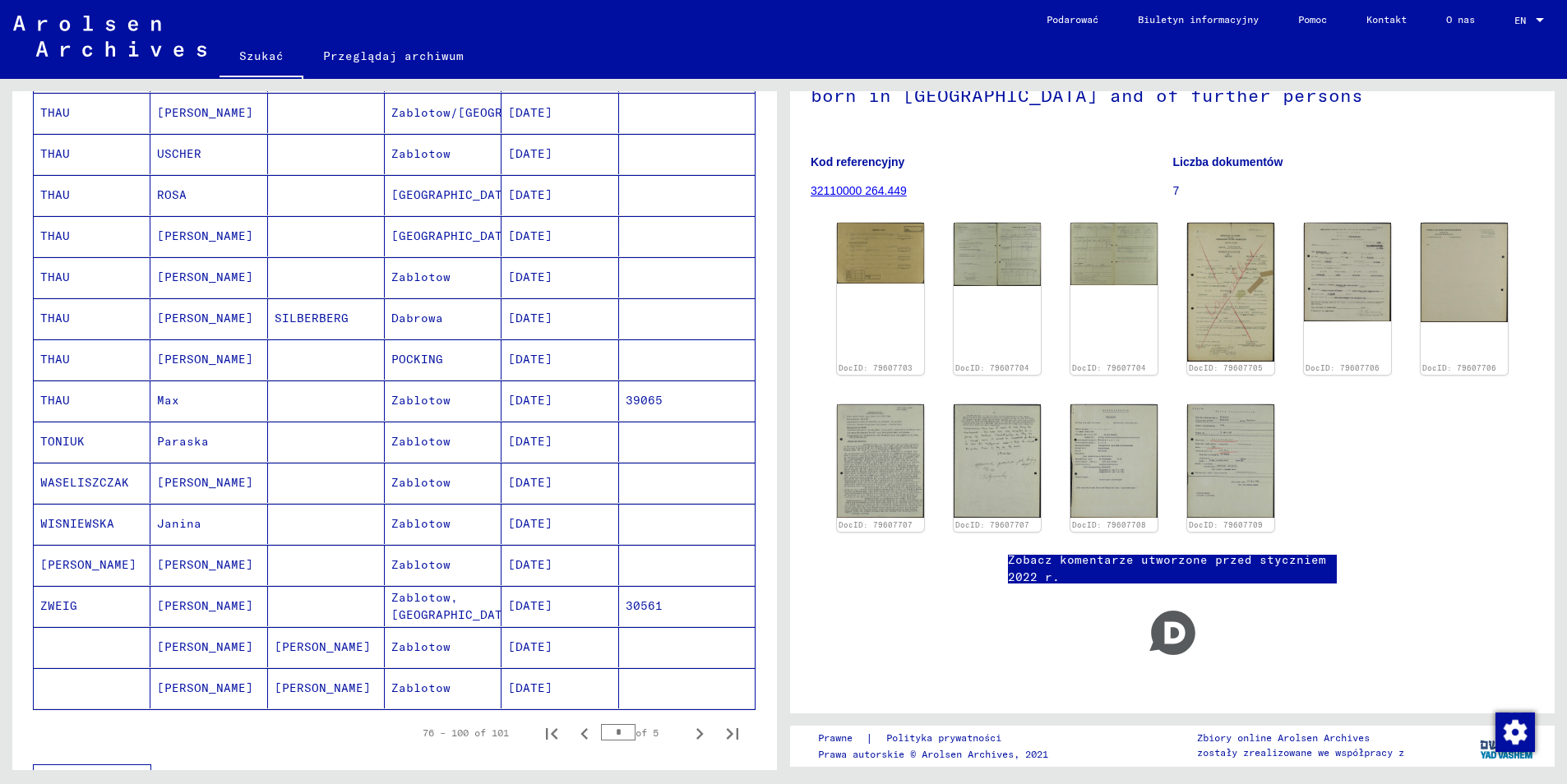
click at [77, 466] on mat-cell "WASELISZCZAK" at bounding box center [92, 483] width 117 height 40
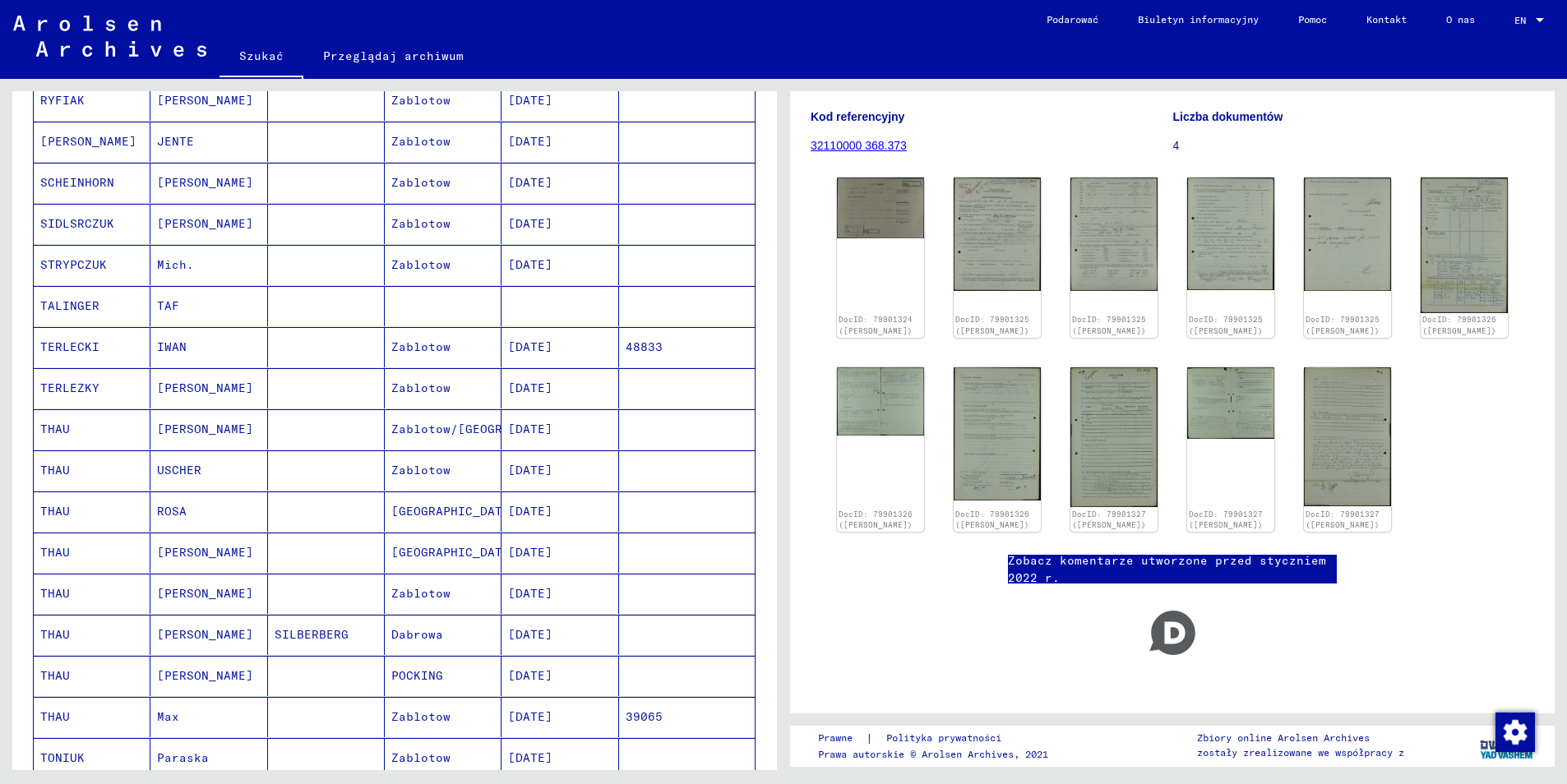
scroll to position [339, 0]
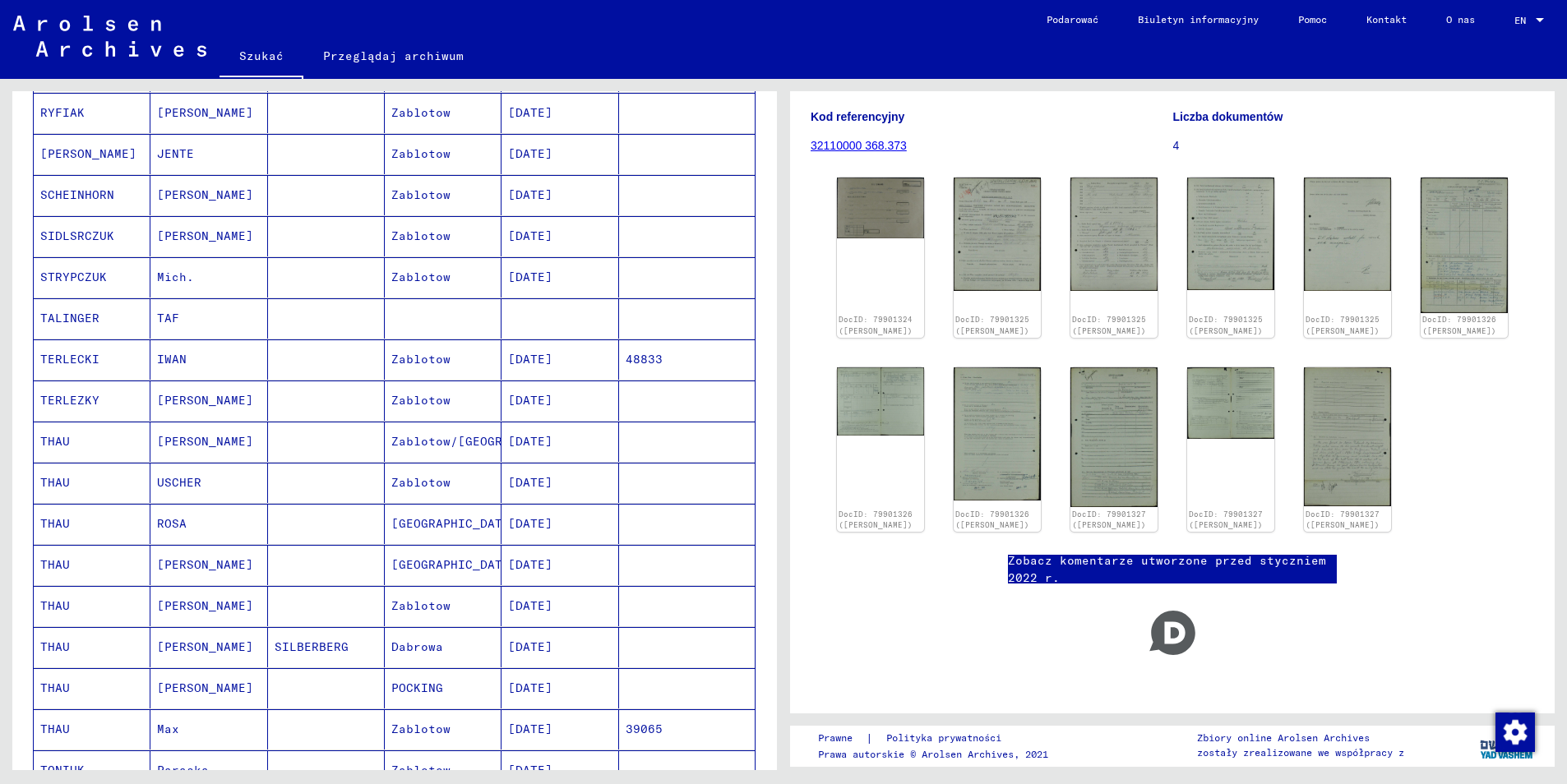
click at [80, 387] on mat-cell "TERLEZKY" at bounding box center [92, 400] width 117 height 40
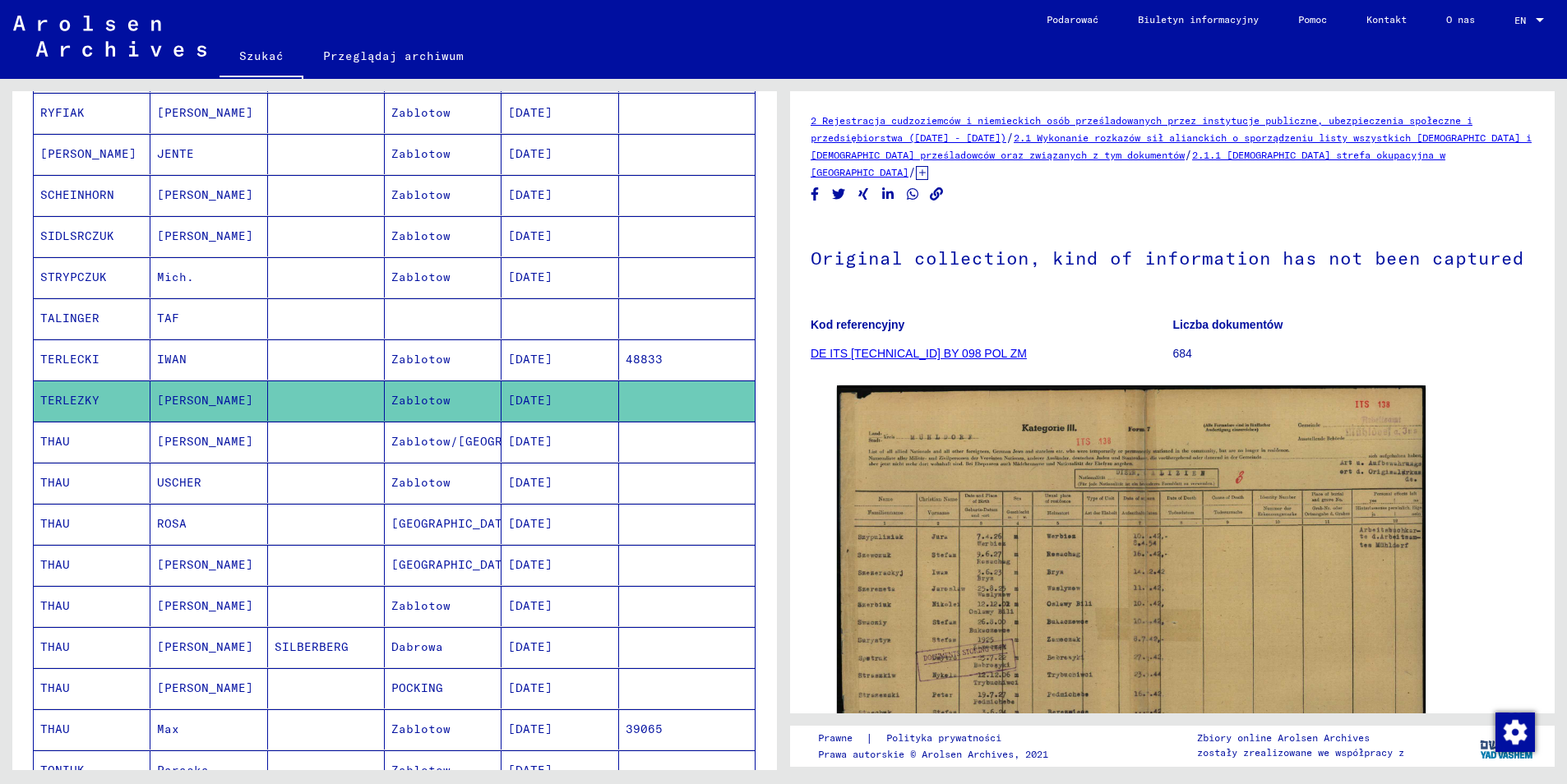
click at [78, 342] on mat-cell "TERLECKI" at bounding box center [92, 359] width 117 height 40
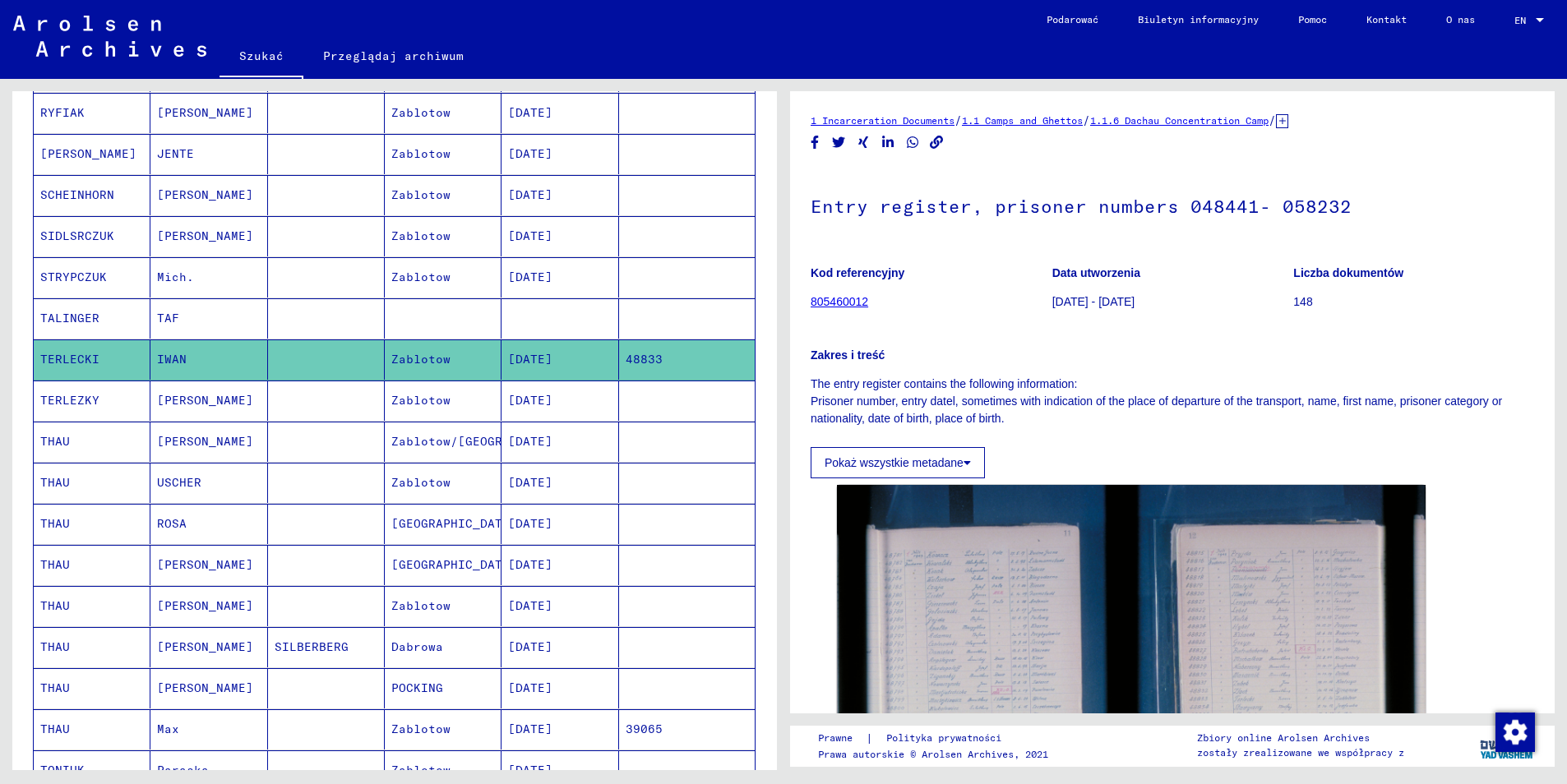
click at [100, 387] on mat-cell "TERLEZKY" at bounding box center [92, 400] width 117 height 40
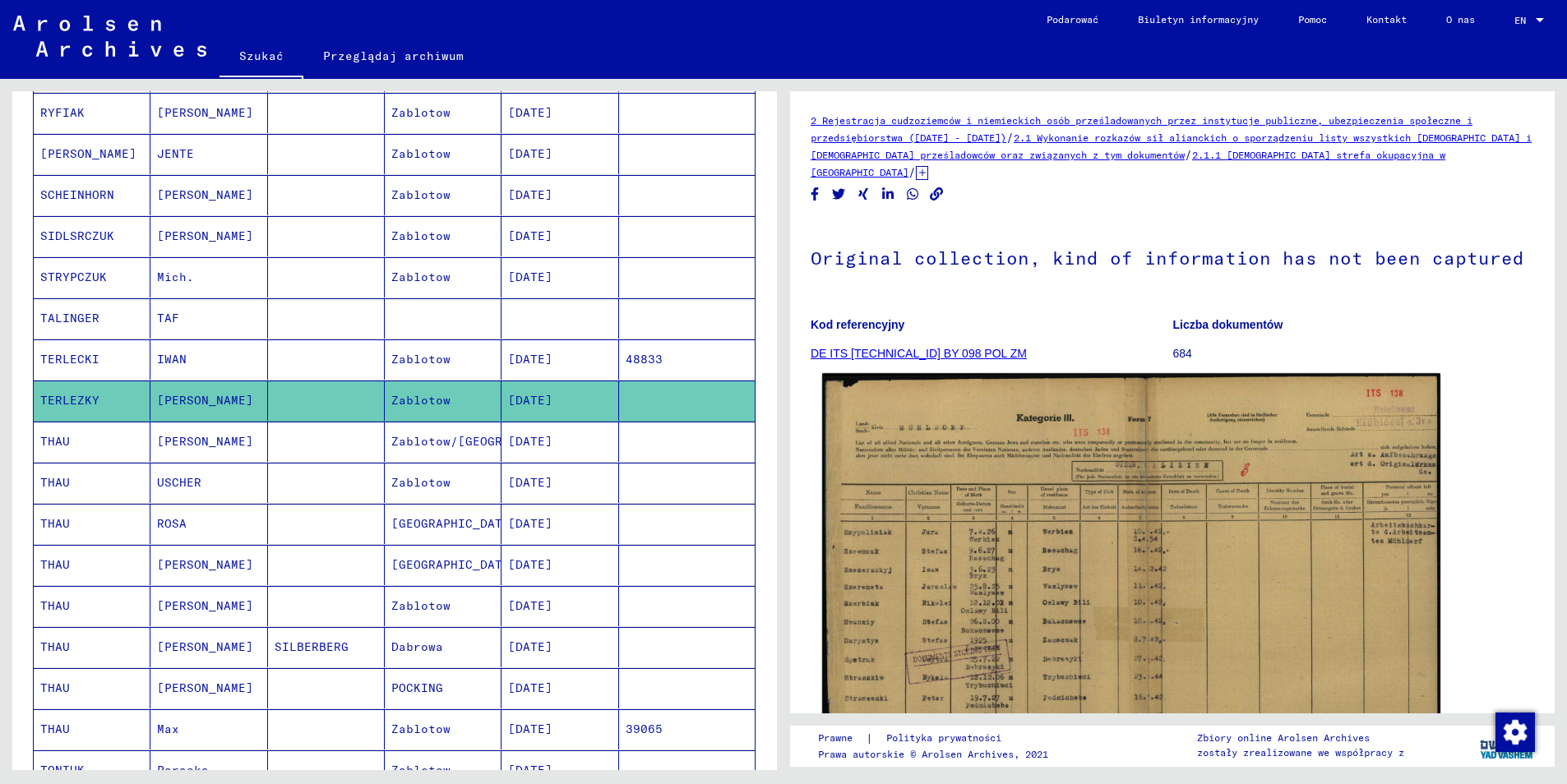
scroll to position [266, 0]
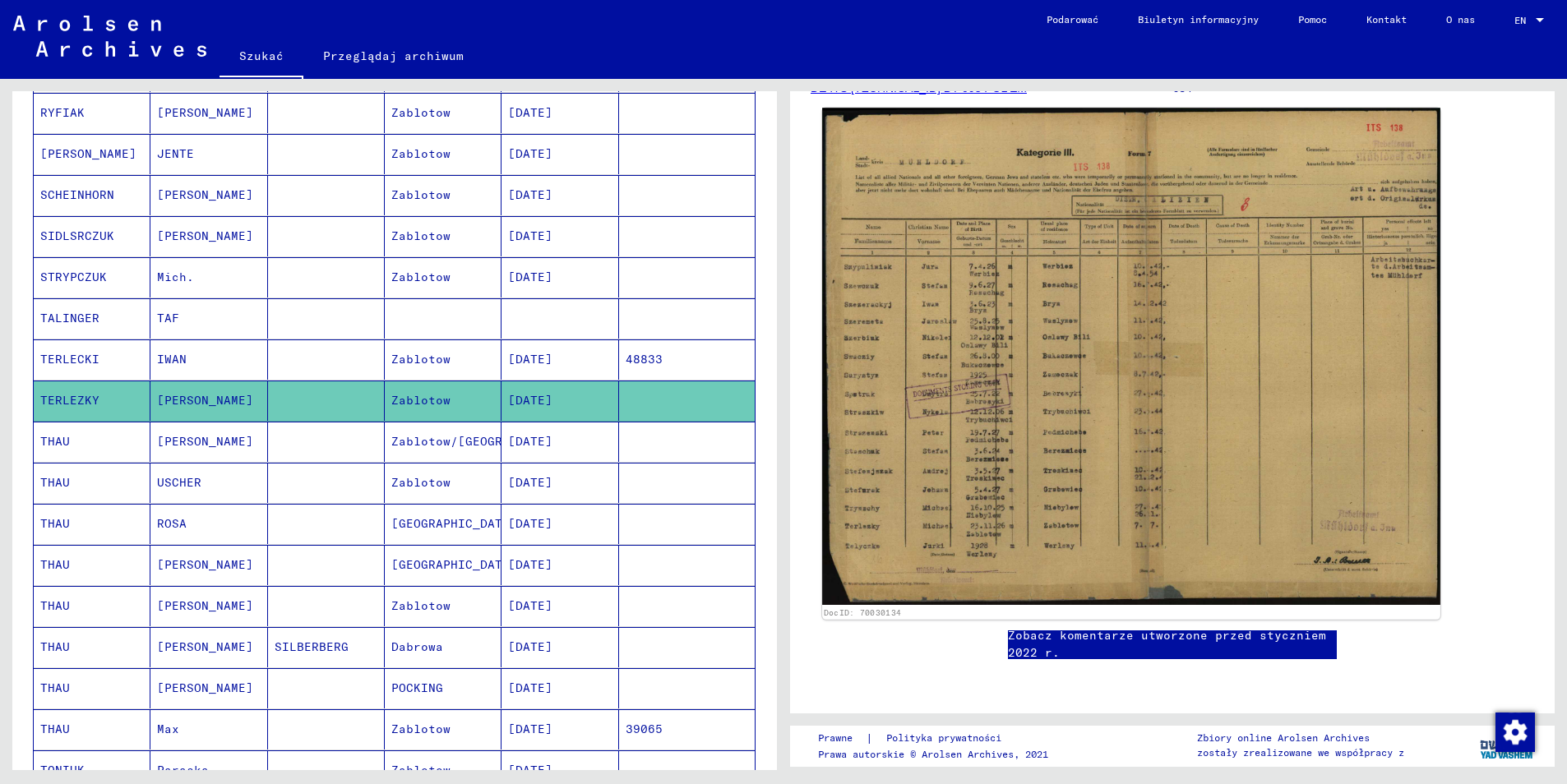
click at [998, 450] on img at bounding box center [1131, 357] width 618 height 497
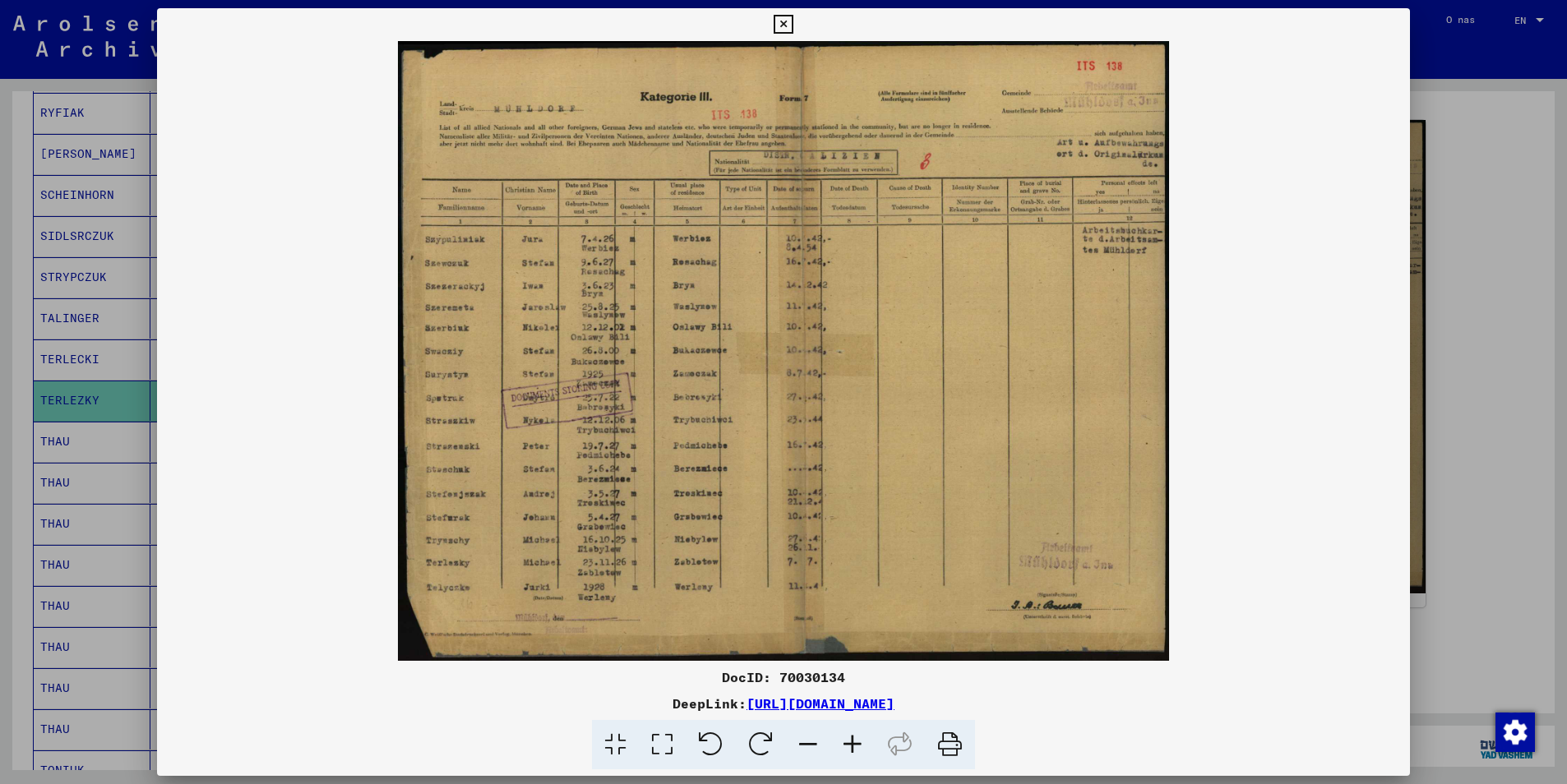
click at [857, 748] on icon at bounding box center [852, 744] width 44 height 50
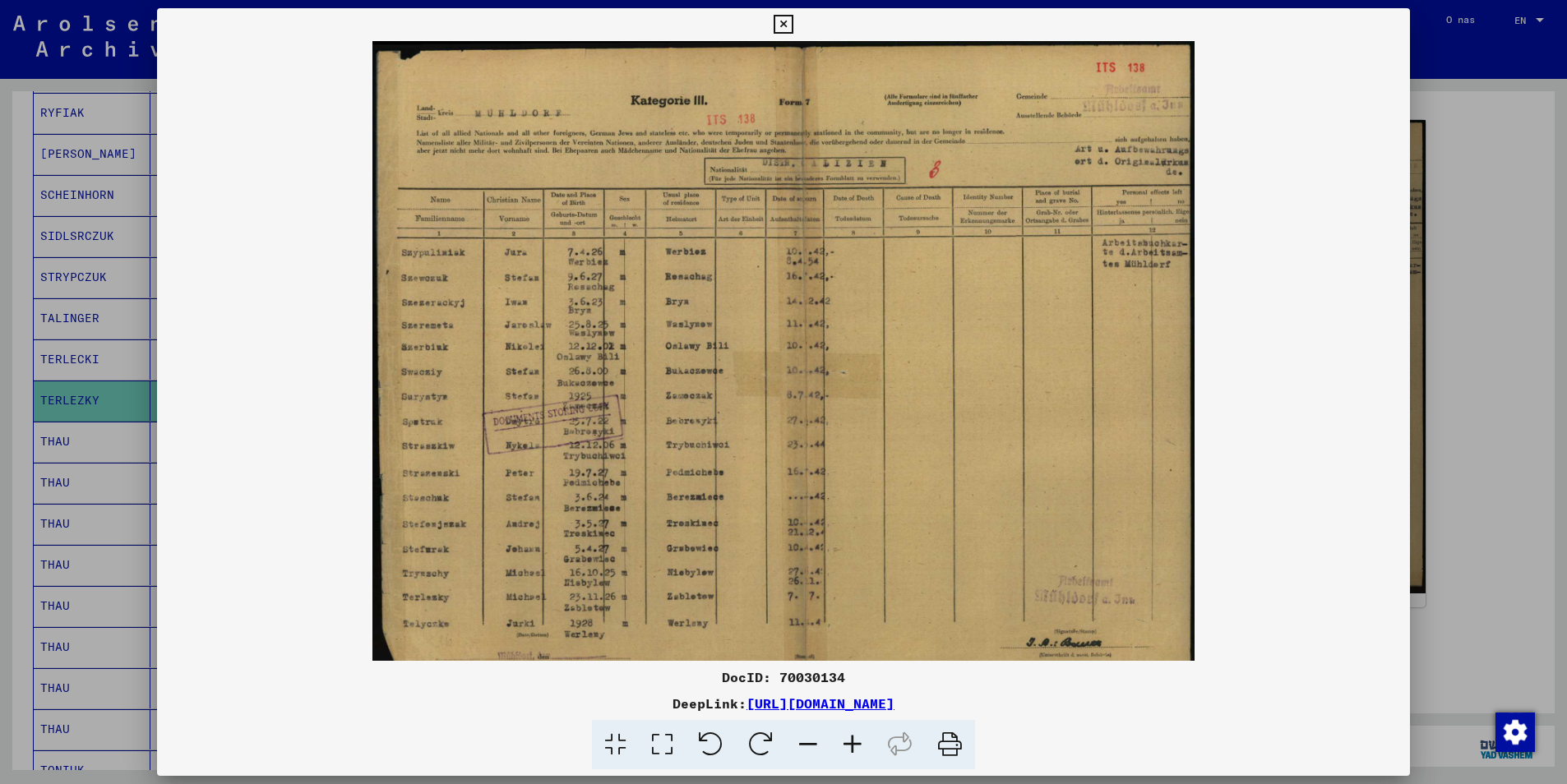
click at [857, 748] on icon at bounding box center [852, 744] width 44 height 50
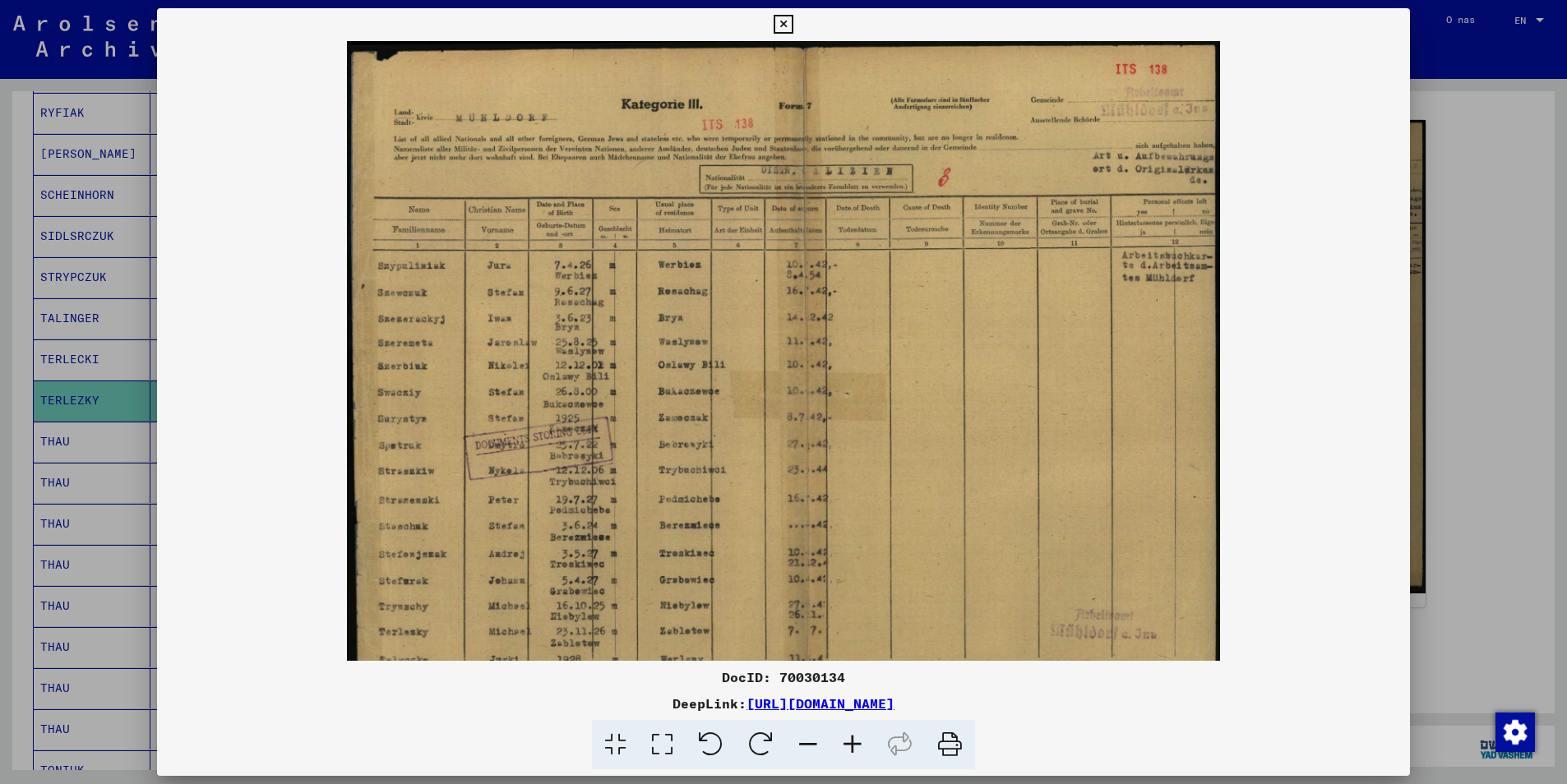
click at [857, 748] on icon at bounding box center [852, 744] width 44 height 50
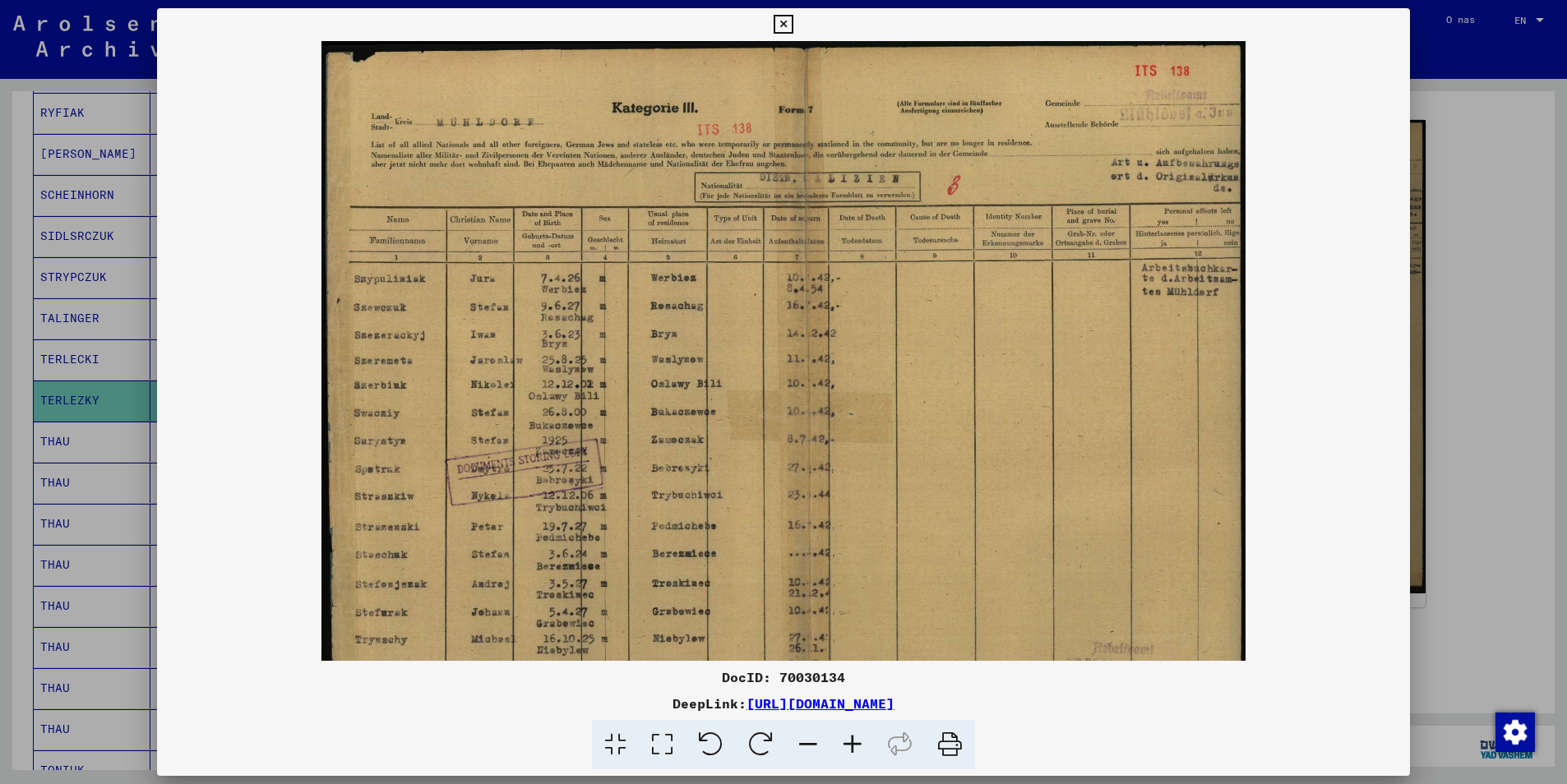
click at [857, 748] on icon at bounding box center [852, 744] width 44 height 50
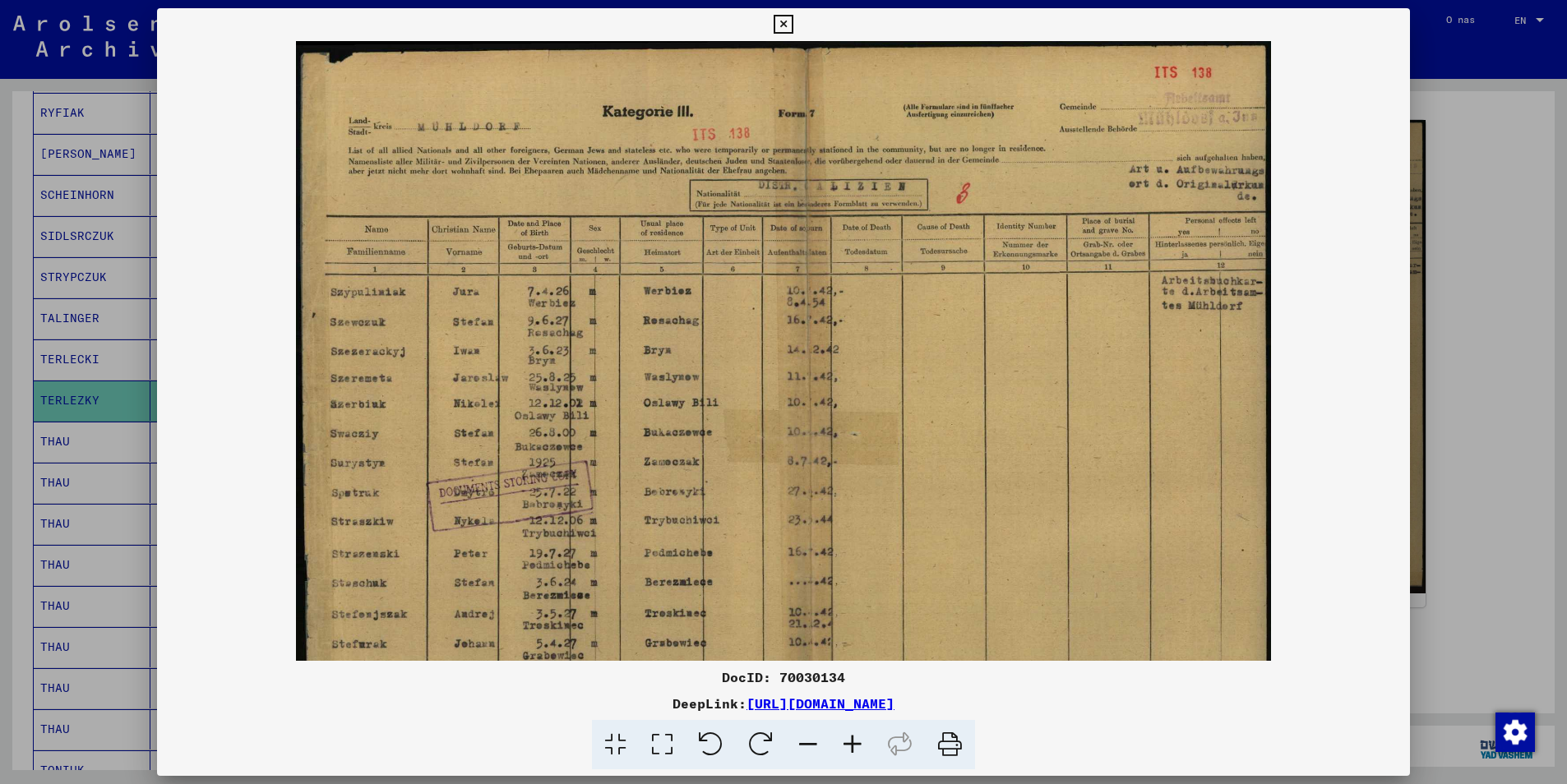
click at [857, 748] on icon at bounding box center [852, 744] width 44 height 50
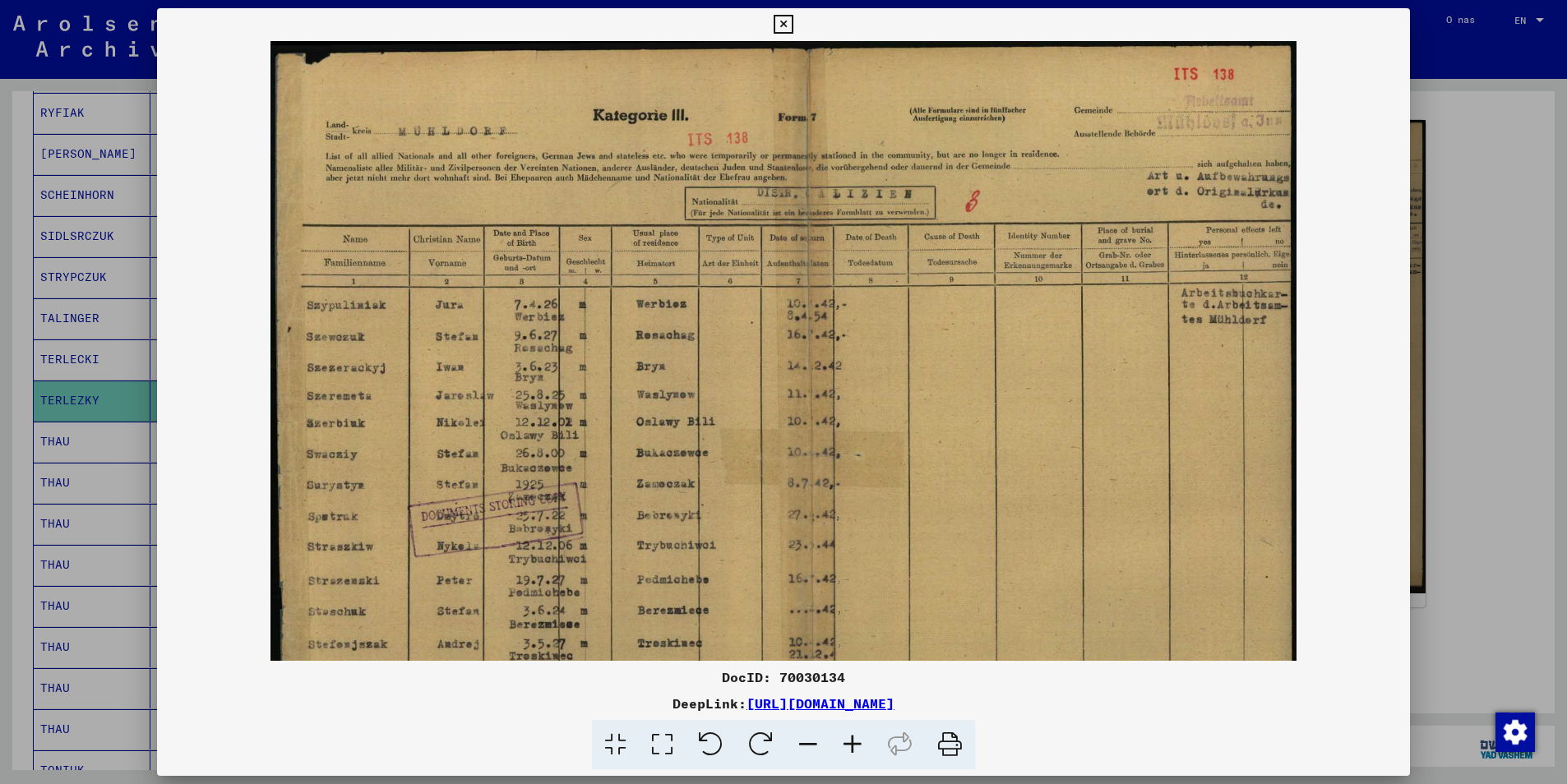
click at [857, 748] on icon at bounding box center [852, 744] width 44 height 50
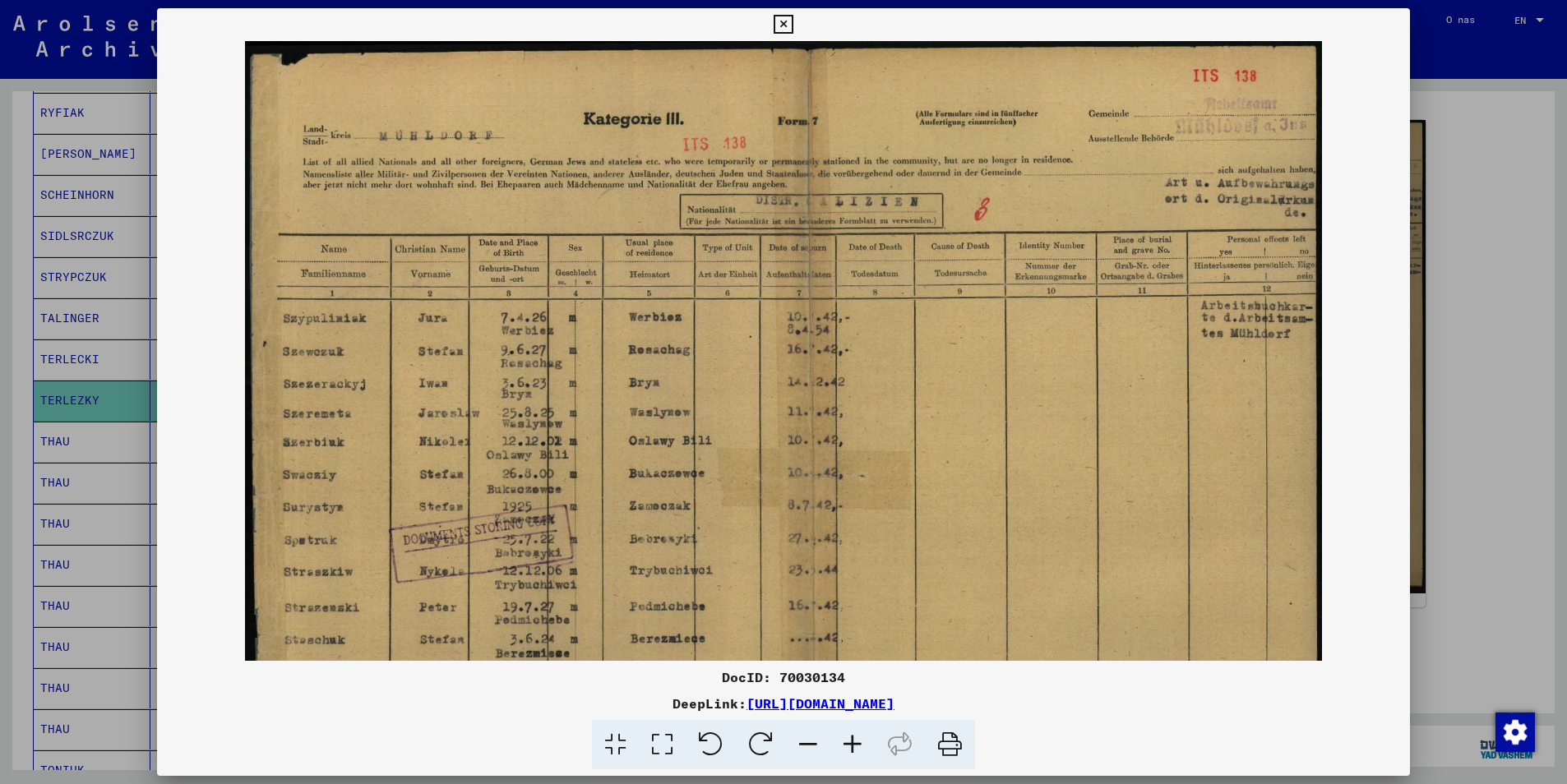
click at [857, 748] on icon at bounding box center [852, 744] width 44 height 50
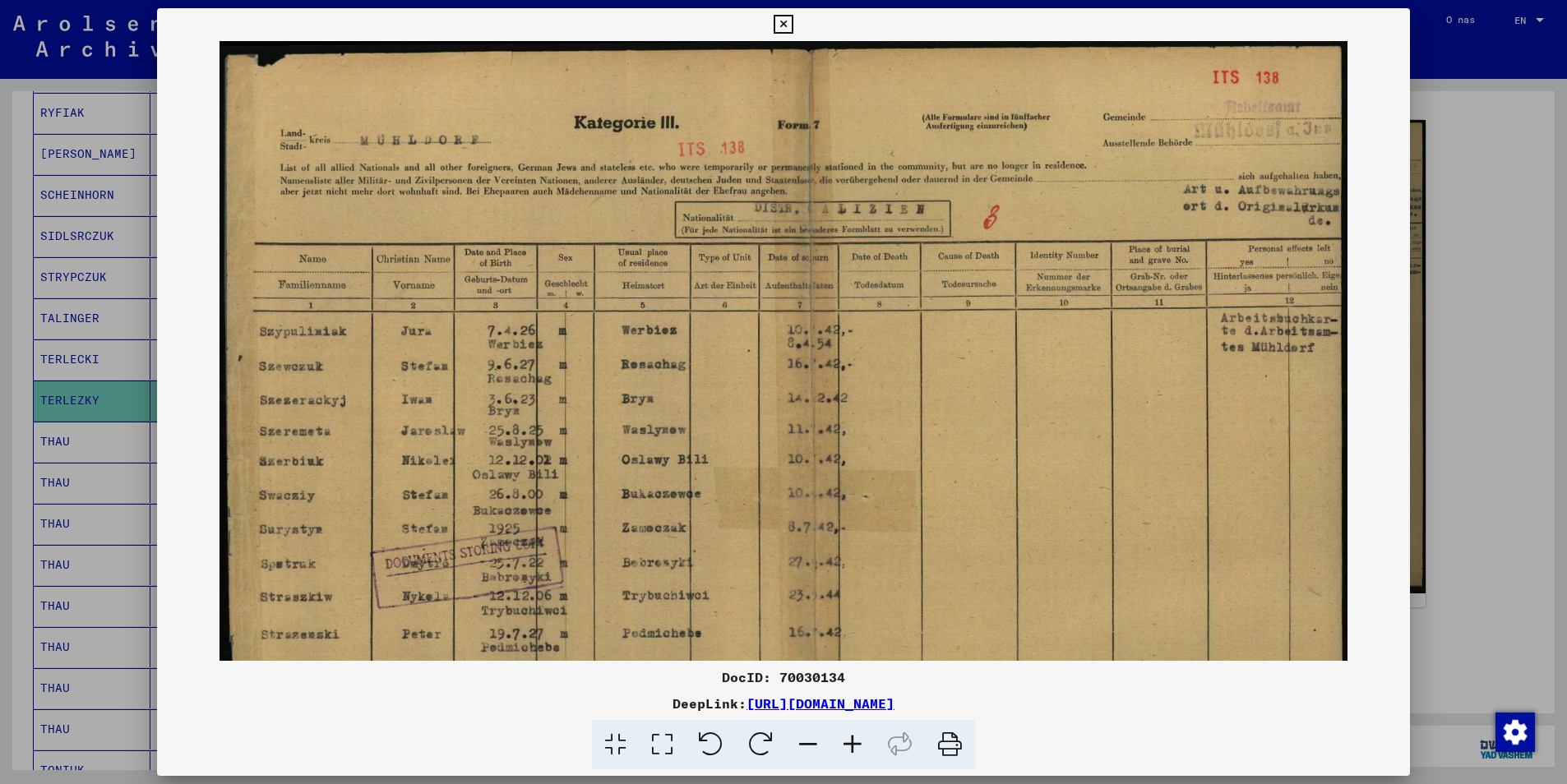
click at [857, 748] on icon at bounding box center [852, 744] width 44 height 50
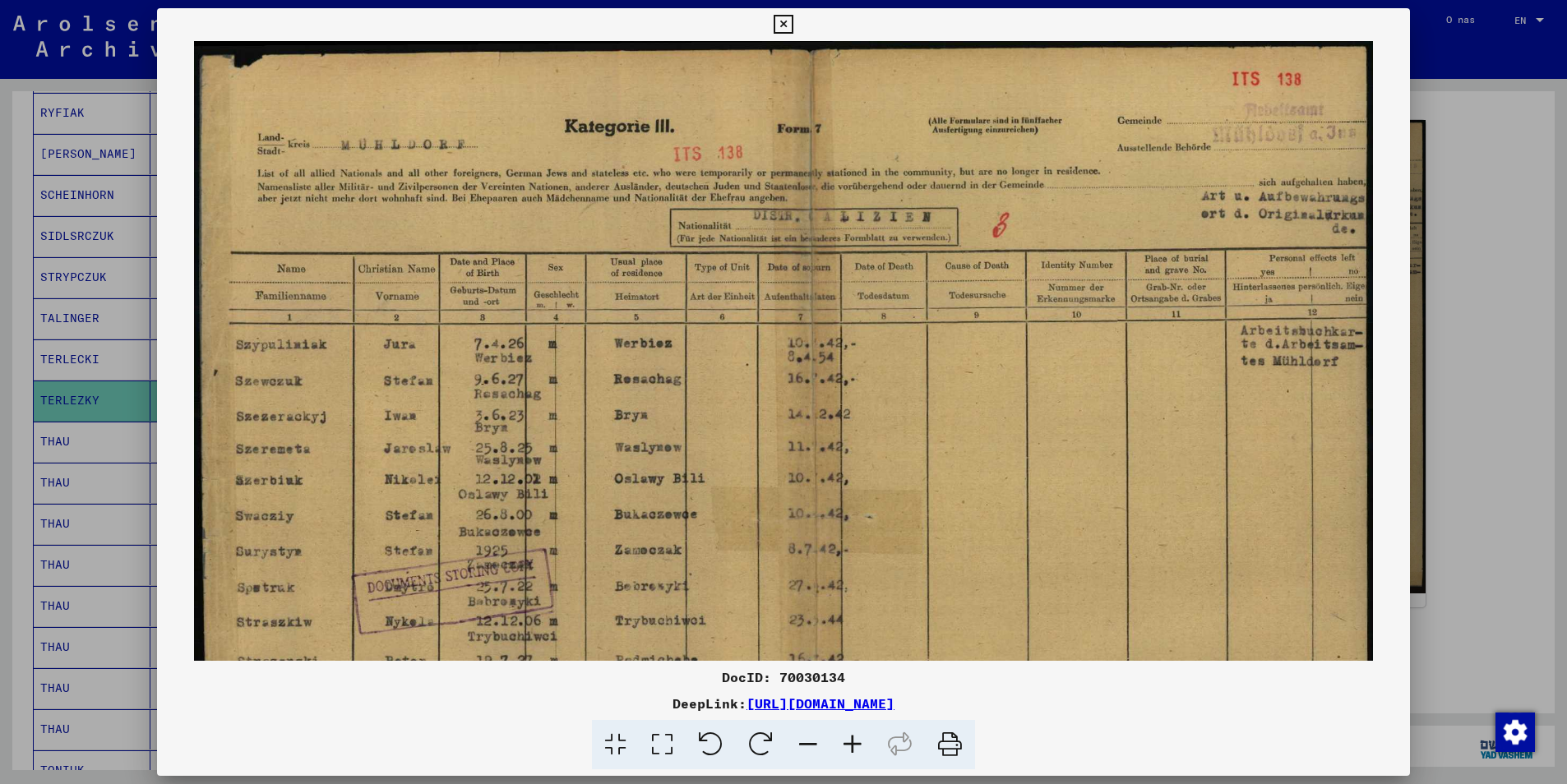
click at [857, 748] on icon at bounding box center [852, 744] width 44 height 50
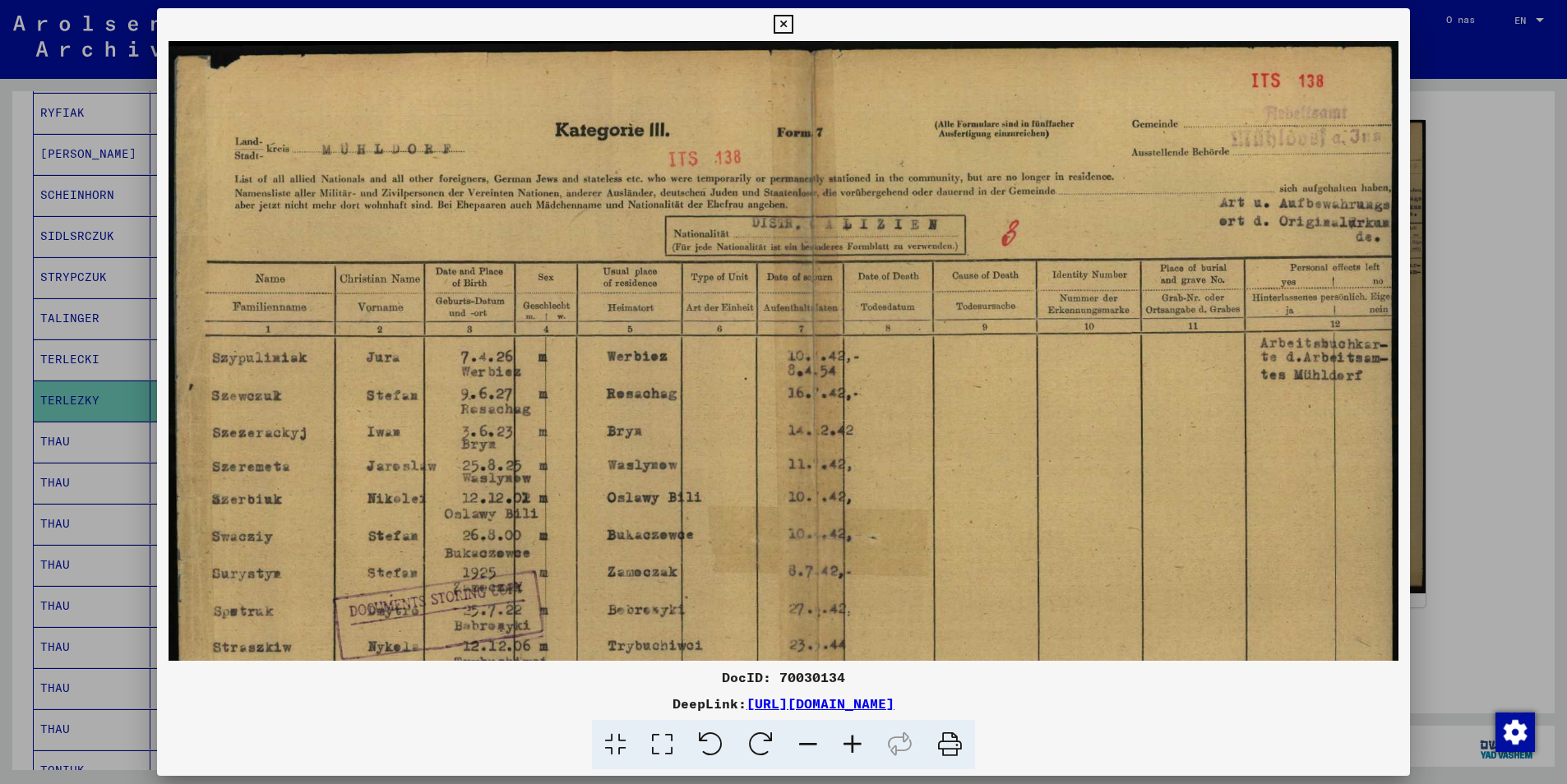
click at [857, 748] on icon at bounding box center [852, 744] width 44 height 50
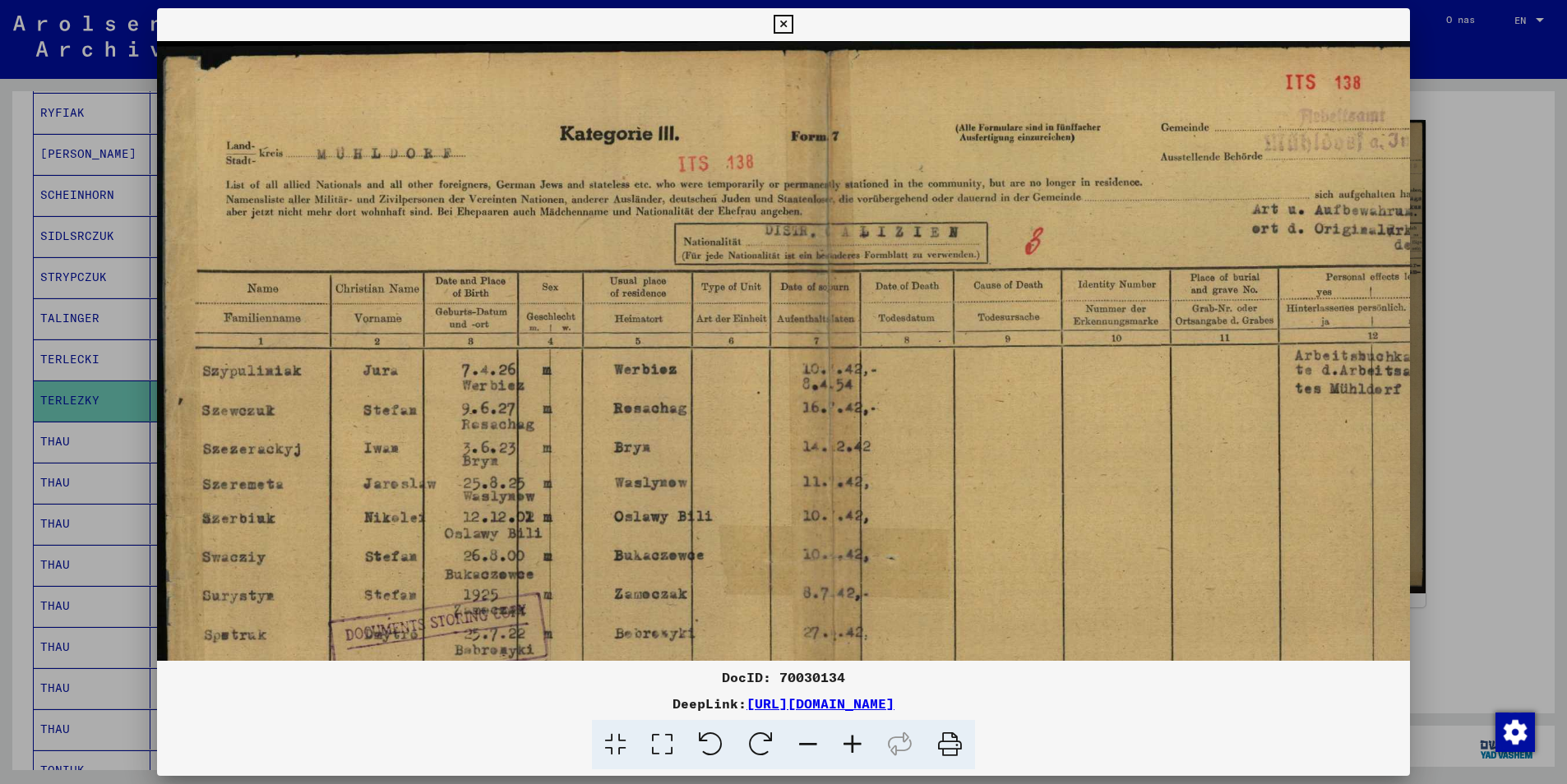
click at [858, 748] on icon at bounding box center [852, 744] width 44 height 50
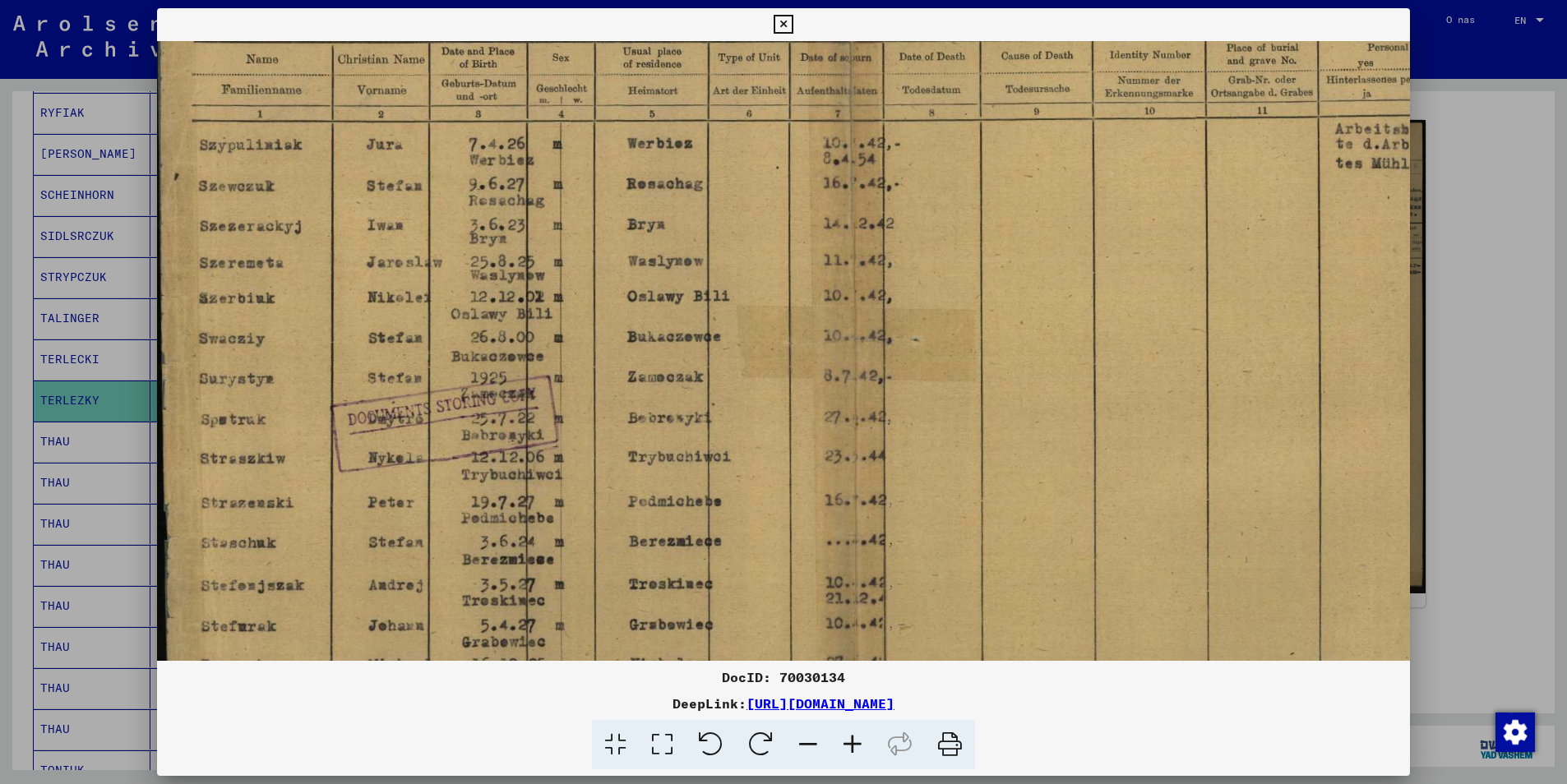
scroll to position [240, 5]
drag, startPoint x: 741, startPoint y: 544, endPoint x: 754, endPoint y: 303, distance: 241.4
click at [754, 303] on img at bounding box center [819, 336] width 1333 height 1072
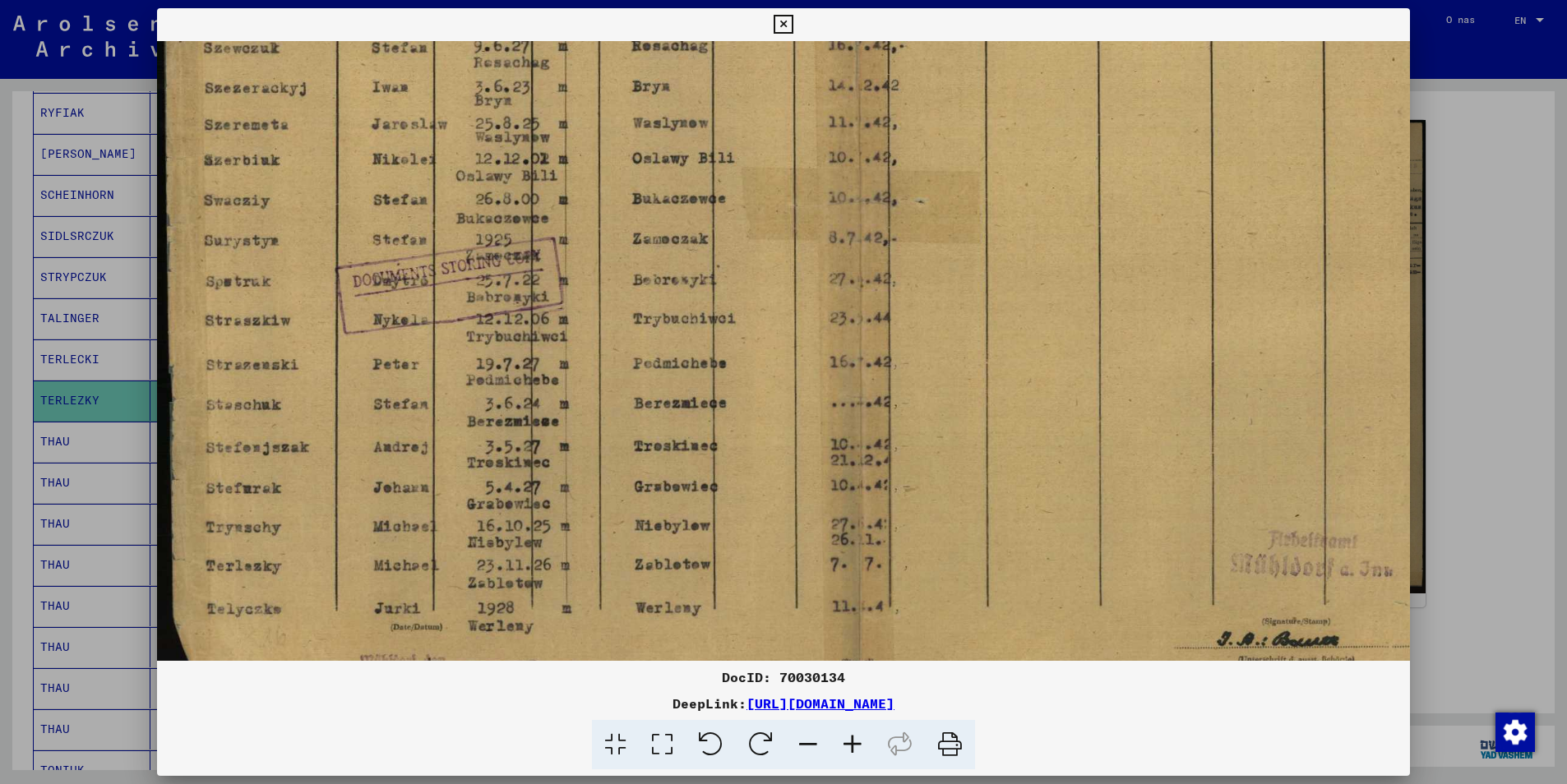
scroll to position [378, 0]
drag, startPoint x: 665, startPoint y: 482, endPoint x: 762, endPoint y: 344, distance: 168.7
click at [762, 344] on img at bounding box center [823, 199] width 1333 height 1072
click at [788, 27] on icon at bounding box center [783, 24] width 19 height 20
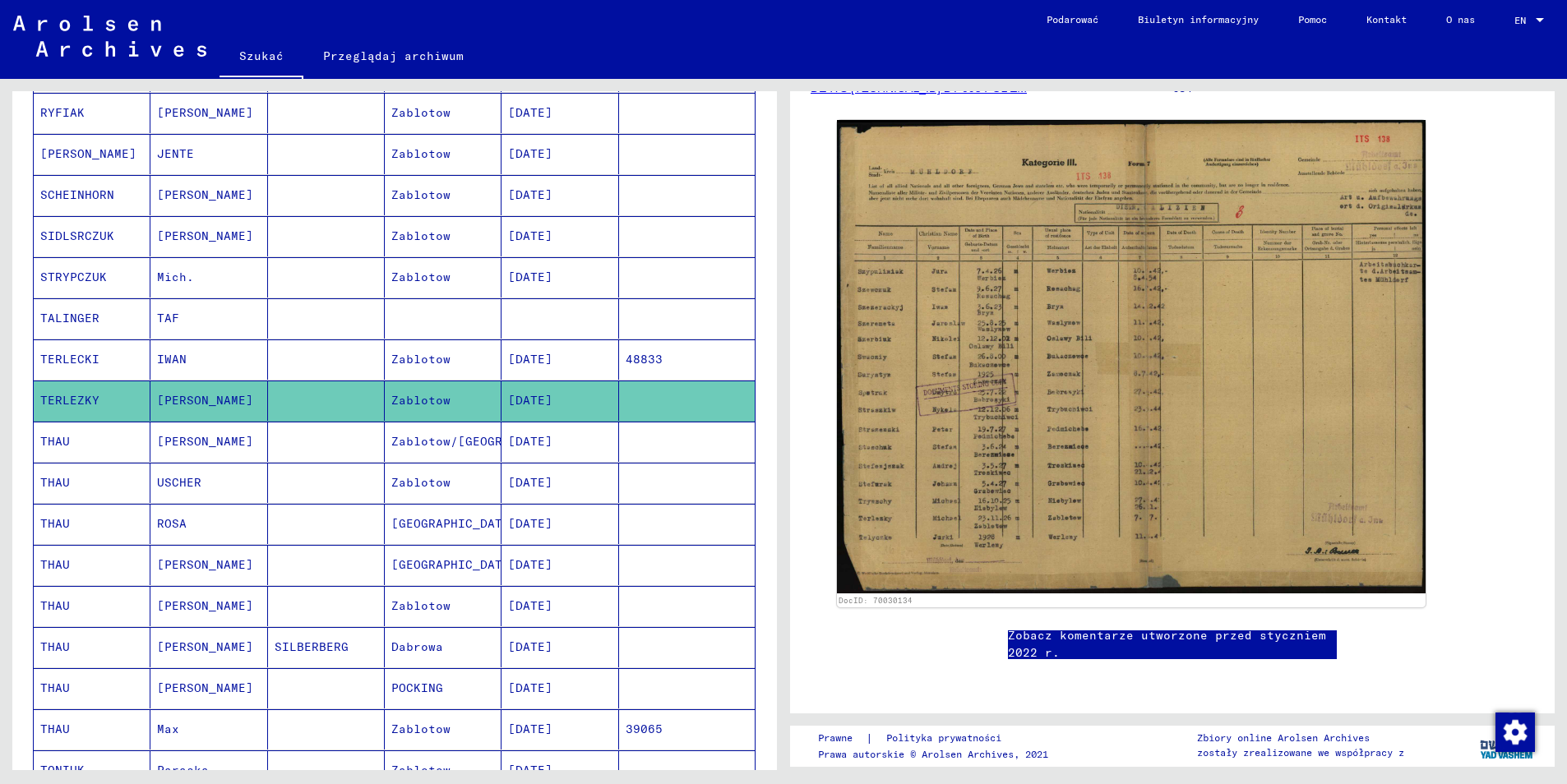
click at [73, 348] on mat-cell "TERLECKI" at bounding box center [92, 359] width 117 height 40
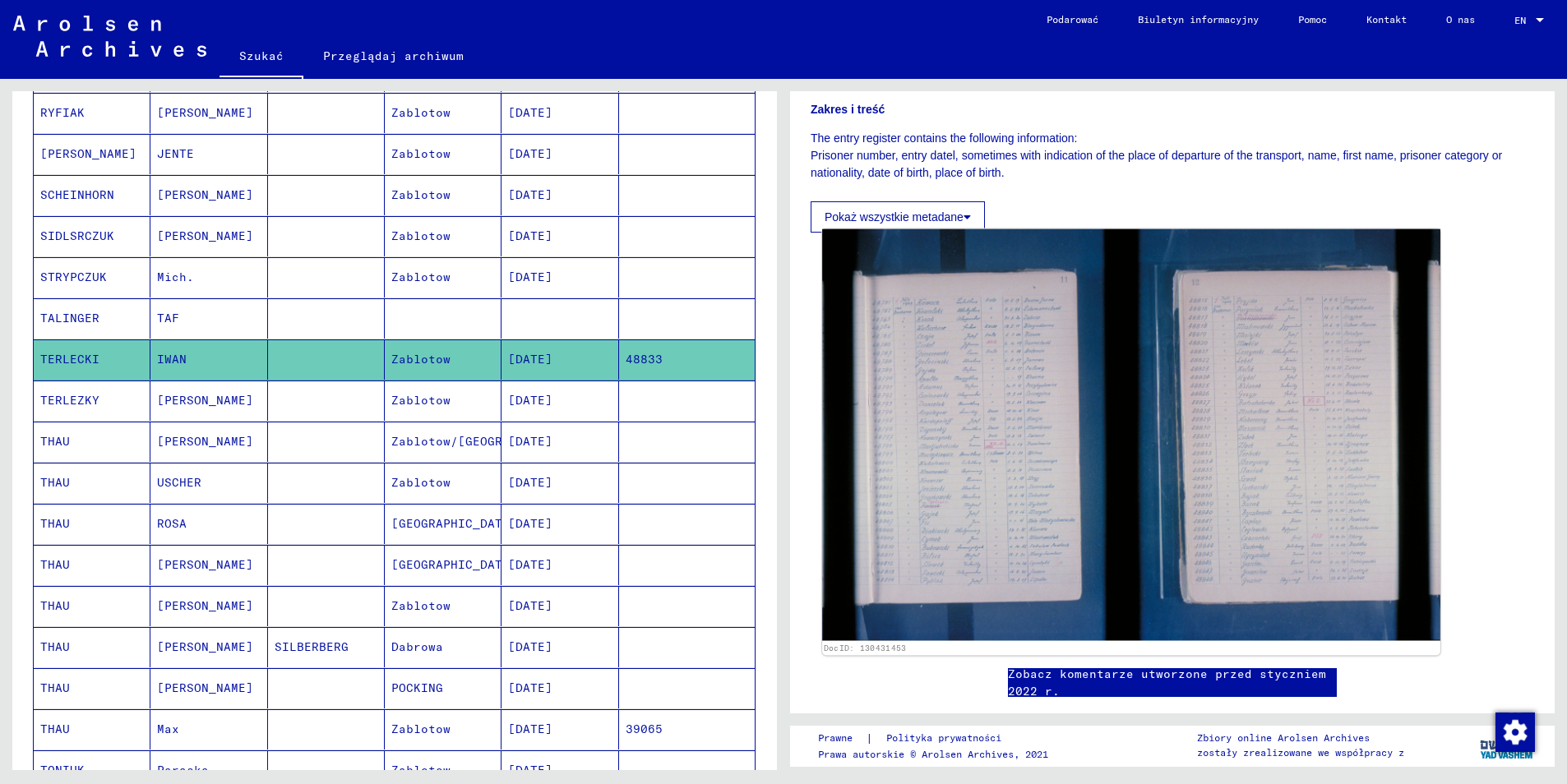
scroll to position [247, 0]
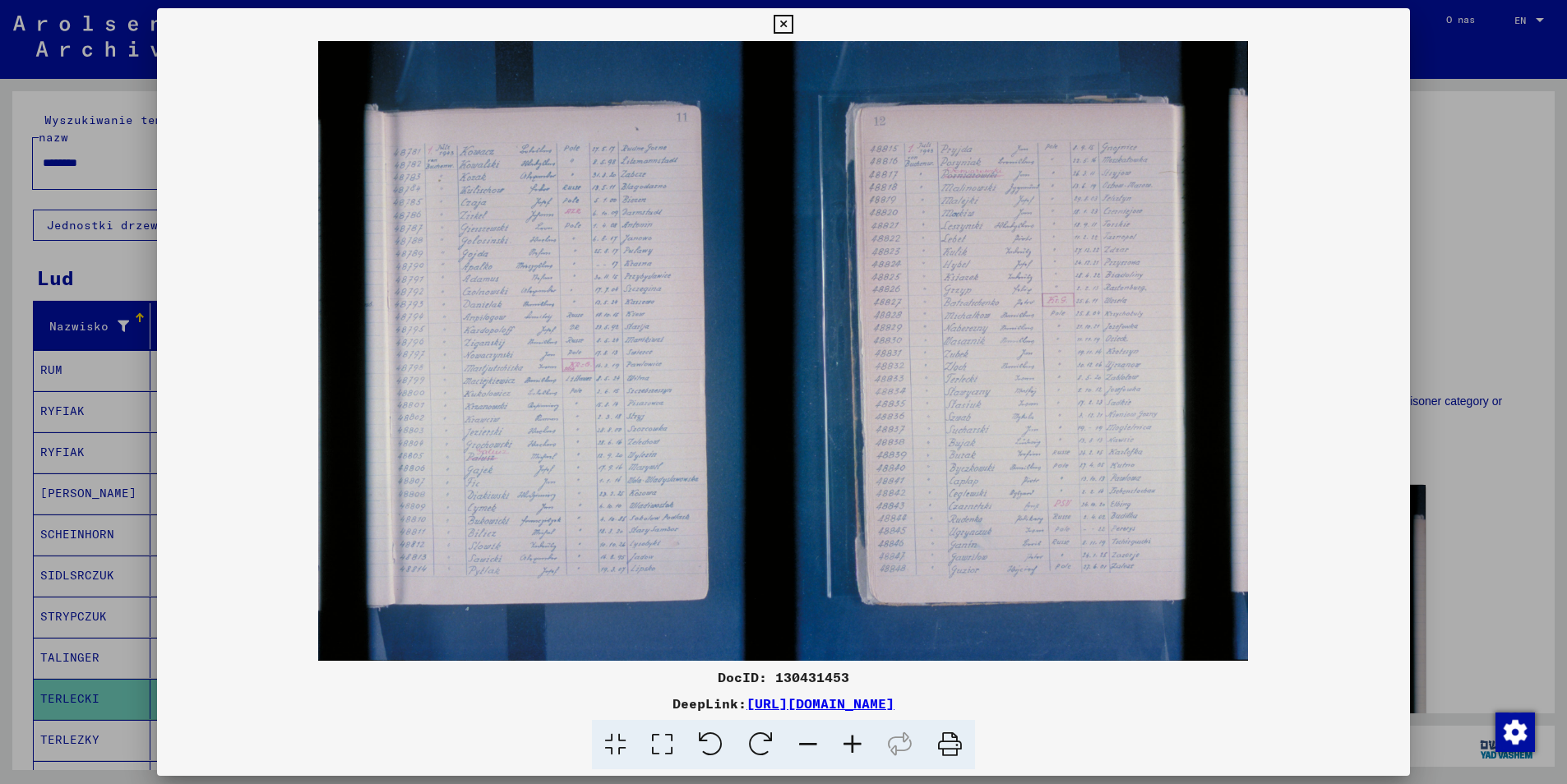
scroll to position [247, 0]
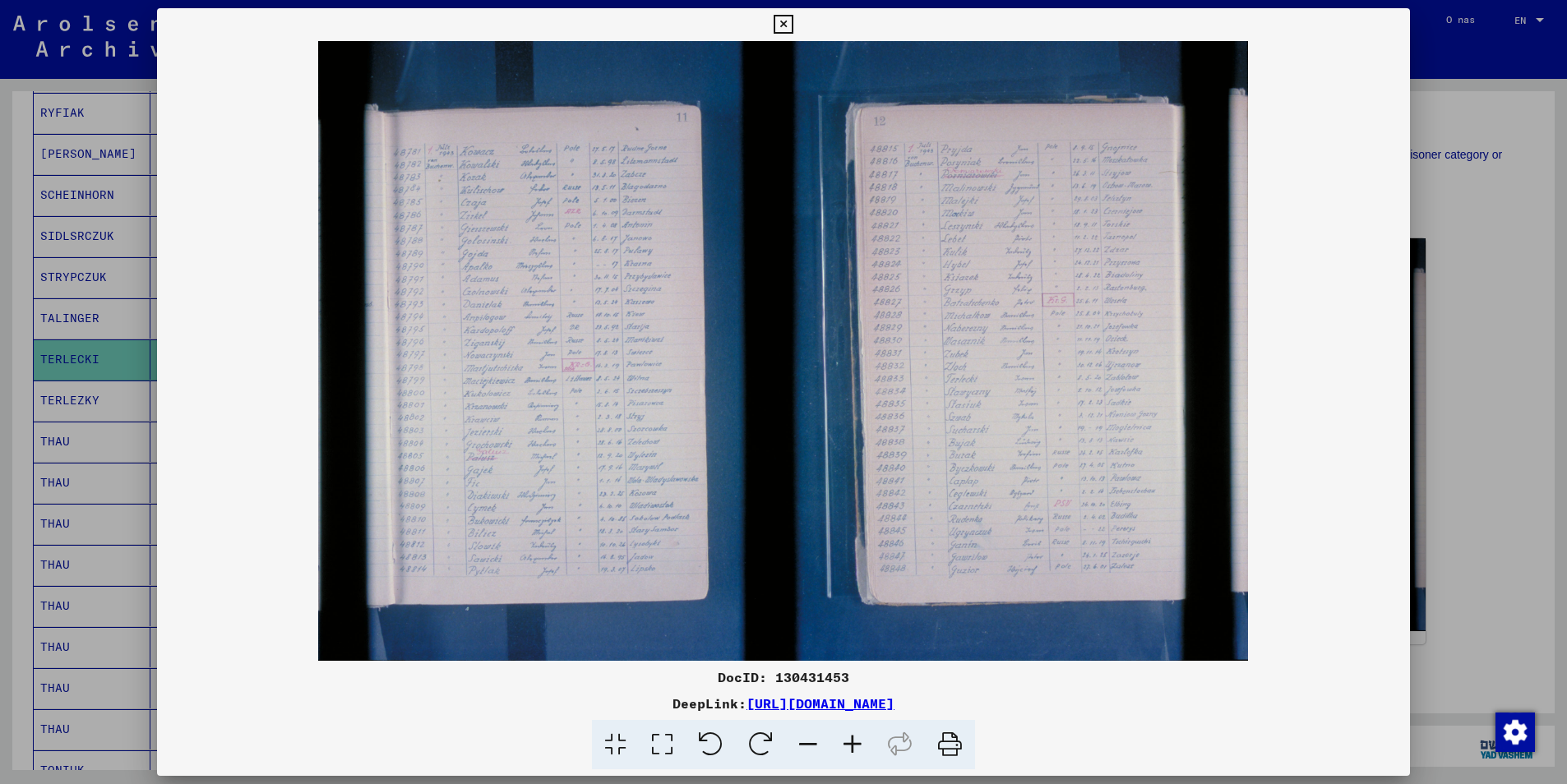
click at [858, 746] on icon at bounding box center [852, 744] width 44 height 50
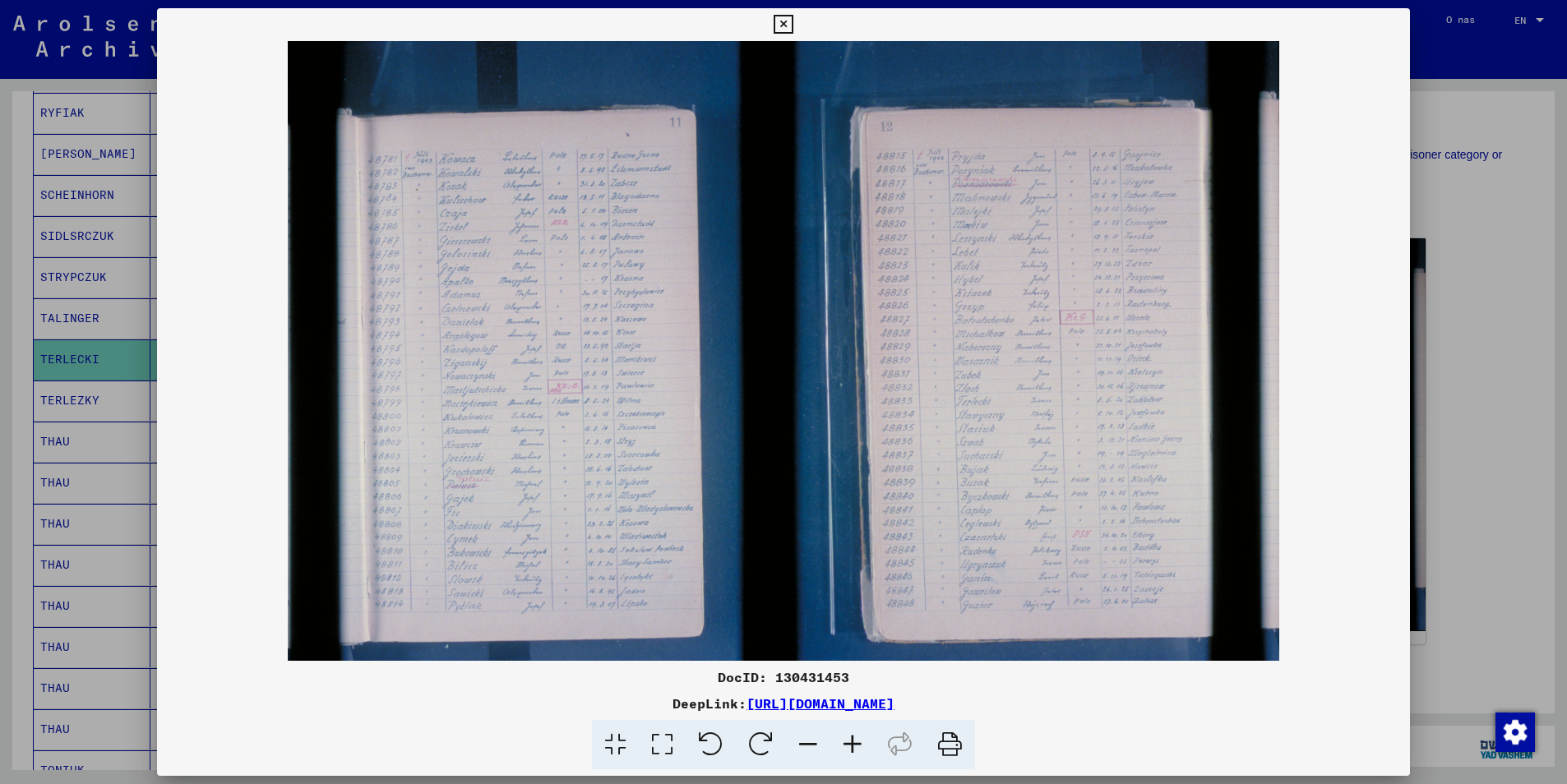
click at [858, 746] on icon at bounding box center [852, 744] width 44 height 50
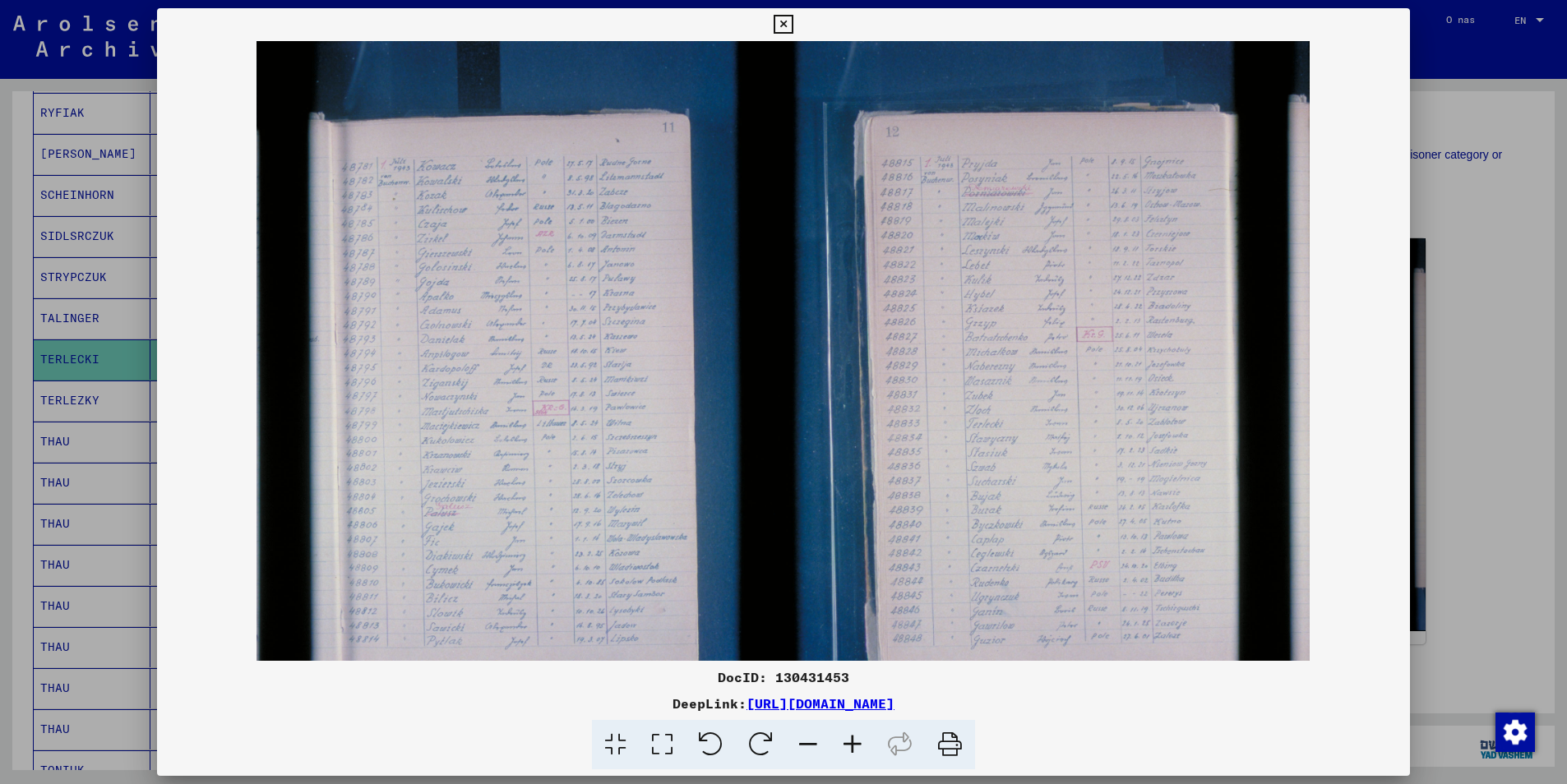
click at [858, 746] on icon at bounding box center [852, 744] width 44 height 50
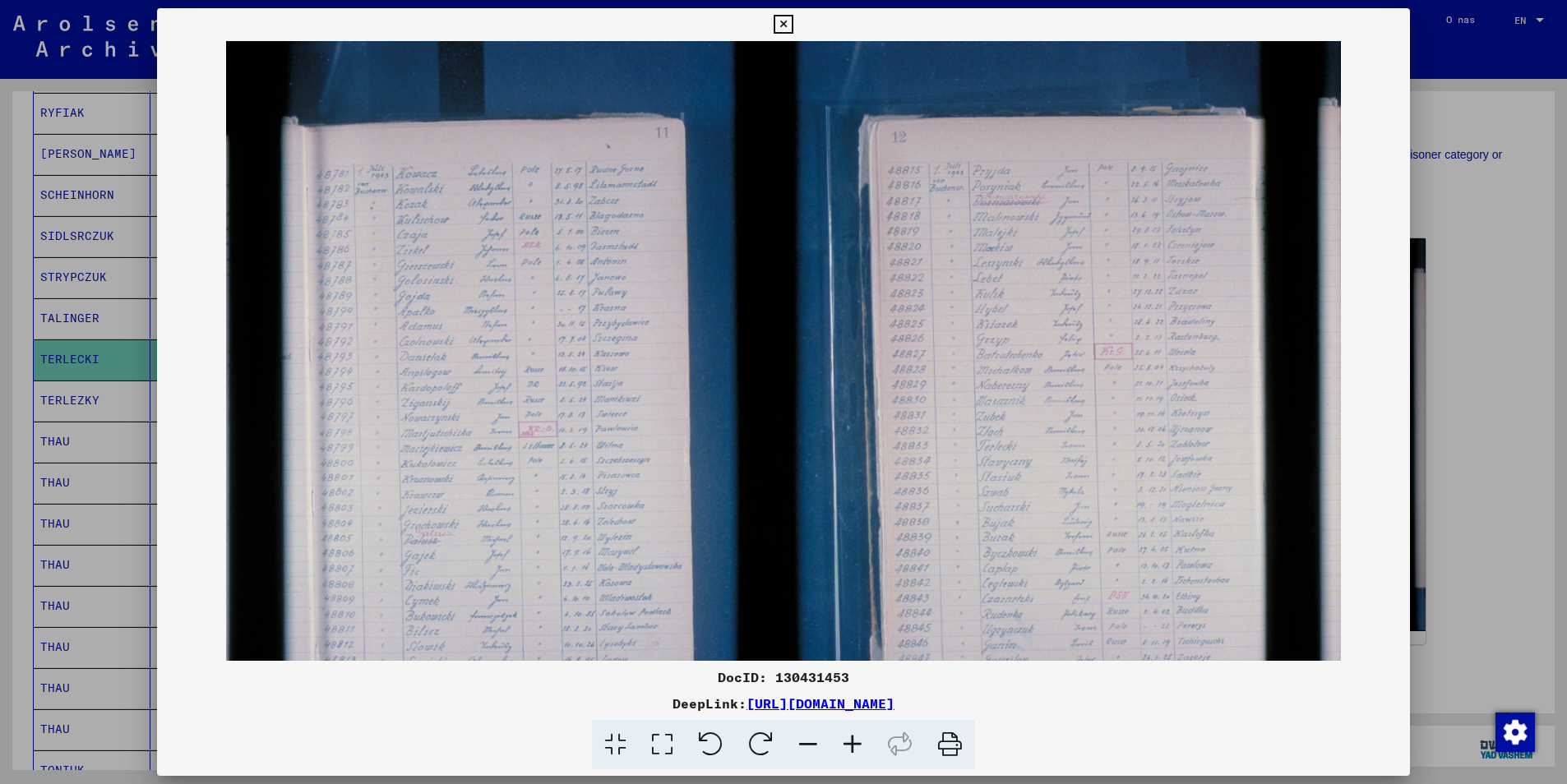
click at [858, 746] on icon at bounding box center [852, 744] width 44 height 50
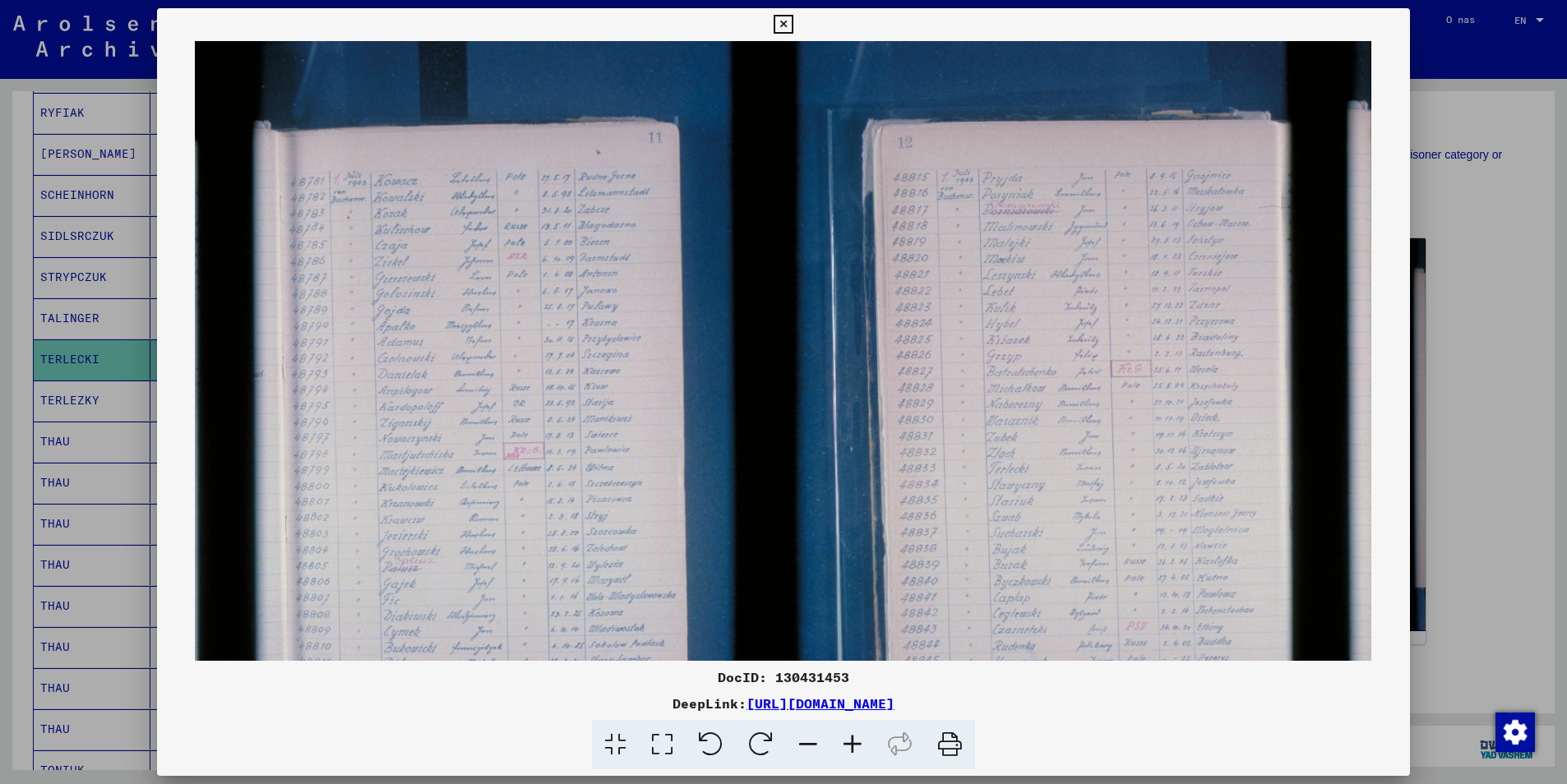
click at [858, 746] on icon at bounding box center [852, 744] width 44 height 50
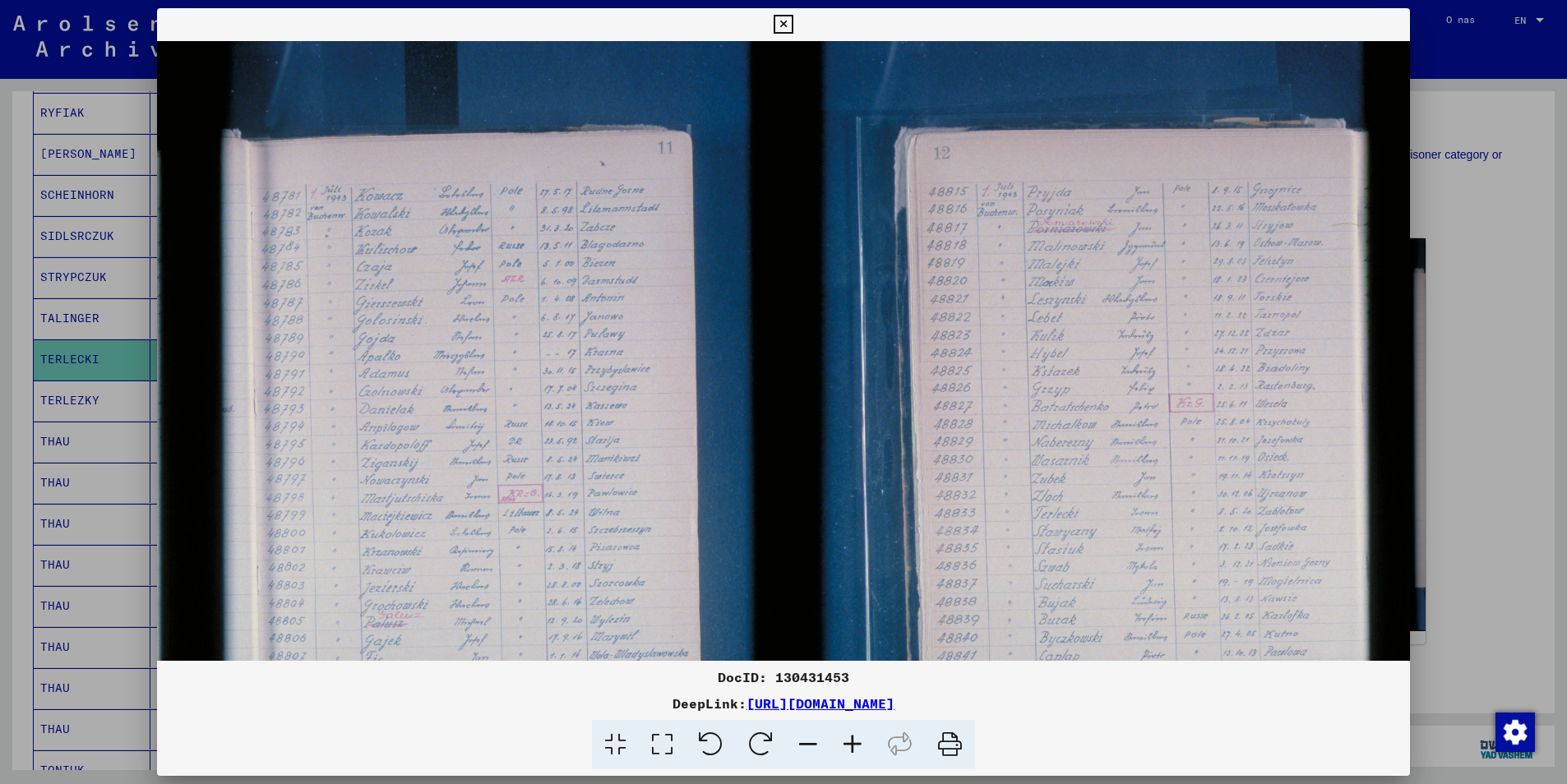
click at [858, 746] on icon at bounding box center [852, 744] width 44 height 50
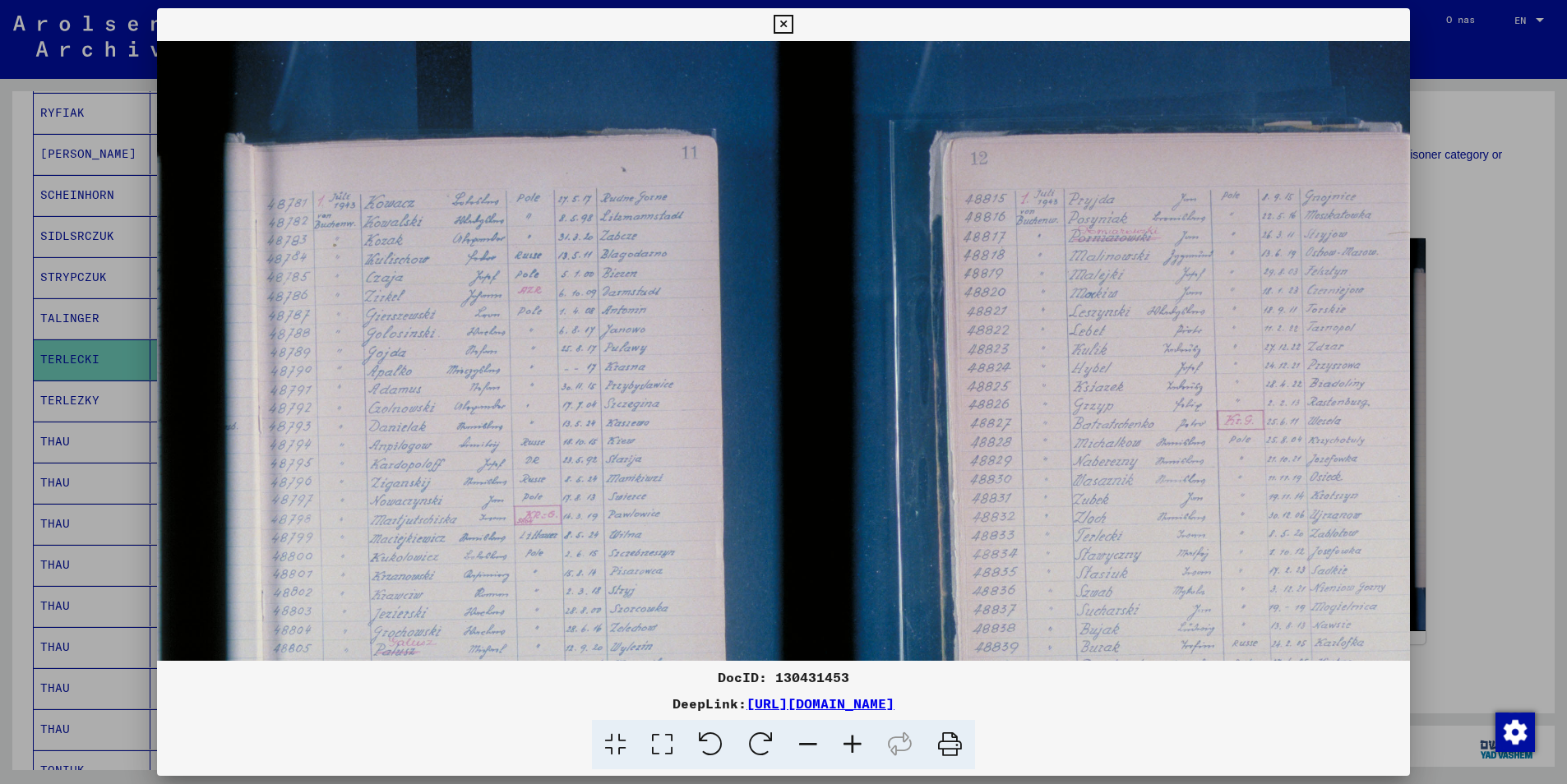
click at [858, 746] on icon at bounding box center [852, 744] width 44 height 50
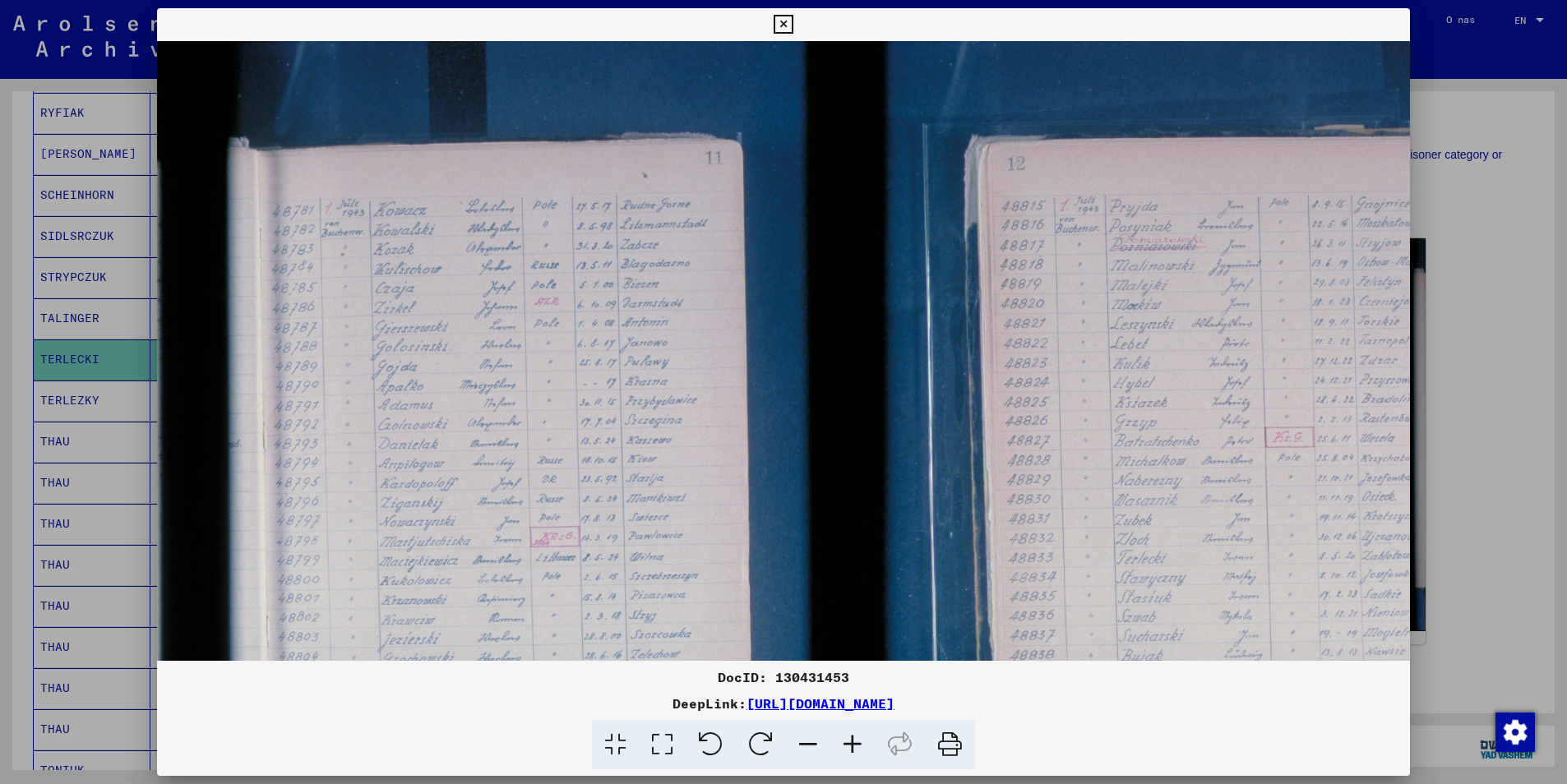
click at [858, 746] on icon at bounding box center [852, 744] width 44 height 50
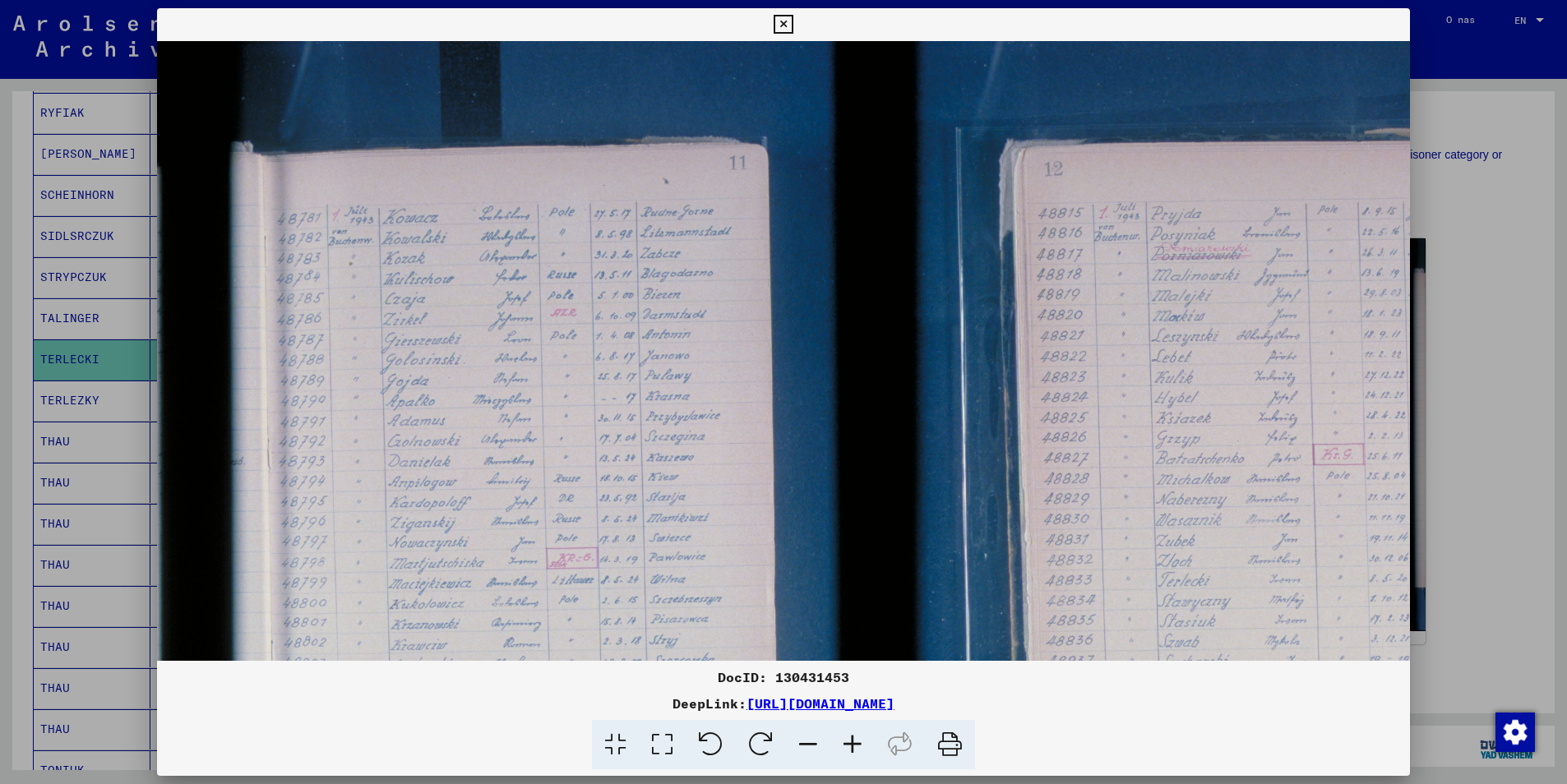
click at [858, 746] on icon at bounding box center [852, 744] width 44 height 50
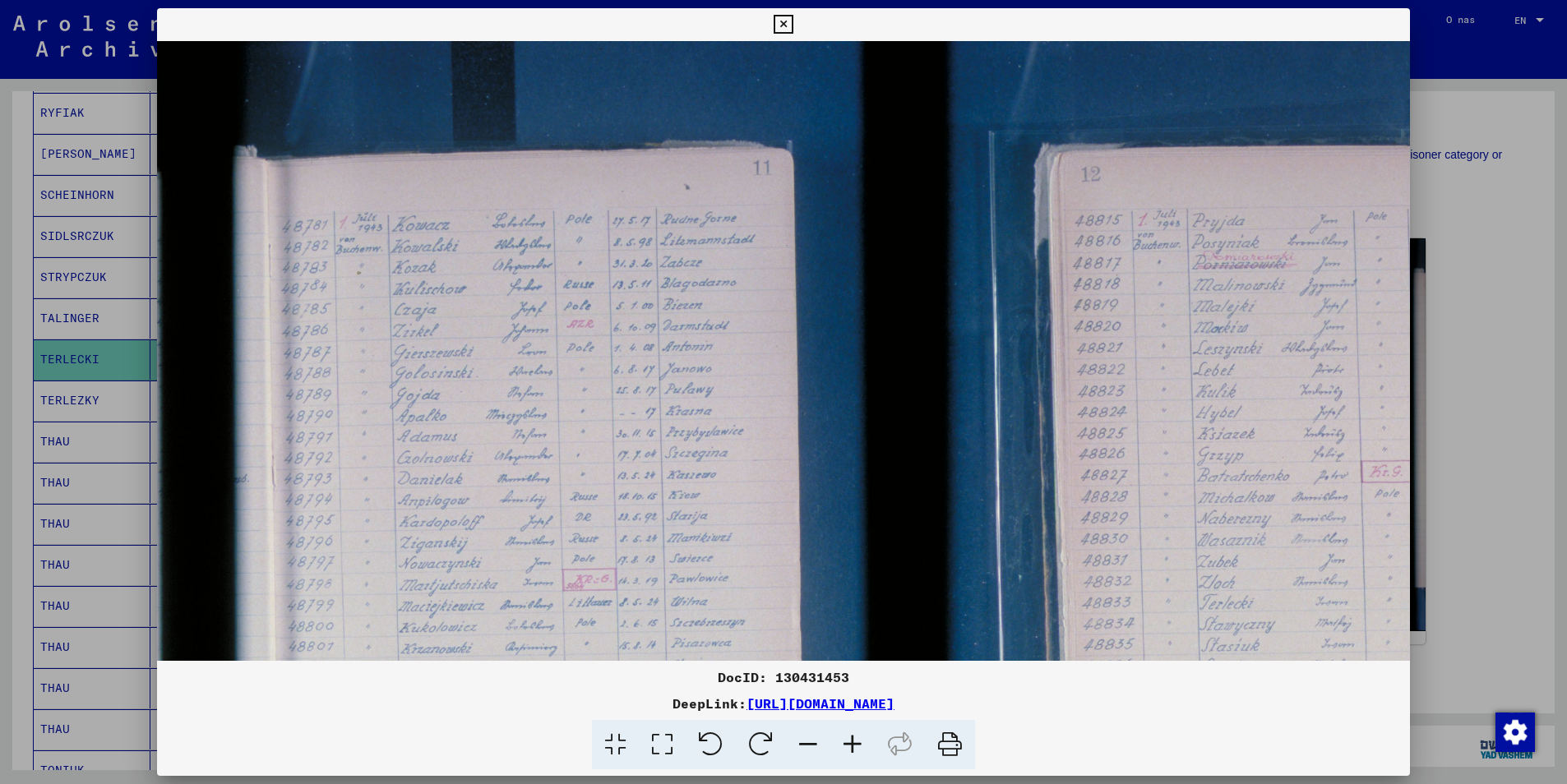
click at [858, 746] on icon at bounding box center [852, 744] width 44 height 50
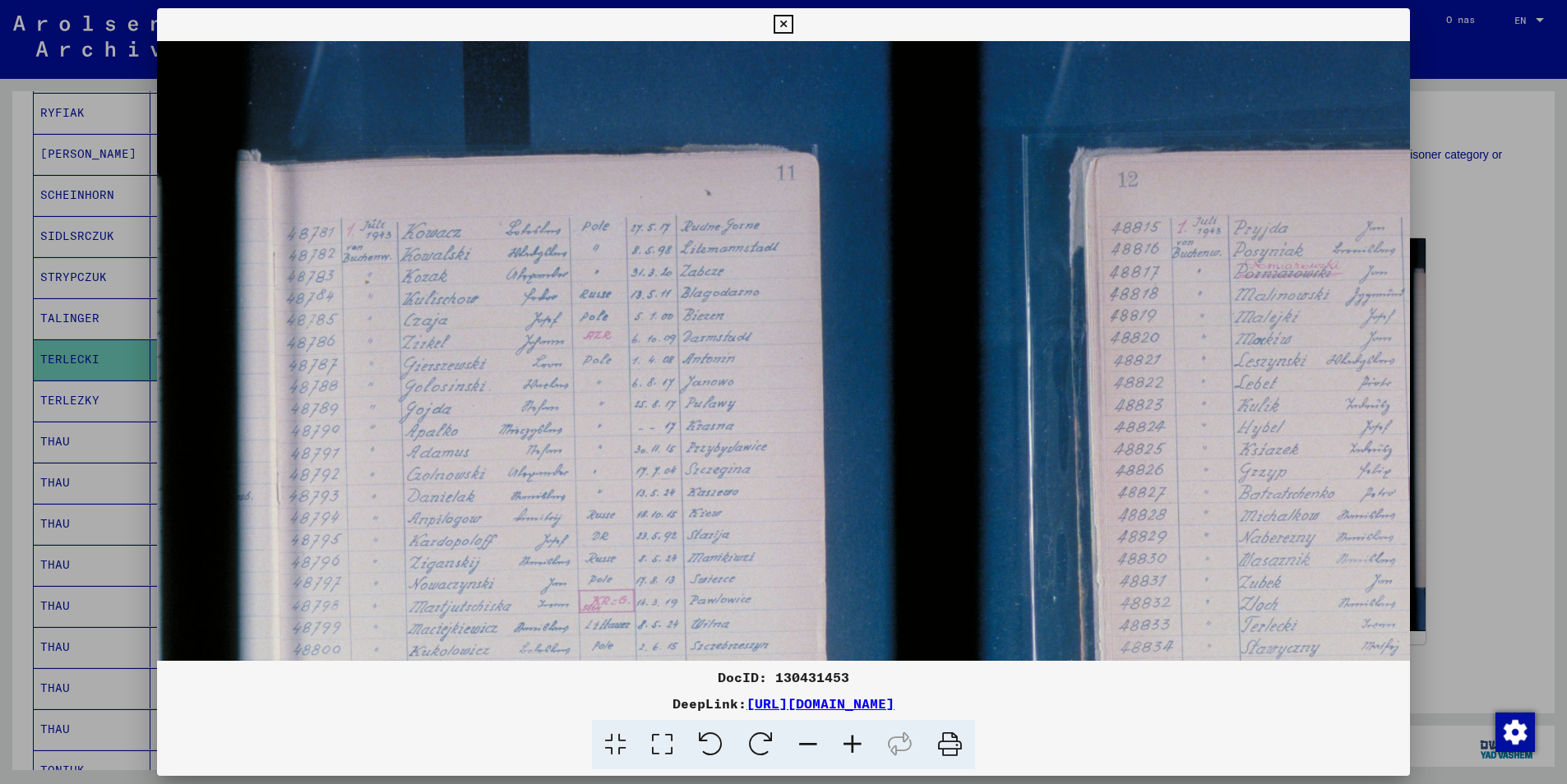
click at [858, 746] on icon at bounding box center [852, 744] width 44 height 50
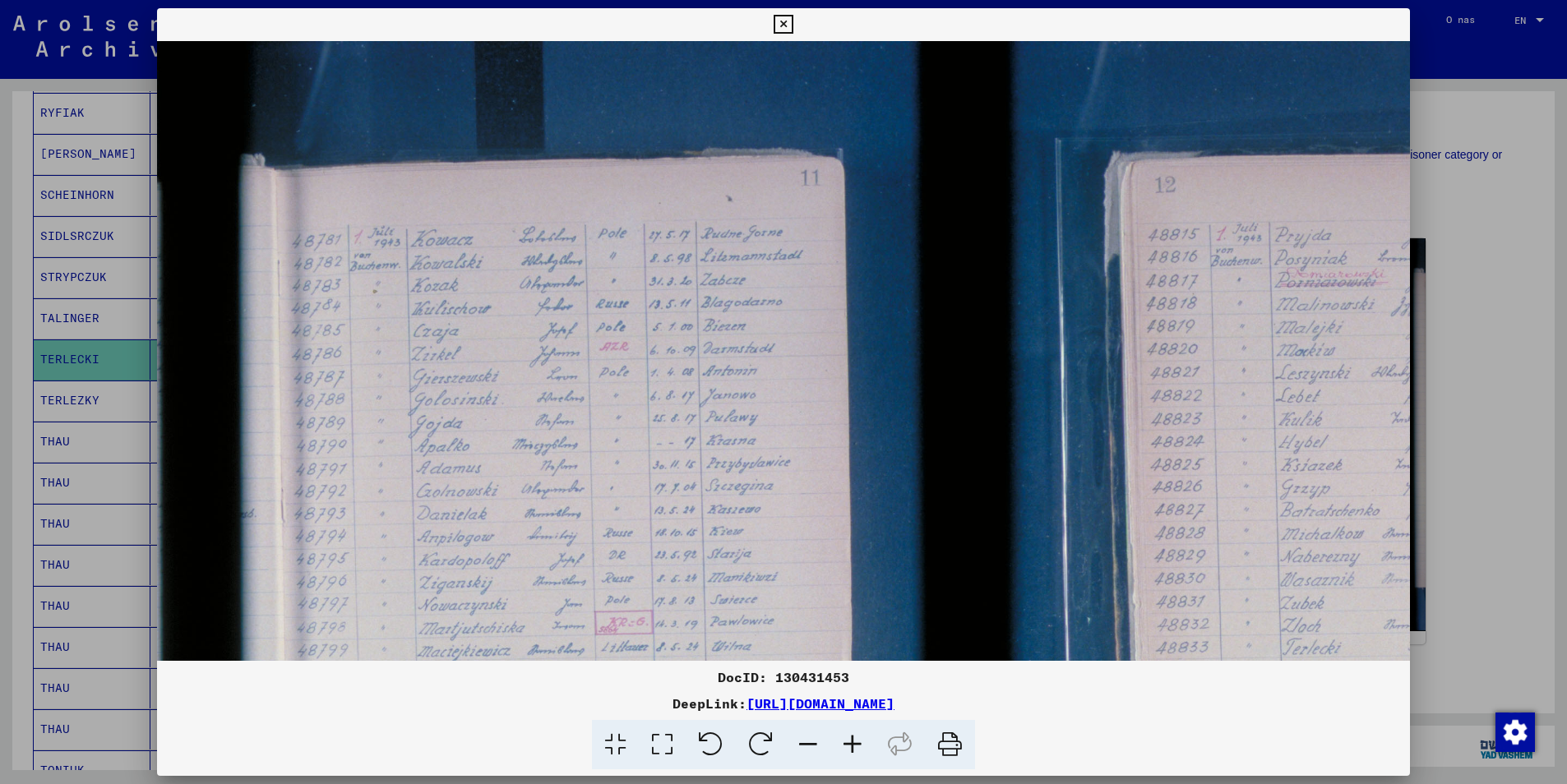
click at [858, 746] on icon at bounding box center [852, 744] width 44 height 50
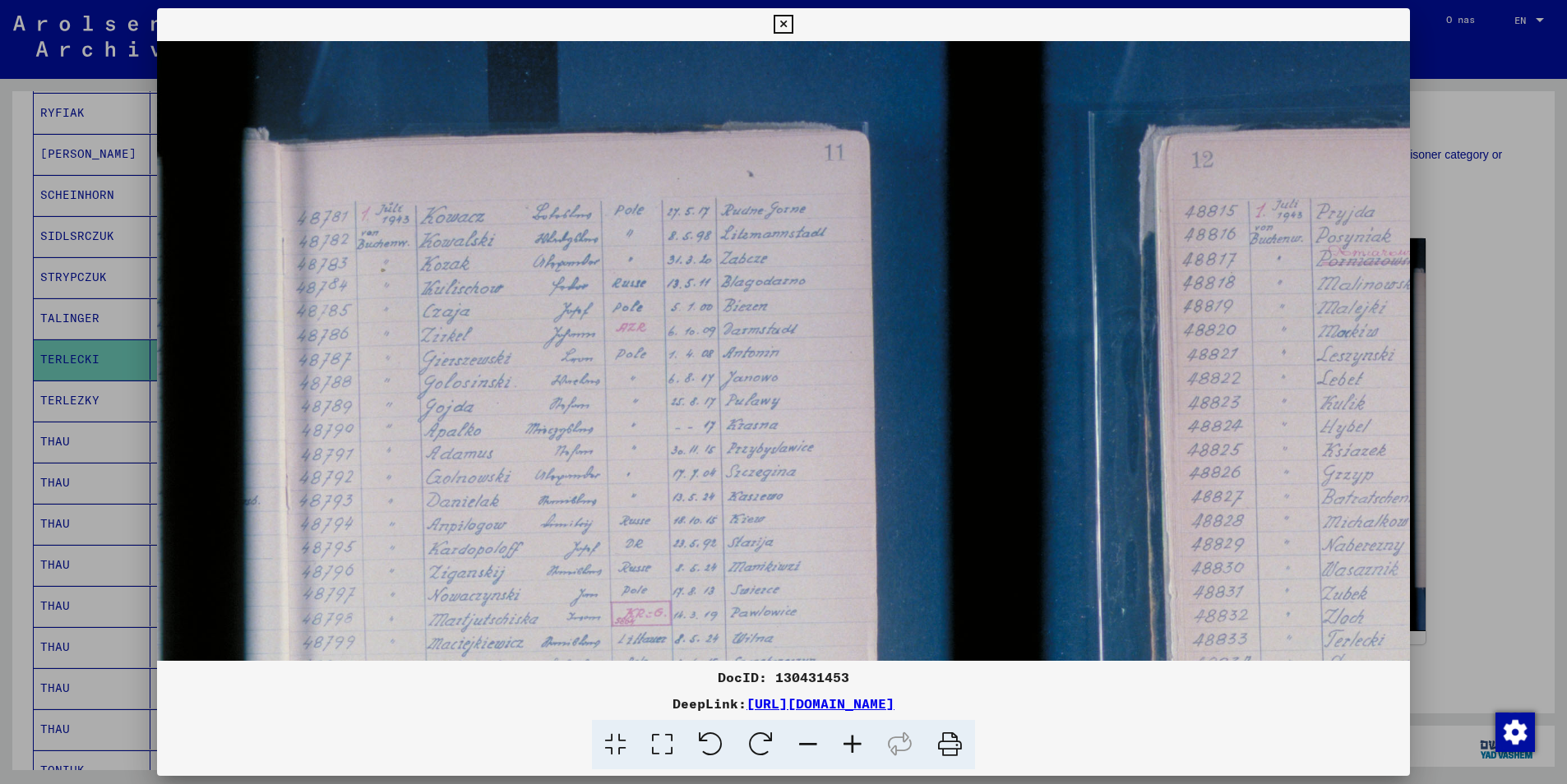
scroll to position [29, 0]
drag, startPoint x: 726, startPoint y: 500, endPoint x: 747, endPoint y: 471, distance: 35.8
click at [747, 471] on img at bounding box center [1022, 589] width 1731 height 1153
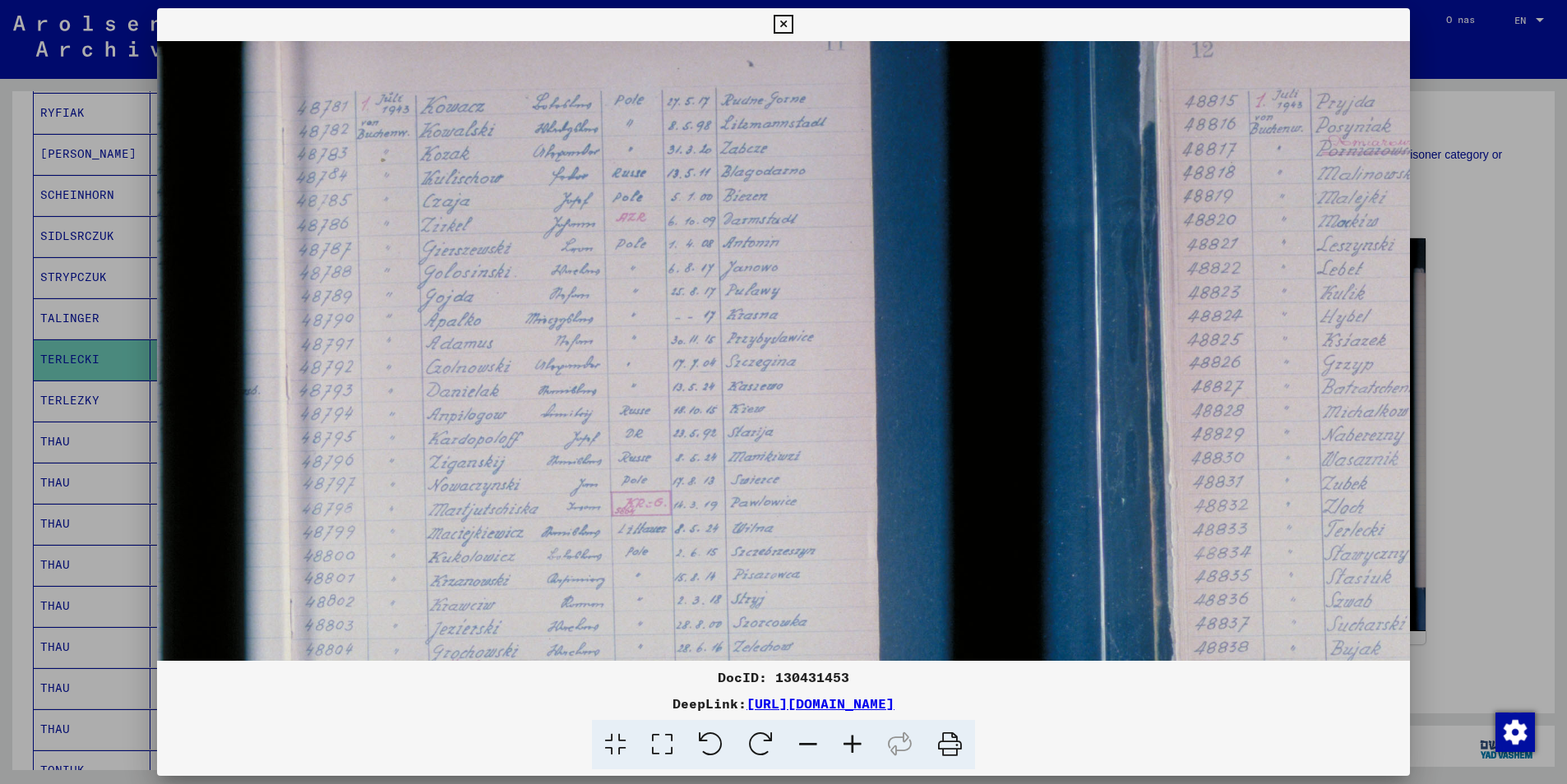
drag, startPoint x: 541, startPoint y: 385, endPoint x: 555, endPoint y: 273, distance: 112.9
click at [555, 273] on img at bounding box center [1022, 476] width 1731 height 1153
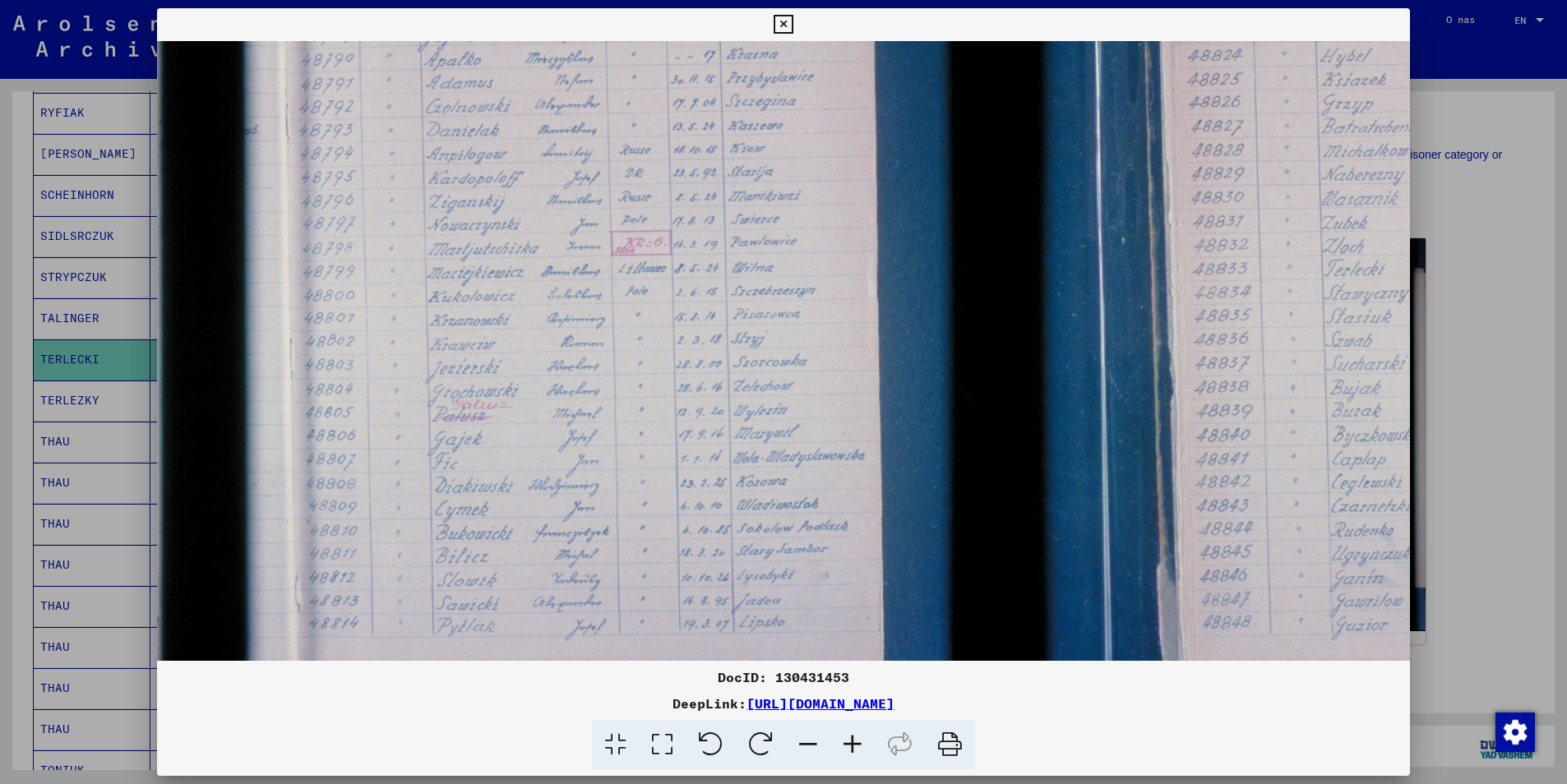
scroll to position [407, 0]
drag, startPoint x: 565, startPoint y: 529, endPoint x: 568, endPoint y: 263, distance: 266.0
click at [568, 263] on img at bounding box center [1022, 211] width 1731 height 1153
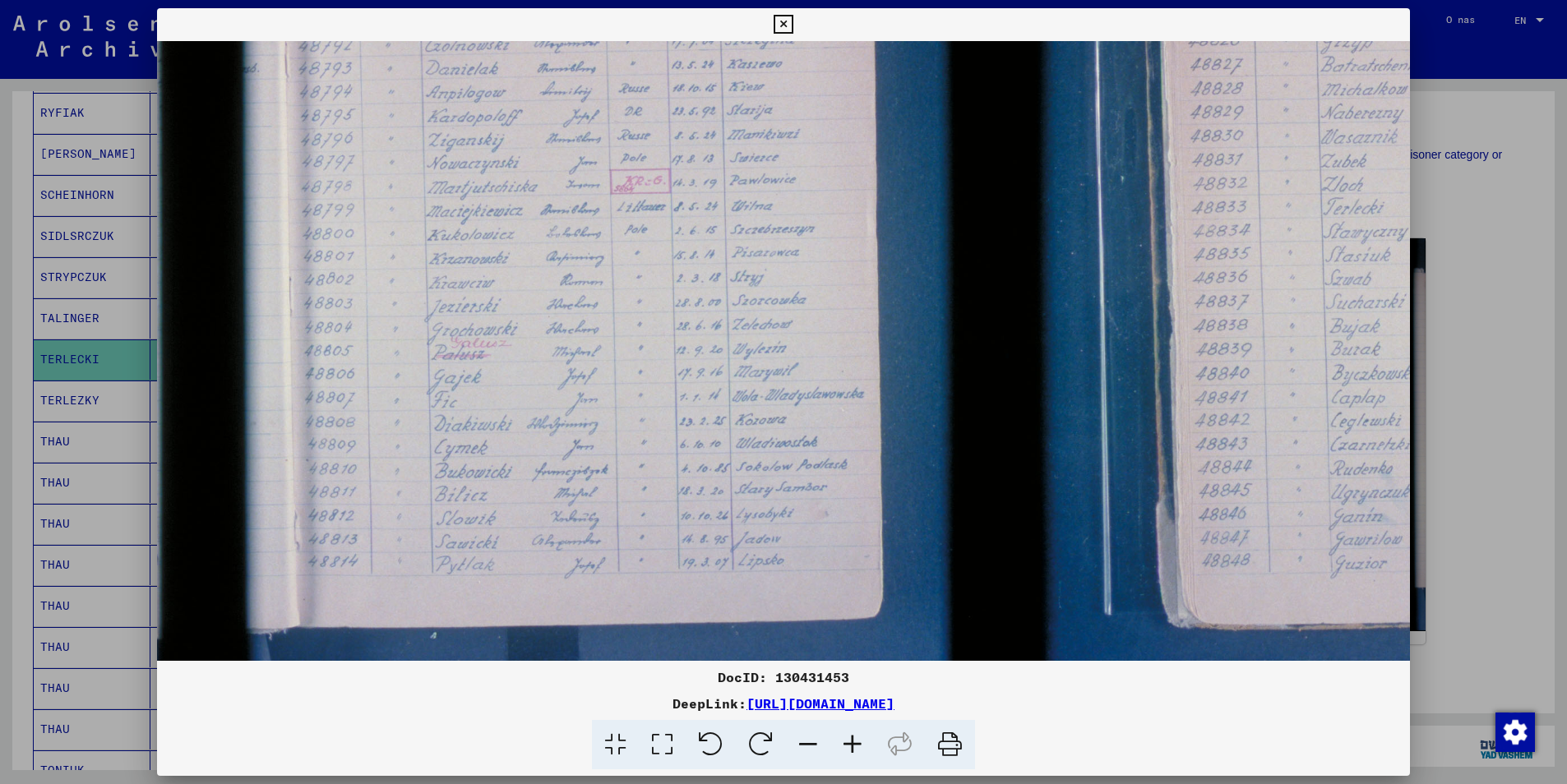
scroll to position [467, 1]
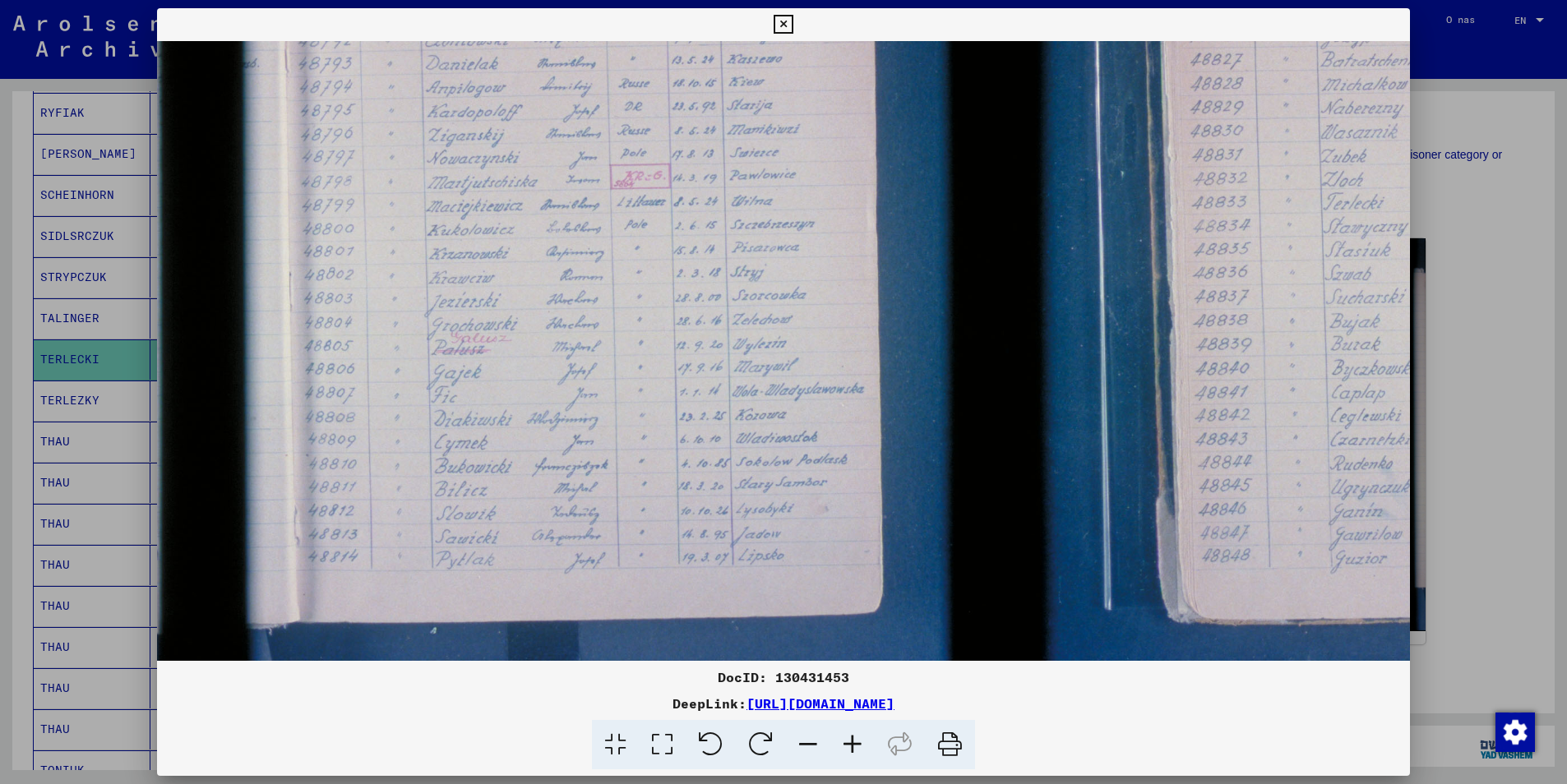
drag, startPoint x: 610, startPoint y: 505, endPoint x: 609, endPoint y: 444, distance: 61.0
click at [609, 444] on img at bounding box center [1021, 150] width 1731 height 1153
click at [781, 23] on icon at bounding box center [783, 24] width 19 height 20
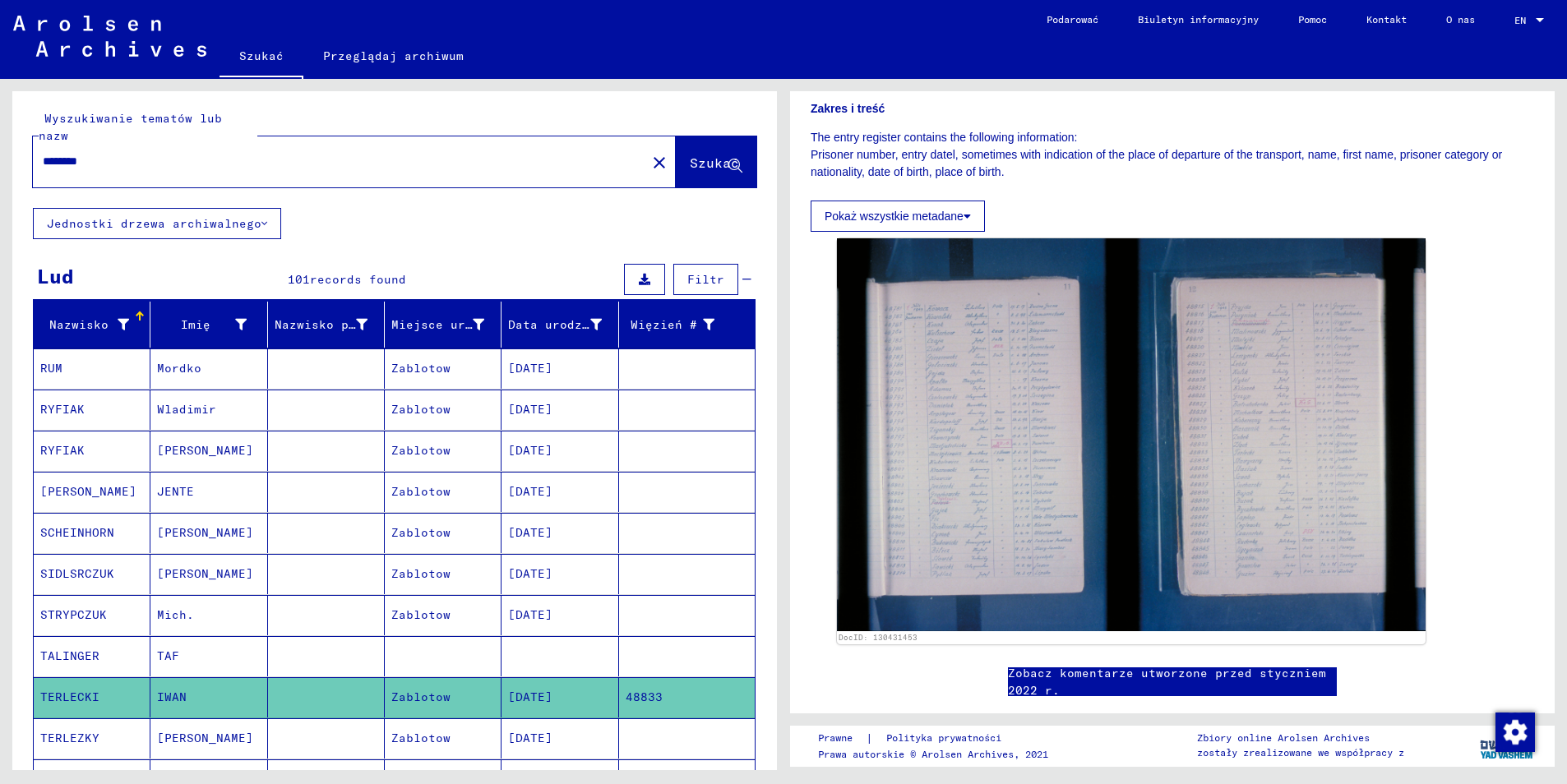
scroll to position [0, 0]
